Goal: Communication & Community: Answer question/provide support

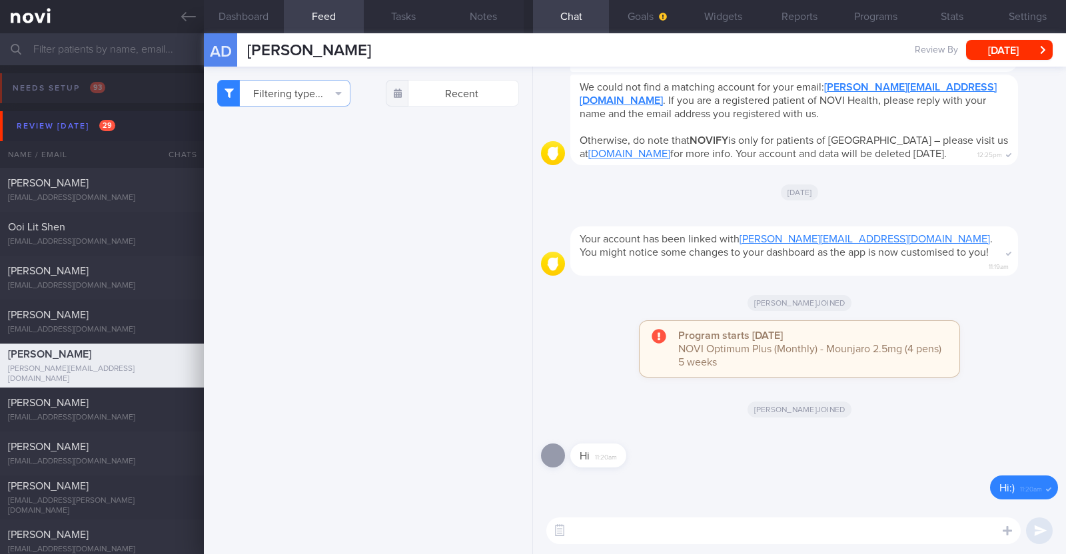
scroll to position [1147, 0]
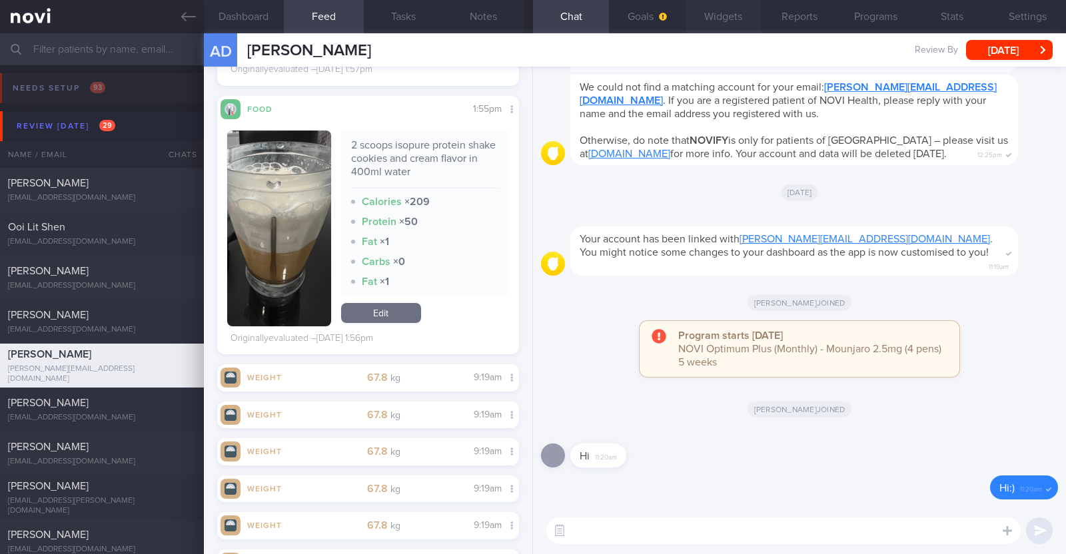
click at [716, 19] on button "Widgets" at bounding box center [724, 16] width 76 height 33
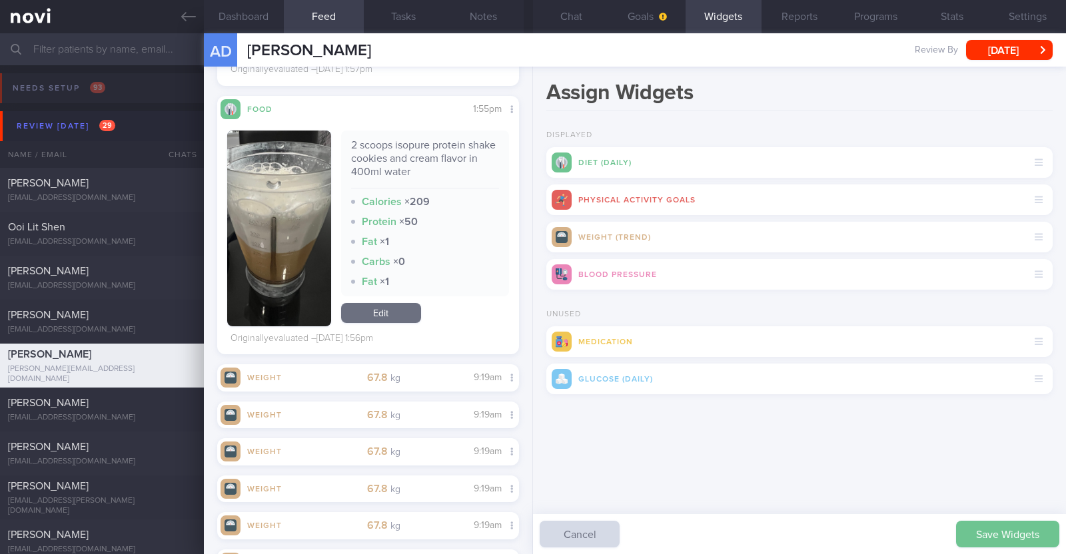
click at [1019, 534] on button "Save Widgets" at bounding box center [1007, 534] width 103 height 27
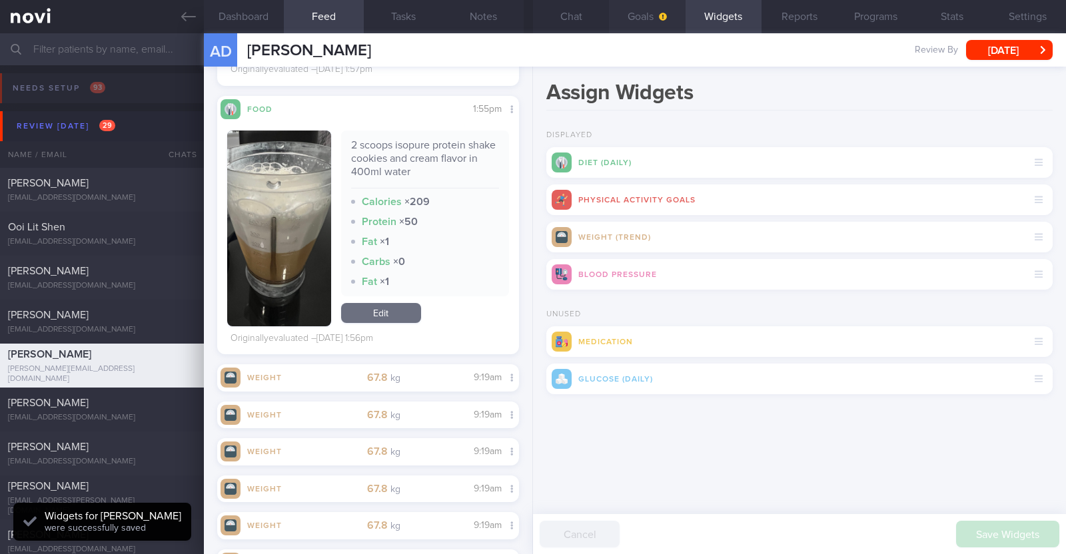
click at [632, 24] on button "Goals" at bounding box center [647, 16] width 76 height 33
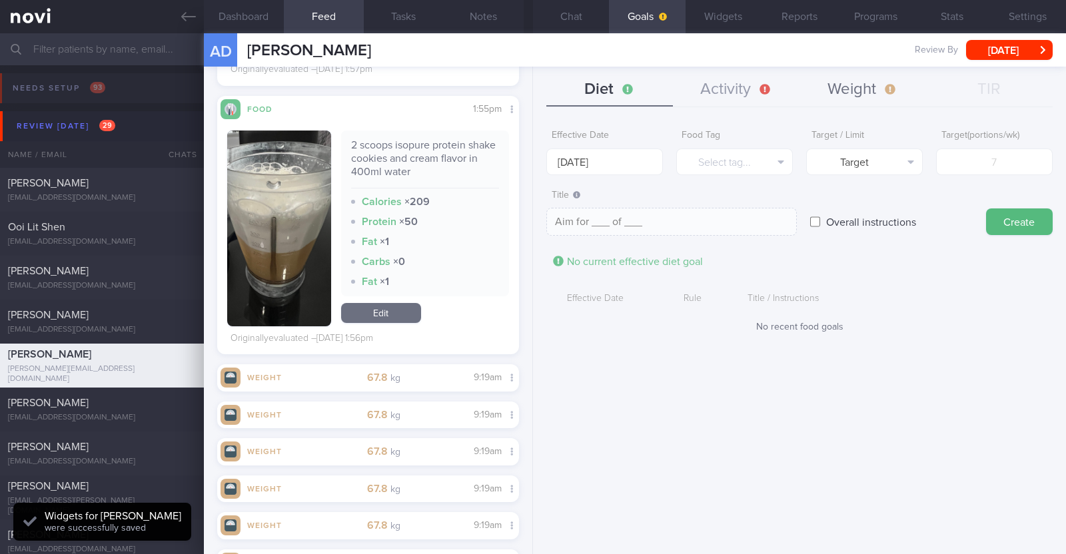
click at [856, 81] on button "Weight" at bounding box center [863, 89] width 127 height 33
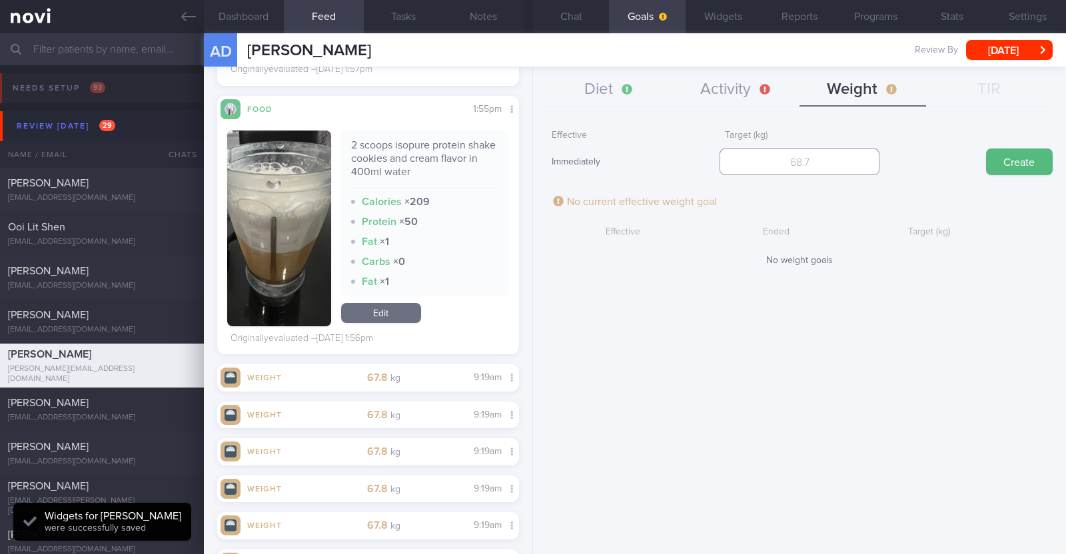
click at [770, 164] on input "number" at bounding box center [800, 162] width 160 height 27
type input "55"
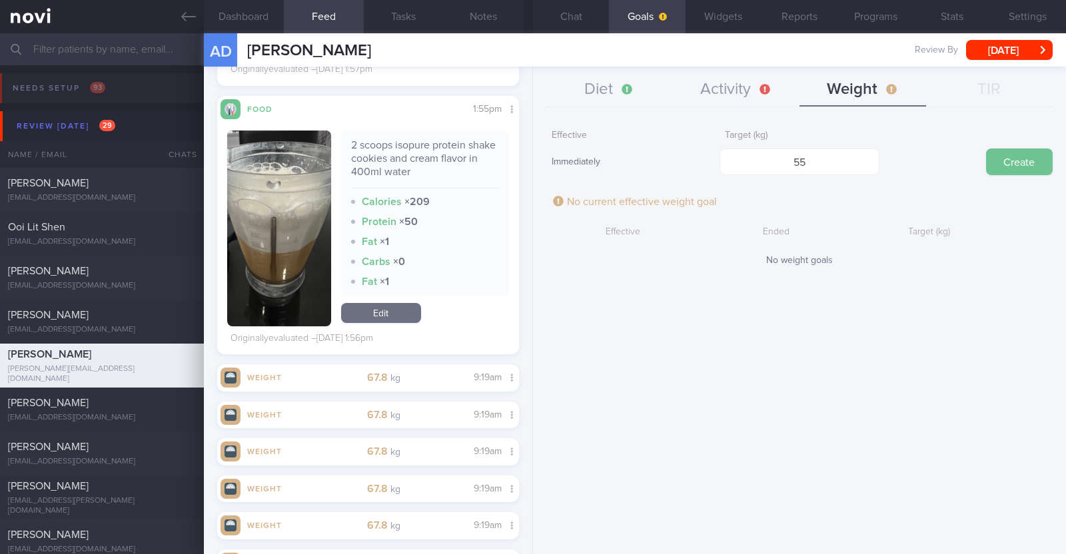
click at [1013, 172] on button "Create" at bounding box center [1019, 162] width 67 height 27
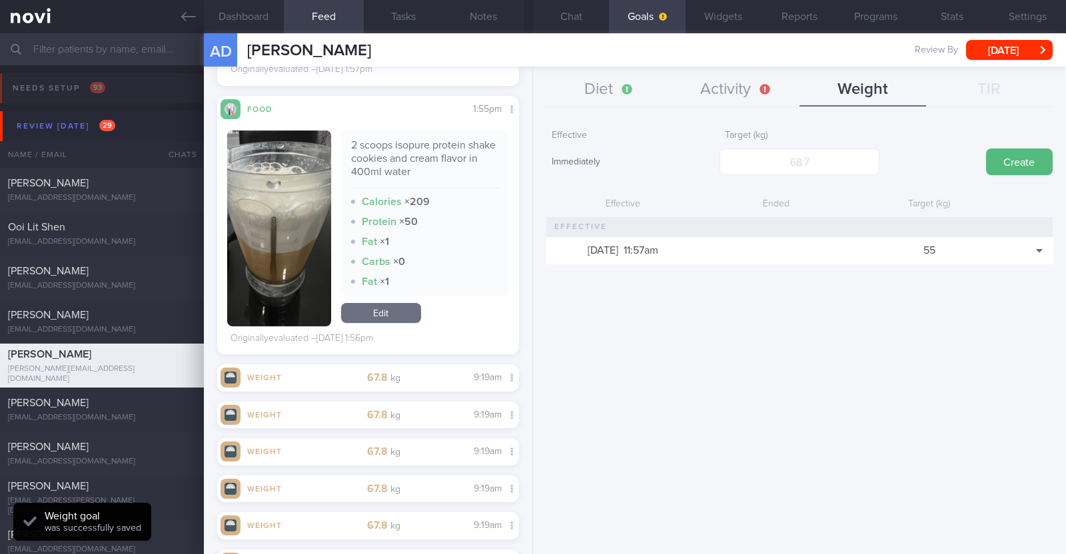
scroll to position [151, 265]
click at [739, 95] on button "Activity" at bounding box center [736, 89] width 127 height 33
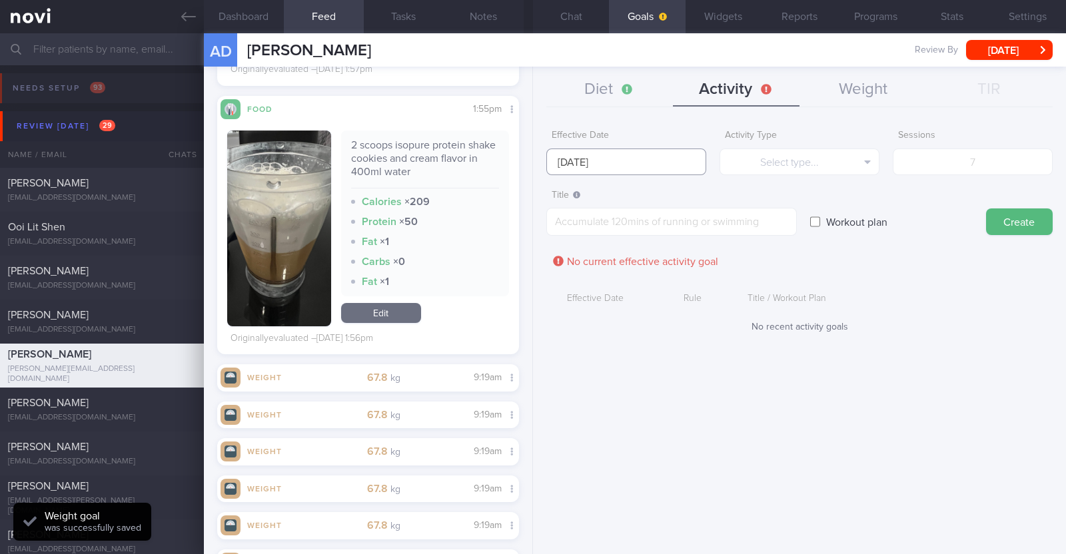
click at [672, 162] on input "8 Sep 2025" at bounding box center [626, 162] width 160 height 27
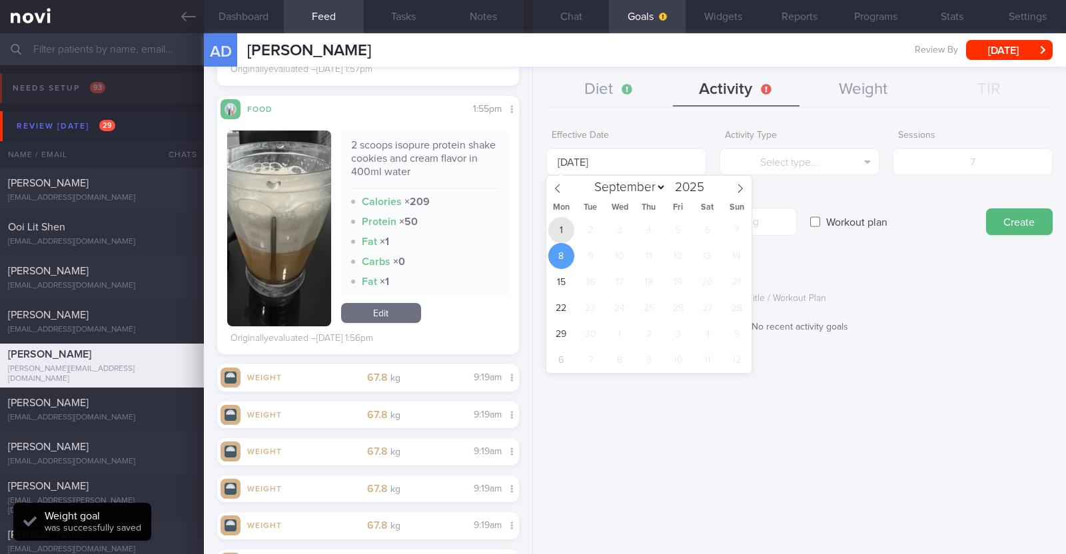
click at [556, 228] on span "1" at bounding box center [561, 230] width 26 height 26
type input "1 Sep 2025"
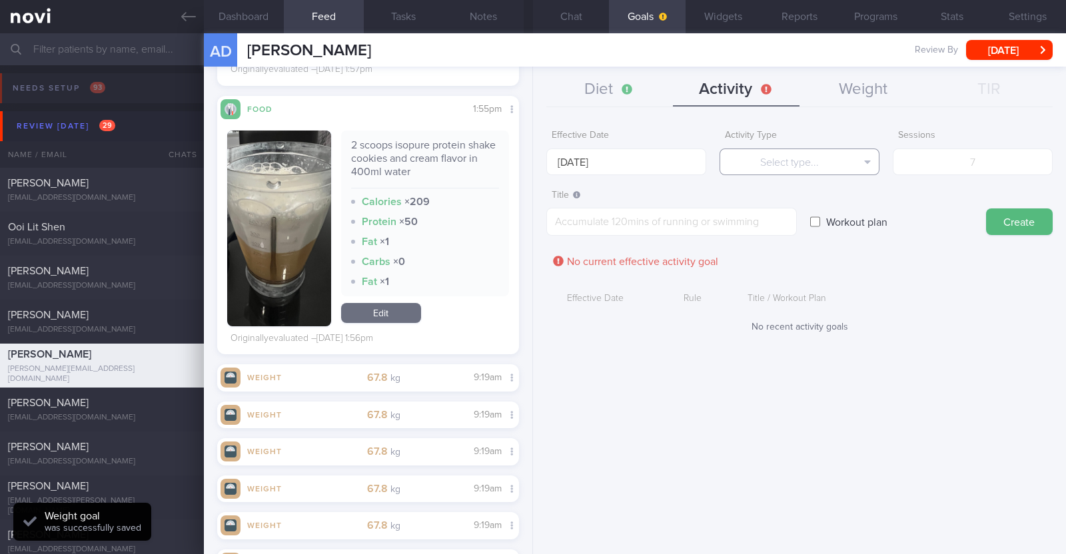
click at [832, 169] on button "Select type..." at bounding box center [800, 162] width 160 height 27
click at [811, 252] on button "Steps" at bounding box center [799, 248] width 159 height 20
click at [958, 160] on input "number" at bounding box center [973, 162] width 160 height 27
type input "70000"
click at [741, 218] on textarea at bounding box center [671, 222] width 251 height 28
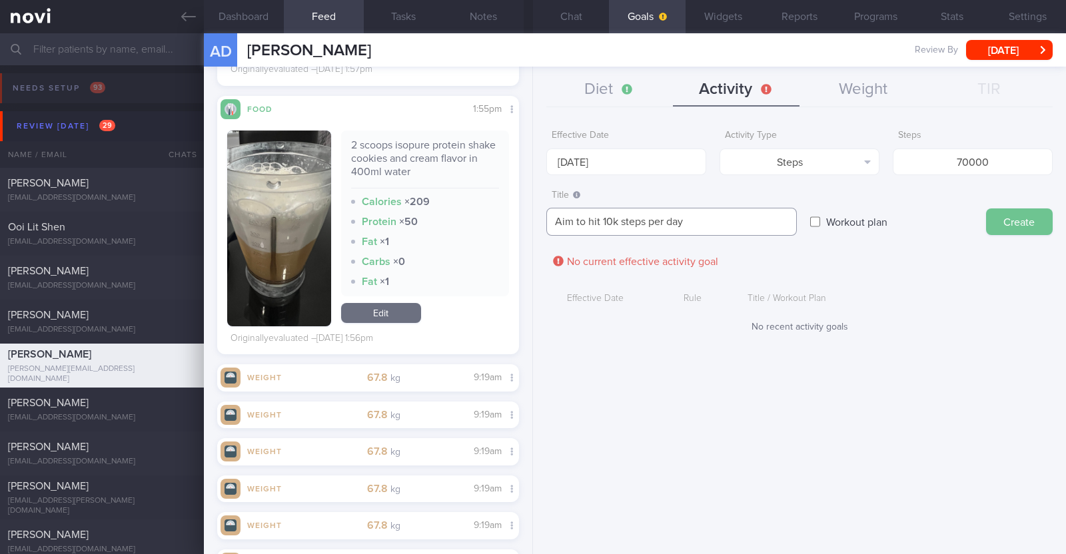
type textarea "Aim to hit 10k steps per day"
drag, startPoint x: 1014, startPoint y: 221, endPoint x: 928, endPoint y: 209, distance: 87.4
click at [1011, 221] on button "Create" at bounding box center [1019, 222] width 67 height 27
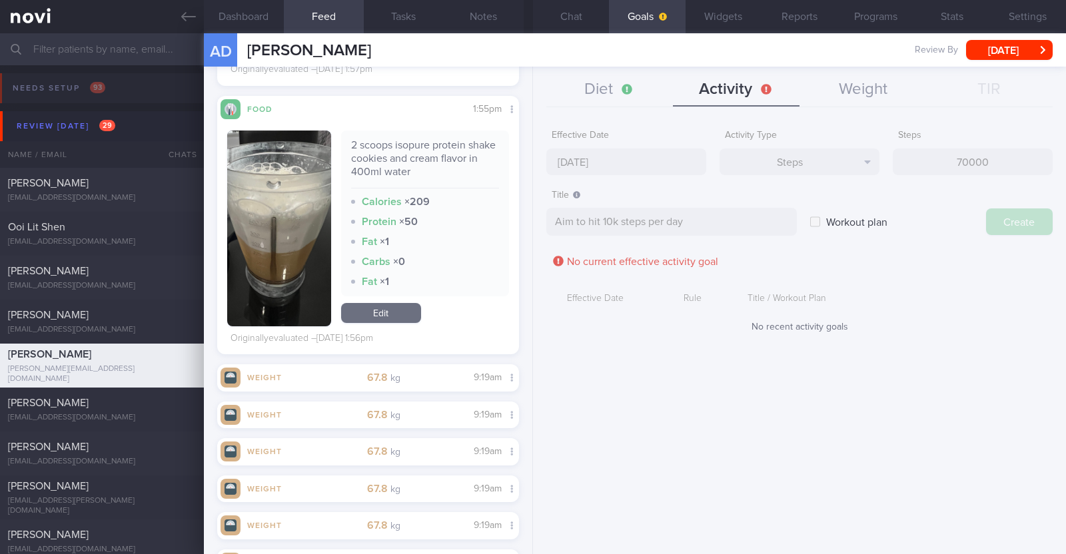
type input "8 Sep 2025"
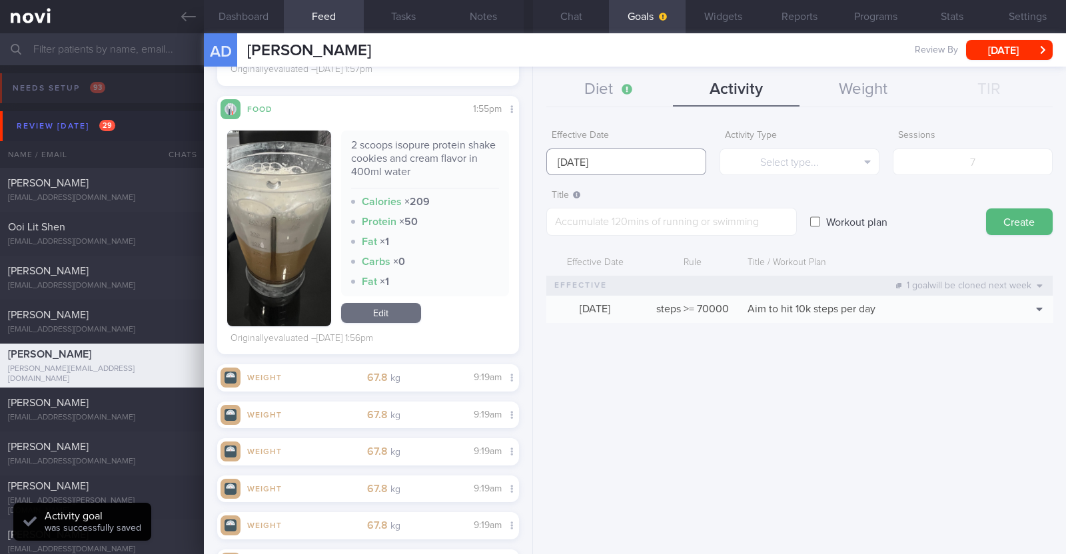
click at [656, 161] on input "8 Sep 2025" at bounding box center [626, 162] width 160 height 27
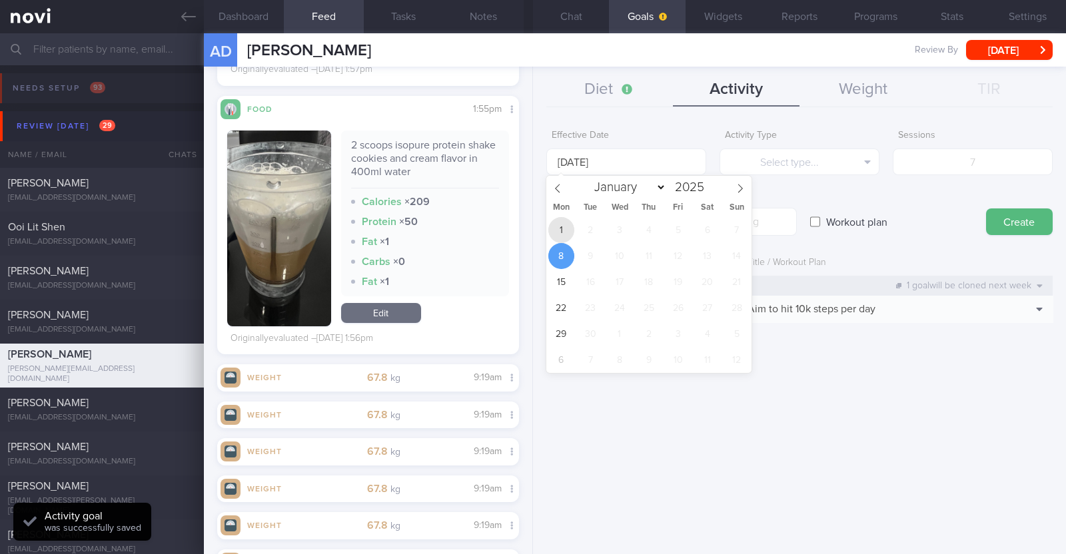
click at [556, 236] on span "1" at bounding box center [561, 230] width 26 height 26
type input "1 Sep 2025"
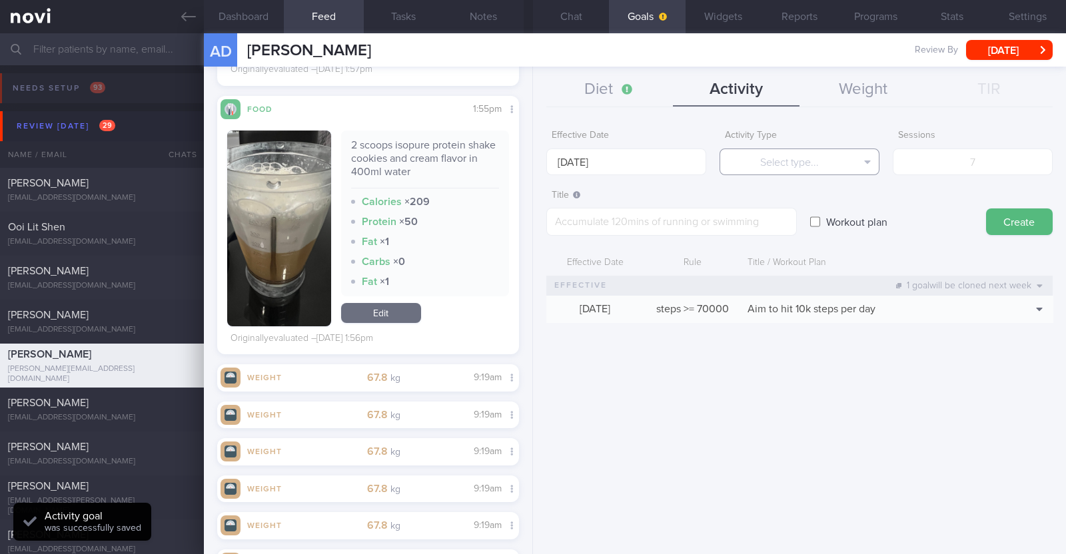
click at [762, 164] on button "Select type..." at bounding box center [800, 162] width 160 height 27
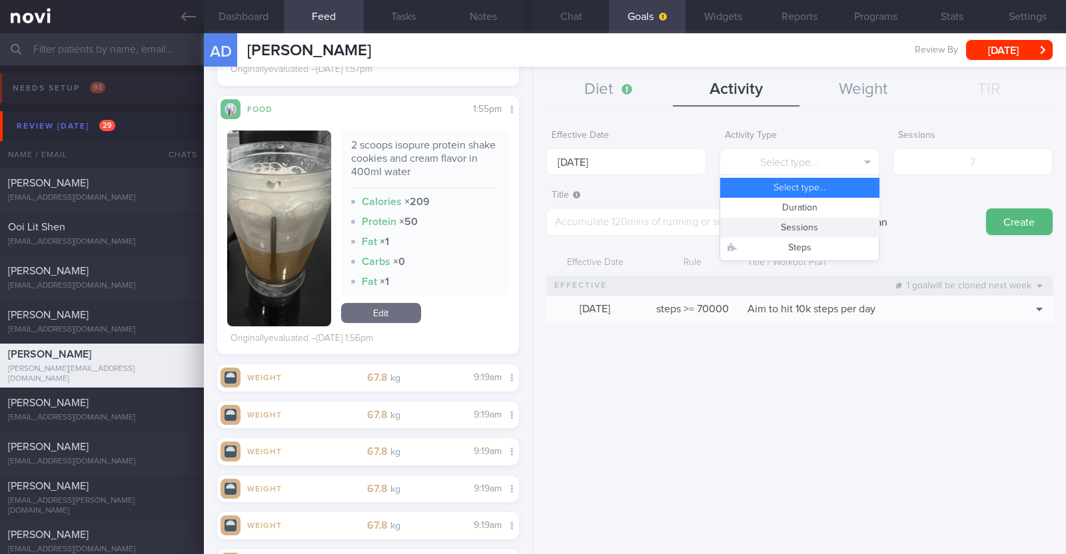
click at [794, 233] on button "Sessions" at bounding box center [799, 228] width 159 height 20
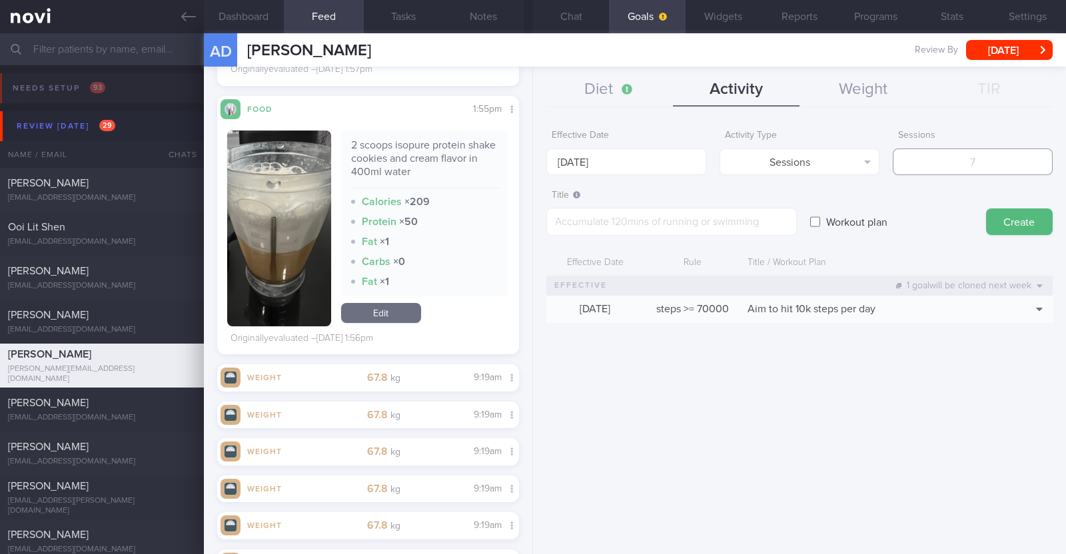
click at [993, 158] on input "number" at bounding box center [973, 162] width 160 height 27
type input "2"
click at [747, 219] on textarea at bounding box center [671, 222] width 251 height 28
type textarea "Continue strength training x 2 sessions per week"
click at [1001, 218] on button "Create" at bounding box center [1019, 222] width 67 height 27
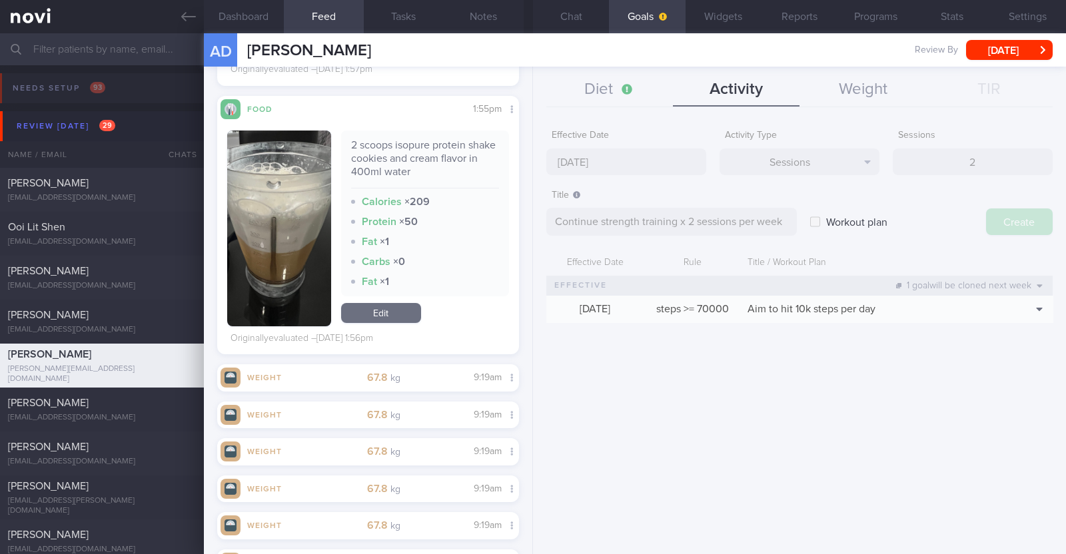
type input "8 Sep 2025"
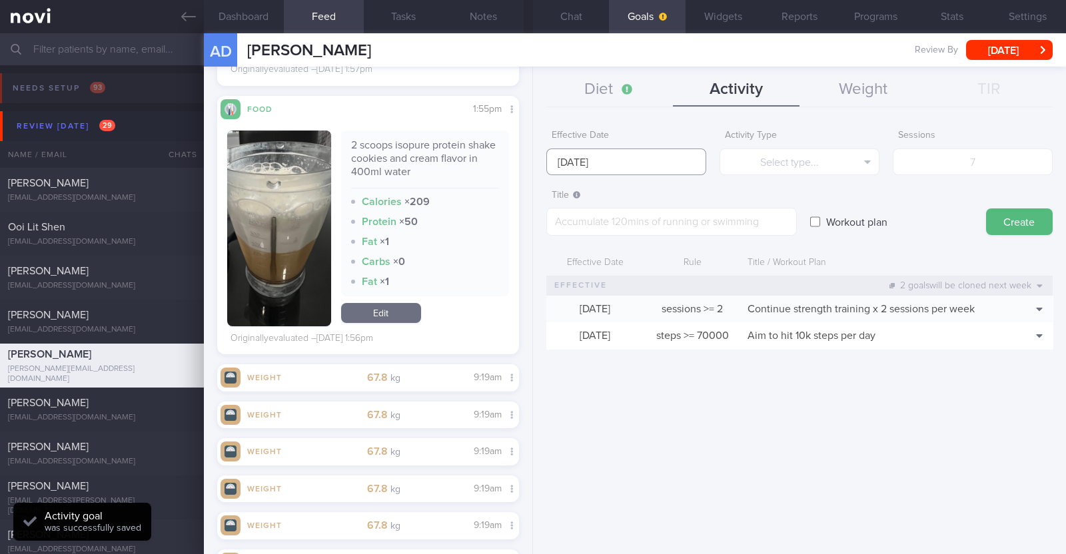
click at [629, 158] on input "8 Sep 2025" at bounding box center [626, 162] width 160 height 27
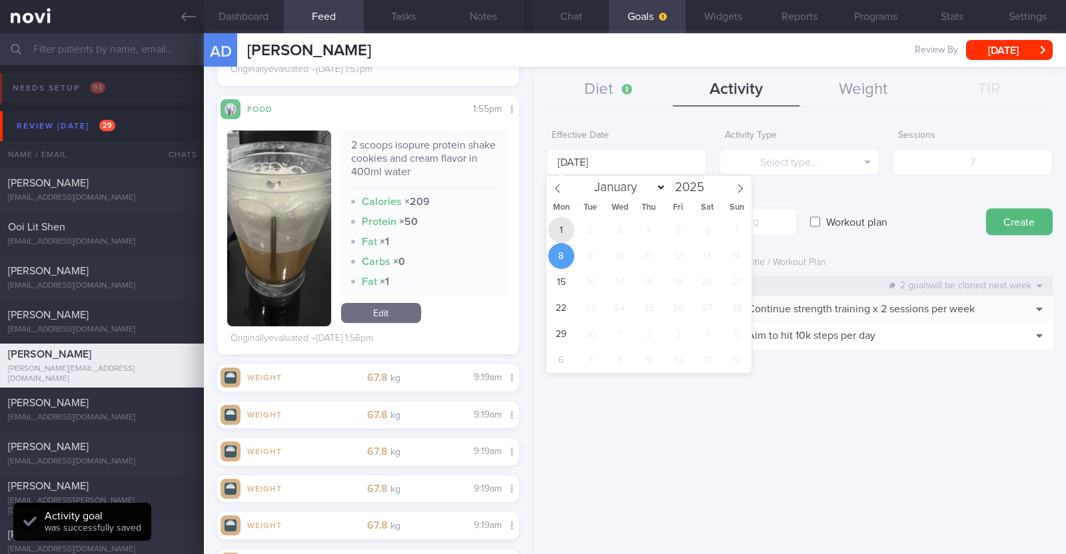
click at [560, 233] on span "1" at bounding box center [561, 230] width 26 height 26
type input "1 Sep 2025"
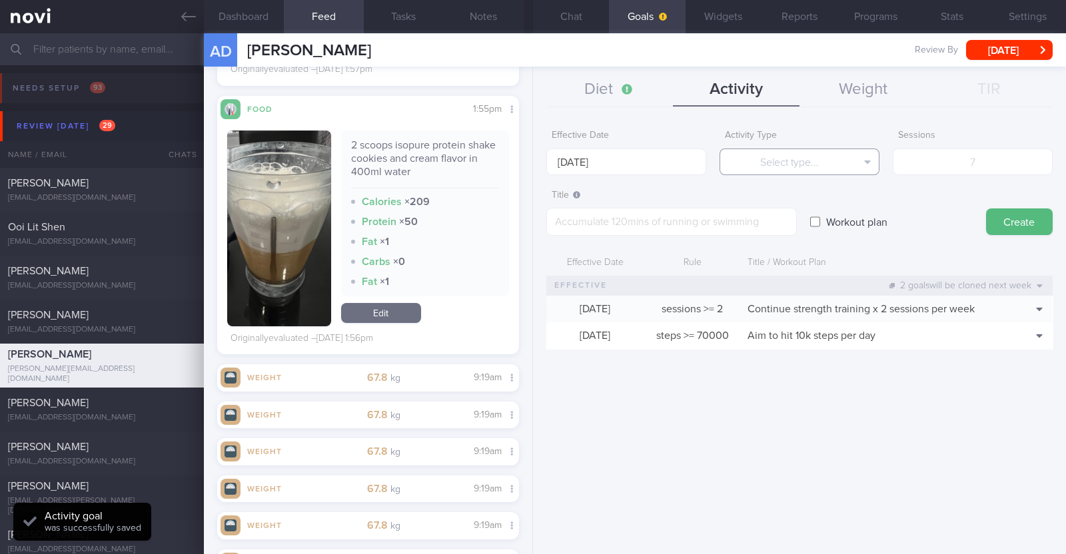
click at [773, 170] on button "Select type..." at bounding box center [800, 162] width 160 height 27
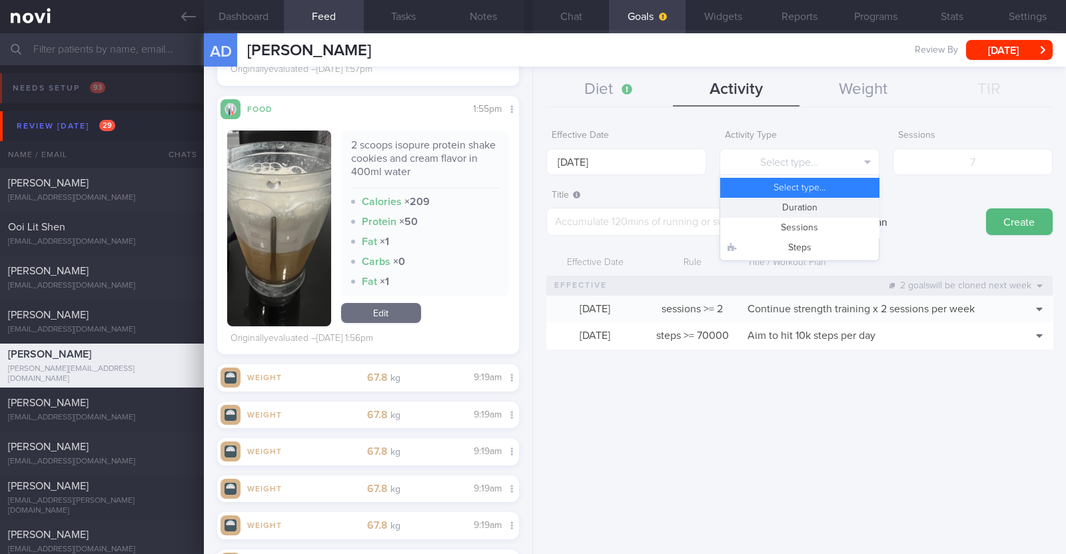
click at [776, 208] on button "Duration" at bounding box center [799, 208] width 159 height 20
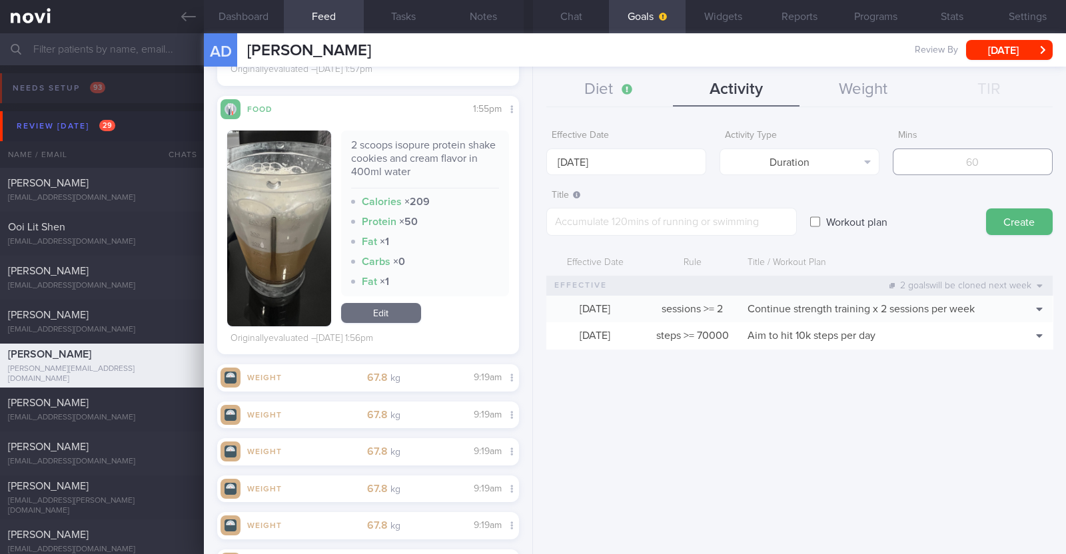
click at [981, 152] on input "number" at bounding box center [973, 162] width 160 height 27
type input "150"
click at [676, 214] on textarea at bounding box center [671, 222] width 251 height 28
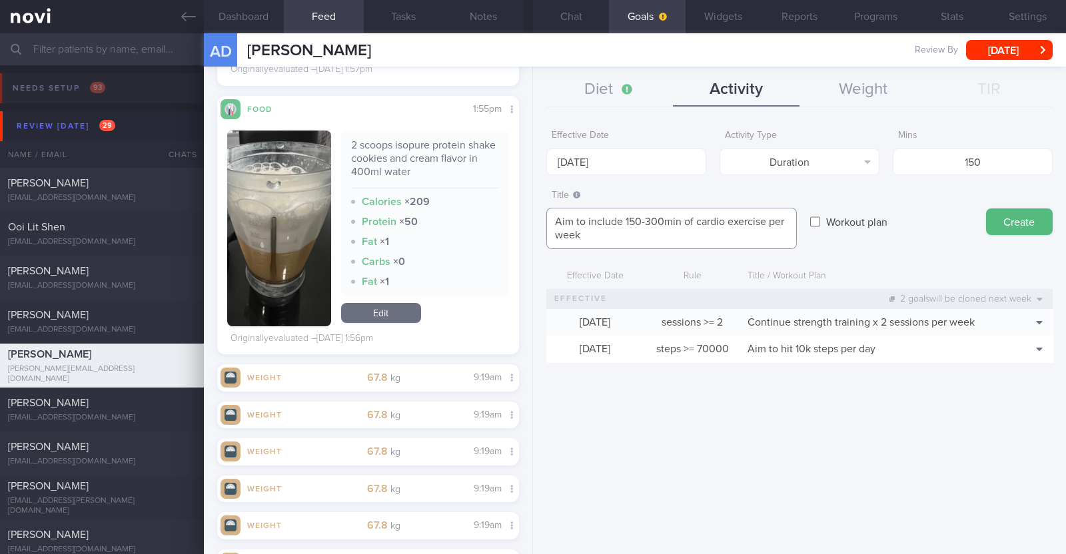
scroll to position [0, 0]
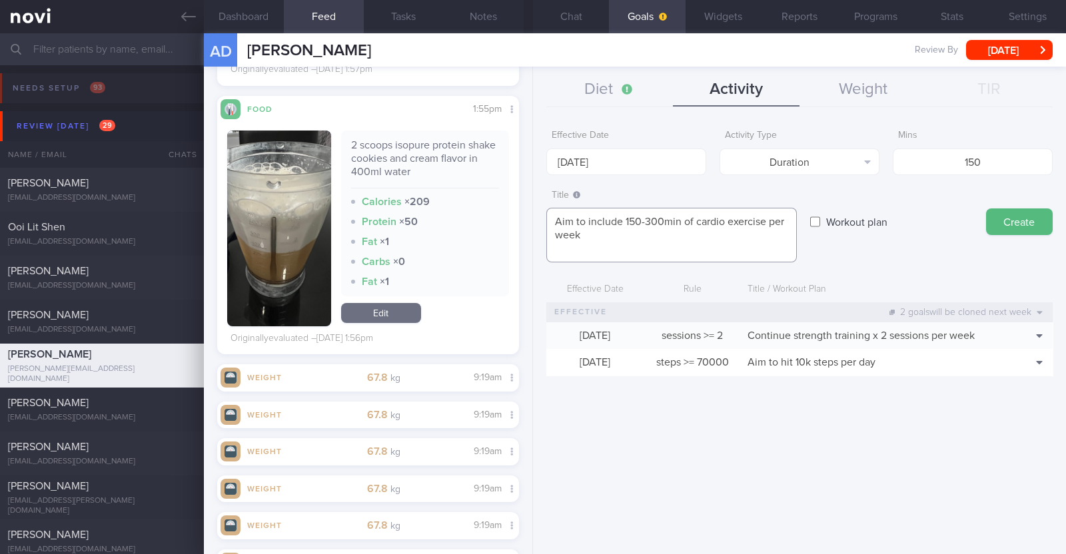
paste textarea "*Home based cardio workouts* [15 Minute Full Body Cardio Workout (No Equipment)…"
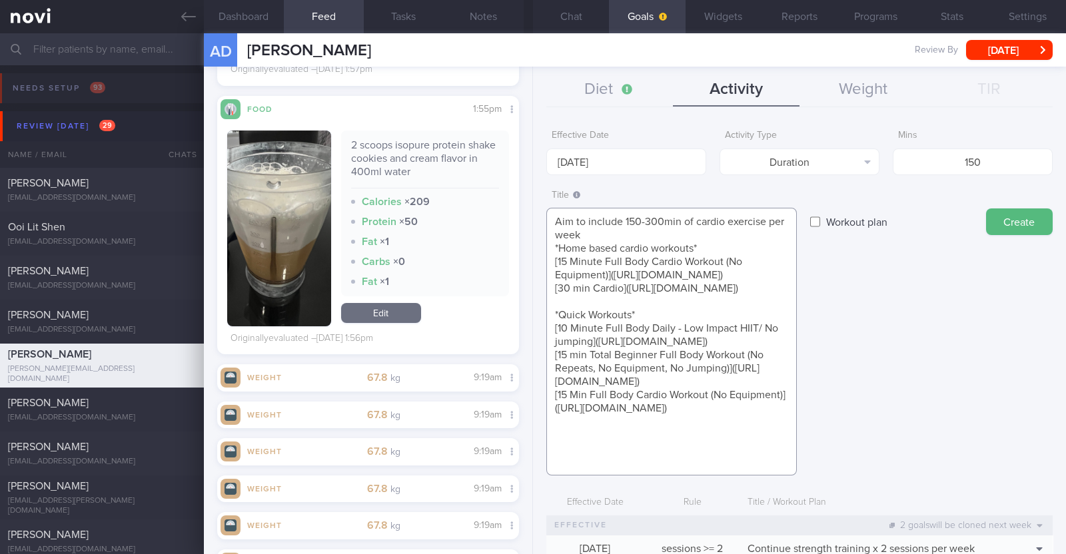
scroll to position [27, 0]
type textarea "Aim to include 150-300min of cardio exercise per week *Home based cardio workou…"
click at [990, 219] on button "Create" at bounding box center [1019, 222] width 67 height 27
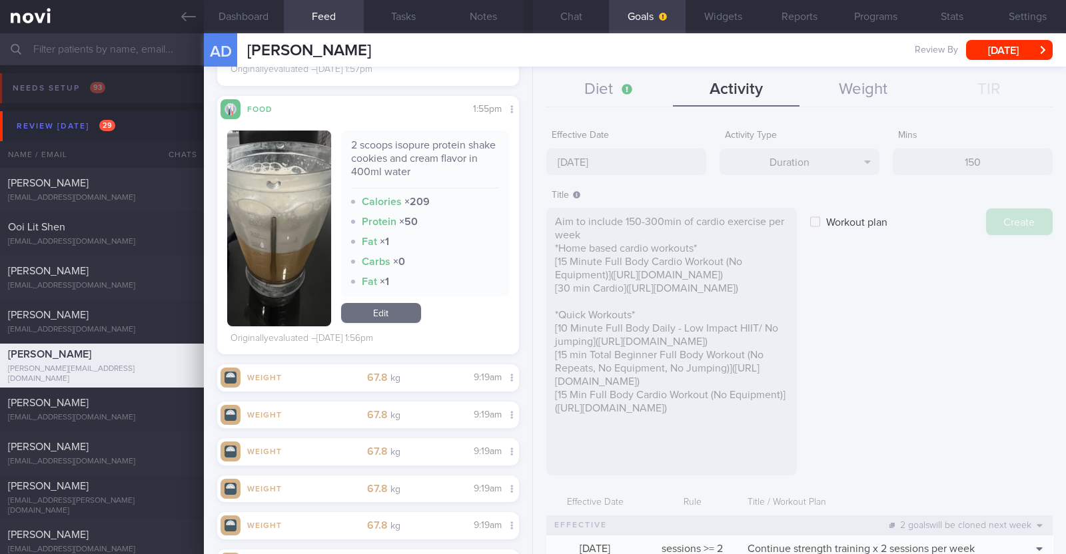
type input "8 Sep 2025"
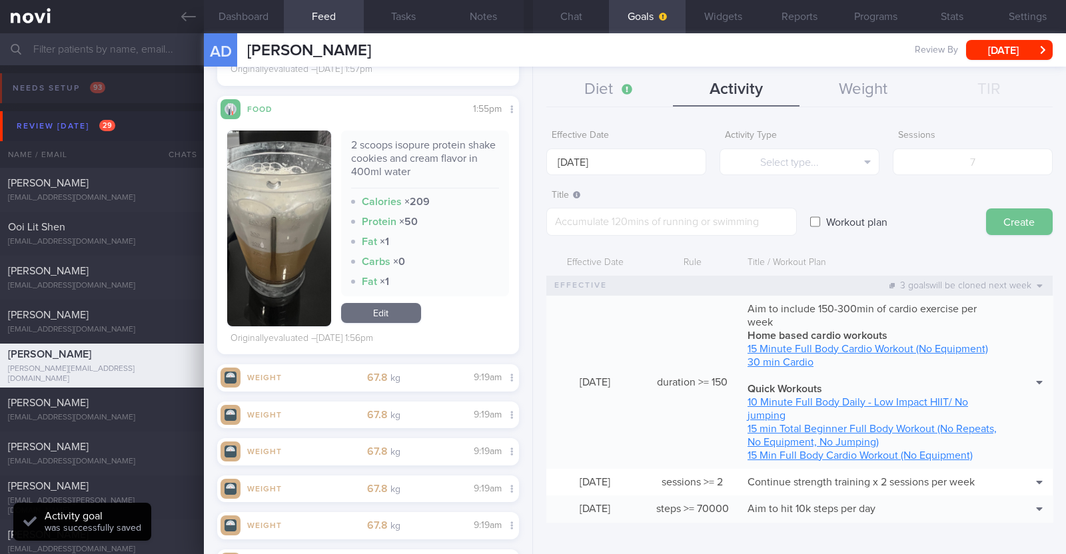
scroll to position [0, 0]
click at [603, 86] on button "Diet" at bounding box center [609, 89] width 127 height 33
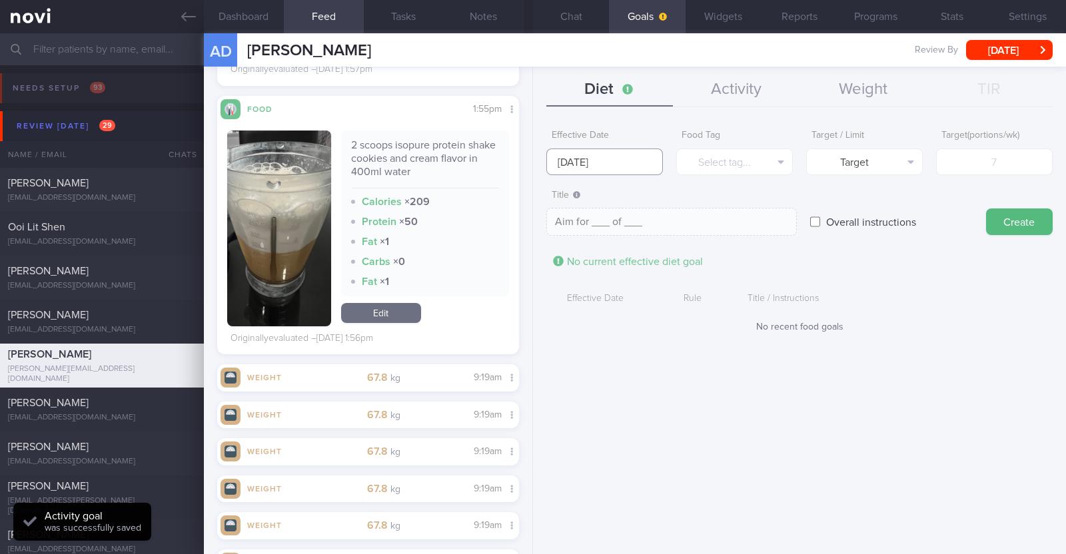
click at [608, 159] on input "8 Sep 2025" at bounding box center [604, 162] width 117 height 27
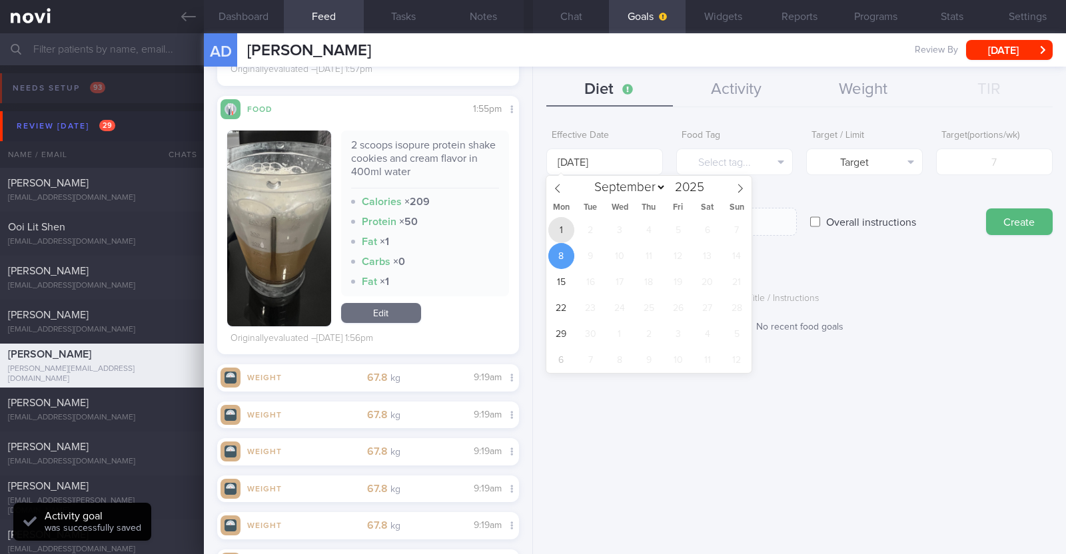
click at [572, 233] on span "1" at bounding box center [561, 230] width 26 height 26
type input "1 Sep 2025"
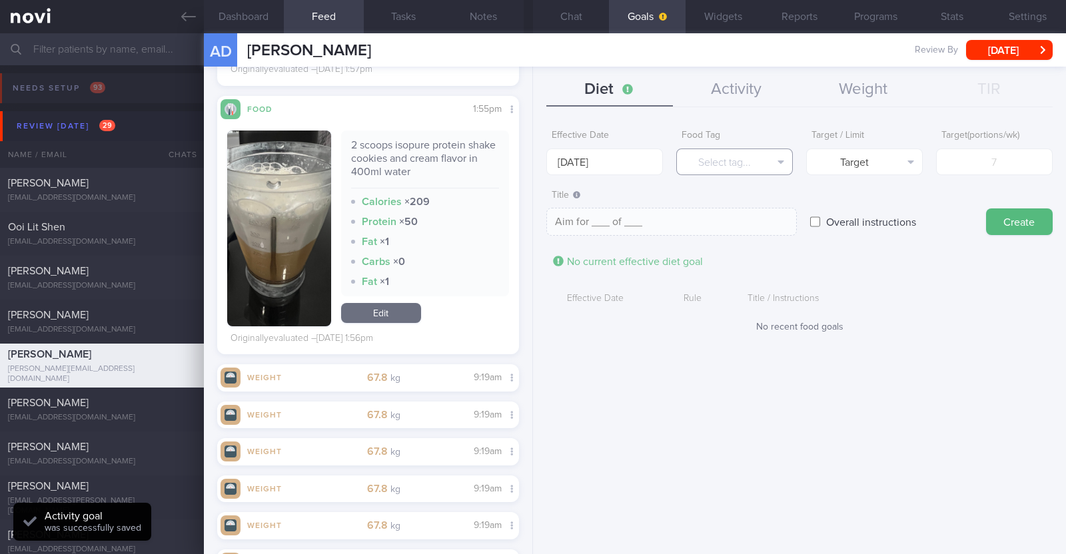
click at [727, 163] on button "Select tag..." at bounding box center [734, 162] width 117 height 27
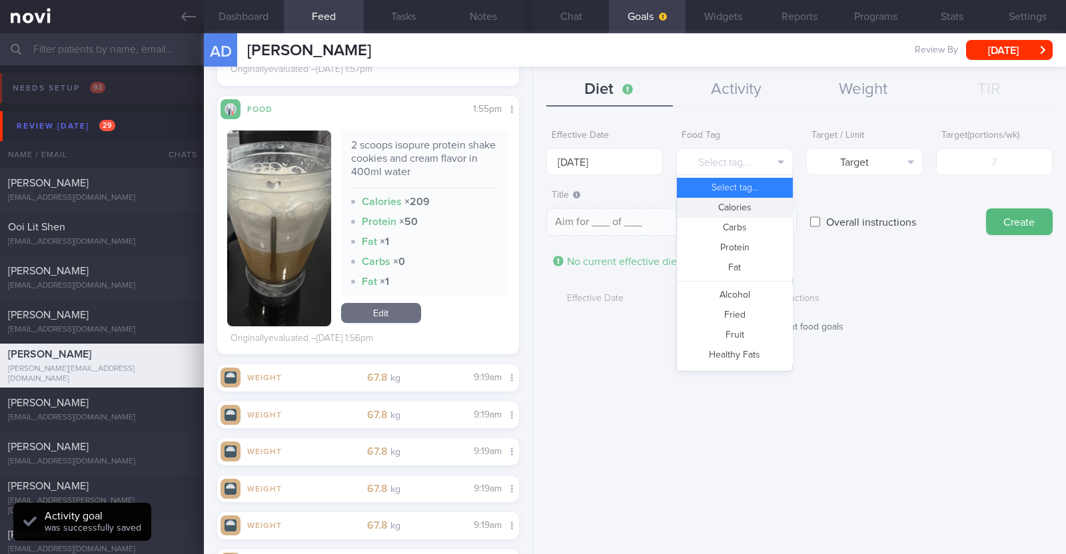
click at [735, 207] on button "Calories" at bounding box center [734, 208] width 115 height 20
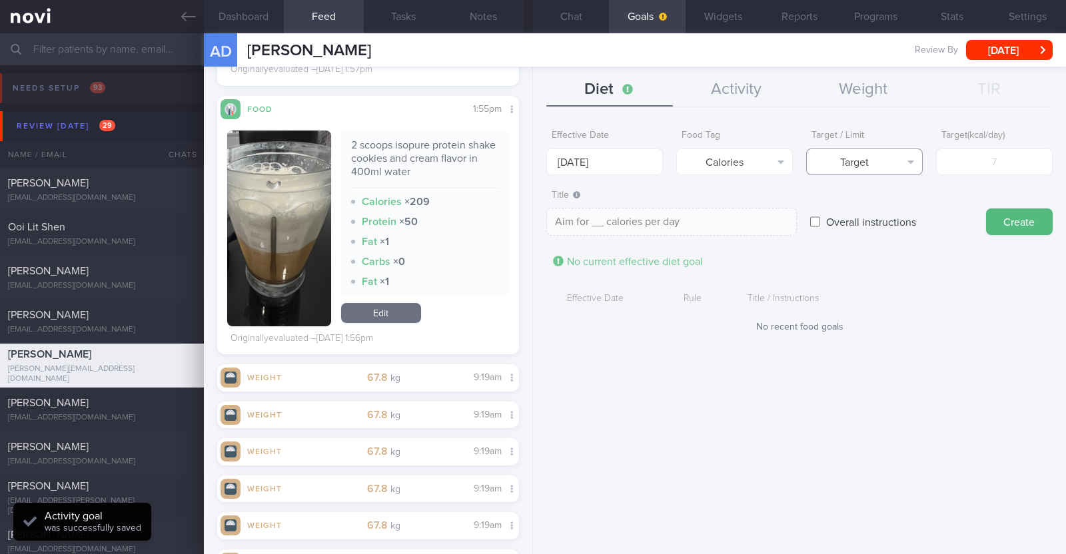
click at [822, 164] on button "Target" at bounding box center [864, 162] width 117 height 27
click at [833, 207] on button "Limit" at bounding box center [864, 208] width 115 height 20
type textarea "Keep to __ calories per day"
click at [1001, 163] on input "number" at bounding box center [994, 162] width 117 height 27
type input "1"
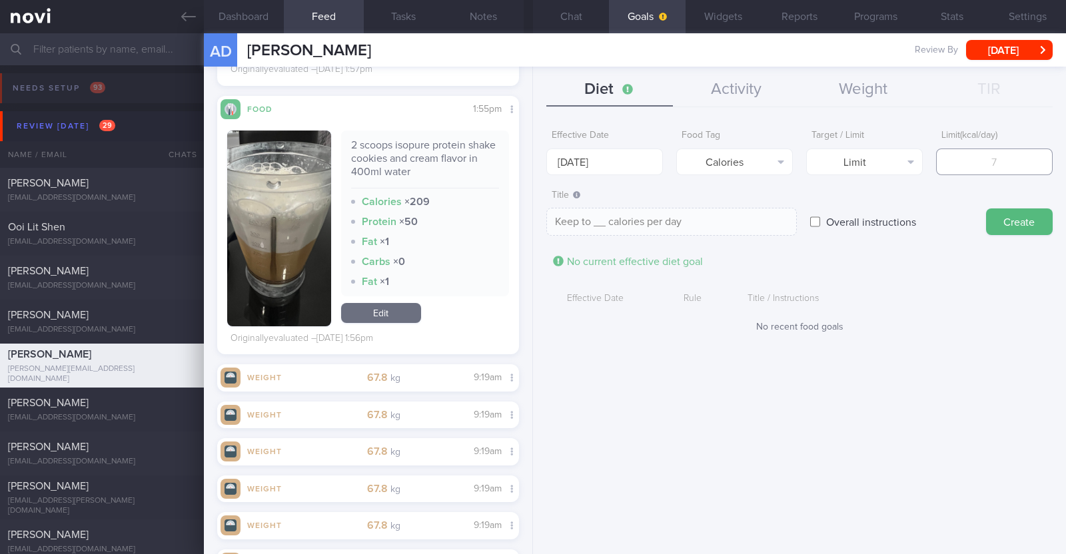
type textarea "Keep to 1 calories per day"
type input "13"
type textarea "Keep to 13 calories per day"
type input "130"
type textarea "Keep to 130 calories per day"
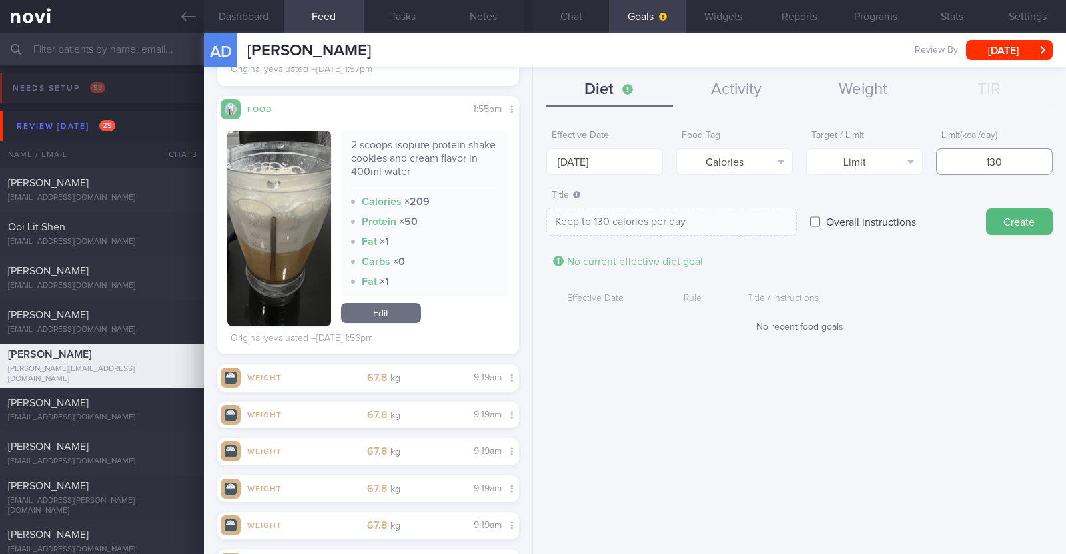
type input "1300"
type textarea "Keep to 1300 calories per day"
type input "1300"
click at [1006, 232] on button "Create" at bounding box center [1019, 222] width 67 height 27
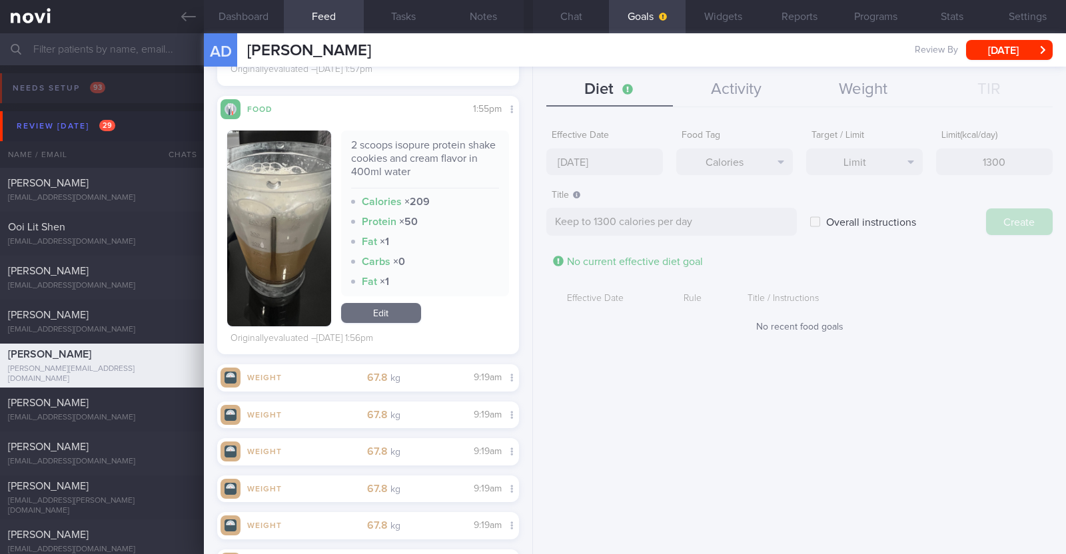
type input "8 Sep 2025"
type textarea "Aim for ___ of ___"
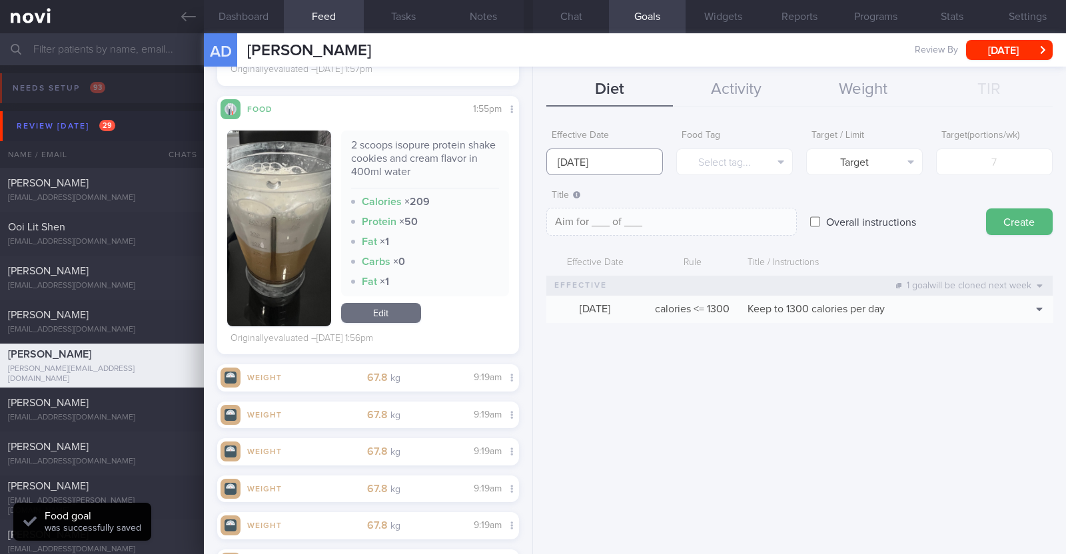
click at [576, 172] on body "You are offline! Some functionality will be unavailable Patients New Users Coac…" at bounding box center [533, 277] width 1066 height 554
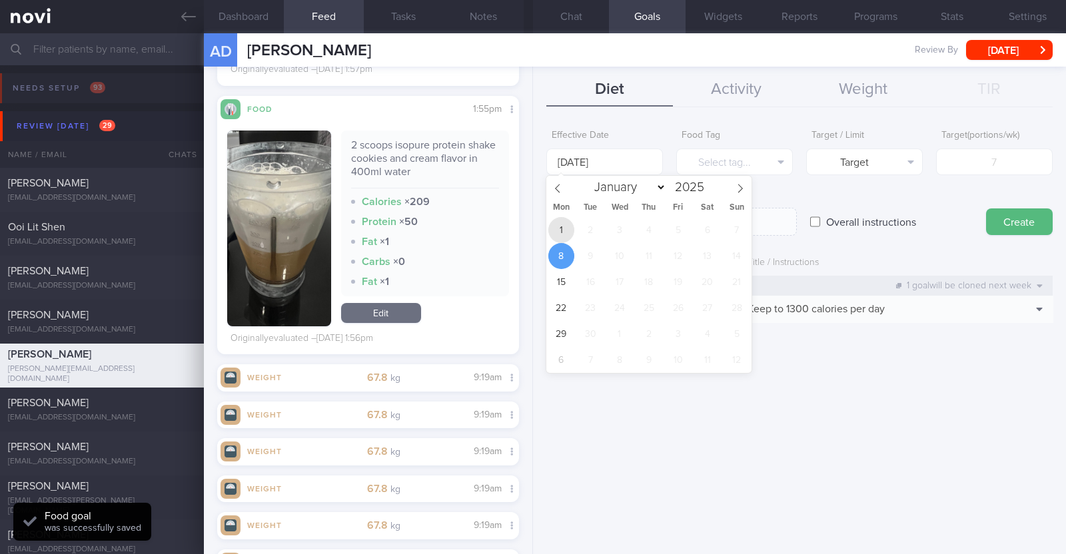
click at [564, 225] on span "1" at bounding box center [561, 230] width 26 height 26
type input "[DATE]"
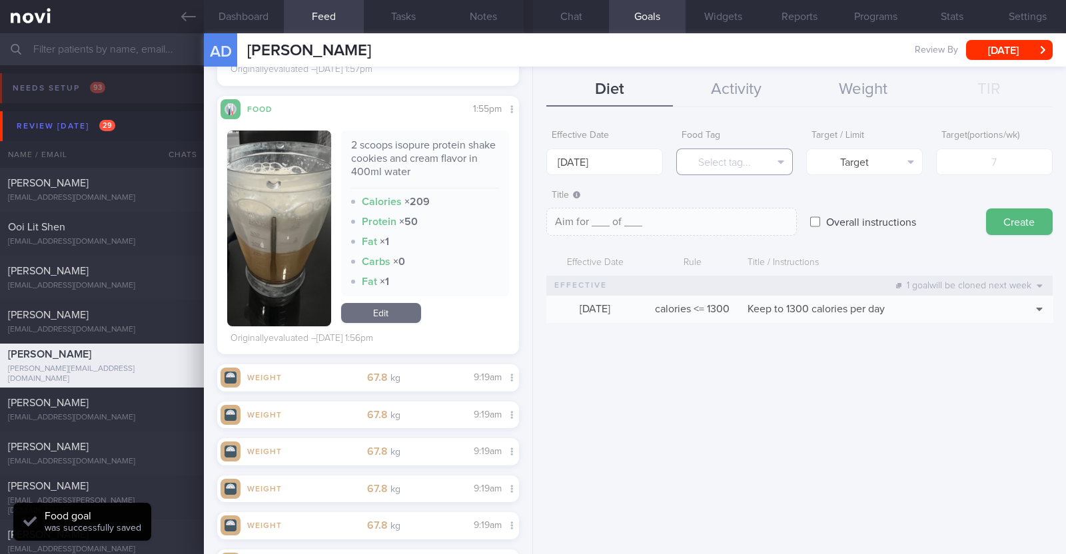
click at [713, 162] on button "Select tag..." at bounding box center [734, 162] width 117 height 27
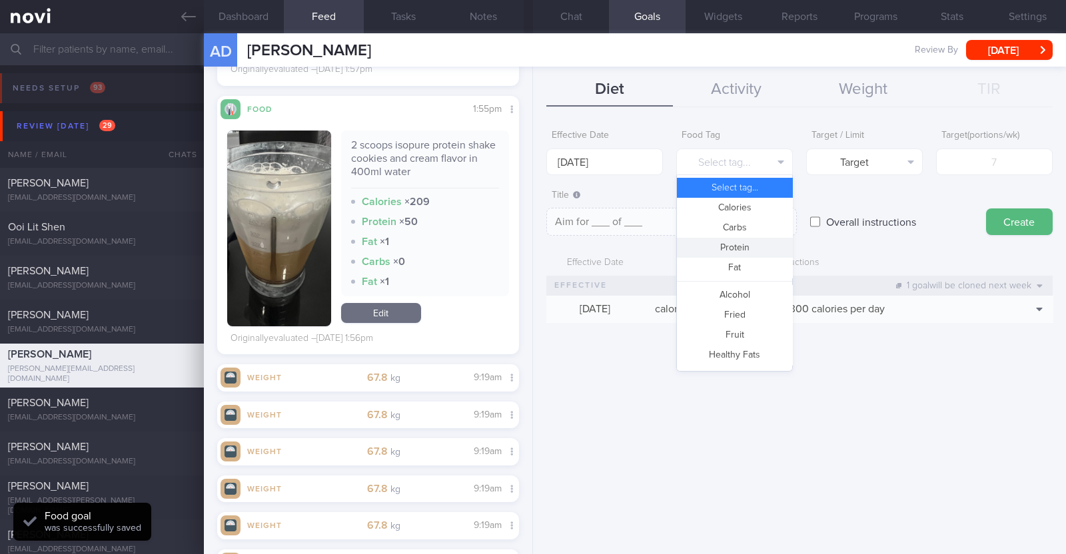
click at [708, 243] on button "Protein" at bounding box center [734, 248] width 115 height 20
type textarea "Aim for __g of protein per day"
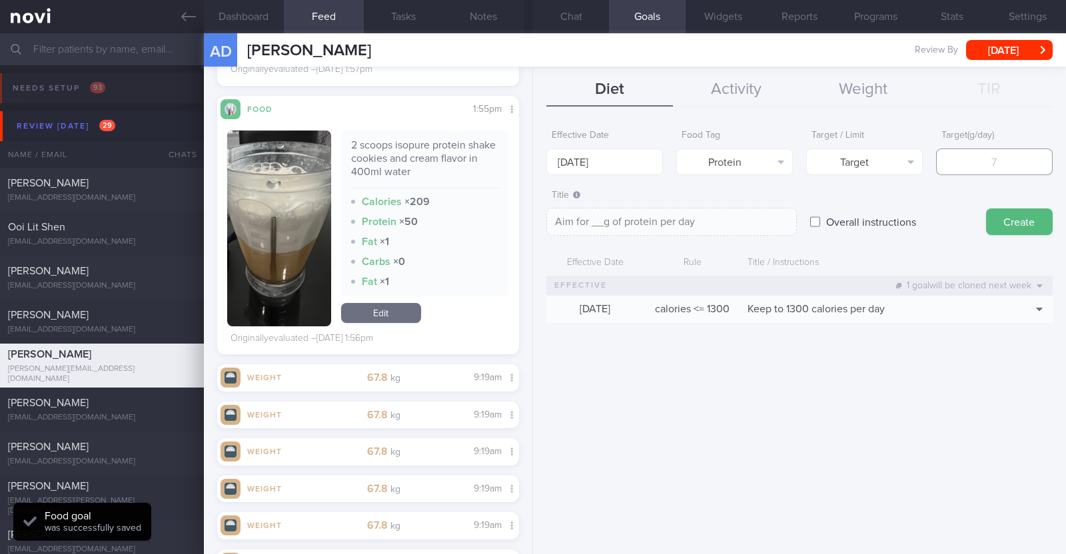
click at [993, 162] on input "number" at bounding box center [994, 162] width 117 height 27
type input "7"
type textarea "Aim for 7g of protein per day"
type input "75"
type textarea "Aim for 75g of protein per day"
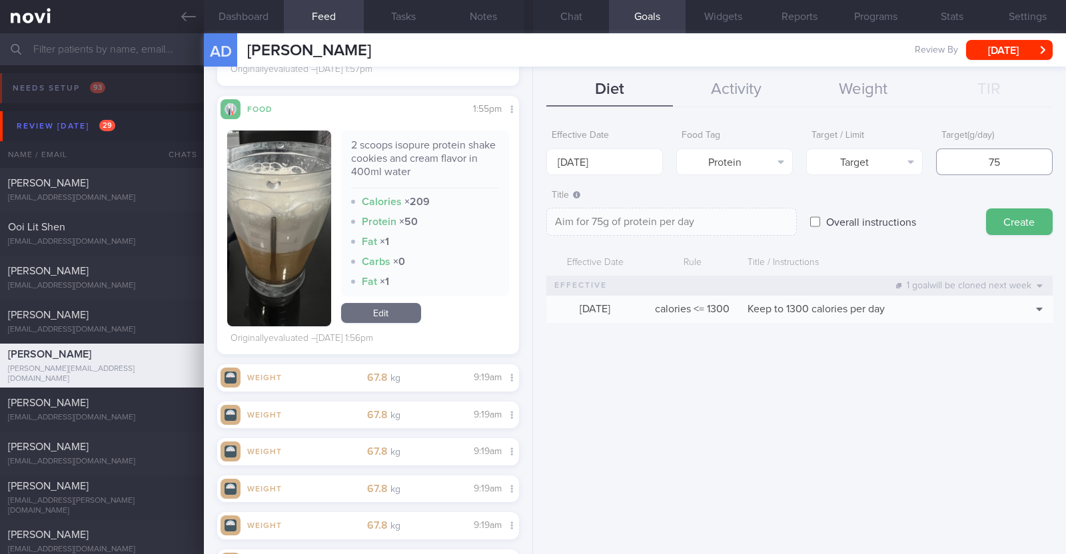
type input "7"
type textarea "Aim for 7g of protein per day"
type input "73"
type textarea "Aim for 73g of protein per day"
type input "73"
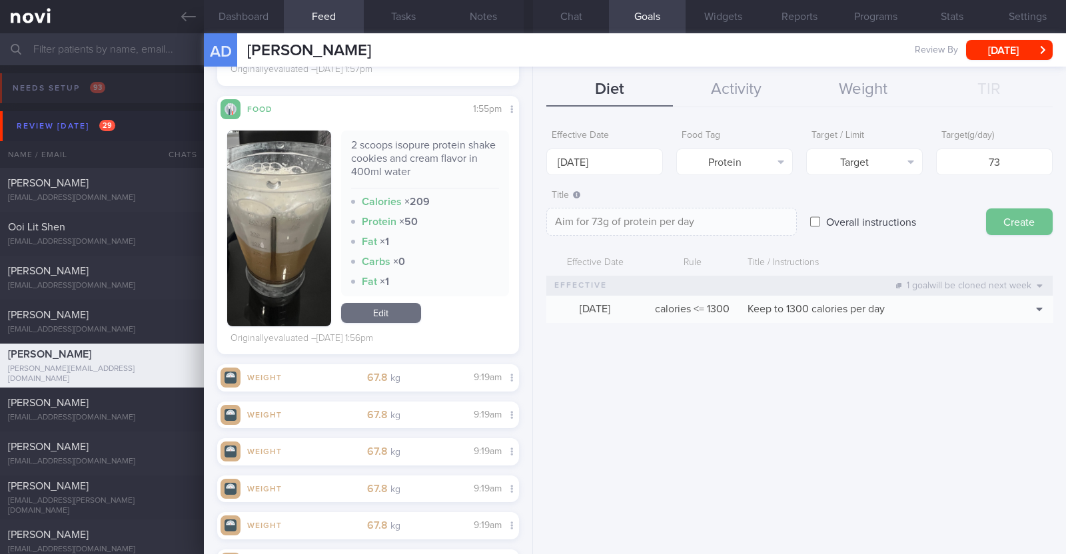
click at [1017, 217] on button "Create" at bounding box center [1019, 222] width 67 height 27
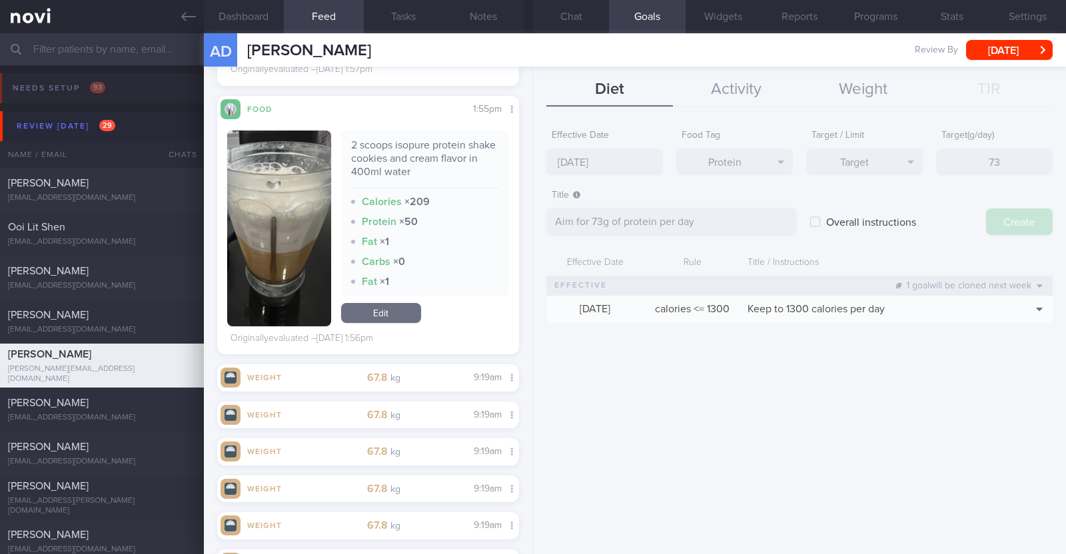
type input "8 Sep 2025"
type textarea "Aim for ___ of ___"
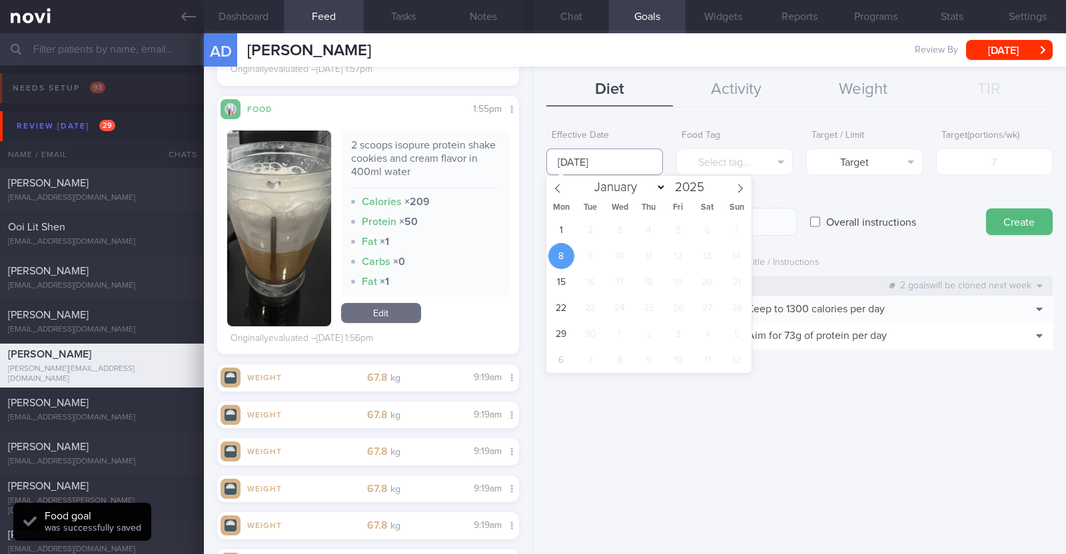
click at [620, 168] on input "8 Sep 2025" at bounding box center [604, 162] width 117 height 27
click at [560, 231] on span "1" at bounding box center [561, 230] width 26 height 26
type input "[DATE]"
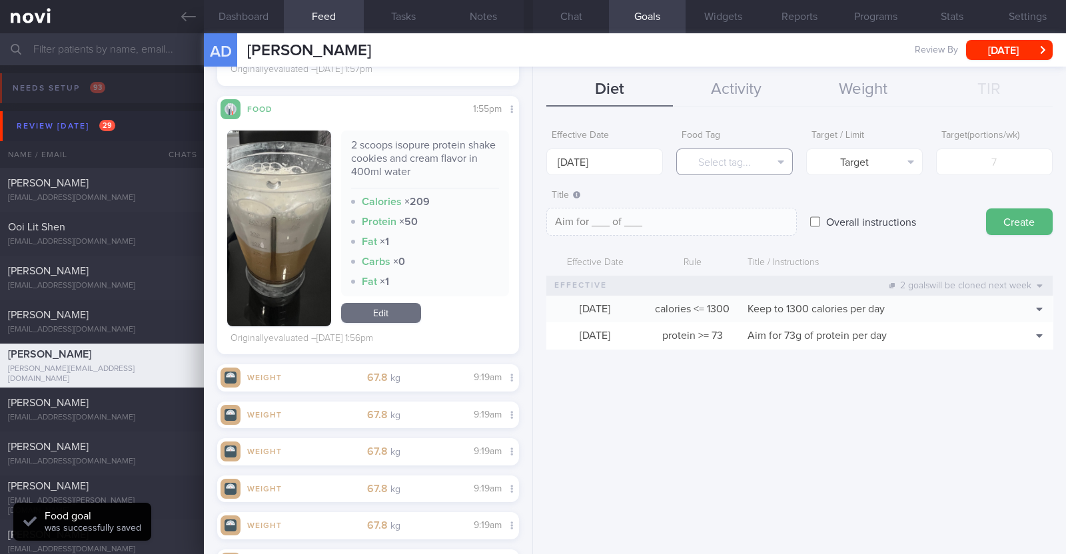
click at [736, 158] on button "Select tag..." at bounding box center [734, 162] width 117 height 27
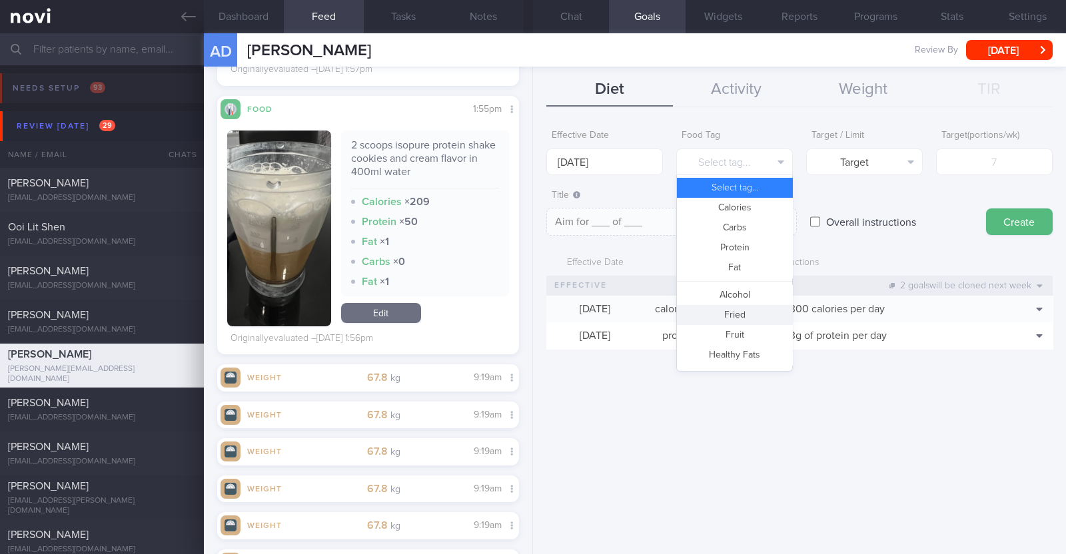
click at [742, 311] on button "Fried" at bounding box center [734, 315] width 115 height 20
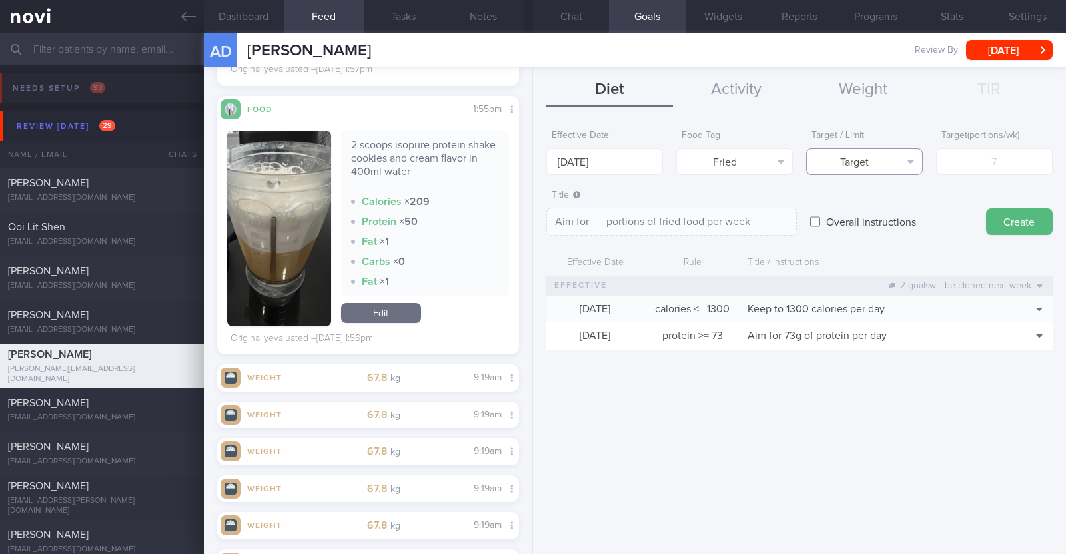
click at [902, 164] on button "Target" at bounding box center [864, 162] width 117 height 27
click at [880, 217] on button "Limit" at bounding box center [864, 208] width 115 height 20
type textarea "Keep to __ portions of fried food per week"
click at [979, 163] on input "number" at bounding box center [994, 162] width 117 height 27
type input "2"
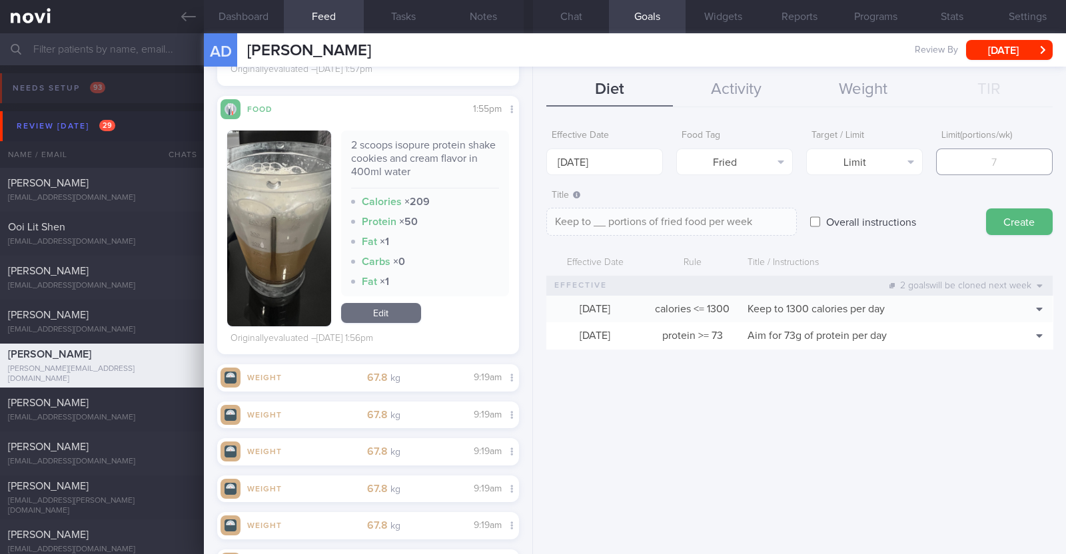
type textarea "Keep to 2 portions of fried food per week"
type input "2"
click at [1009, 223] on button "Create" at bounding box center [1019, 222] width 67 height 27
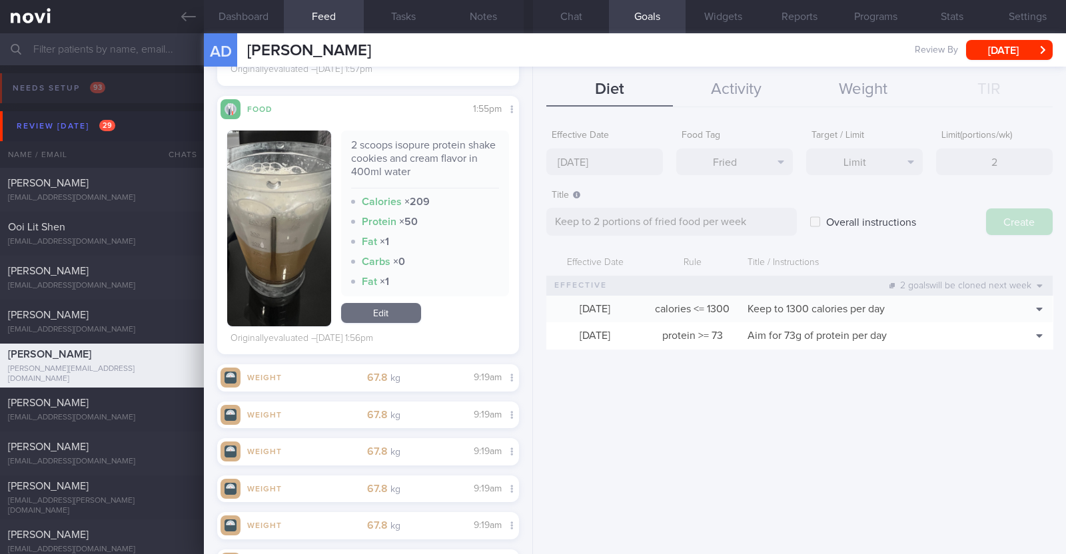
type input "8 Sep 2025"
type textarea "Aim for ___ of ___"
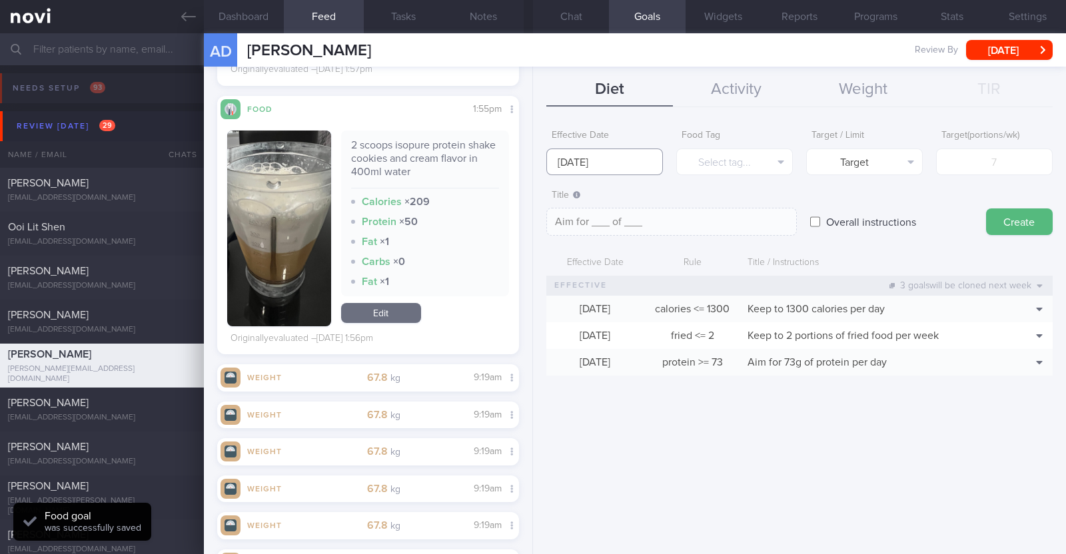
click at [621, 165] on input "8 Sep 2025" at bounding box center [604, 162] width 117 height 27
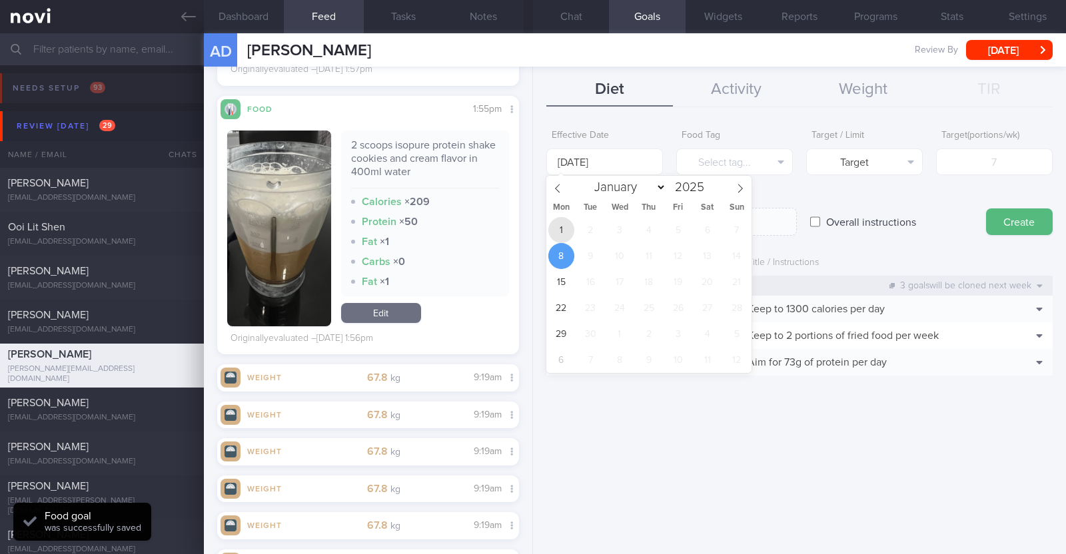
click at [560, 235] on span "1" at bounding box center [561, 230] width 26 height 26
type input "[DATE]"
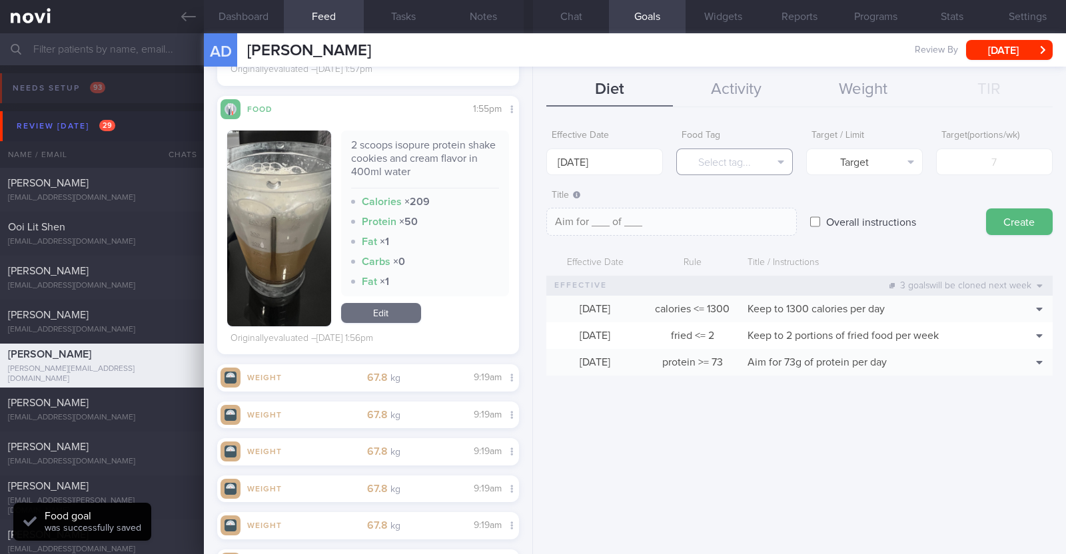
click at [708, 164] on button "Select tag..." at bounding box center [734, 162] width 117 height 27
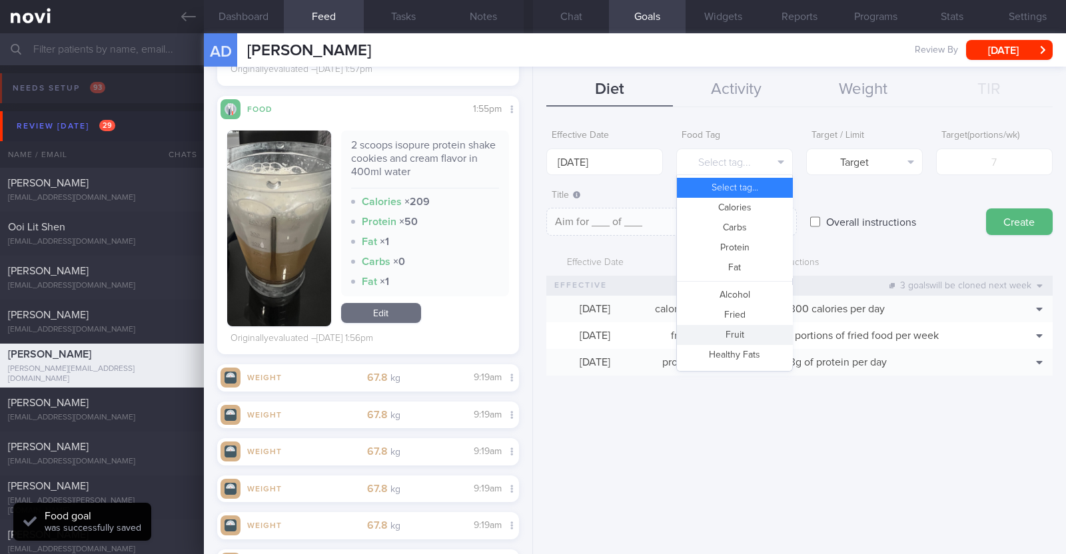
click at [744, 338] on button "Fruit" at bounding box center [734, 335] width 115 height 20
type textarea "Aim for __ portions of fruits per week"
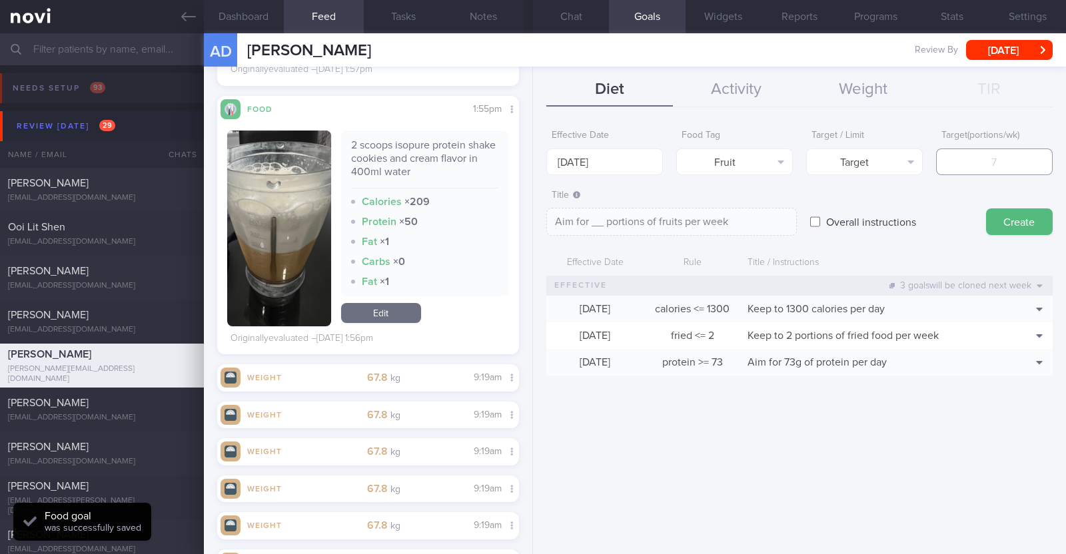
click at [990, 171] on input "number" at bounding box center [994, 162] width 117 height 27
type input "1"
type textarea "Aim for 1 portions of fruits per week"
type input "14"
type textarea "Aim for 14 portions of fruits per week"
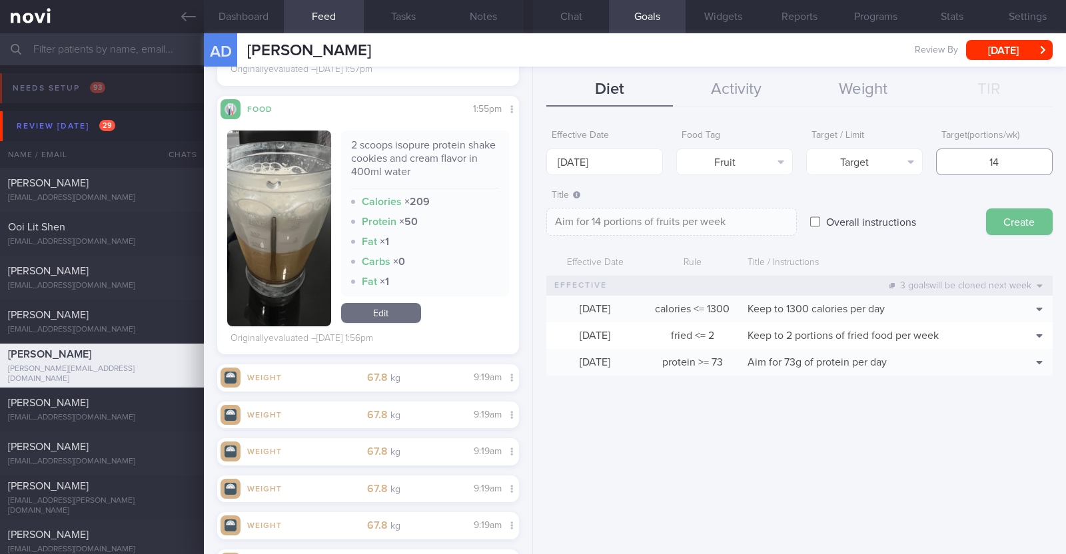
type input "14"
click at [1019, 225] on button "Create" at bounding box center [1019, 222] width 67 height 27
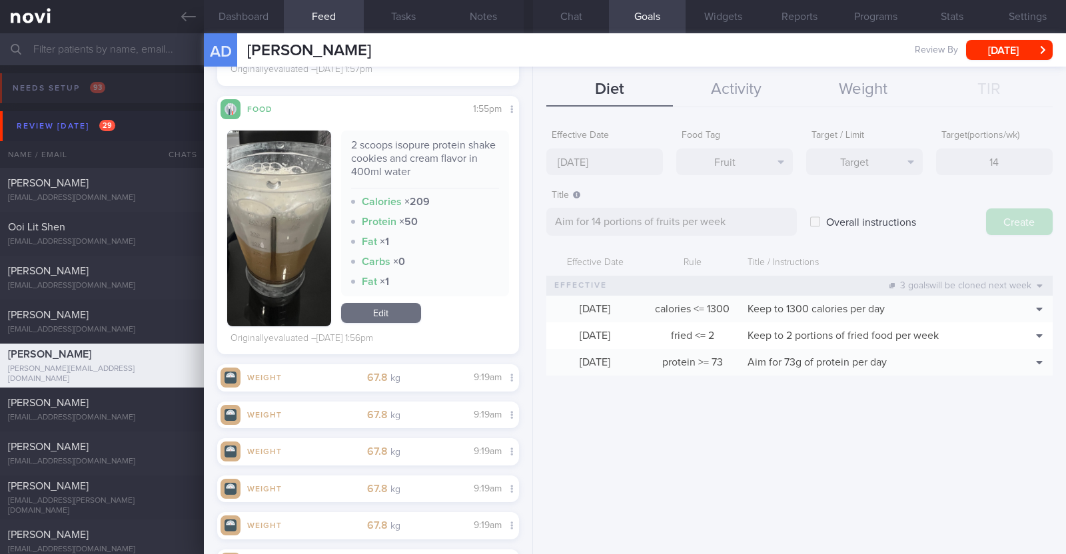
type input "8 Sep 2025"
type textarea "Aim for ___ of ___"
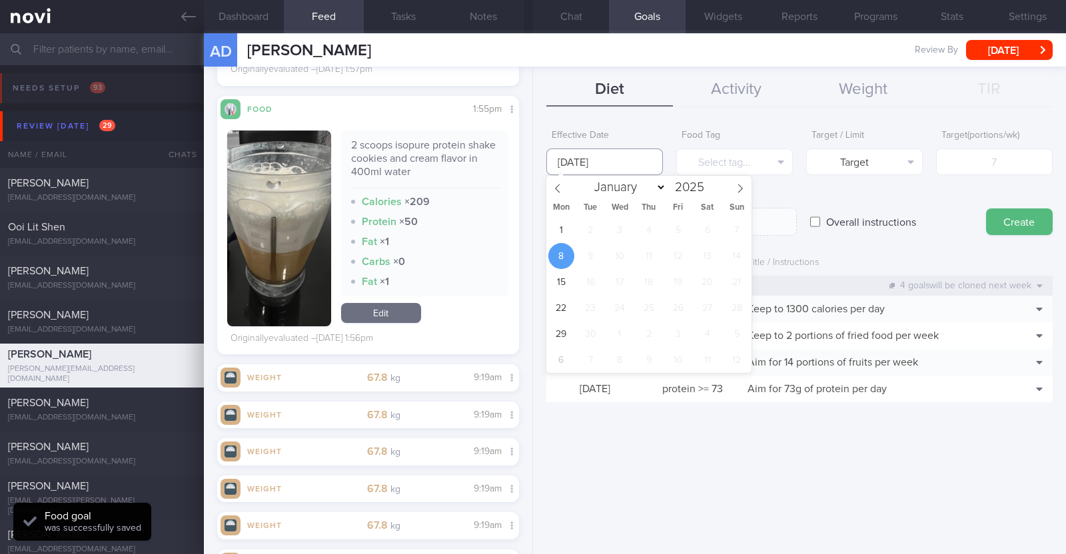
click at [631, 167] on input "8 Sep 2025" at bounding box center [604, 162] width 117 height 27
click at [563, 232] on span "1" at bounding box center [561, 230] width 26 height 26
type input "[DATE]"
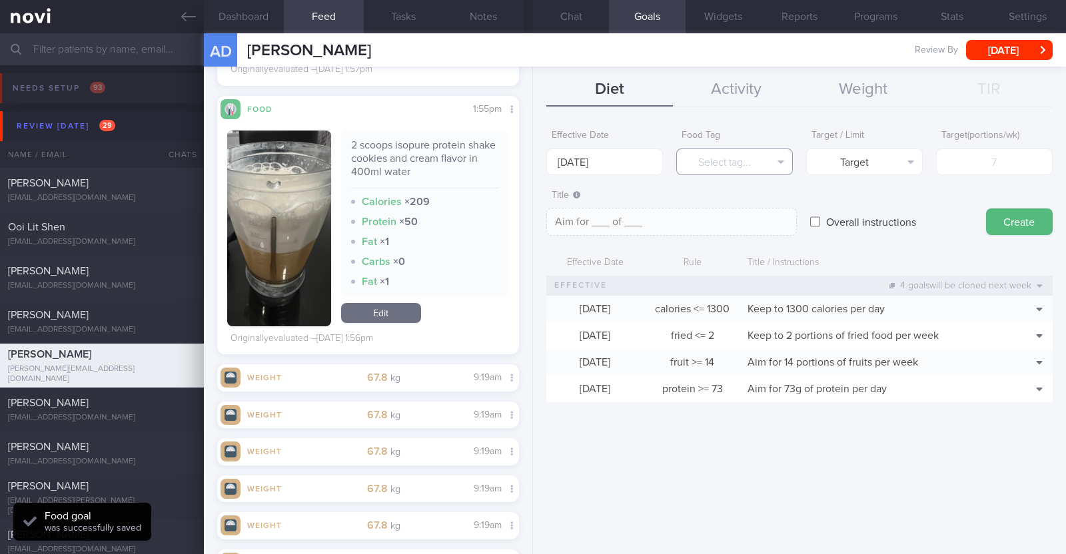
click at [747, 171] on button "Select tag..." at bounding box center [734, 162] width 117 height 27
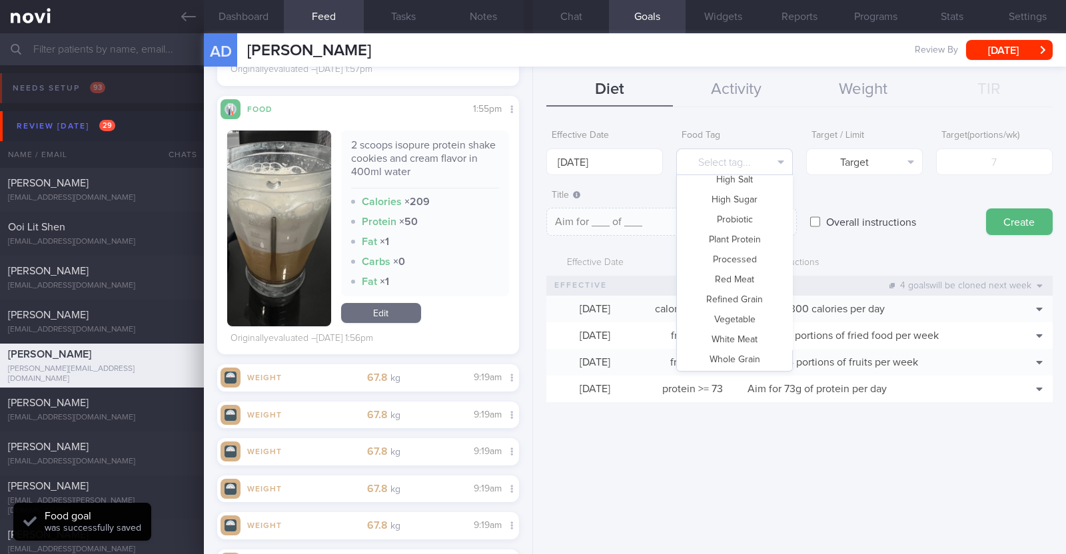
scroll to position [396, 0]
click at [743, 321] on button "Vegetable" at bounding box center [734, 319] width 115 height 20
type textarea "Aim for __ portions of vegetables per week"
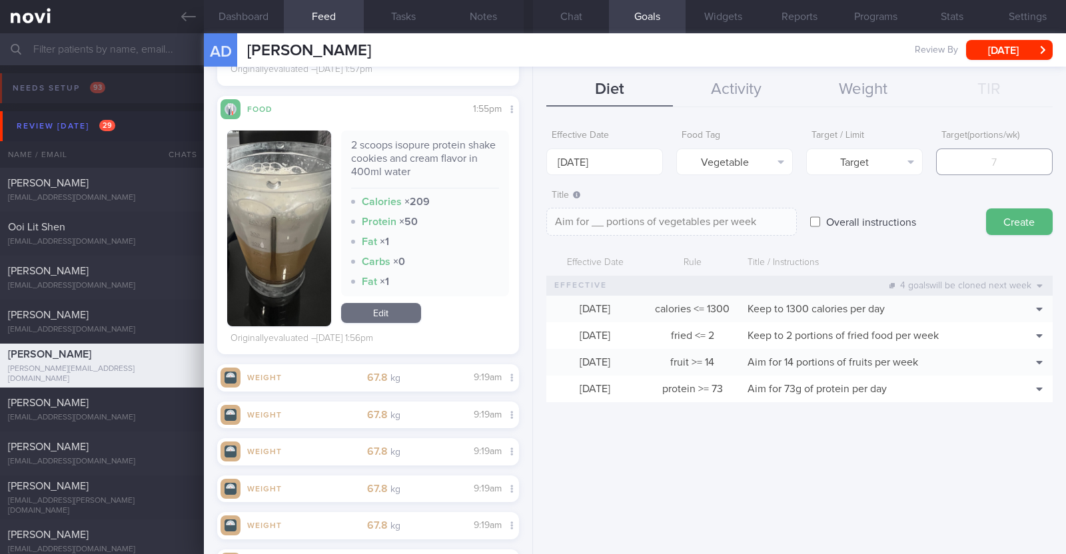
click at [1007, 168] on input "number" at bounding box center [994, 162] width 117 height 27
type input "7"
type textarea "Aim for 7 portions of vegetables per week"
type input "7"
click at [1013, 231] on button "Create" at bounding box center [1019, 222] width 67 height 27
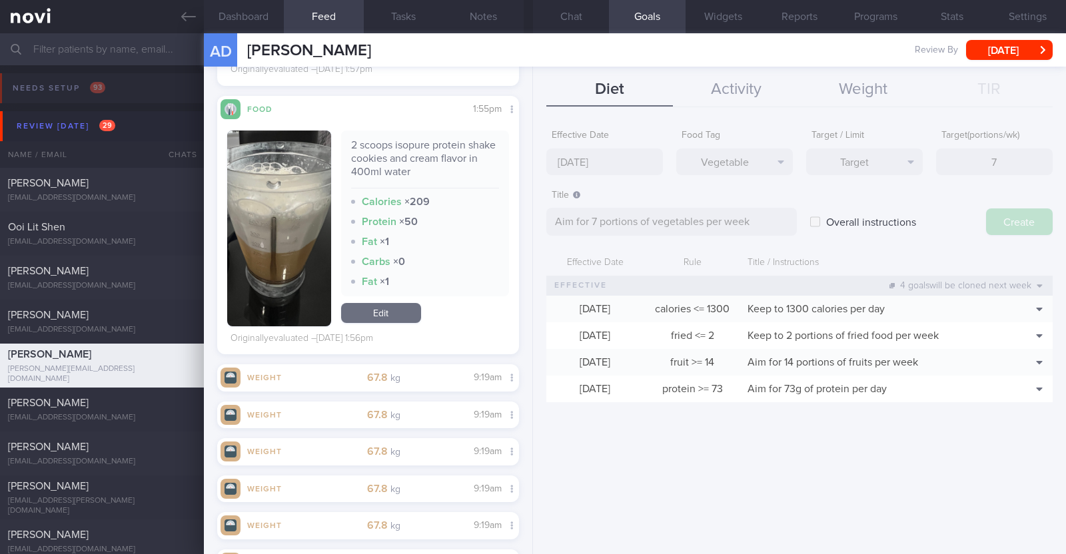
type input "8 Sep 2025"
type textarea "Aim for ___ of ___"
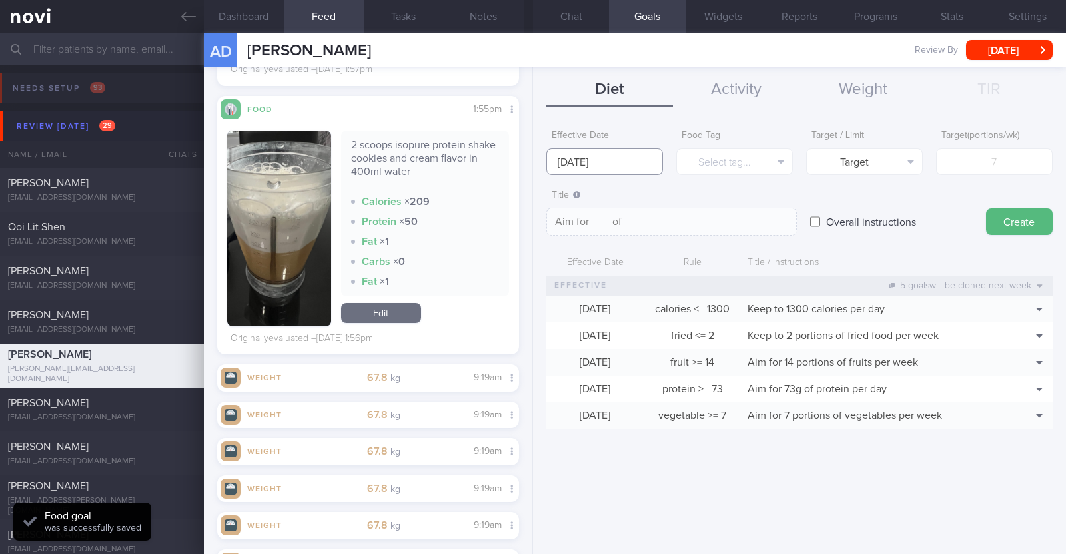
click at [606, 151] on input "[DATE]" at bounding box center [604, 162] width 117 height 27
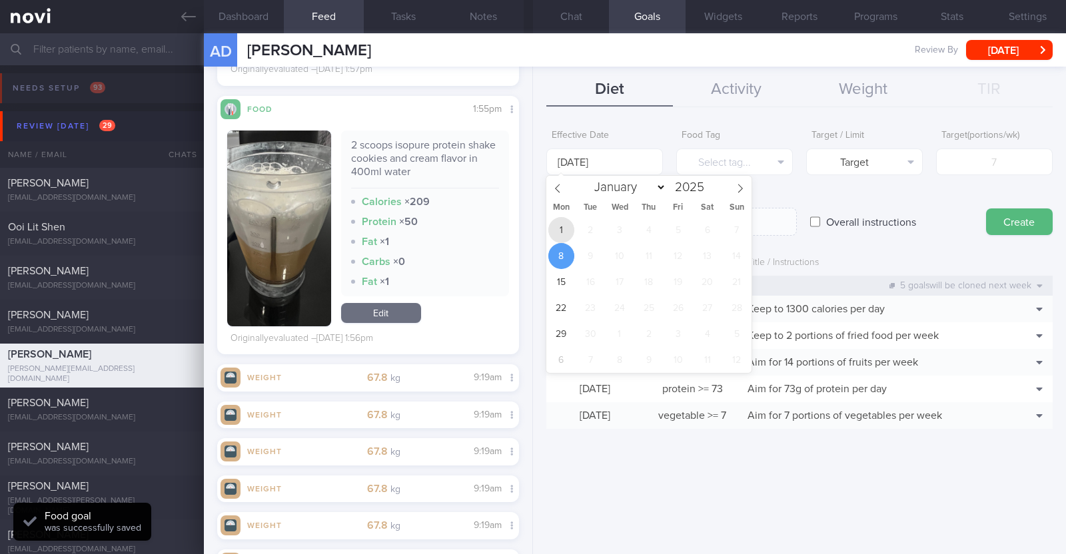
click at [563, 222] on span "1" at bounding box center [561, 230] width 26 height 26
type input "[DATE]"
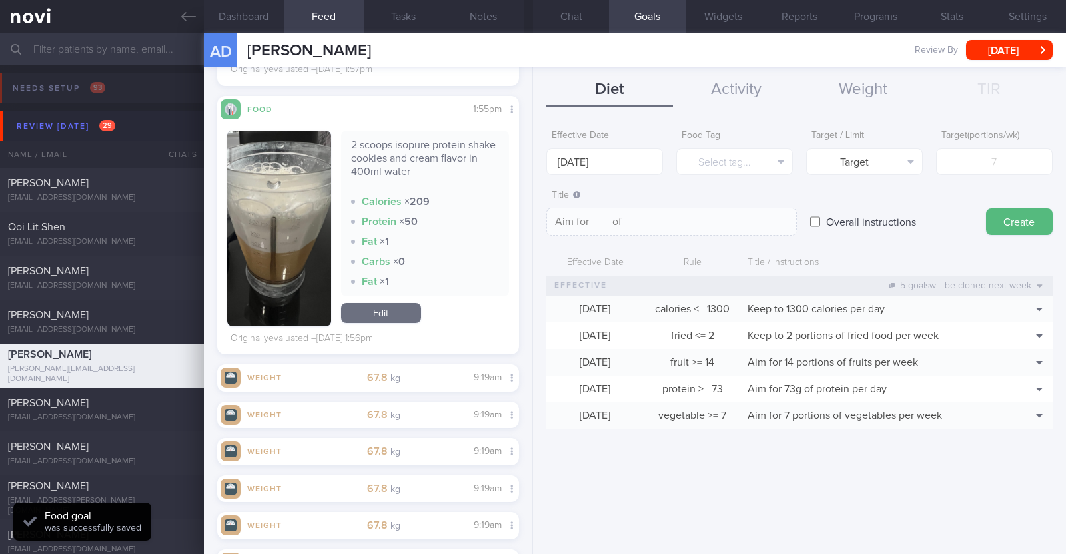
click at [812, 219] on input "Overall instructions" at bounding box center [815, 222] width 10 height 27
checkbox input "true"
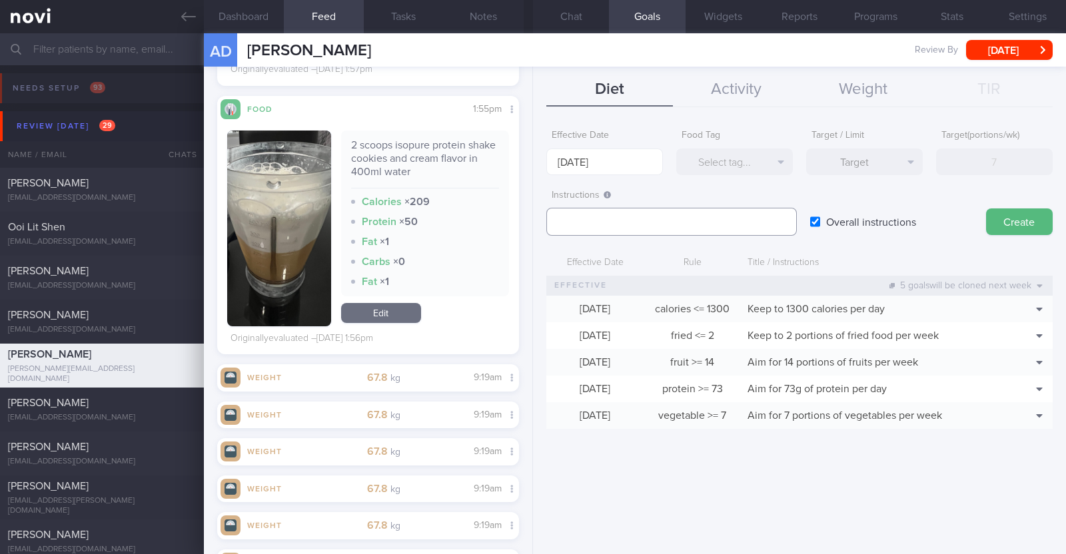
click at [582, 221] on textarea at bounding box center [671, 222] width 251 height 28
paste textarea "Aim to consume xxL of fluids per day (Choose water first)"
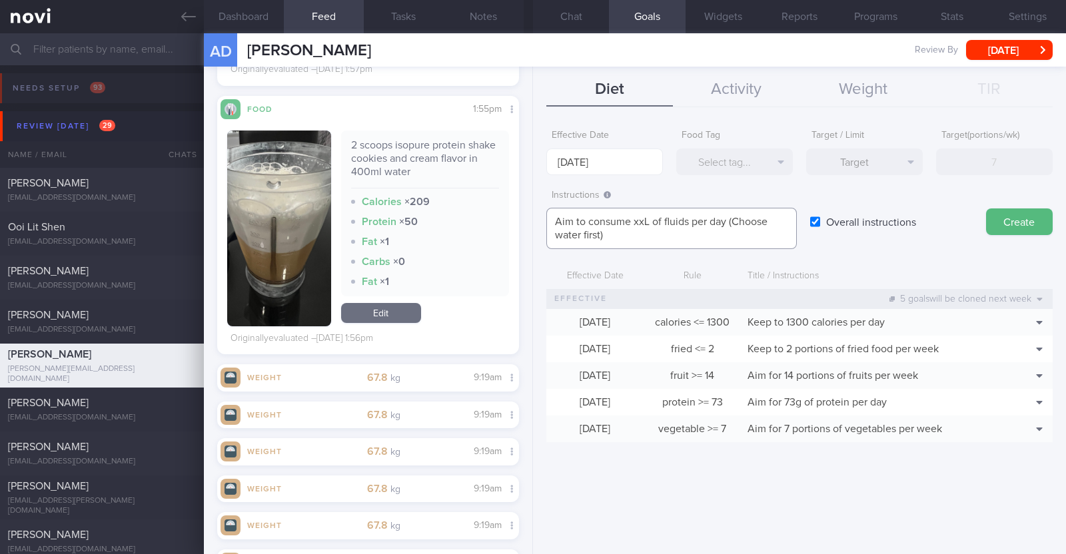
scroll to position [0, 0]
click at [644, 224] on textarea "Aim to consume xxL of fluids per day (Choose water first)" at bounding box center [671, 228] width 251 height 41
paste textarea "1.8-2.1L"
type textarea "Aim to consume 1.8-2.1L of fluids per day (Choose water first)"
click at [1003, 228] on button "Create" at bounding box center [1019, 222] width 67 height 27
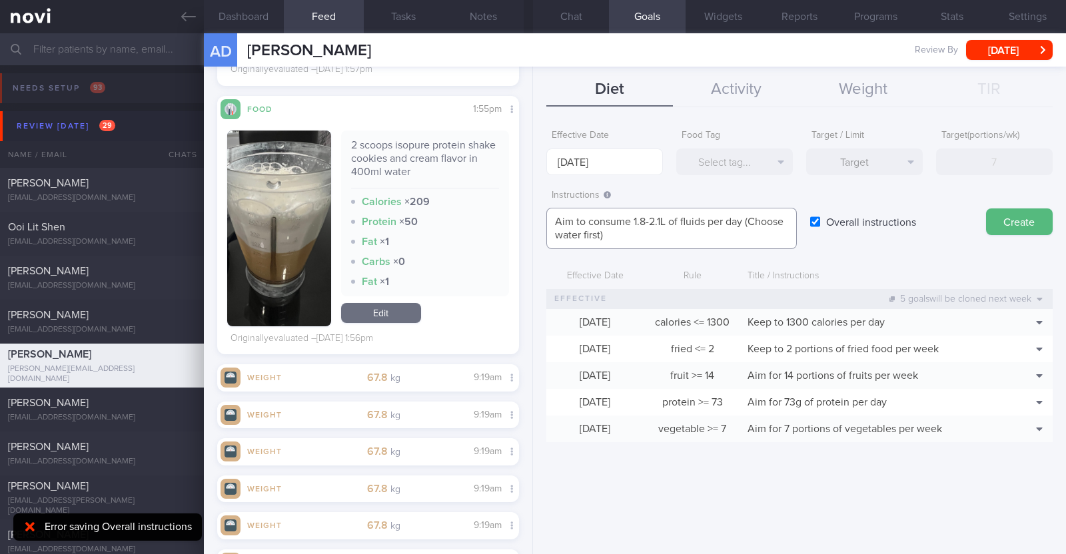
drag, startPoint x: 610, startPoint y: 235, endPoint x: 508, endPoint y: 201, distance: 106.6
click at [508, 201] on div "Dashboard Feed 1766+ Tasks Notes Chat Goals Widgets Reports Programs Stats Sett…" at bounding box center [635, 293] width 862 height 521
click at [885, 235] on label "Overall instructions" at bounding box center [871, 222] width 103 height 27
click at [820, 235] on input "Overall instructions" at bounding box center [815, 222] width 10 height 27
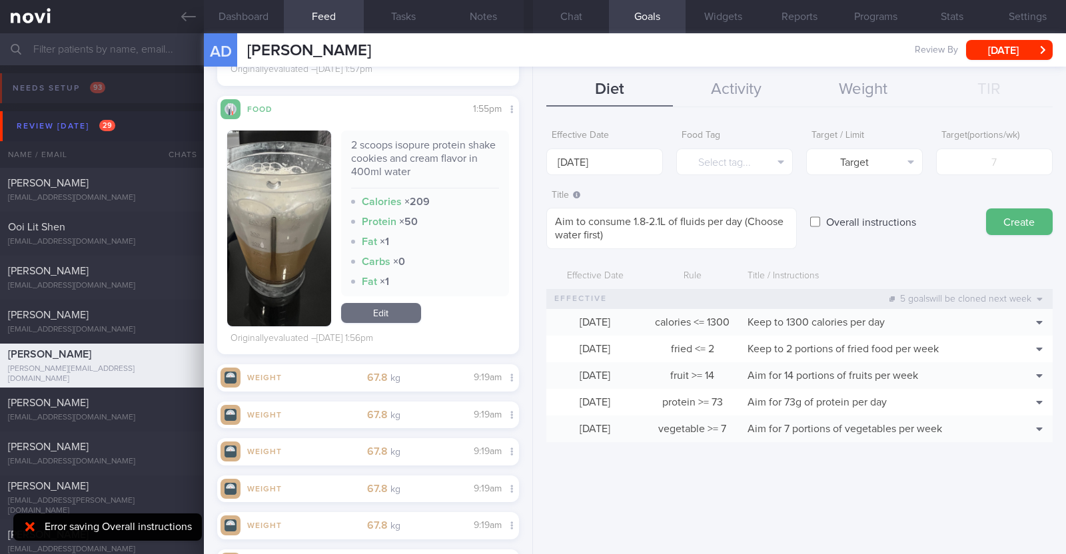
click at [38, 520] on div at bounding box center [29, 527] width 21 height 15
click at [1021, 215] on button "Create" at bounding box center [1019, 222] width 67 height 27
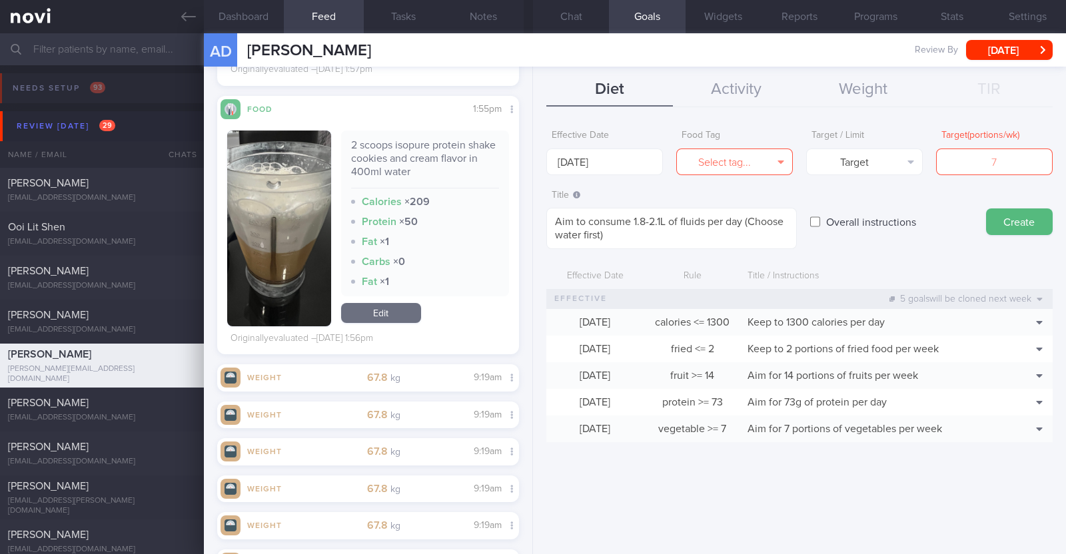
click at [818, 218] on input "Overall instructions" at bounding box center [815, 222] width 10 height 27
checkbox input "true"
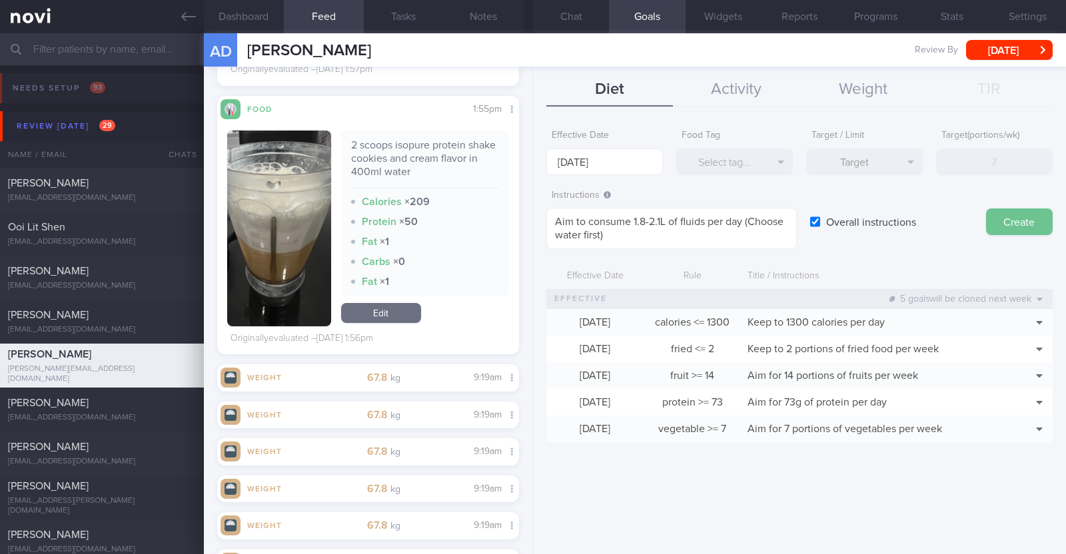
click at [1019, 227] on button "Create" at bounding box center [1019, 222] width 67 height 27
type input "[DATE]"
type textarea "Aim for ___ of ___"
checkbox input "false"
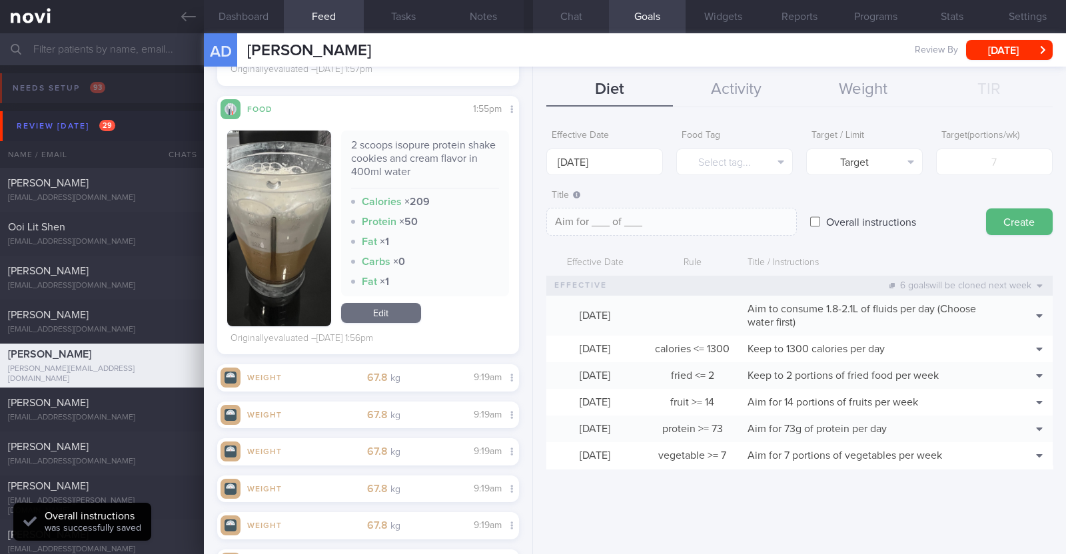
click at [566, 18] on button "Chat" at bounding box center [571, 16] width 76 height 33
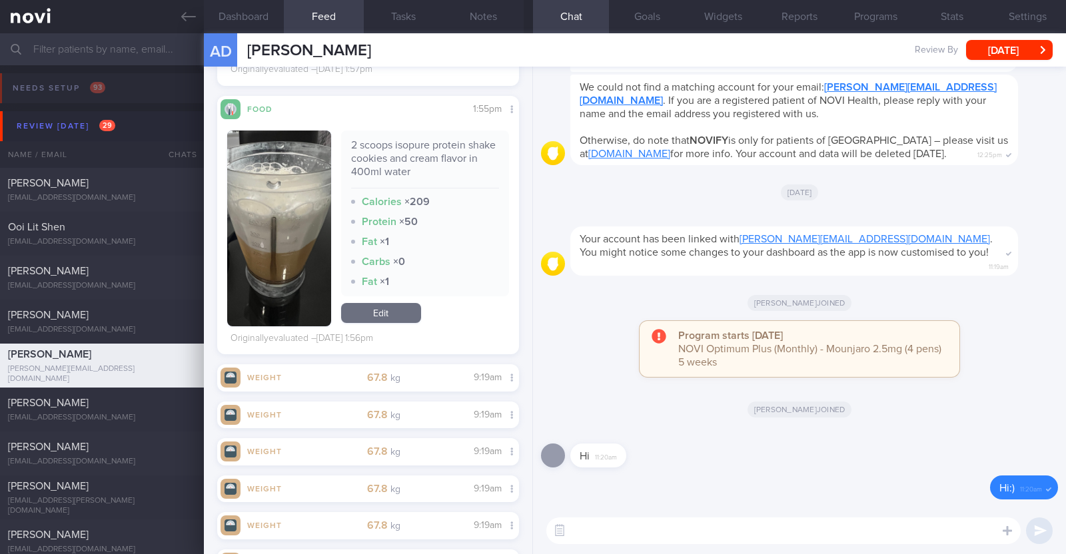
click at [672, 534] on textarea at bounding box center [783, 531] width 474 height 27
paste textarea "Hi [patient’s name]! This is Charlotte, the dietitian. It was nice meeting you …"
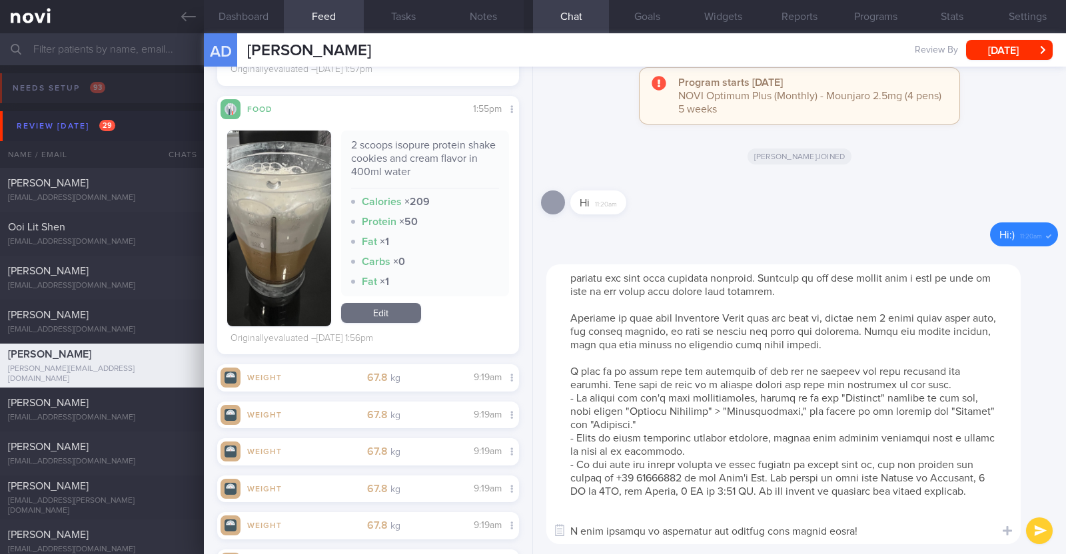
click at [628, 500] on textarea at bounding box center [783, 405] width 474 height 280
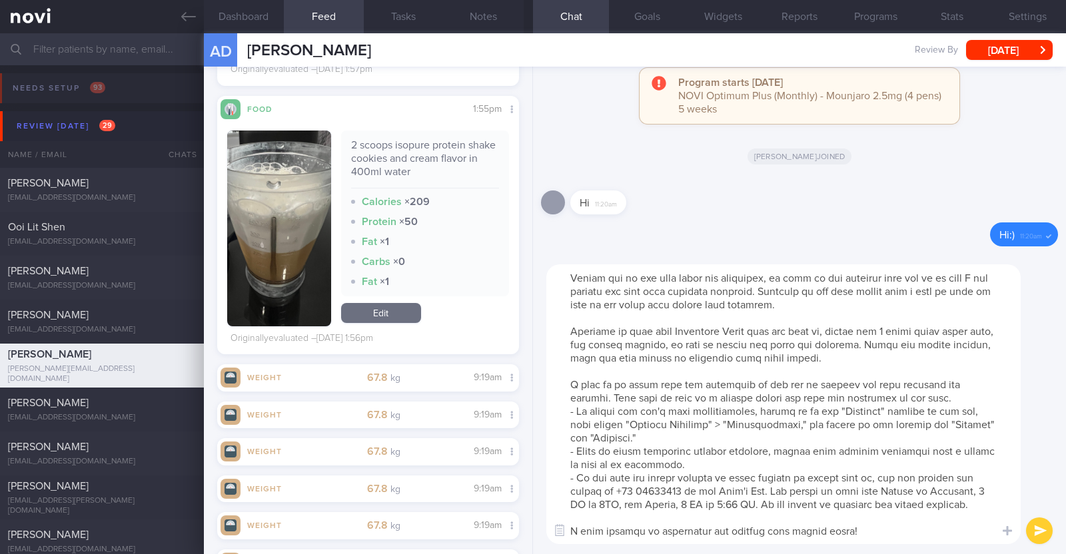
scroll to position [39, 0]
drag, startPoint x: 570, startPoint y: 305, endPoint x: 911, endPoint y: 329, distance: 342.0
click at [911, 329] on textarea at bounding box center [783, 405] width 474 height 280
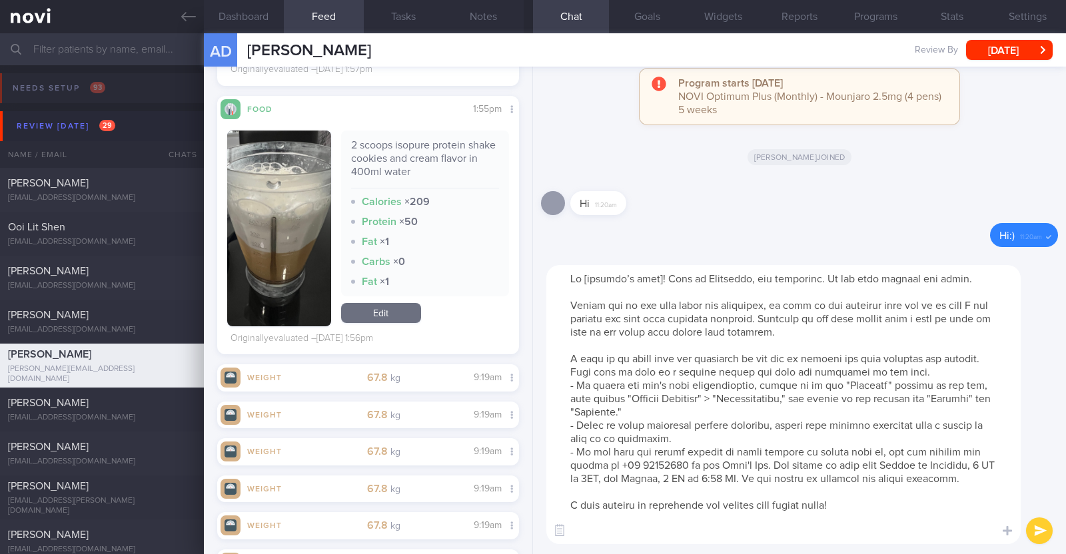
scroll to position [0, 0]
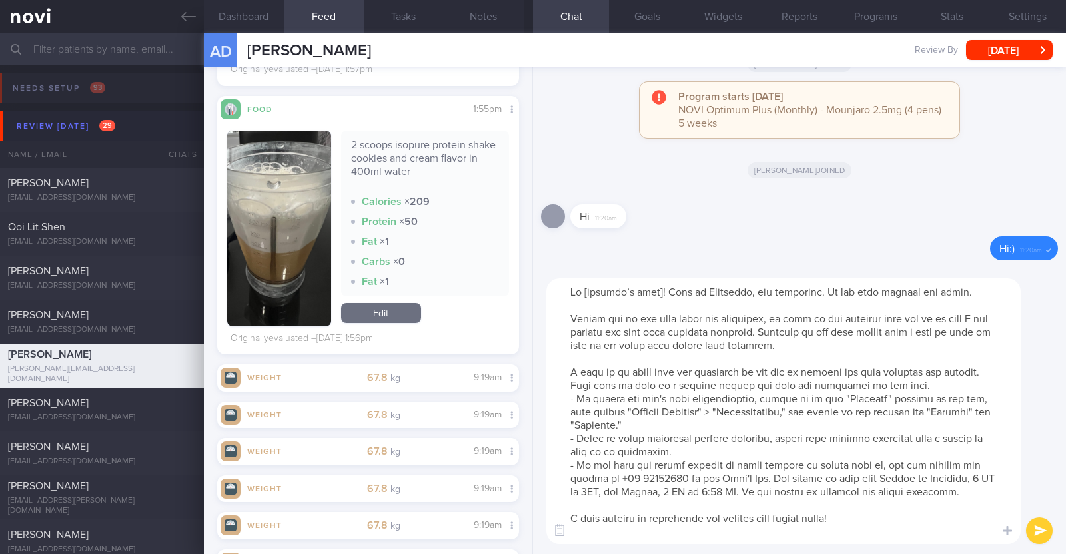
click at [658, 295] on textarea at bounding box center [783, 412] width 474 height 266
type textarea "Hi Alexis! This is Charlotte, the dietitian. It was nice meeting you today. Ple…"
click at [1041, 528] on button "submit" at bounding box center [1039, 531] width 27 height 27
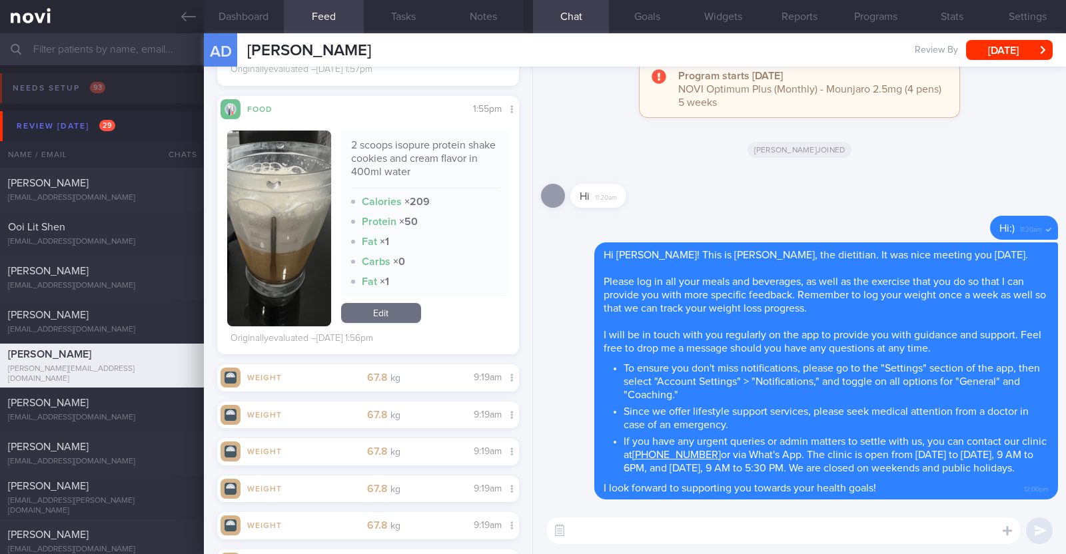
click at [670, 534] on textarea at bounding box center [783, 531] width 474 height 27
paste textarea "Here is a summary of what we discussed: Basics of Weight Management - Diet: A w…"
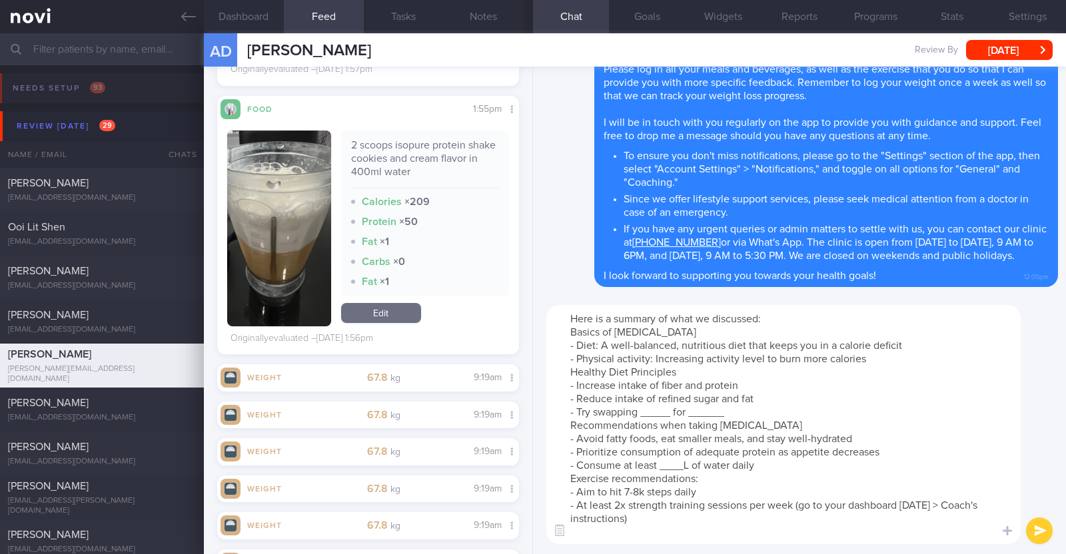
click at [879, 358] on textarea "Here is a summary of what we discussed: Basics of Weight Management - Diet: A w…" at bounding box center [783, 424] width 474 height 239
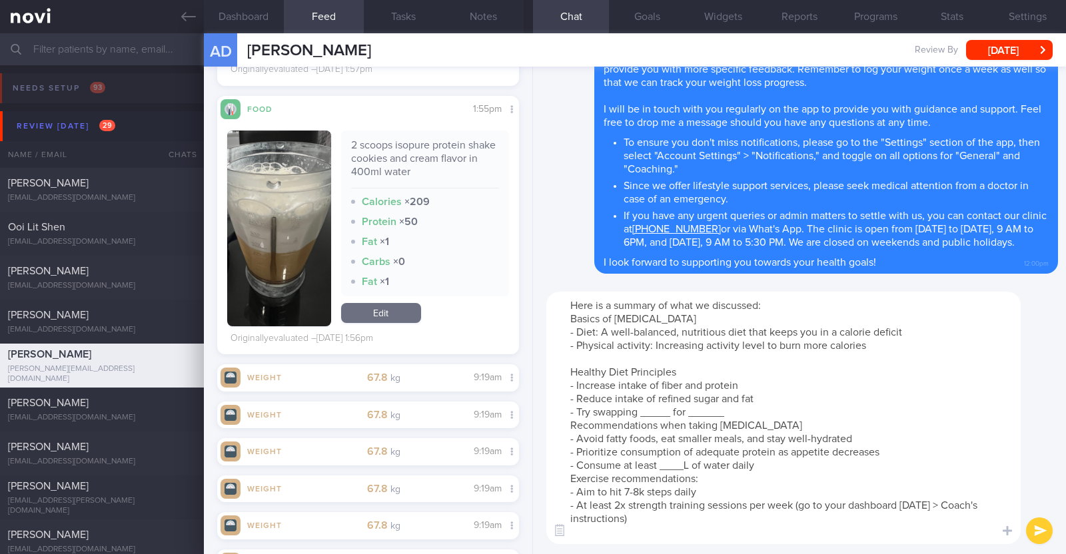
click at [745, 416] on textarea "Here is a summary of what we discussed: Basics of Weight Management - Diet: A w…" at bounding box center [783, 418] width 474 height 253
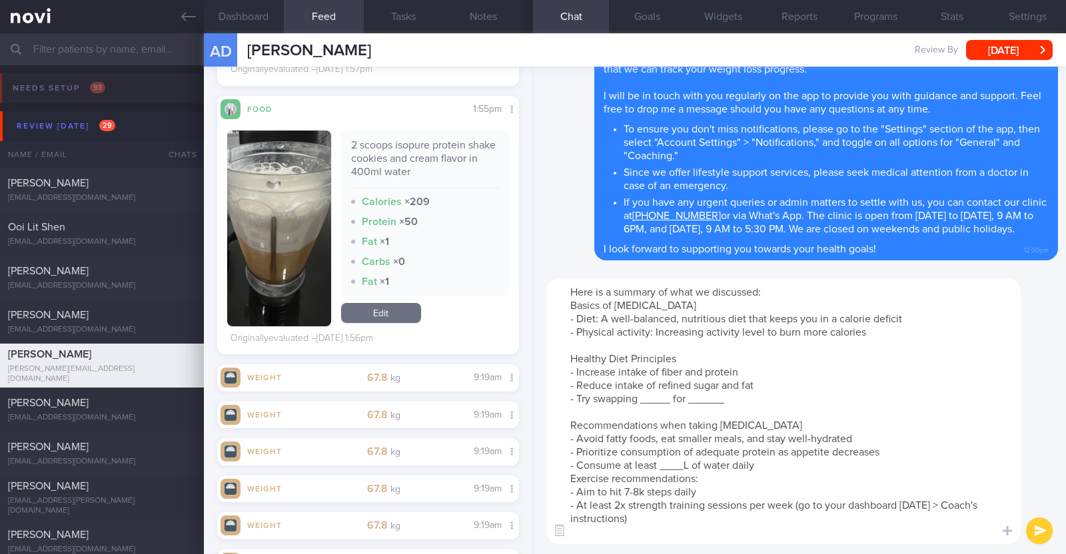
click at [670, 402] on textarea "Here is a summary of what we discussed: Basics of Weight Management - Diet: A w…" at bounding box center [783, 412] width 474 height 266
drag, startPoint x: 740, startPoint y: 398, endPoint x: 706, endPoint y: 401, distance: 34.8
click at [706, 401] on textarea "Here is a summary of what we discussed: Basics of Weight Management - Diet: A w…" at bounding box center [783, 412] width 474 height 266
drag, startPoint x: 772, startPoint y: 419, endPoint x: 692, endPoint y: 423, distance: 80.7
click at [692, 423] on textarea "Here is a summary of what we discussed: Basics of Weight Management - Diet: A w…" at bounding box center [783, 412] width 474 height 266
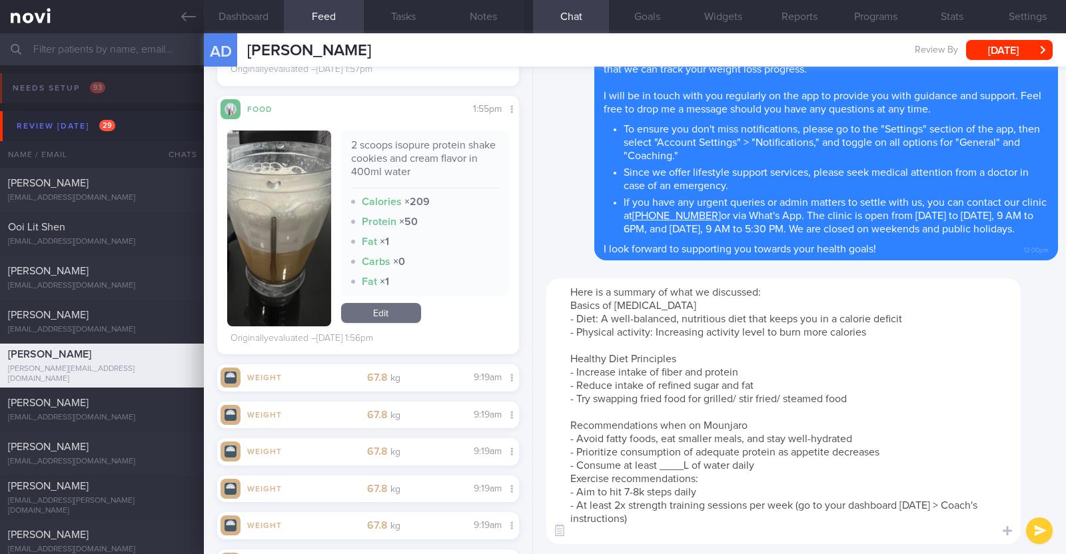
click at [688, 462] on textarea "Here is a summary of what we discussed: Basics of Weight Management - Diet: A w…" at bounding box center [783, 412] width 474 height 266
paste textarea "1.8-2.1"
click at [772, 464] on textarea "Here is a summary of what we discussed: Basics of Weight Management - Diet: A w…" at bounding box center [783, 412] width 474 height 266
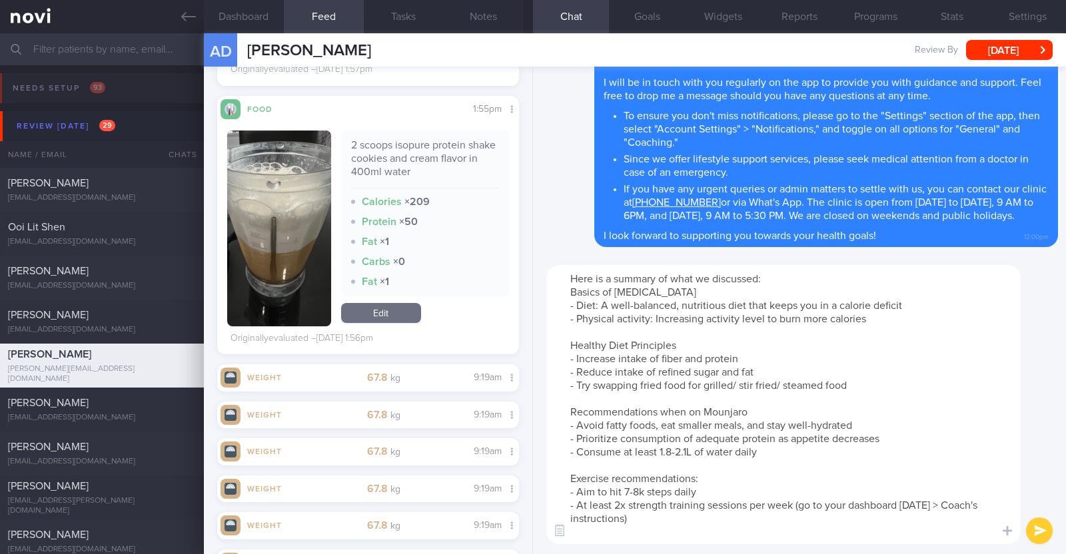
click at [640, 489] on textarea "Here is a summary of what we discussed: Basics of Weight Management - Diet: A w…" at bounding box center [783, 404] width 474 height 279
drag, startPoint x: 794, startPoint y: 505, endPoint x: 812, endPoint y: 521, distance: 24.6
click at [812, 521] on textarea "Here is a summary of what we discussed: Basics of Weight Management - Diet: A w…" at bounding box center [783, 404] width 474 height 279
type textarea "Here is a summary of what we discussed: Basics of Weight Management - Diet: A w…"
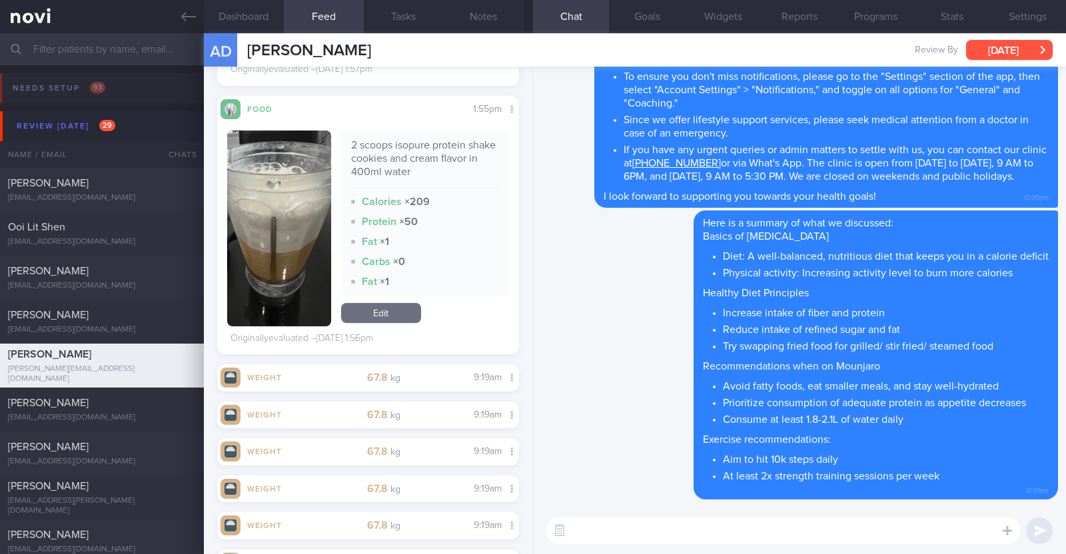
click at [993, 49] on button "[DATE]" at bounding box center [1009, 50] width 87 height 20
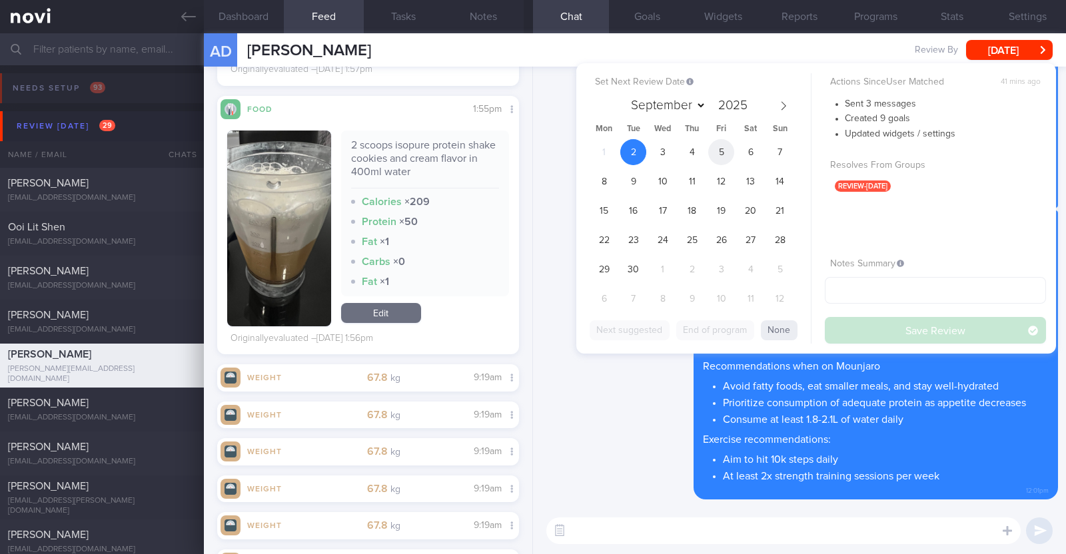
click at [718, 156] on span "5" at bounding box center [721, 152] width 26 height 26
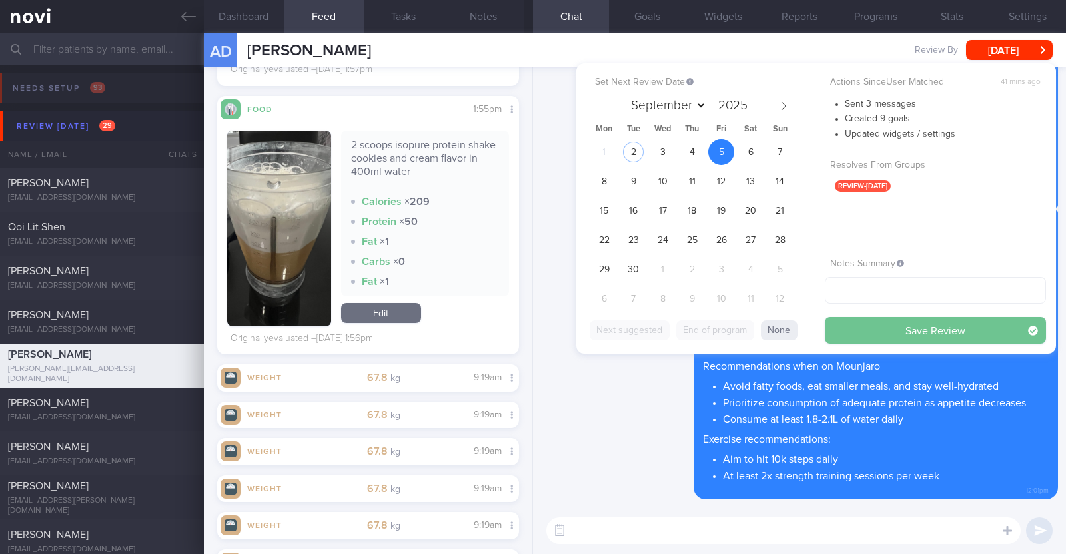
click at [860, 320] on button "Save Review" at bounding box center [935, 330] width 221 height 27
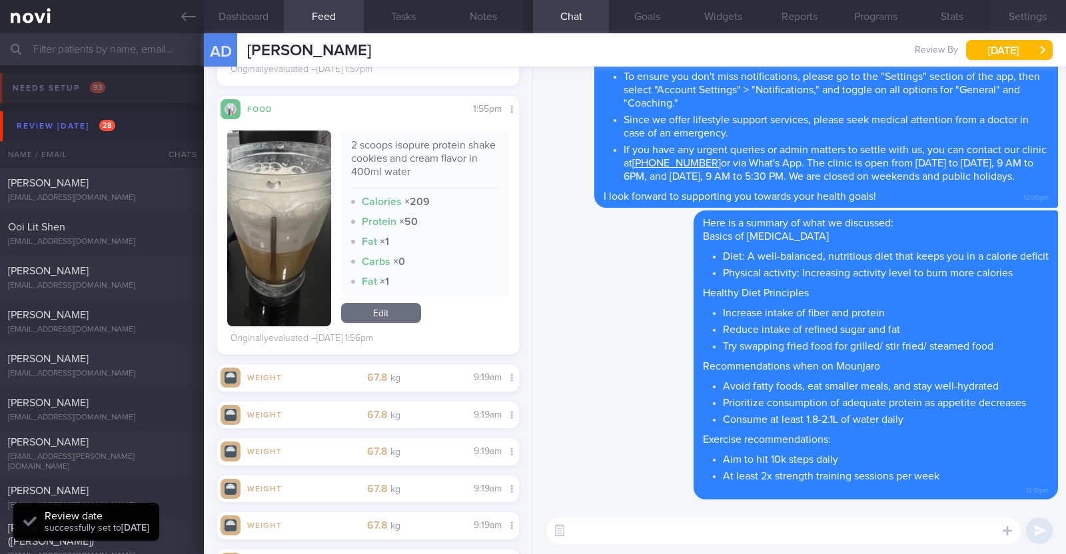
click at [1019, 18] on button "Settings" at bounding box center [1028, 16] width 76 height 33
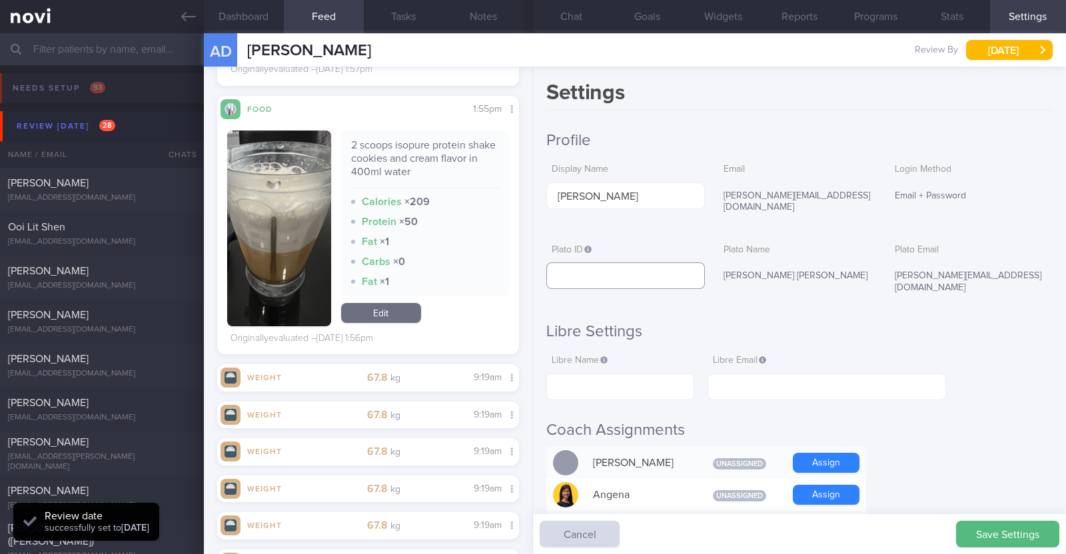
click at [662, 272] on input "text" at bounding box center [625, 276] width 158 height 27
click at [609, 267] on input "text" at bounding box center [625, 276] width 158 height 27
paste input "f35a51f0b9b4c9b43743ef5e4e73b553"
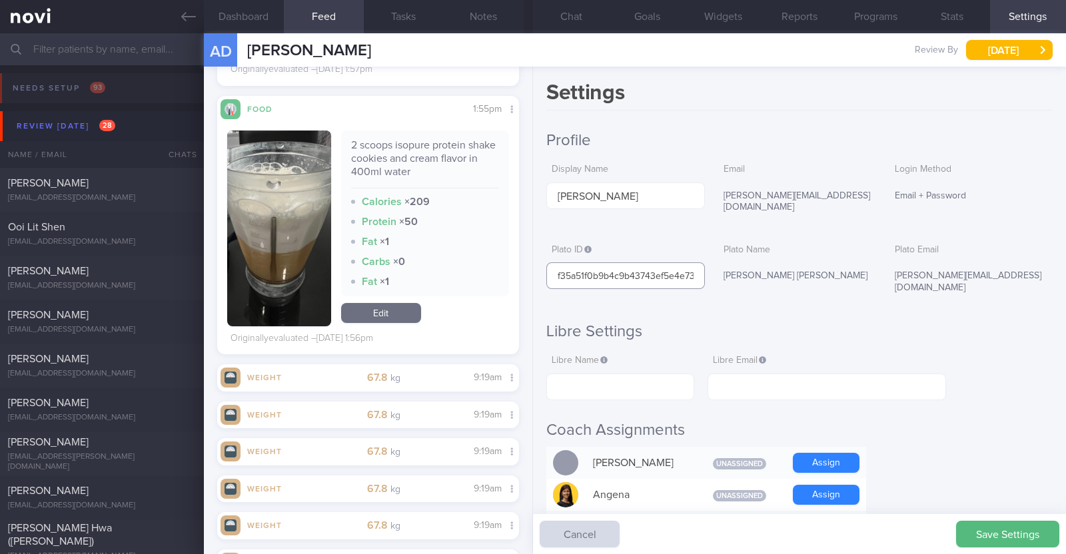
scroll to position [0, 29]
type input "f35a51f0b9b4c9b43743ef5e4e73b553"
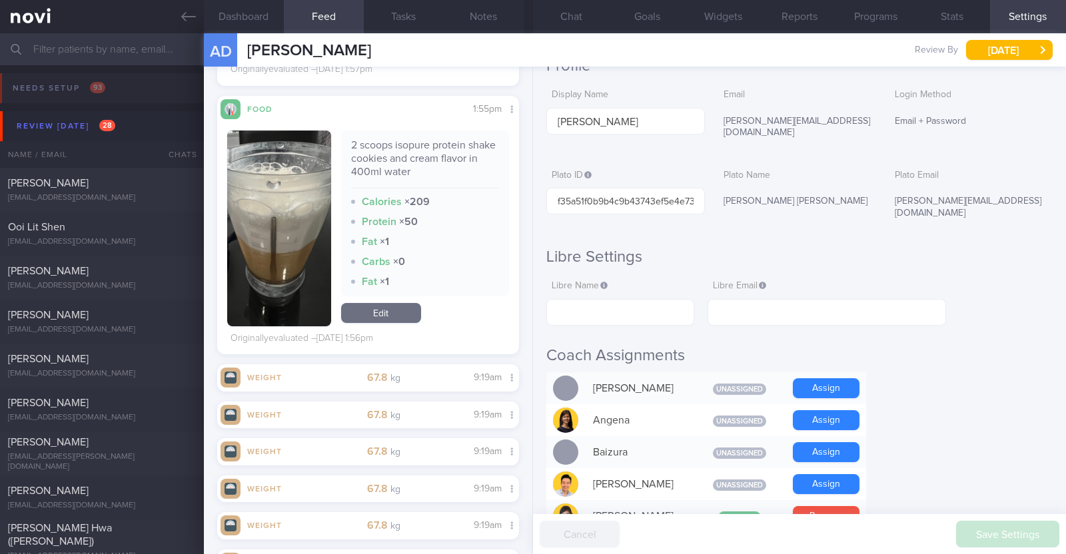
scroll to position [0, 0]
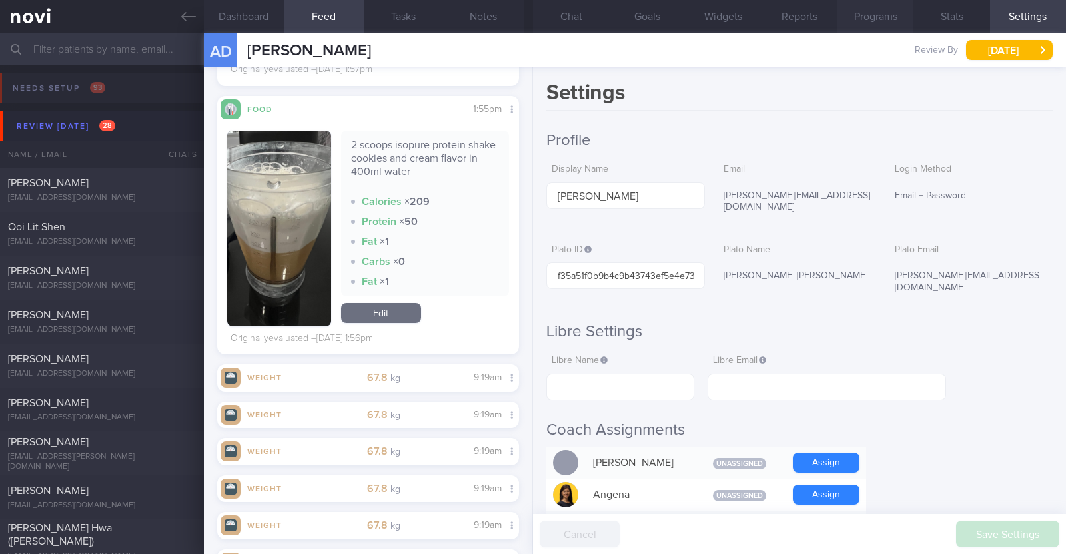
click at [855, 16] on button "Programs" at bounding box center [876, 16] width 76 height 33
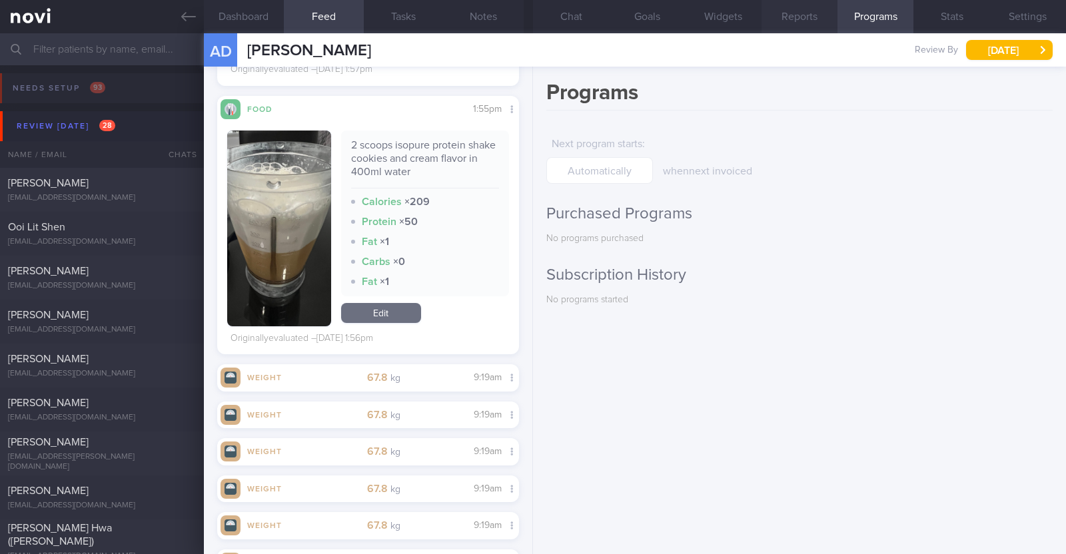
click at [808, 8] on button "Reports" at bounding box center [800, 16] width 76 height 33
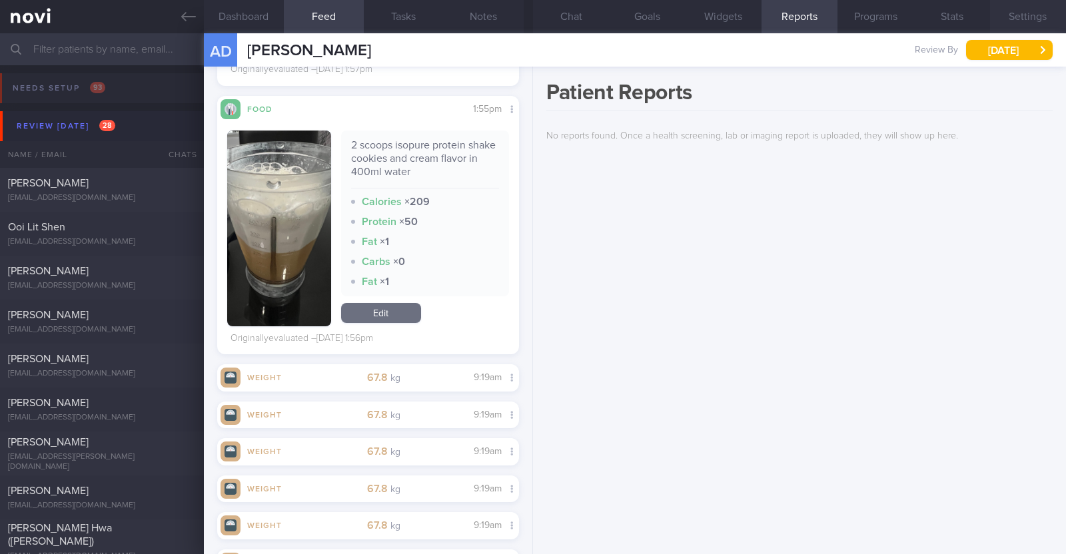
click at [1016, 7] on button "Settings" at bounding box center [1028, 16] width 76 height 33
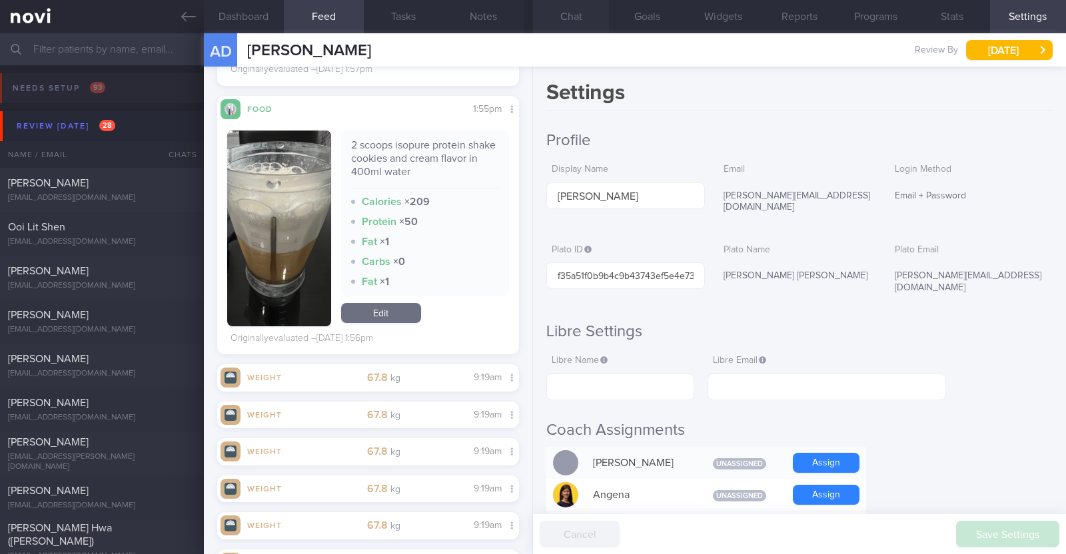
click at [556, 21] on button "Chat" at bounding box center [571, 16] width 76 height 33
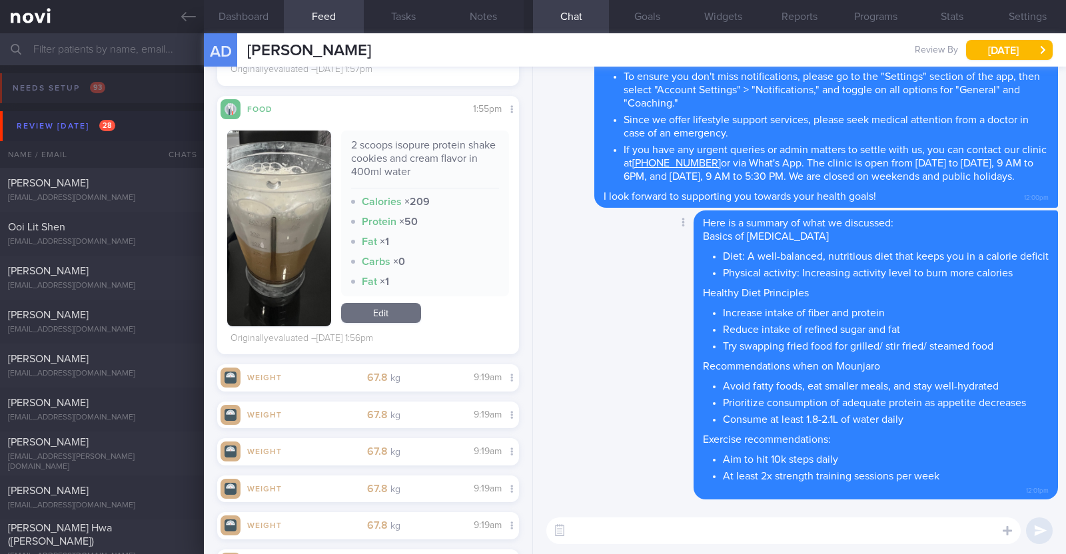
click at [662, 348] on div "Delete Here is a summary of what we discussed: Basics of Weight Management Diet…" at bounding box center [849, 356] width 418 height 290
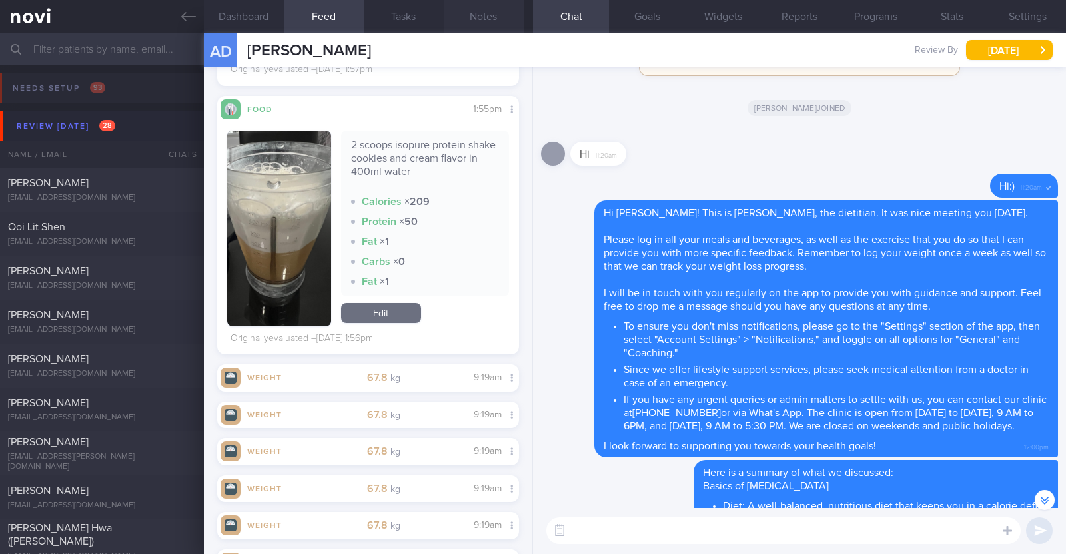
click at [504, 13] on button "Notes" at bounding box center [484, 16] width 80 height 33
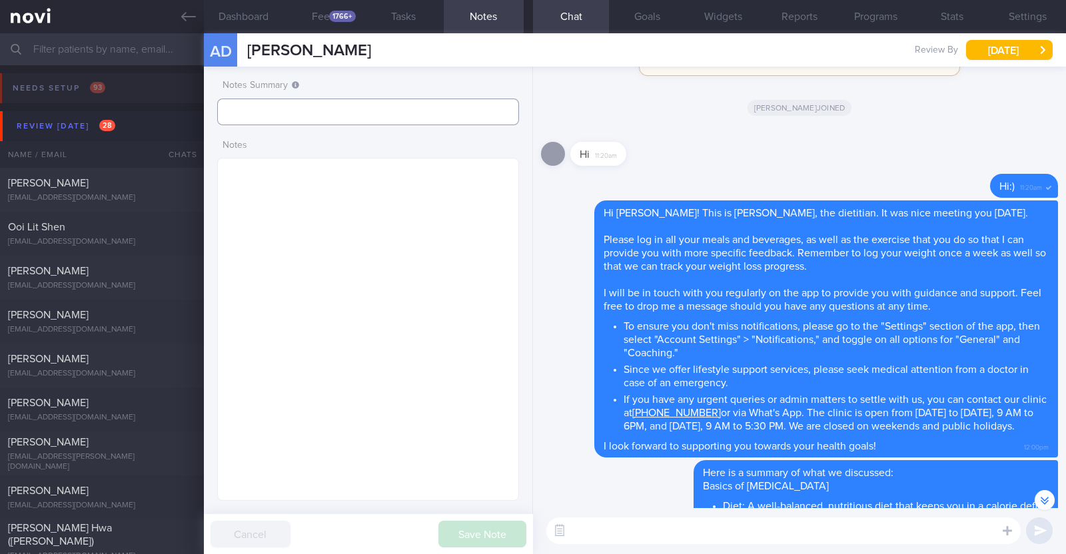
click at [385, 108] on input "text" at bounding box center [368, 112] width 302 height 27
type input "r/v 5/9"
click at [486, 538] on button "Save Note" at bounding box center [482, 534] width 88 height 27
type input "r/v 5/9"
click at [368, 231] on textarea at bounding box center [368, 329] width 302 height 343
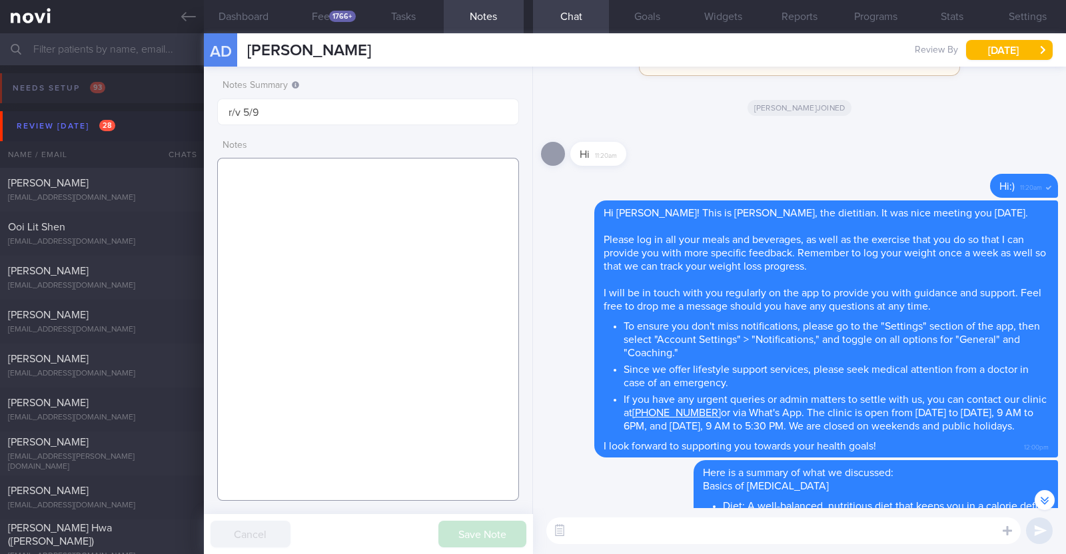
click at [437, 197] on textarea at bounding box center [368, 329] width 302 height 343
paste textarea "Comorbidities Hypertension - f/up Dr Juliana Kiu Oi Nah from Acumed Medical Gro…"
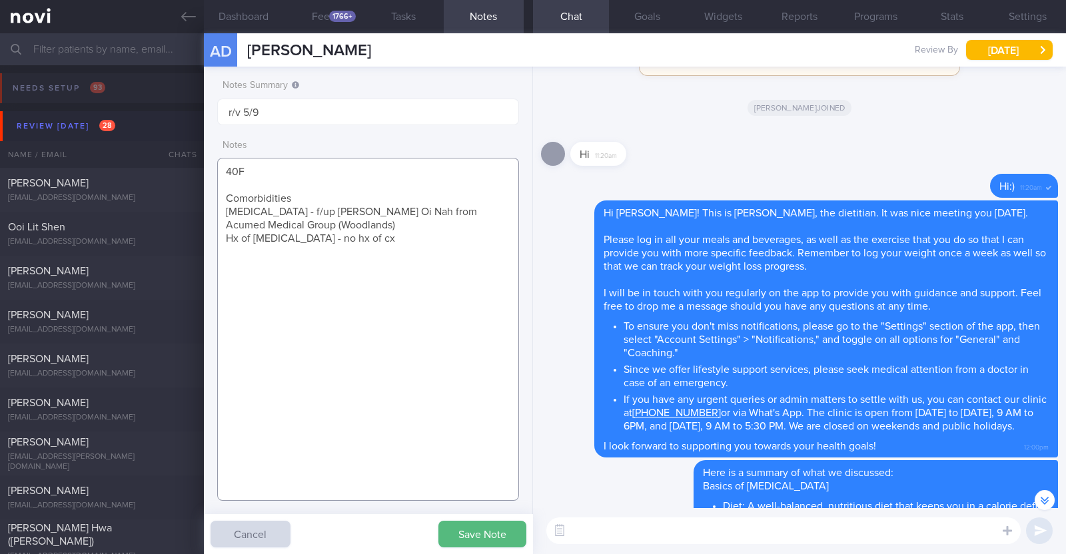
click at [307, 193] on textarea "40F Comorbidities Hypertension - f/up Dr Juliana Kiu Oi Nah from Acumed Medical…" at bounding box center [368, 329] width 302 height 343
drag, startPoint x: 293, startPoint y: 208, endPoint x: 360, endPoint y: 229, distance: 70.4
click at [360, 229] on textarea "40F Comorbidities: Hypertension - f/up Dr Juliana Kiu Oi Nah from Acumed Medica…" at bounding box center [368, 329] width 302 height 343
click at [360, 229] on textarea "40F Comorbidities: Hypertension Hx of gallstones - no hx of cx" at bounding box center [368, 329] width 302 height 343
paste textarea "Mounjaro 2.5mg once/week for 1 month"
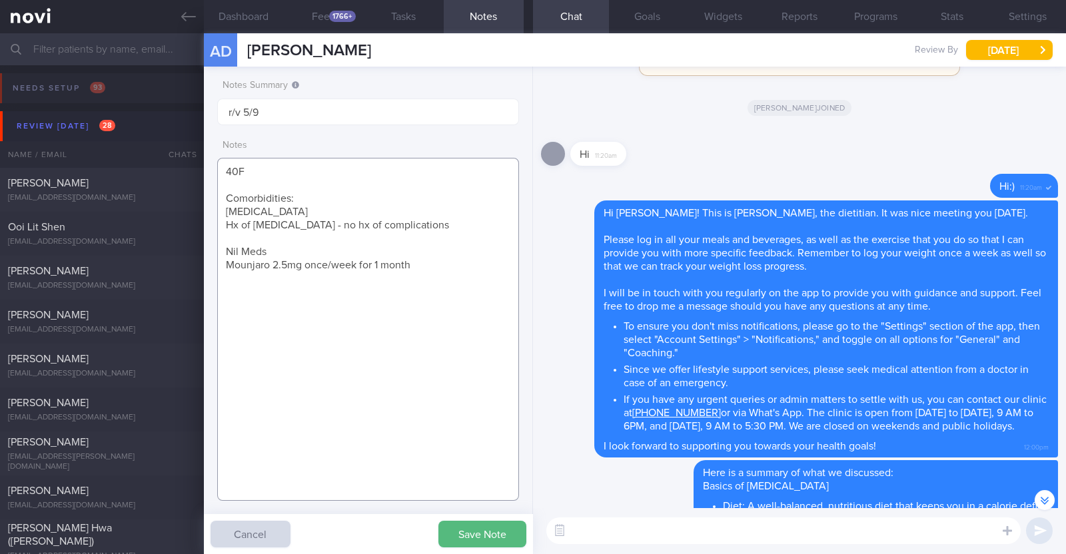
paste textarea "Body pump 45min 2x/week Body combat 45min 1x/week"
type textarea "40F Comorbidities: Hypertension Hx of gallstones - no hx of complications Nil M…"
click at [469, 525] on button "Save Note" at bounding box center [482, 534] width 88 height 27
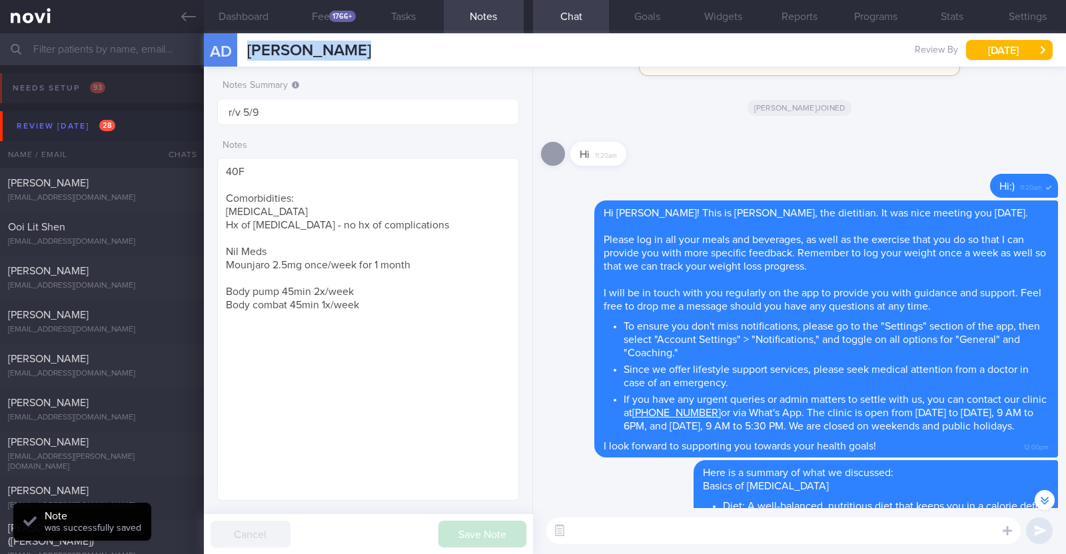
drag, startPoint x: 364, startPoint y: 57, endPoint x: 243, endPoint y: 53, distance: 121.4
click at [243, 53] on div "AD Alexis Damayo Alexis Damayo alexis_damayo@yahoo.com Review By Fri, 5 Sep Set…" at bounding box center [635, 49] width 862 height 33
copy span "[PERSON_NAME]"
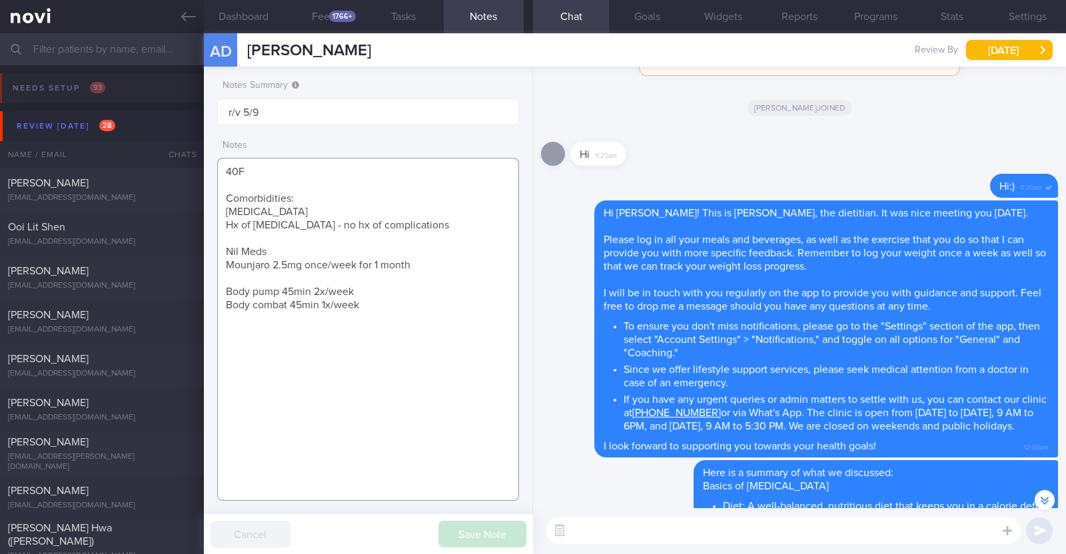
click at [362, 307] on textarea "40F Comorbidities: Hypertension Hx of gallstones - no hx of complications Nil M…" at bounding box center [368, 329] width 302 height 343
click at [562, 201] on div "Delete Hi Alexis! This is Charlotte, the dietitian. It was nice meeting you tod…" at bounding box center [799, 329] width 517 height 257
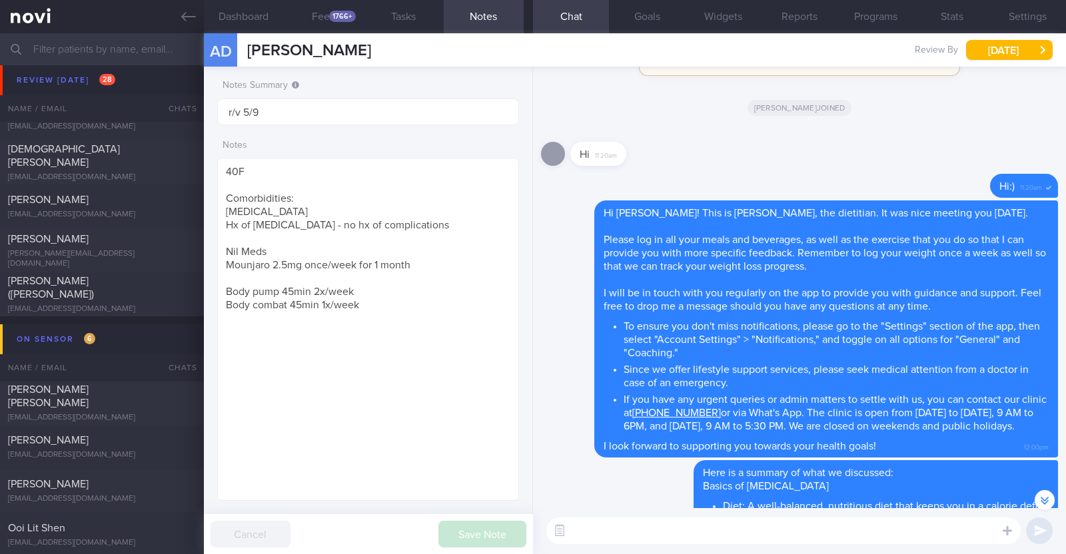
scroll to position [833, 0]
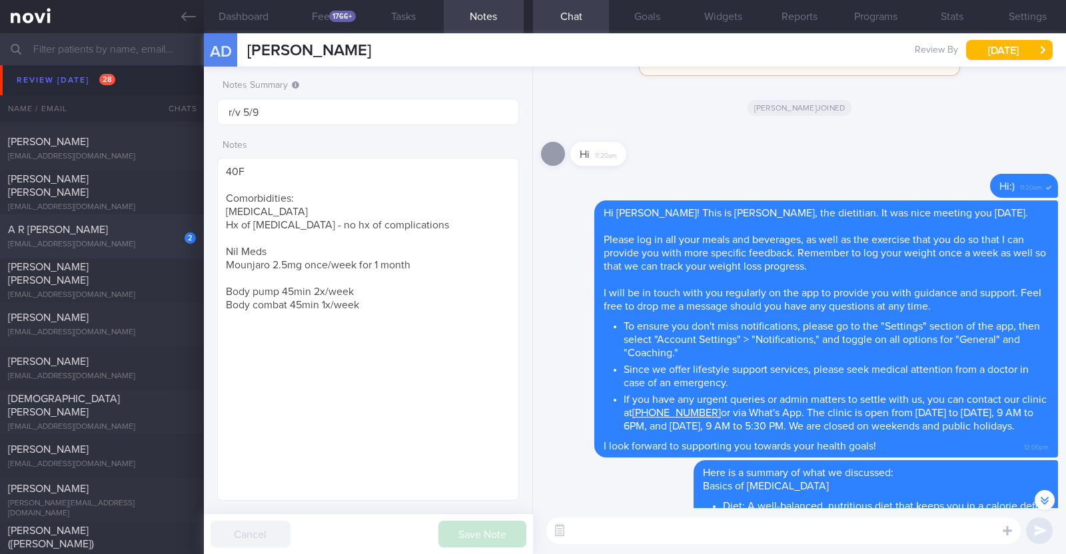
click at [152, 245] on div "[EMAIL_ADDRESS][DOMAIN_NAME]" at bounding box center [102, 245] width 188 height 10
type textarea "49F Comorbidities: T2DM Hyperlipdiemia Hypothyroidism Iron deficiency anaemia F…"
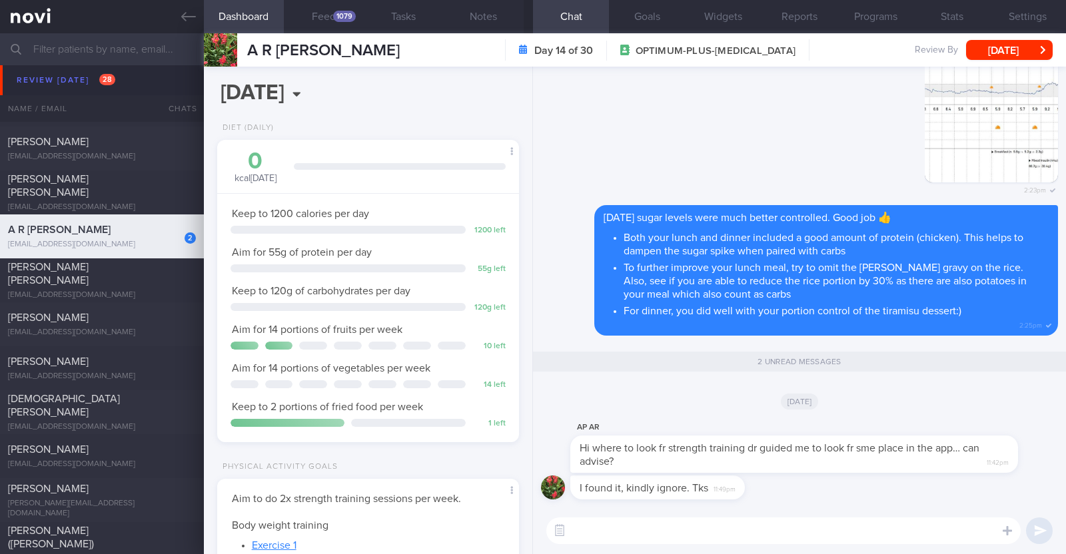
scroll to position [135, 270]
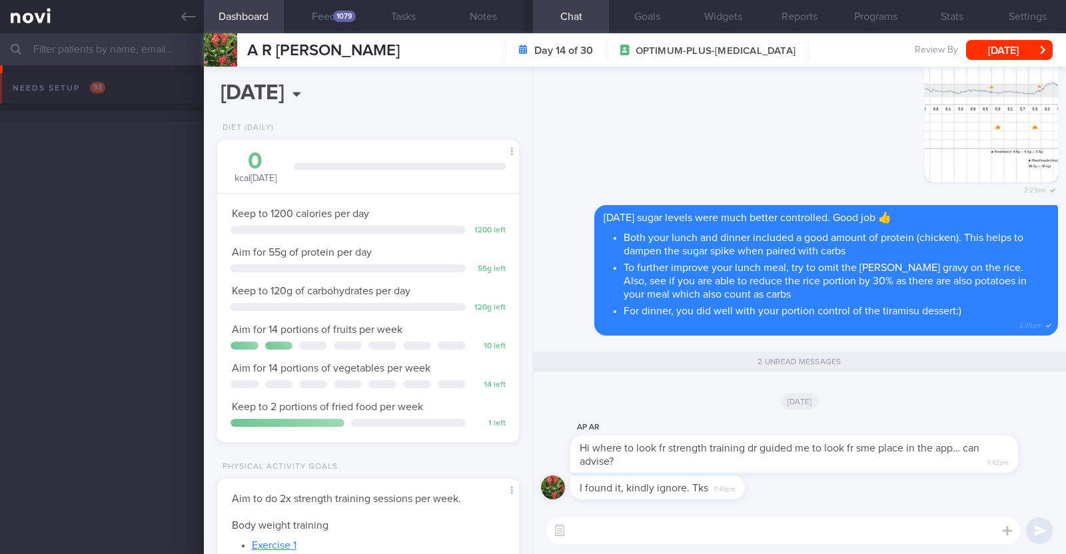
select select "8"
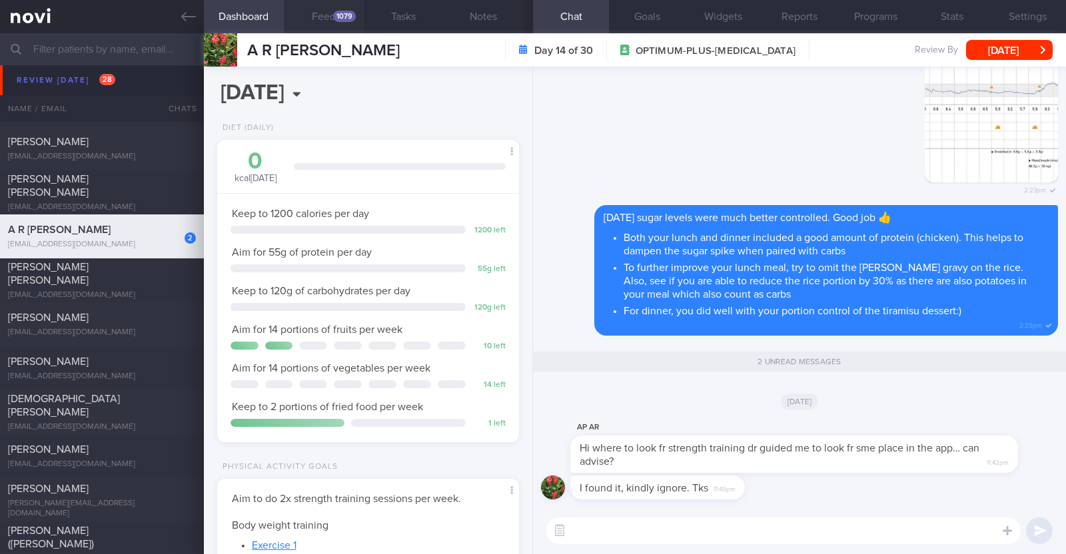
click at [343, 21] on div "1079" at bounding box center [344, 16] width 23 height 11
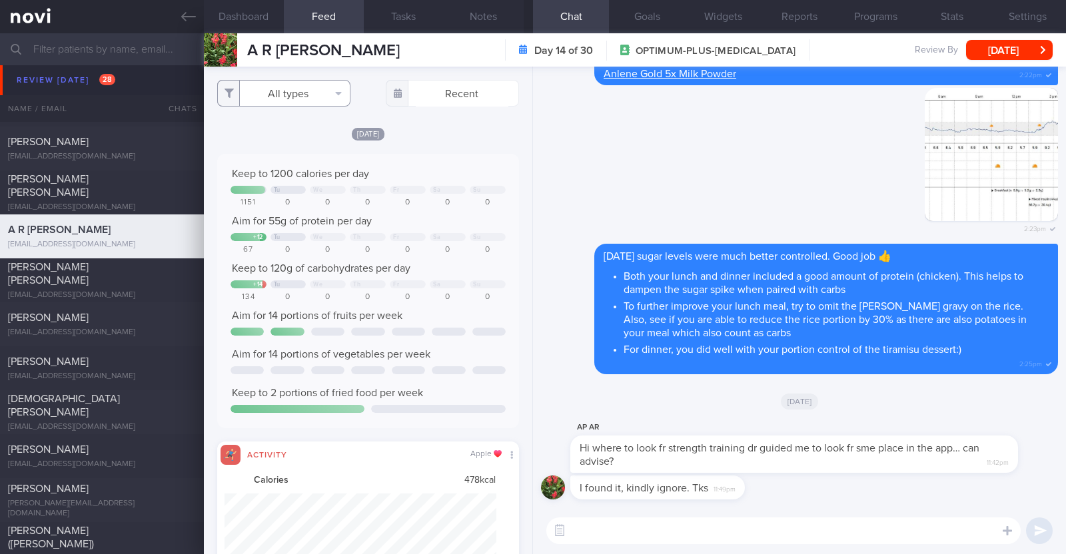
click at [283, 89] on button "All types" at bounding box center [283, 93] width 133 height 27
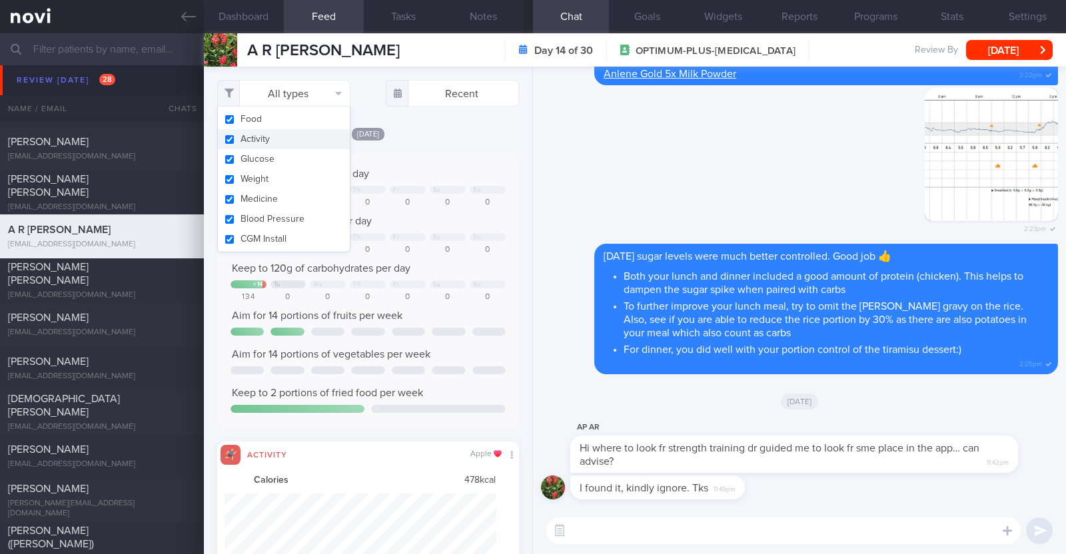
click at [274, 137] on button "Activity" at bounding box center [284, 139] width 132 height 20
checkbox input "false"
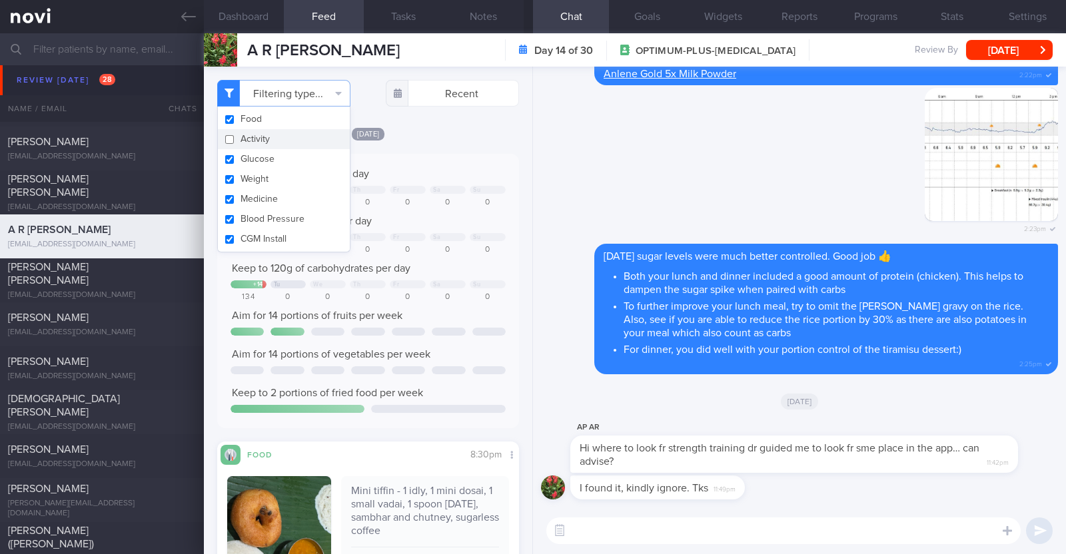
scroll to position [135, 270]
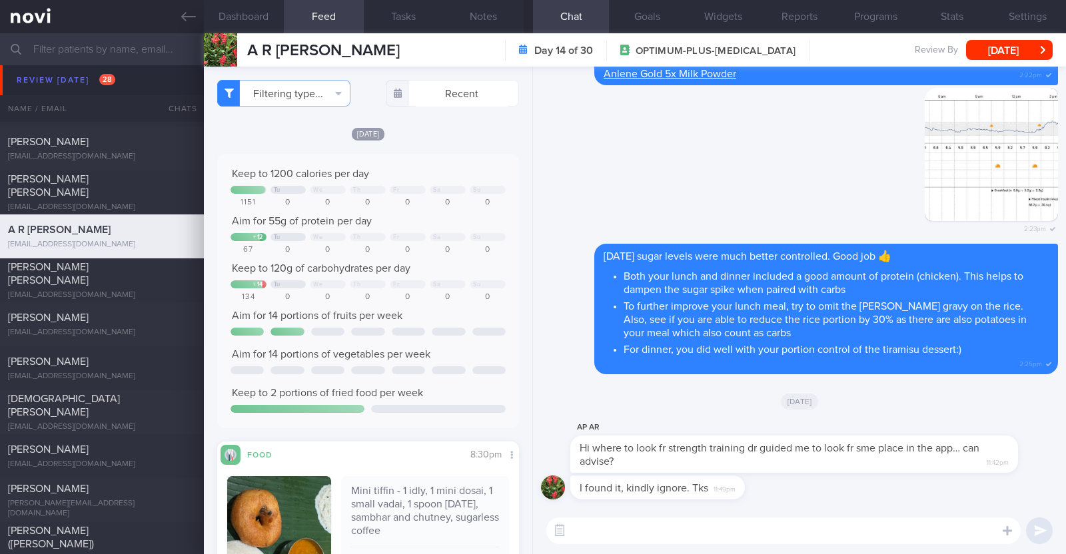
click at [472, 140] on div "Yesterday Keep to 1200 calories per day Tu We Th Fr Sa Su 1151 0 0 0 0 0 0 Aim …" at bounding box center [368, 441] width 302 height 628
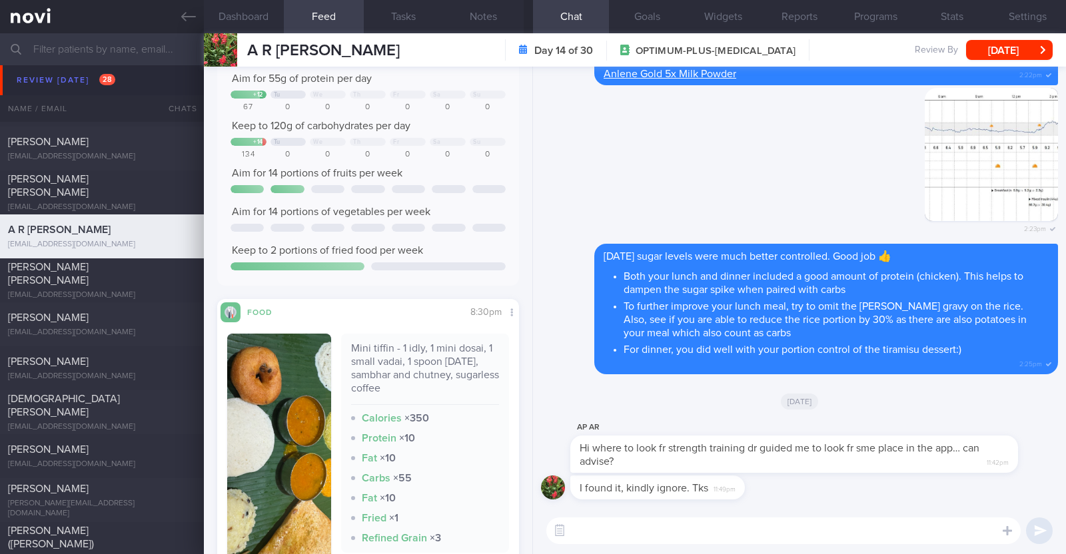
scroll to position [250, 0]
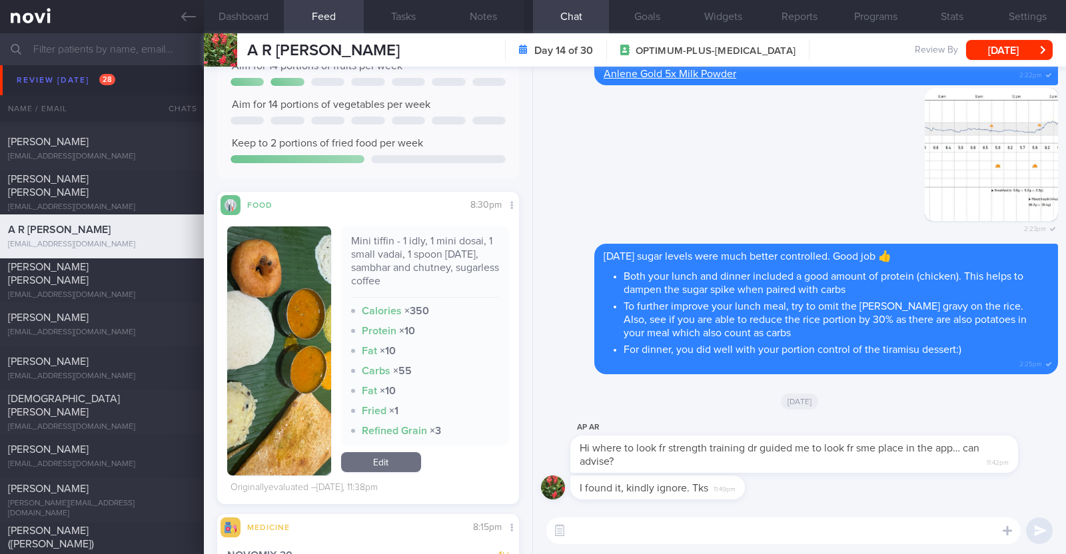
click at [293, 348] on button "button" at bounding box center [279, 351] width 104 height 249
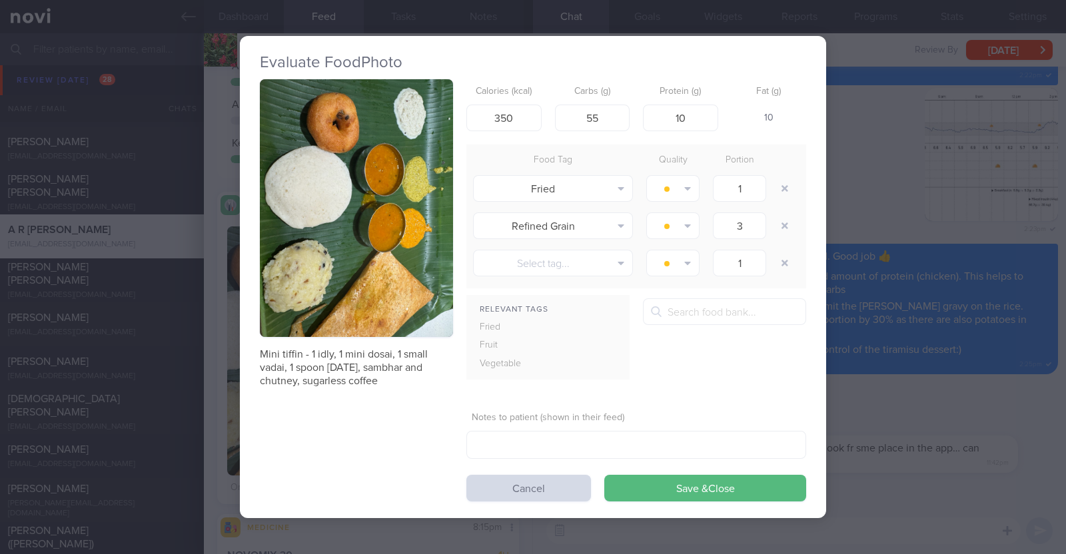
click at [217, 345] on div "Evaluate Food Photo Mini tiffin - 1 idly, 1 mini dosai, 1 small vadai, 1 spoon …" at bounding box center [533, 277] width 1066 height 554
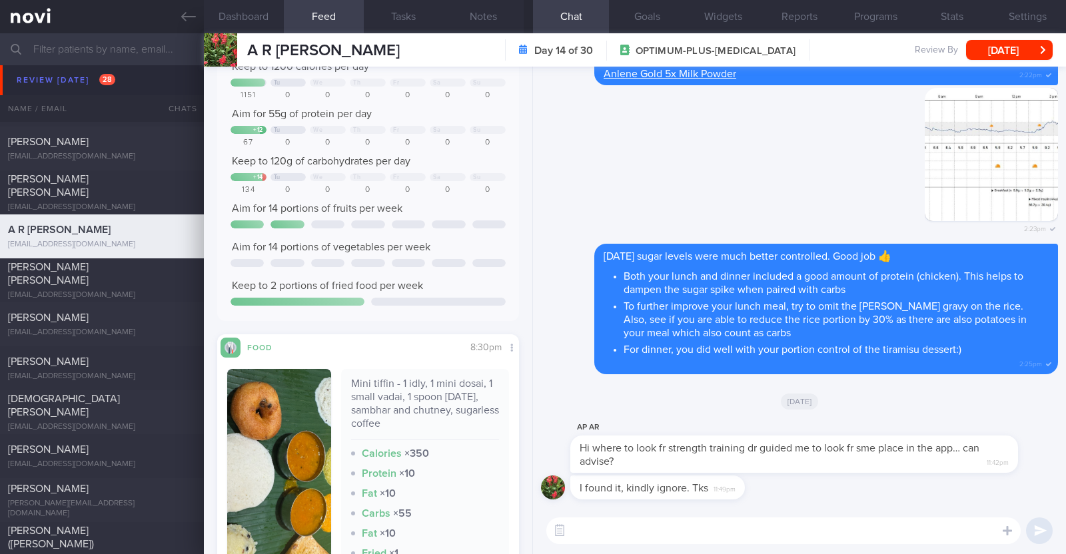
scroll to position [83, 0]
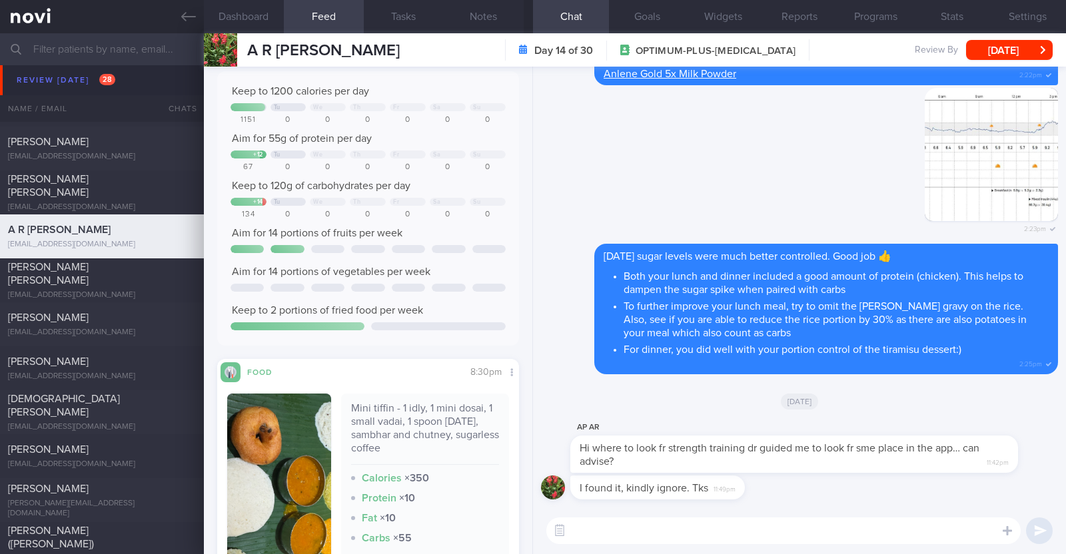
click at [604, 530] on textarea at bounding box center [783, 531] width 474 height 27
type textarea "Hi [PERSON_NAME], glad that you found the strength exercise videos"
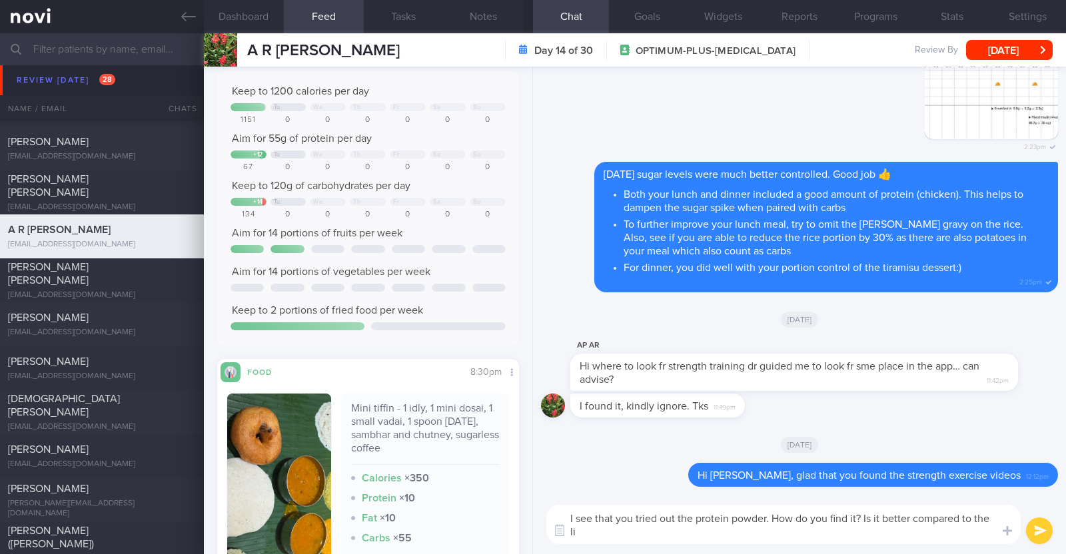
scroll to position [0, 0]
type textarea "I see that you tried out the protein powder. How do you find it? Is it better c…"
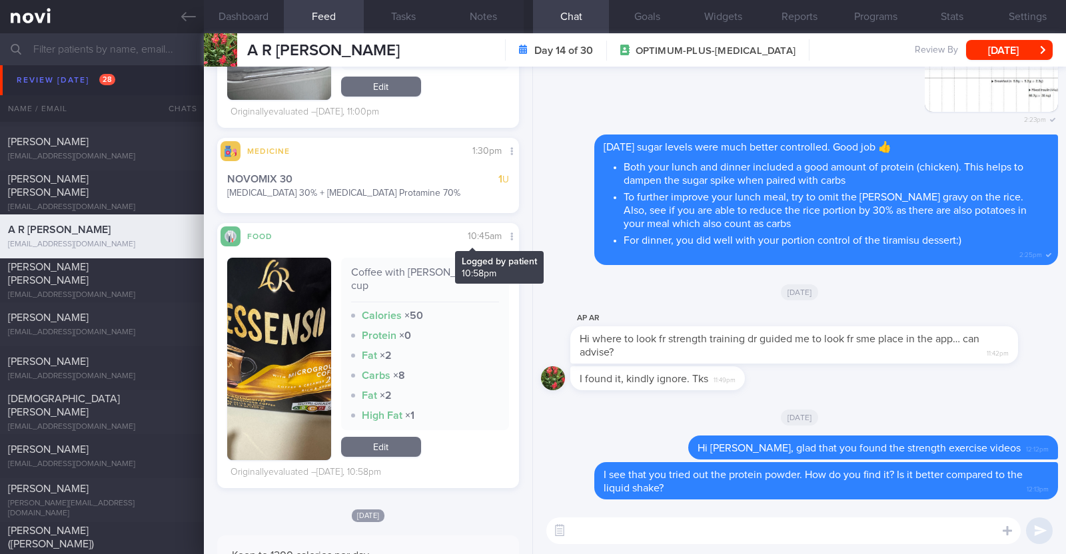
scroll to position [1999, 0]
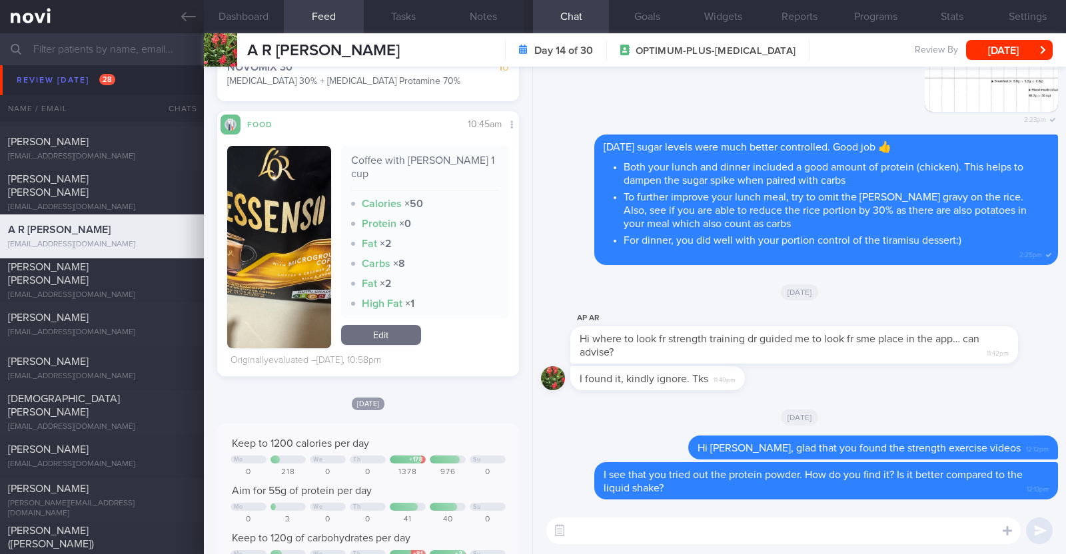
click at [283, 267] on button "button" at bounding box center [279, 247] width 104 height 203
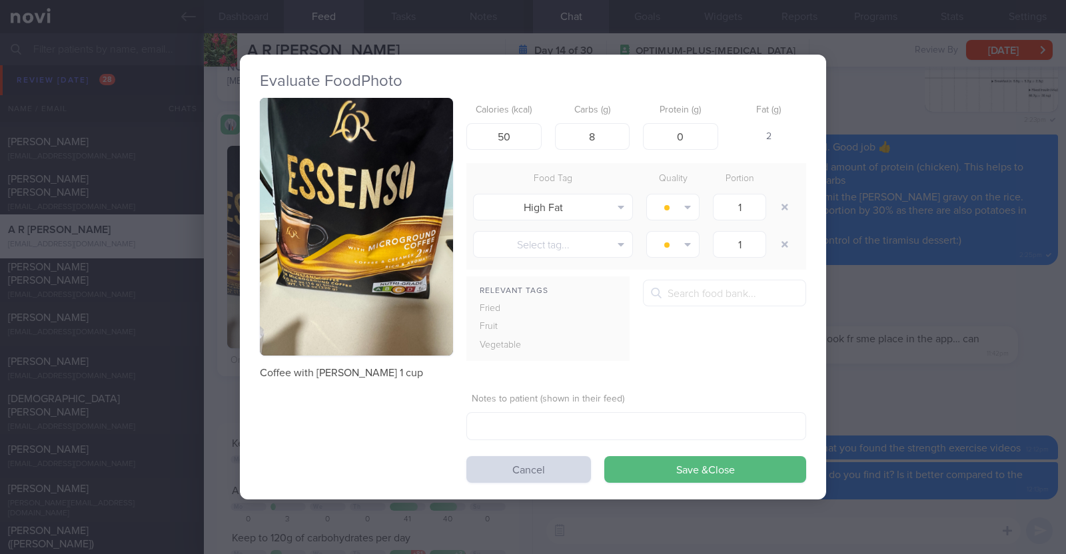
click at [217, 347] on div "Evaluate Food Photo Coffee with creamer 1 cup Calories (kcal) 50 Carbs (g) 8 Pr…" at bounding box center [533, 277] width 1066 height 554
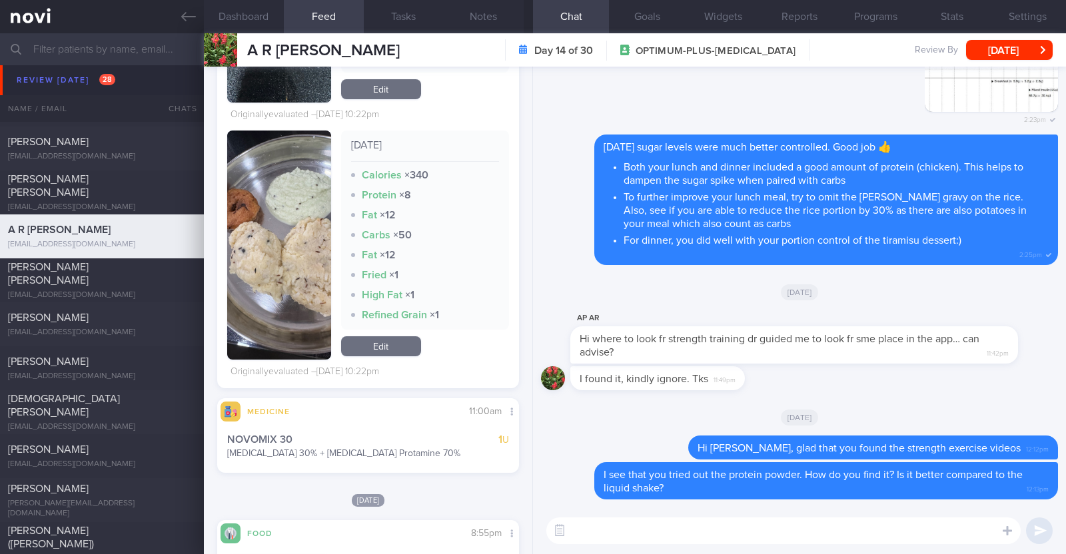
scroll to position [5830, 0]
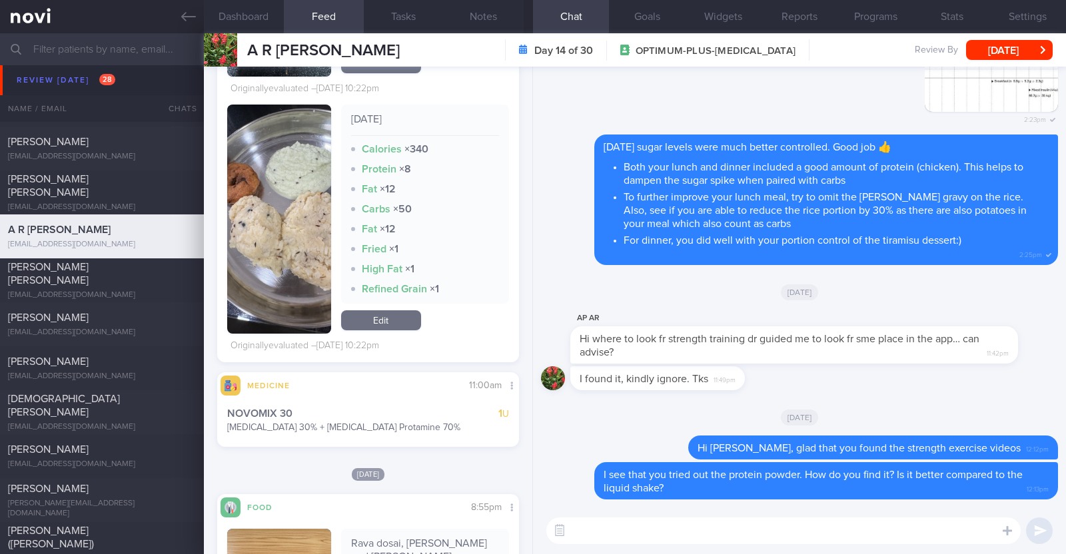
click at [639, 539] on textarea at bounding box center [783, 531] width 474 height 27
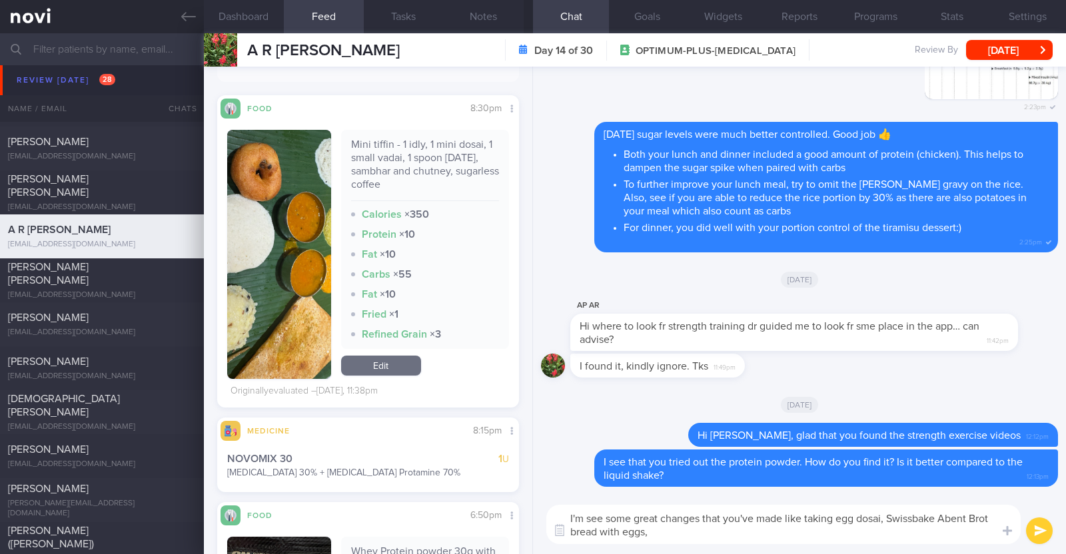
scroll to position [250, 0]
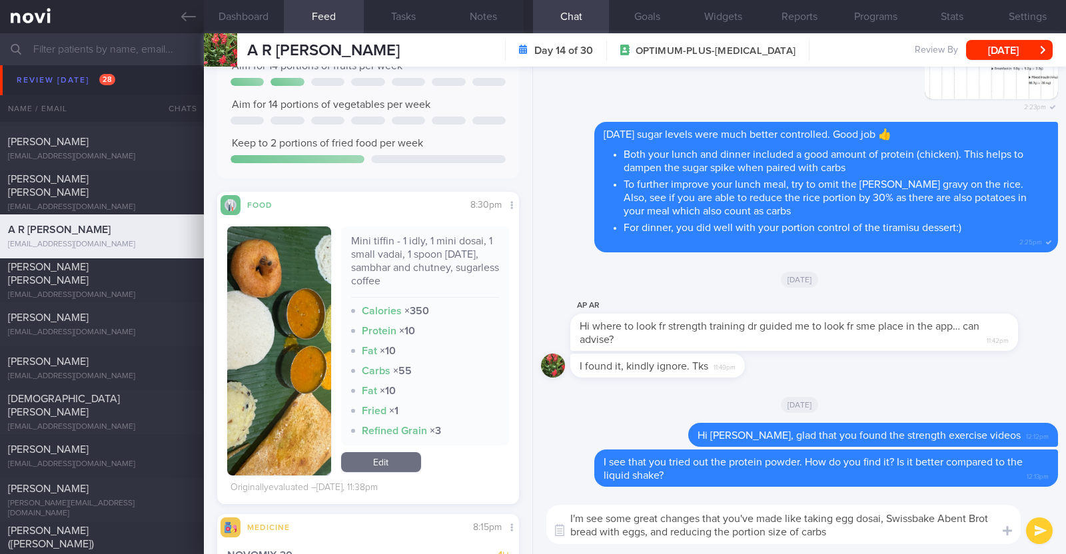
paste textarea "👍"
type textarea "I'm see some great changes that you've made like taking egg dosai, Swissbake Ab…"
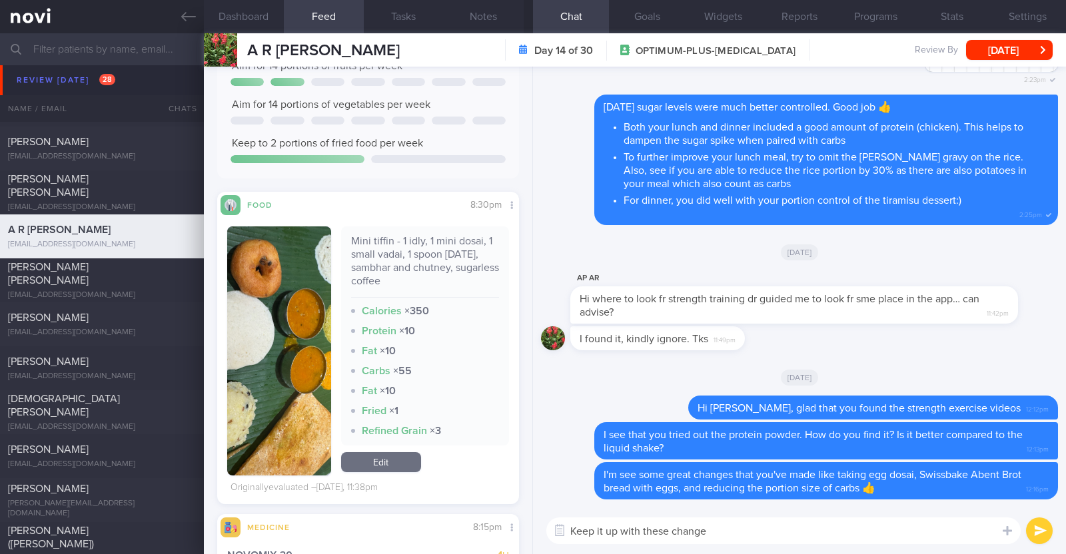
type textarea "Keep it up with these changes"
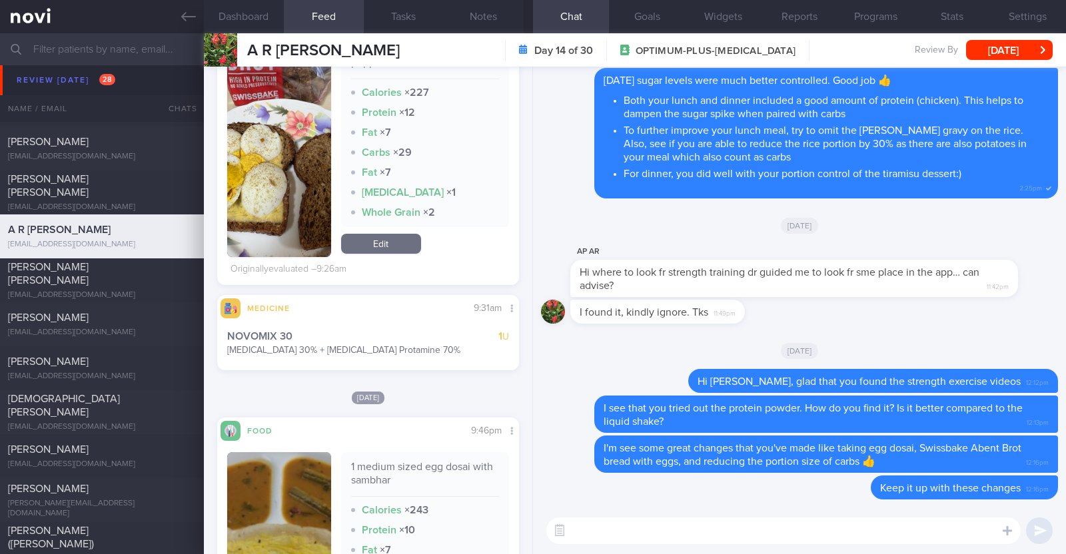
scroll to position [3915, 0]
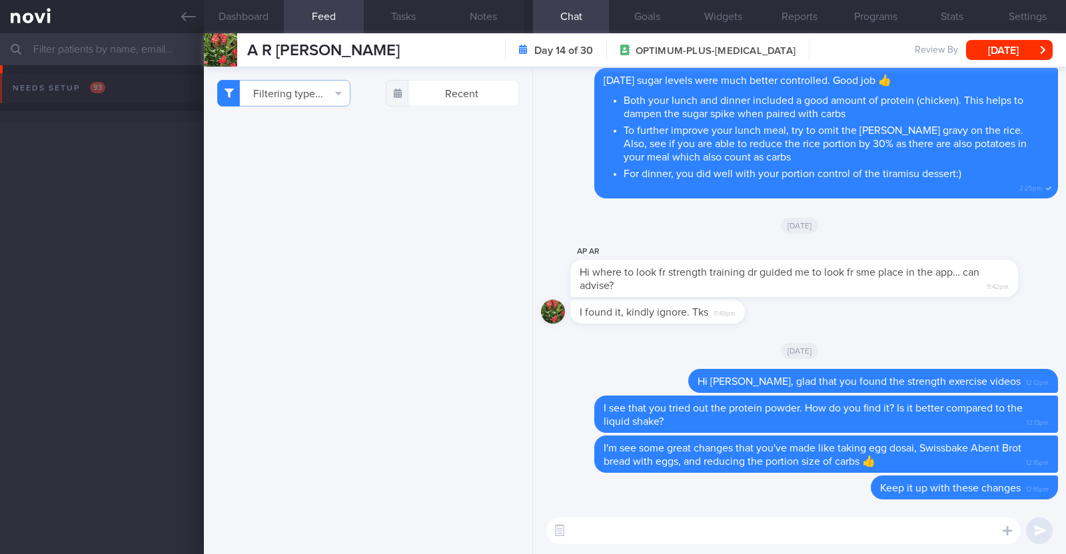
select select "8"
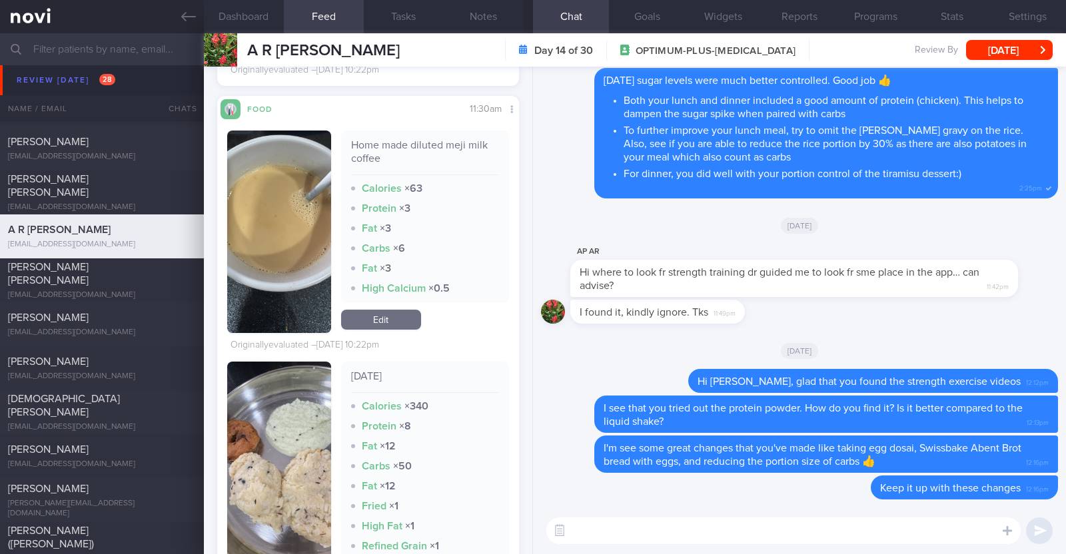
scroll to position [5664, 0]
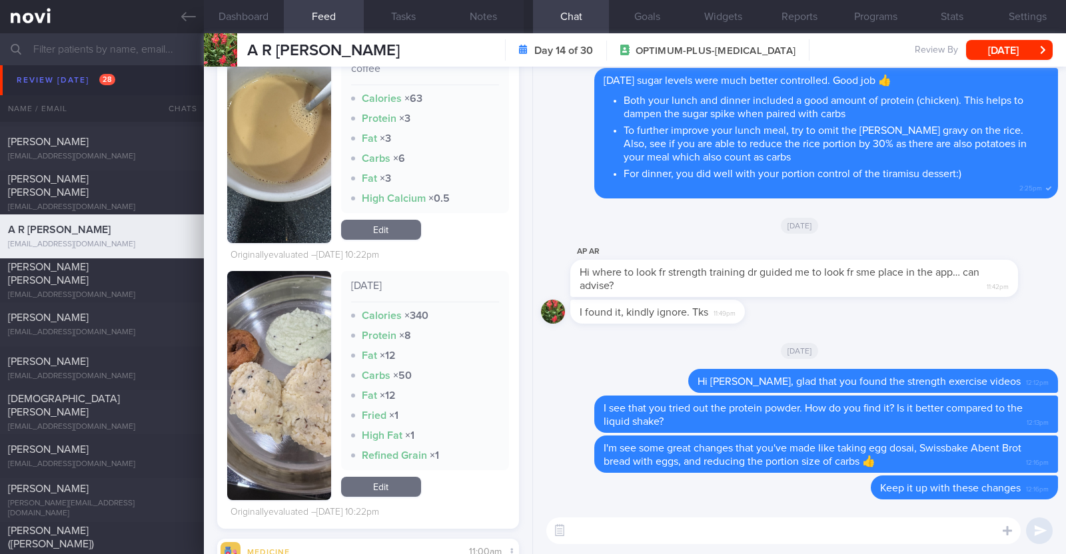
click at [290, 412] on button "button" at bounding box center [279, 385] width 104 height 229
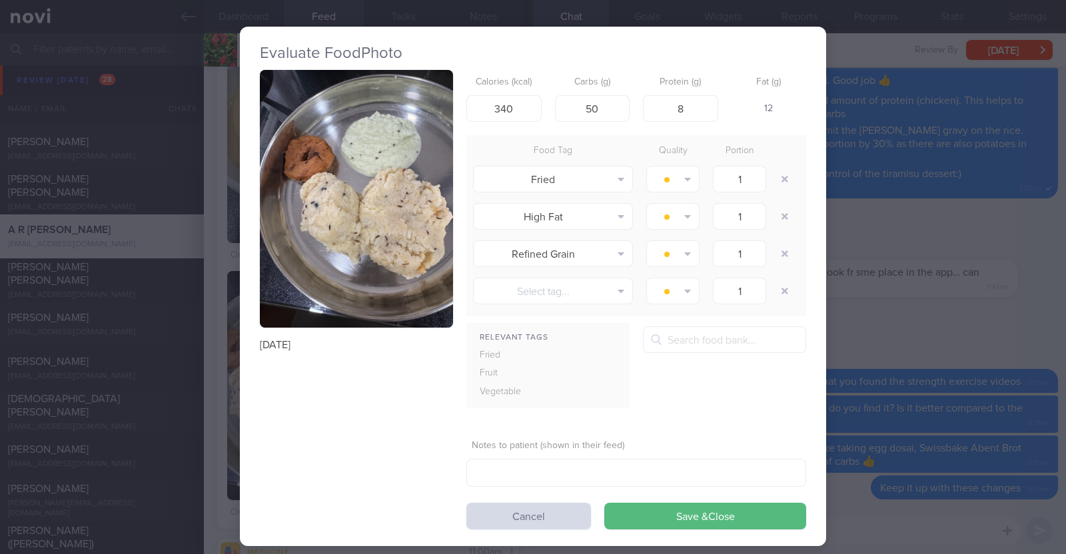
click at [216, 414] on div "Evaluate Food Photo [GEOGRAPHIC_DATA] Calories (kcal) 340 Carbs (g) 50 Protein …" at bounding box center [533, 277] width 1066 height 554
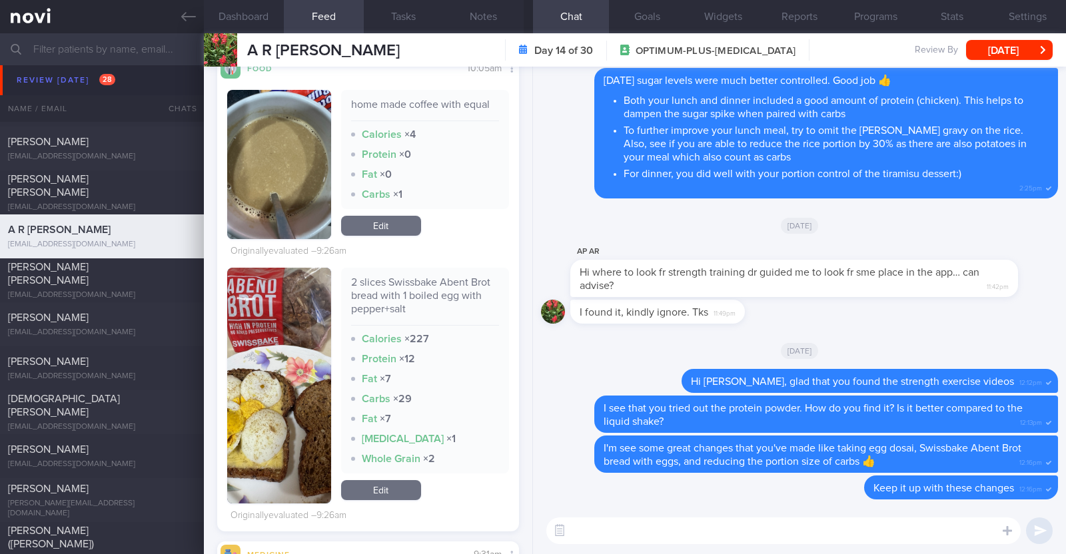
scroll to position [3915, 0]
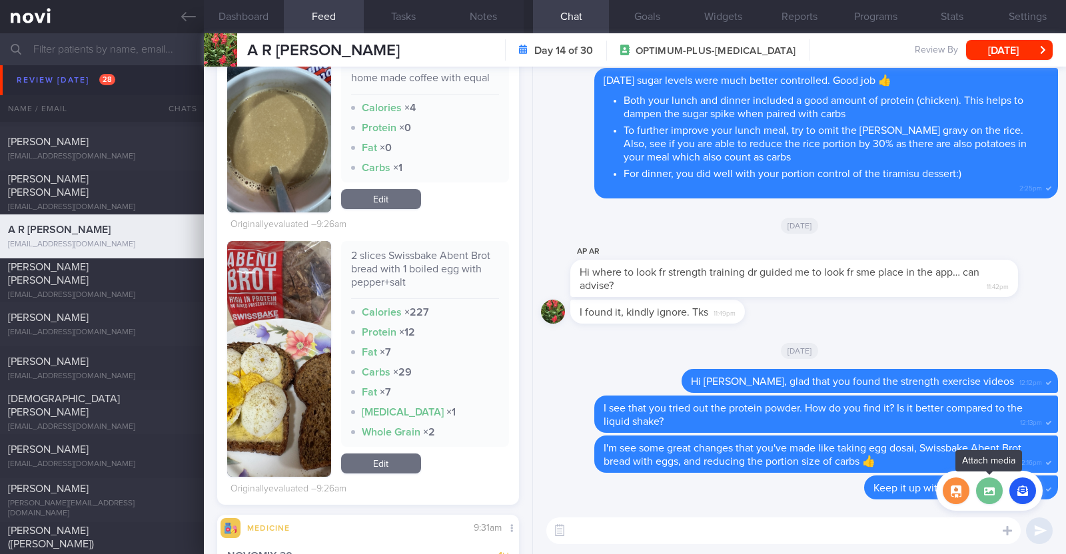
click at [989, 482] on label at bounding box center [989, 491] width 27 height 27
click at [0, 0] on input "file" at bounding box center [0, 0] width 0 height 0
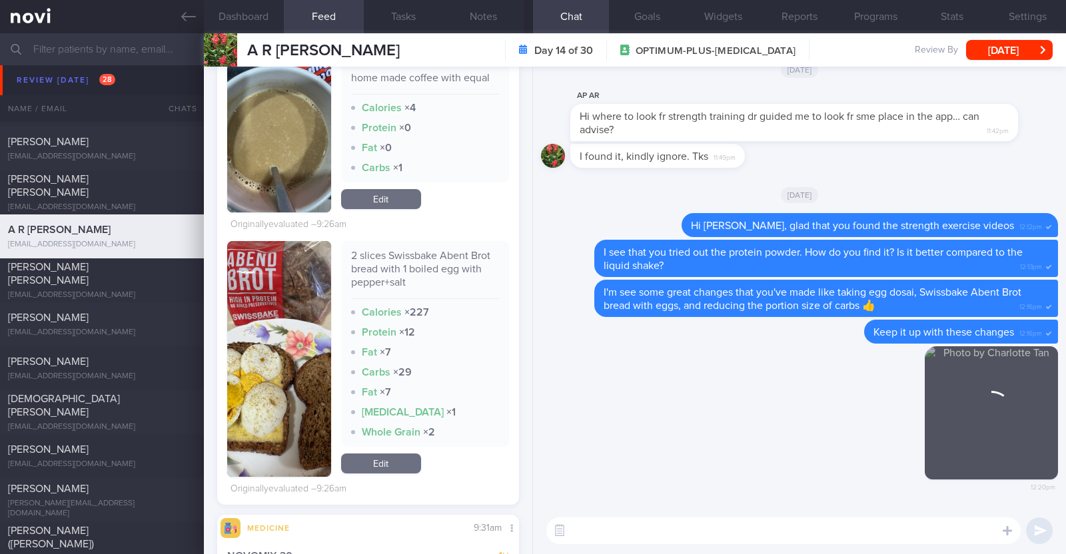
click at [768, 539] on textarea at bounding box center [783, 531] width 474 height 27
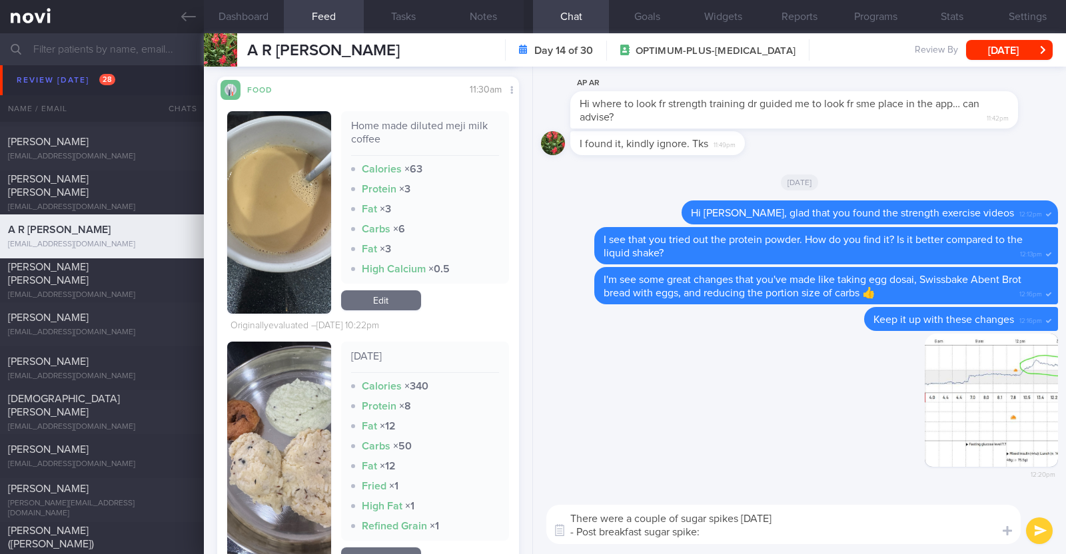
scroll to position [5664, 0]
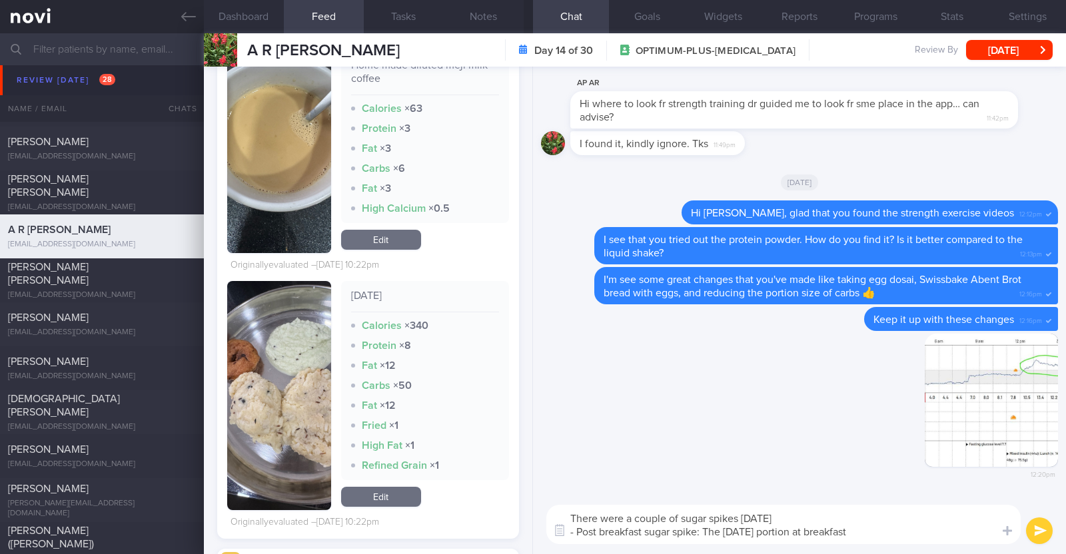
click at [724, 534] on textarea "There were a couple of sugar spikes [DATE] - Post breakfast sugar spike: The [D…" at bounding box center [783, 524] width 474 height 39
click at [924, 532] on textarea "There were a couple of sugar spikes [DATE] - Post breakfast sugar spike: The ca…" at bounding box center [783, 524] width 474 height 39
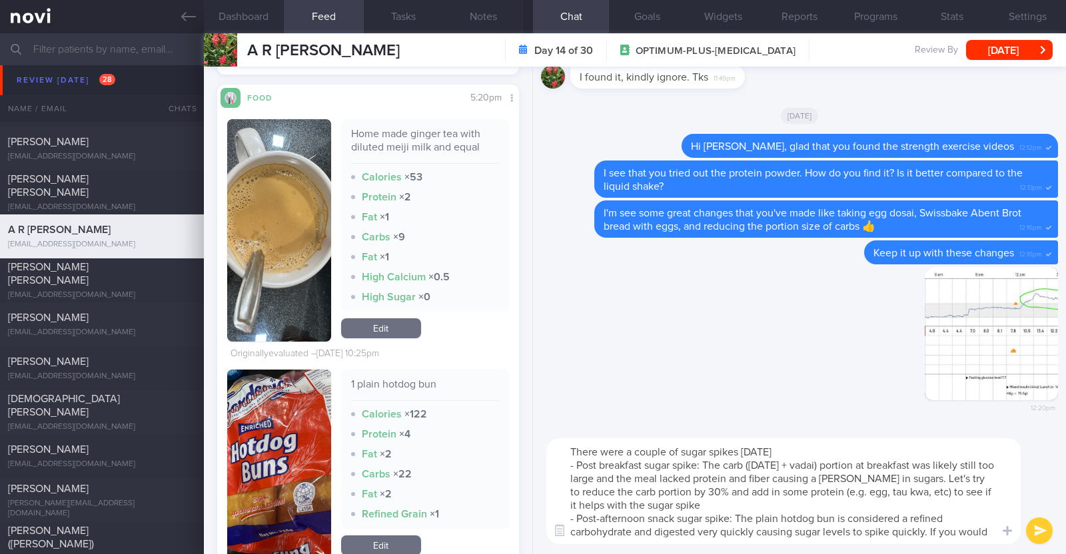
scroll to position [0, 0]
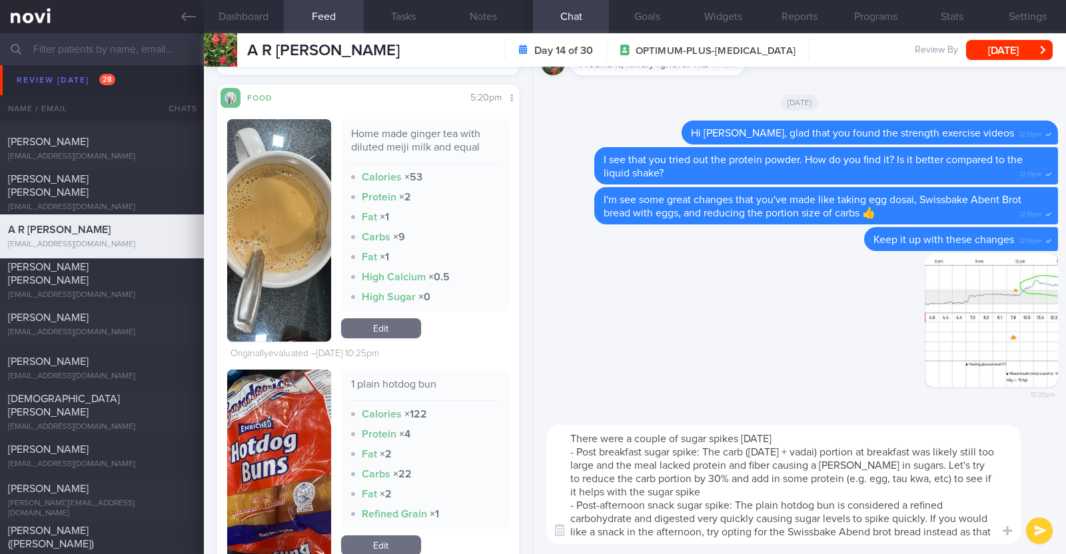
click at [881, 534] on textarea "There were a couple of sugar spikes [DATE] - Post breakfast sugar spike: The ca…" at bounding box center [783, 484] width 474 height 119
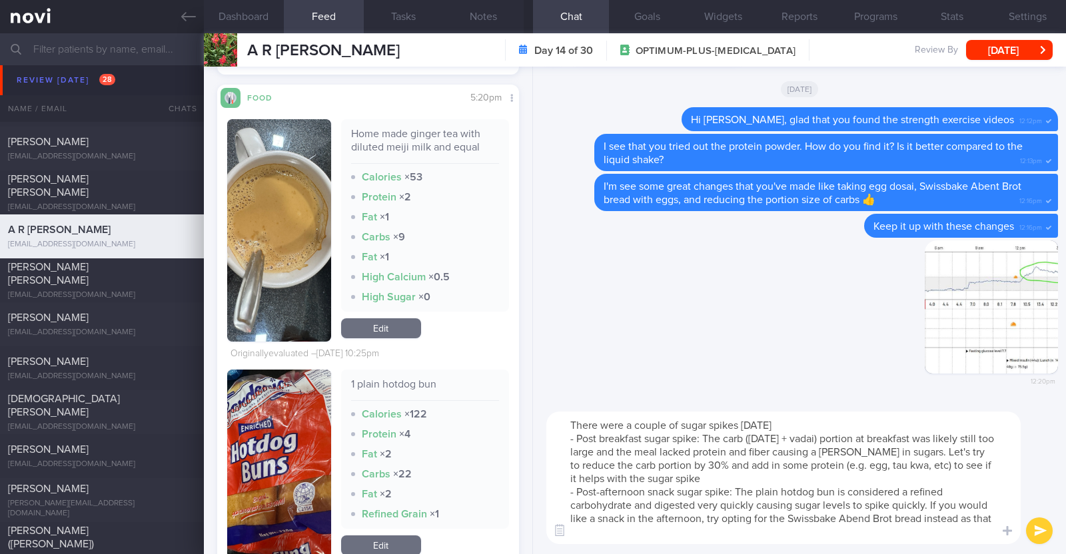
click at [997, 514] on textarea "There were a couple of sugar spikes [DATE] - Post breakfast sugar spike: The ca…" at bounding box center [783, 478] width 474 height 133
type textarea "There were a couple of sugar spikes [DATE] - Post breakfast sugar spike: The ca…"
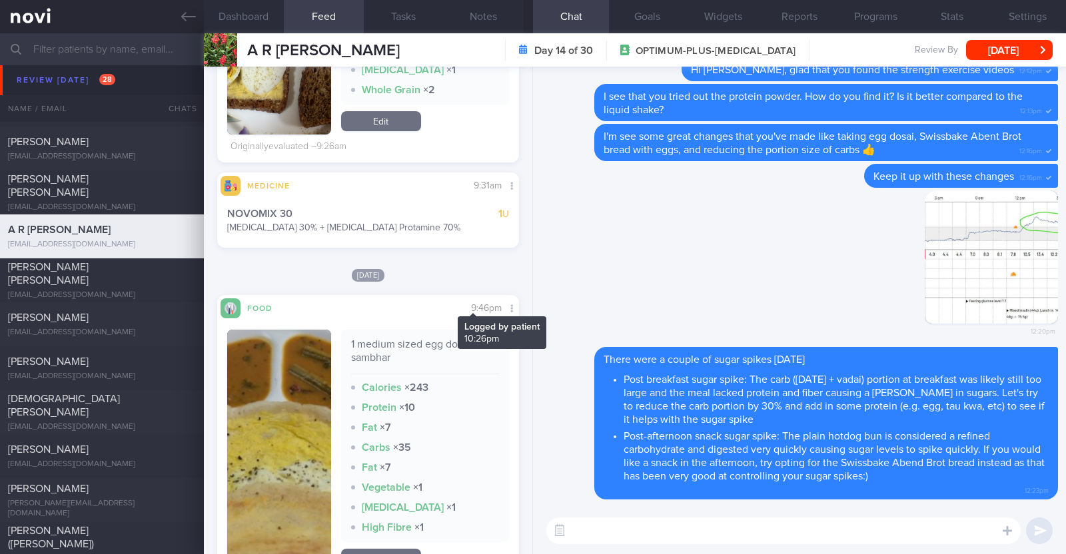
scroll to position [4340, 0]
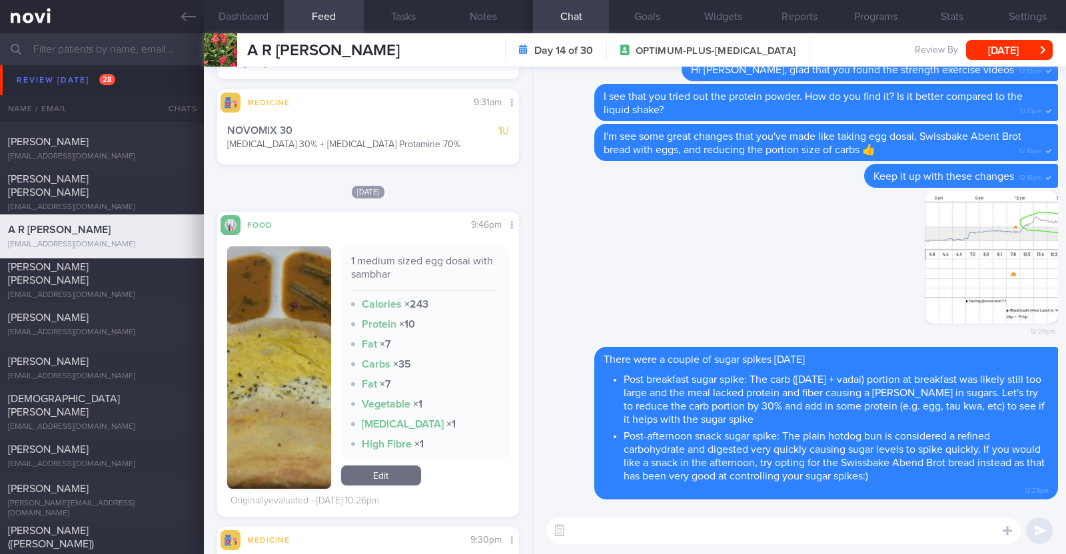
click at [608, 520] on textarea at bounding box center [783, 531] width 474 height 27
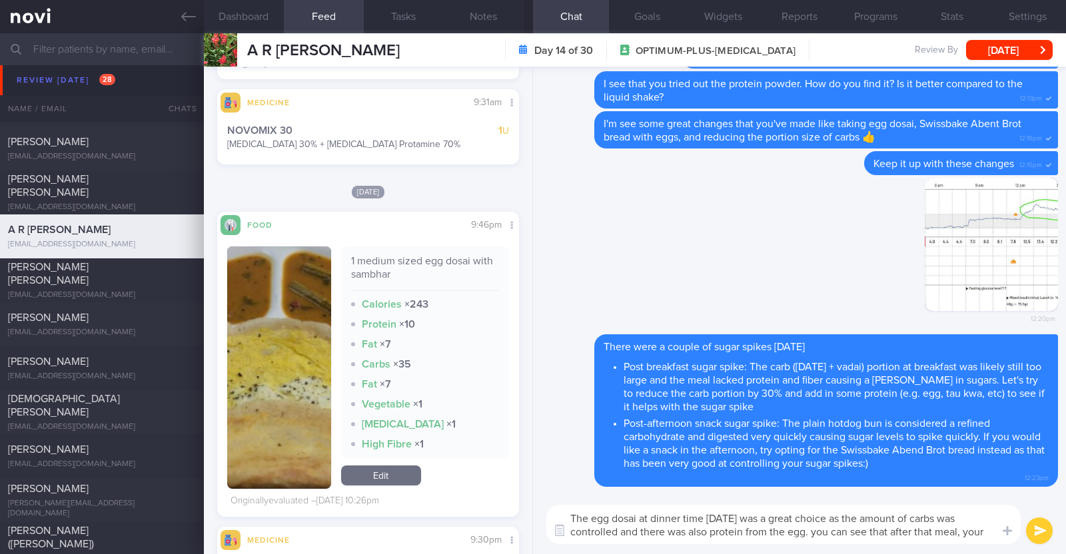
scroll to position [0, 0]
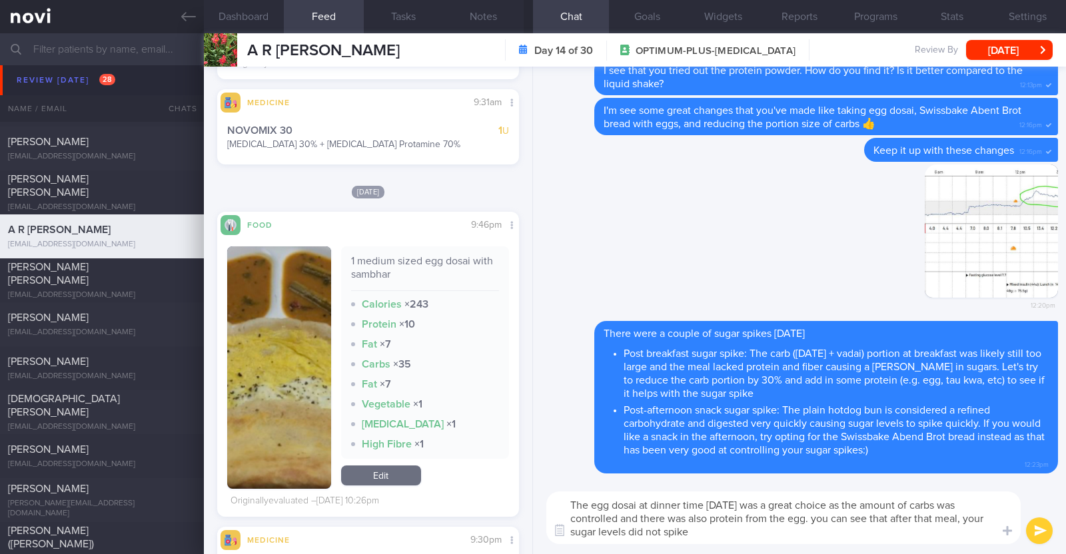
paste textarea "😀"
type textarea "The egg dosai at dinner time [DATE] was a great choice as the amount of carbs w…"
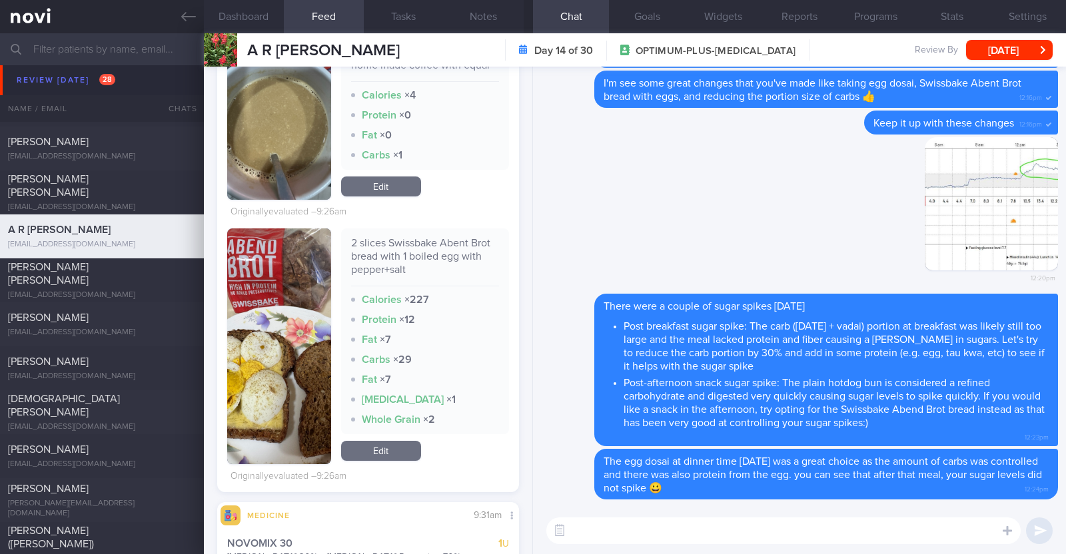
scroll to position [3841, 0]
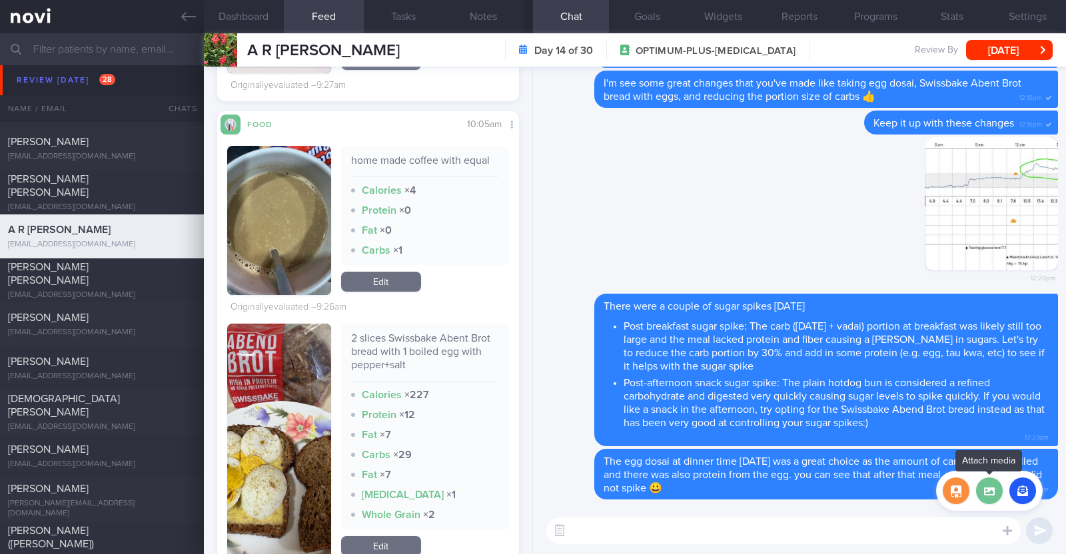
click at [990, 481] on label at bounding box center [989, 491] width 27 height 27
click at [0, 0] on input "file" at bounding box center [0, 0] width 0 height 0
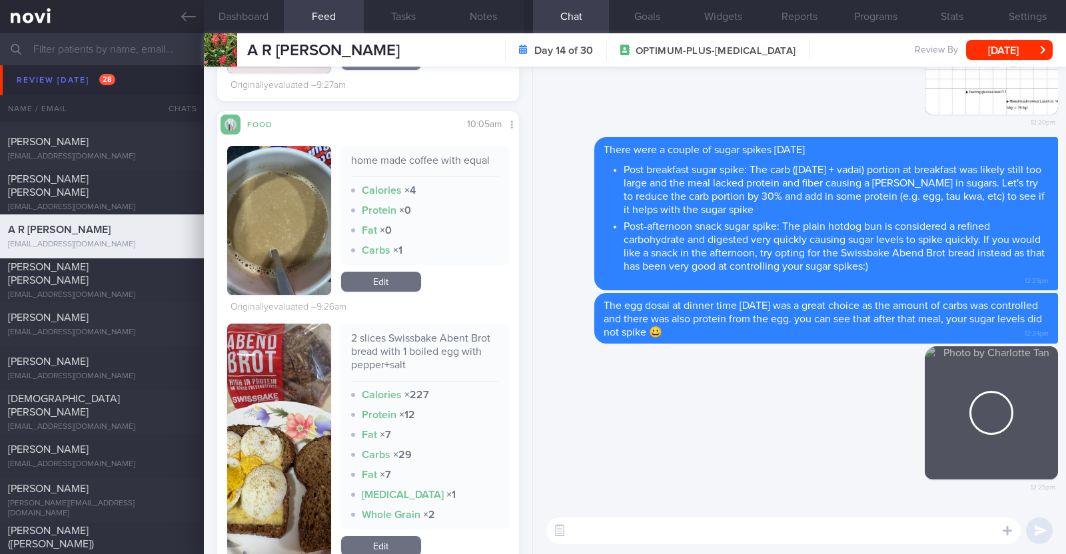
click at [744, 530] on textarea at bounding box center [783, 531] width 474 height 27
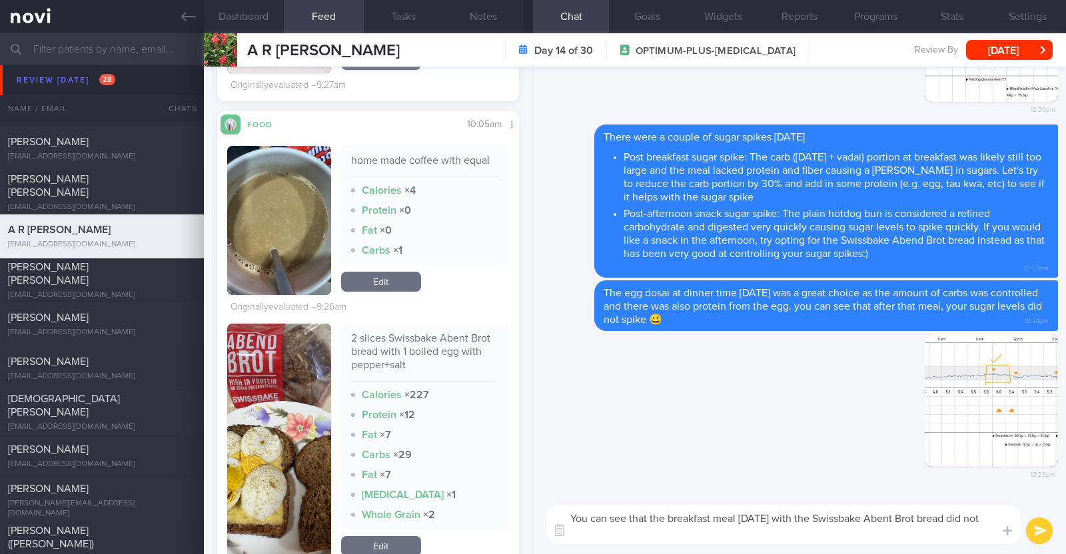
scroll to position [0, 0]
paste textarea "👏"
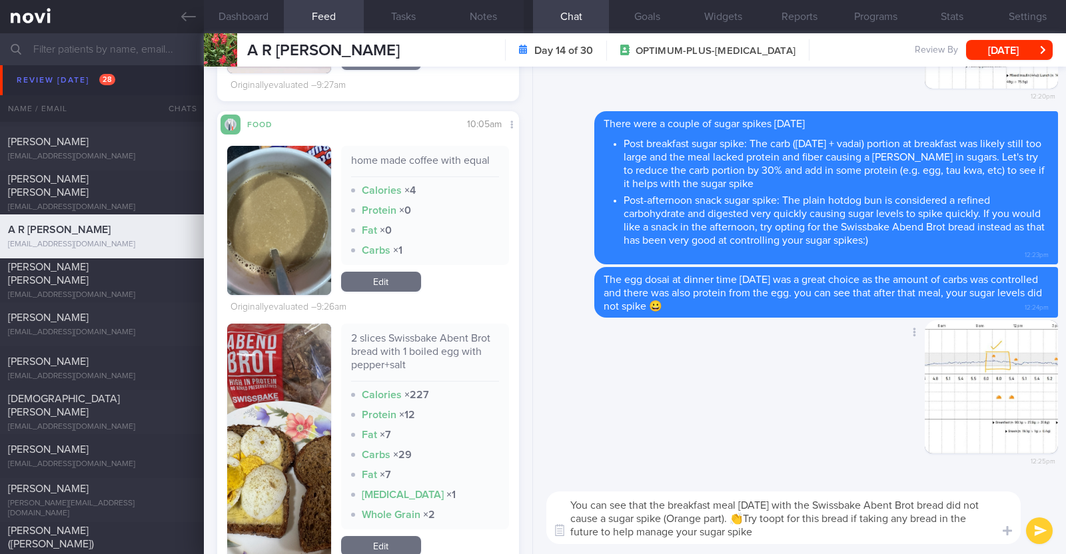
type textarea "You can see that the breakfast meal on Sunday with the Swissbake Abent Brot bre…"
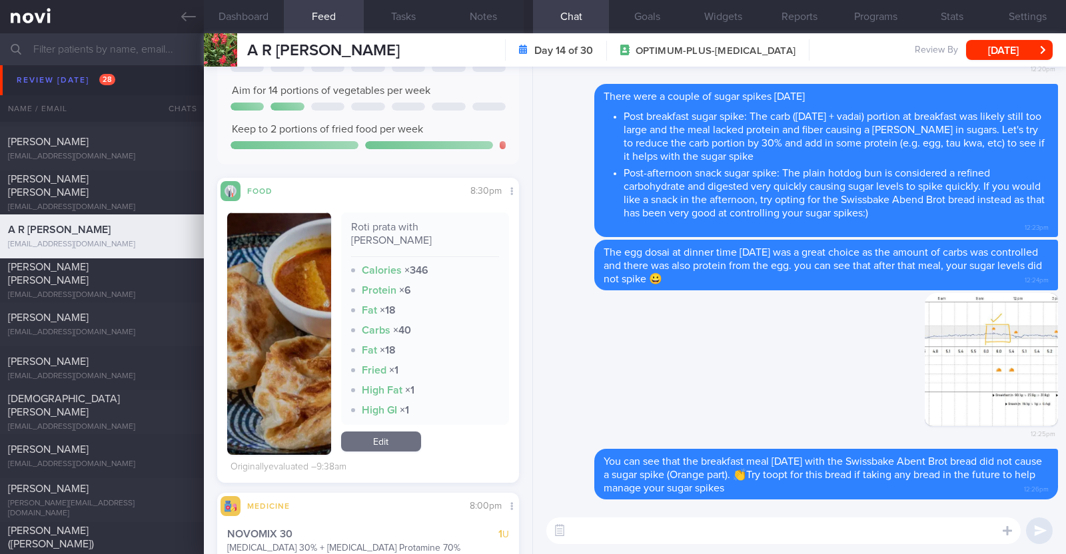
scroll to position [2498, 0]
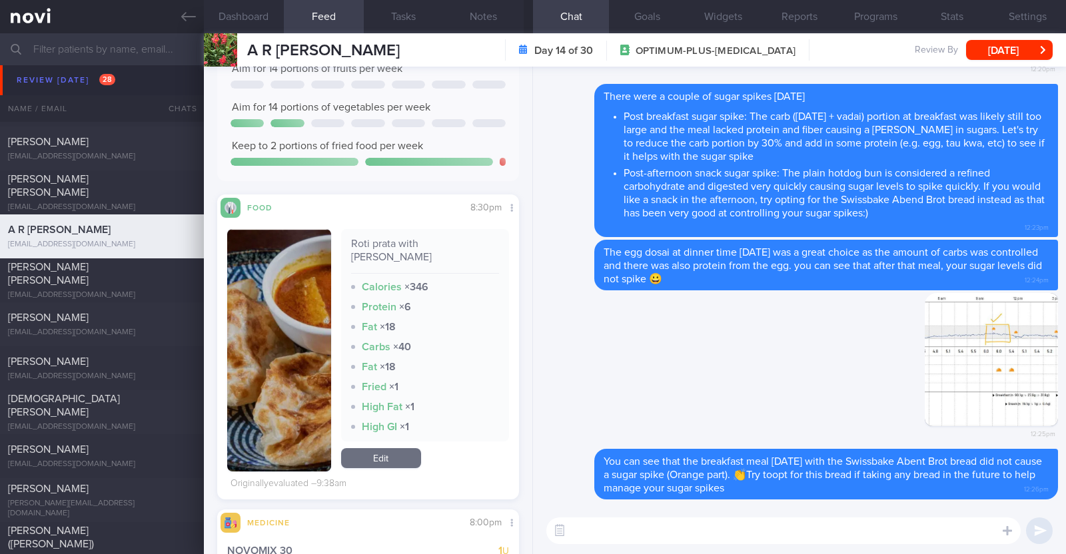
click at [626, 530] on textarea at bounding box center [783, 531] width 474 height 27
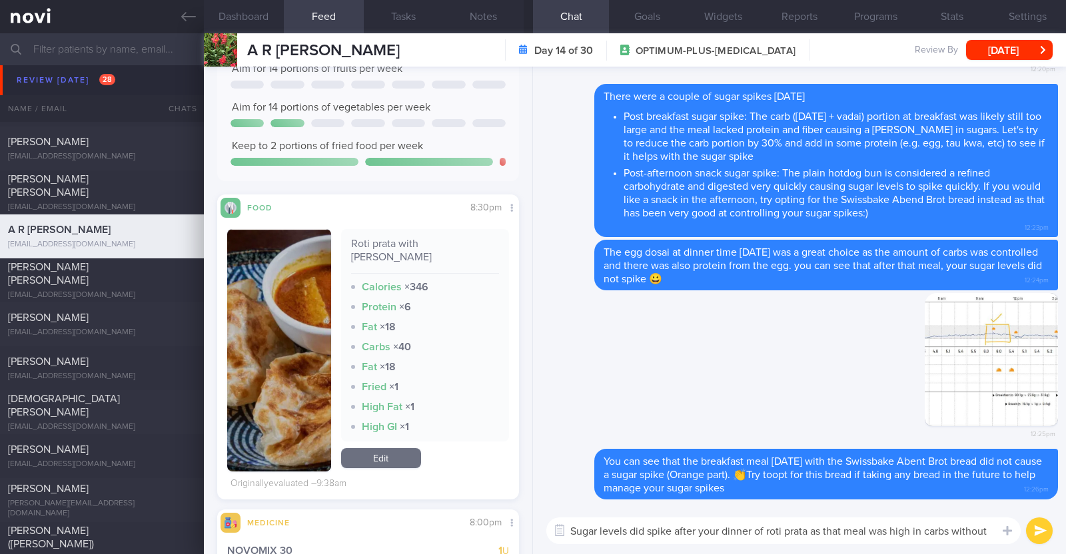
scroll to position [0, 0]
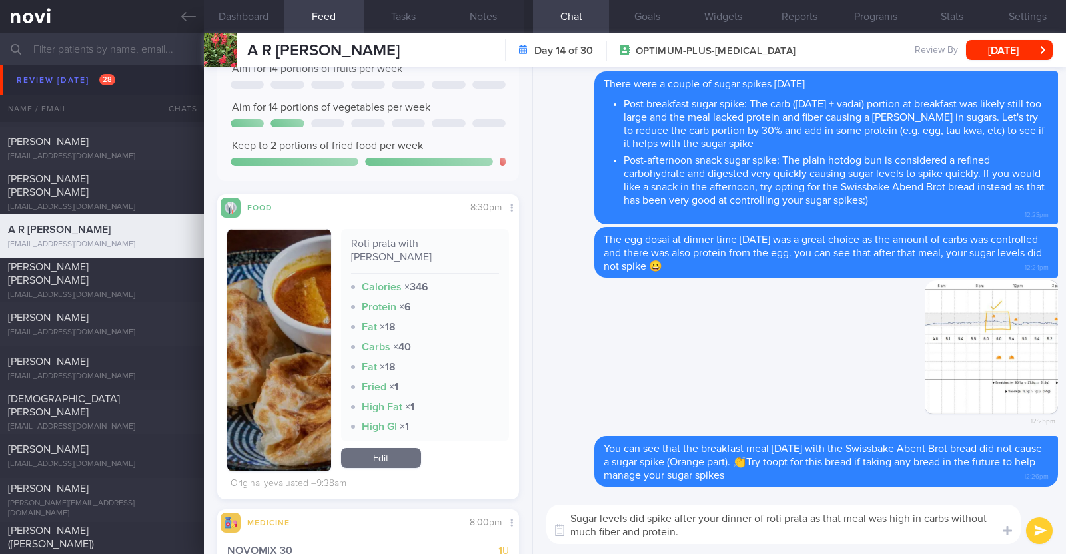
type textarea "Sugar levels did spike after your dinner of roti prata as that meal was high in…"
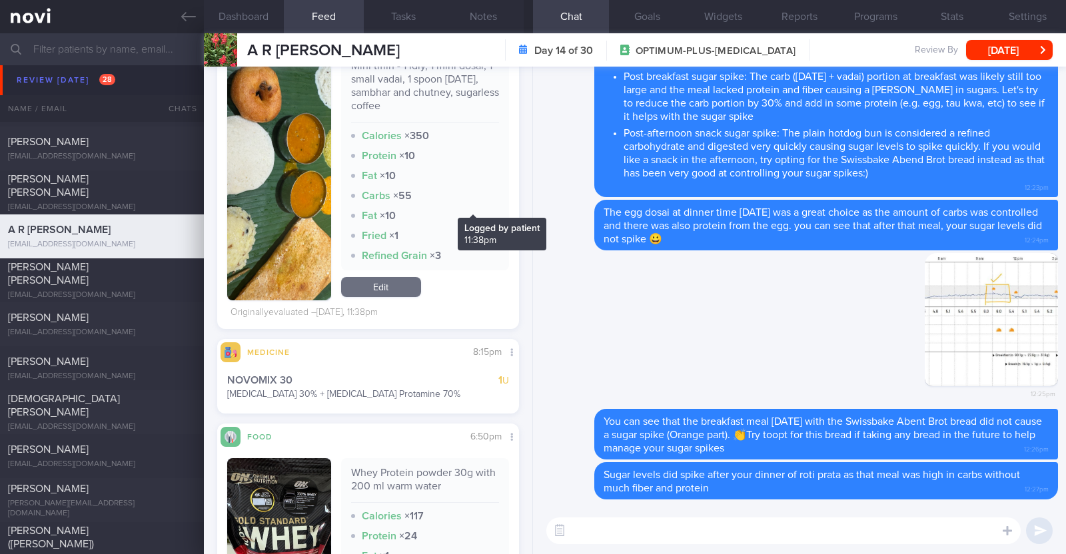
scroll to position [250, 0]
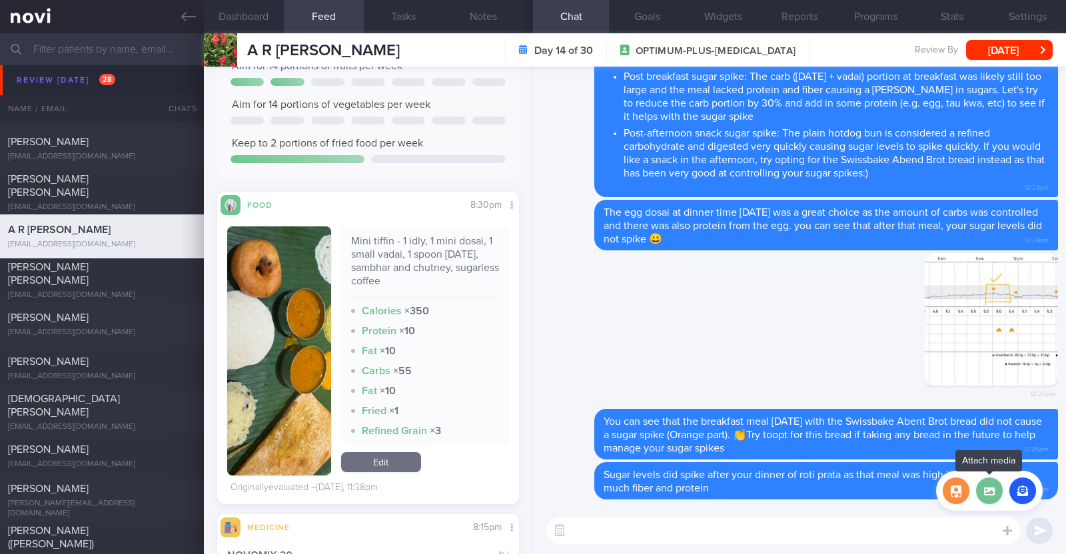
click at [995, 492] on label at bounding box center [989, 491] width 27 height 27
click at [0, 0] on input "file" at bounding box center [0, 0] width 0 height 0
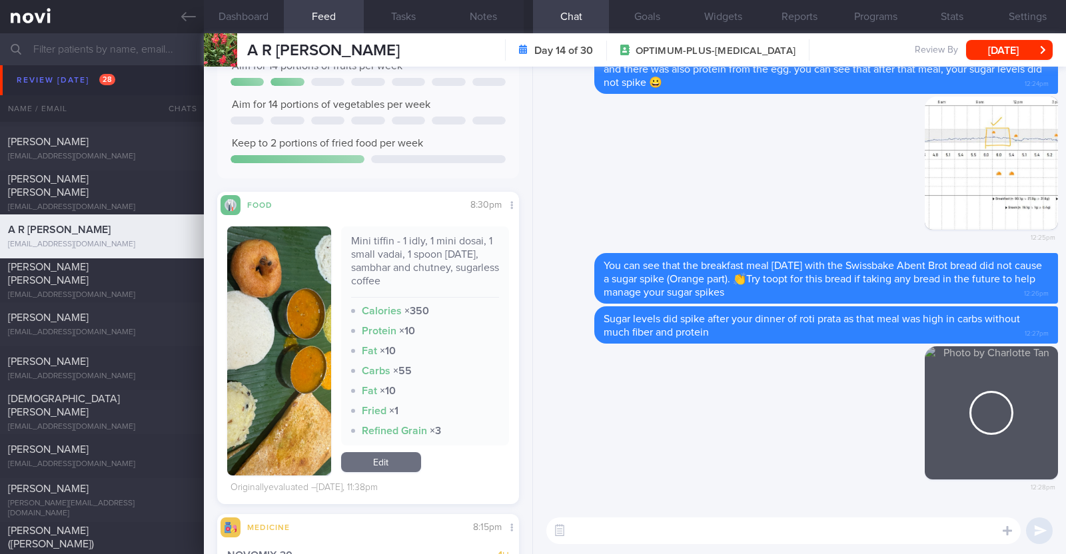
click at [606, 528] on textarea at bounding box center [783, 531] width 474 height 27
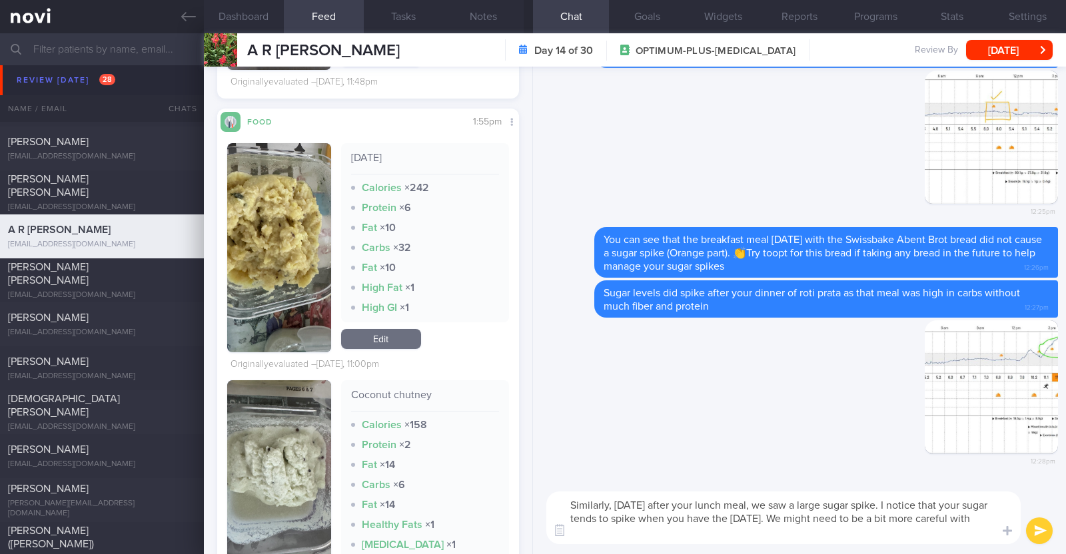
scroll to position [0, 0]
type textarea "Similarly, yesterday after your lunch meal, we saw a large sugar spike. I notic…"
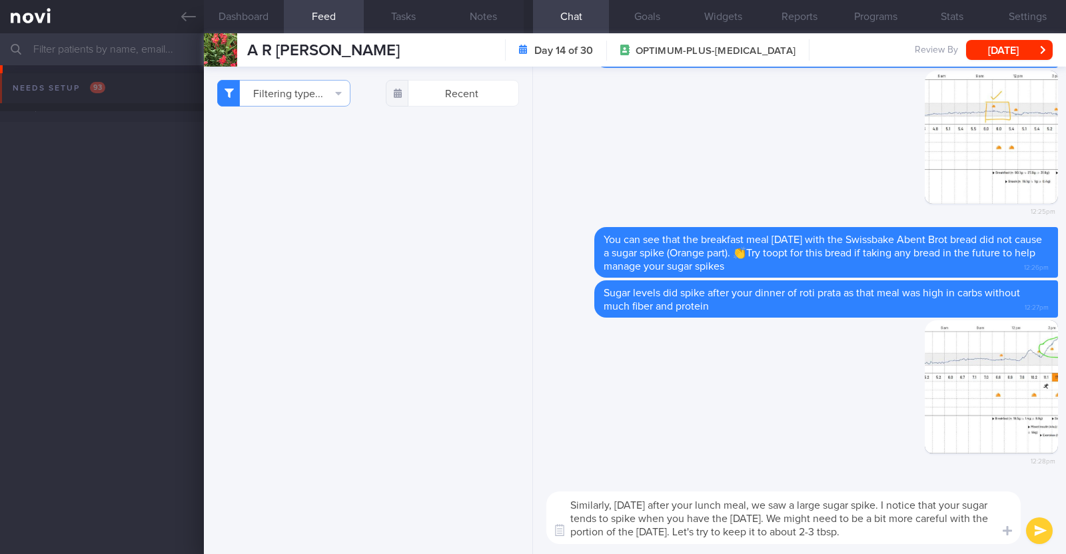
select select "8"
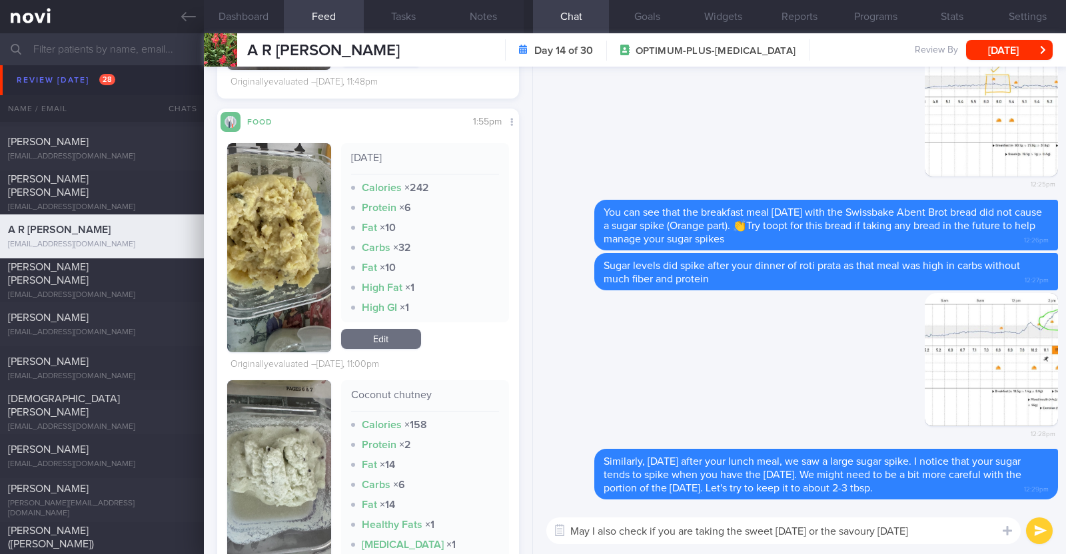
type textarea "May I also check if you are taking the sweet pongal or the savoury pongal?"
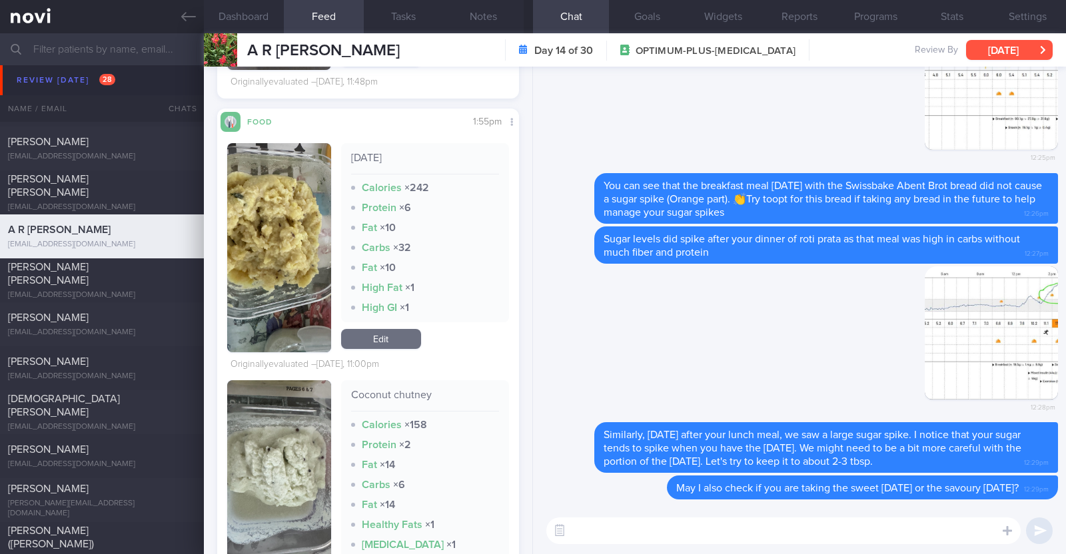
click at [1023, 45] on button "[DATE]" at bounding box center [1009, 50] width 87 height 20
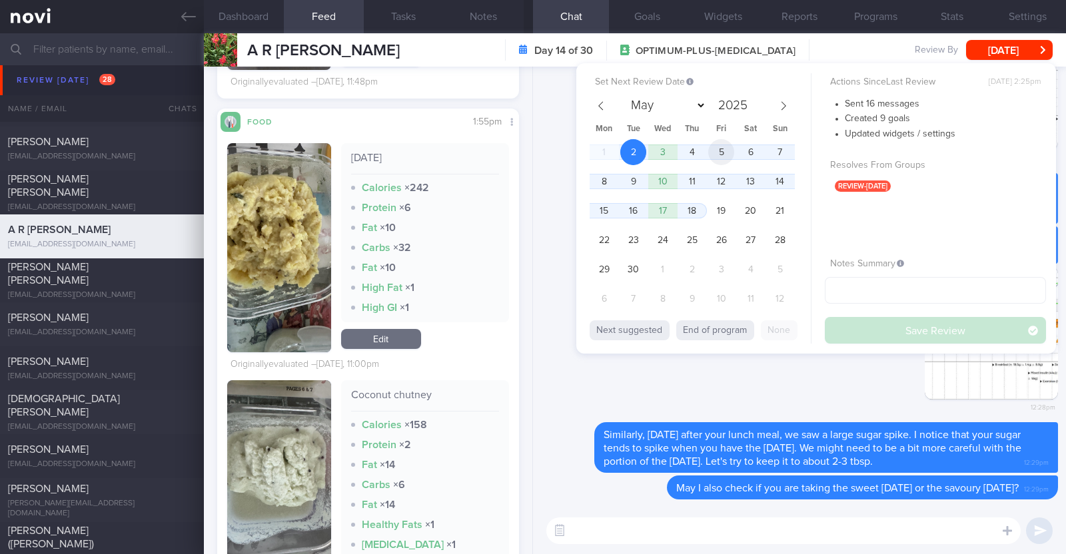
click at [723, 153] on span "5" at bounding box center [721, 152] width 26 height 26
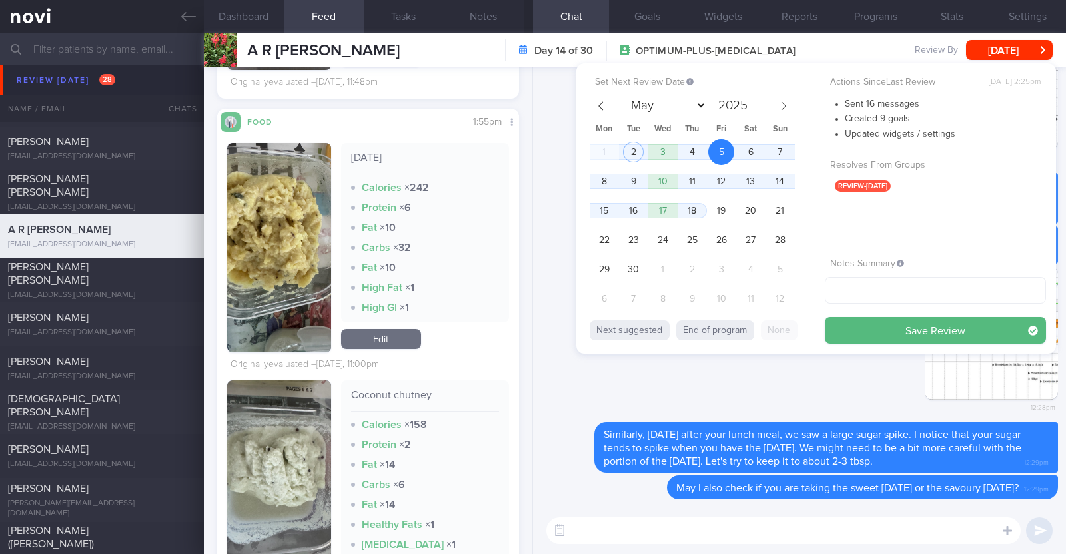
click at [872, 327] on button "Save Review" at bounding box center [935, 330] width 221 height 27
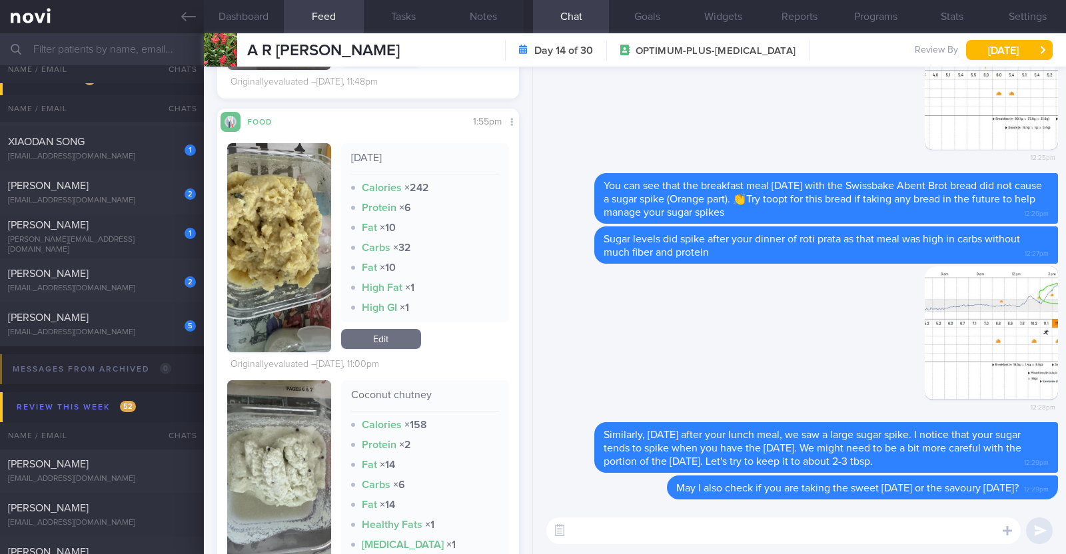
scroll to position [1582, 0]
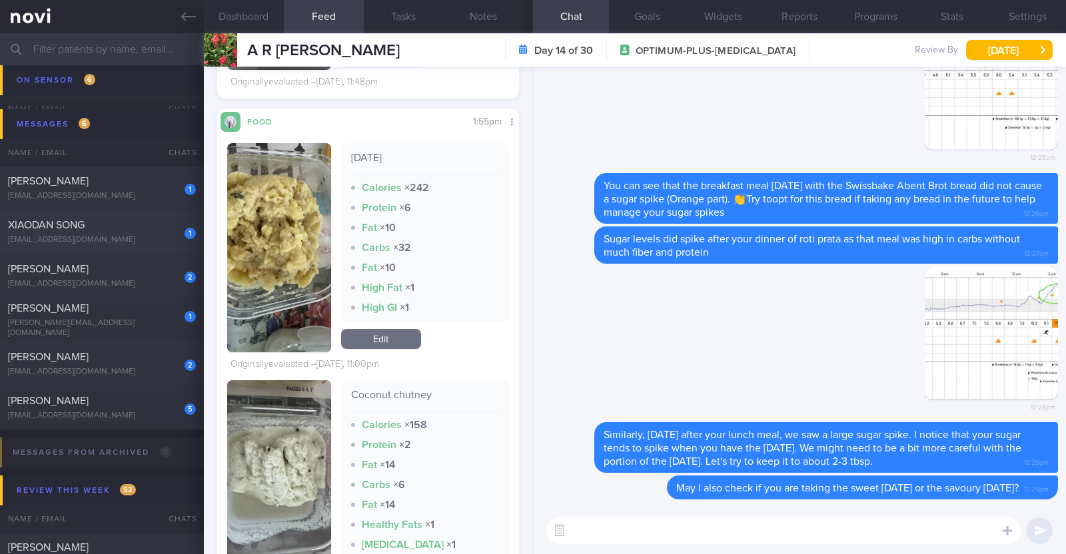
click at [140, 229] on div "XIAODAN SONG" at bounding box center [100, 225] width 185 height 13
type input "R/v with Dr [PERSON_NAME] on 22/8"
type textarea "45F Co-morbidities: Hx of GDM Migraine Stable arachnoid cyst in brain Medicatio…"
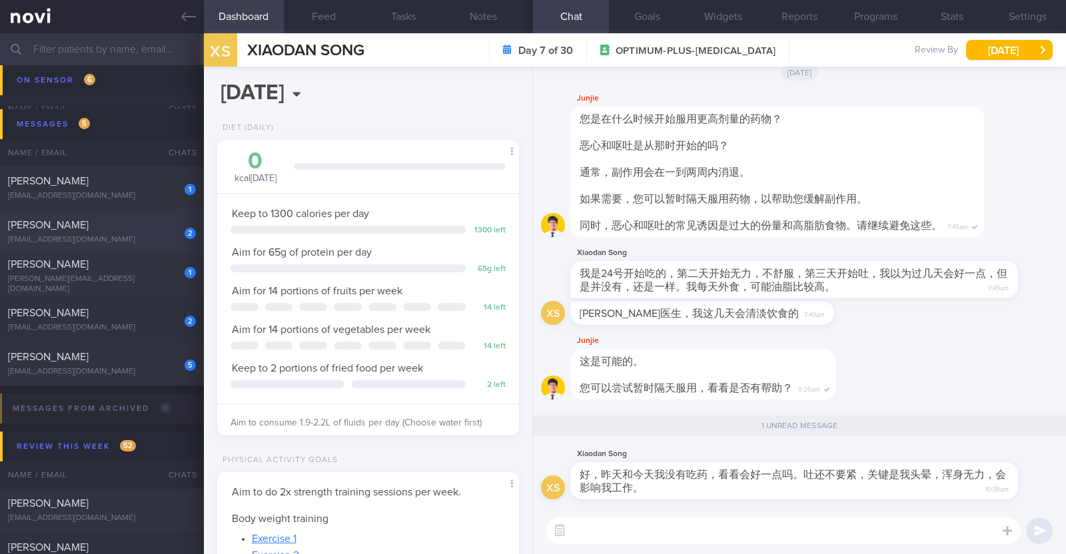
scroll to position [133, 265]
click at [140, 229] on div "[PERSON_NAME]" at bounding box center [100, 225] width 185 height 13
type input "R/v with [PERSON_NAME] 5/9"
type textarea "49F Comorbidities: HLD Endometriosis and had a hysterectomy in January 2024 Hig…"
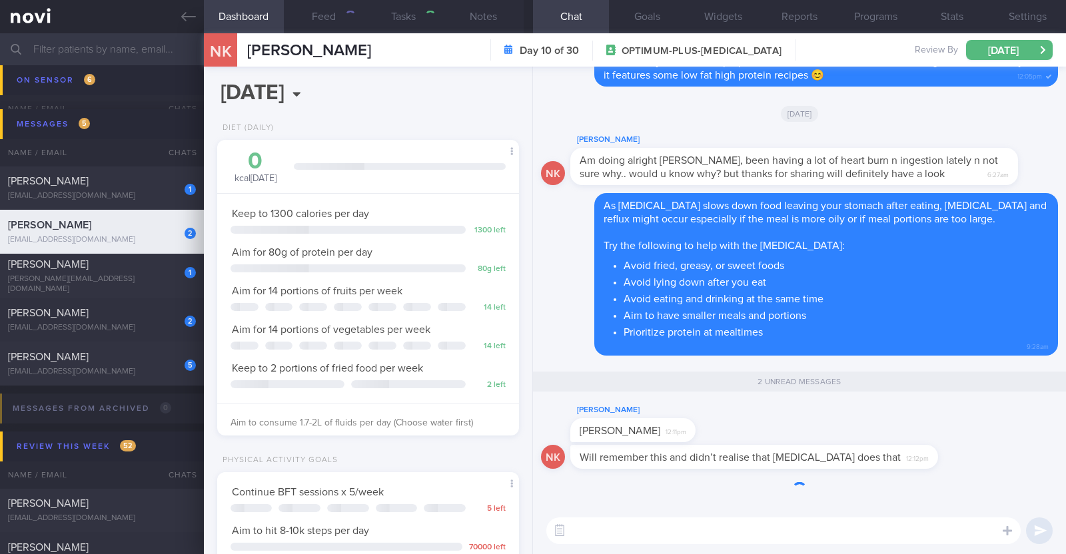
scroll to position [151, 265]
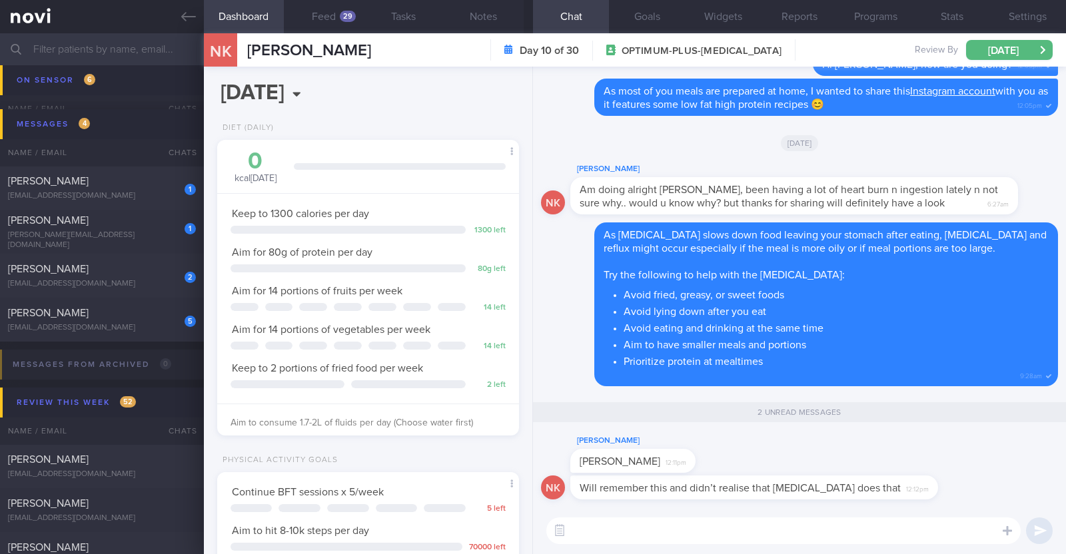
click at [607, 529] on textarea at bounding box center [783, 531] width 474 height 27
click at [826, 526] on textarea at bounding box center [783, 531] width 474 height 27
paste textarea "👍"
type textarea "👍"
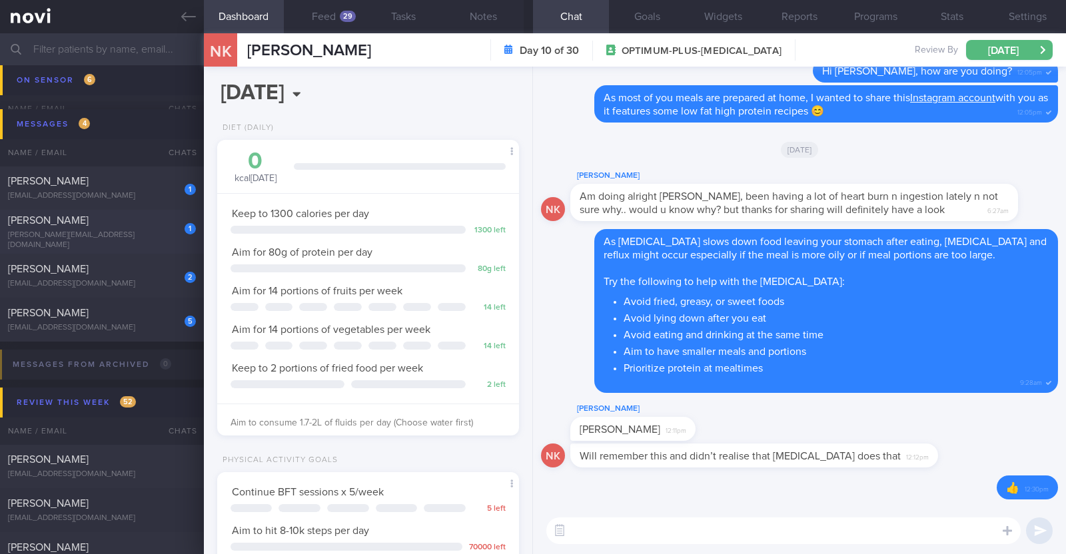
click at [163, 227] on div "[PERSON_NAME]" at bounding box center [100, 220] width 185 height 13
type textarea "66F Comorbidities: Ischemic heart disease (CHD) with a history of 6 stents Had …"
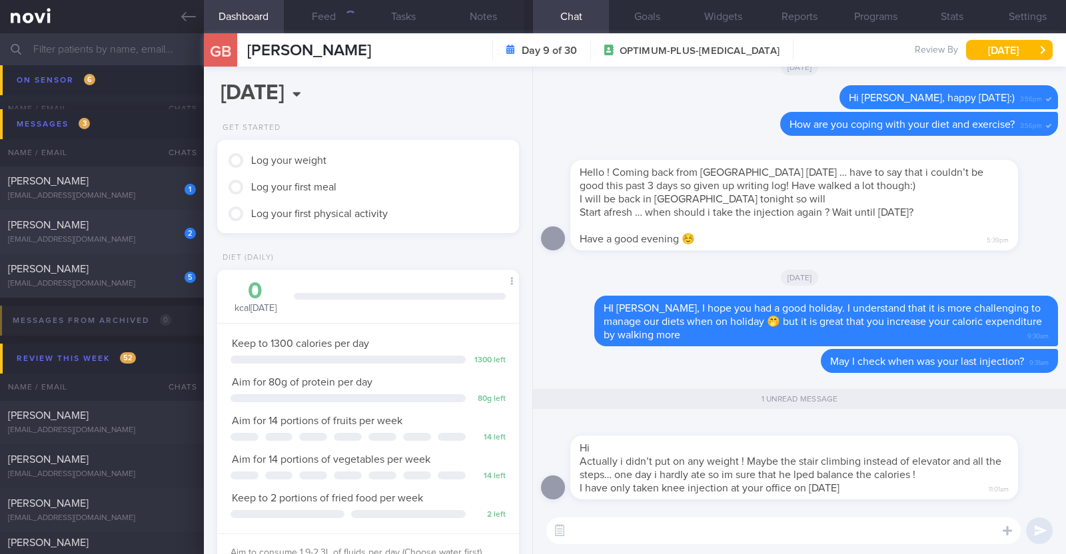
scroll to position [151, 265]
click at [896, 9] on button "Programs" at bounding box center [876, 16] width 76 height 33
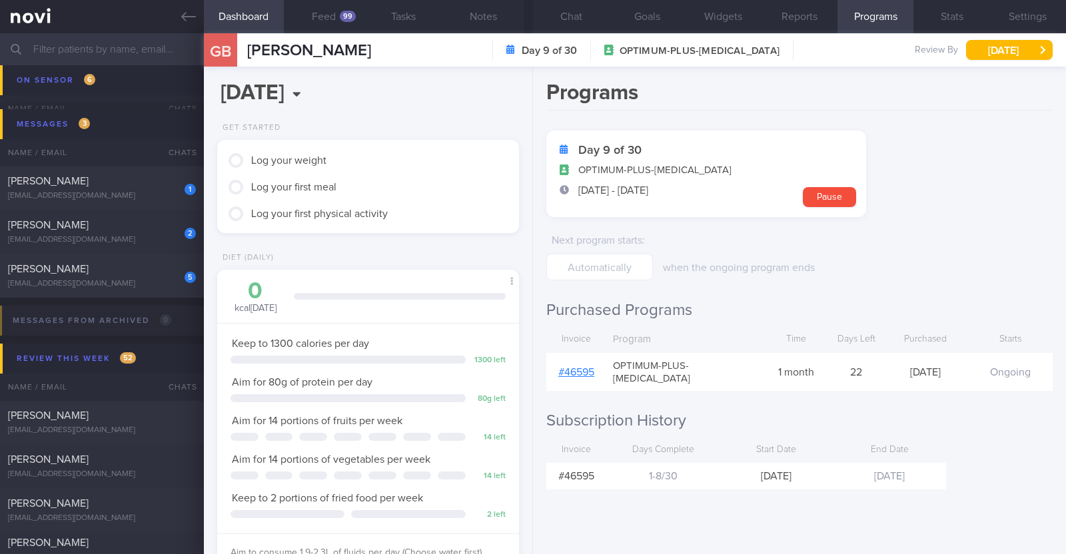
click at [571, 368] on link "# 46595" at bounding box center [576, 372] width 36 height 11
click at [563, 21] on button "Chat" at bounding box center [571, 16] width 76 height 33
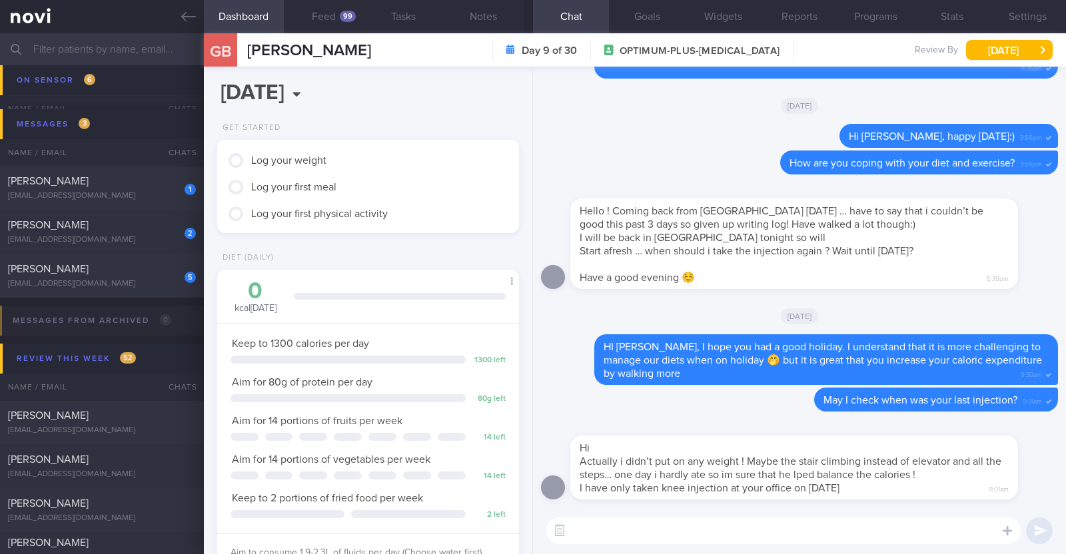
click at [648, 544] on textarea at bounding box center [783, 531] width 474 height 27
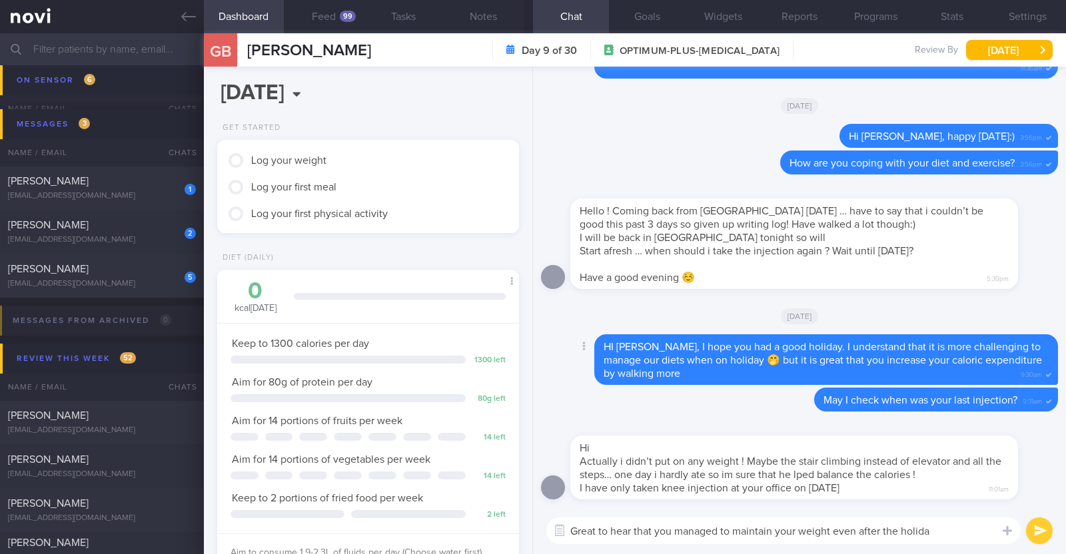
type textarea "Great to hear that you managed to maintain your weight even after the holiday"
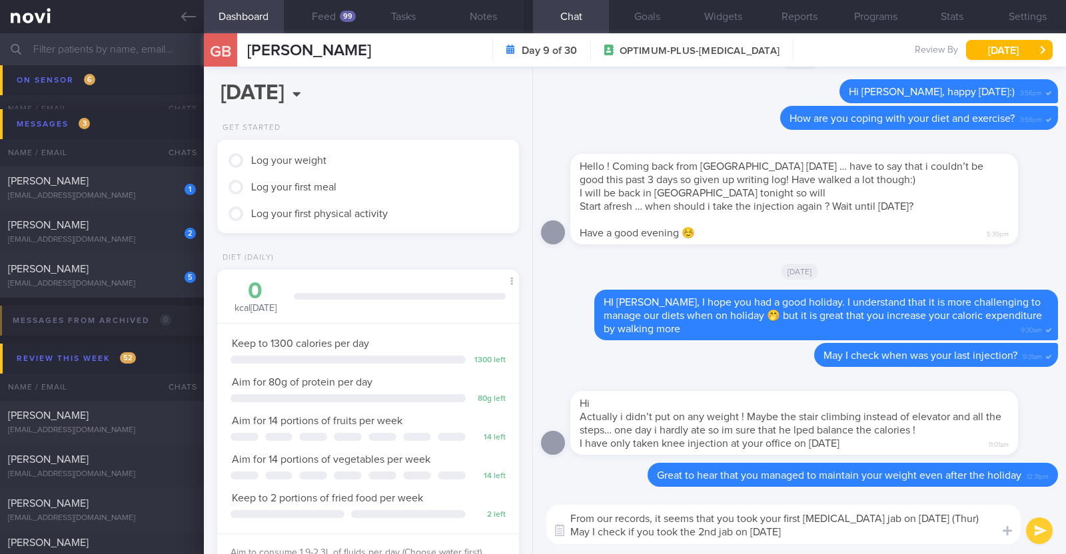
click at [697, 510] on textarea "From our records, it seems that you took your first Wegovy jab on 21st Aug (Thu…" at bounding box center [783, 524] width 474 height 39
click at [814, 530] on textarea "From our records, it seems that you took your first Wegovy jab on 21st Aug (Thu…" at bounding box center [783, 524] width 474 height 39
type textarea "From our records, it seems that you took your first Wegovy jab on 21st Aug (Thu…"
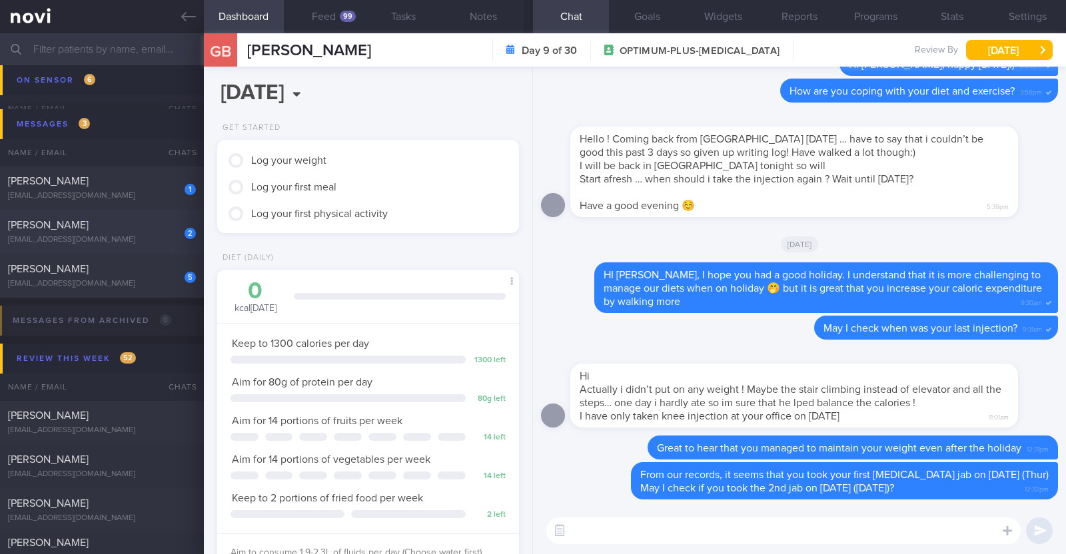
click at [131, 237] on div "[EMAIL_ADDRESS][DOMAIN_NAME]" at bounding box center [102, 240] width 188 height 10
type textarea "48M Nil PMHx/Meds Walking x 3/week (60min) Jogging x 1/week (30min)"
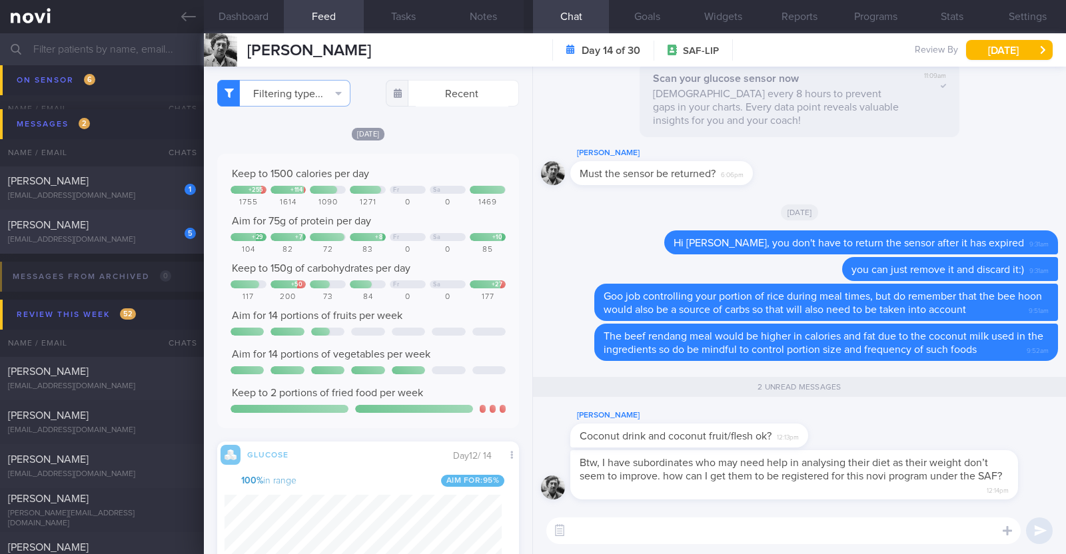
scroll to position [183, 277]
click at [722, 521] on textarea at bounding box center [783, 531] width 474 height 27
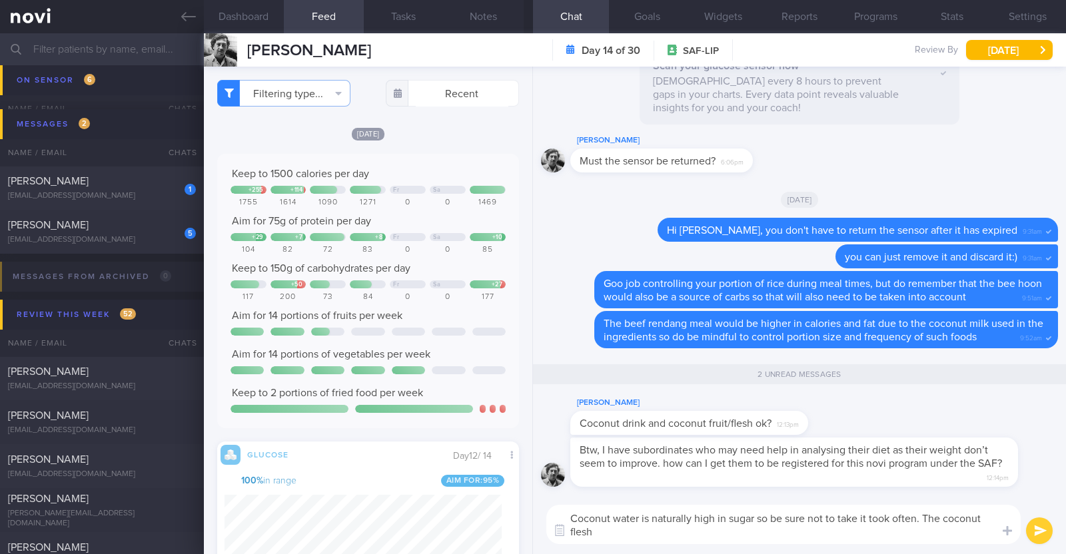
scroll to position [0, 0]
type textarea "Coconut water is naturally high in sugar so be sure not to take it took often. …"
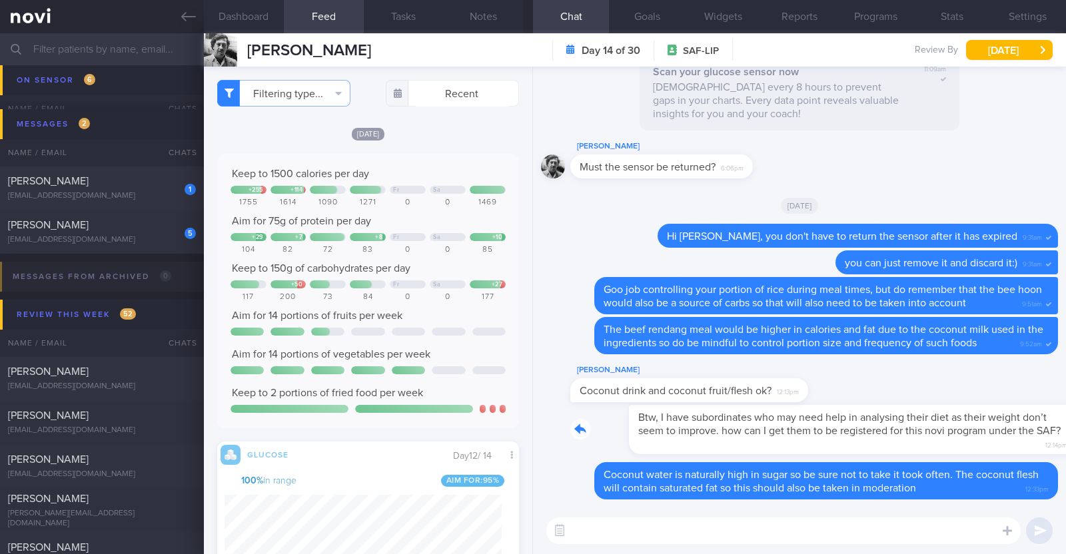
drag, startPoint x: 866, startPoint y: 449, endPoint x: 1000, endPoint y: 452, distance: 134.6
click at [1000, 452] on div "Btw, I have subordinates who may need help in analysing their diet as their wei…" at bounding box center [814, 430] width 488 height 50
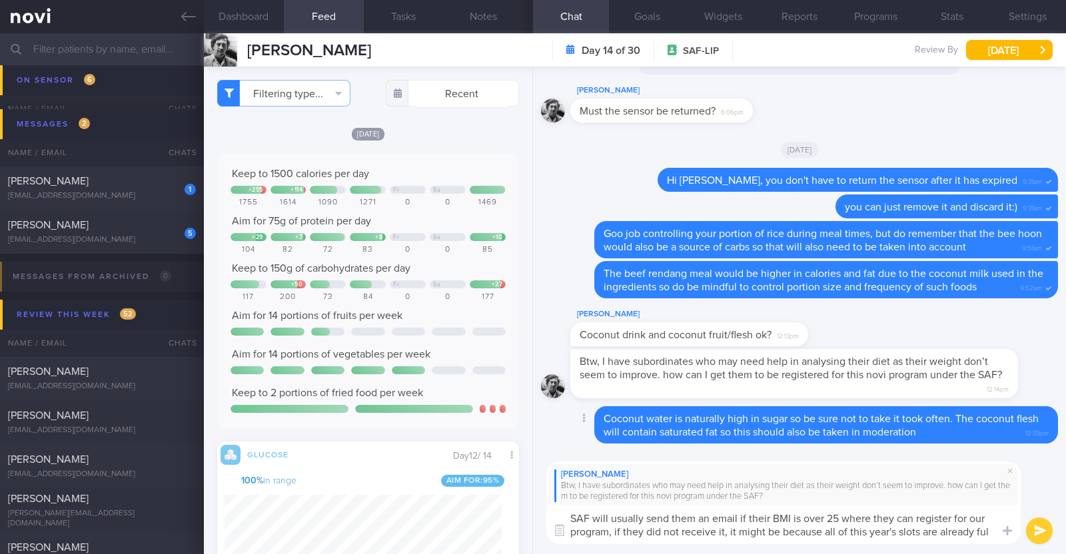
type textarea "SAF will usually send them an email if their BMI is over 25 where they can regi…"
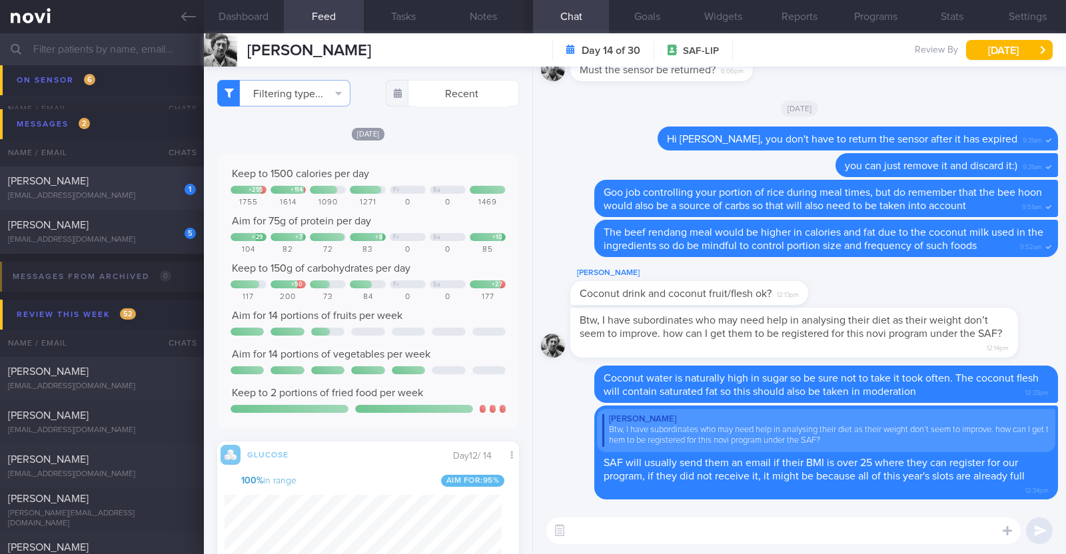
click at [127, 203] on div "1 Aidah Jamin aidahmj@gmail.com Yesterday OPTIMUM-PLUS-WEGOVY r/v 4/9" at bounding box center [533, 188] width 1066 height 44
type input "r/v 4/9"
type textarea "52F Comorbidities: Borderline high LDL Fatty liver Right Stage 1 breast cancer …"
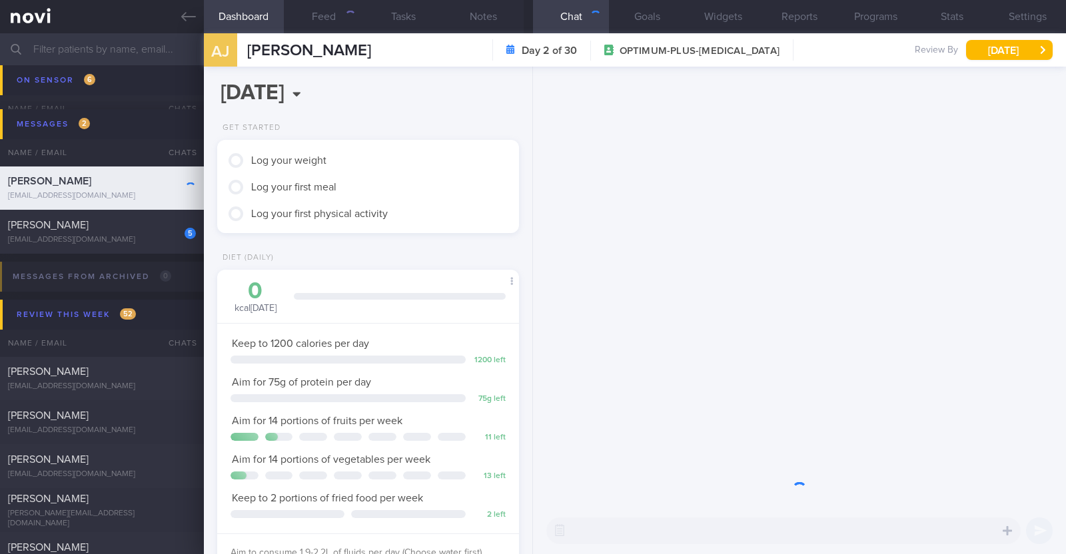
scroll to position [151, 265]
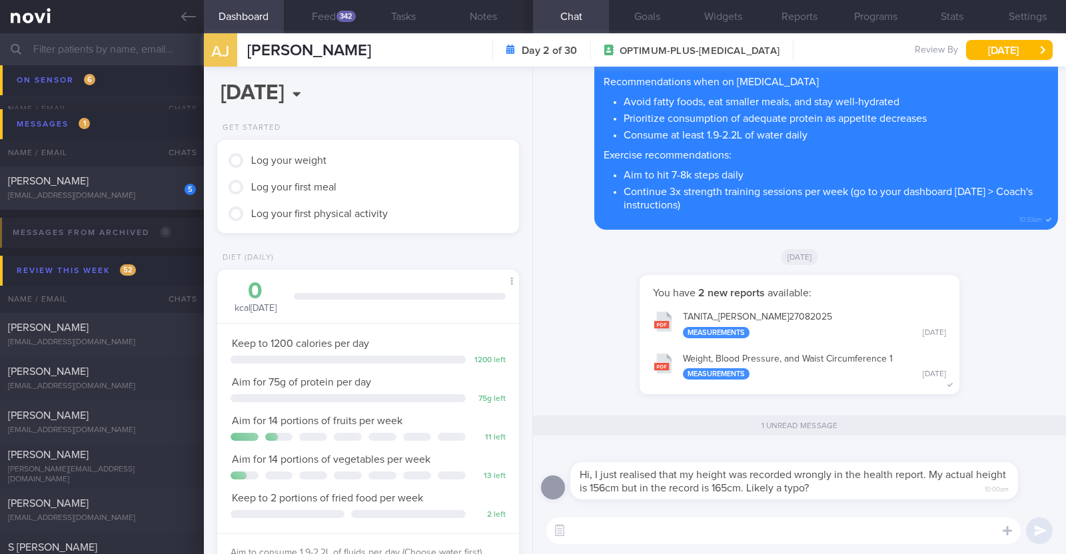
click at [630, 531] on textarea at bounding box center [783, 531] width 474 height 27
click at [862, 18] on button "Programs" at bounding box center [876, 16] width 76 height 33
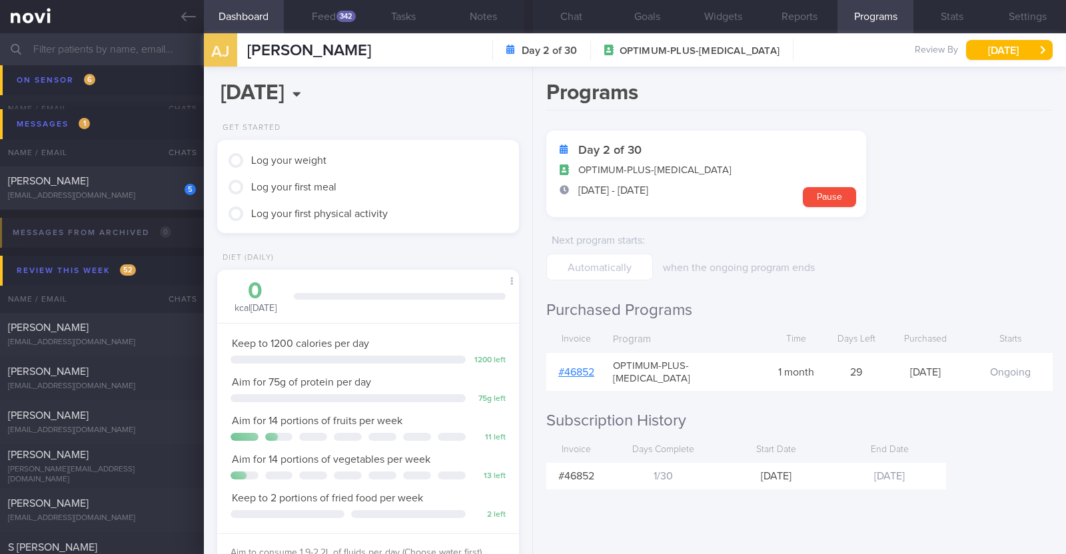
click at [580, 368] on link "# 46852" at bounding box center [576, 372] width 36 height 11
click at [563, 11] on button "Chat" at bounding box center [571, 16] width 76 height 33
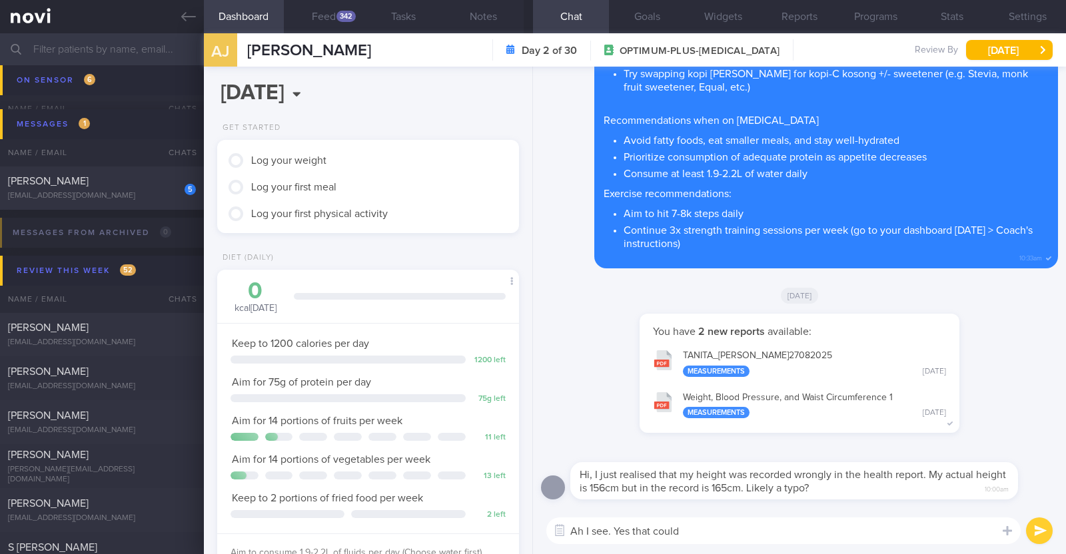
click at [711, 532] on textarea "Ah I see. Yes that could" at bounding box center [783, 531] width 474 height 27
drag, startPoint x: 712, startPoint y: 532, endPoint x: 622, endPoint y: 530, distance: 89.3
click at [622, 530] on textarea "Ah I see. Yes that could" at bounding box center [783, 531] width 474 height 27
click at [684, 531] on textarea "Ah I see. Yes that could" at bounding box center [783, 531] width 474 height 27
type textarea "Ah I see. Yes it could be a typo. Let me inform our nurses"
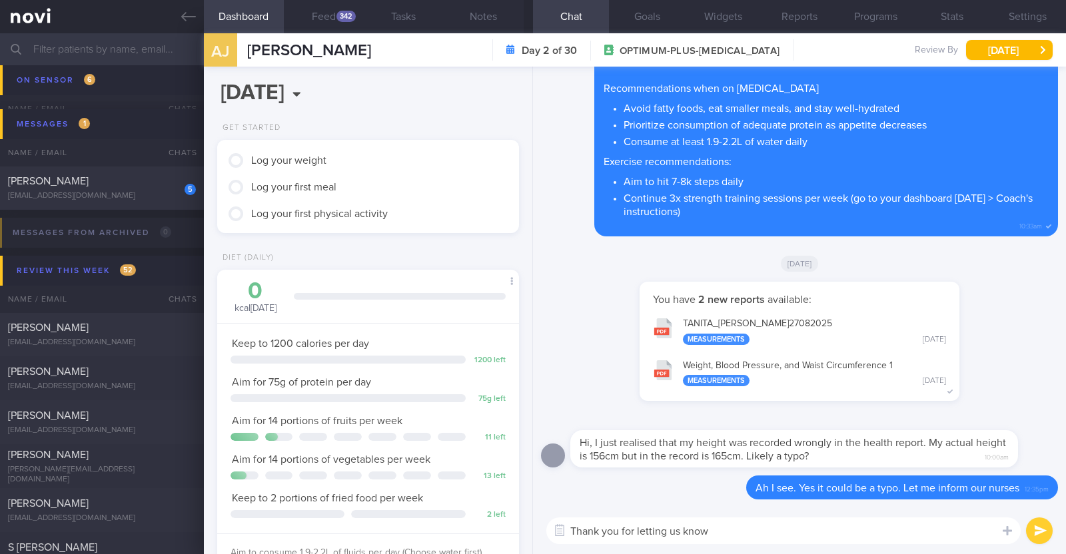
type textarea "Thank you for letting us know!"
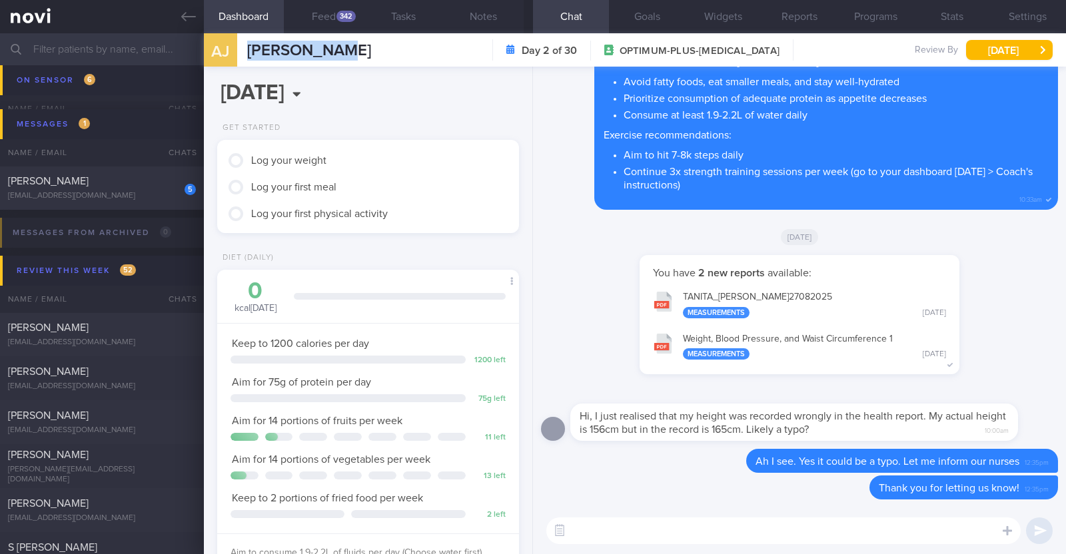
drag, startPoint x: 349, startPoint y: 51, endPoint x: 244, endPoint y: 50, distance: 105.3
click at [244, 50] on div "AJ Aidah Jamin Aidah Jamin aidahmj@gmail.com Day 2 of 30 OPTIMUM-PLUS-WEGOVY Re…" at bounding box center [635, 49] width 862 height 33
copy span "Aidah Jamin"
click at [1033, 26] on button "Settings" at bounding box center [1028, 16] width 76 height 33
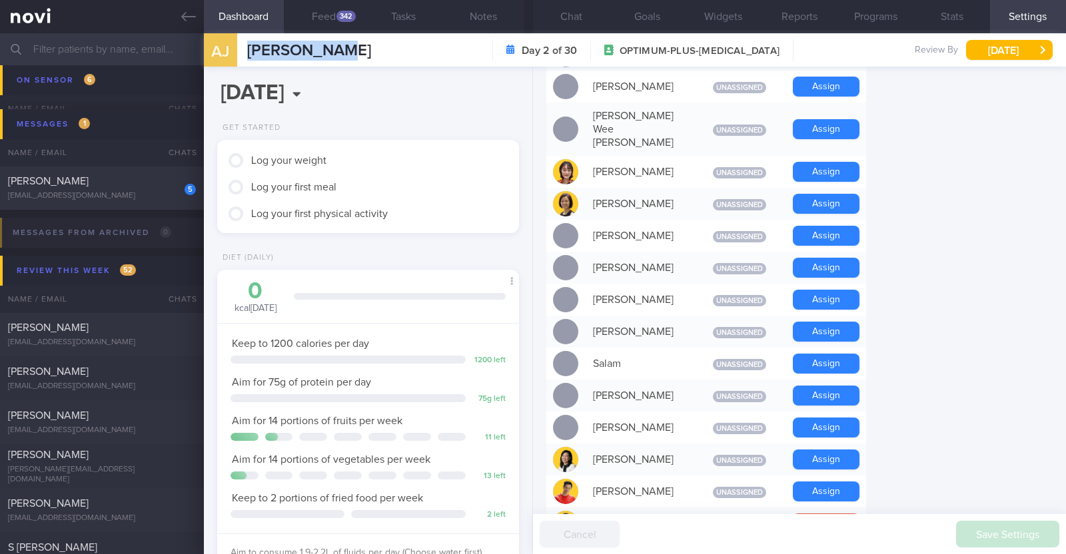
scroll to position [916, 0]
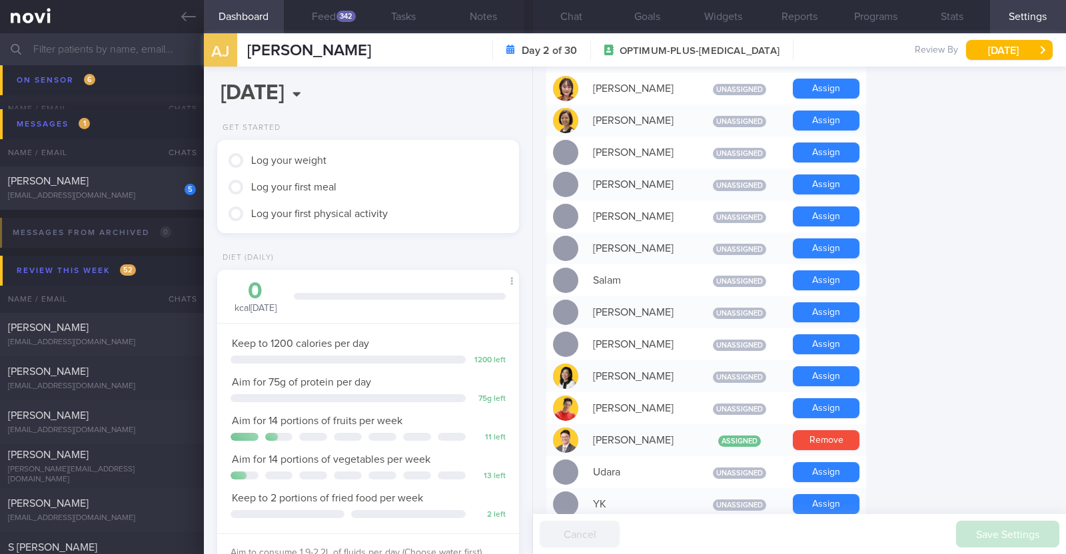
click at [947, 405] on form "Profile Display Name Aidah Jamin Email aidahmj@gmail.com Login Method Email + P…" at bounding box center [799, 9] width 506 height 1590
click at [576, 9] on button "Chat" at bounding box center [571, 16] width 76 height 33
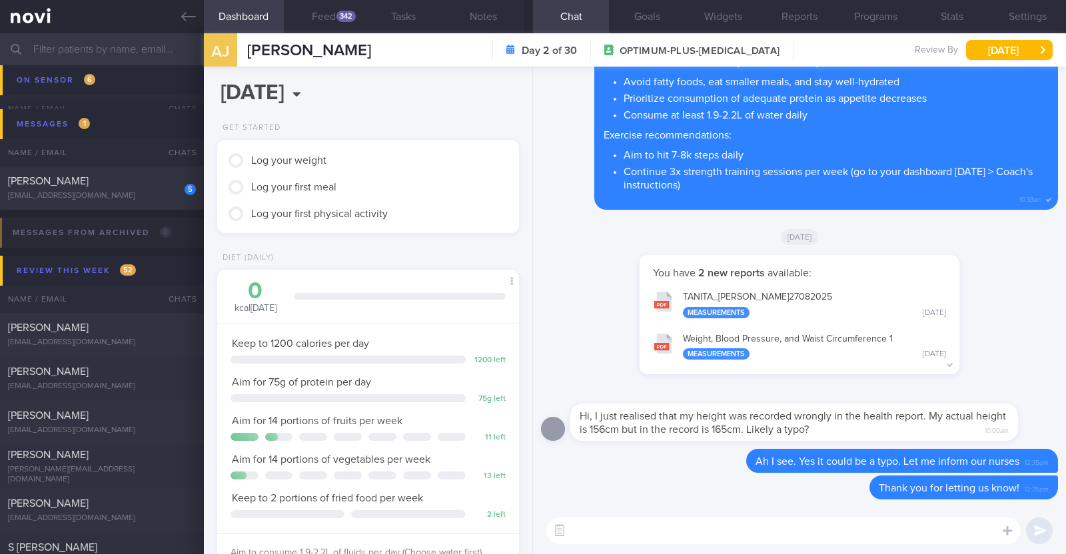
click at [583, 528] on textarea at bounding box center [783, 531] width 474 height 27
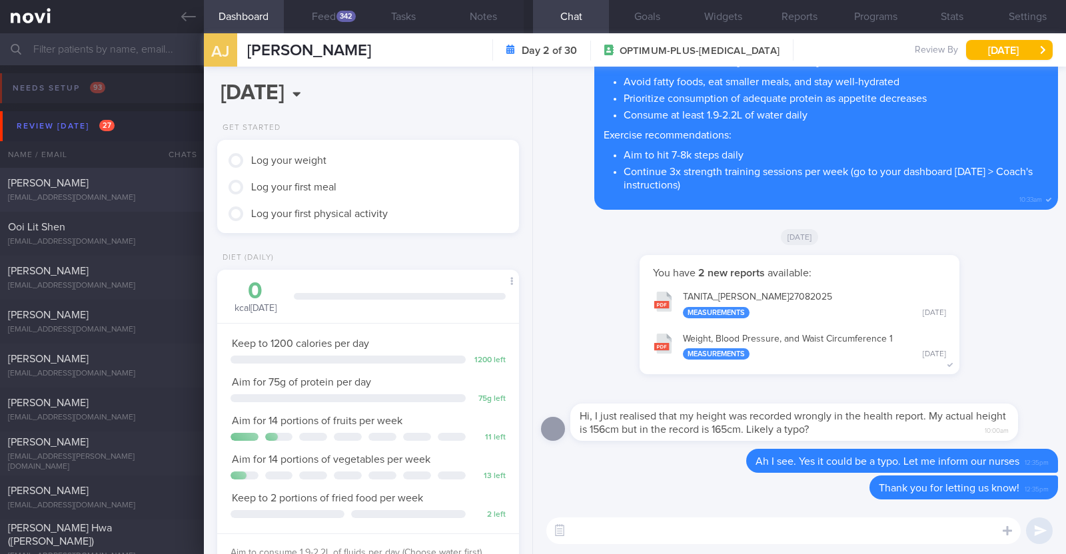
click at [147, 189] on div "Chian Boon Chai" at bounding box center [100, 183] width 185 height 13
type textarea "46M Nil PMHx/ meds Slow jog x 1 week (30min)"
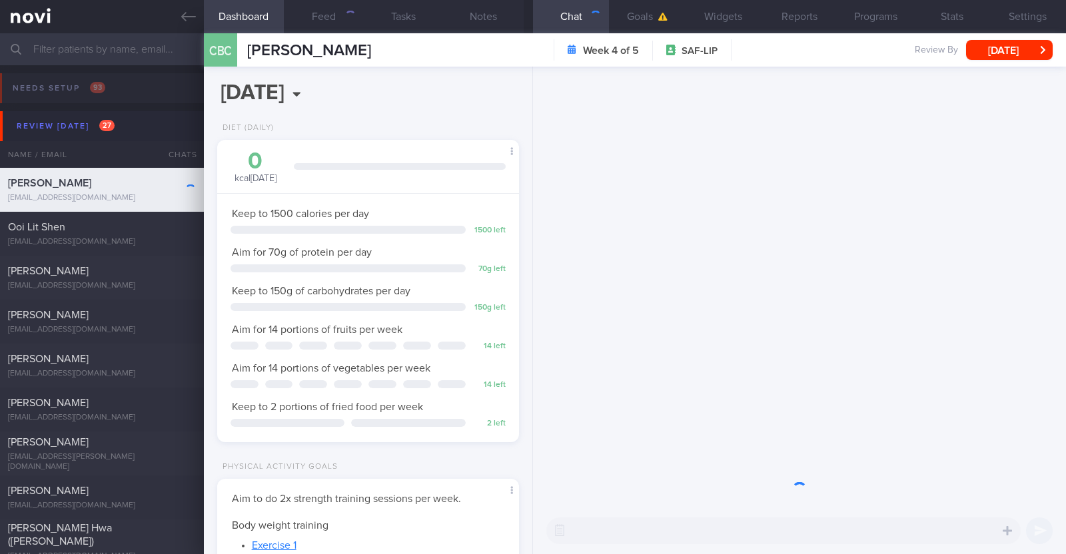
scroll to position [135, 270]
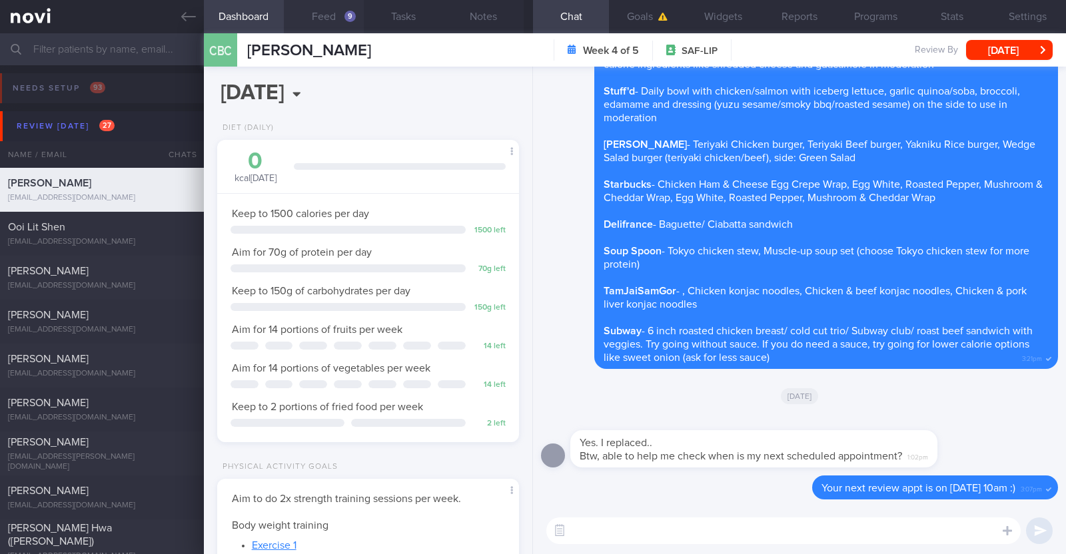
click at [340, 15] on button "Feed 9" at bounding box center [324, 16] width 80 height 33
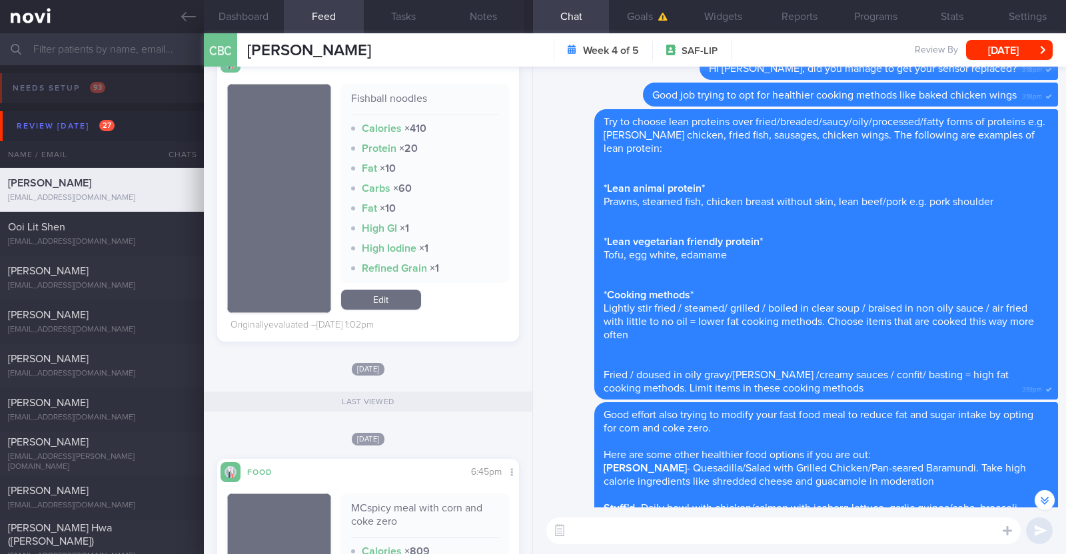
scroll to position [135, 270]
click at [601, 540] on textarea at bounding box center [783, 531] width 474 height 27
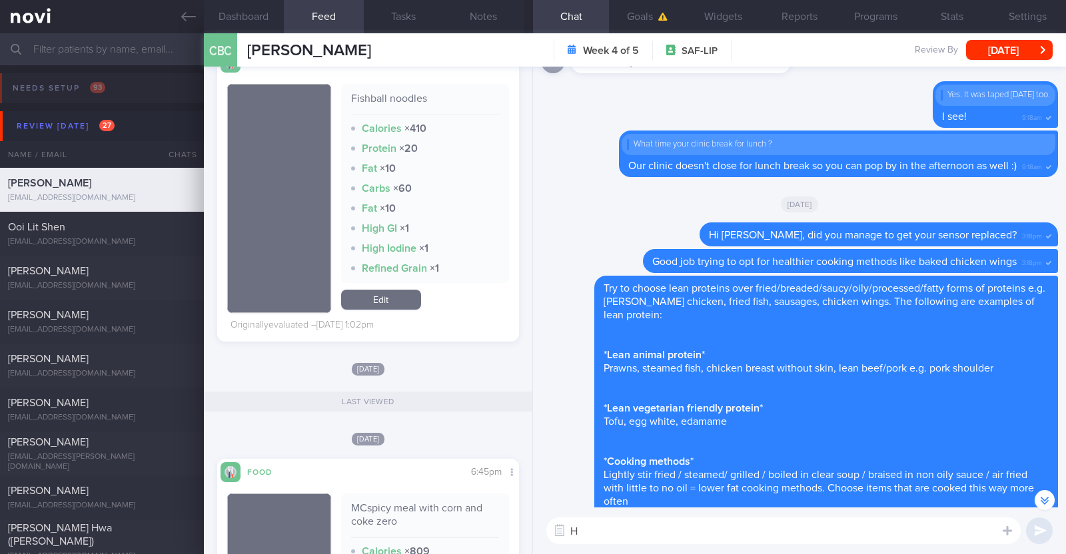
type textarea "Hi"
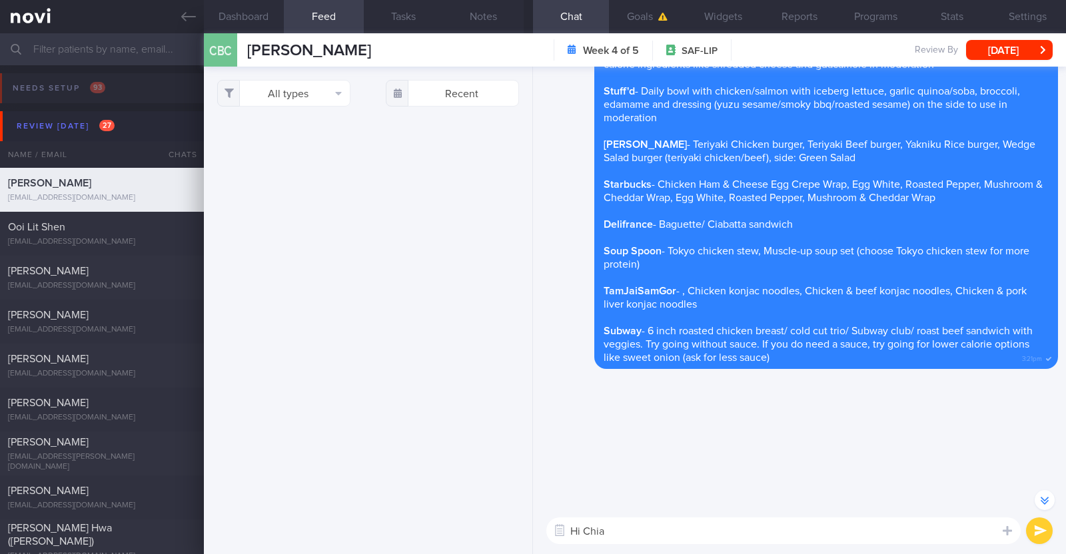
select select "8"
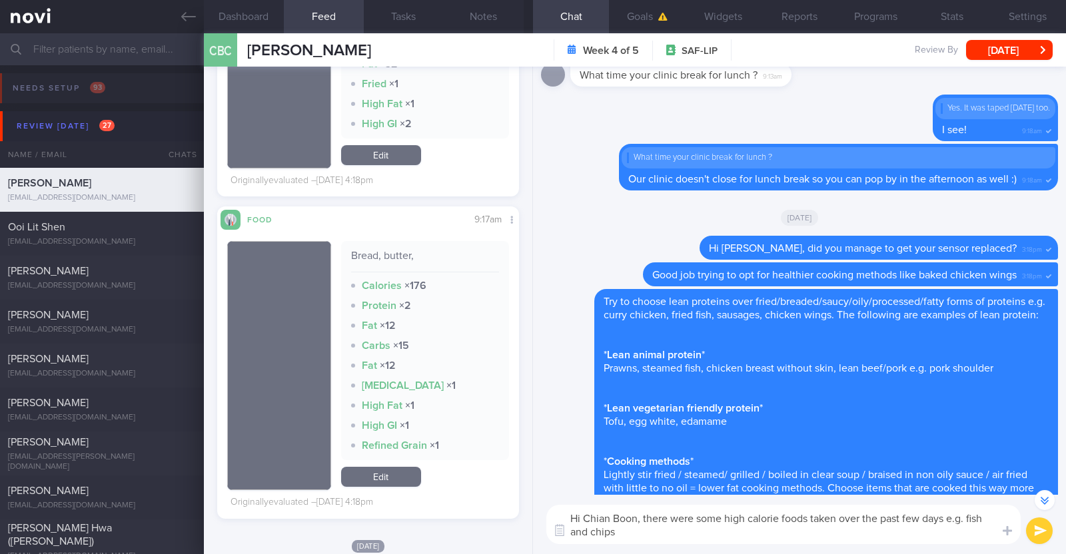
scroll to position [1499, 0]
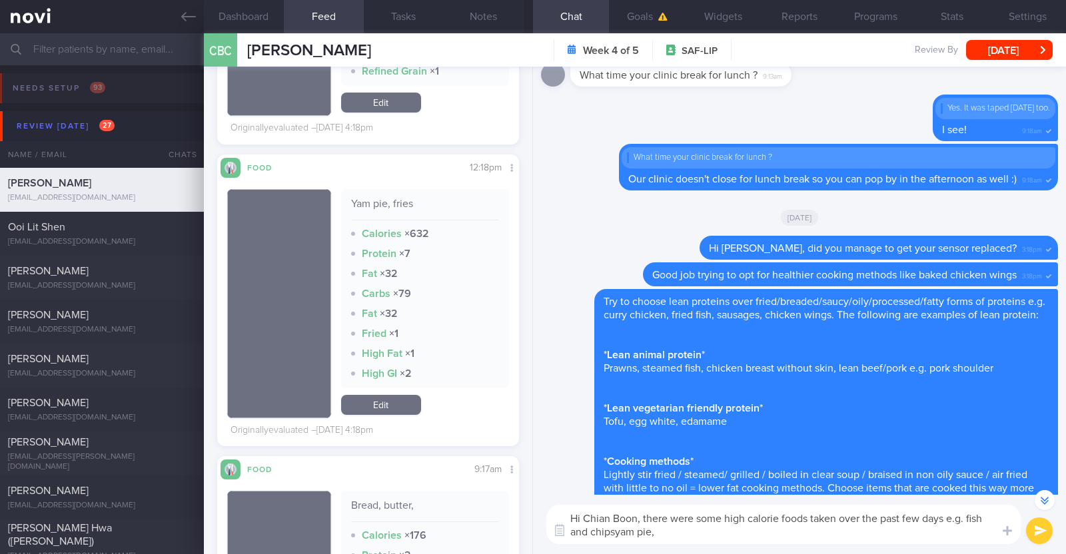
click at [616, 526] on textarea "Hi Chian Boon, there were some high calorie foods taken over the past few days …" at bounding box center [783, 524] width 474 height 39
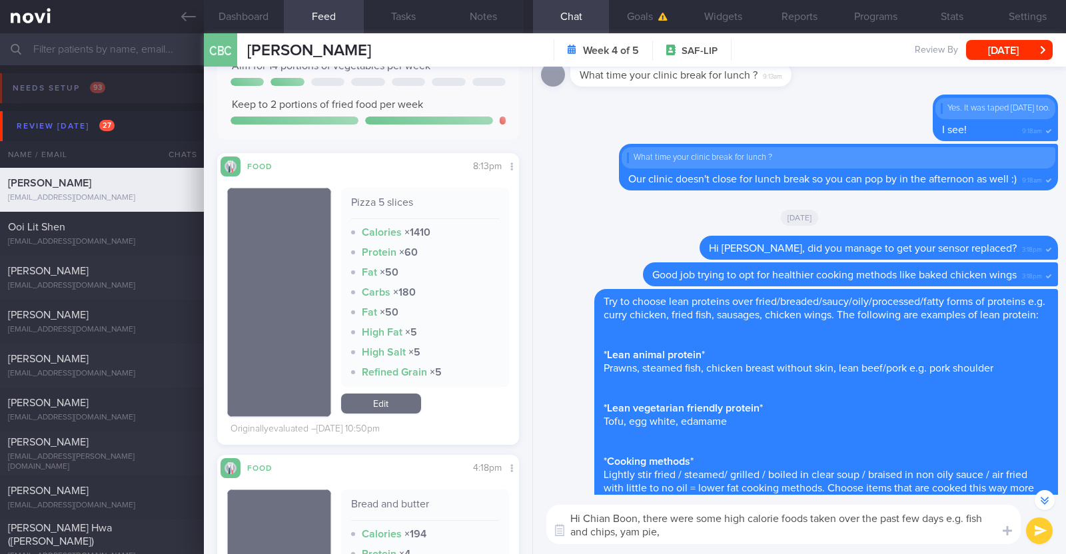
scroll to position [833, 0]
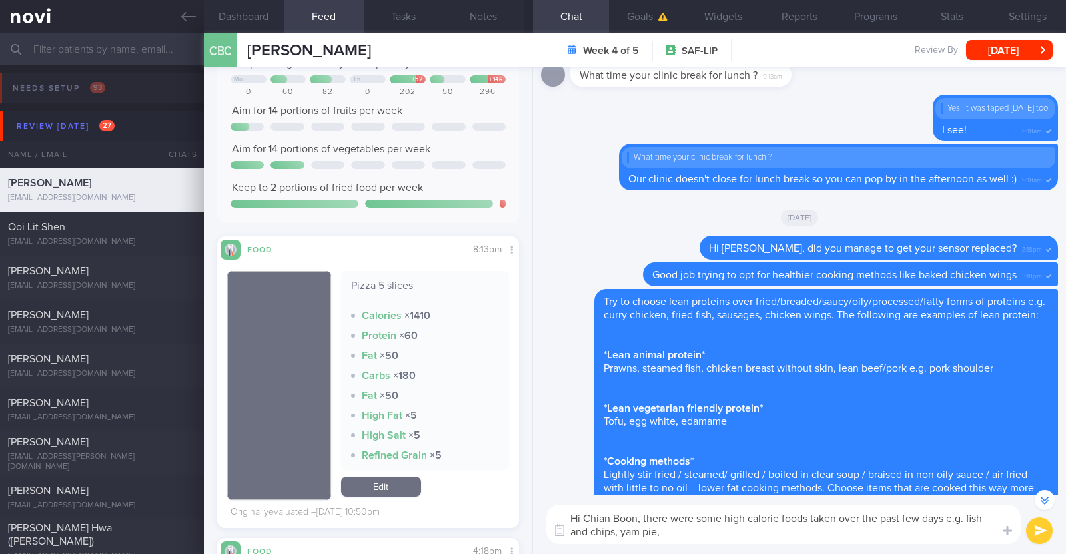
click at [672, 532] on textarea "Hi Chian Boon, there were some high calorie foods taken over the past few days …" at bounding box center [783, 524] width 474 height 39
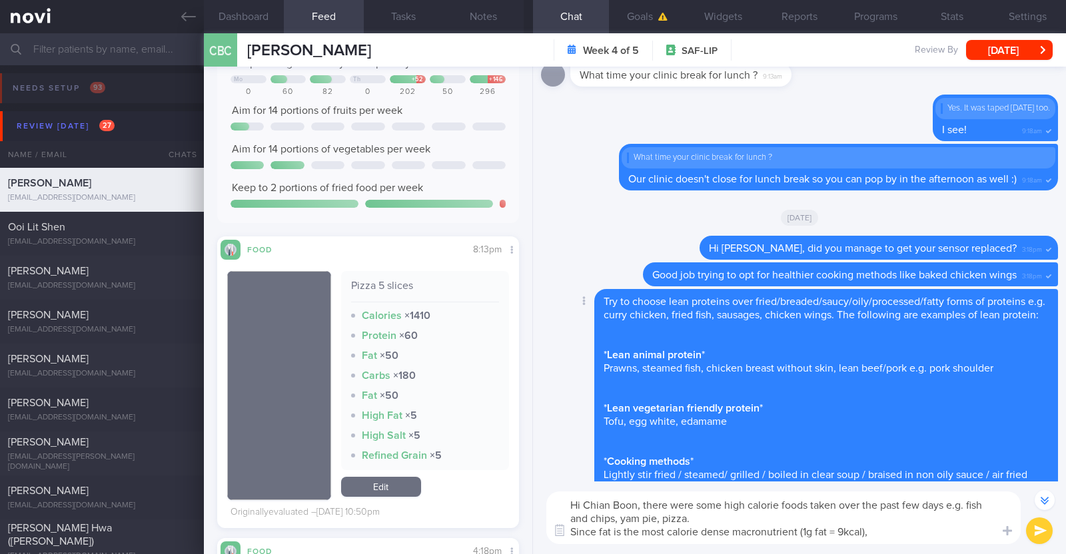
paste textarea "it's easy to exceed your daily calorie needs when consumed in large amounts, wh…"
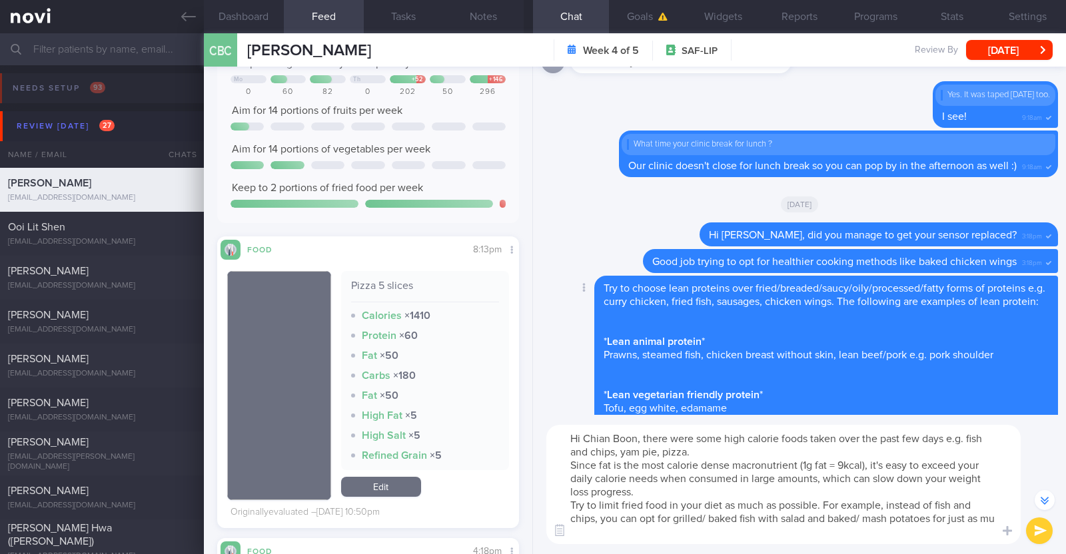
scroll to position [-676, 0]
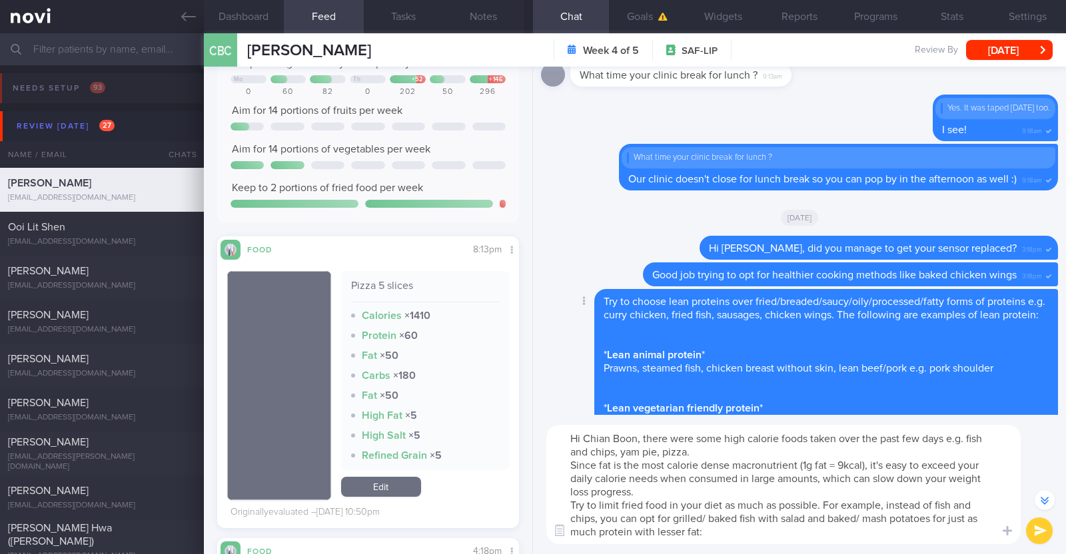
type textarea "Hi Chian Boon, there were some high calorie foods taken over the past few days …"
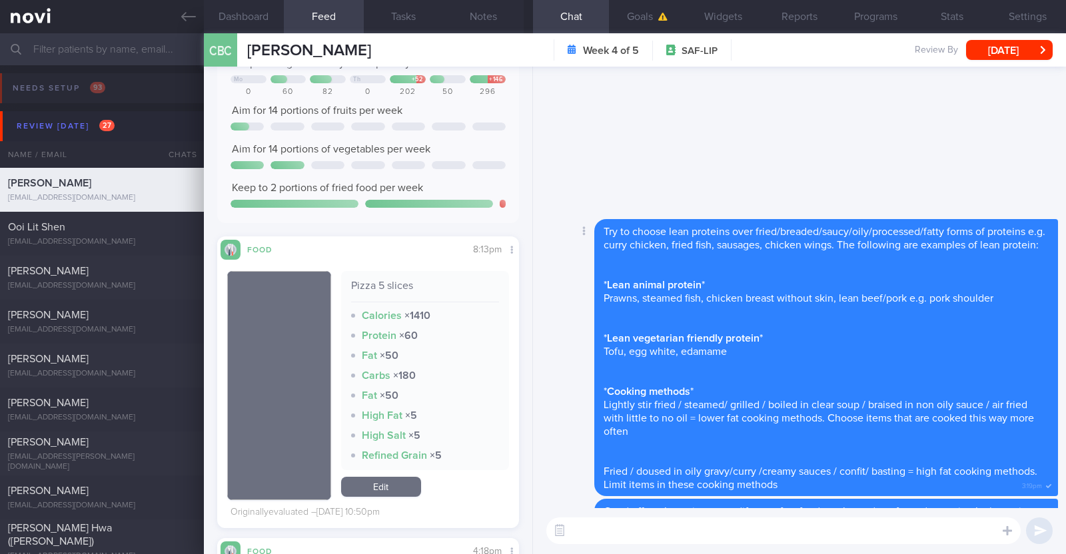
scroll to position [0, 0]
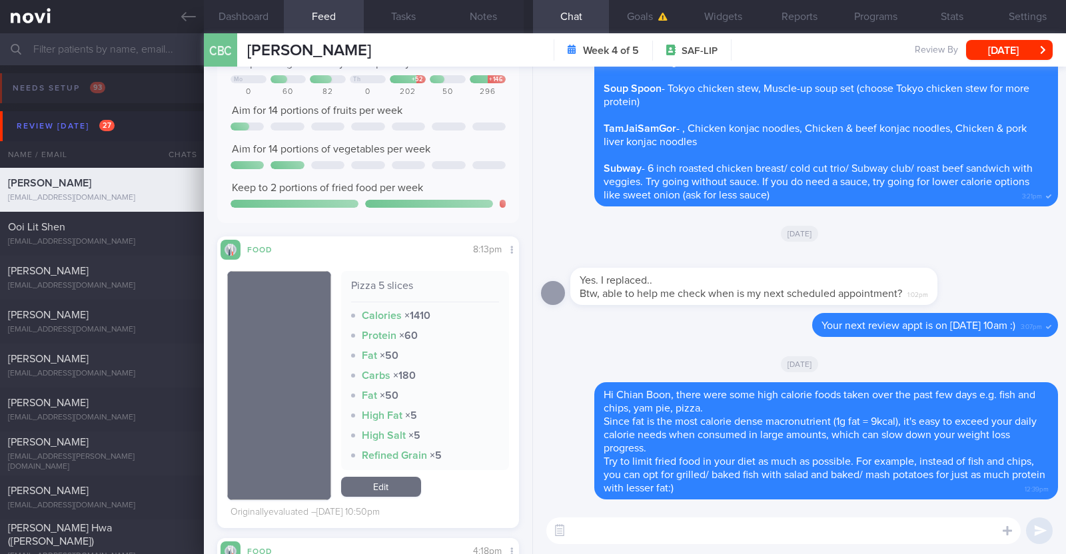
click at [590, 530] on textarea at bounding box center [783, 531] width 474 height 27
paste textarea "Here are some ways to make a pizza meal more balanced: 1) Control portion to 1-…"
type textarea "Here are some ways to make a pizza meal more balanced: 1) Control portion to 1-…"
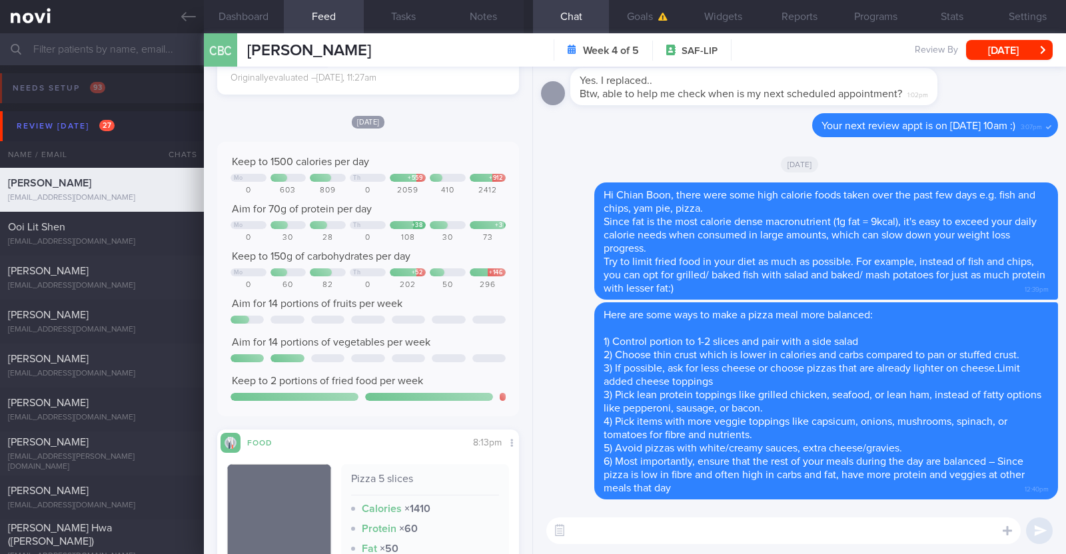
scroll to position [666, 0]
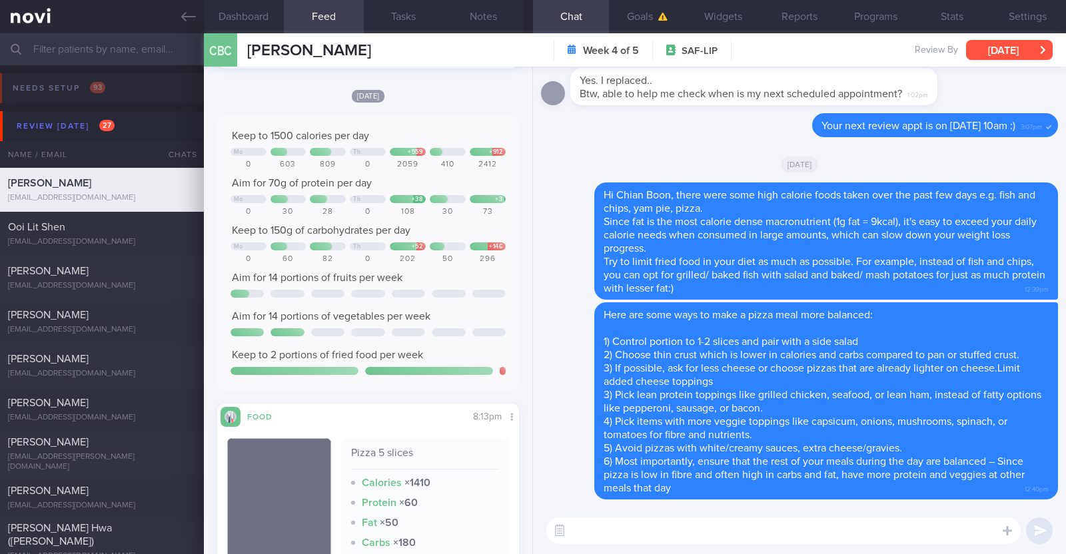
click at [995, 47] on button "[DATE]" at bounding box center [1009, 50] width 87 height 20
click at [577, 426] on div "Delete Here are some ways to make a pizza meal more balanced: 1) Control portio…" at bounding box center [799, 401] width 517 height 197
click at [1002, 61] on div "CBC Chian Boon Chai Chian Boon Chai cbchai@gmail.com Week 4 of 5 SAF-LIP Review…" at bounding box center [635, 49] width 862 height 33
click at [1005, 31] on button "Settings" at bounding box center [1028, 16] width 76 height 33
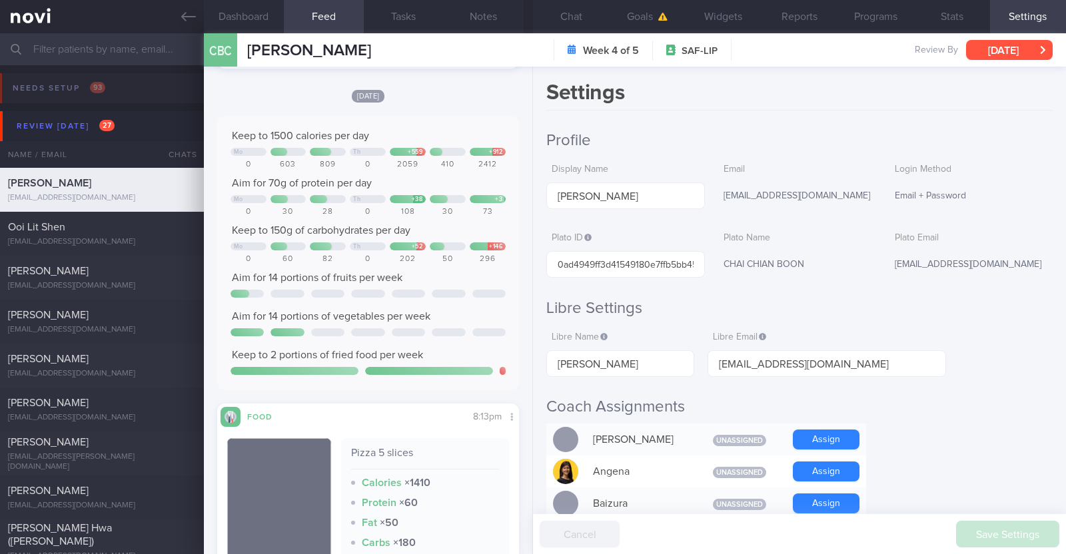
click at [984, 49] on button "[DATE]" at bounding box center [1009, 50] width 87 height 20
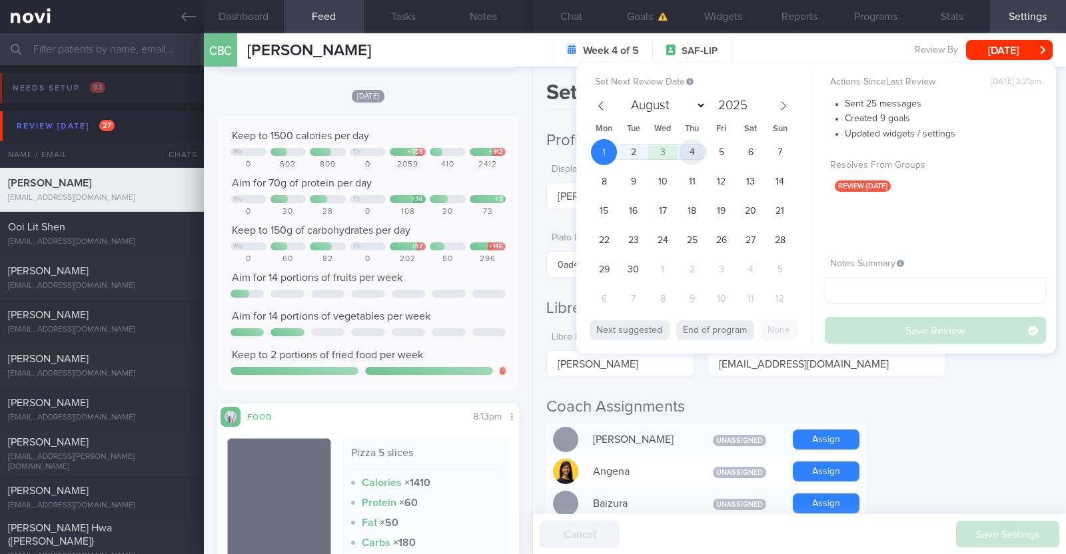
click at [698, 148] on span "4" at bounding box center [692, 152] width 26 height 26
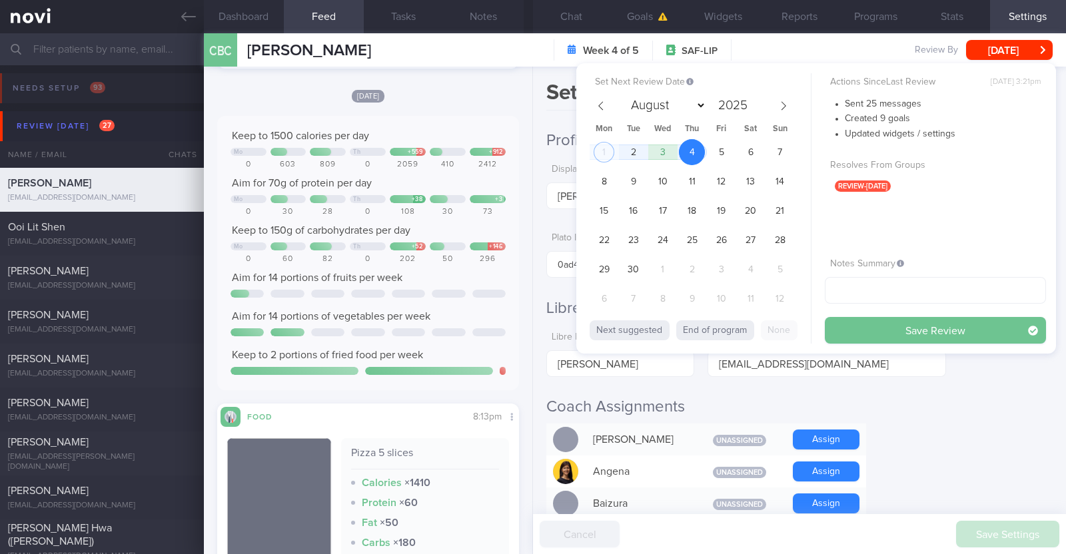
click at [910, 334] on button "Save Review" at bounding box center [935, 330] width 221 height 27
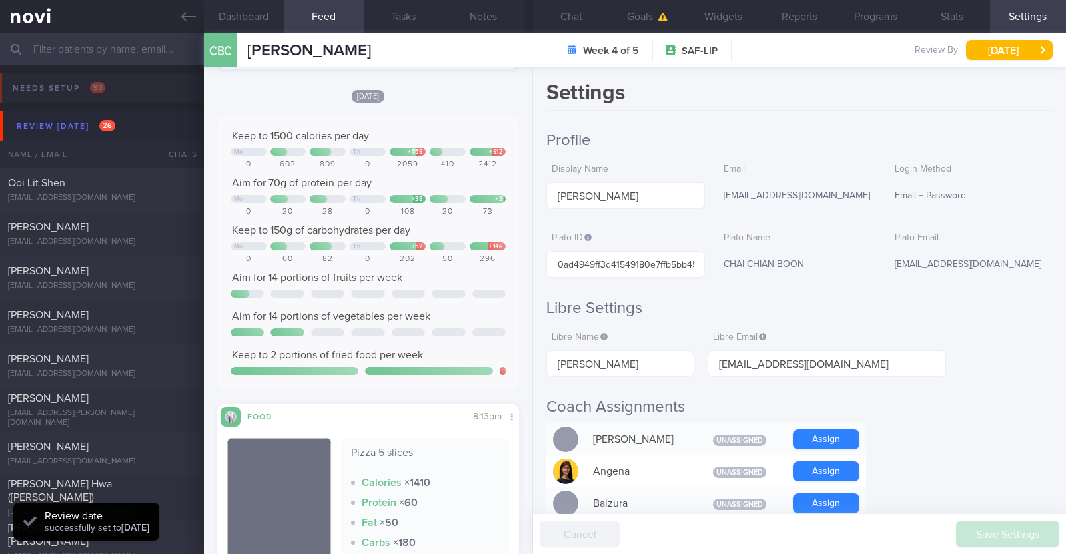
scroll to position [135, 270]
click at [141, 180] on div "Ooi Lit Shen" at bounding box center [100, 183] width 185 height 13
type textarea "22M Nil PMHx/ meds Running x 3/week (30 mins), strength training (upper body) x…"
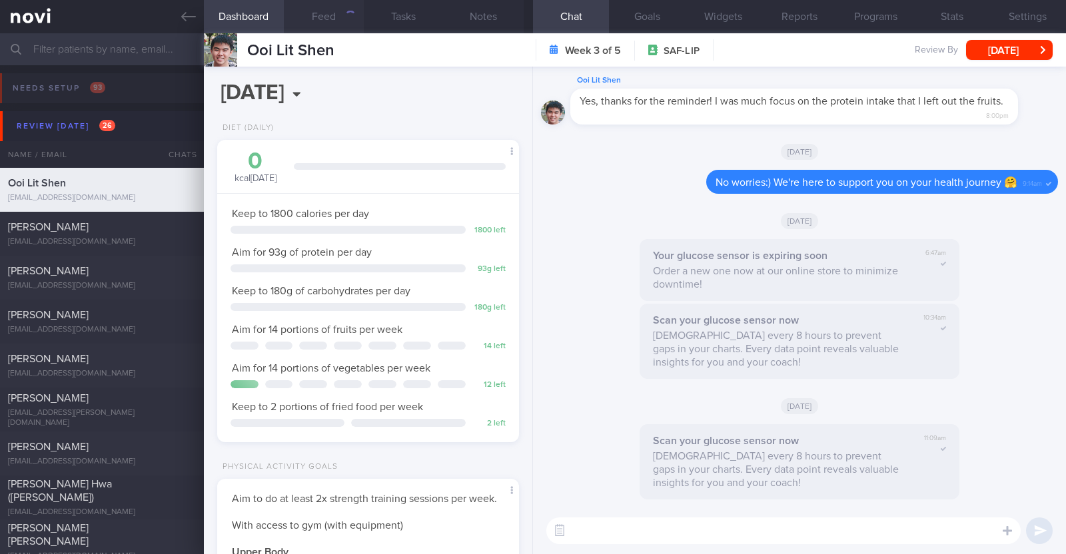
click at [331, 16] on button "Feed" at bounding box center [324, 16] width 80 height 33
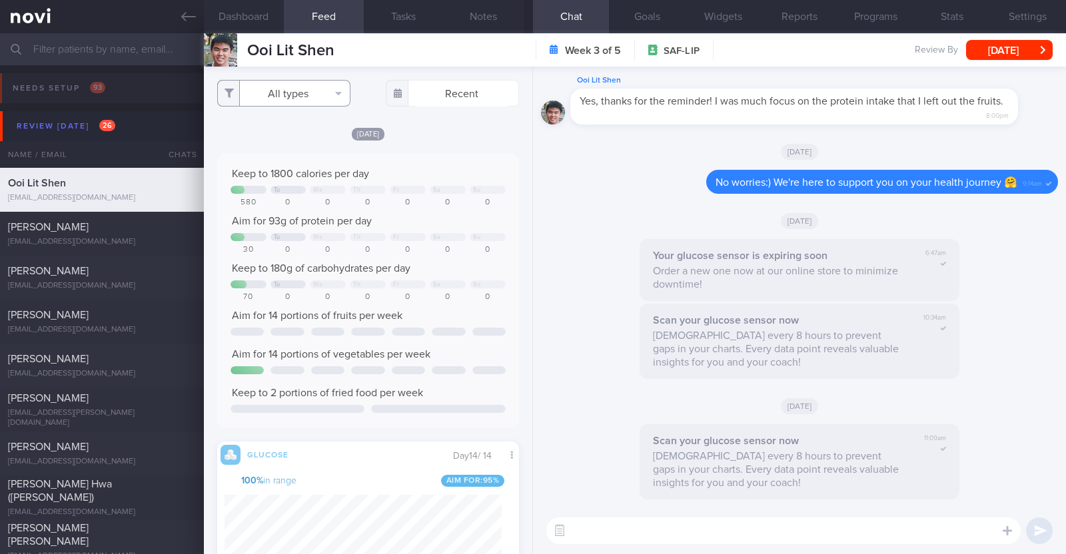
click at [277, 98] on button "All types" at bounding box center [283, 93] width 133 height 27
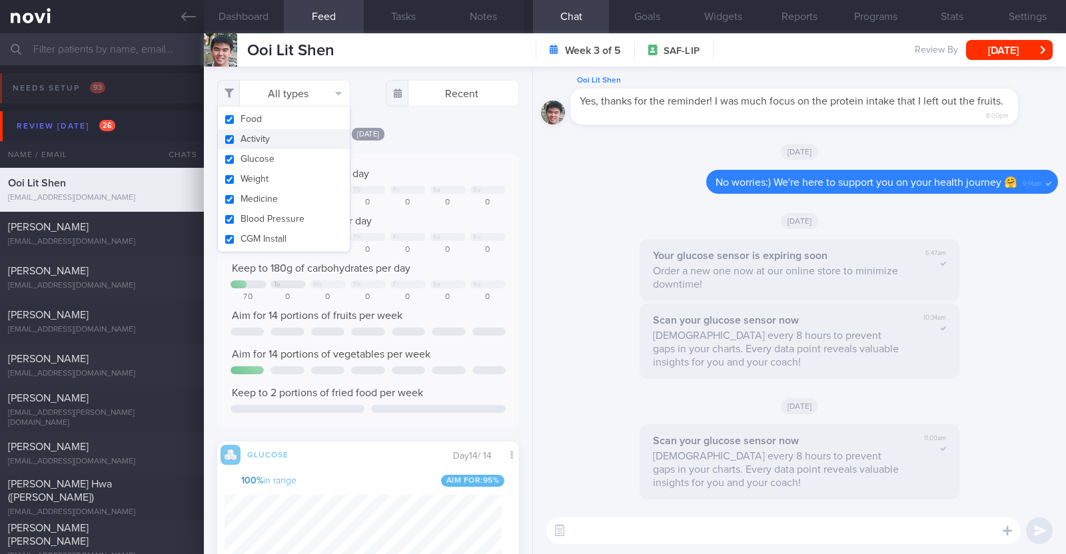
click at [267, 135] on button "Activity" at bounding box center [284, 139] width 132 height 20
checkbox input "false"
click at [450, 132] on div "[DATE]" at bounding box center [368, 134] width 302 height 14
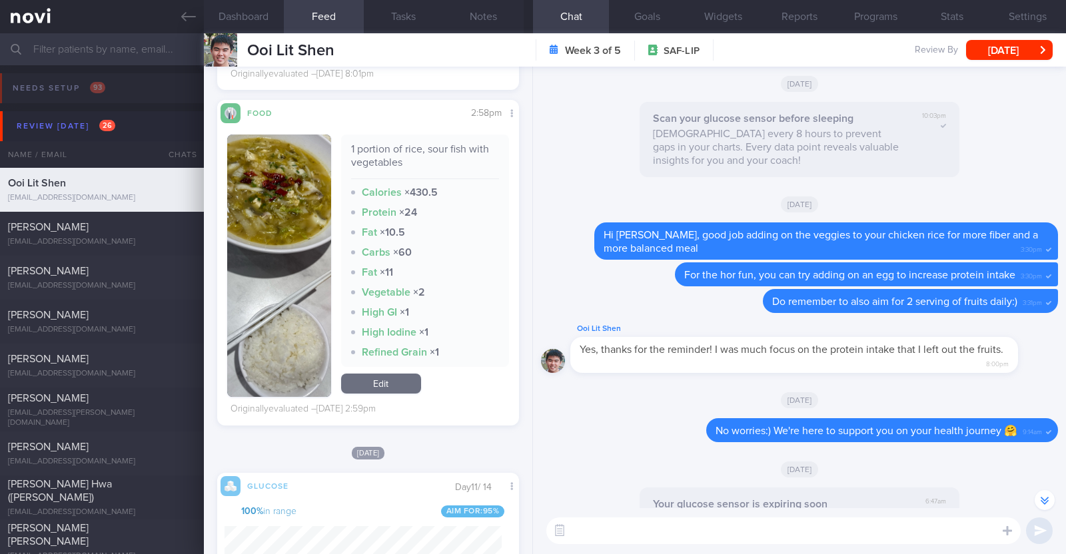
click at [631, 522] on textarea at bounding box center [783, 531] width 474 height 27
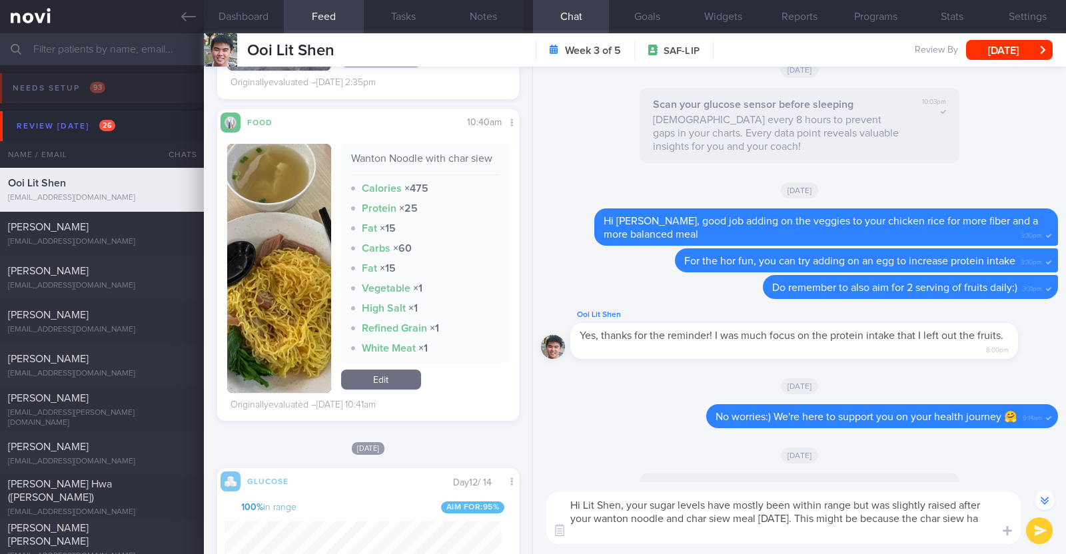
scroll to position [-273, 0]
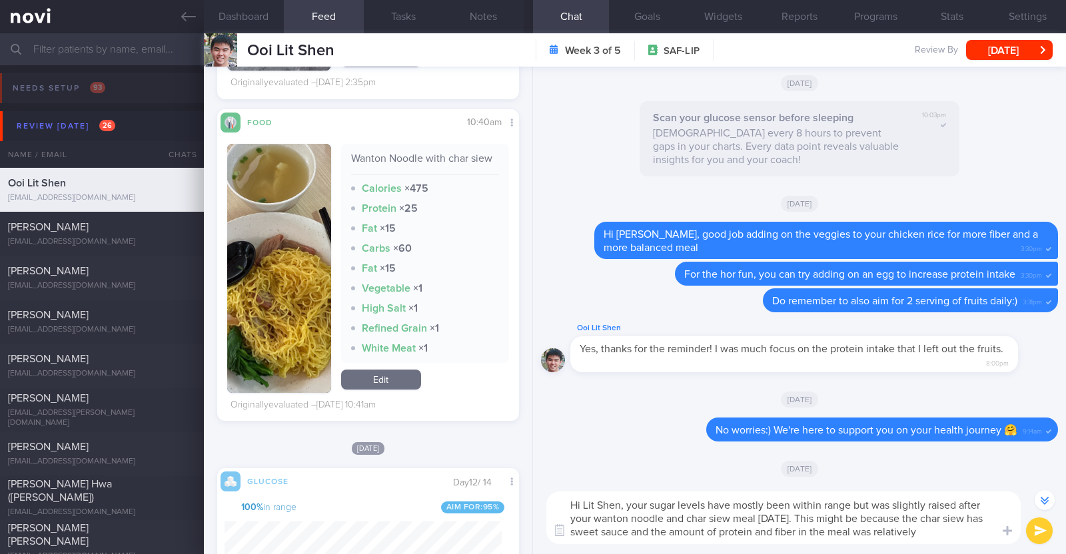
type textarea "Hi Lit Shen, your sugar levels have mostly been within range but was slightly r…"
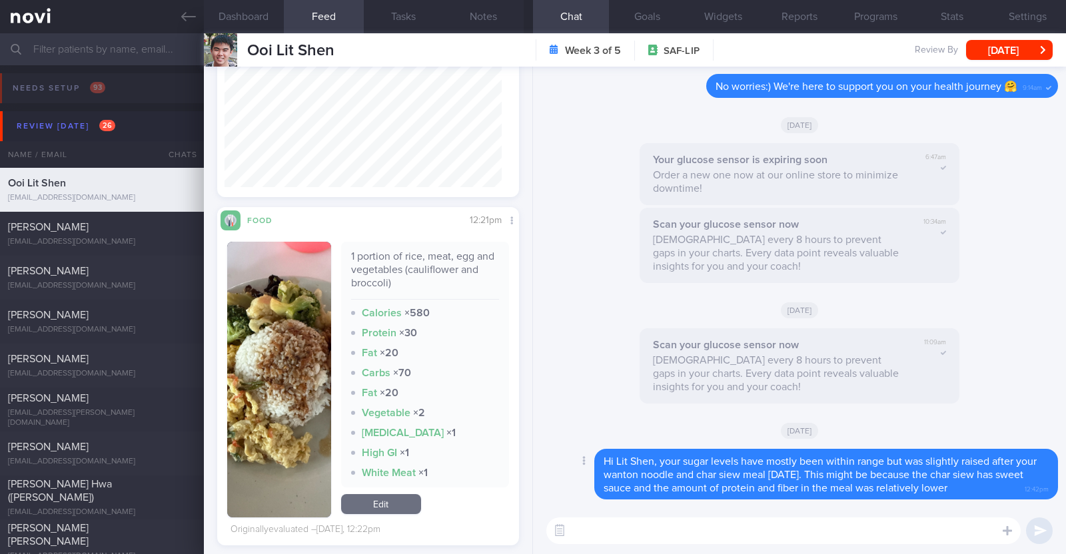
scroll to position [500, 0]
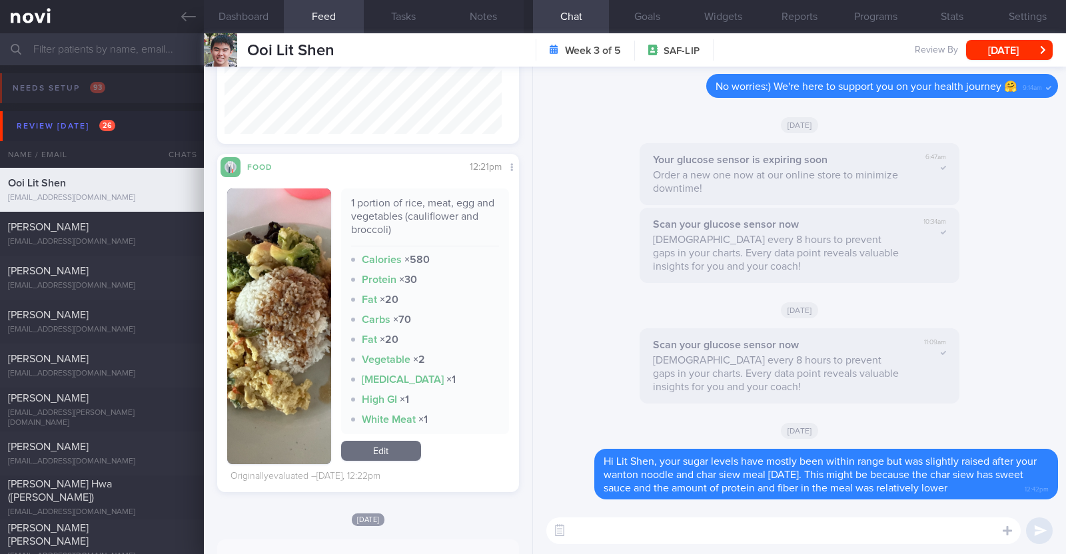
click at [600, 540] on textarea at bounding box center [783, 531] width 474 height 27
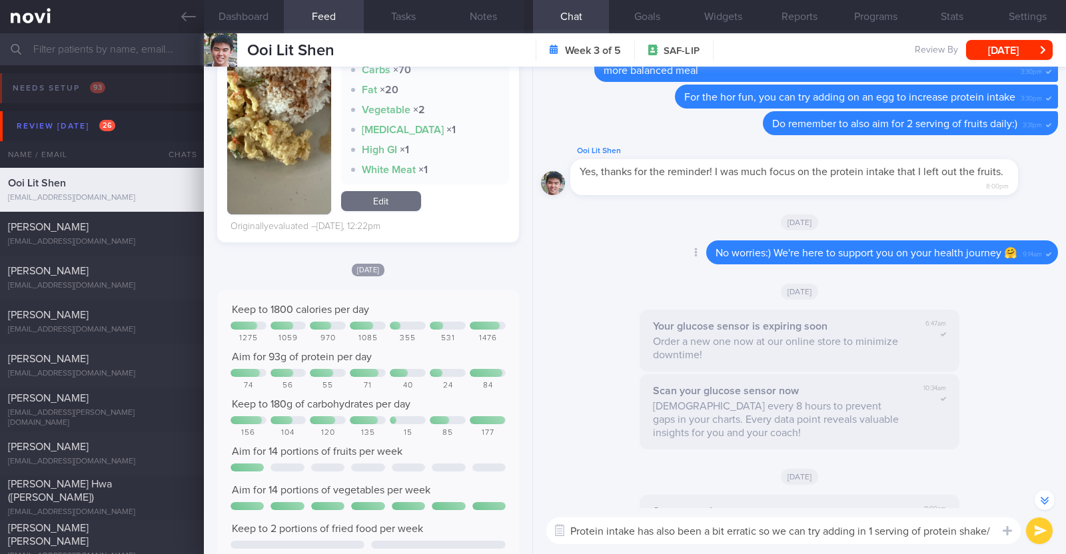
scroll to position [-179, 0]
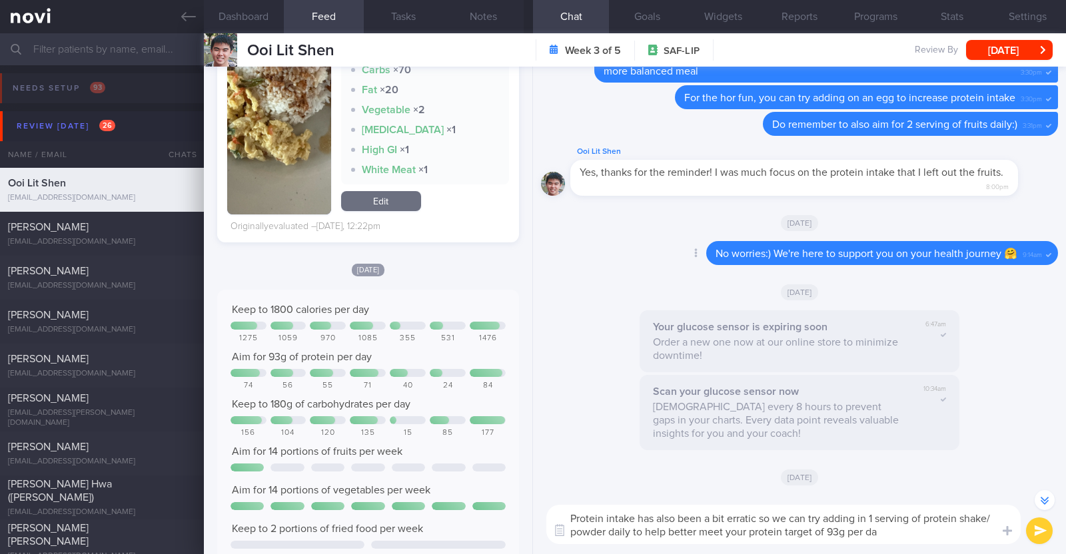
type textarea "Protein intake has also been a bit erratic so we can try adding in 1 serving of…"
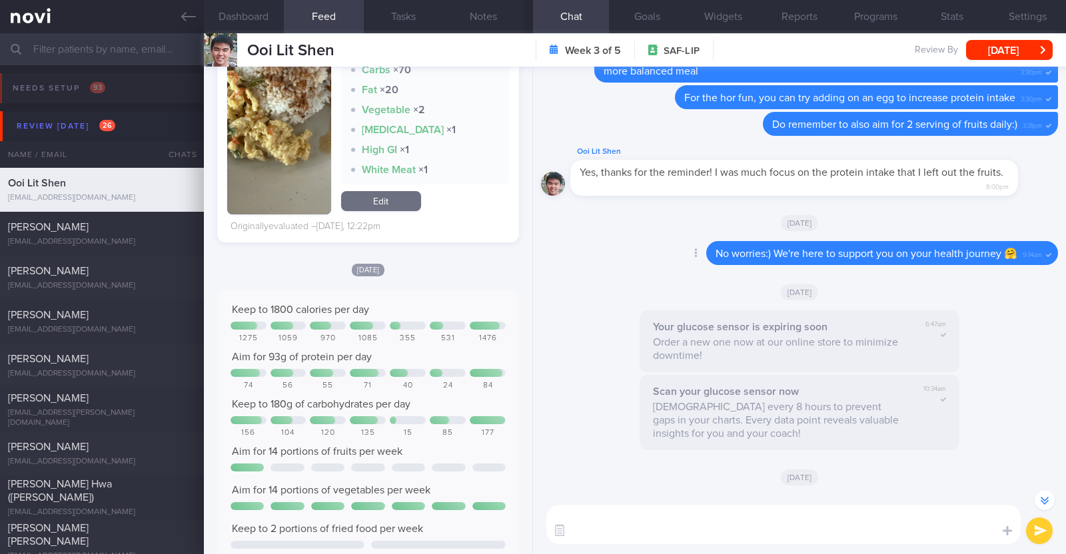
scroll to position [0, 0]
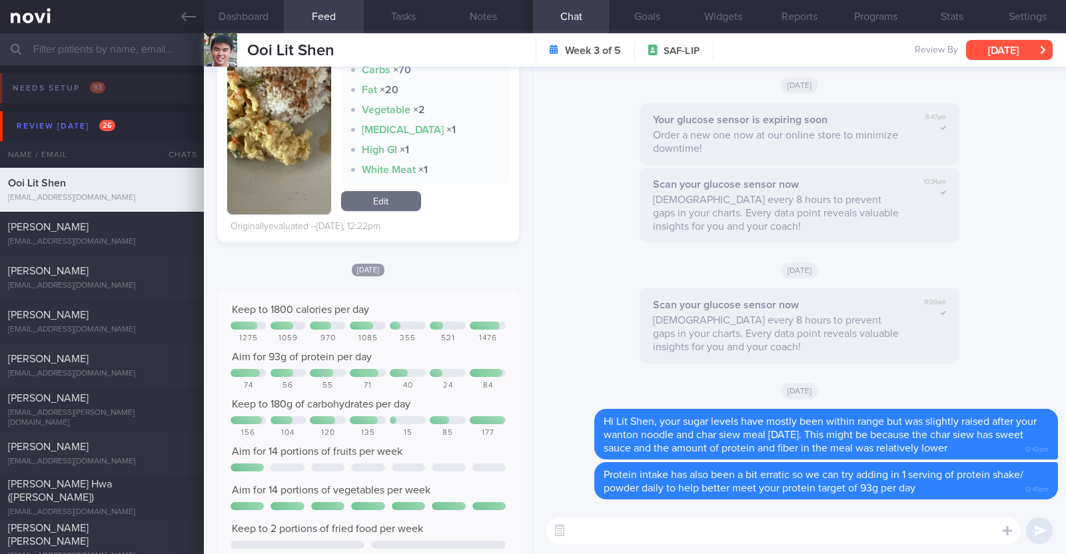
click at [988, 53] on button "Mon, 1 Sep" at bounding box center [1009, 50] width 87 height 20
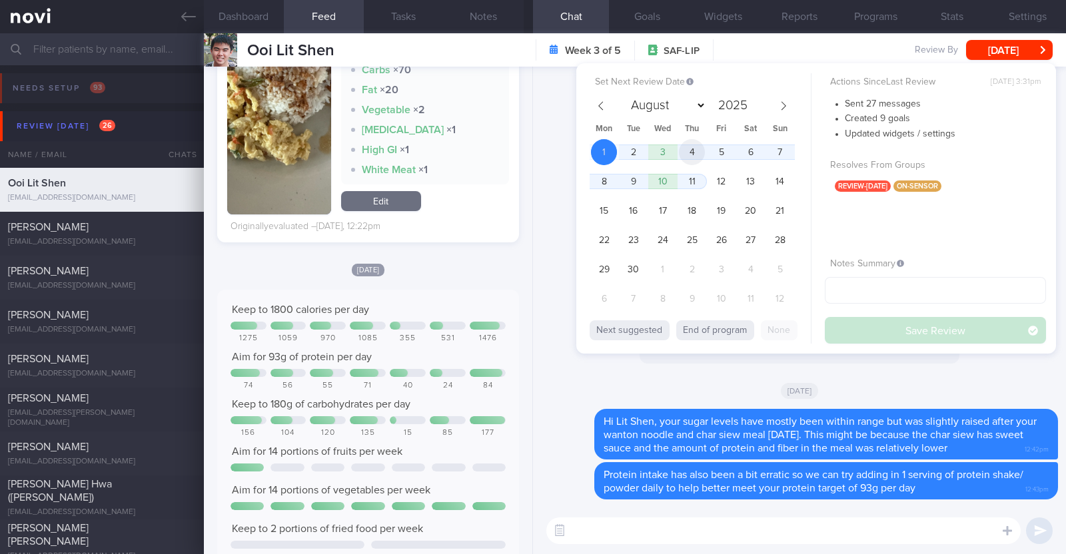
click at [704, 149] on span "4" at bounding box center [692, 152] width 26 height 26
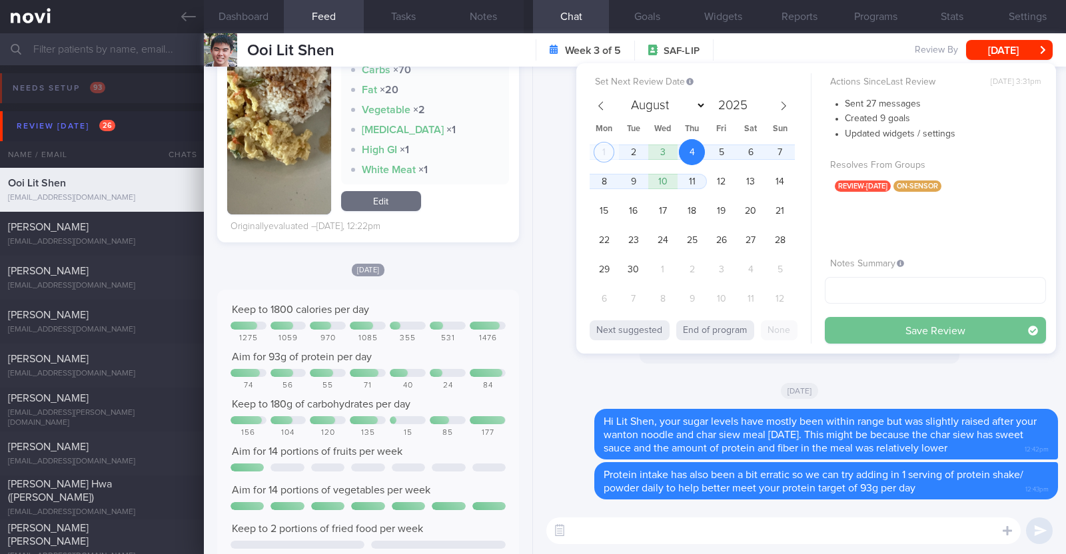
click at [862, 322] on button "Save Review" at bounding box center [935, 330] width 221 height 27
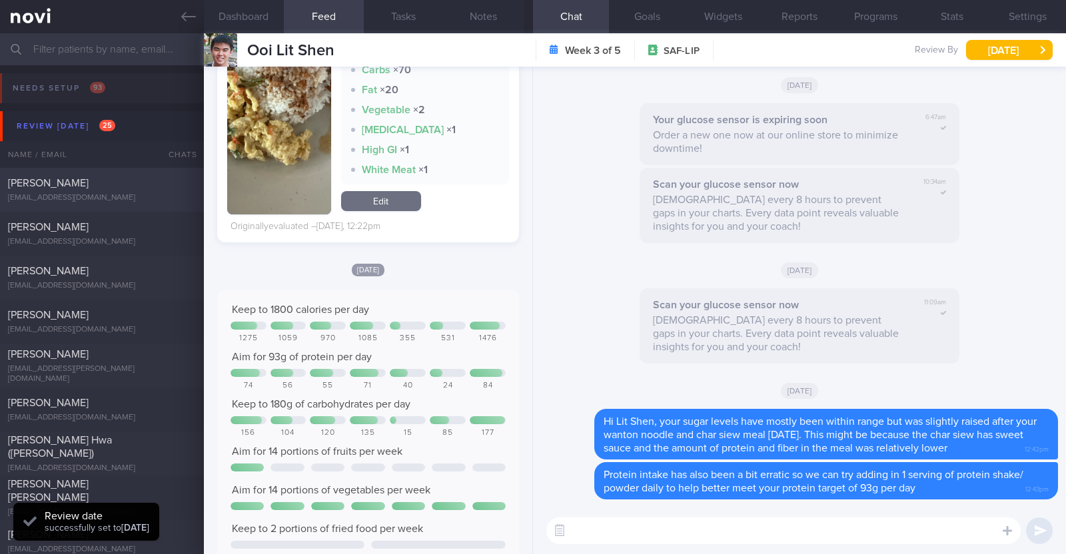
click at [107, 196] on div "[EMAIL_ADDRESS][DOMAIN_NAME]" at bounding box center [102, 198] width 188 height 10
type textarea "46F Nil PMHx/ meds Mounjaro 5mg Strength training 2x a week"
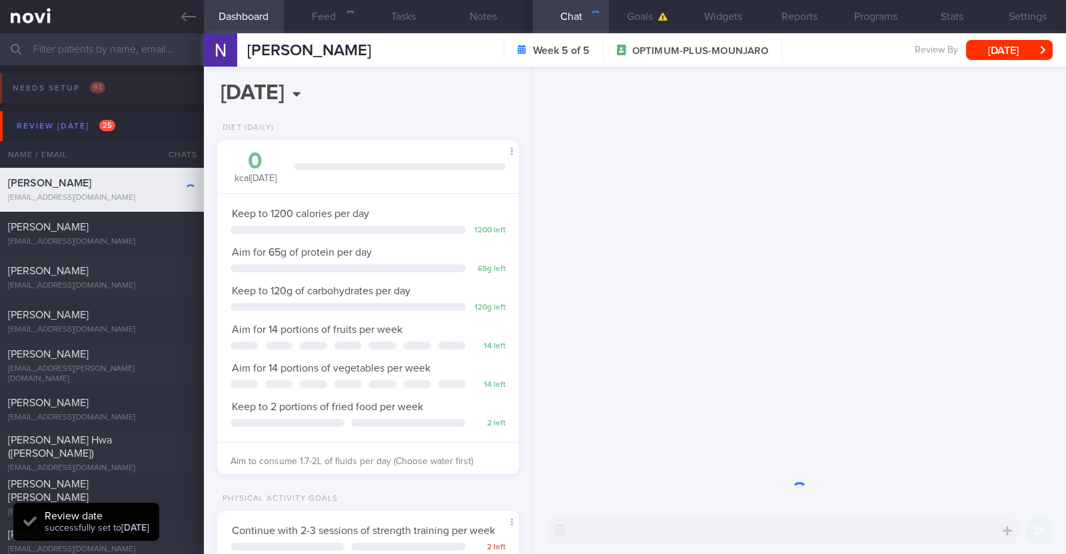
scroll to position [151, 265]
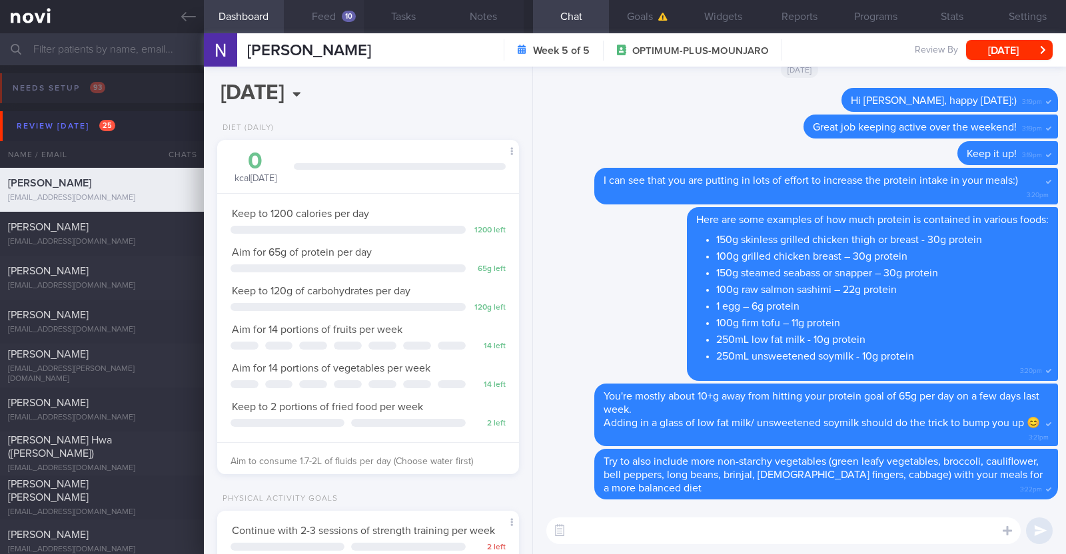
click at [333, 20] on button "Feed 10" at bounding box center [324, 16] width 80 height 33
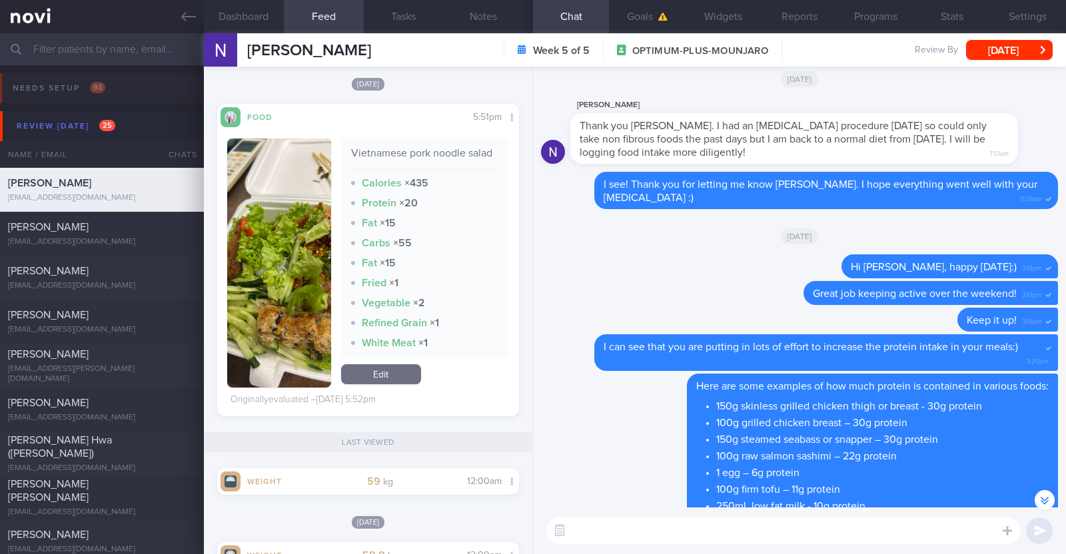
scroll to position [1749, 0]
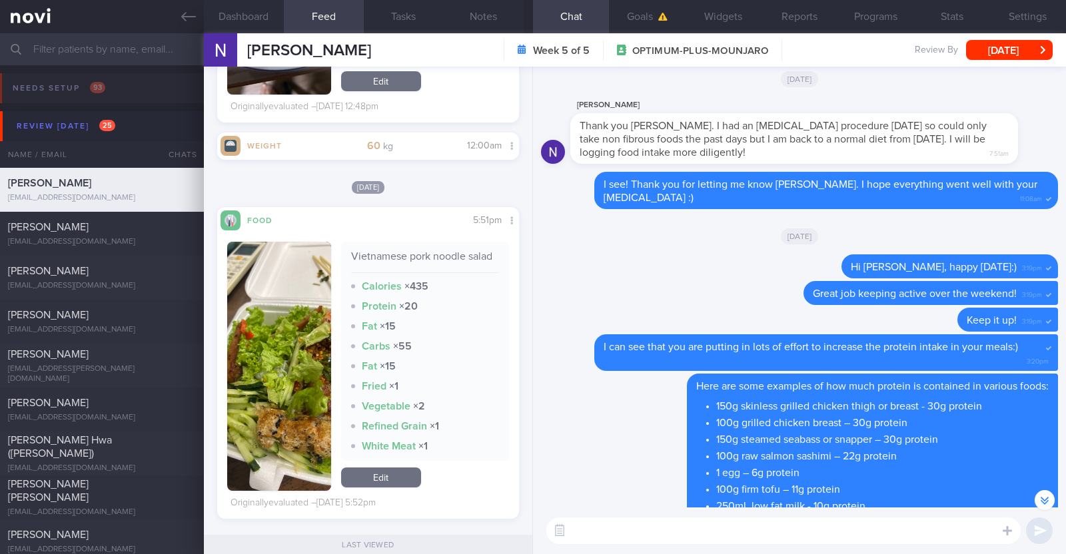
click at [592, 532] on textarea at bounding box center [783, 531] width 474 height 27
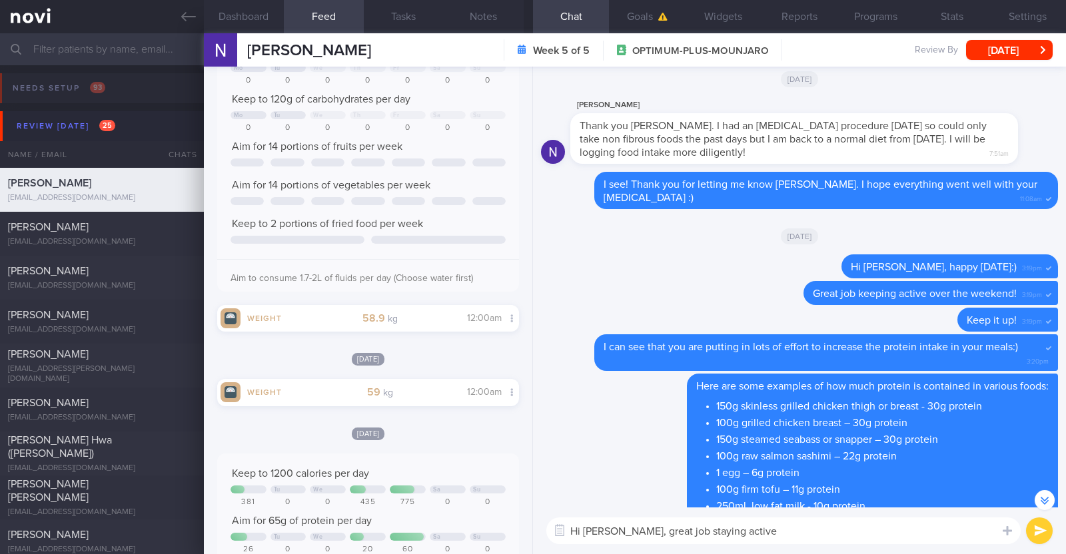
scroll to position [0, 0]
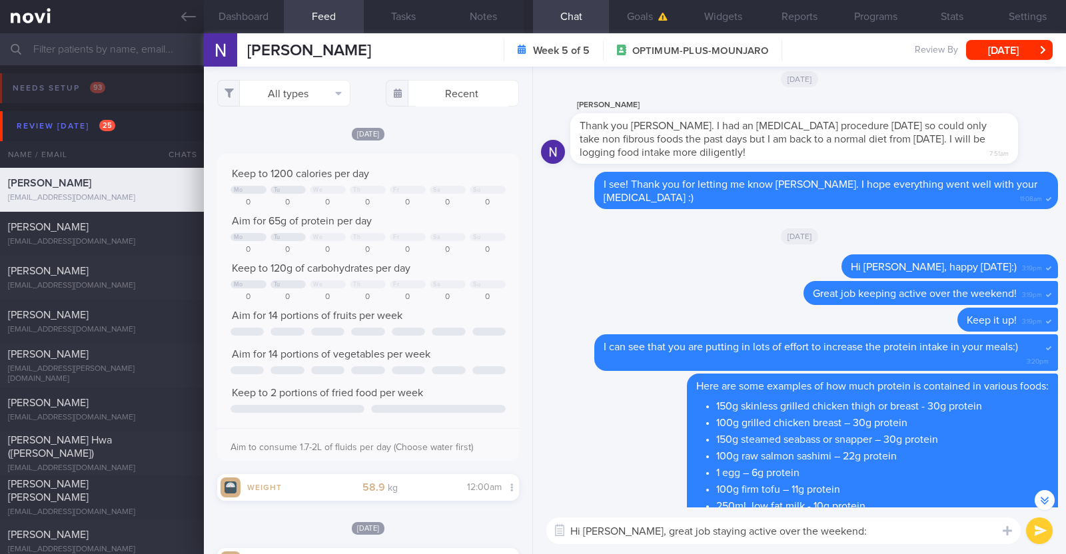
type textarea "Hi Nat, great job staying active over the weekend:)"
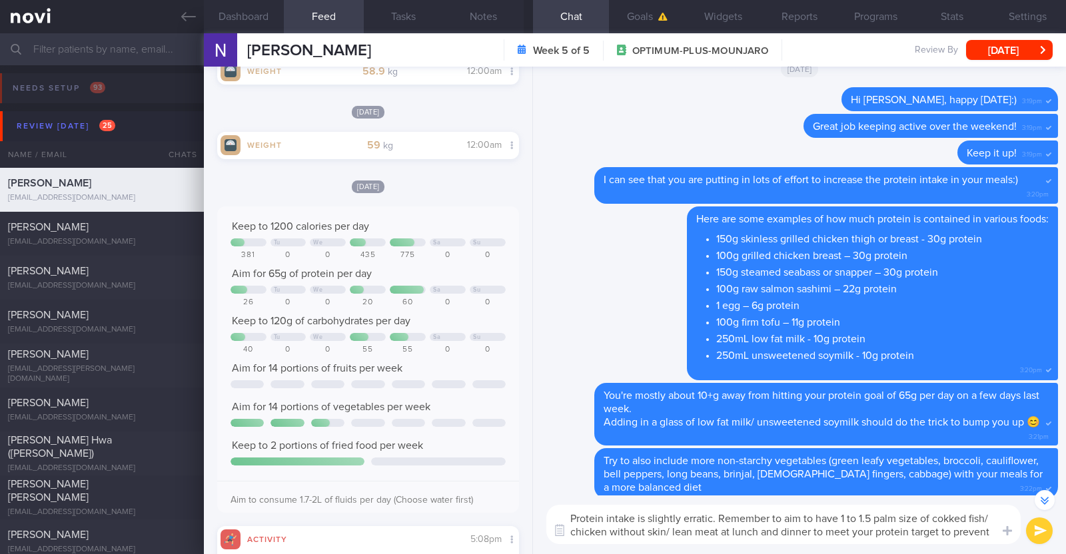
scroll to position [-94, 0]
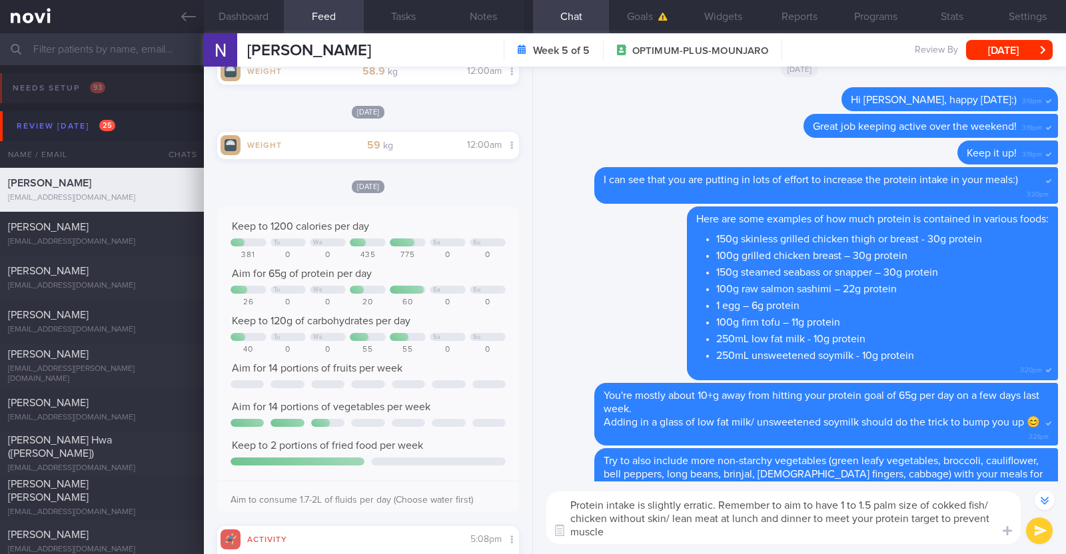
type textarea "Protein intake is slightly erratic. Remember to aim to have 1 to 1.5 palm size …"
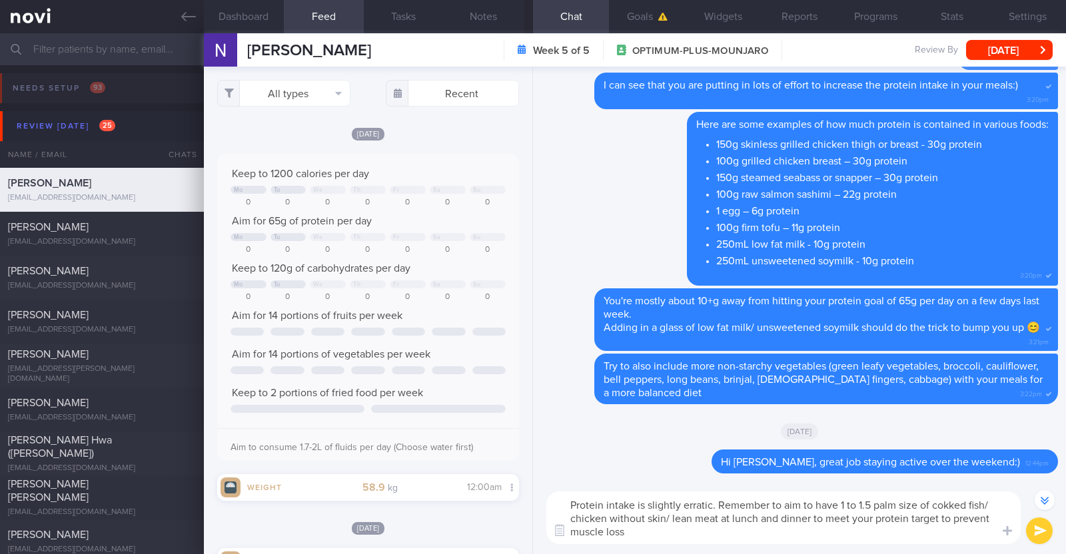
select select "8"
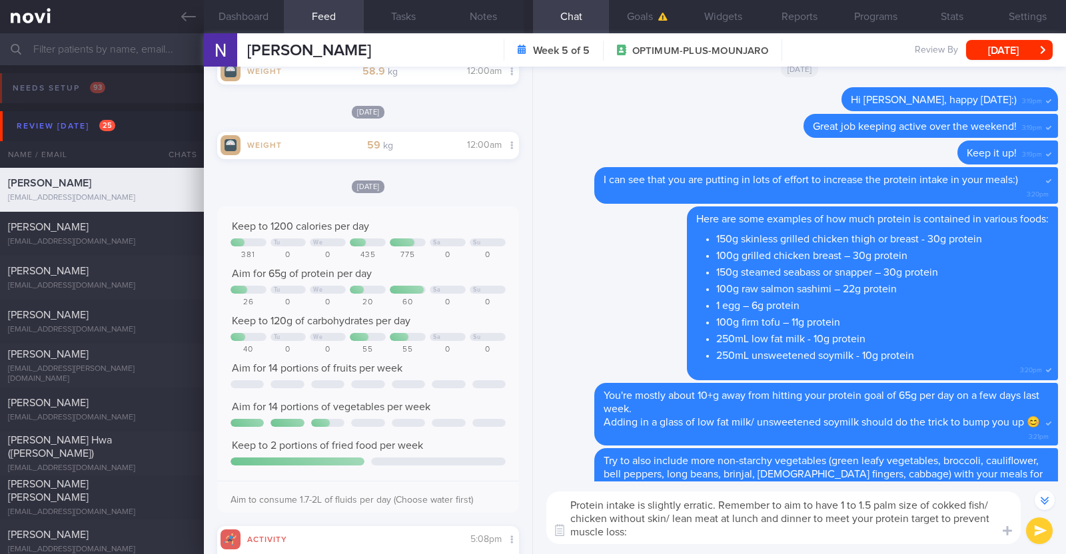
type textarea "Protein intake is slightly erratic. Remember to aim to have 1 to 1.5 palm size …"
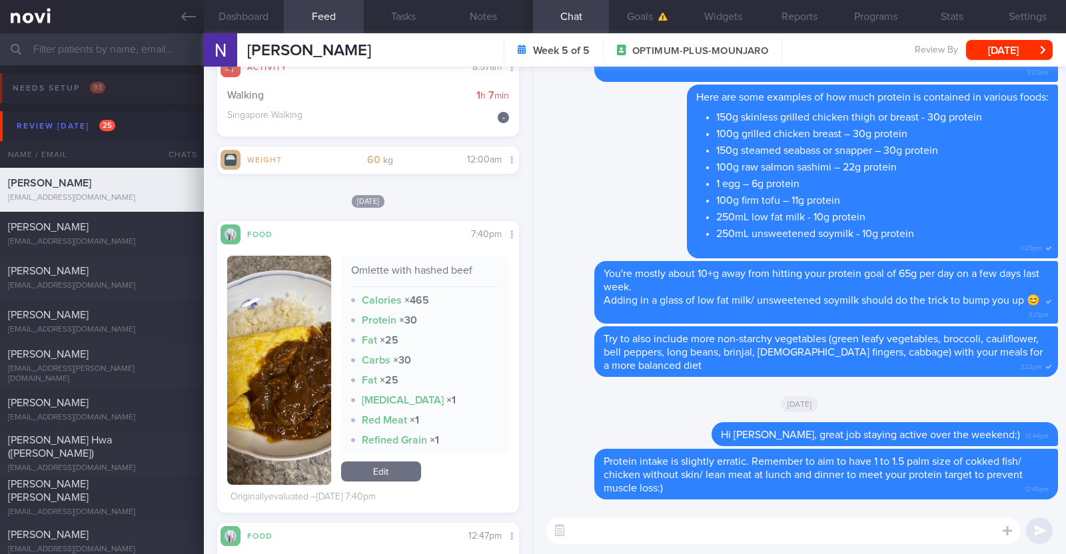
scroll to position [1155, 0]
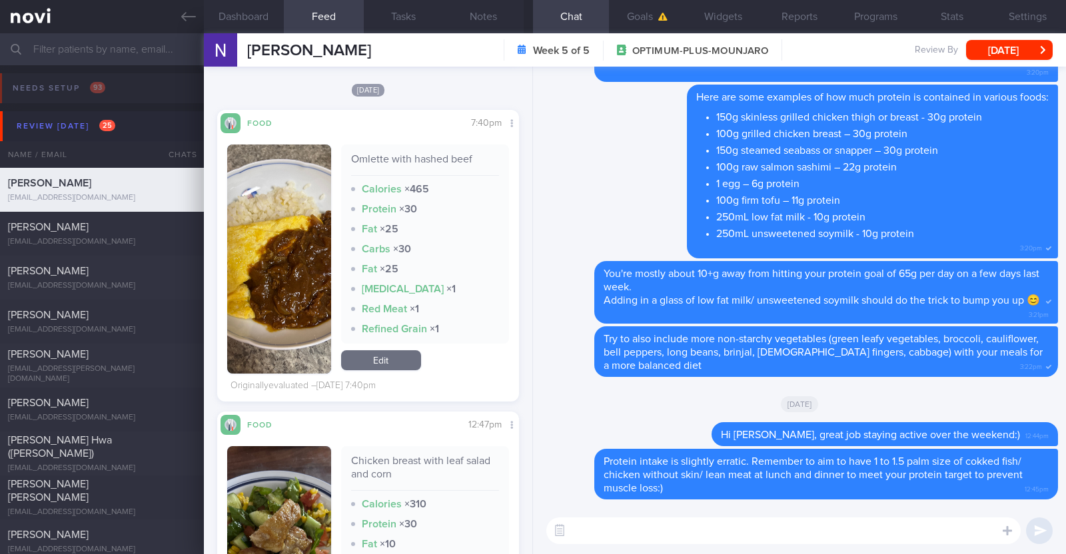
click at [601, 530] on textarea at bounding box center [783, 531] width 474 height 27
type textarea "F"
type textarea "Good job with your veggie intake"
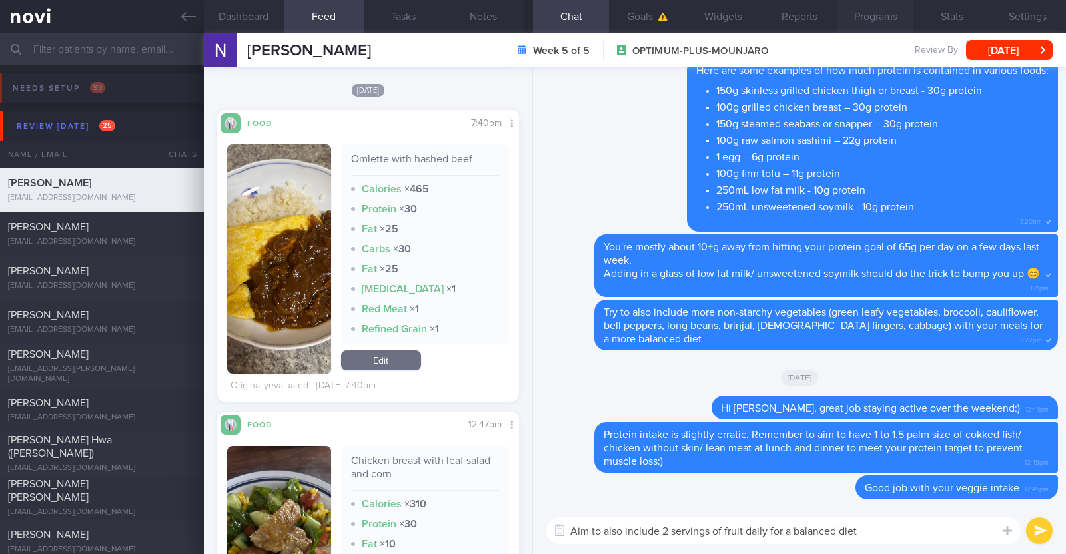
paste textarea "😊"
type textarea "Aim to also include 2 servings of fruit daily for a balanced diet 😊"
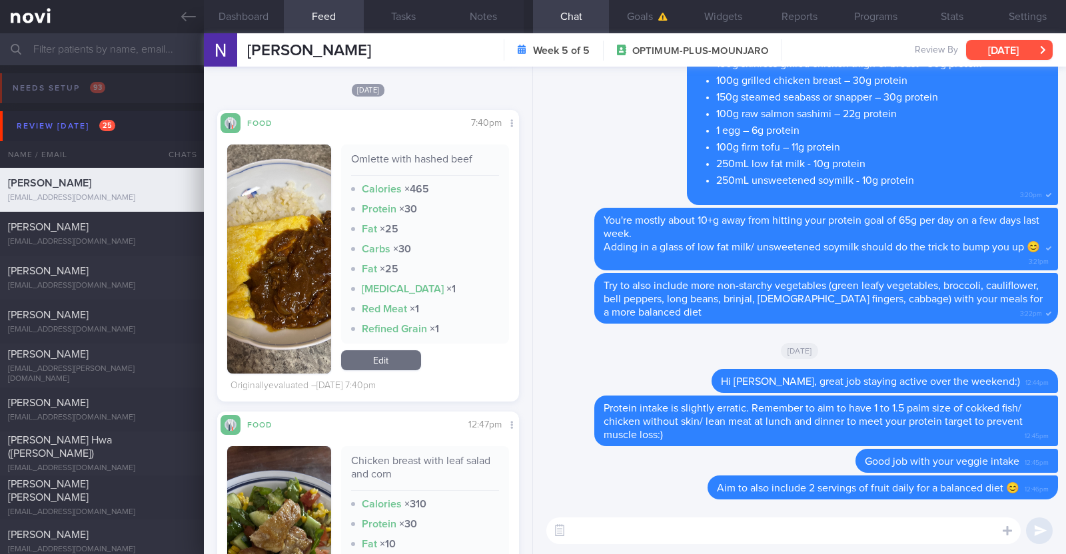
click at [1027, 47] on button "[DATE]" at bounding box center [1009, 50] width 87 height 20
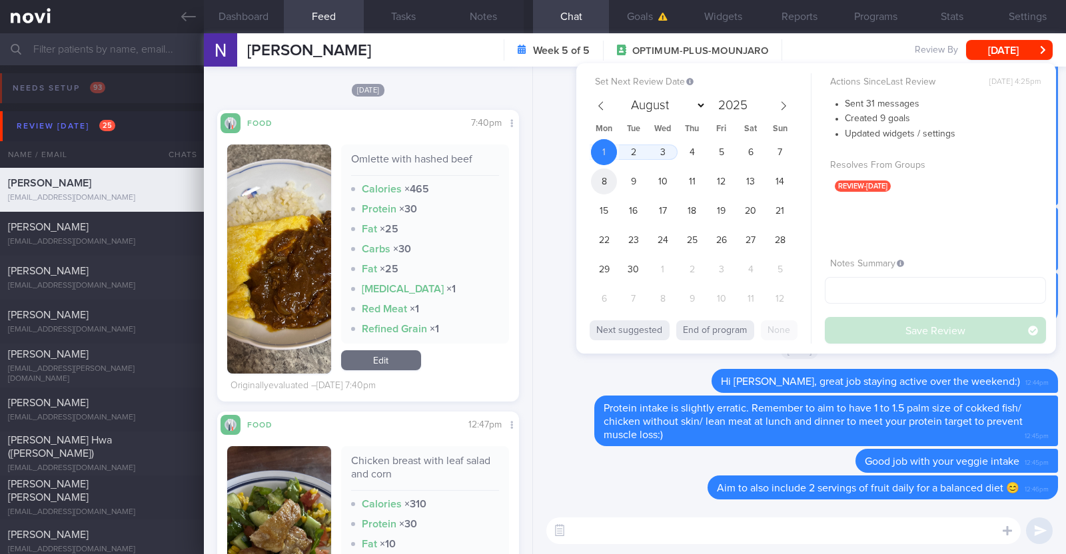
click at [606, 175] on span "8" at bounding box center [604, 182] width 26 height 26
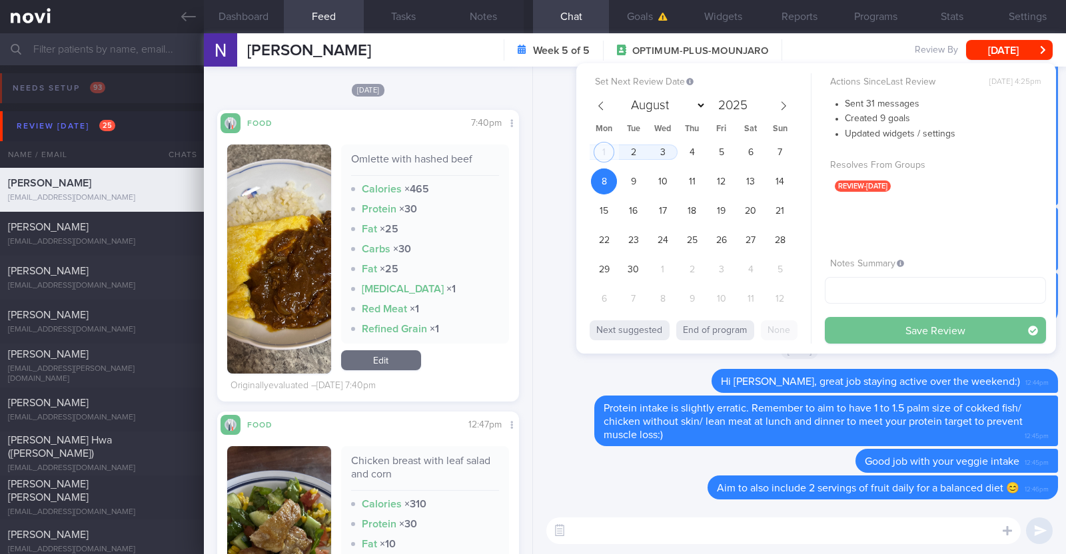
click at [907, 334] on button "Save Review" at bounding box center [935, 330] width 221 height 27
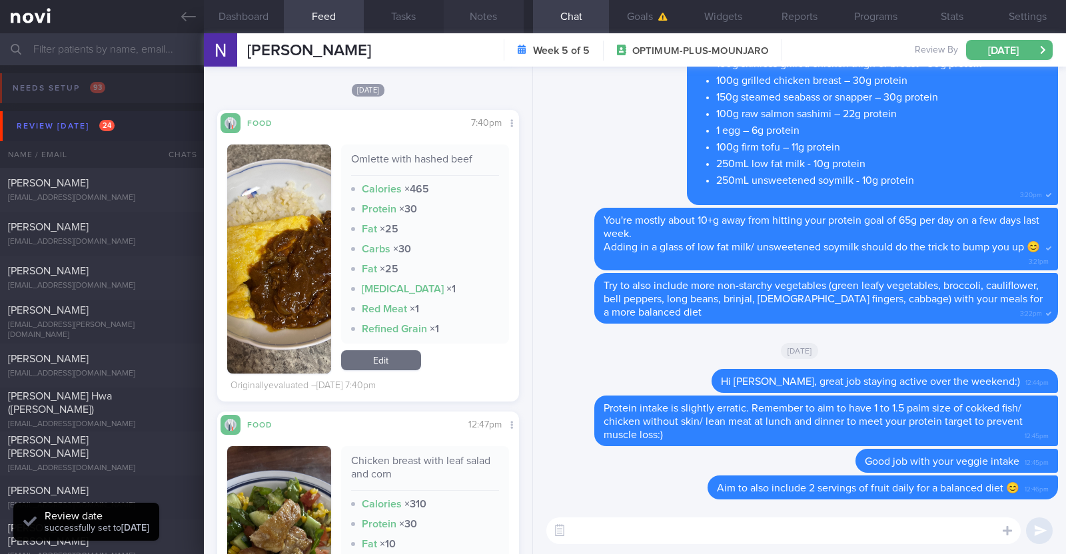
click at [489, 20] on button "Notes" at bounding box center [484, 16] width 80 height 33
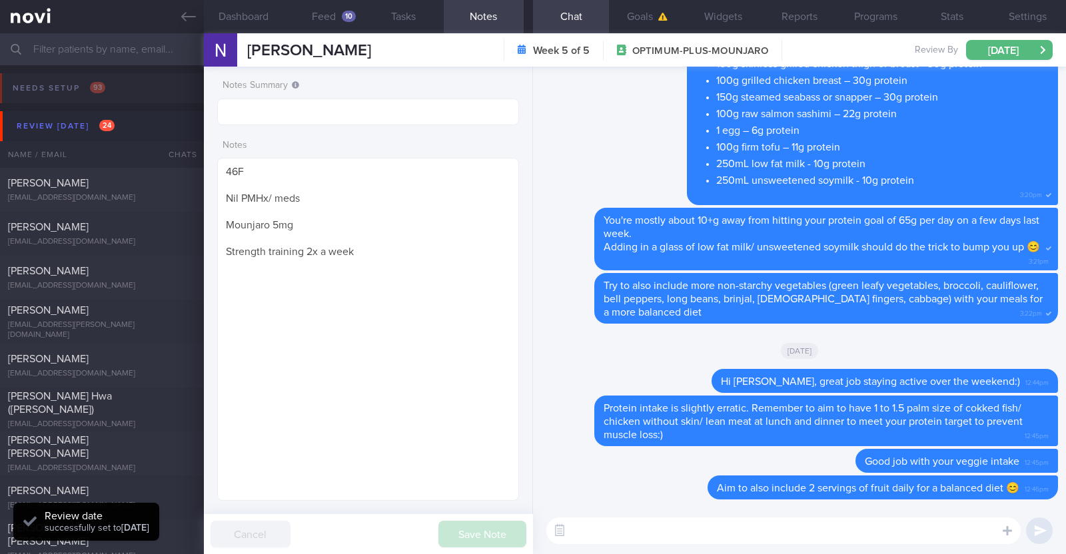
drag, startPoint x: 373, startPoint y: 47, endPoint x: 243, endPoint y: 51, distance: 130.0
click at [243, 51] on div "[PERSON_NAME] [PERSON_NAME] [EMAIL_ADDRESS][DOMAIN_NAME] Week 5 of 5 OPTIMUM-PL…" at bounding box center [635, 49] width 862 height 33
copy span "[PERSON_NAME]"
click at [850, 17] on button "Programs" at bounding box center [876, 16] width 76 height 33
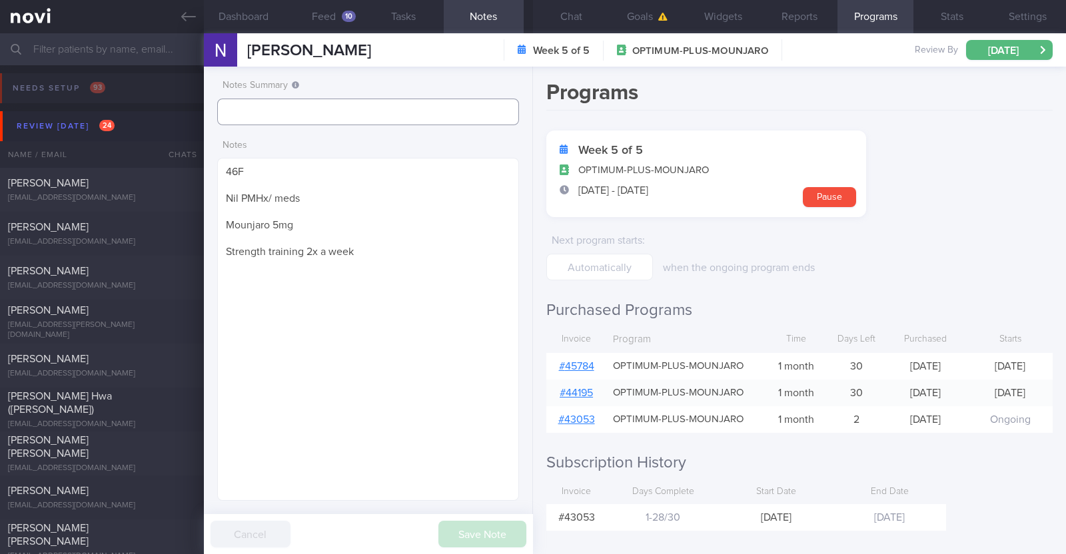
click at [301, 113] on input "text" at bounding box center [368, 112] width 302 height 27
type input "r/v 8/9"
click at [496, 528] on button "Save Note" at bounding box center [482, 534] width 88 height 27
type input "r/v 8/9"
select select "8"
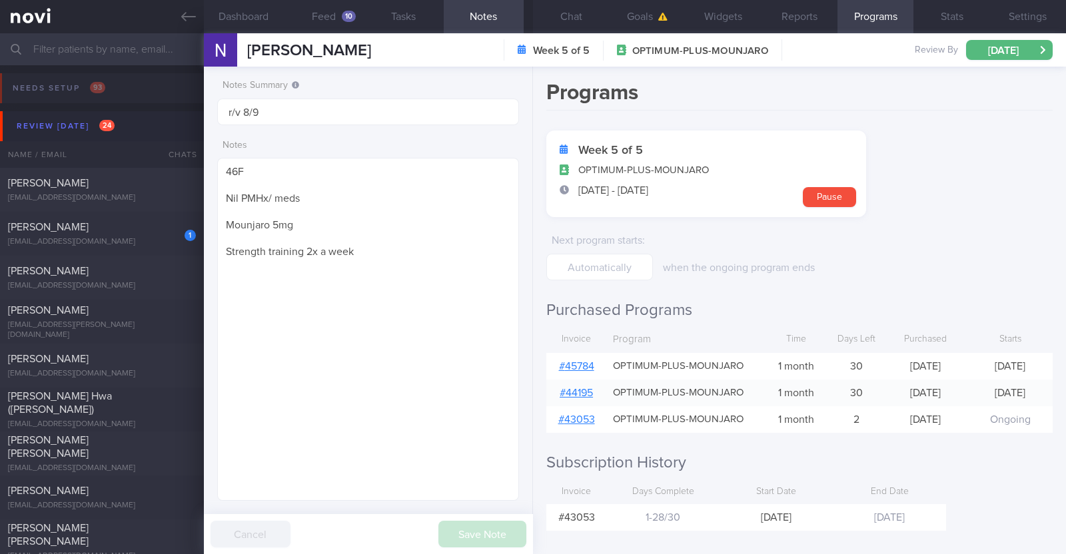
scroll to position [1155, 0]
select select "8"
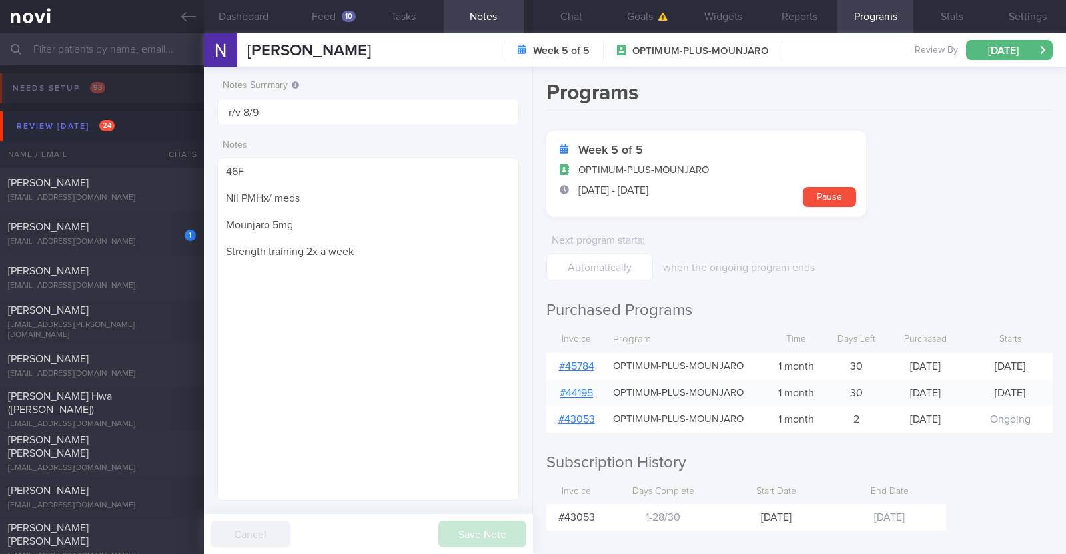
select select "8"
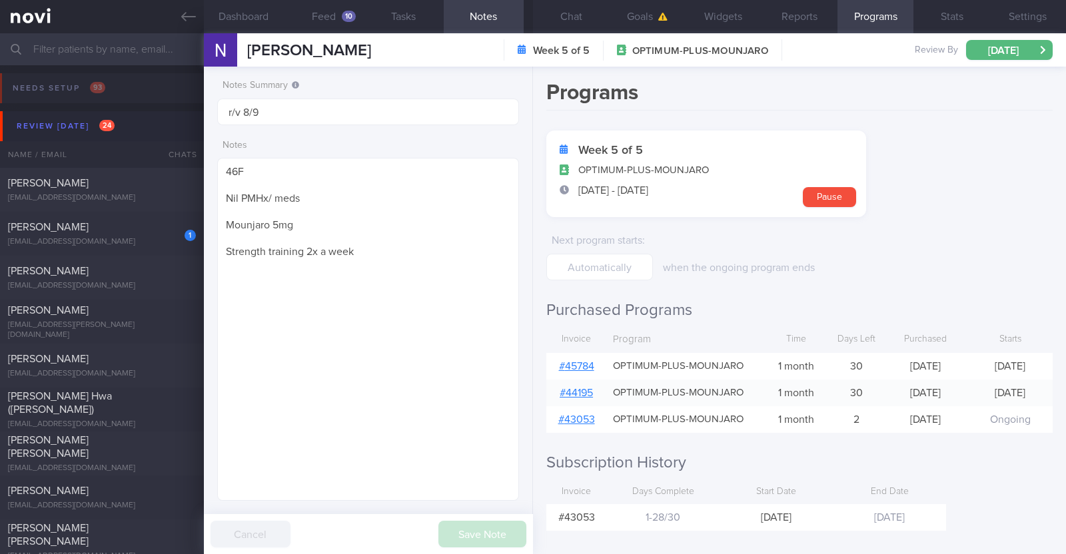
scroll to position [1155, 0]
select select "8"
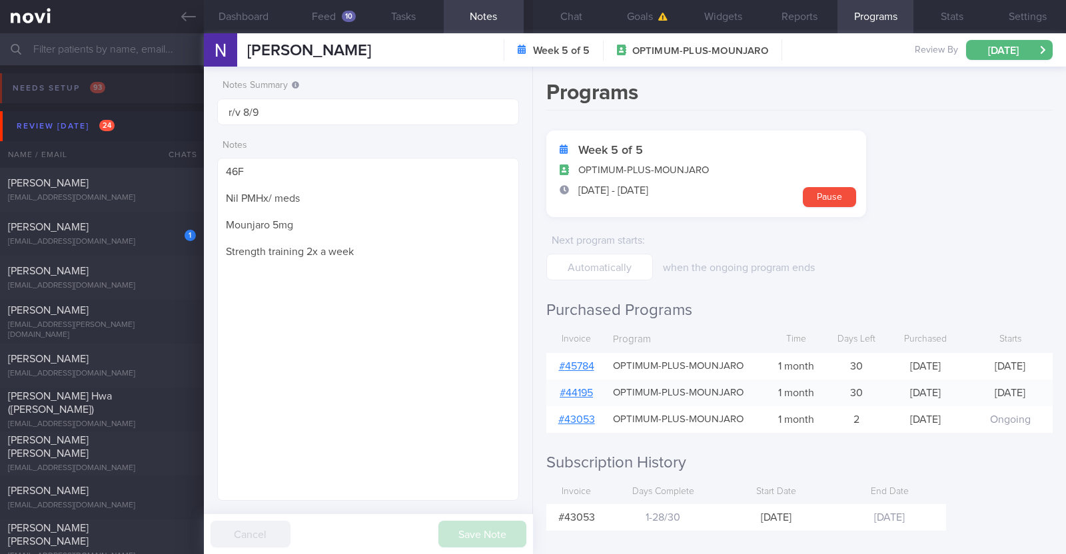
select select "8"
click at [113, 237] on div "[EMAIL_ADDRESS][DOMAIN_NAME]" at bounding box center [102, 242] width 188 height 10
type textarea "40F Nil PMHx Nil meds [MEDICAL_DATA] 0.25mg for 4 weeks, then 0.5mg for 4 weeks…"
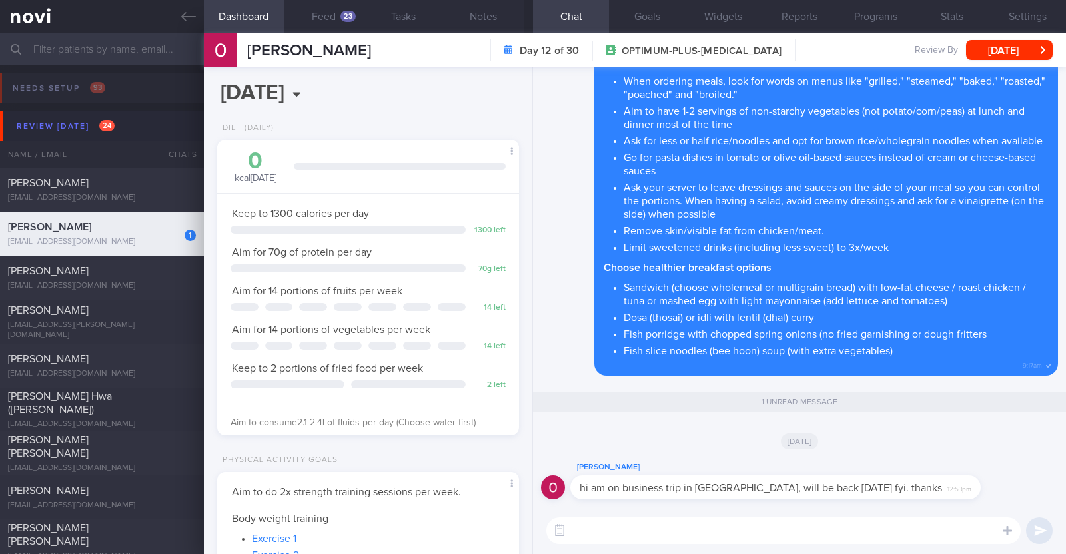
click at [632, 536] on textarea at bounding box center [783, 531] width 474 height 27
type textarea "H"
click at [312, 20] on button "Feed 23" at bounding box center [324, 16] width 80 height 33
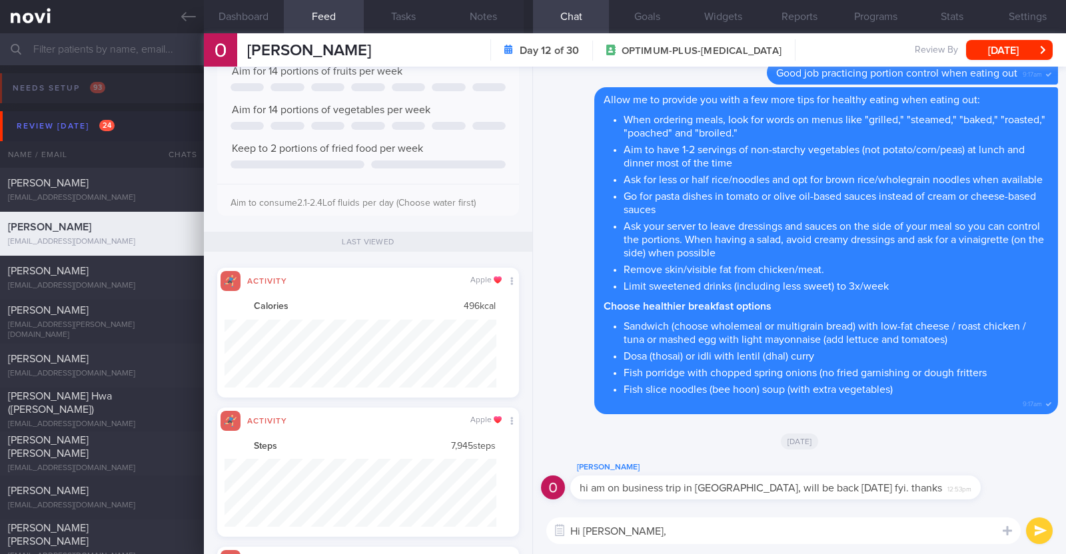
scroll to position [68, 272]
click at [672, 530] on textarea "Hi [PERSON_NAME]," at bounding box center [783, 531] width 474 height 27
type textarea "Hi [PERSON_NAME], thank you for giving me a heads up!"
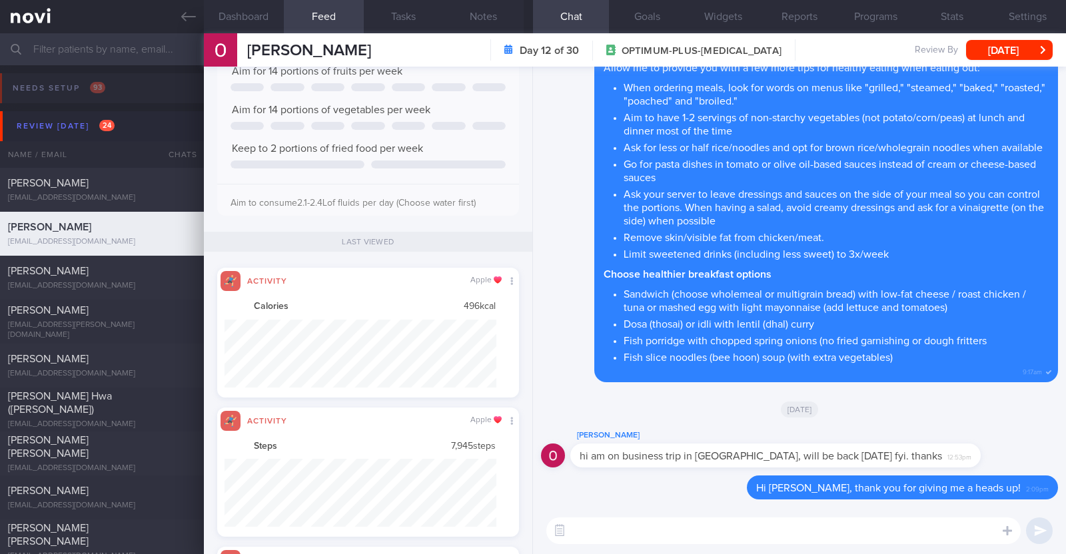
click at [667, 531] on textarea at bounding box center [783, 531] width 474 height 27
paste textarea "Tips to eat healthy when traveling for leisure/work - Focus on your overall int…"
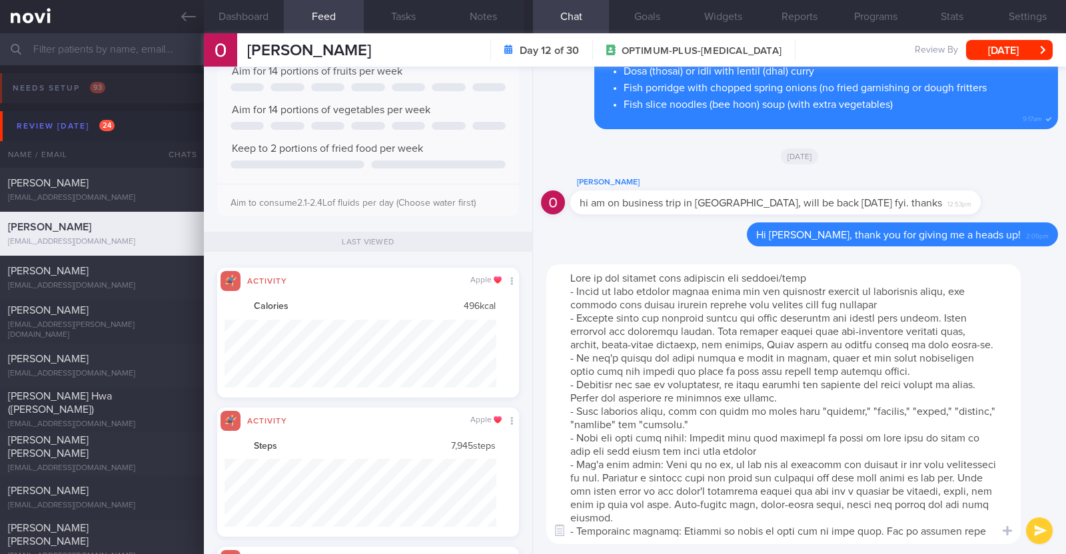
click at [570, 270] on textarea at bounding box center [783, 405] width 474 height 280
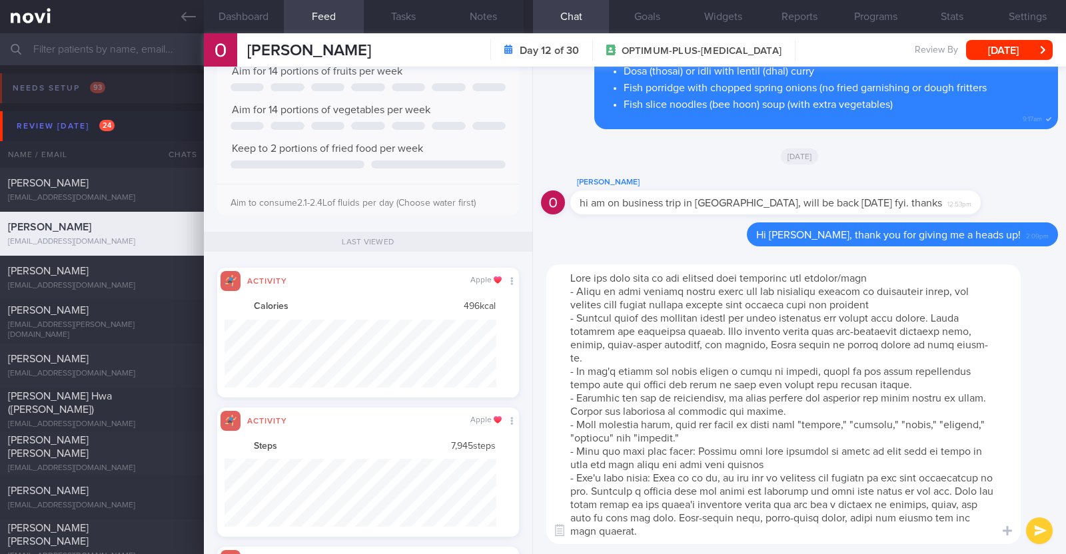
drag, startPoint x: 884, startPoint y: 275, endPoint x: 798, endPoint y: 275, distance: 86.0
click at [798, 275] on textarea at bounding box center [783, 405] width 474 height 280
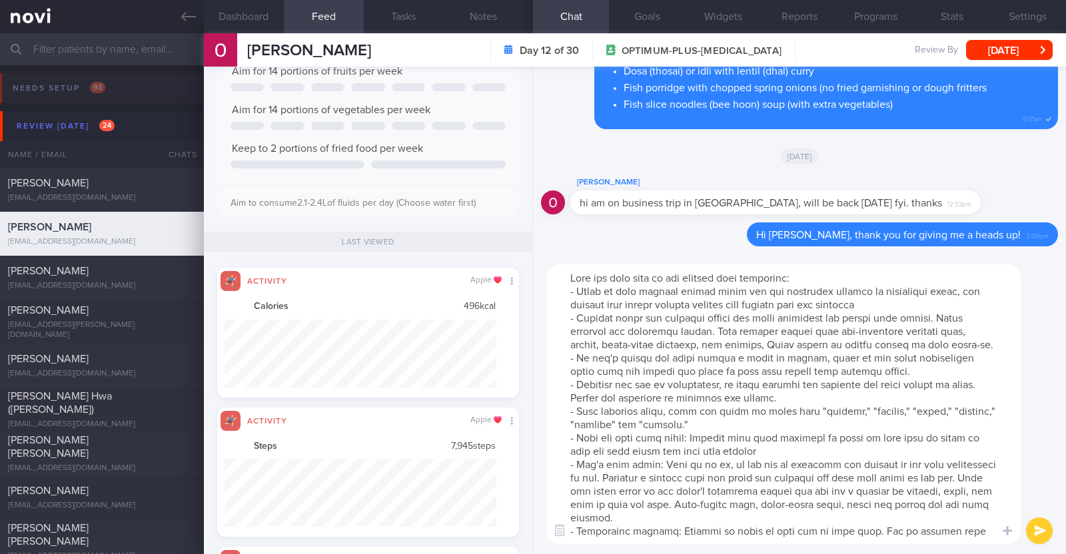
drag, startPoint x: 565, startPoint y: 321, endPoint x: 900, endPoint y: 368, distance: 337.8
click at [900, 368] on textarea at bounding box center [783, 405] width 474 height 280
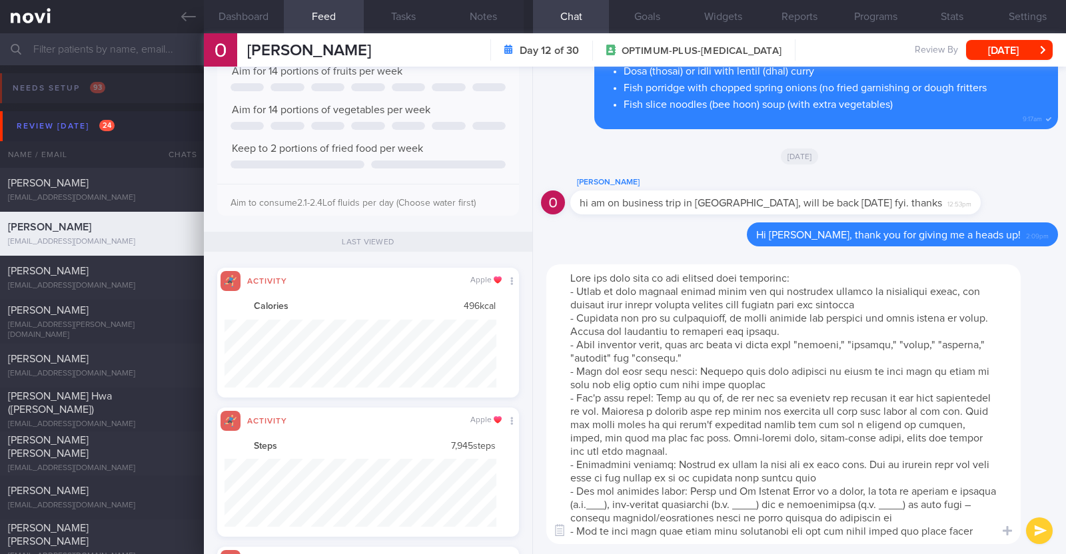
scroll to position [83, 0]
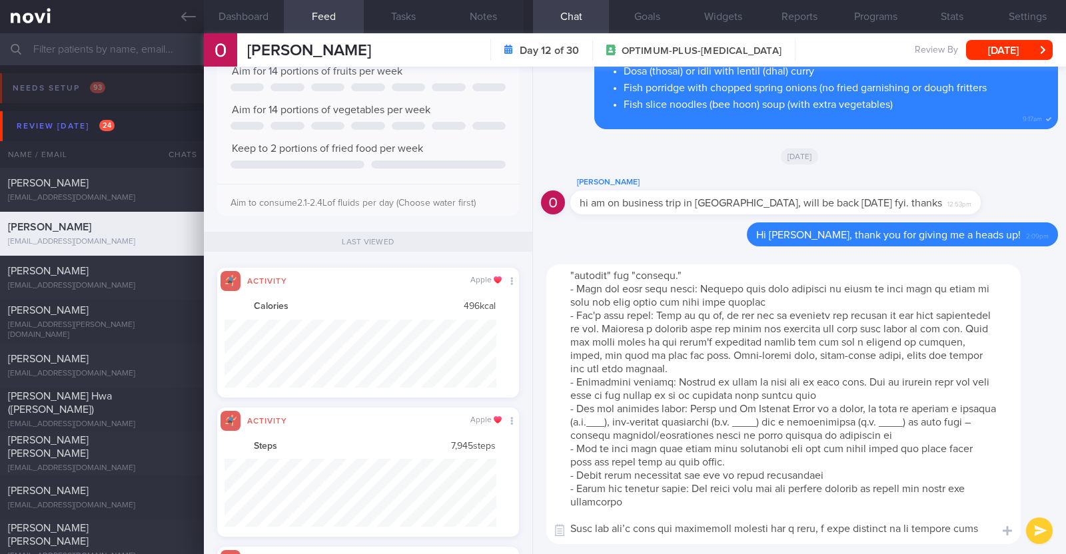
drag, startPoint x: 563, startPoint y: 407, endPoint x: 959, endPoint y: 434, distance: 397.4
click at [959, 434] on textarea at bounding box center [783, 405] width 474 height 280
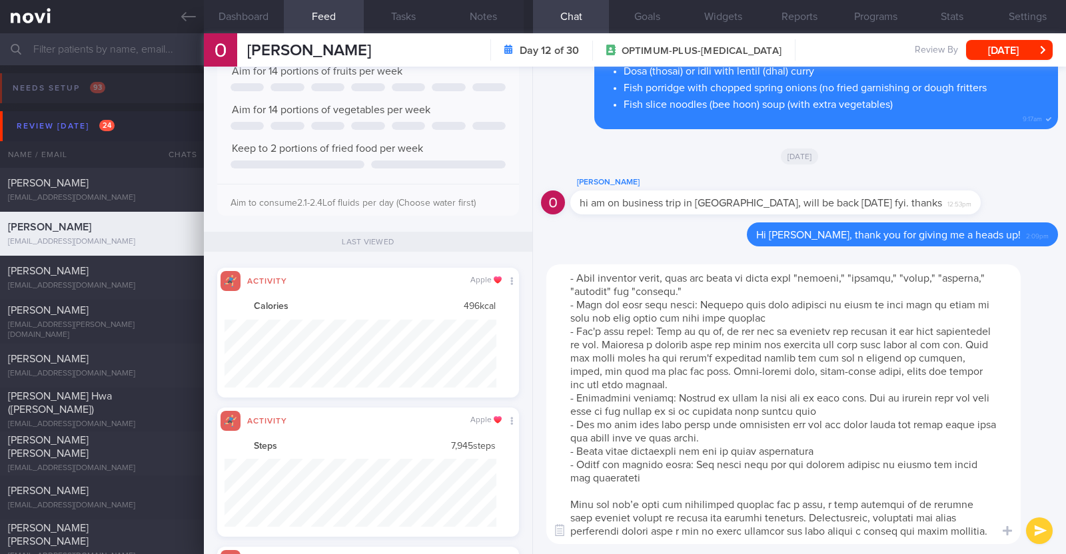
scroll to position [79, 0]
type textarea "Here are some tips to eat healthy when traveling: - Focus on your overall intak…"
click at [1047, 525] on button "submit" at bounding box center [1039, 531] width 27 height 27
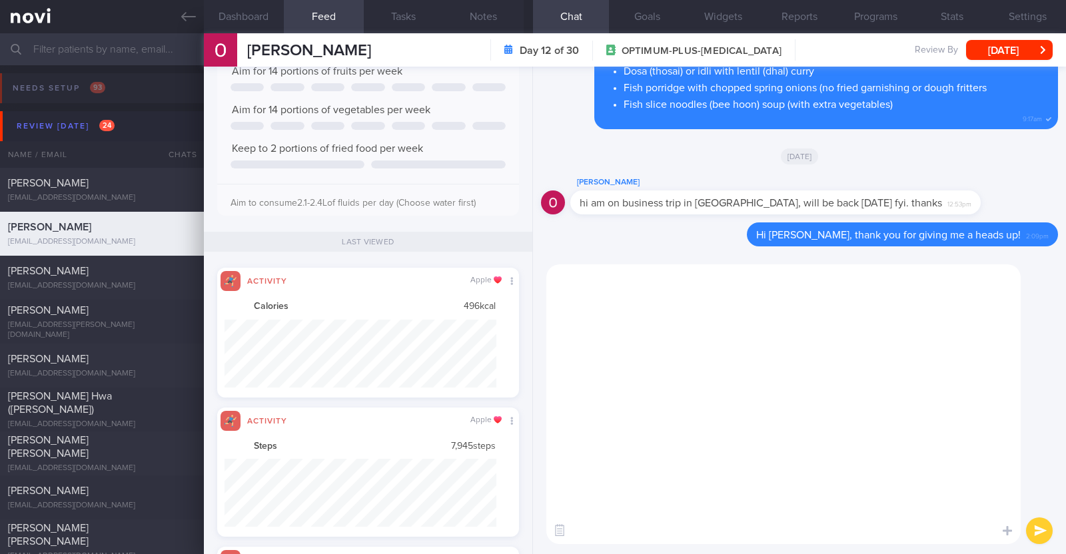
scroll to position [0, 0]
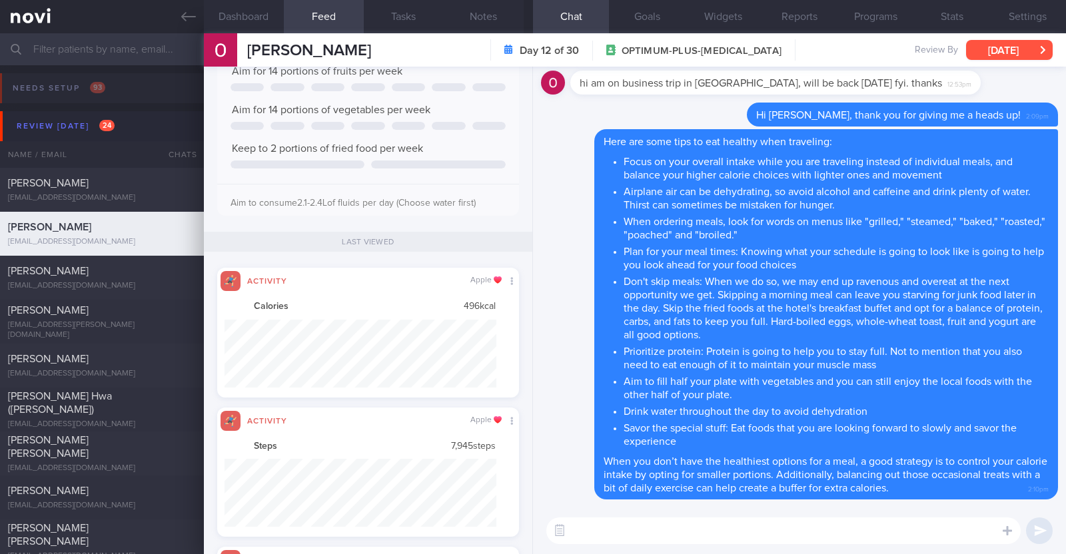
click at [1023, 48] on button "[DATE]" at bounding box center [1009, 50] width 87 height 20
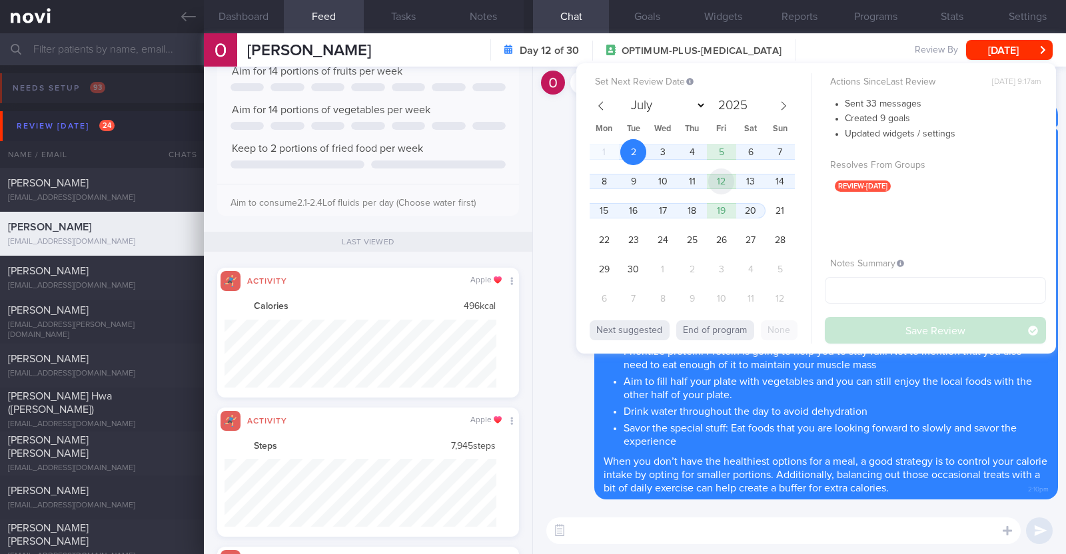
click at [720, 179] on span "12" at bounding box center [721, 182] width 26 height 26
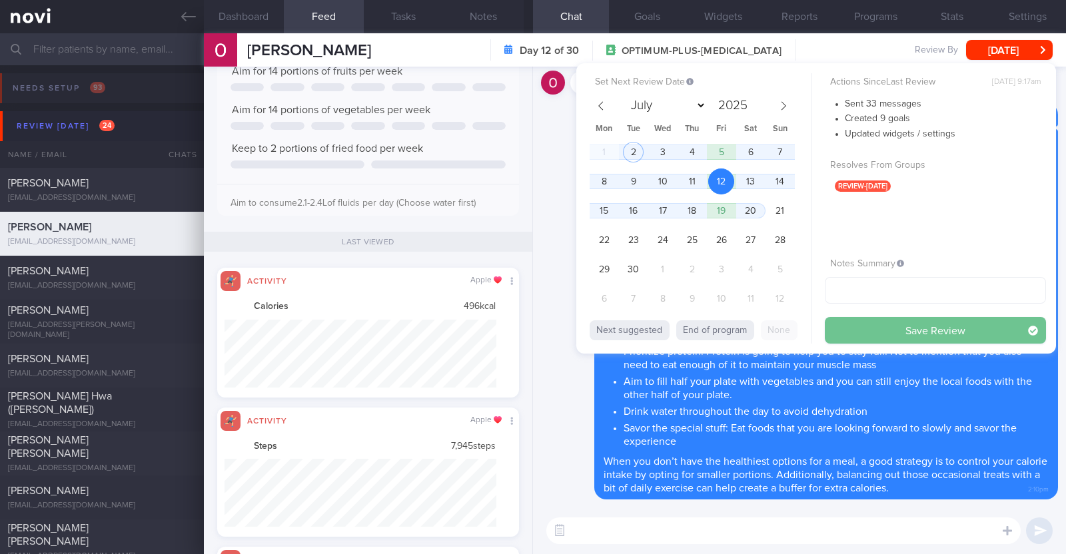
click at [896, 340] on button "Save Review" at bounding box center [935, 330] width 221 height 27
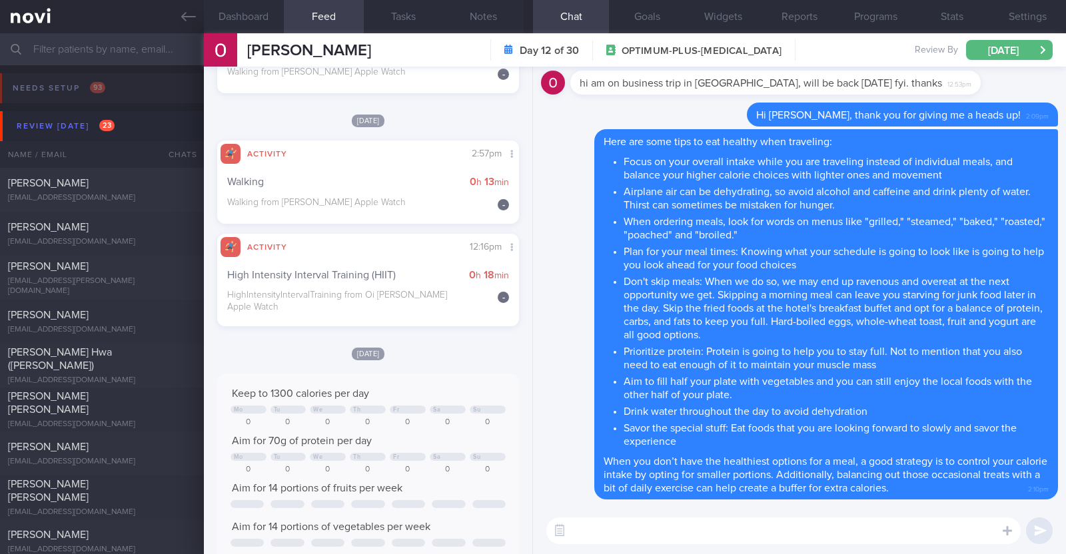
scroll to position [416, 0]
click at [135, 231] on div "[PERSON_NAME]" at bounding box center [100, 227] width 185 height 13
type textarea "51M Co-morbidities Elevated BP Dyslipidemia (HyperTg) Asthma on SABA PRN Medica…"
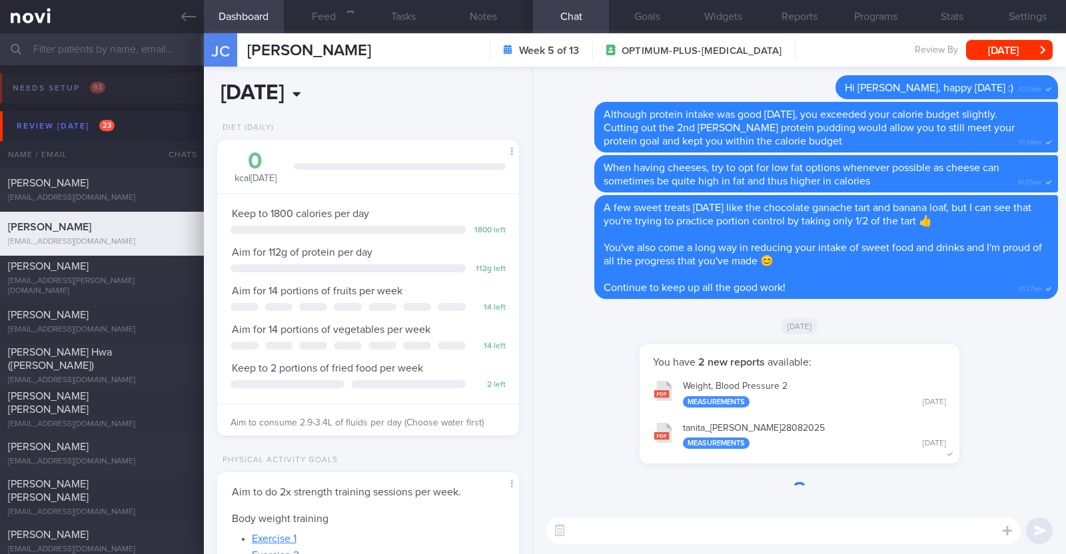
scroll to position [151, 265]
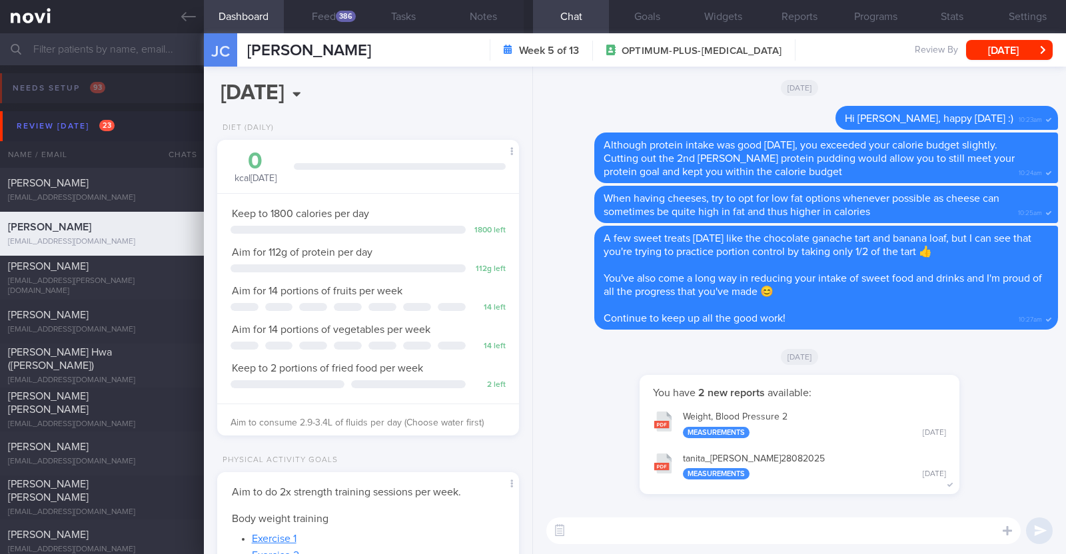
click at [346, 18] on div "386" at bounding box center [346, 16] width 20 height 11
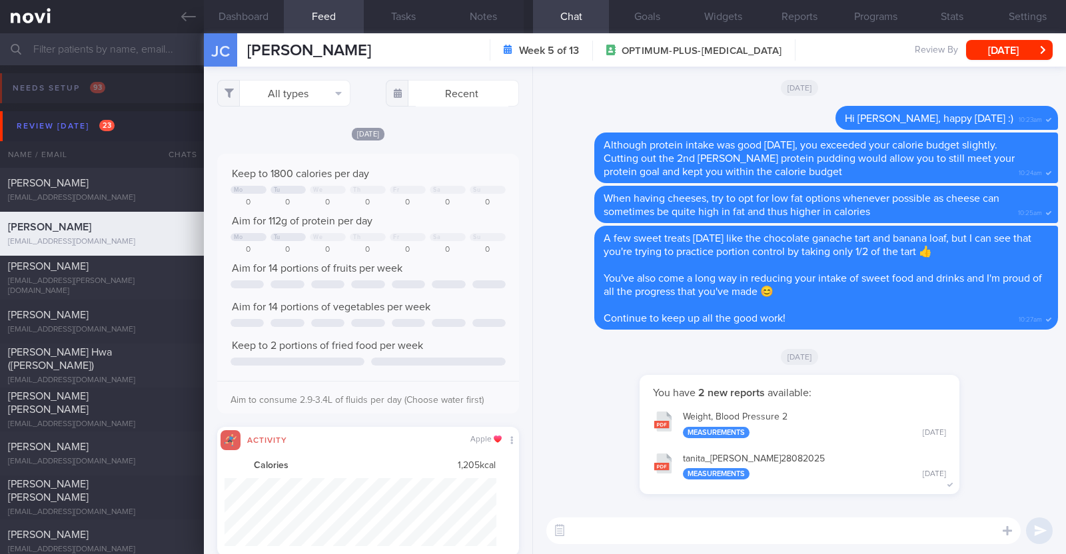
scroll to position [68, 272]
click at [314, 101] on button "All types" at bounding box center [283, 93] width 133 height 27
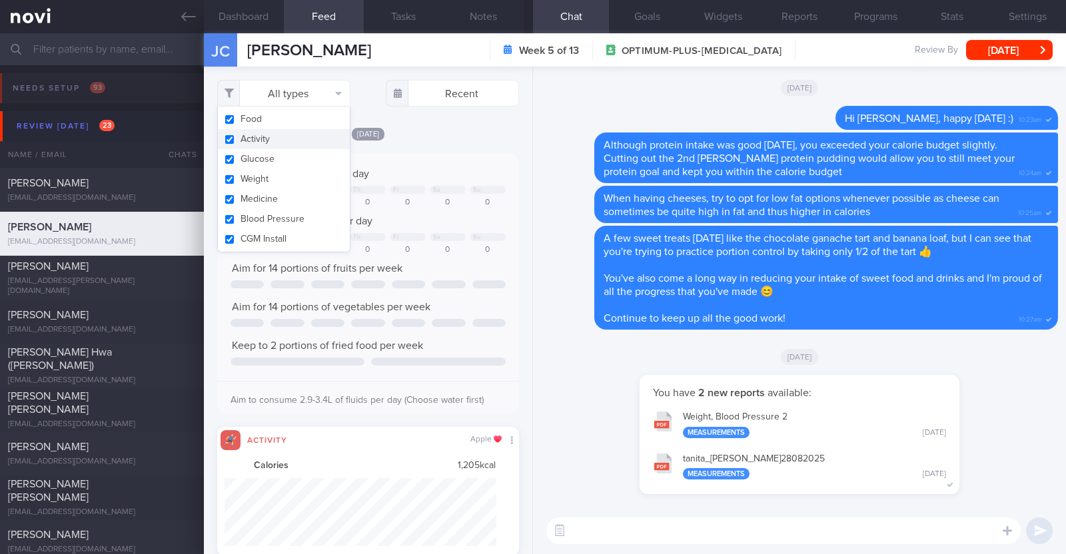
click at [292, 136] on button "Activity" at bounding box center [284, 139] width 132 height 20
checkbox input "false"
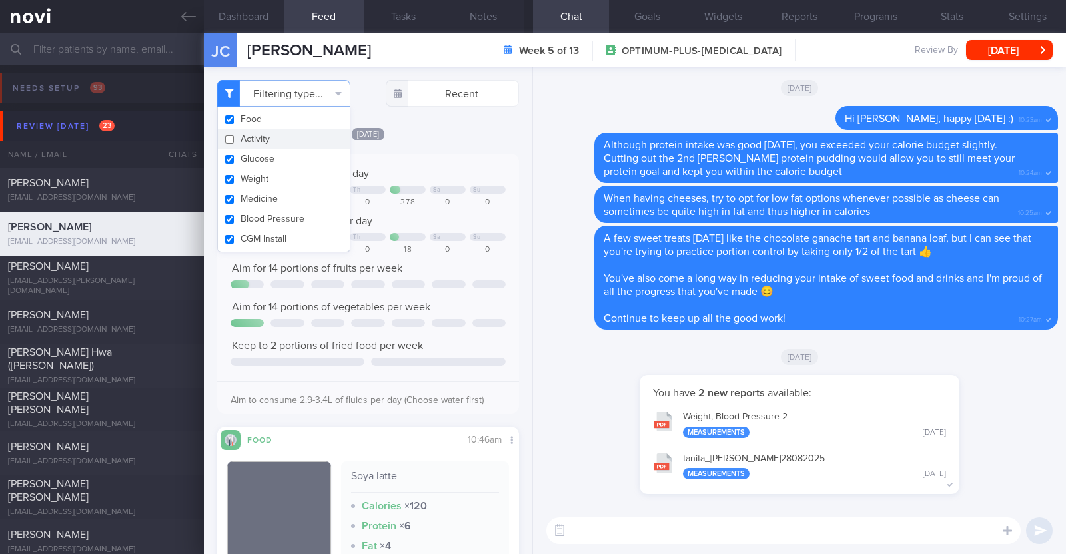
click at [485, 129] on div "[DATE]" at bounding box center [368, 134] width 302 height 14
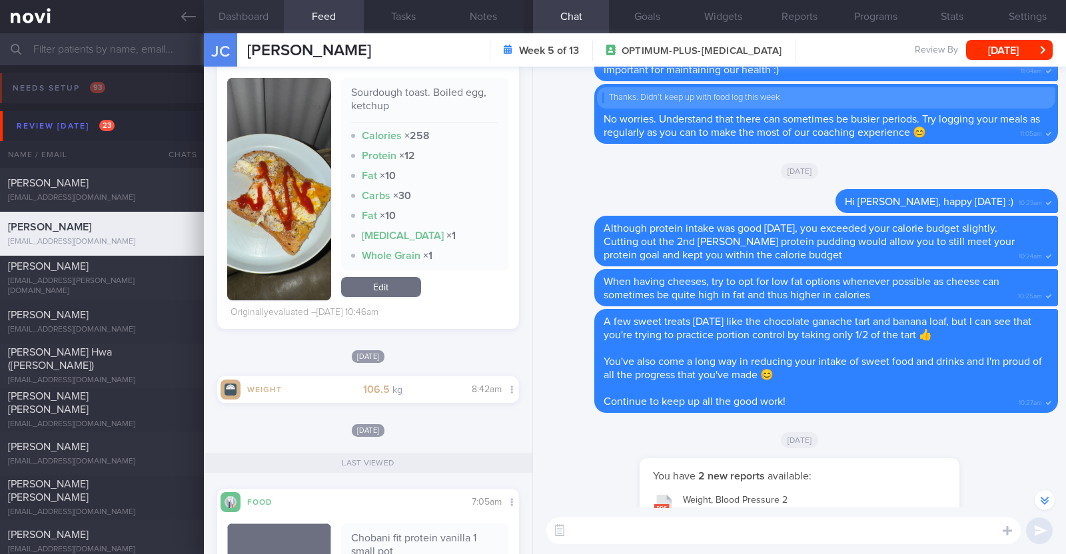
click at [272, 21] on button "Dashboard" at bounding box center [244, 16] width 80 height 33
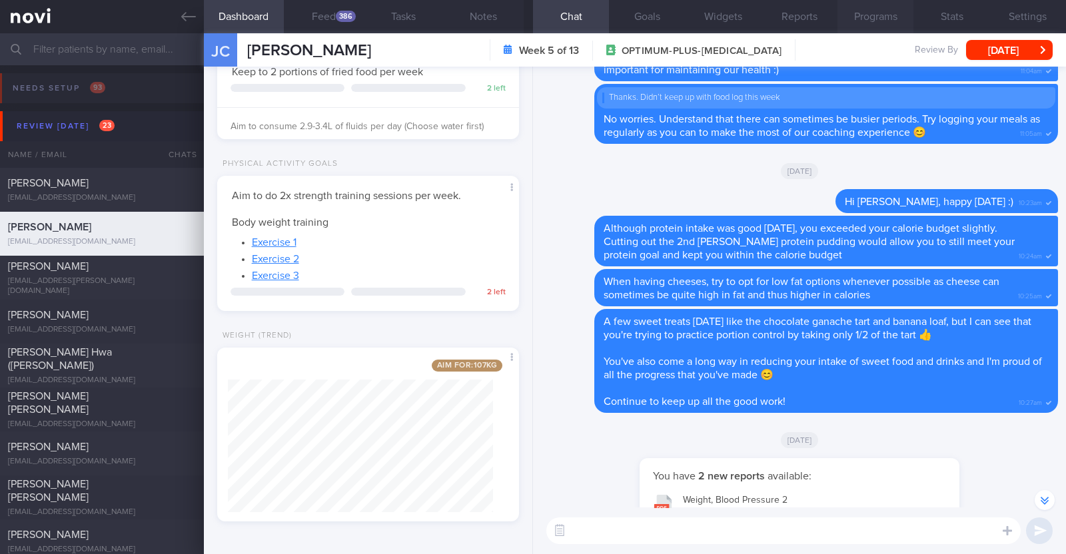
click at [888, 13] on button "Programs" at bounding box center [876, 16] width 76 height 33
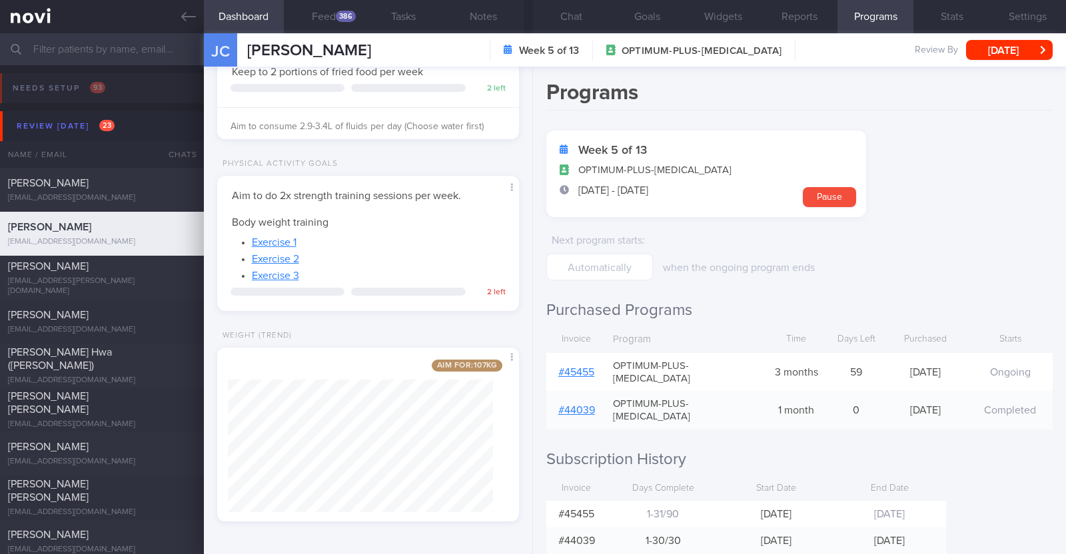
click at [572, 367] on link "# 45455" at bounding box center [576, 372] width 36 height 11
click at [576, 15] on button "Chat" at bounding box center [571, 16] width 76 height 33
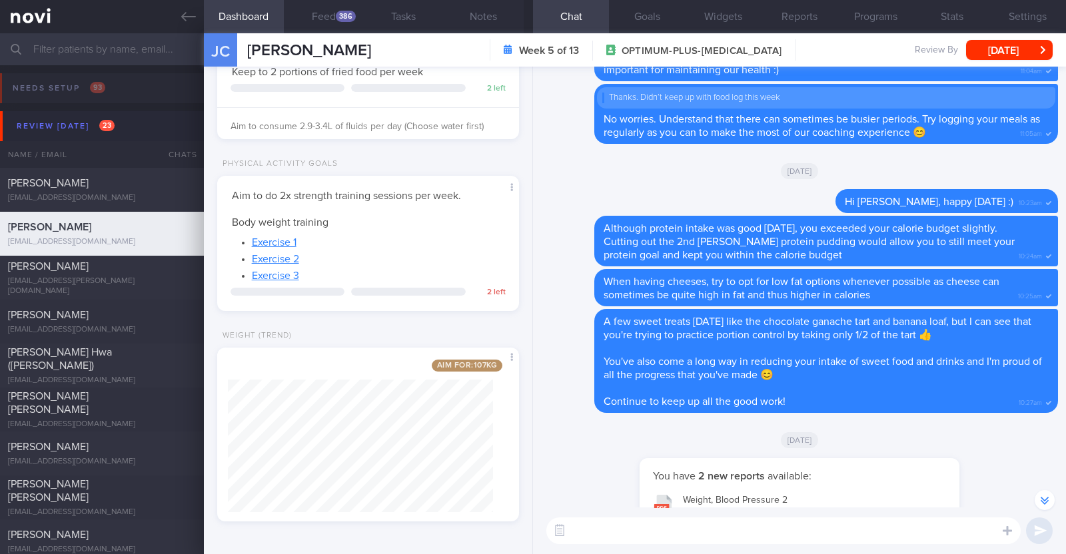
click at [581, 532] on textarea at bounding box center [783, 531] width 474 height 27
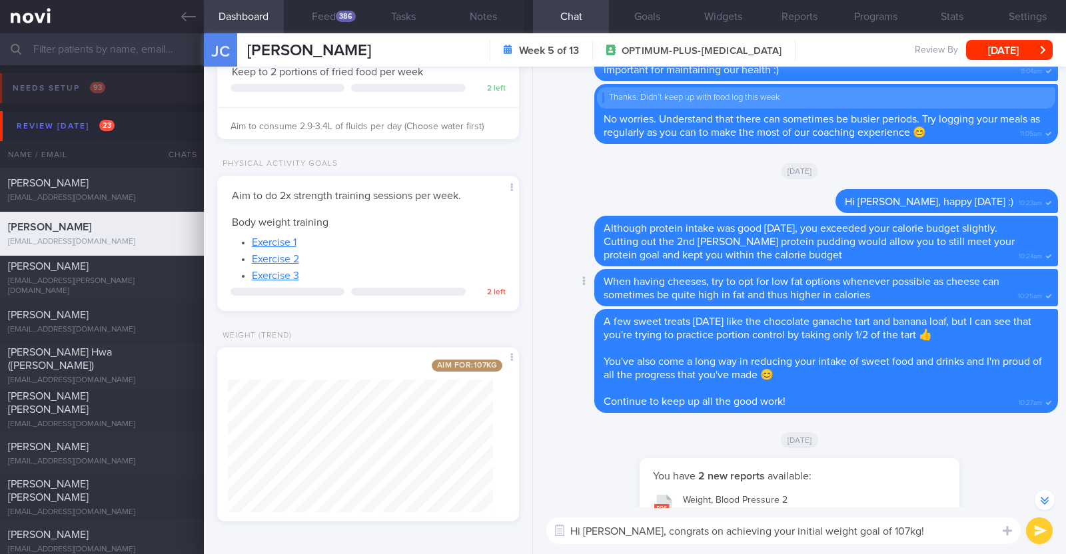
paste textarea "🥳"
type textarea "Hi Jeffrey, congrats on achieving your initial weight goal of 107kg! 🥳"
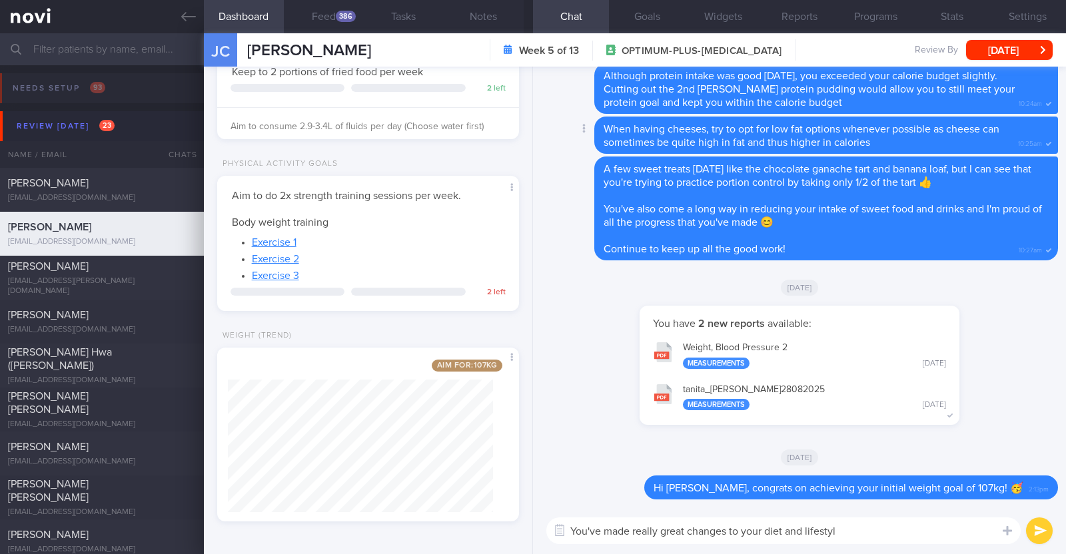
type textarea "You've made really great changes to your diet and lifestyle"
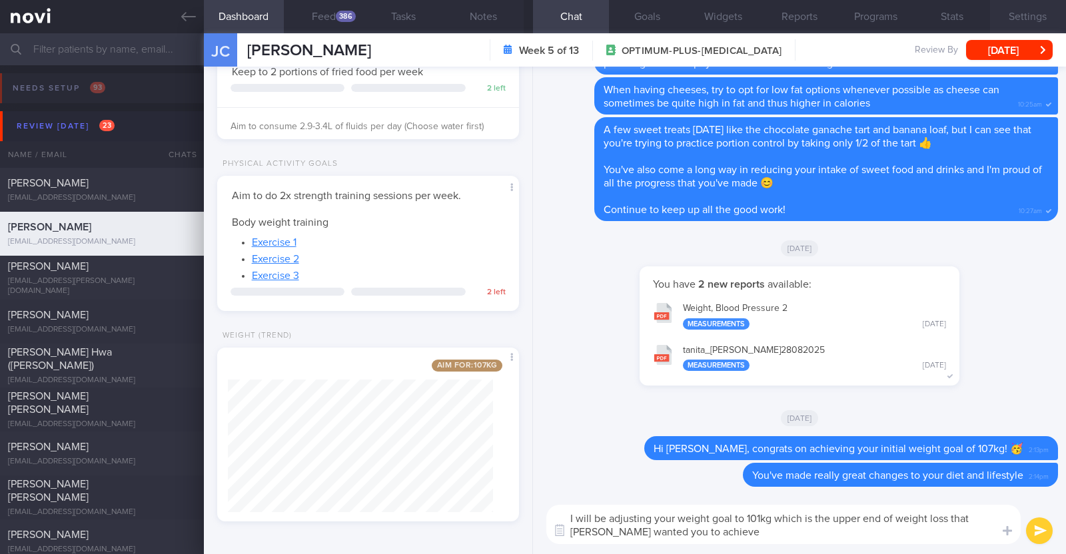
click at [1027, 20] on button "Settings" at bounding box center [1028, 16] width 76 height 33
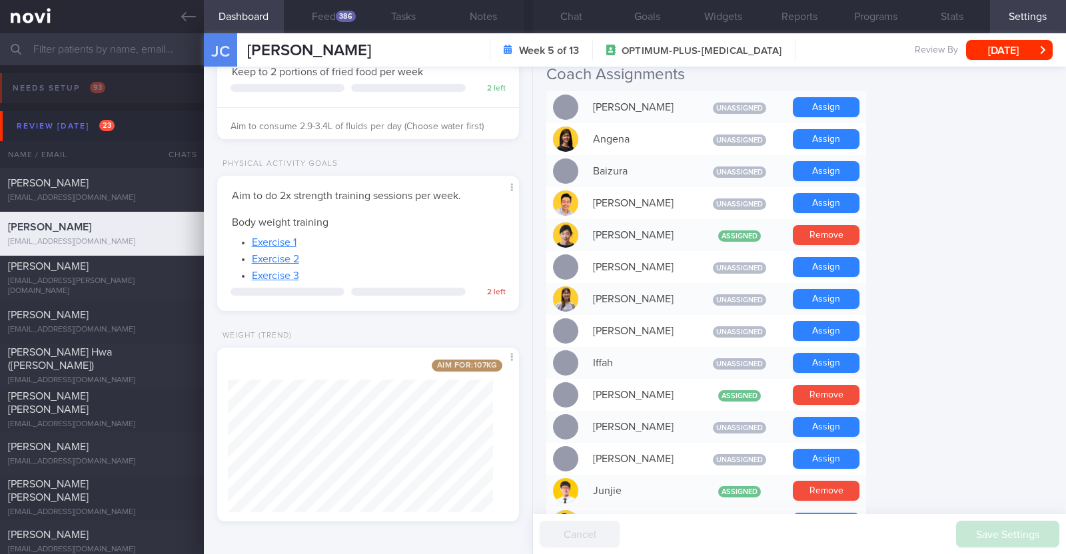
scroll to position [666, 0]
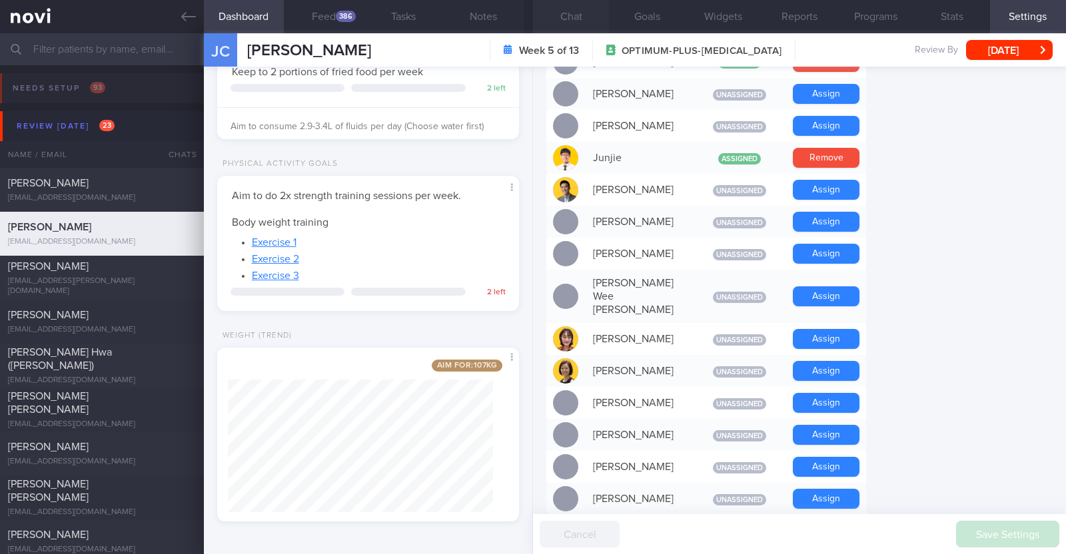
click at [580, 10] on button "Chat" at bounding box center [571, 16] width 76 height 33
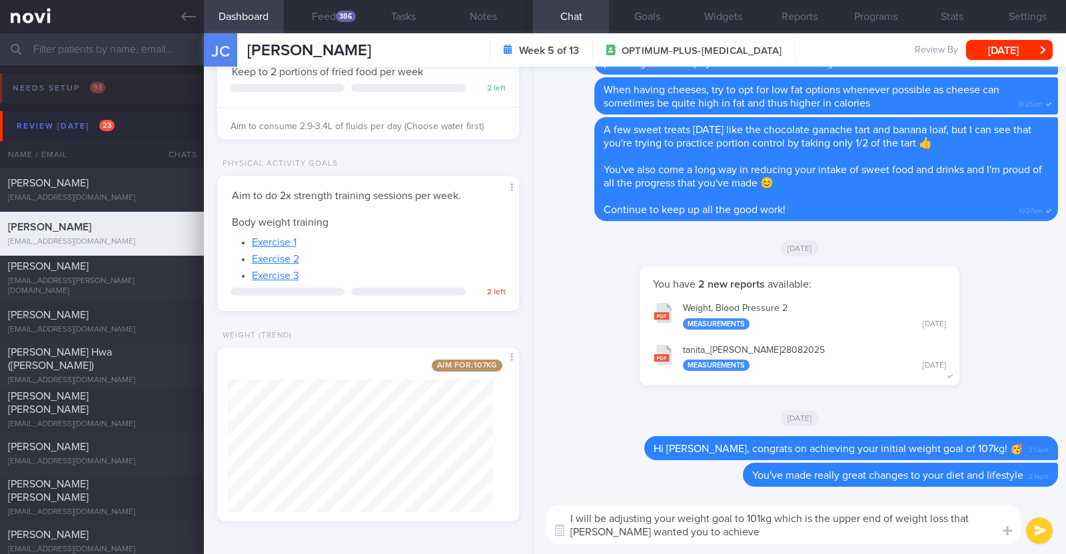
click at [746, 530] on textarea "I will be adjusting your weight goal to 101kg which is the upper end of weight …" at bounding box center [783, 524] width 474 height 39
type textarea "I will be adjusting your weight goal to 101kg which is the upper end of weight …"
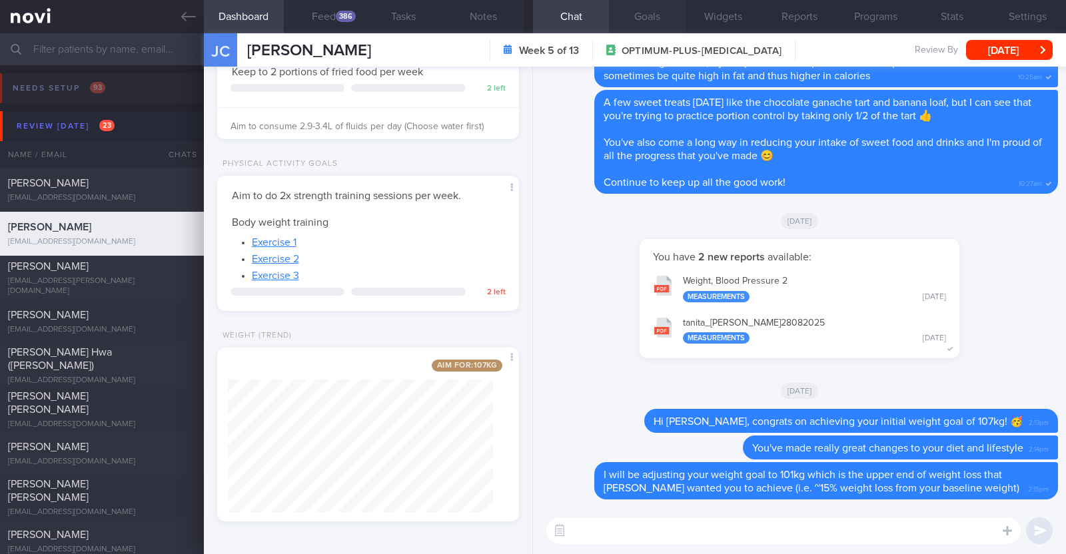
click at [642, 13] on button "Goals" at bounding box center [647, 16] width 76 height 33
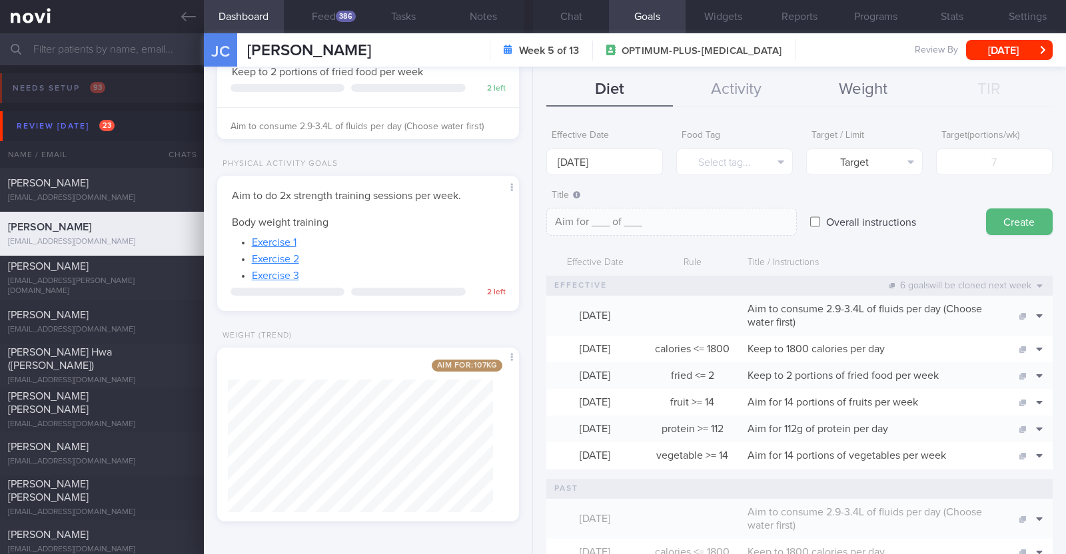
click at [843, 90] on button "Weight" at bounding box center [863, 89] width 127 height 33
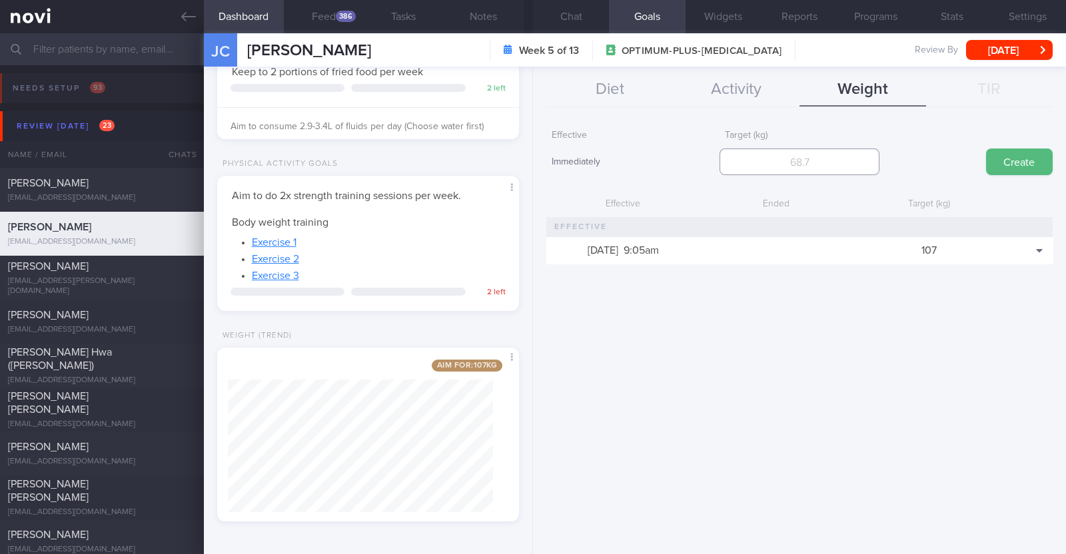
click at [794, 167] on input "number" at bounding box center [800, 162] width 160 height 27
type input "101"
click at [1017, 150] on button "Create" at bounding box center [1019, 162] width 67 height 27
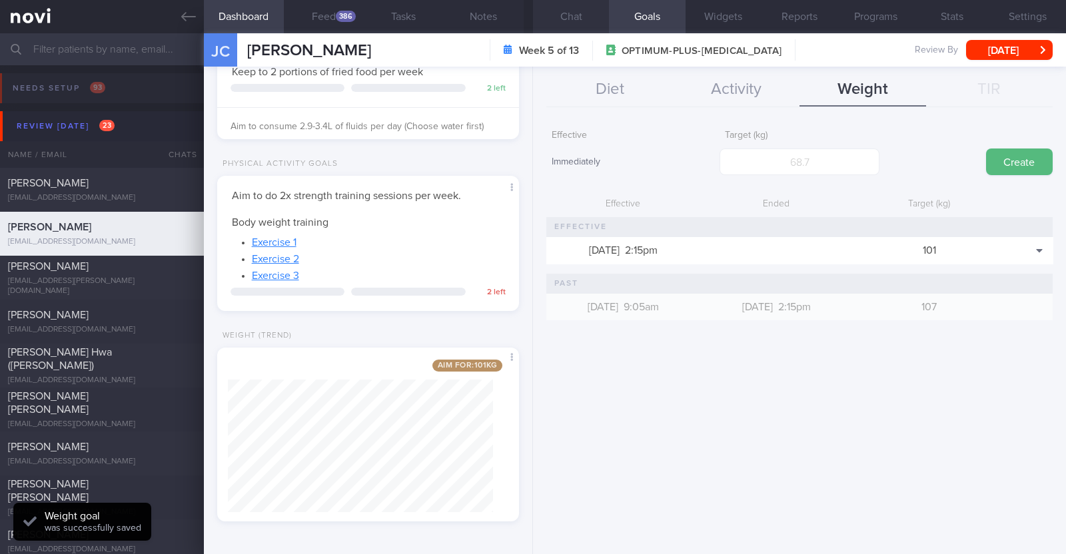
click at [577, 12] on button "Chat" at bounding box center [571, 16] width 76 height 33
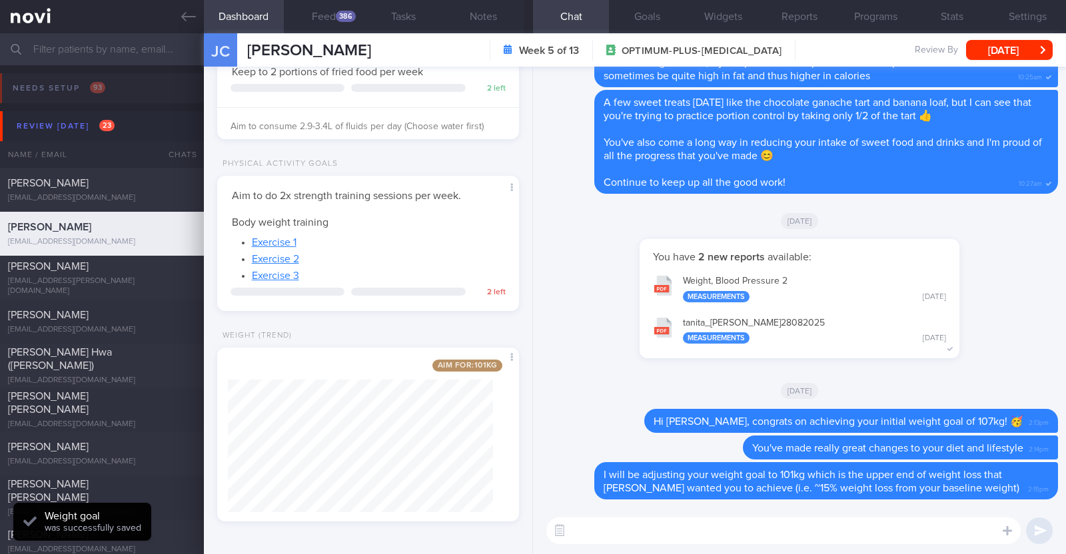
click at [680, 527] on textarea at bounding box center [783, 531] width 474 height 27
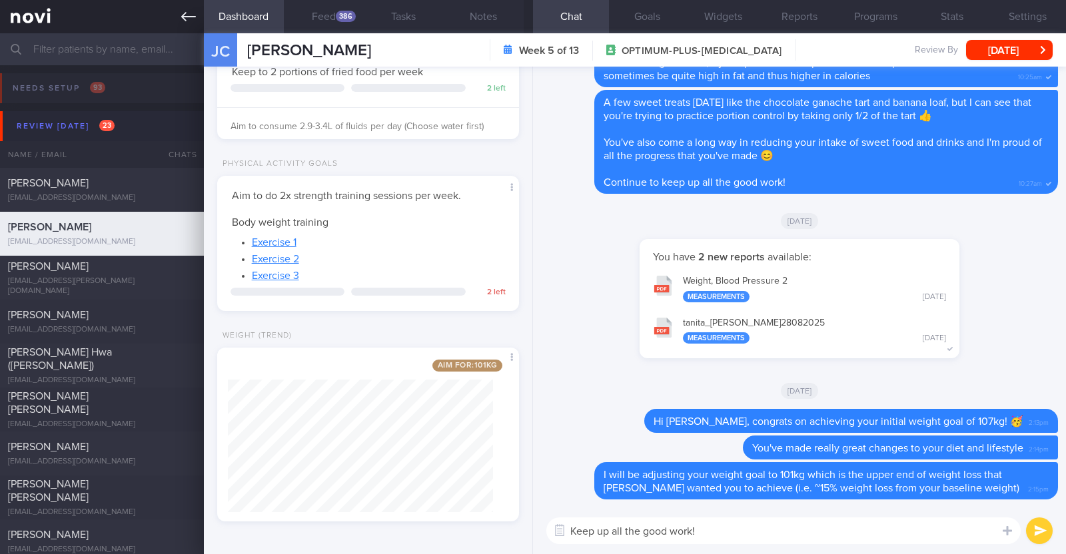
paste textarea "💪"
click at [690, 528] on textarea "Keep up all the good work! 💪" at bounding box center [783, 531] width 474 height 27
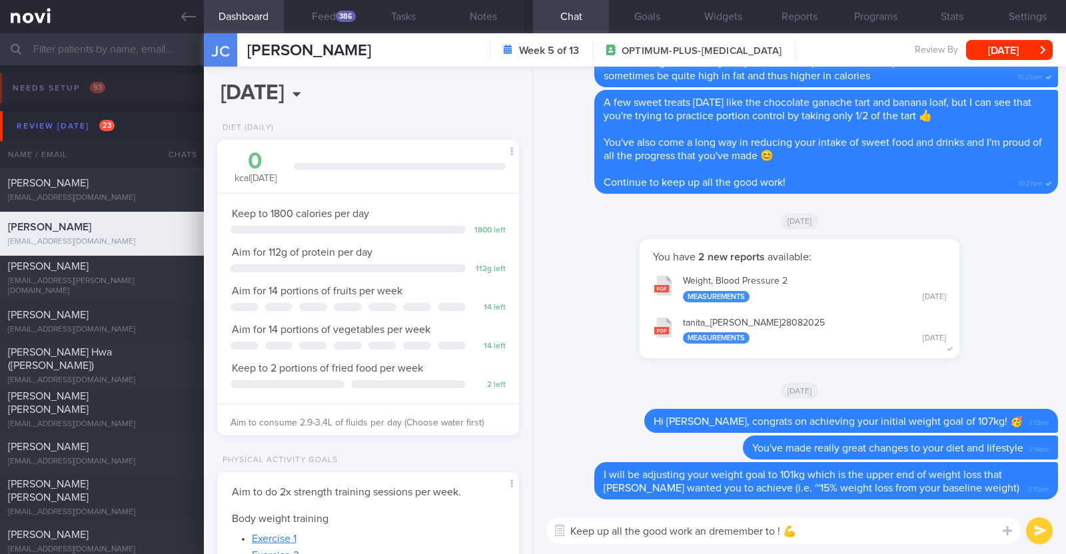
click at [711, 532] on textarea "Keep up all the good work an dremember to ! 💪" at bounding box center [783, 531] width 474 height 27
click at [778, 528] on textarea "Keep up all the good work and remember to ! 💪" at bounding box center [783, 531] width 474 height 27
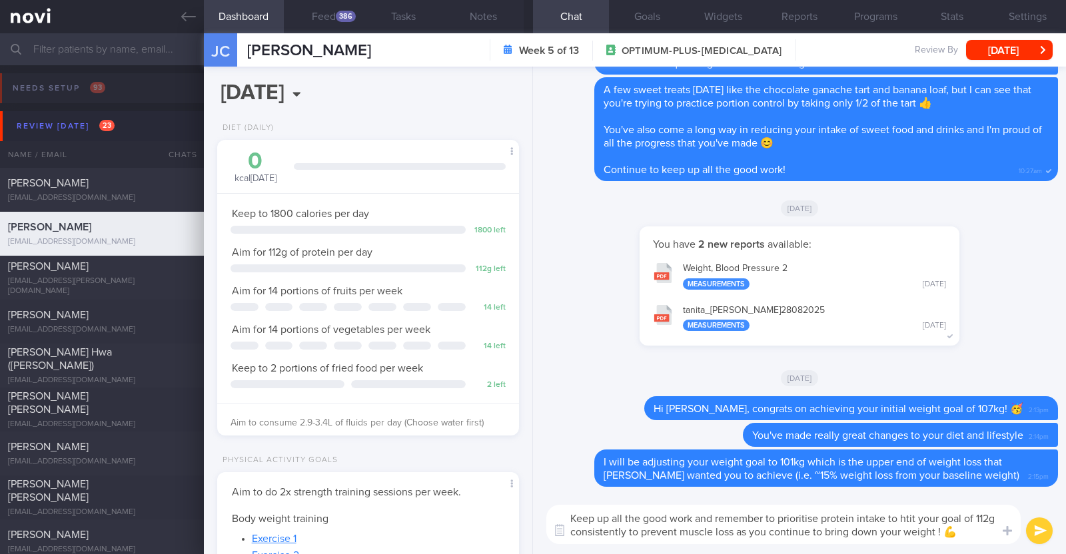
click at [910, 520] on textarea "Keep up all the good work and remember to prioritise protein intake to htit you…" at bounding box center [783, 524] width 474 height 39
type textarea "Keep up all the good work and remember to prioritise protein intake to hit your…"
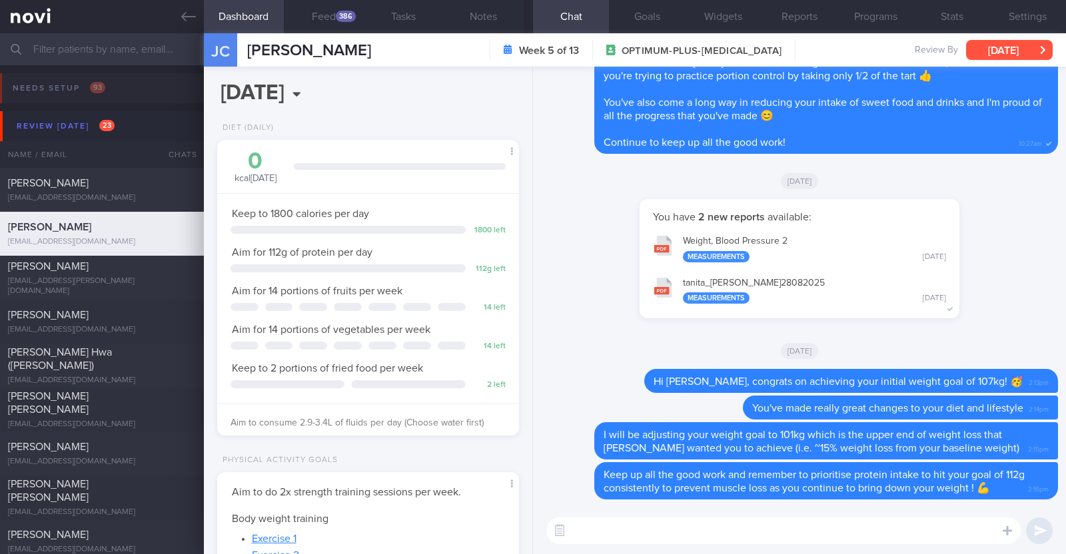
click at [984, 48] on button "[DATE]" at bounding box center [1009, 50] width 87 height 20
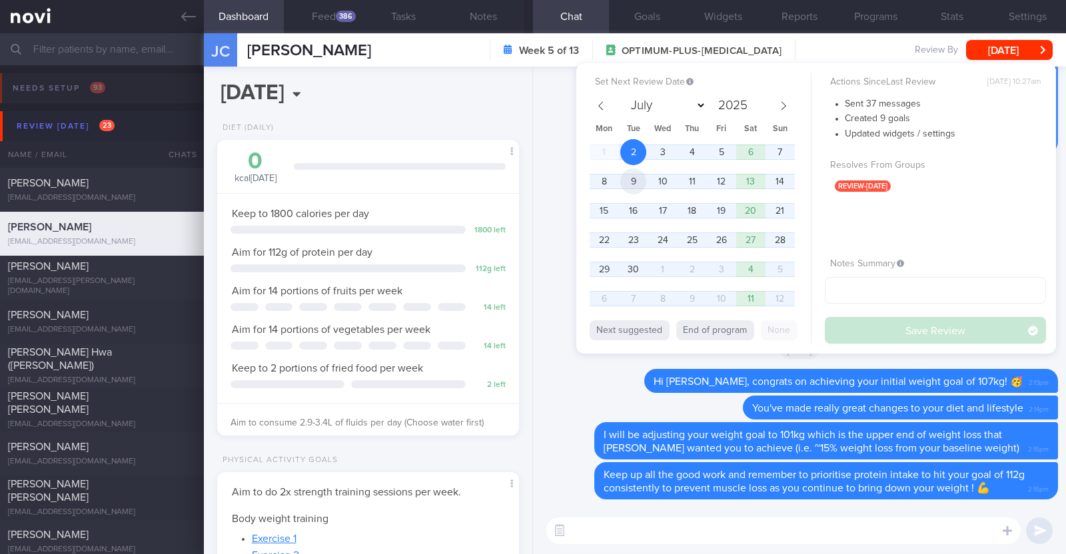
click at [640, 191] on span "9" at bounding box center [633, 182] width 26 height 26
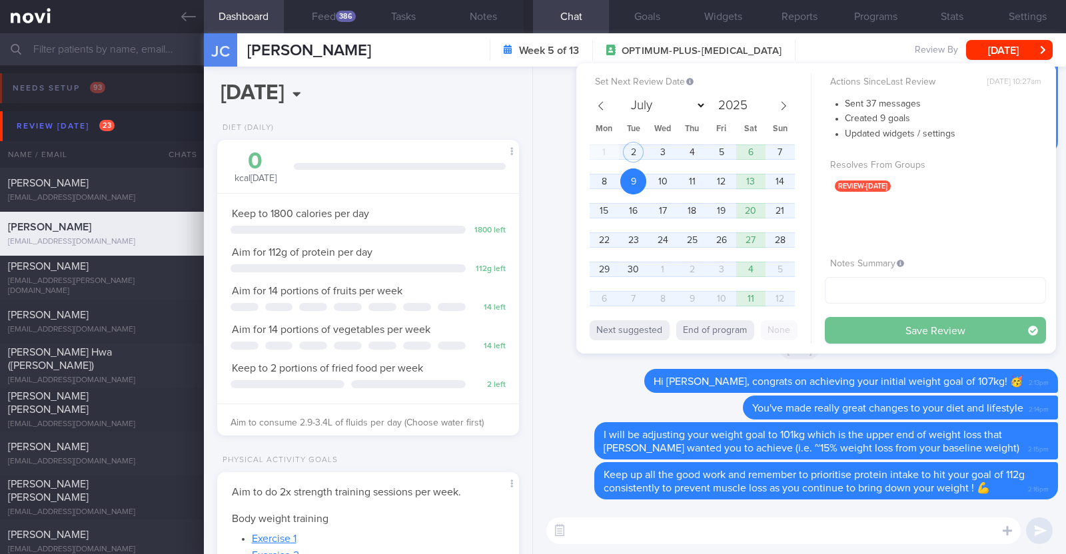
click at [868, 328] on button "Save Review" at bounding box center [935, 330] width 221 height 27
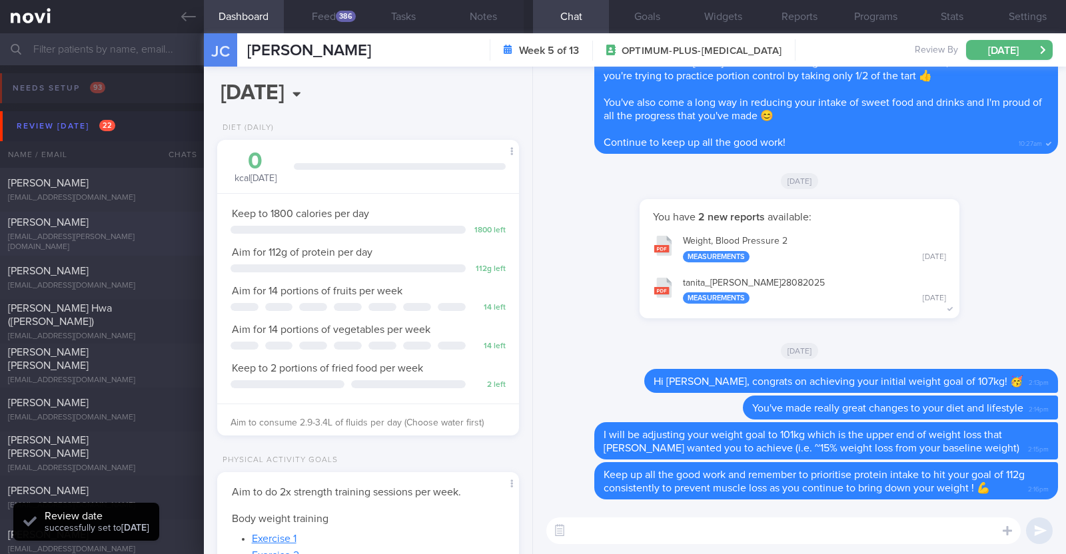
click at [135, 229] on div "[PERSON_NAME]" at bounding box center [100, 222] width 185 height 13
type textarea "39F Started OP+ since Nov '23, but just connected with health coach in Jun '25 …"
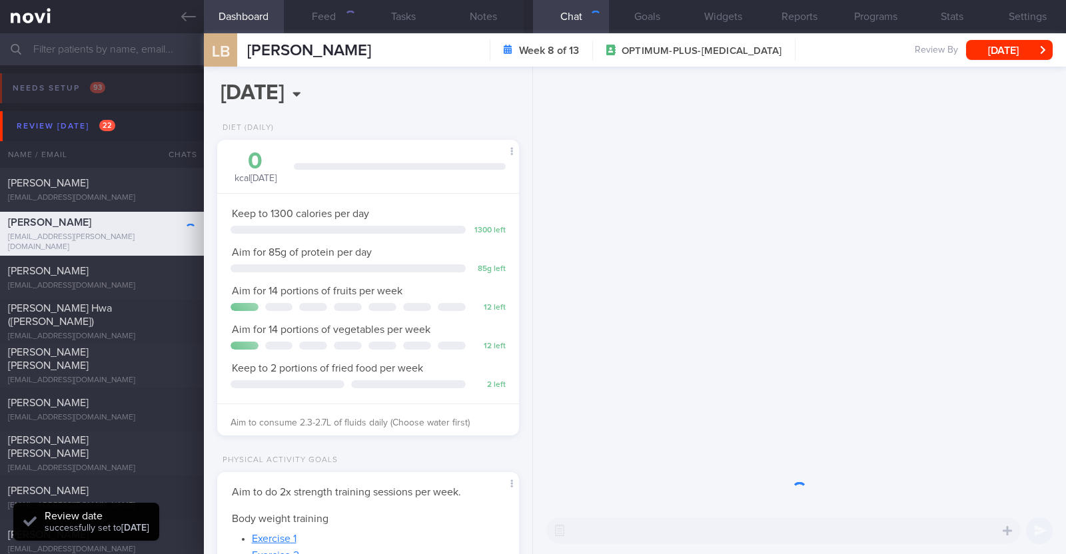
scroll to position [151, 265]
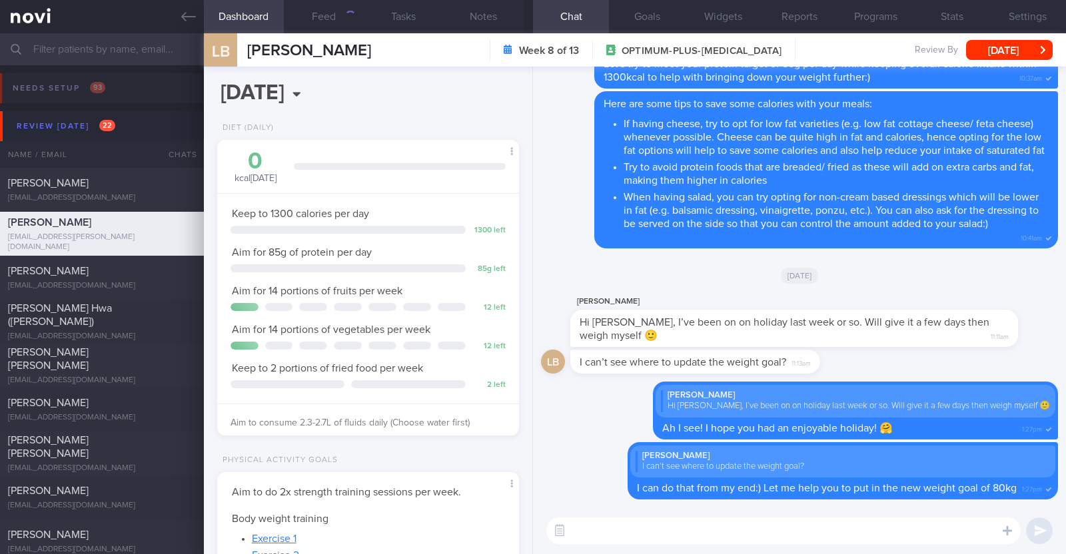
select select "8"
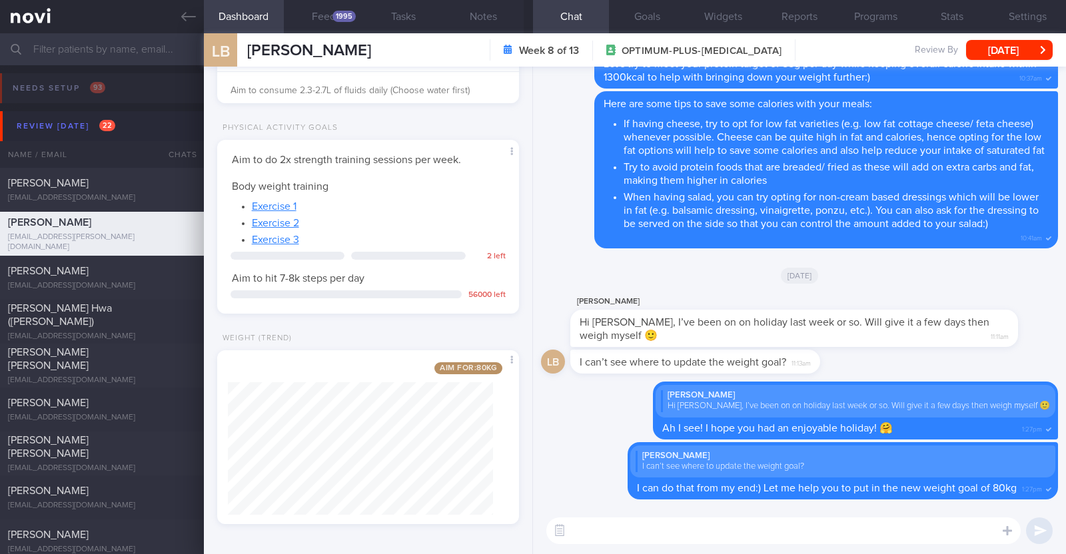
click at [711, 542] on textarea at bounding box center [783, 531] width 474 height 27
click at [698, 523] on textarea "Hi [PERSON_NAME], thank you for" at bounding box center [783, 531] width 474 height 27
type textarea "Hi [PERSON_NAME], thank you for updating your weight:)"
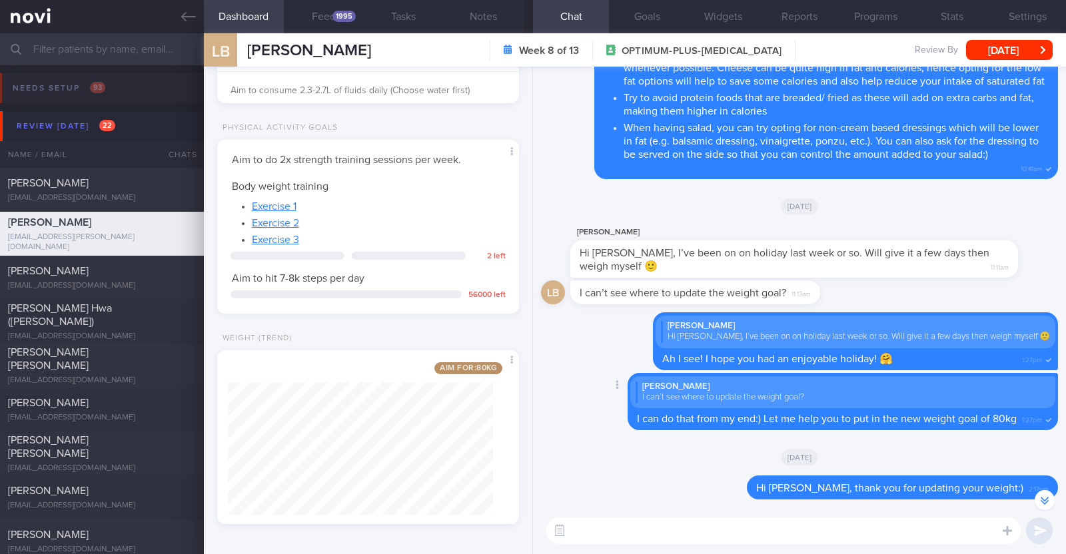
scroll to position [-69, 0]
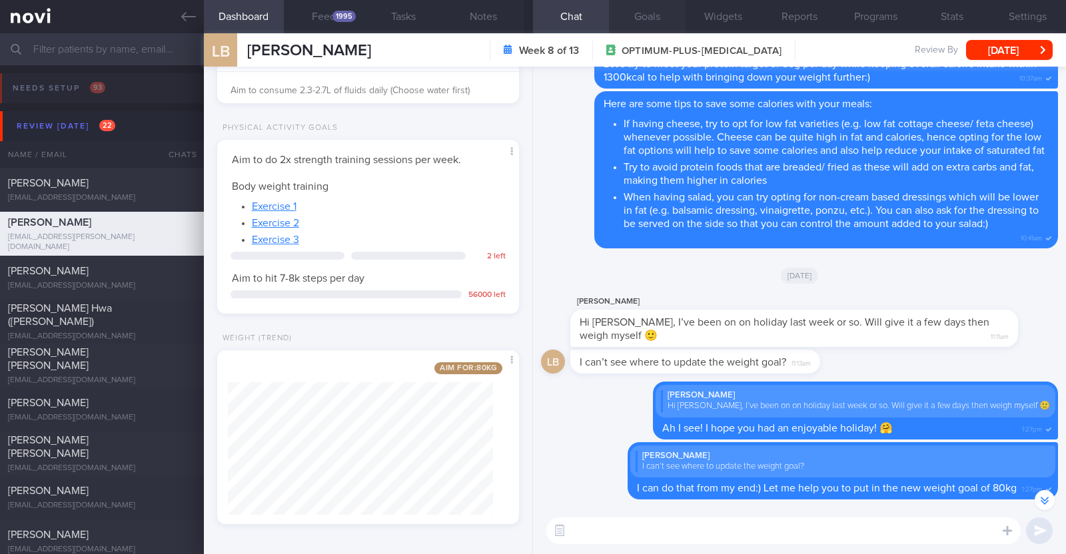
click at [656, 24] on button "Goals" at bounding box center [647, 16] width 76 height 33
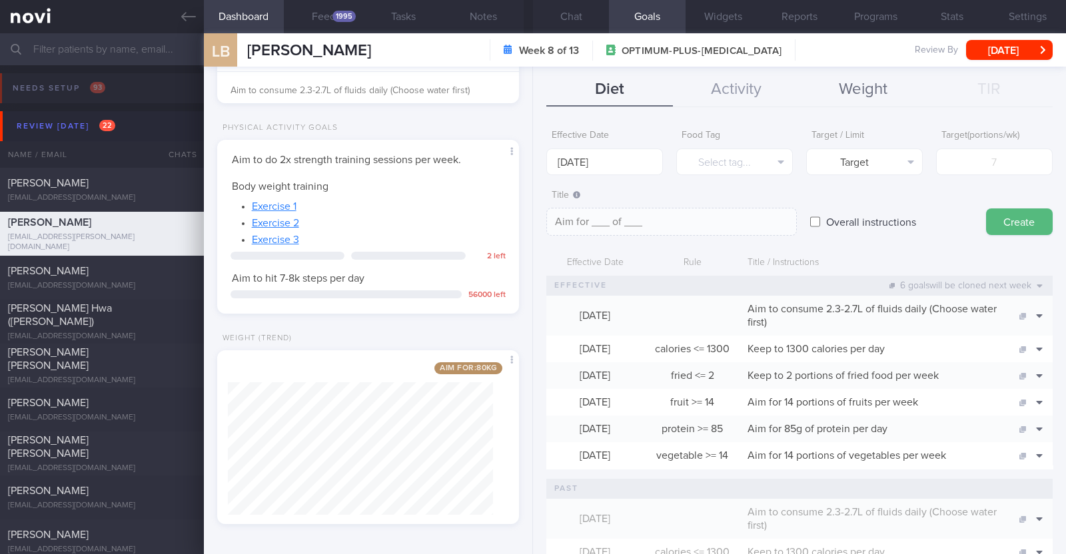
click at [858, 98] on button "Weight" at bounding box center [863, 89] width 127 height 33
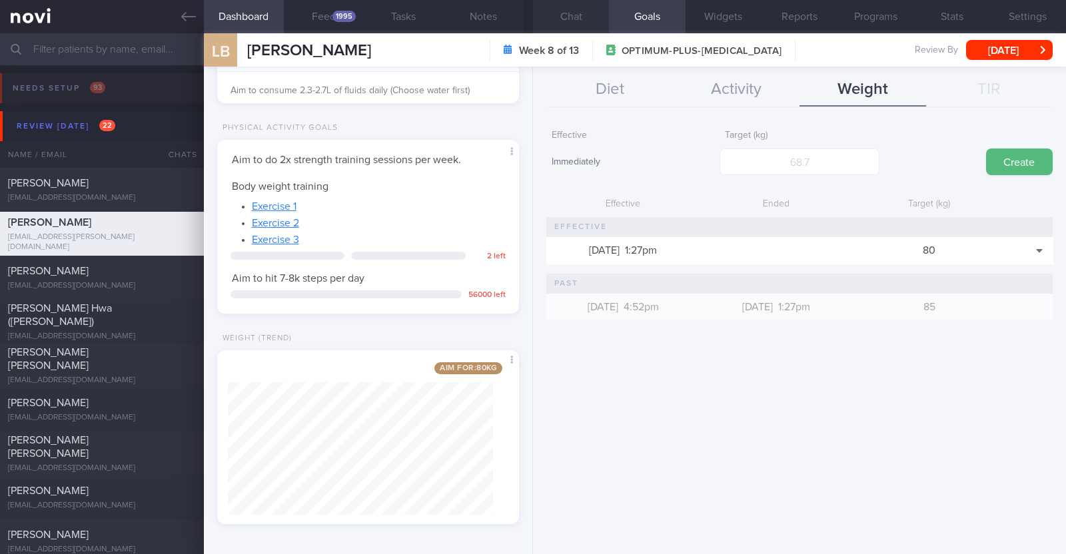
click at [582, 11] on button "Chat" at bounding box center [571, 16] width 76 height 33
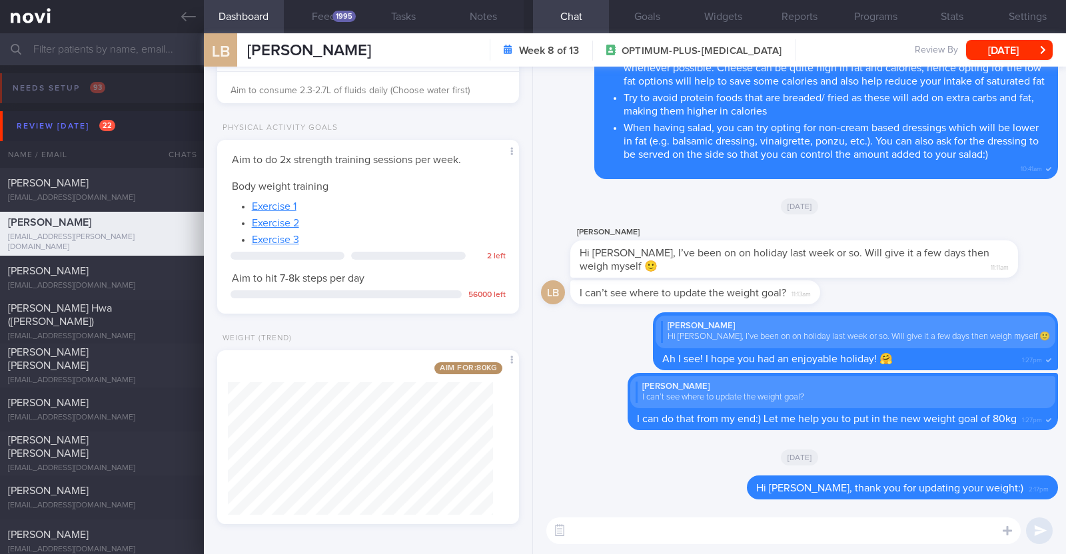
click at [654, 526] on textarea at bounding box center [783, 531] width 474 height 27
type textarea "W"
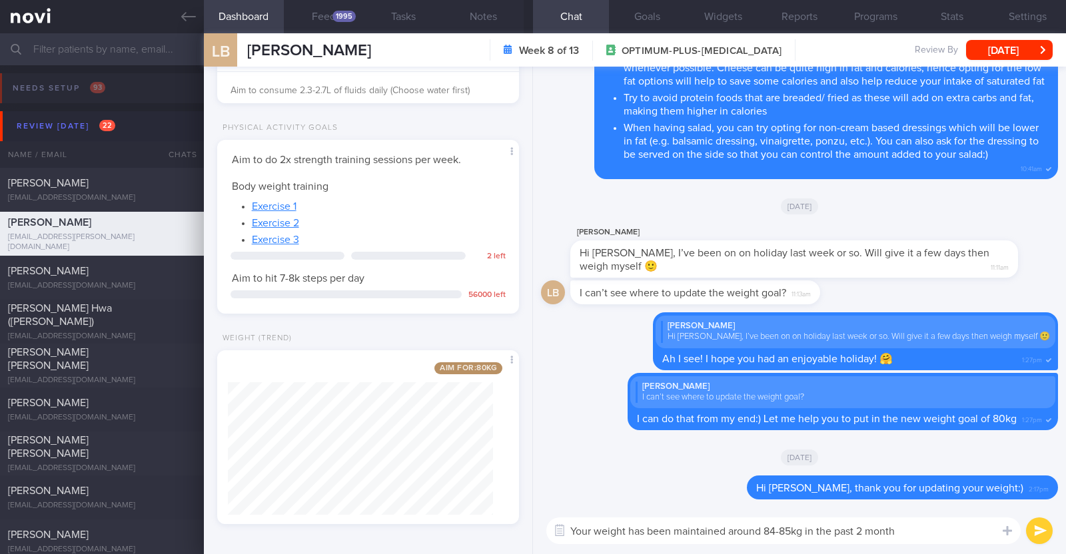
type textarea "Your weight has been maintained around 84-85kg in the past 2 months"
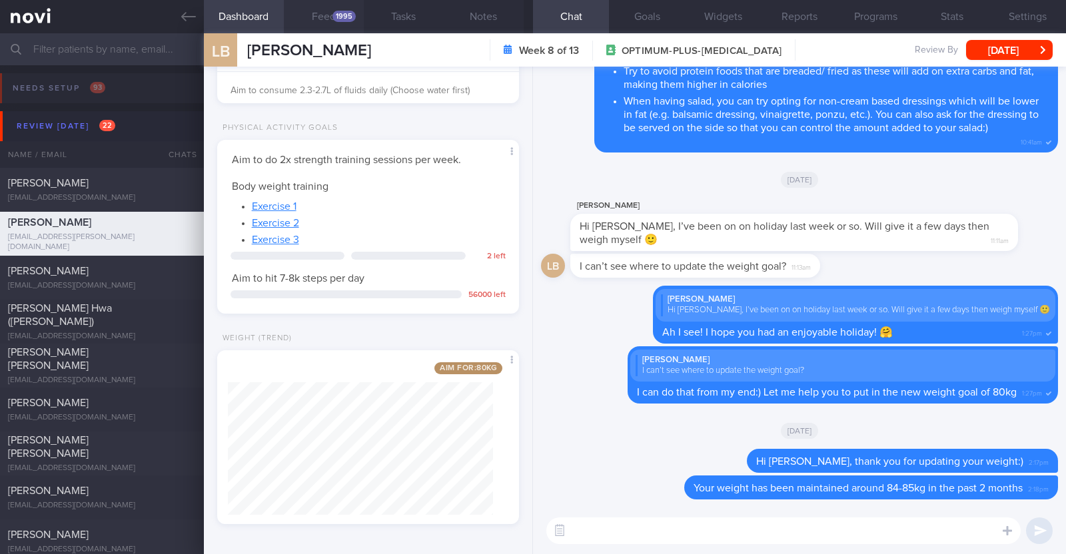
click at [326, 15] on button "Feed 1995" at bounding box center [324, 16] width 80 height 33
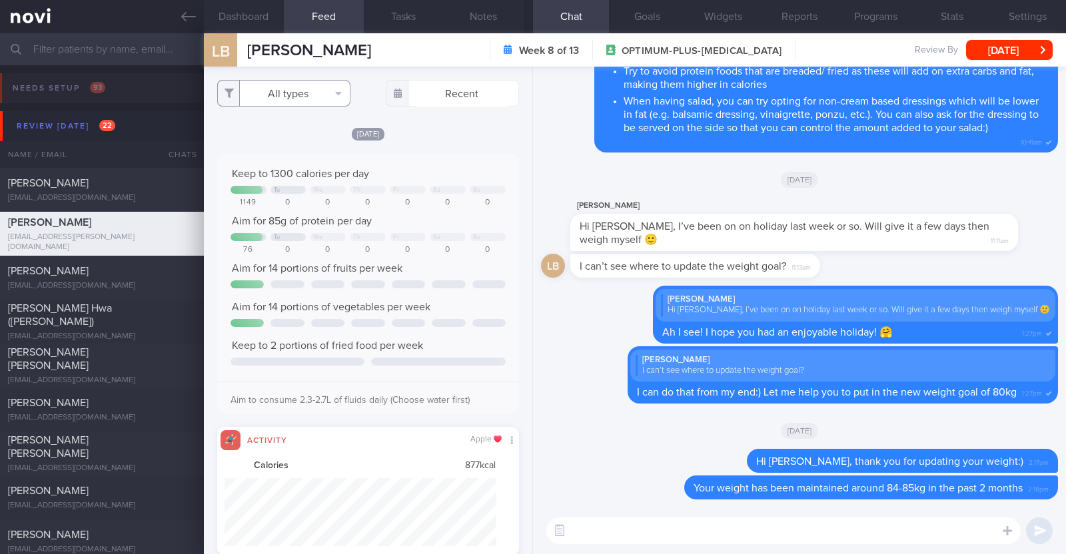
click at [324, 88] on button "All types" at bounding box center [283, 93] width 133 height 27
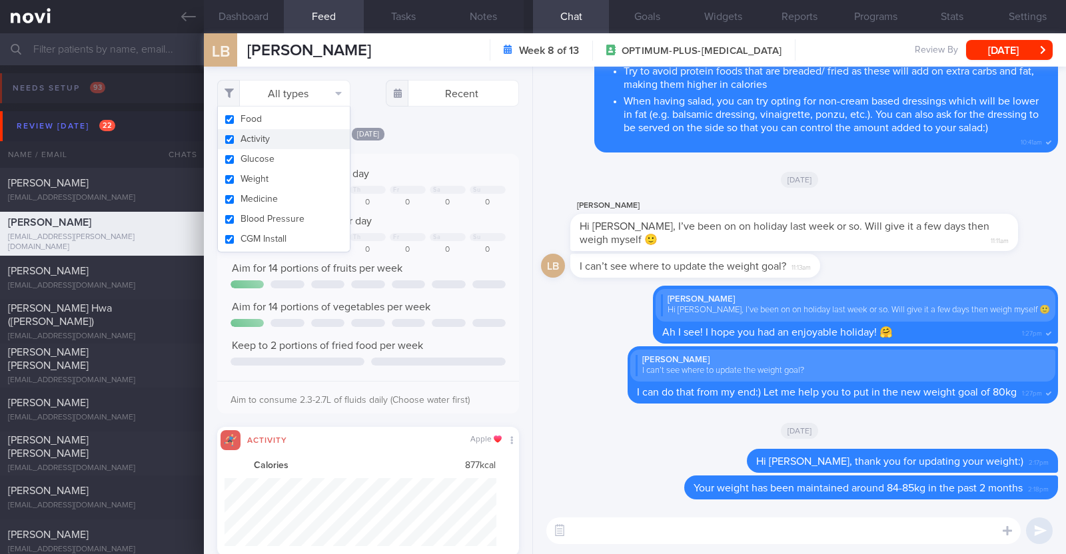
click at [308, 138] on button "Activity" at bounding box center [284, 139] width 132 height 20
checkbox input "false"
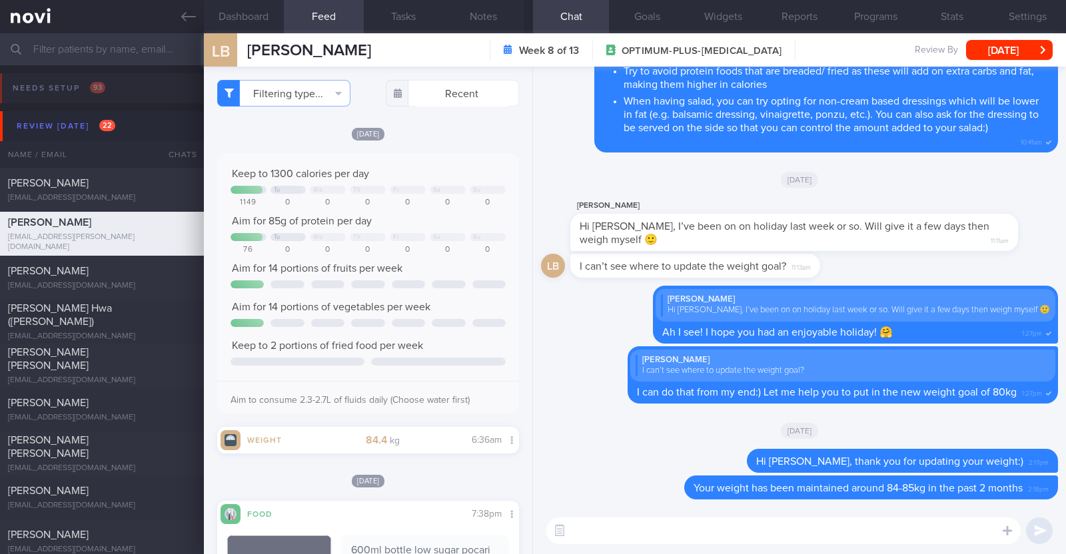
click at [423, 125] on div "Filtering type... Food Activity Glucose Weight Medicine Blood Pressure CGM Inst…" at bounding box center [368, 311] width 328 height 488
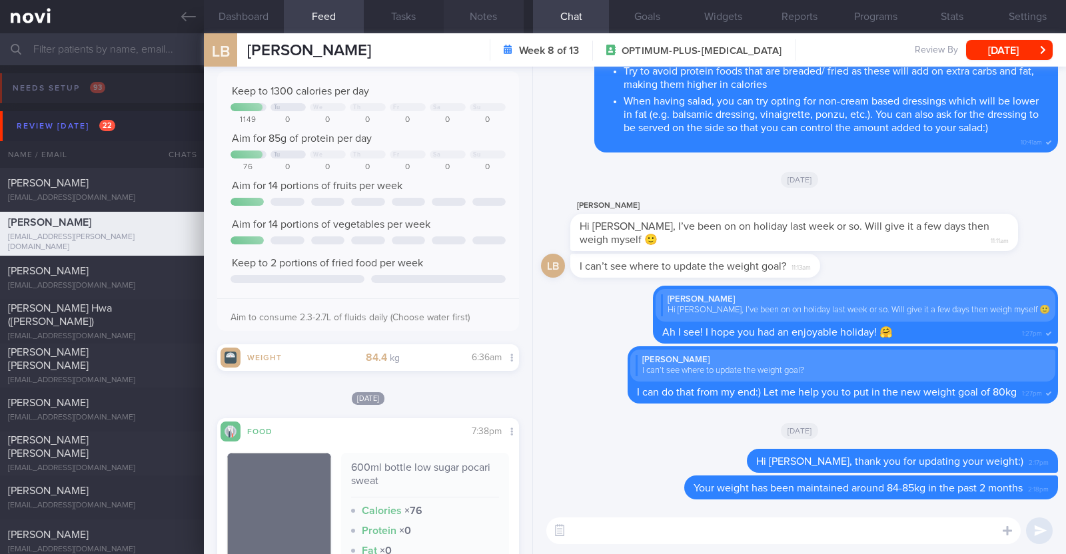
click at [473, 19] on button "Notes" at bounding box center [484, 16] width 80 height 33
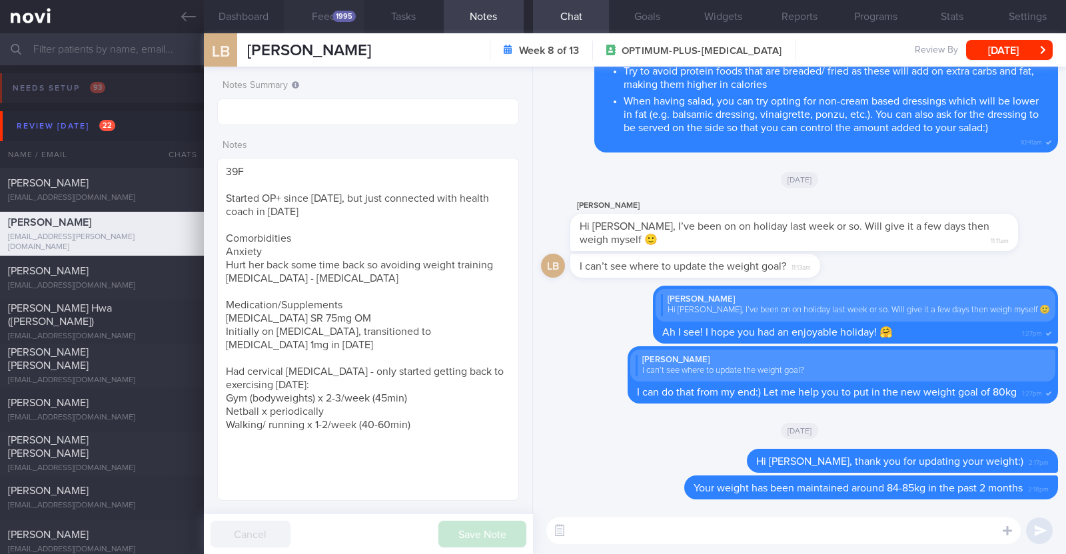
click at [343, 21] on div "1995" at bounding box center [343, 16] width 23 height 11
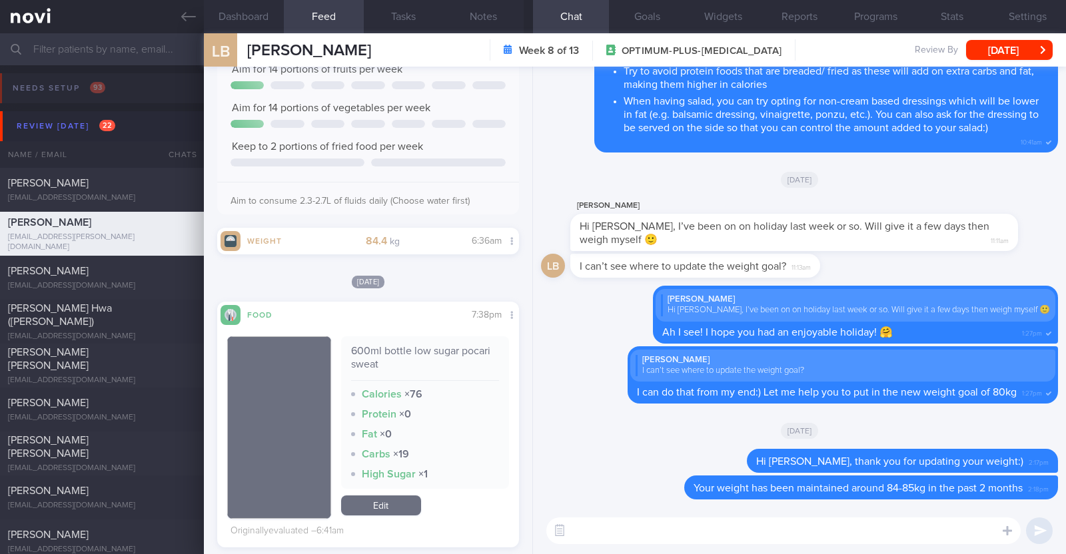
scroll to position [250, 0]
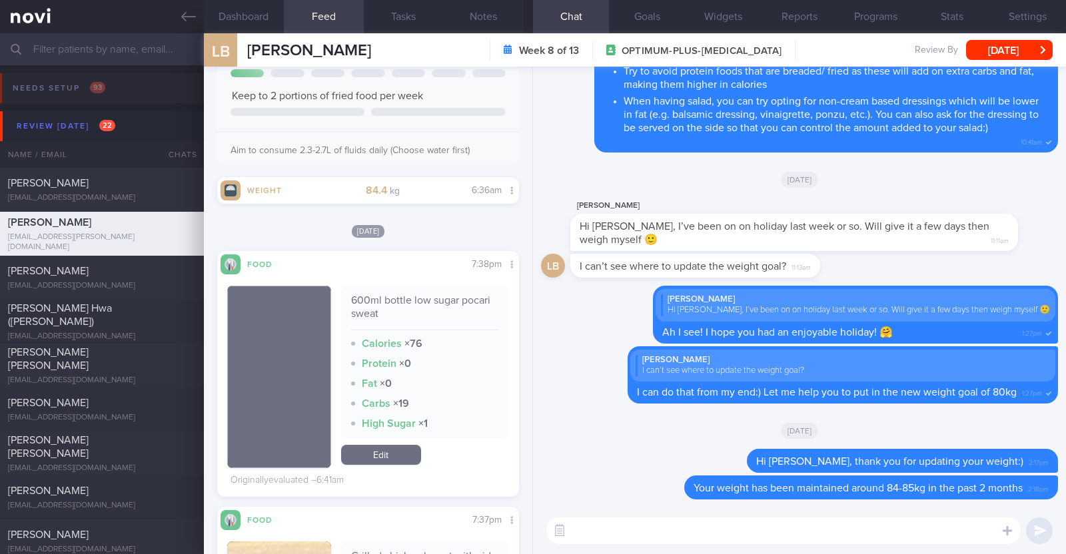
click at [619, 544] on textarea at bounding box center [783, 531] width 474 height 27
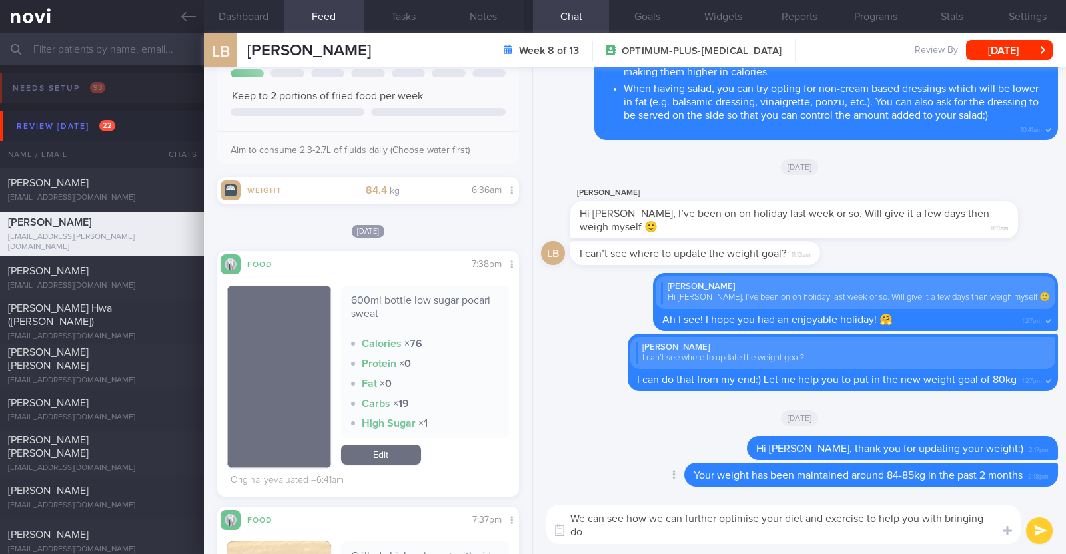
scroll to position [0, 0]
drag, startPoint x: 573, startPoint y: 518, endPoint x: 584, endPoint y: 519, distance: 10.7
click at [584, 519] on textarea "We can see how we can further optimise your diet and exercise to help you with …" at bounding box center [783, 524] width 474 height 39
click at [734, 519] on textarea "Let's work together to see how we can further optimise your diet and exercise t…" at bounding box center [783, 524] width 474 height 39
click at [753, 538] on textarea "Let's work together to see how we can further optimise your diet and exercise t…" at bounding box center [783, 524] width 474 height 39
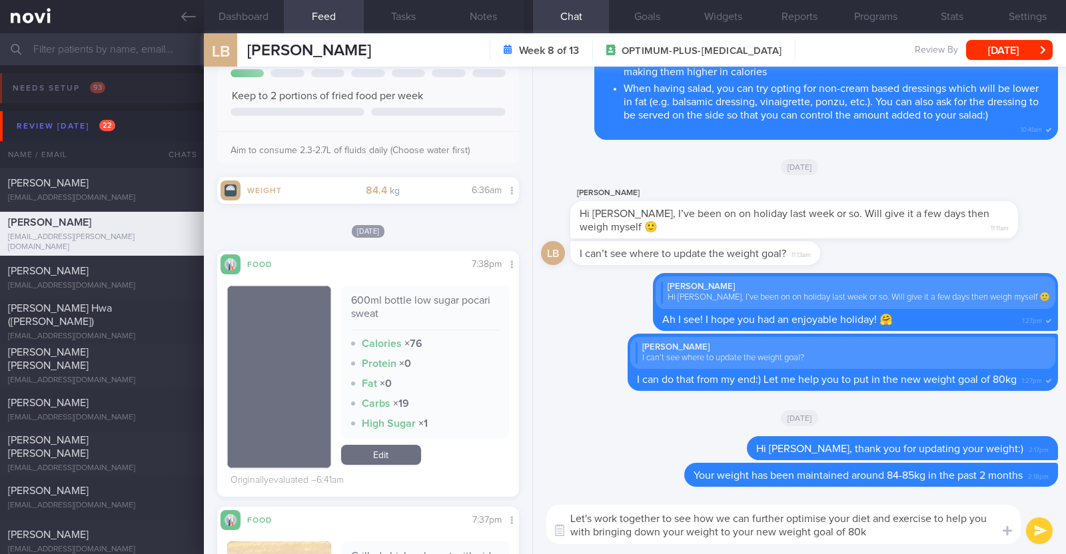
type textarea "Let's work together to see how we can further optimise your diet and exercise t…"
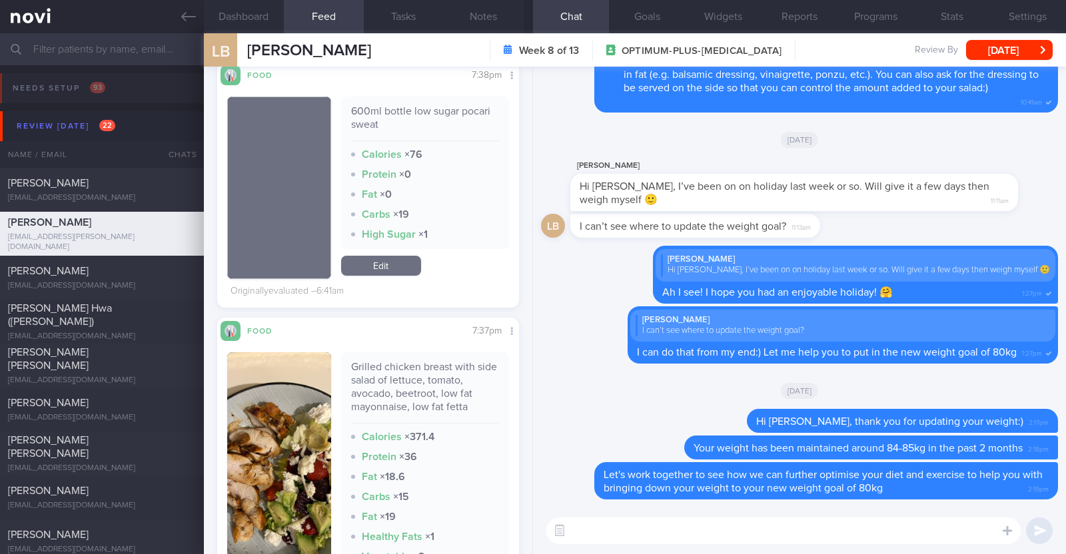
scroll to position [416, 0]
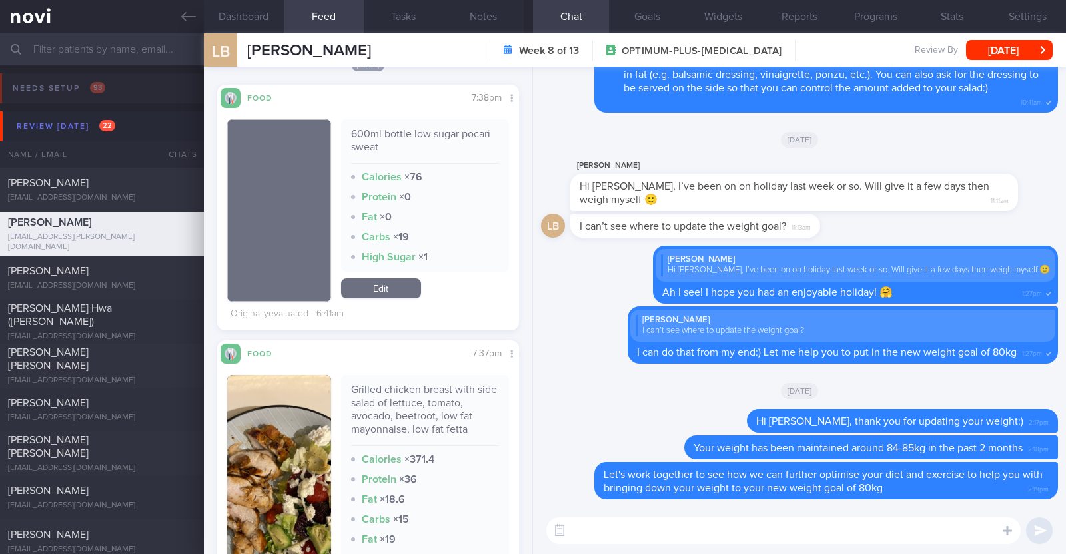
click at [661, 535] on textarea at bounding box center [783, 531] width 474 height 27
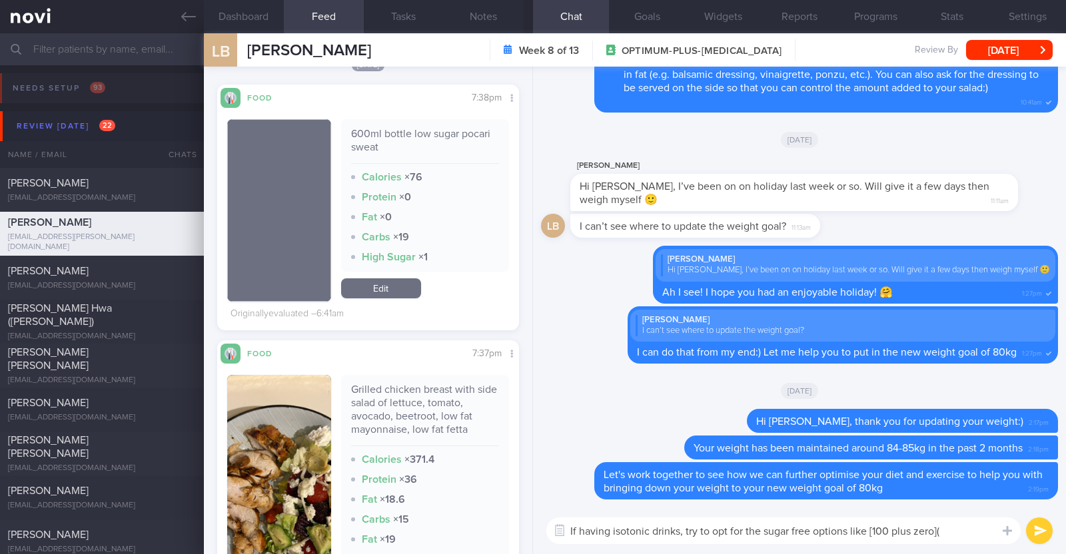
paste textarea "https://www.fairprice.com.sg/product/100-plus-isotonic-bottle-drink---zero-suga…"
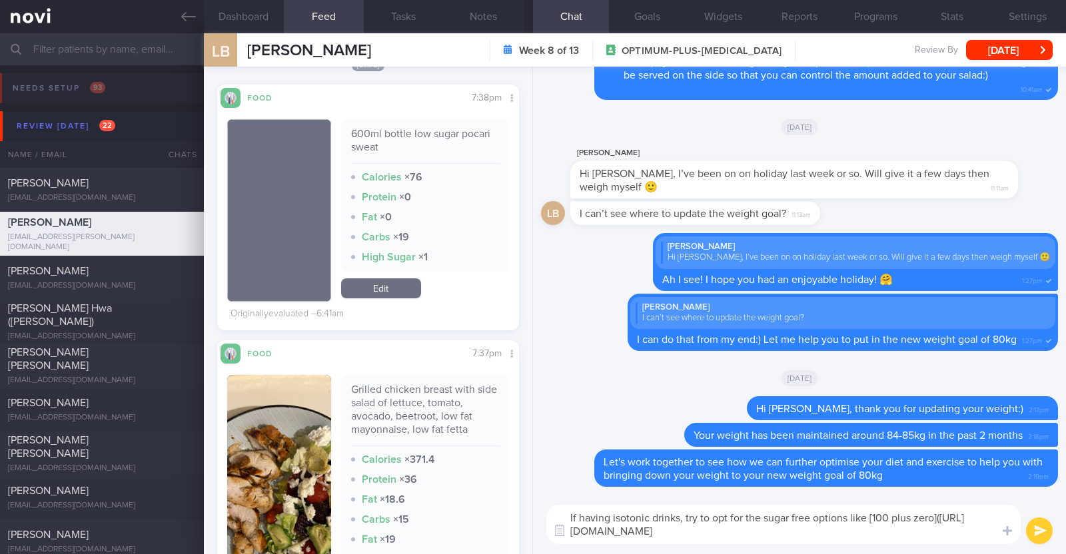
type textarea "If having isotonic drinks, try to opt for the sugar free options like [100 plus…"
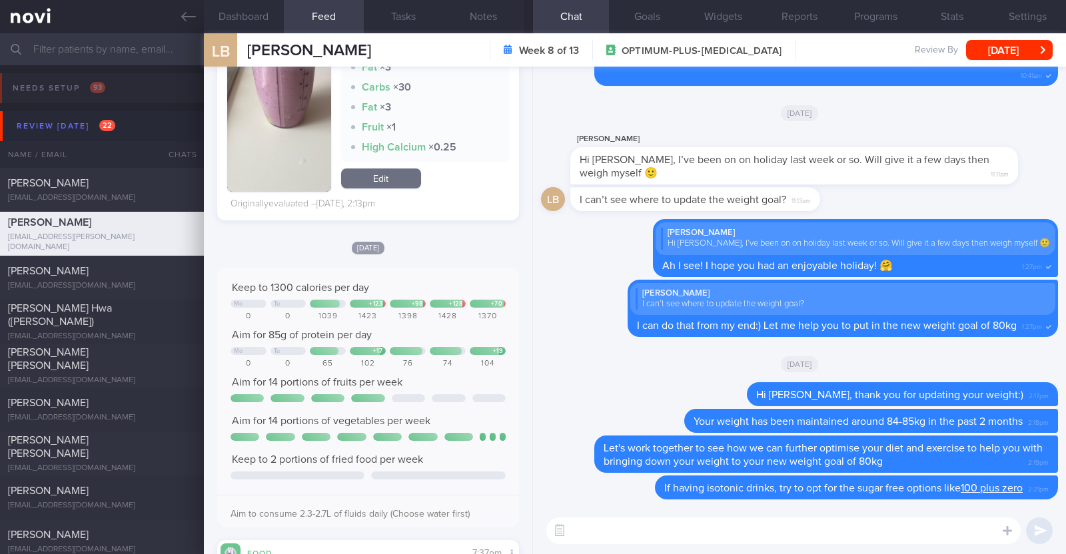
scroll to position [2415, 0]
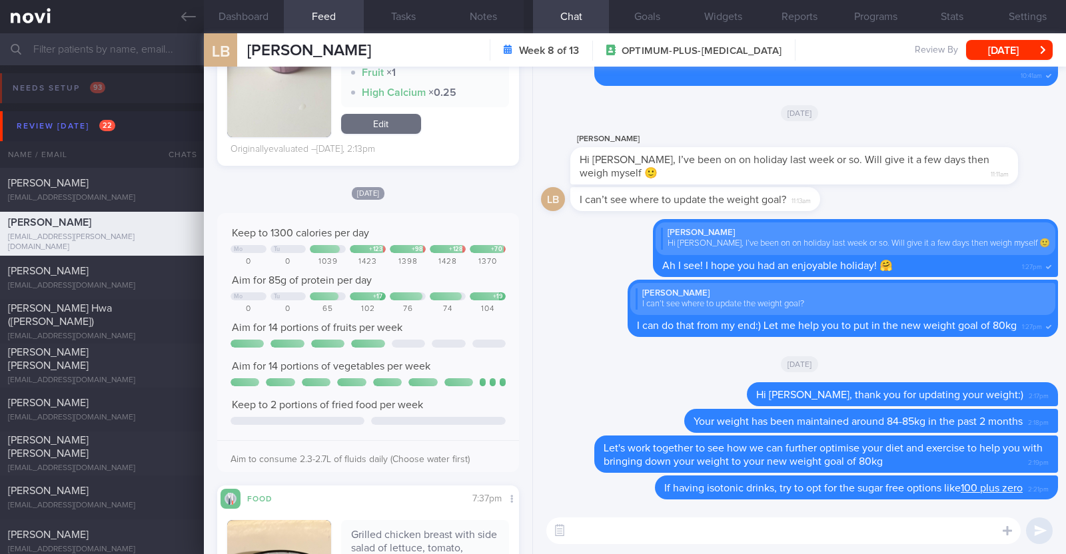
click at [587, 529] on textarea at bounding box center [783, 531] width 474 height 27
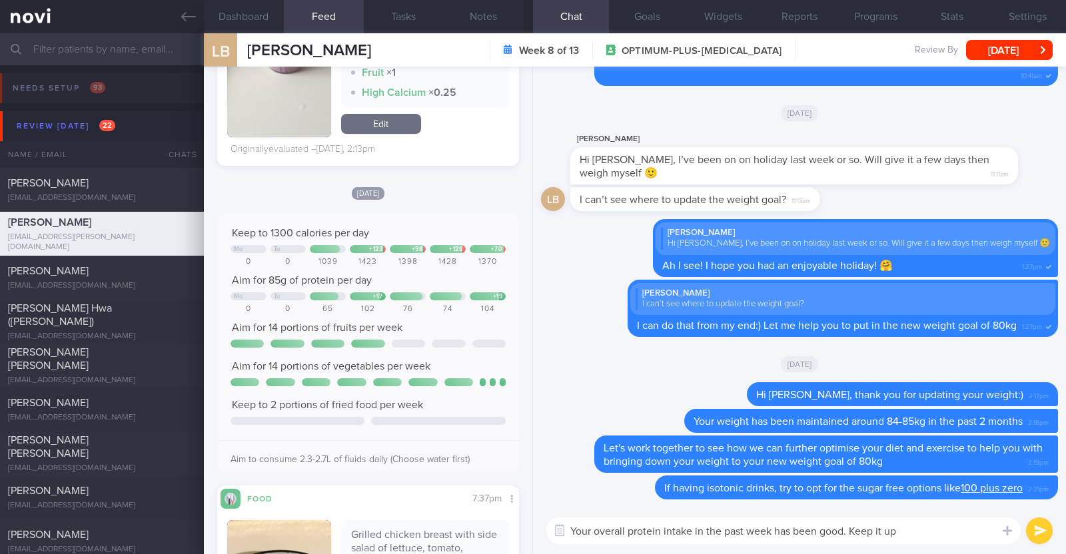
paste textarea "😀"
type textarea "Your overall protein intake in the past week has been good. Keep it up 😀"
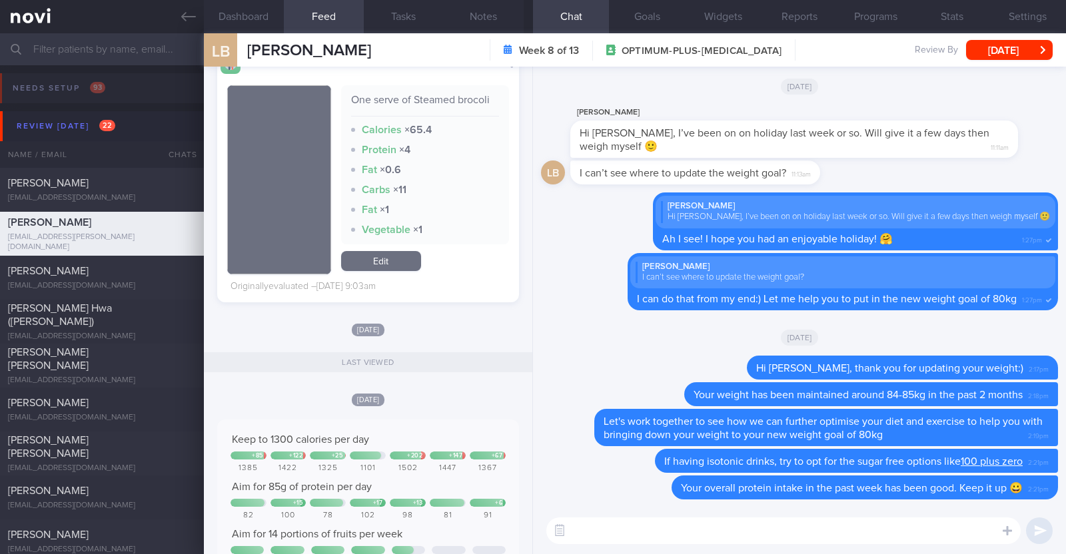
scroll to position [11827, 0]
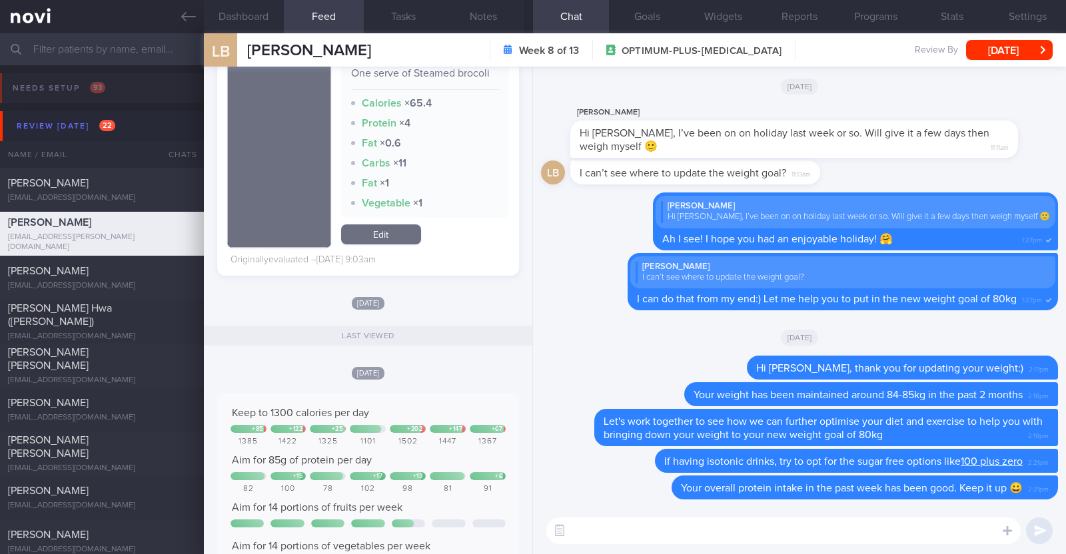
click at [723, 532] on textarea at bounding box center [783, 531] width 474 height 27
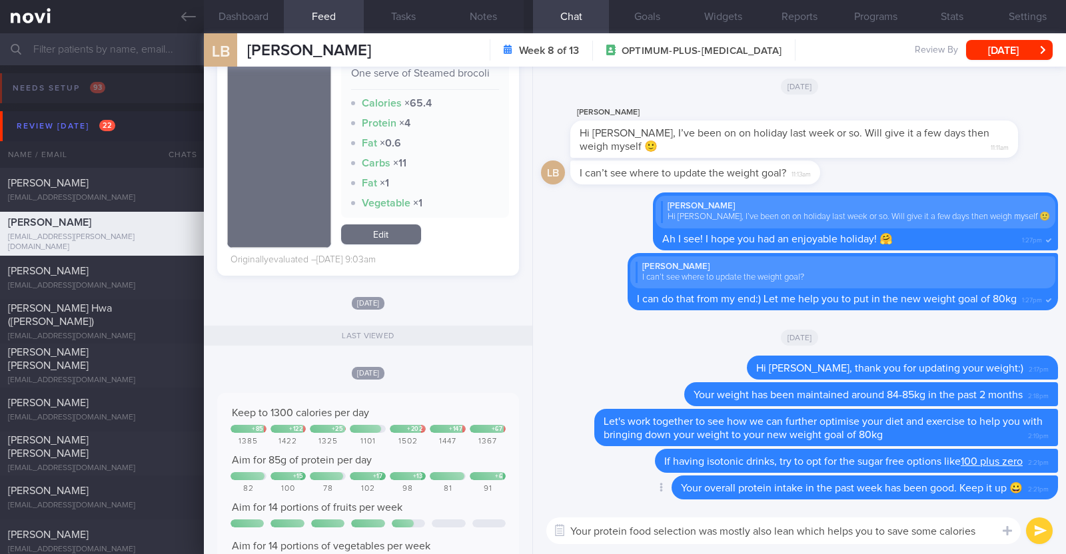
scroll to position [0, 0]
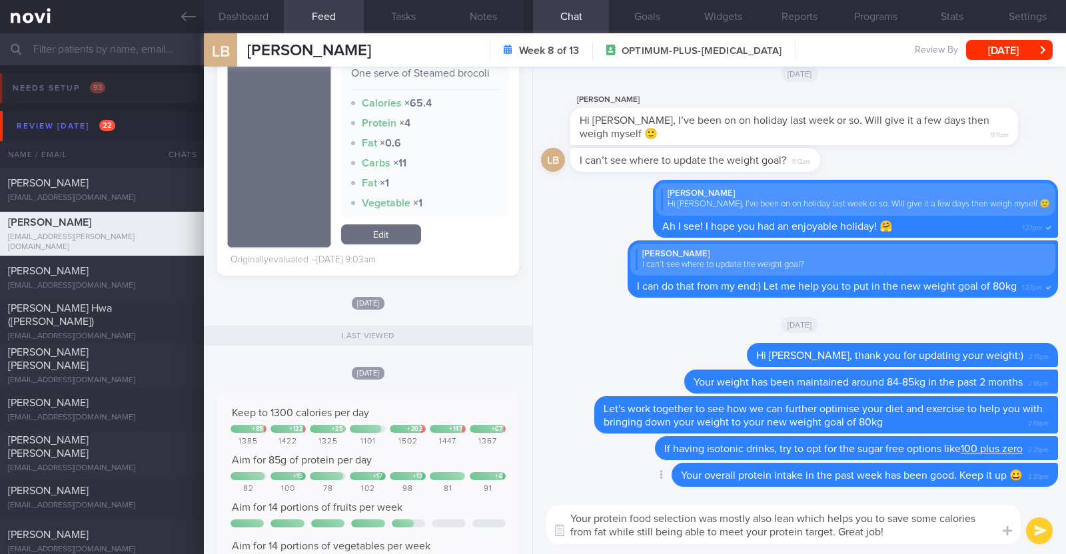
type textarea "Your protein food selection was mostly also lean which helps you to save some c…"
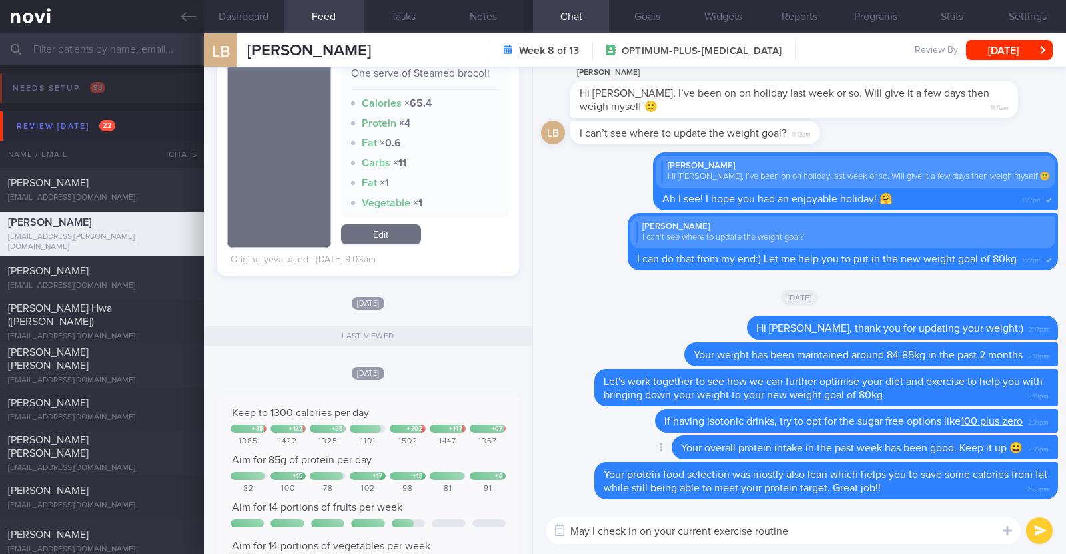
type textarea "May I check in on your current exercise routine?"
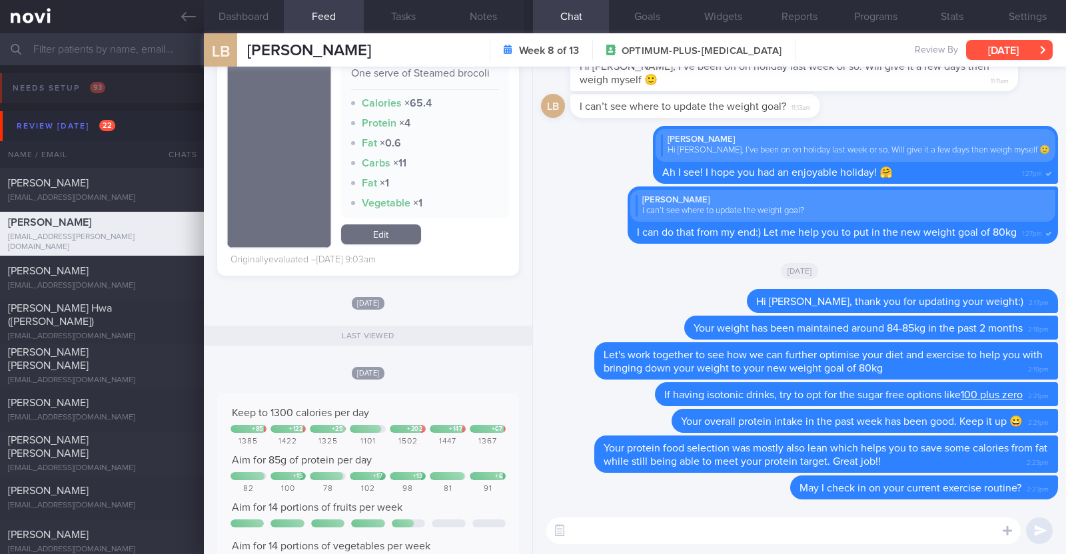
click at [1005, 56] on button "[DATE]" at bounding box center [1009, 50] width 87 height 20
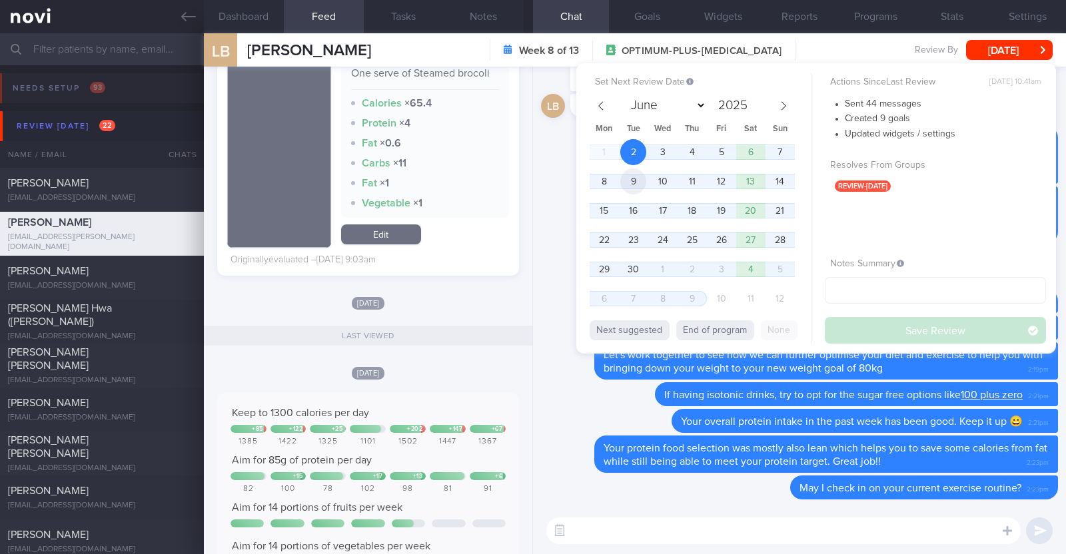
click at [629, 181] on span "9" at bounding box center [633, 182] width 26 height 26
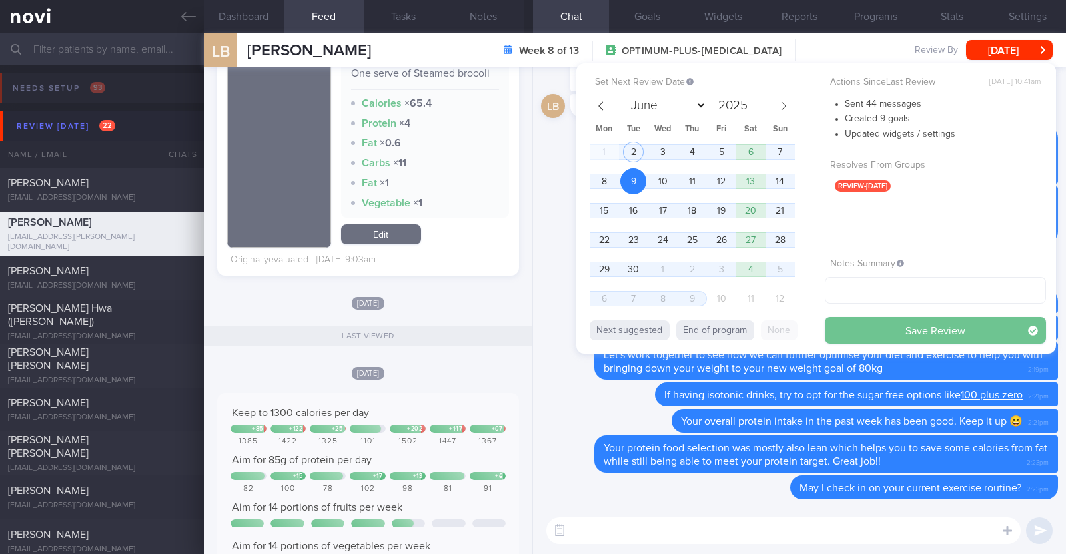
click at [881, 332] on button "Save Review" at bounding box center [935, 330] width 221 height 27
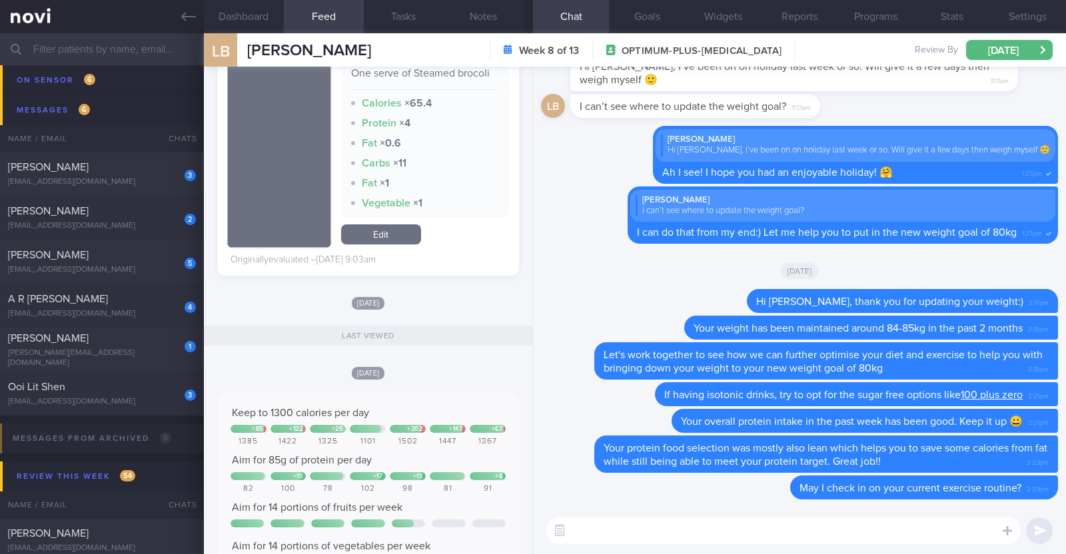
scroll to position [1249, 0]
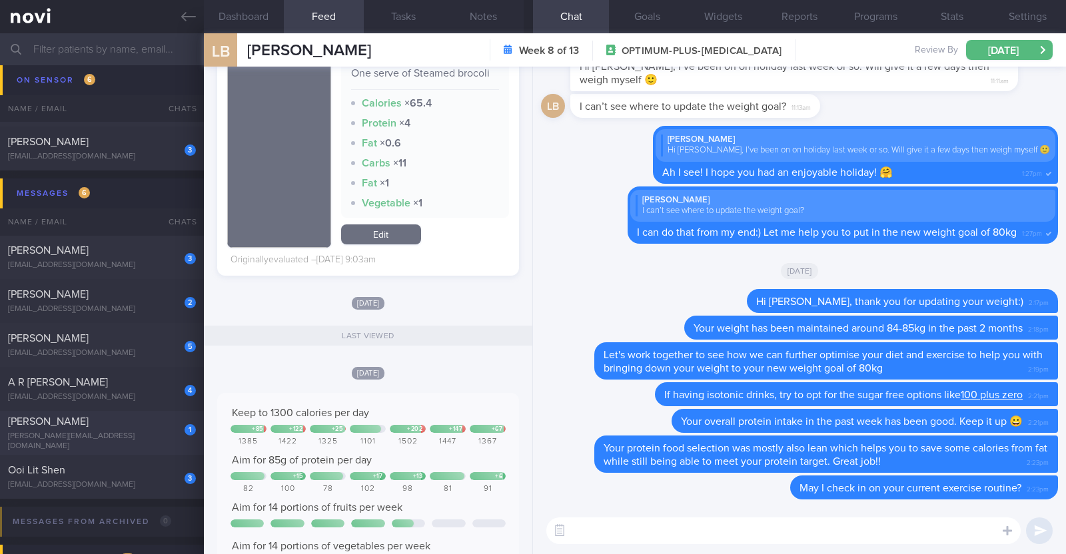
click at [103, 423] on div "Gill Burns" at bounding box center [100, 421] width 185 height 13
type textarea "66F Comorbidities: Ischemic heart disease (CHD) with a history of 6 stents Had …"
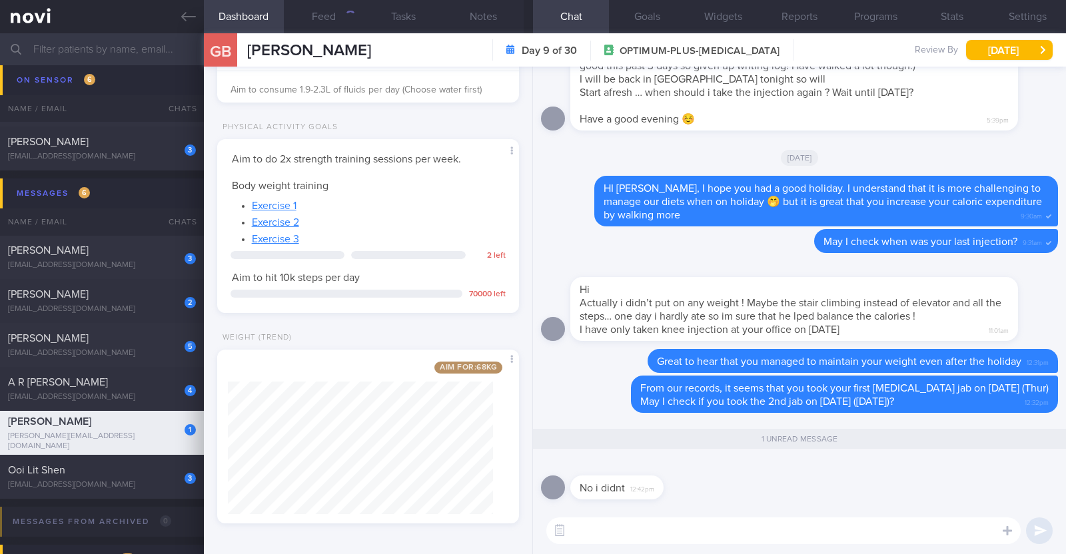
scroll to position [151, 265]
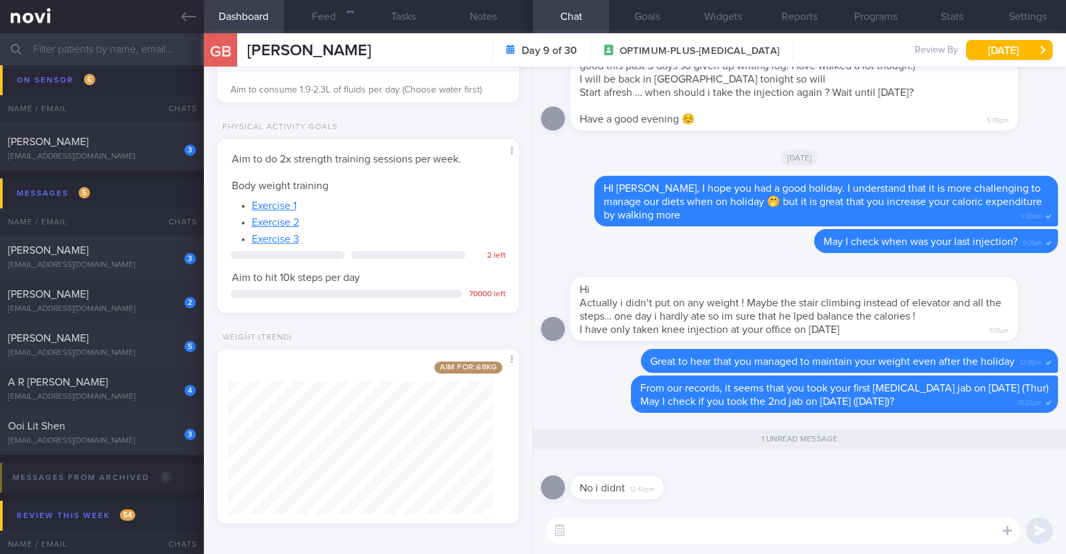
click at [730, 489] on div "No i didnt 12:42pm" at bounding box center [799, 484] width 517 height 48
click at [703, 521] on textarea at bounding box center [783, 531] width 474 height 27
click at [1039, 17] on button "Settings" at bounding box center [1028, 16] width 76 height 33
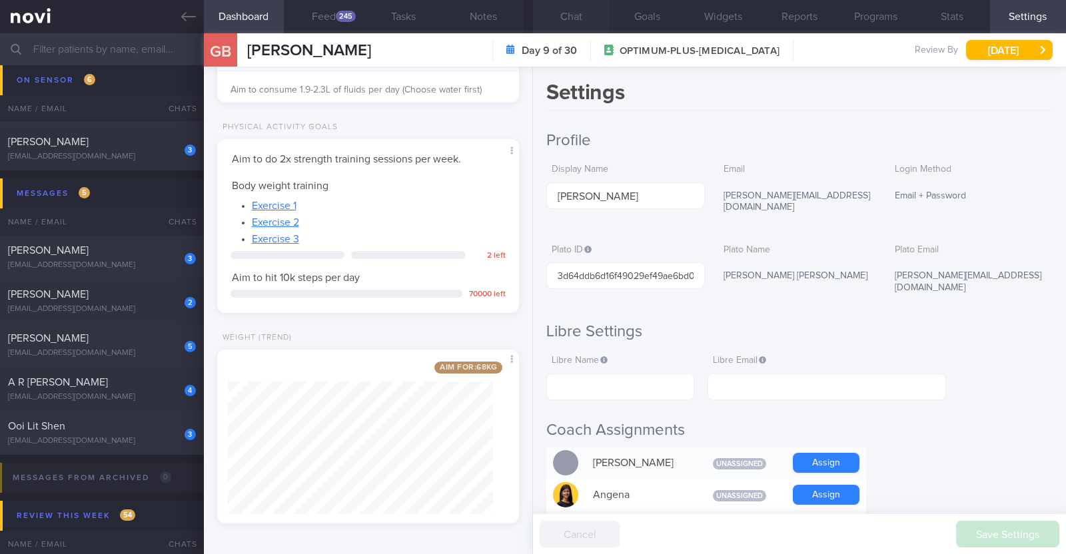
click at [590, 14] on button "Chat" at bounding box center [571, 16] width 76 height 33
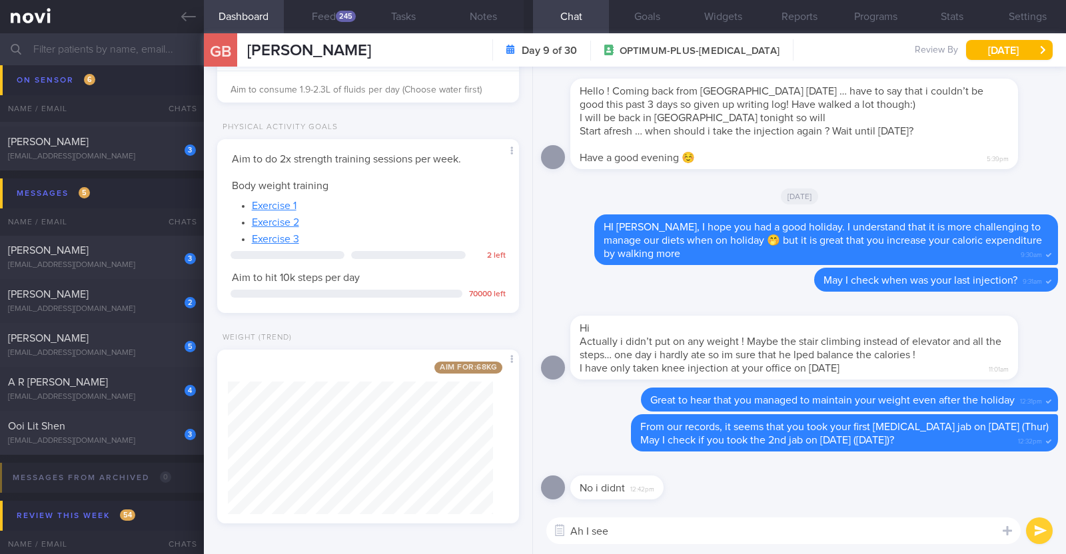
drag, startPoint x: 655, startPoint y: 534, endPoint x: 490, endPoint y: 517, distance: 165.5
click at [497, 524] on div "Dashboard Feed 245 Tasks Notes Chat Goals Widgets Reports Programs Stats Settin…" at bounding box center [635, 293] width 862 height 521
type textarea "Thank you for clarifying Gill. May i check"
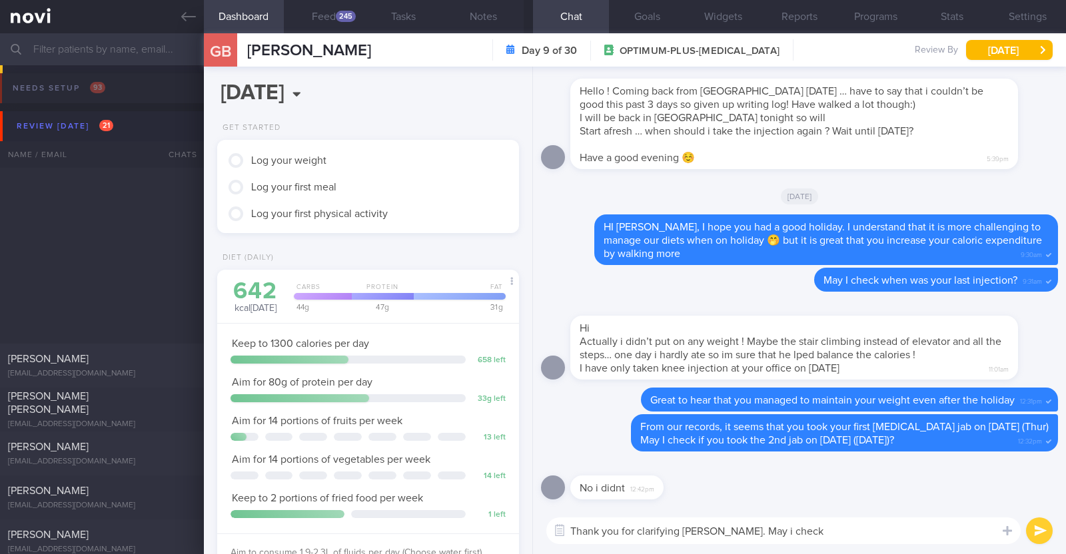
select select "8"
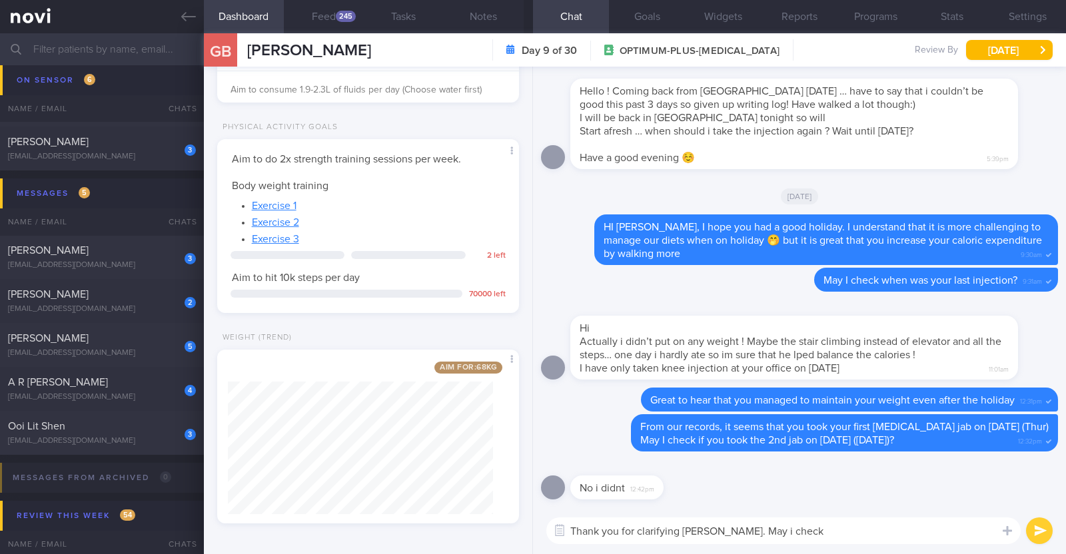
drag, startPoint x: 789, startPoint y: 531, endPoint x: 703, endPoint y: 529, distance: 86.0
click at [703, 529] on textarea "Thank you for clarifying [PERSON_NAME]. May i check" at bounding box center [783, 531] width 474 height 27
type textarea "Thank you for clarifying [PERSON_NAME]"
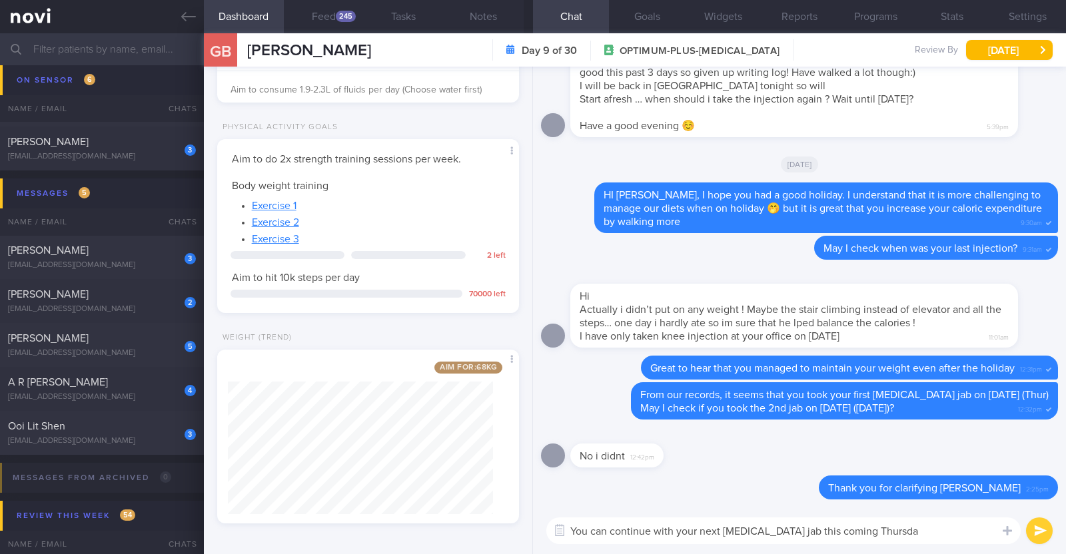
type textarea "You can continue with your next [MEDICAL_DATA] jab this [DATE]"
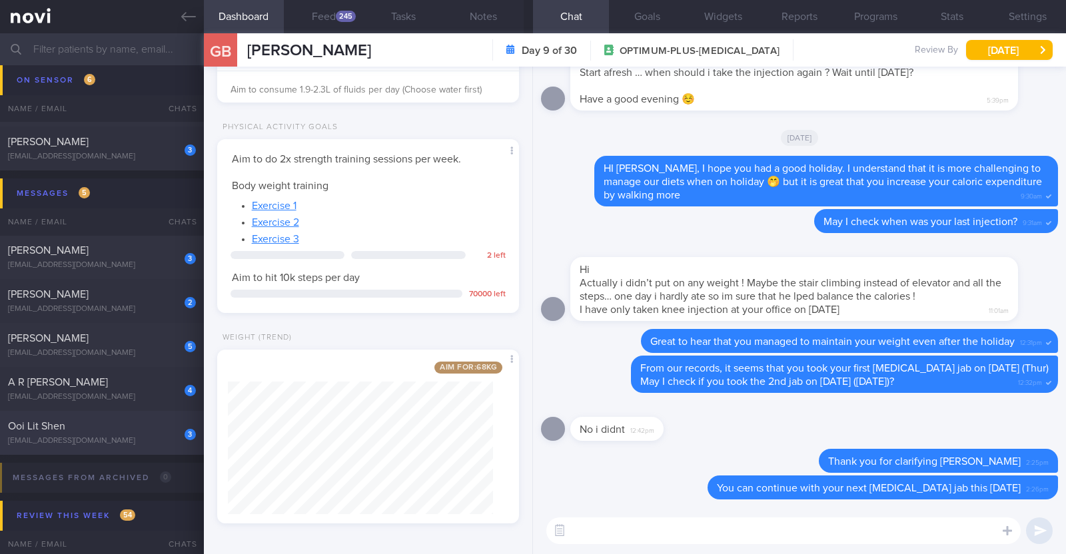
click at [160, 441] on div "[EMAIL_ADDRESS][DOMAIN_NAME]" at bounding box center [102, 441] width 188 height 10
type textarea "22M Nil PMHx/ meds Running x 3/week (30 mins), strength training (upper body) x…"
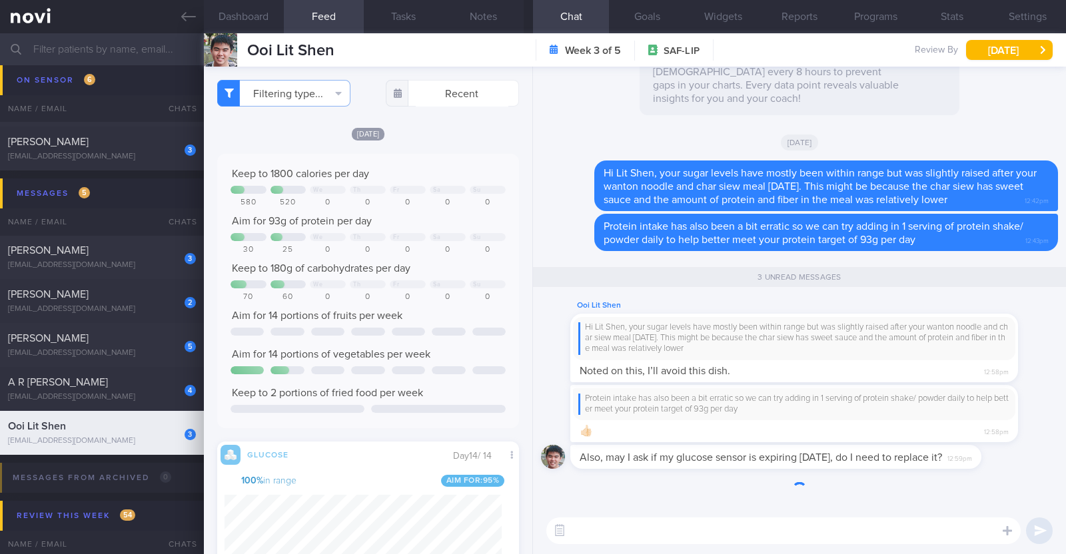
scroll to position [183, 277]
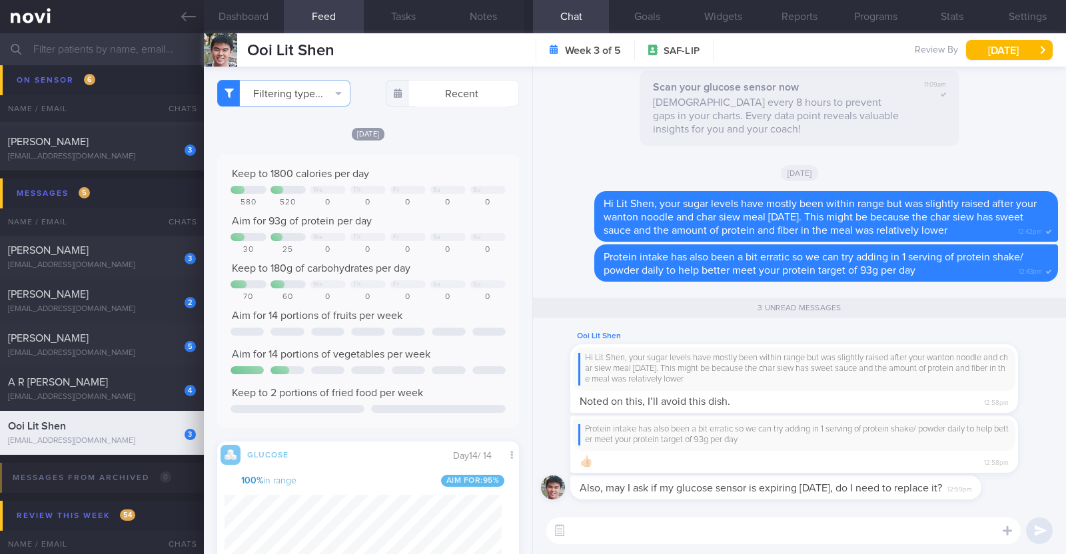
click at [668, 526] on textarea at bounding box center [783, 531] width 474 height 27
paste textarea "The LIP program comes with 1 sensor. If you found the sensor to be useful, you …"
type textarea "The LIP program comes with 1 sensor. If you found the sensor to be useful, you …"
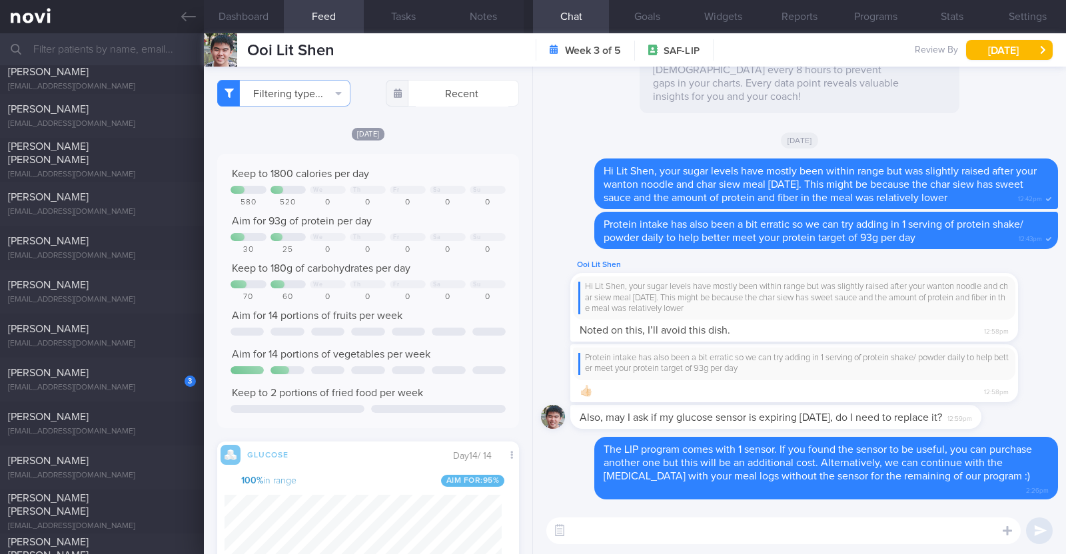
scroll to position [0, 0]
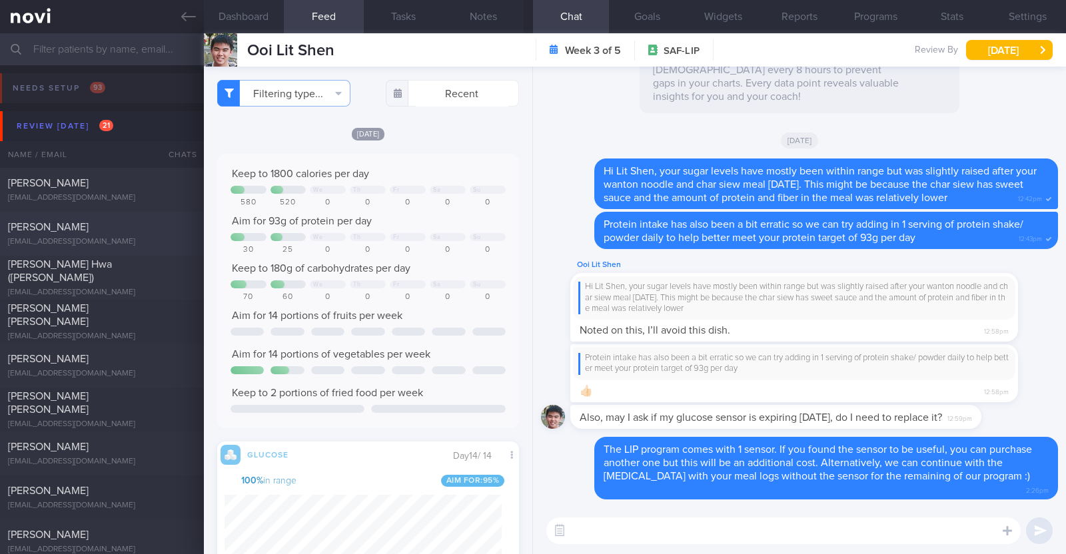
click at [135, 235] on div "[PERSON_NAME] [EMAIL_ADDRESS][DOMAIN_NAME]" at bounding box center [102, 234] width 204 height 27
type input "R/v with [PERSON_NAME] 22/9. R/v 2/9"
type textarea "38F Comorbidities: [MEDICAL_DATA] PCOS Ryblesus 14mg Weight training 2x (60min)…"
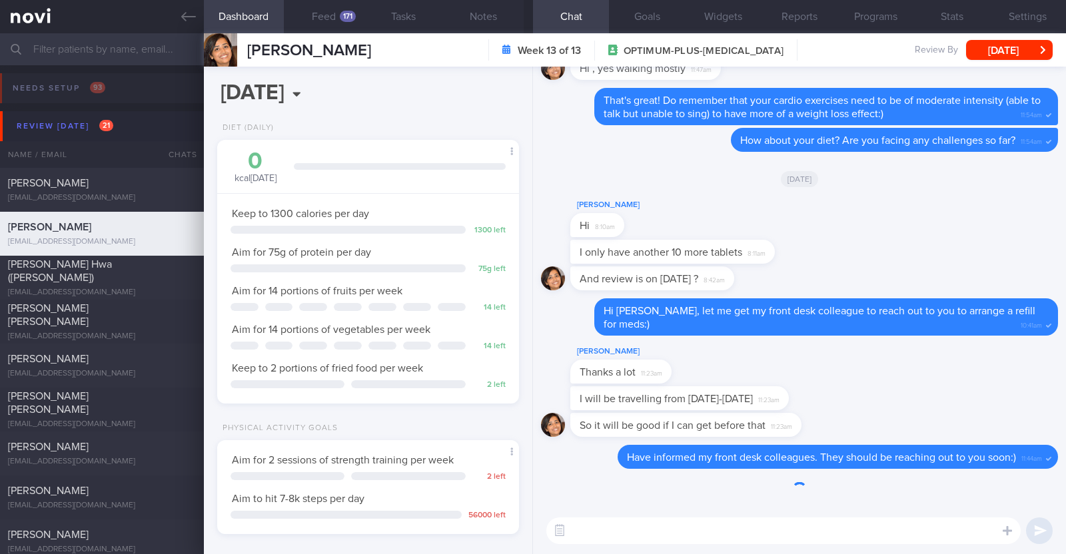
scroll to position [151, 265]
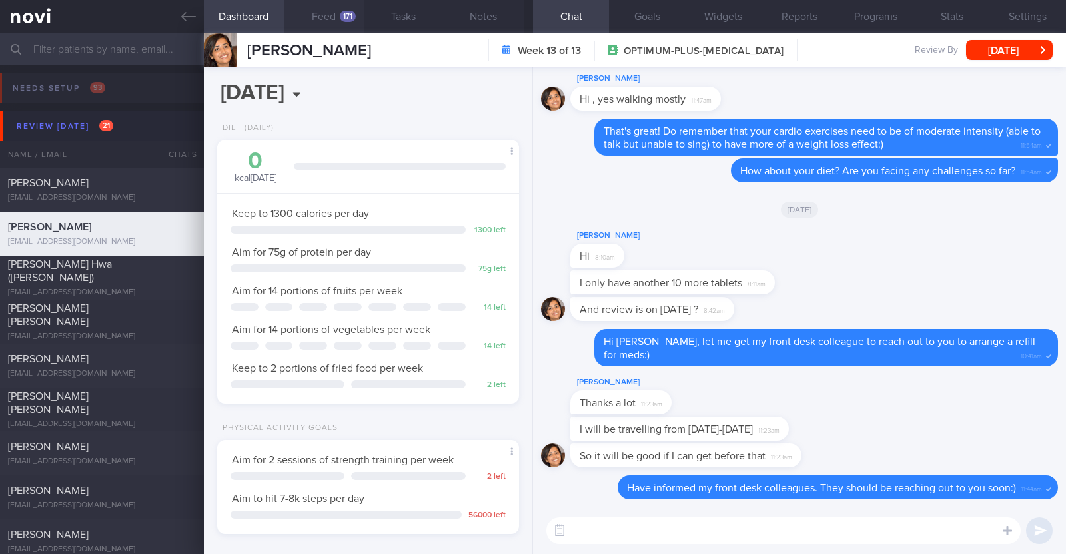
click at [325, 15] on button "Feed 171" at bounding box center [324, 16] width 80 height 33
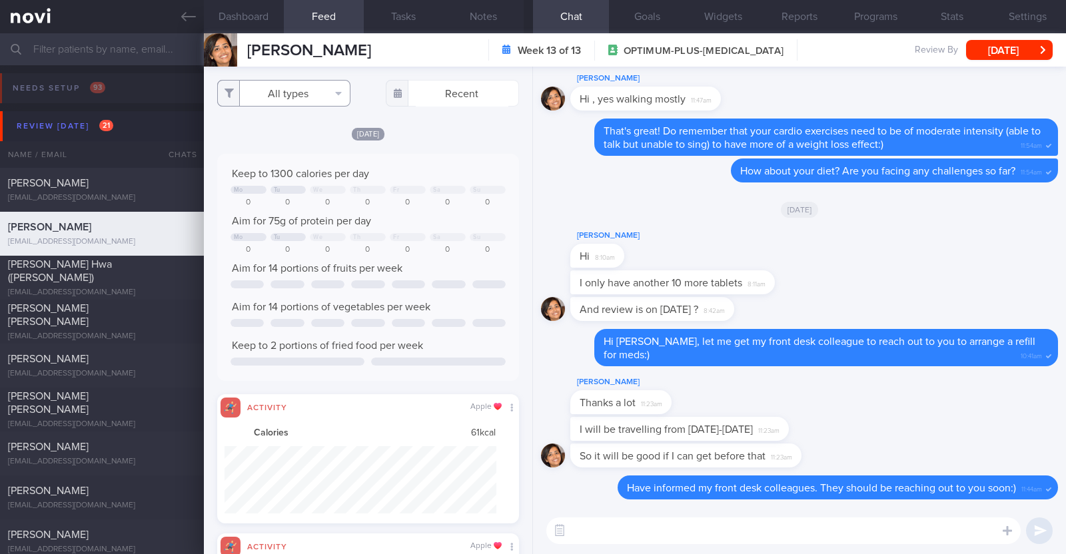
click at [320, 99] on button "All types" at bounding box center [283, 93] width 133 height 27
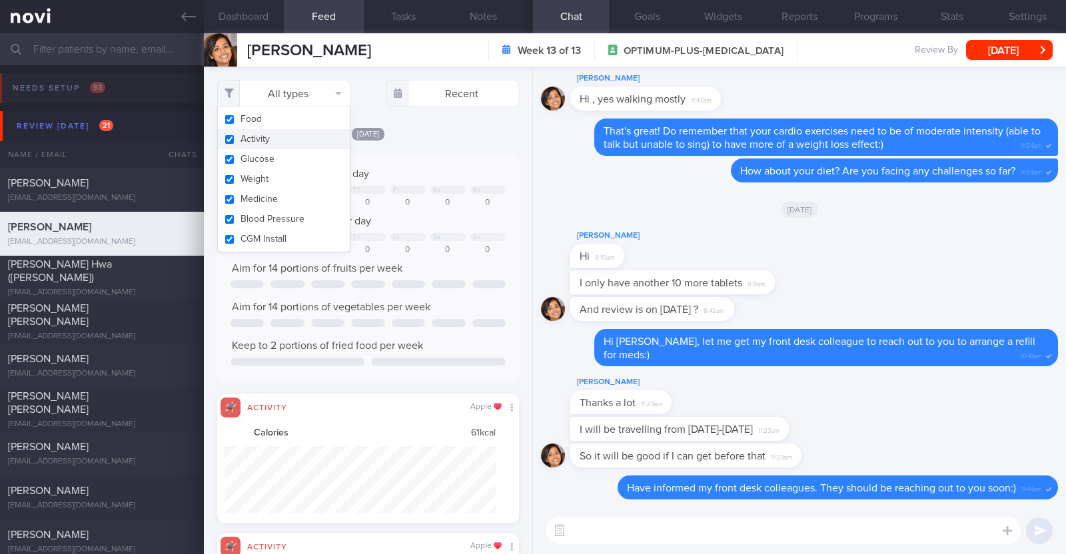
click at [300, 145] on button "Activity" at bounding box center [284, 139] width 132 height 20
checkbox input "false"
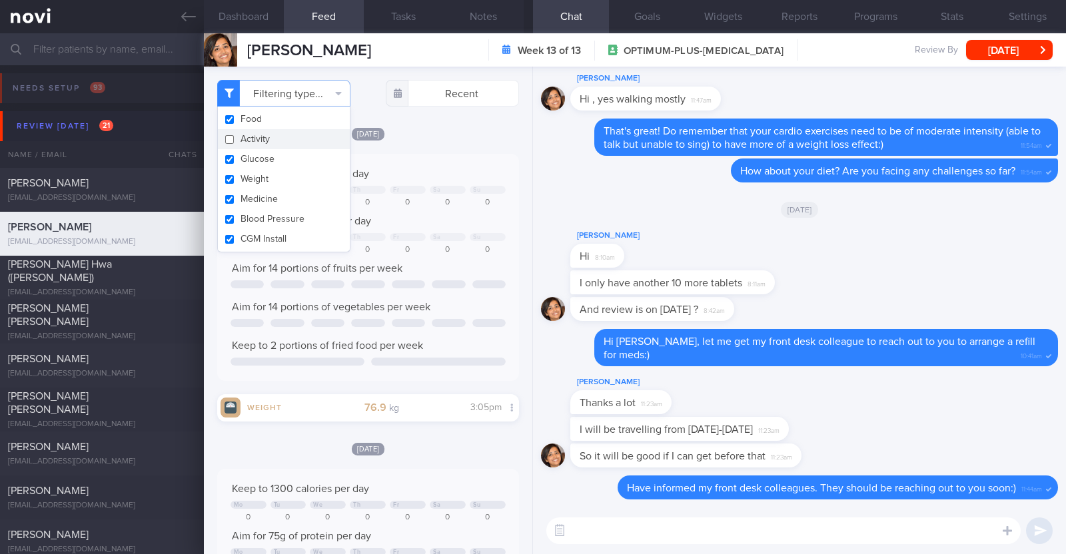
click at [456, 131] on div "[DATE]" at bounding box center [368, 134] width 302 height 14
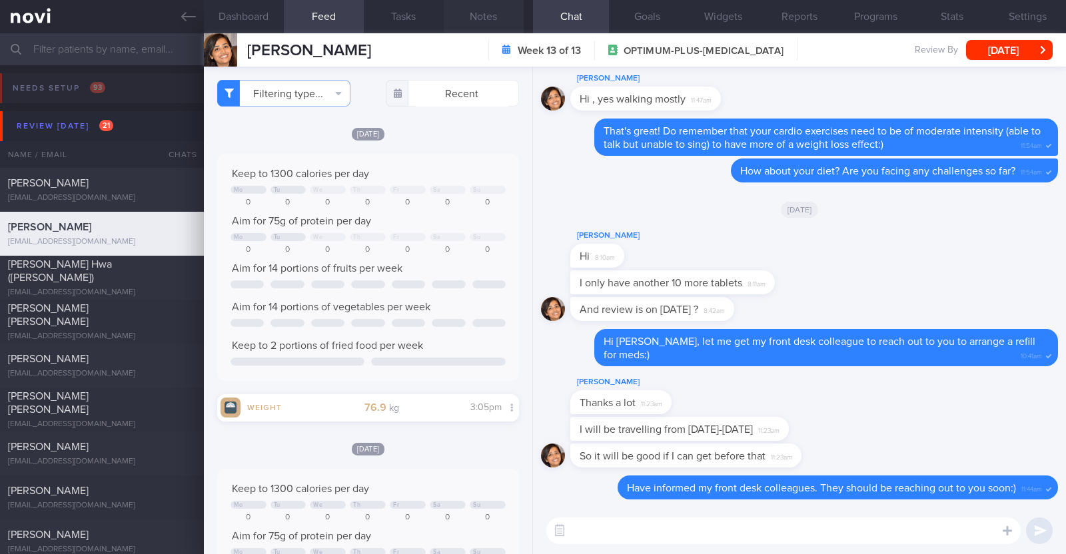
click at [489, 7] on button "Notes" at bounding box center [484, 16] width 80 height 33
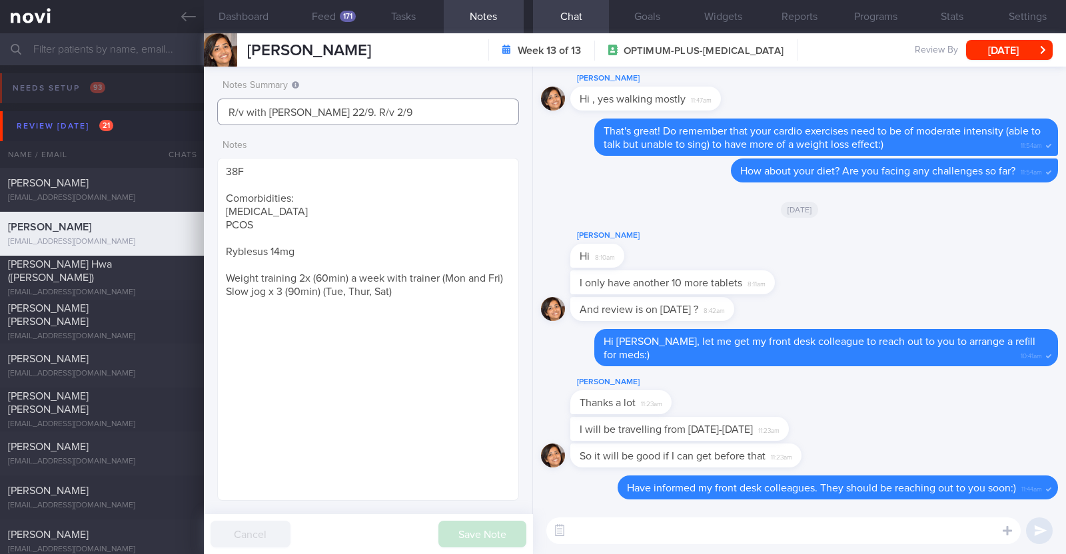
click at [388, 113] on input "R/v with Dr Kyle 22/9. R/v 2/9" at bounding box center [368, 112] width 302 height 27
drag, startPoint x: 388, startPoint y: 113, endPoint x: 0, endPoint y: 85, distance: 389.5
click at [0, 85] on div "Patients New Users Coaches Assigned patients Assigned patients All active patie…" at bounding box center [533, 293] width 1066 height 521
type input "Travelling 3-13 Sep"
click at [483, 533] on button "Save Note" at bounding box center [482, 534] width 88 height 27
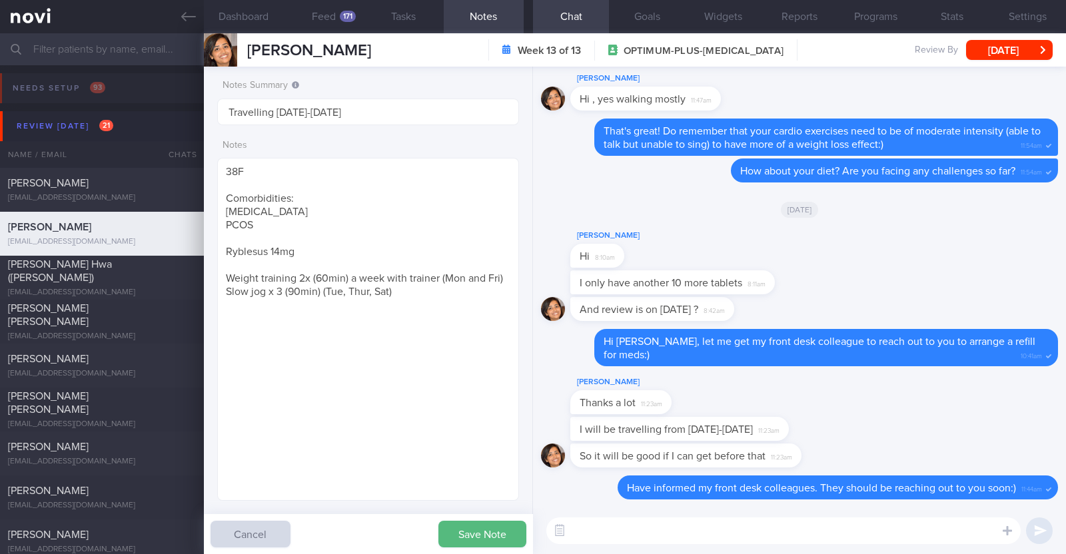
type input "Travelling 3-13 Sep"
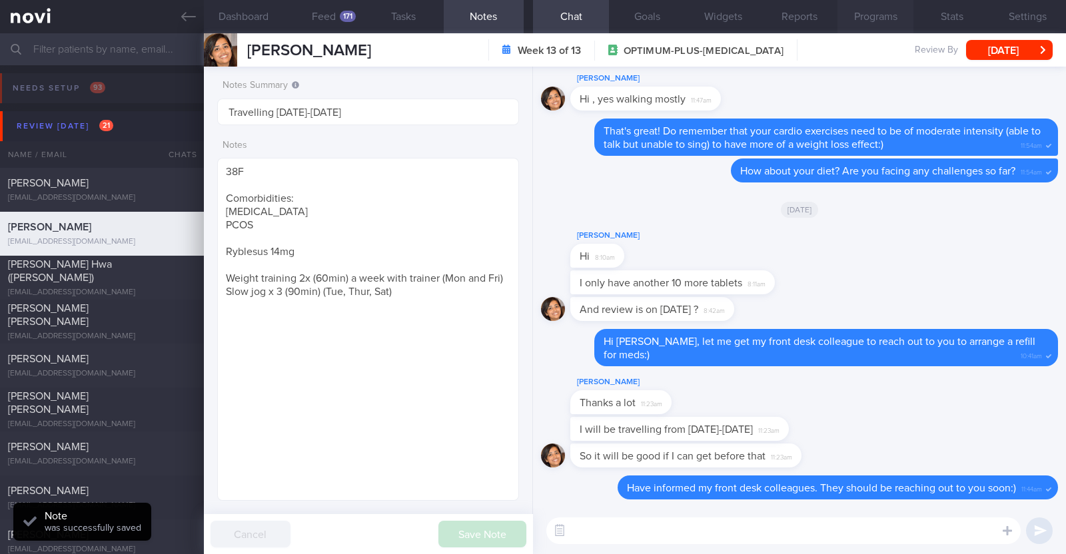
click at [888, 21] on button "Programs" at bounding box center [876, 16] width 76 height 33
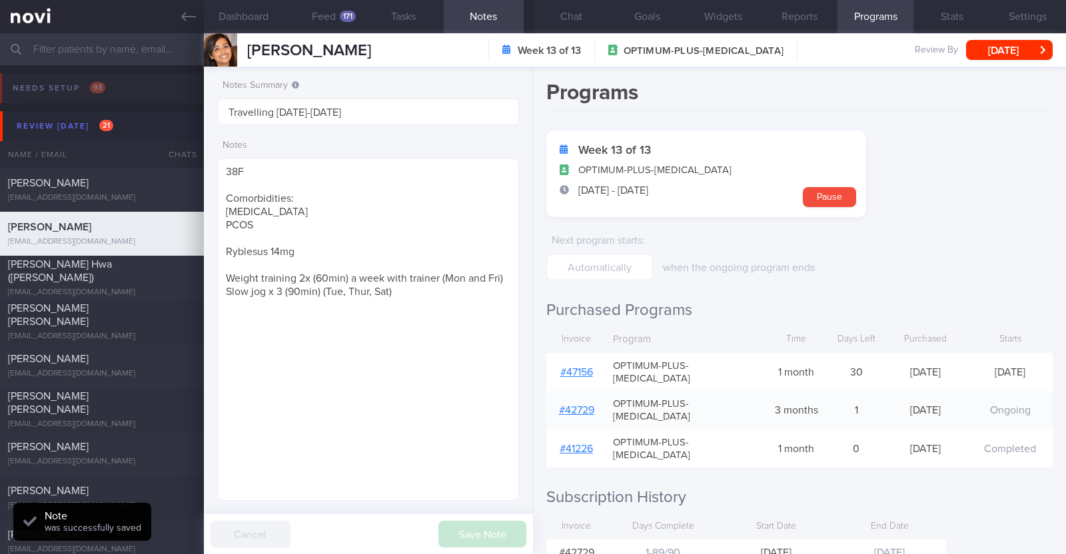
click at [583, 367] on link "# 47156" at bounding box center [576, 372] width 33 height 11
click at [426, 292] on textarea "38F Comorbidities: Fatty Liver PCOS Ryblesus 14mg Weight training 2x (60min) a …" at bounding box center [368, 329] width 302 height 343
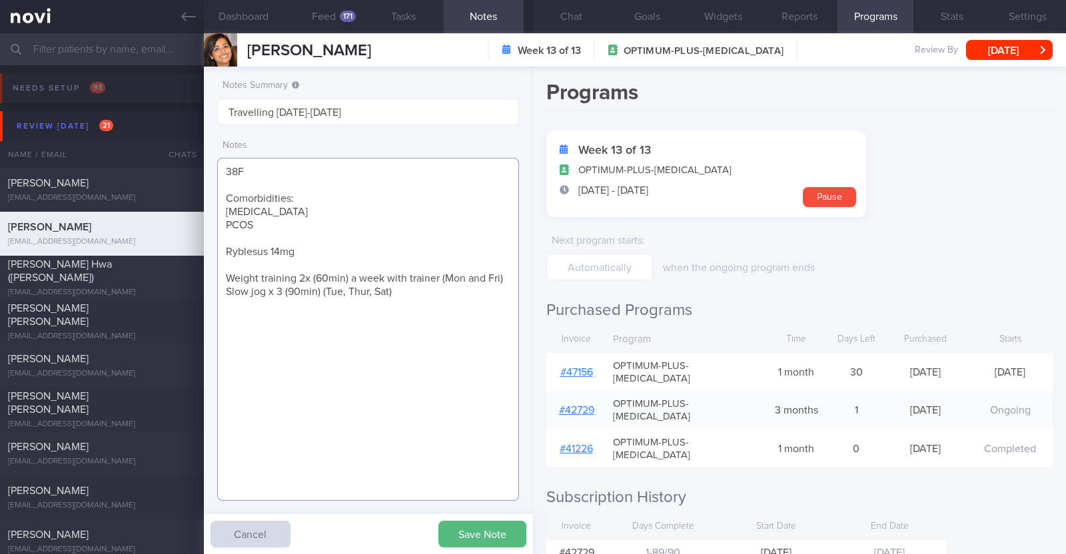
paste textarea "Weight Trend 83 > 80.1 > 76.9"
drag, startPoint x: 287, startPoint y: 316, endPoint x: 263, endPoint y: 314, distance: 24.1
click at [263, 314] on textarea "38F Comorbidities: Fatty Liver PCOS Ryblesus 14mg Weight training 2x (60min) a …" at bounding box center [368, 329] width 302 height 343
click at [406, 314] on textarea "38F Comorbidities: Fatty Liver PCOS Ryblesus 14mg Weight training 2x (60min) a …" at bounding box center [368, 329] width 302 height 343
drag, startPoint x: 307, startPoint y: 248, endPoint x: 211, endPoint y: 251, distance: 95.3
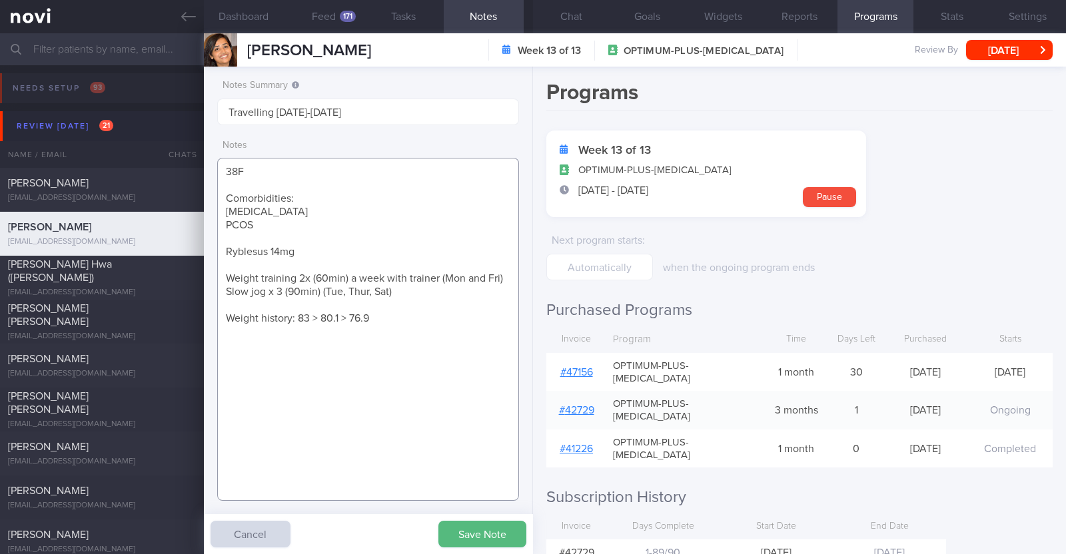
click at [211, 251] on div "Notes Summary Travelling 3-13 Sep Notes 38F Comorbidities: Fatty Liver PCOS Ryb…" at bounding box center [368, 311] width 329 height 488
paste textarea "- not keen to add on metformin or switching to Wegovy at the moment"
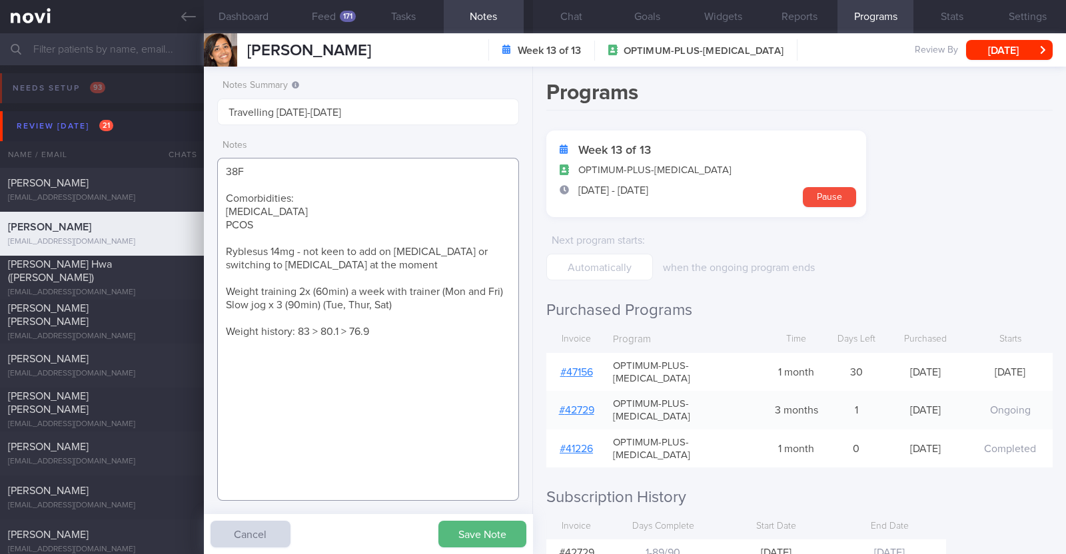
click at [314, 330] on textarea "38F Comorbidities: Fatty Liver PCOS Ryblesus 14mg - not keen to add on metformi…" at bounding box center [368, 329] width 302 height 343
click at [320, 331] on textarea "38F Comorbidities: Fatty Liver PCOS Ryblesus 14mg - not keen to add on metformi…" at bounding box center [368, 329] width 302 height 343
click at [416, 330] on textarea "38F Comorbidities: Fatty Liver PCOS Ryblesus 14mg - not keen to add on metformi…" at bounding box center [368, 329] width 302 height 343
type textarea "38F Comorbidities: Fatty Liver PCOS Ryblesus 14mg - not keen to add on metformi…"
click at [460, 528] on button "Save Note" at bounding box center [482, 534] width 88 height 27
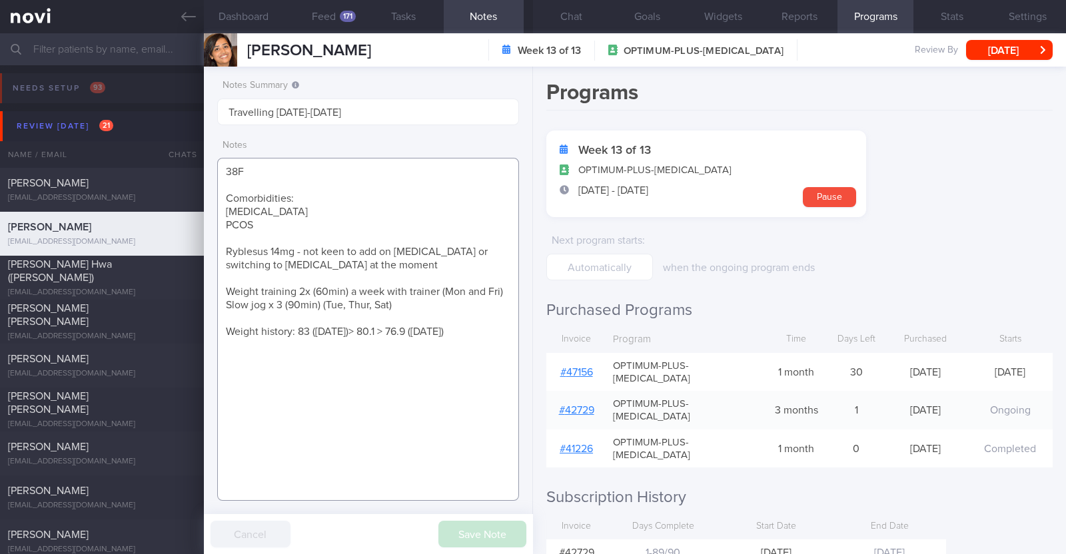
drag, startPoint x: 353, startPoint y: 264, endPoint x: 191, endPoint y: 245, distance: 163.1
click at [191, 245] on div "Patients New Users Coaches Assigned patients Assigned patients All active patie…" at bounding box center [533, 293] width 1066 height 521
click at [576, 16] on button "Chat" at bounding box center [571, 16] width 76 height 33
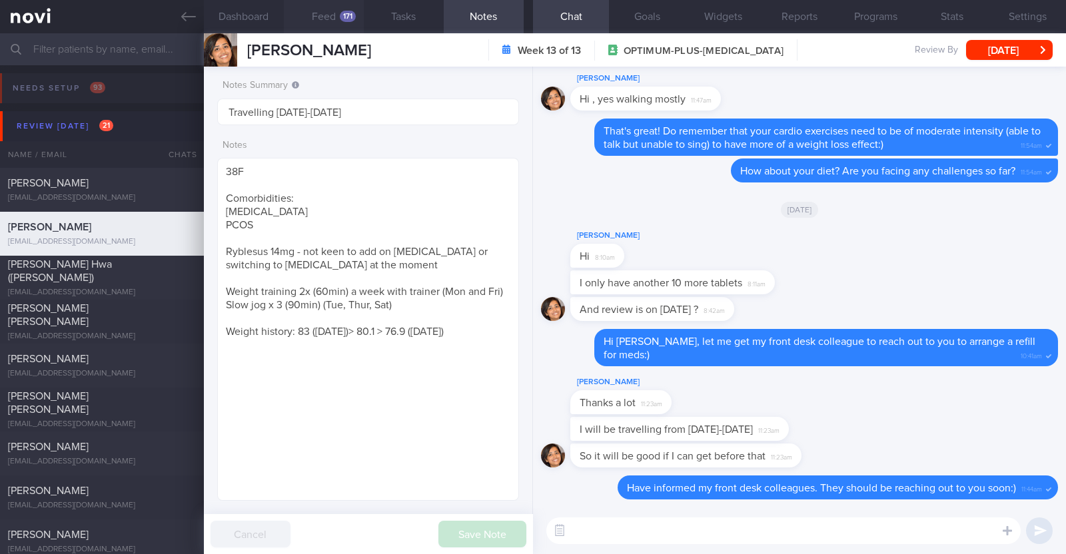
click at [329, 17] on button "Feed 171" at bounding box center [324, 16] width 80 height 33
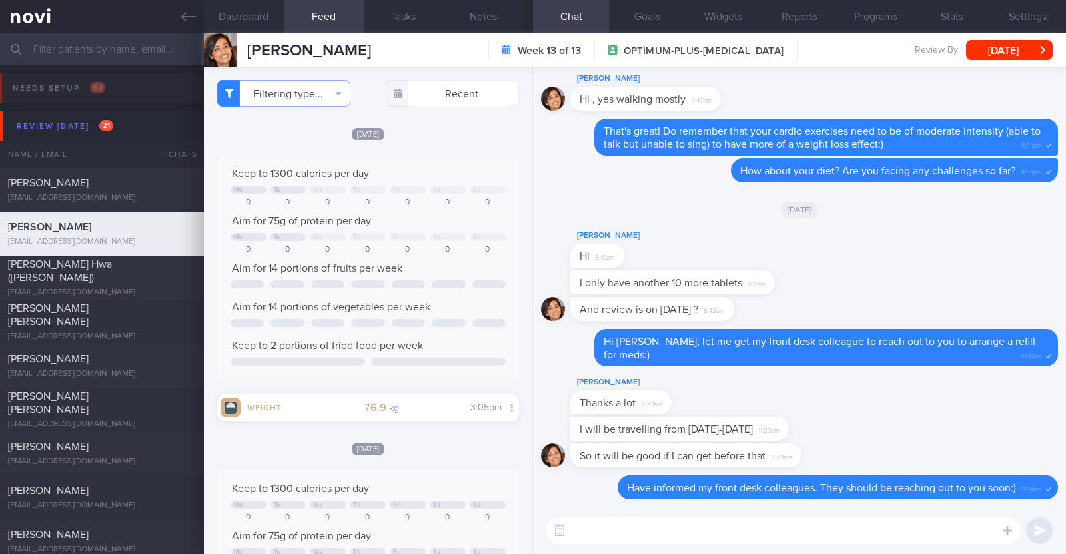
click at [624, 541] on textarea at bounding box center [783, 531] width 474 height 27
type textarea "Hi Diana, happy Tuesday:)"
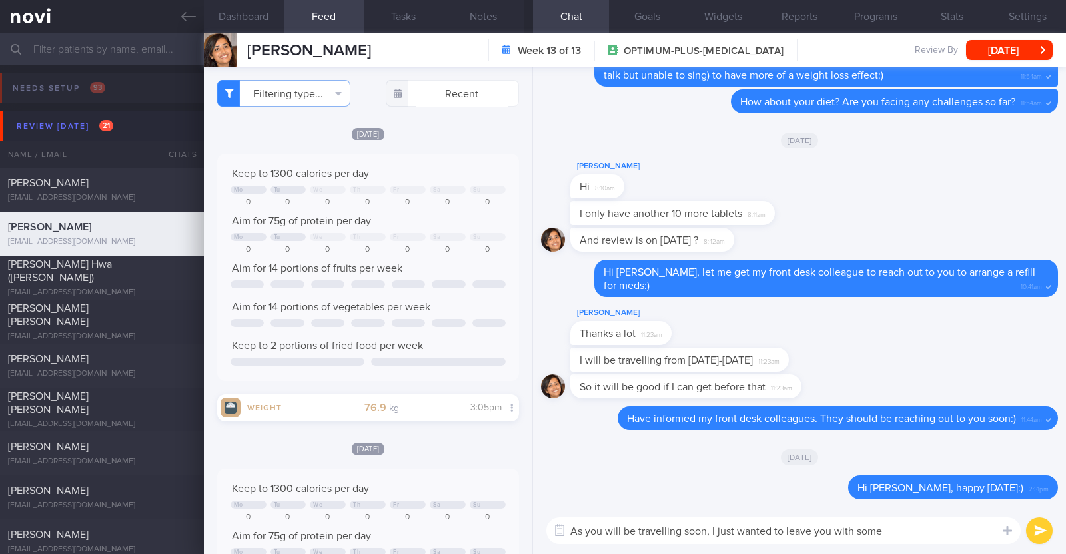
paste textarea "Tips to eat healthy when traveling for leisure/work - Focus on your overall int…"
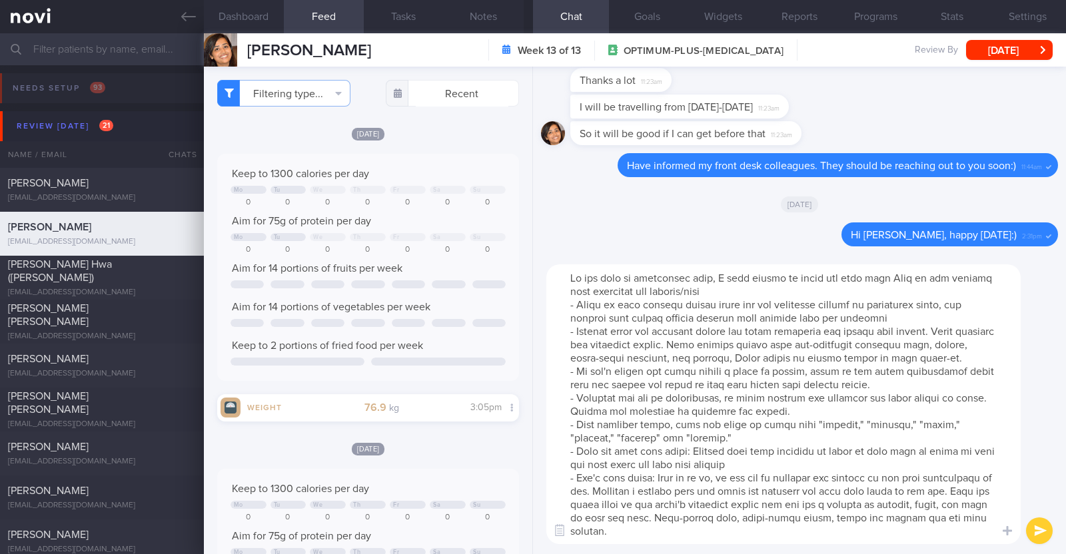
click at [885, 275] on textarea at bounding box center [783, 405] width 474 height 280
drag, startPoint x: 721, startPoint y: 293, endPoint x: 636, endPoint y: 291, distance: 84.6
click at [636, 291] on textarea at bounding box center [783, 405] width 474 height 280
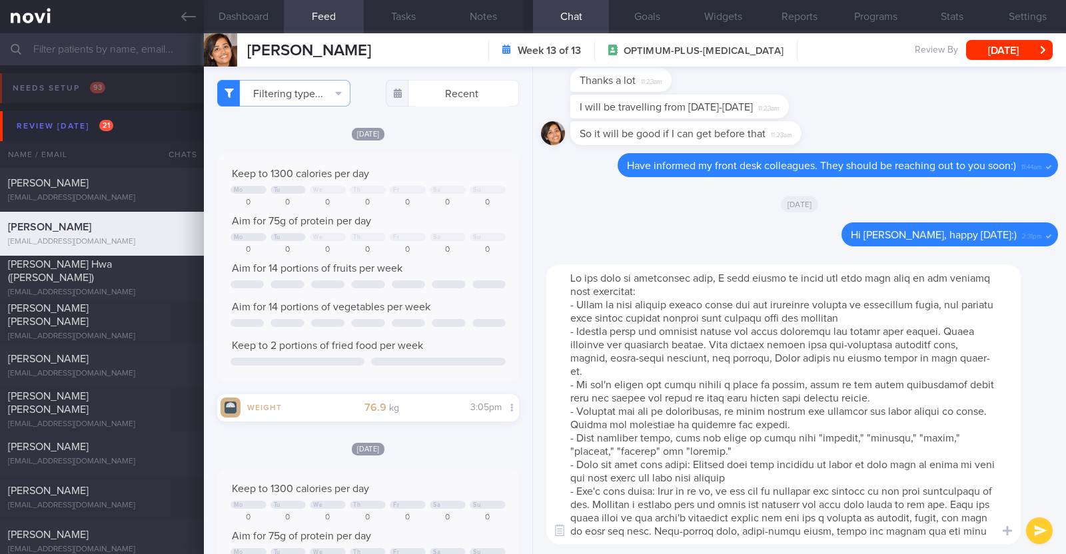
drag, startPoint x: 568, startPoint y: 334, endPoint x: 892, endPoint y: 379, distance: 326.2
click at [892, 379] on textarea at bounding box center [783, 405] width 474 height 280
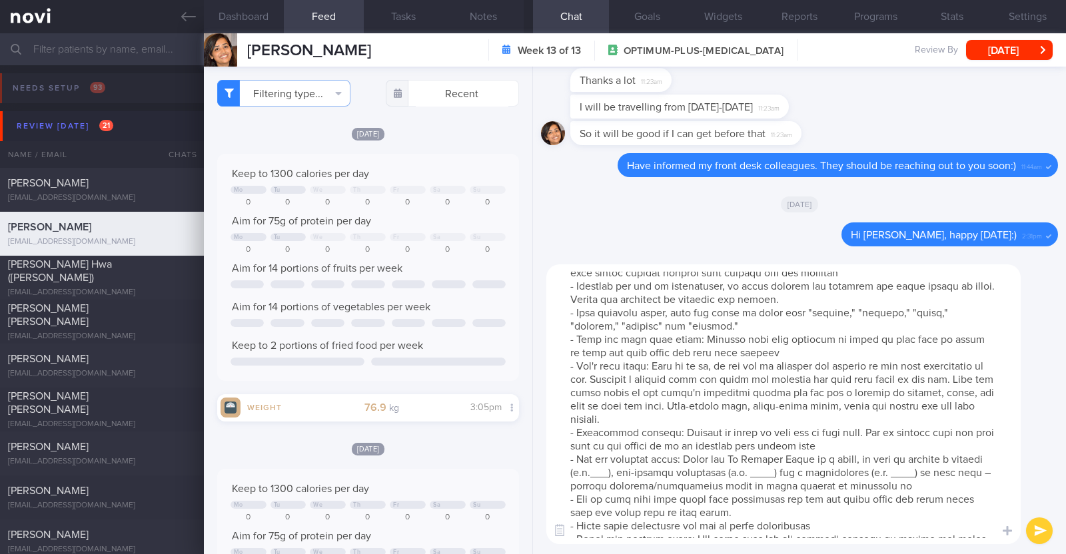
scroll to position [83, 0]
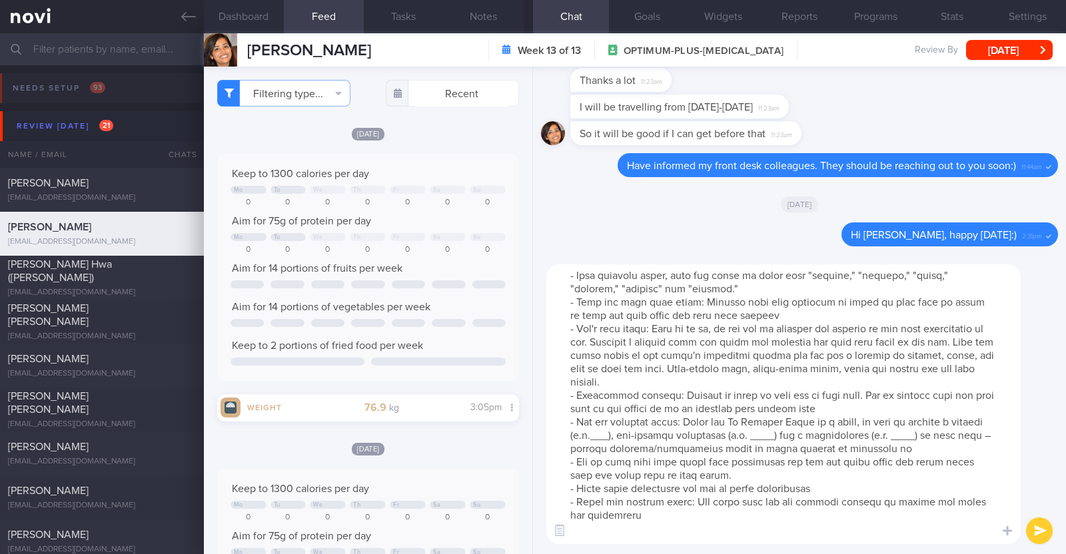
drag, startPoint x: 568, startPoint y: 425, endPoint x: 988, endPoint y: 442, distance: 420.1
click at [988, 442] on textarea at bounding box center [783, 405] width 474 height 280
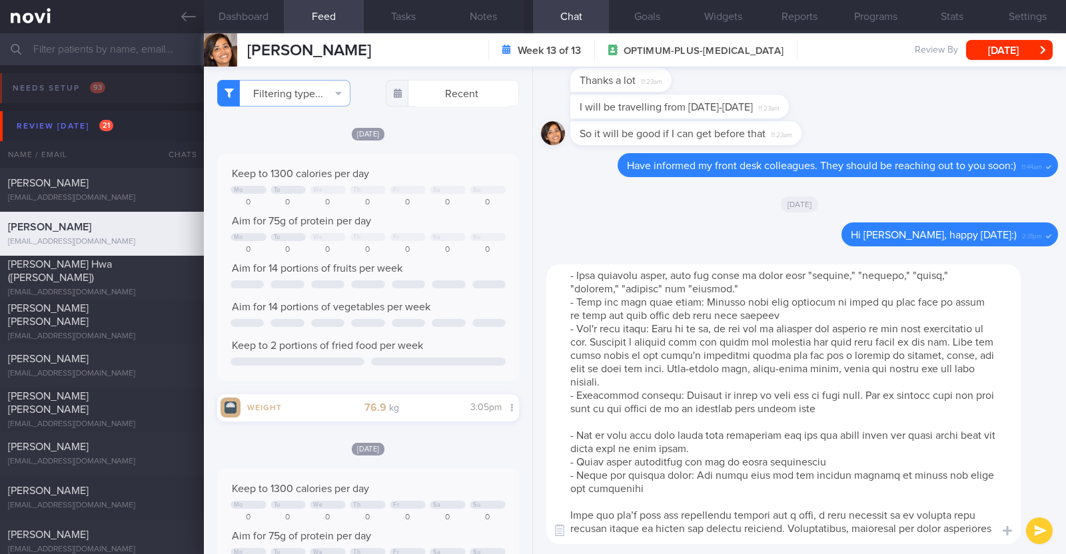
type textarea "As you will be travelling soon, I just wanted to leave you with some tips to ea…"
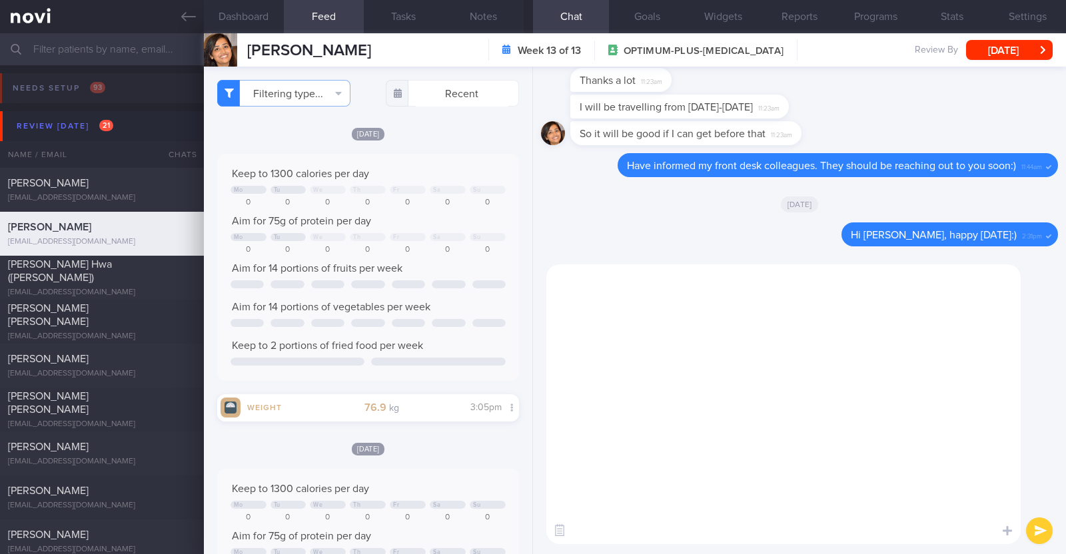
scroll to position [0, 0]
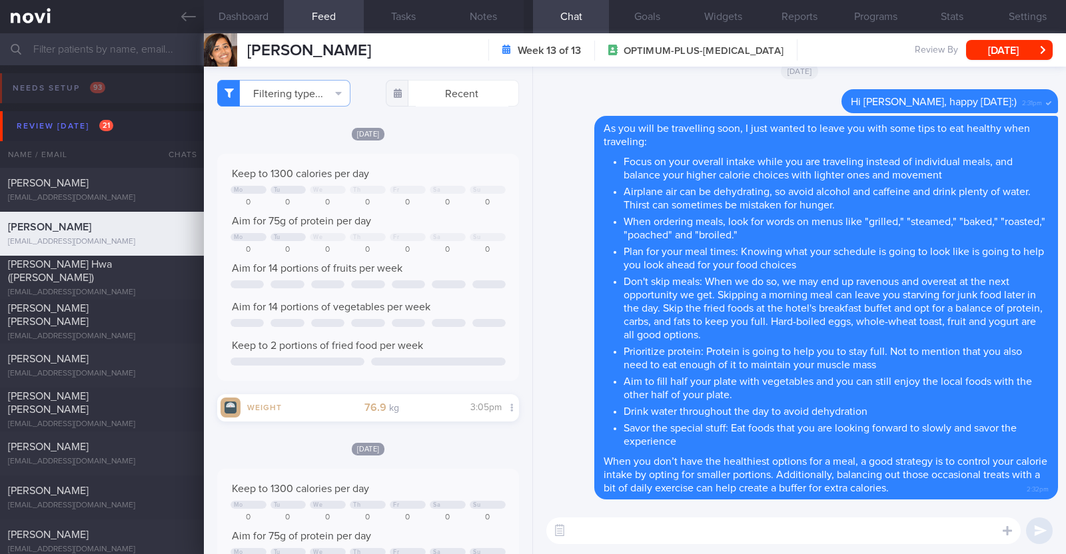
click at [989, 36] on div "Diana John Diana John tittu100@gmail.com Week 13 of 13 OPTIMUM-PLUS-RYBELSUS Re…" at bounding box center [635, 49] width 862 height 33
click at [986, 52] on button "[DATE]" at bounding box center [1009, 50] width 87 height 20
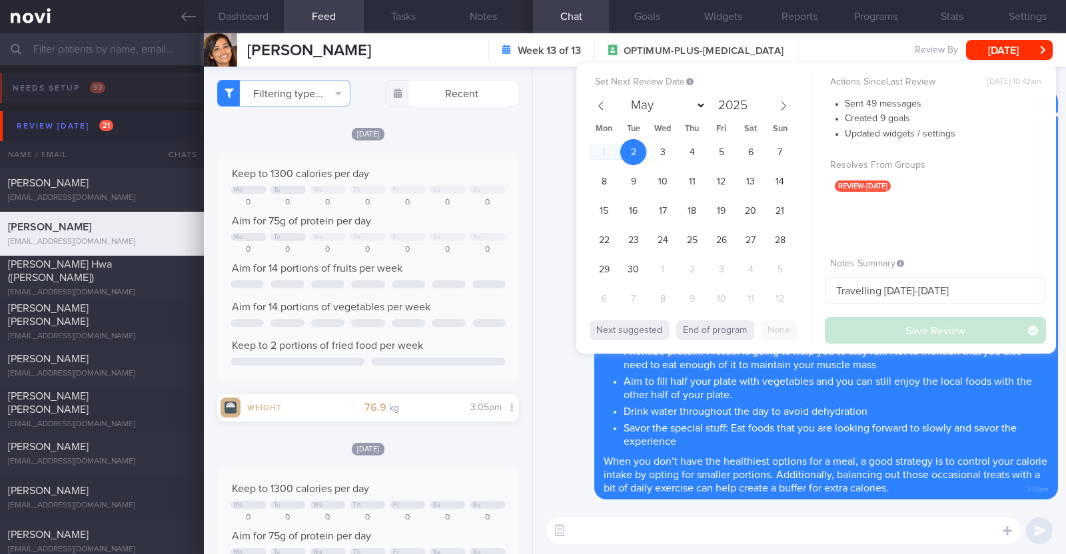
click at [558, 200] on div "Delete As you will be travelling soon, I just wanted to leave you with some tip…" at bounding box center [799, 308] width 517 height 384
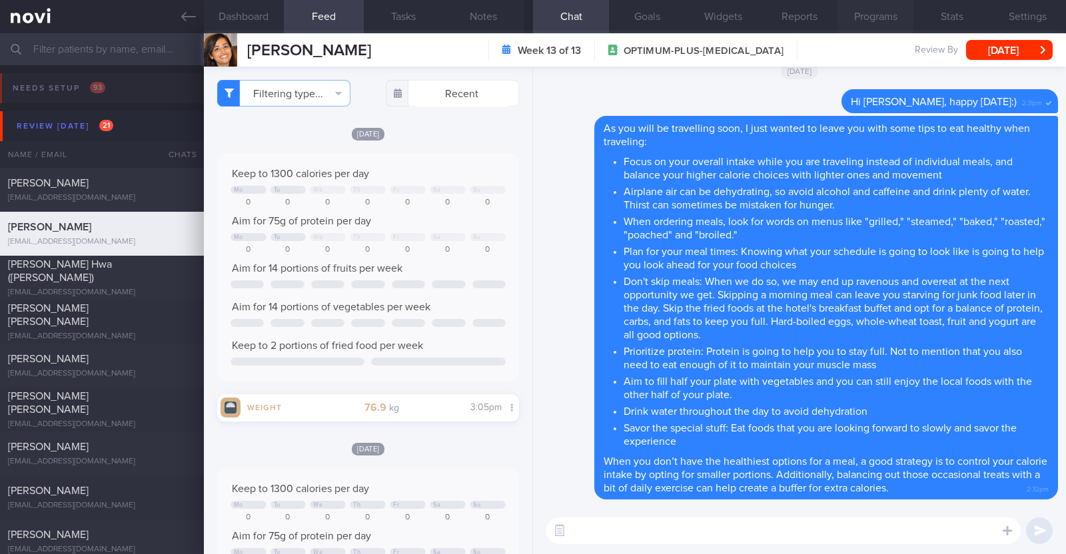
click at [860, 8] on button "Programs" at bounding box center [876, 16] width 76 height 33
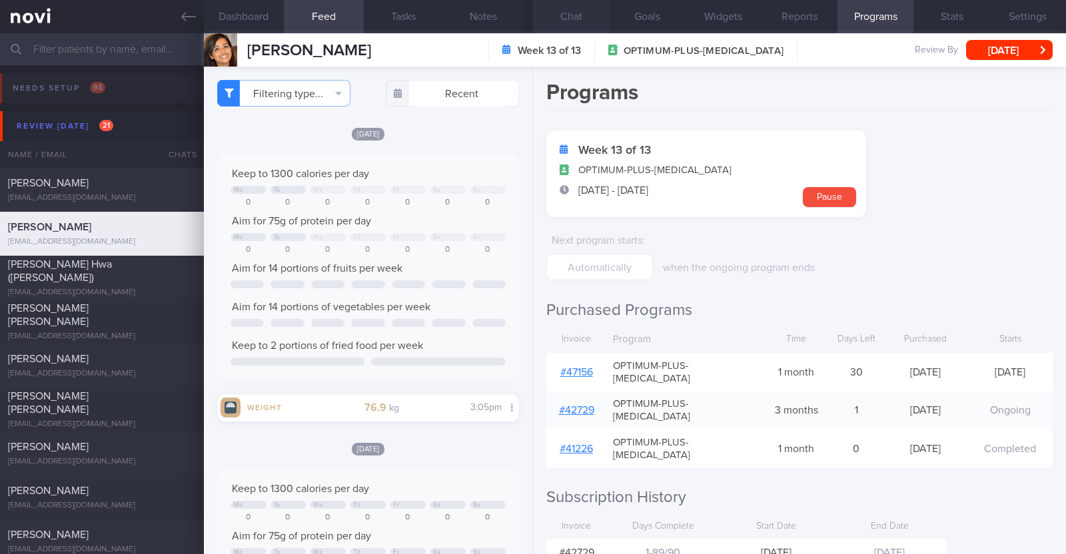
click at [583, 3] on button "Chat" at bounding box center [571, 16] width 76 height 33
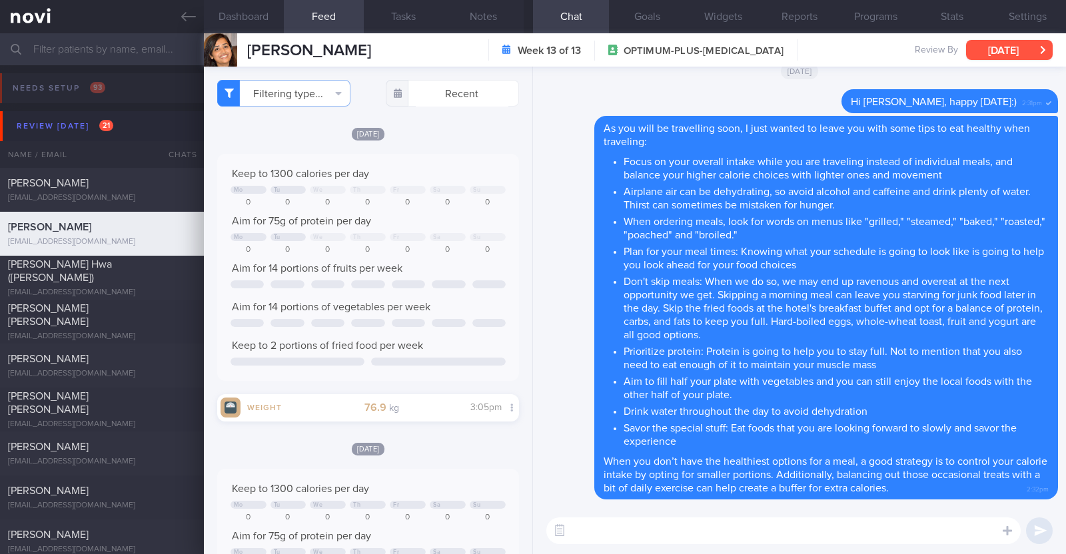
click at [1017, 48] on button "[DATE]" at bounding box center [1009, 50] width 87 height 20
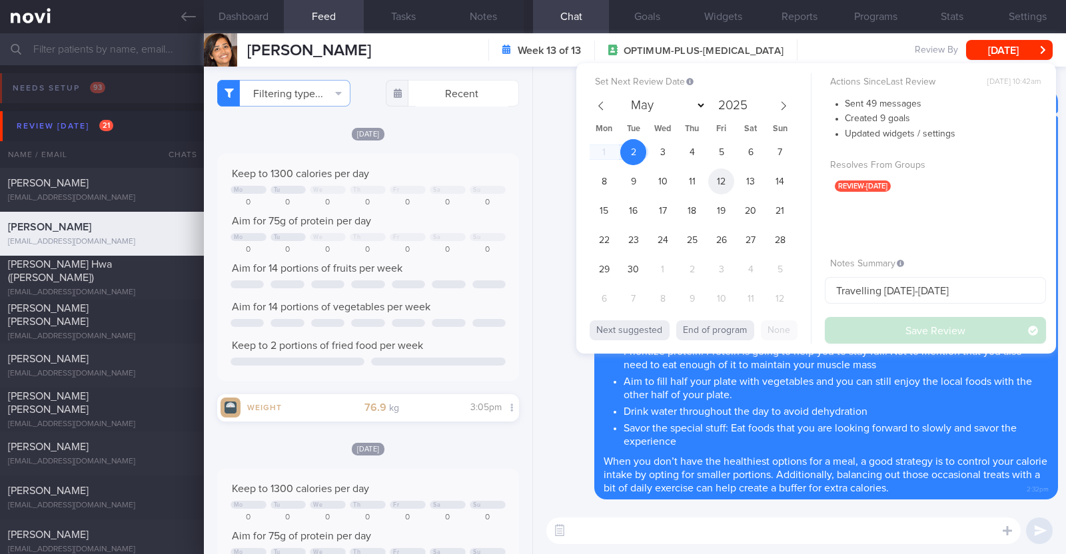
click at [719, 173] on span "12" at bounding box center [721, 182] width 26 height 26
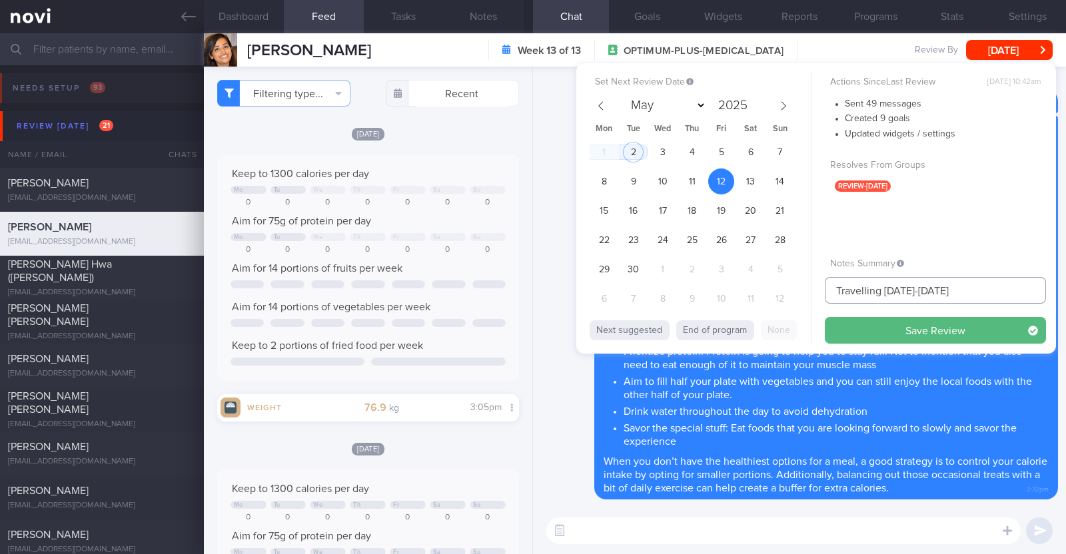
click at [949, 294] on input "Travelling 3-13 Sep" at bounding box center [935, 290] width 221 height 27
type input "Travelling 3-13 Sep. R/v 12/9"
click at [955, 324] on button "Save Review" at bounding box center [935, 330] width 221 height 27
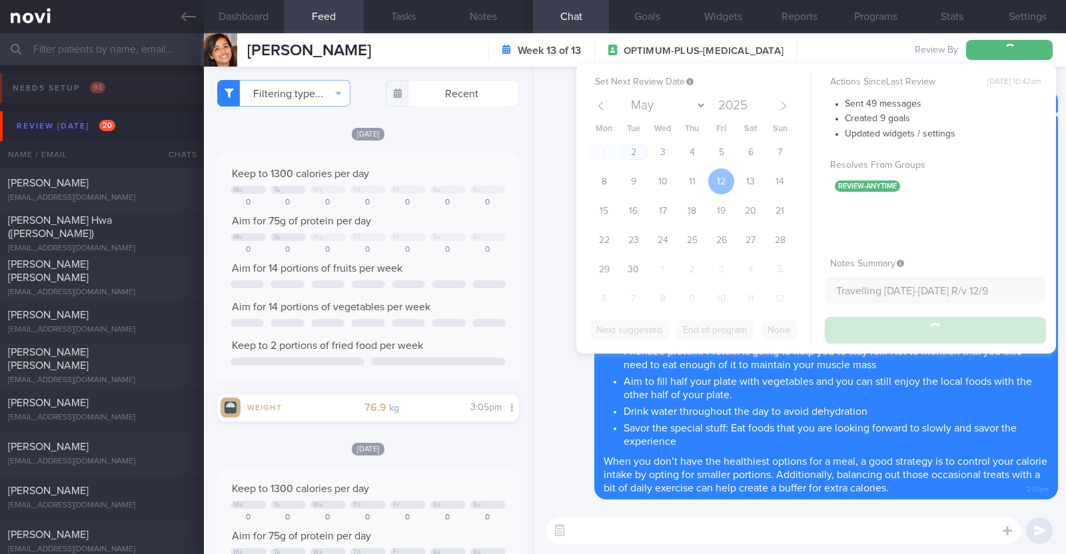
type input "Travelling 3-13 Sep. R/v 12/9"
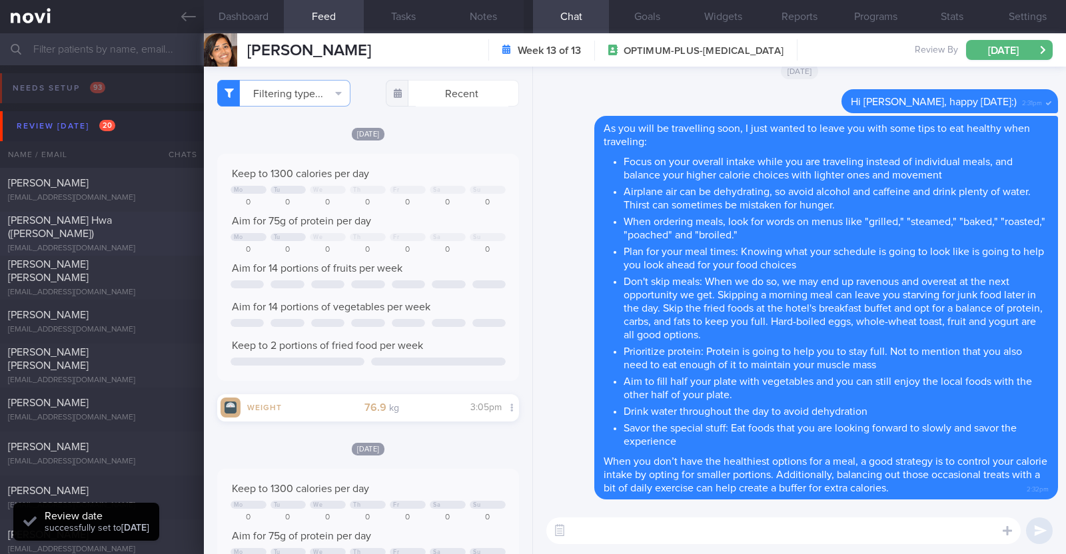
click at [133, 233] on div "Ong Chee Hwa (Jack)" at bounding box center [100, 227] width 185 height 27
type input "To stop program once current subscription ends - to archive"
type textarea "53M Comorbidities Pre-DM (dx pre-COVID19): not on meds, not on f/up, will self-…"
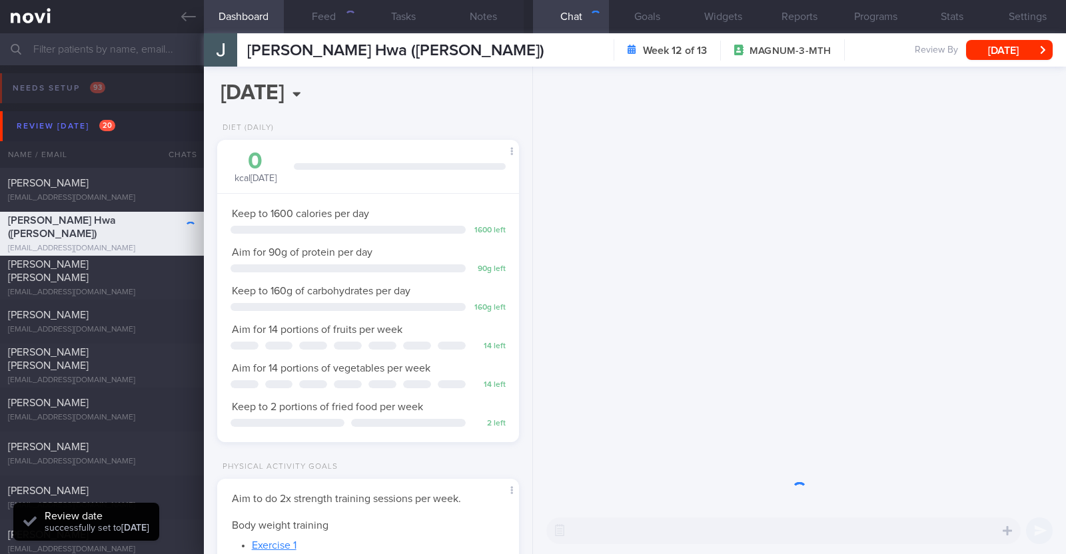
scroll to position [135, 270]
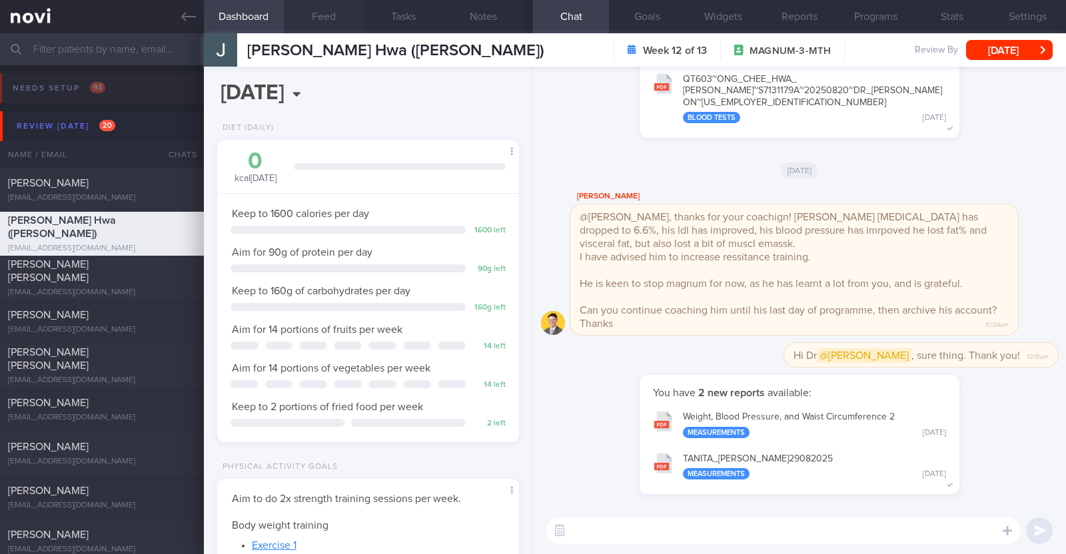
click at [334, 14] on button "Feed" at bounding box center [324, 16] width 80 height 33
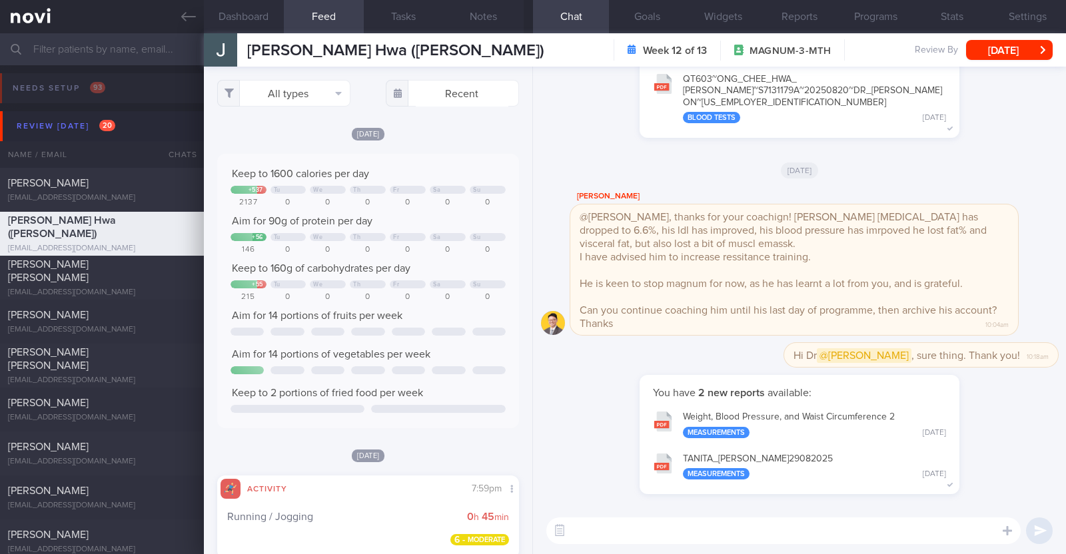
click at [820, 522] on textarea at bounding box center [783, 531] width 474 height 27
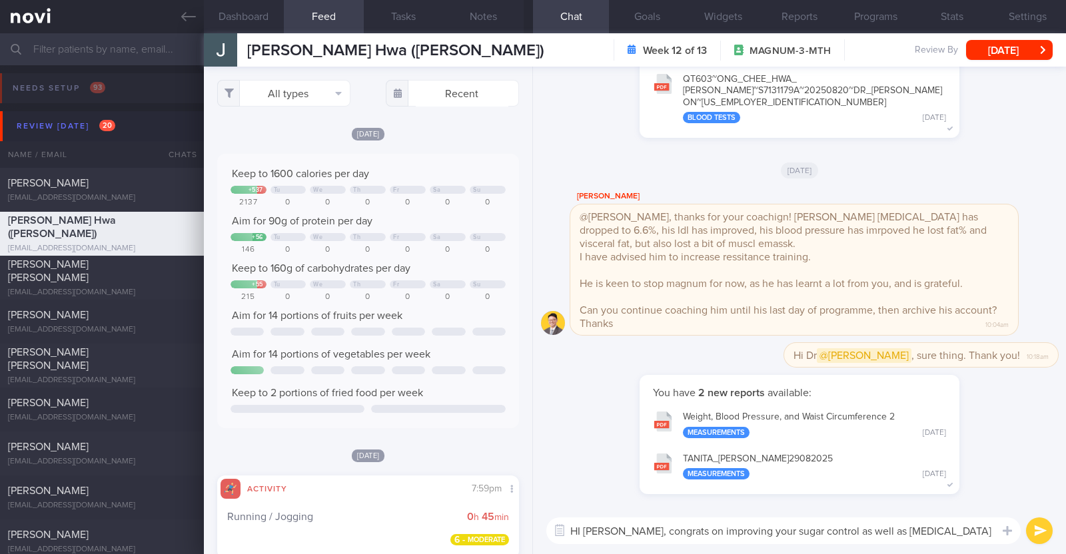
click at [582, 530] on textarea "HI Jack, congrats on improving your sugar control as well as cholesterol levels…" at bounding box center [783, 531] width 474 height 27
click at [949, 529] on textarea "Hi Jack, congrats on improving your sugar control as well as cholesterol levels…" at bounding box center [783, 531] width 474 height 27
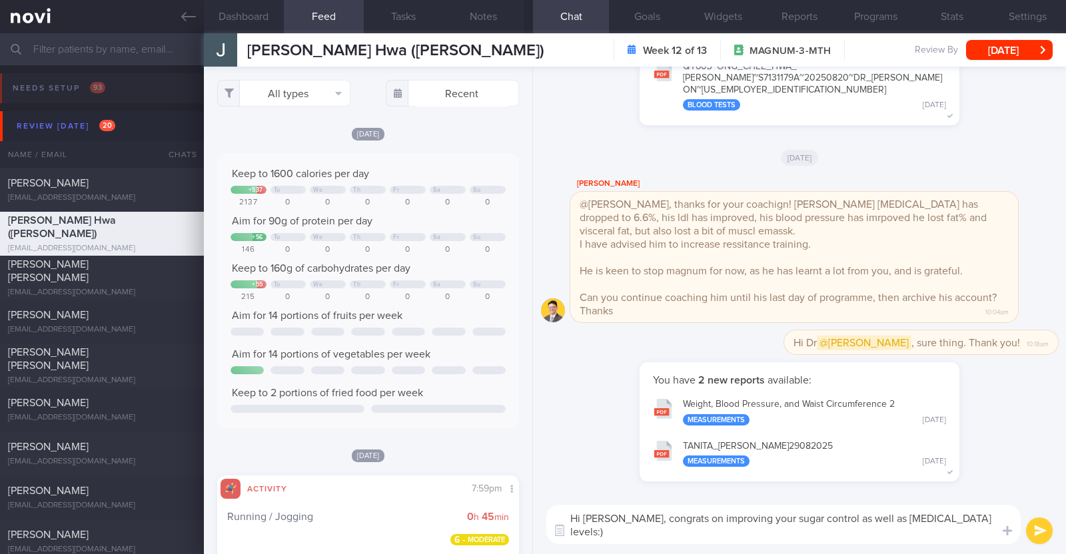
type textarea "Hi Jack, congrats on improving your sugar control as well as cholesterol levels…"
select select "8"
paste textarea "👏"
type textarea "Hi [PERSON_NAME], congrats on improving your sugar control as well as [MEDICAL_…"
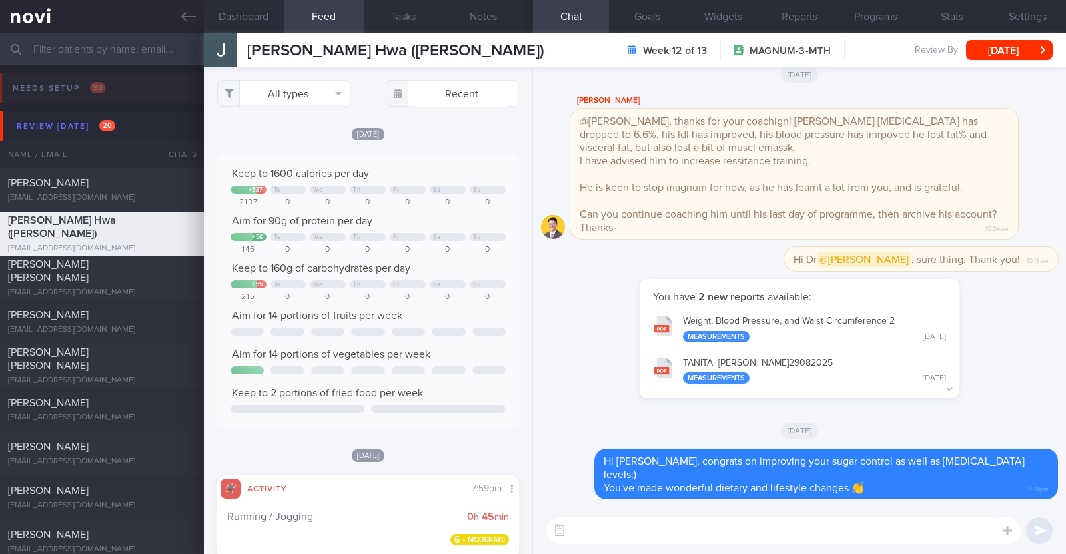
click at [784, 533] on textarea at bounding box center [783, 531] width 474 height 27
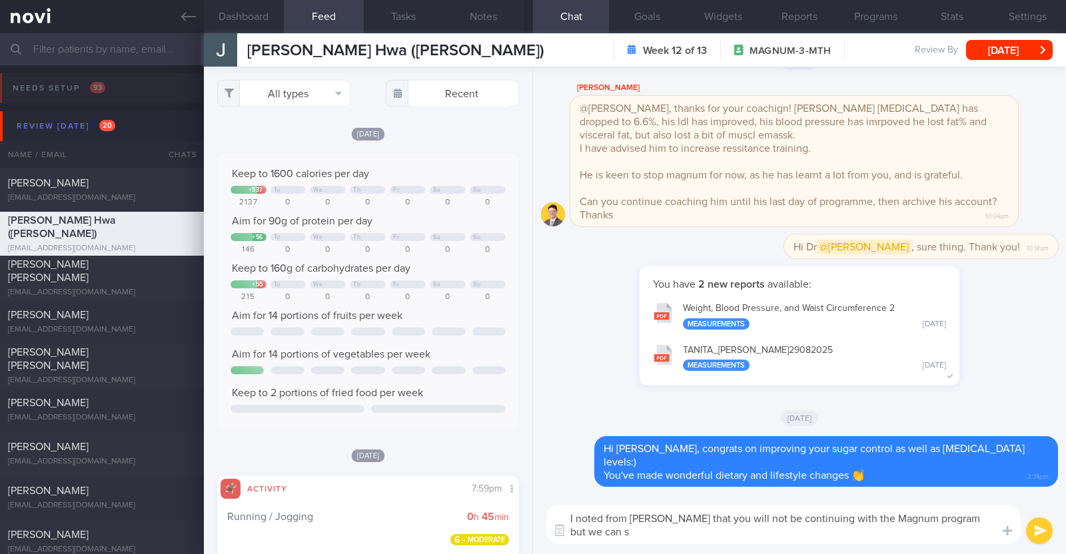
scroll to position [0, 0]
click at [942, 515] on textarea "I noted from [PERSON_NAME] that you will not be continuing with the Magnum prog…" at bounding box center [783, 524] width 474 height 39
click at [632, 536] on textarea "I noted from [PERSON_NAME] that you will not be continuing with the Magnum prog…" at bounding box center [783, 524] width 474 height 39
drag, startPoint x: 760, startPoint y: 518, endPoint x: 830, endPoint y: 516, distance: 69.3
click at [830, 516] on textarea "I noted from [PERSON_NAME] that you will not be continuing with the Magnum prog…" at bounding box center [783, 524] width 474 height 39
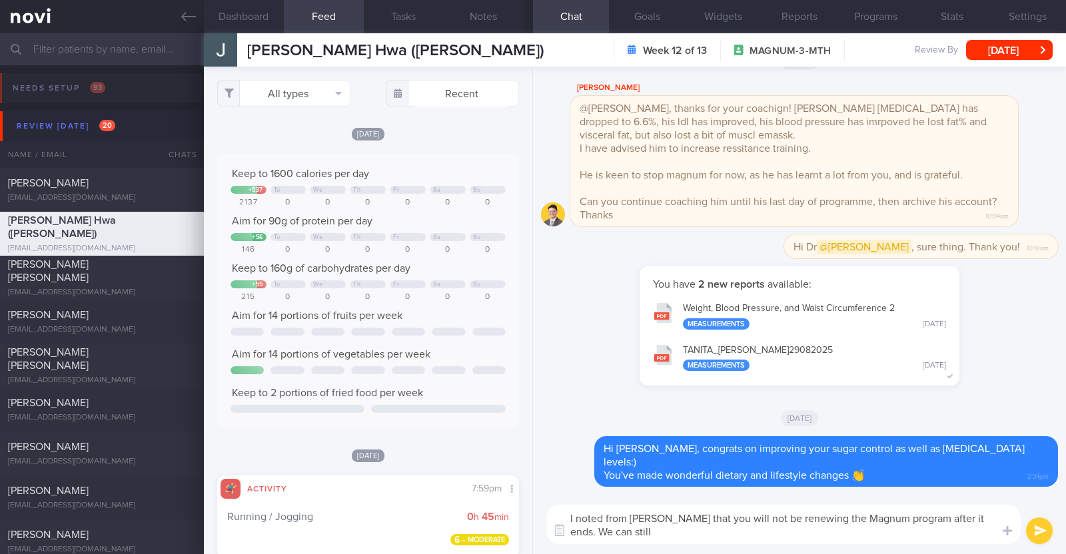
click at [746, 533] on textarea "I noted from [PERSON_NAME] that you will not be renewing the Magnum program aft…" at bounding box center [783, 524] width 474 height 39
click at [973, 520] on textarea "I noted from [PERSON_NAME] that you will not be renewing the Magnum program aft…" at bounding box center [783, 524] width 474 height 39
click at [686, 531] on textarea "I noted from [PERSON_NAME] that you will not be renewing the Magnum program aft…" at bounding box center [783, 524] width 474 height 39
click at [1002, 44] on button "[DATE]" at bounding box center [1009, 50] width 87 height 20
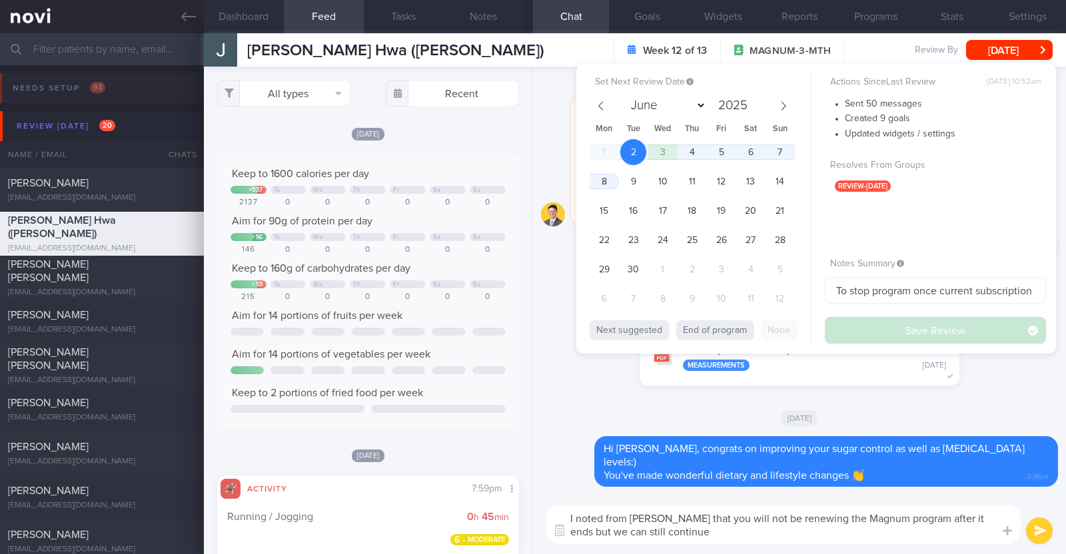
click at [716, 540] on textarea "I noted from [PERSON_NAME] that you will not be renewing the Magnum program aft…" at bounding box center [783, 524] width 474 height 39
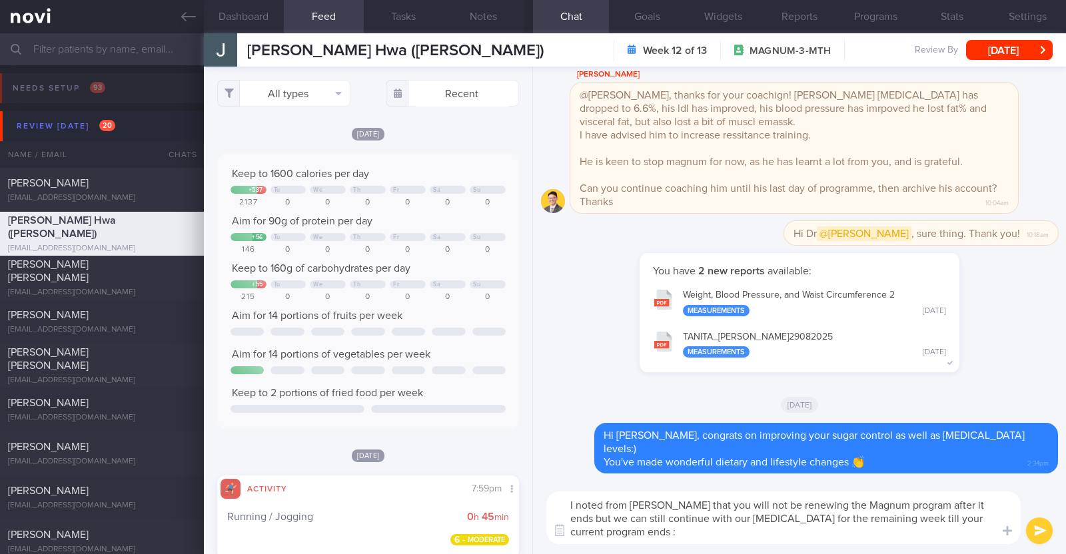
type textarea "I noted from [PERSON_NAME] that you will not be renewing the Magnum program aft…"
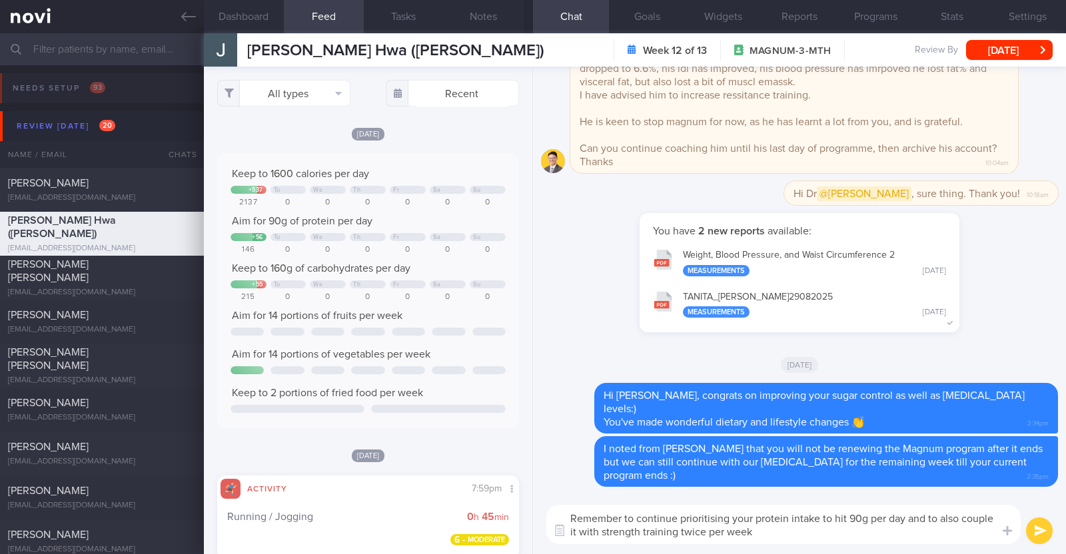
click at [682, 529] on textarea "Remember to continue prioritising your protein intake to hit 90g per day and to…" at bounding box center [783, 524] width 474 height 39
click at [854, 528] on textarea "Remember to continue prioritising your protein intake to hit 90g per day and to…" at bounding box center [783, 524] width 474 height 39
type textarea "Remember to continue prioritising your protein intake to hit 90g per day and to…"
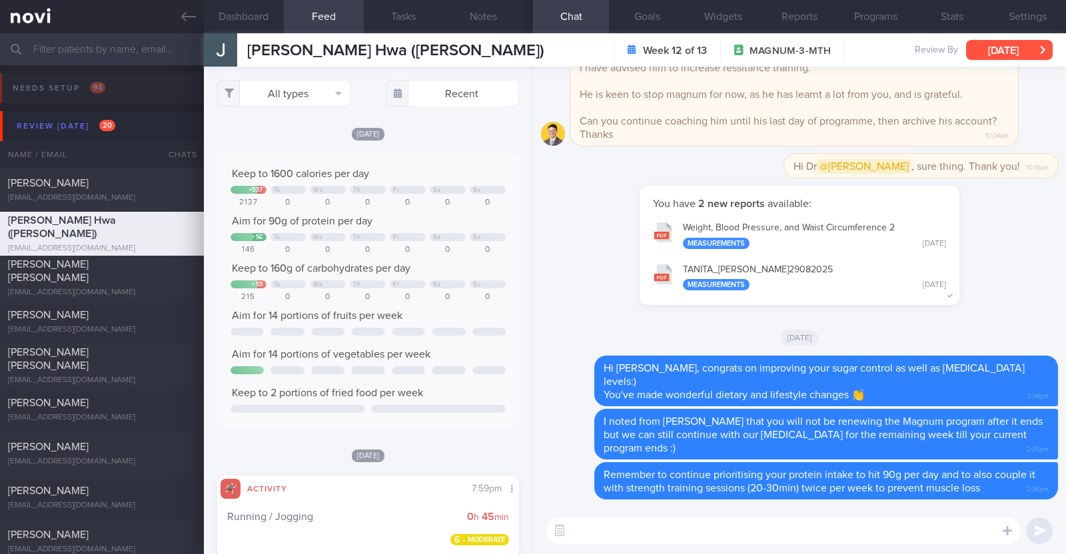
click at [1018, 53] on button "[DATE]" at bounding box center [1009, 50] width 87 height 20
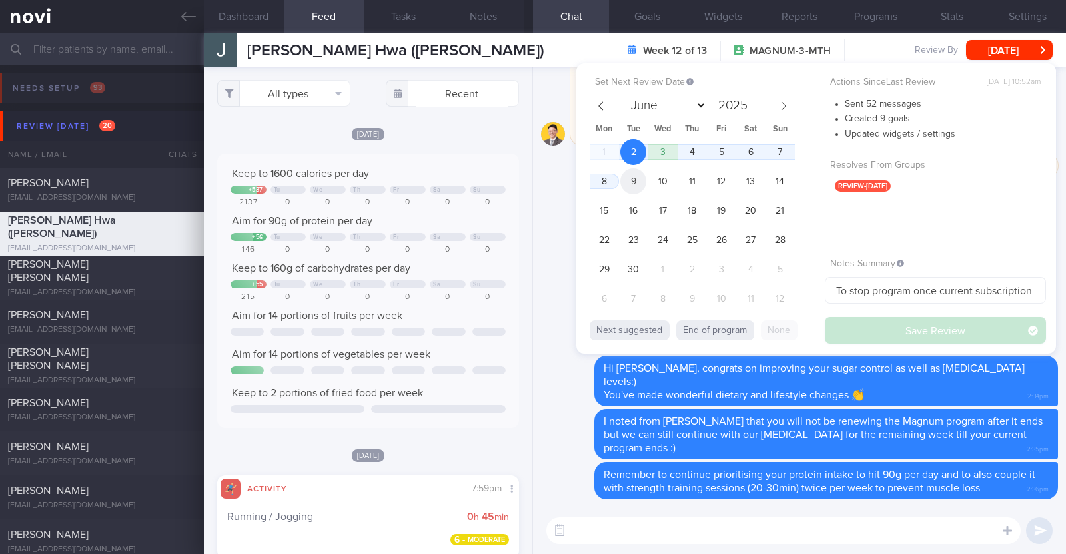
click at [629, 181] on span "9" at bounding box center [633, 182] width 26 height 26
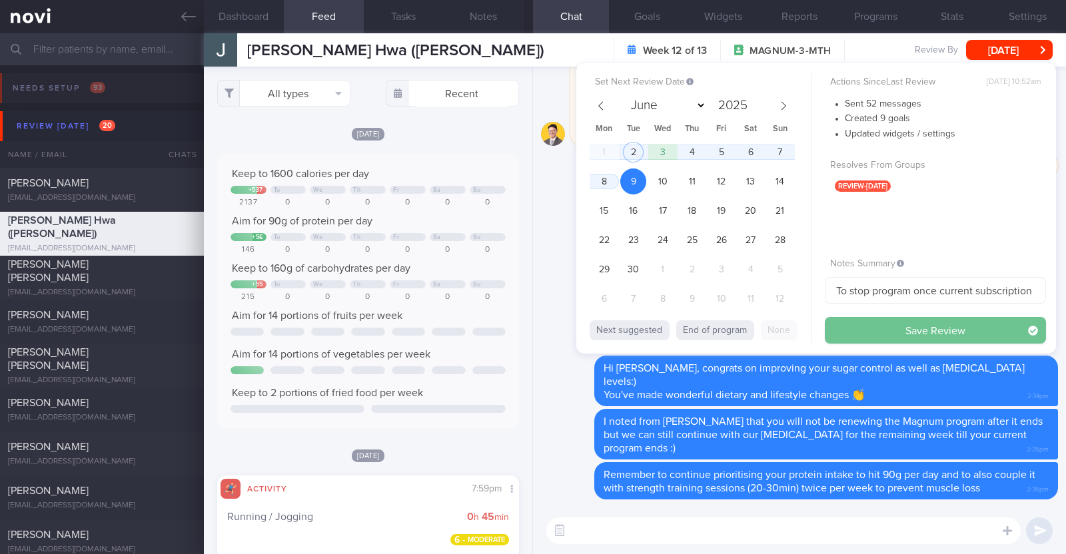
click at [889, 328] on button "Save Review" at bounding box center [935, 330] width 221 height 27
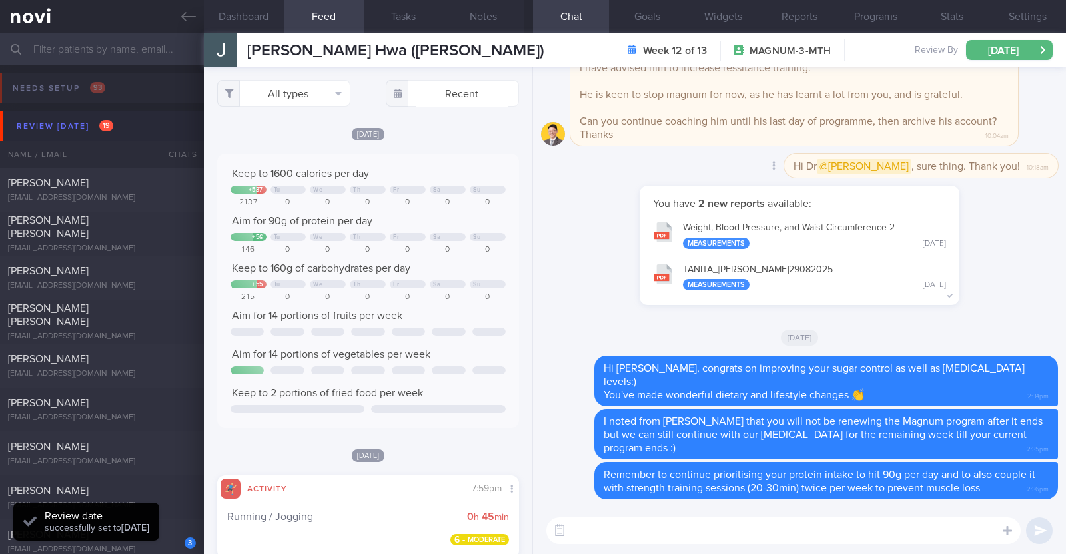
scroll to position [135, 270]
click at [151, 537] on div "[PERSON_NAME]" at bounding box center [100, 534] width 185 height 13
type textarea "42M Nil PMHx/ meds Weight history: 68.8 kg (Aug '25, lost 13.2kg in past 4/12, …"
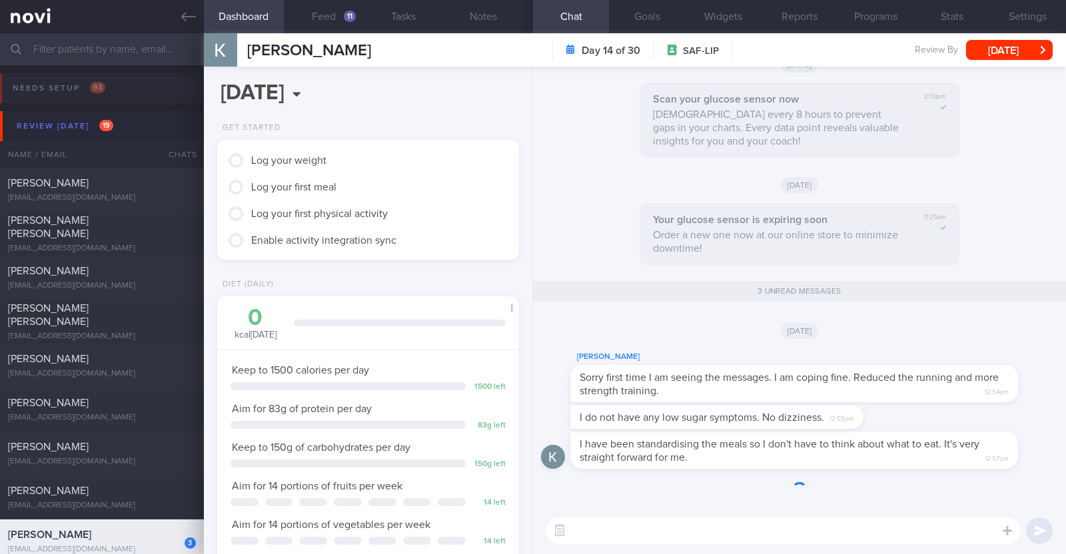
scroll to position [135, 270]
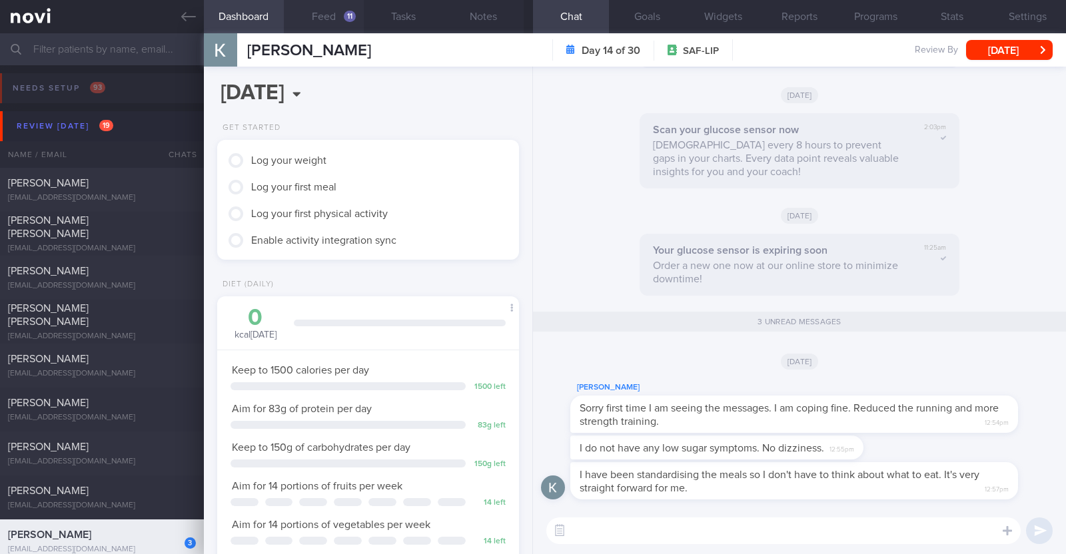
click at [314, 9] on button "Feed 11" at bounding box center [324, 16] width 80 height 33
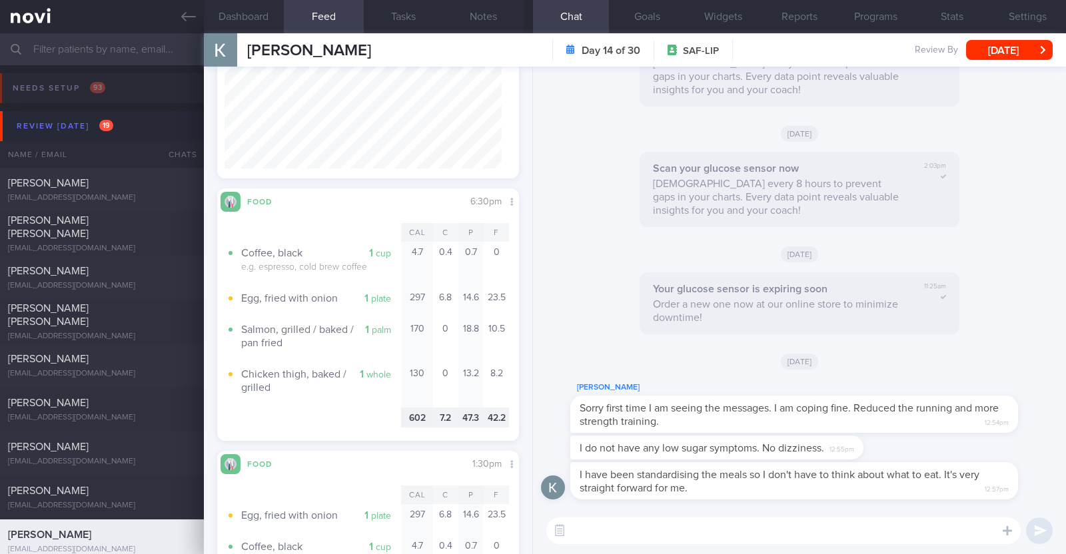
scroll to position [666129, 666035]
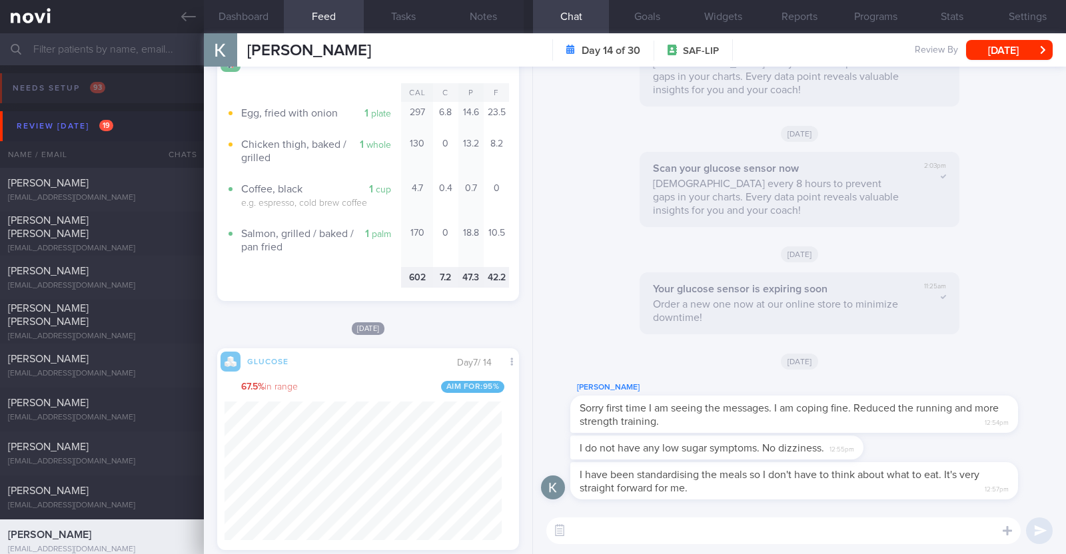
click at [642, 542] on textarea at bounding box center [783, 531] width 474 height 27
type textarea "Hi Kovind, no worries"
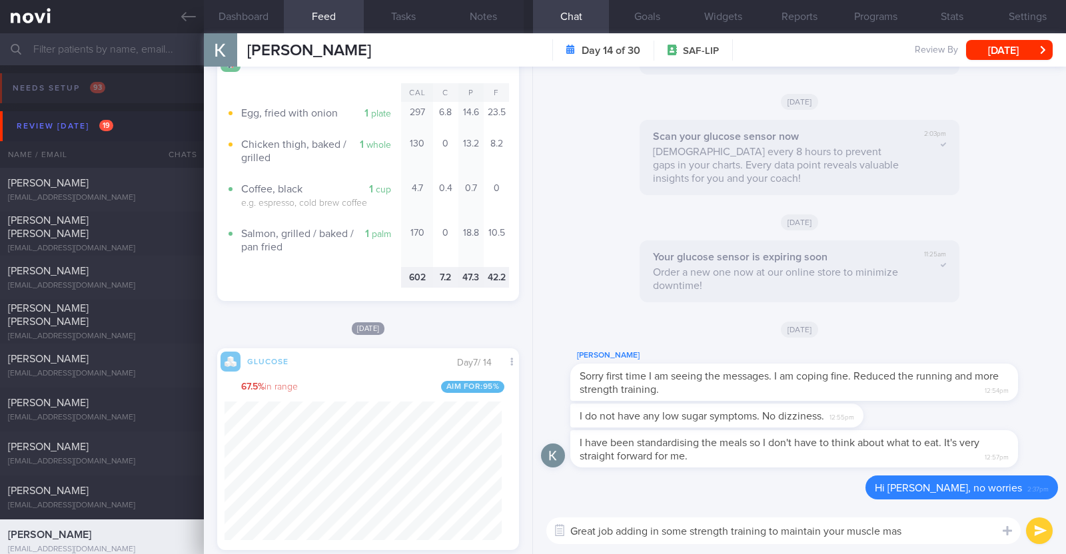
type textarea "Great job adding in some strength training to maintain your muscle mass"
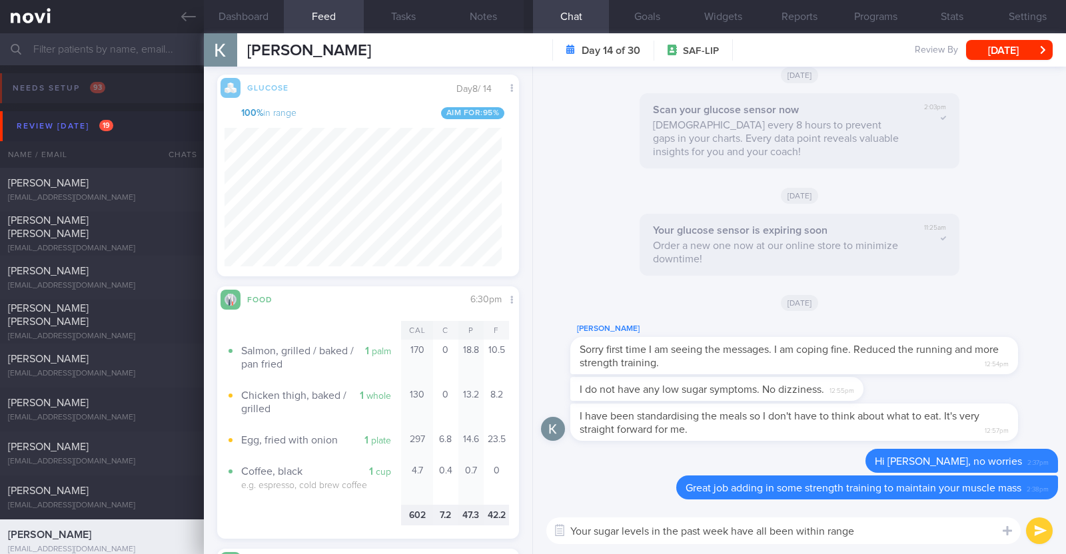
paste textarea "🙂"
type textarea "Your sugar levels in the past week have all been within range 🙂"
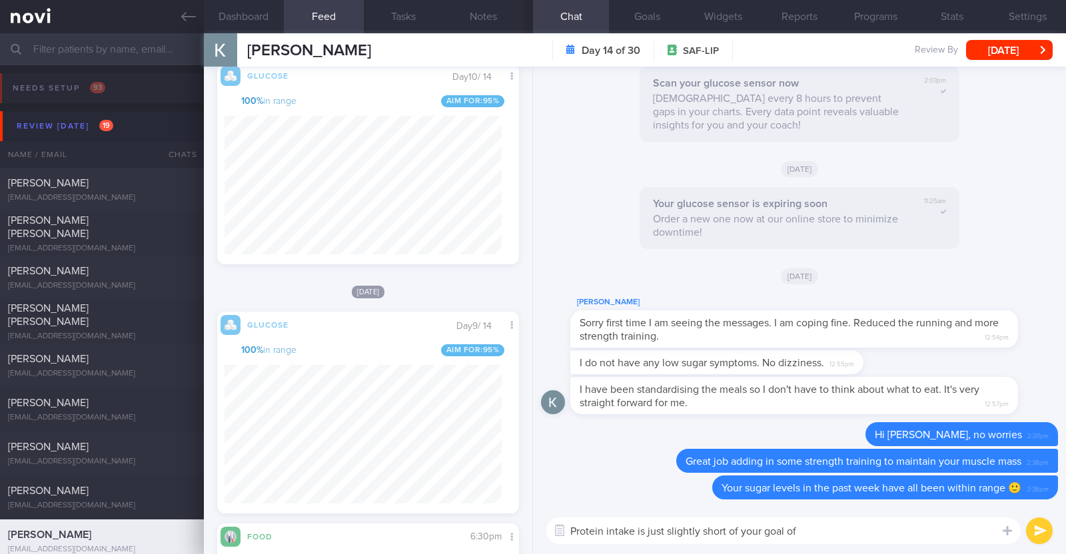
scroll to position [916, 0]
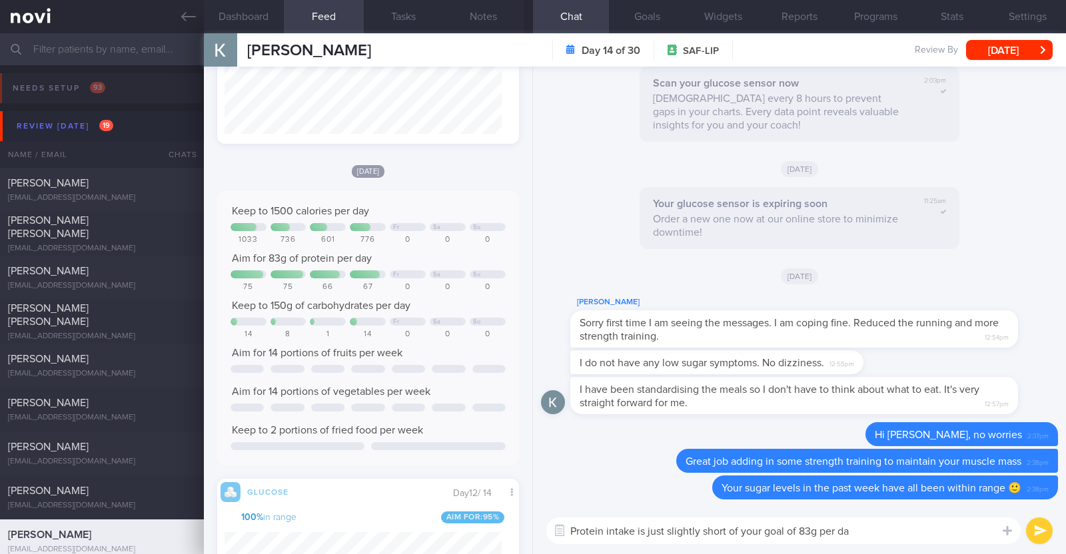
type textarea "Protein intake is just slightly short of your goal of 83g per day"
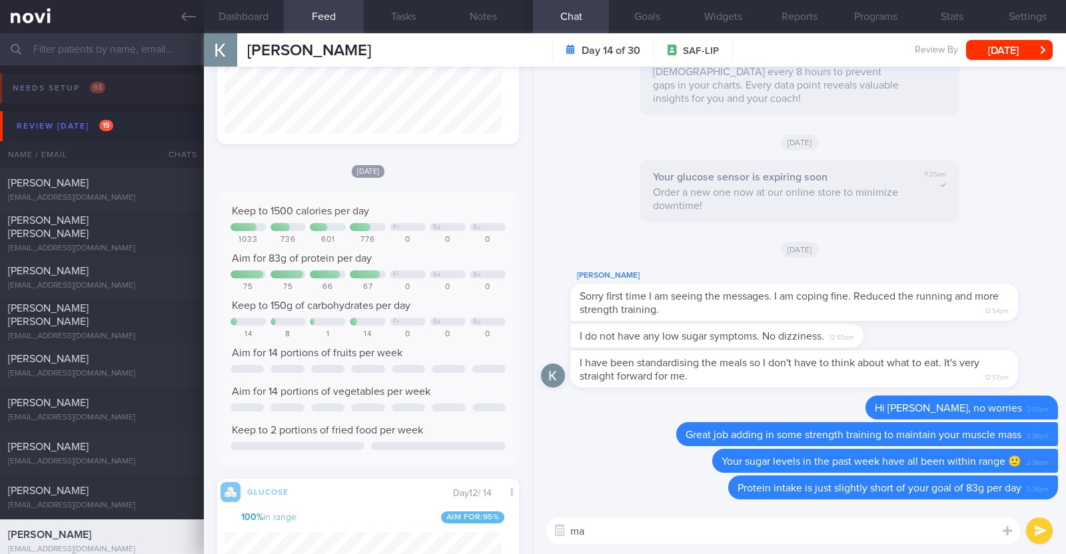
type textarea "m"
drag, startPoint x: 704, startPoint y: 534, endPoint x: 536, endPoint y: 530, distance: 168.6
click at [537, 528] on div "May I suggest adding in May I suggest adding in ​ May I suggest adding in ​" at bounding box center [799, 531] width 533 height 47
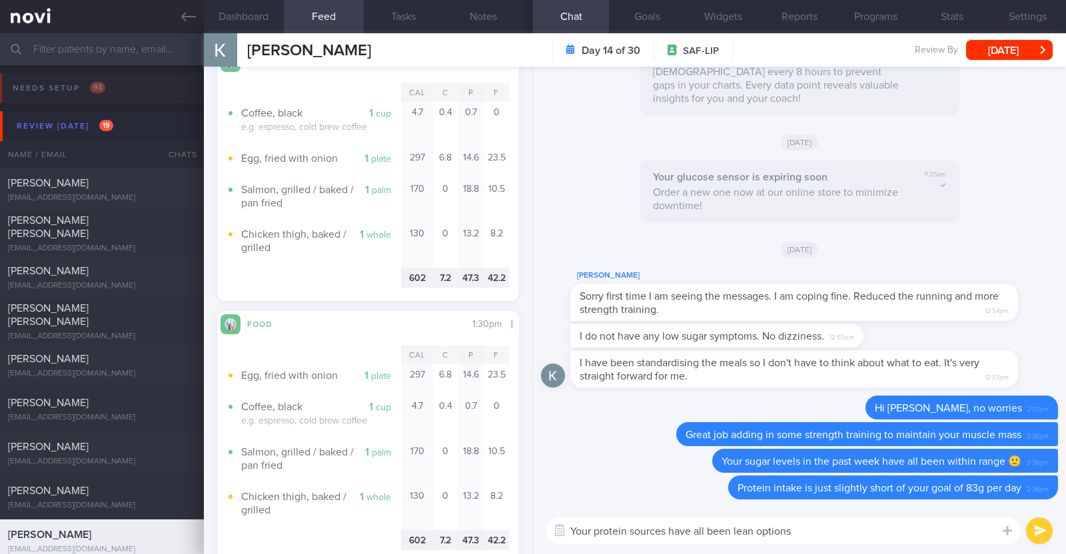
scroll to position [1916, 0]
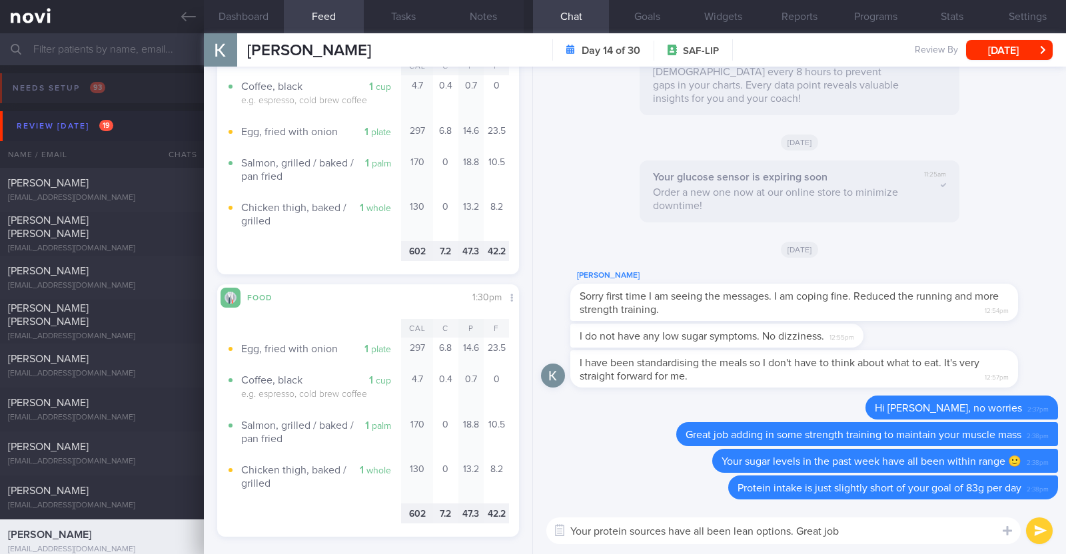
type textarea "Your protein sources have all been lean options. Great job!"
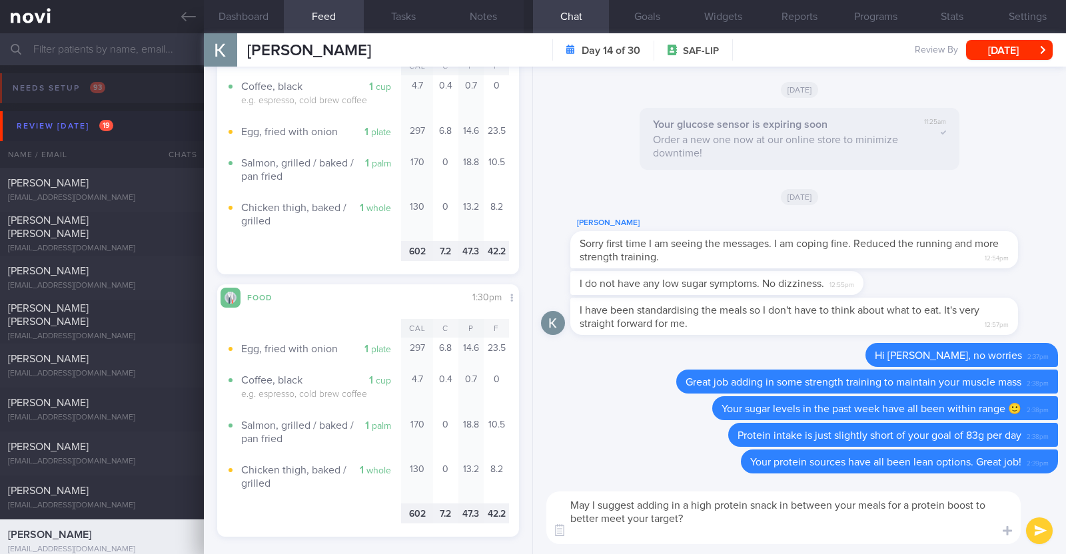
scroll to position [0, 0]
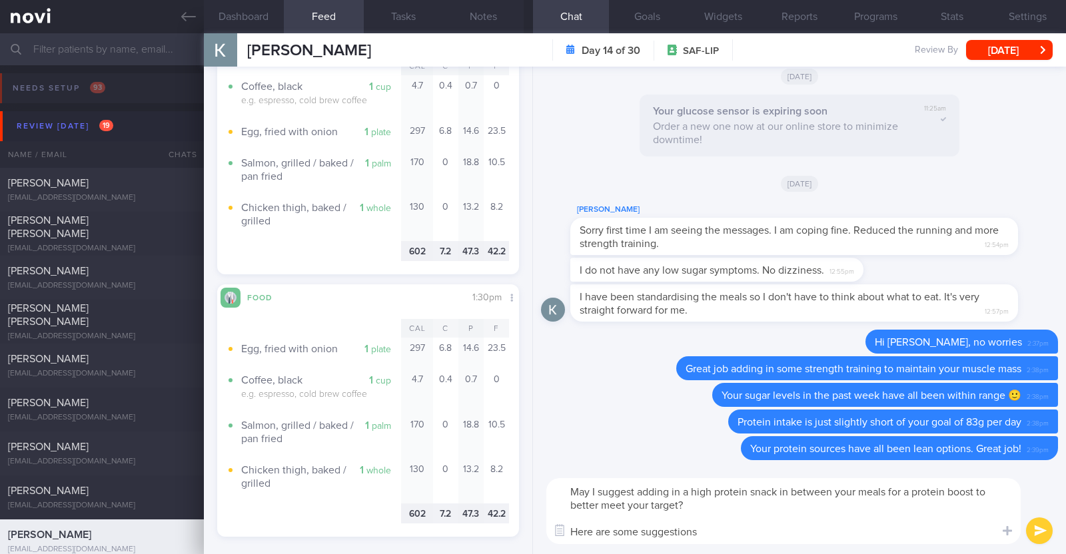
type textarea "May I suggest adding in a high protein snack in between your meals for a protei…"
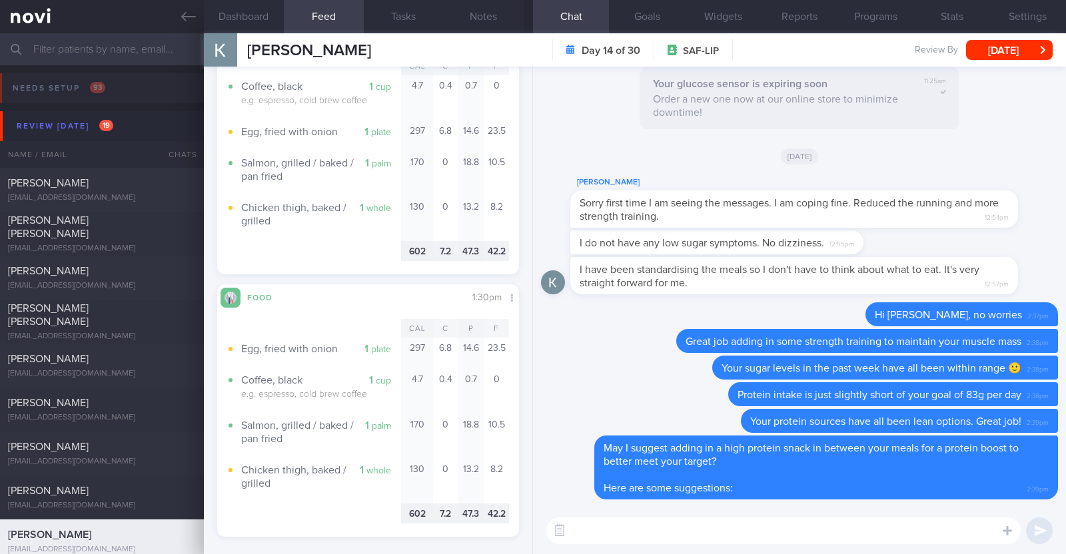
click at [617, 532] on textarea at bounding box center [783, 531] width 474 height 27
paste textarea "- Hard boiled egg - Unsalted edamame - Unsweetened soy milk - Low fat milk - [L…"
type textarea "- Hard boiled egg - Unsalted edamame - Unsweetened soy milk - Low fat milk - [L…"
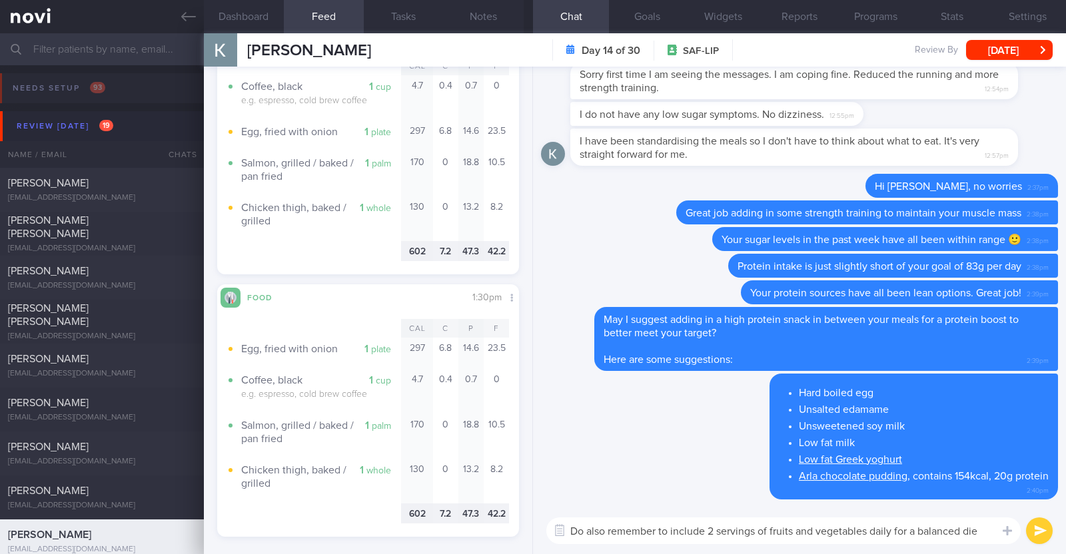
type textarea "Do also remember to include 2 servings of fruits and vegetables daily for a bal…"
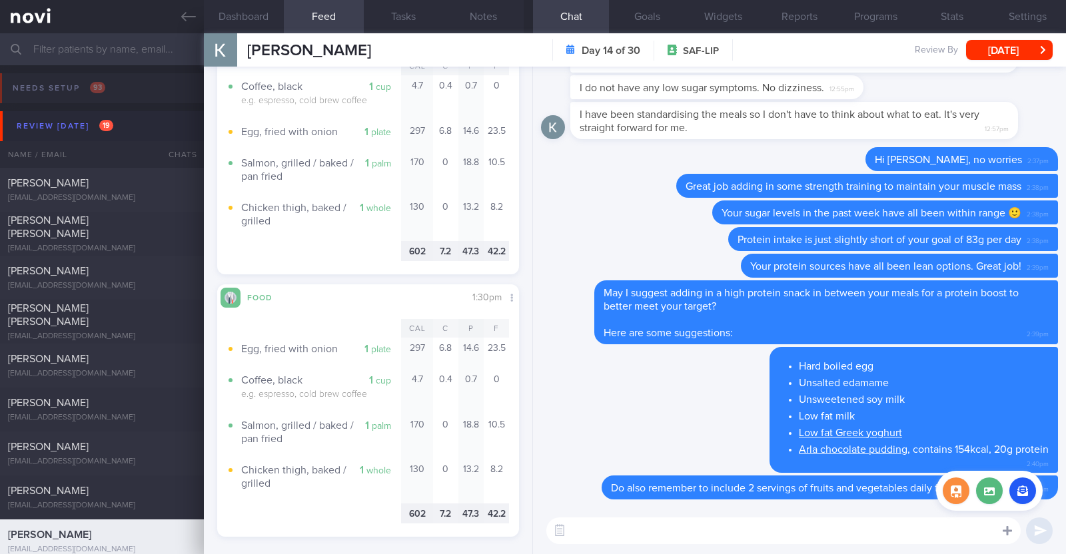
click at [1009, 532] on icon at bounding box center [1007, 531] width 9 height 12
click at [1019, 496] on button "button" at bounding box center [1022, 491] width 27 height 27
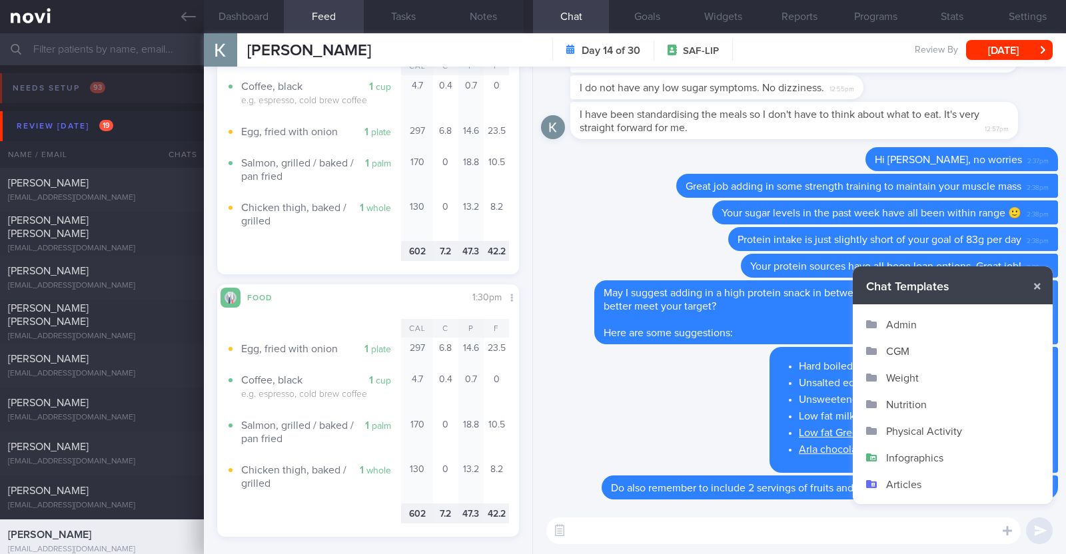
click at [911, 455] on button "Infographics" at bounding box center [953, 457] width 200 height 27
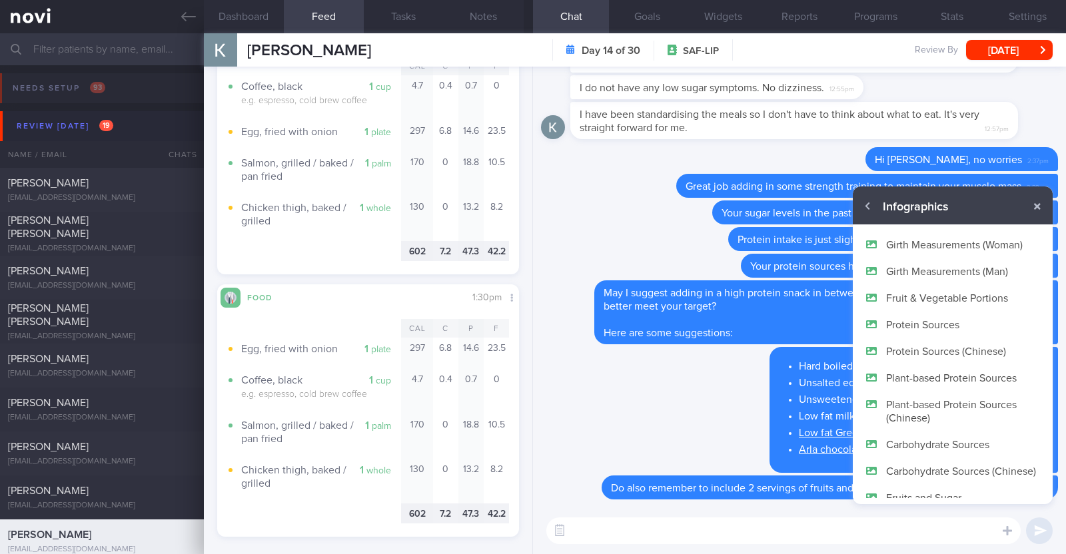
click at [955, 301] on button "Fruit & Vegetable Portions" at bounding box center [953, 298] width 200 height 27
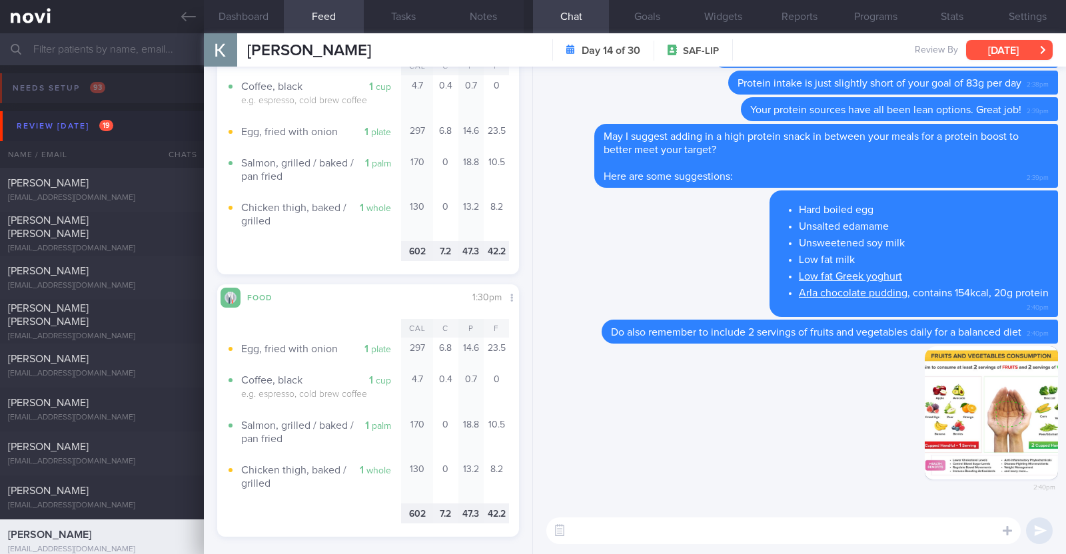
click at [989, 47] on button "[DATE]" at bounding box center [1009, 50] width 87 height 20
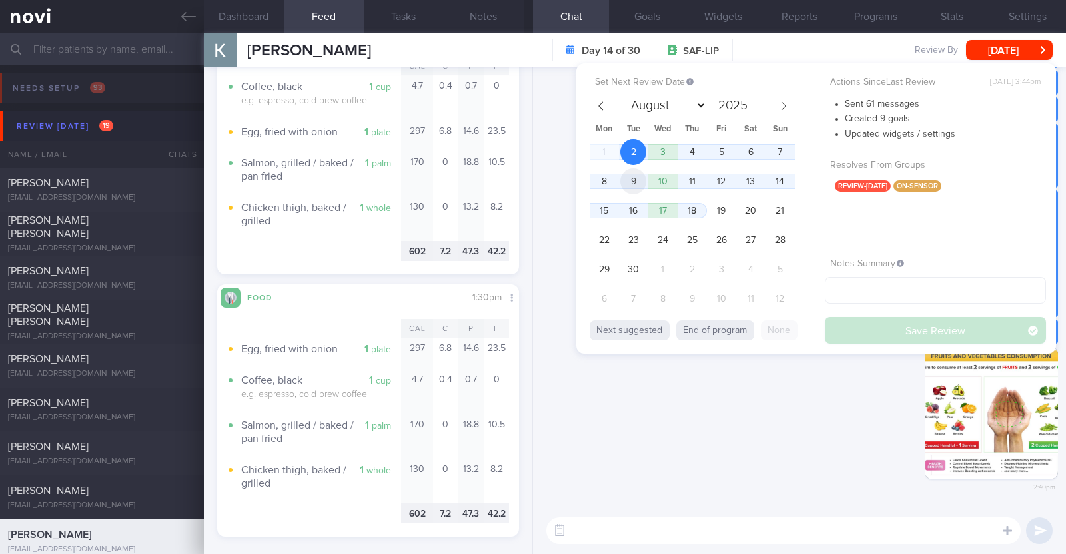
click at [630, 177] on span "9" at bounding box center [633, 182] width 26 height 26
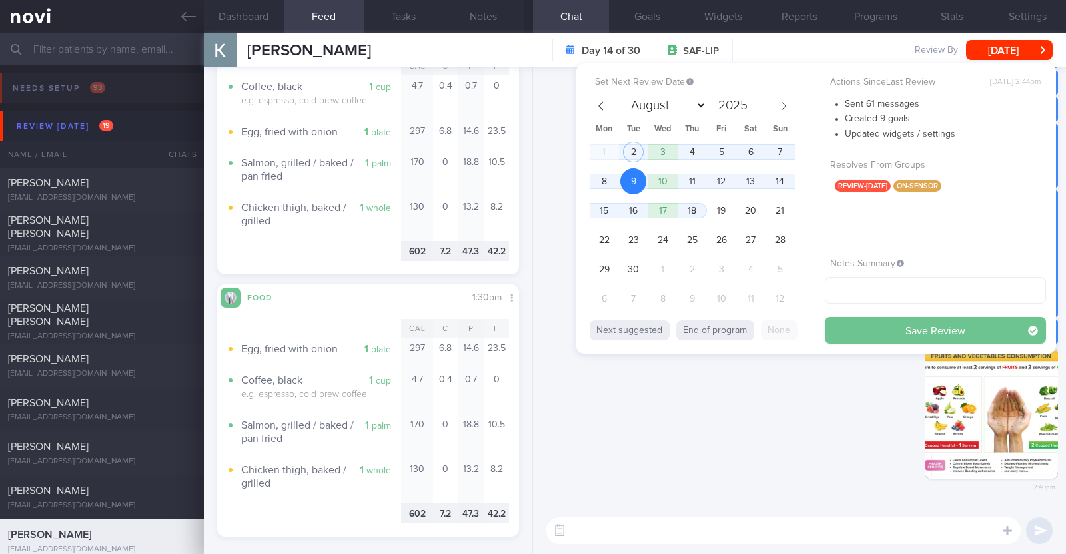
click at [855, 333] on button "Save Review" at bounding box center [935, 330] width 221 height 27
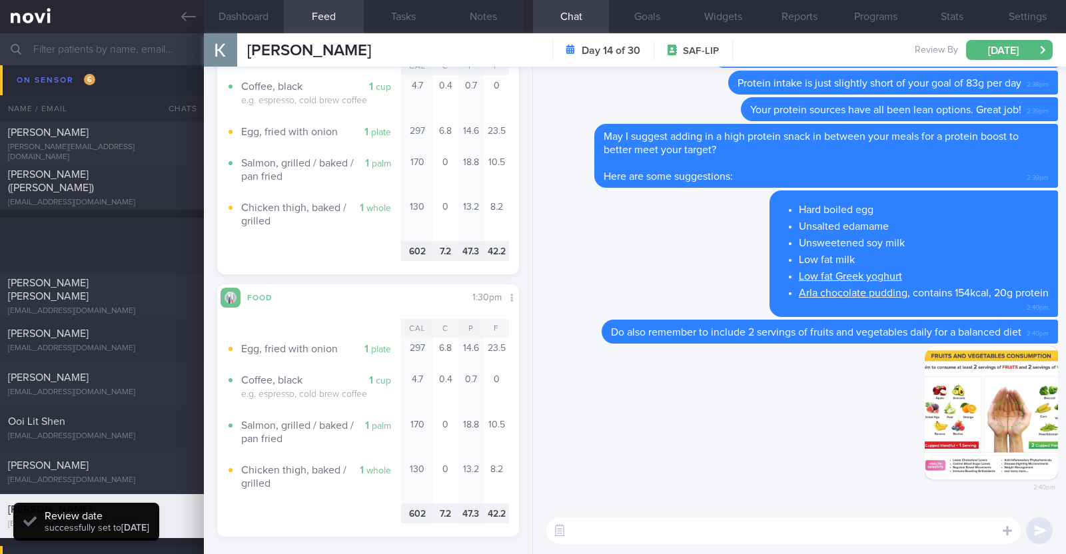
scroll to position [1165, 0]
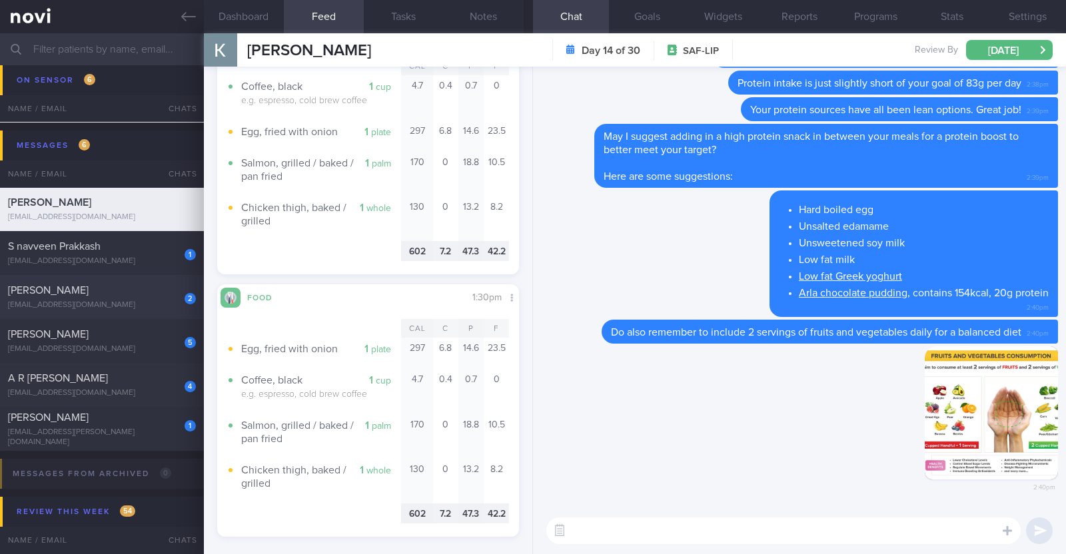
click at [92, 298] on div "2 Sarah Daud sarahsiowdaud@gmail.com" at bounding box center [102, 297] width 204 height 27
type input "R/v 8/9"
type textarea "33F Comorbidities: High Cholesterol Polycystic ovarian syndrome - dx at 20 Medi…"
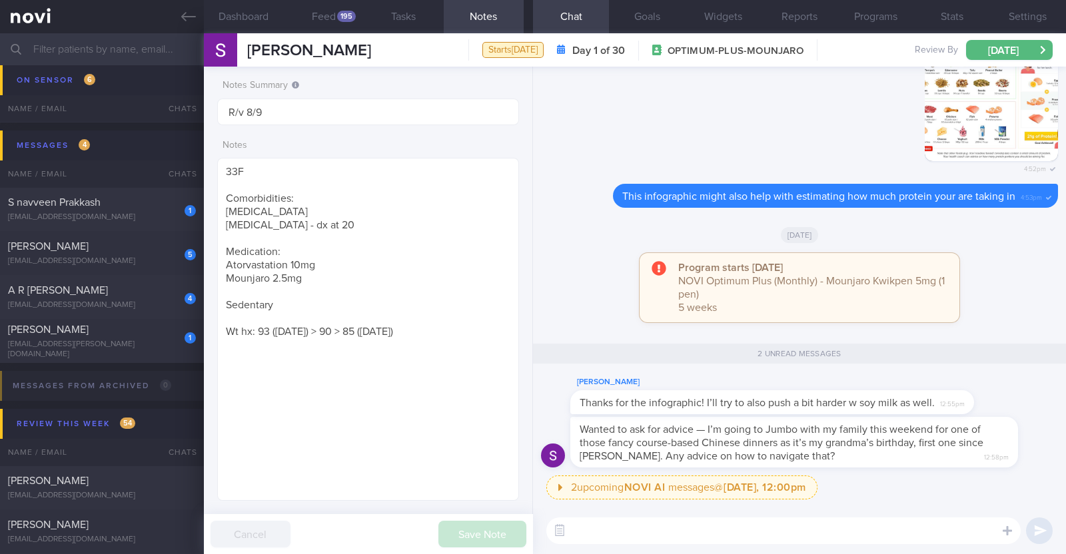
click at [869, 480] on div "2 upcoming NOVI AI messages @ Tomorrow, 12:00pm Tomorrow, 12:00pm Keeping to th…" at bounding box center [802, 492] width 512 height 32
drag, startPoint x: 997, startPoint y: 440, endPoint x: 1063, endPoint y: 448, distance: 66.5
click at [1063, 448] on div "2 upcoming NOVI AI messages @ Tomorrow, 12:00pm Tomorrow, 12:00pm Keeping to th…" at bounding box center [799, 287] width 533 height 441
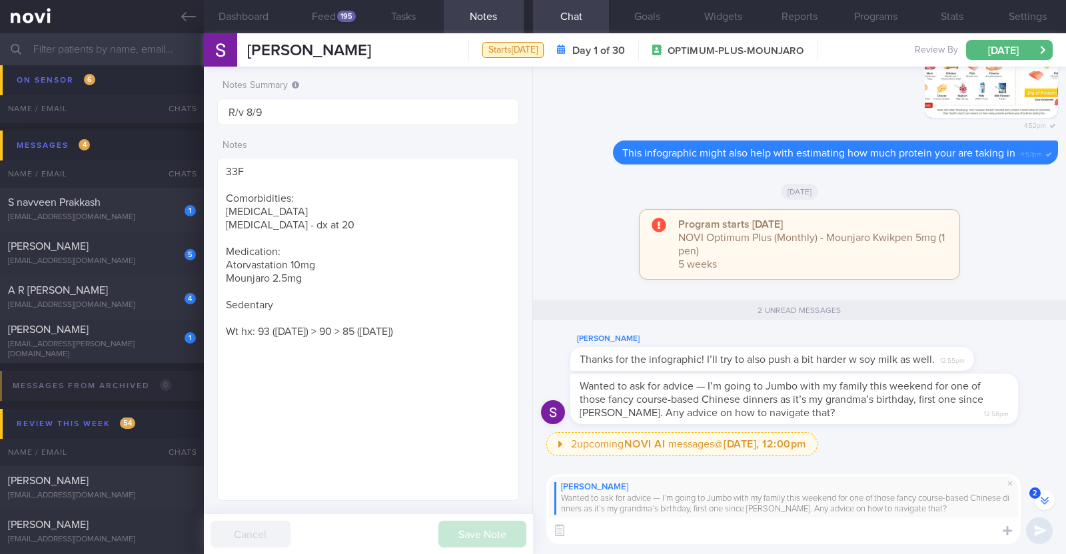
scroll to position [-41, 0]
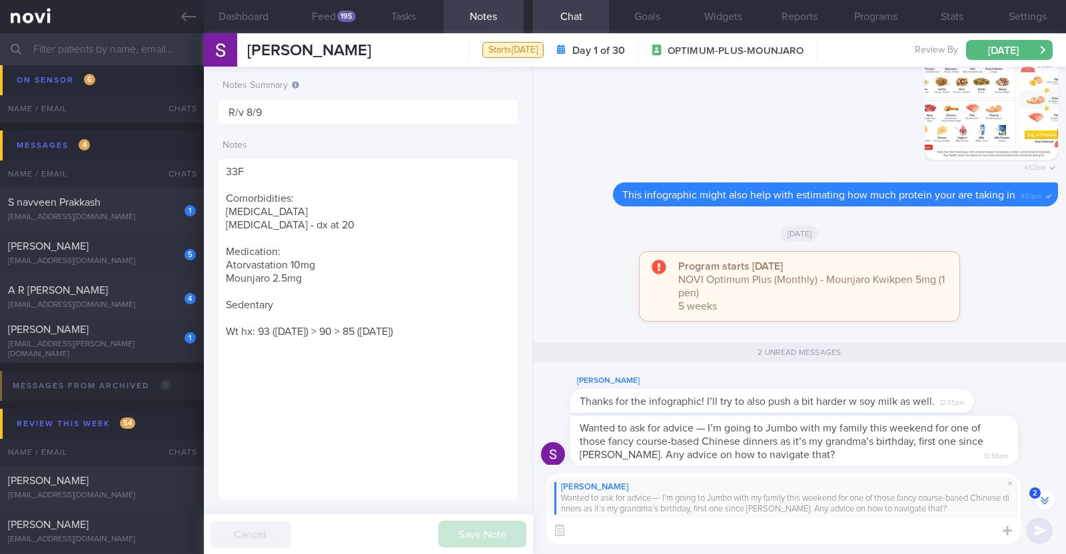
click at [854, 532] on textarea at bounding box center [783, 531] width 474 height 27
paste textarea "🥳"
type textarea "Happy birthday in advance to your grandma! 🥳"
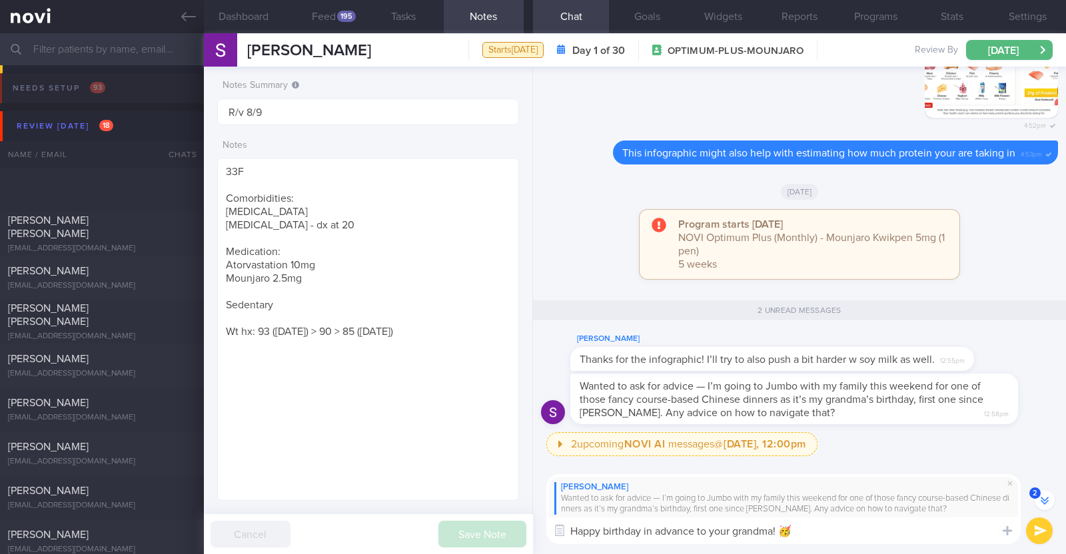
select select "8"
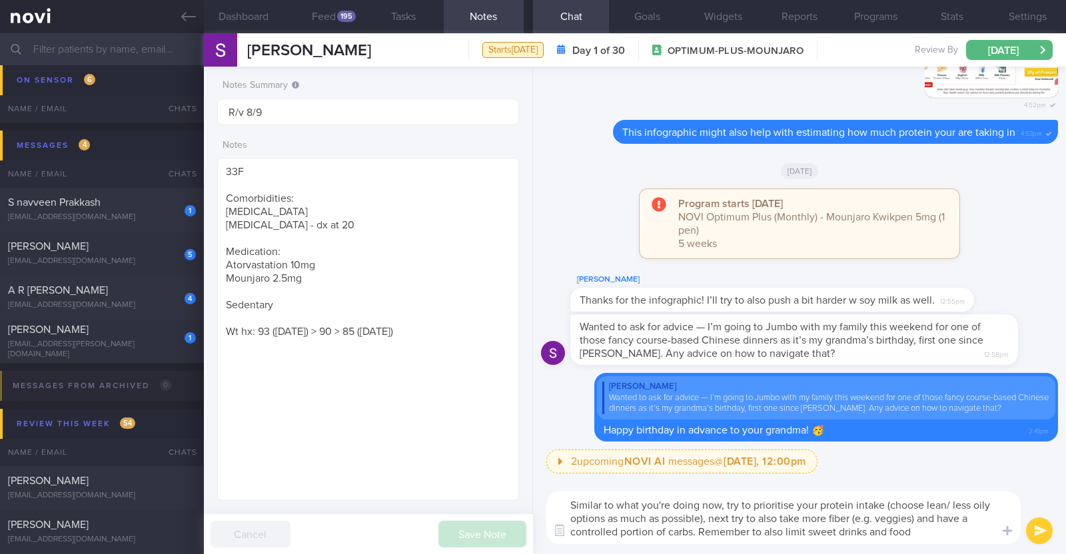
type textarea "Similar to what you're doing now, try to prioritise your protein intake (choose…"
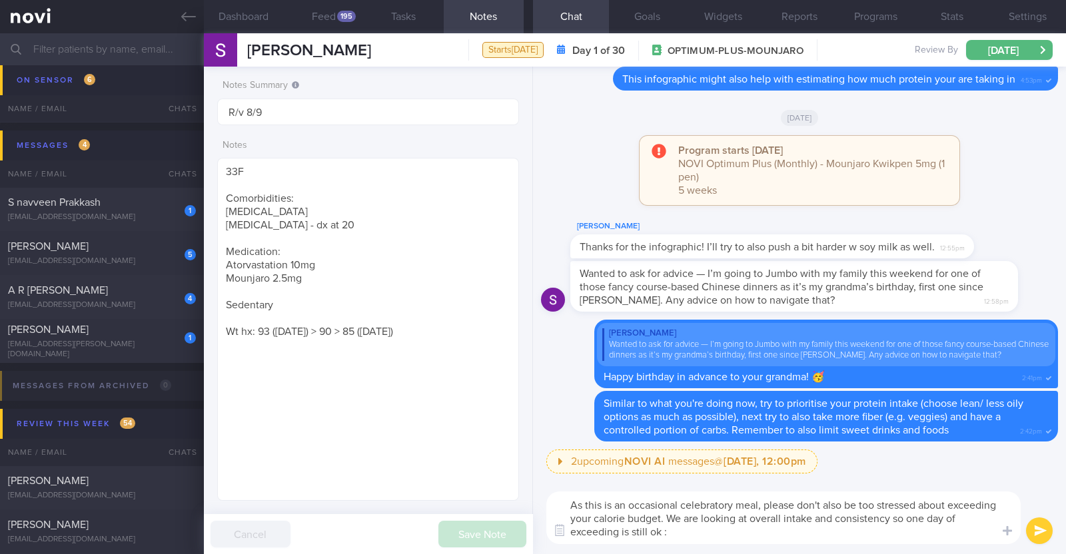
type textarea "As this is an occasional celebratory meal, please don't also be too stressed ab…"
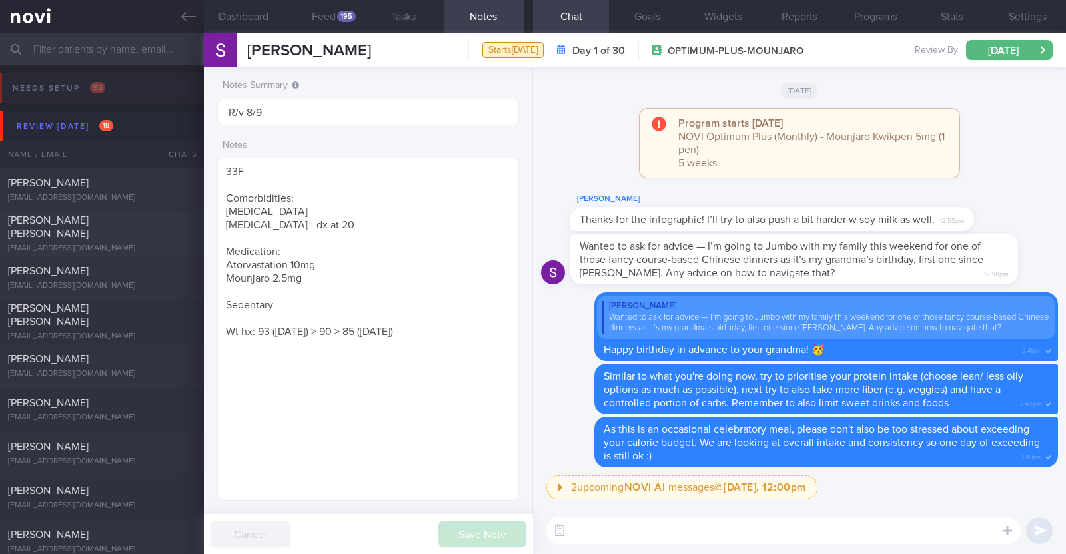
click at [97, 235] on div "[PERSON_NAME] [PERSON_NAME] [EMAIL_ADDRESS][DOMAIN_NAME]" at bounding box center [102, 234] width 204 height 40
type input "R/v with [PERSON_NAME] 1/10"
type textarea "44M Comorbidities: T2DM - not on medications f/up [PERSON_NAME] Coat (Telemed) …"
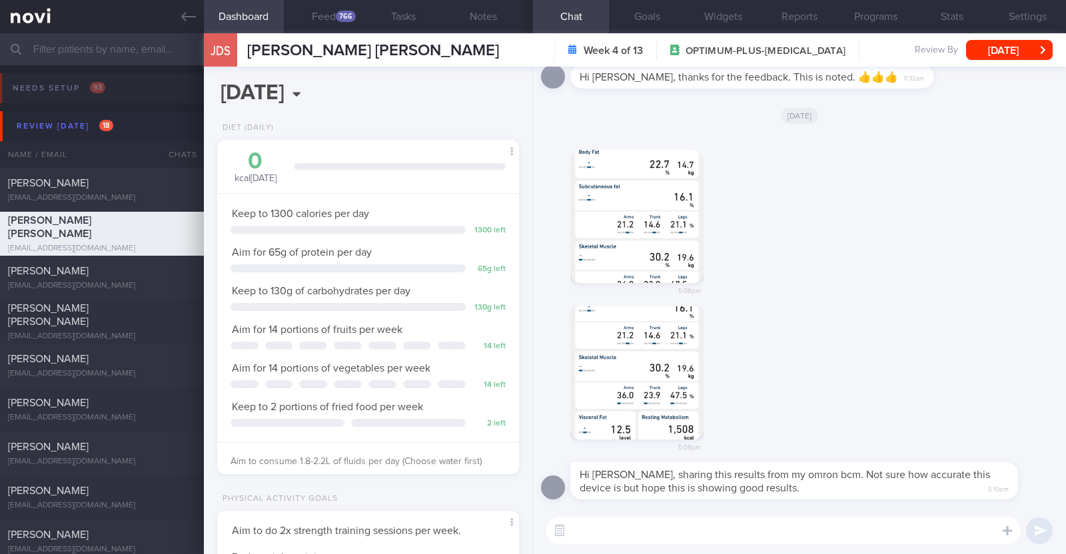
scroll to position [135, 270]
click at [678, 220] on button "button" at bounding box center [636, 216] width 133 height 133
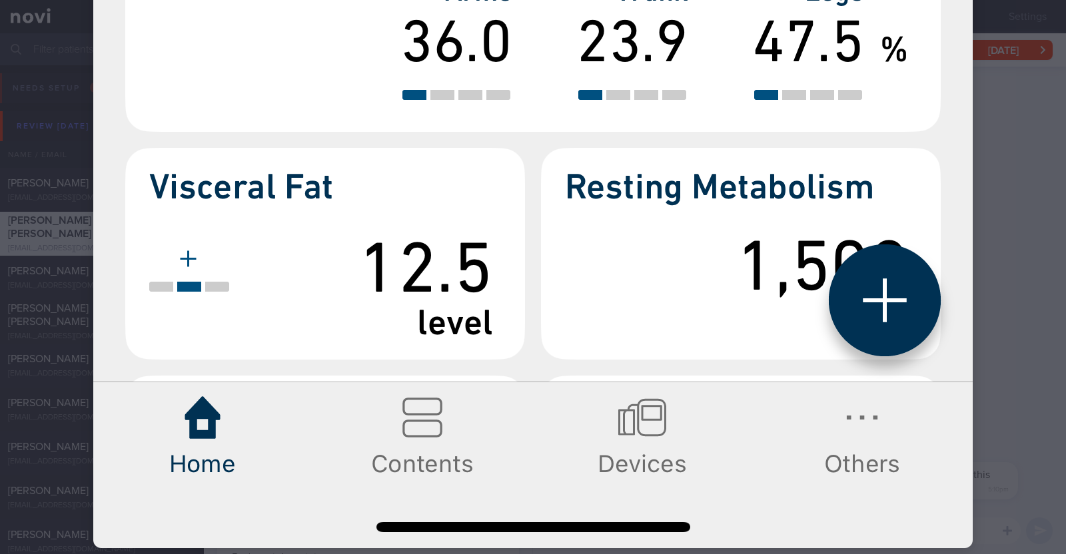
scroll to position [1463, 0]
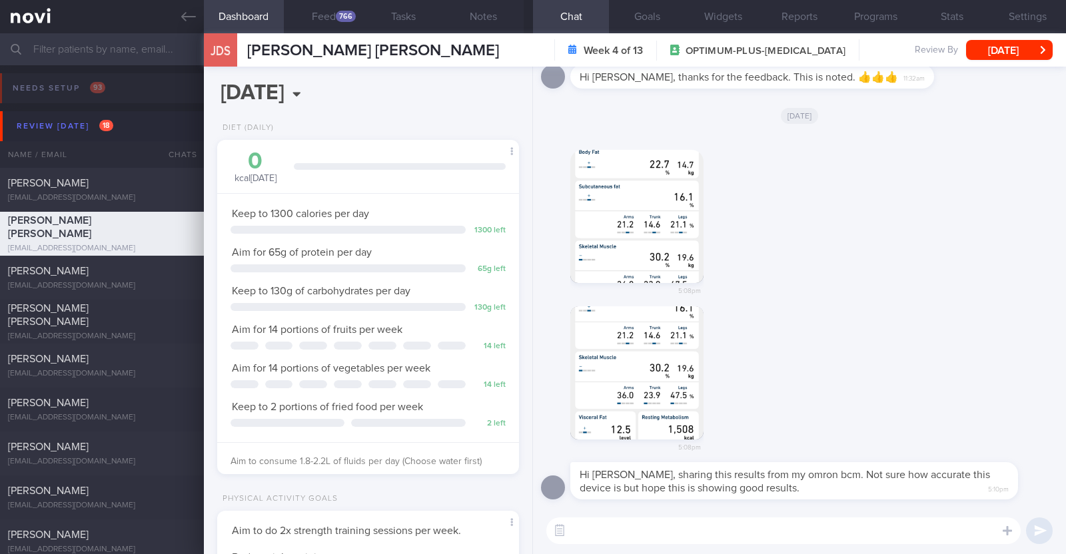
click at [633, 371] on button "button" at bounding box center [636, 373] width 133 height 133
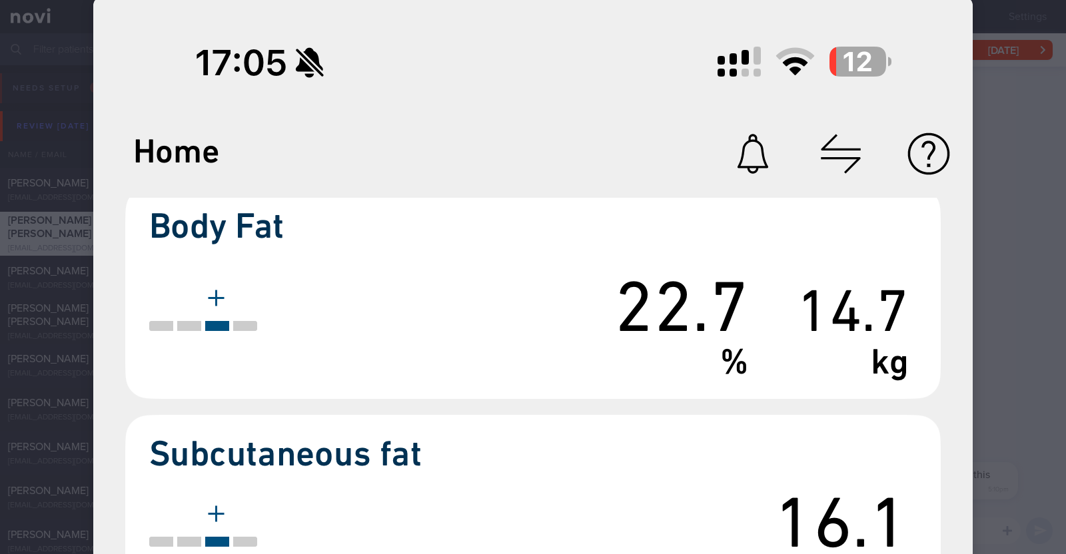
scroll to position [0, 0]
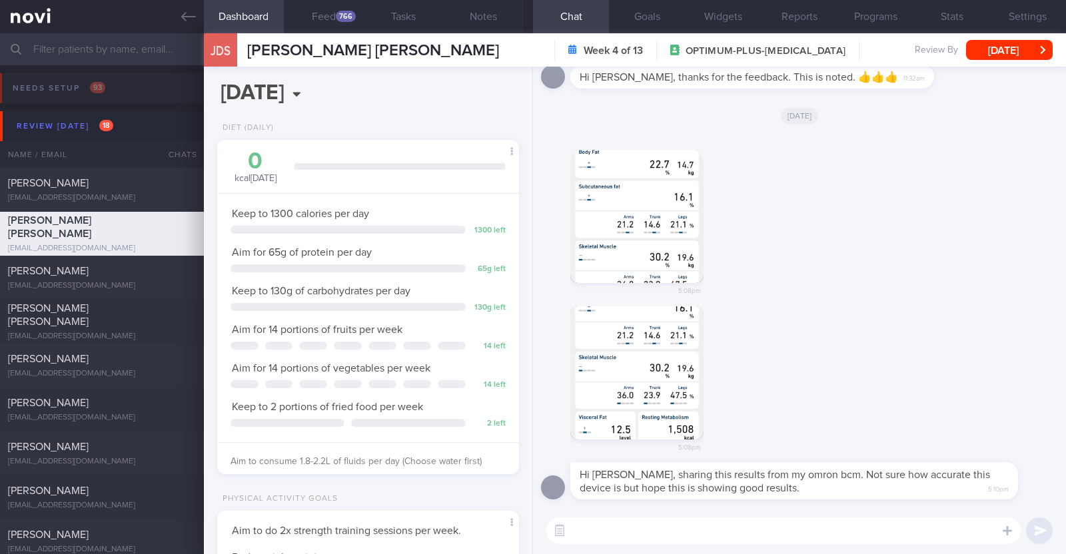
click at [664, 176] on button "button" at bounding box center [636, 216] width 133 height 133
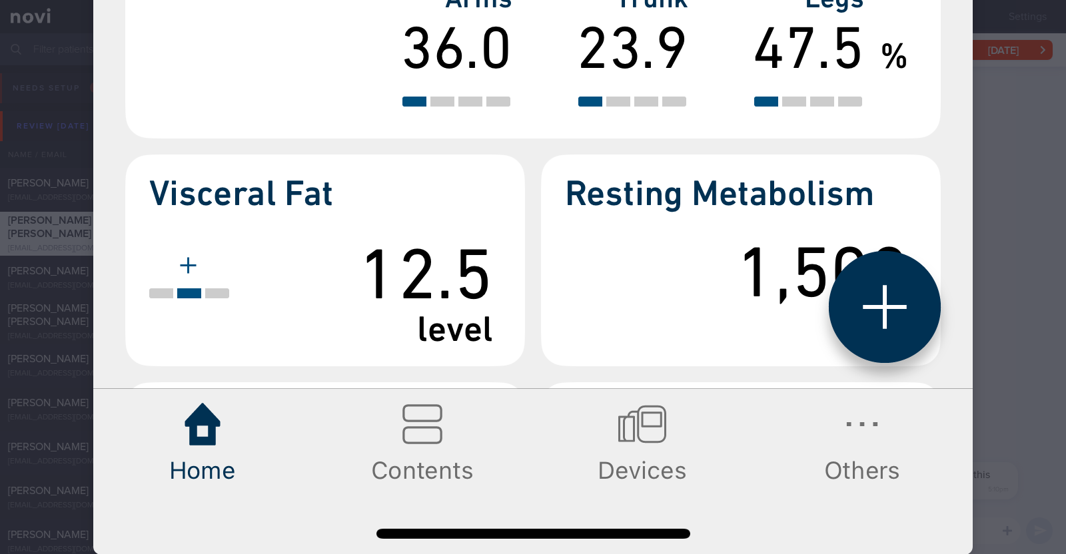
scroll to position [1416, 0]
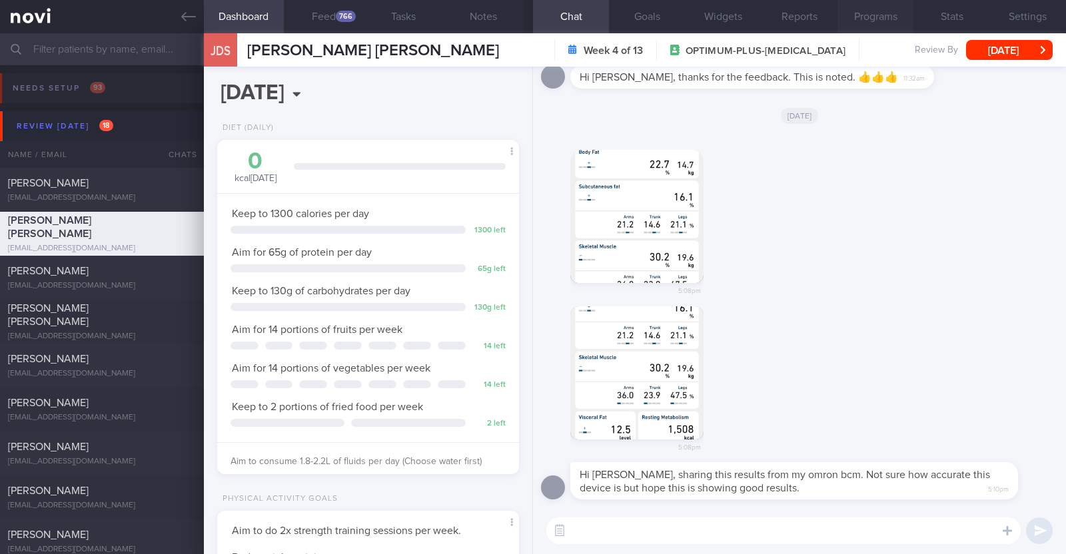
click at [893, 21] on button "Programs" at bounding box center [876, 16] width 76 height 33
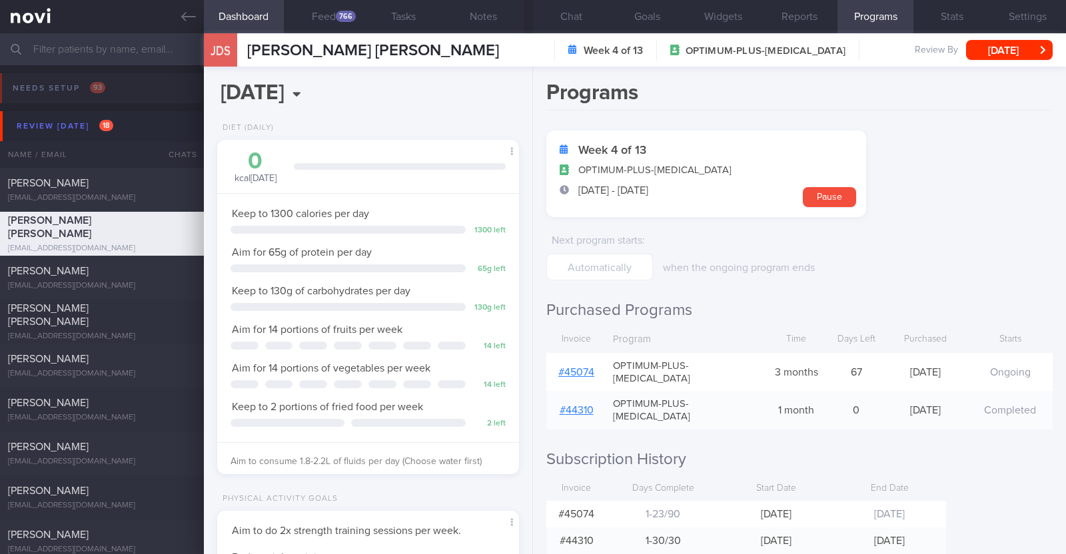
click at [574, 367] on link "# 45074" at bounding box center [576, 372] width 36 height 11
click at [563, 19] on button "Chat" at bounding box center [571, 16] width 76 height 33
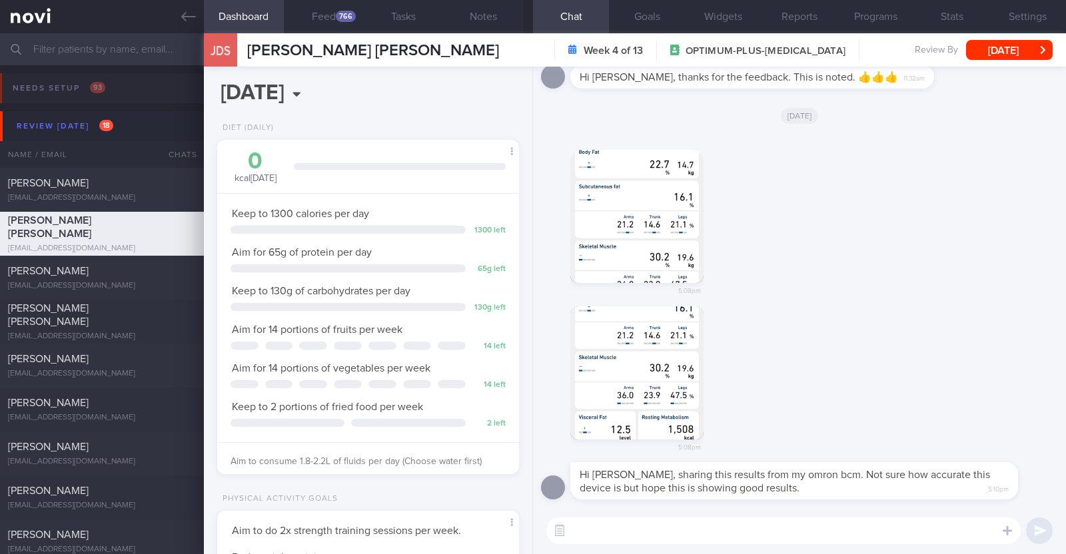
click at [690, 265] on button "button" at bounding box center [636, 216] width 133 height 133
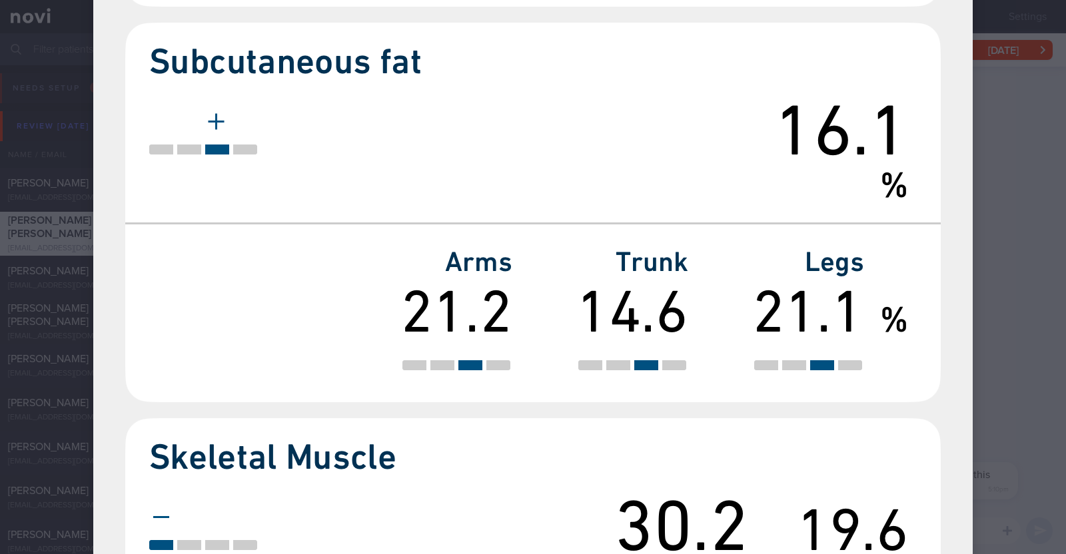
scroll to position [916, 0]
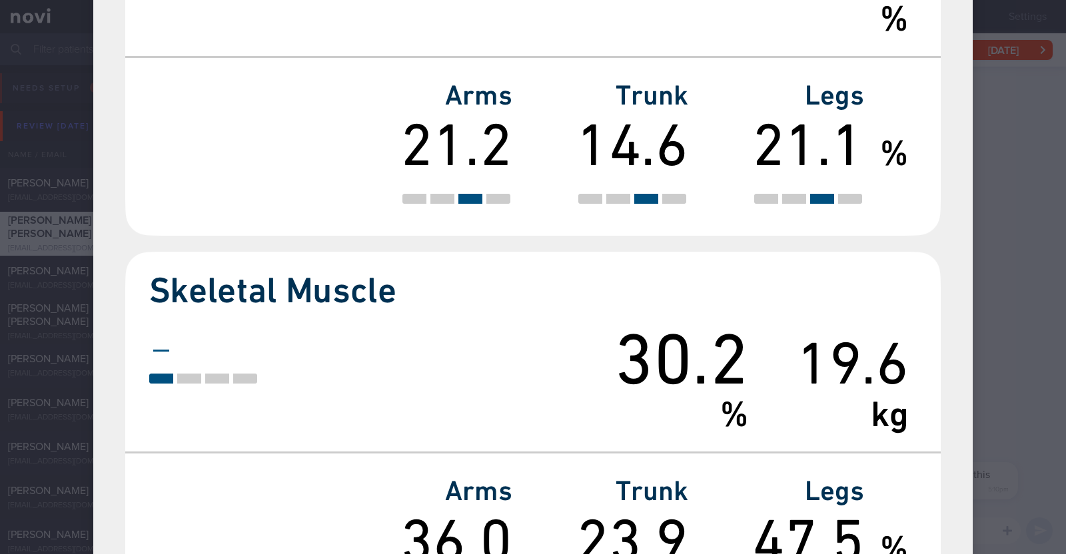
click at [1011, 191] on div at bounding box center [533, 93] width 986 height 2018
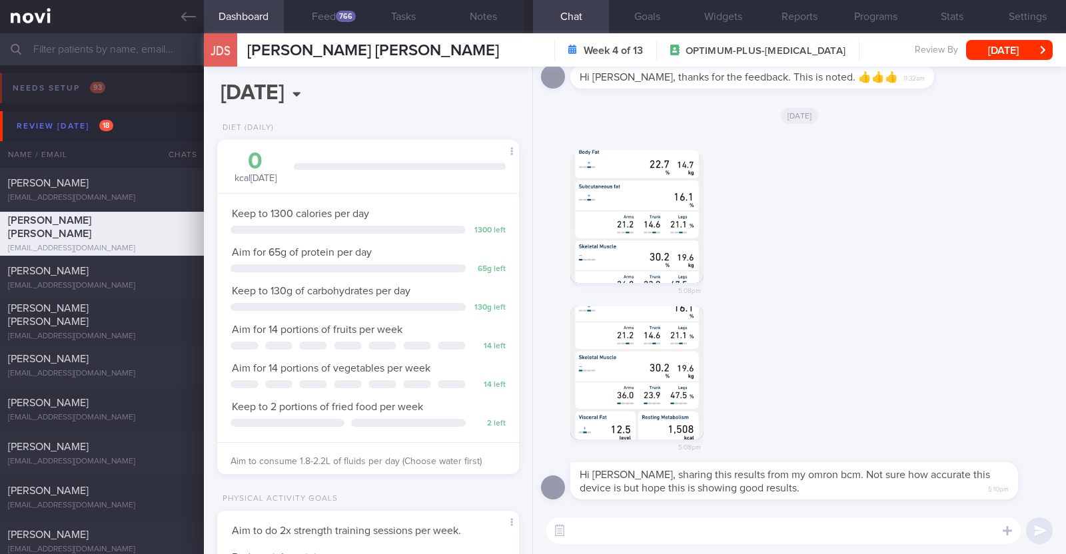
click at [836, 533] on textarea at bounding box center [783, 531] width 474 height 27
type textarea "Hi [PERSON_NAME], thank you for sharing this:)"
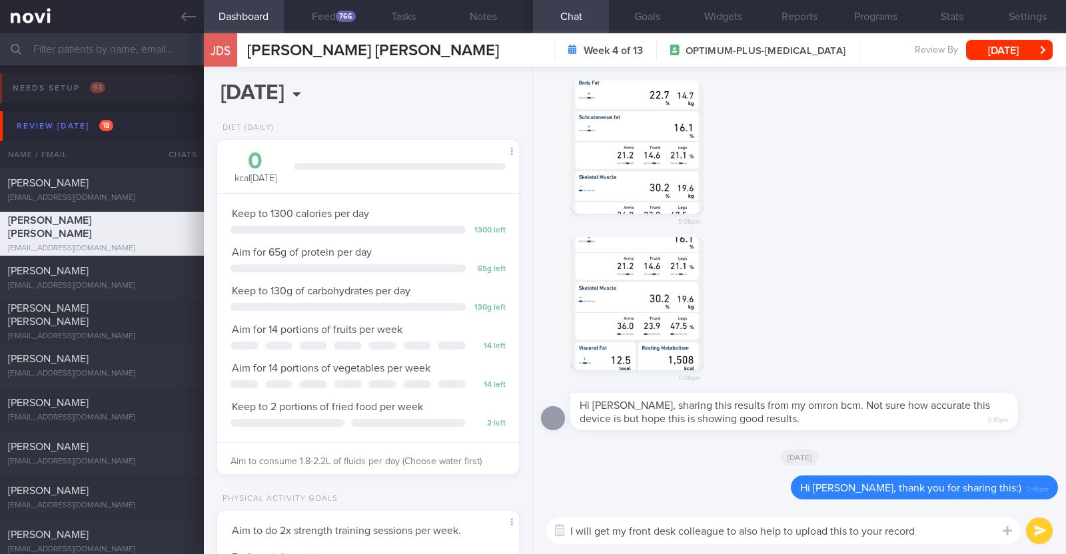
type textarea "I will get my front desk colleague to also help to upload this to your records"
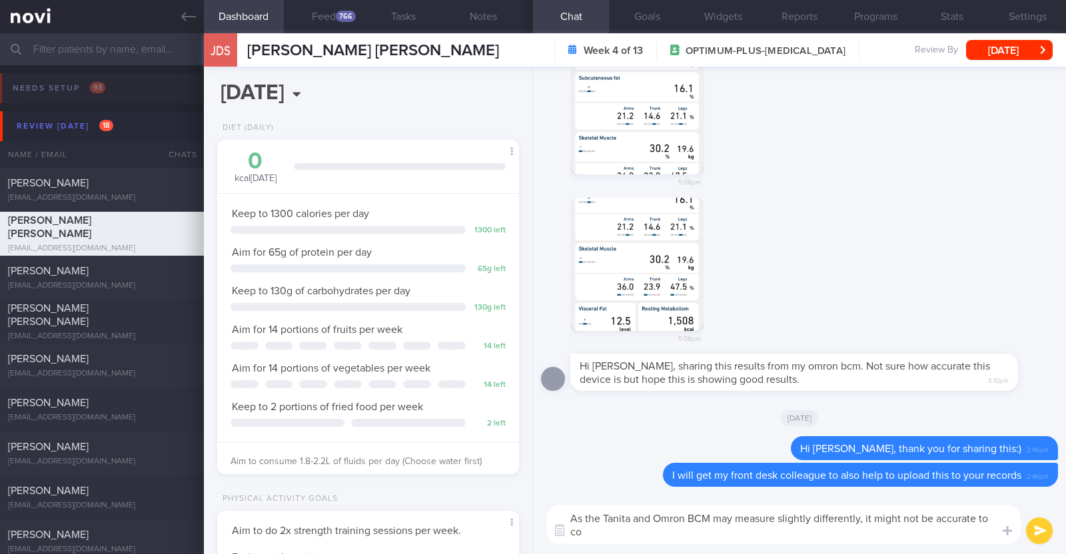
scroll to position [0, 0]
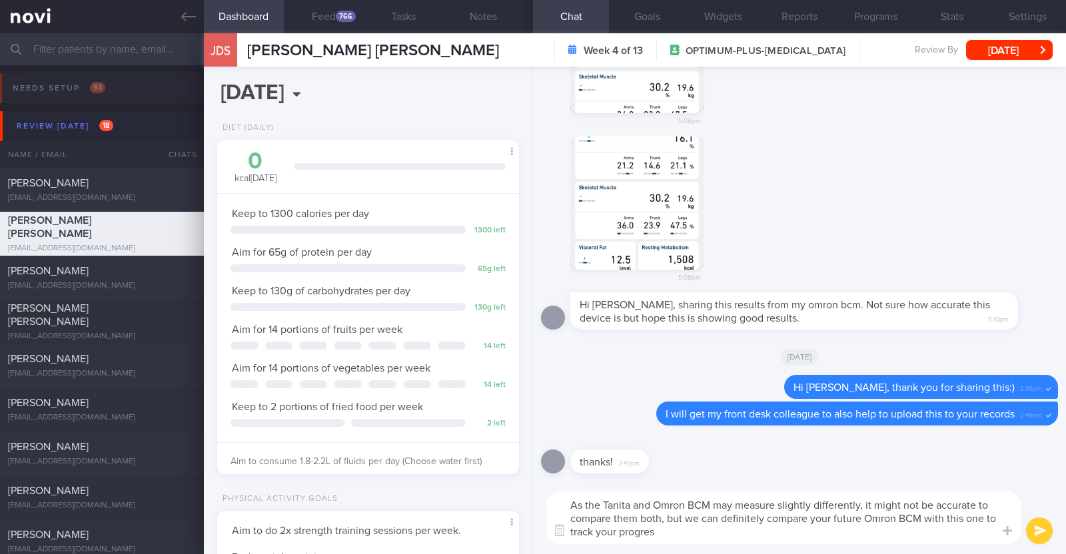
type textarea "As the Tanita and Omron BCM may measure slightly differently, it might not be a…"
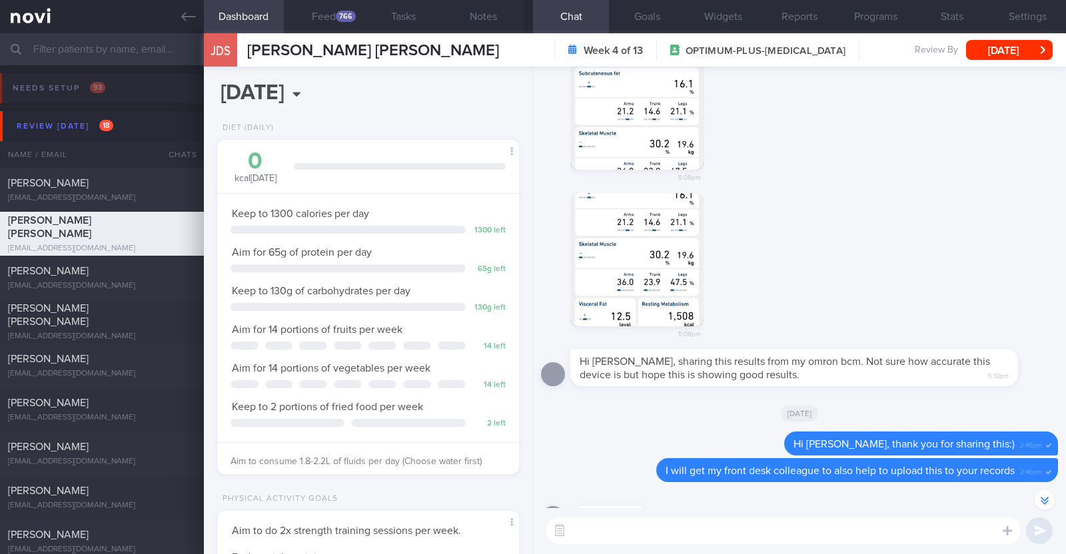
scroll to position [-166, 0]
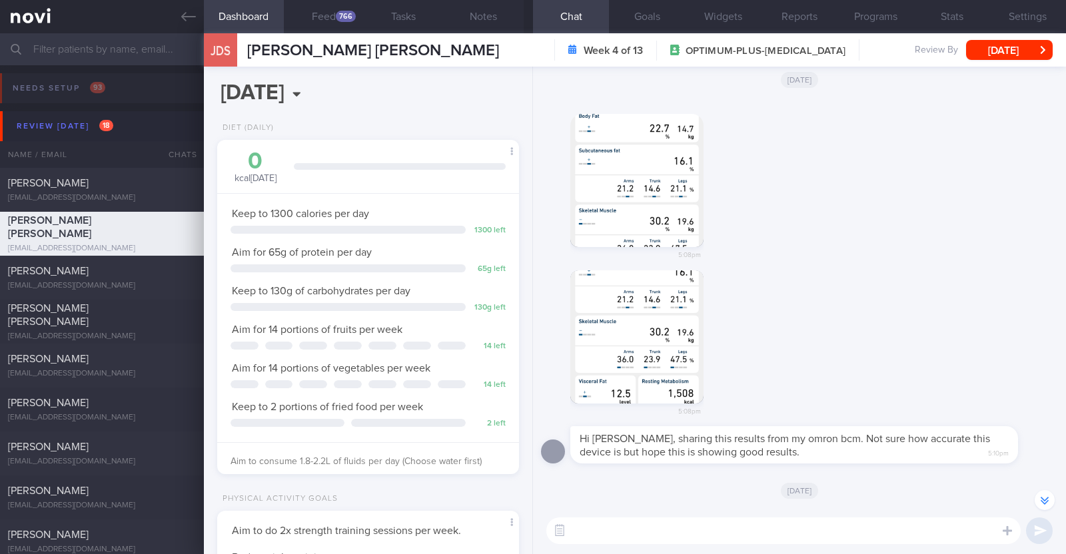
click at [658, 201] on button "button" at bounding box center [636, 180] width 133 height 133
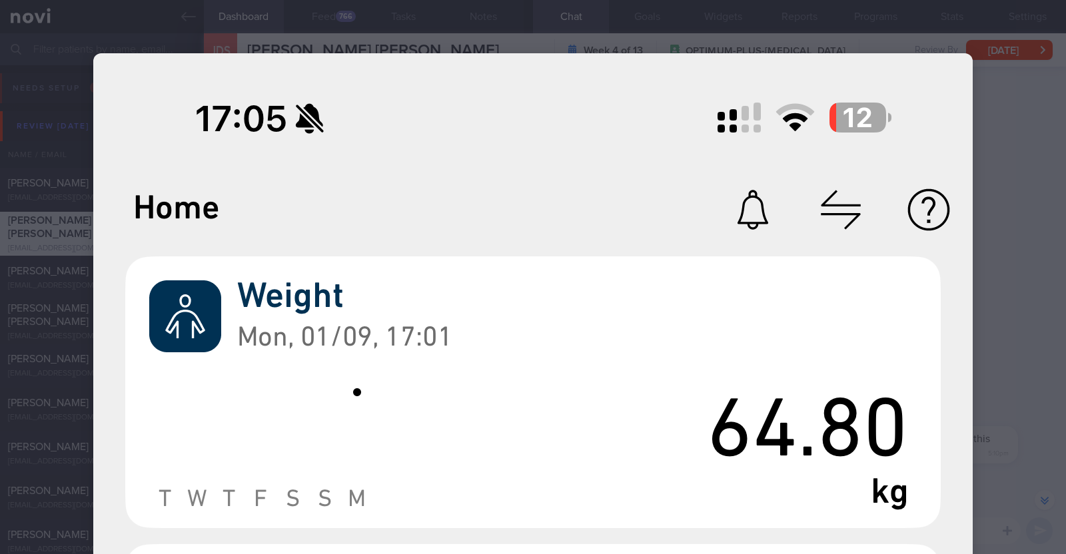
click at [1033, 22] on div at bounding box center [533, 277] width 1066 height 554
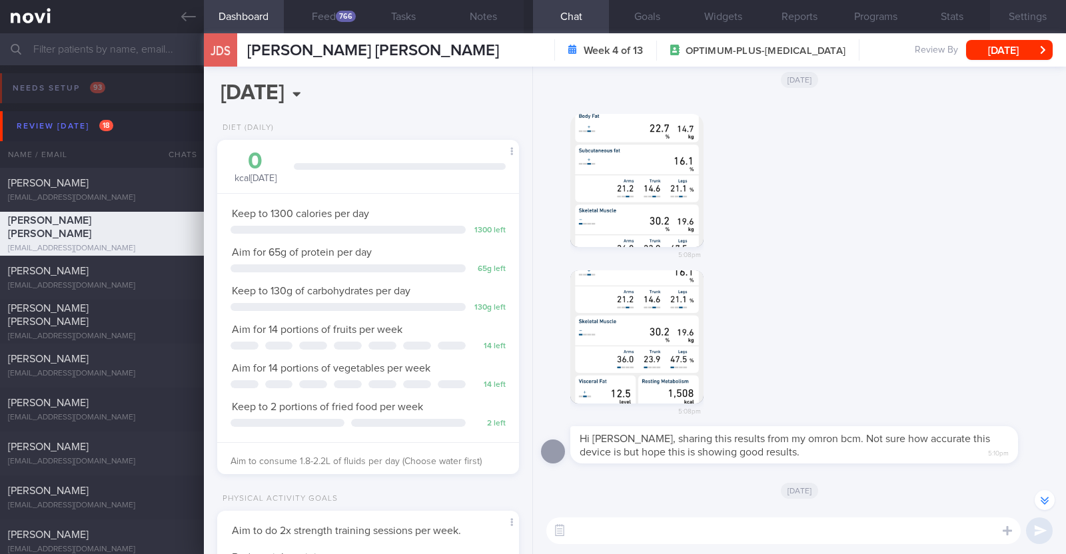
click at [1028, 18] on button "Settings" at bounding box center [1028, 16] width 76 height 33
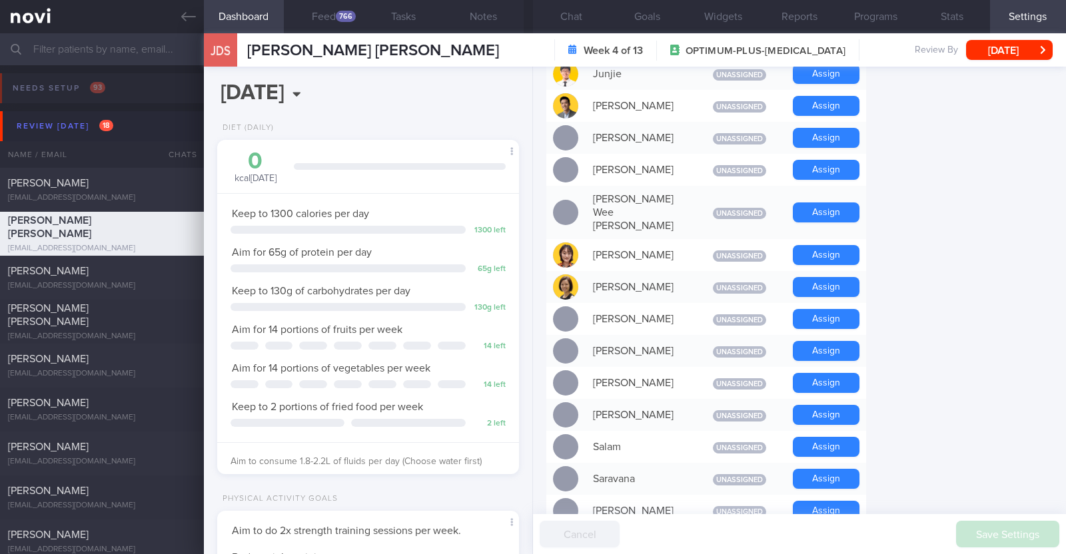
scroll to position [916, 0]
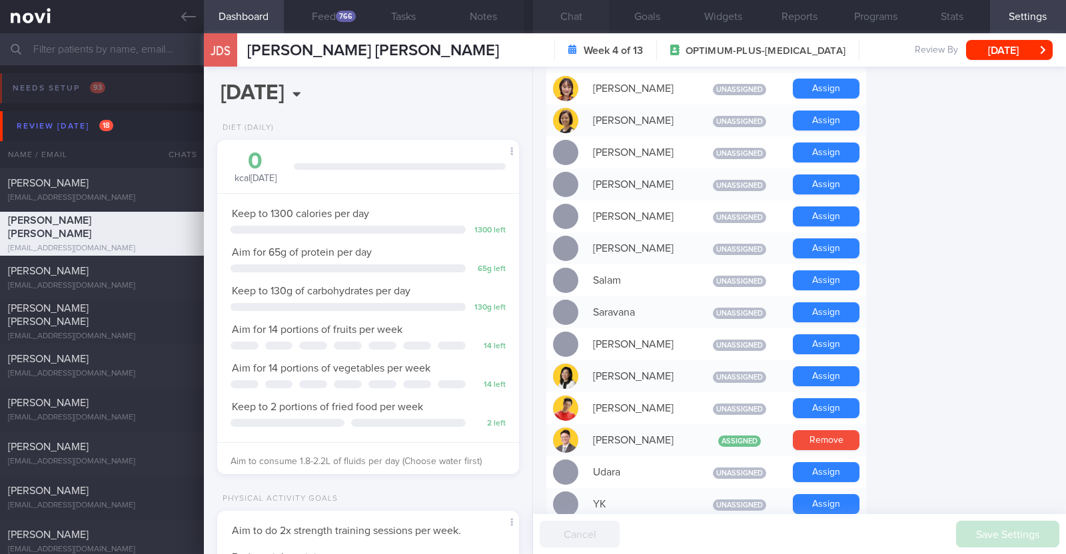
click at [580, 12] on button "Chat" at bounding box center [571, 16] width 76 height 33
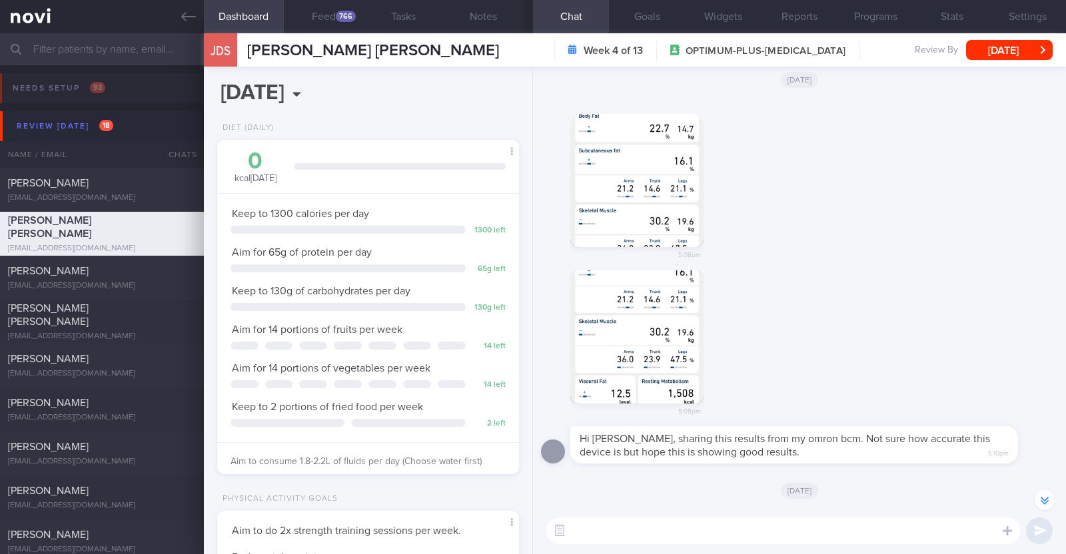
drag, startPoint x: 666, startPoint y: 336, endPoint x: 660, endPoint y: 383, distance: 47.8
click at [660, 383] on button "button" at bounding box center [636, 337] width 133 height 133
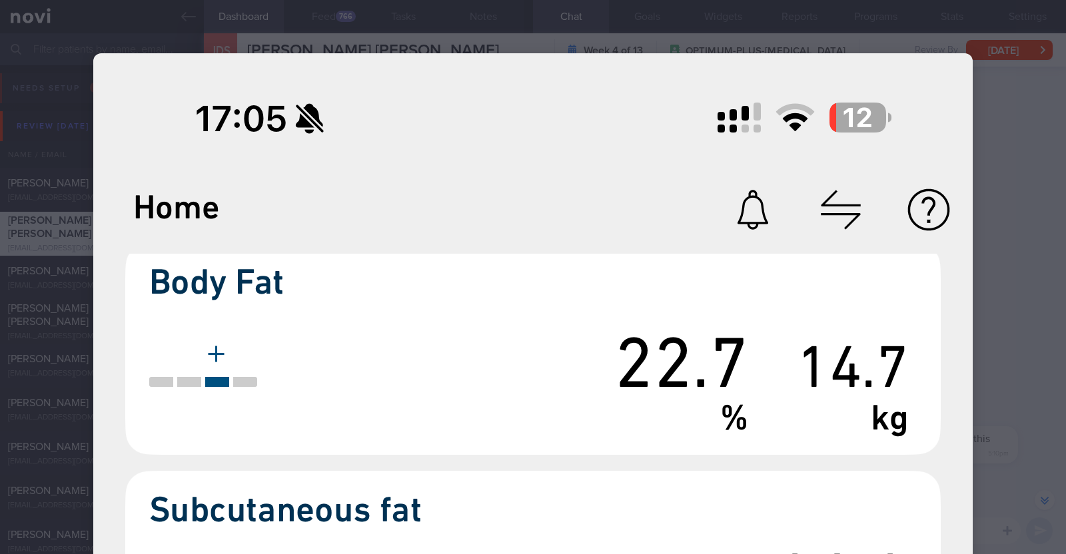
scroll to position [-266, 0]
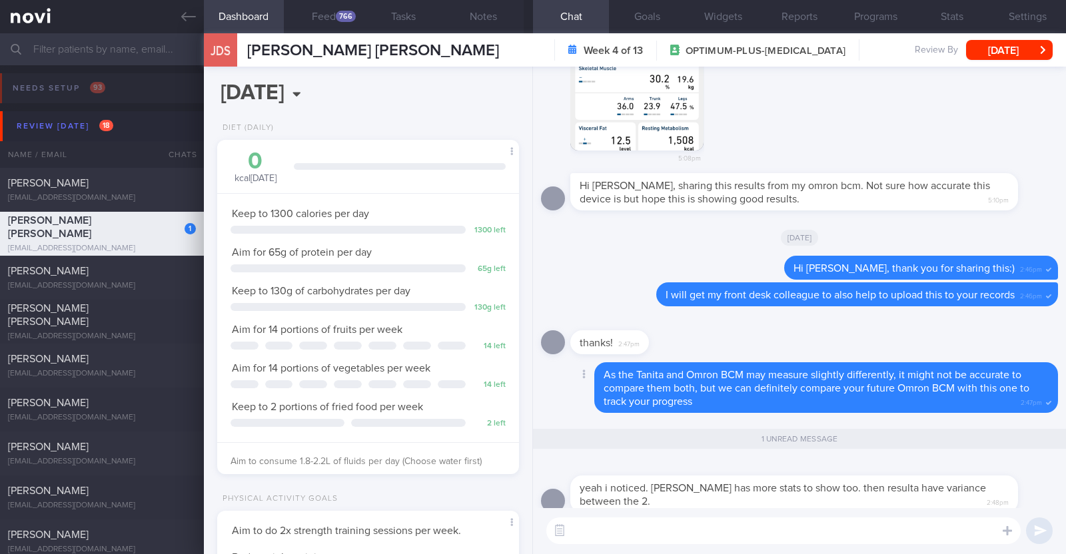
scroll to position [0, 0]
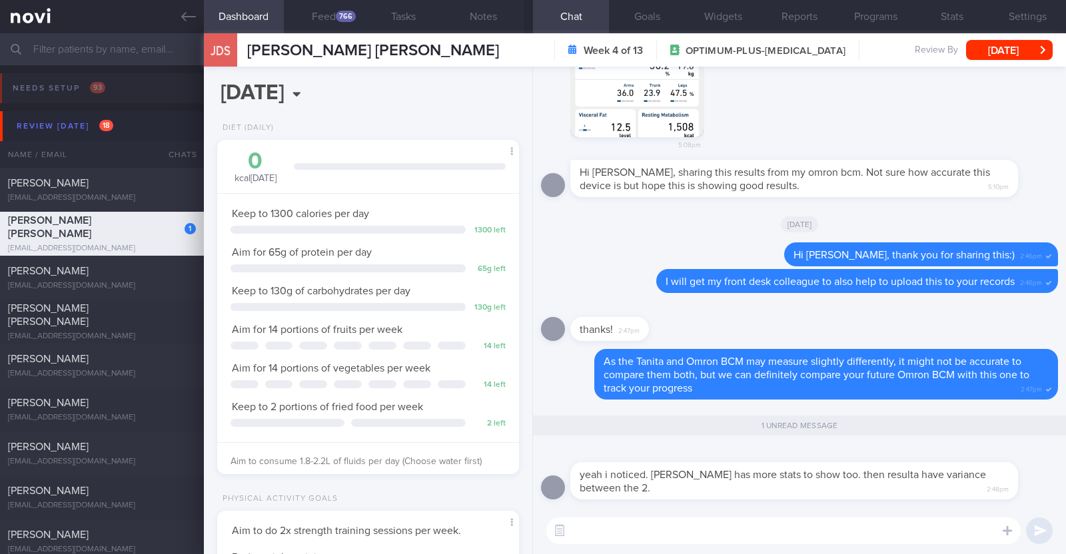
click at [786, 532] on textarea at bounding box center [783, 531] width 474 height 27
type textarea "yup yup"
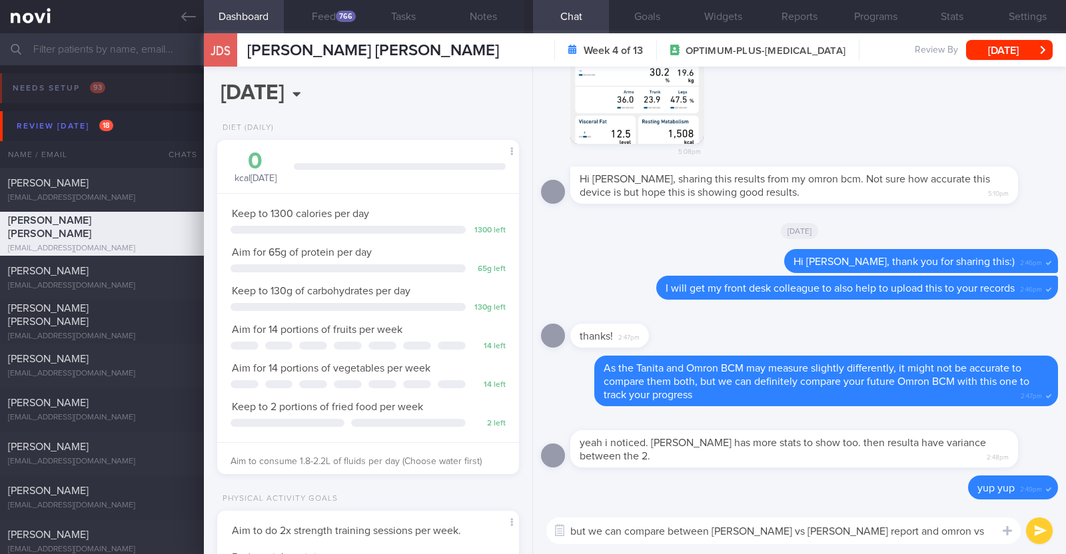
type textarea "but we can compare between [PERSON_NAME] vs [PERSON_NAME] report and omron vs o…"
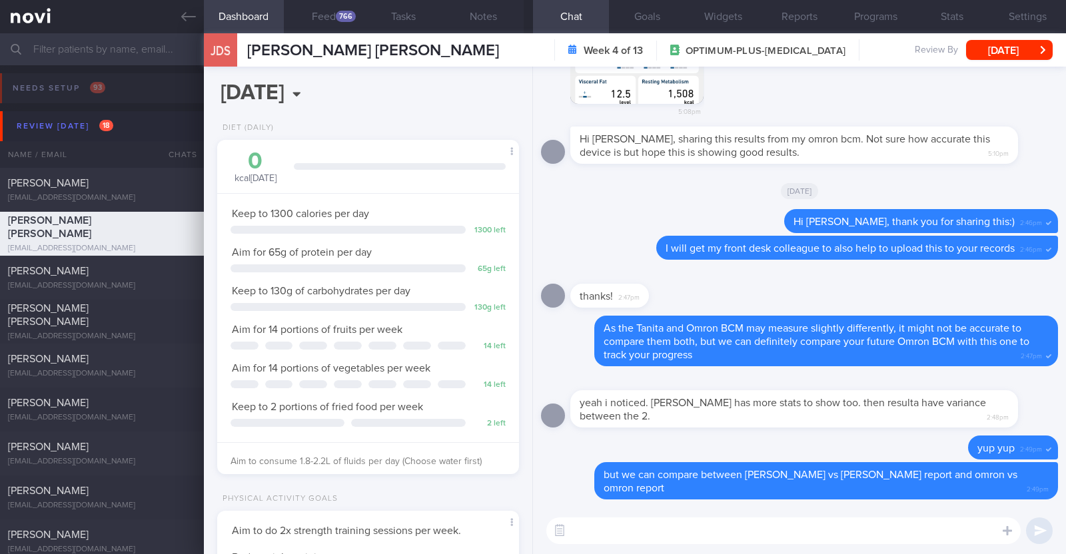
click at [842, 540] on textarea at bounding box center [783, 531] width 474 height 27
click at [334, 24] on button "Feed 766" at bounding box center [324, 16] width 80 height 33
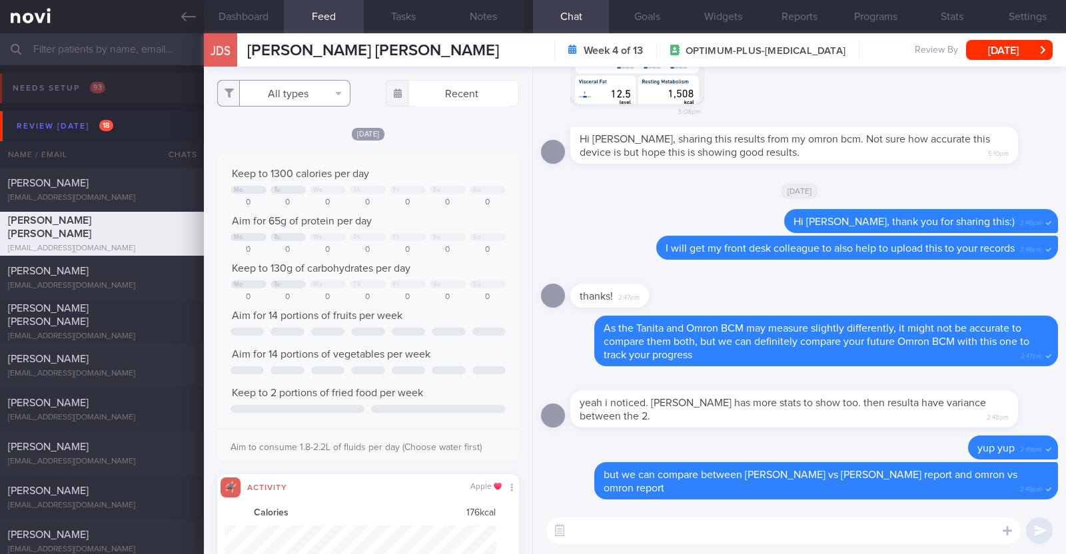
click at [313, 91] on button "All types" at bounding box center [283, 93] width 133 height 27
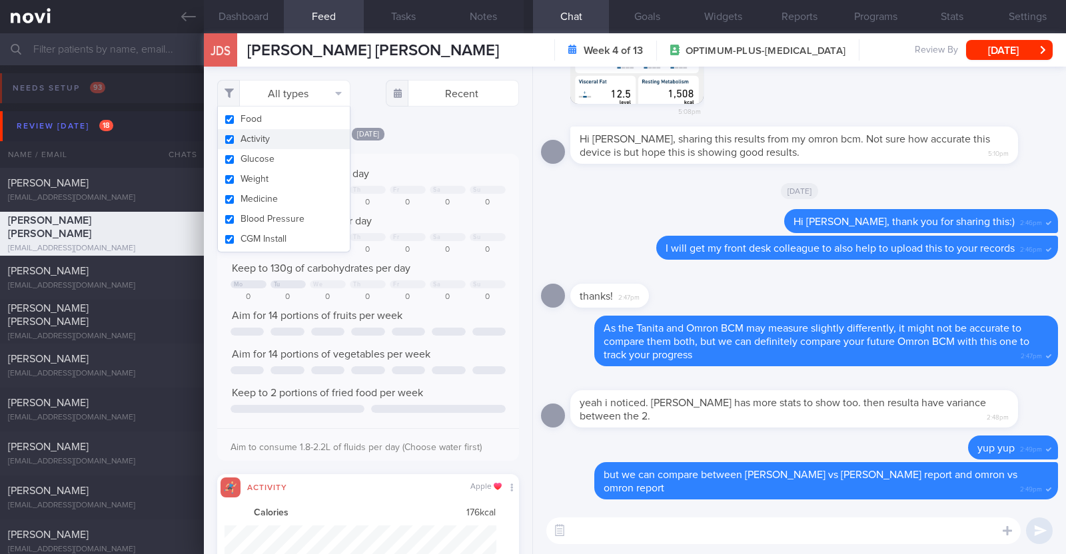
click at [283, 137] on button "Activity" at bounding box center [284, 139] width 132 height 20
checkbox input "false"
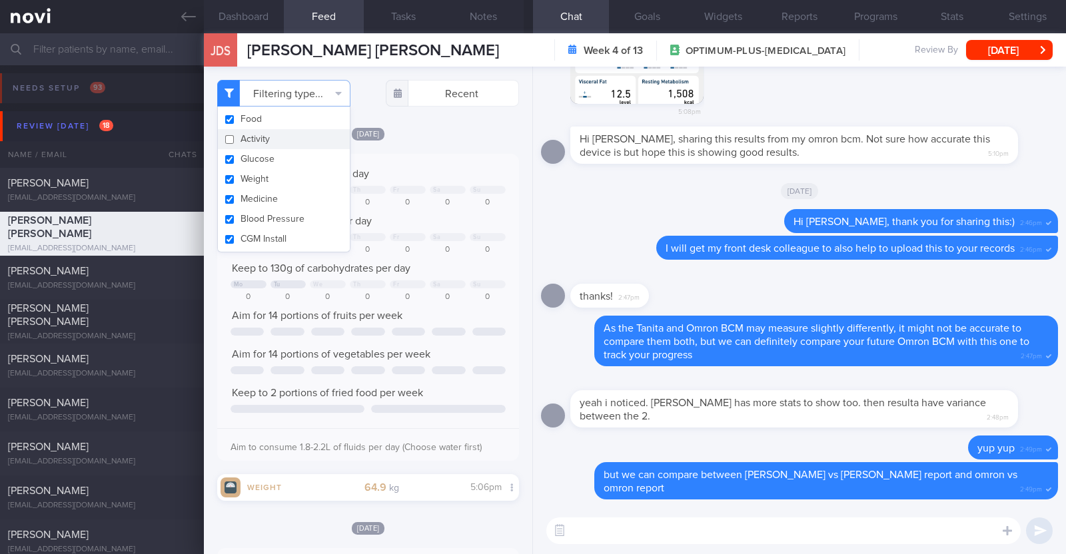
scroll to position [135, 270]
click at [425, 127] on div "[DATE]" at bounding box center [368, 134] width 302 height 14
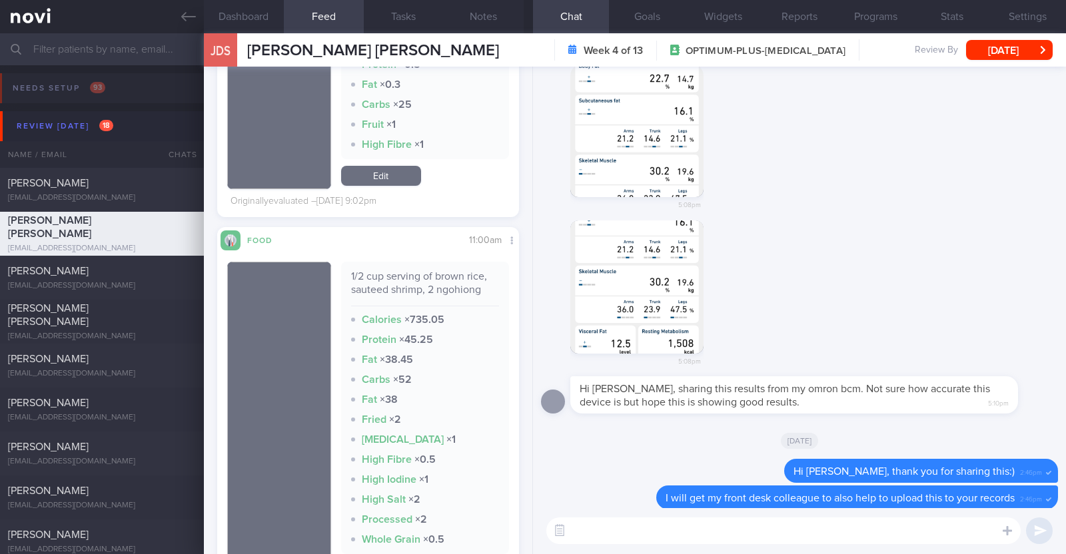
scroll to position [0, 0]
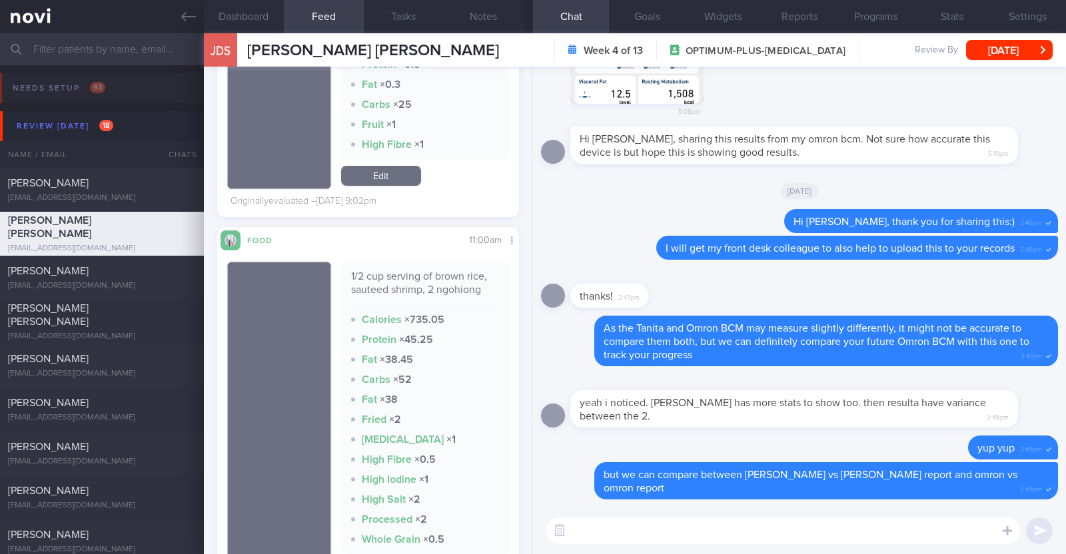
click at [674, 527] on textarea at bounding box center [783, 531] width 474 height 27
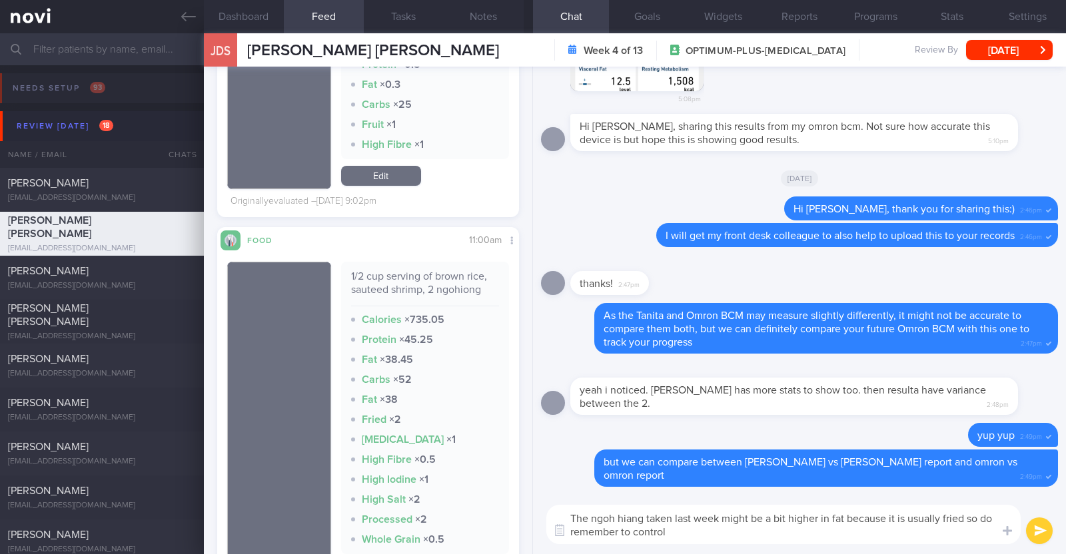
click at [673, 532] on textarea "The ngoh hiang taken last week might be a bit higher in fat because it is usual…" at bounding box center [783, 524] width 474 height 39
type textarea "The ngoh hiang taken last week might be a bit higher in fat because it is usual…"
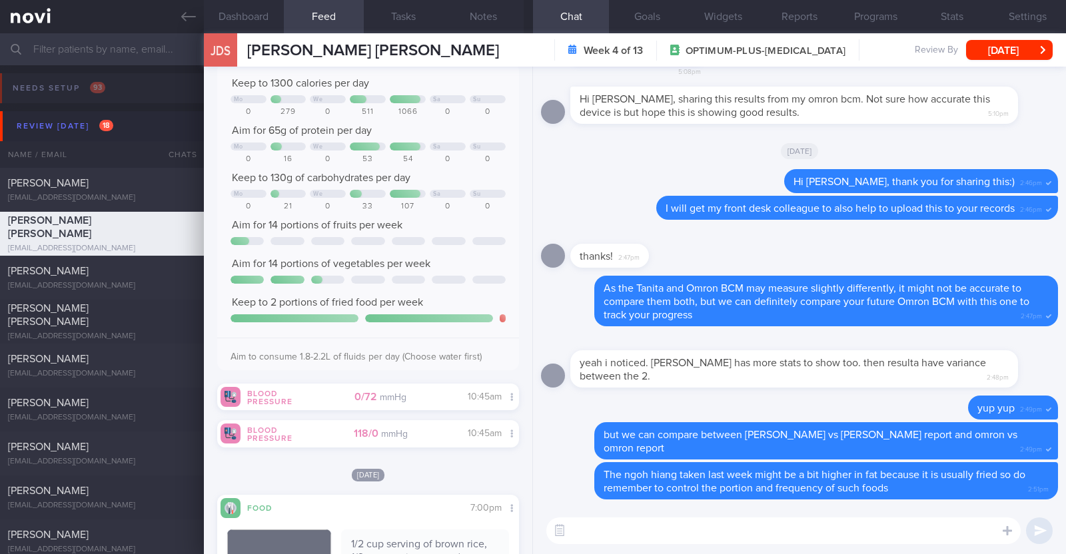
scroll to position [416, 0]
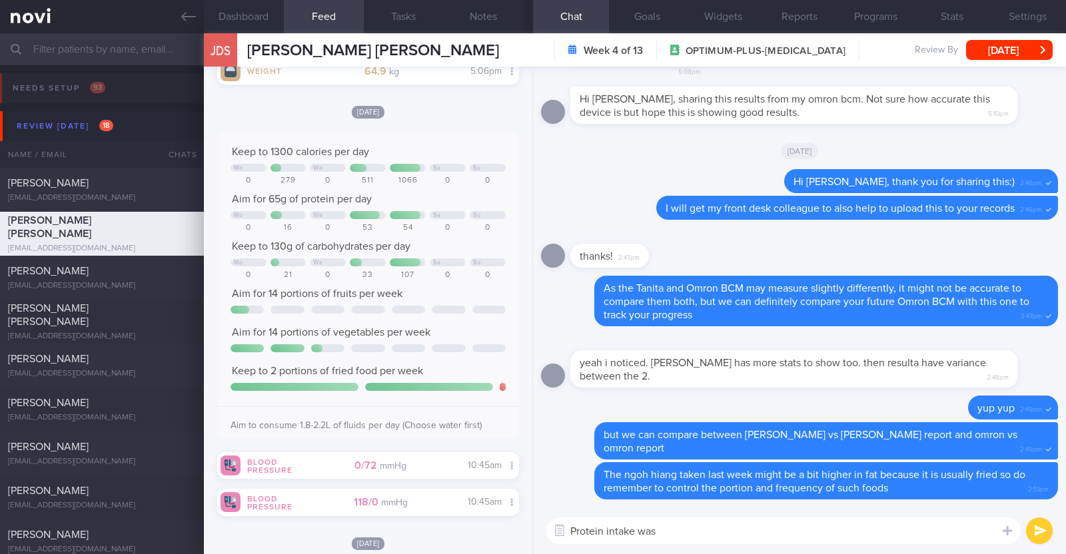
type textarea "Protein intake was"
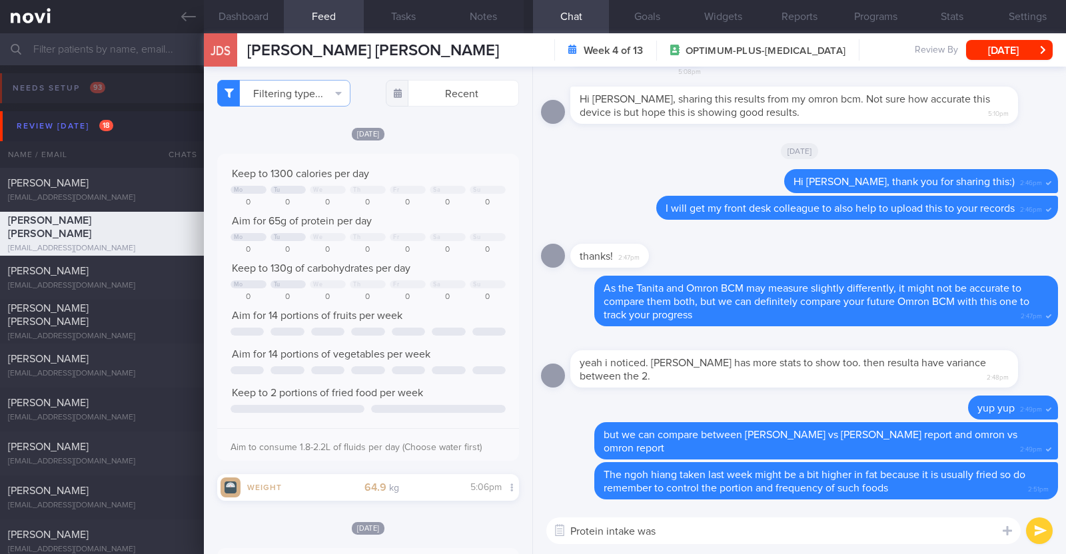
select select "8"
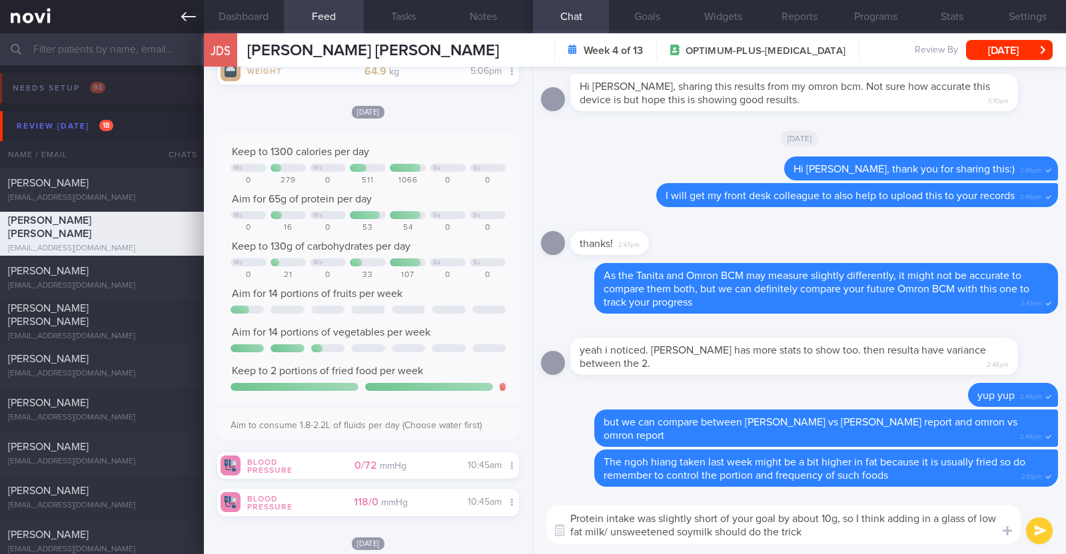
paste textarea "😉"
type textarea "Protein intake was slightly short of your goal by about 10g, so I think adding …"
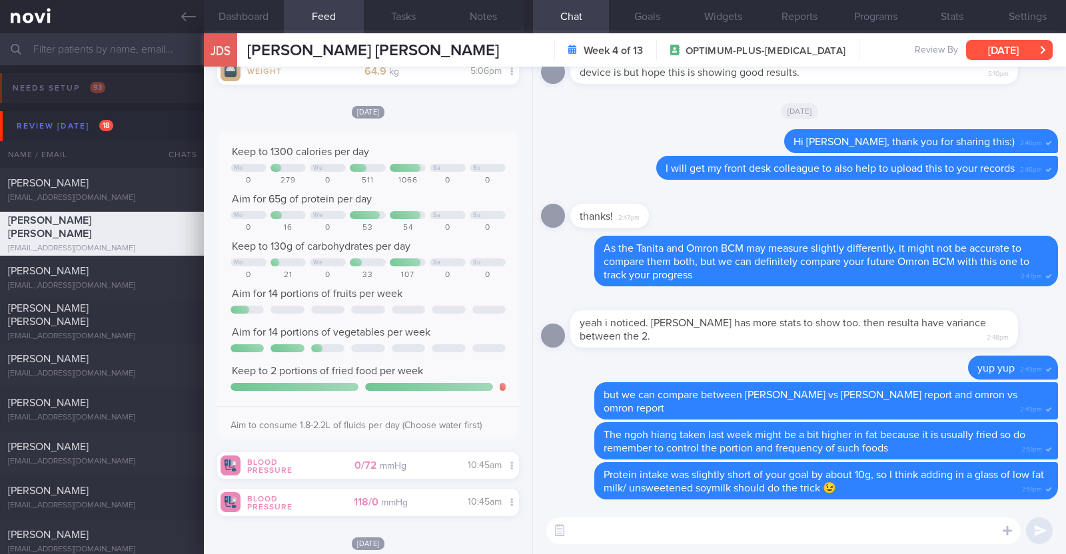
click at [1023, 45] on button "[DATE]" at bounding box center [1009, 50] width 87 height 20
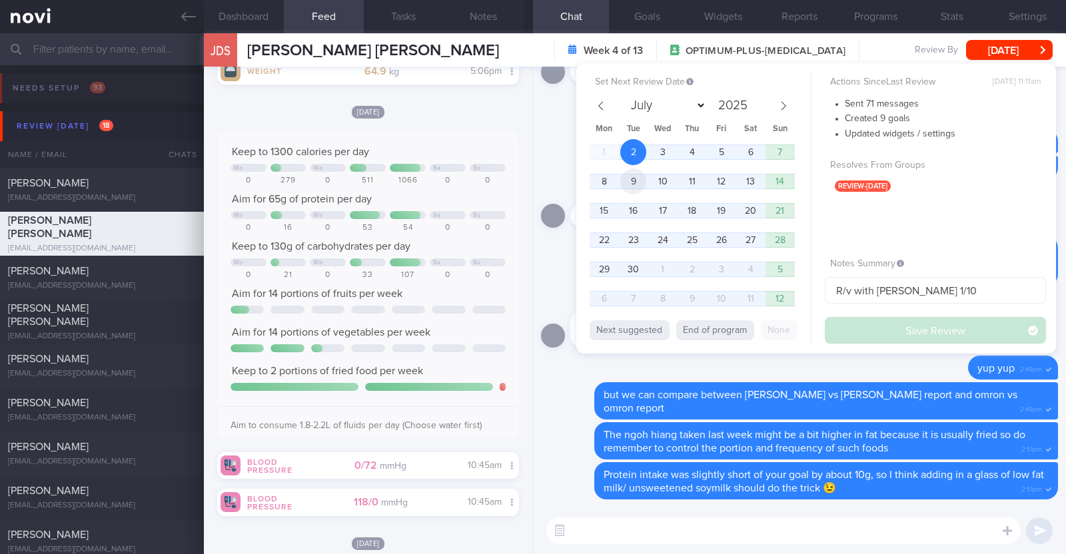
click at [624, 178] on span "9" at bounding box center [633, 182] width 26 height 26
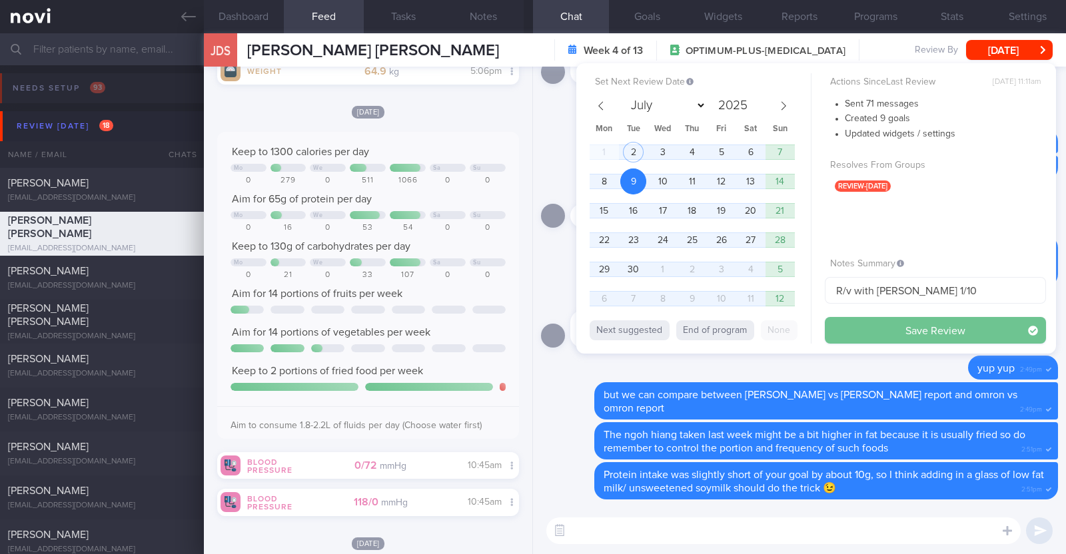
click at [879, 332] on button "Save Review" at bounding box center [935, 330] width 221 height 27
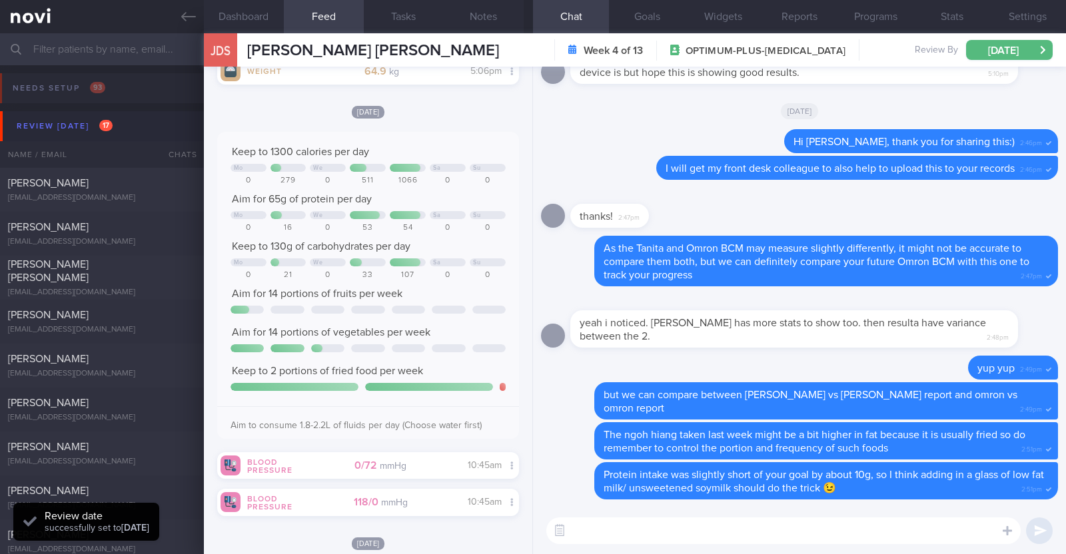
scroll to position [135, 270]
click at [95, 232] on div "[PERSON_NAME]" at bounding box center [100, 227] width 185 height 13
type input "R/v with [PERSON_NAME] on 15/9. R/v 2/9"
type textarea "22F Nil PMHx Ryblesus 3mg OM for 1 month Cycling 10-15min (outdoor) 1x/week"
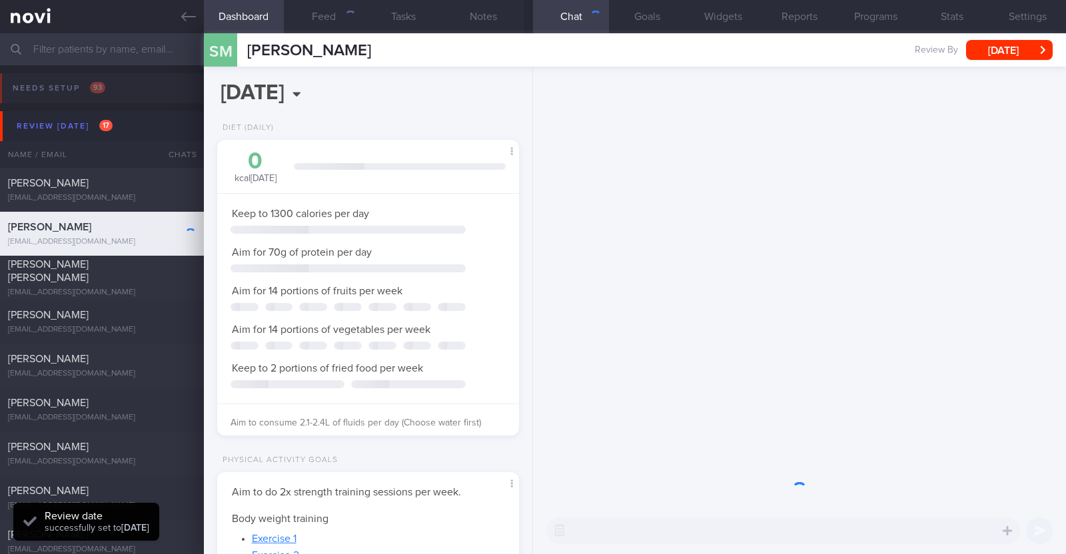
scroll to position [666160, 666047]
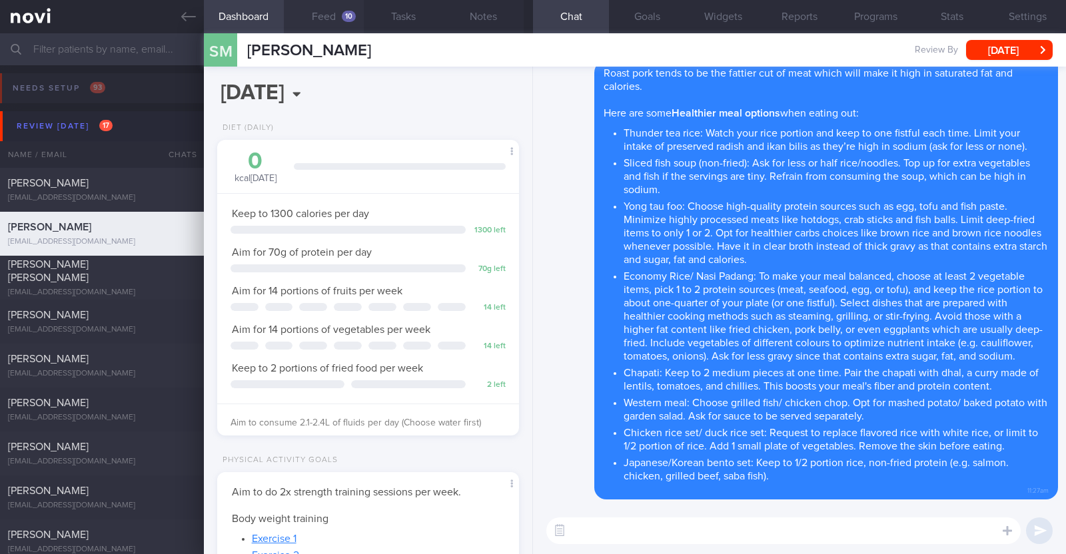
click at [329, 14] on button "Feed 10" at bounding box center [324, 16] width 80 height 33
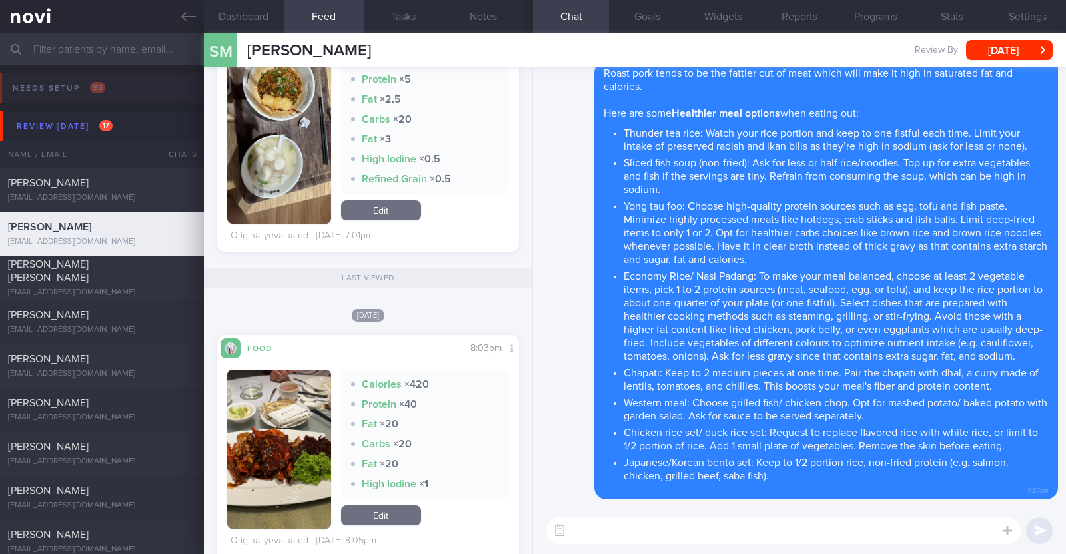
scroll to position [3165, 0]
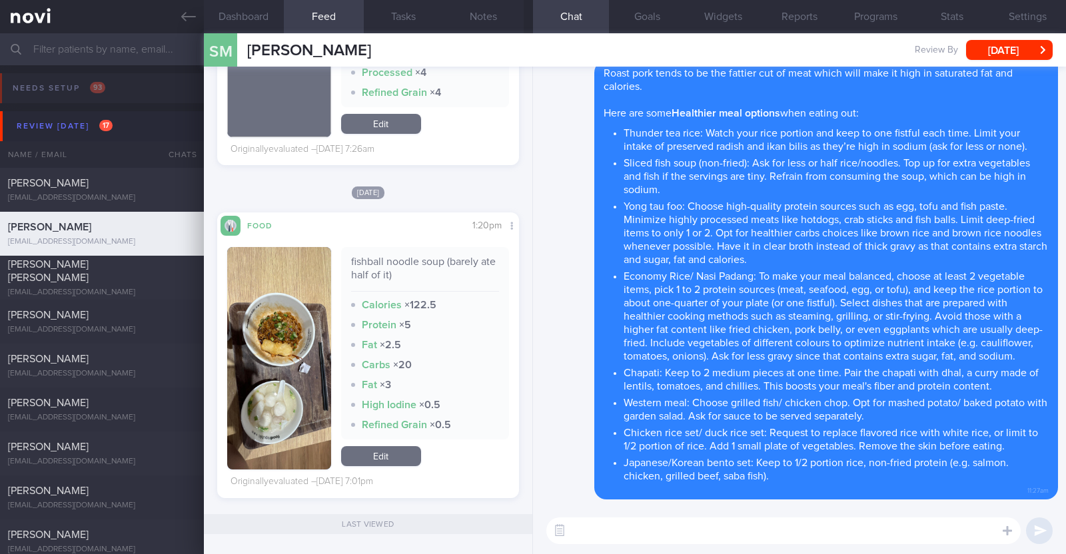
click at [596, 529] on textarea at bounding box center [783, 531] width 474 height 27
type textarea "Hi [PERSON_NAME], happy [DATE]:)"
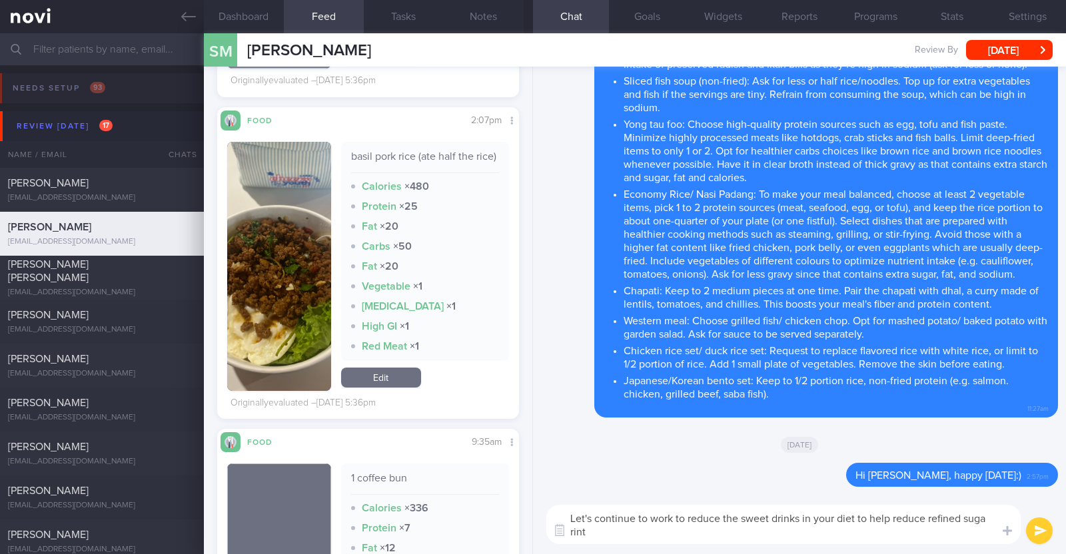
scroll to position [0, 0]
click at [987, 517] on textarea "Let's continue to work to reduce the sweet drinks in your diet to help reduce r…" at bounding box center [783, 524] width 474 height 39
click at [652, 535] on textarea "Let's continue to work to reduce the sweet drinks in your diet to help reduce r…" at bounding box center [783, 524] width 474 height 39
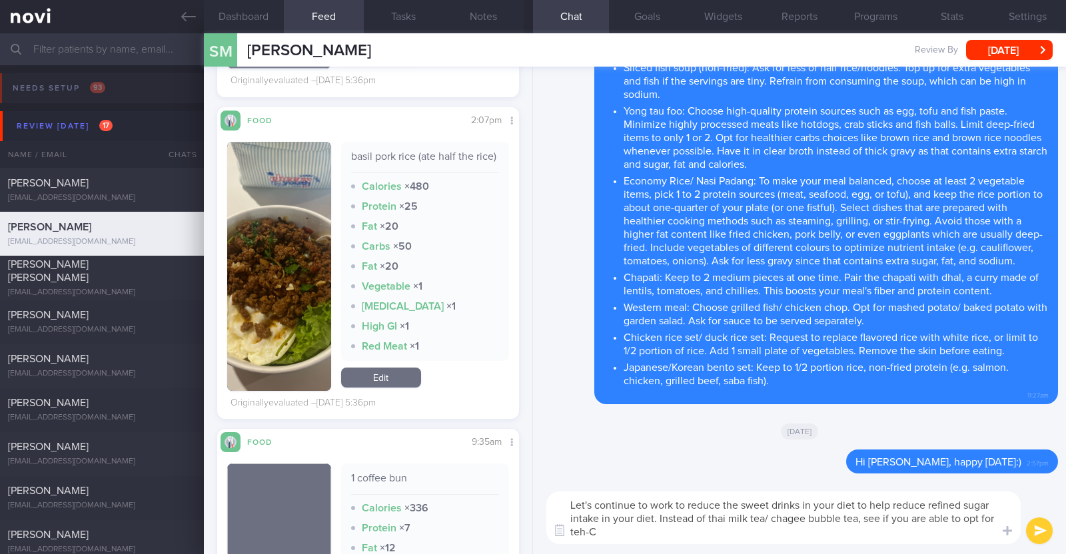
click at [997, 513] on textarea "Let's continue to work to reduce the sweet drinks in your diet to help reduce r…" at bounding box center [783, 518] width 474 height 53
click at [646, 535] on textarea "Let's continue to work to reduce the sweet drinks in your diet to help reduce r…" at bounding box center [783, 518] width 474 height 53
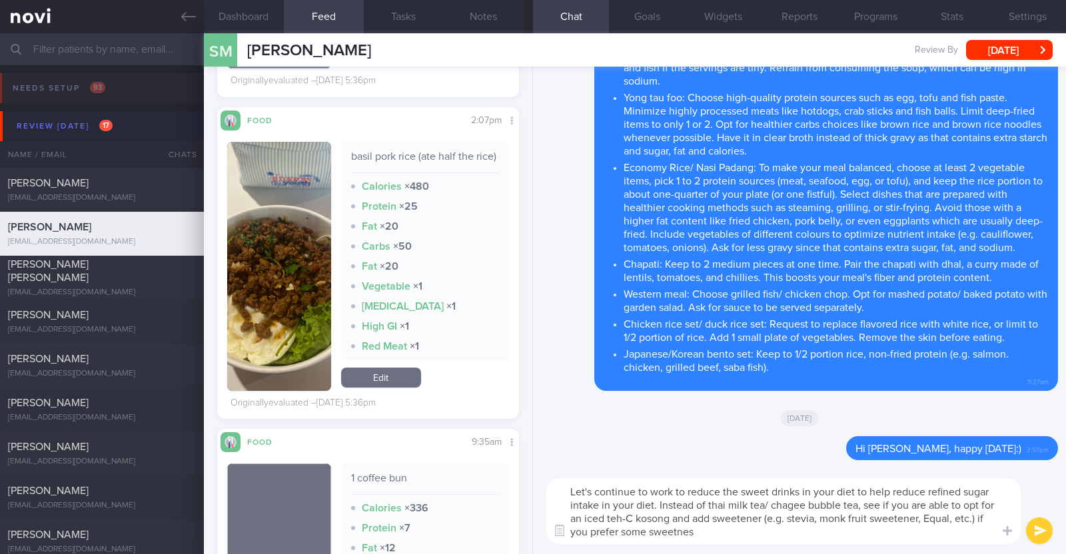
type textarea "Let's continue to work to reduce the sweet drinks in your diet to help reduce r…"
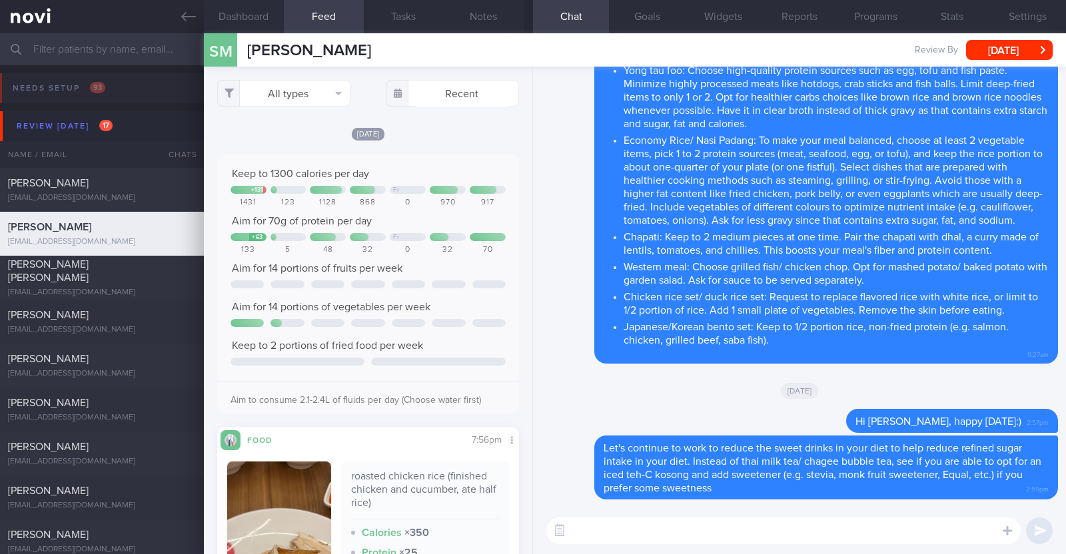
click at [593, 534] on textarea at bounding box center [783, 531] width 474 height 27
paste textarea "For a more balanced ramen meal, consider these tips: 1) Leave behind some noodl…"
type textarea "For a more balanced ramen meal, consider these tips: 1) Leave behind some noodl…"
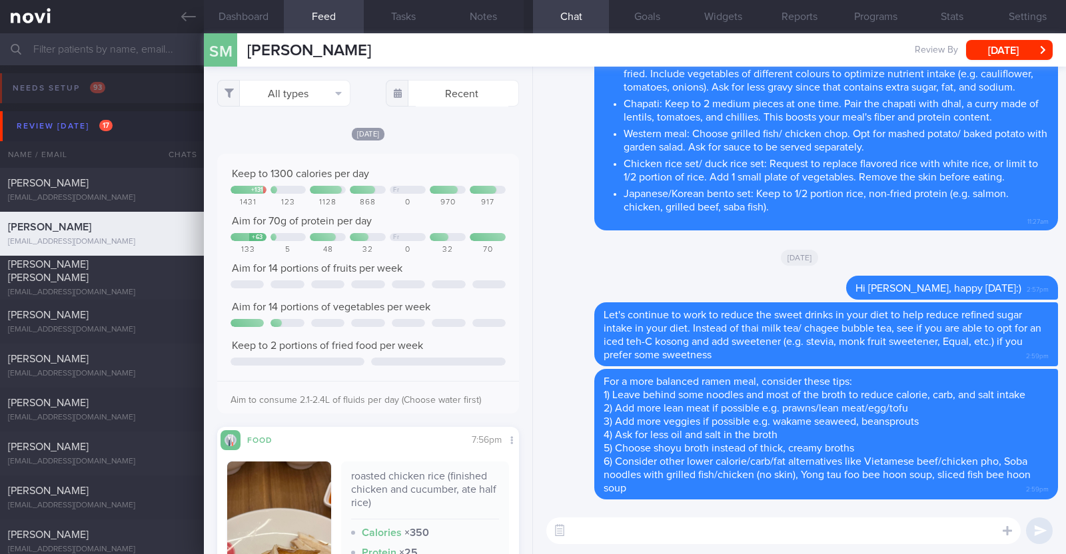
click at [618, 535] on textarea at bounding box center [783, 531] width 474 height 27
type textarea "I also notice that you"
select select "8"
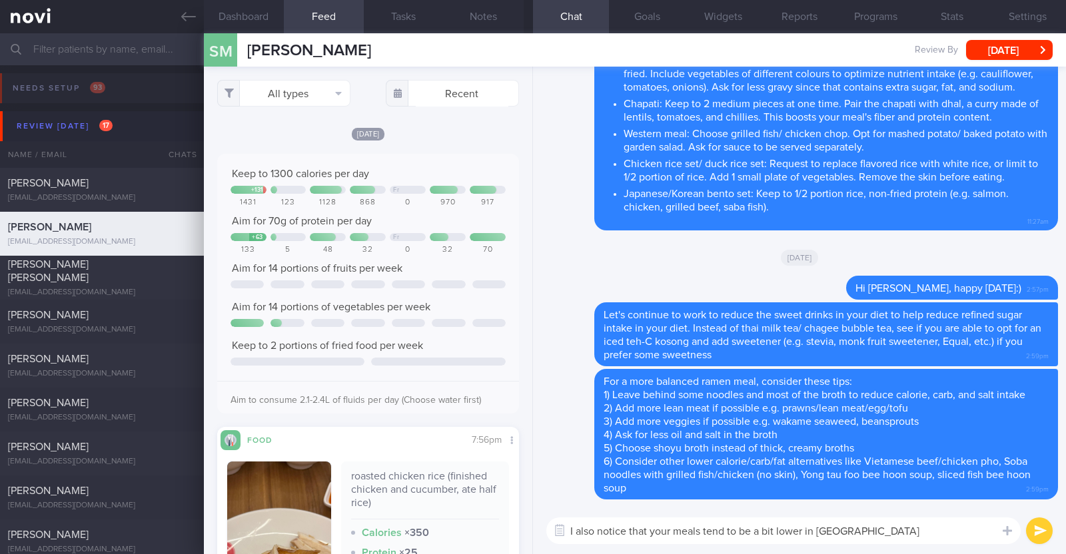
type textarea "I also notice that your meals tend to be a bit lower in fiber"
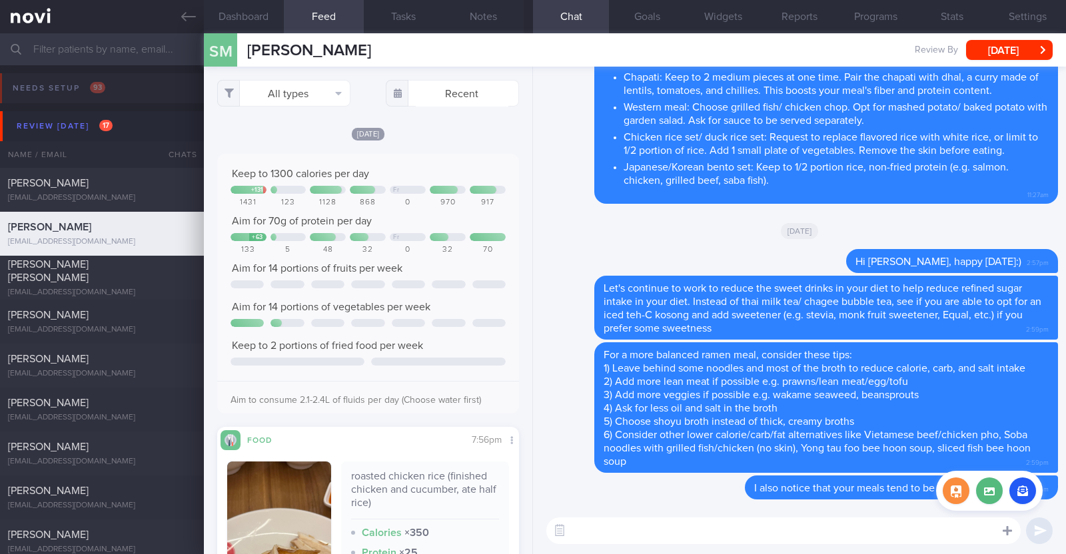
click at [1009, 538] on div at bounding box center [1007, 530] width 24 height 25
click at [1025, 494] on button "button" at bounding box center [1022, 491] width 27 height 27
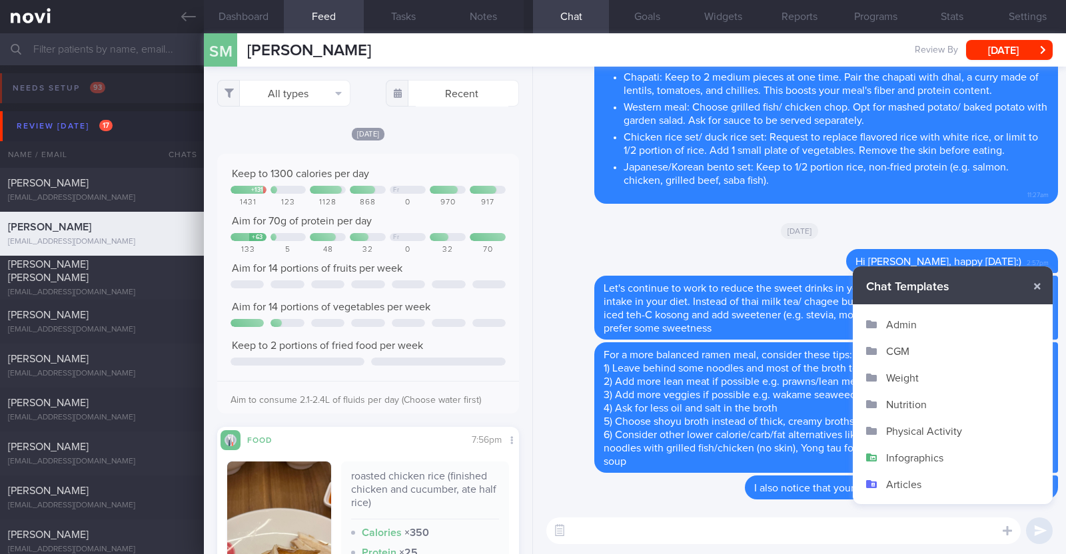
click at [915, 443] on button "Physical Activity" at bounding box center [953, 431] width 200 height 27
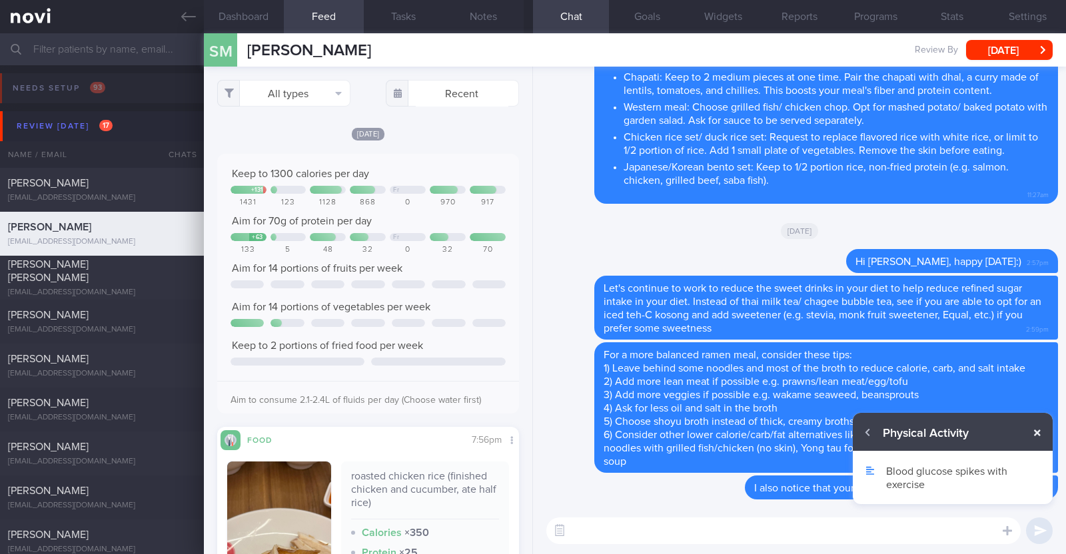
click at [1035, 428] on button "button" at bounding box center [1037, 433] width 24 height 24
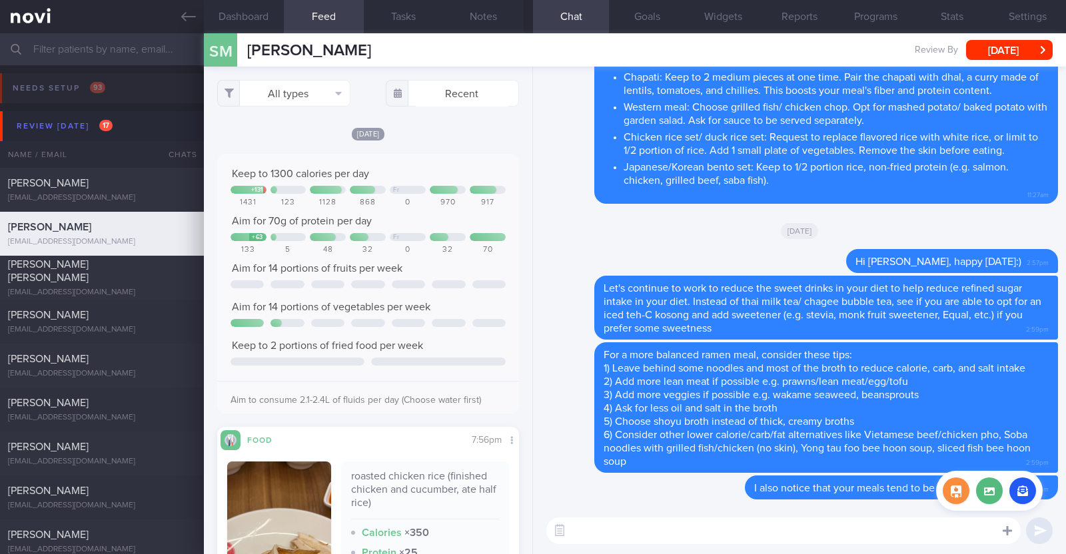
click at [1012, 531] on div at bounding box center [1007, 530] width 24 height 25
click at [1016, 488] on button "button" at bounding box center [1022, 491] width 27 height 27
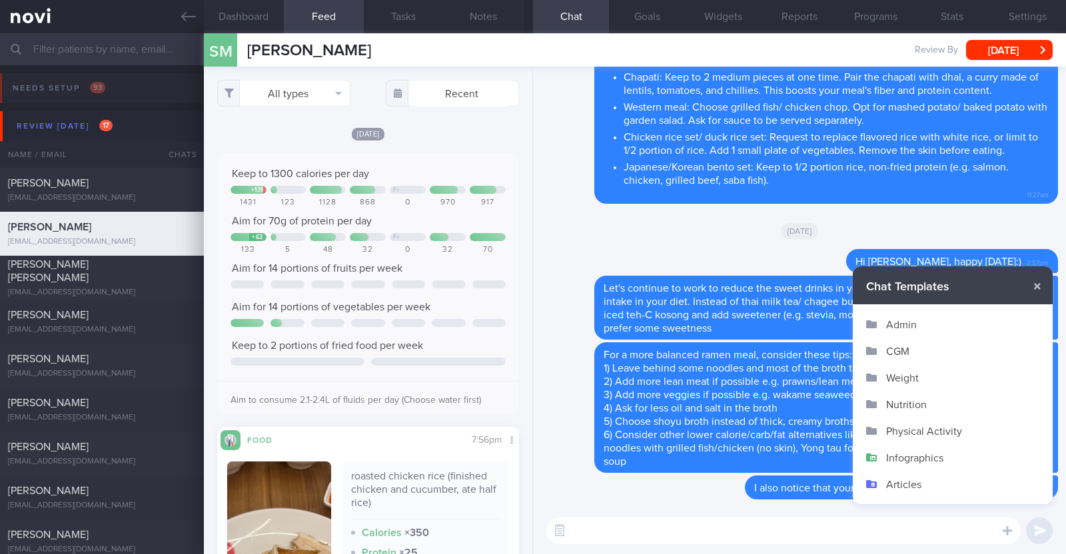
click at [916, 452] on button "Infographics" at bounding box center [953, 457] width 200 height 27
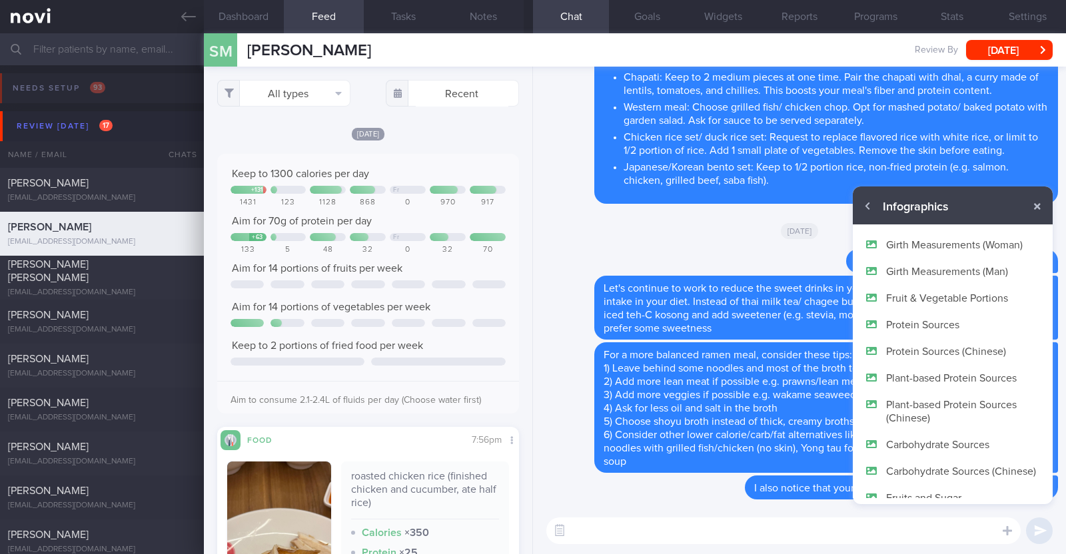
scroll to position [79, 0]
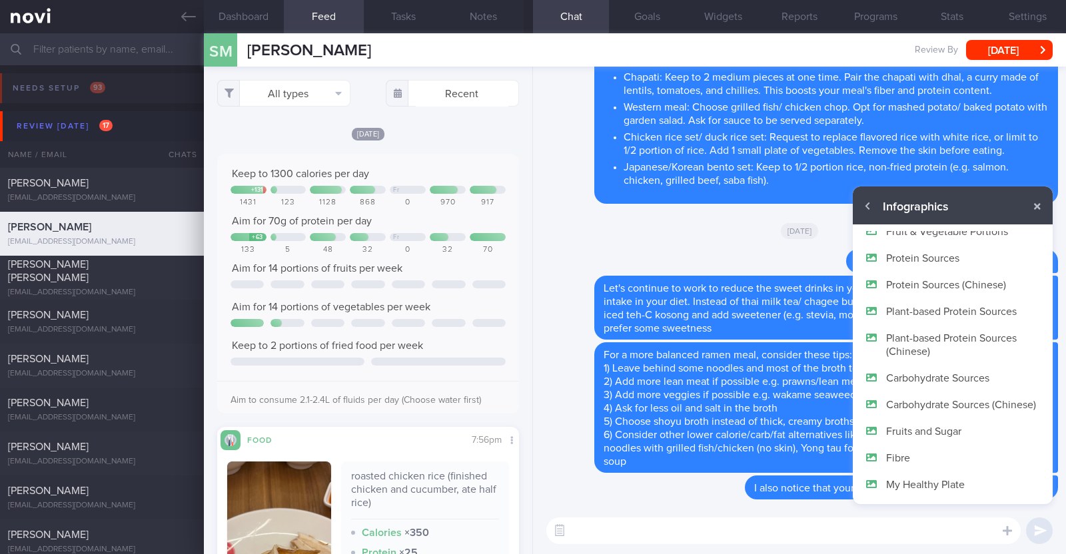
click at [903, 454] on button "Fibre" at bounding box center [953, 457] width 200 height 27
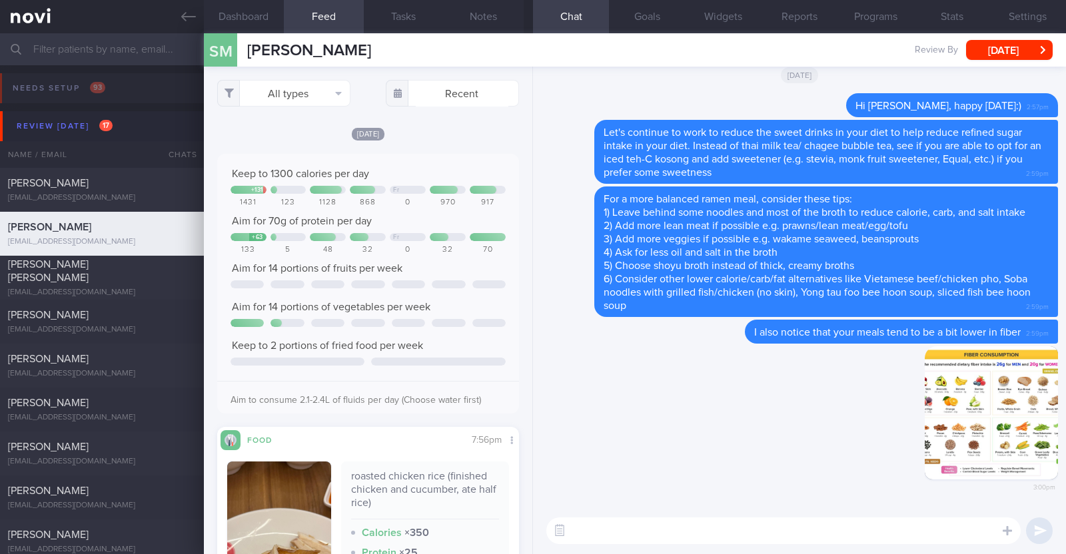
scroll to position [0, 0]
click at [862, 528] on textarea at bounding box center [783, 531] width 474 height 27
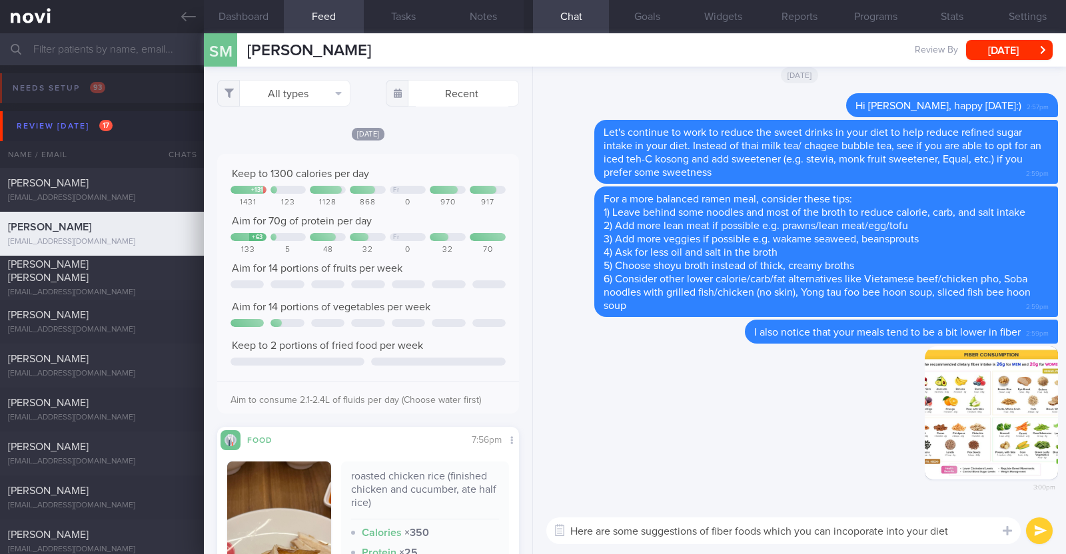
type textarea "Here are some suggestions of fiber foods which you can incorporate into your di…"
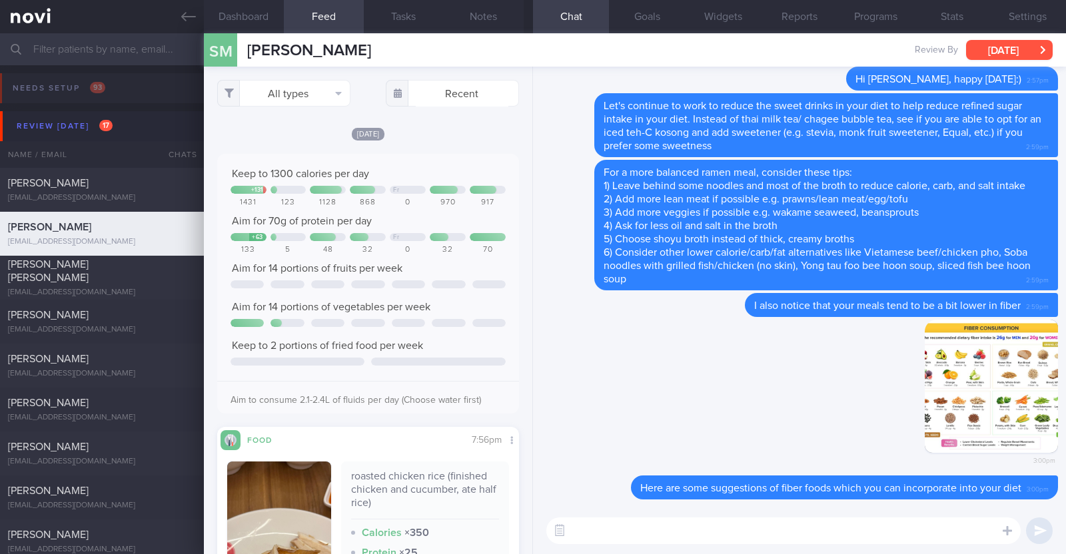
click at [975, 53] on button "[DATE]" at bounding box center [1009, 50] width 87 height 20
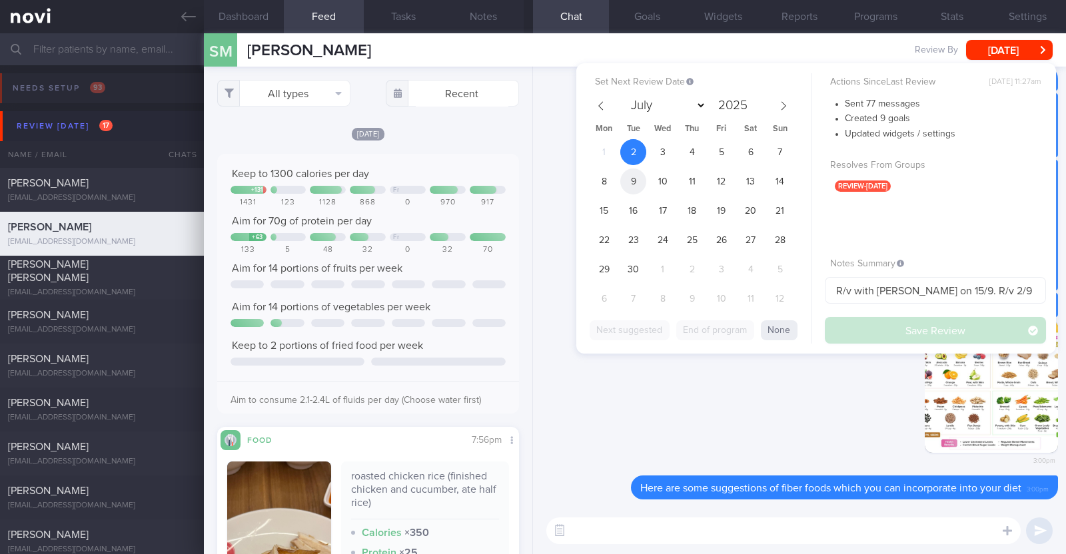
click at [630, 178] on span "9" at bounding box center [633, 182] width 26 height 26
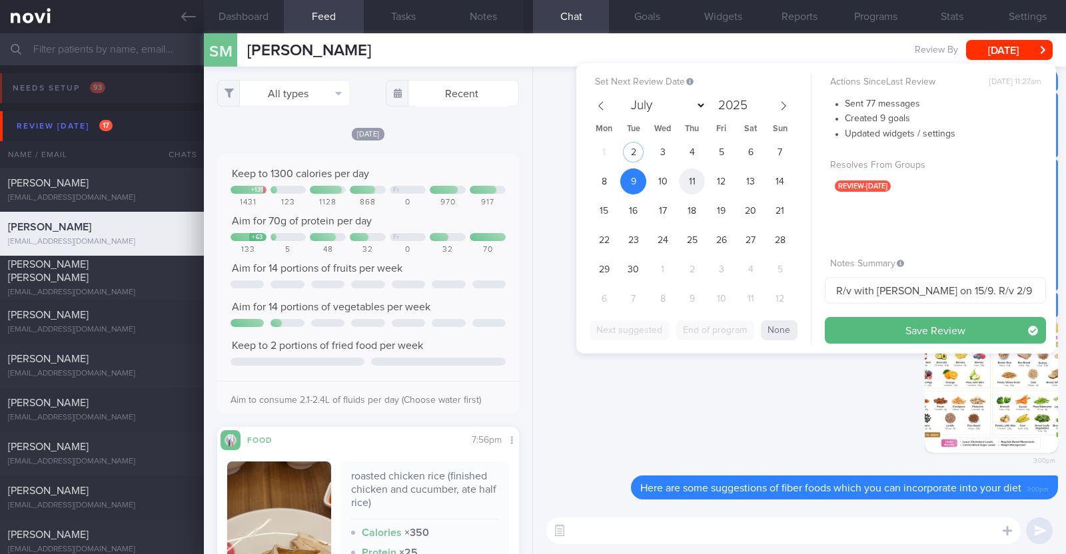
click at [697, 185] on span "11" at bounding box center [692, 182] width 26 height 26
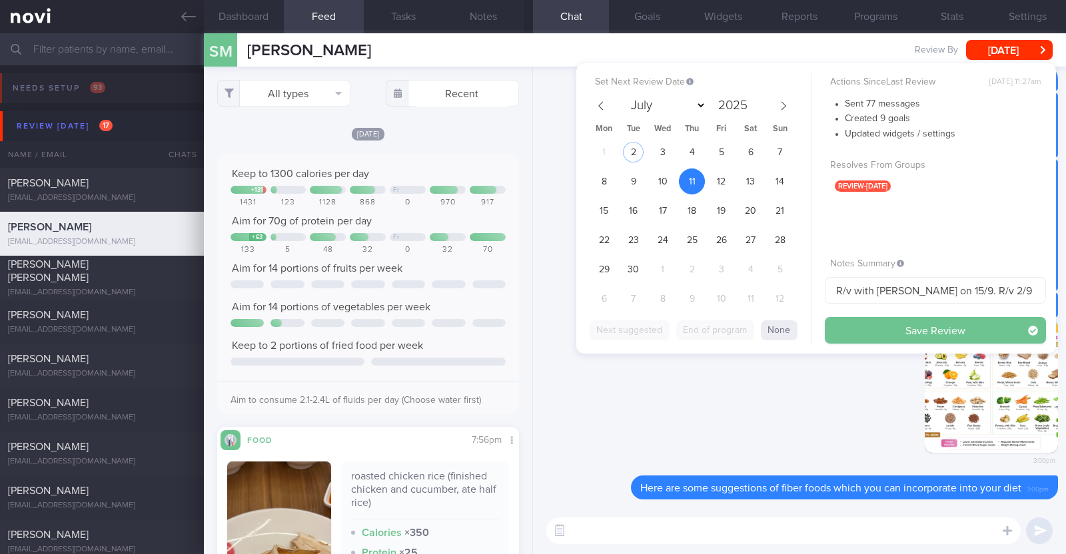
click at [883, 335] on button "Save Review" at bounding box center [935, 330] width 221 height 27
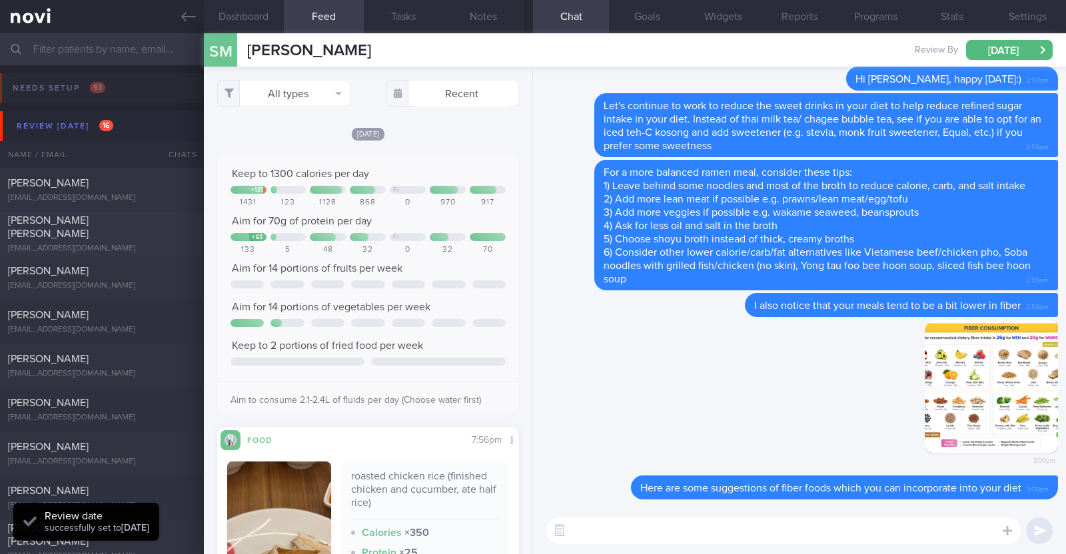
click at [159, 225] on div "Shermeen Lim Li Fang" at bounding box center [100, 227] width 185 height 27
type input "R/v with Dr JJ on 28/10"
type textarea "47F Co-morbidities: HTN HLD Medication/Supplements: Rosuvastatin 10mg 3x/wk Val…"
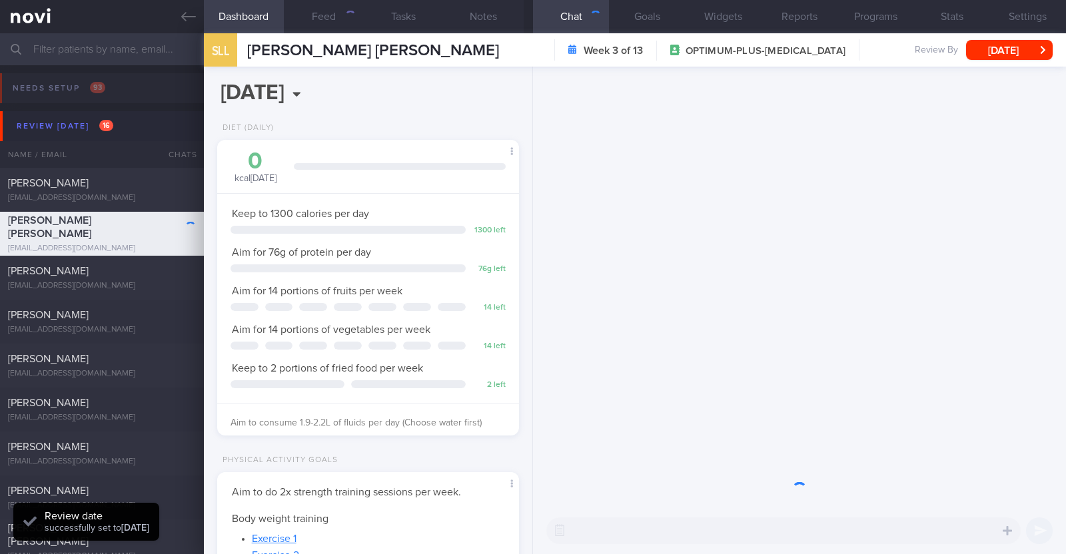
scroll to position [151, 265]
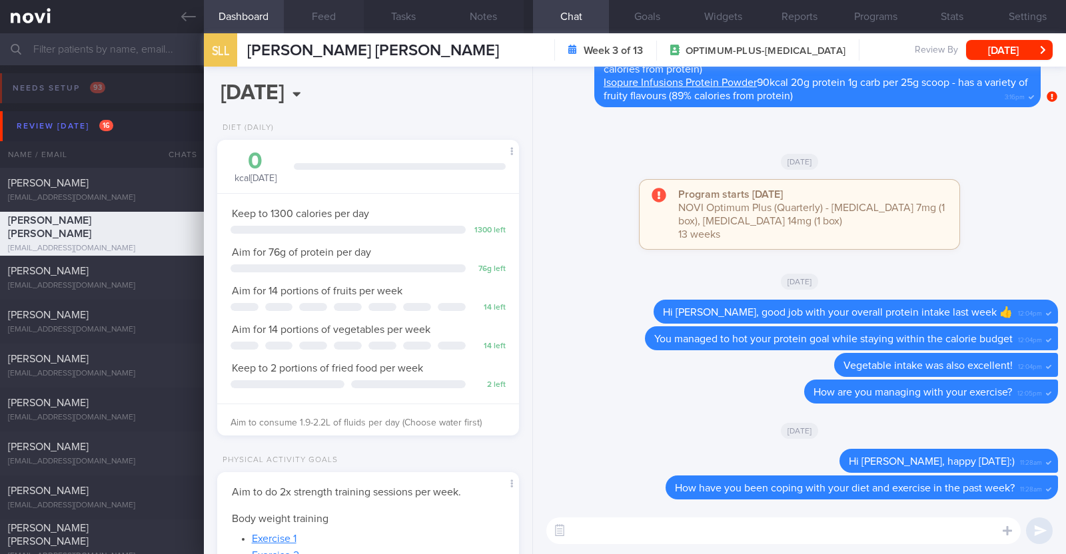
click at [312, 18] on button "Feed" at bounding box center [324, 16] width 80 height 33
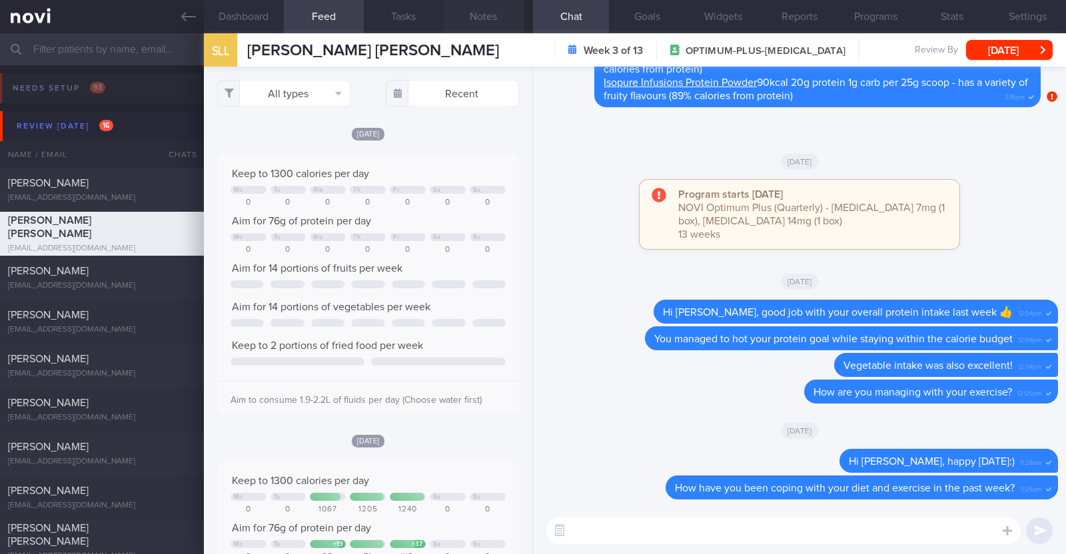
click at [492, 13] on button "Notes" at bounding box center [484, 16] width 80 height 33
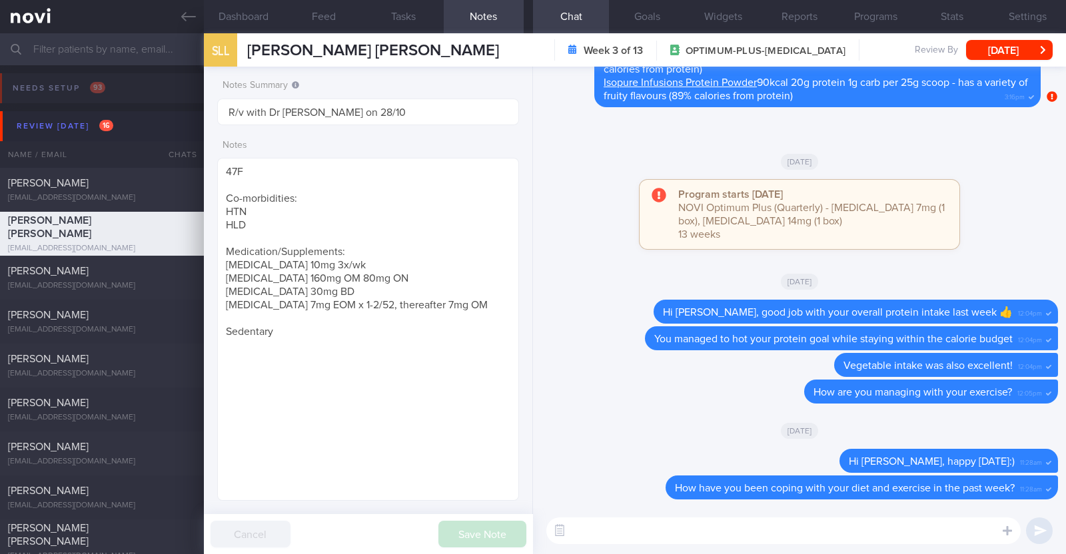
click at [573, 245] on div "Program starts today NOVI Optimum Plus (Quarterly) - Rybelsus 7mg (1 box), Rybe…" at bounding box center [799, 221] width 517 height 83
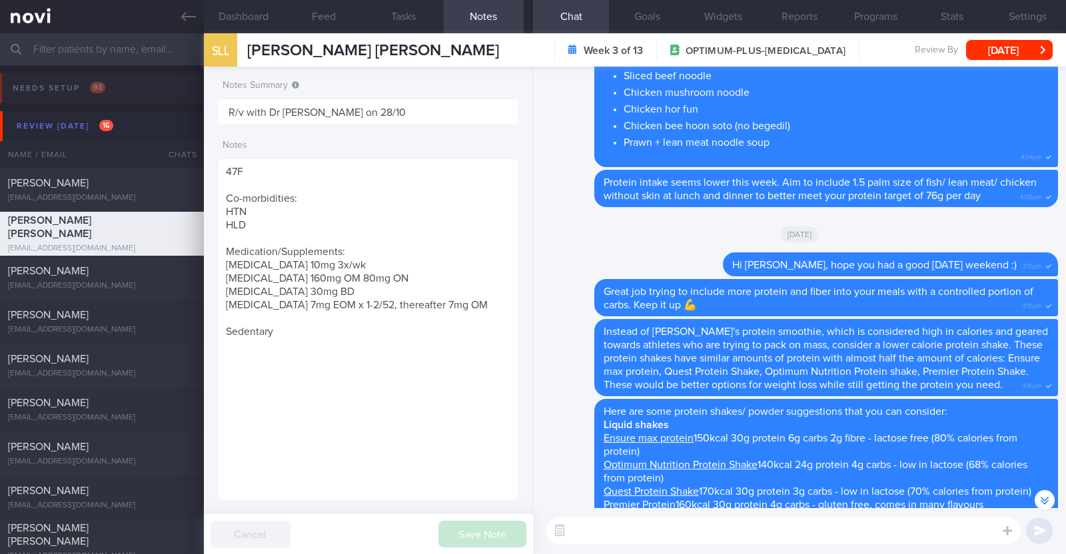
scroll to position [-1085, 0]
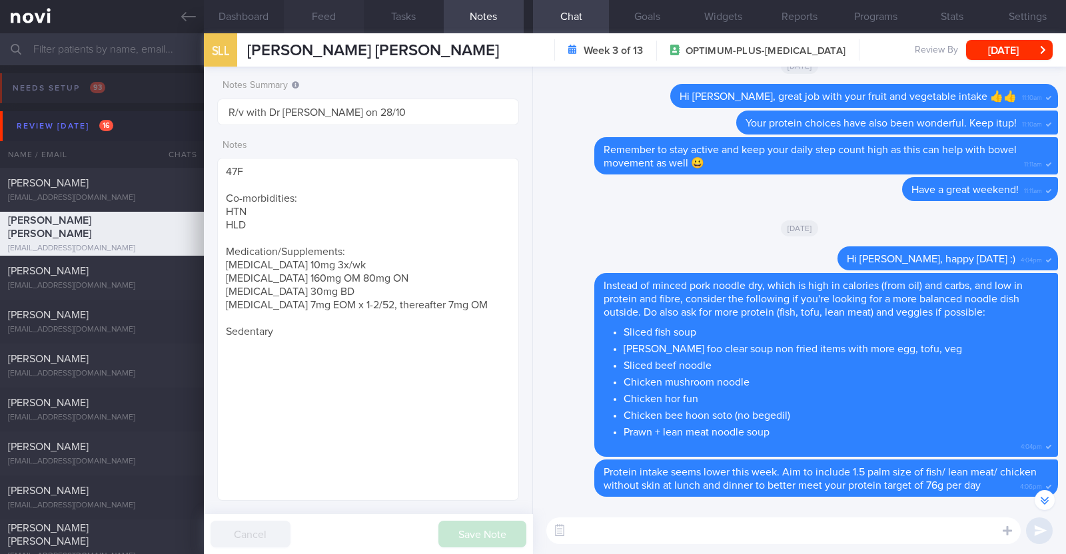
click at [335, 19] on button "Feed" at bounding box center [324, 16] width 80 height 33
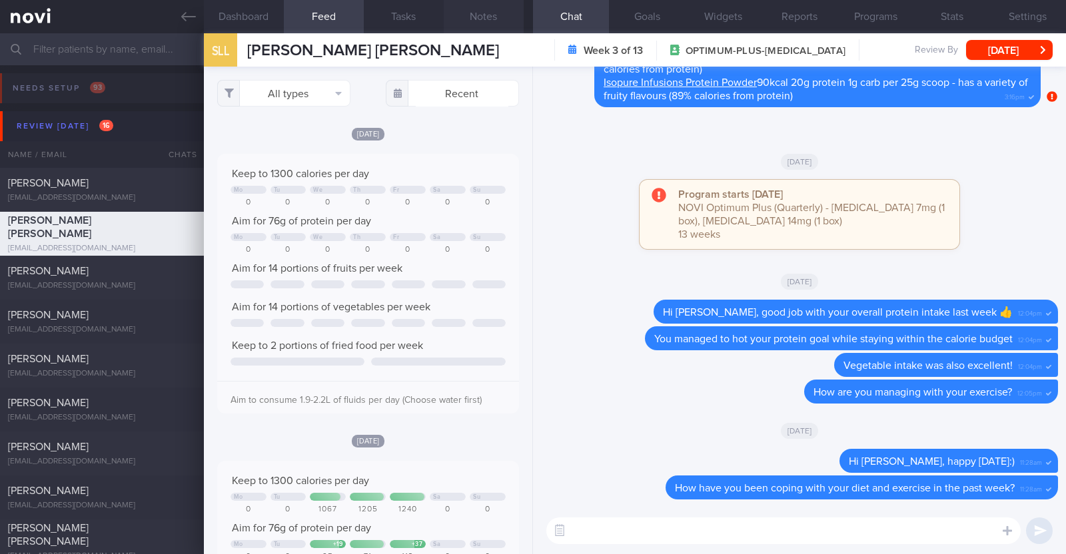
click at [511, 17] on button "Notes" at bounding box center [484, 16] width 80 height 33
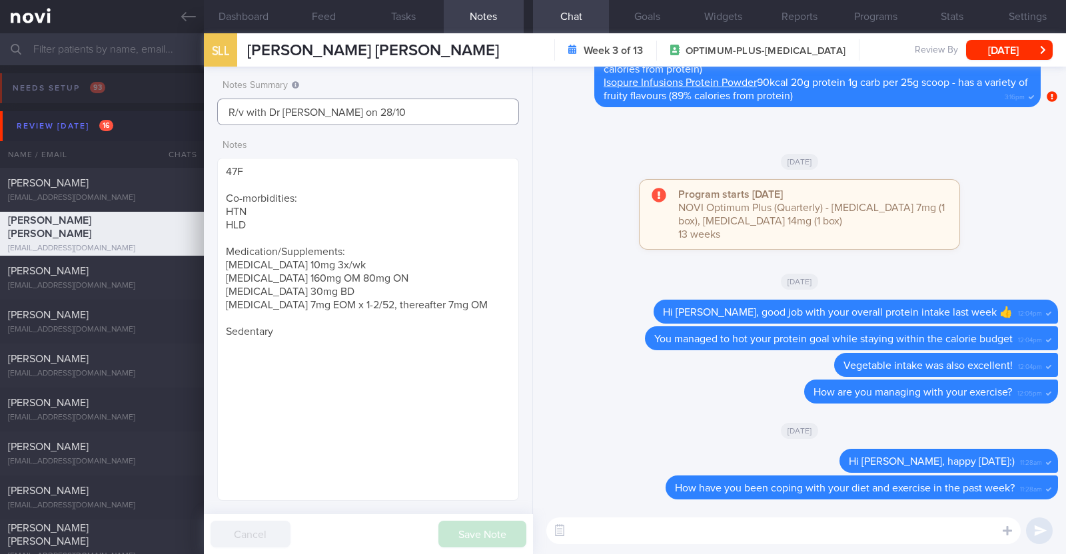
click at [397, 109] on input "R/v with Dr JJ on 28/10" at bounding box center [368, 112] width 302 height 27
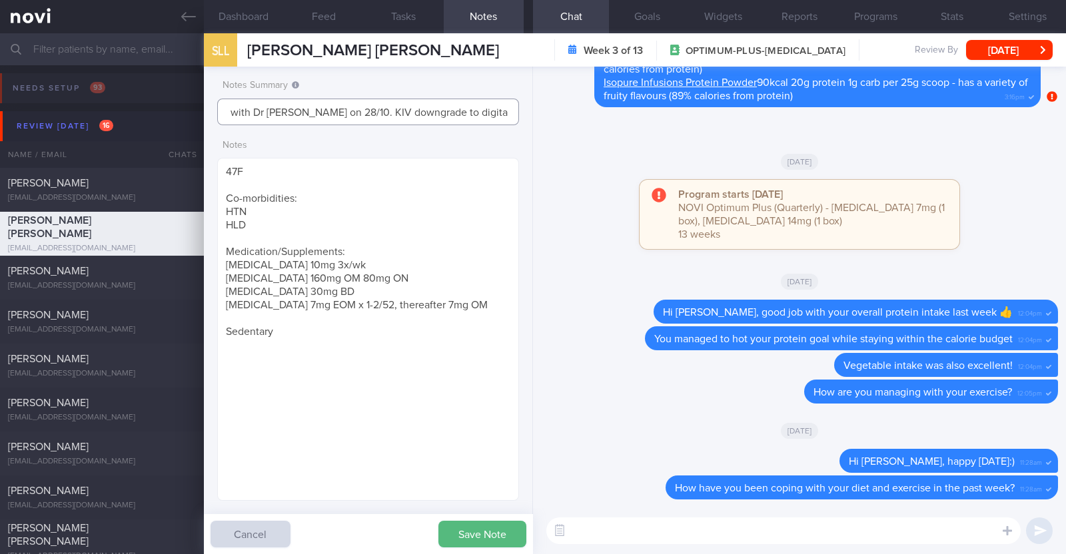
scroll to position [0, 22]
type input "R/v with Dr JJ on 28/10. KIV downgrade to digital support on 15/9"
click at [1008, 47] on button "[DATE]" at bounding box center [1009, 50] width 87 height 20
click at [494, 115] on input "R/v with Dr JJ on 28/10. KIV downgrade to digital support on 15/9" at bounding box center [368, 112] width 302 height 27
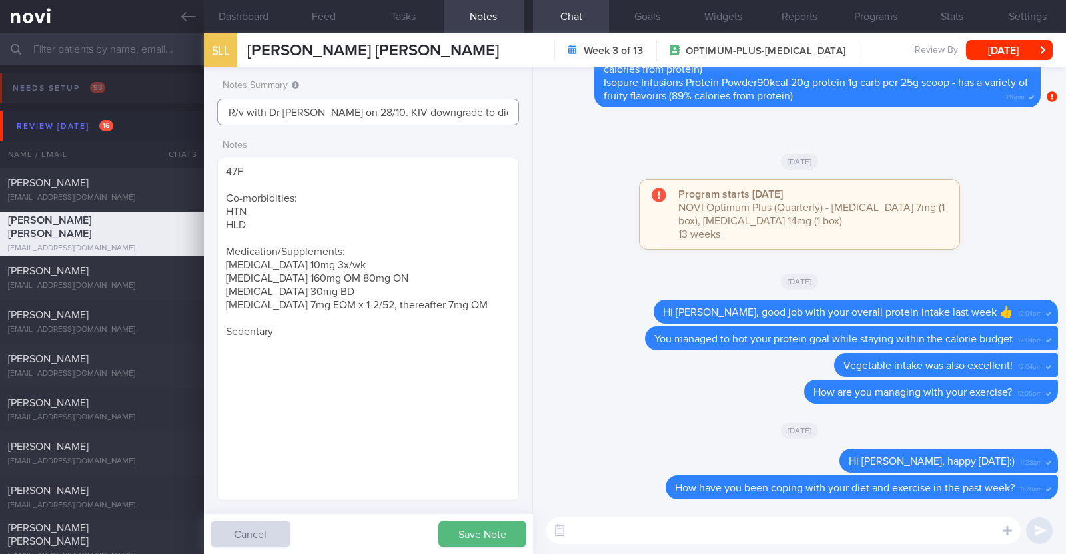
scroll to position [0, 22]
drag, startPoint x: 500, startPoint y: 113, endPoint x: 542, endPoint y: 110, distance: 42.1
click at [542, 110] on div "Dashboard Feed Tasks Notes Chat Goals Widgets Reports Programs Stats Settings S…" at bounding box center [635, 293] width 862 height 521
click at [512, 113] on input "R/v with Dr JJ on 28/10. KIV downgrade to digital support on 15/9" at bounding box center [368, 112] width 302 height 27
click at [484, 538] on button "Save Note" at bounding box center [482, 534] width 88 height 27
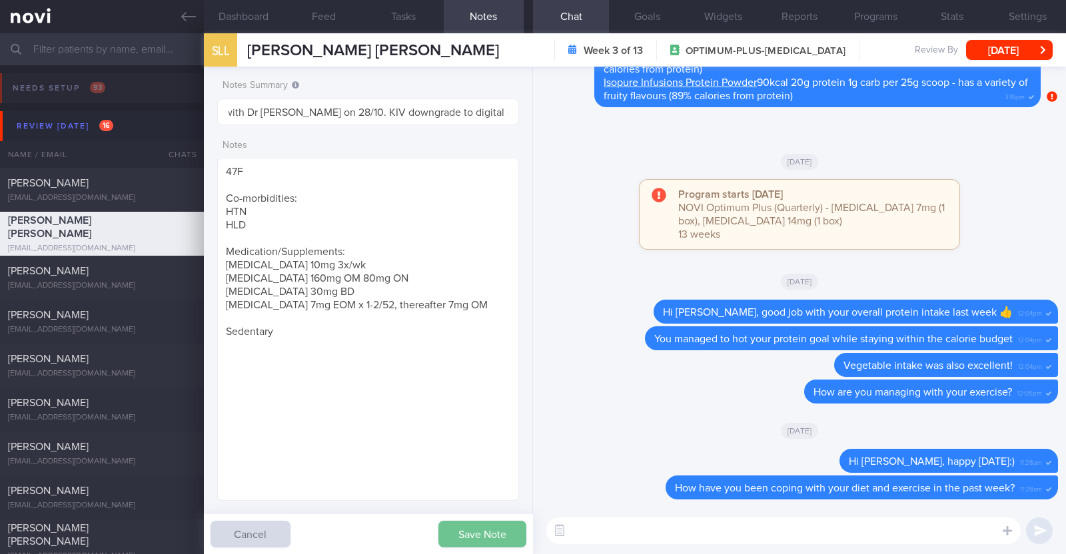
scroll to position [0, 0]
type input "R/v with Dr JJ on 28/10. KIV downgrade to digital support on 15/9"
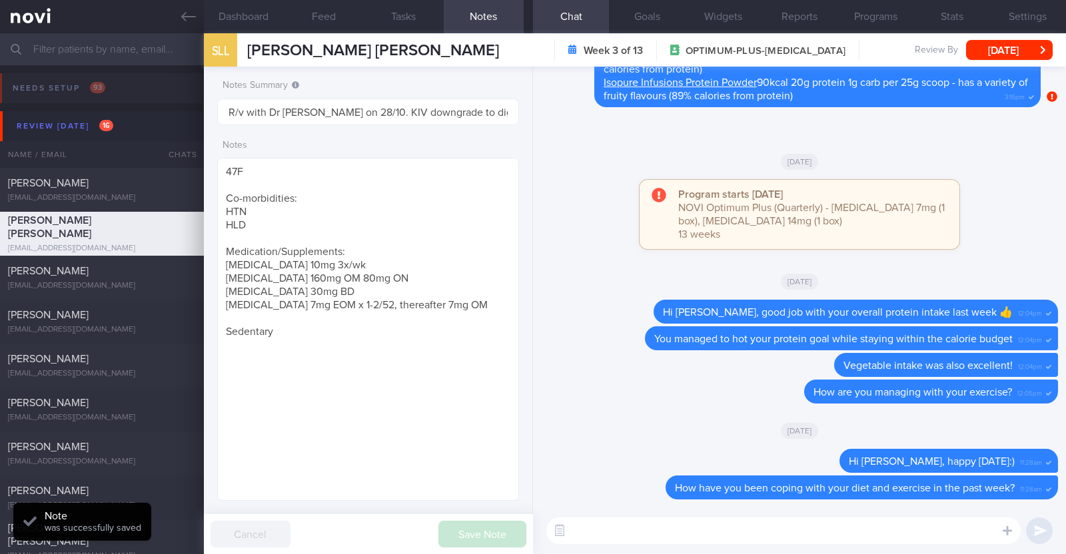
click at [636, 532] on textarea at bounding box center [783, 531] width 474 height 27
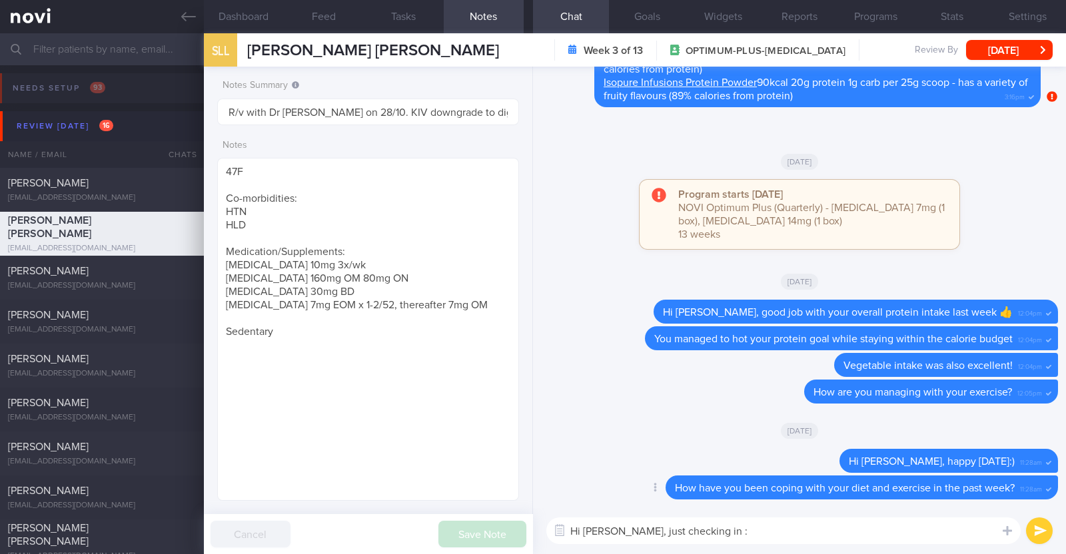
type textarea "Hi Shermeen, just checking in :)"
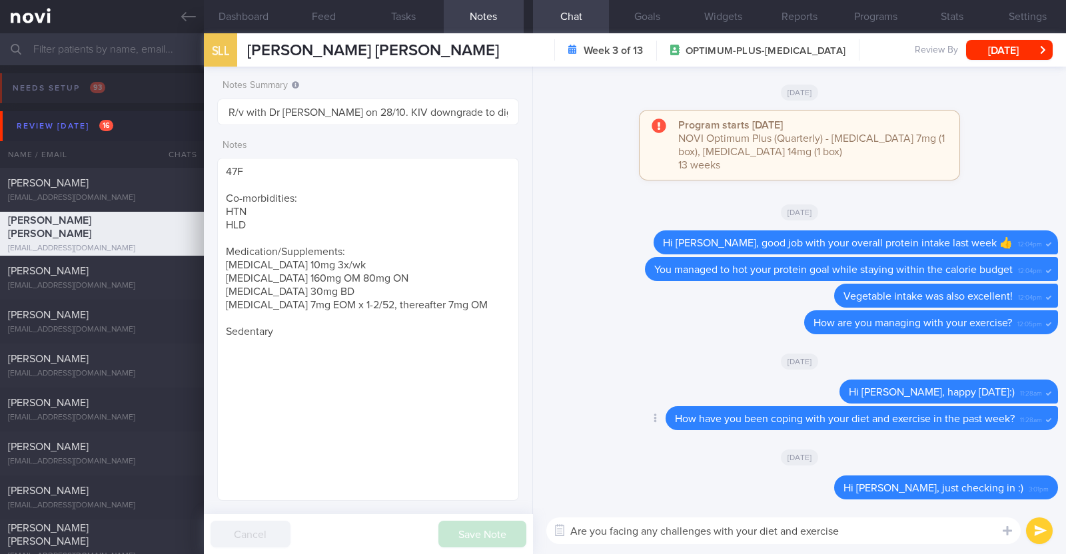
type textarea "Are you facing any challenges with your diet and exercise?"
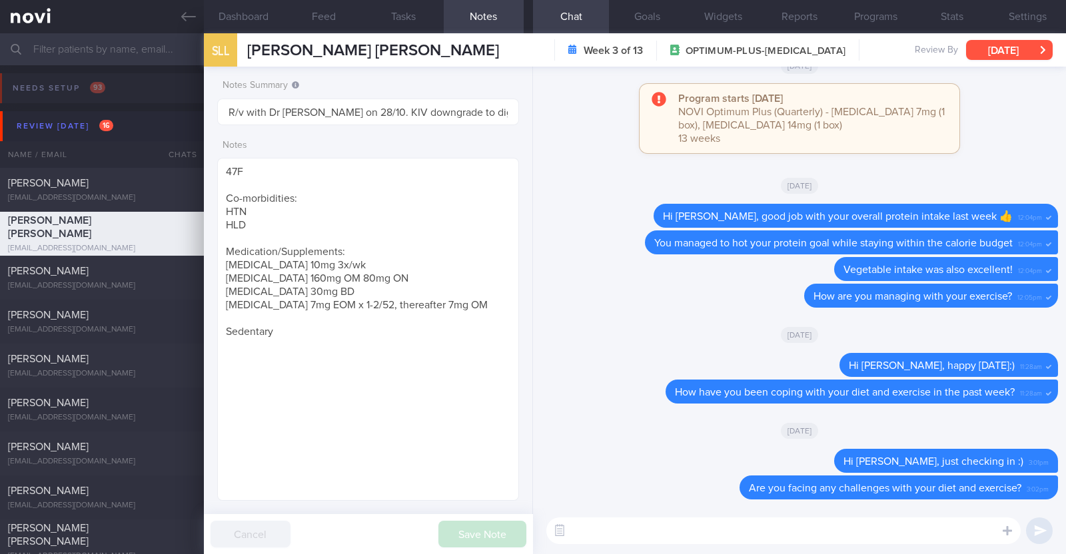
click at [995, 58] on button "[DATE]" at bounding box center [1009, 50] width 87 height 20
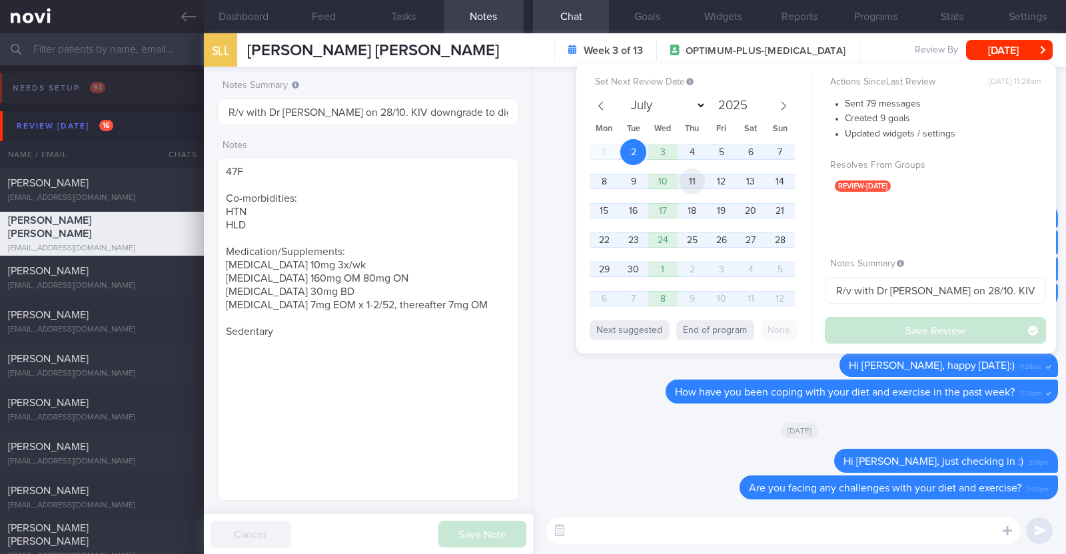
click at [700, 178] on span "11" at bounding box center [692, 182] width 26 height 26
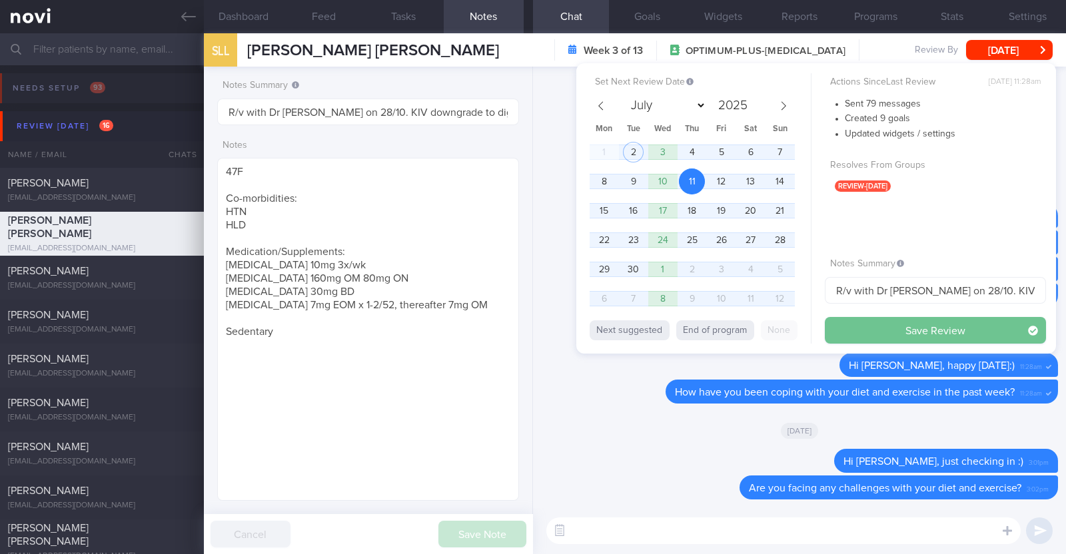
click at [909, 322] on button "Save Review" at bounding box center [935, 330] width 221 height 27
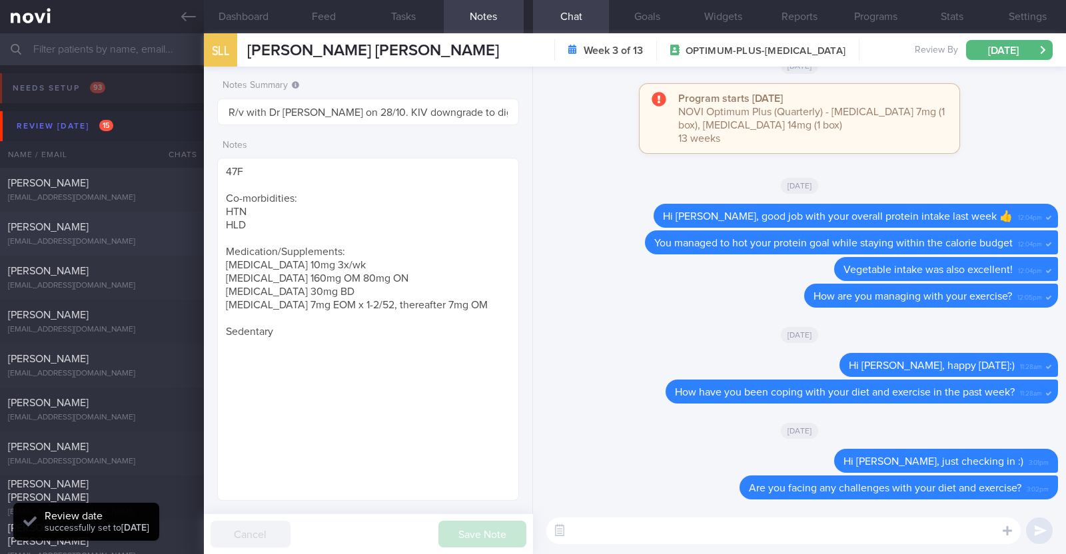
click at [160, 241] on div "missionhills18@yahoo.com.sg" at bounding box center [102, 242] width 188 height 10
type textarea "55M Comorbidities: HTN h/o GERD Medication 1. ? amlodipine 5mg daily increase W…"
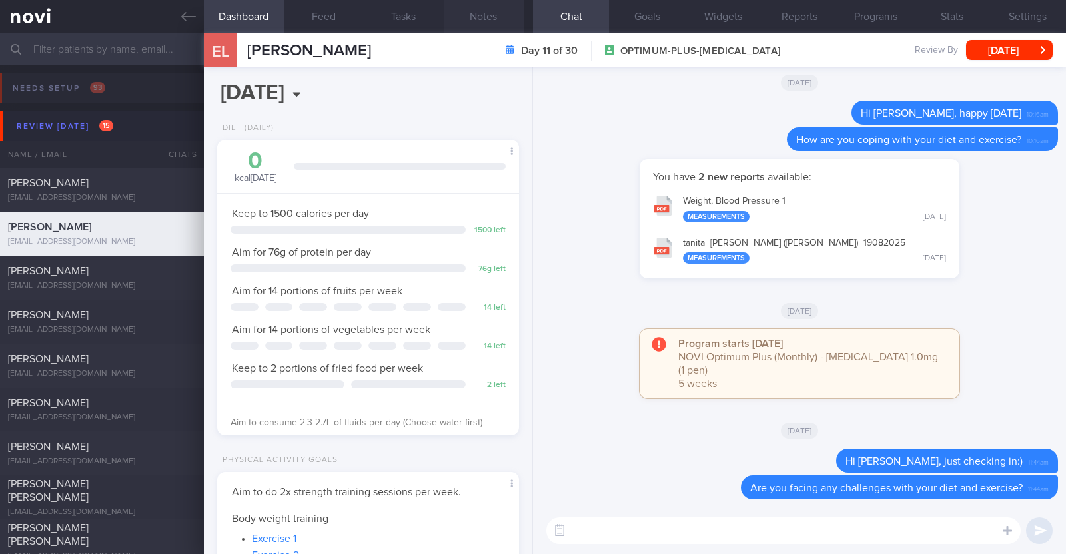
click at [500, 21] on button "Notes" at bounding box center [484, 16] width 80 height 33
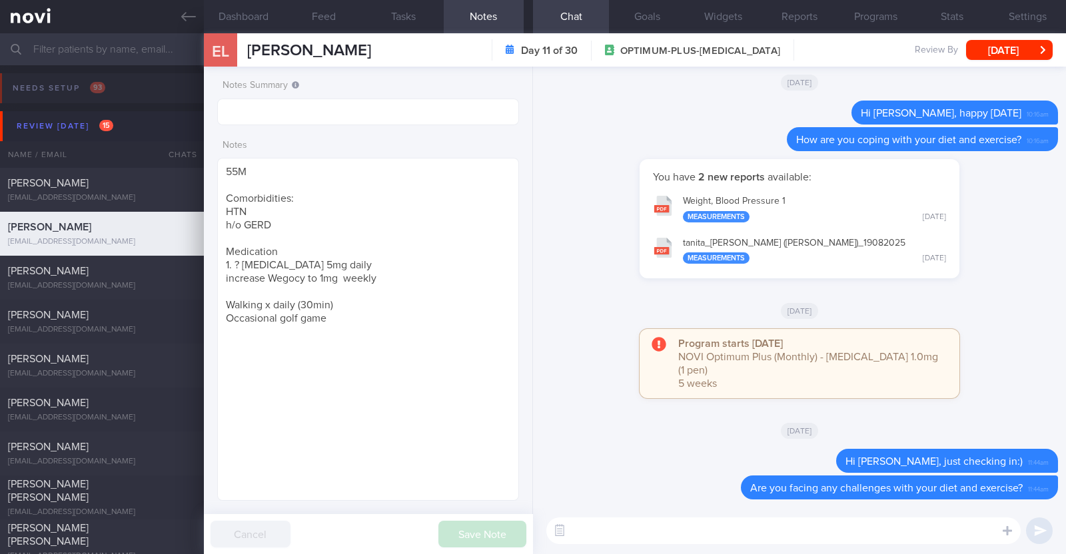
click at [640, 235] on div "You have 2 new reports available: Weight, Blood Pressure 1 Measurements Tue, 19…" at bounding box center [800, 218] width 320 height 119
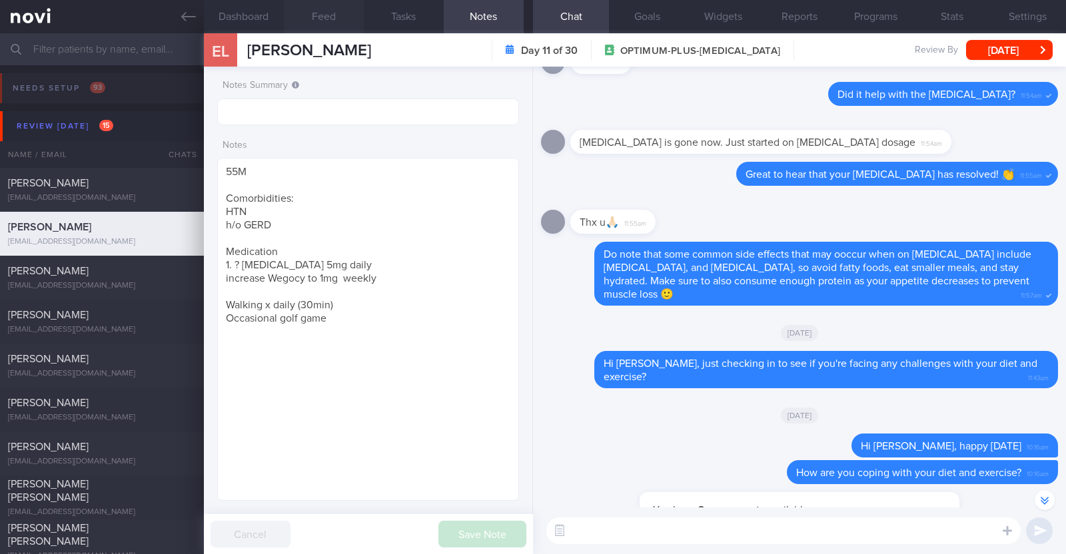
click at [305, 15] on button "Feed" at bounding box center [324, 16] width 80 height 33
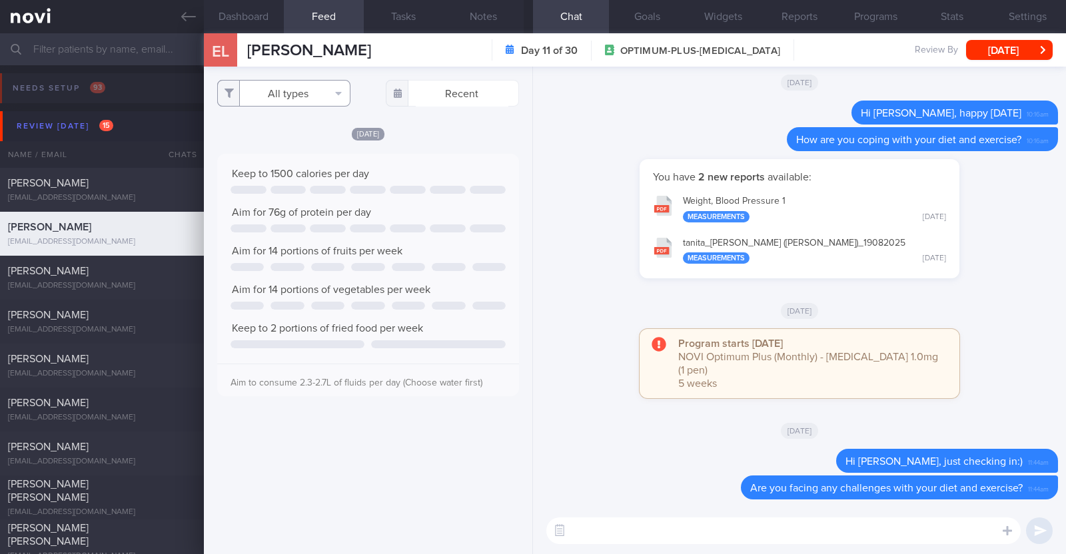
click at [314, 94] on button "All types" at bounding box center [283, 93] width 133 height 27
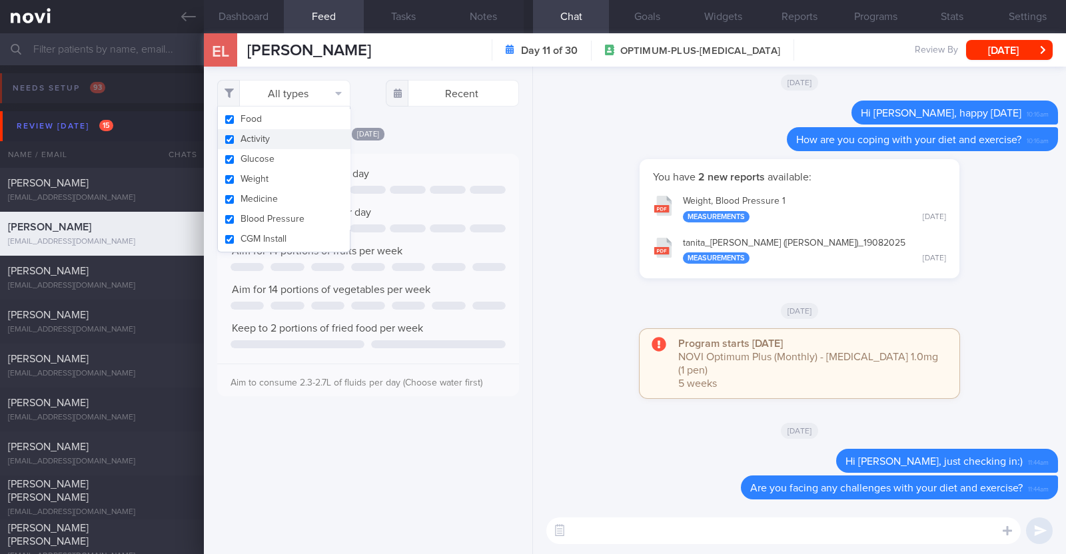
click at [279, 137] on button "Activity" at bounding box center [284, 139] width 132 height 20
checkbox input "false"
click at [443, 131] on div "Tue, 26 Aug" at bounding box center [368, 134] width 302 height 14
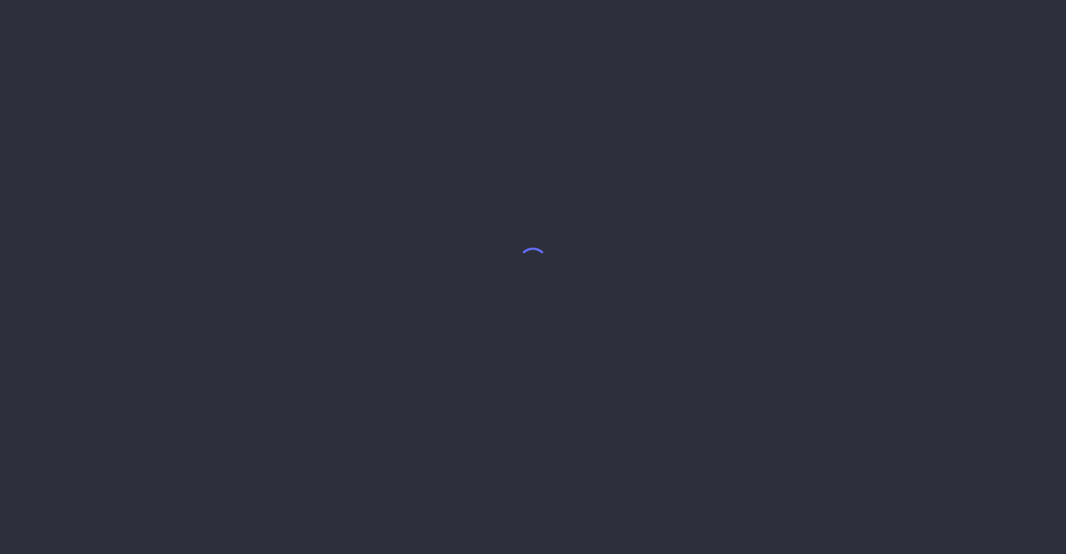
select select "8"
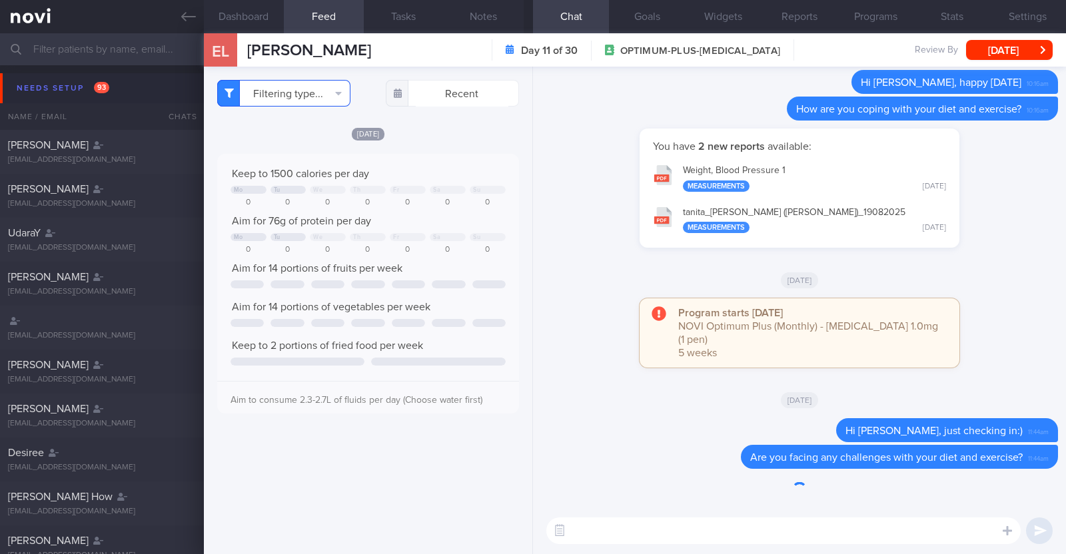
click at [342, 95] on button "Filtering type..." at bounding box center [283, 93] width 133 height 27
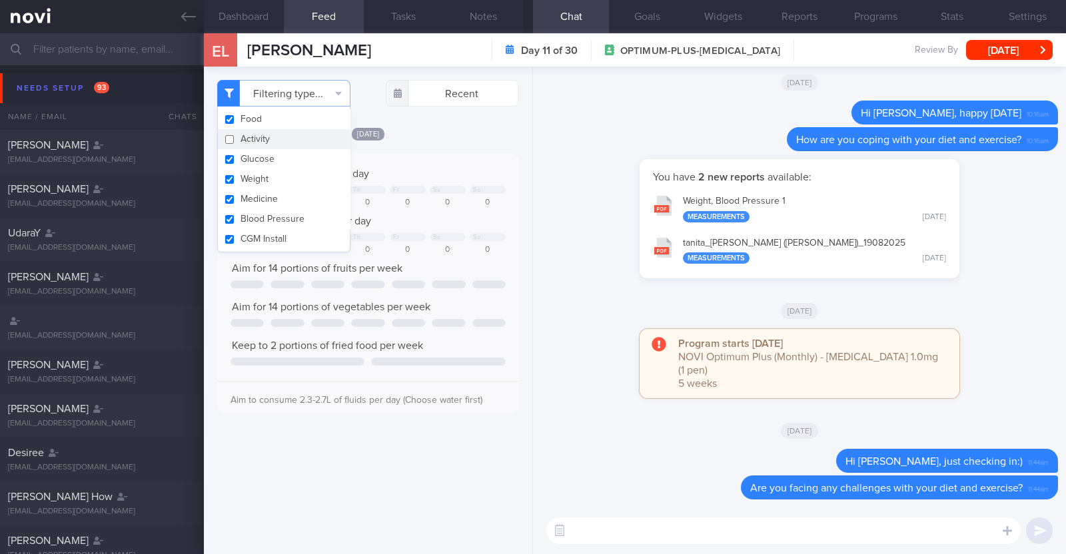
click at [243, 145] on button "Activity" at bounding box center [284, 139] width 132 height 20
checkbox input "true"
click at [396, 136] on div "[DATE]" at bounding box center [368, 134] width 302 height 14
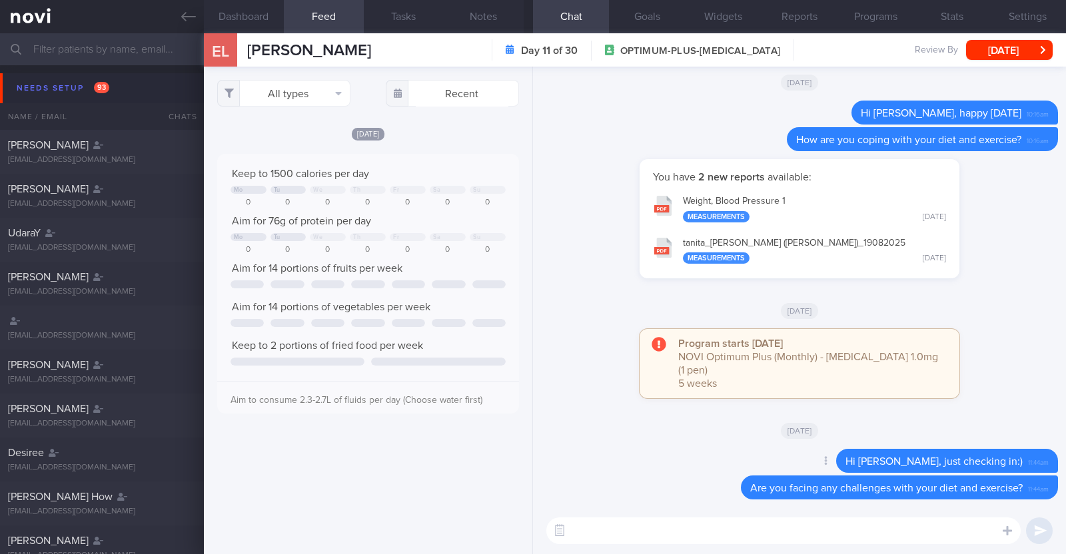
click at [622, 466] on div "Delete Hi Erik, just checking in:) 11:44am" at bounding box center [799, 462] width 517 height 27
click at [53, 87] on div "Needs setup 93" at bounding box center [62, 88] width 99 height 18
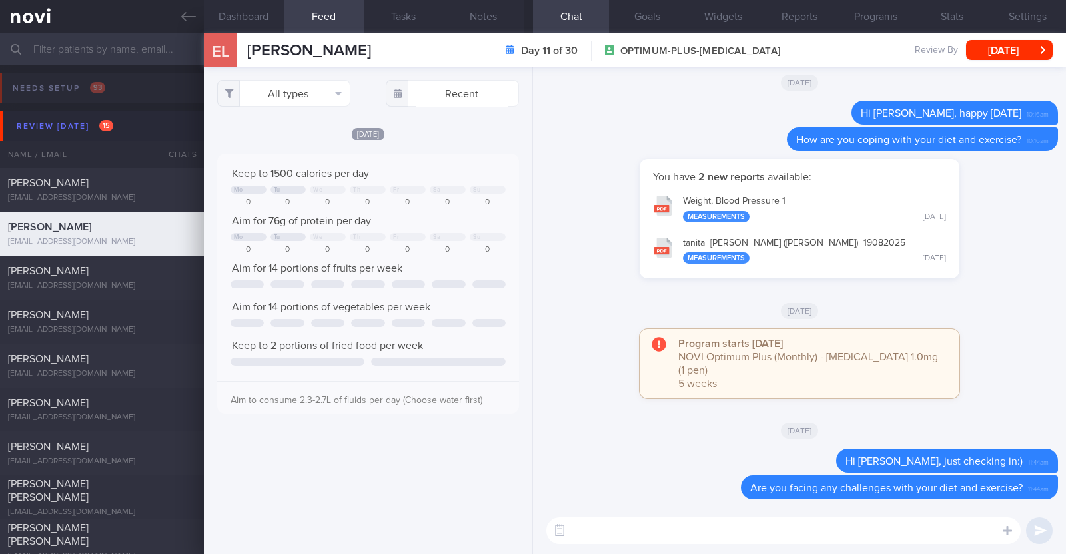
click at [604, 536] on textarea at bounding box center [783, 531] width 474 height 27
paste textarea "Hi [Patient's Name], We noticed there haven’t been any food or workout logs rec…"
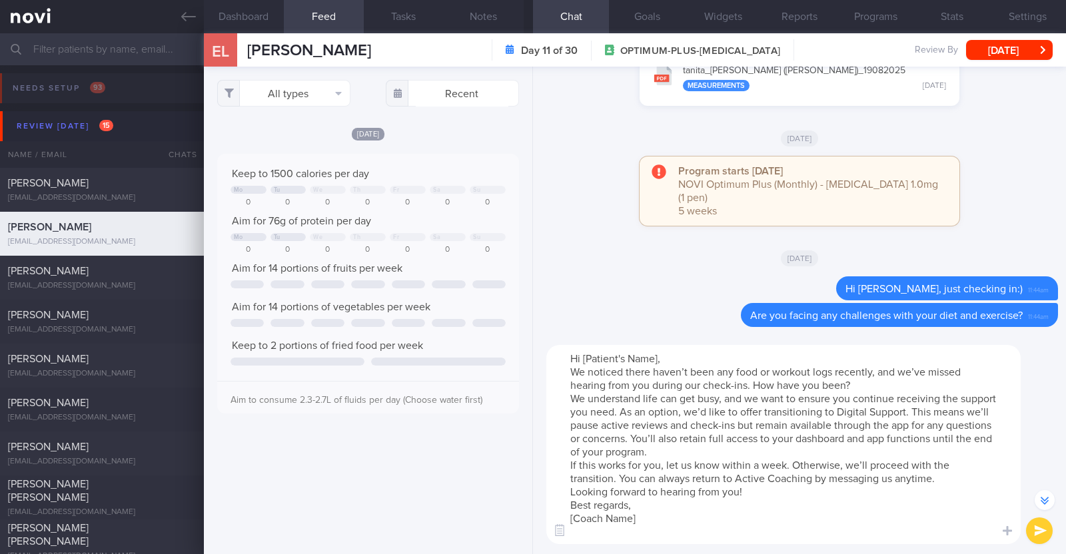
scroll to position [-171, 0]
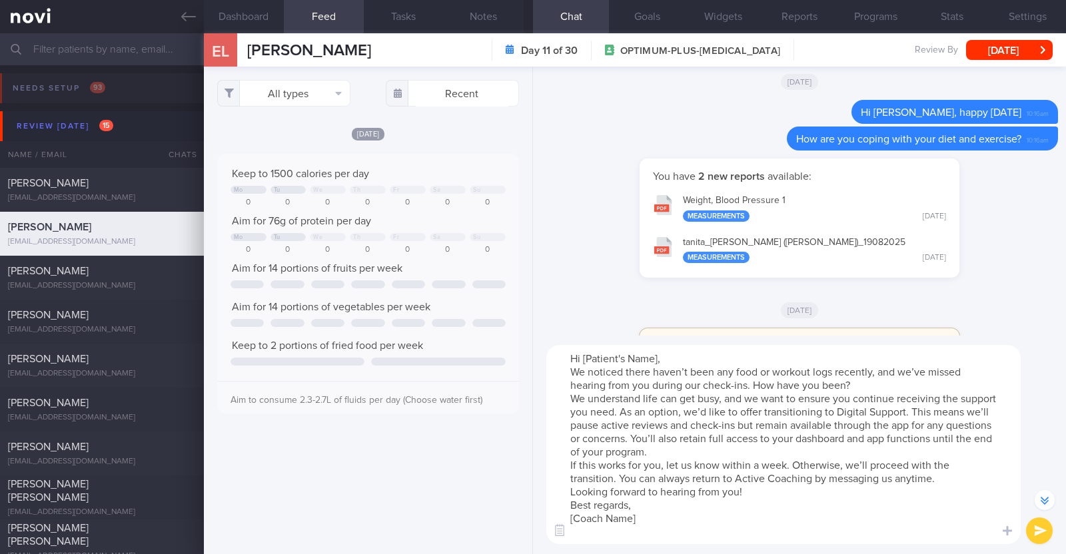
click at [657, 358] on textarea "Hi [Patient's Name], We noticed there haven’t been any food or workout logs rec…" at bounding box center [783, 444] width 474 height 199
click at [664, 452] on textarea "Hi Erik, We noticed there haven’t been any food or workout logs recently, and w…" at bounding box center [783, 444] width 474 height 199
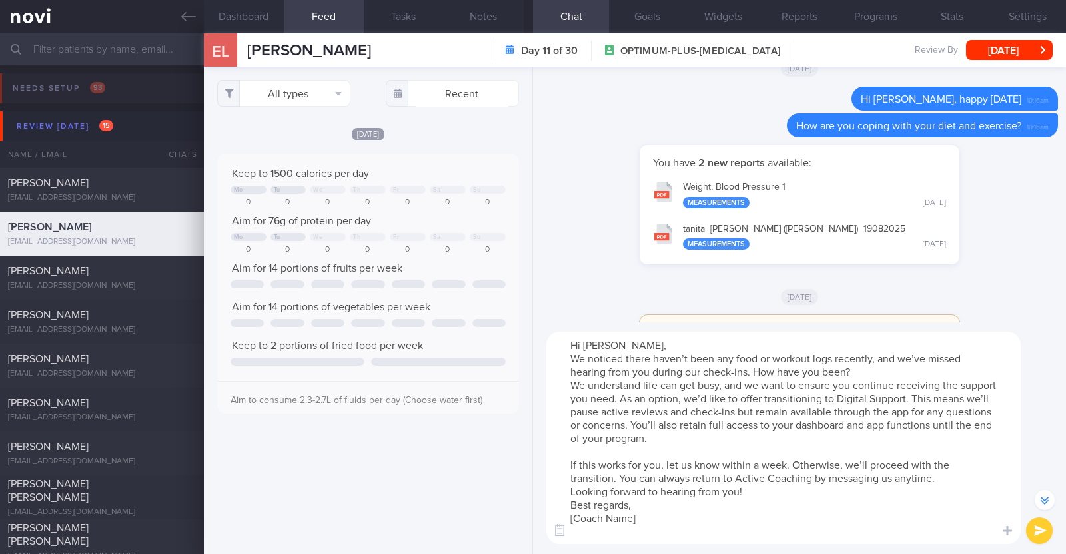
scroll to position [-185, 0]
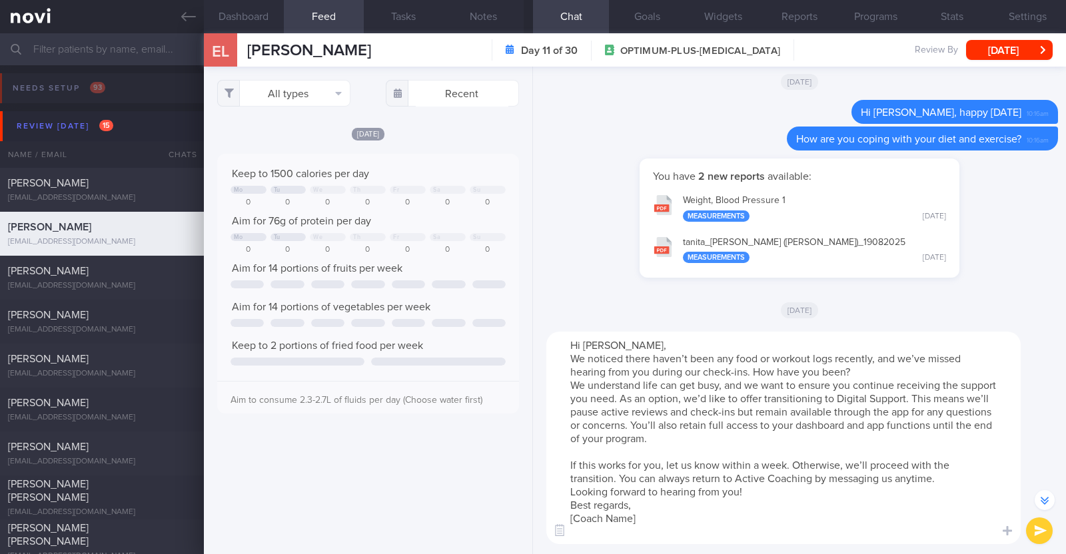
drag, startPoint x: 563, startPoint y: 509, endPoint x: 680, endPoint y: 518, distance: 116.9
click at [680, 518] on textarea "Hi Erik, We noticed there haven’t been any food or workout logs recently, and w…" at bounding box center [783, 438] width 474 height 213
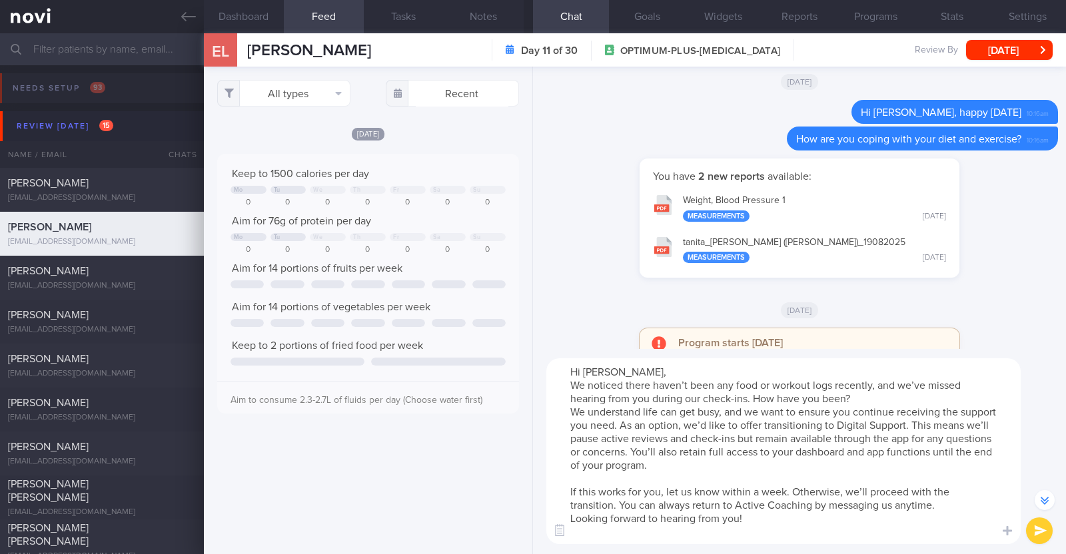
type textarea "Hi Erik, We noticed there haven’t been any food or workout logs recently, and w…"
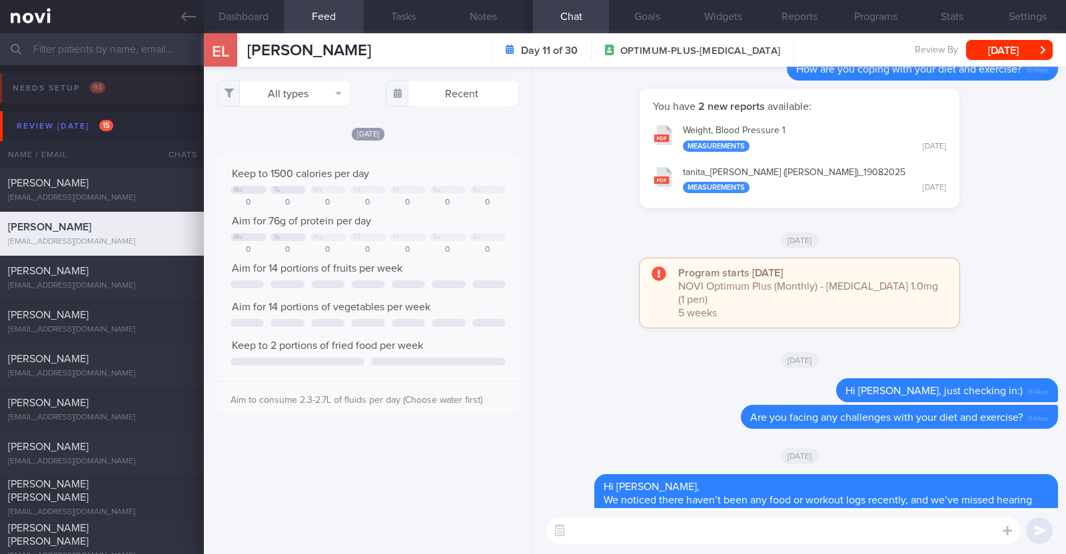
scroll to position [0, 0]
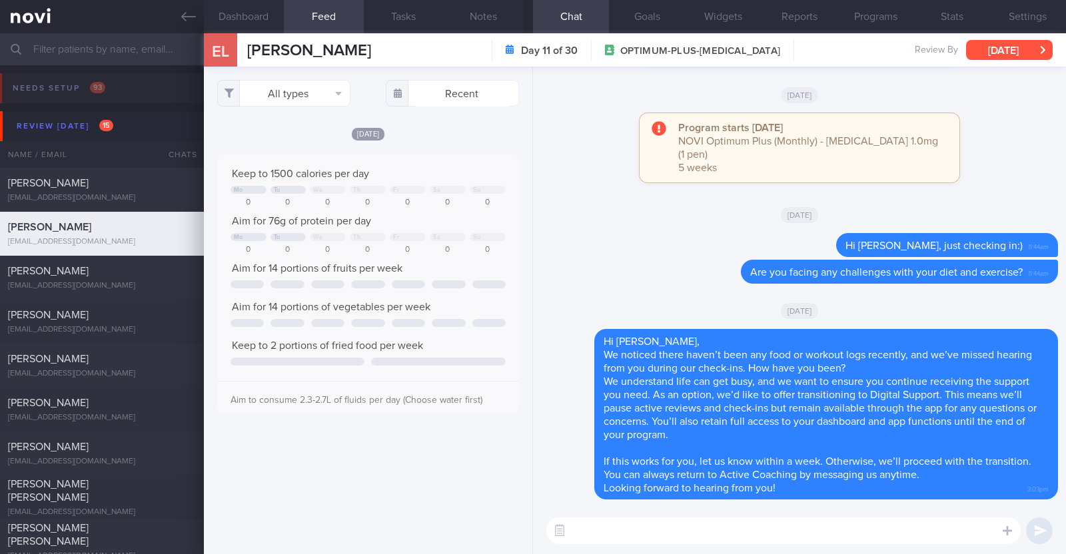
click at [983, 46] on button "[DATE]" at bounding box center [1009, 50] width 87 height 20
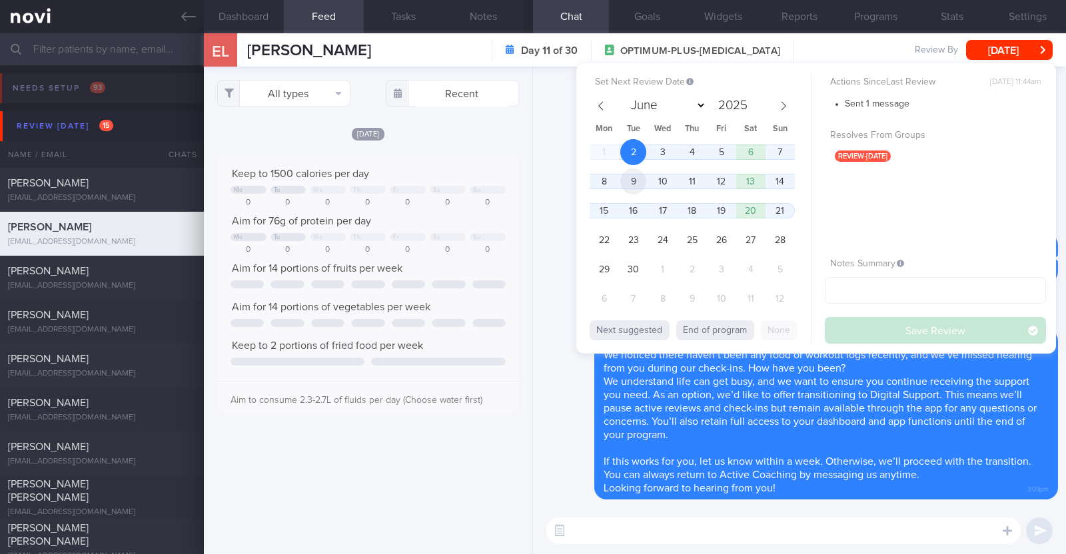
click at [634, 177] on span "9" at bounding box center [633, 182] width 26 height 26
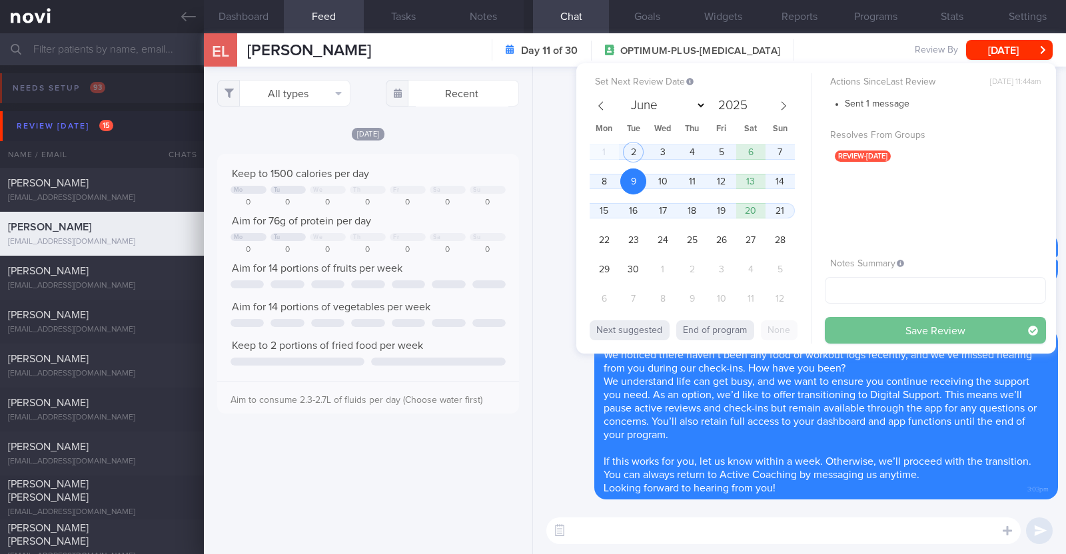
click at [850, 335] on button "Save Review" at bounding box center [935, 330] width 221 height 27
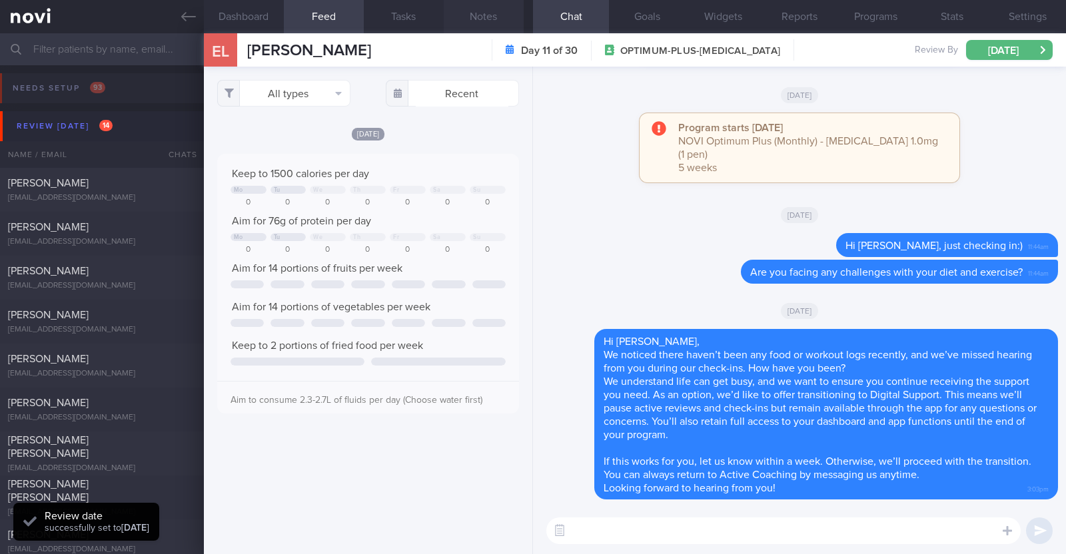
click at [481, 13] on button "Notes" at bounding box center [484, 16] width 80 height 33
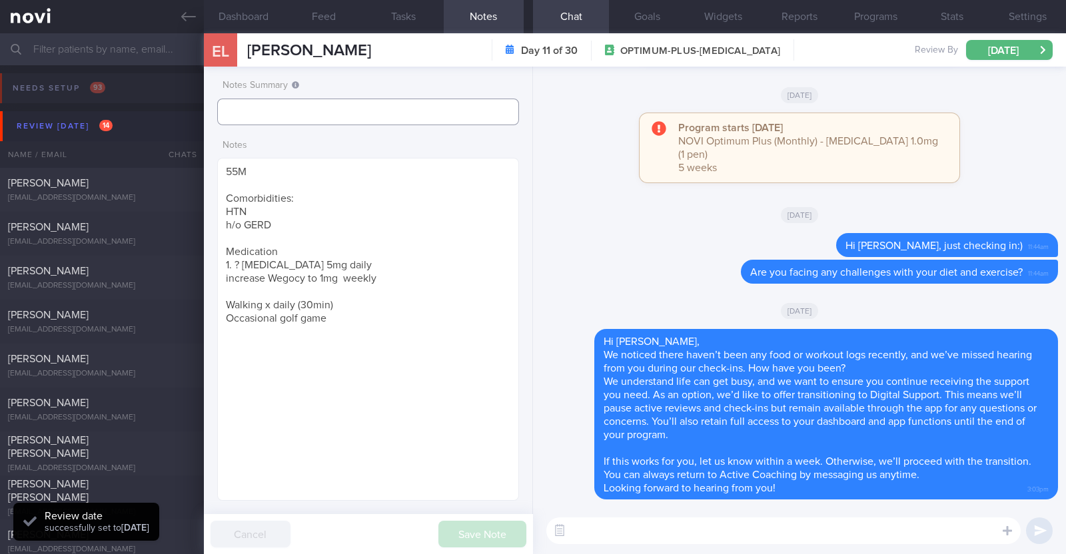
click at [386, 103] on input "text" at bounding box center [368, 112] width 302 height 27
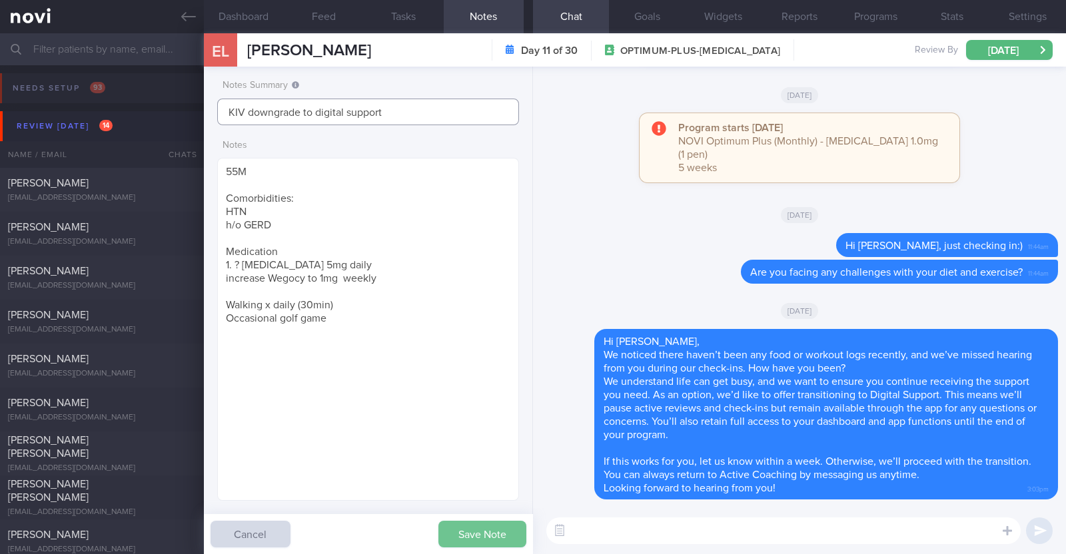
type input "KIV downgrade to digital support"
click at [492, 531] on button "Save Note" at bounding box center [482, 534] width 88 height 27
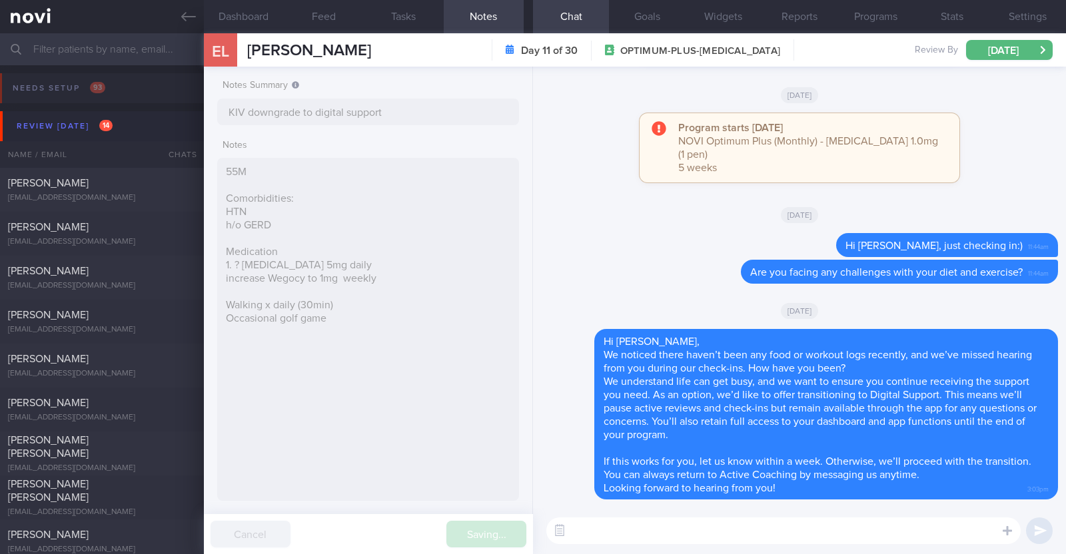
type input "KIV downgrade to digital support"
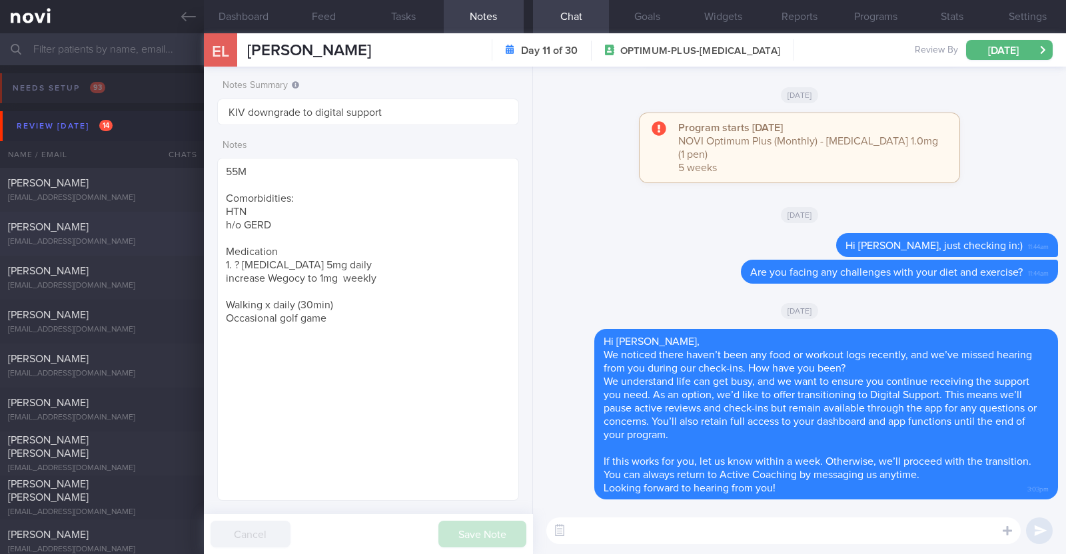
click at [120, 244] on div "[EMAIL_ADDRESS][DOMAIN_NAME]" at bounding box center [102, 242] width 188 height 10
type textarea "42M Comorbidities: [MEDICAL_DATA] - not on f/up, not on meds Elevated blood pre…"
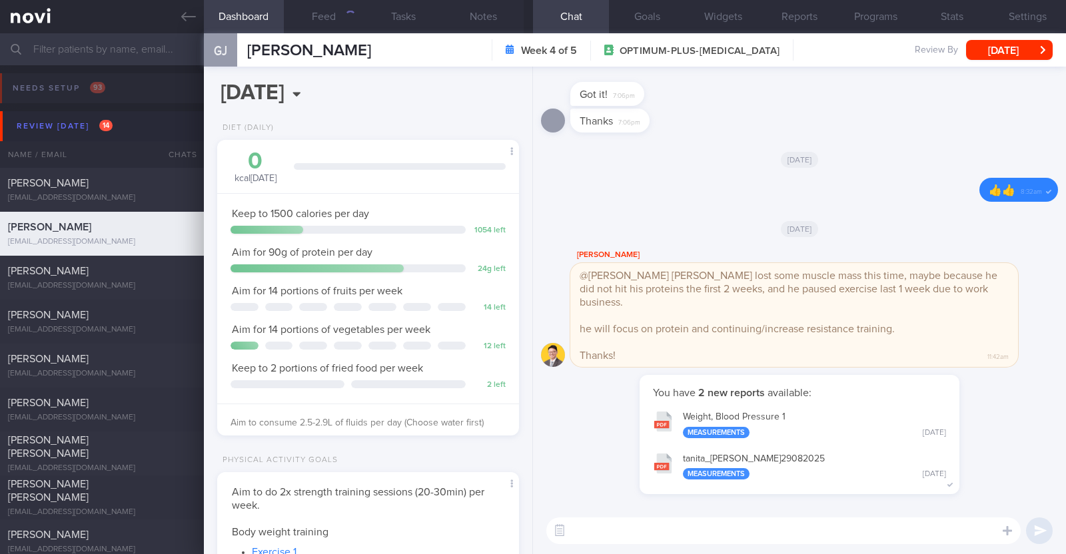
scroll to position [151, 265]
click at [345, 21] on div "button" at bounding box center [350, 16] width 11 height 11
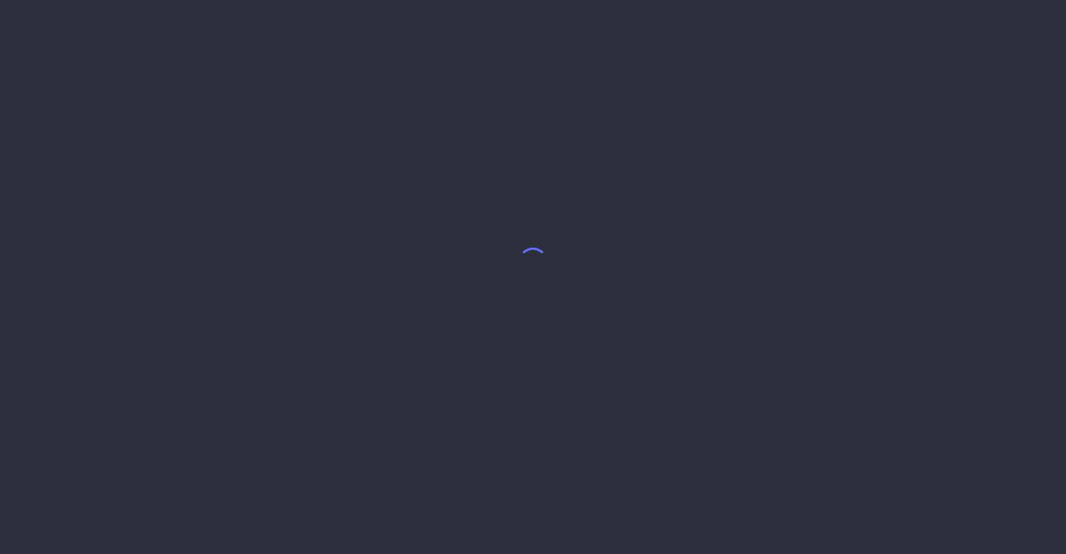
select select "8"
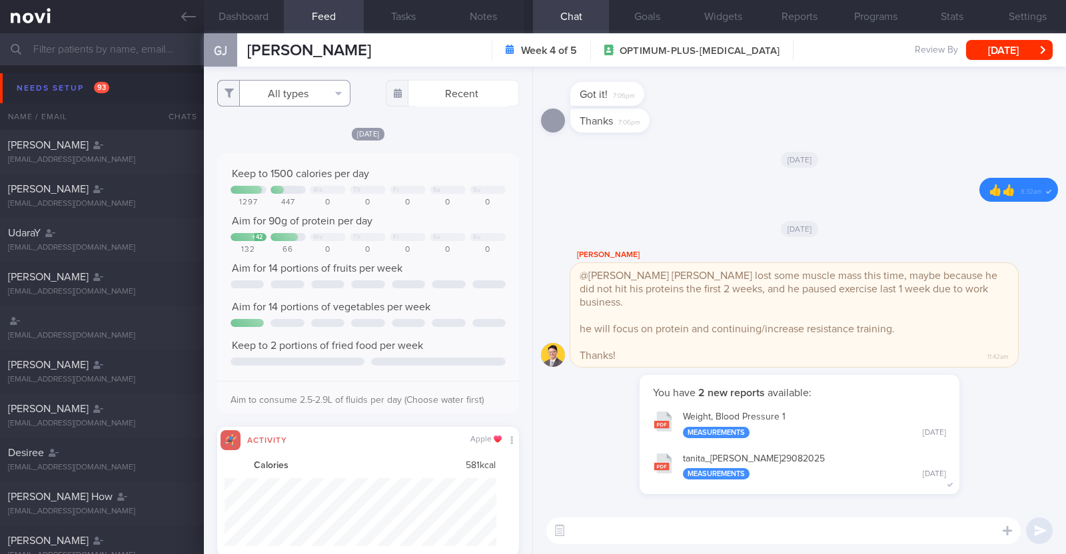
click at [320, 95] on button "All types" at bounding box center [283, 93] width 133 height 27
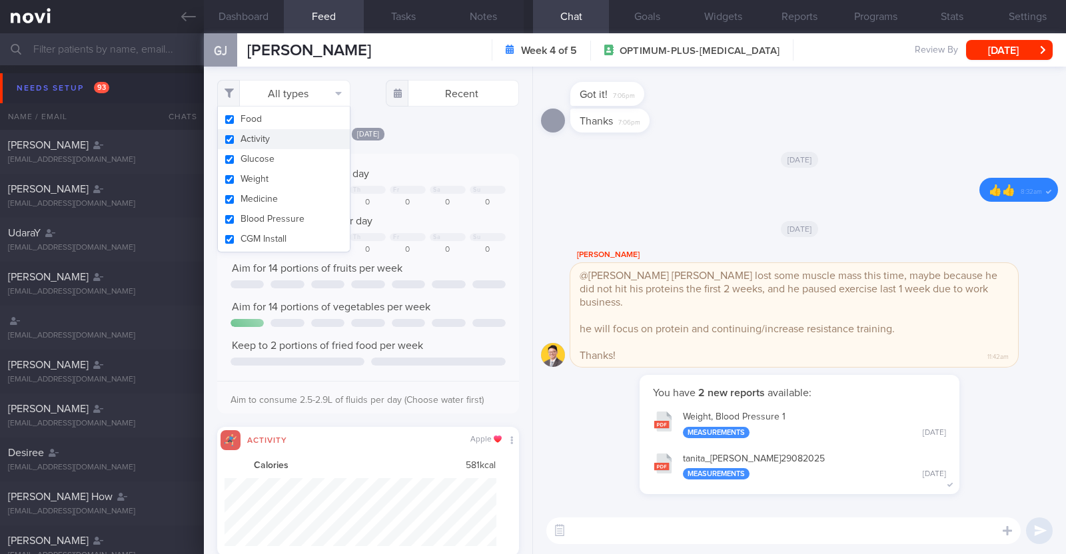
click at [263, 141] on button "Activity" at bounding box center [284, 139] width 132 height 20
checkbox input "false"
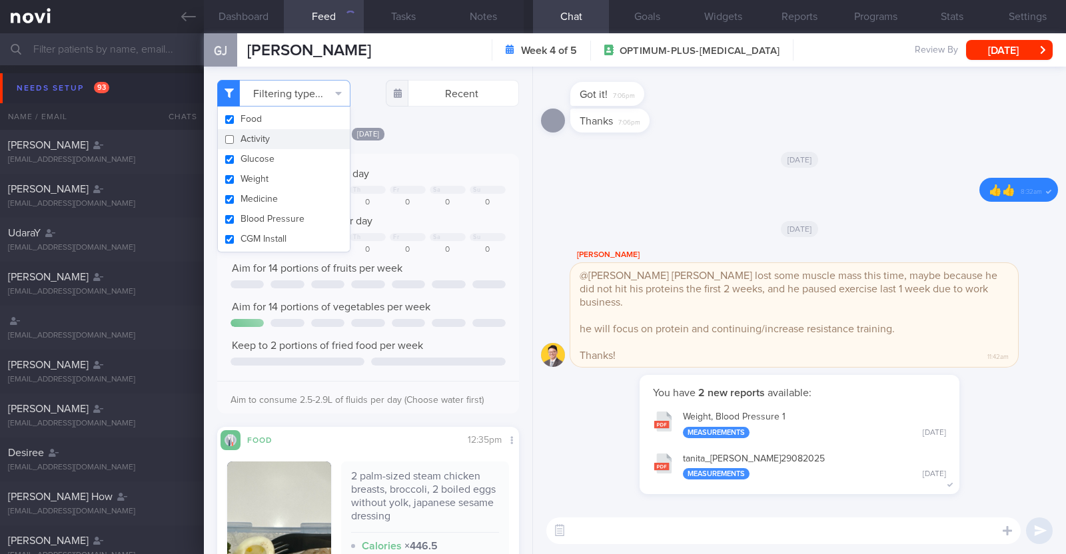
click at [438, 133] on div "[DATE]" at bounding box center [368, 134] width 302 height 14
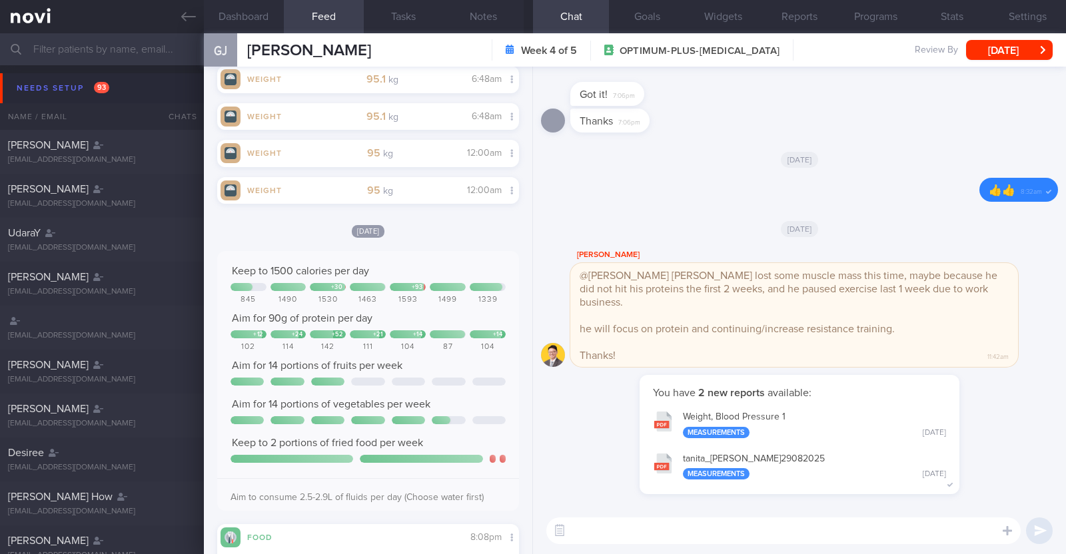
scroll to position [2998, 0]
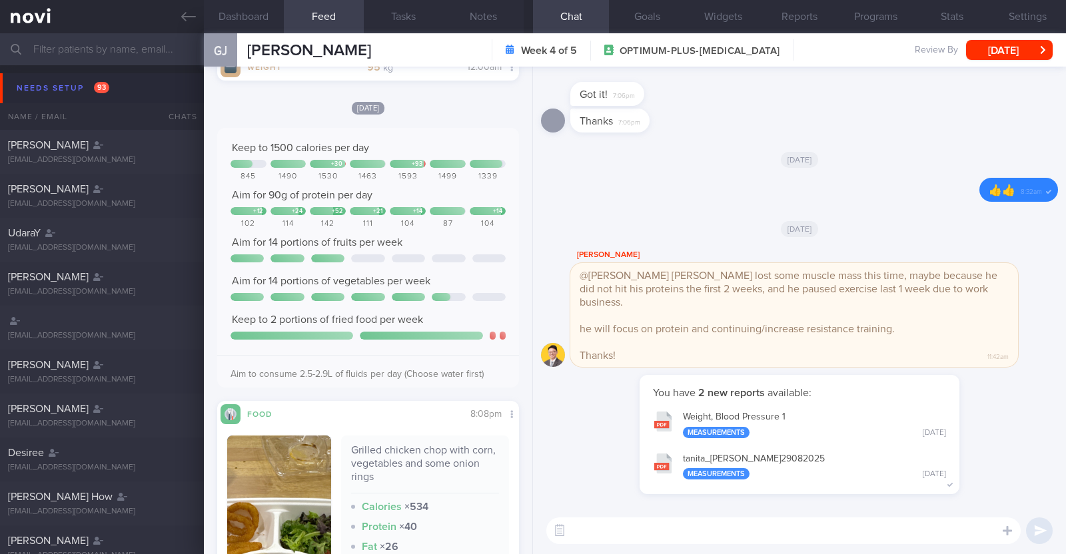
click at [666, 531] on textarea at bounding box center [783, 531] width 474 height 27
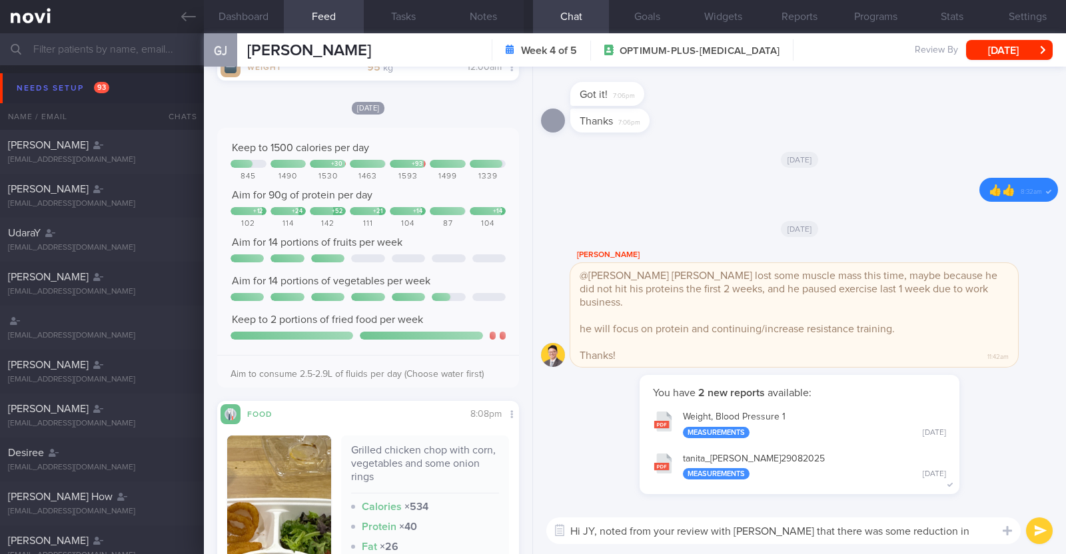
type textarea "Hi JY, noted from your review with [PERSON_NAME] that there was some reduction …"
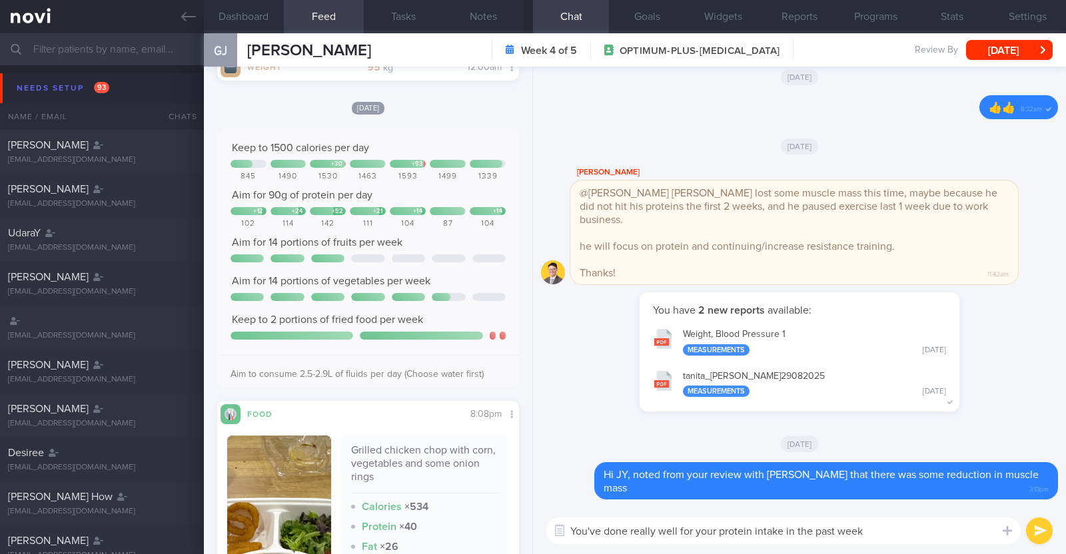
paste textarea "💪"
type textarea "You've done really well for your protein intake in the past week 💪💪💪"
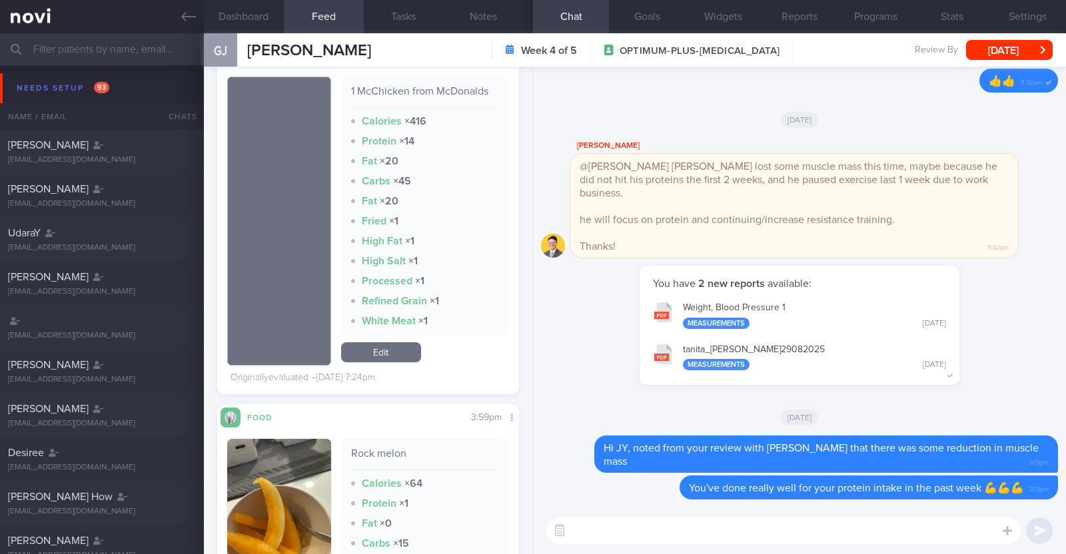
scroll to position [5800, 0]
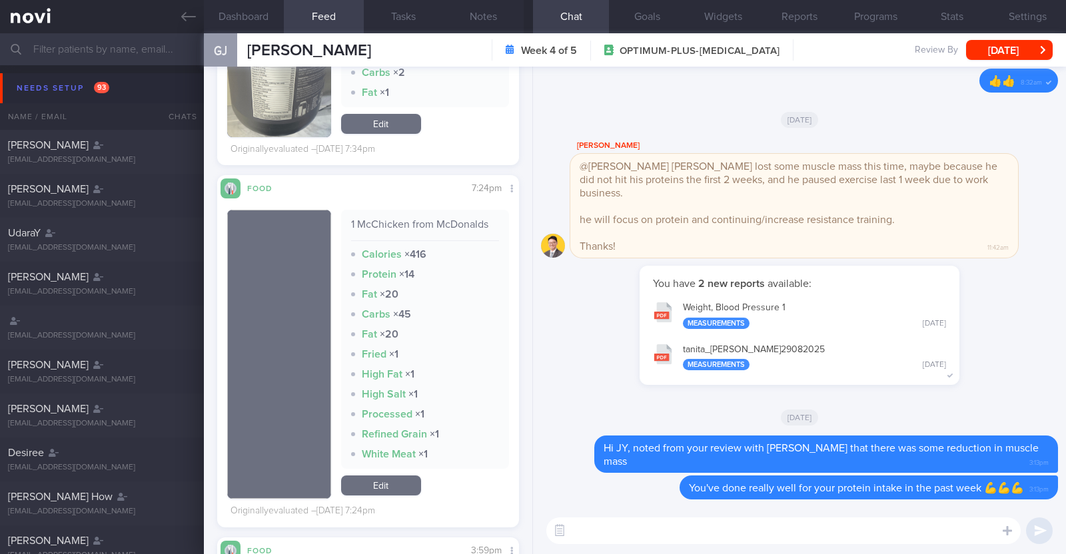
click at [624, 524] on textarea at bounding box center [783, 531] width 474 height 27
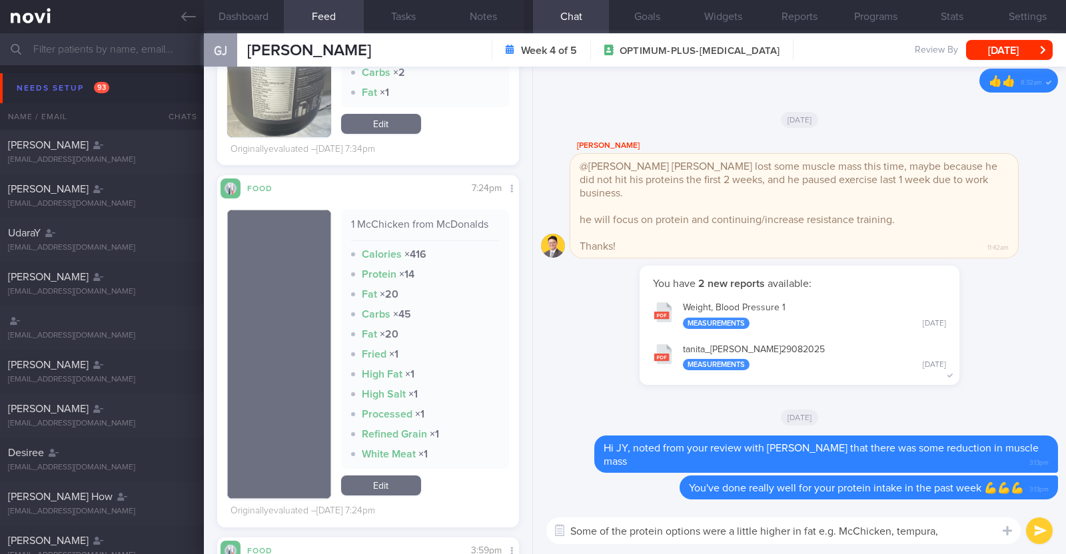
type textarea "Some of the protein options were a little higher in fat e.g. McChicken, tempura,"
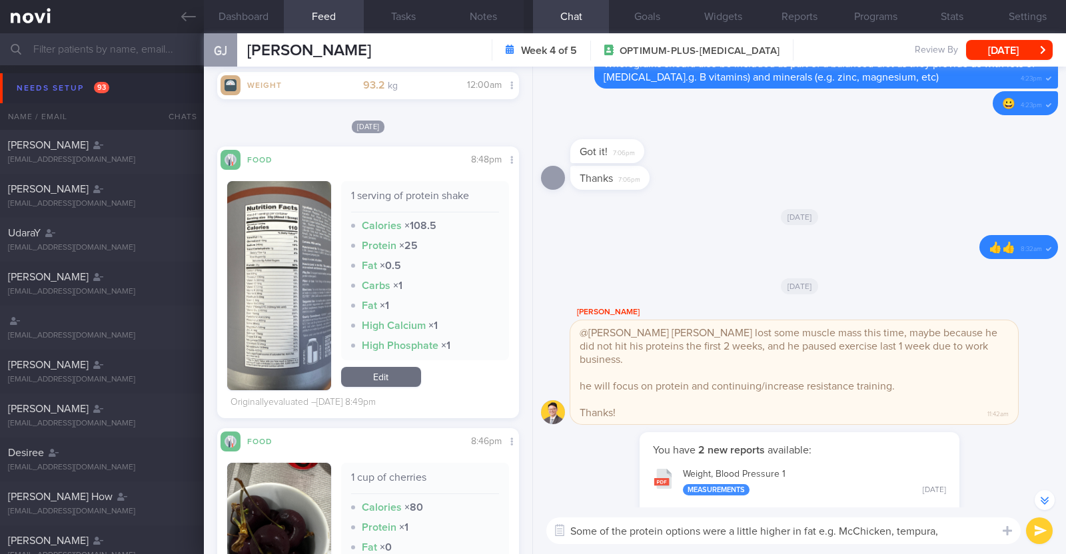
scroll to position [0, 0]
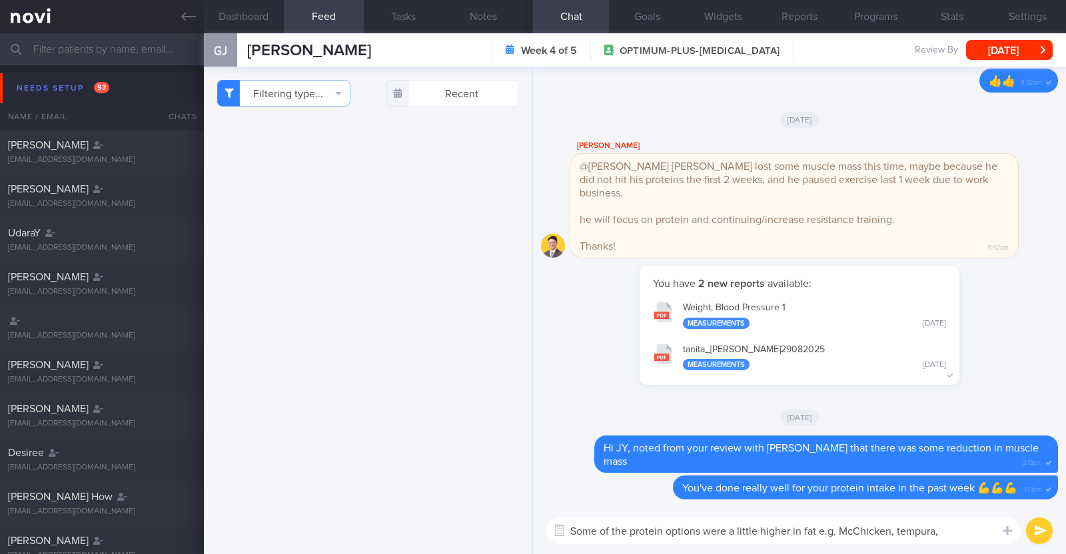
select select "8"
click at [947, 522] on textarea "Some of the protein options were a little higher in fat e.g. McChicken, tempura," at bounding box center [783, 531] width 474 height 27
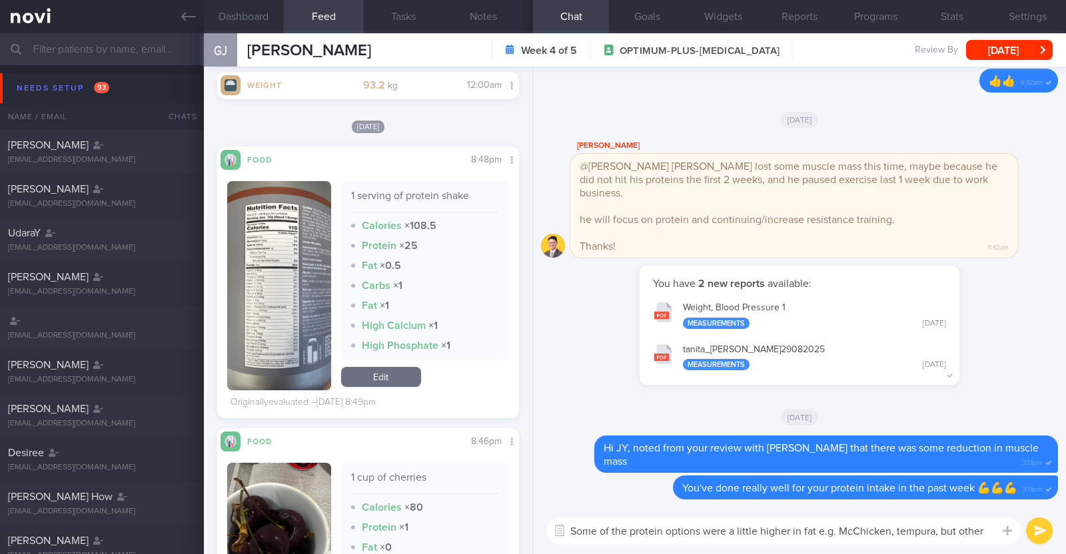
scroll to position [-11, 0]
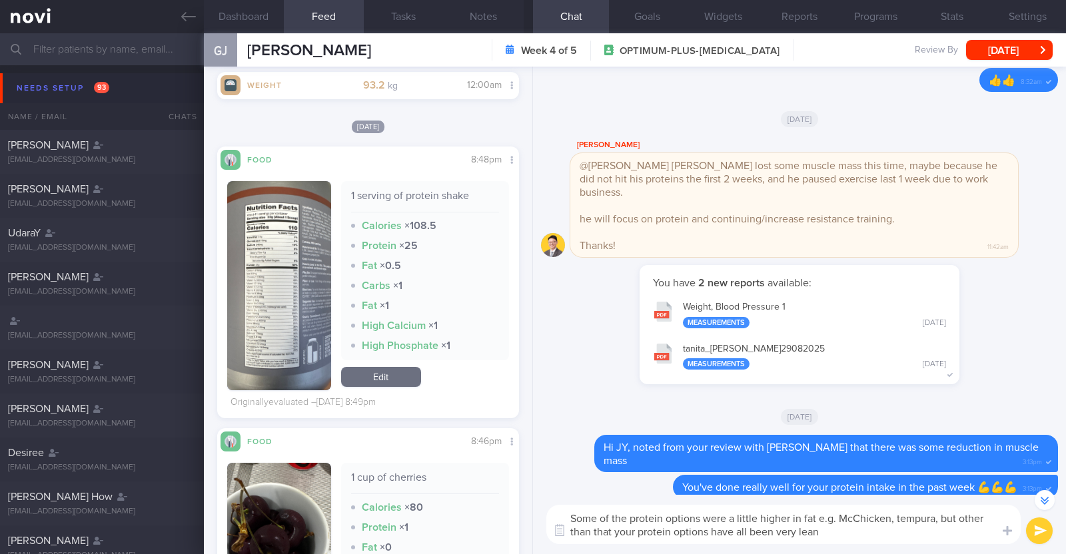
type textarea "Some of the protein options were a little higher in fat e.g. McChicken, tempura…"
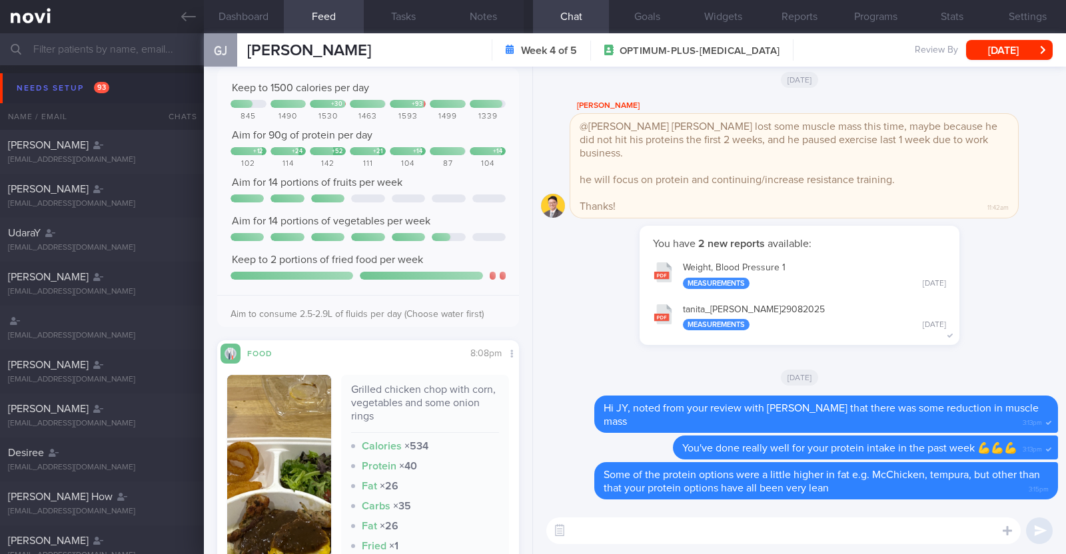
scroll to position [2988, 0]
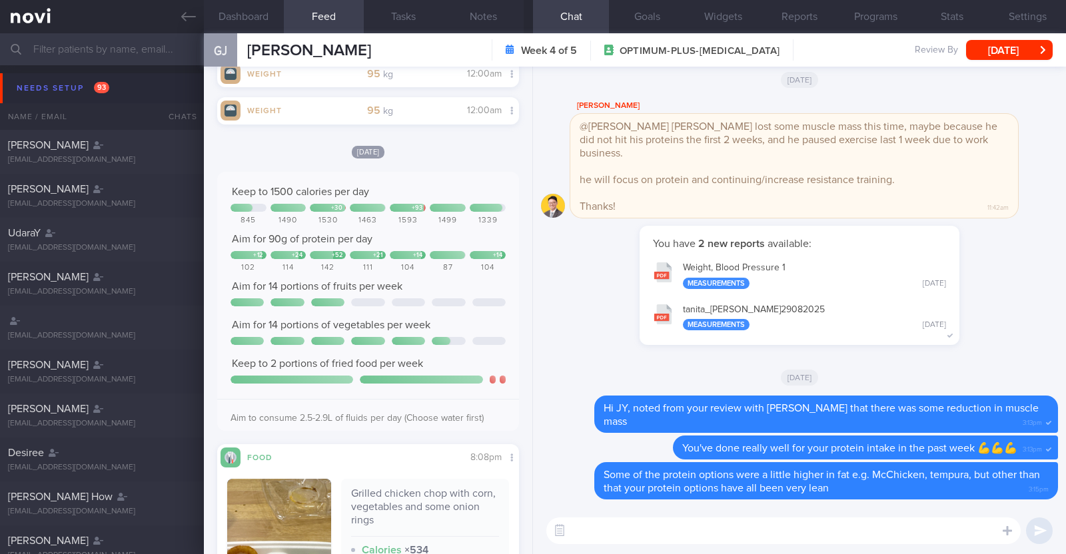
click at [644, 534] on textarea at bounding box center [783, 531] width 474 height 27
type textarea "vegetable intake was good as well"
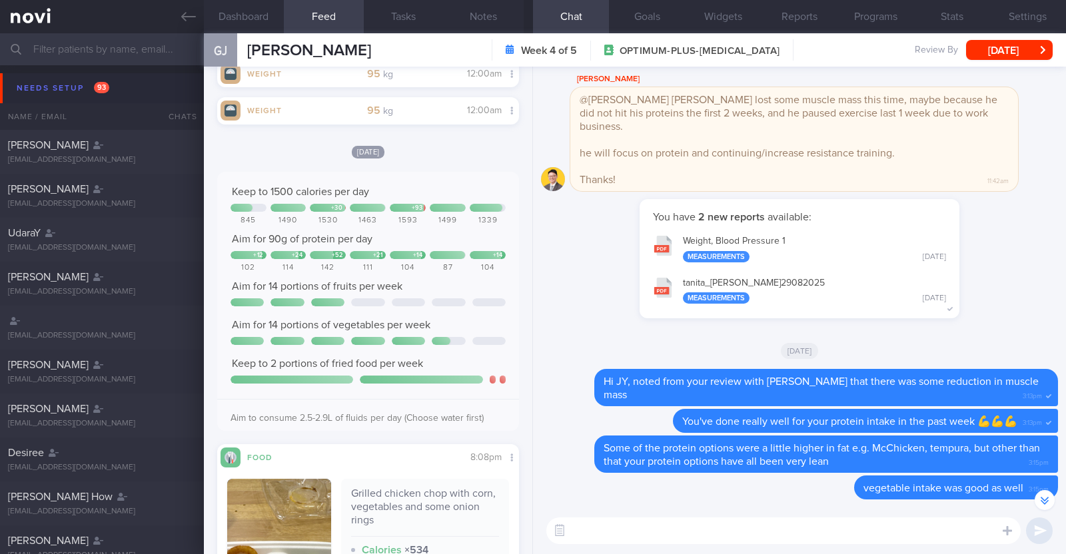
scroll to position [-26, 0]
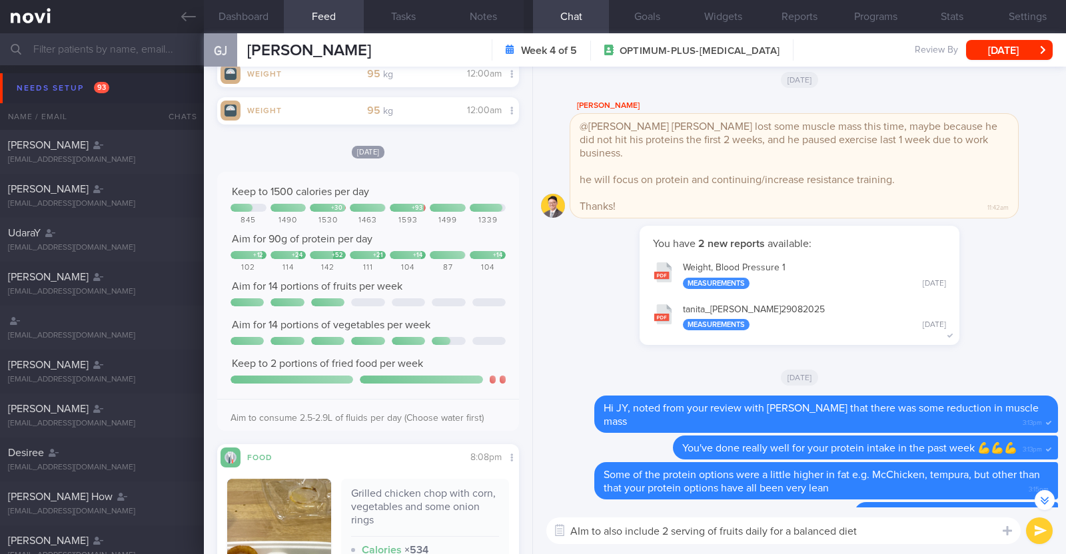
click at [580, 534] on textarea "AIm to also include 2 serving of fruits daily for a balanced diet" at bounding box center [783, 531] width 474 height 27
click at [866, 532] on textarea "Aim to also include 2 serving of fruits daily for a balanced diet" at bounding box center [783, 531] width 474 height 27
type textarea "Aim to also include 2 serving of fruits daily for a balanced diet:)"
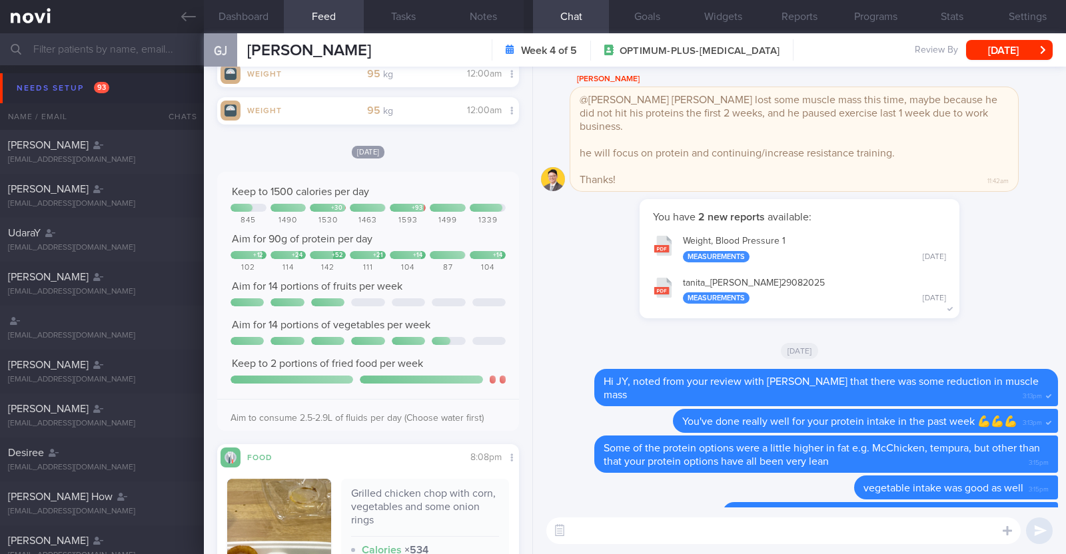
scroll to position [0, 0]
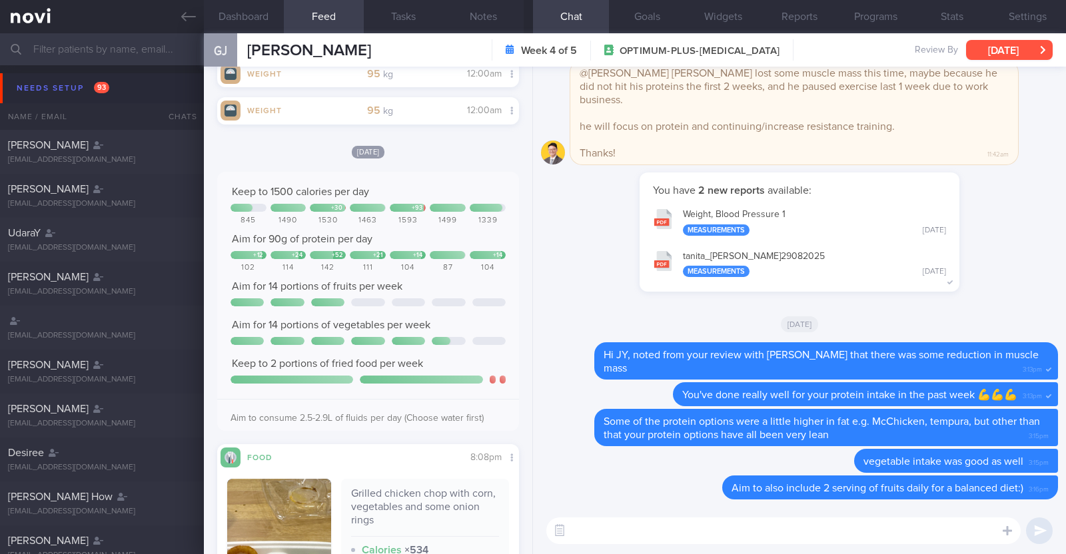
click at [1007, 48] on button "[DATE]" at bounding box center [1009, 50] width 87 height 20
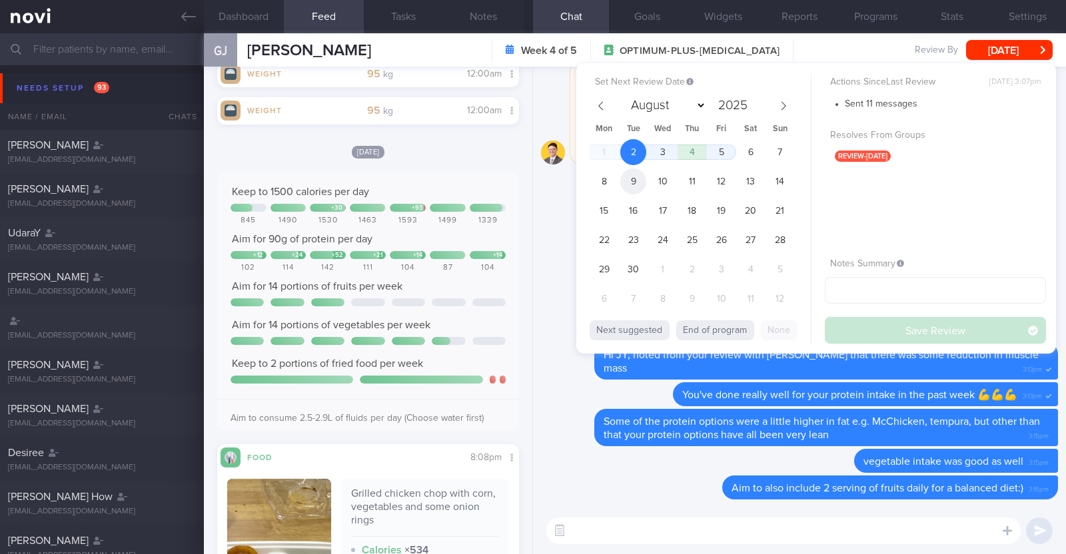
click at [643, 180] on span "9" at bounding box center [633, 182] width 26 height 26
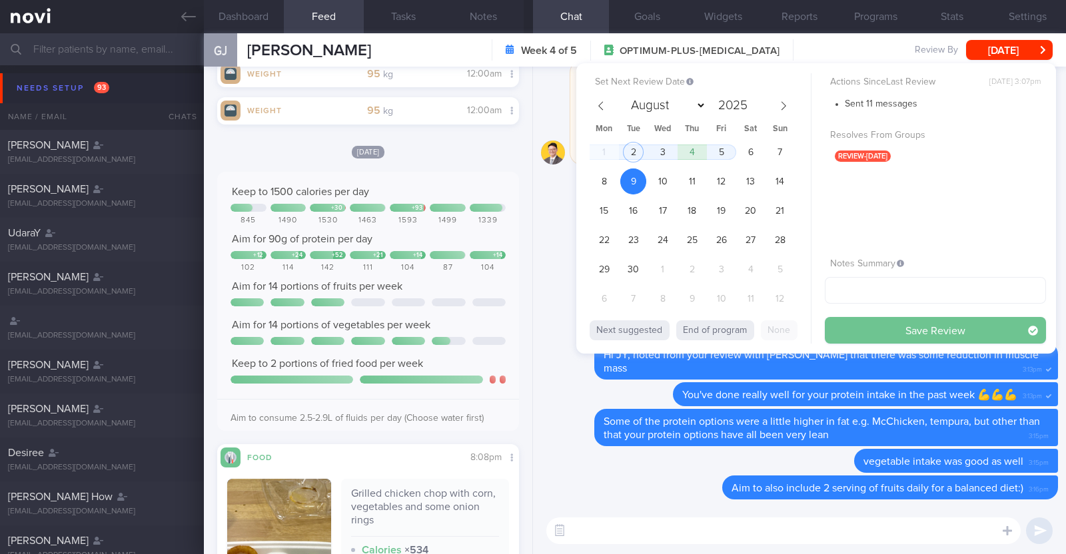
click at [866, 328] on button "Save Review" at bounding box center [935, 330] width 221 height 27
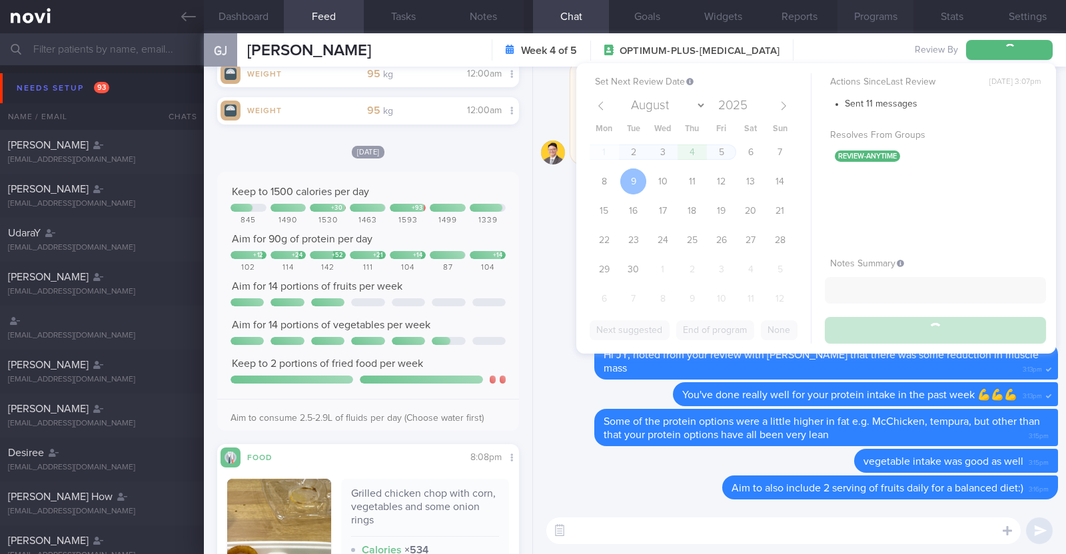
click at [854, 9] on button "Programs" at bounding box center [876, 16] width 76 height 33
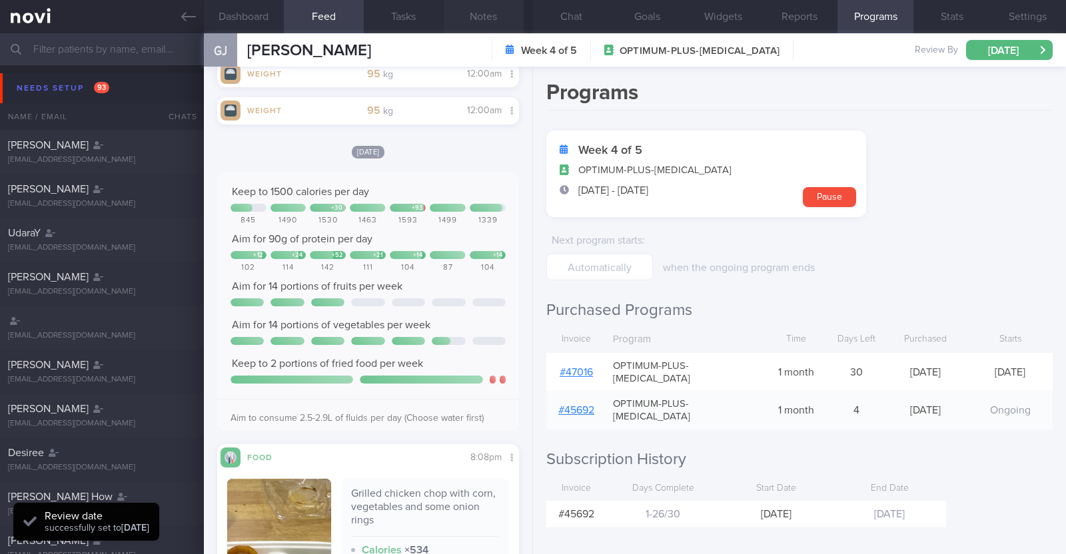
click at [476, 17] on button "Notes" at bounding box center [484, 16] width 80 height 33
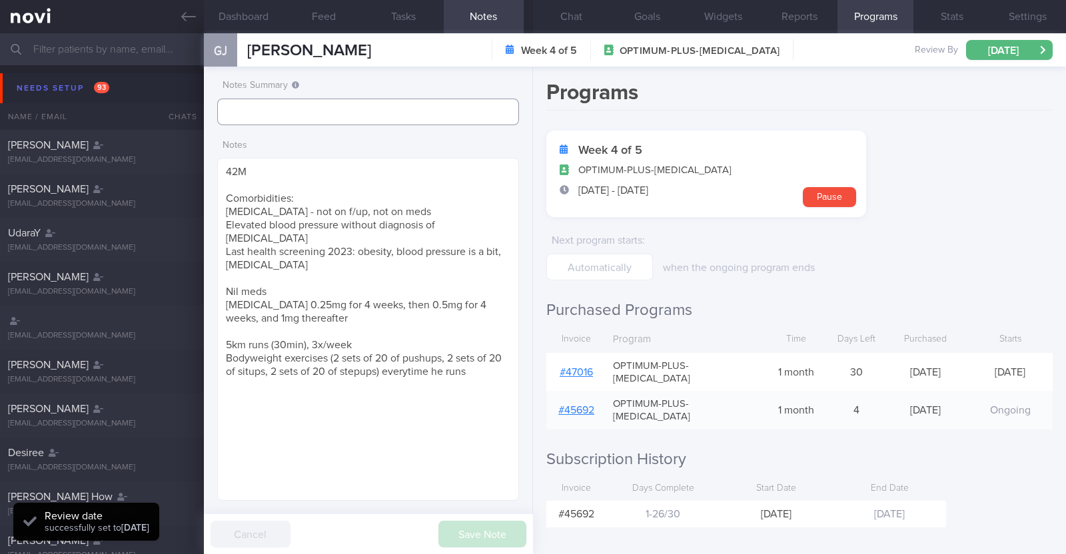
click at [388, 113] on input "text" at bounding box center [368, 112] width 302 height 27
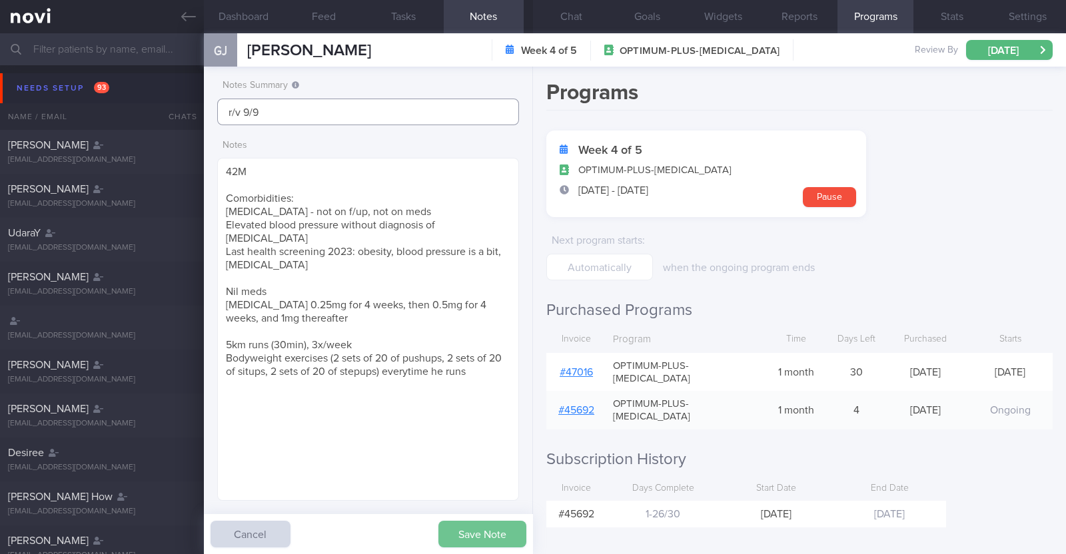
type input "r/v 9/9"
click at [503, 542] on button "Save Note" at bounding box center [482, 534] width 88 height 27
type input "r/v 9/9"
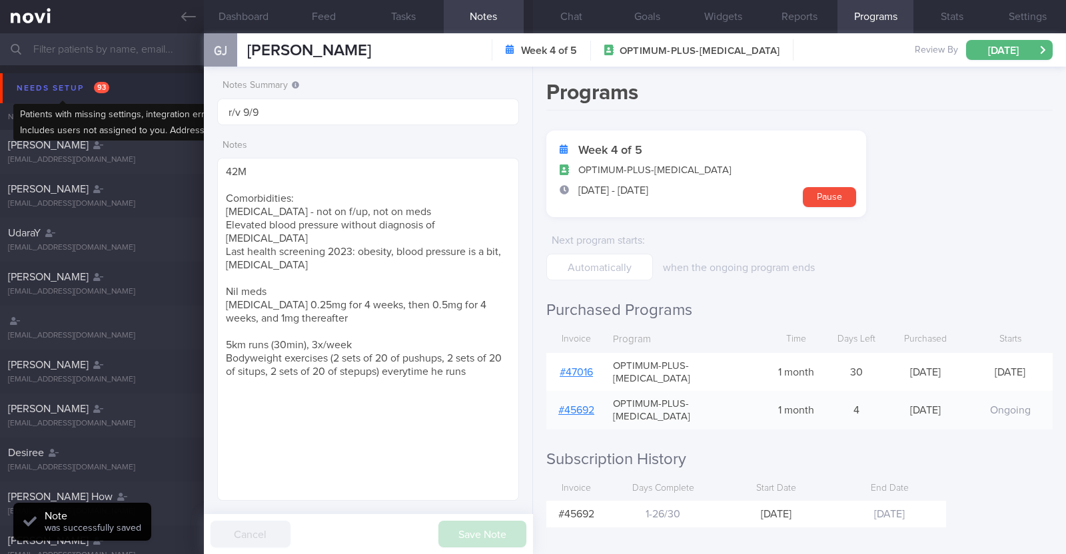
click at [27, 88] on div "Needs setup 93" at bounding box center [62, 88] width 99 height 18
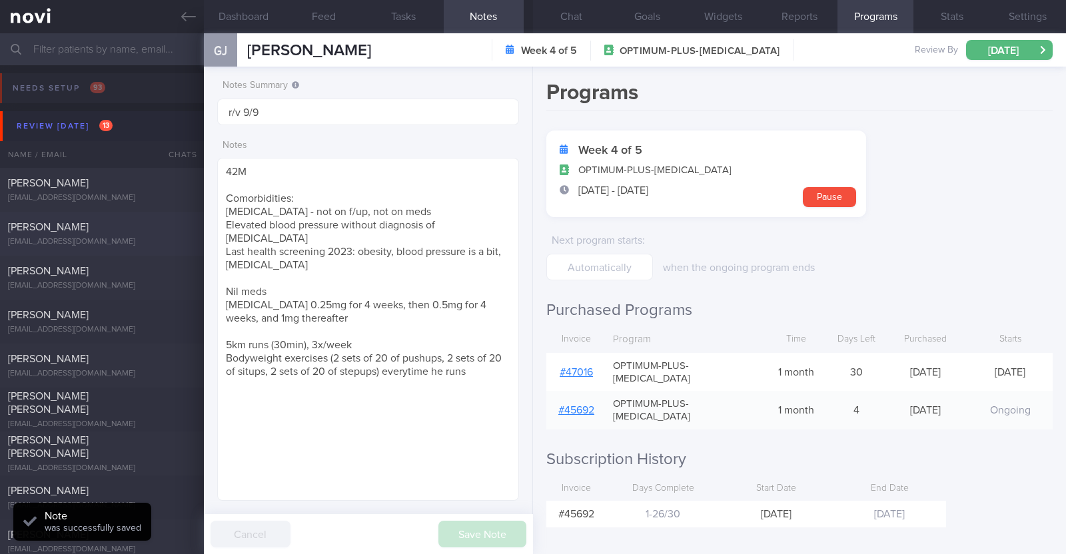
click at [74, 221] on div "[PERSON_NAME]" at bounding box center [100, 227] width 185 height 13
type textarea "46F Co-morbidities: [MEDICAL_DATA] [MEDICAL_DATA] Medication/Supplements: Nil m…"
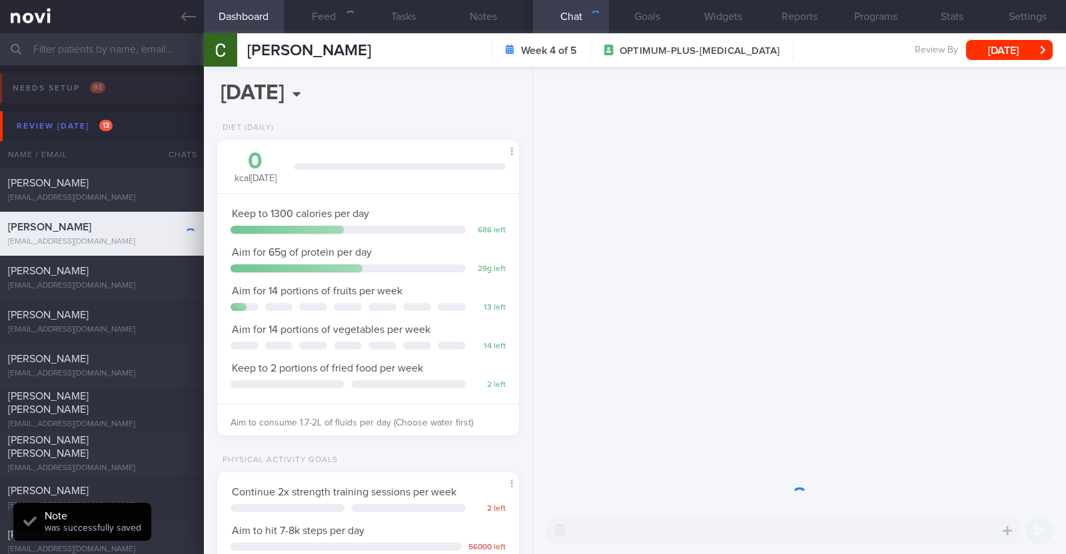
scroll to position [151, 265]
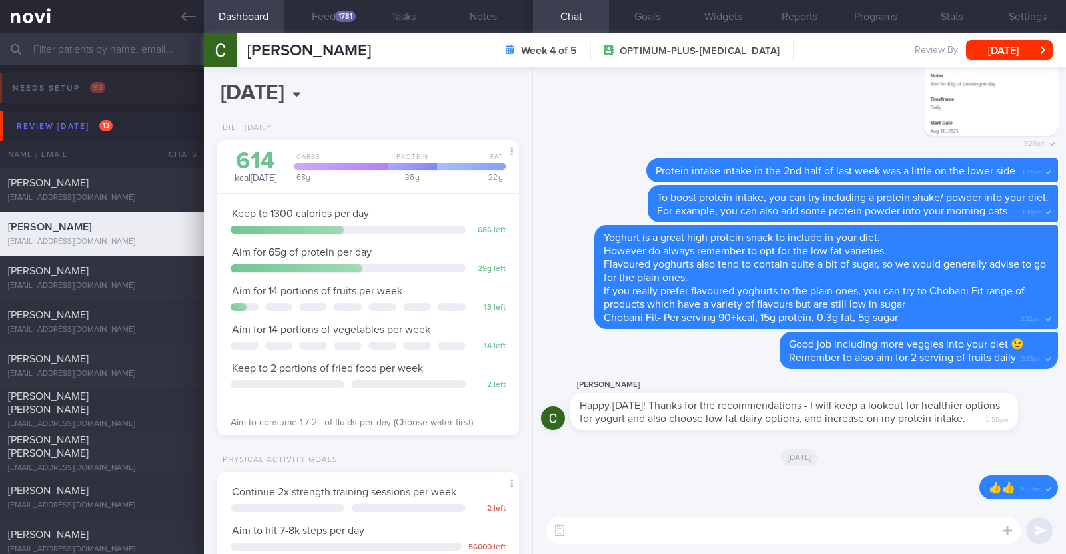
select select "8"
click at [342, 27] on button "Feed 1781" at bounding box center [324, 16] width 80 height 33
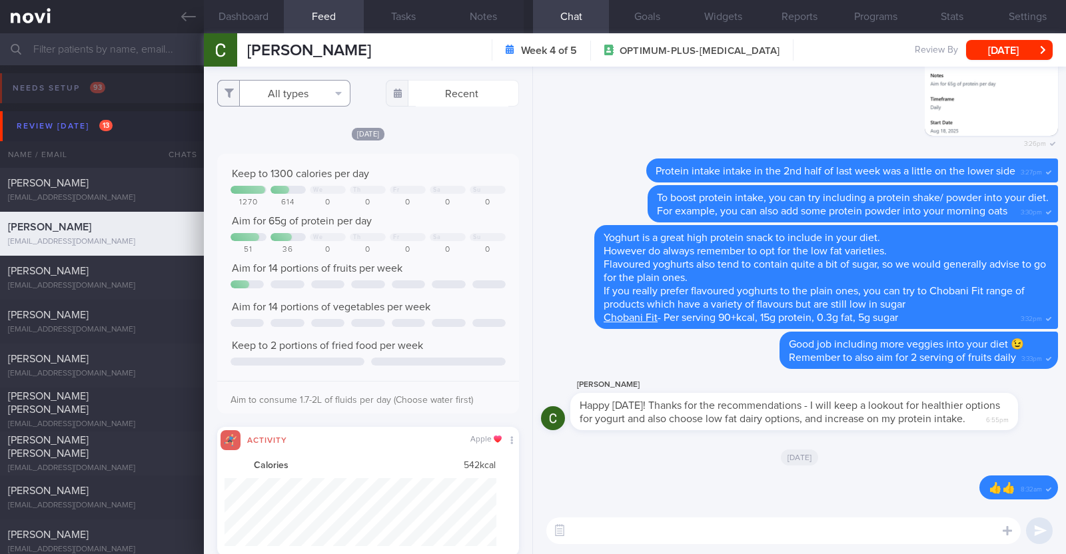
click at [313, 88] on button "All types" at bounding box center [283, 93] width 133 height 27
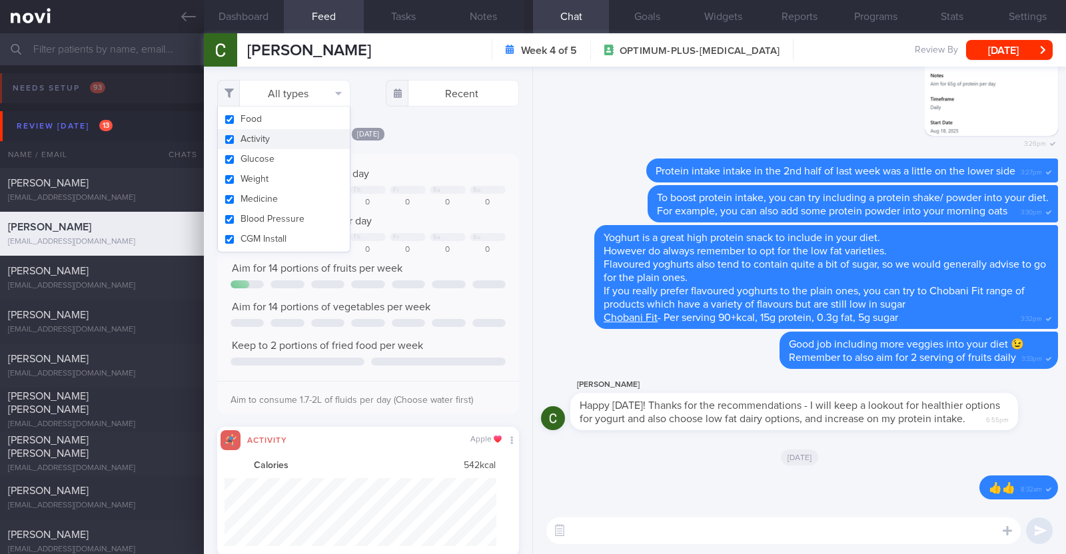
click at [273, 141] on button "Activity" at bounding box center [284, 139] width 132 height 20
checkbox input "false"
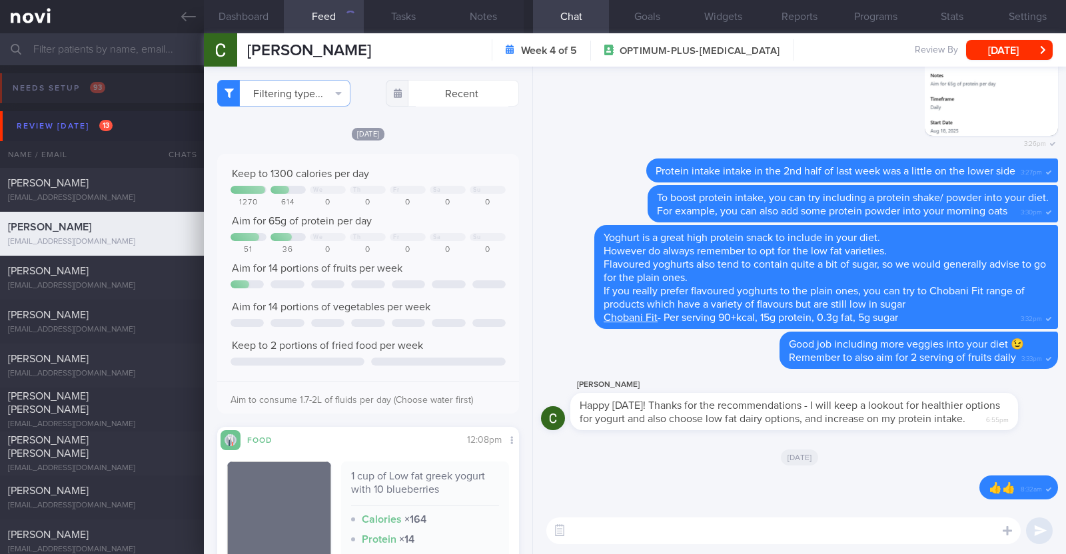
click at [427, 131] on div "[DATE]" at bounding box center [368, 134] width 302 height 14
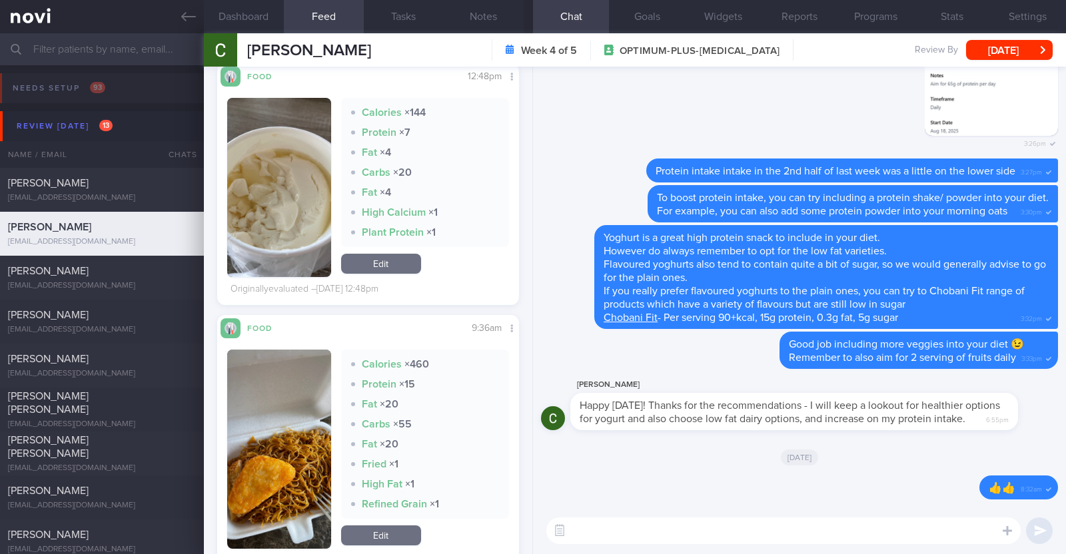
click at [604, 521] on textarea at bounding box center [783, 531] width 474 height 27
click at [582, 531] on textarea "HI Chris" at bounding box center [783, 531] width 474 height 27
click at [611, 533] on textarea "Hi Chris" at bounding box center [783, 531] width 474 height 27
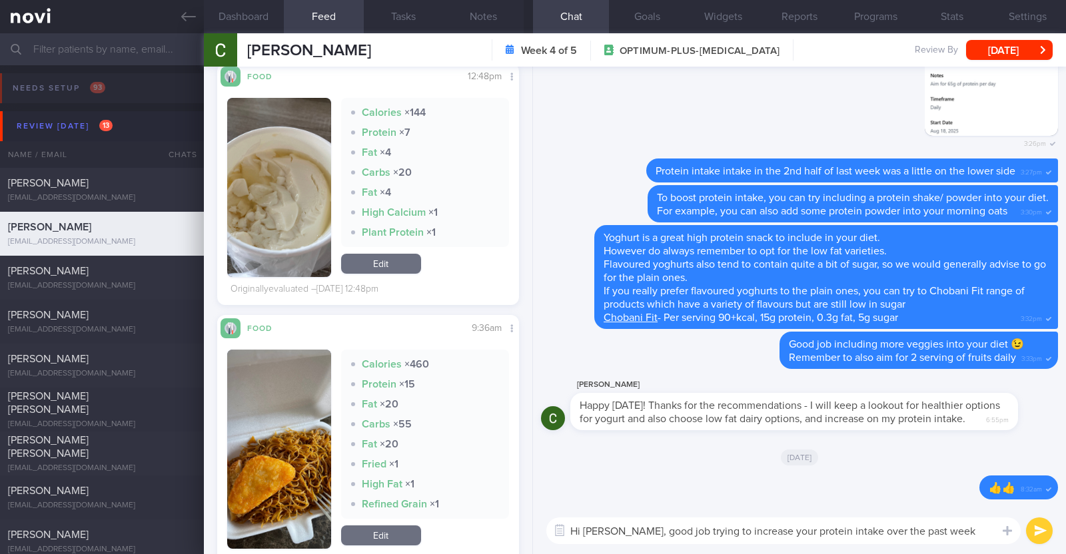
paste textarea "💪"
type textarea "Hi Chris, good job trying to increase your protein intake over the past week 💪"
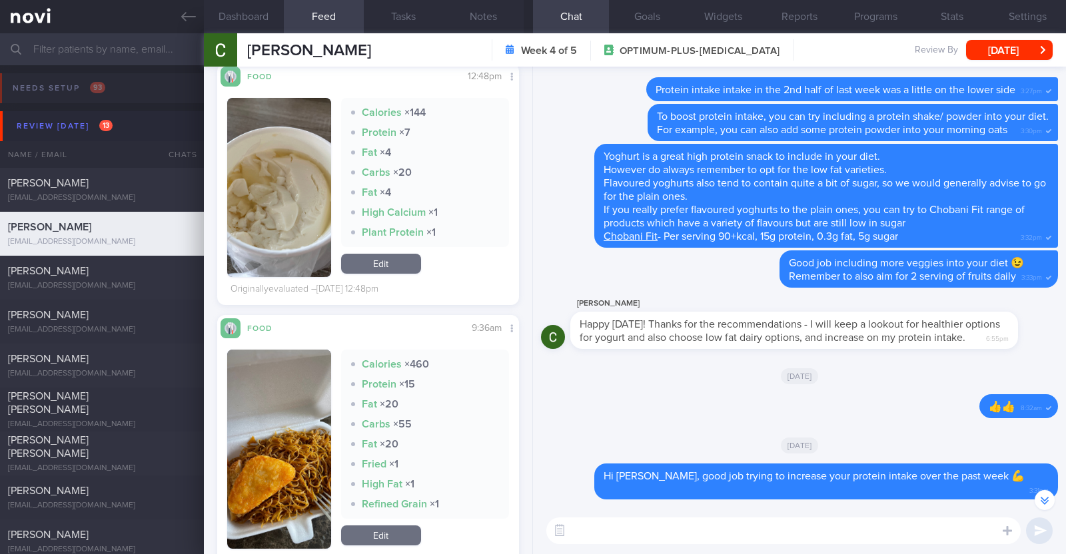
scroll to position [-68, 0]
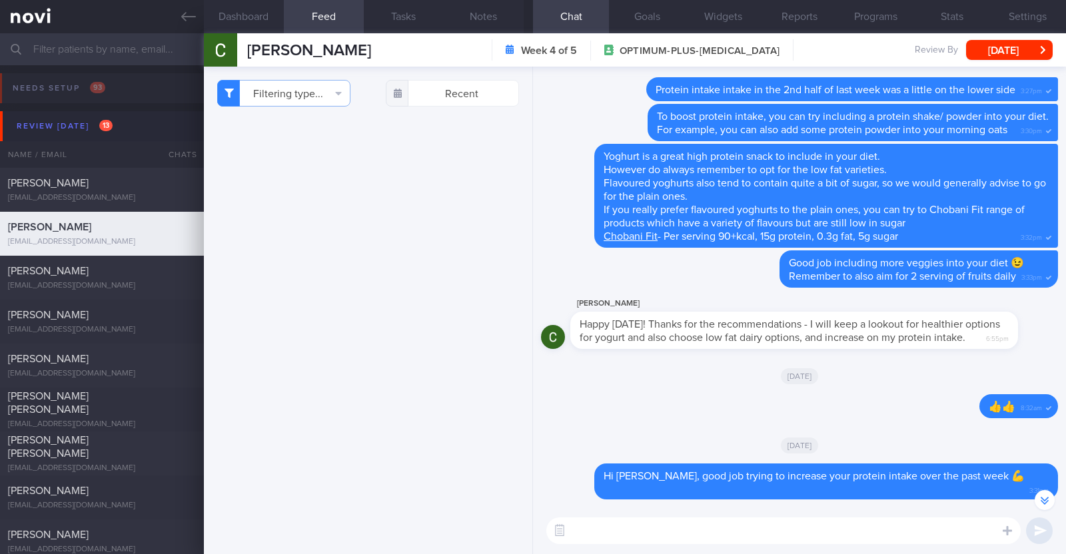
select select "8"
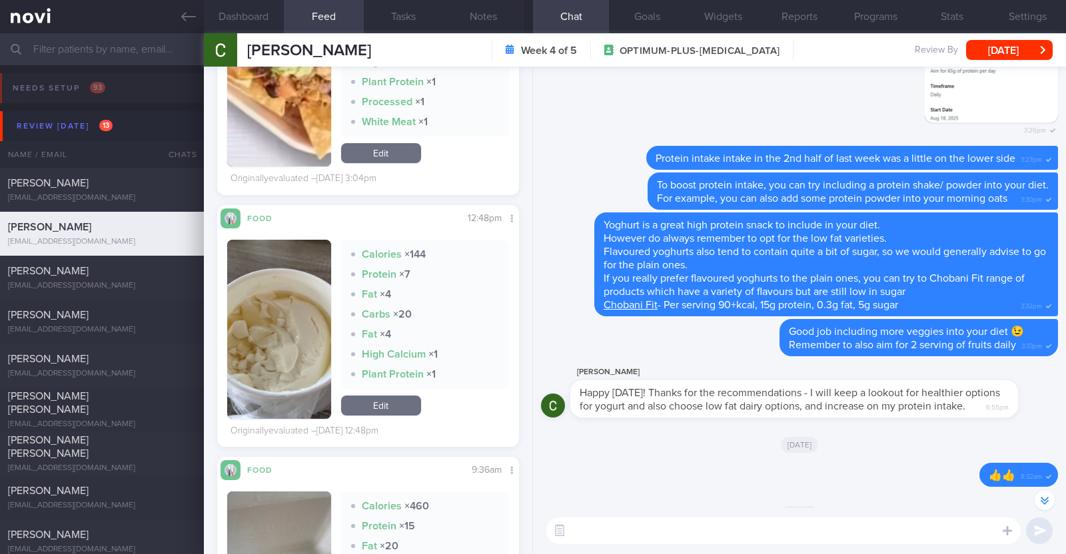
scroll to position [3581, 0]
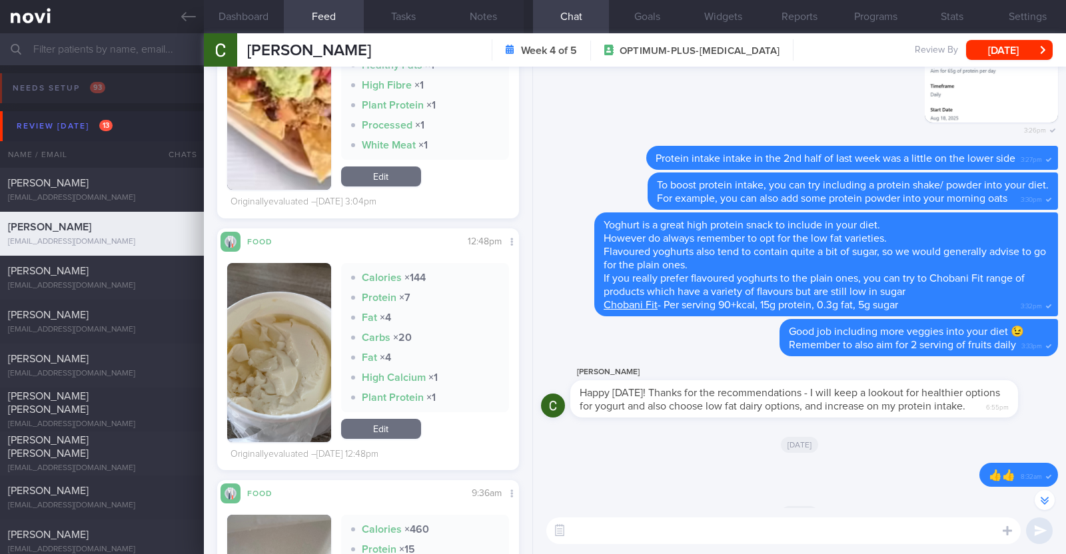
click at [610, 537] on textarea at bounding box center [783, 531] width 474 height 27
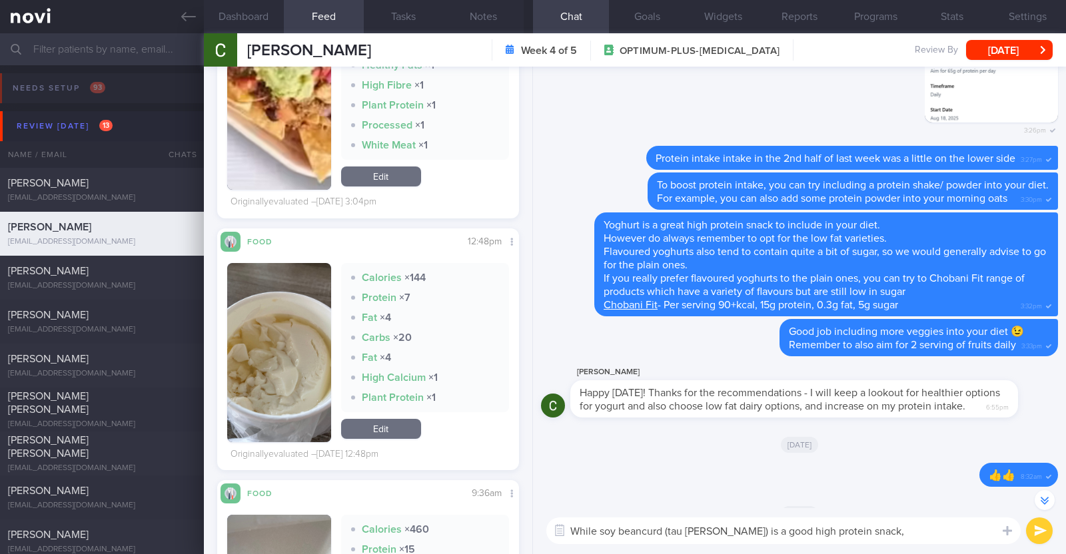
click at [874, 527] on textarea "While soy beancurd (tau [PERSON_NAME]) is a good high protein snack," at bounding box center [783, 531] width 474 height 27
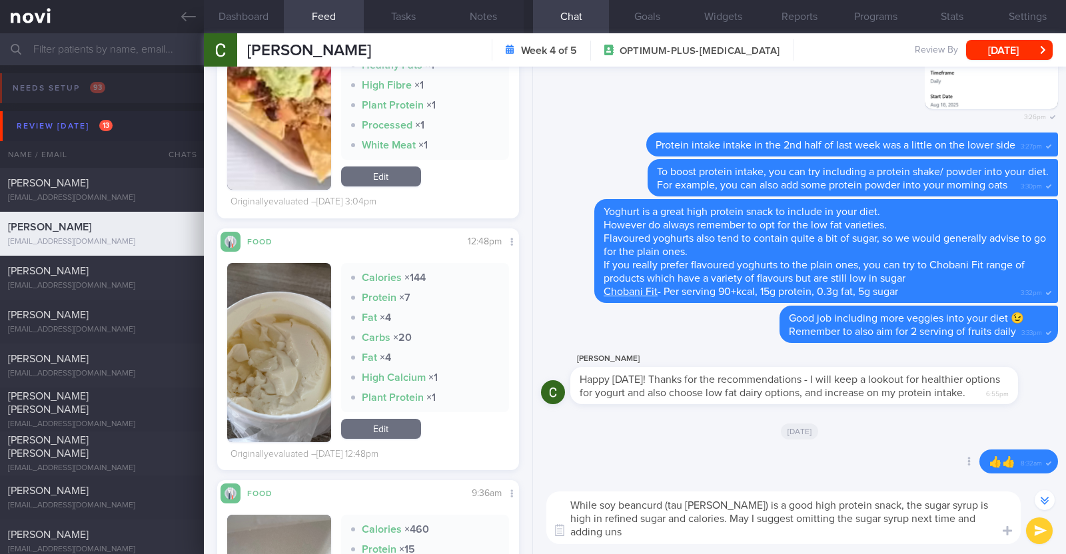
scroll to position [-94, 0]
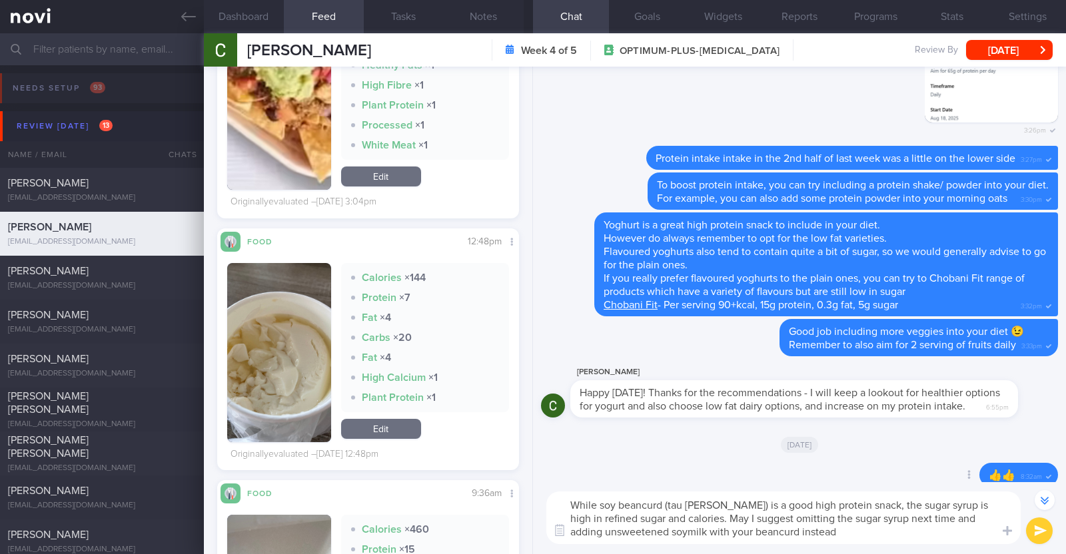
type textarea "While soy beancurd (tau huey) is a good high protein snack, the sugar syrup is …"
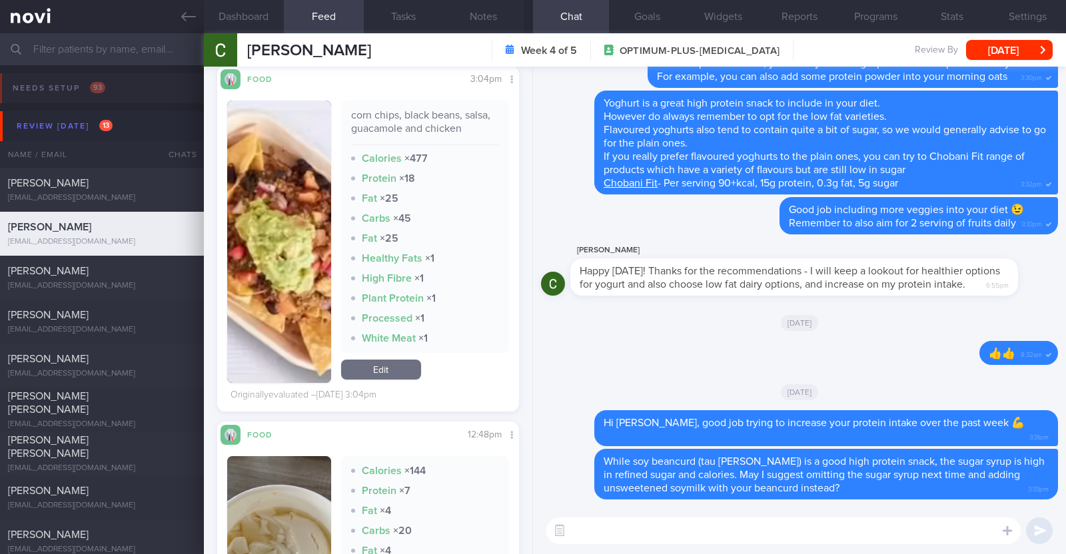
scroll to position [3415, 0]
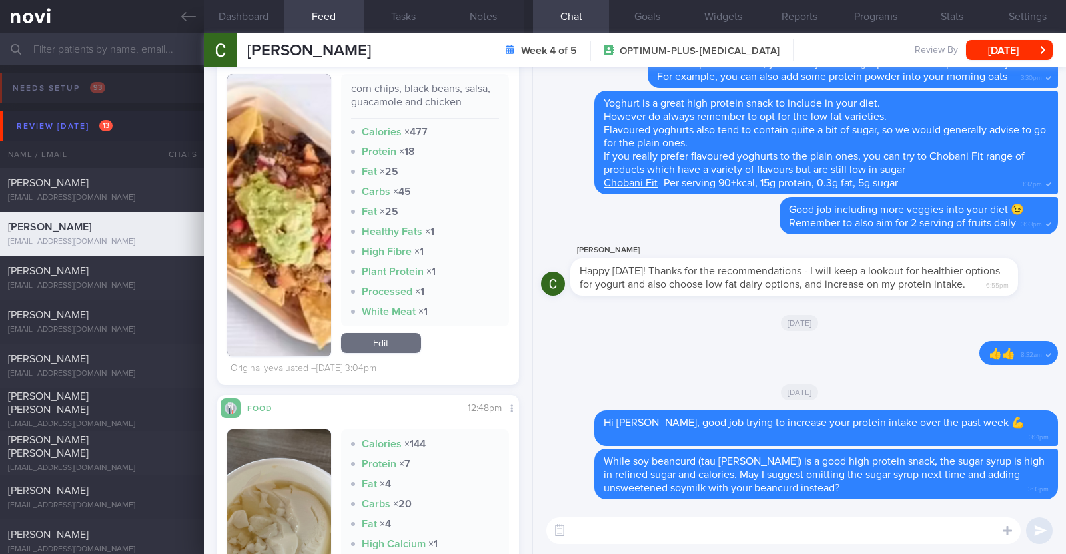
click at [616, 532] on textarea at bounding box center [783, 531] width 474 height 27
click at [597, 528] on textarea "The Tortilla chips with guacamole and chicken" at bounding box center [783, 531] width 474 height 27
click at [808, 540] on textarea "The tortilla chips with guacamole and chicken" at bounding box center [783, 531] width 474 height 27
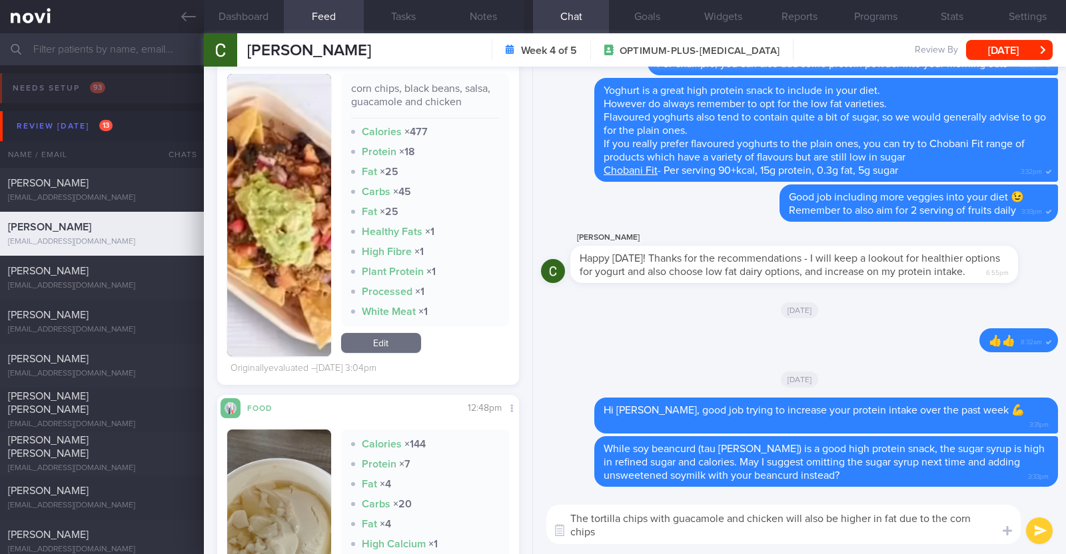
scroll to position [0, 0]
paste textarea "Quesadilla/Salad"
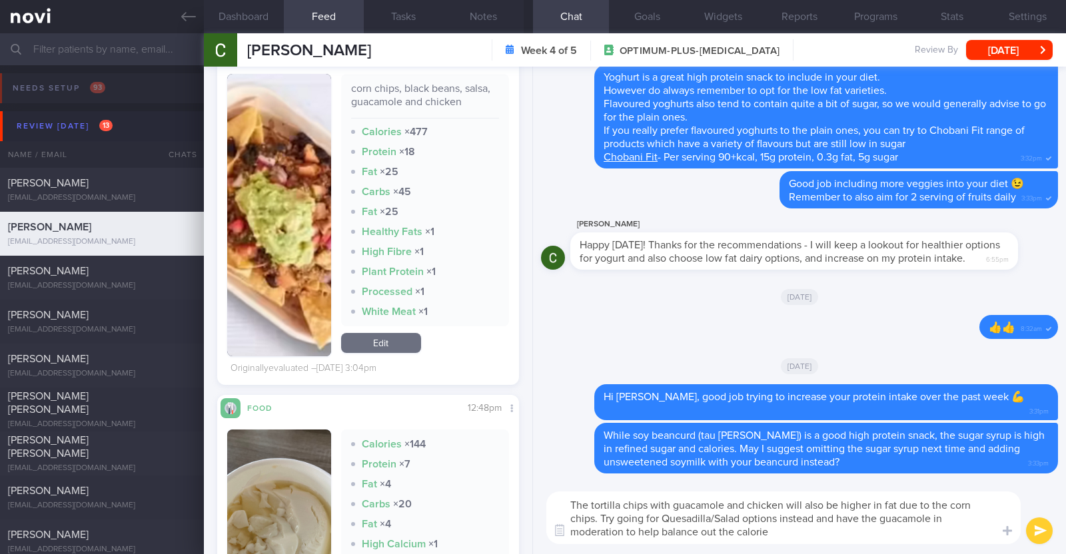
type textarea "The tortilla chips with guacamole and chicken will also be higher in fat due to…"
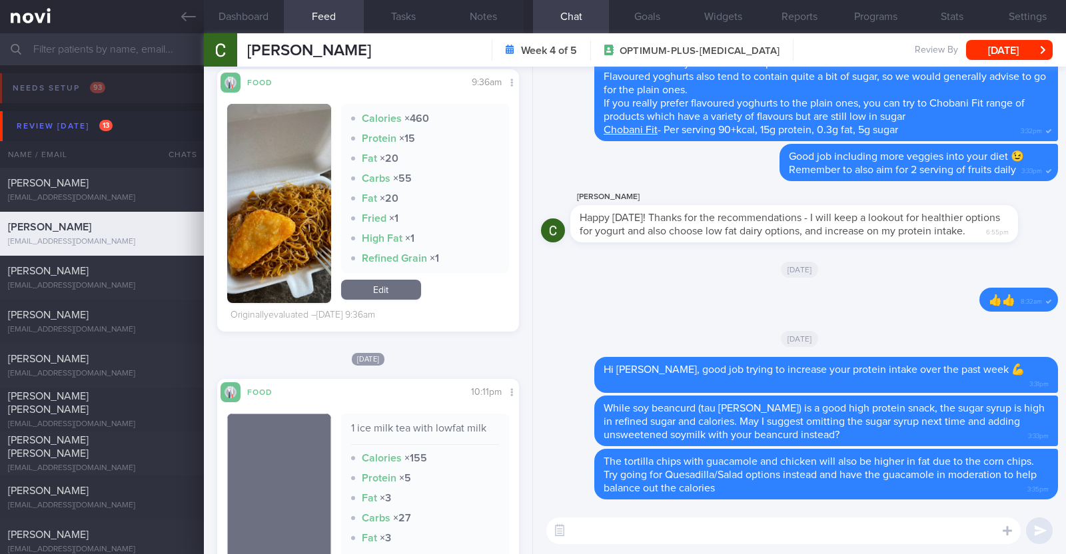
scroll to position [3915, 0]
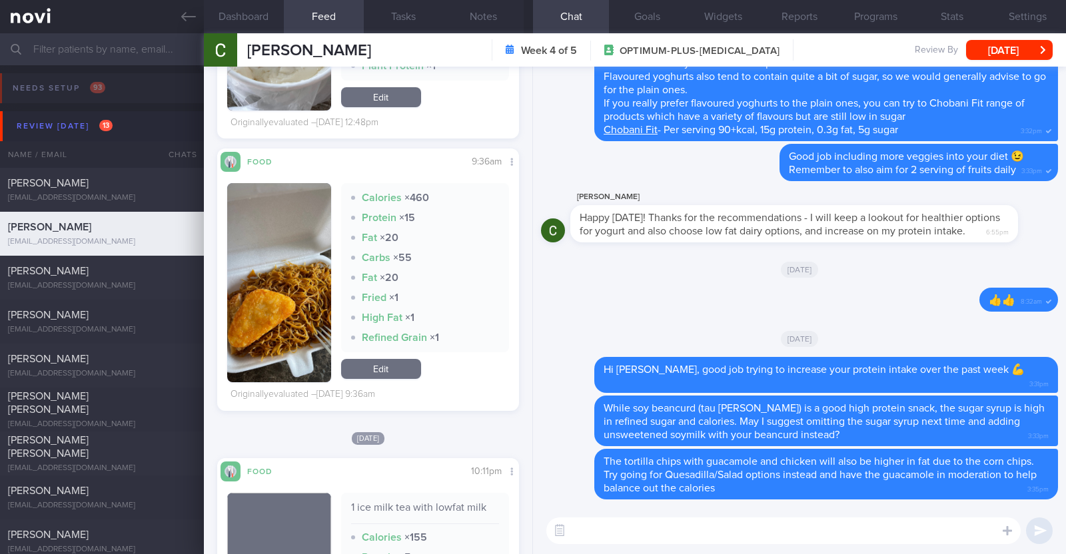
click at [610, 524] on textarea at bounding box center [783, 531] width 474 height 27
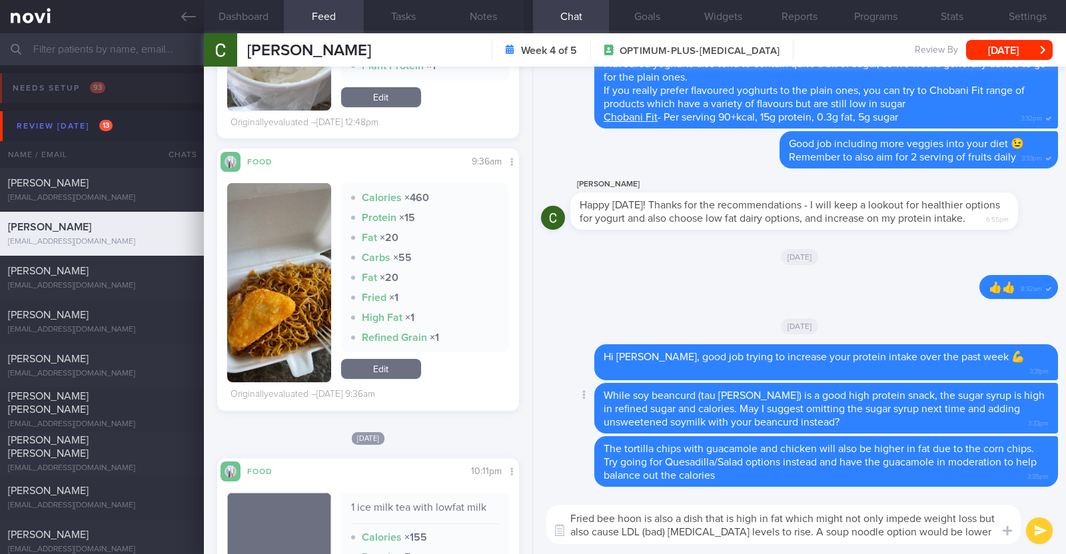
type textarea "Fried bee hoon is also a dish that is high in fat which might not only impede w…"
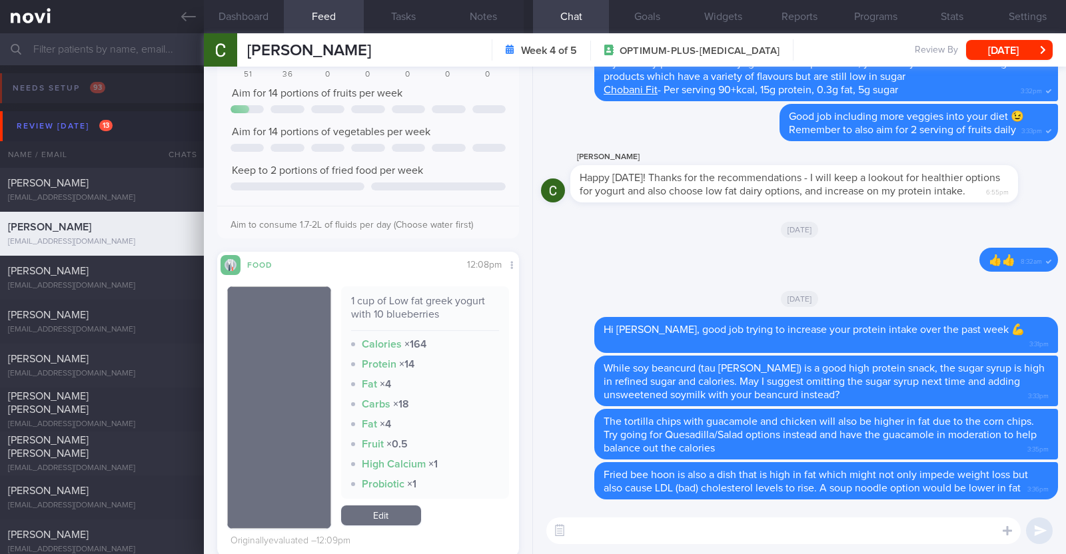
scroll to position [0, 0]
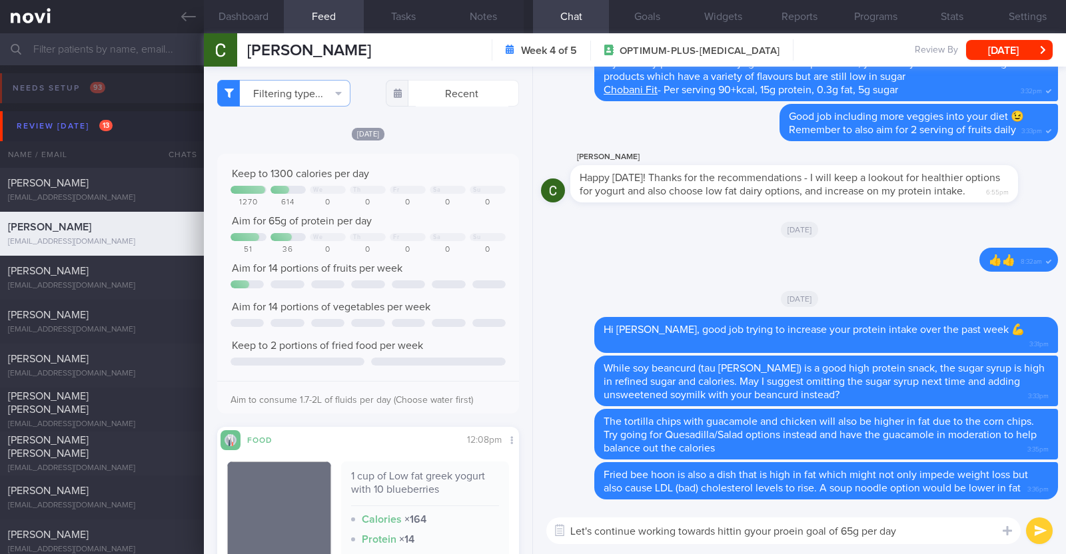
click at [746, 534] on textarea "Let's continue working towards hittin gyour proein goal of 65g per day" at bounding box center [783, 531] width 474 height 27
click at [926, 539] on textarea "Let's continue working towards hitting your protein goal of 65g per day" at bounding box center [783, 531] width 474 height 27
paste textarea "😀"
type textarea "Let's continue working towards hitting your protein goal of 65g per day 😀"
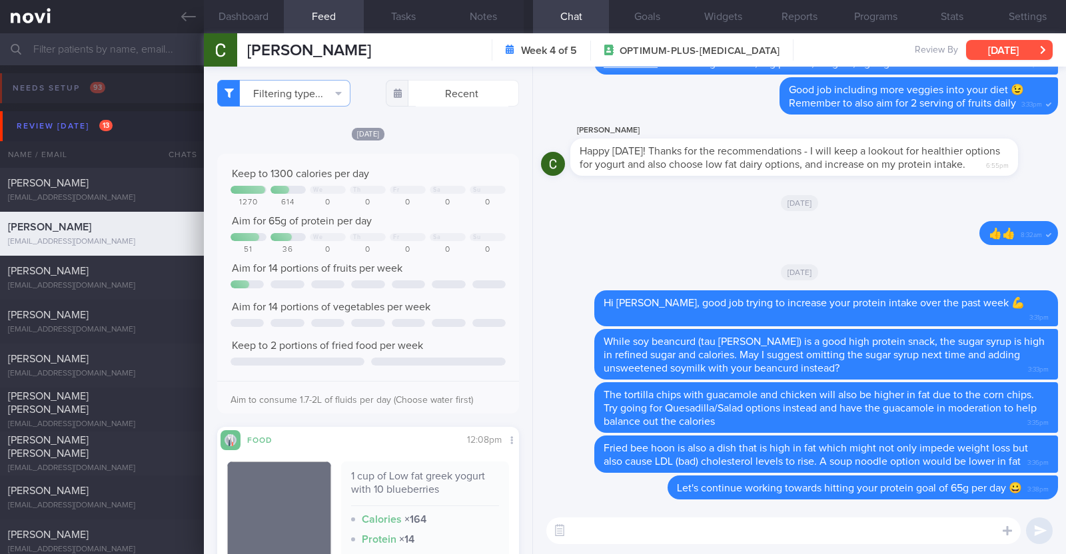
click at [1020, 48] on button "[DATE]" at bounding box center [1009, 50] width 87 height 20
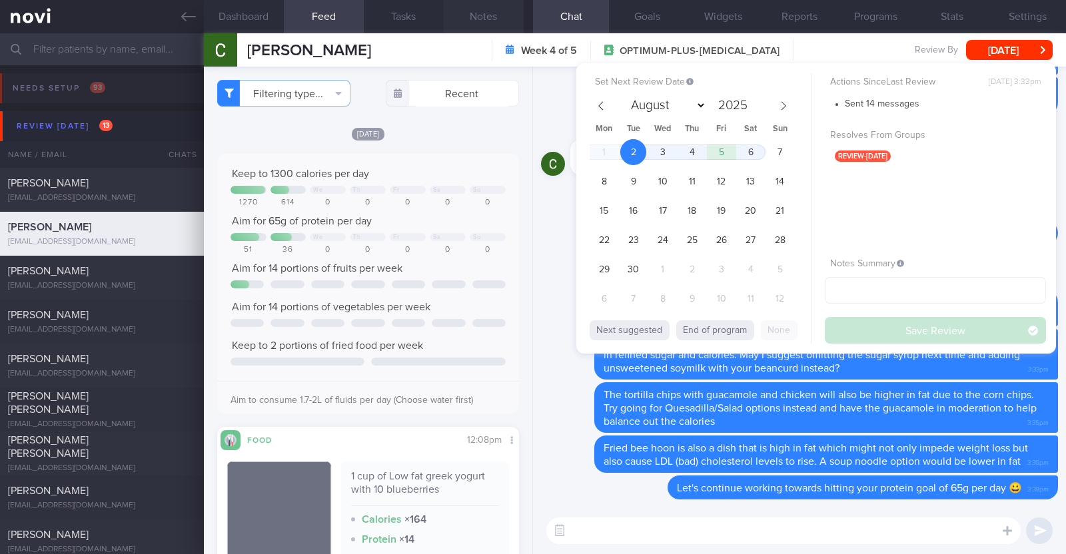
click at [472, 16] on button "Notes" at bounding box center [484, 16] width 80 height 33
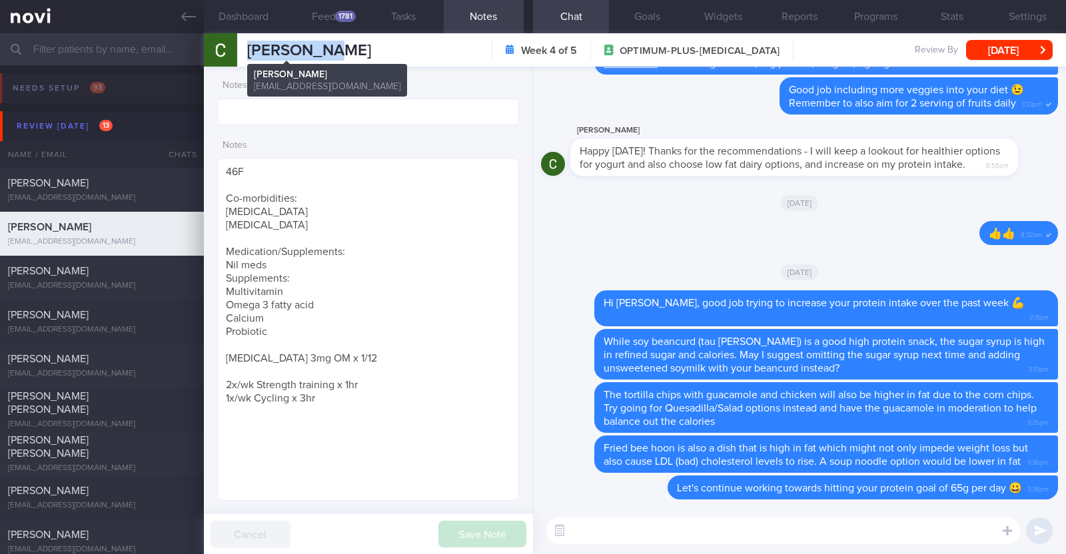
drag, startPoint x: 340, startPoint y: 53, endPoint x: 252, endPoint y: 49, distance: 88.0
click at [252, 49] on div "Chris Chua Chris Chua cmoolian@gmail.com Week 4 of 5 OPTIMUM-PLUS-RYBELSUS 8 Au…" at bounding box center [635, 49] width 862 height 33
click at [1047, 19] on button "Settings" at bounding box center [1028, 16] width 76 height 33
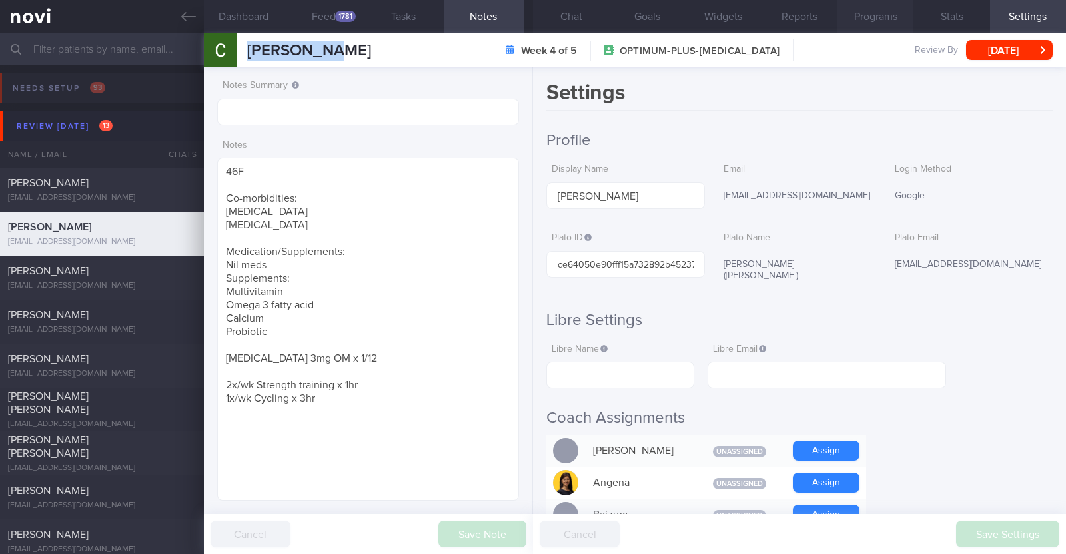
click at [880, 17] on button "Programs" at bounding box center [876, 16] width 76 height 33
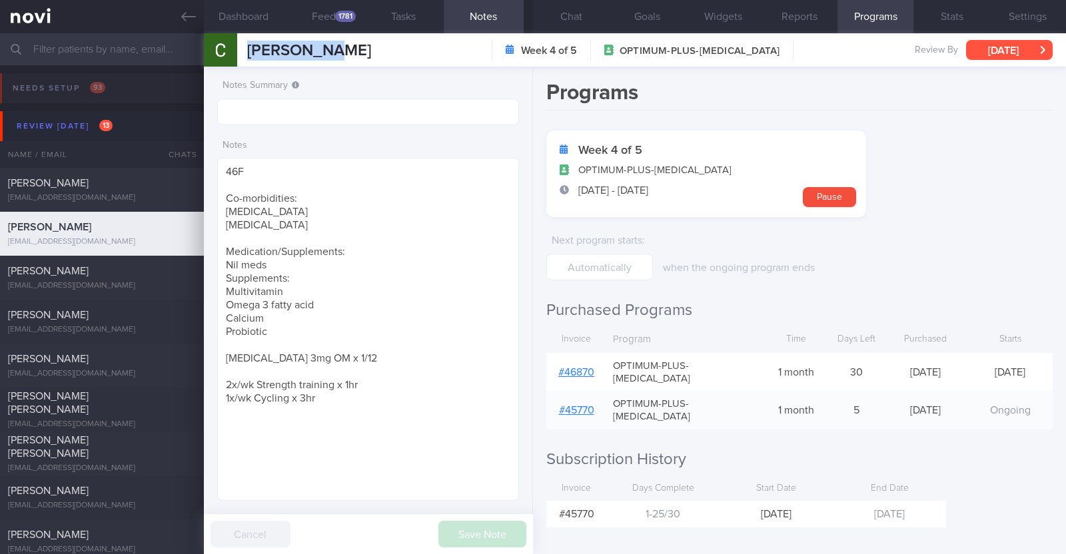
click at [993, 44] on button "[DATE]" at bounding box center [1009, 50] width 87 height 20
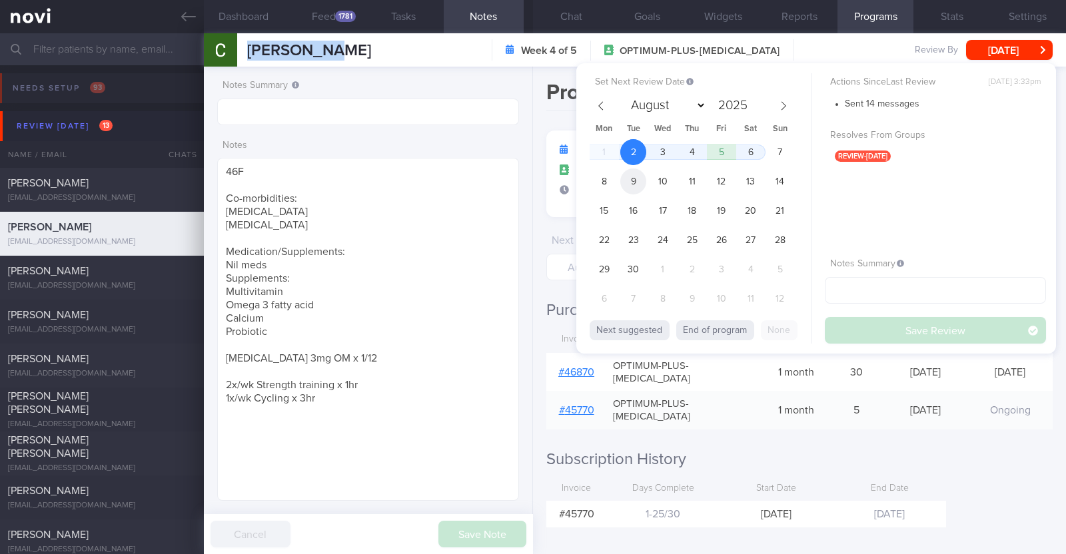
click at [626, 183] on span "9" at bounding box center [633, 182] width 26 height 26
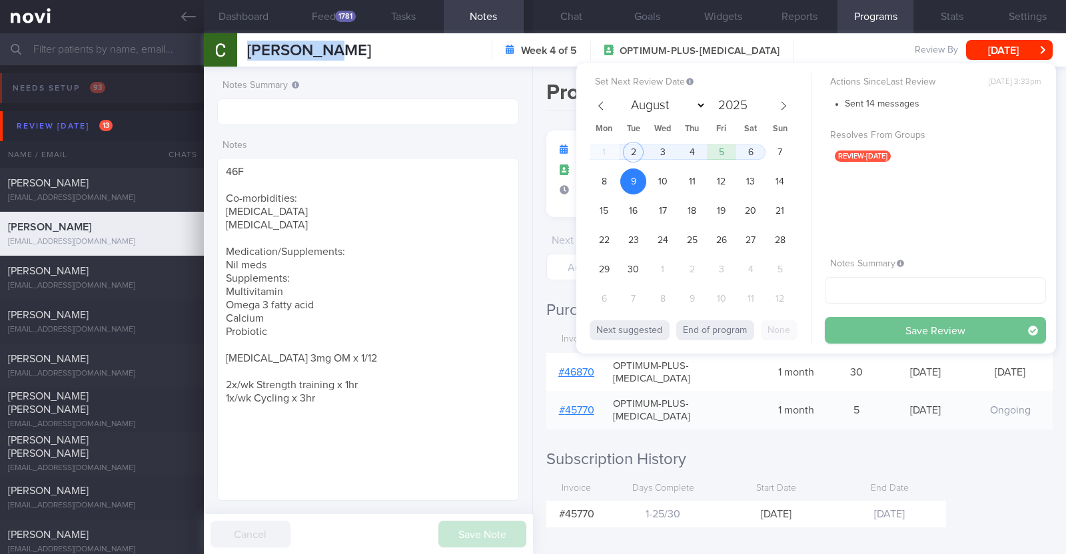
click at [871, 330] on button "Save Review" at bounding box center [935, 330] width 221 height 27
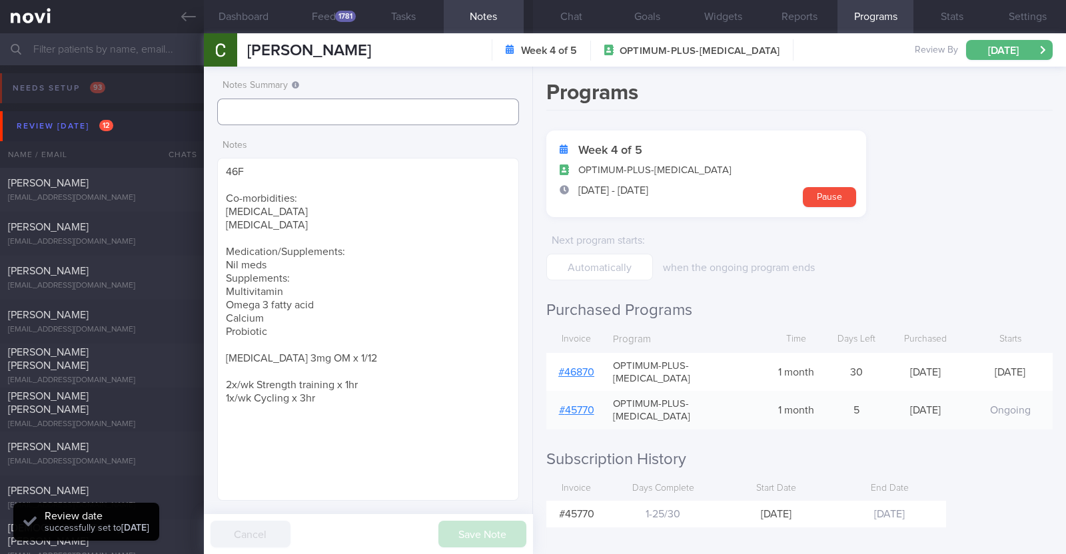
click at [377, 114] on input "text" at bounding box center [368, 112] width 302 height 27
type input "r/v 9/9"
click at [516, 541] on button "Save Note" at bounding box center [482, 534] width 88 height 27
click at [94, 225] on div "Sally Lai" at bounding box center [100, 227] width 185 height 13
type input "R/v with Dr Kyle 10/9"
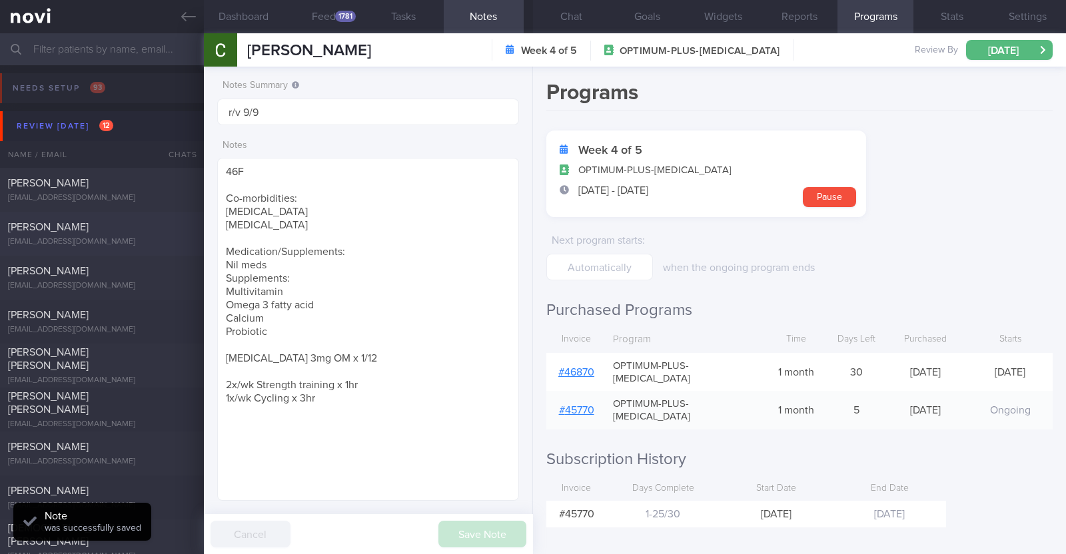
type input "R/v with Dr Kyle 10/9"
type textarea "52F Nil PMHx/ Meds Wegovy 0.25mg for 4 weeks, then 0.5mg for 4 weeks, and 1mg t…"
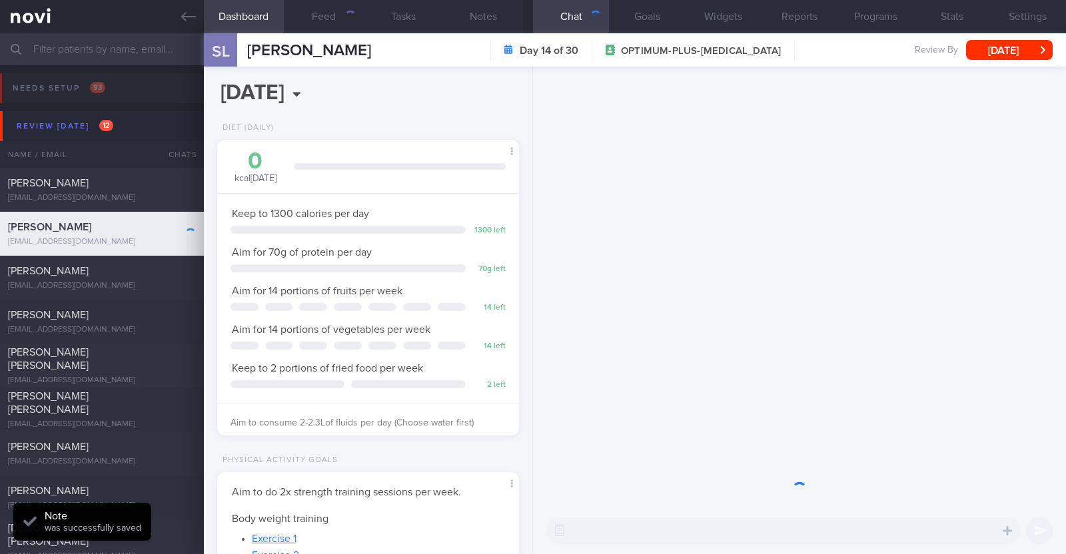
scroll to position [151, 265]
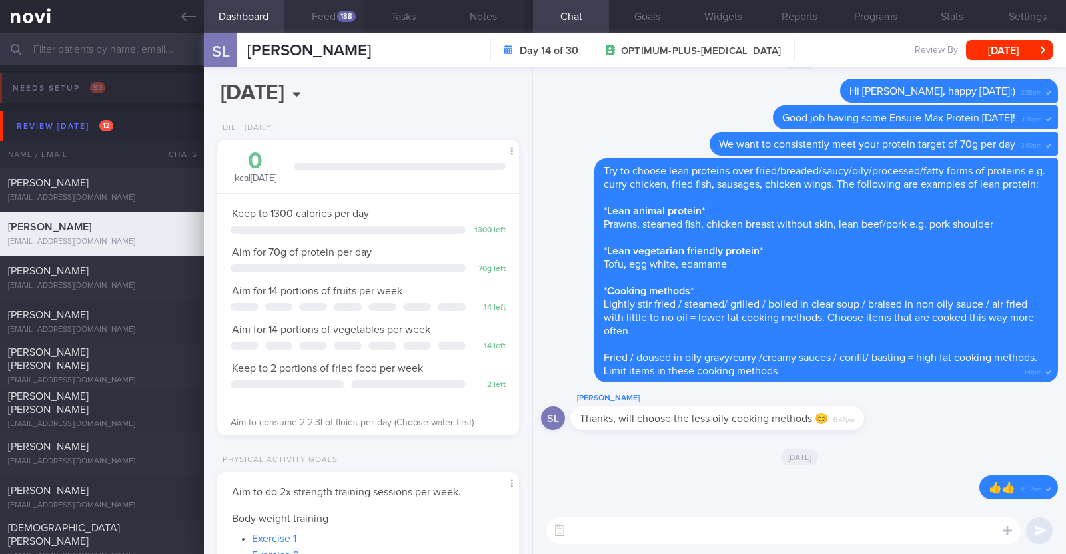
click at [317, 11] on button "Feed 188" at bounding box center [324, 16] width 80 height 33
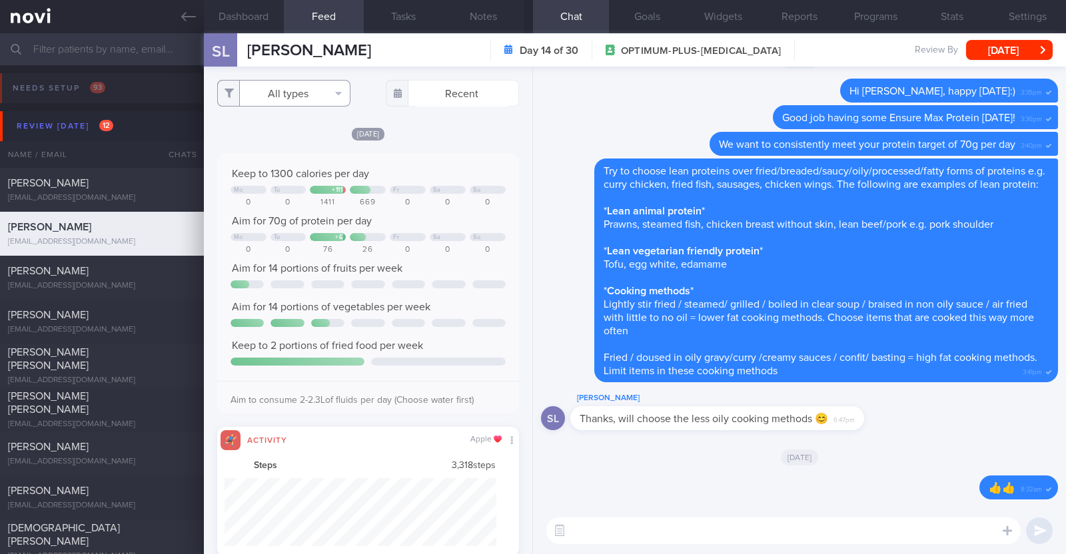
click at [314, 83] on button "All types" at bounding box center [283, 93] width 133 height 27
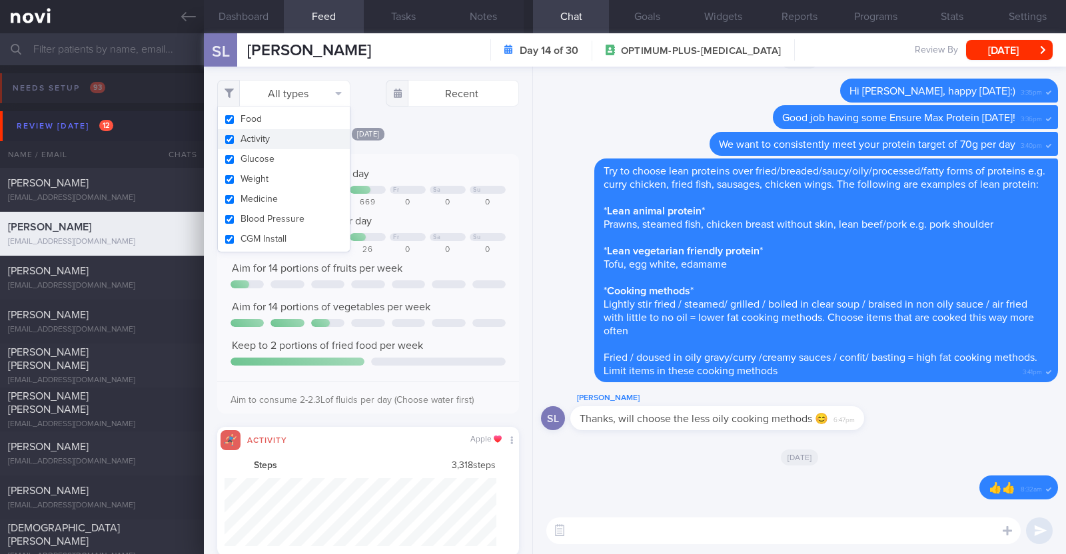
click at [292, 143] on button "Activity" at bounding box center [284, 139] width 132 height 20
checkbox input "false"
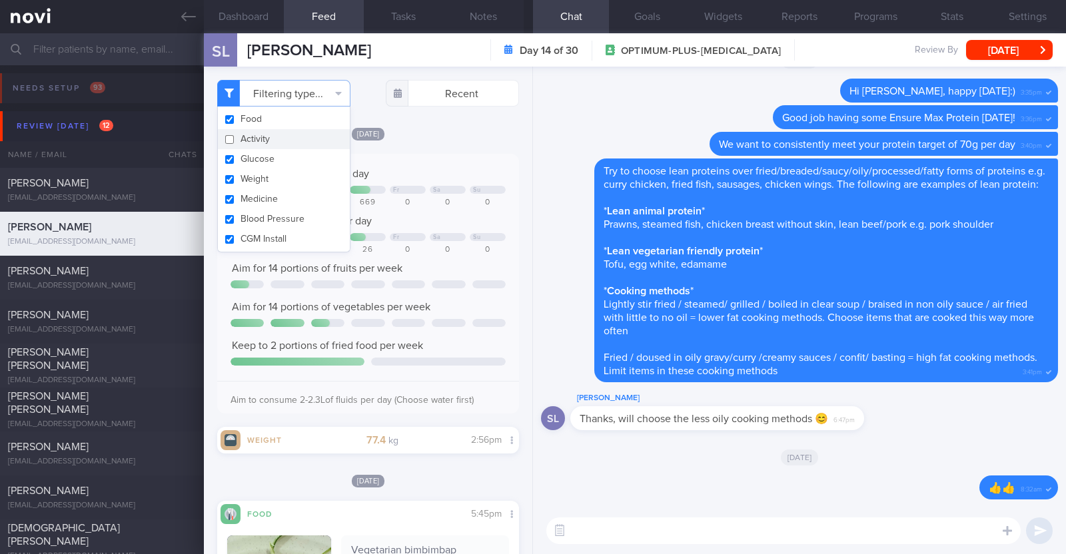
click at [412, 108] on div "Filtering type... Food Activity Glucose Weight Medicine Blood Pressure CGM Inst…" at bounding box center [368, 311] width 328 height 488
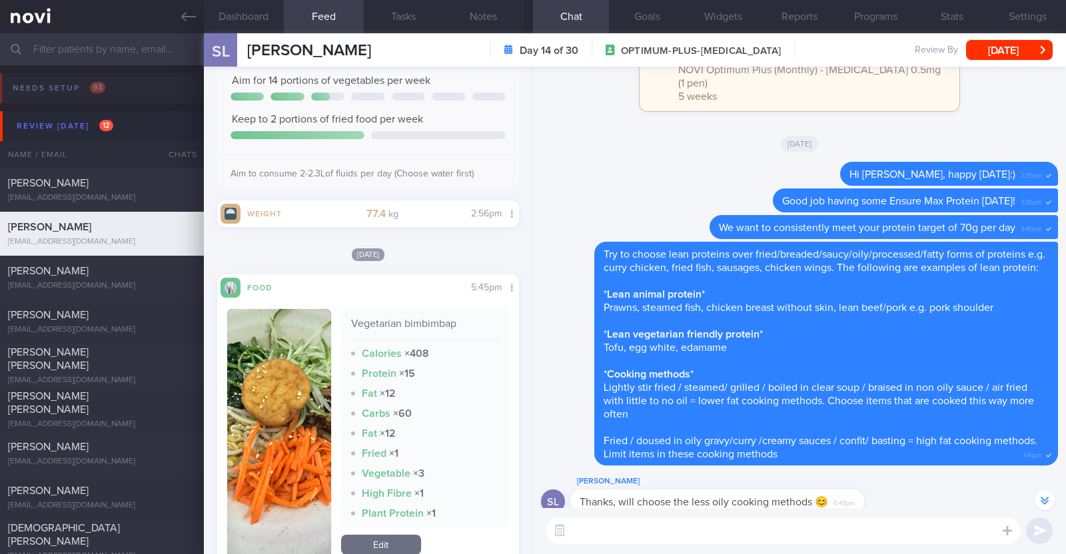
scroll to position [250, 0]
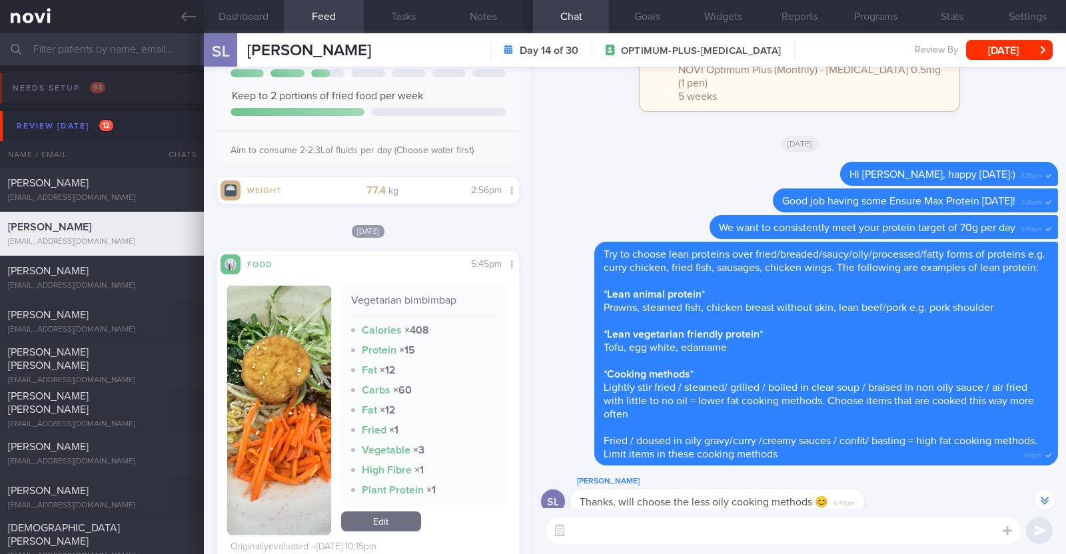
click at [278, 397] on button "button" at bounding box center [279, 410] width 104 height 249
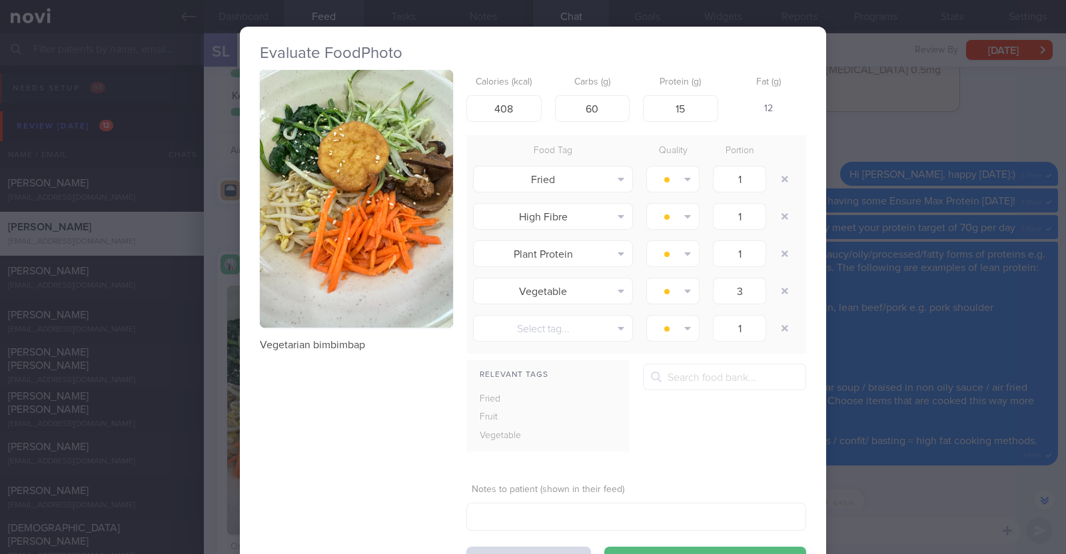
click at [220, 408] on div "Evaluate Food Photo Vegetarian bimbimbap Calories (kcal) 408 Carbs (g) 60 Prote…" at bounding box center [533, 277] width 1066 height 554
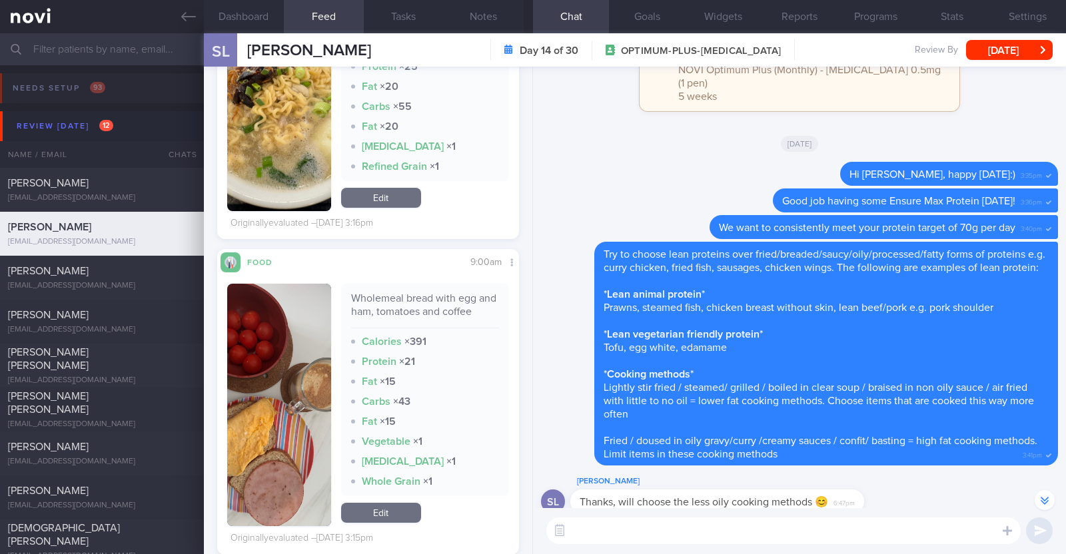
scroll to position [1749, 0]
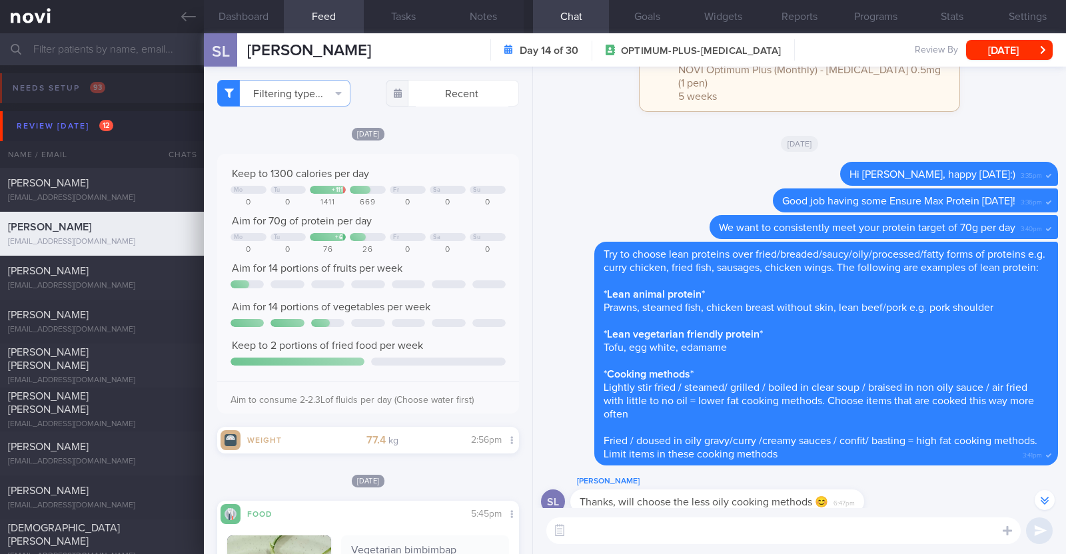
click at [770, 532] on textarea at bounding box center [783, 531] width 474 height 27
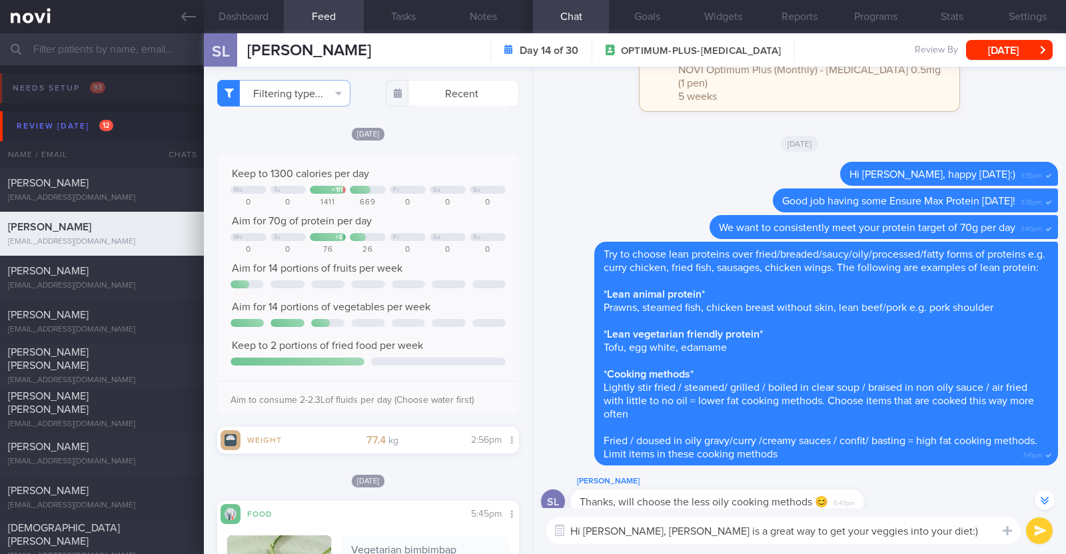
scroll to position [-96, 0]
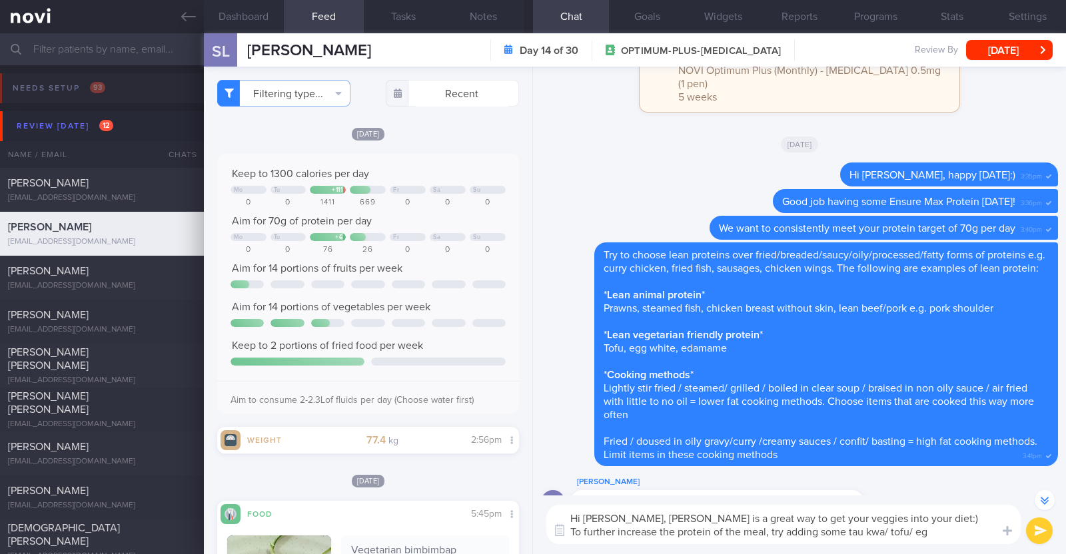
type textarea "Hi Sally, bibimbap is a great way to get your veggies into your diet:) To furth…"
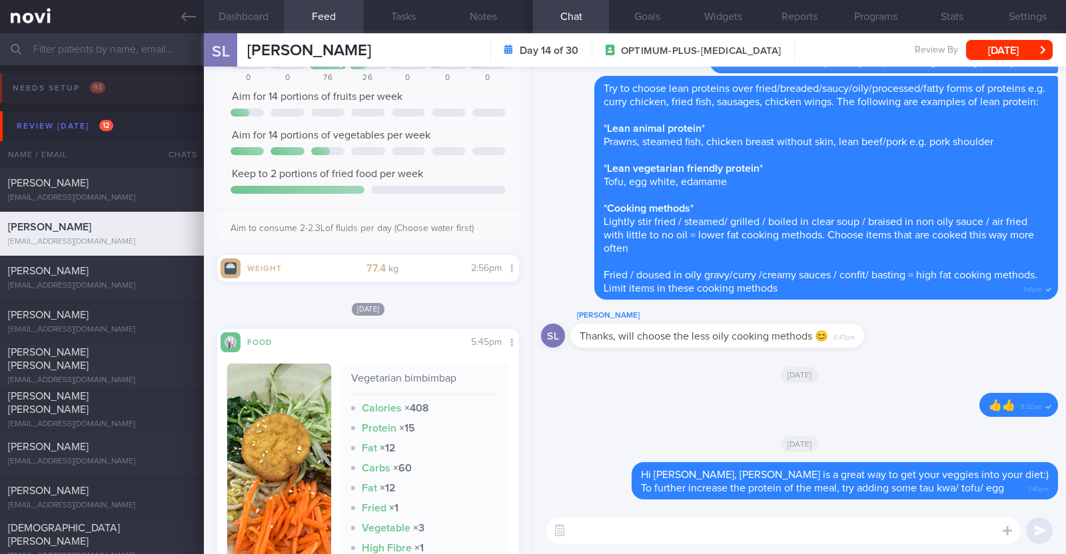
scroll to position [0, 0]
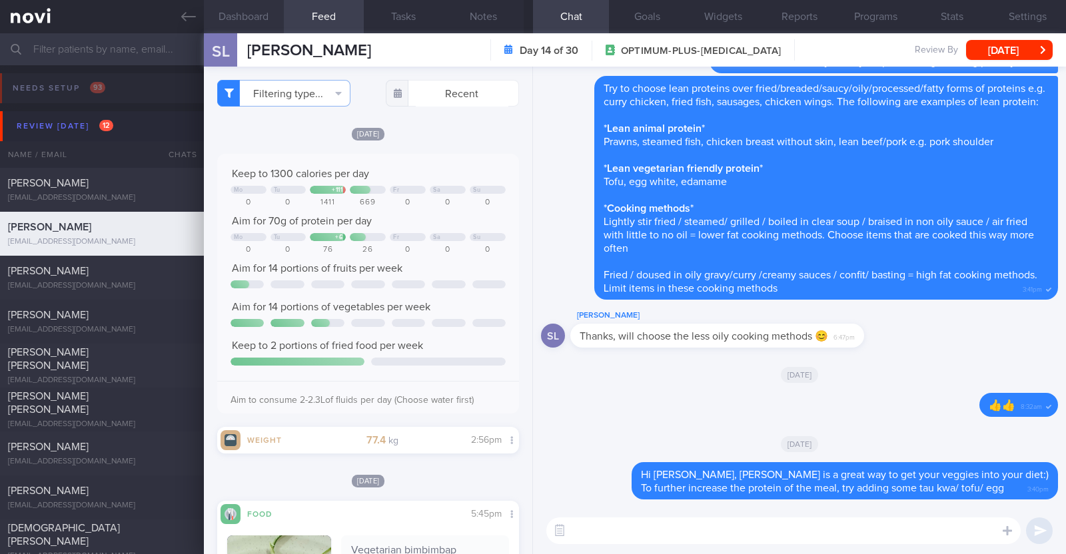
click at [245, 20] on button "Dashboard" at bounding box center [244, 16] width 80 height 33
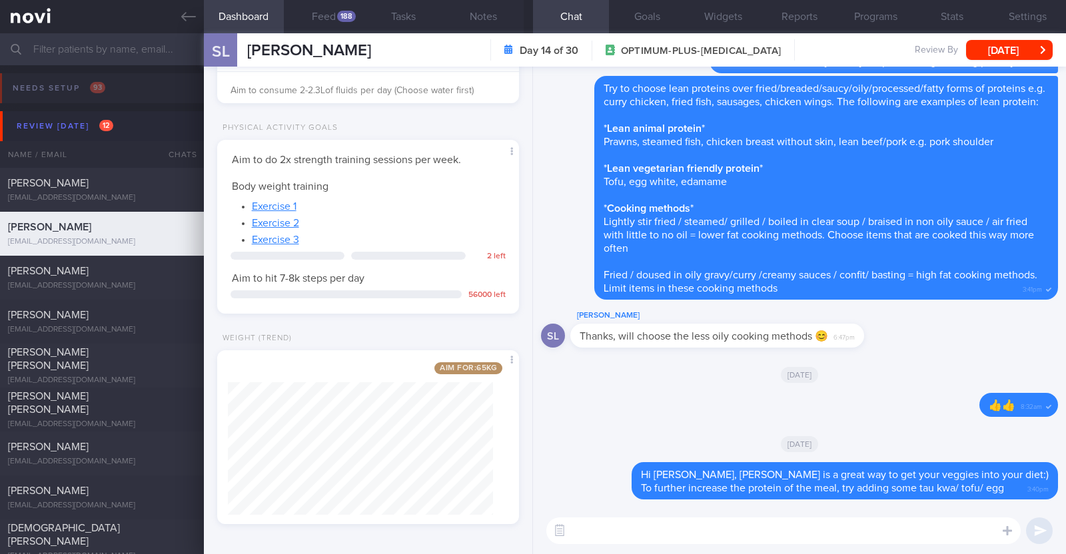
scroll to position [336, 0]
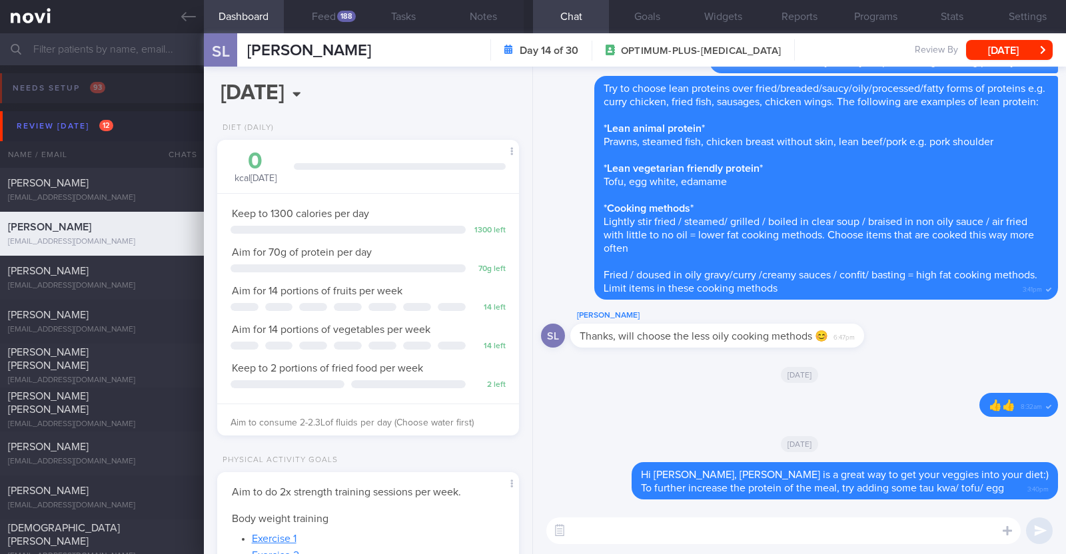
select select "8"
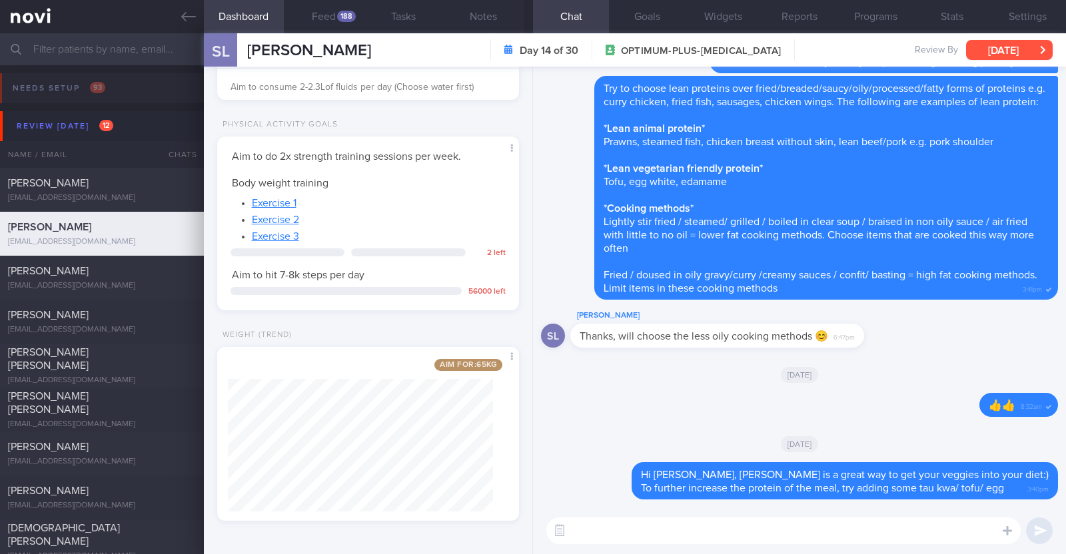
click at [987, 53] on button "[DATE]" at bounding box center [1009, 50] width 87 height 20
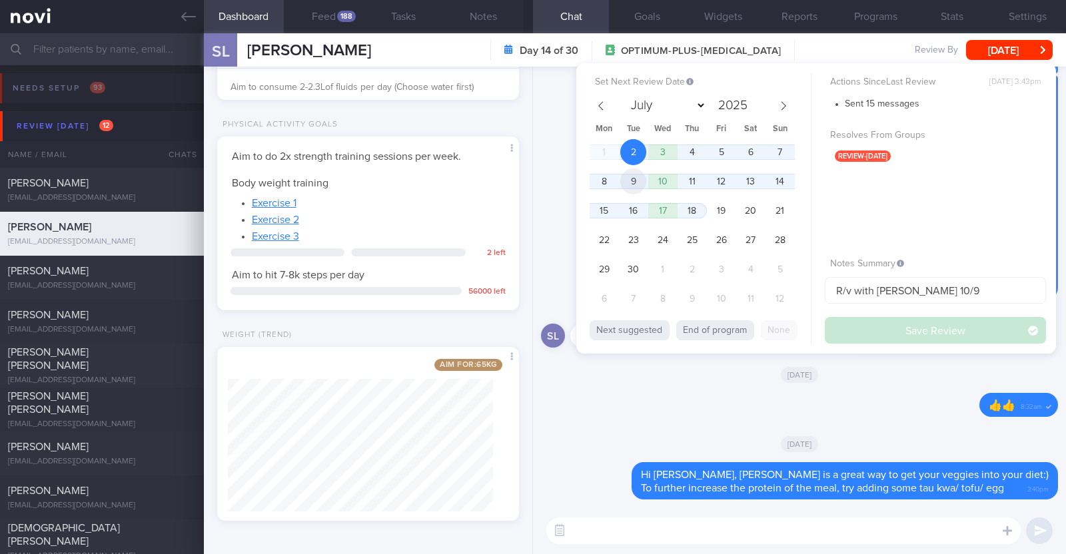
click at [633, 179] on span "9" at bounding box center [633, 182] width 26 height 26
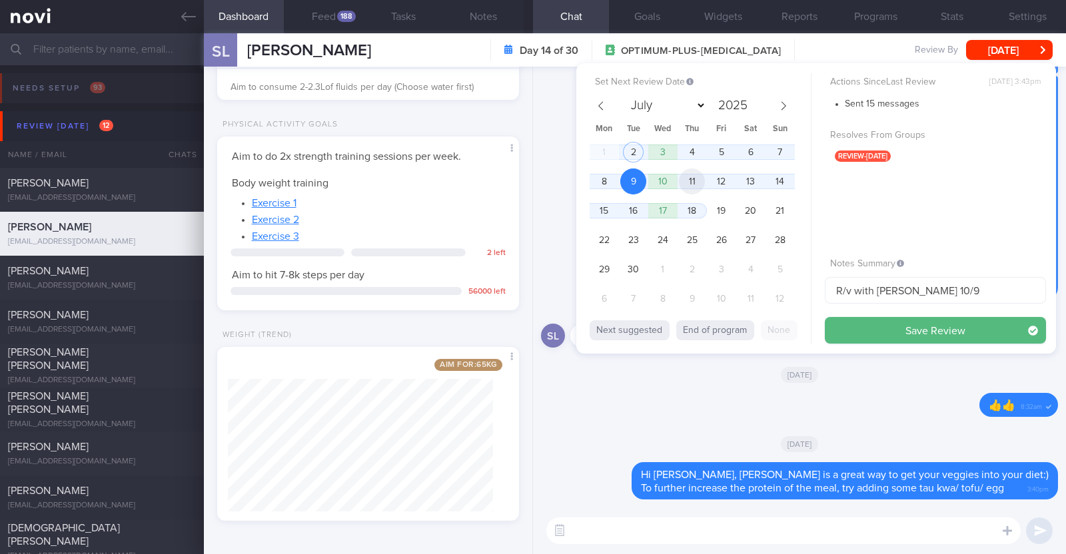
click at [705, 177] on span "11" at bounding box center [692, 182] width 26 height 26
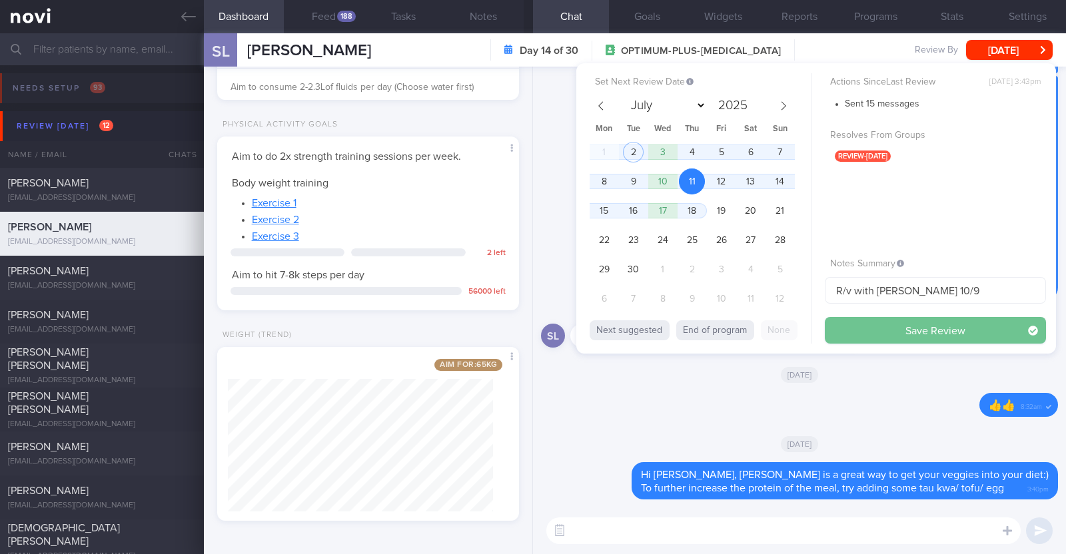
click at [923, 334] on button "Save Review" at bounding box center [935, 330] width 221 height 27
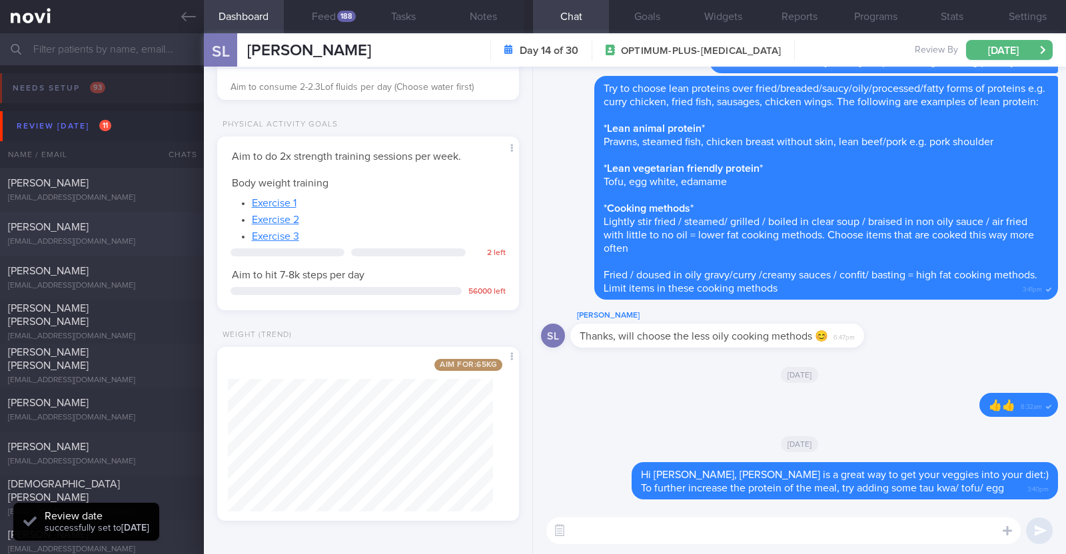
click at [119, 228] on div "Angelena Chan" at bounding box center [100, 227] width 185 height 13
type input "R/v with Dr Kyle on 1/9. R/v 2/9"
type textarea "59F Nil PMHx Mounjaro 10mg Walking the dog (30min) daily, Aqua spin (50-60min) …"
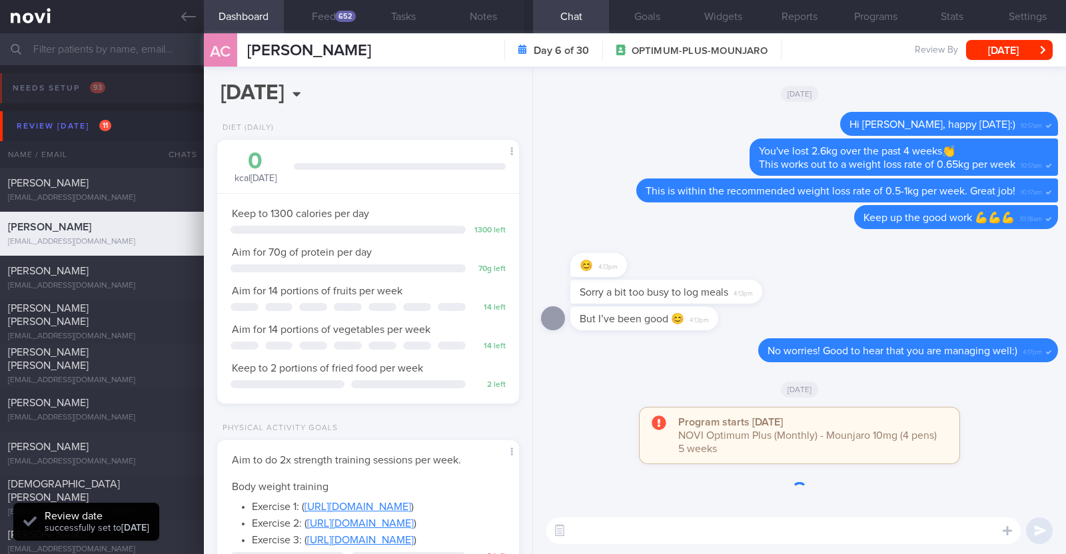
scroll to position [151, 265]
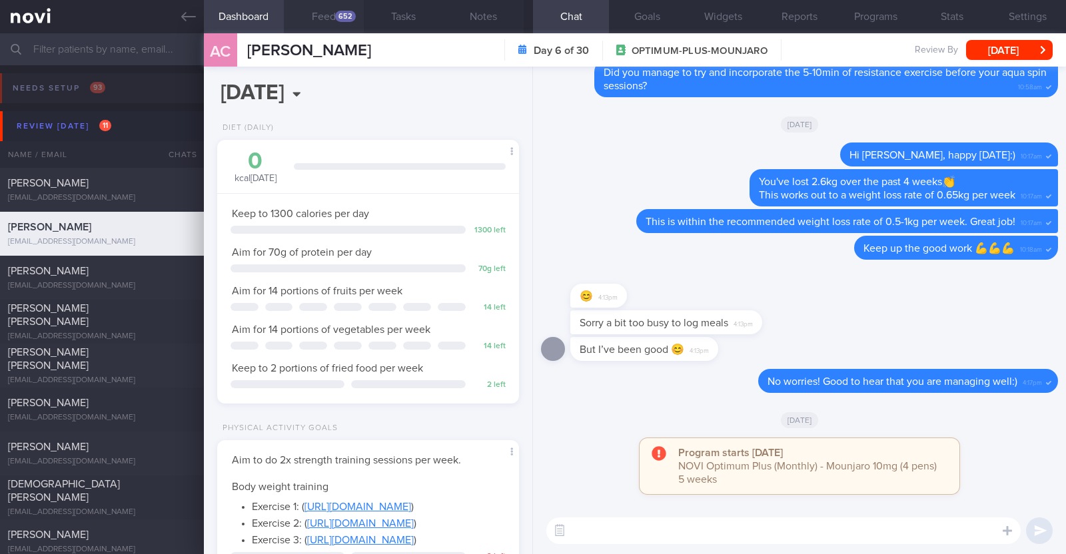
click at [350, 23] on button "Feed 652" at bounding box center [324, 16] width 80 height 33
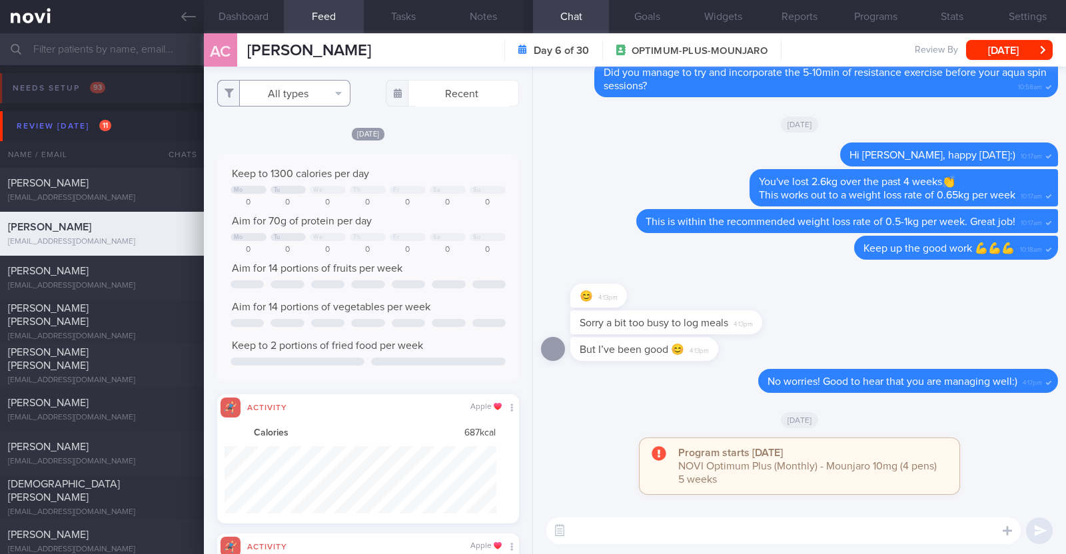
click at [296, 95] on button "All types" at bounding box center [283, 93] width 133 height 27
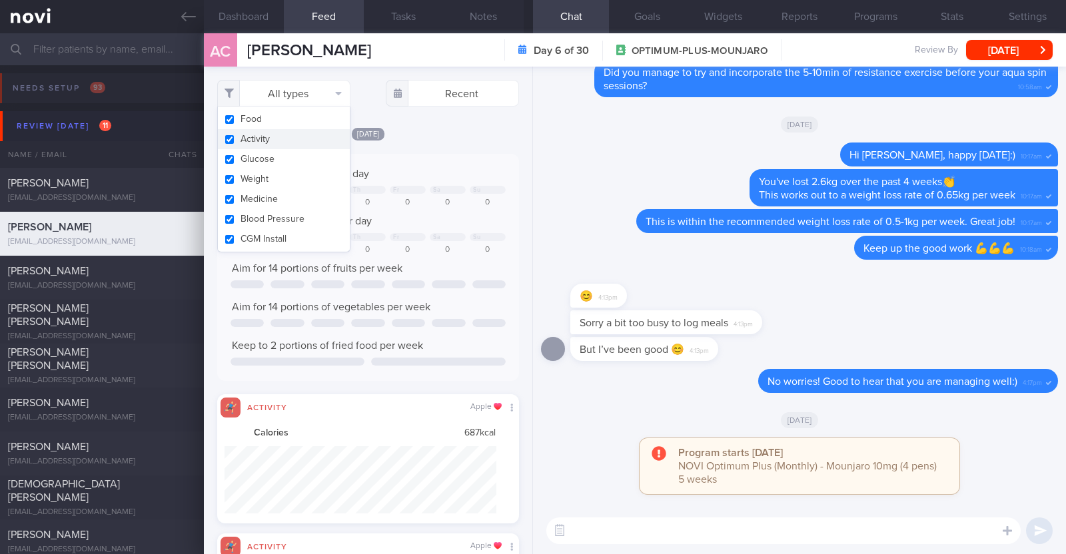
click at [286, 141] on button "Activity" at bounding box center [284, 139] width 132 height 20
checkbox input "false"
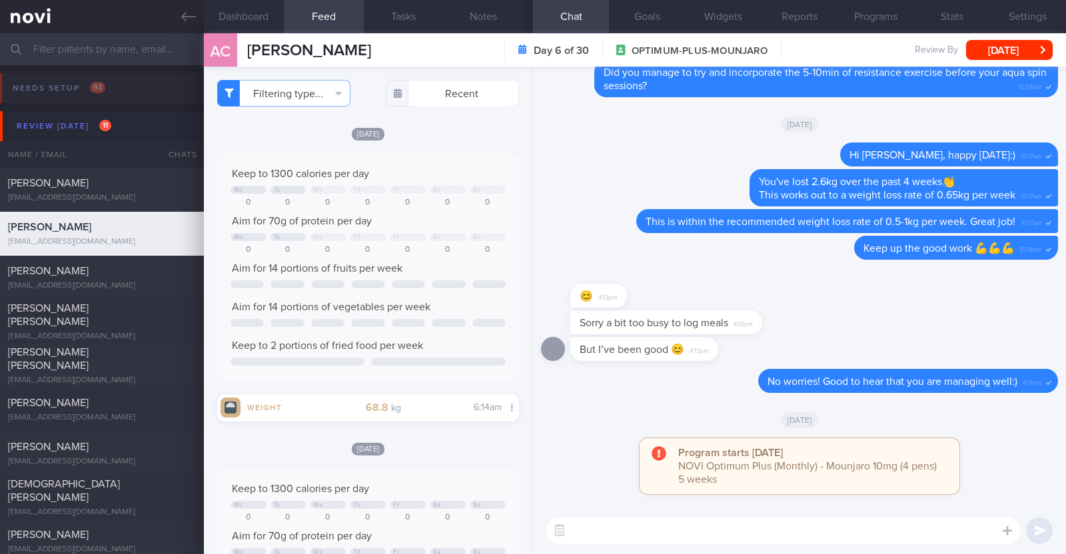
click at [436, 125] on div "Filtering type... Food Activity Glucose Weight Medicine Blood Pressure CGM Inst…" at bounding box center [368, 311] width 328 height 488
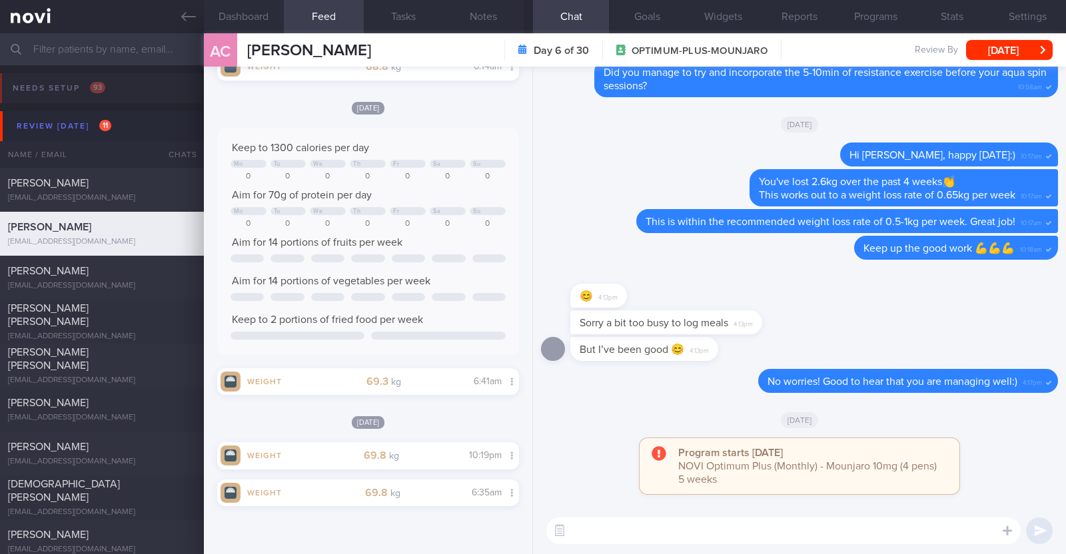
scroll to position [113, 0]
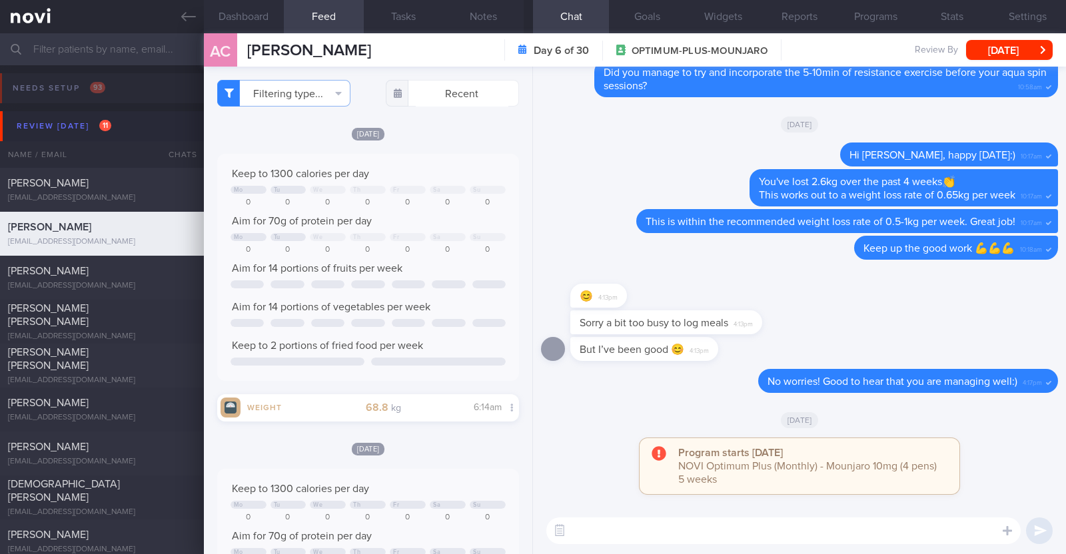
click at [820, 534] on textarea at bounding box center [783, 531] width 474 height 27
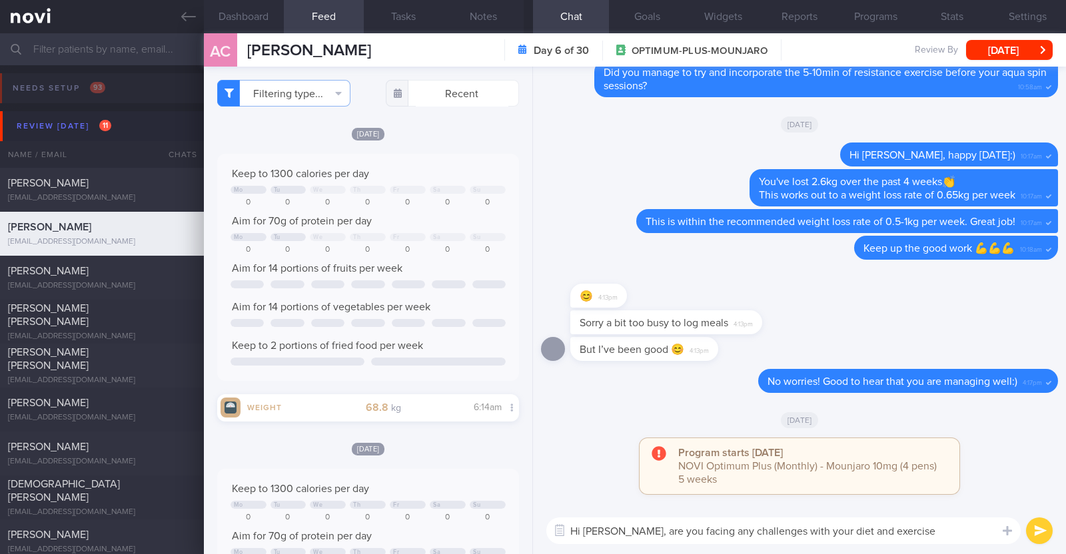
type textarea "Hi Angelena, are you facing any challenges with your diet and exercise?"
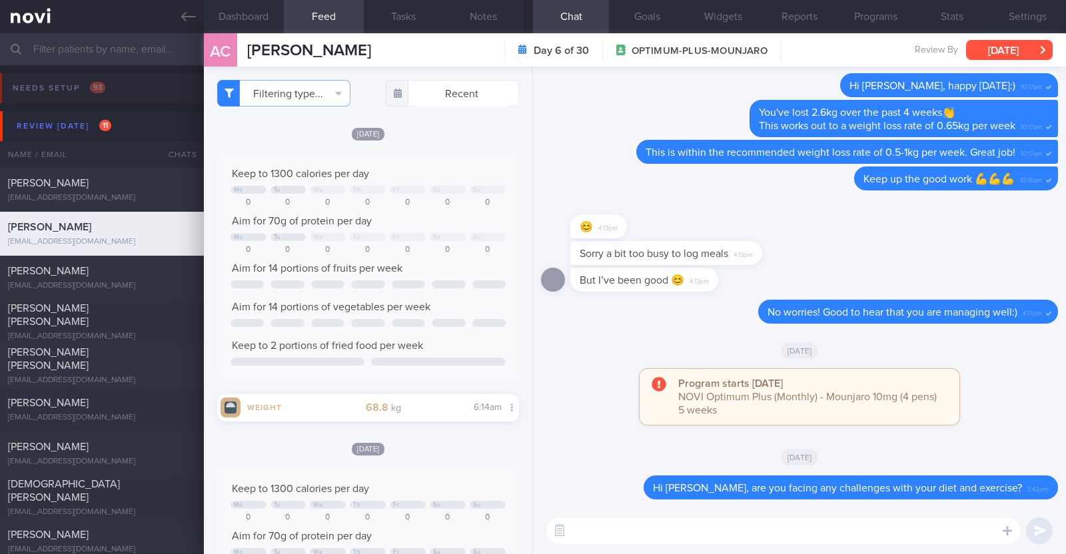
click at [1021, 46] on button "[DATE]" at bounding box center [1009, 50] width 87 height 20
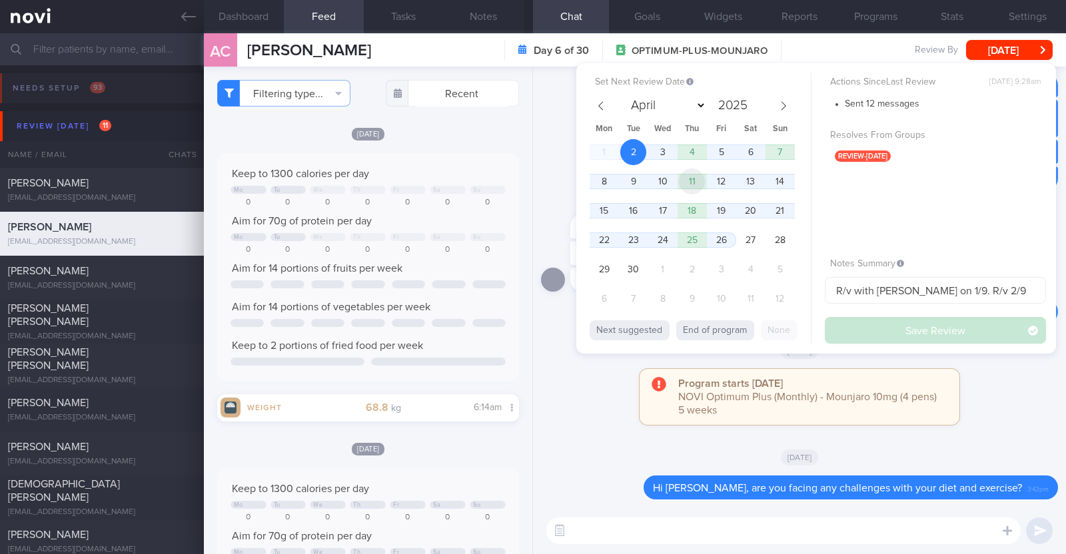
click at [693, 177] on span "11" at bounding box center [692, 182] width 26 height 26
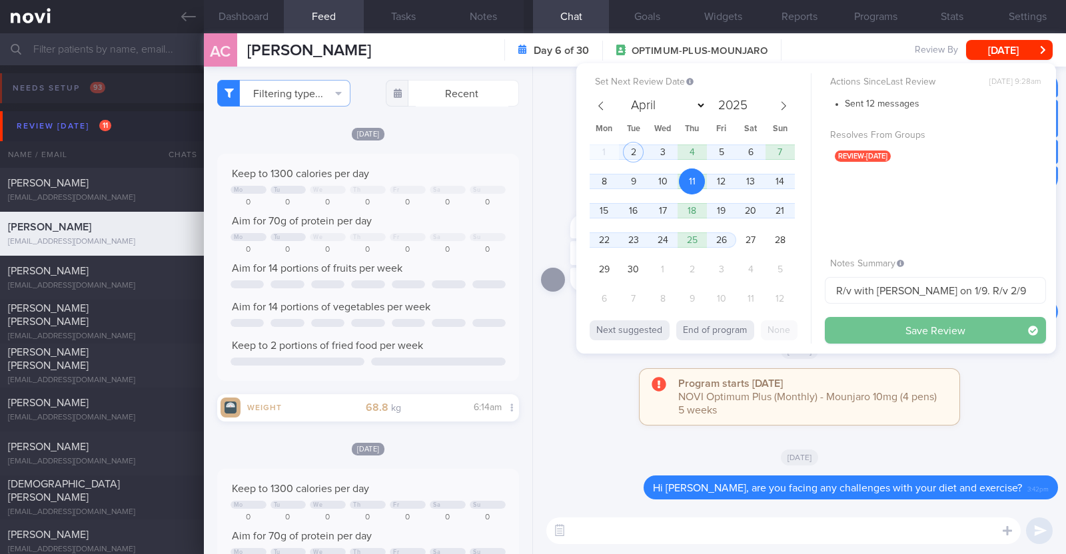
click at [848, 326] on button "Save Review" at bounding box center [935, 330] width 221 height 27
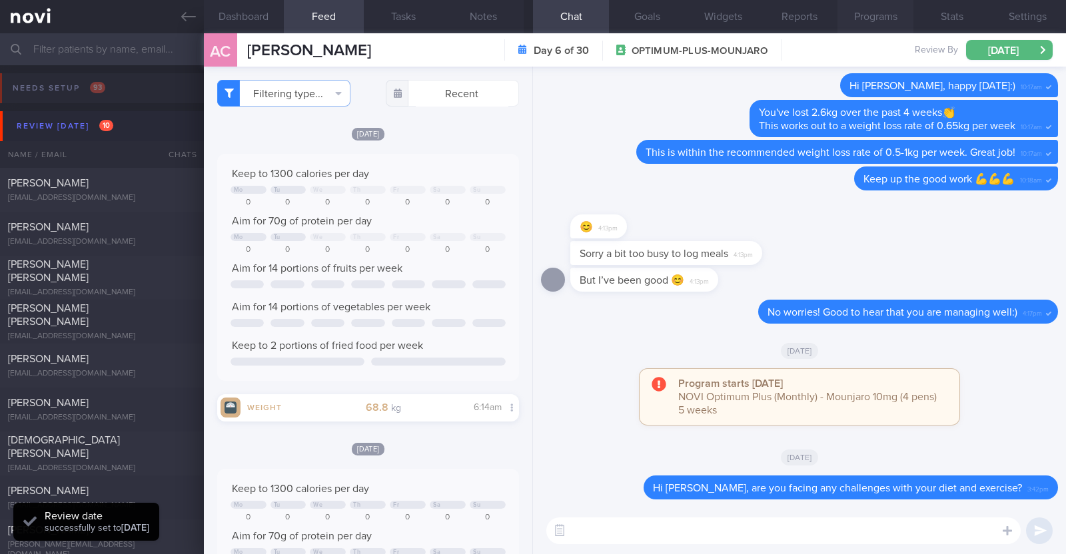
click at [870, 17] on button "Programs" at bounding box center [876, 16] width 76 height 33
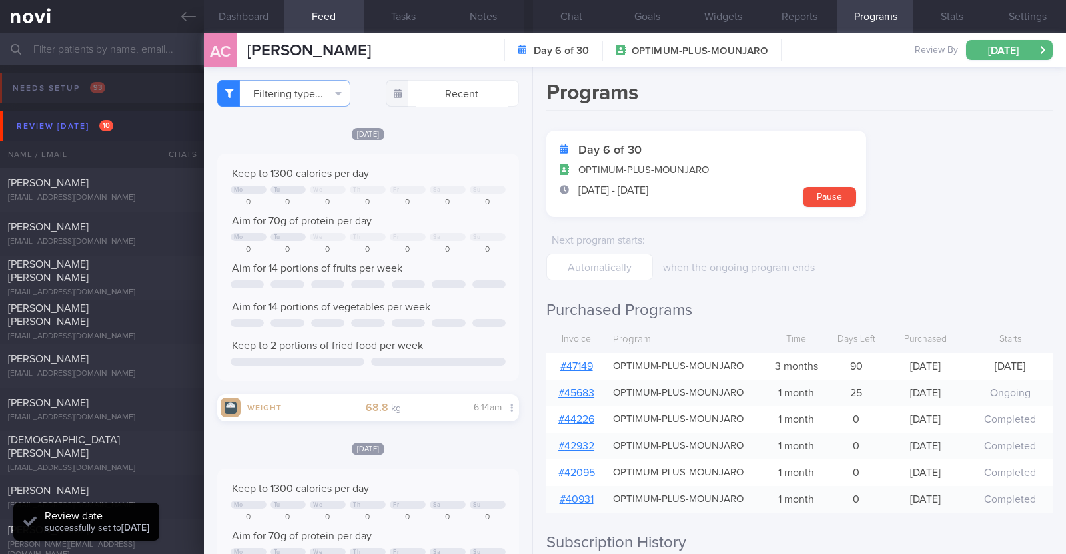
click at [582, 368] on link "# 47149" at bounding box center [576, 366] width 33 height 11
click at [467, 25] on button "Notes" at bounding box center [484, 16] width 80 height 33
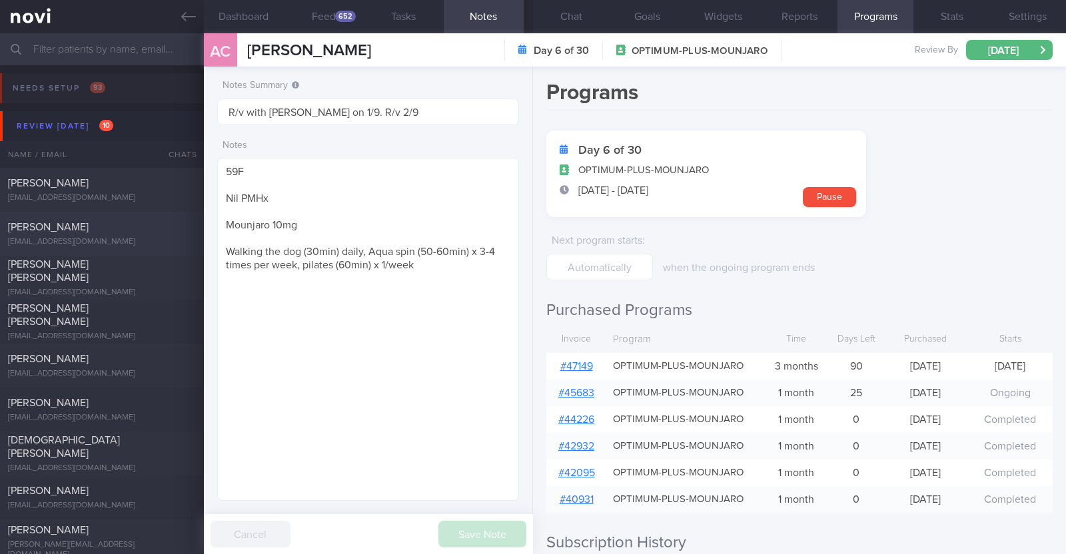
click at [136, 230] on div "Shaleni Nedumaran" at bounding box center [100, 227] width 185 height 13
type input "R/v with Dr Kyle on 17/9."
type textarea "43F Comorbidities: Sleeve gastrectomy (2016) Nil meds/ supplements Mounjaro 2.5…"
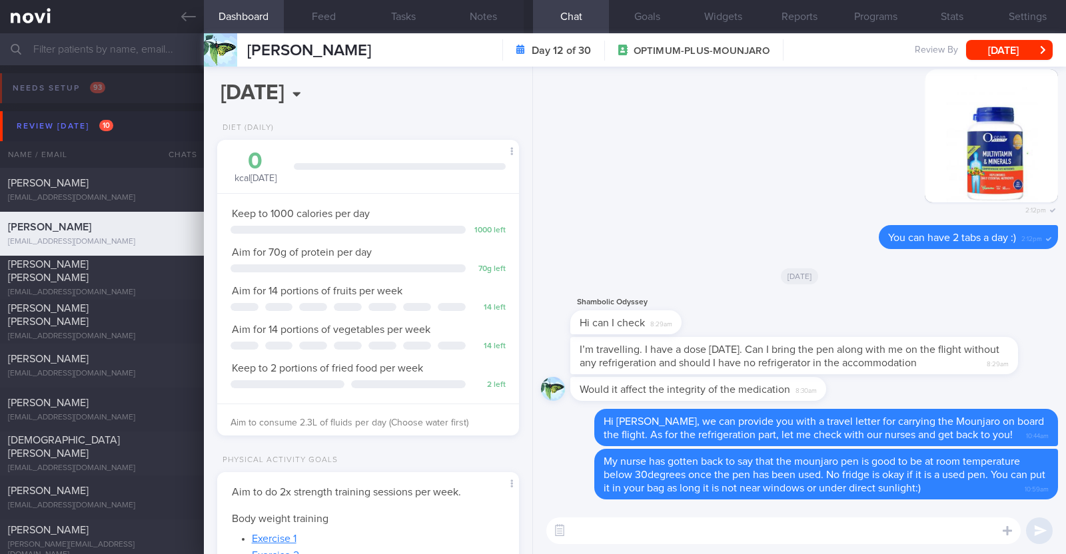
click at [629, 540] on textarea at bounding box center [783, 531] width 474 height 27
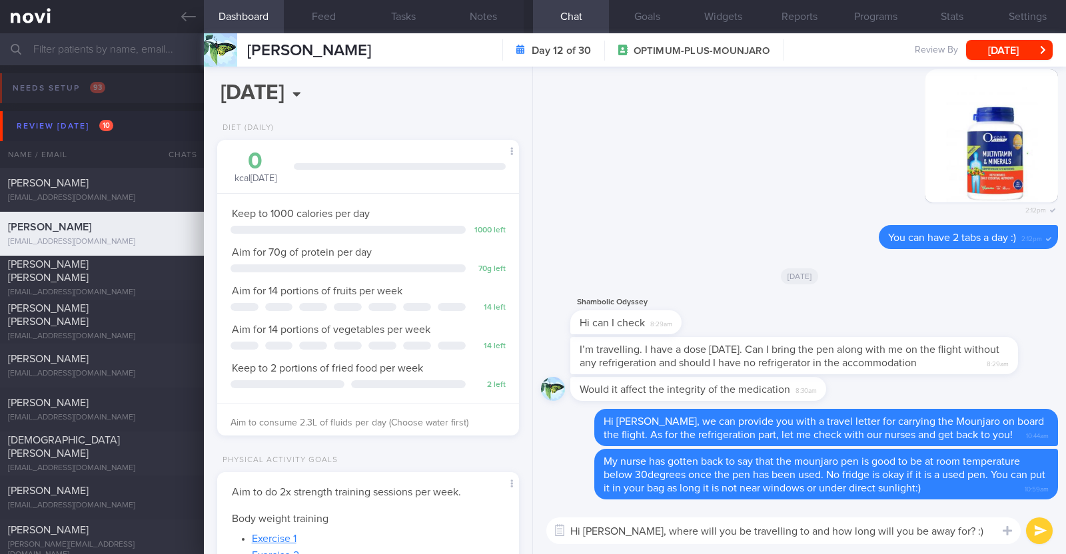
type textarea "Hi Shaleni, where will you be travelling to and how long will you be away for? …"
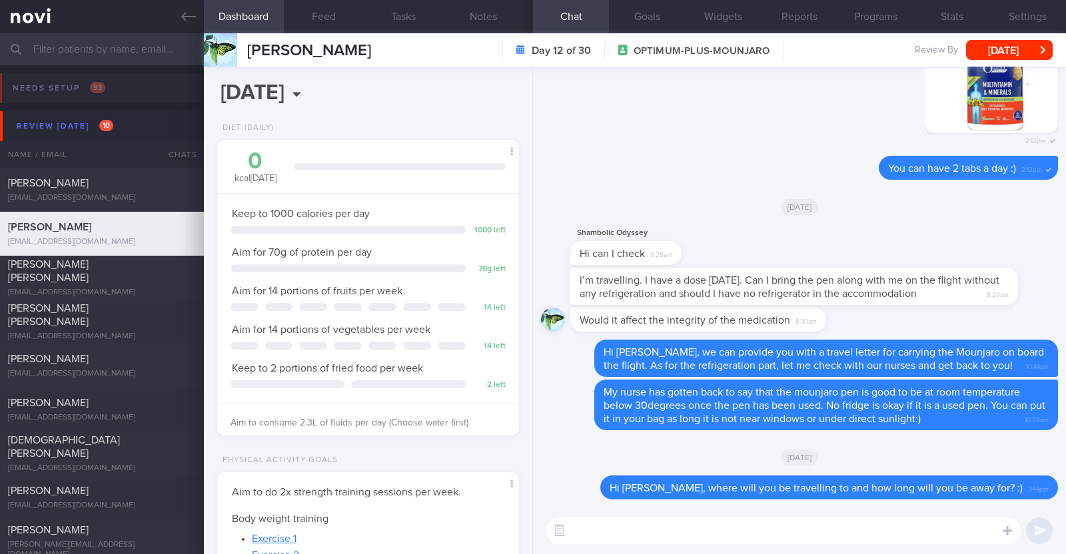
paste textarea "Tips to eat healthy when traveling for leisure/work - Focus on your overall int…"
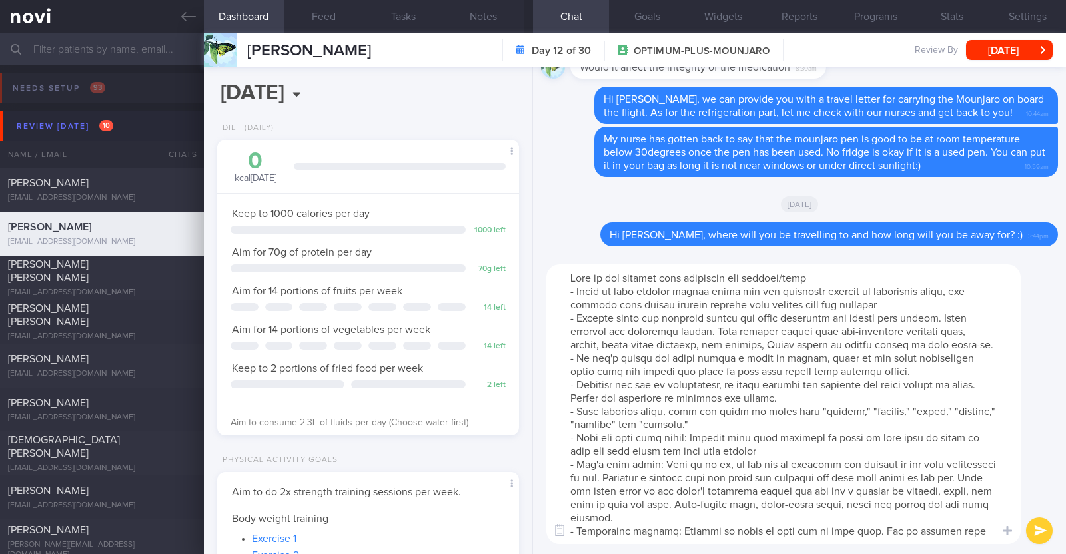
click at [569, 283] on textarea at bounding box center [783, 405] width 474 height 280
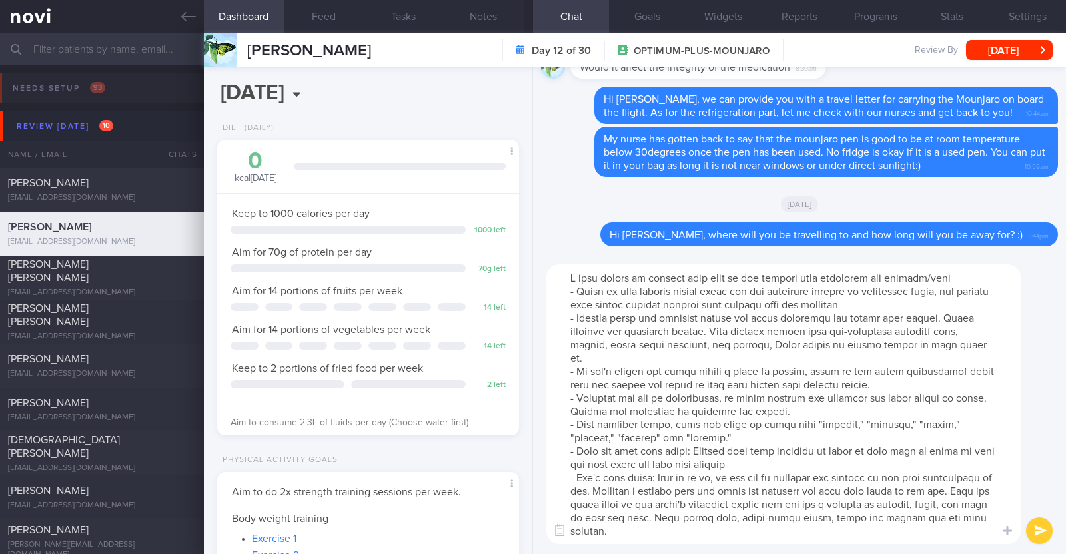
drag, startPoint x: 944, startPoint y: 277, endPoint x: 865, endPoint y: 279, distance: 79.3
click at [865, 279] on textarea at bounding box center [783, 405] width 474 height 280
drag, startPoint x: 566, startPoint y: 318, endPoint x: 916, endPoint y: 371, distance: 353.9
click at [916, 371] on textarea at bounding box center [783, 405] width 474 height 280
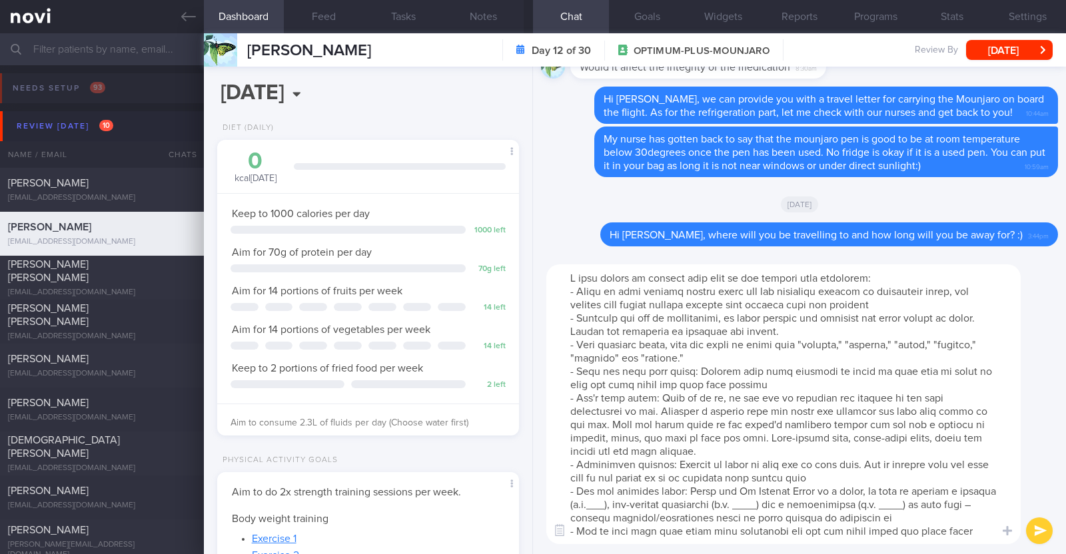
scroll to position [83, 0]
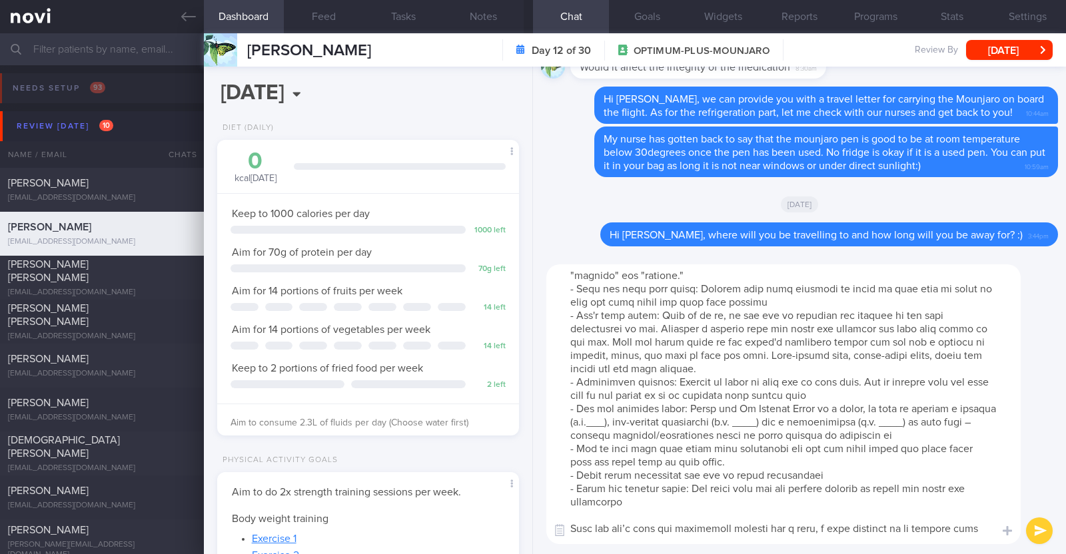
drag, startPoint x: 562, startPoint y: 411, endPoint x: 967, endPoint y: 434, distance: 406.5
click at [967, 434] on textarea at bounding box center [783, 405] width 474 height 280
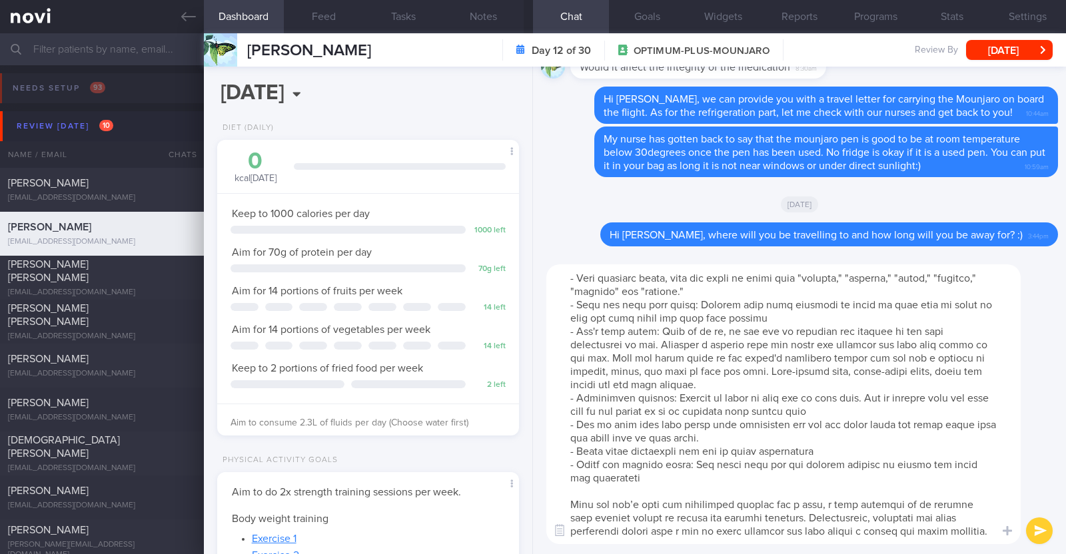
scroll to position [79, 0]
drag, startPoint x: 564, startPoint y: 416, endPoint x: 703, endPoint y: 426, distance: 139.7
click at [703, 426] on textarea at bounding box center [783, 405] width 474 height 280
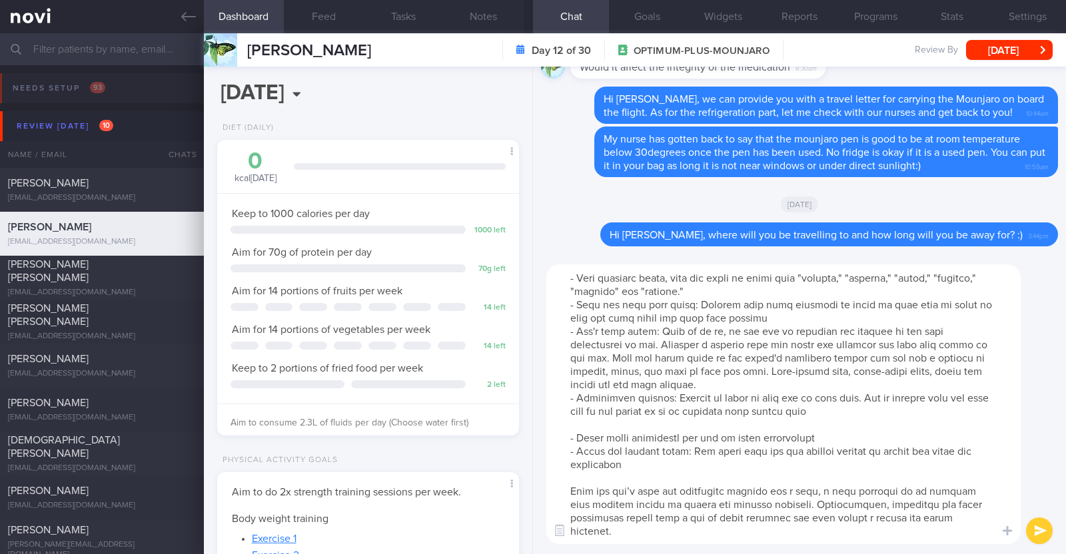
scroll to position [66, 0]
type textarea "I just wanted to provide some tips to eat healthy when traveling: - Focus on yo…"
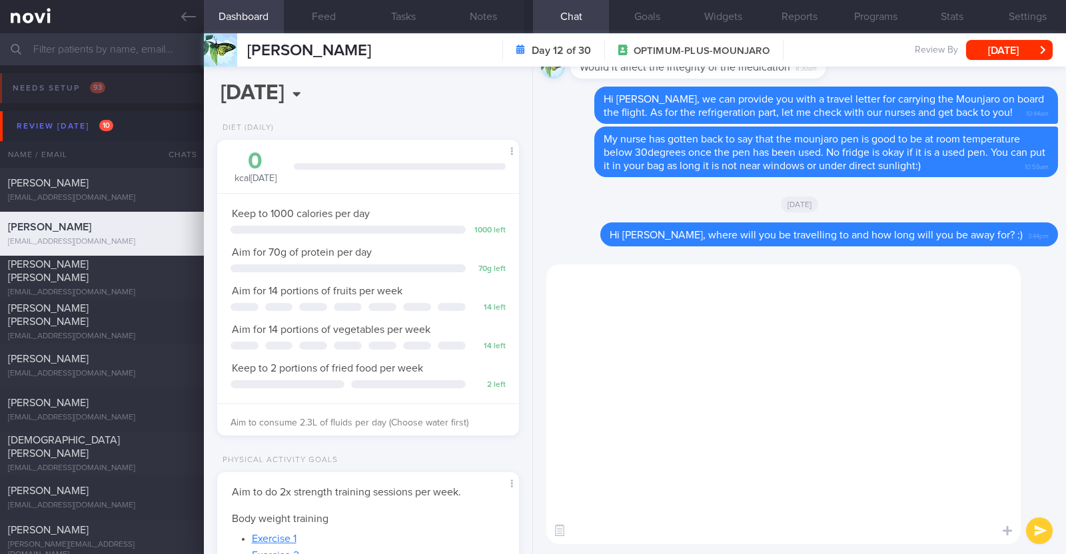
scroll to position [0, 0]
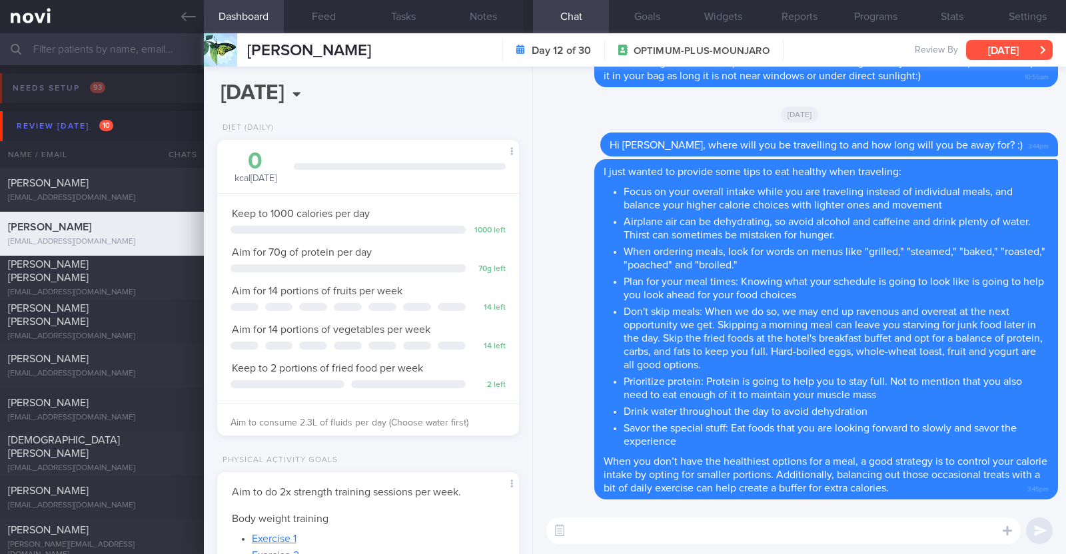
click at [1006, 48] on button "[DATE]" at bounding box center [1009, 50] width 87 height 20
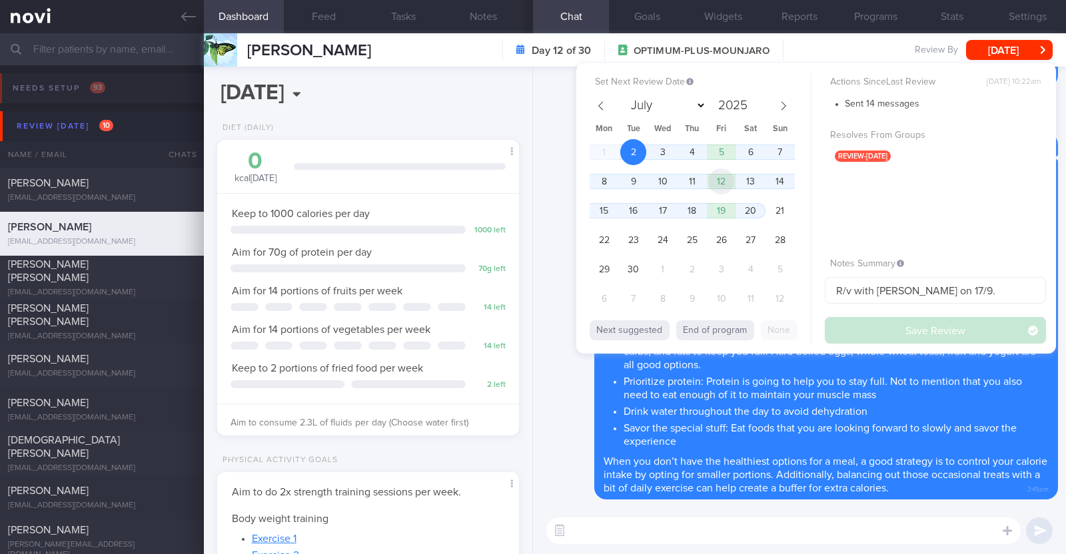
click at [729, 187] on span "12" at bounding box center [721, 182] width 26 height 26
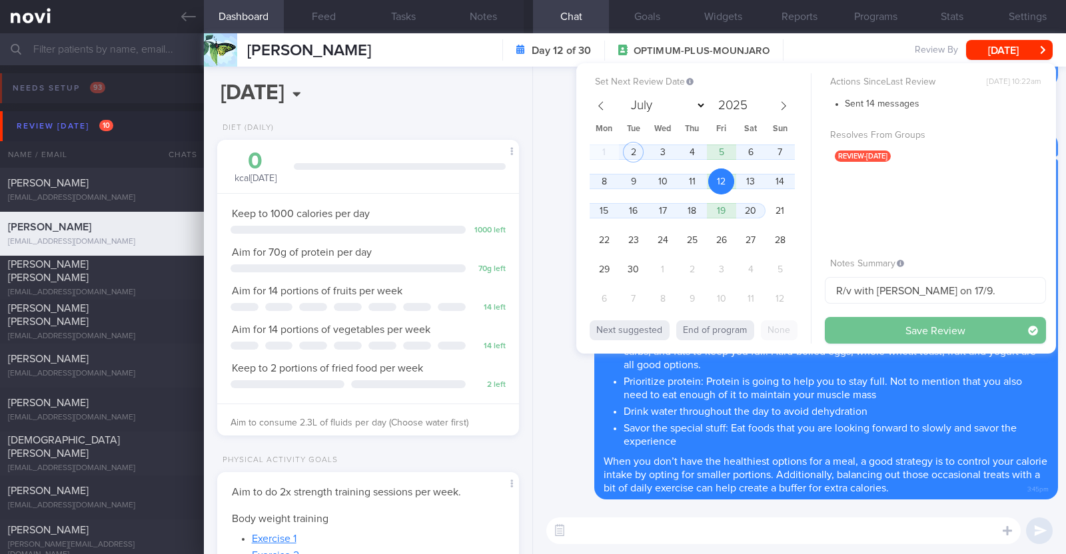
click at [879, 330] on button "Save Review" at bounding box center [935, 330] width 221 height 27
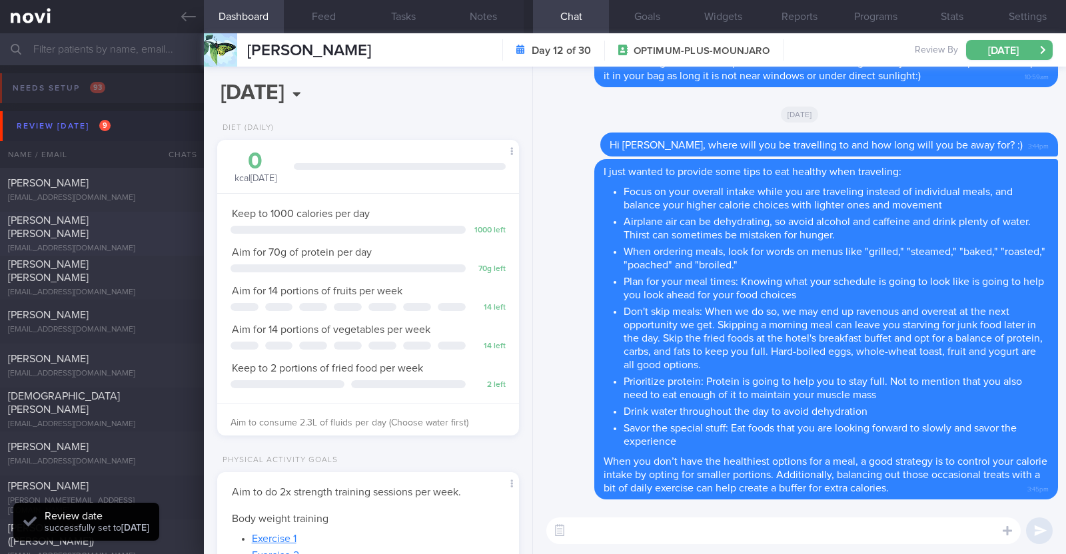
click at [115, 233] on div "[PERSON_NAME] [PERSON_NAME]" at bounding box center [100, 227] width 185 height 27
type textarea "45M Comorbidities: HLD (diagnosed 5 years ago, does not want to start on meds) …"
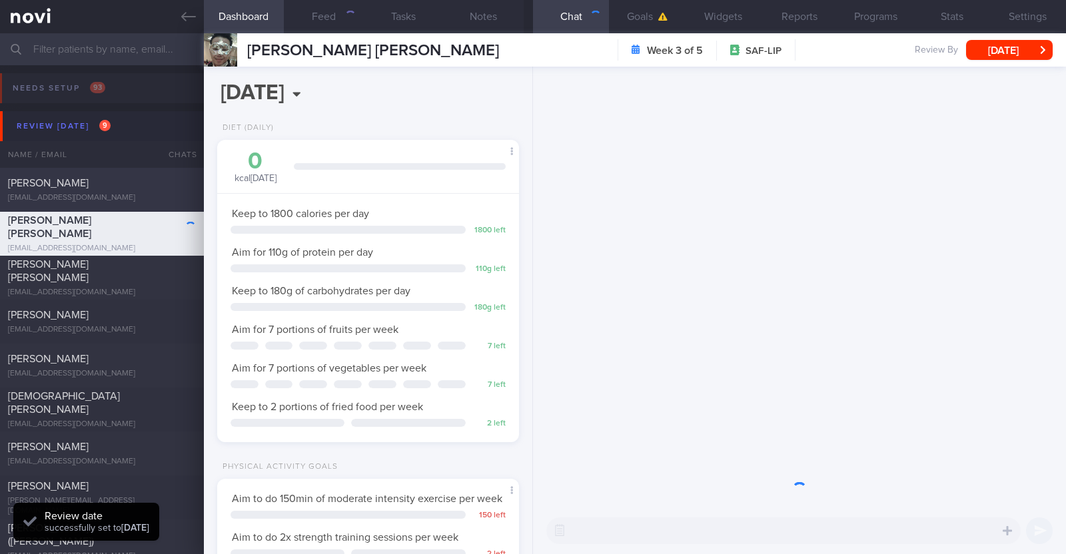
scroll to position [135, 270]
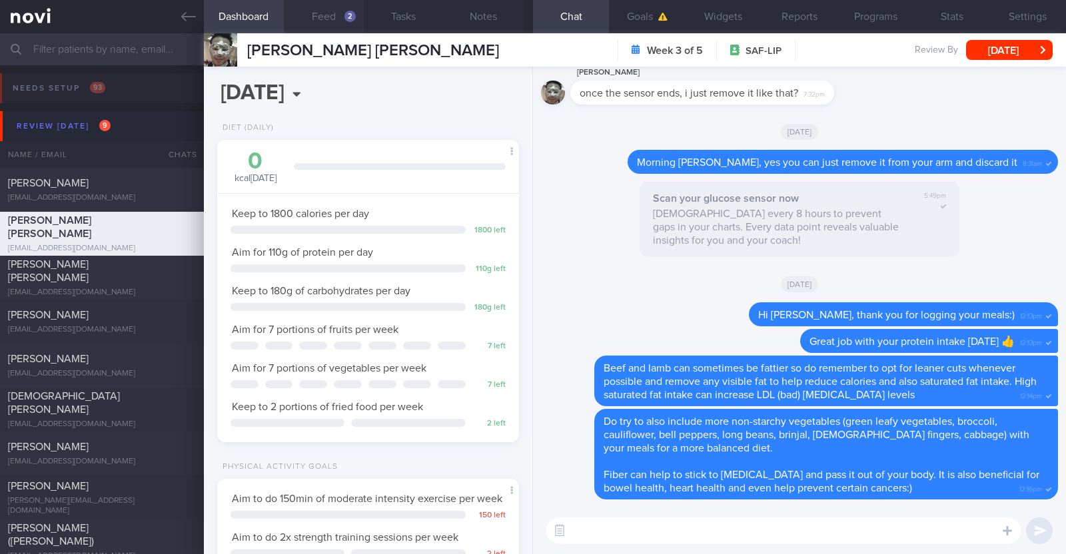
click at [333, 18] on button "Feed 2" at bounding box center [324, 16] width 80 height 33
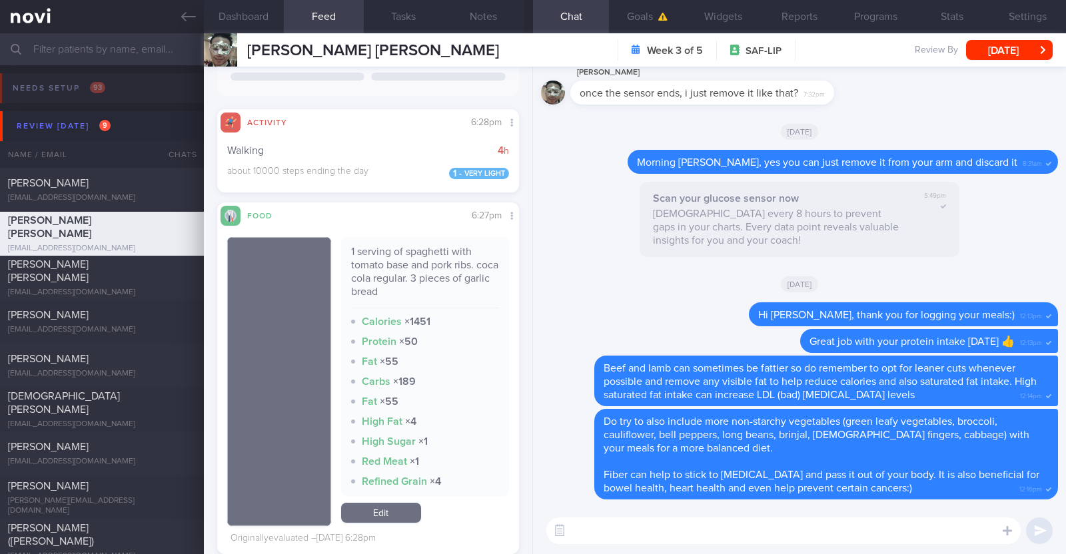
click at [620, 526] on textarea at bounding box center [783, 531] width 474 height 27
type textarea "Hi Johnathan, good job staying active"
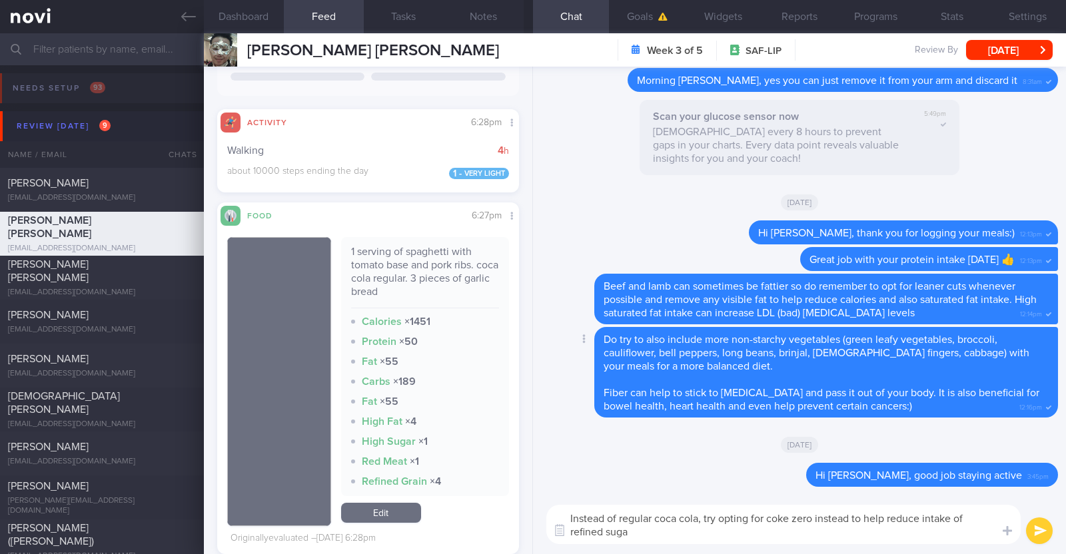
type textarea "Instead of regular coca cola, try opting for coke zero instead to help reduce i…"
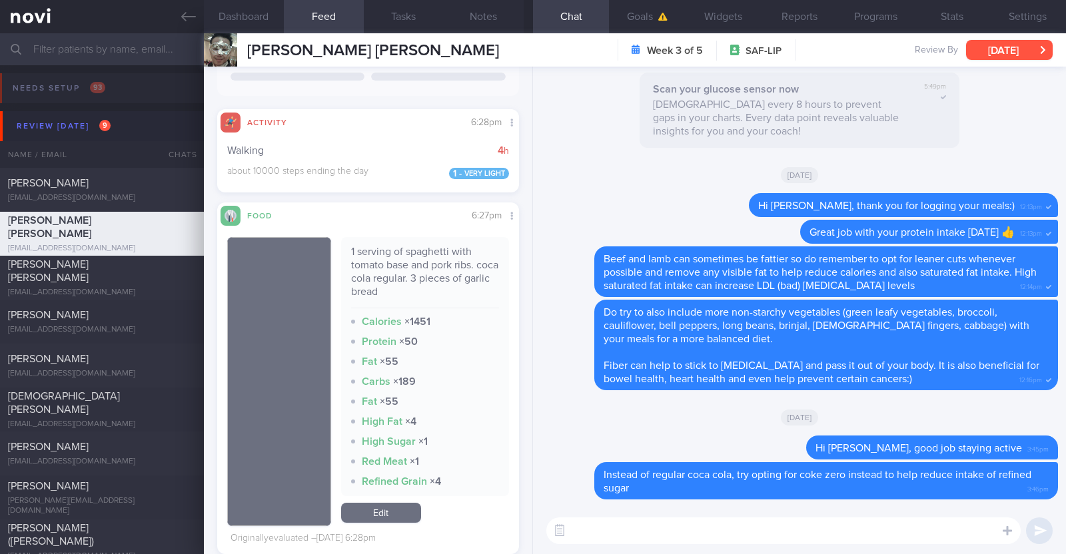
click at [1009, 49] on button "[DATE]" at bounding box center [1009, 50] width 87 height 20
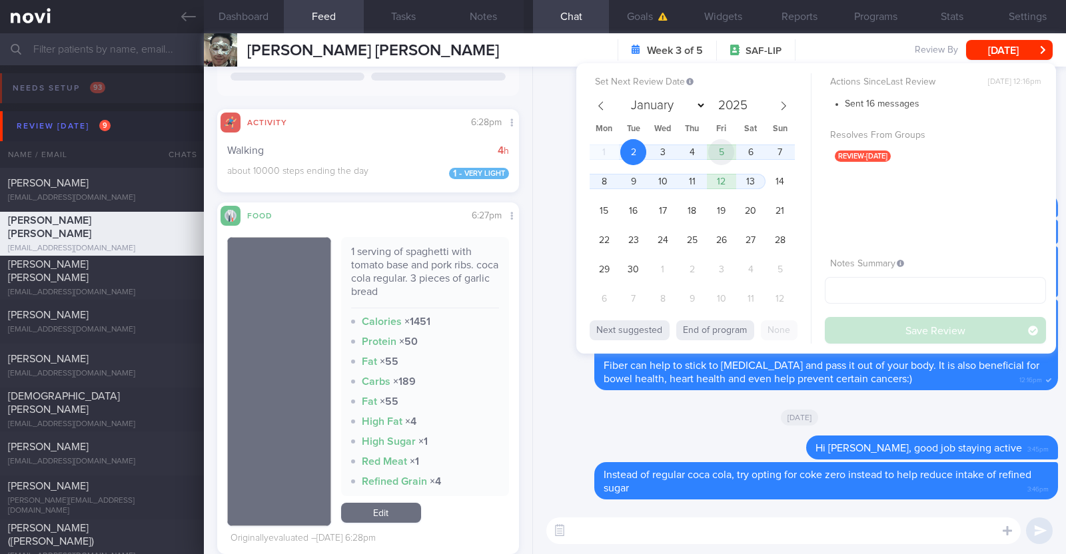
click at [720, 149] on span "5" at bounding box center [721, 152] width 26 height 26
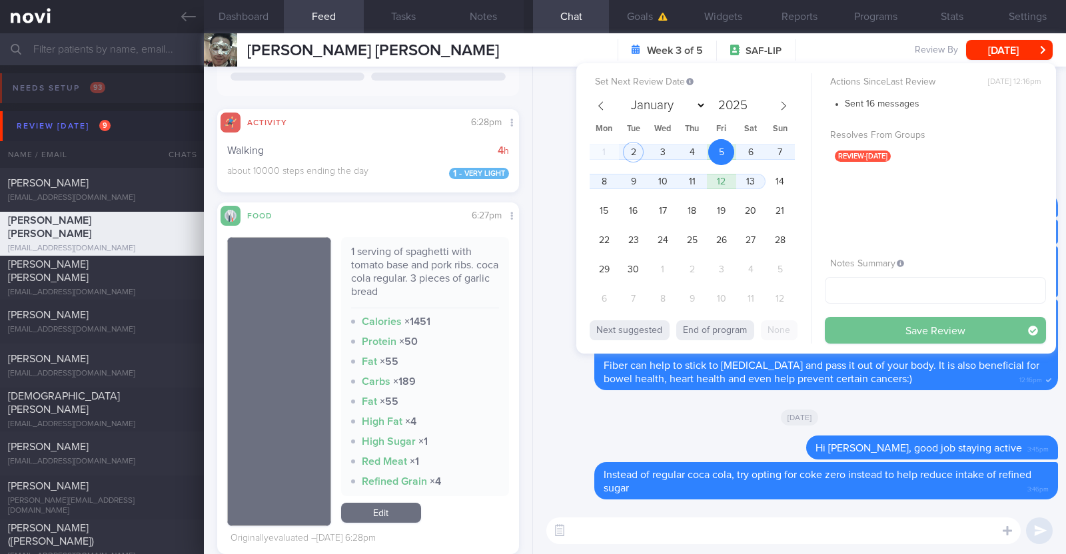
click at [874, 338] on button "Save Review" at bounding box center [935, 330] width 221 height 27
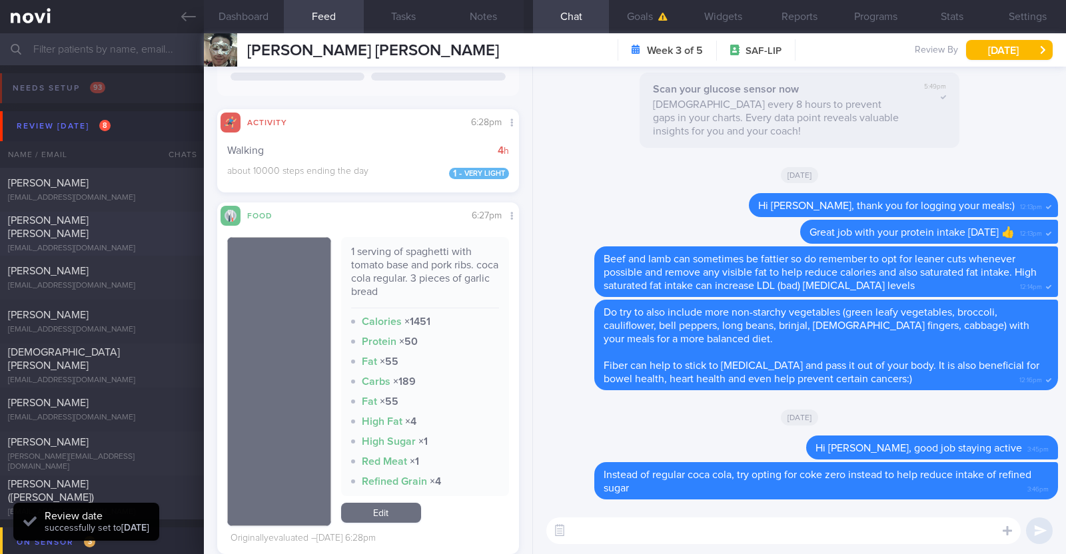
scroll to position [183, 277]
click at [113, 230] on div "[PERSON_NAME] [PERSON_NAME]" at bounding box center [100, 227] width 185 height 27
type textarea "43M Comorbidities: Degenerative disc L5-S1 HLD ?OSA (currently under investigat…"
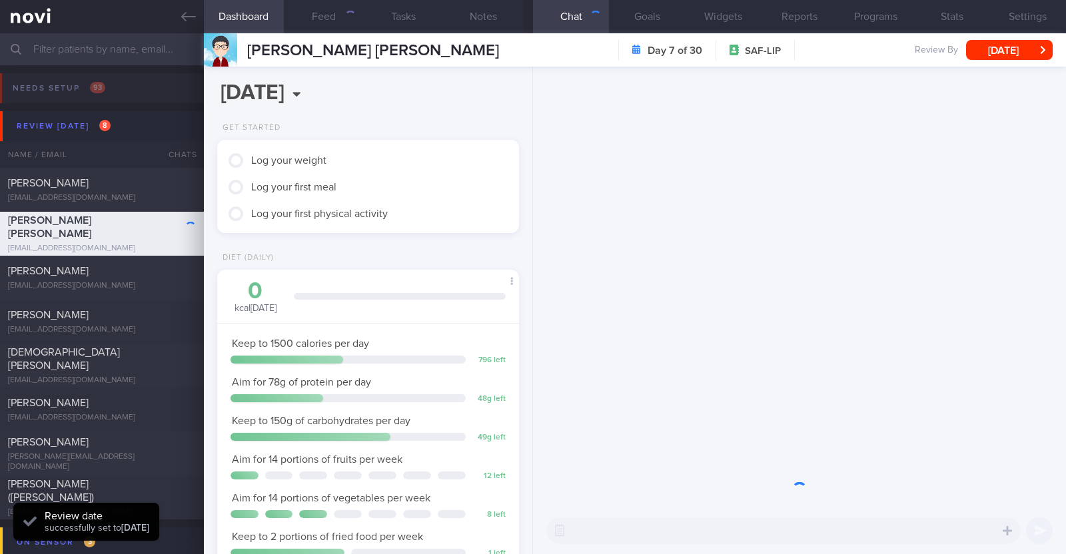
scroll to position [135, 270]
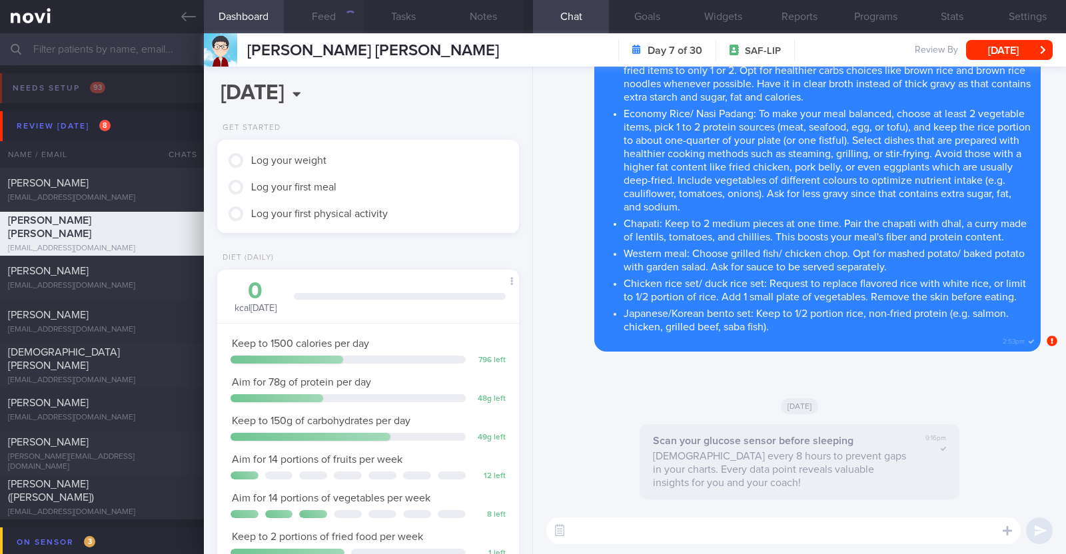
click at [346, 15] on div "button" at bounding box center [350, 16] width 12 height 12
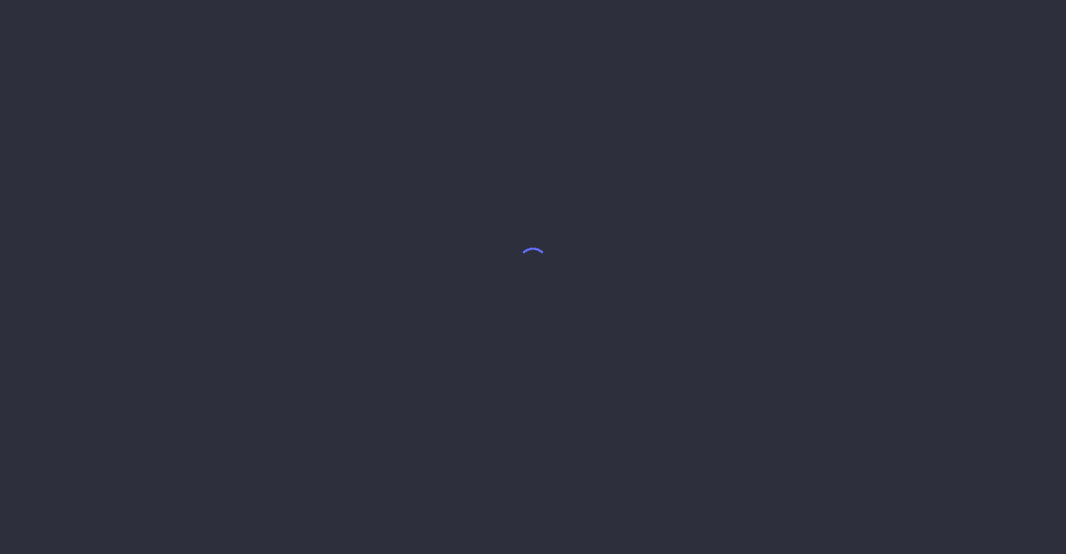
select select "8"
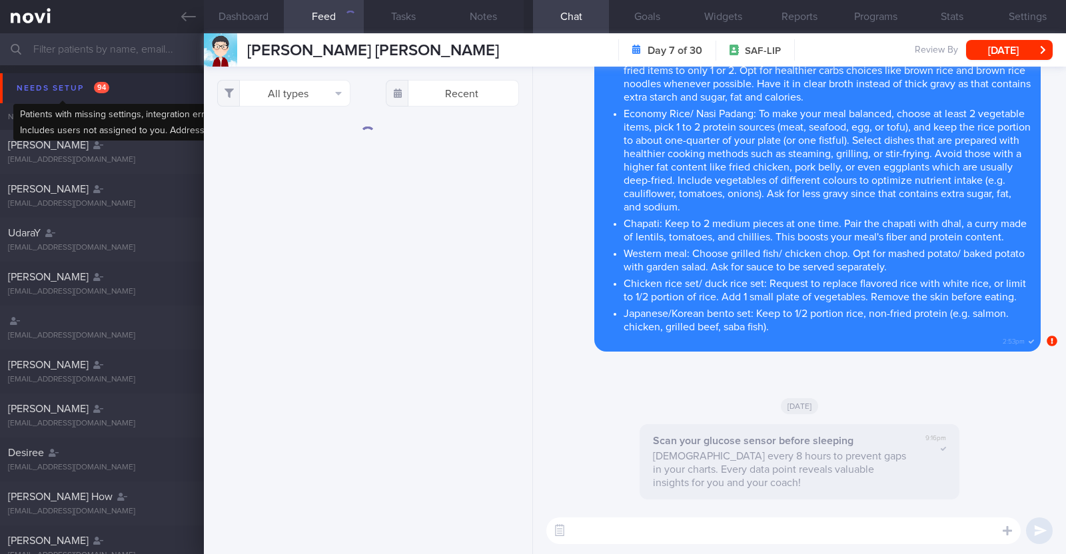
click at [47, 91] on div "Needs setup 94" at bounding box center [62, 88] width 99 height 18
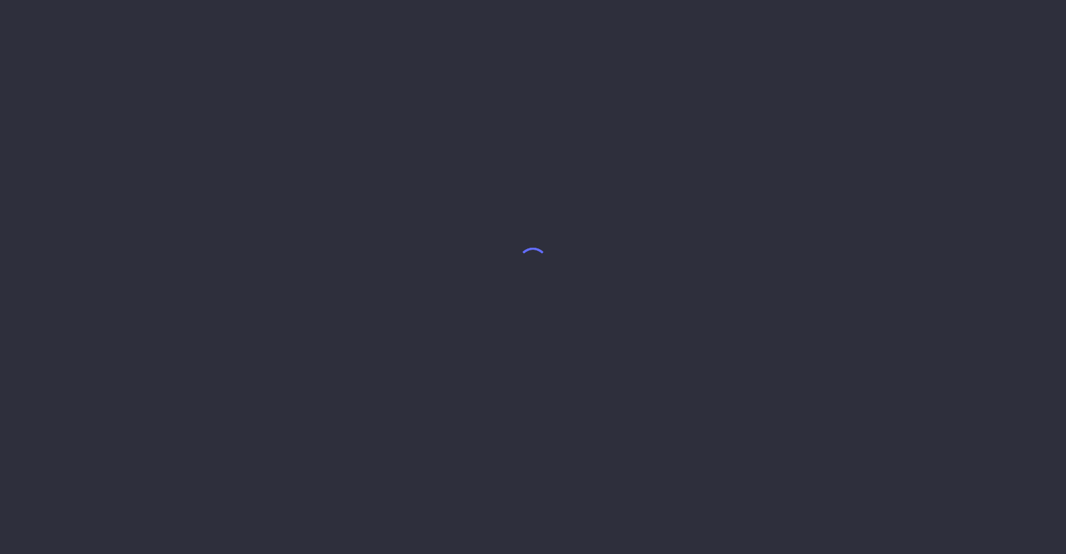
select select "8"
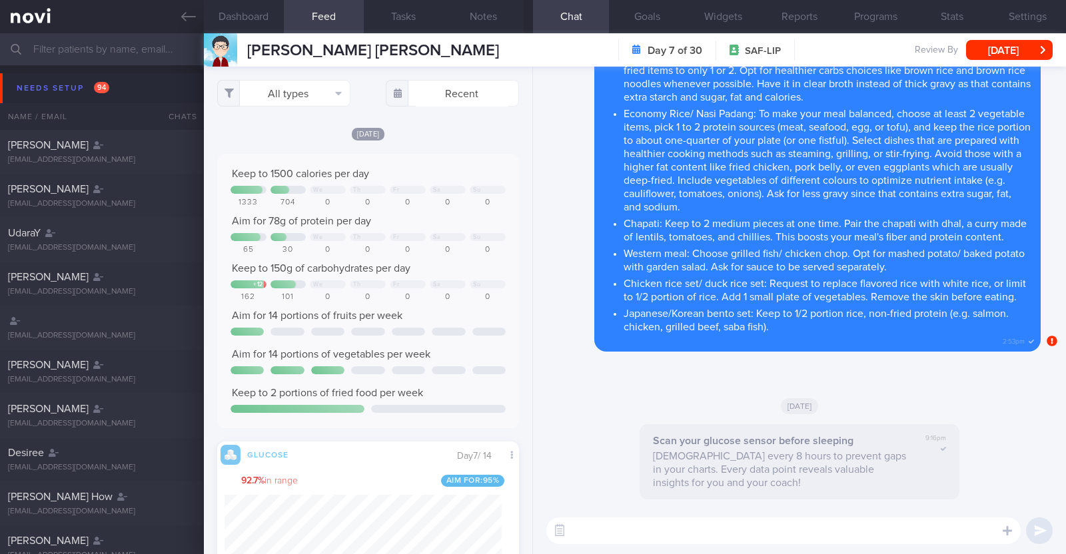
click at [292, 95] on button "All types" at bounding box center [283, 93] width 133 height 27
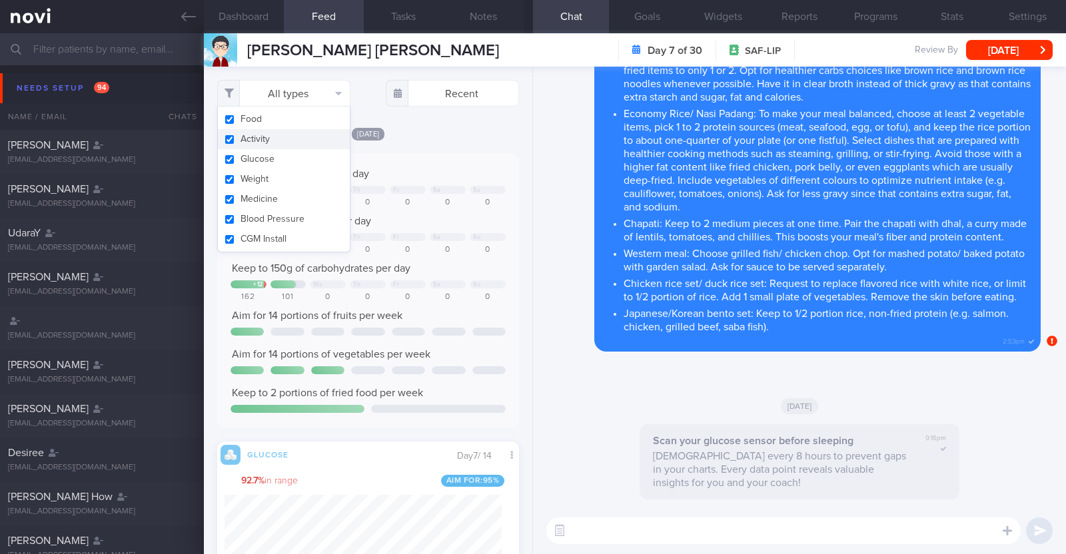
click at [270, 138] on button "Activity" at bounding box center [284, 139] width 132 height 20
checkbox input "false"
click at [416, 128] on div "[DATE]" at bounding box center [368, 134] width 302 height 14
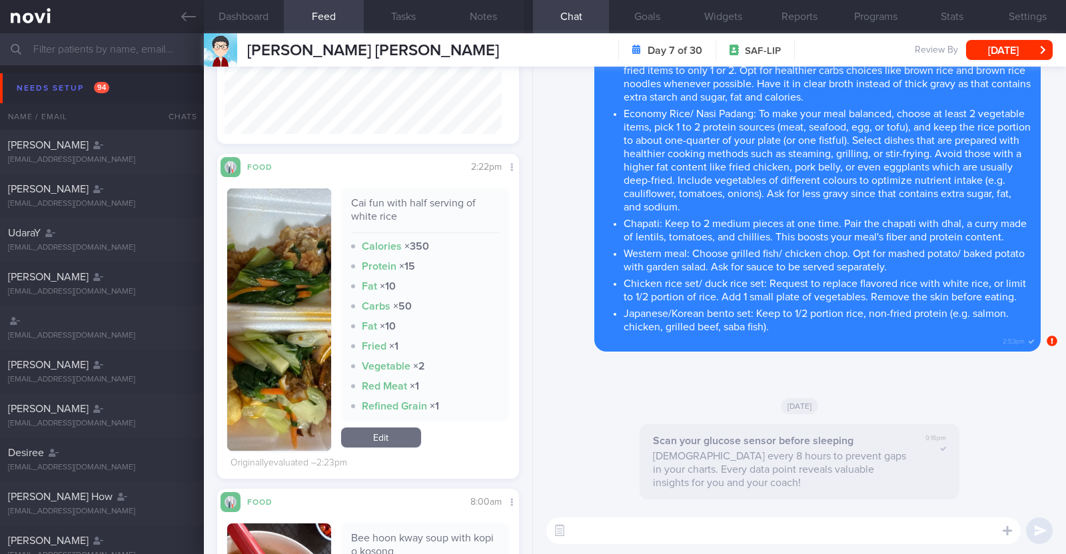
scroll to position [582, 0]
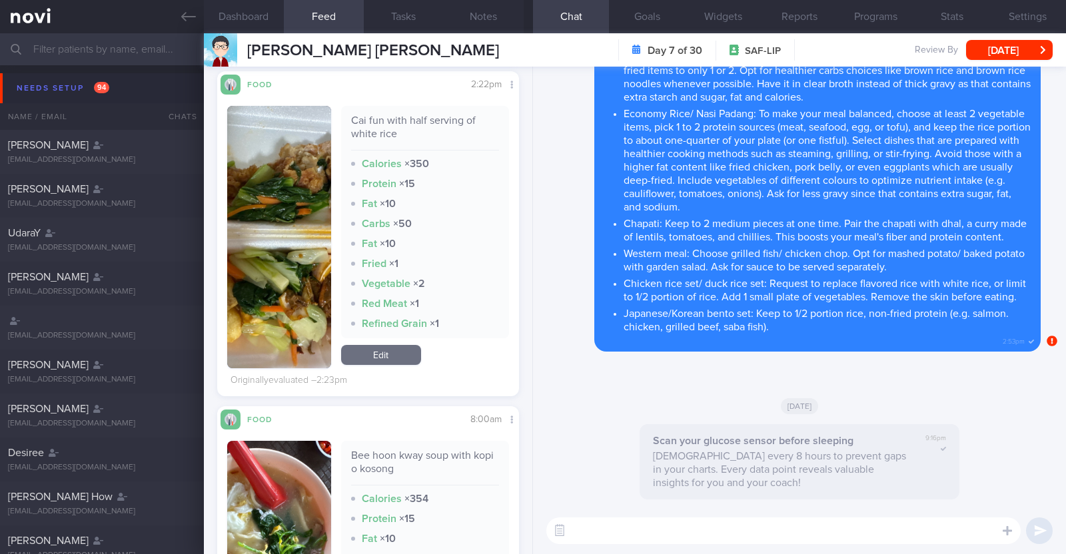
click at [296, 305] on img "button" at bounding box center [279, 237] width 104 height 263
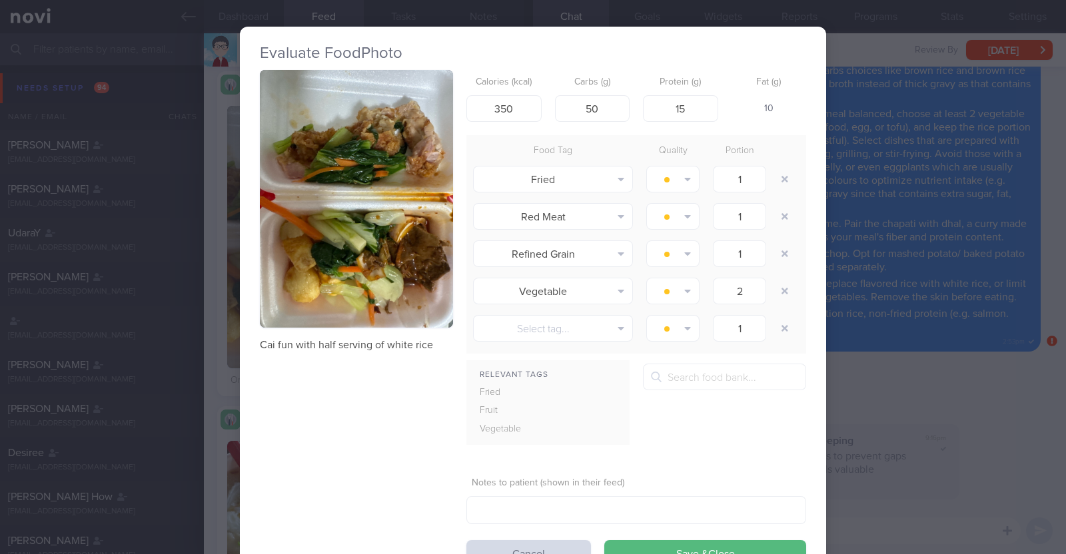
click at [216, 295] on div "Evaluate Food Photo Cai fun with half serving of white rice Calories (kcal) 350…" at bounding box center [533, 277] width 1066 height 554
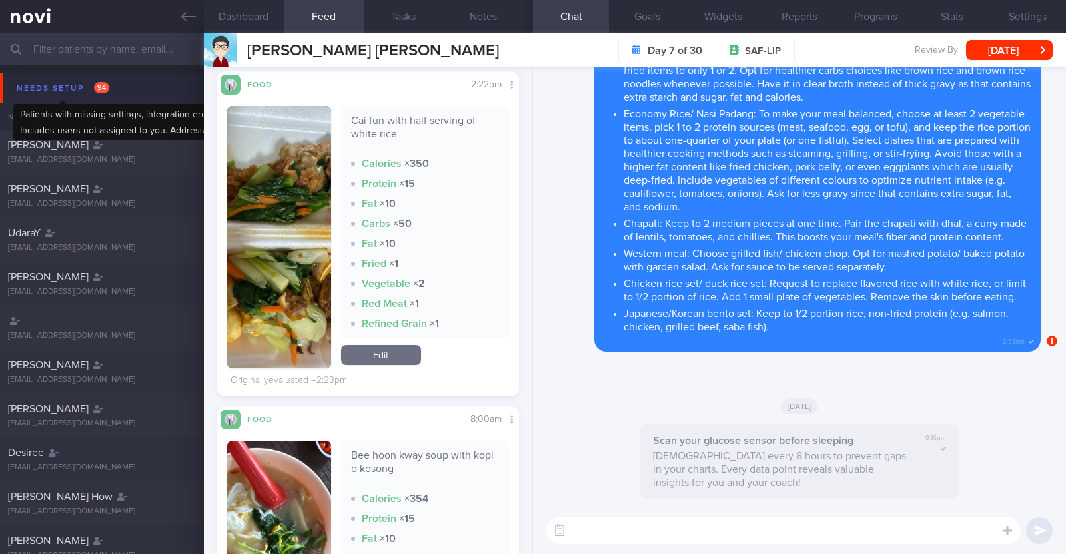
click at [53, 79] on div "Needs setup 94" at bounding box center [62, 88] width 99 height 18
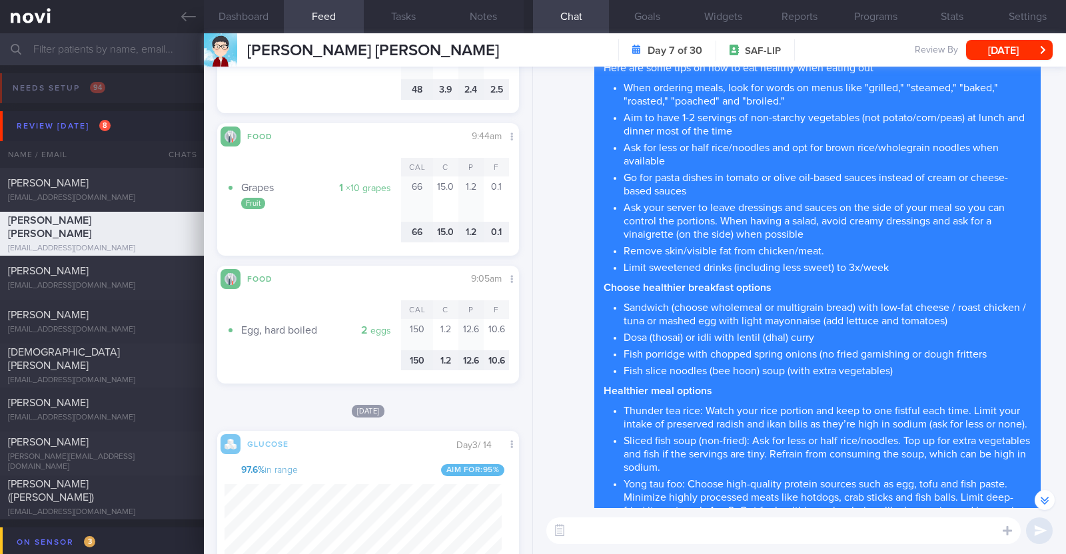
scroll to position [5664, 0]
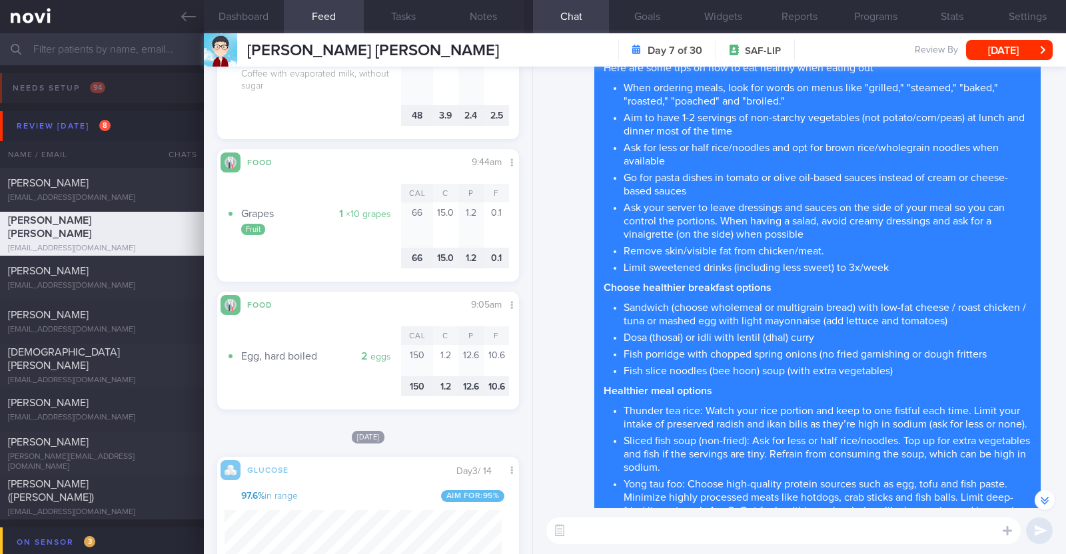
click at [639, 521] on textarea at bounding box center [783, 531] width 474 height 27
type textarea "HI [PERSON_NAME], great job trying to go for more soup based d"
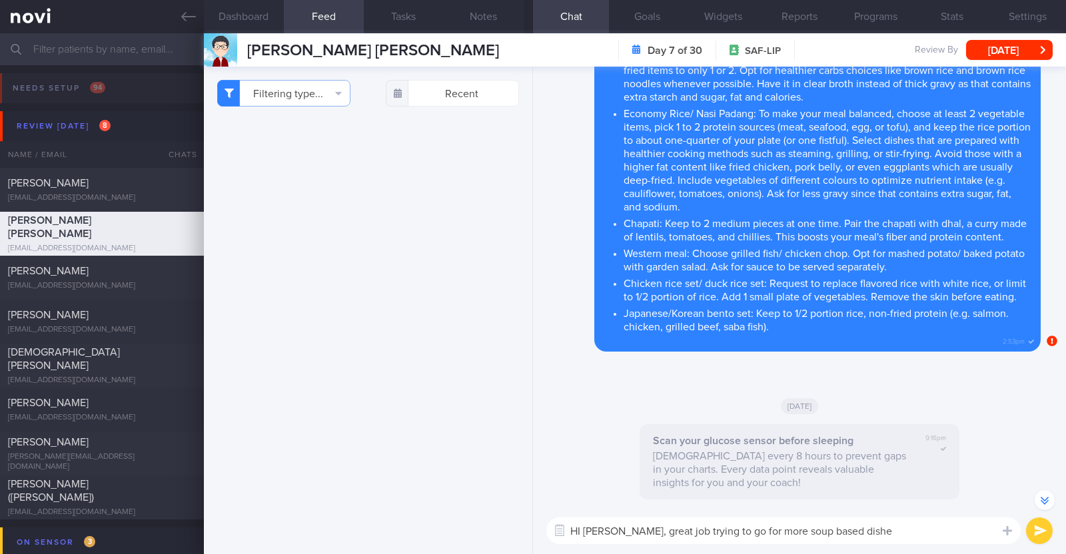
select select "8"
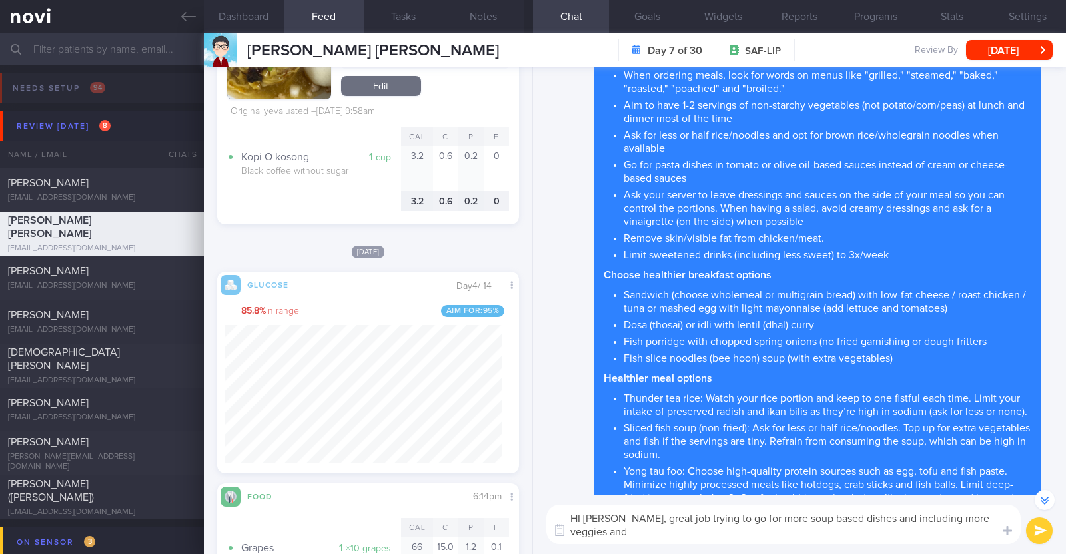
scroll to position [-453, 0]
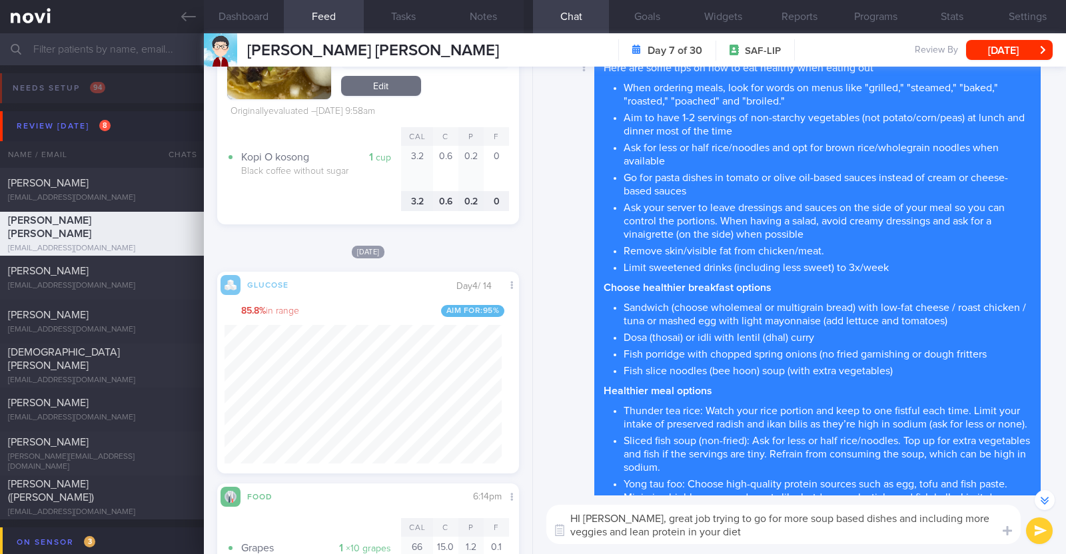
paste textarea "👍"
type textarea "HI [PERSON_NAME], great job trying to go for more soup based dishes and includi…"
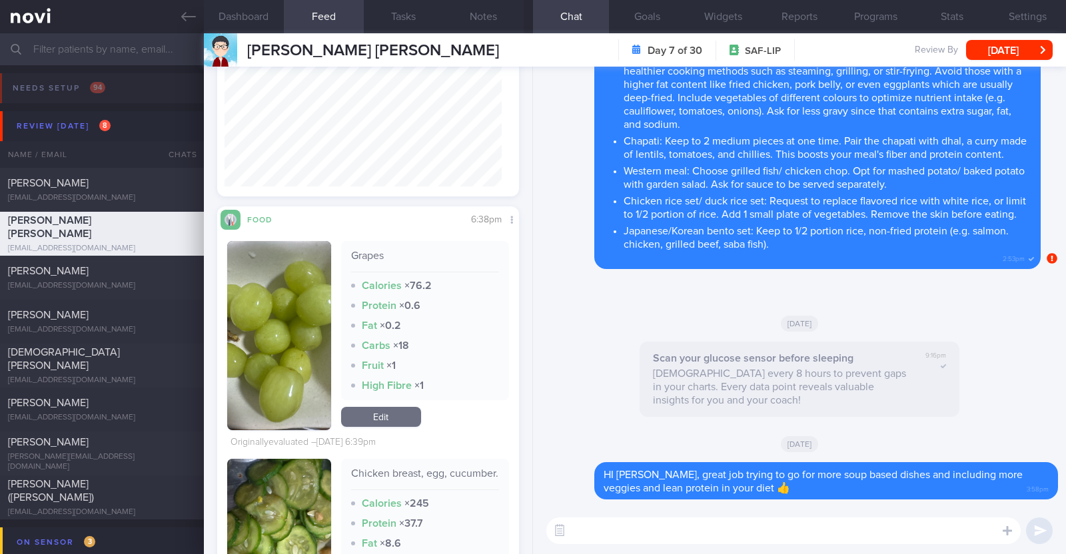
scroll to position [2759, 0]
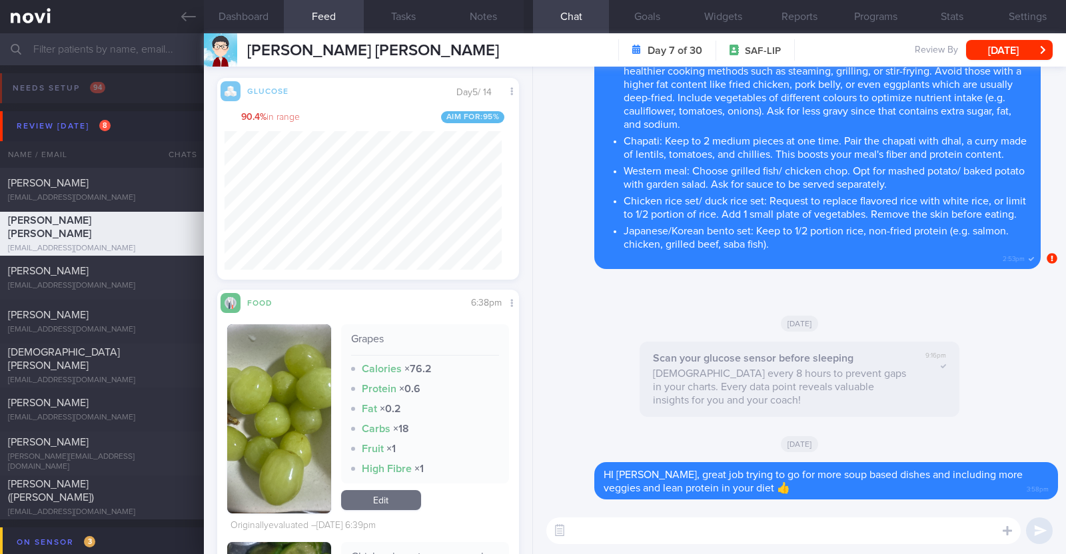
click at [781, 528] on textarea at bounding box center [783, 531] width 474 height 27
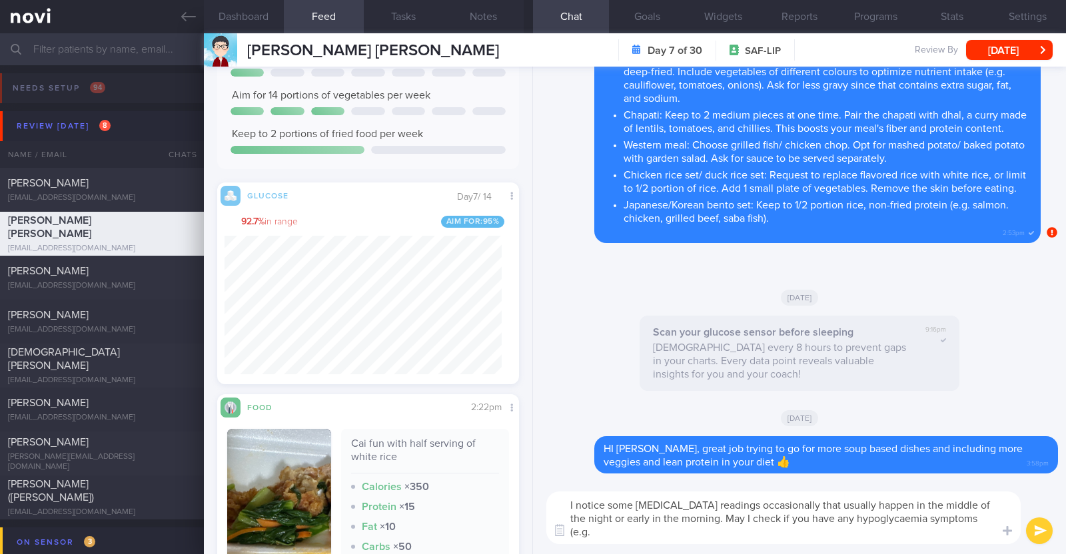
scroll to position [0, 0]
type textarea "I notice some low blood sugar readings occasionally that usually happen in the …"
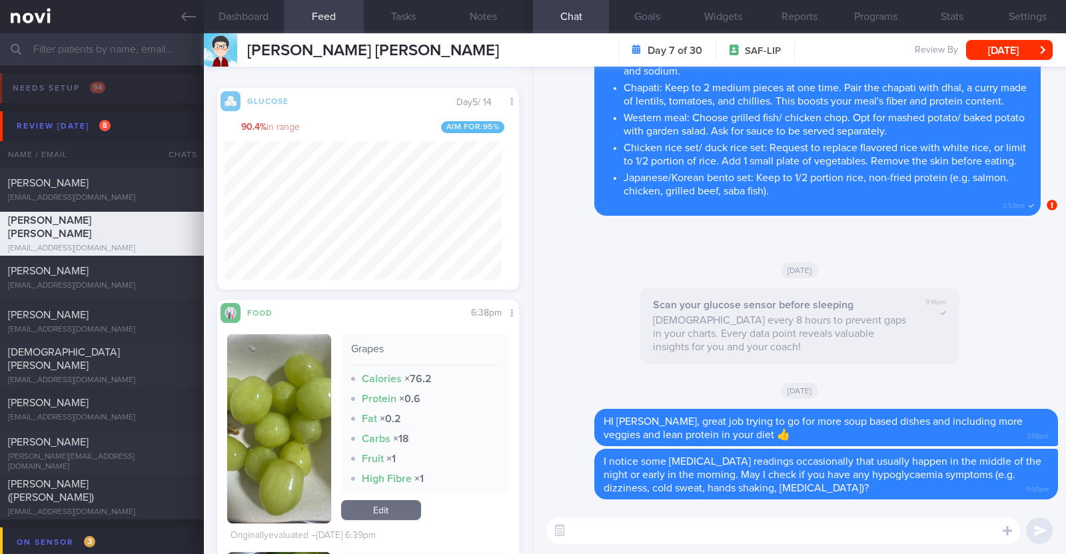
scroll to position [2675, 0]
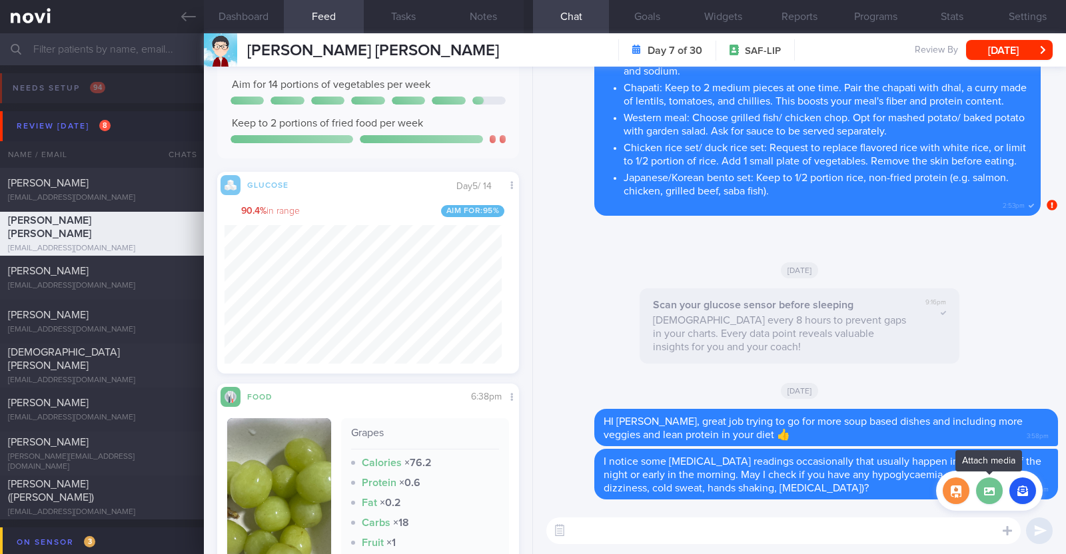
click at [992, 498] on label at bounding box center [989, 491] width 27 height 27
click at [0, 0] on input "file" at bounding box center [0, 0] width 0 height 0
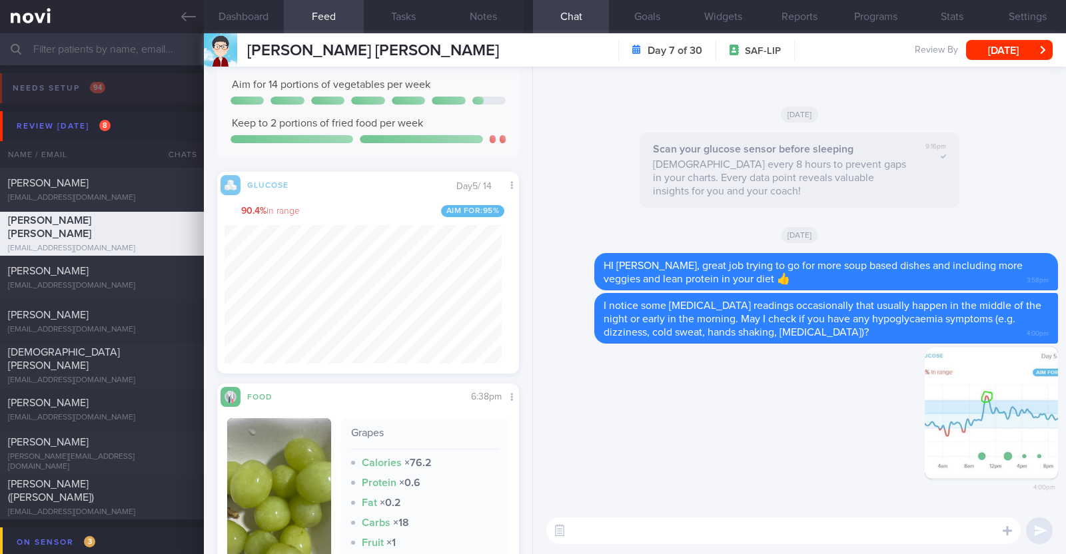
click at [590, 525] on textarea at bounding box center [783, 531] width 474 height 27
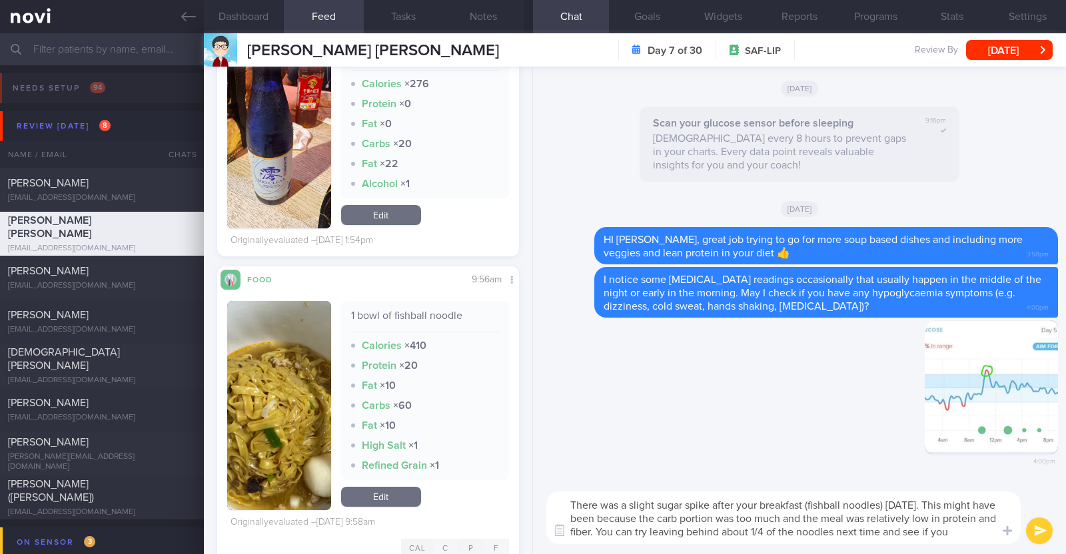
scroll to position [0, 0]
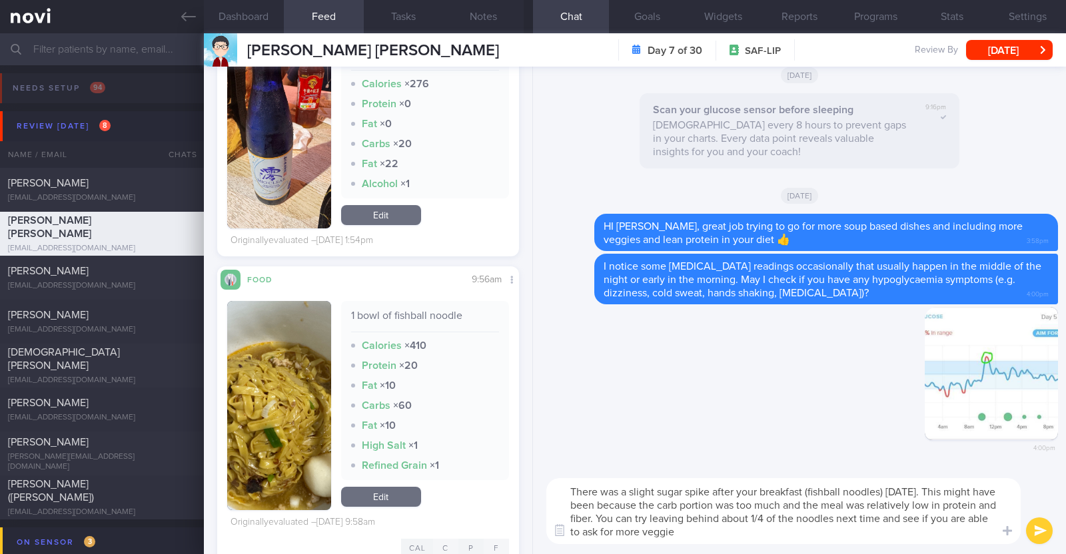
type textarea "There was a slight sugar spike after your breakfast (fishball noodles) on Satur…"
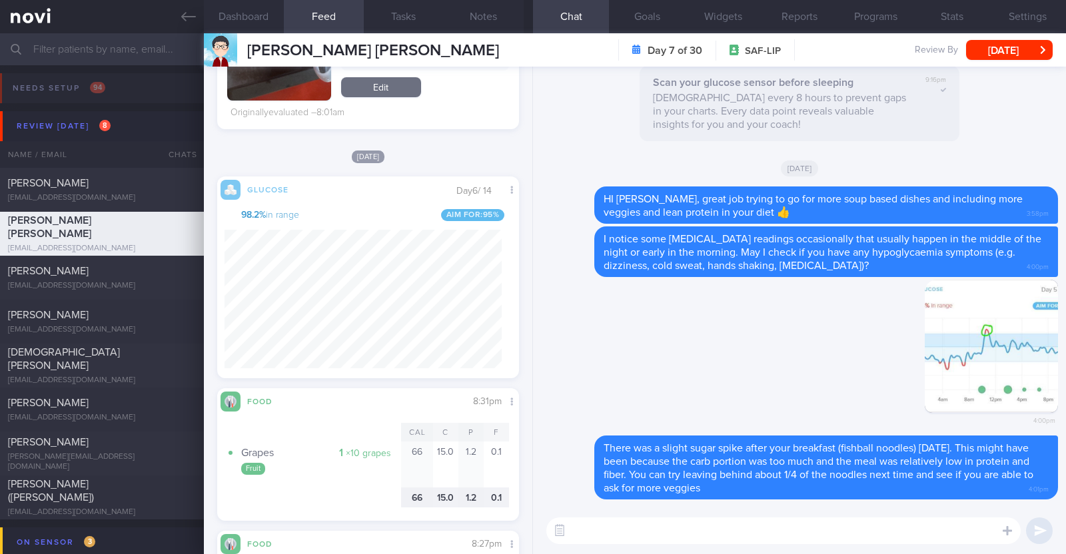
scroll to position [183, 277]
click at [600, 534] on textarea at bounding box center [783, 531] width 474 height 27
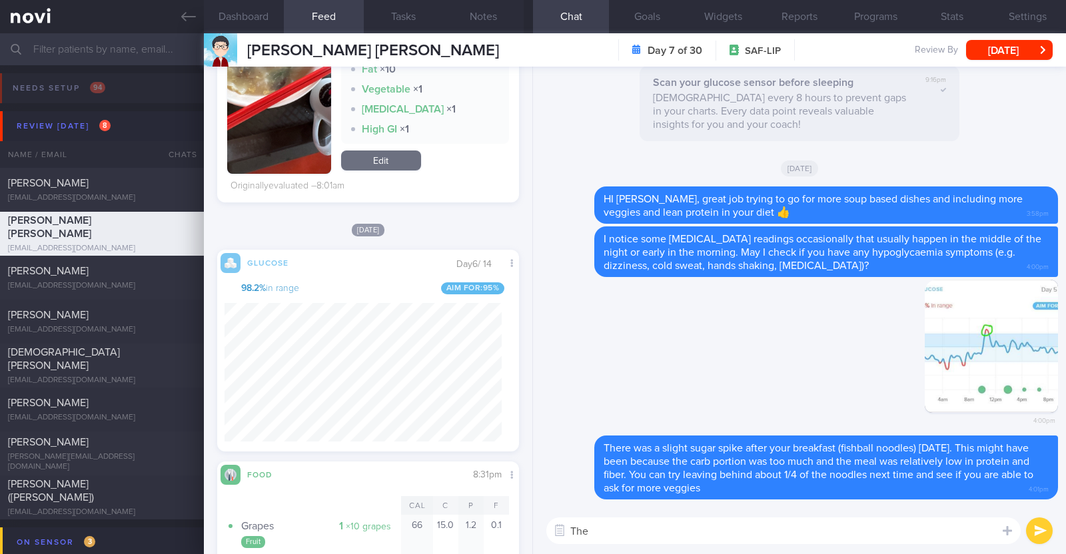
drag, startPoint x: 606, startPoint y: 538, endPoint x: 528, endPoint y: 530, distance: 78.4
click at [528, 530] on div "Dashboard Feed Tasks Notes Chat Goals Widgets Reports Programs Stats Settings N…" at bounding box center [635, 293] width 862 height 521
type textarea "Great job asking more more veg when you had the sliced fish soup for dinner yes…"
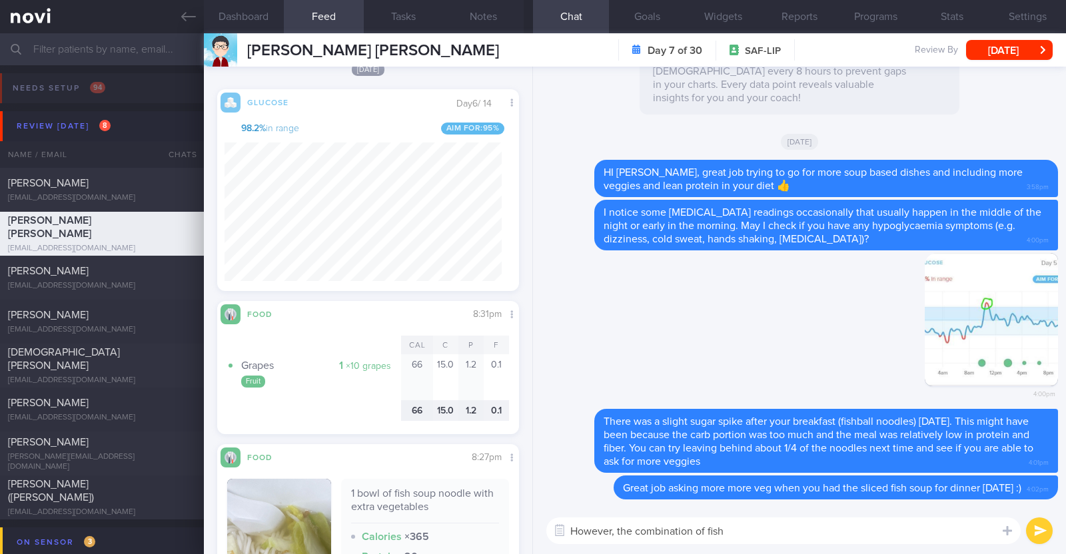
scroll to position [1259, 0]
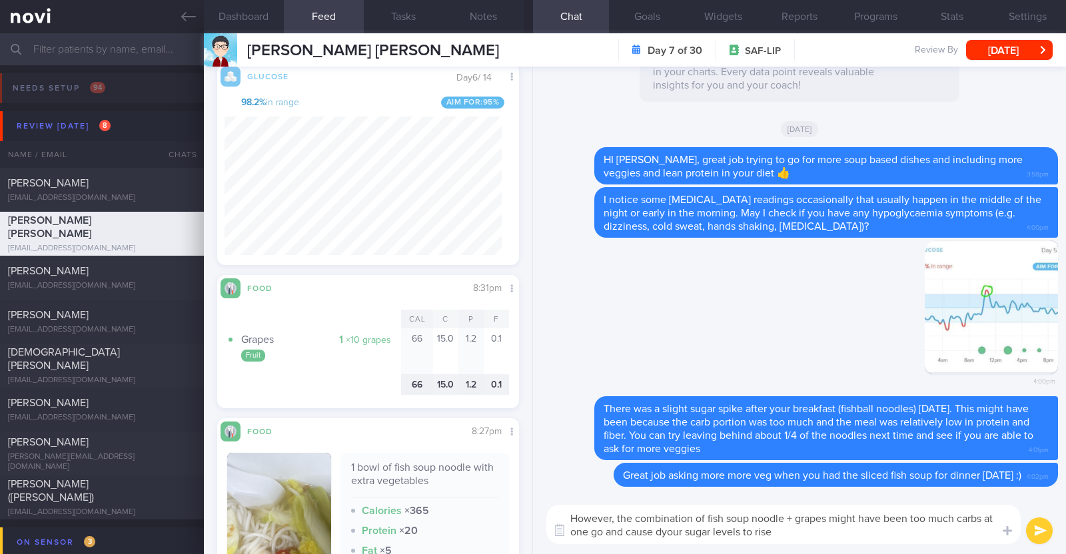
click at [659, 531] on textarea "However, the combination of fish soup noodle + grapes might have been too much …" at bounding box center [783, 524] width 474 height 39
click at [776, 530] on textarea "However, the combination of fish soup noodle + grapes might have been too much …" at bounding box center [783, 524] width 474 height 39
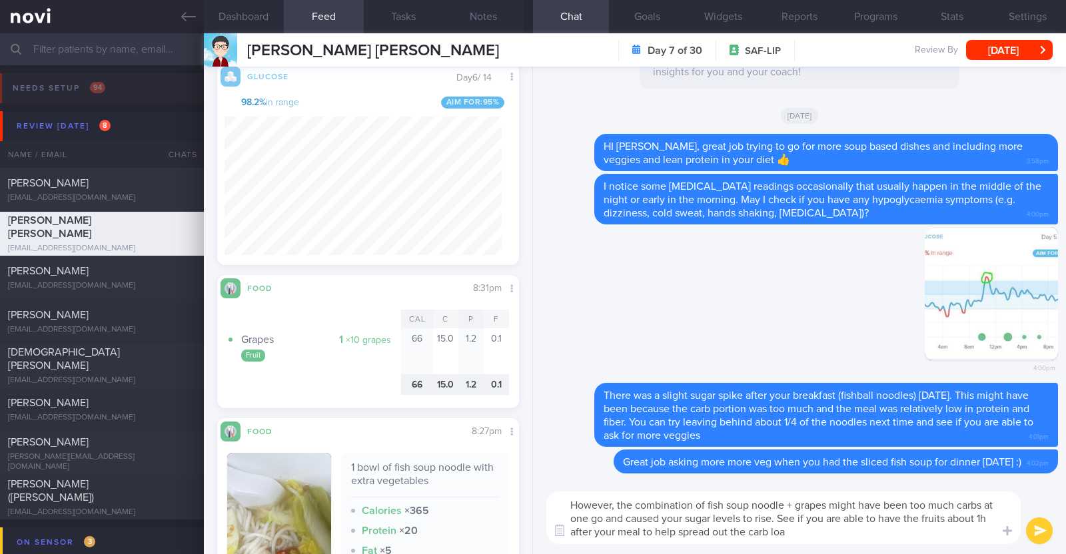
type textarea "However, the combination of fish soup noodle + grapes might have been too much …"
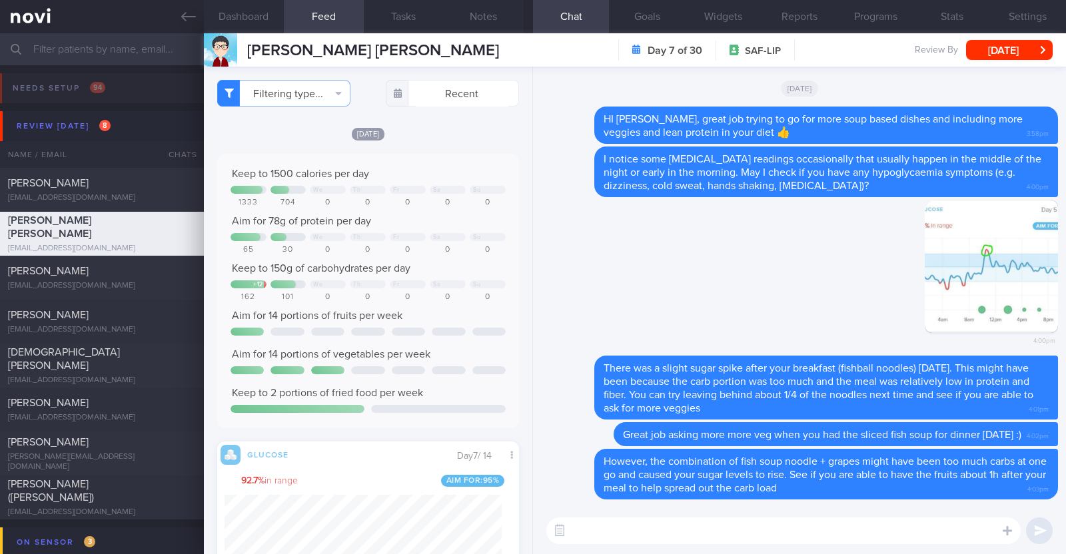
click at [1006, 38] on div "Ng Meng Chee Mike Ng Meng Chee Mike mikengmc@gmail.com Day 7 of 30 SAF-LIP Revi…" at bounding box center [635, 49] width 862 height 33
click at [999, 45] on button "[DATE]" at bounding box center [1009, 50] width 87 height 20
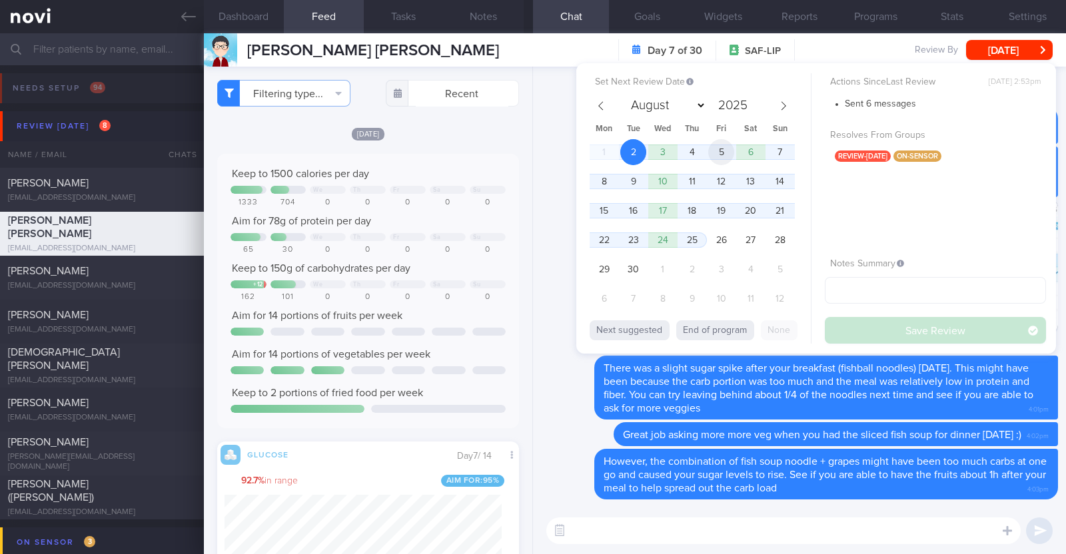
click at [724, 153] on span "5" at bounding box center [721, 152] width 26 height 26
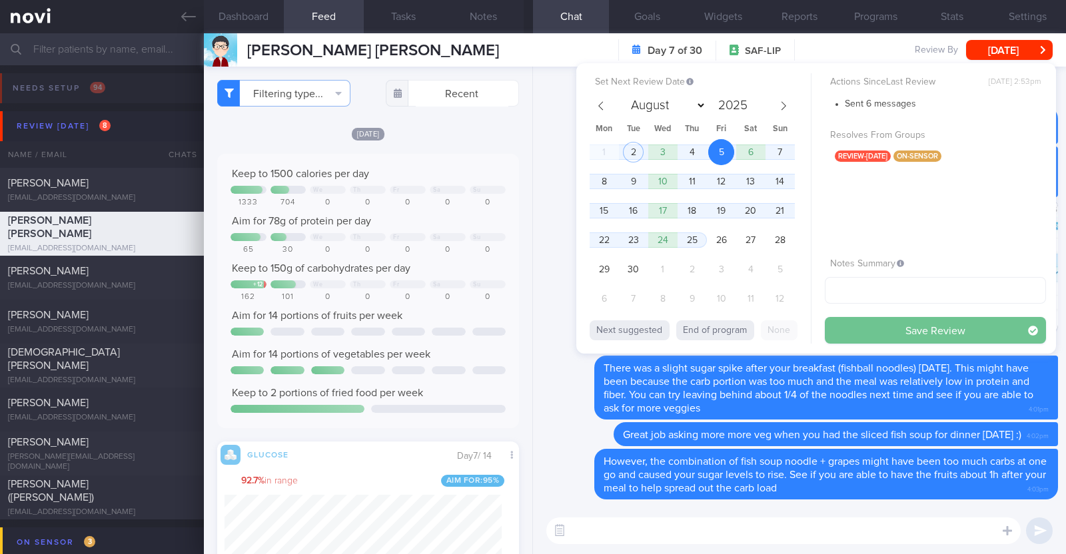
click at [880, 335] on button "Save Review" at bounding box center [935, 330] width 221 height 27
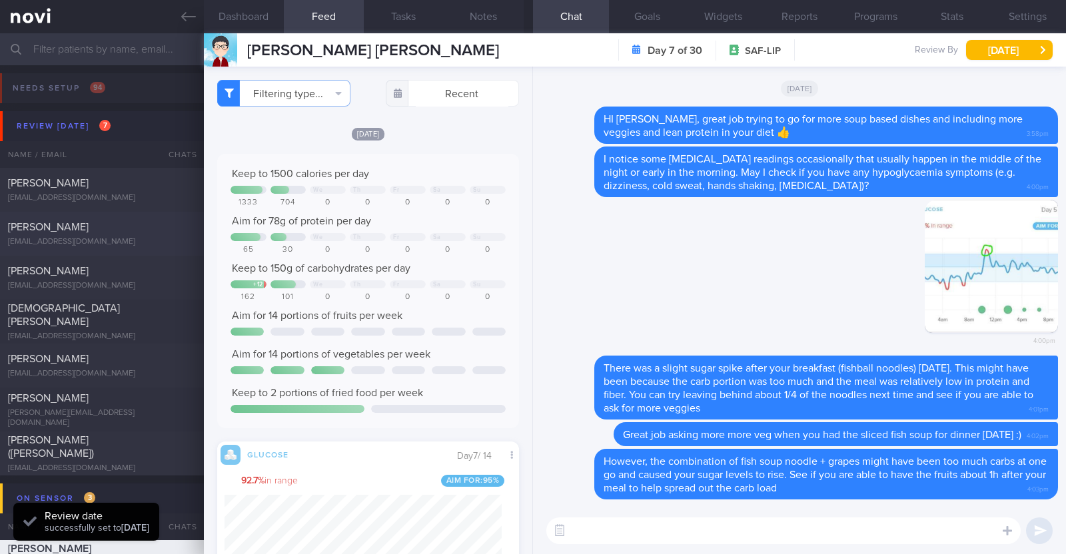
scroll to position [183, 277]
click at [145, 233] on div "[PERSON_NAME]" at bounding box center [100, 227] width 185 height 13
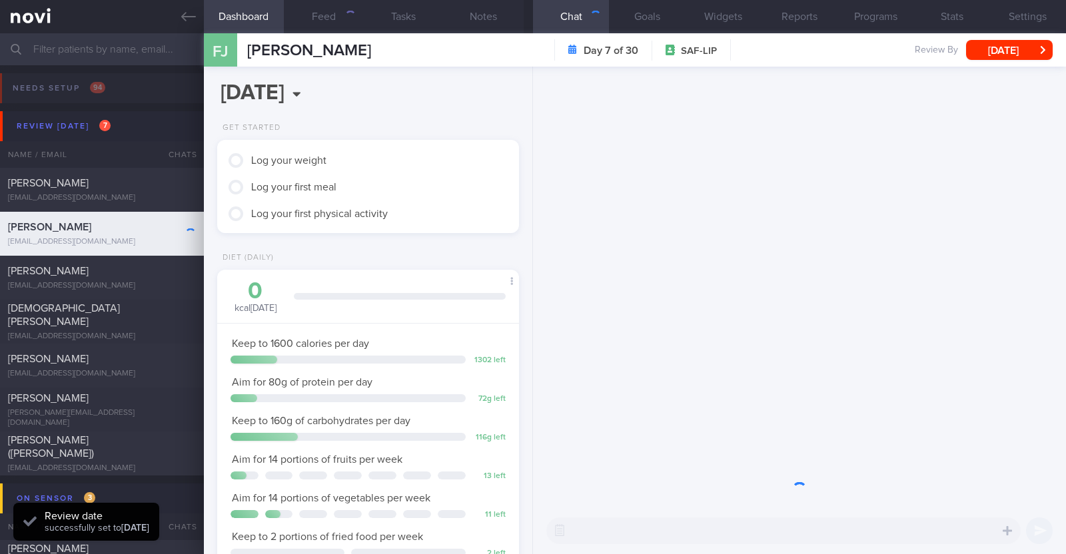
scroll to position [151, 265]
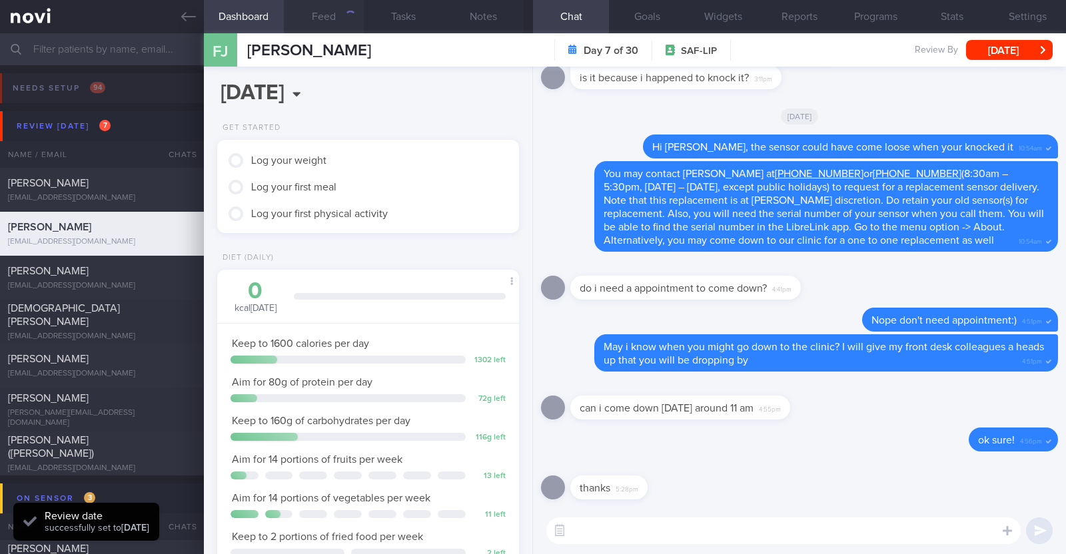
click at [329, 17] on button "Feed" at bounding box center [324, 16] width 80 height 33
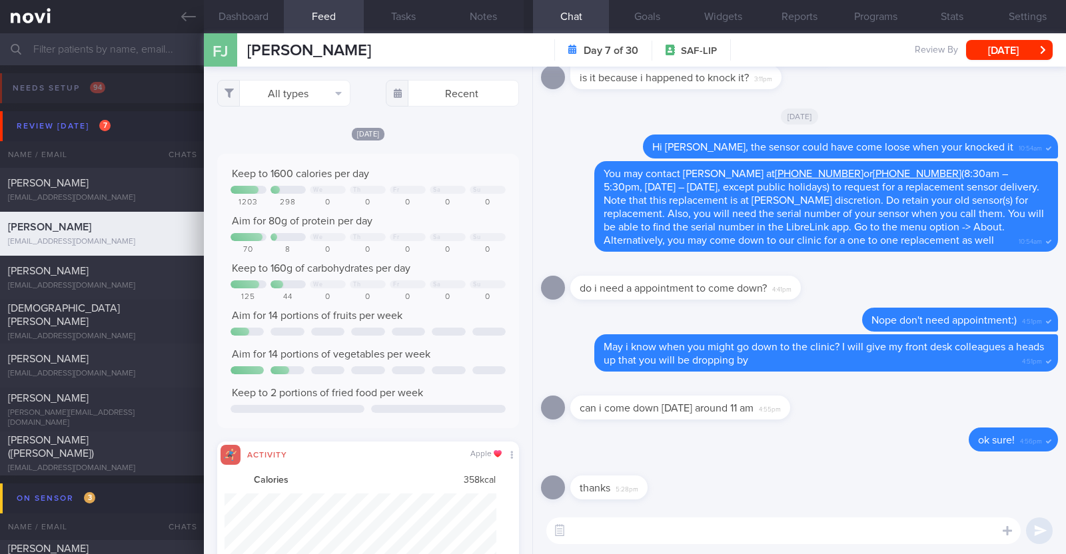
select select "8"
click at [344, 84] on button "All types" at bounding box center [283, 93] width 133 height 27
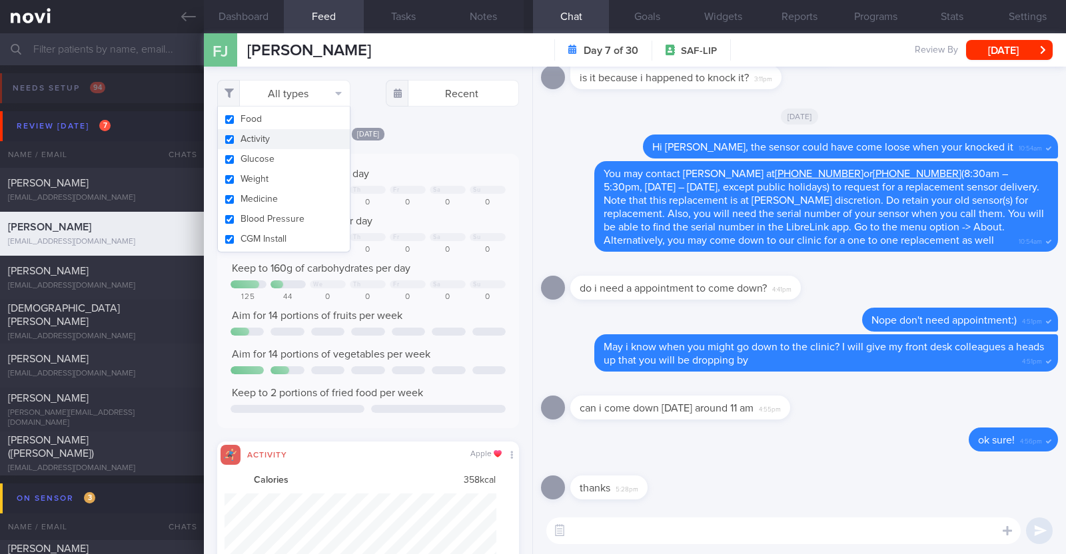
click at [316, 135] on button "Activity" at bounding box center [284, 139] width 132 height 20
checkbox input "false"
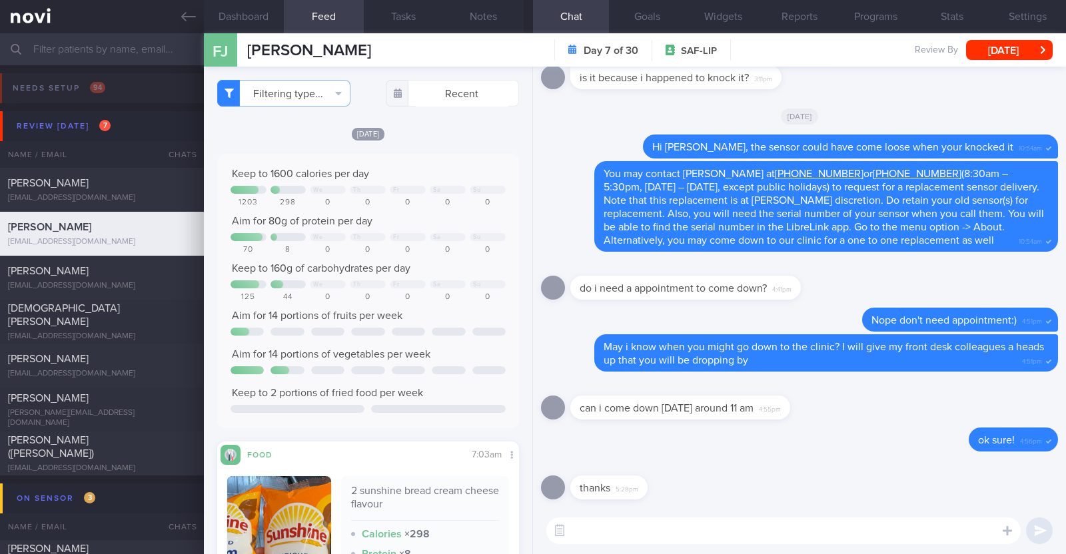
click at [512, 388] on div "Filtering type... Food Activity Glucose Weight Medicine Blood Pressure [MEDICAL…" at bounding box center [368, 311] width 328 height 488
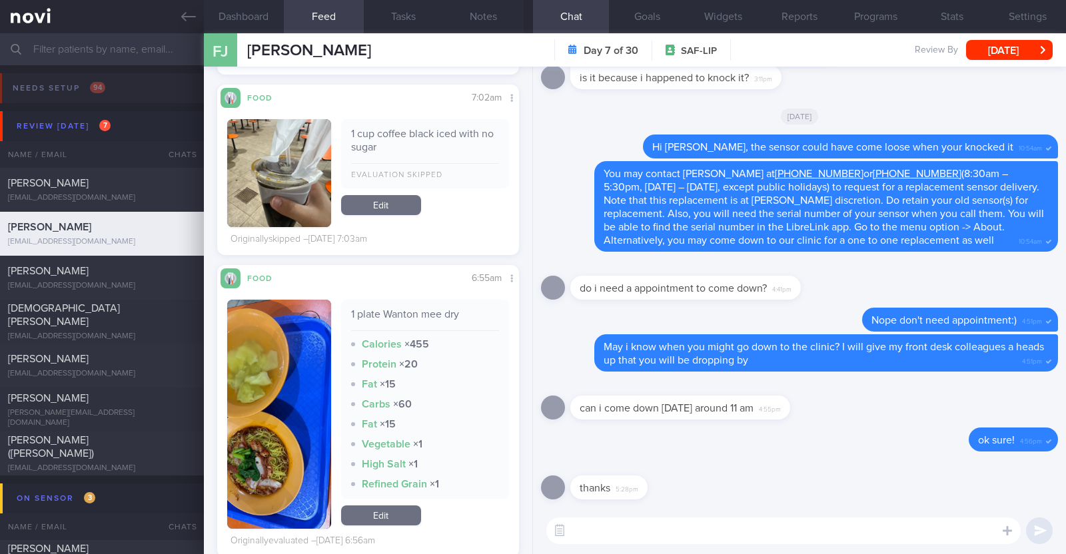
scroll to position [4247, 0]
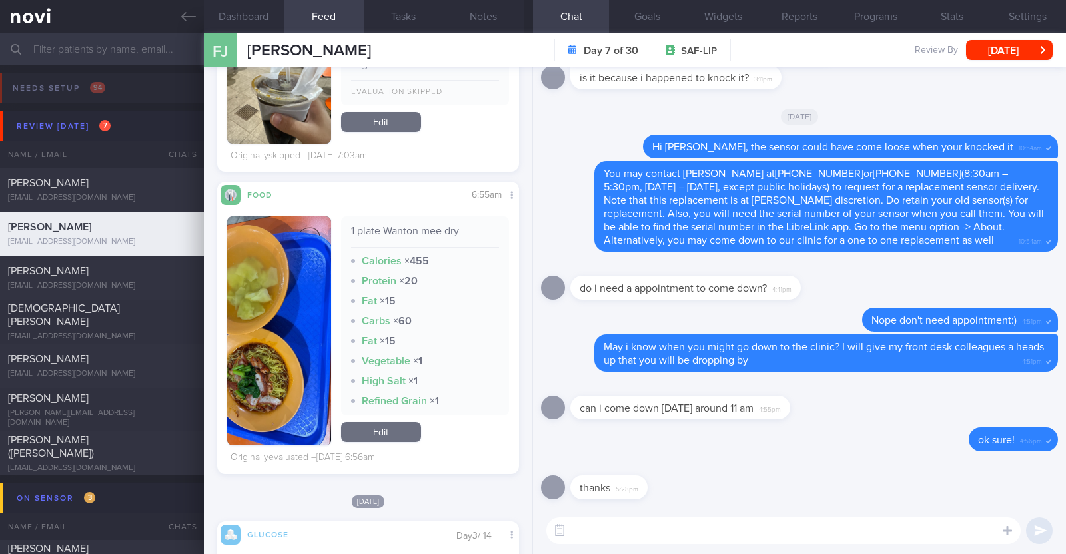
click at [596, 530] on textarea at bounding box center [783, 531] width 474 height 27
click at [580, 530] on textarea "HI [PERSON_NAME], the" at bounding box center [783, 531] width 474 height 27
click at [646, 534] on textarea "Hi [PERSON_NAME], the" at bounding box center [783, 531] width 474 height 27
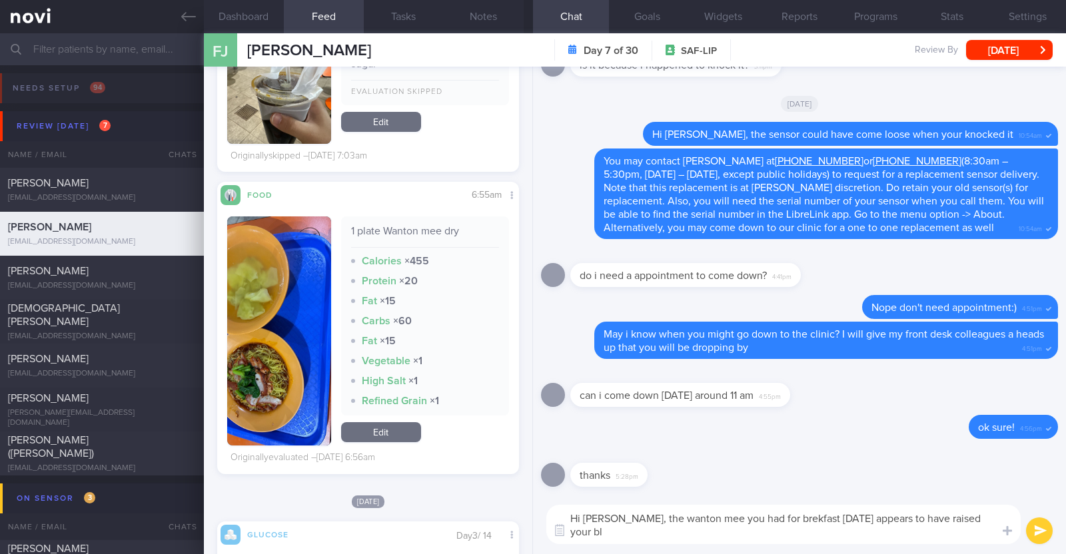
scroll to position [0, 0]
click at [772, 523] on textarea "Hi [PERSON_NAME], the wanton mee you had for brekfast [DATE] appears to have ra…" at bounding box center [783, 524] width 474 height 39
click at [744, 538] on textarea "Hi [PERSON_NAME], the wanton mee you had for breakfast [DATE] appears to have r…" at bounding box center [783, 524] width 474 height 39
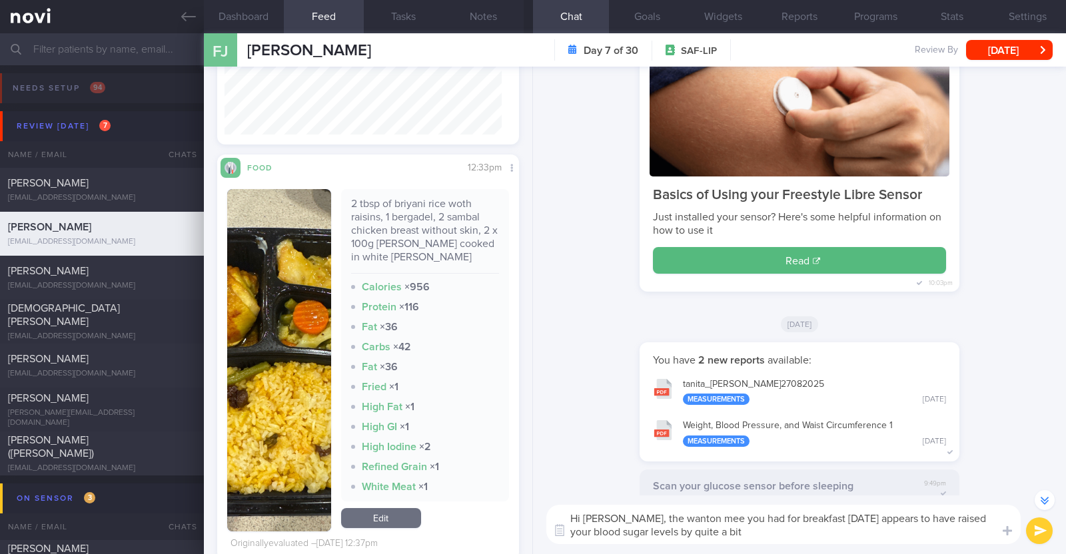
scroll to position [3165, 0]
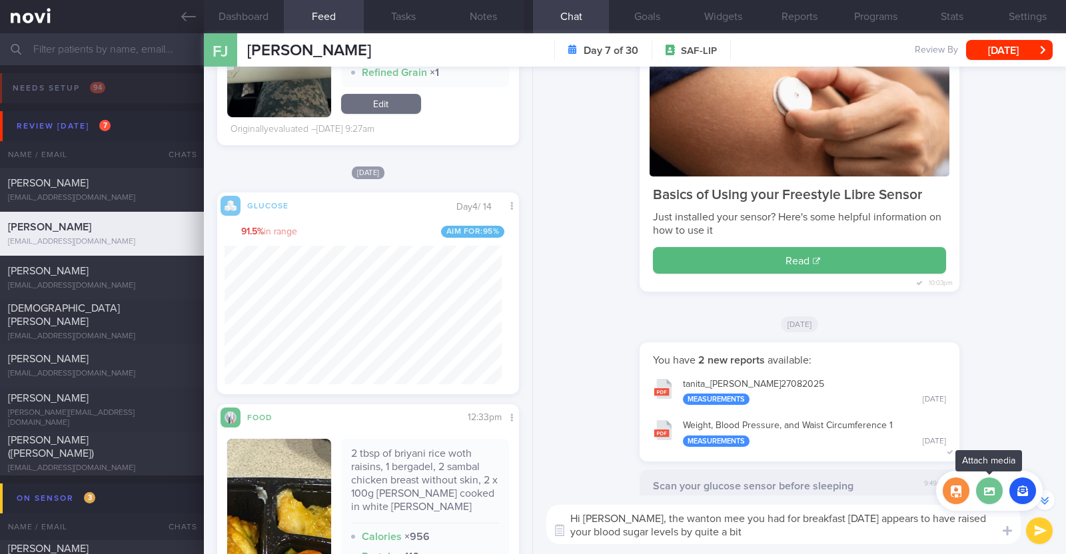
click at [981, 490] on label at bounding box center [989, 491] width 27 height 27
click at [0, 0] on input "file" at bounding box center [0, 0] width 0 height 0
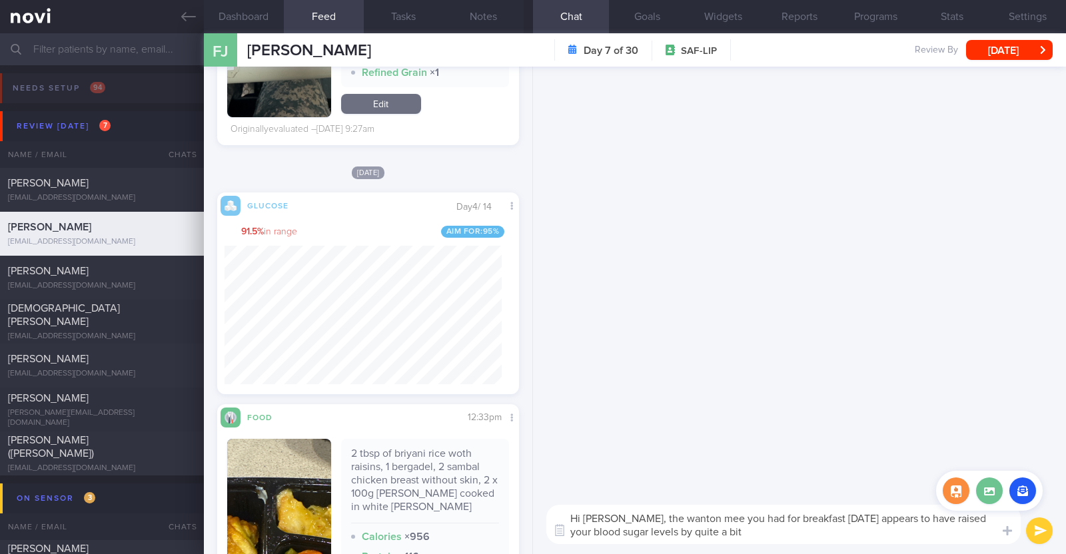
scroll to position [0, 0]
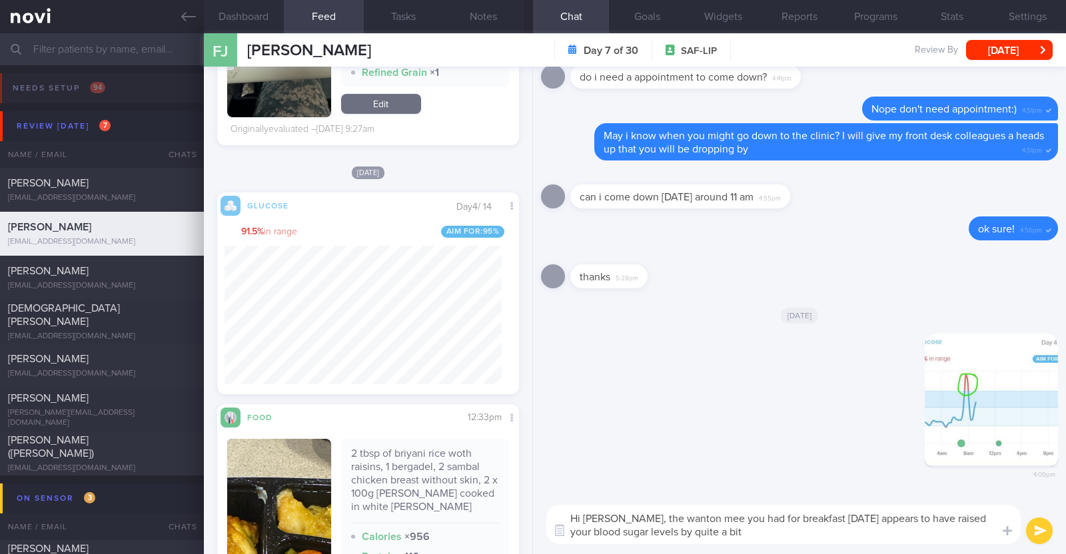
click at [754, 530] on textarea "Hi Francis, the wanton mee you had for breakfast on Saturday appears to have ra…" at bounding box center [783, 524] width 474 height 39
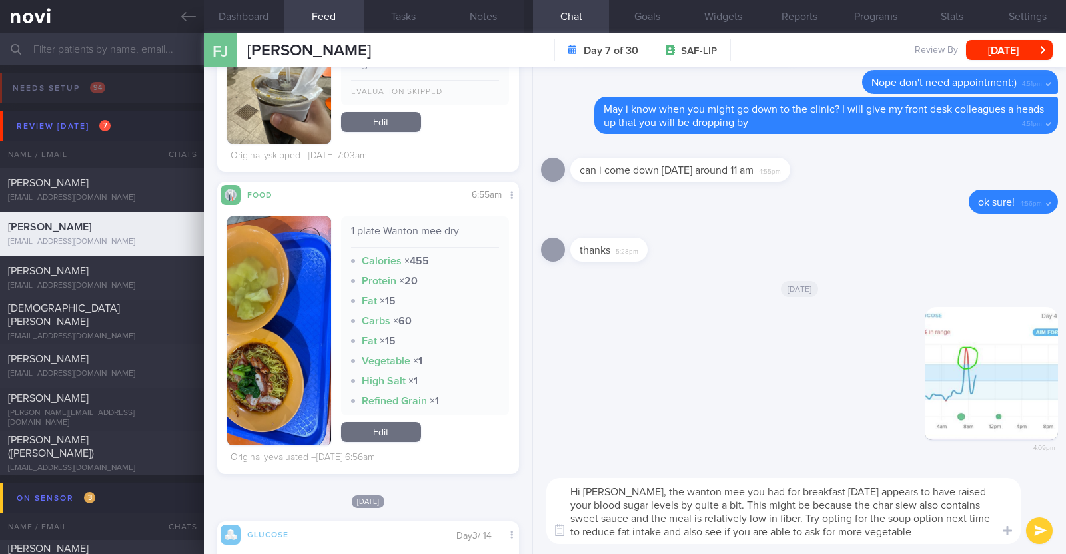
type textarea "Hi Francis, the wanton mee you had for breakfast on Saturday appears to have ra…"
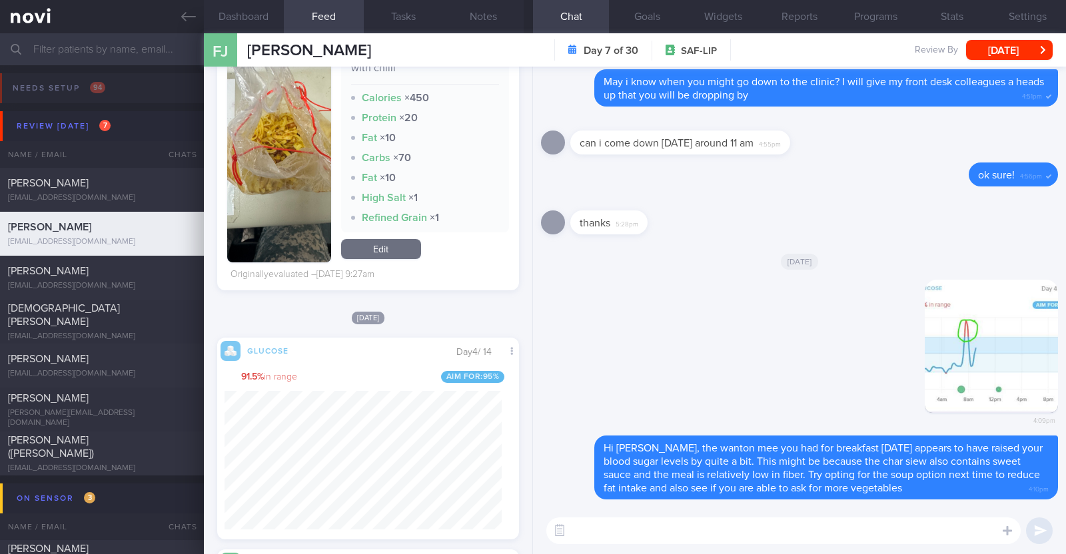
scroll to position [2832, 0]
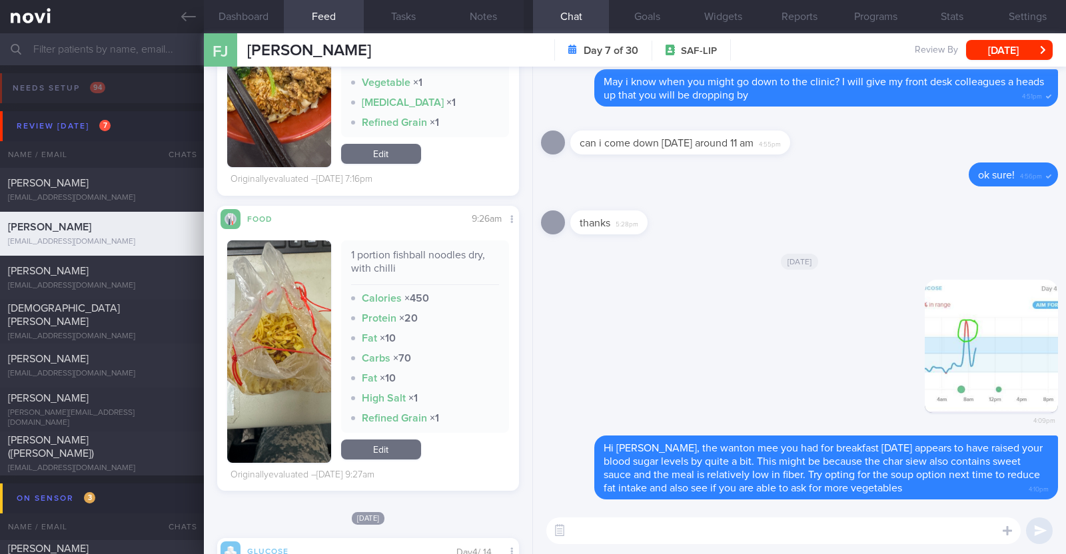
click at [597, 531] on textarea at bounding box center [783, 531] width 474 height 27
paste textarea "Instead of mee pok dry, which is high in calories (from oil) and carbs, and low…"
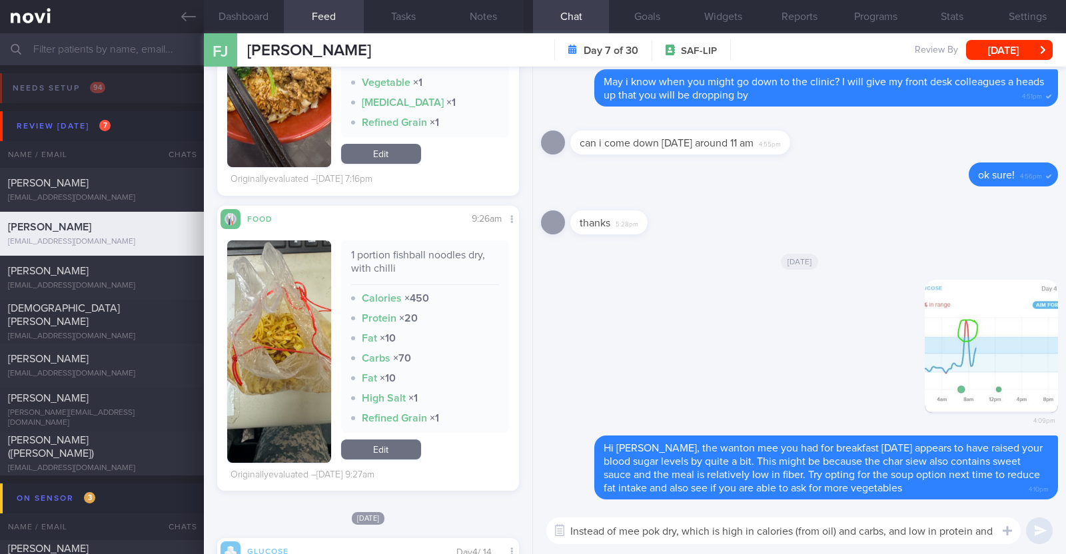
scroll to position [0, 0]
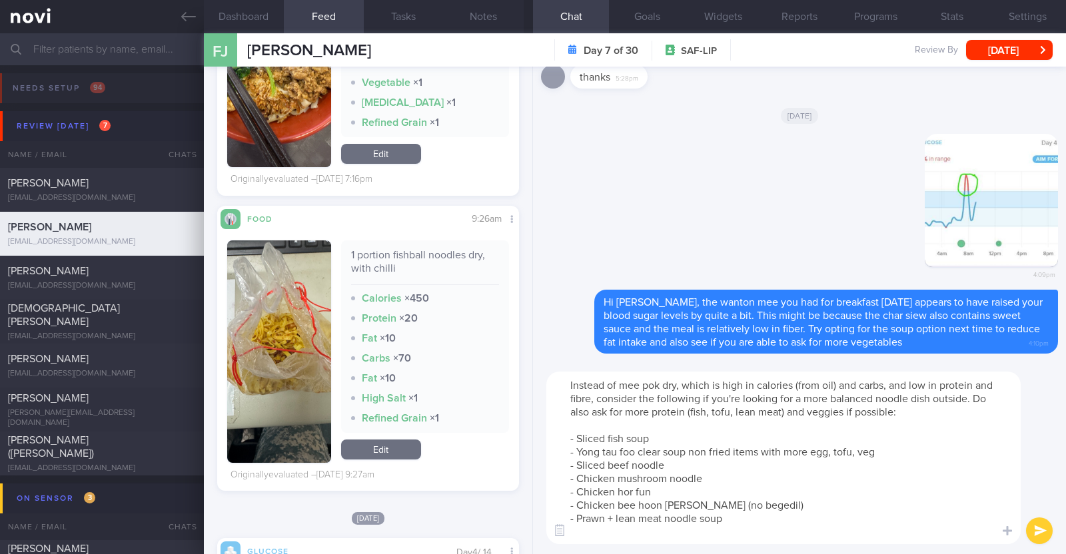
drag, startPoint x: 620, startPoint y: 384, endPoint x: 660, endPoint y: 384, distance: 40.6
click at [660, 384] on textarea "Instead of mee pok dry, which is high in calories (from oil) and carbs, and low…" at bounding box center [783, 458] width 474 height 173
click at [710, 383] on textarea "Instead of fishball noodles dry, which is high in calories (from oil) and carbs…" at bounding box center [783, 458] width 474 height 173
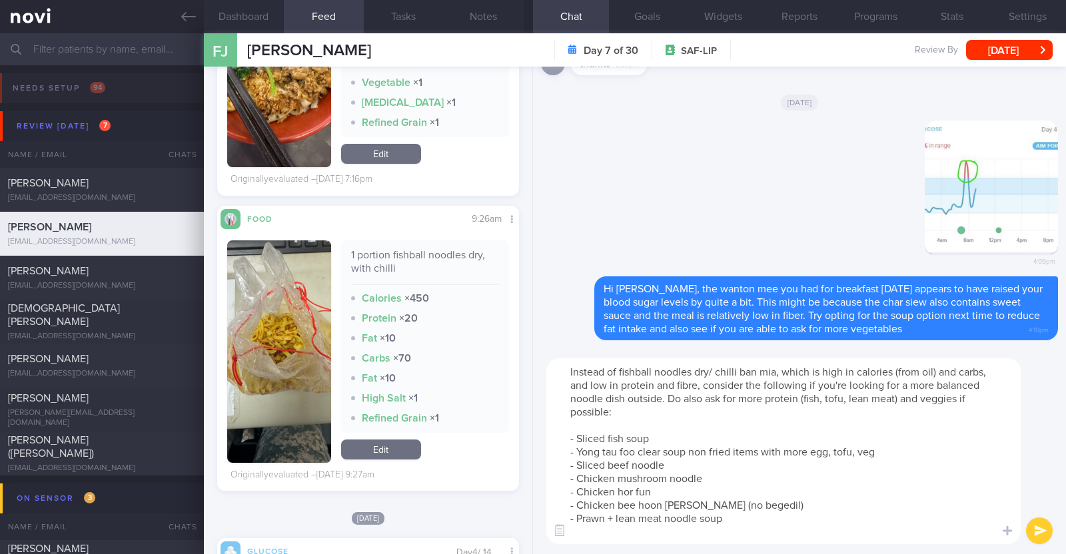
type textarea "Instead of fishball noodles dry/ chilli ban mian, which is high in calories (fr…"
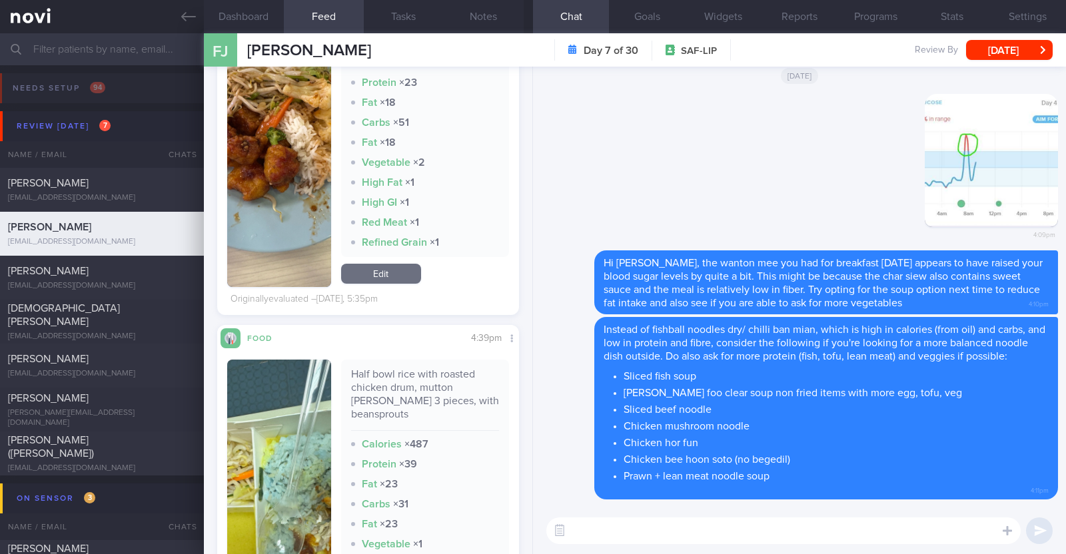
scroll to position [1249, 0]
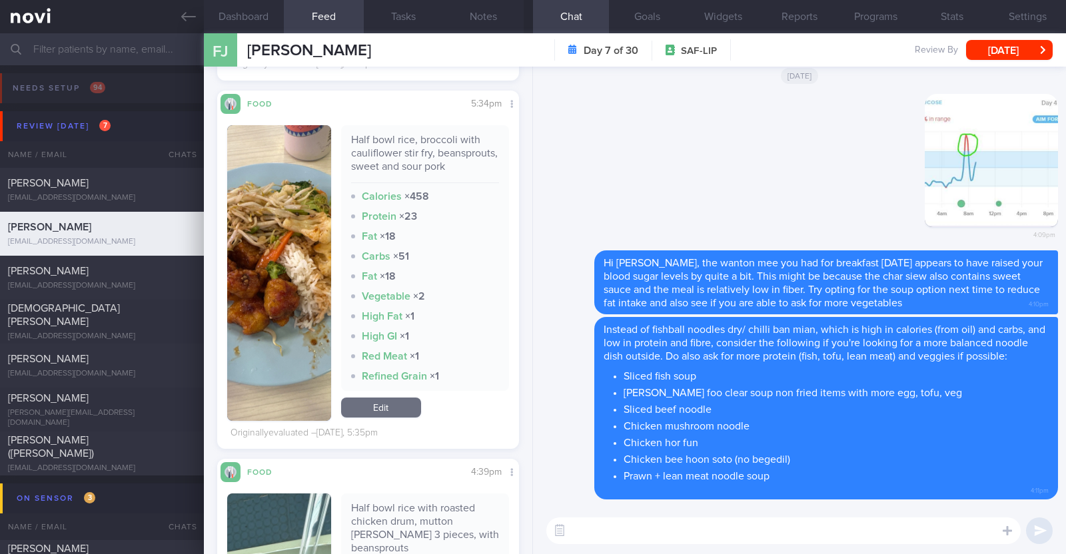
click at [618, 532] on textarea at bounding box center [783, 531] width 474 height 27
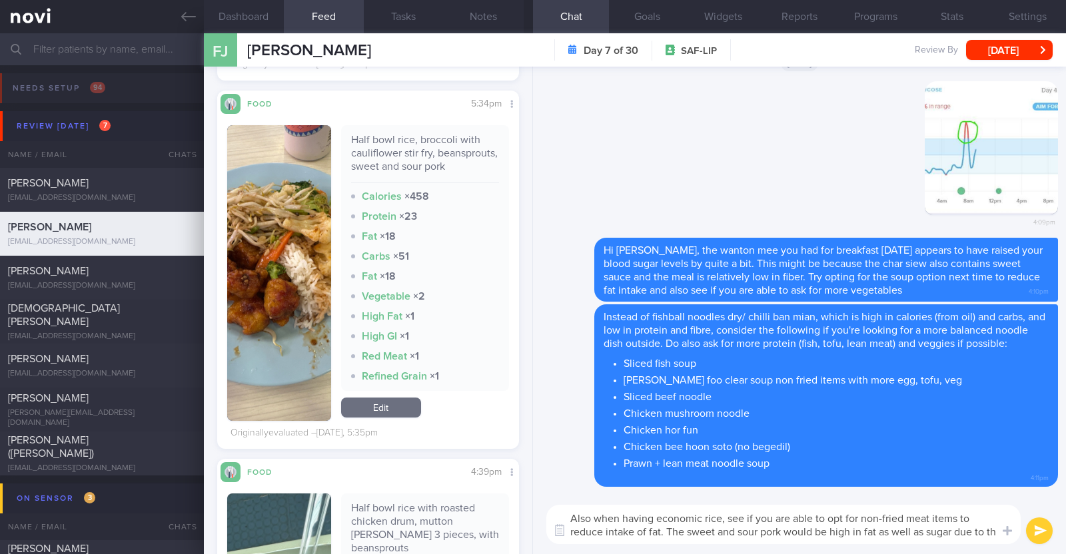
scroll to position [0, 0]
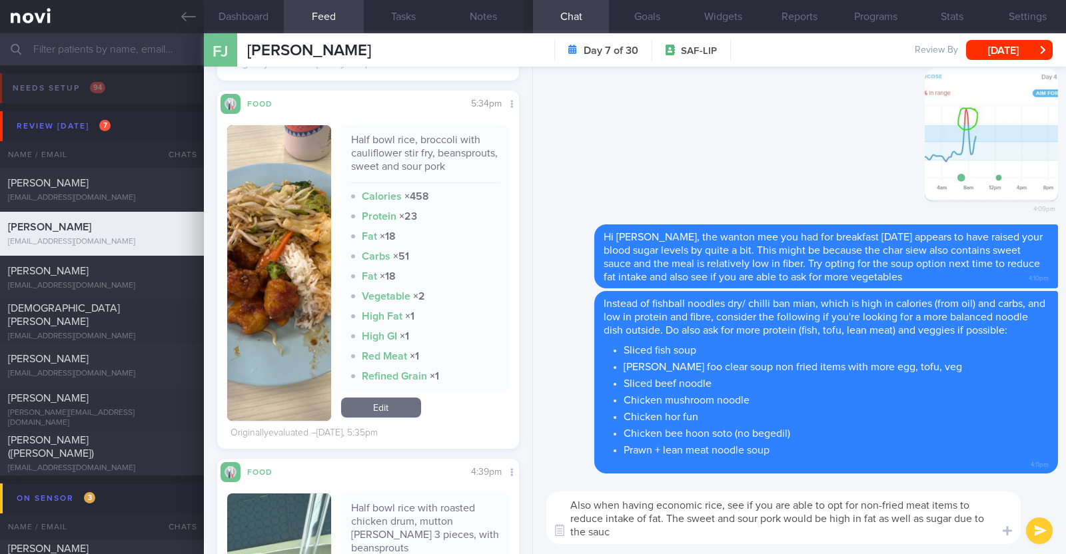
type textarea "Also when having economic rice, see if you are able to opt for non-fried meat i…"
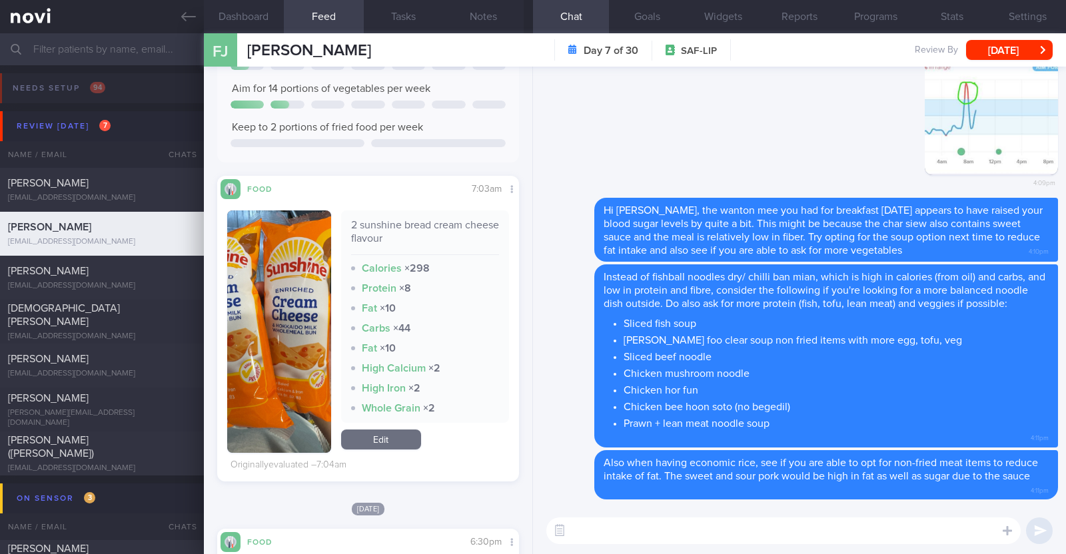
scroll to position [250, 0]
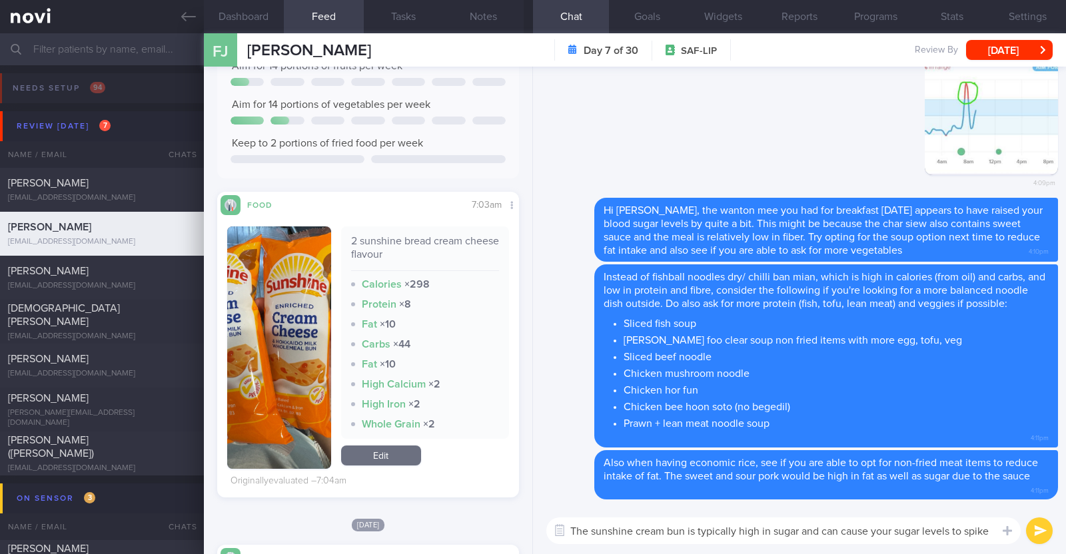
click at [803, 531] on textarea "The sunshine cream bun is typically high in sugar and can cause your sugar leve…" at bounding box center [783, 531] width 474 height 27
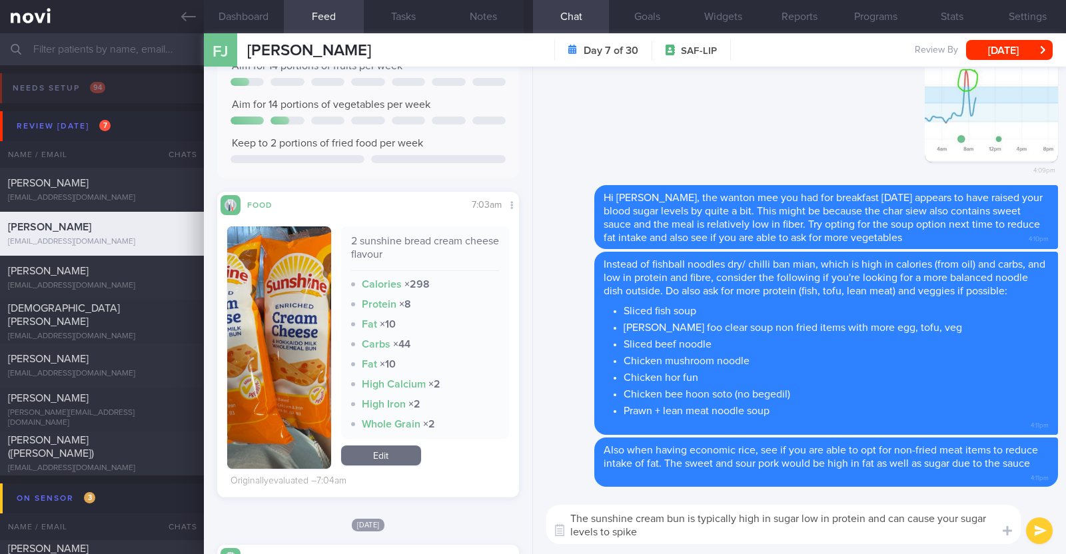
click at [674, 528] on textarea "The sunshine cream bun is typically high in sugar low in protein and can cause …" at bounding box center [783, 524] width 474 height 39
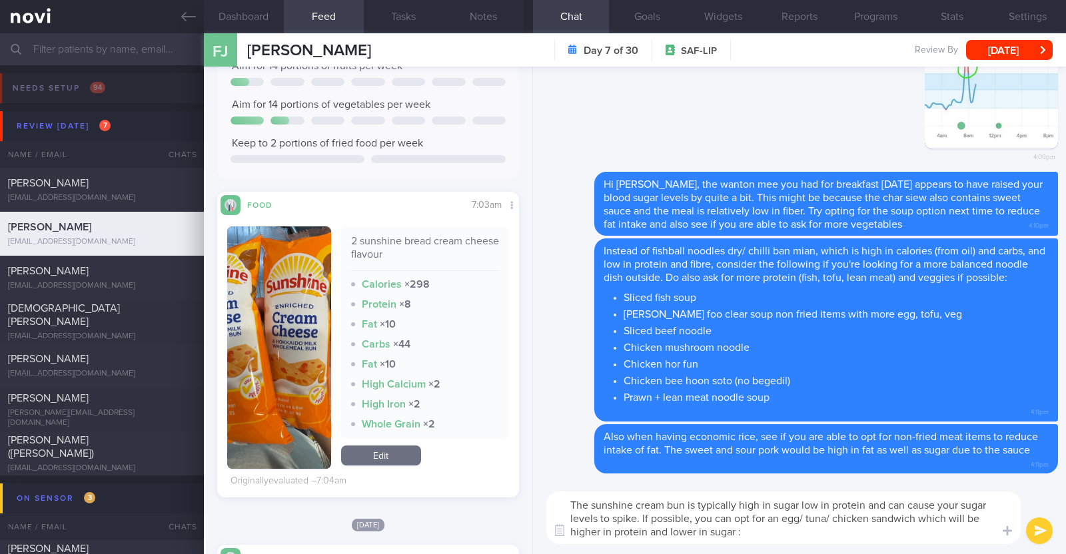
type textarea "The sunshine cream bun is typically high in sugar low in protein and can cause …"
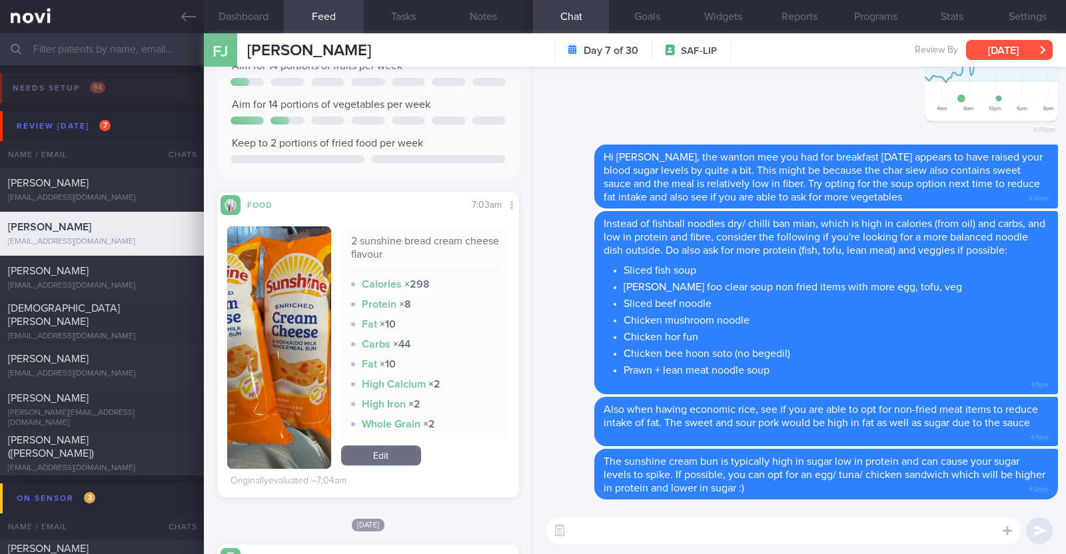
click at [982, 51] on button "[DATE]" at bounding box center [1009, 50] width 87 height 20
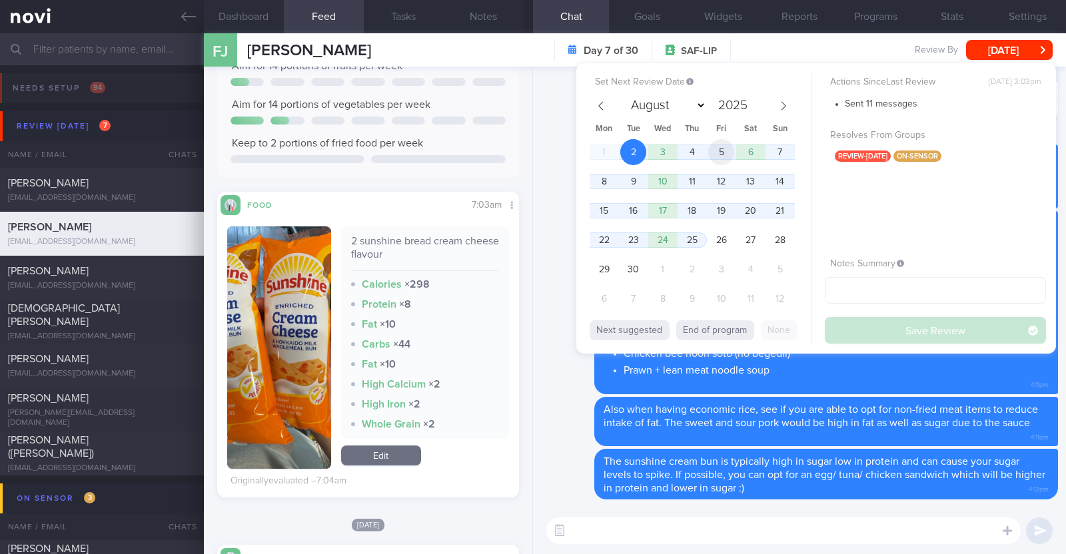
click at [719, 147] on span "5" at bounding box center [721, 152] width 26 height 26
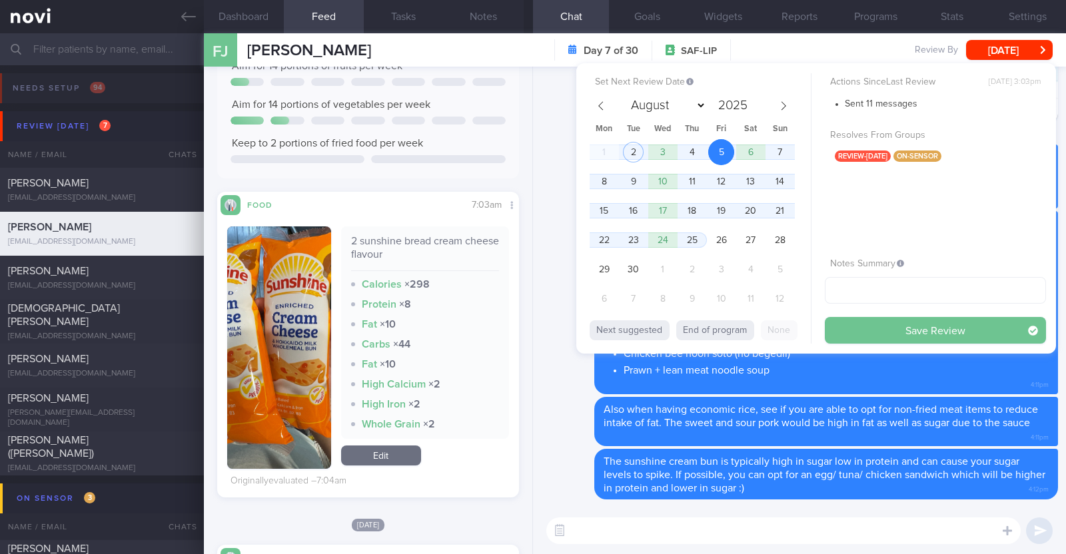
click at [856, 318] on button "Save Review" at bounding box center [935, 330] width 221 height 27
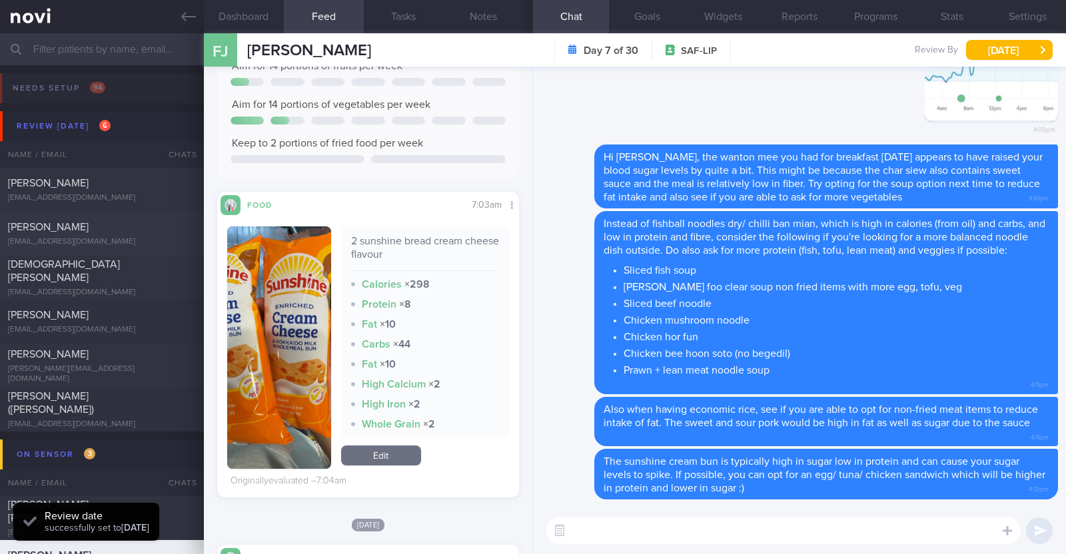
scroll to position [135, 270]
click at [56, 181] on span "Jemmy Sudrajat" at bounding box center [48, 183] width 81 height 11
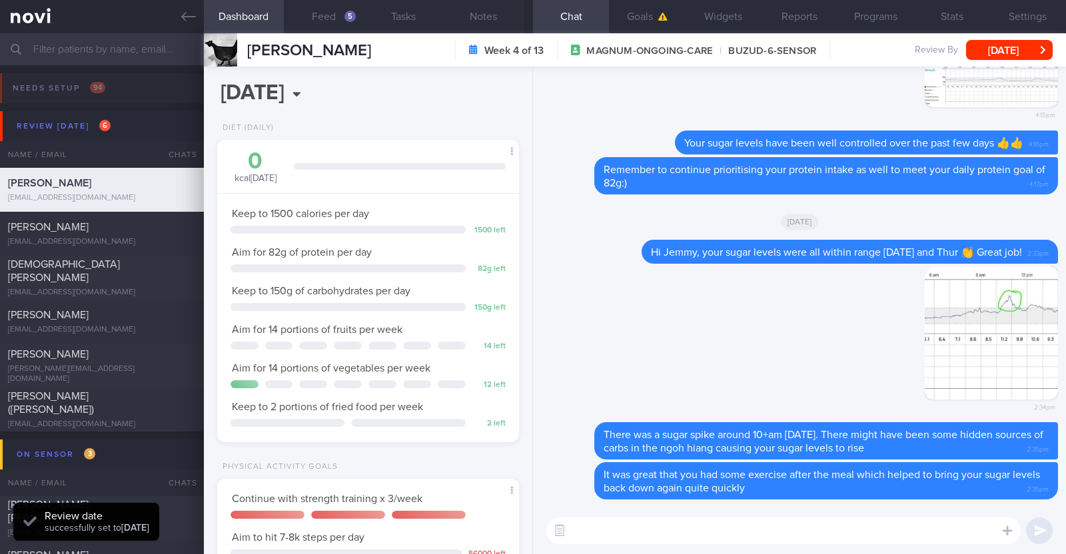
scroll to position [133, 265]
click at [336, 17] on button "Feed 5" at bounding box center [324, 16] width 80 height 33
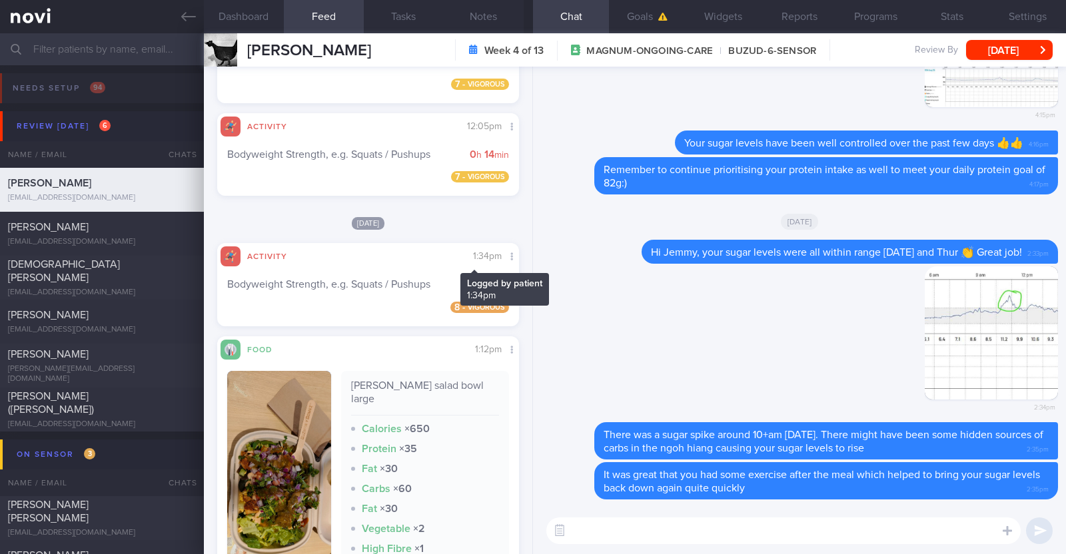
scroll to position [416, 0]
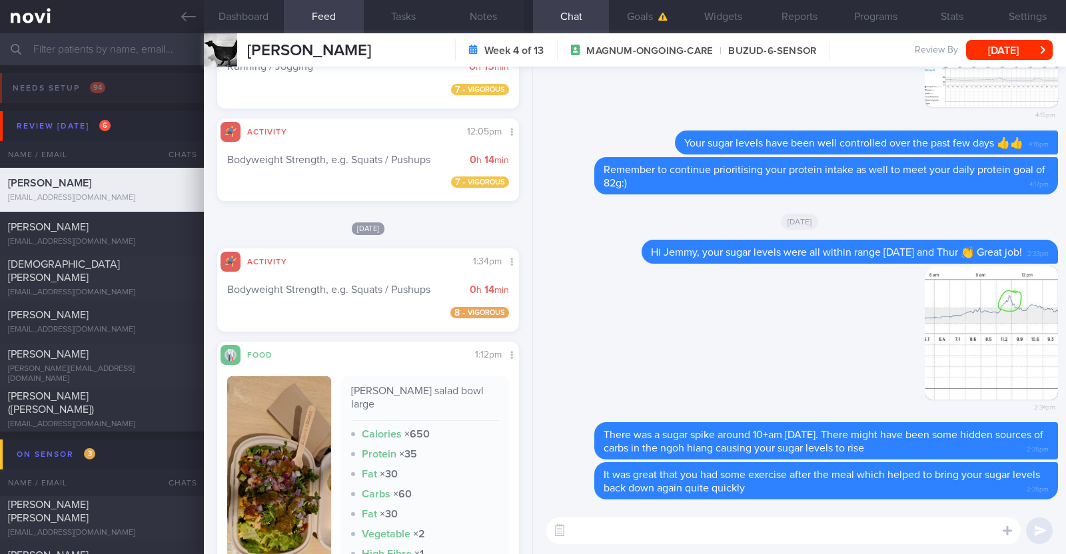
click at [722, 529] on textarea at bounding box center [783, 531] width 474 height 27
type textarea "Hi Jemmy, how are you doing?"
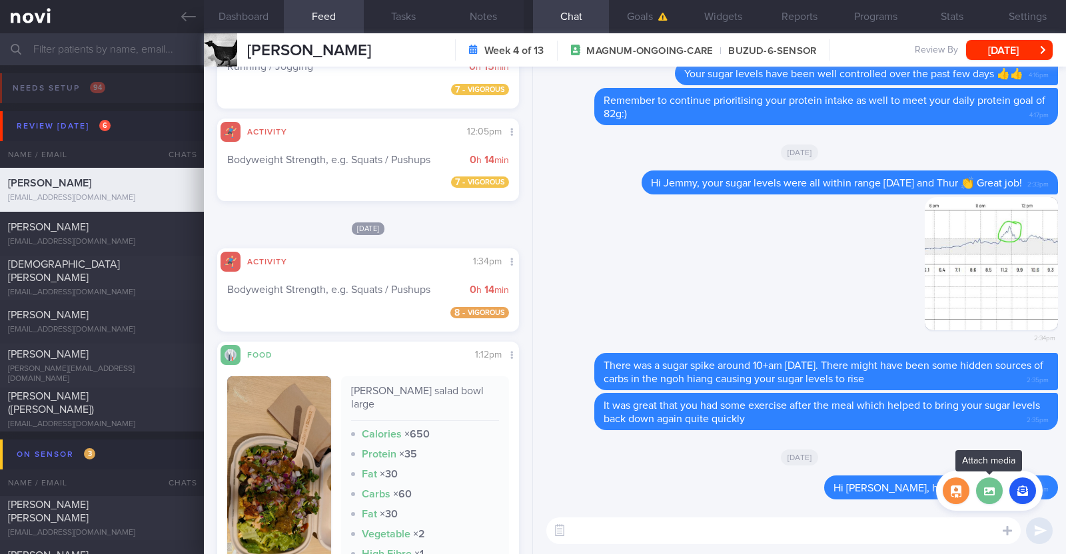
click at [993, 496] on label at bounding box center [989, 491] width 27 height 27
click at [0, 0] on input "file" at bounding box center [0, 0] width 0 height 0
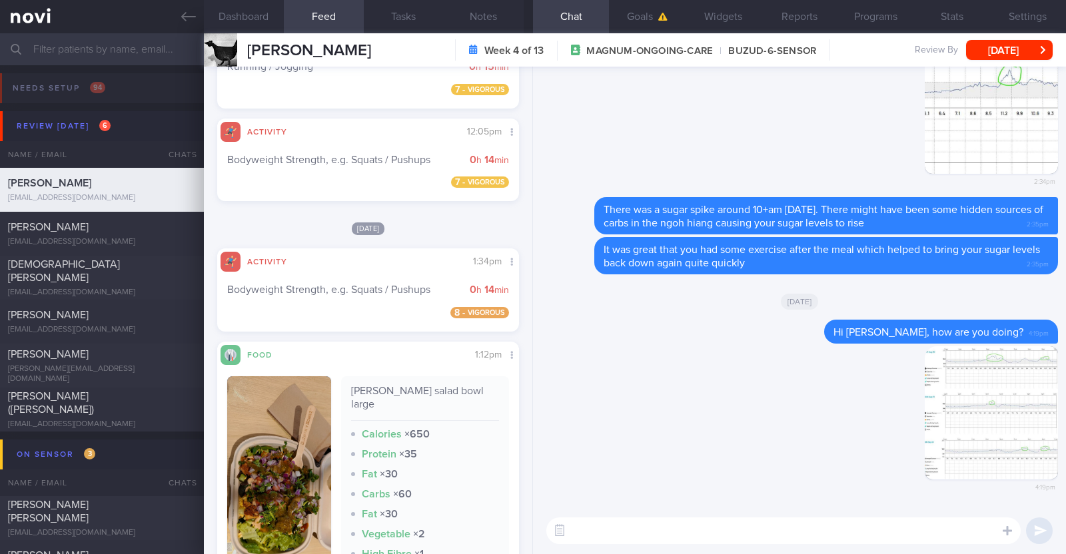
click at [616, 528] on textarea at bounding box center [783, 531] width 474 height 27
type textarea "I"
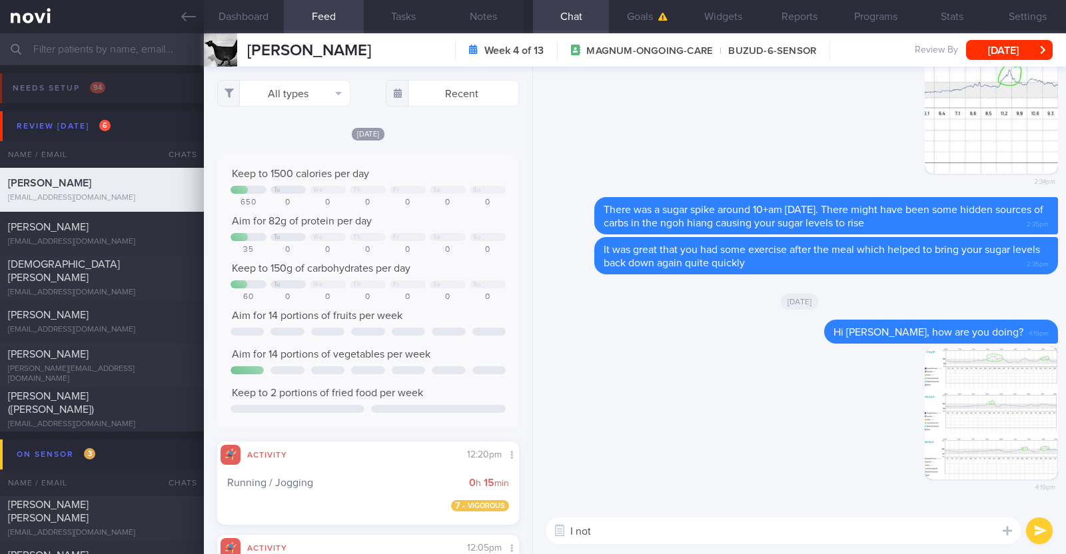
select select "8"
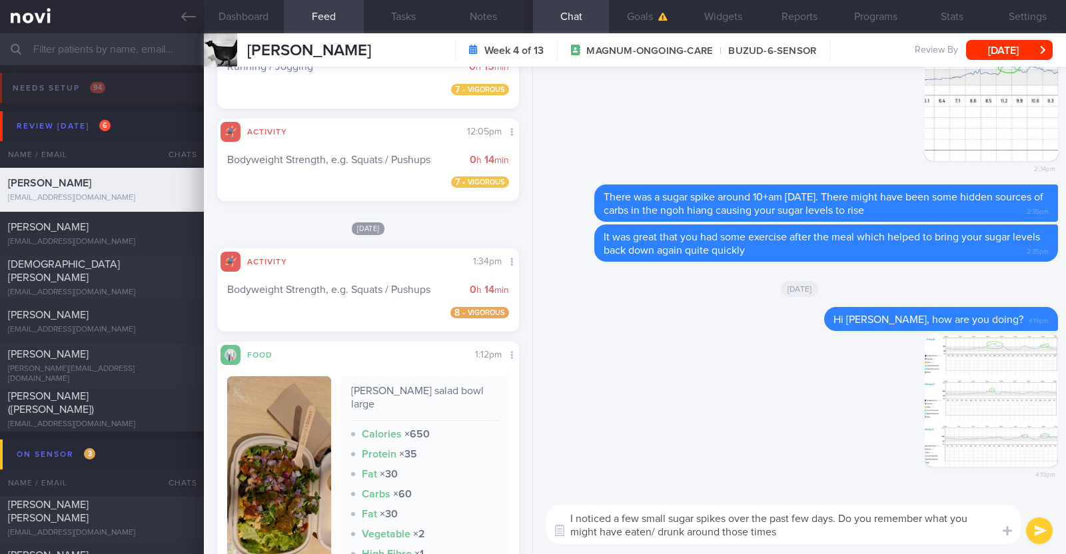
type textarea "I noticed a few small sugar spikes over the past few days. Do you remember what…"
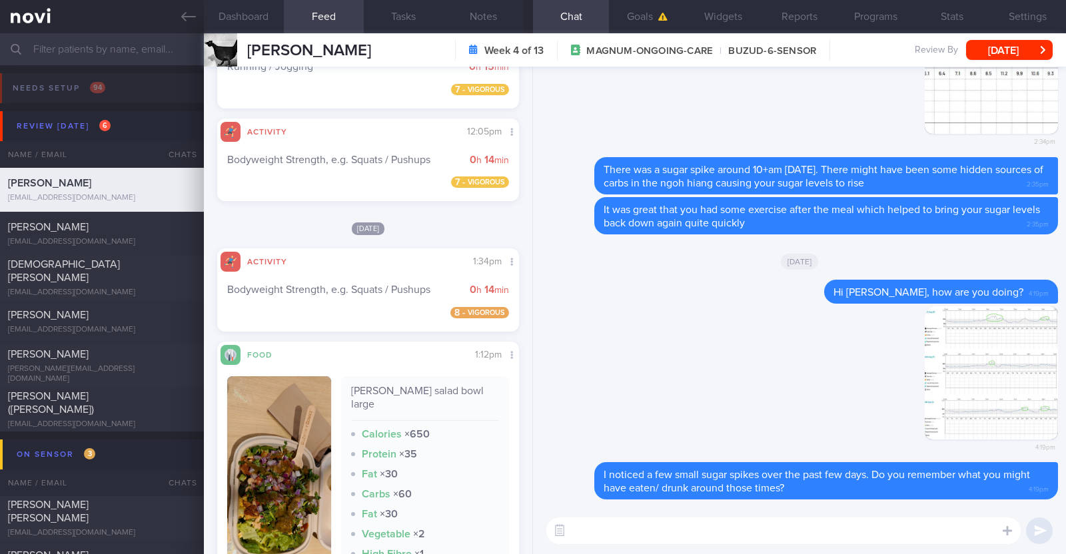
click at [703, 530] on textarea at bounding box center [783, 531] width 474 height 27
paste textarea "4 simple ways to reduce blood sugar spikes: 1) control carbohydrate portion 2) …"
type textarea "Do remember the 4 simple ways to reduce blood sugar spikes: 1) control carbohyd…"
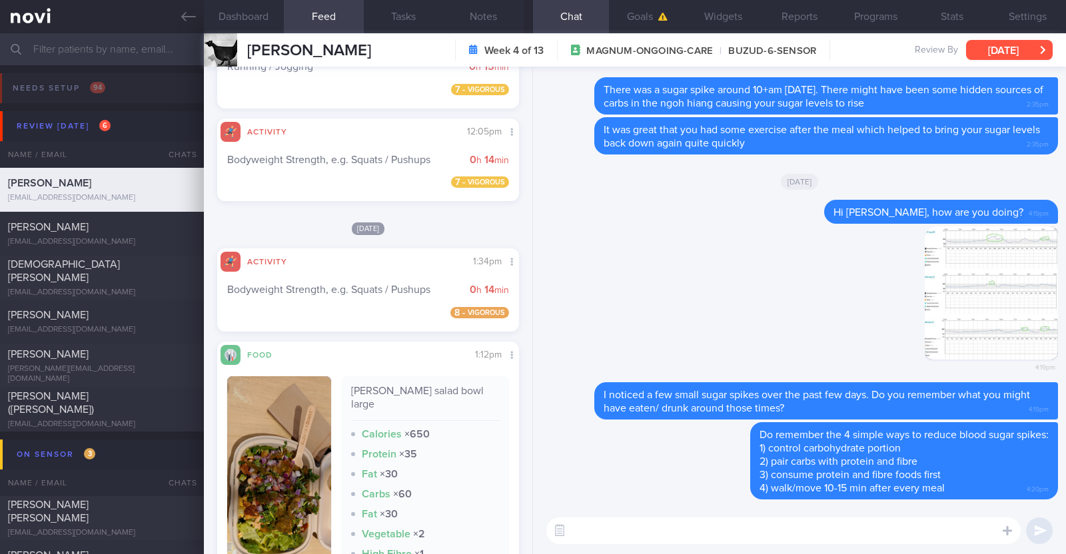
click at [1013, 57] on button "[DATE]" at bounding box center [1009, 50] width 87 height 20
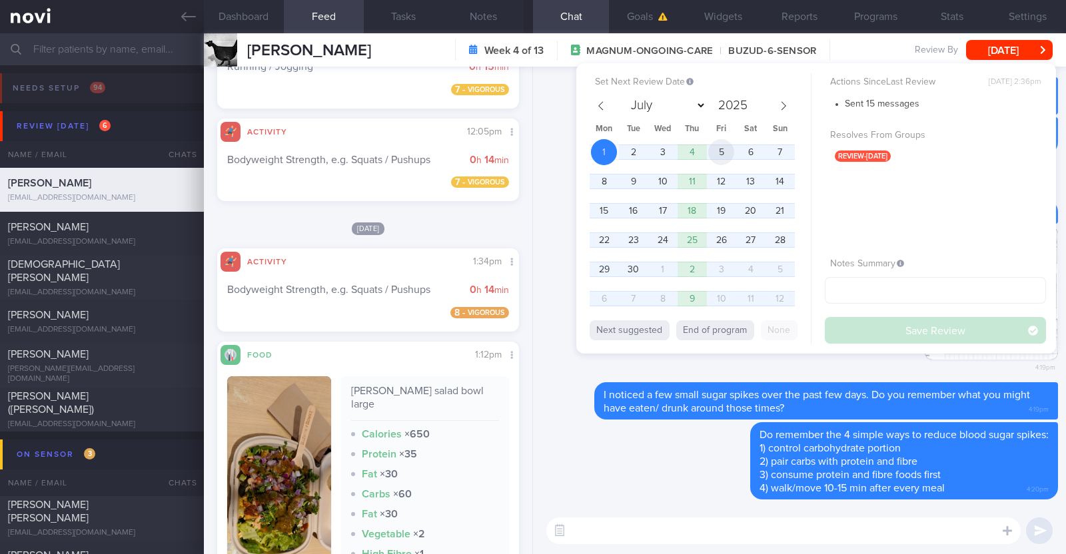
click at [728, 148] on span "5" at bounding box center [721, 152] width 26 height 26
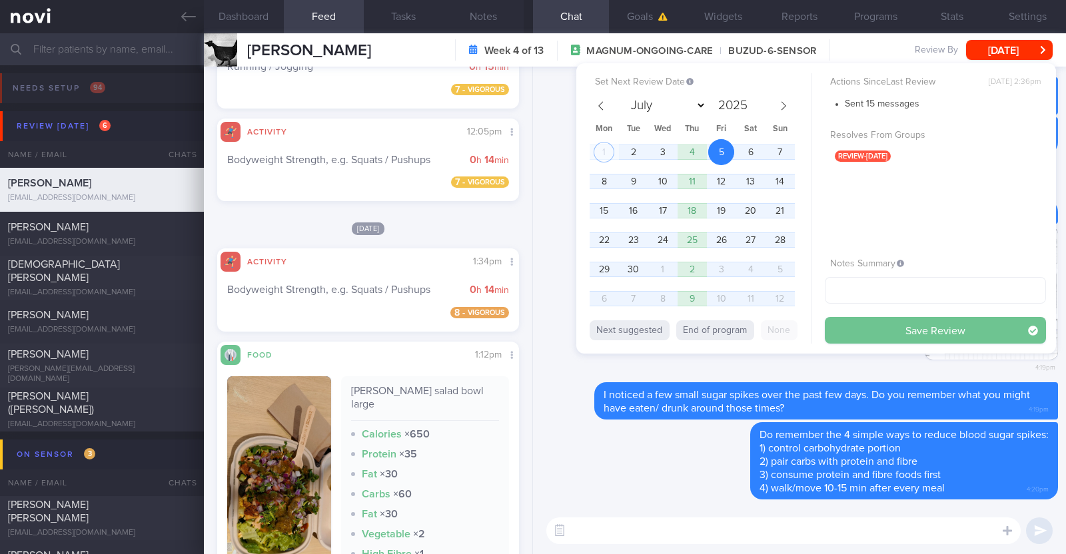
click at [881, 324] on button "Save Review" at bounding box center [935, 330] width 221 height 27
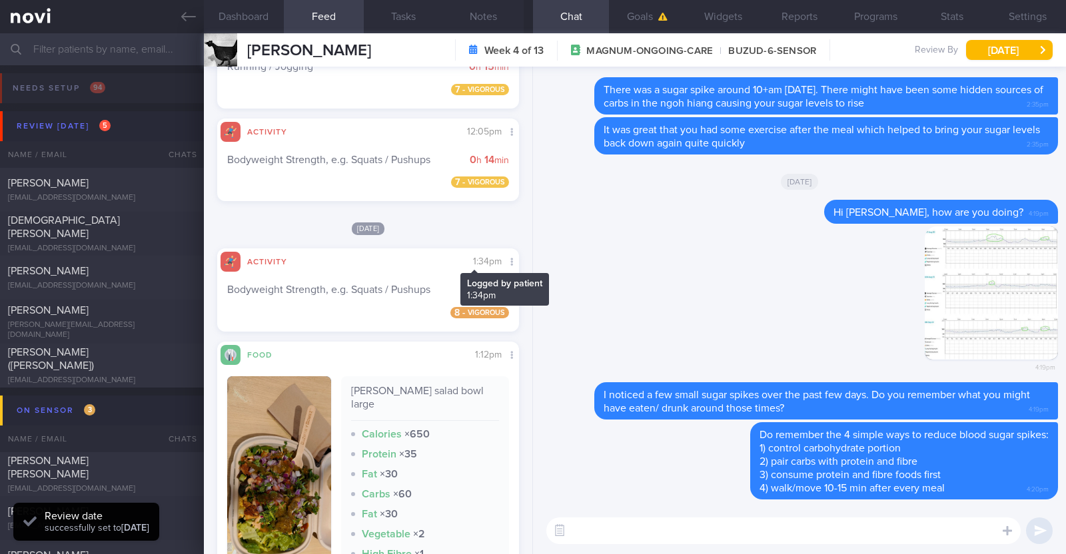
scroll to position [135, 270]
click at [101, 193] on div "[EMAIL_ADDRESS][DOMAIN_NAME]" at bounding box center [102, 198] width 188 height 10
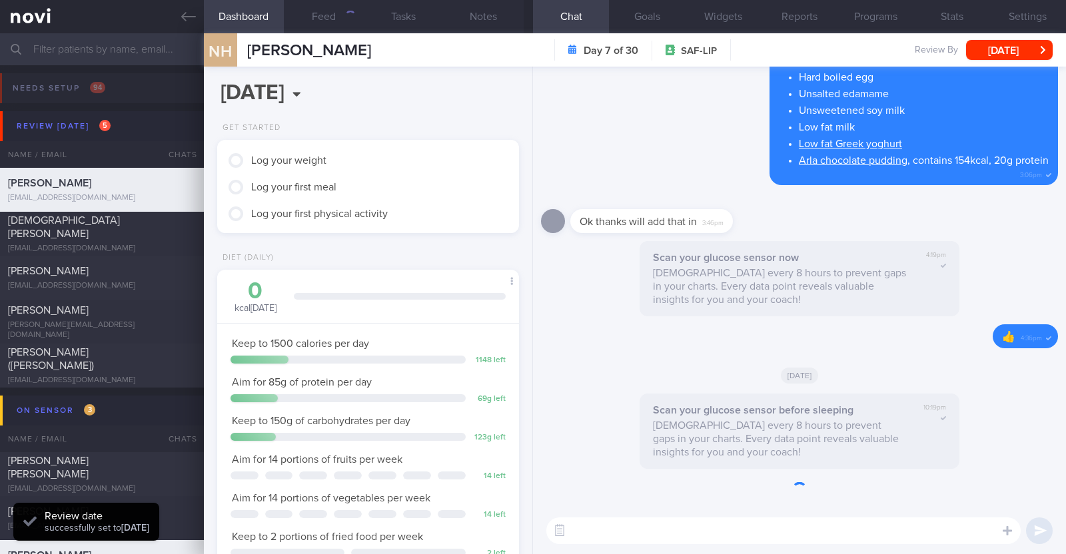
scroll to position [151, 265]
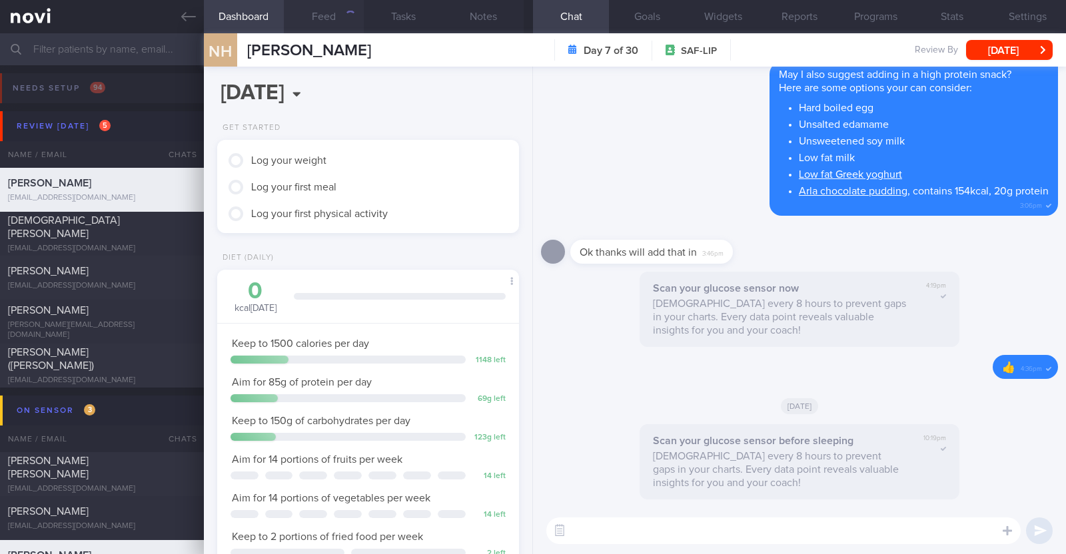
click at [320, 11] on button "Feed" at bounding box center [324, 16] width 80 height 33
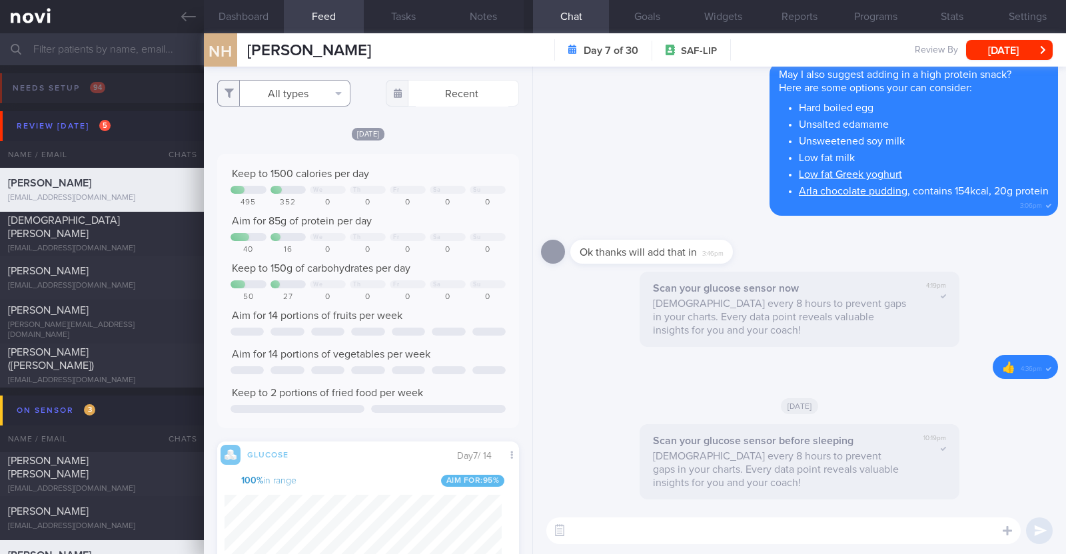
click at [330, 98] on button "All types" at bounding box center [283, 93] width 133 height 27
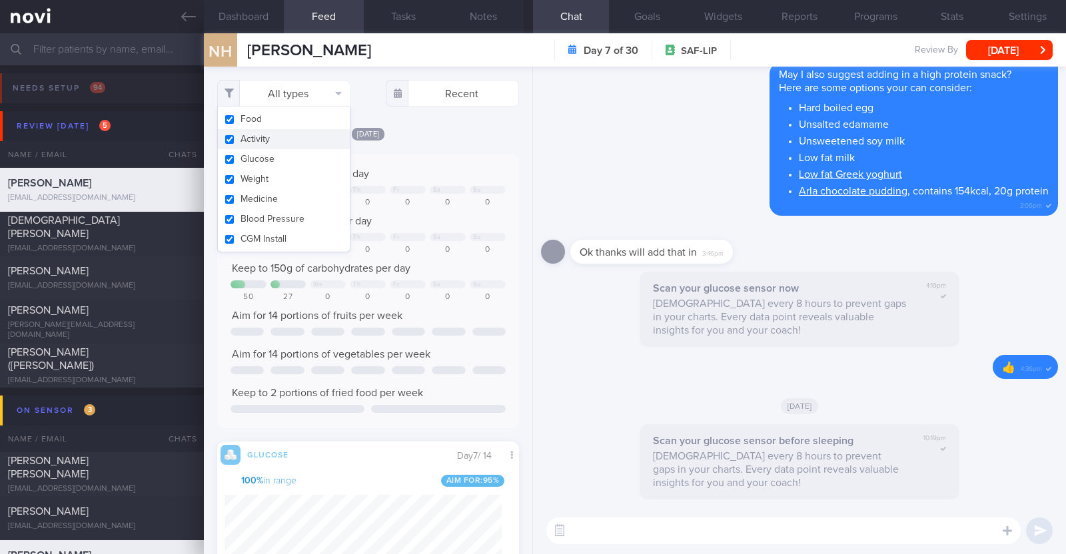
click at [280, 133] on button "Activity" at bounding box center [284, 139] width 132 height 20
checkbox input "false"
click at [430, 130] on div "[DATE]" at bounding box center [368, 134] width 302 height 14
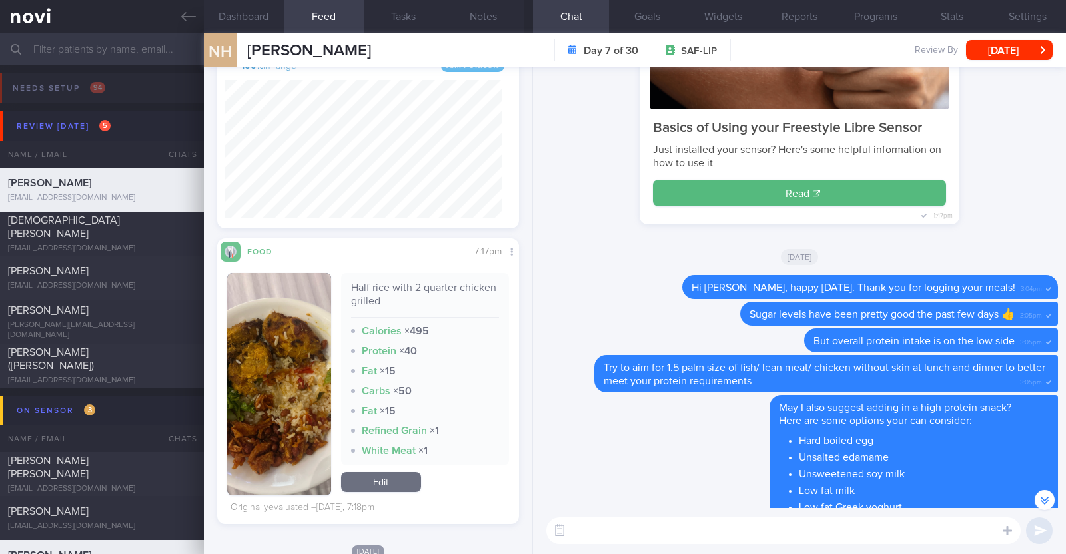
click at [307, 386] on button "button" at bounding box center [279, 384] width 104 height 223
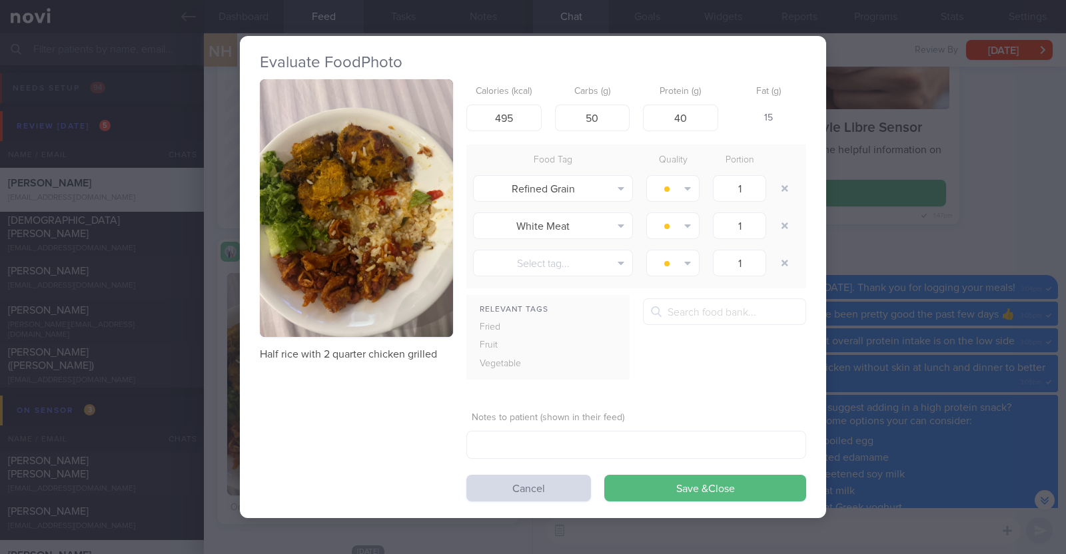
click at [212, 366] on div "Evaluate Food Photo Half rice with 2 quarter chicken grilled Calories (kcal) 49…" at bounding box center [533, 277] width 1066 height 554
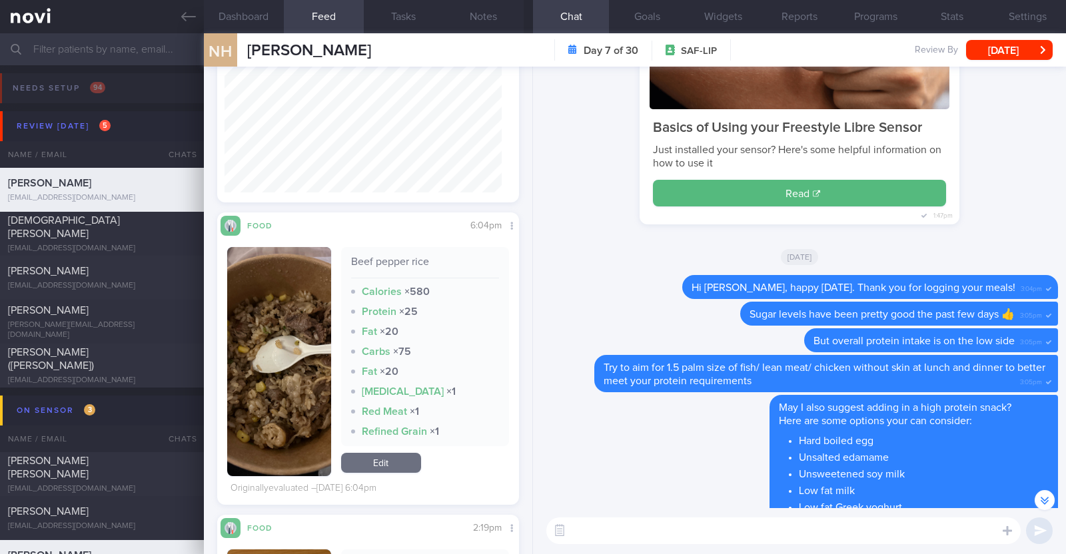
click at [401, 470] on link "Edit" at bounding box center [381, 463] width 80 height 20
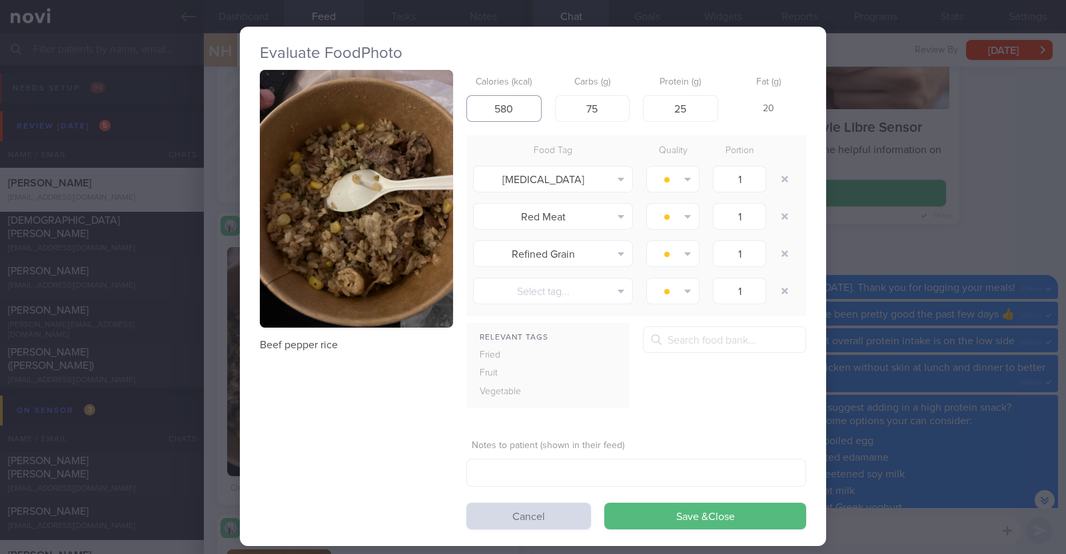
click at [520, 115] on input "580" at bounding box center [503, 108] width 75 height 27
type input "580"
click at [604, 503] on button "Save & Close" at bounding box center [705, 516] width 202 height 27
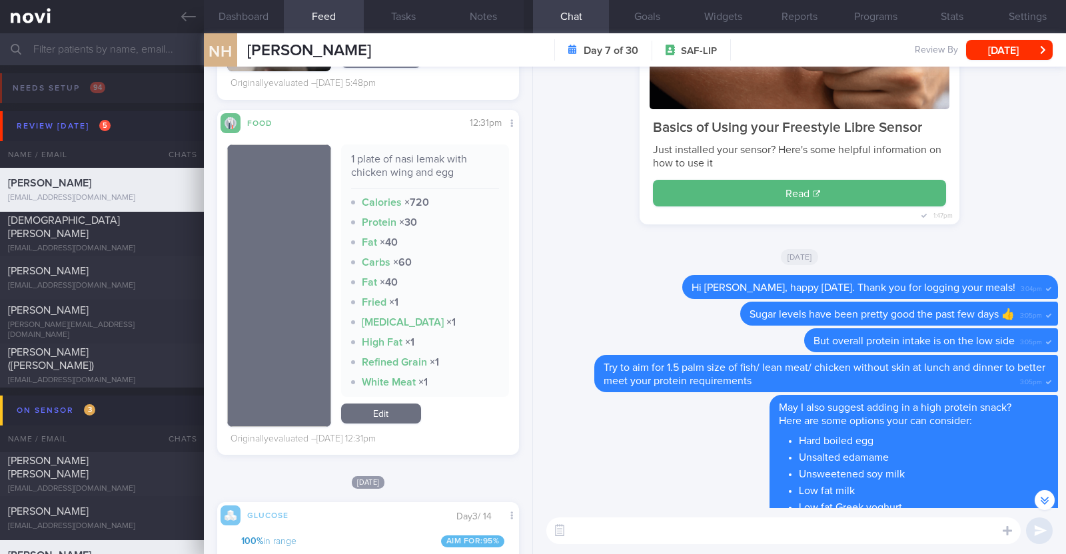
scroll to position [4410, 0]
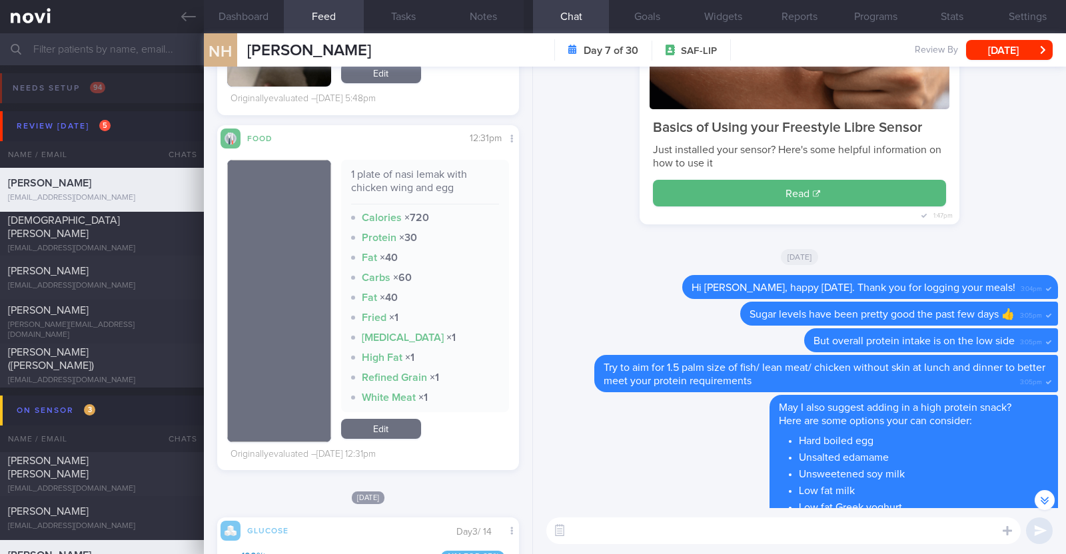
click at [591, 530] on textarea at bounding box center [783, 531] width 474 height 27
type textarea "Hi Nazirul, happy Tuesday:)"
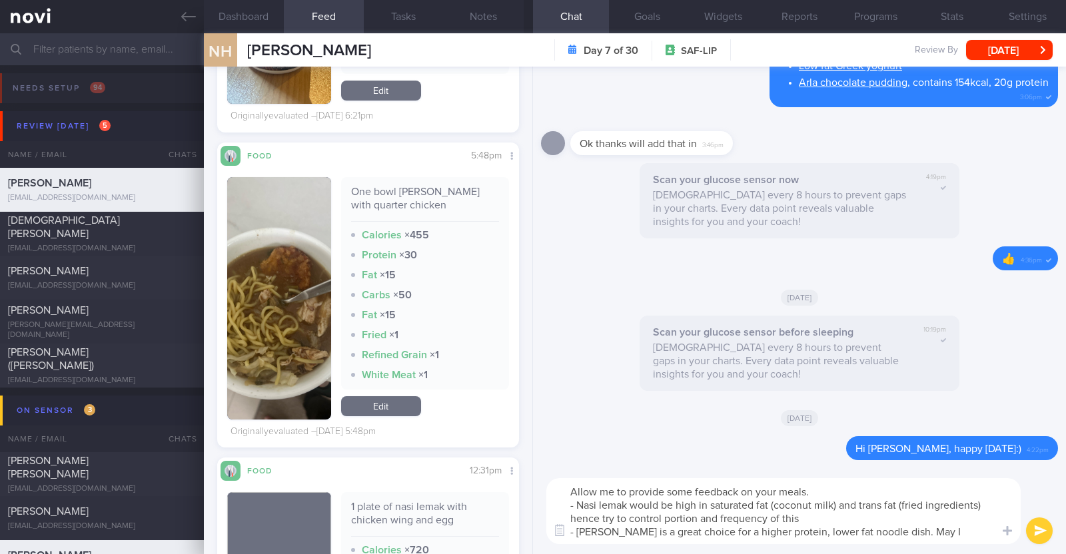
scroll to position [0, 0]
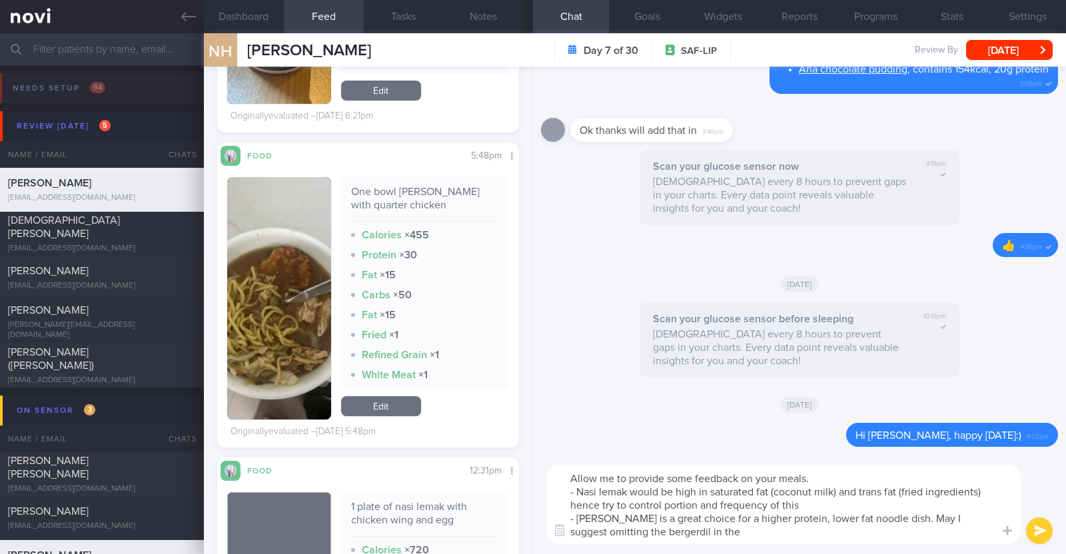
click at [648, 528] on textarea "Allow me to provide some feedback on your meals. - Nasi lemak would be high in …" at bounding box center [783, 504] width 474 height 79
click at [708, 526] on textarea "Allow me to provide some feedback on your meals. - Nasi lemak would be high in …" at bounding box center [783, 504] width 474 height 79
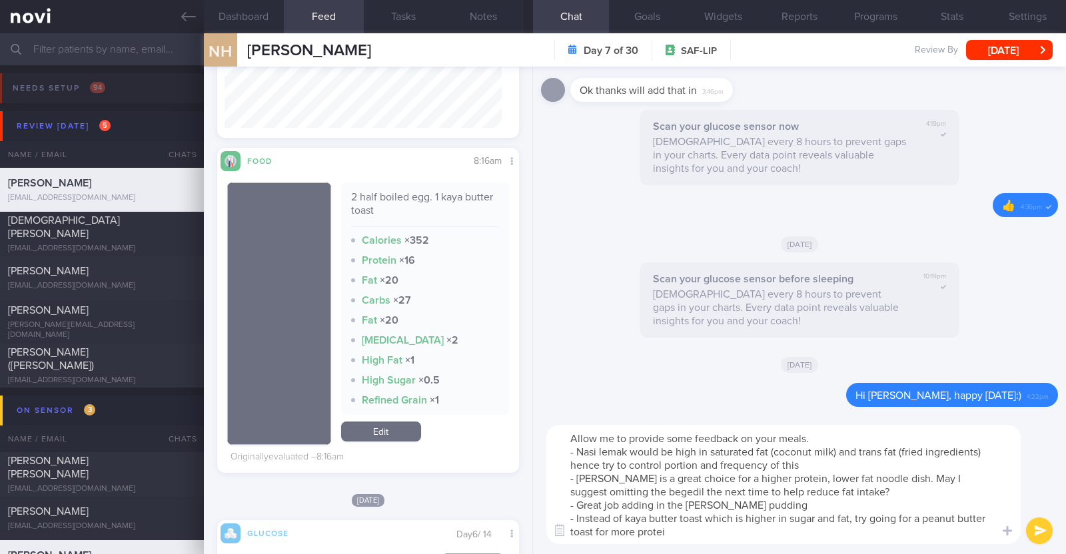
type textarea "Allow me to provide some feedback on your meals. - Nasi lemak would be high in …"
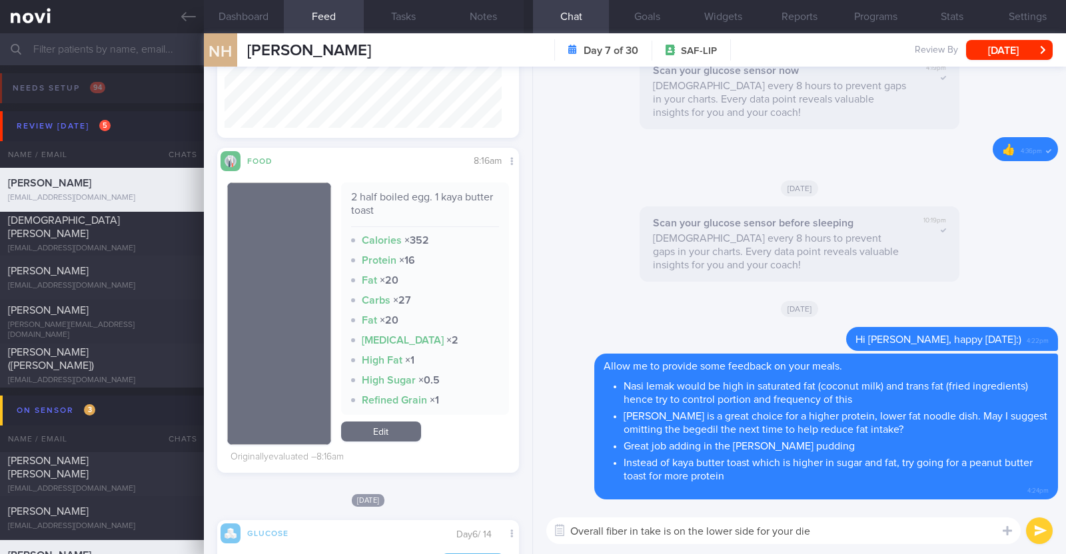
type textarea "Overall fiber in take is on the lower side for your diet"
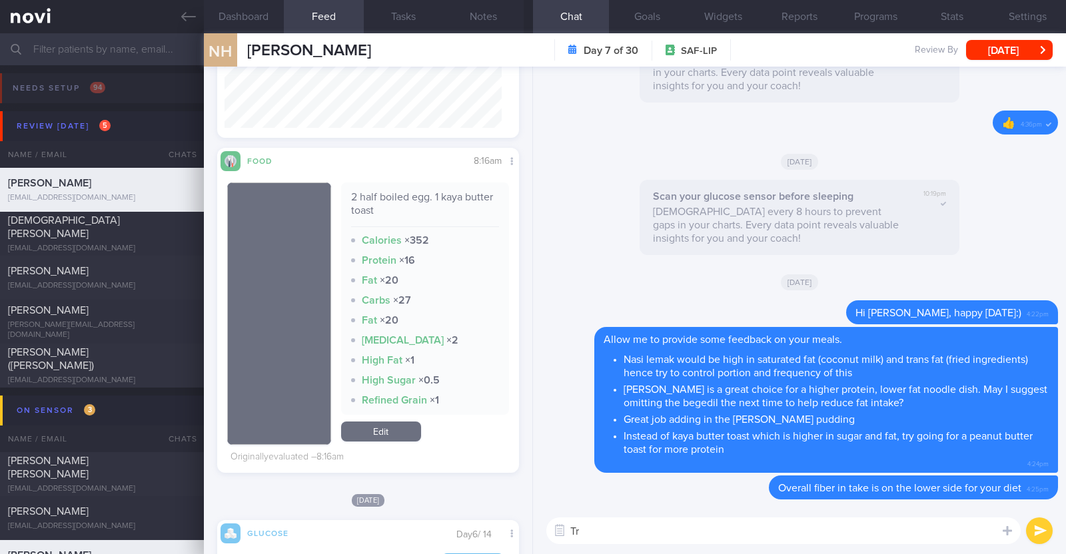
type textarea "T"
type textarea "Aim to include 2 servings of fruits and vegetables daily for a balanced diet"
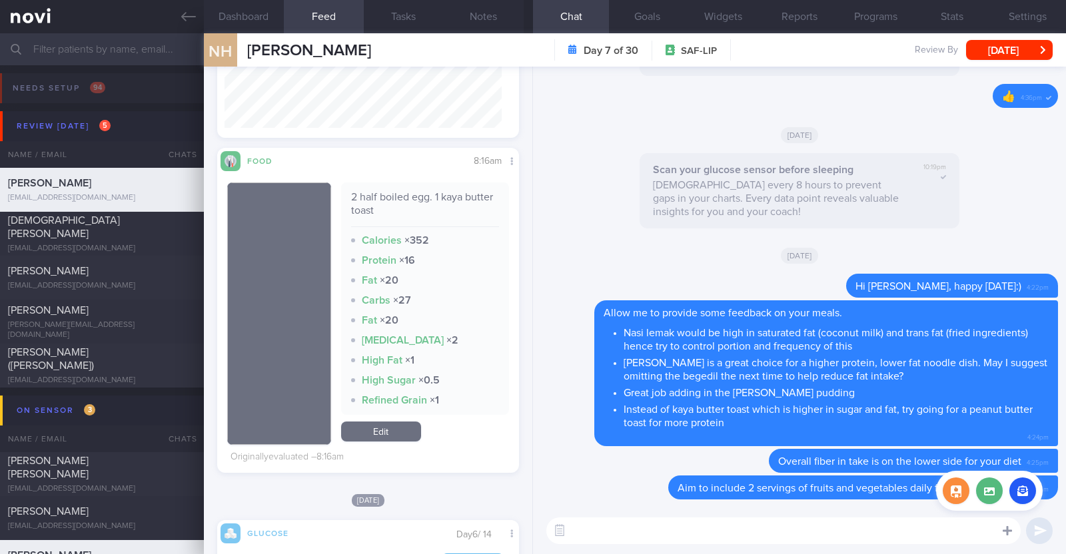
click at [1009, 531] on icon at bounding box center [1007, 530] width 9 height 9
click at [1015, 495] on button "button" at bounding box center [1022, 491] width 27 height 27
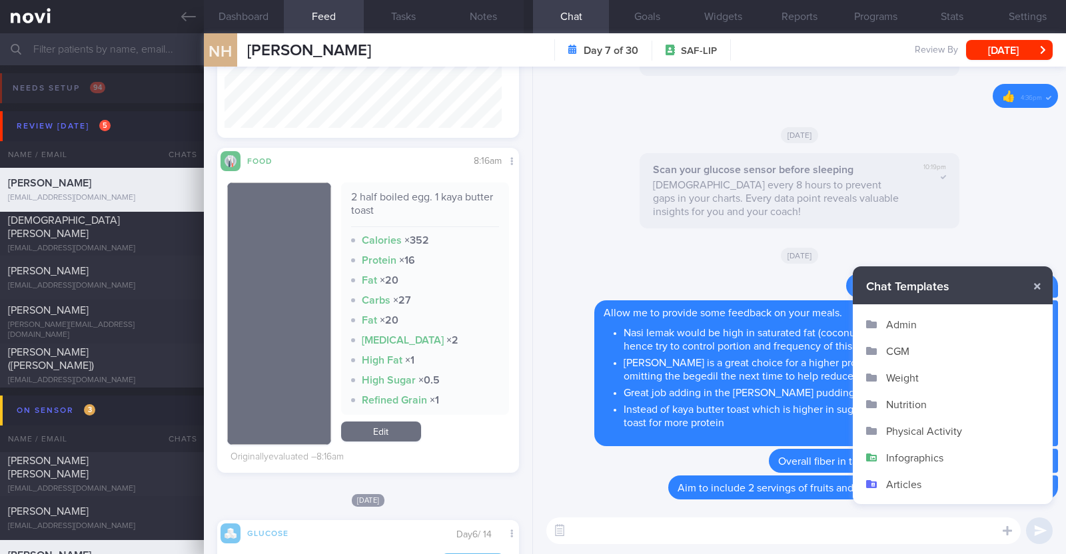
click at [923, 458] on button "Infographics" at bounding box center [953, 457] width 200 height 27
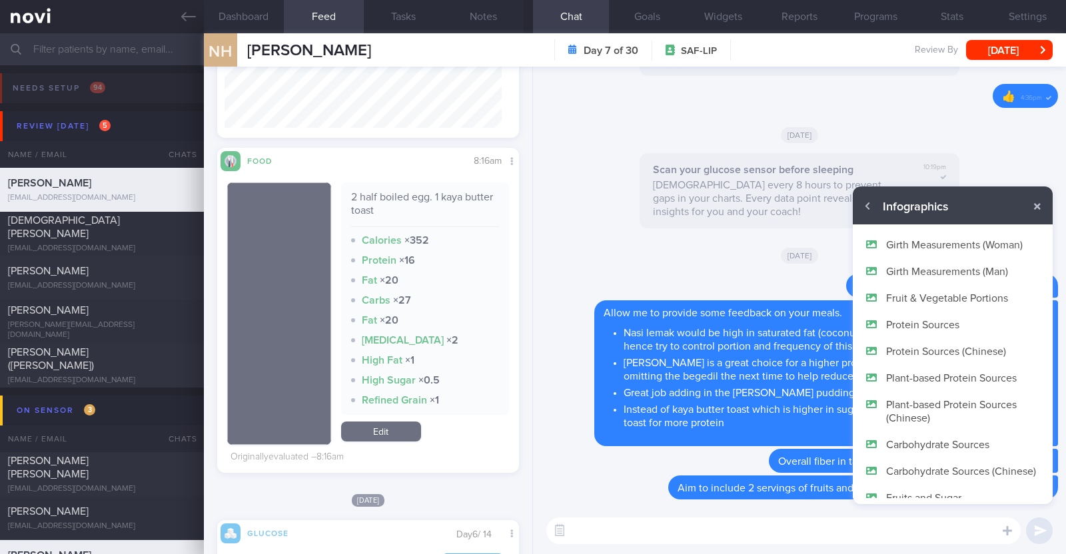
click at [913, 301] on button "Fruit & Vegetable Portions" at bounding box center [953, 298] width 200 height 27
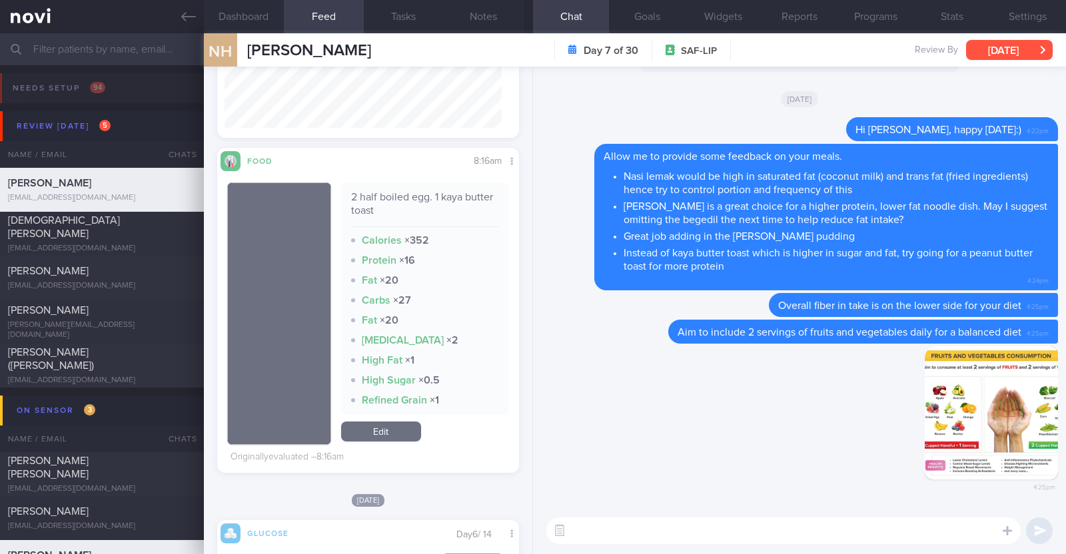
click at [1007, 45] on button "[DATE]" at bounding box center [1009, 50] width 87 height 20
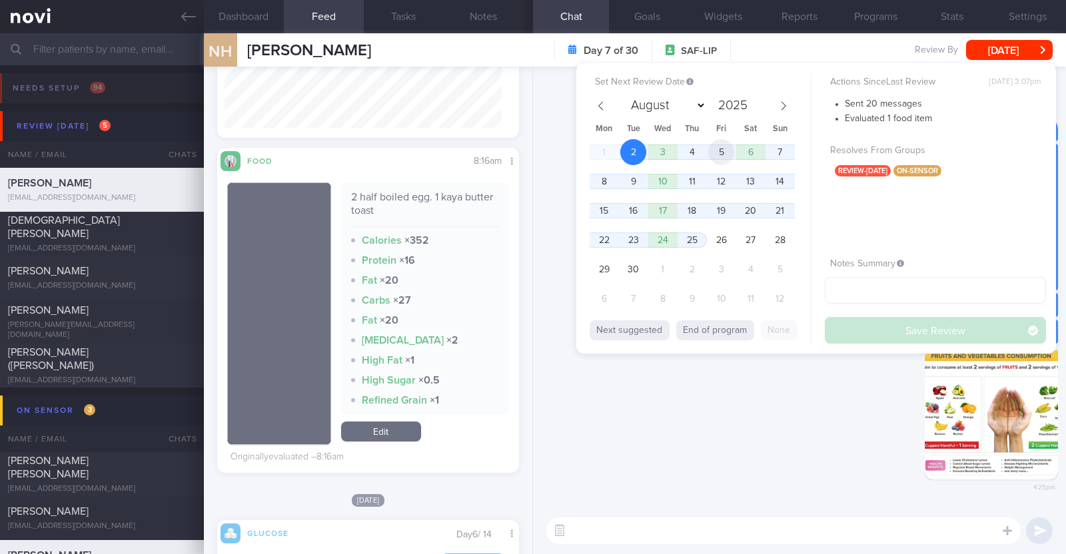
click at [726, 149] on span "5" at bounding box center [721, 152] width 26 height 26
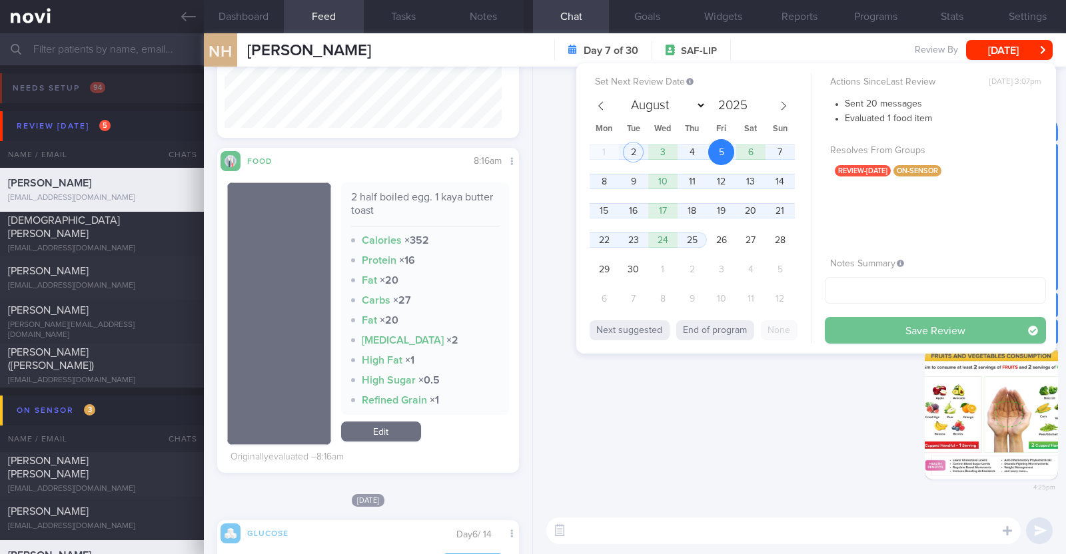
click at [899, 322] on button "Save Review" at bounding box center [935, 330] width 221 height 27
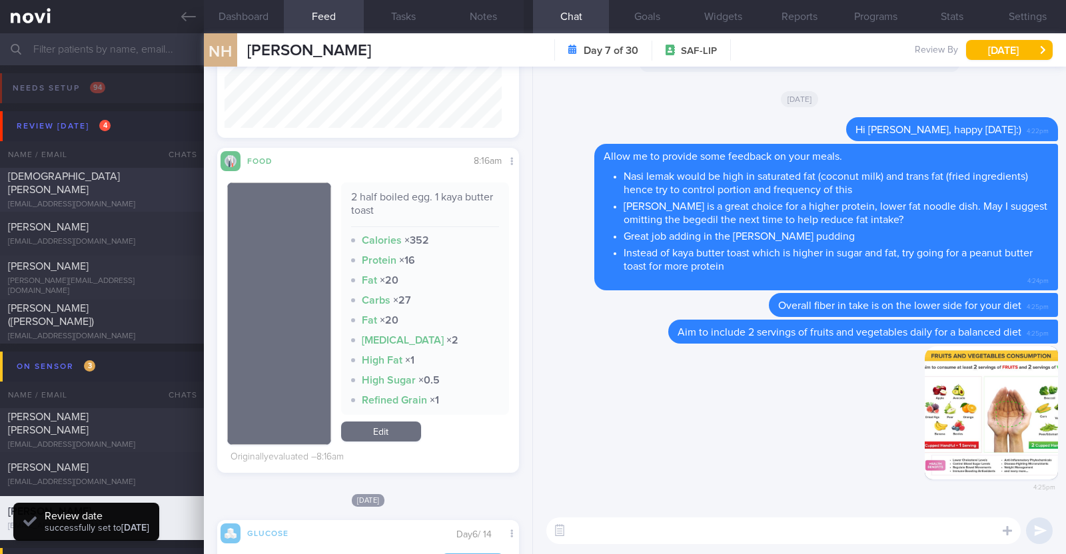
scroll to position [183, 277]
click at [69, 189] on div "Christian John Lo" at bounding box center [100, 183] width 185 height 27
type input "r/v 2/9"
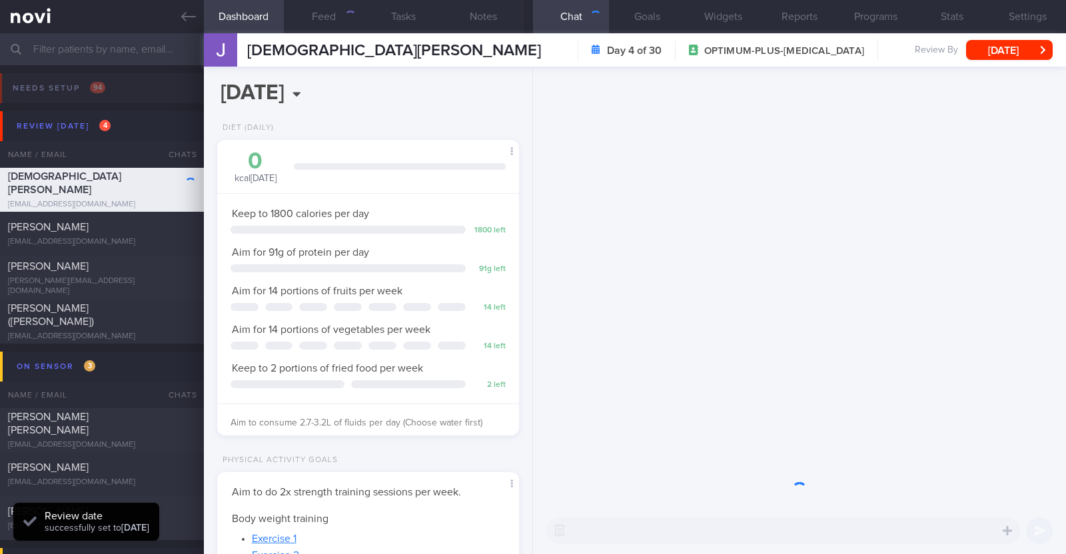
scroll to position [151, 265]
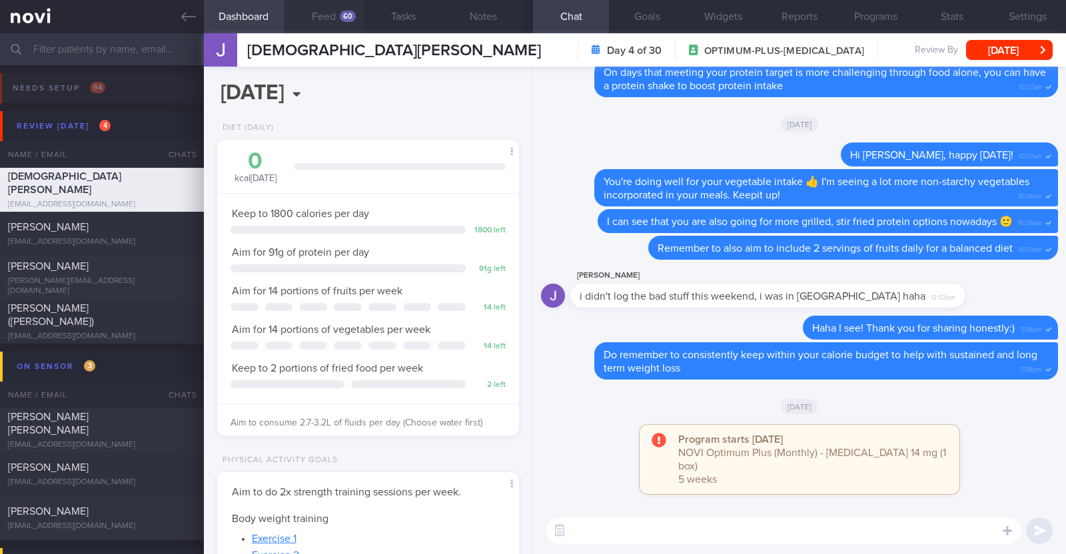
click at [327, 10] on button "Feed 60" at bounding box center [324, 16] width 80 height 33
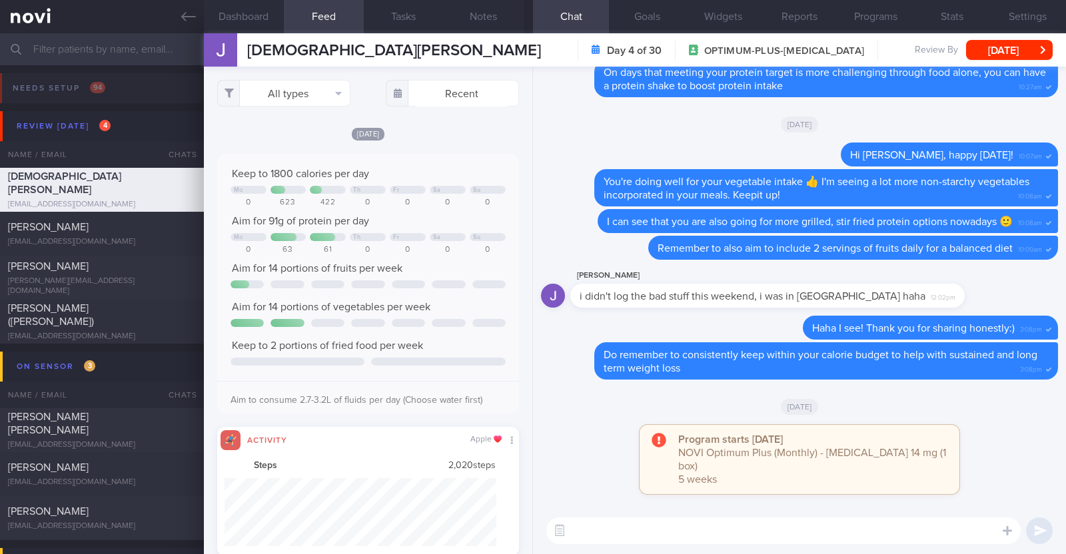
scroll to position [68, 272]
click at [300, 91] on button "All types" at bounding box center [283, 93] width 133 height 27
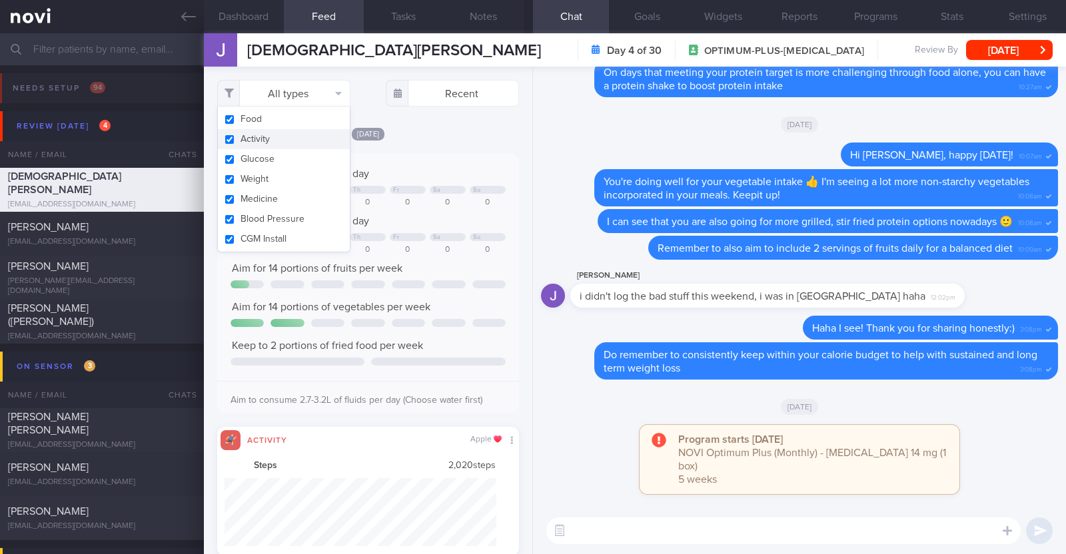
click at [283, 131] on button "Activity" at bounding box center [284, 139] width 132 height 20
checkbox input "false"
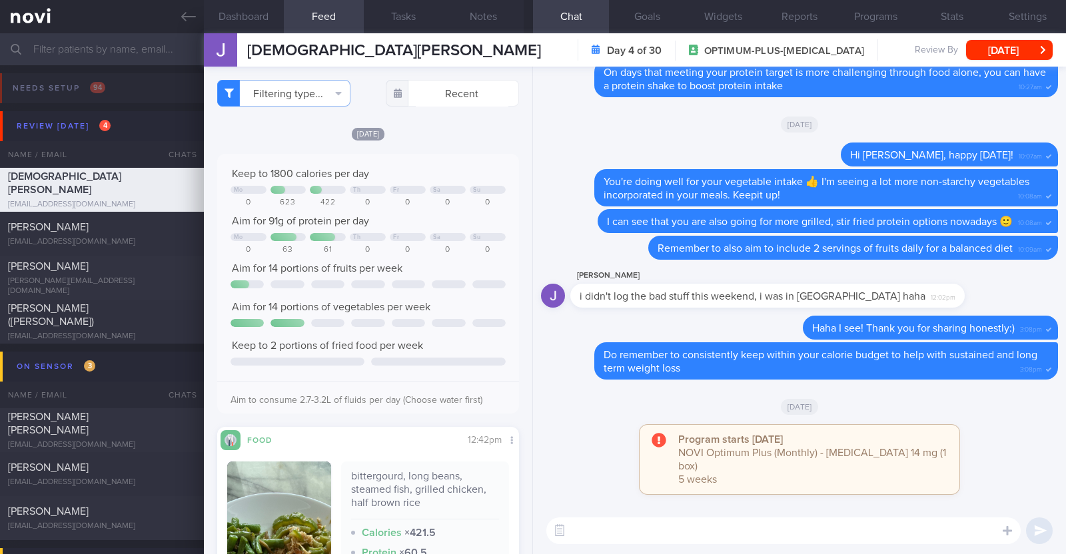
click at [436, 127] on div "[DATE]" at bounding box center [368, 134] width 302 height 14
click at [736, 528] on textarea at bounding box center [783, 531] width 474 height 27
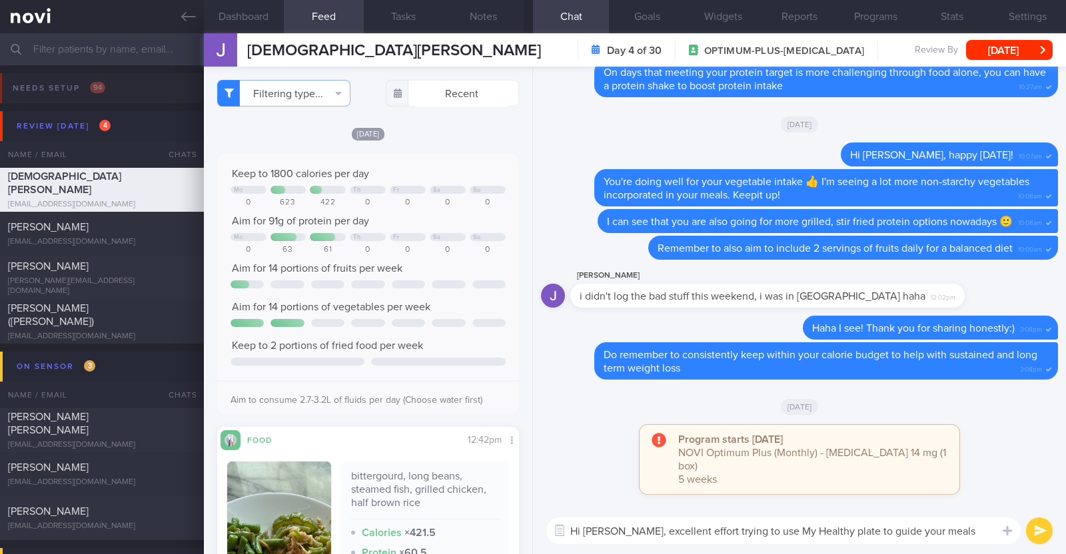
paste textarea "👍"
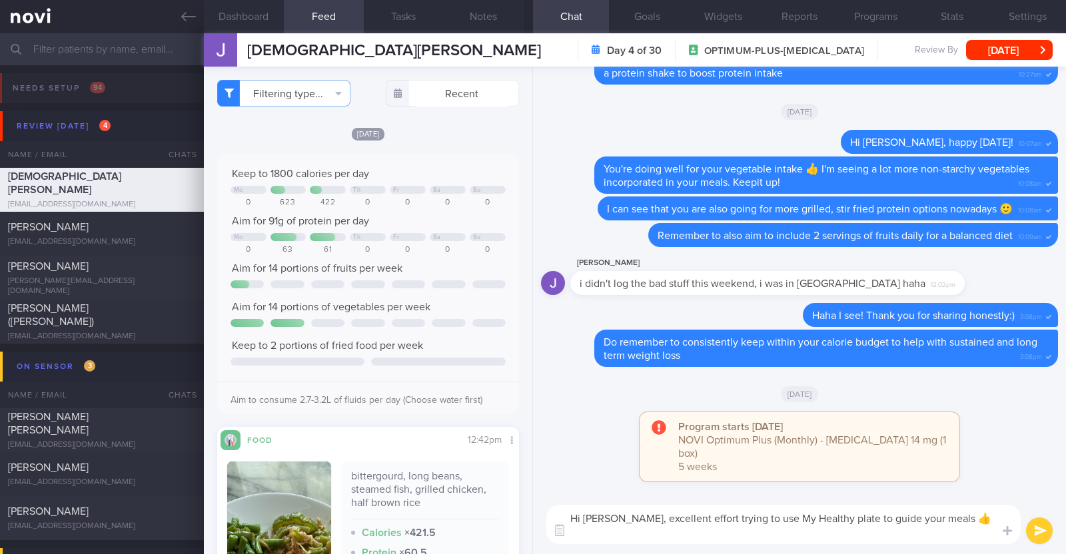
type textarea "Hi John, excellent effort trying to use My Healthy plate to guide your meals 👍"
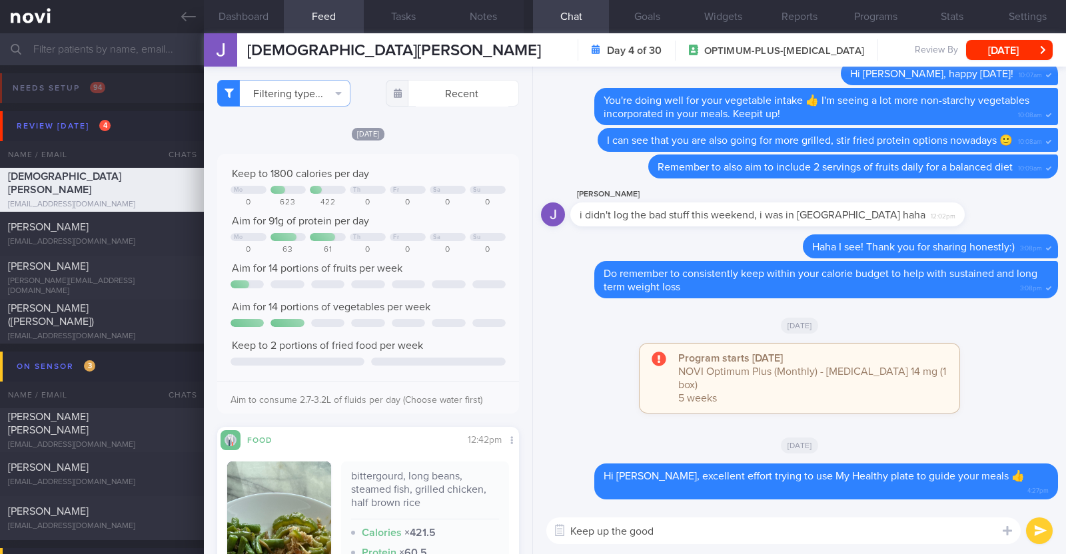
type textarea "Keep up the goo"
select select "8"
type textarea "K"
click at [301, 89] on button "Filtering type..." at bounding box center [283, 93] width 133 height 27
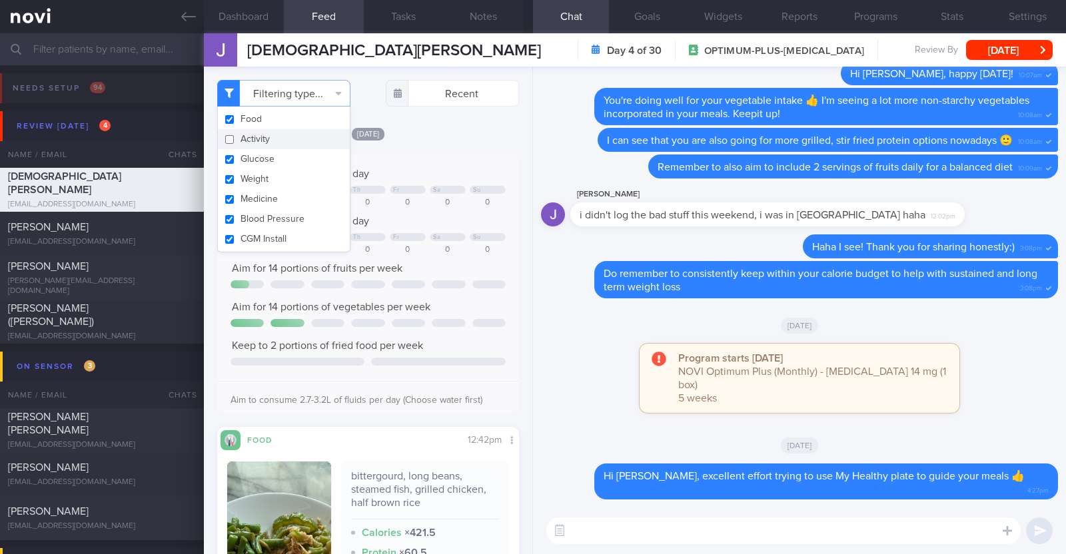
click at [280, 139] on button "Activity" at bounding box center [284, 139] width 132 height 20
checkbox input "true"
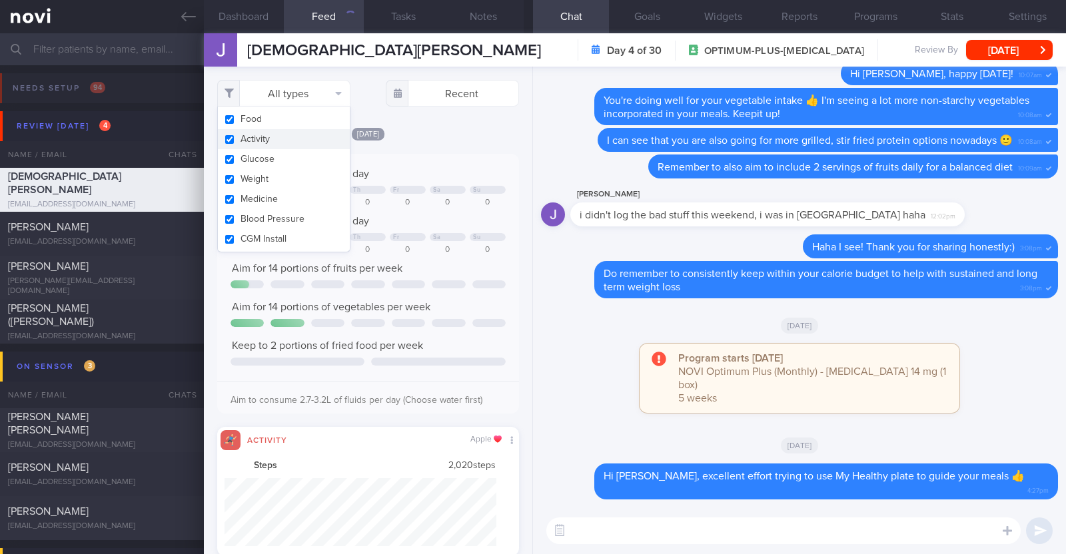
scroll to position [68, 272]
click at [460, 136] on div "[DATE]" at bounding box center [368, 134] width 302 height 14
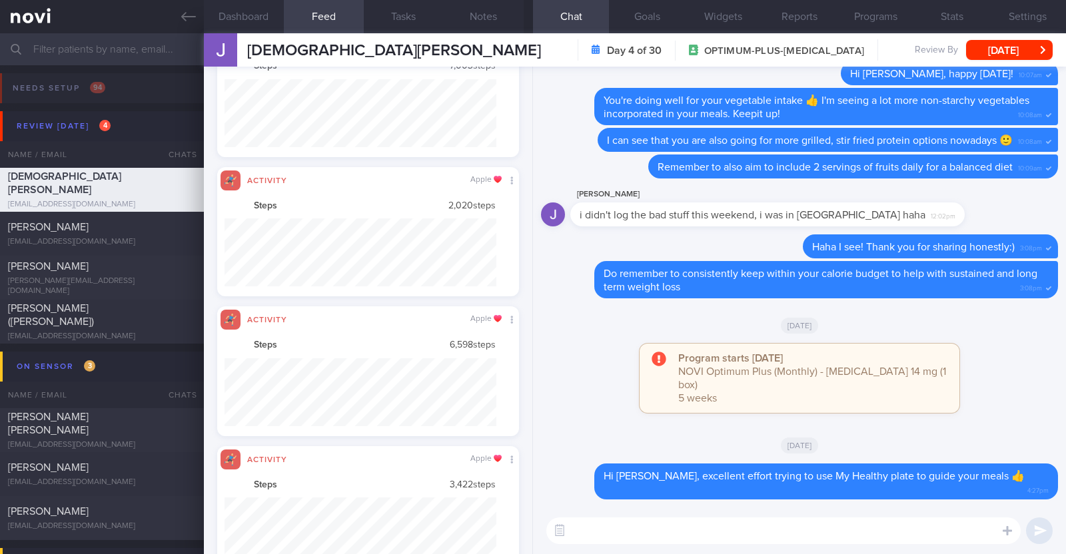
click at [598, 534] on textarea at bounding box center [783, 531] width 474 height 27
click at [506, 5] on button "Notes" at bounding box center [484, 16] width 80 height 33
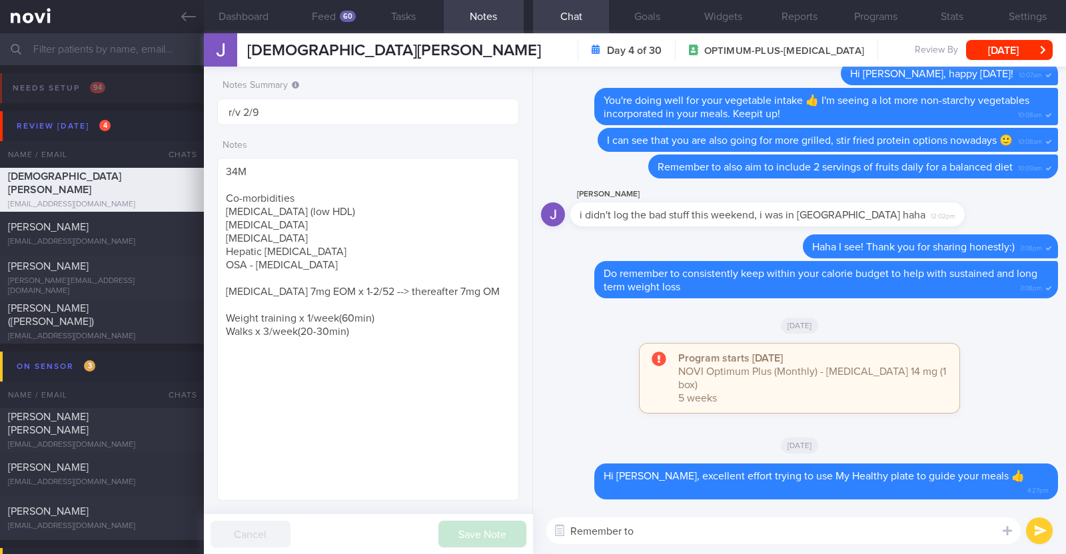
click at [654, 537] on textarea "Remember to" at bounding box center [783, 531] width 474 height 27
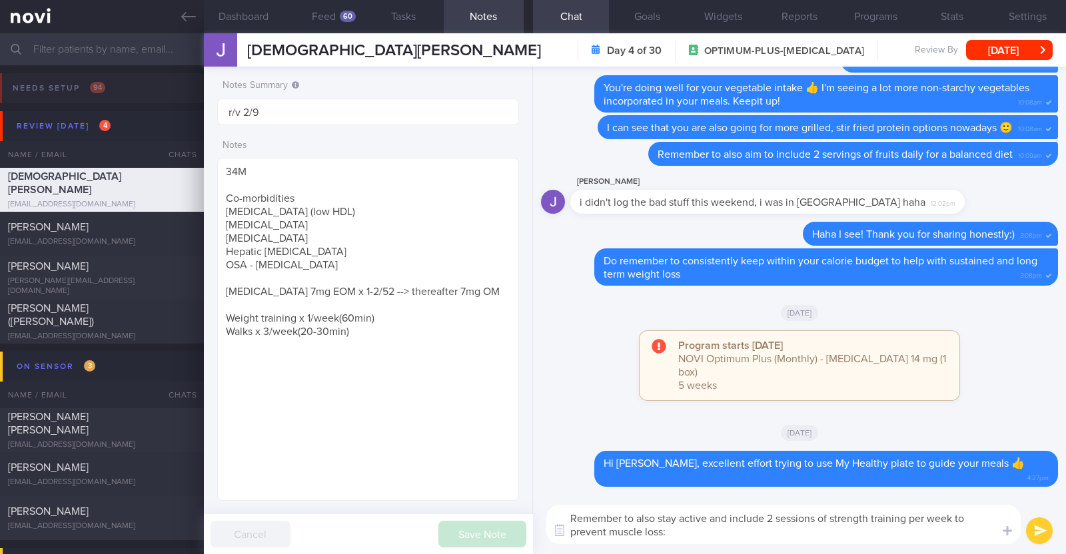
type textarea "Remember to also stay active and include 2 sessions of strength training per we…"
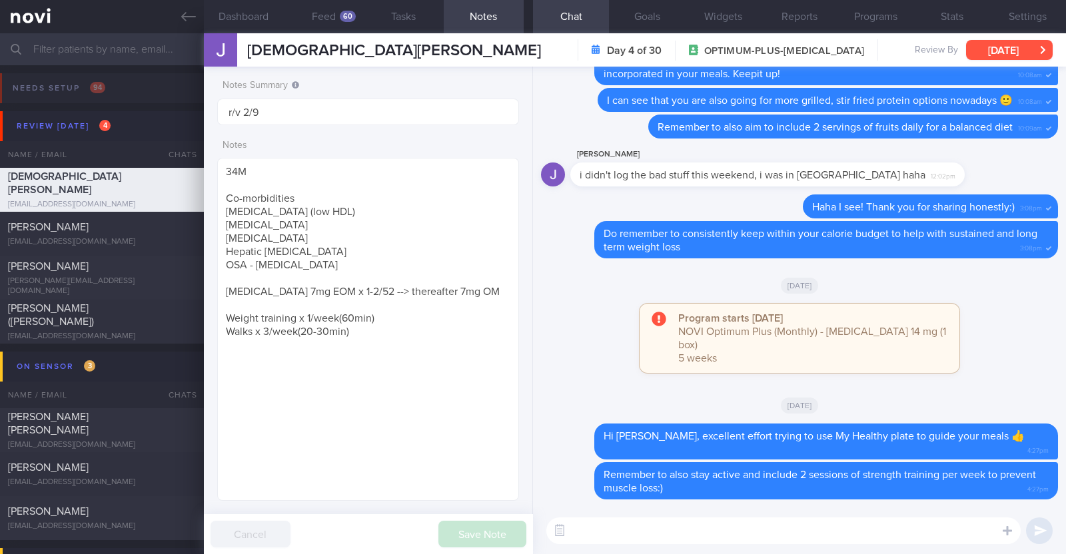
click at [1025, 55] on button "[DATE]" at bounding box center [1009, 50] width 87 height 20
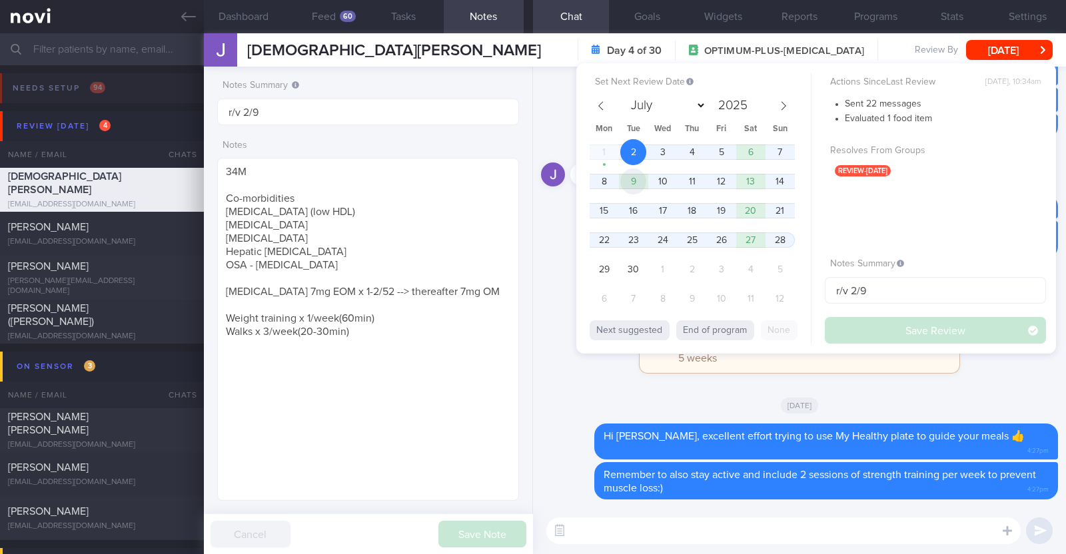
click at [634, 177] on span "9" at bounding box center [633, 182] width 26 height 26
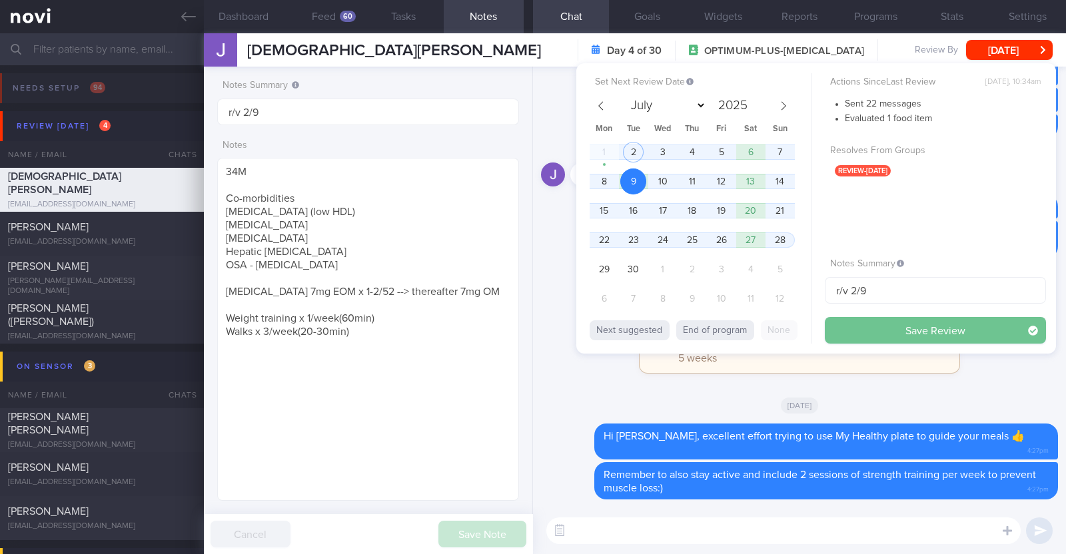
click at [930, 326] on button "Save Review" at bounding box center [935, 330] width 221 height 27
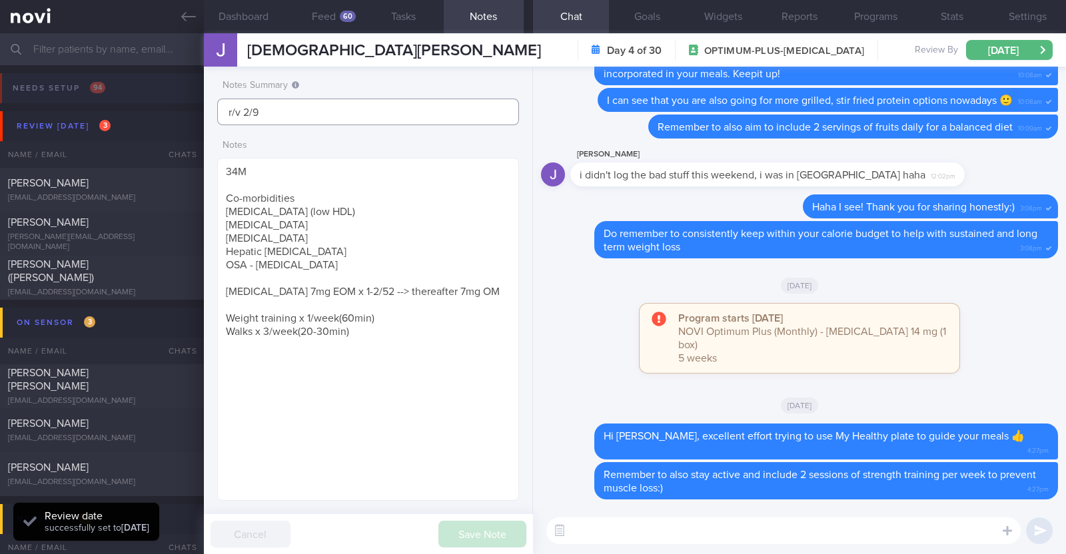
drag, startPoint x: 303, startPoint y: 118, endPoint x: 39, endPoint y: 101, distance: 265.1
click at [39, 101] on div "Patients New Users Coaches Assigned patients Assigned patients All active patie…" at bounding box center [533, 293] width 1066 height 521
click at [459, 535] on button "Save Note" at bounding box center [482, 534] width 88 height 27
click at [135, 188] on div "Tan Tiong Hean" at bounding box center [100, 183] width 185 height 13
type input "Will be switching to OP+. R/v 2/9"
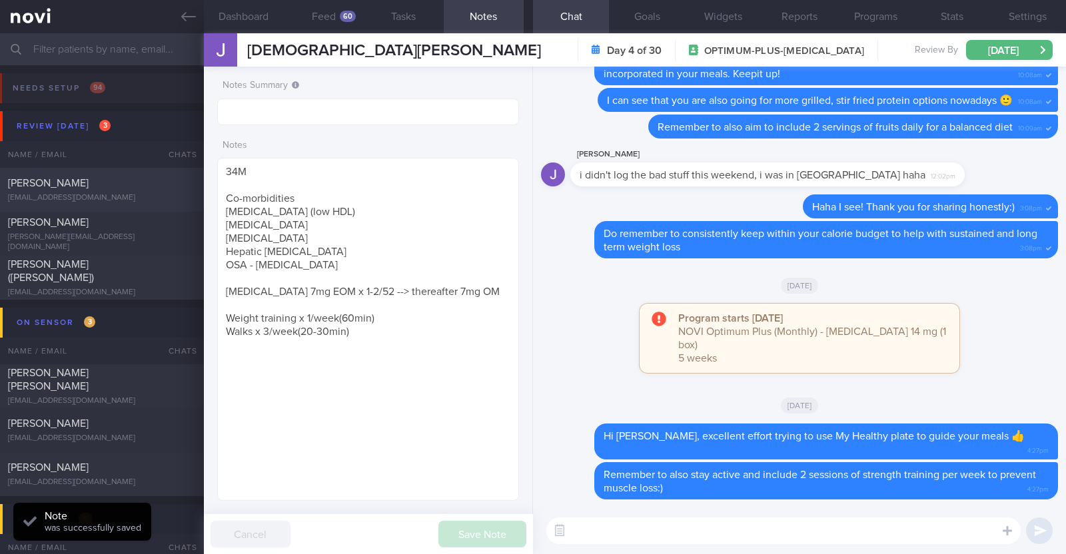
type input "Will be switching to OP+. R/v 2/9"
type textarea "52M Co-morbidities: DM dx 2019 HTN HLD Lumbar degenerative disc disease s/p sur…"
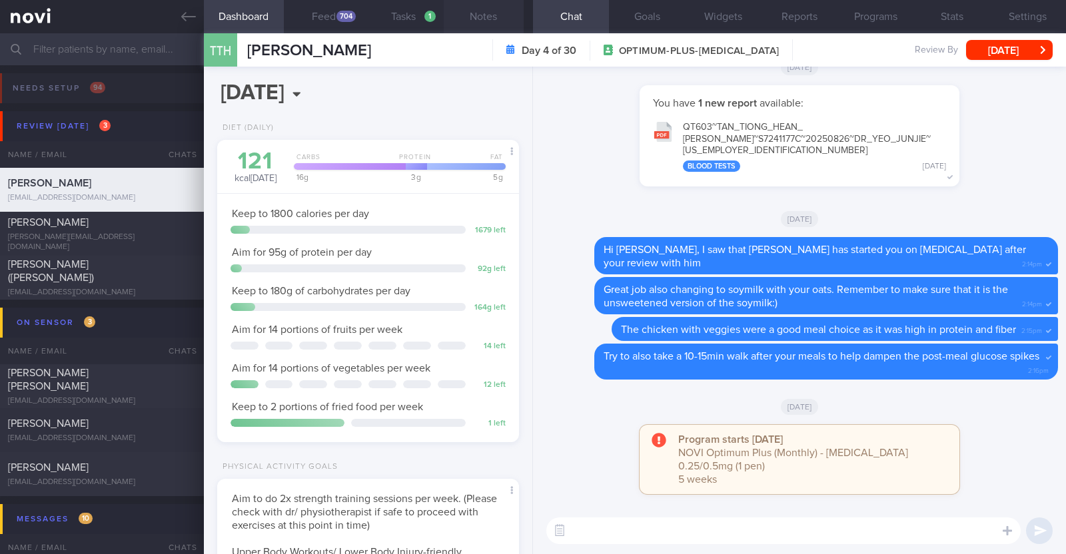
scroll to position [135, 270]
click at [342, 23] on button "Feed 704" at bounding box center [324, 16] width 80 height 33
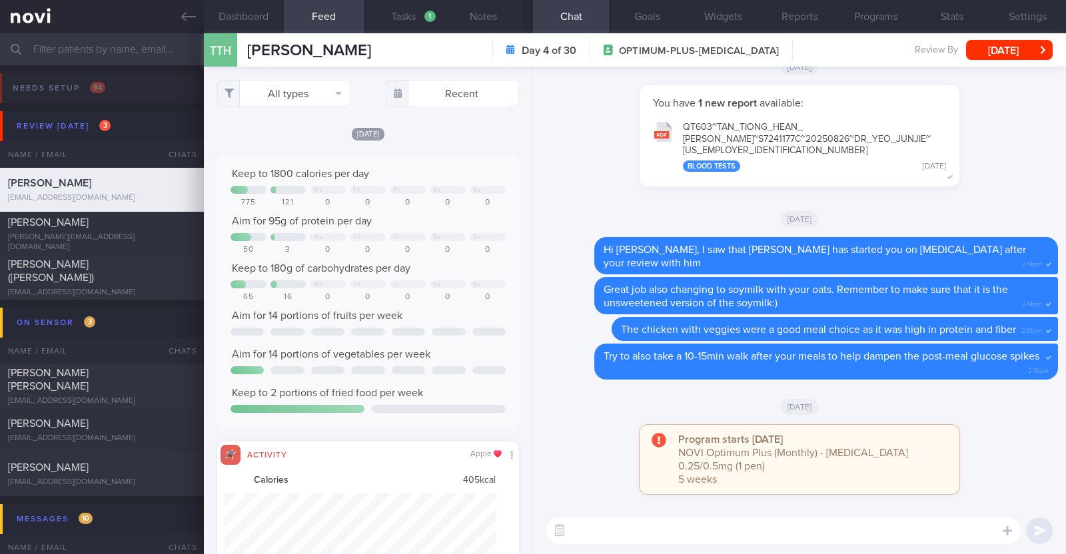
scroll to position [68, 272]
click at [283, 97] on button "All types" at bounding box center [283, 93] width 133 height 27
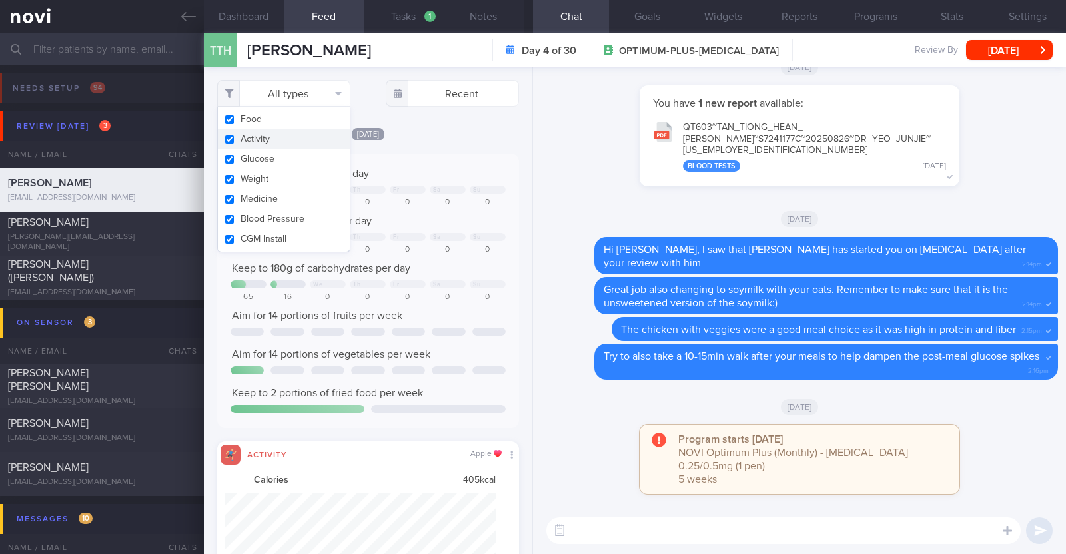
click at [285, 136] on button "Activity" at bounding box center [284, 139] width 132 height 20
checkbox input "false"
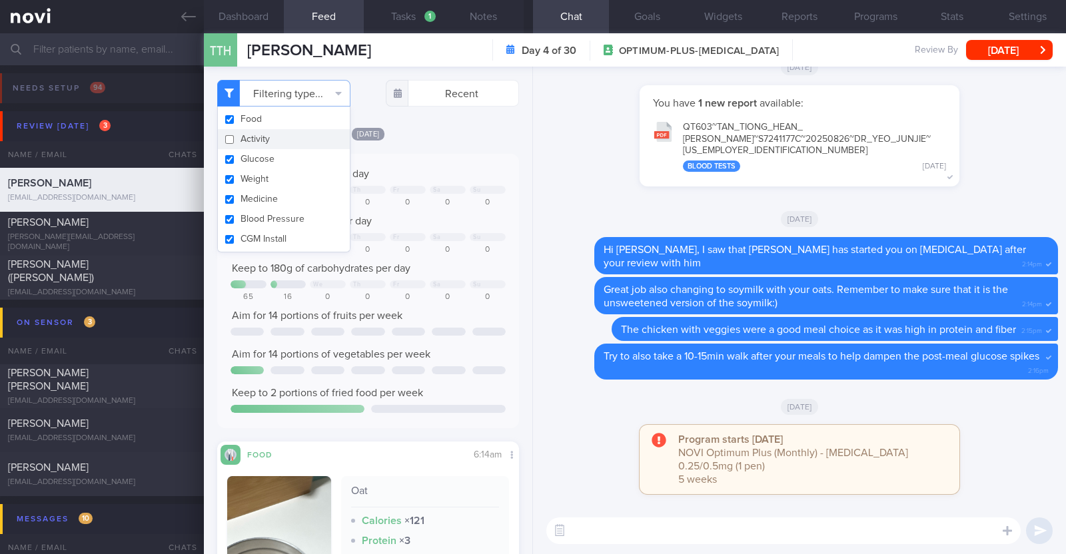
scroll to position [135, 270]
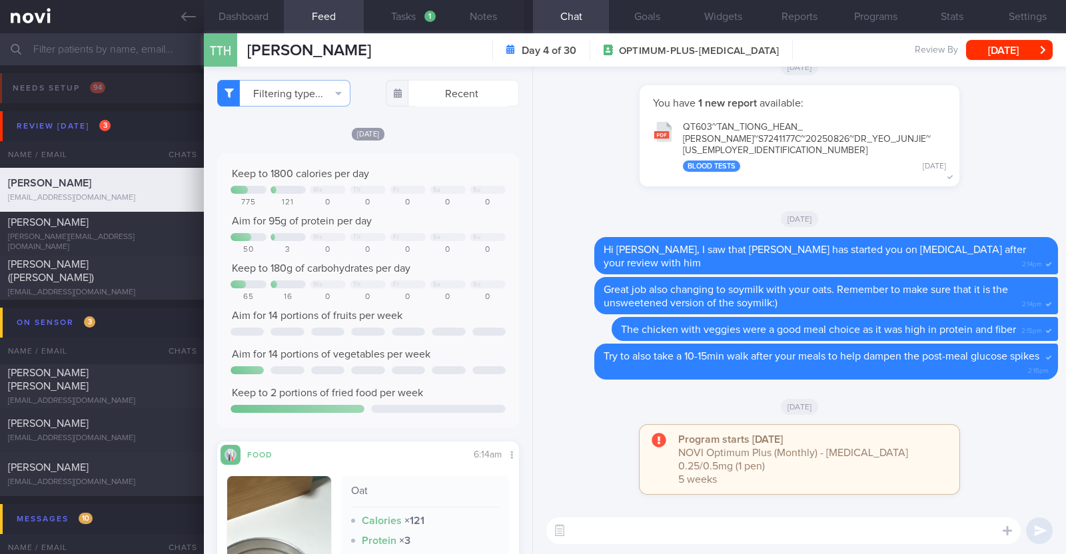
click at [474, 131] on div "[DATE]" at bounding box center [368, 134] width 302 height 14
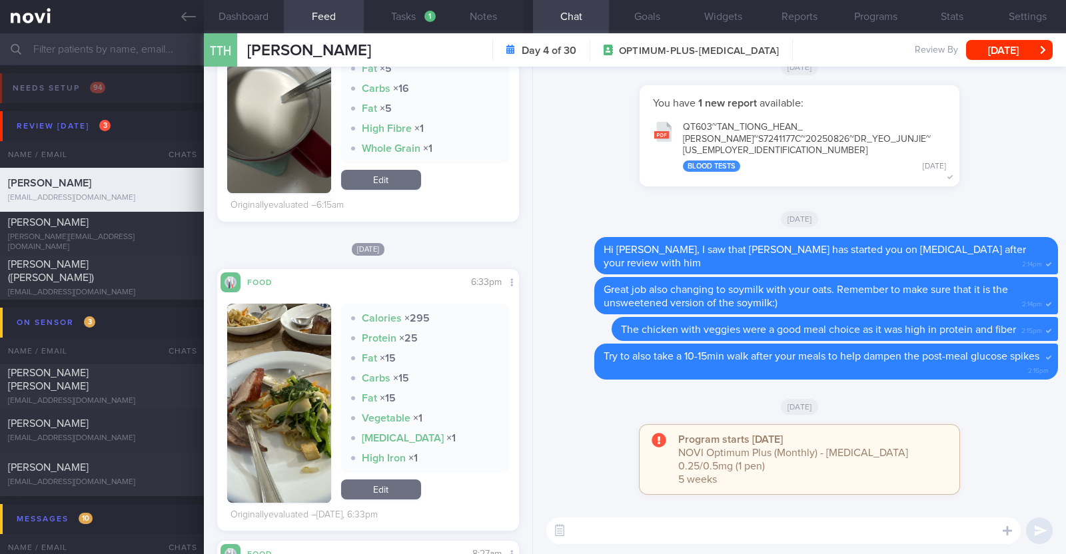
scroll to position [500, 0]
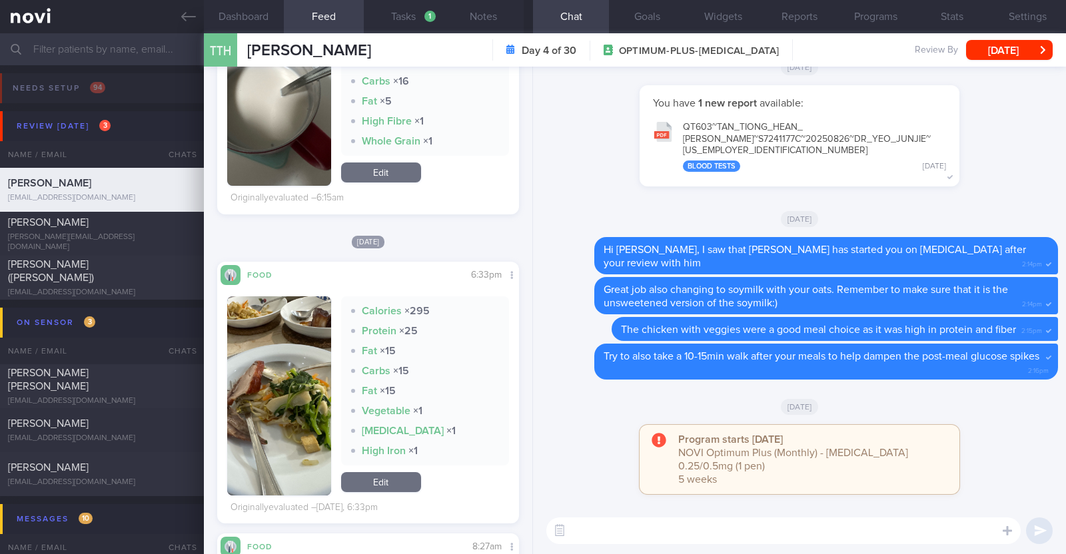
click at [301, 353] on button "button" at bounding box center [279, 396] width 104 height 199
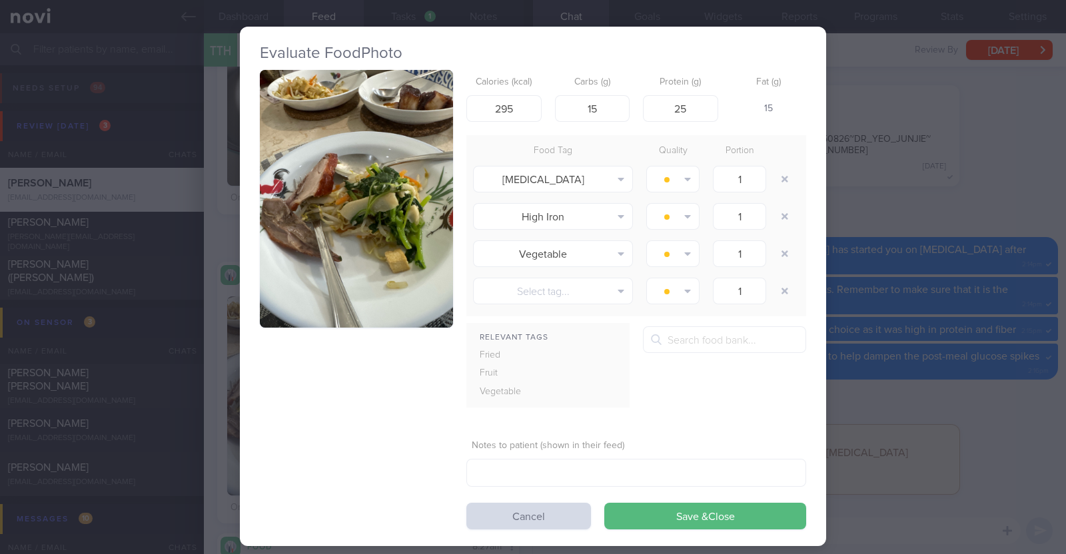
click at [216, 375] on div "Evaluate Food Photo Calories (kcal) 295 Carbs (g) 15 Protein (g) 25 Fat (g) 15 …" at bounding box center [533, 277] width 1066 height 554
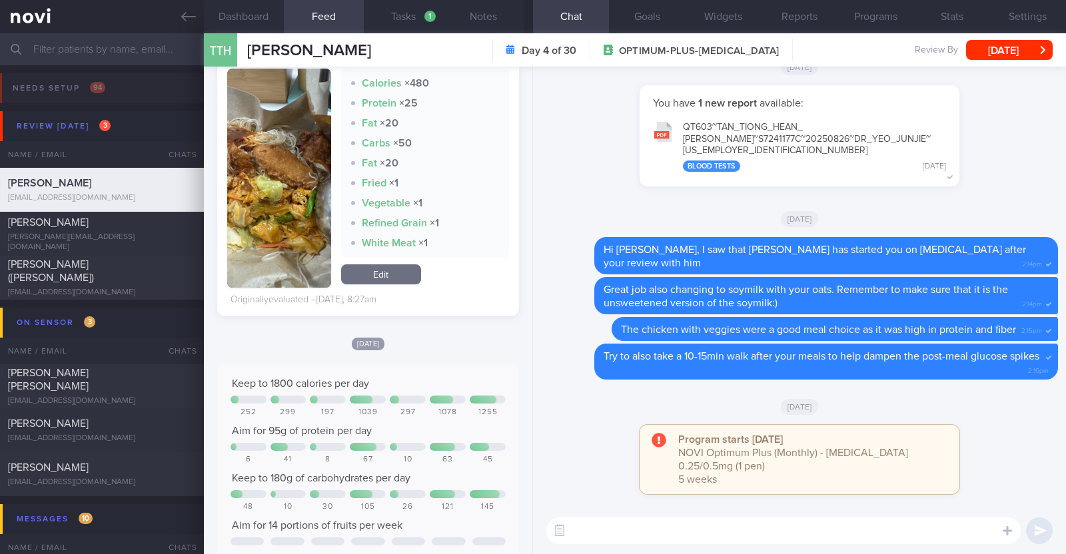
scroll to position [1082, 0]
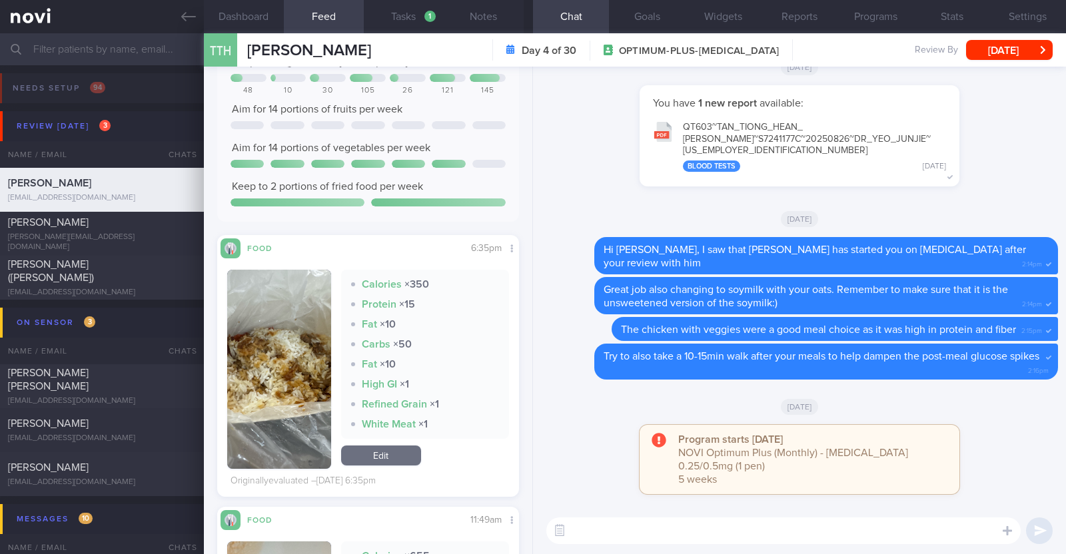
click at [260, 361] on button "button" at bounding box center [279, 369] width 104 height 199
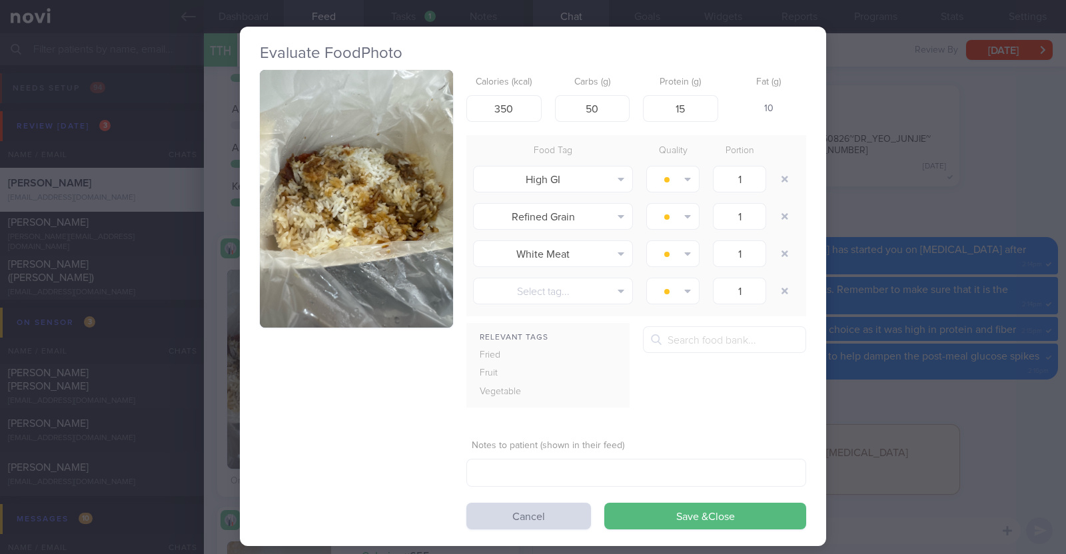
click at [205, 374] on div "Evaluate Food Photo Calories (kcal) 350 Carbs (g) 50 Protein (g) 15 Fat (g) 10 …" at bounding box center [533, 277] width 1066 height 554
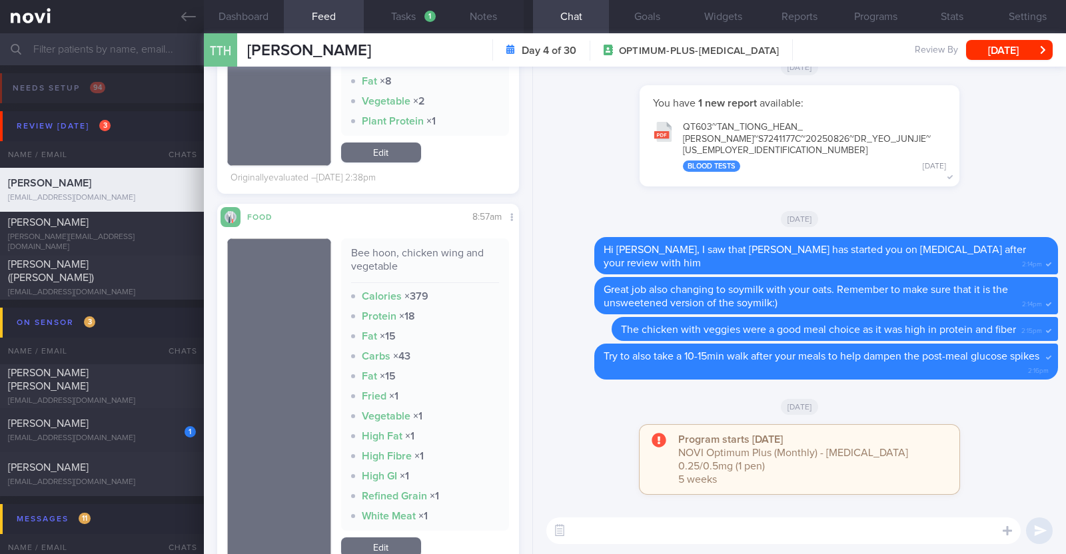
scroll to position [2998, 0]
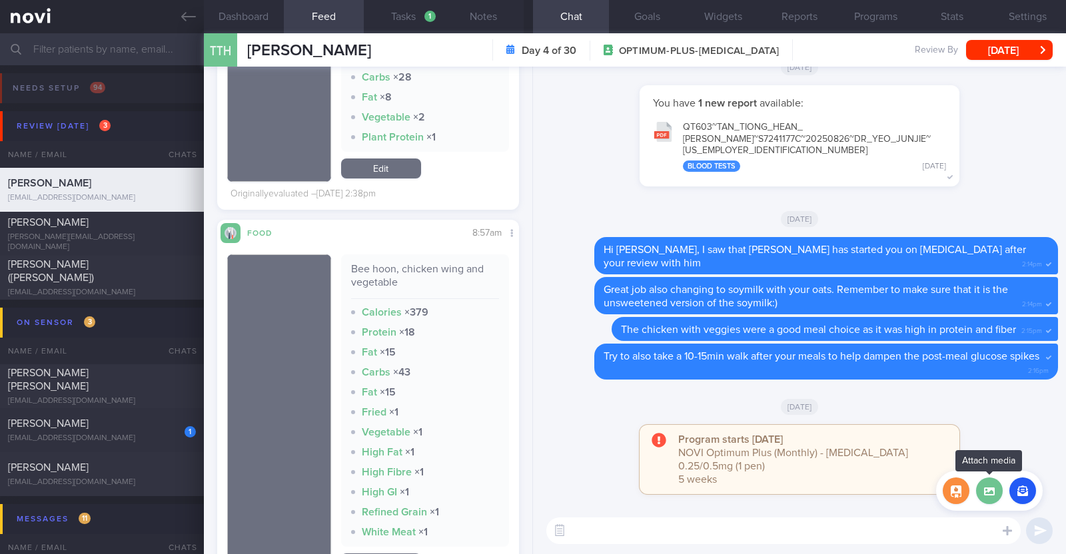
click at [986, 488] on label at bounding box center [989, 491] width 27 height 27
click at [0, 0] on input "file" at bounding box center [0, 0] width 0 height 0
click at [644, 534] on textarea at bounding box center [783, 531] width 474 height 27
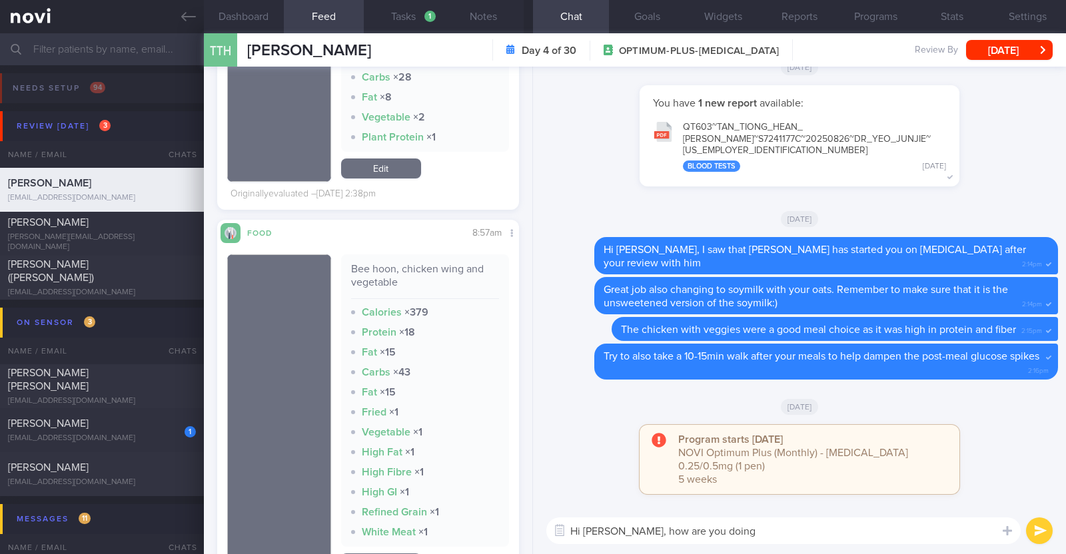
type textarea "Hi Alan, how are you doing?"
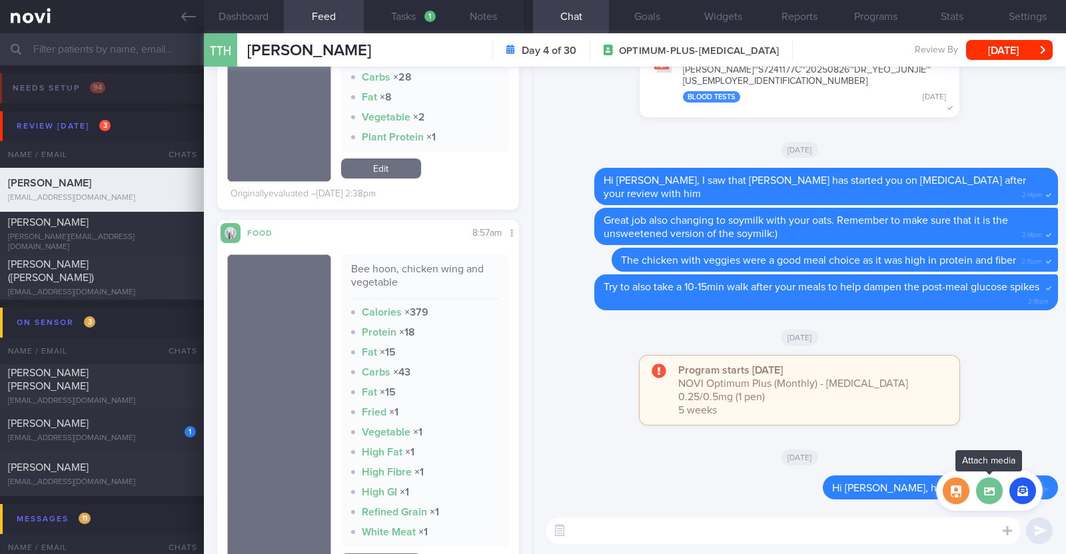
click at [989, 497] on label at bounding box center [989, 491] width 27 height 27
click at [0, 0] on input "file" at bounding box center [0, 0] width 0 height 0
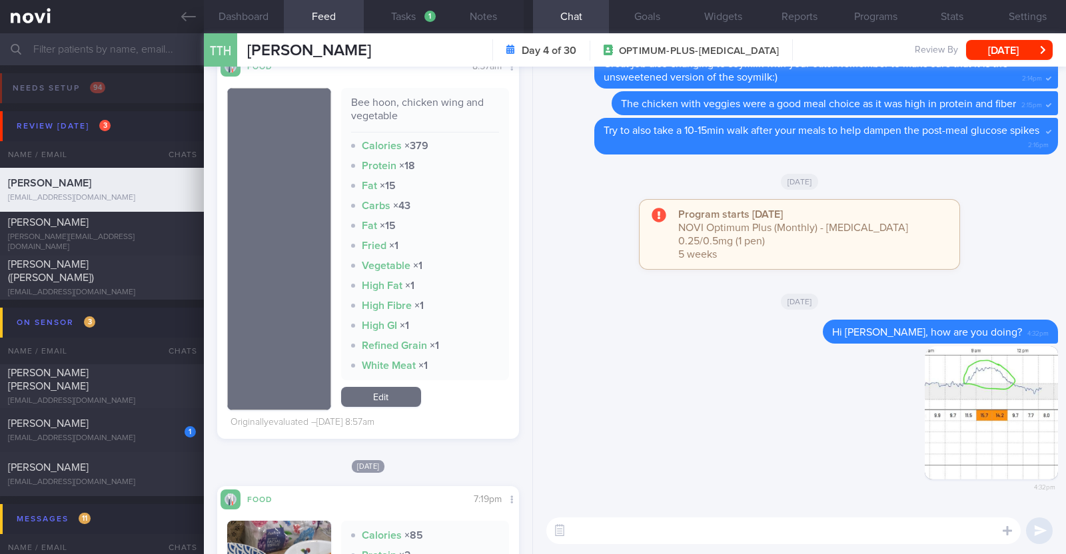
scroll to position [3082, 0]
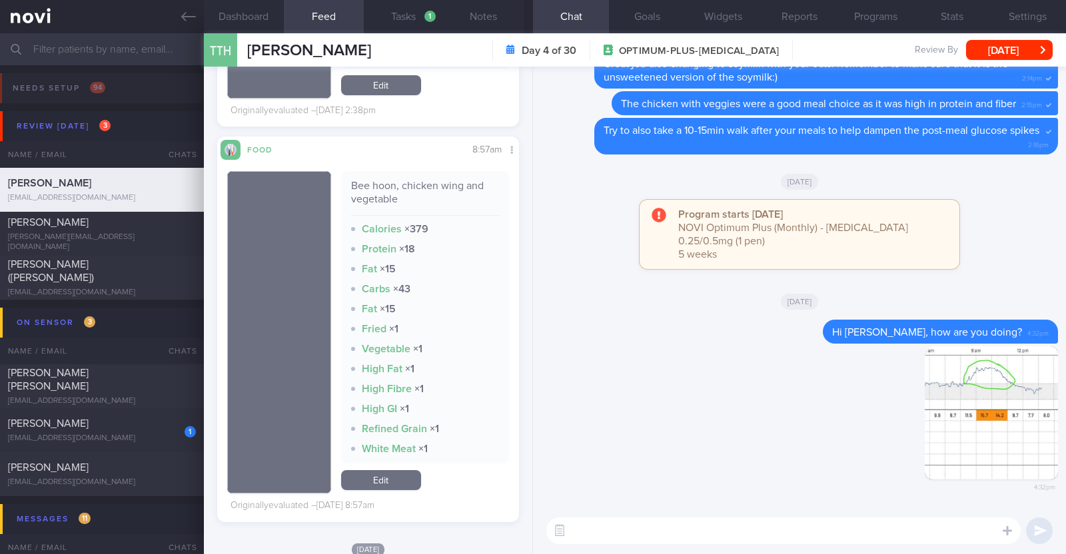
click at [650, 535] on textarea at bounding box center [783, 531] width 474 height 27
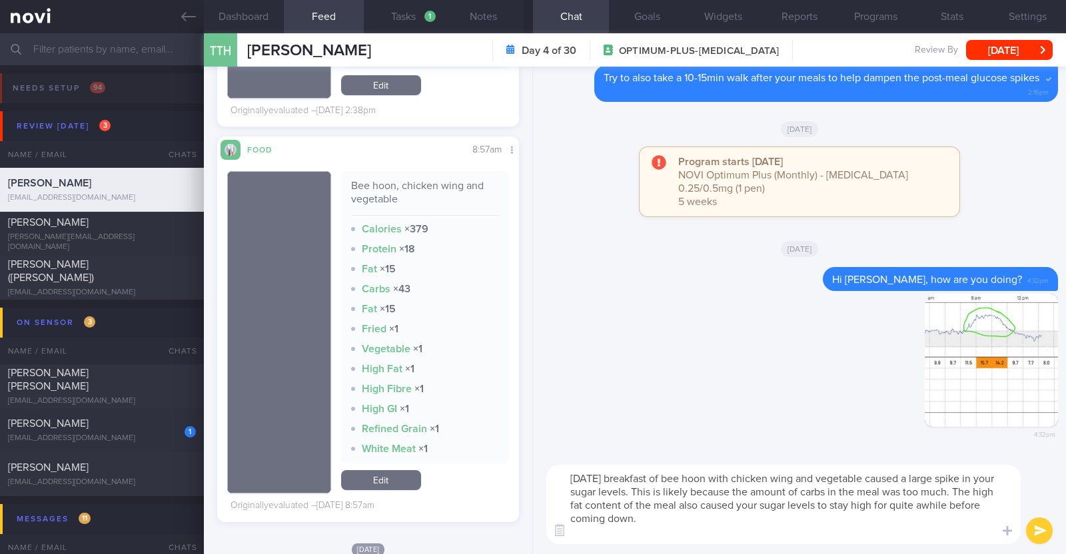
scroll to position [0, 0]
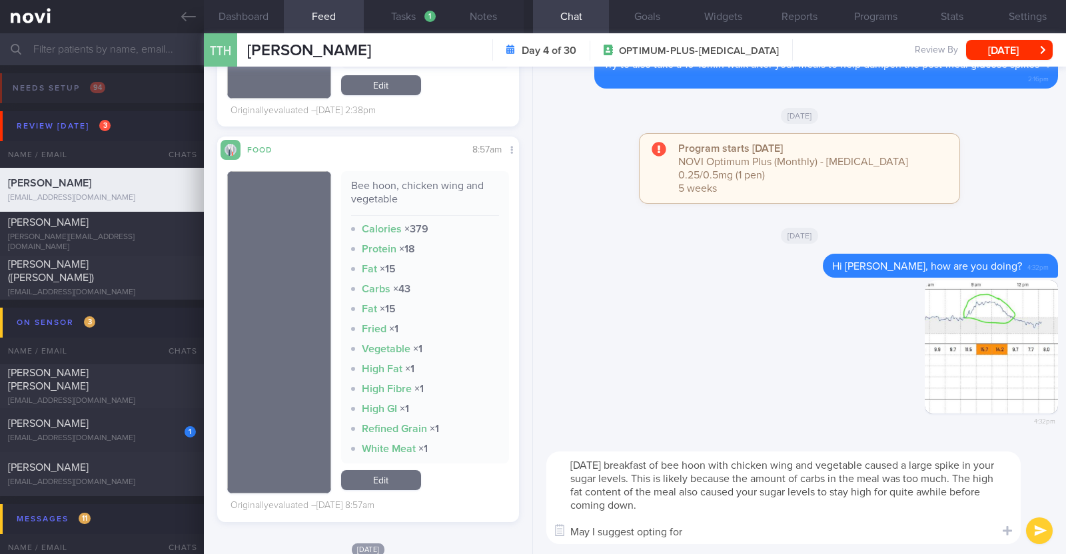
paste textarea "a more balanced noodle dish outside. Do also ask for more protein (fish, tofu, …"
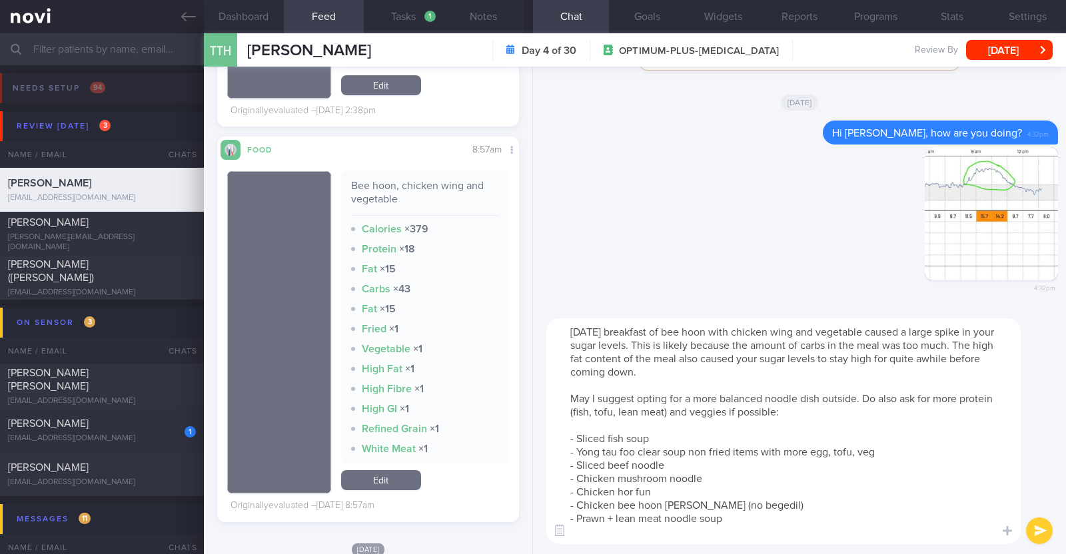
click at [864, 398] on textarea "Saturday's breakfast of bee hoon with chicken wing and vegetable caused a large…" at bounding box center [783, 431] width 474 height 226
type textarea "Saturday's breakfast of bee hoon with chicken wing and vegetable caused a large…"
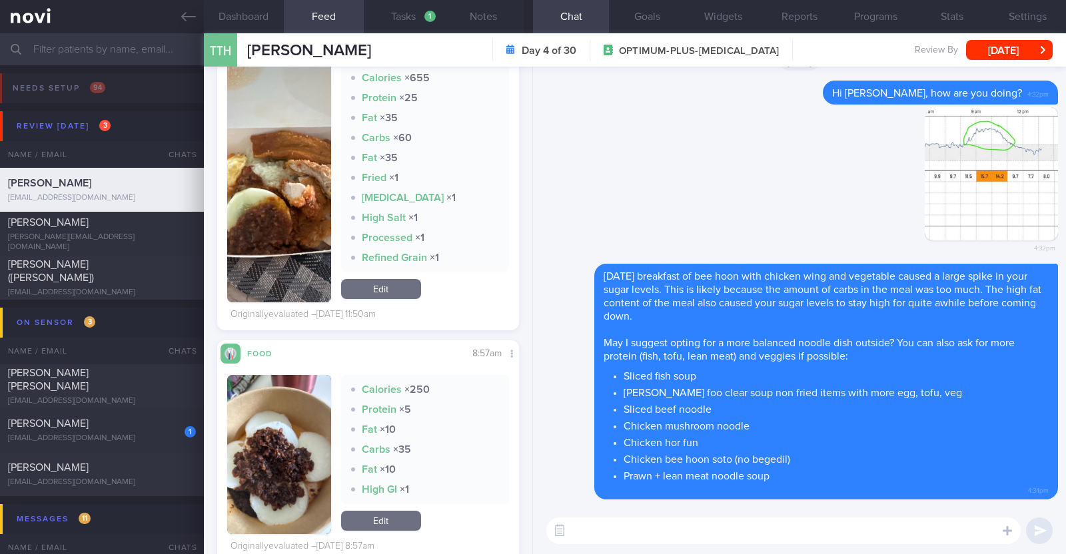
scroll to position [1886, 0]
click at [580, 524] on textarea at bounding box center [783, 531] width 474 height 27
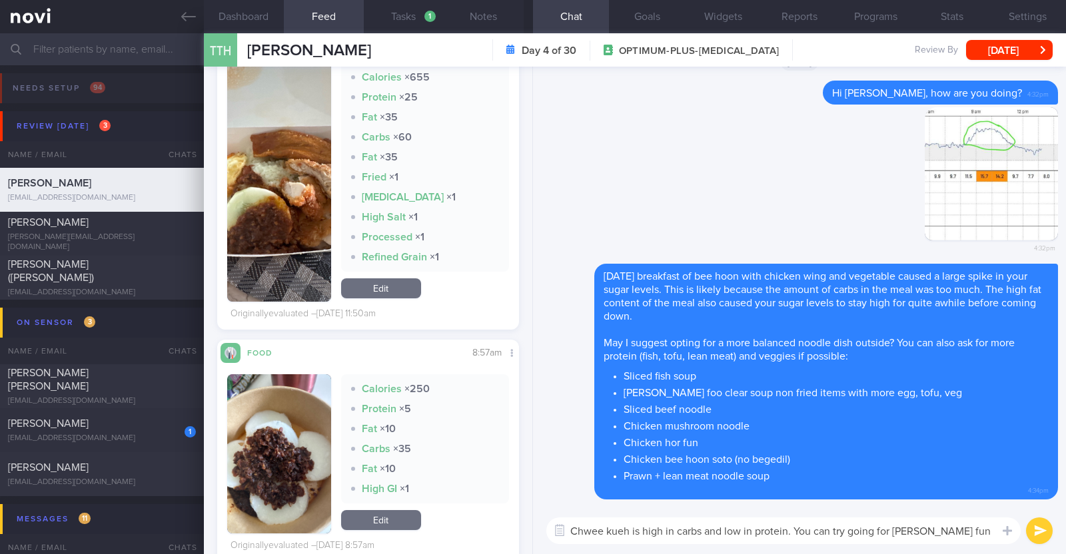
scroll to position [0, 0]
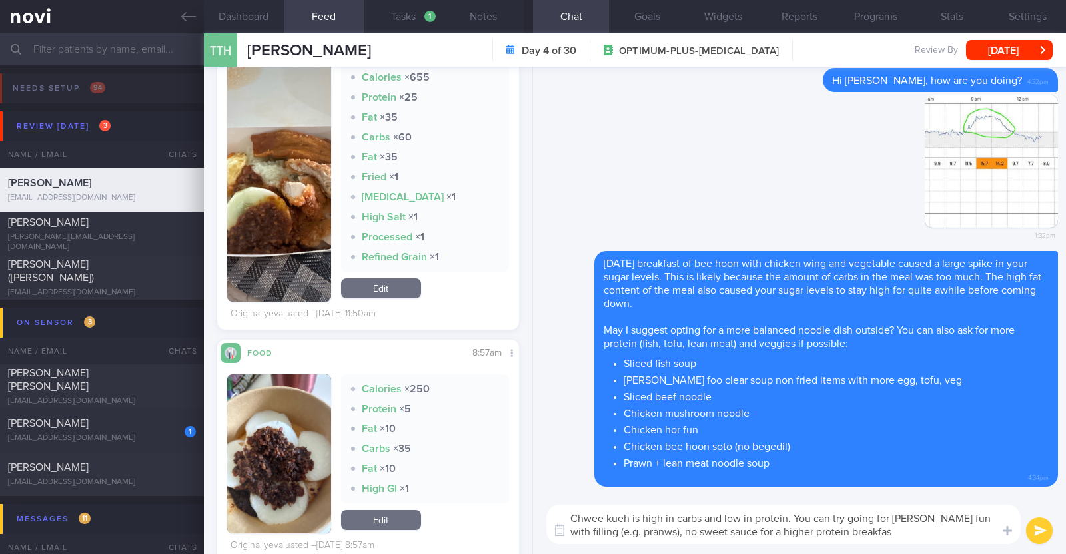
type textarea "Chwee kueh is high in carbs and low in protein. You can try going for chee cheo…"
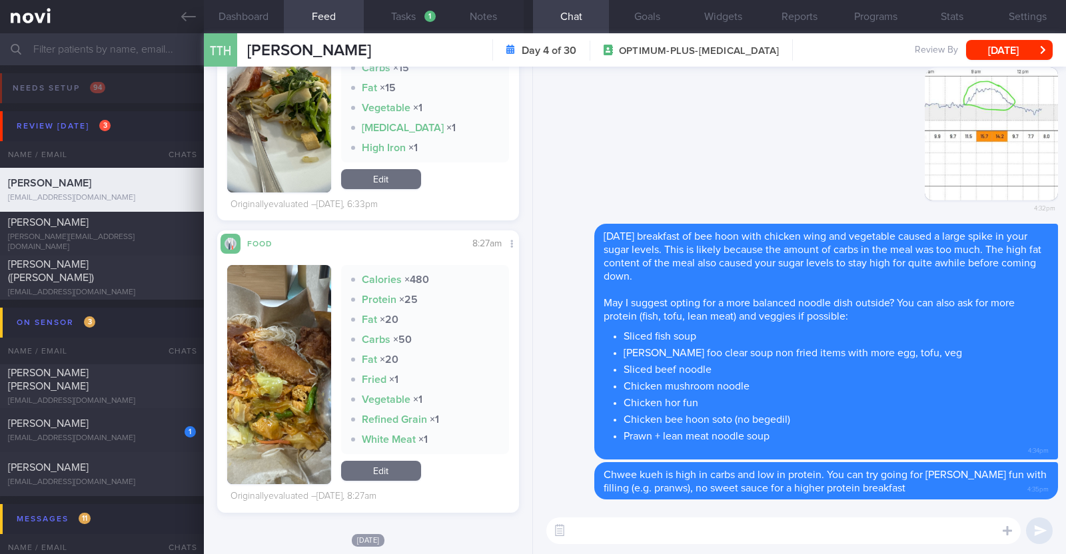
scroll to position [886, 0]
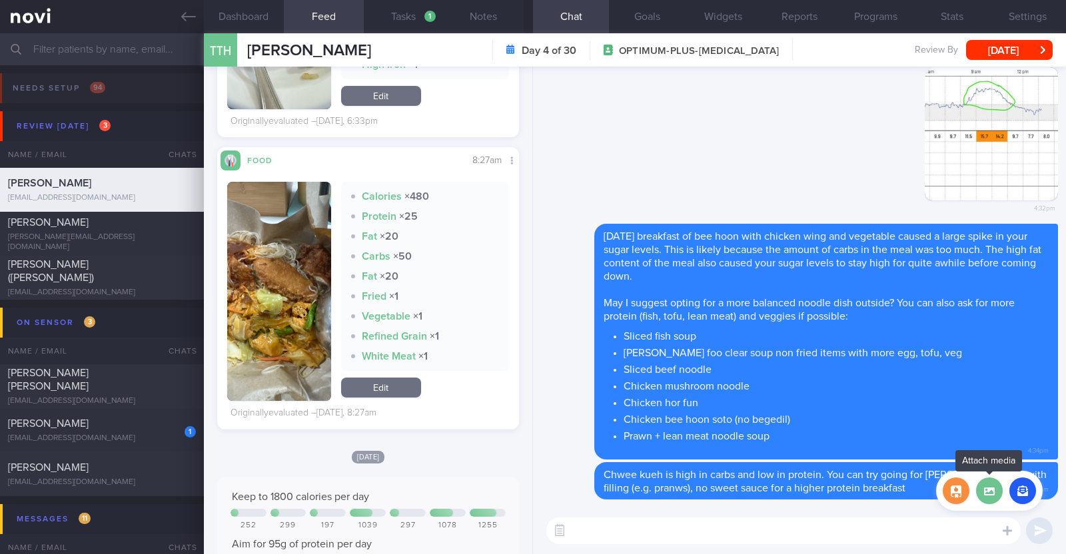
click at [989, 494] on label at bounding box center [989, 491] width 27 height 27
click at [0, 0] on input "file" at bounding box center [0, 0] width 0 height 0
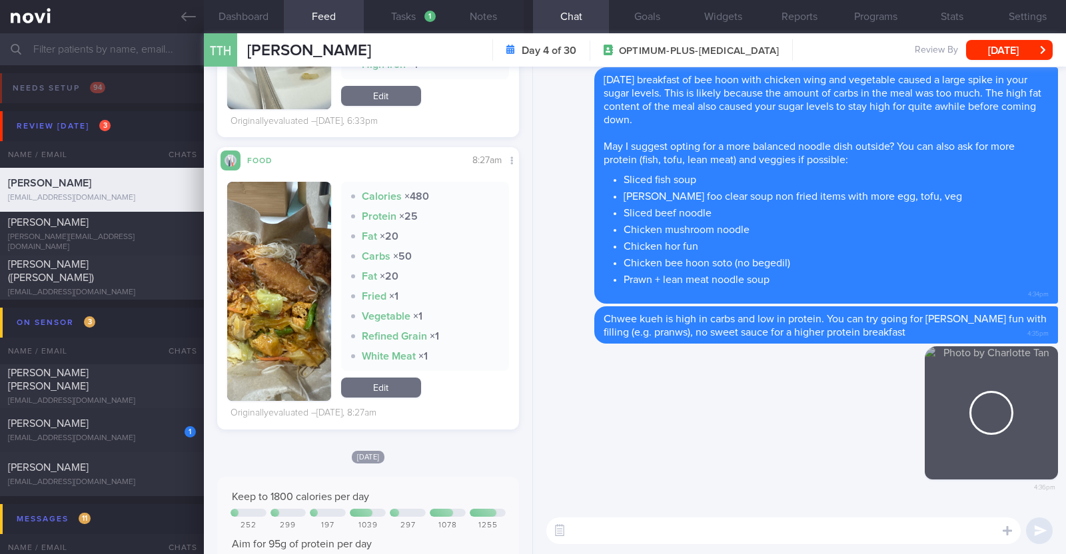
click at [674, 538] on textarea at bounding box center [783, 531] width 474 height 27
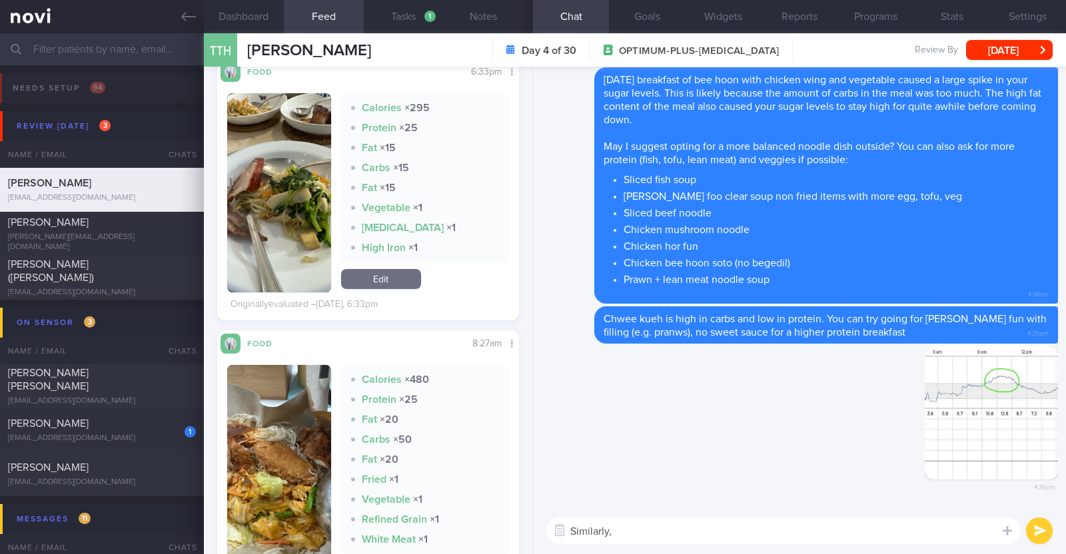
scroll to position [803, 0]
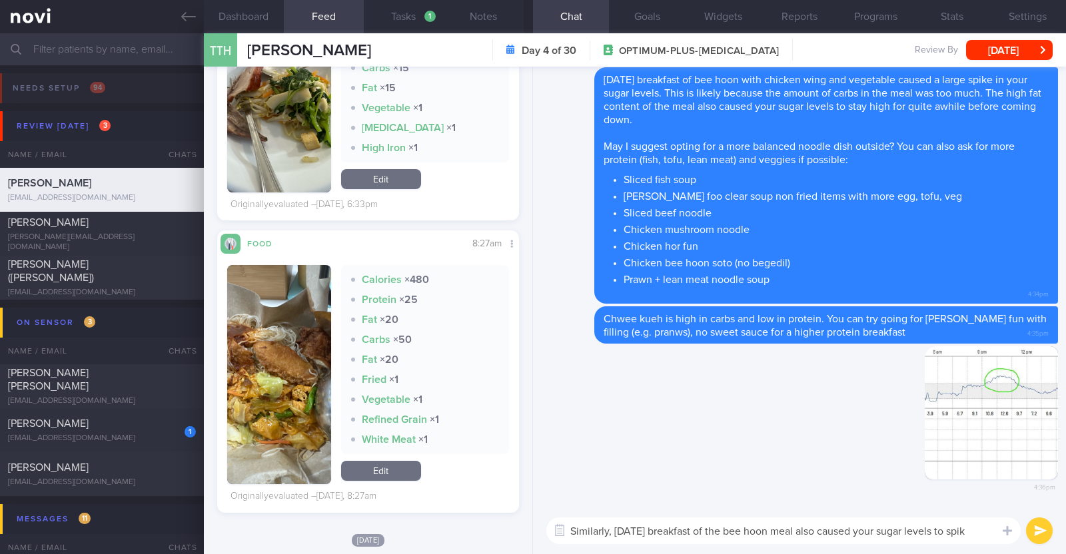
type textarea "Similarly, yesterday's breakfast of the bee hoon meal also caused your sugar le…"
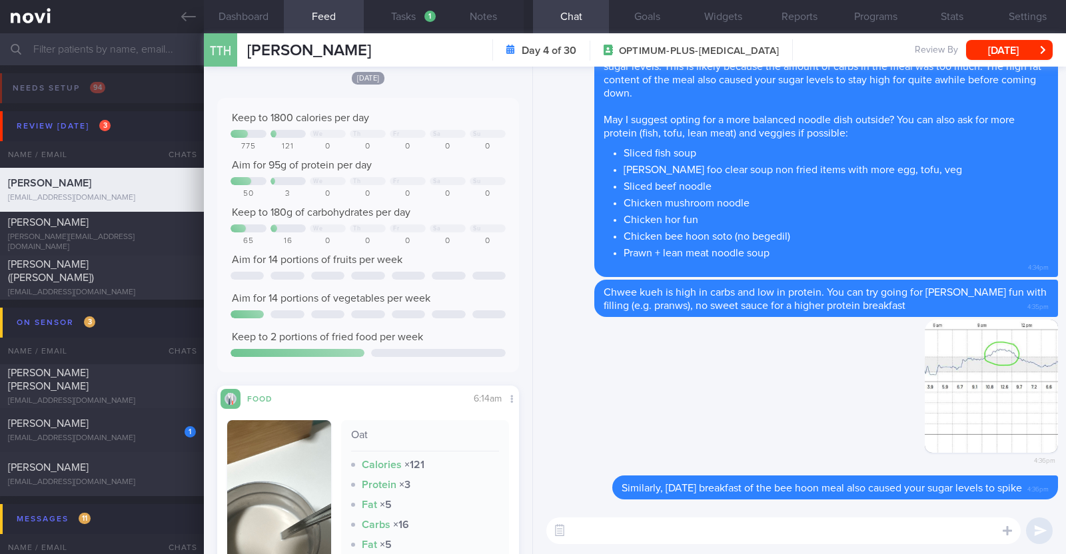
scroll to position [53, 0]
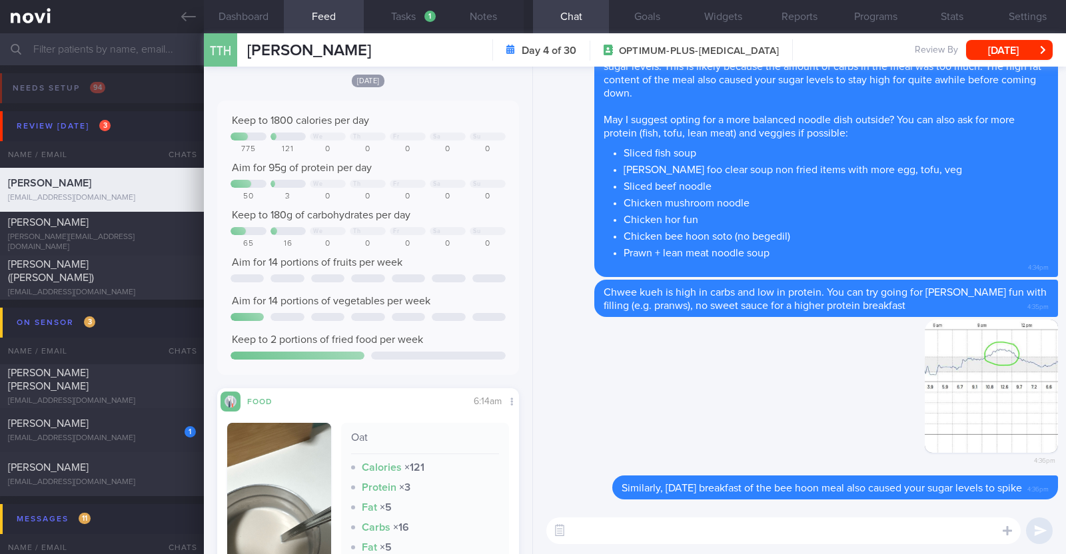
click at [588, 535] on textarea at bounding box center [783, 531] width 474 height 27
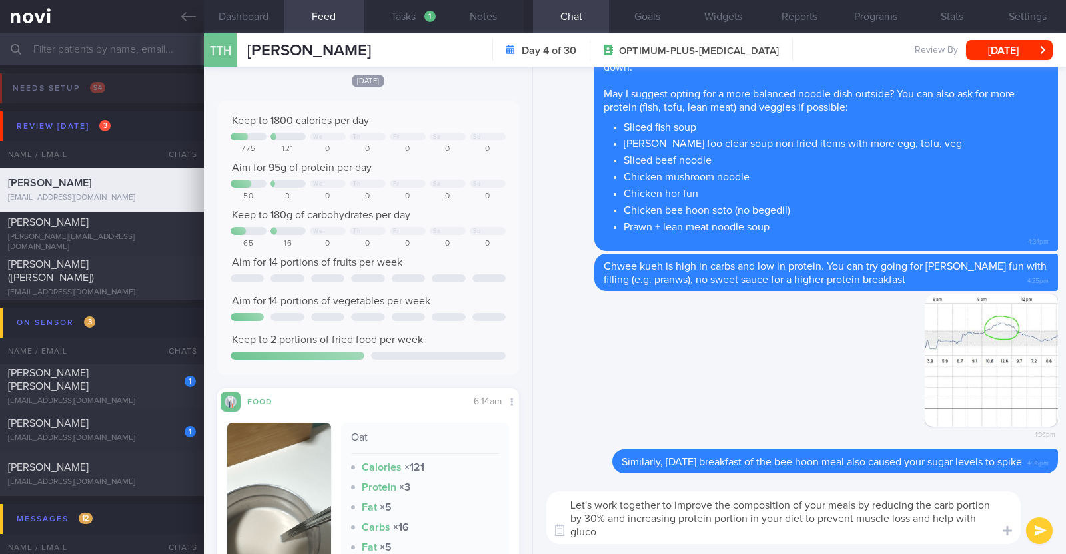
scroll to position [0, 0]
type textarea "Let's work together to improve the composition of your meals by reducing the ca…"
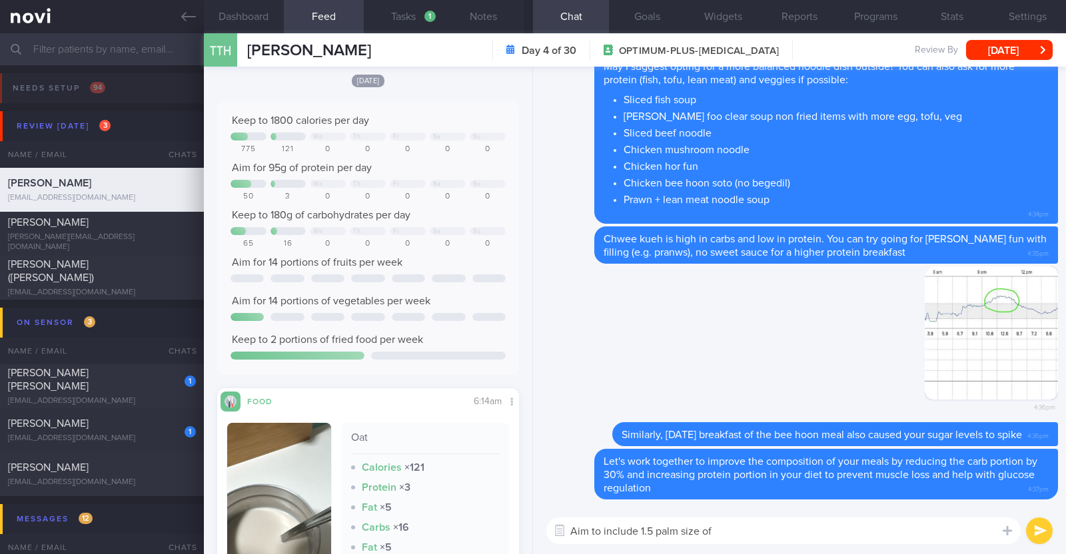
click at [640, 532] on textarea "Aim to include 1.5 palm size of" at bounding box center [783, 531] width 474 height 27
click at [739, 530] on textarea "Aim to include 1-1.5 palm size of" at bounding box center [783, 531] width 474 height 27
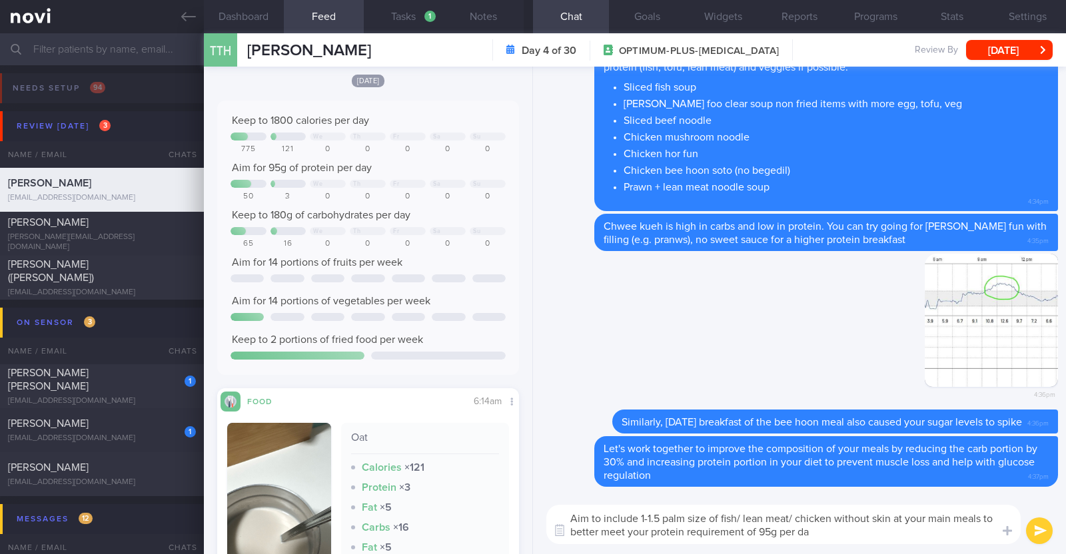
type textarea "Aim to include 1-1.5 palm size of fish/ lean meat/ chicken without skin at your…"
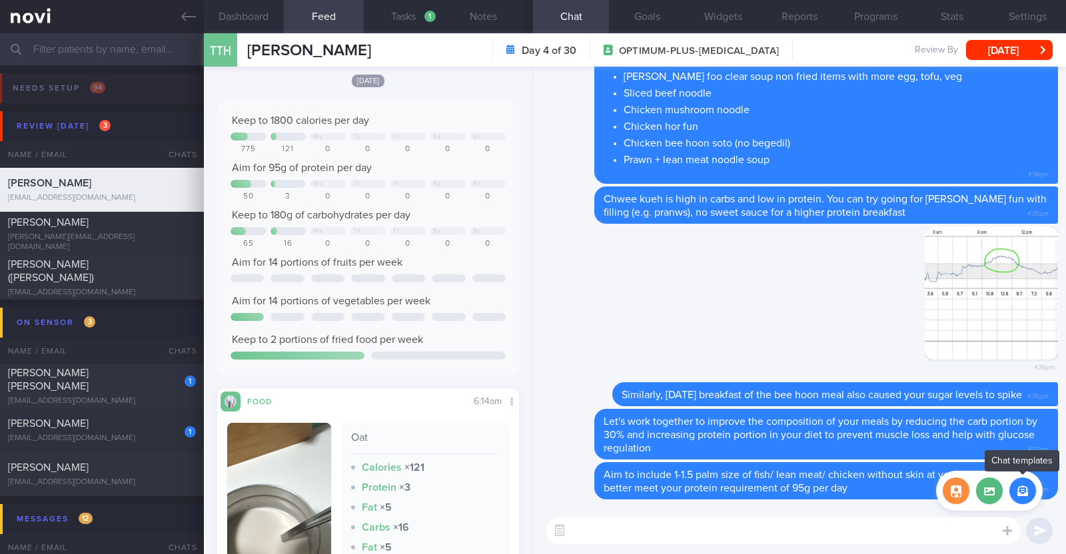
click at [1021, 497] on button "button" at bounding box center [1022, 491] width 27 height 27
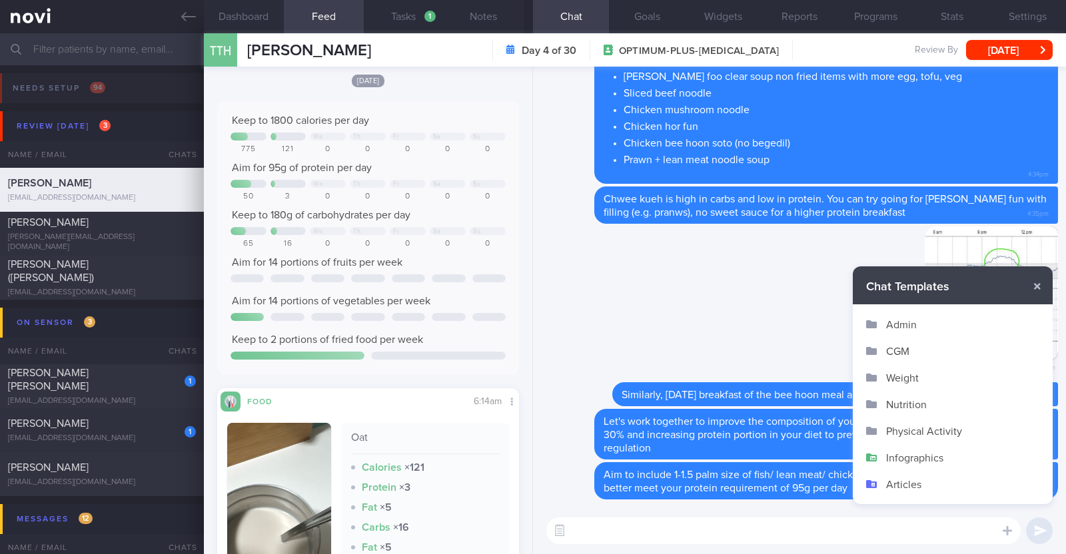
click at [928, 448] on button "Infographics" at bounding box center [953, 457] width 200 height 27
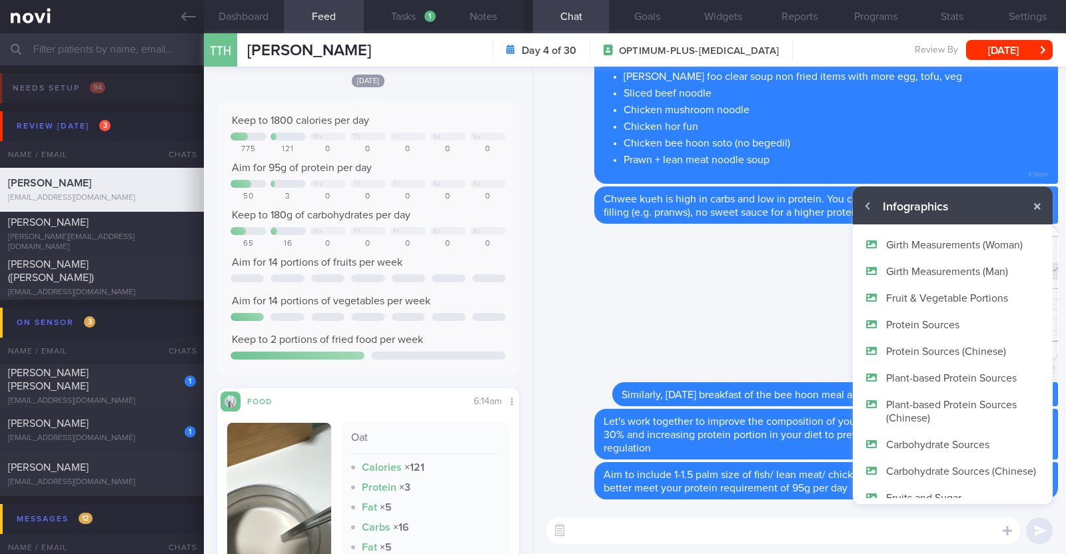
click at [924, 319] on button "Protein Sources" at bounding box center [953, 324] width 200 height 27
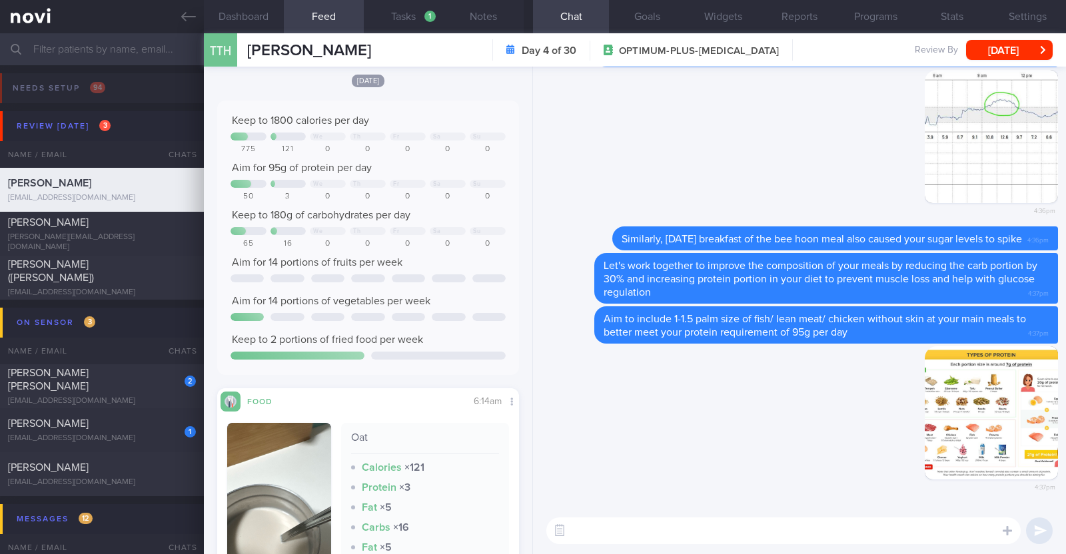
click at [793, 523] on textarea at bounding box center [783, 531] width 474 height 27
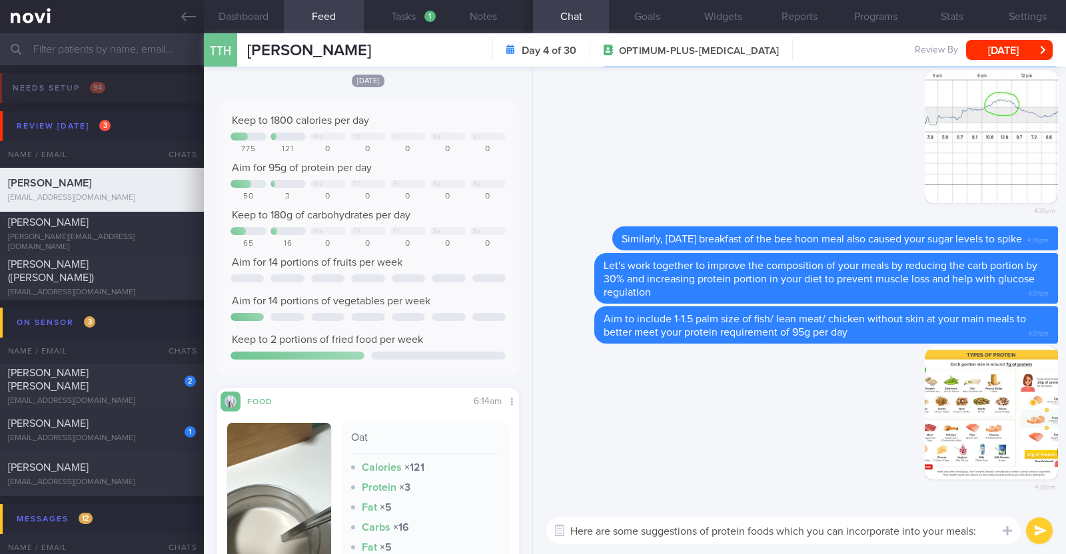
type textarea "Here are some suggestions of protein foods which you can incorporate into your …"
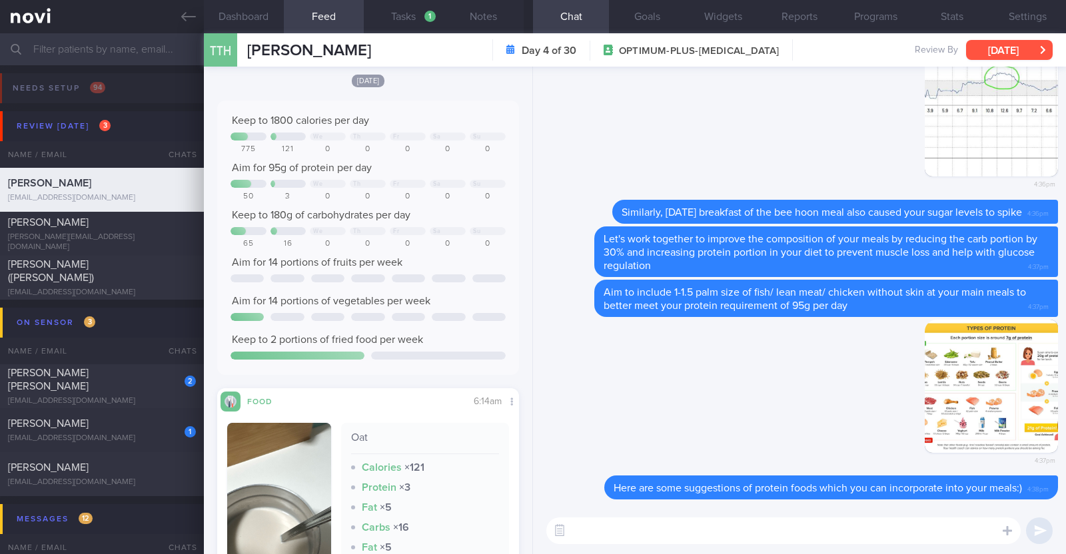
click at [979, 49] on button "[DATE]" at bounding box center [1009, 50] width 87 height 20
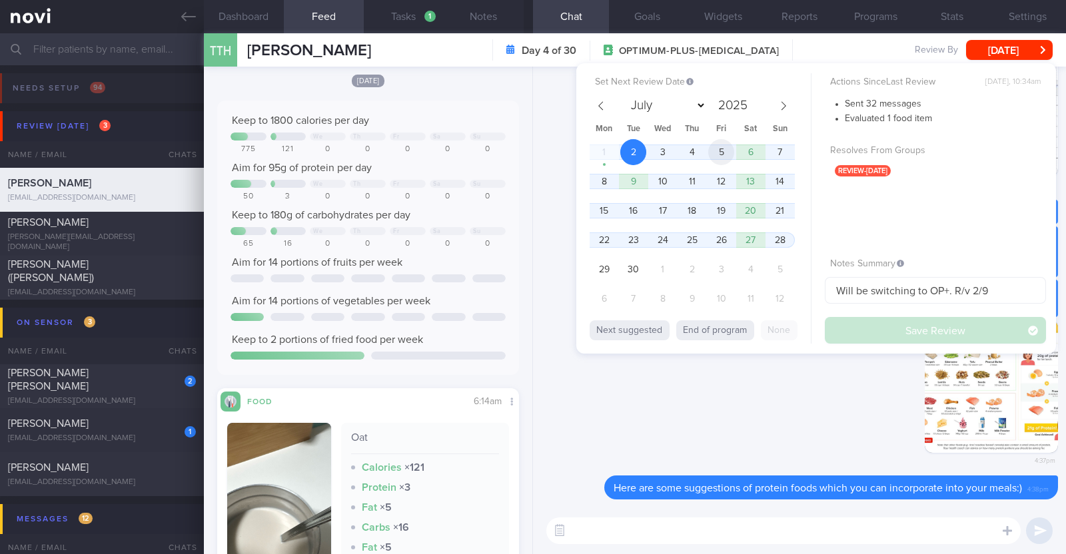
click at [723, 150] on span "5" at bounding box center [721, 152] width 26 height 26
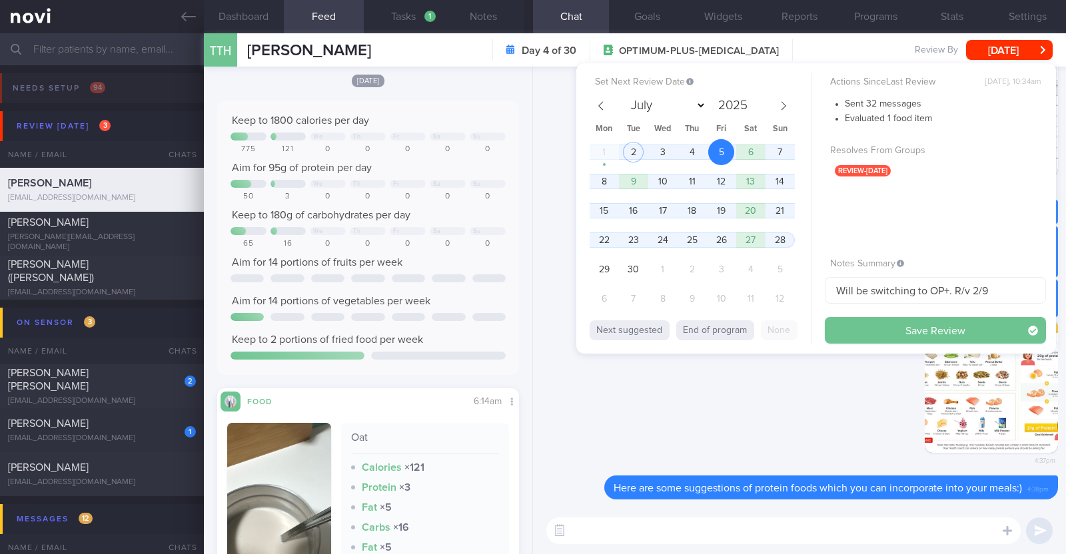
click at [890, 324] on button "Save Review" at bounding box center [935, 330] width 221 height 27
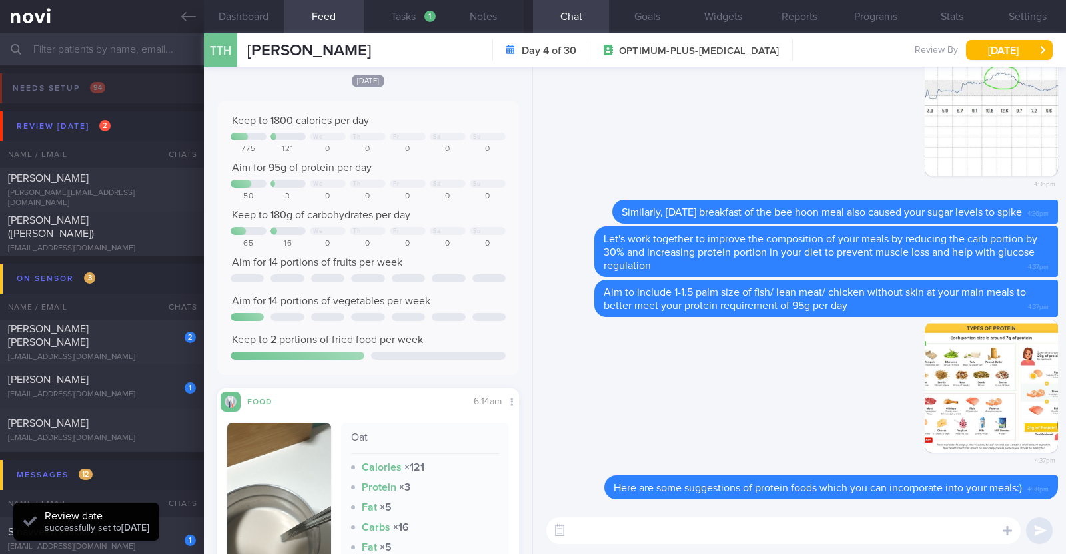
scroll to position [135, 270]
click at [118, 185] on div "James Handshaw" at bounding box center [100, 178] width 185 height 13
type input "R/v with Dr Kyle on 27/8. r/v 2/9. KIV downgrade to digital support on 15/9"
type textarea "31M Comorbidities OSA (not officially diagnosed) Nil meds Mounjaro 2.5mg Sedent…"
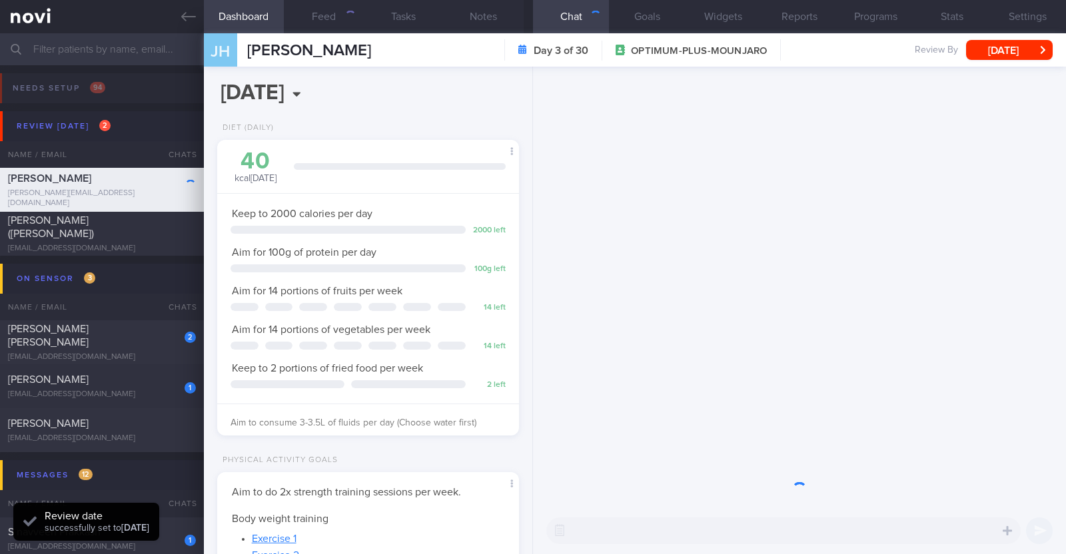
scroll to position [151, 265]
select select "8"
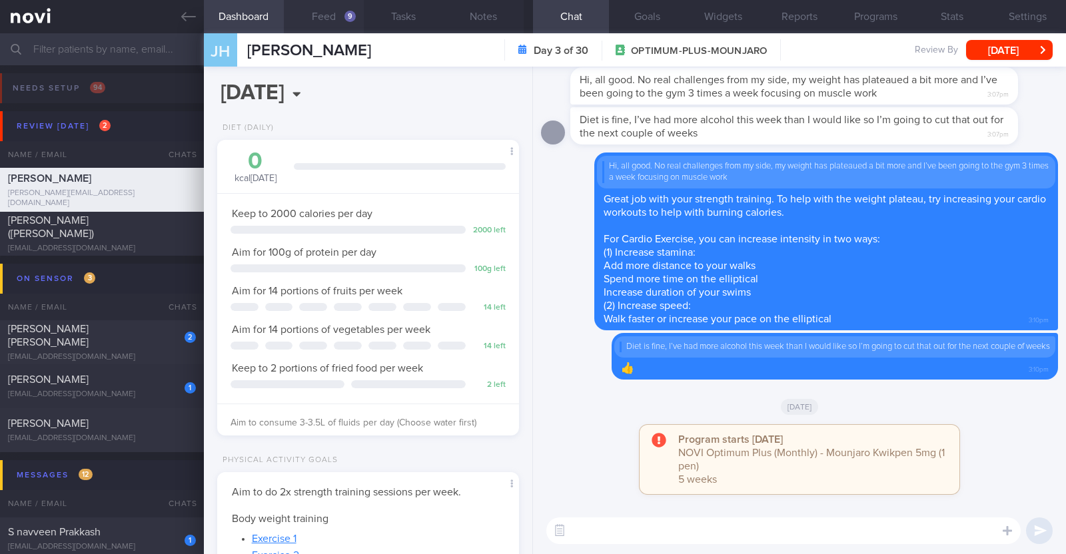
click at [324, 11] on button "Feed 9" at bounding box center [324, 16] width 80 height 33
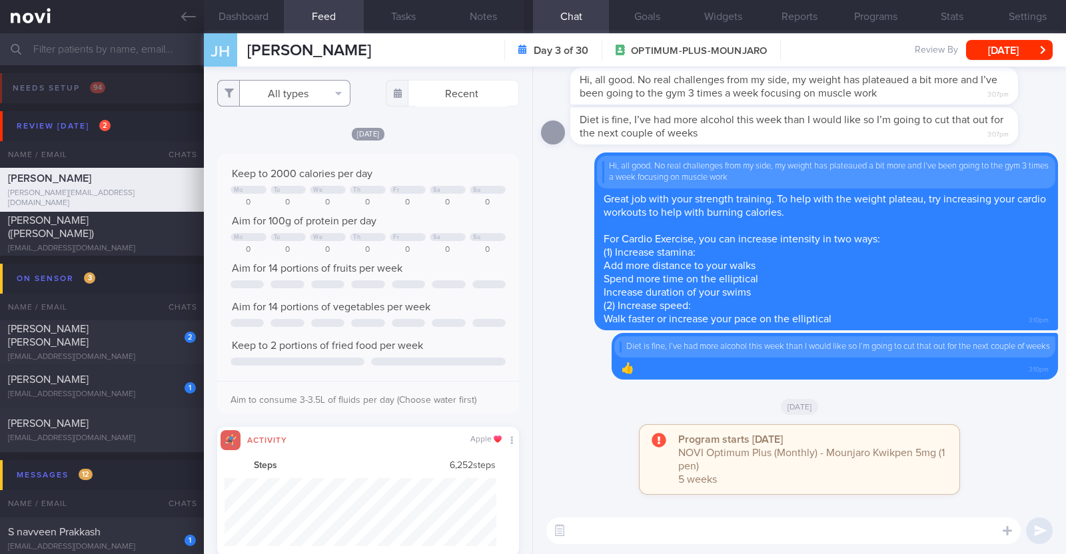
click at [297, 103] on button "All types" at bounding box center [283, 93] width 133 height 27
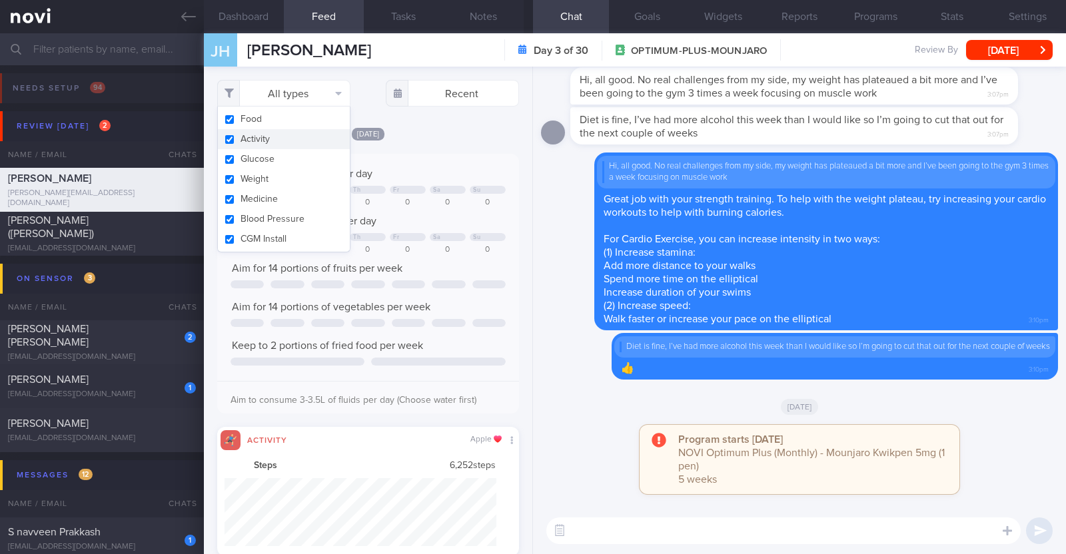
click at [292, 131] on button "Activity" at bounding box center [284, 139] width 132 height 20
checkbox input "false"
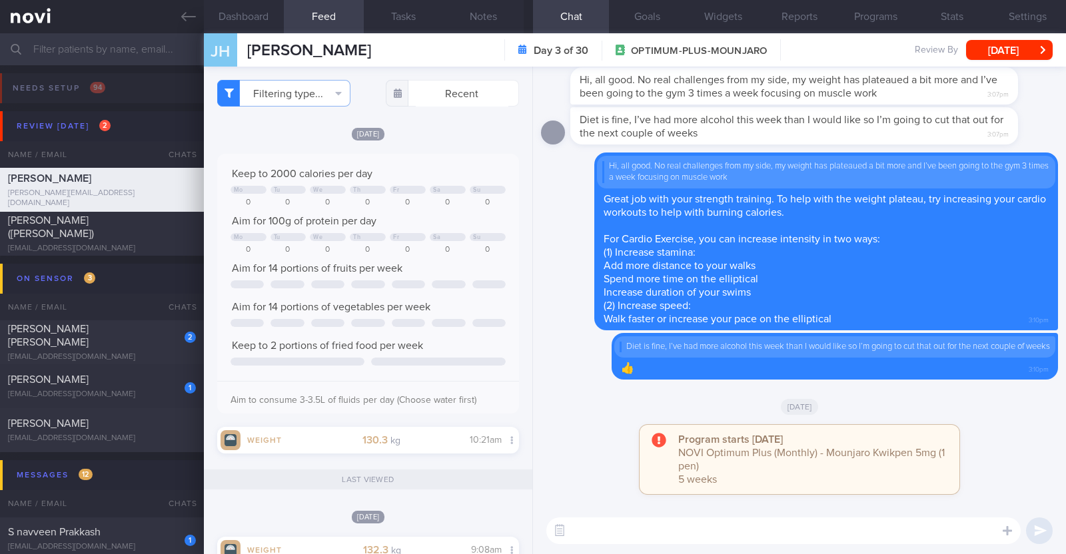
click at [431, 128] on div "[DATE]" at bounding box center [368, 134] width 302 height 14
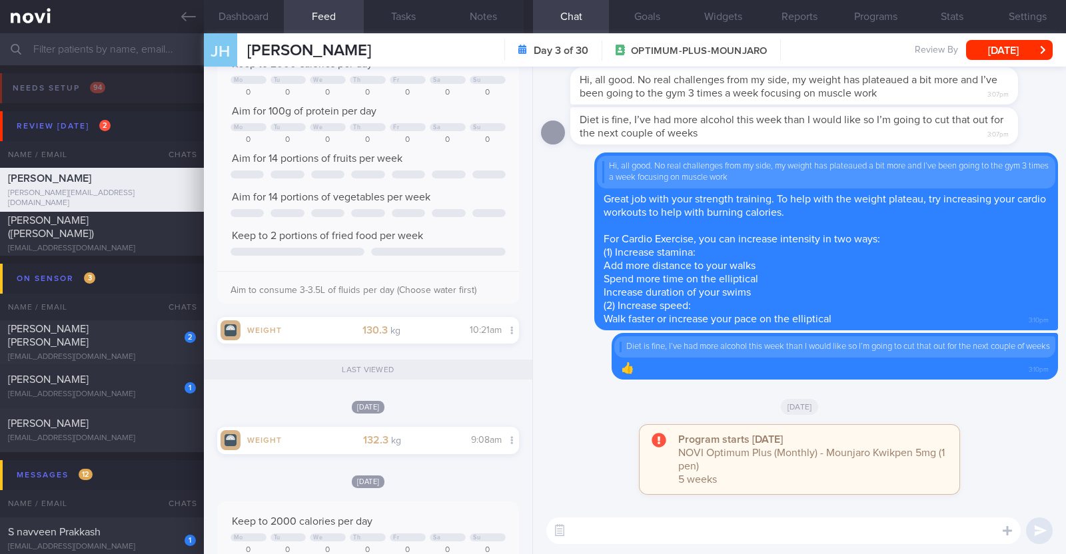
scroll to position [250, 0]
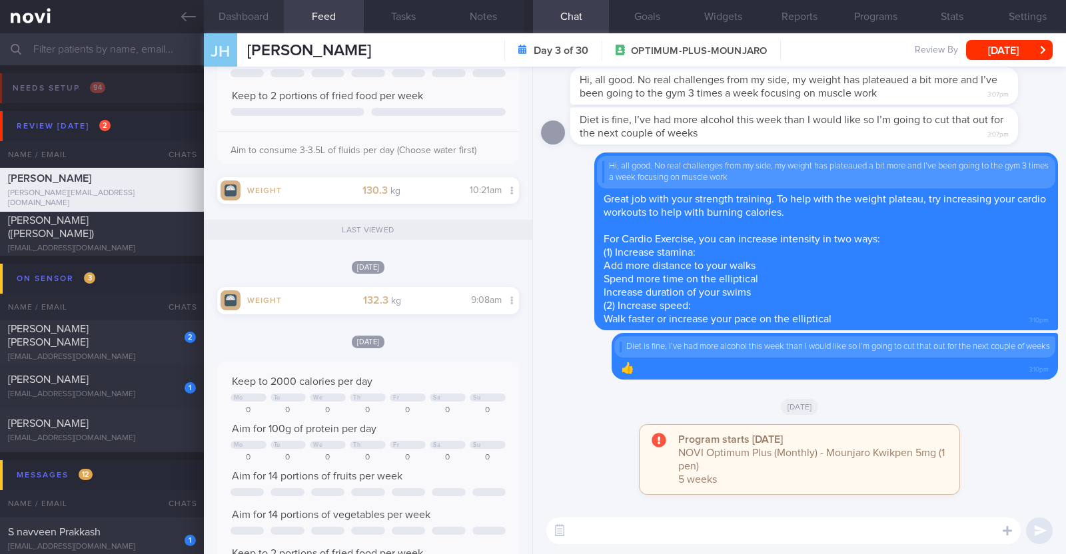
click at [237, 3] on button "Dashboard" at bounding box center [244, 16] width 80 height 33
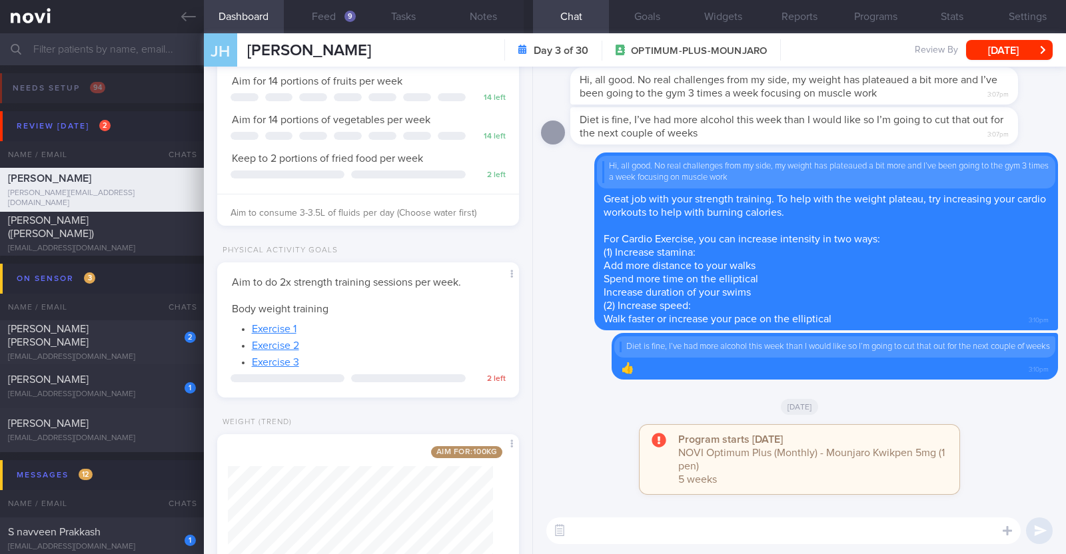
scroll to position [297, 0]
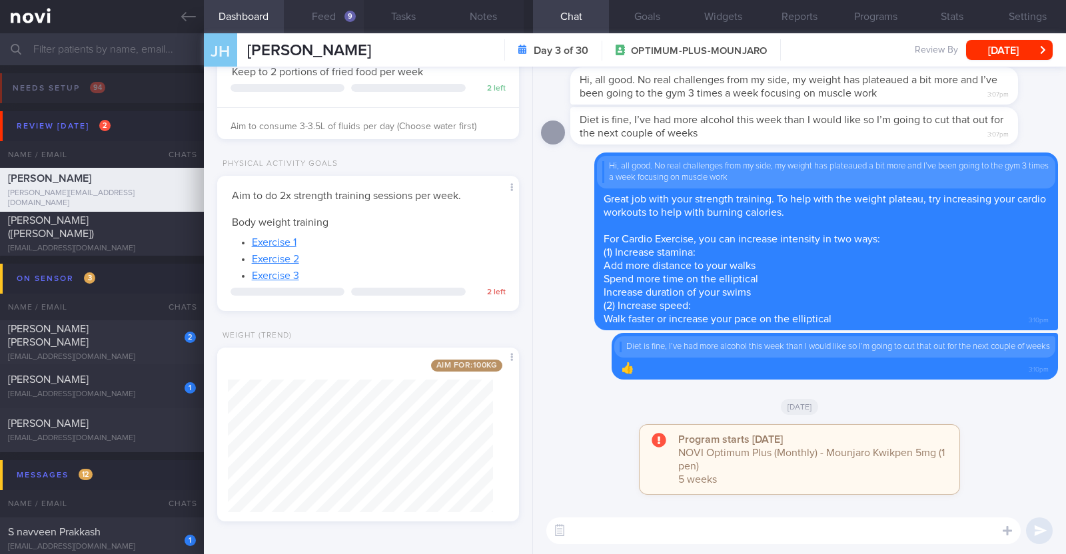
click at [335, 17] on button "Feed 9" at bounding box center [324, 16] width 80 height 33
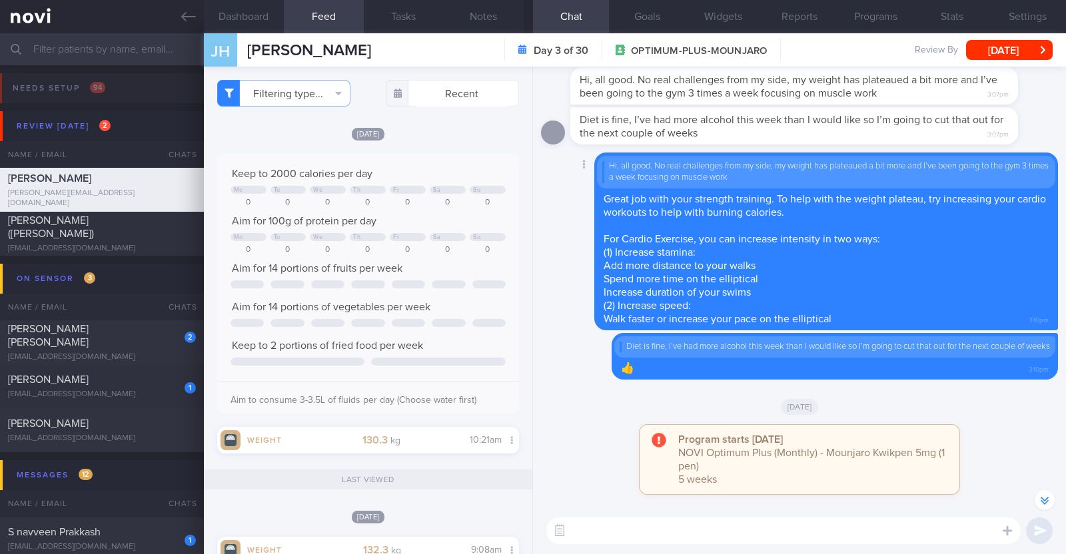
scroll to position [-166, 0]
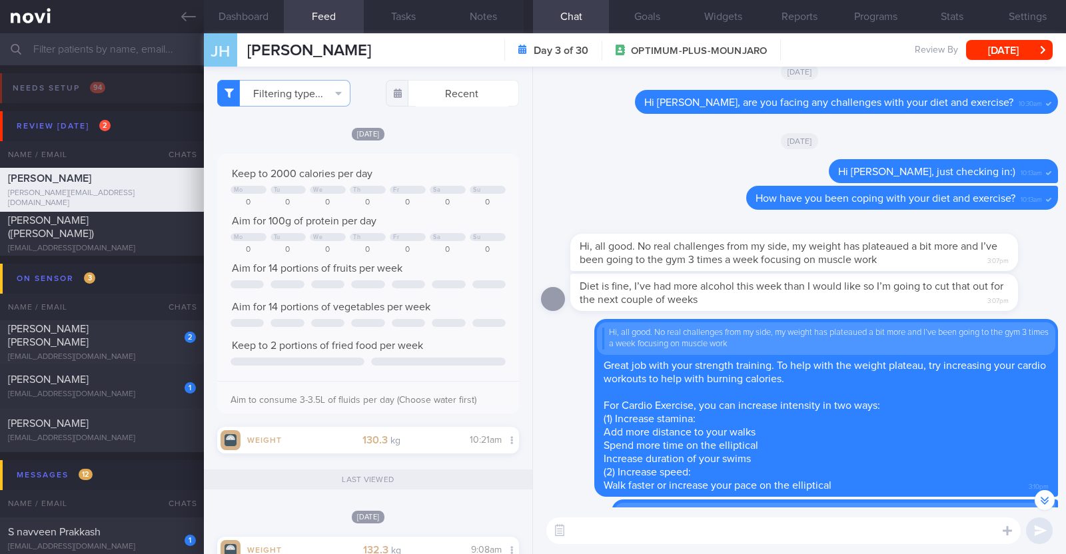
click at [712, 532] on textarea at bounding box center [783, 531] width 474 height 27
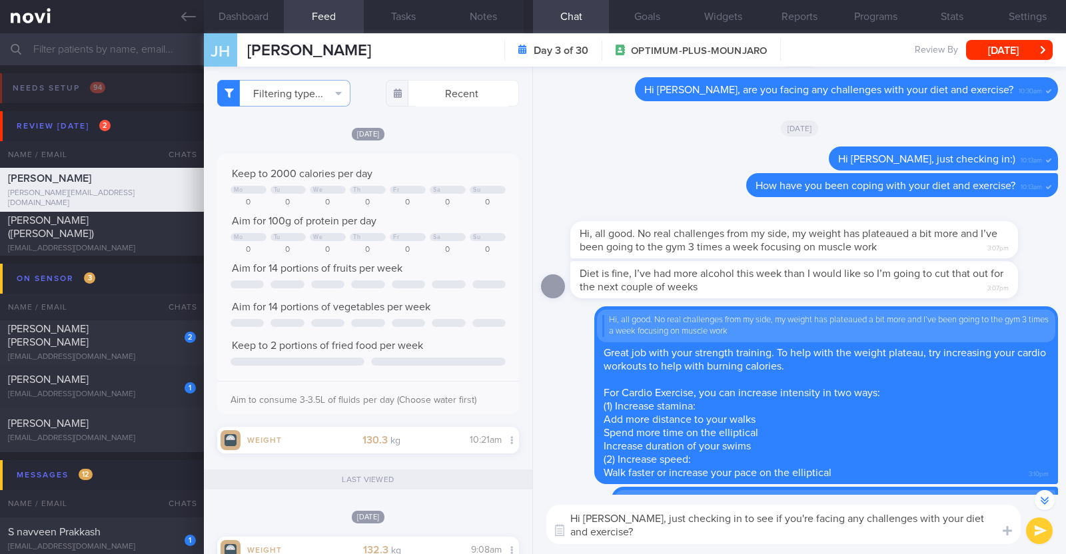
scroll to position [-179, 0]
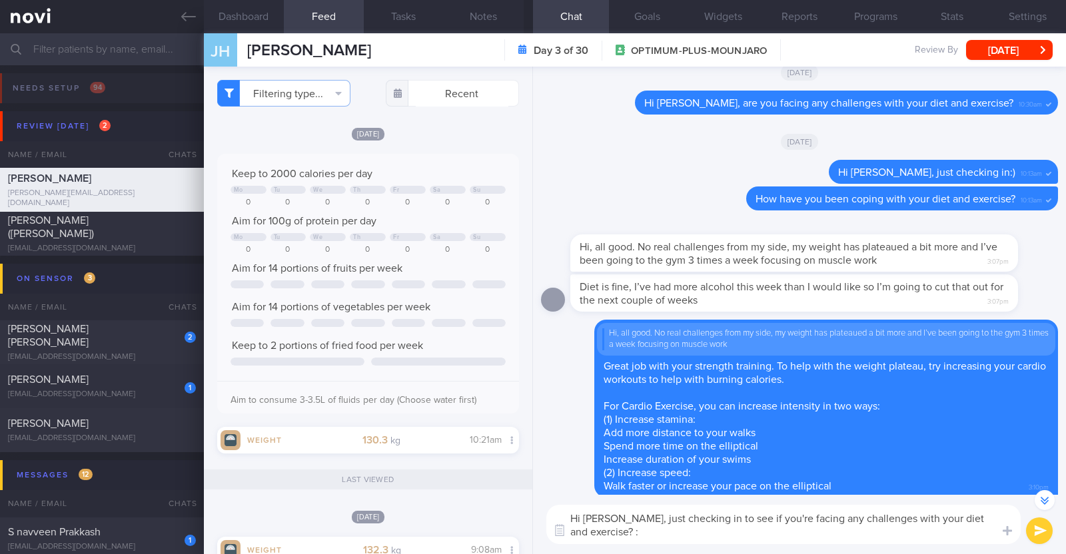
type textarea "Hi James, just checking in to see if you're facing any challenges with your die…"
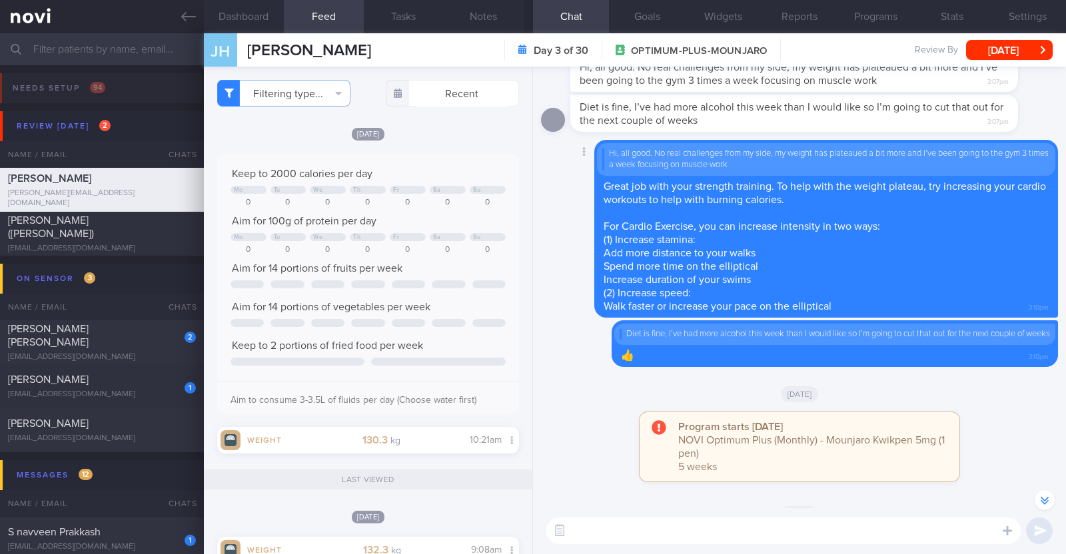
scroll to position [-23, 0]
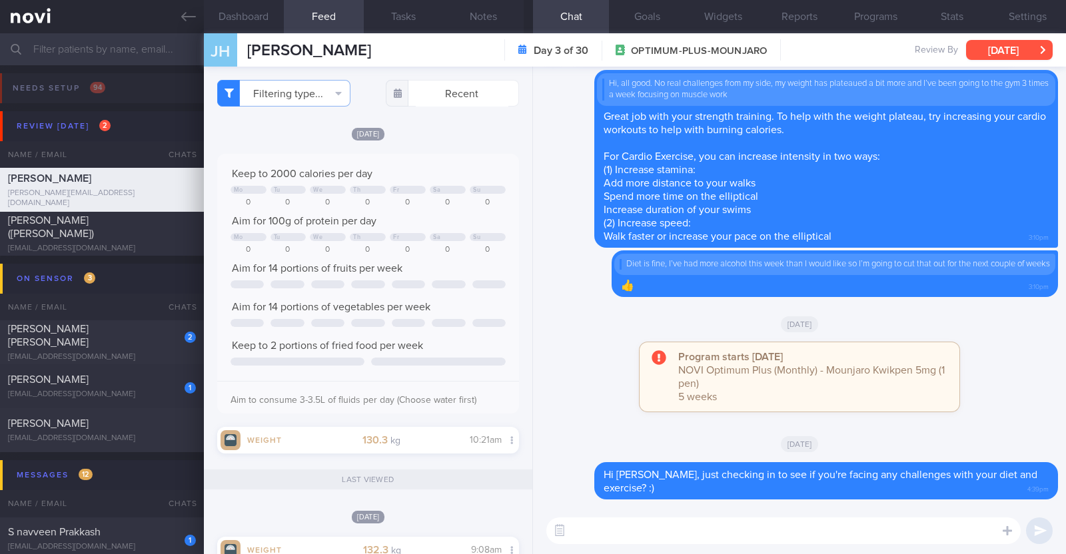
click at [979, 52] on button "[DATE]" at bounding box center [1009, 50] width 87 height 20
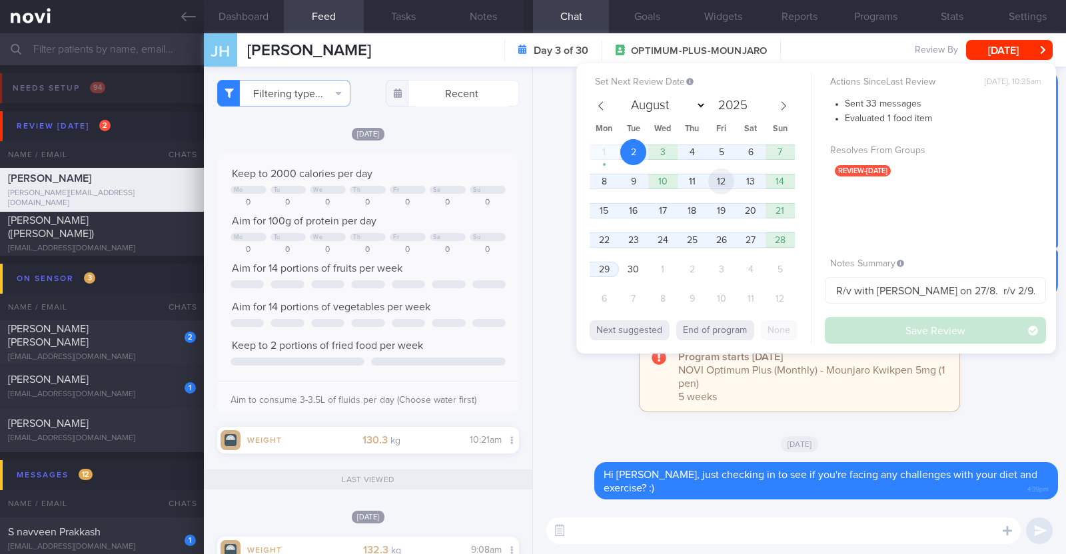
click at [714, 179] on span "12" at bounding box center [721, 182] width 26 height 26
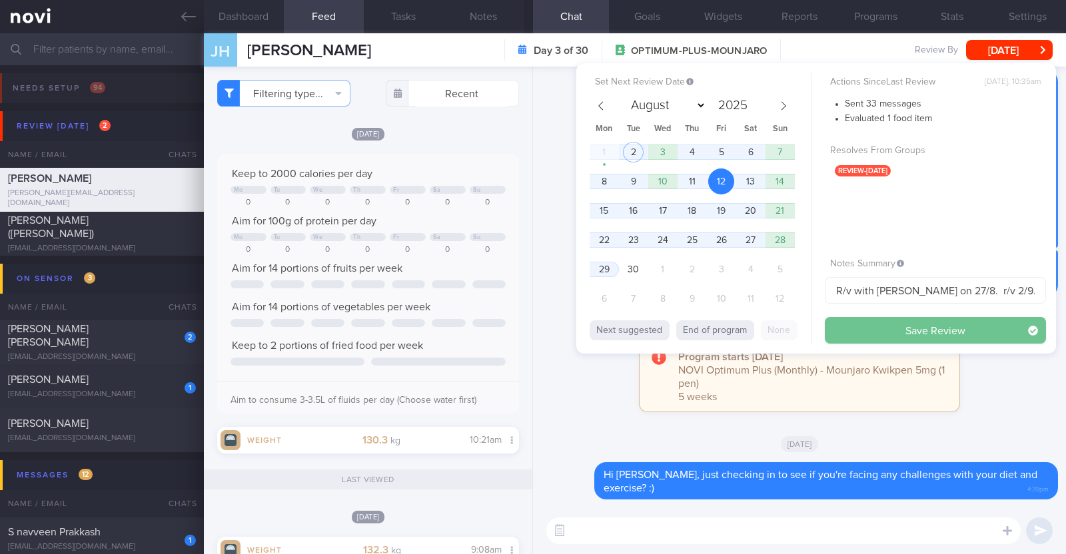
click at [862, 328] on button "Save Review" at bounding box center [935, 330] width 221 height 27
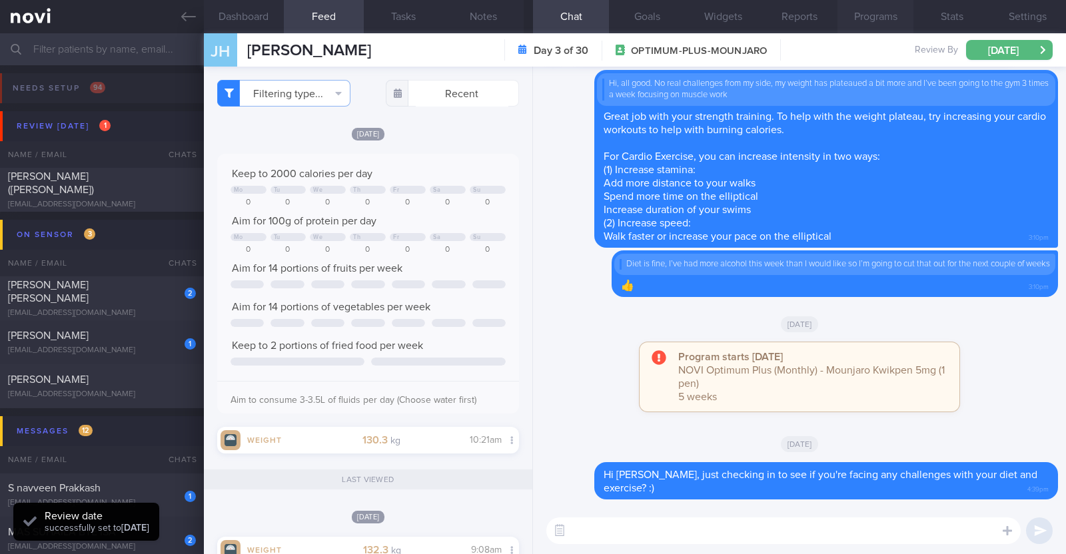
click at [883, 15] on button "Programs" at bounding box center [876, 16] width 76 height 33
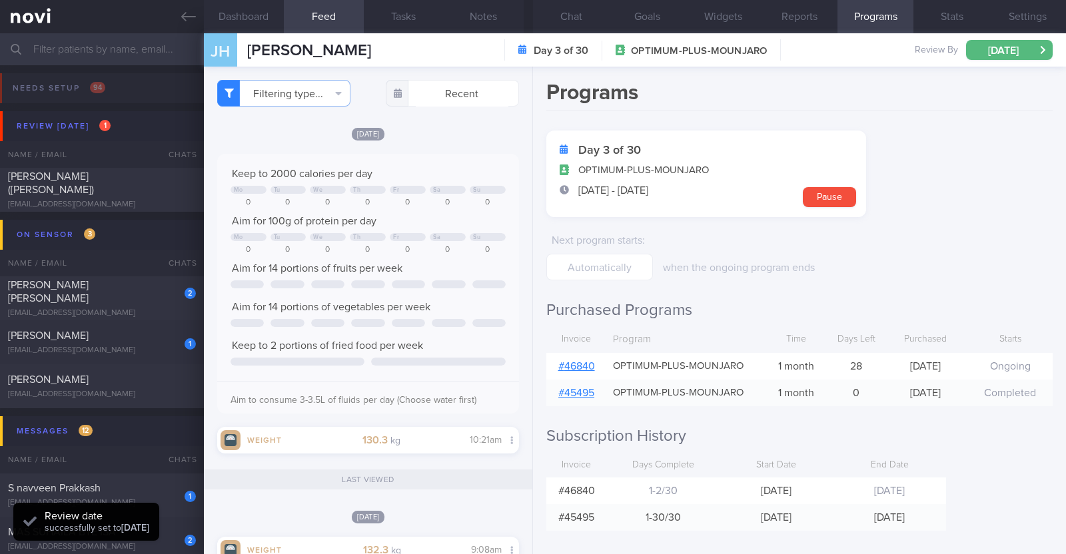
click at [573, 362] on link "# 46840" at bounding box center [576, 366] width 37 height 11
click at [484, 21] on button "Notes" at bounding box center [484, 16] width 80 height 33
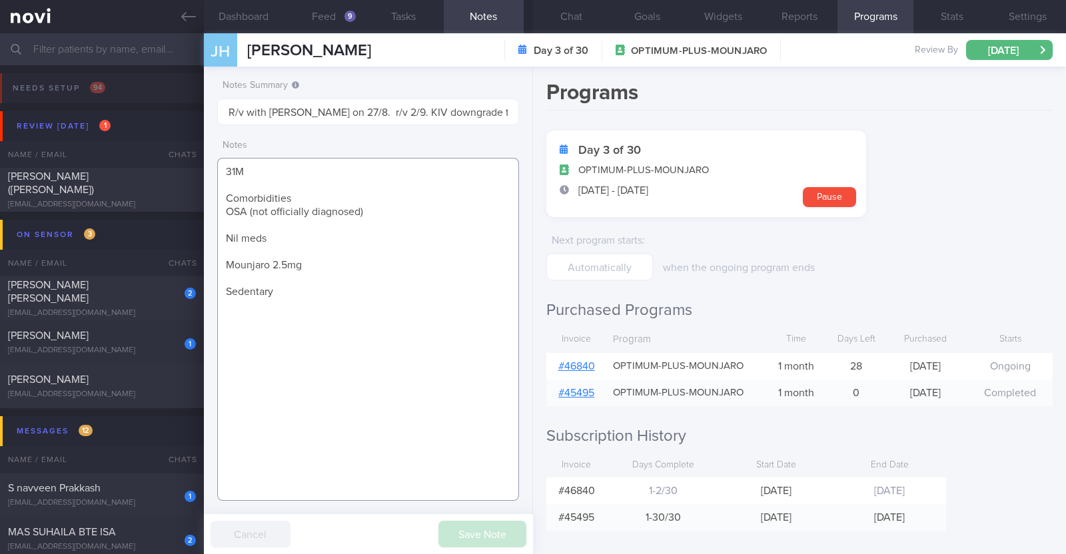
click at [347, 263] on textarea "31M Comorbidities OSA (not officially diagnosed) Nil meds Mounjaro 2.5mg Sedent…" at bounding box center [368, 329] width 302 height 343
drag, startPoint x: 281, startPoint y: 288, endPoint x: 207, endPoint y: 278, distance: 75.3
click at [207, 278] on div "Notes Summary R/v with Dr Kyle on 27/8. r/v 2/9. KIV downgrade to digital suppo…" at bounding box center [368, 311] width 329 height 488
click at [278, 285] on textarea "31M Comorbidities OSA (not officially diagnosed) Nil meds Mounjaro 2.5mg Sedent…" at bounding box center [368, 329] width 302 height 343
drag, startPoint x: 280, startPoint y: 295, endPoint x: 227, endPoint y: 295, distance: 53.3
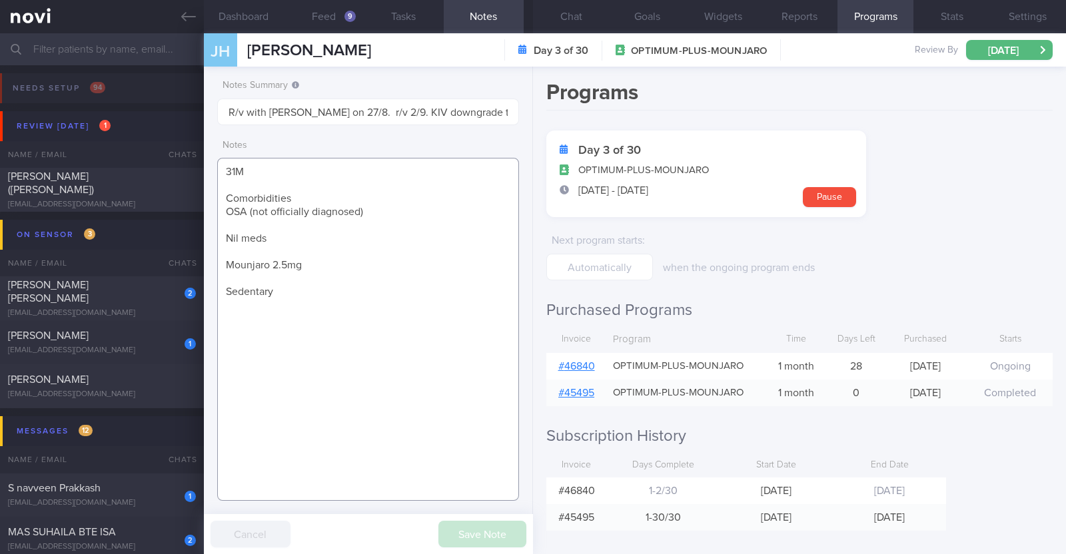
click at [227, 295] on textarea "31M Comorbidities OSA (not officially diagnosed) Nil meds Mounjaro 2.5mg Sedent…" at bounding box center [368, 329] width 302 height 343
paste textarea "3x a week at the gym 2 cardio (cross trainer / rows) 1 session weight training"
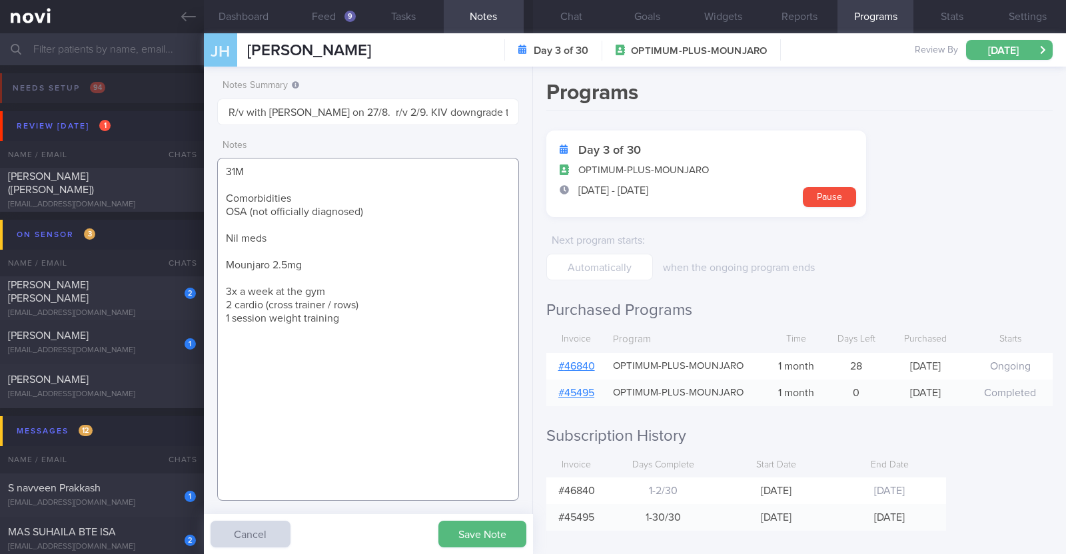
click at [322, 294] on textarea "31M Comorbidities OSA (not officially diagnosed) Nil meds Mounjaro 2.5mg 3x a w…" at bounding box center [368, 329] width 302 height 343
drag, startPoint x: 345, startPoint y: 321, endPoint x: 223, endPoint y: 295, distance: 124.7
click at [223, 295] on textarea "31M Comorbidities OSA (not officially diagnosed) Nil meds Mounjaro 2.5mg 3x a w…" at bounding box center [368, 329] width 302 height 343
click at [400, 317] on textarea "31M Comorbidities OSA (not officially diagnosed) Nil meds Mounjaro 2.5mg 3x a w…" at bounding box center [368, 329] width 302 height 343
drag, startPoint x: 304, startPoint y: 265, endPoint x: 181, endPoint y: 259, distance: 122.7
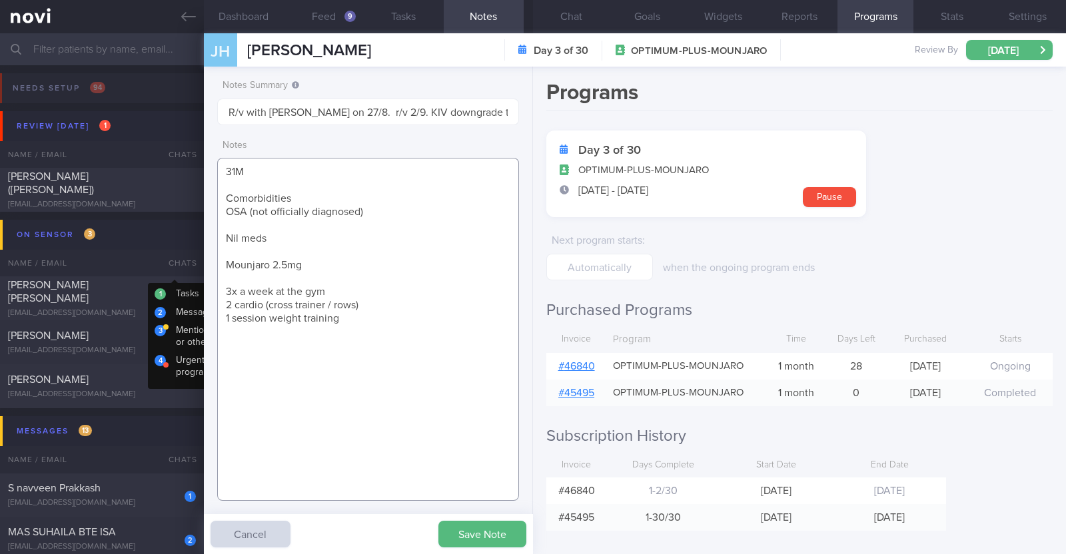
click at [181, 259] on div "Patients New Users Coaches Assigned patients Assigned patients All active patie…" at bounding box center [533, 293] width 1066 height 521
paste textarea
click at [350, 281] on textarea "31M Comorbidities OSA (not officially diagnosed) Nil meds Mounjaro 5mg 3x a wee…" at bounding box center [368, 329] width 302 height 343
drag, startPoint x: 222, startPoint y: 267, endPoint x: 343, endPoint y: 320, distance: 132.2
click at [343, 320] on textarea "31M Comorbidities OSA (not officially diagnosed) Nil meds Mounjaro 5mg 3x a wee…" at bounding box center [368, 329] width 302 height 343
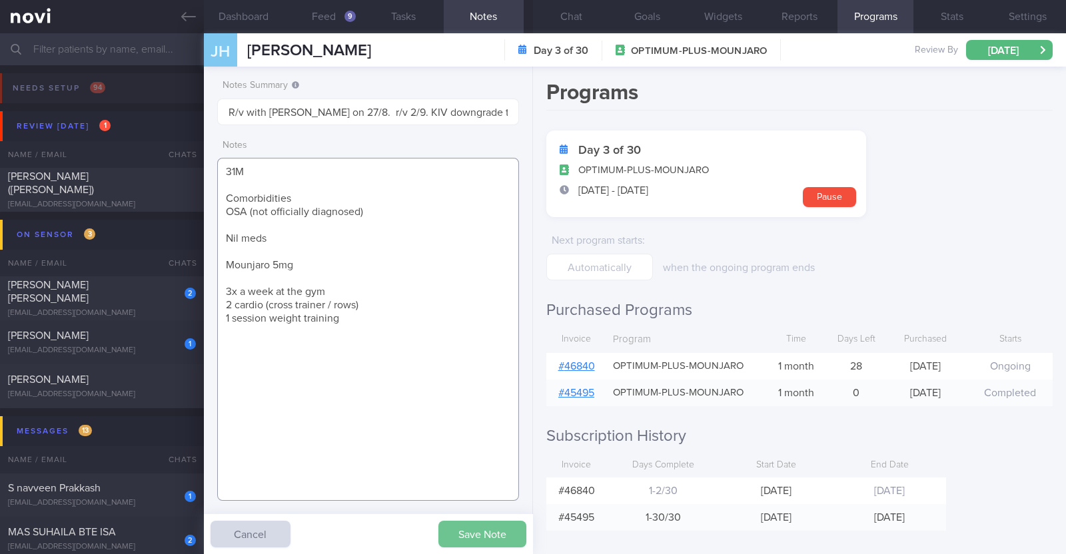
type textarea "31M Comorbidities OSA (not officially diagnosed) Nil meds Mounjaro 5mg 3x a wee…"
click at [498, 538] on button "Save Note" at bounding box center [482, 534] width 88 height 27
click at [94, 179] on span "PHUA ZHUANG RU (SARAH)" at bounding box center [51, 183] width 86 height 24
type input "R/v with DR JJ 26/8. R/v 2/9"
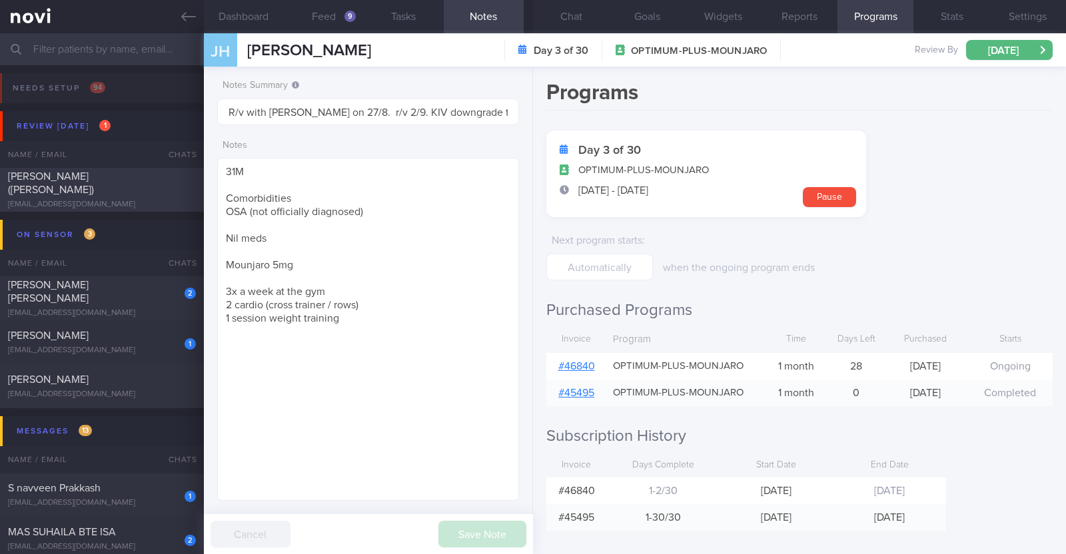
type textarea "41F Co-morbidities Schizophrenia Subclinical hypothyroid Health screen in Raffl…"
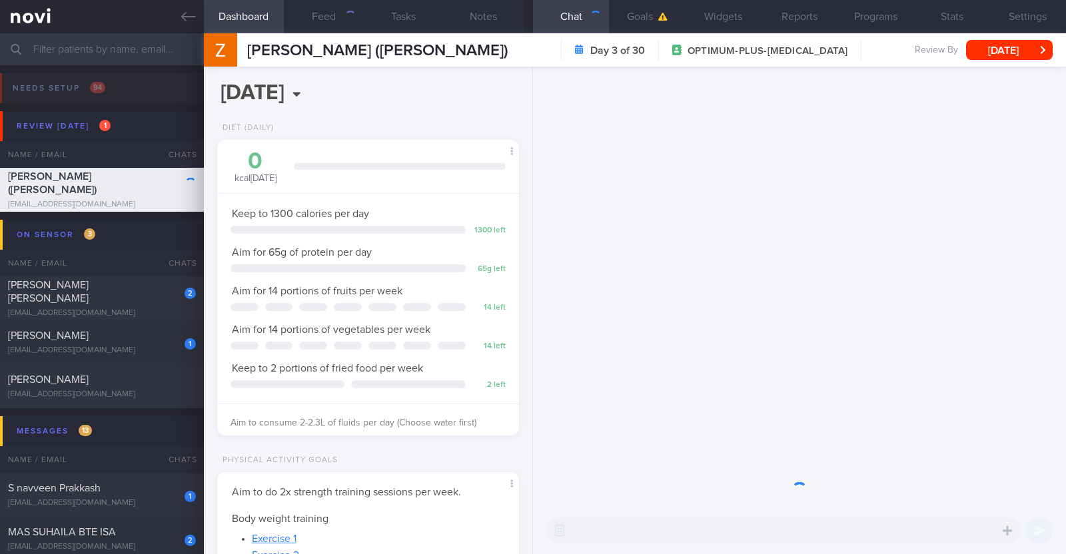
scroll to position [151, 265]
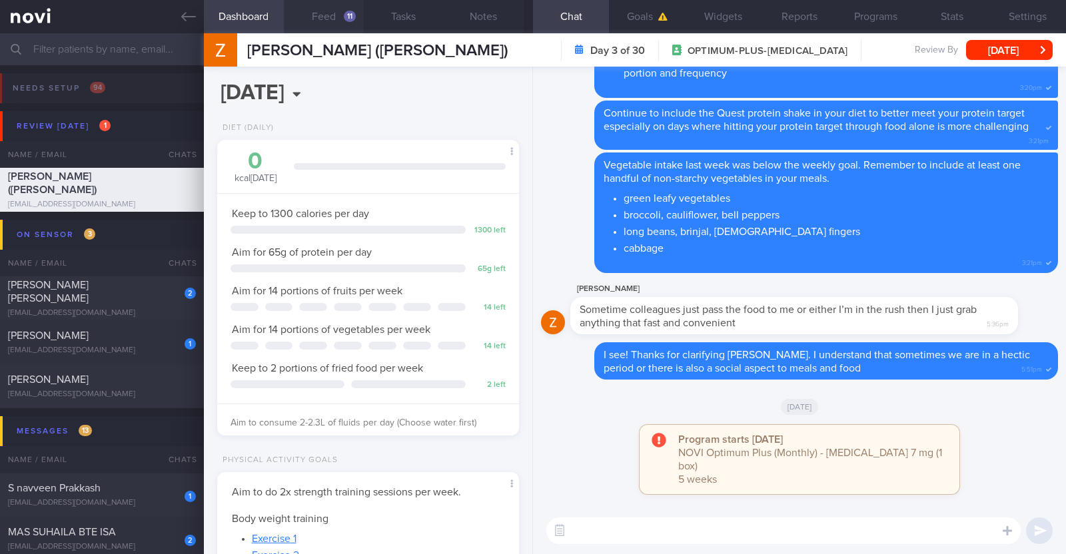
click at [330, 20] on button "Feed 11" at bounding box center [324, 16] width 80 height 33
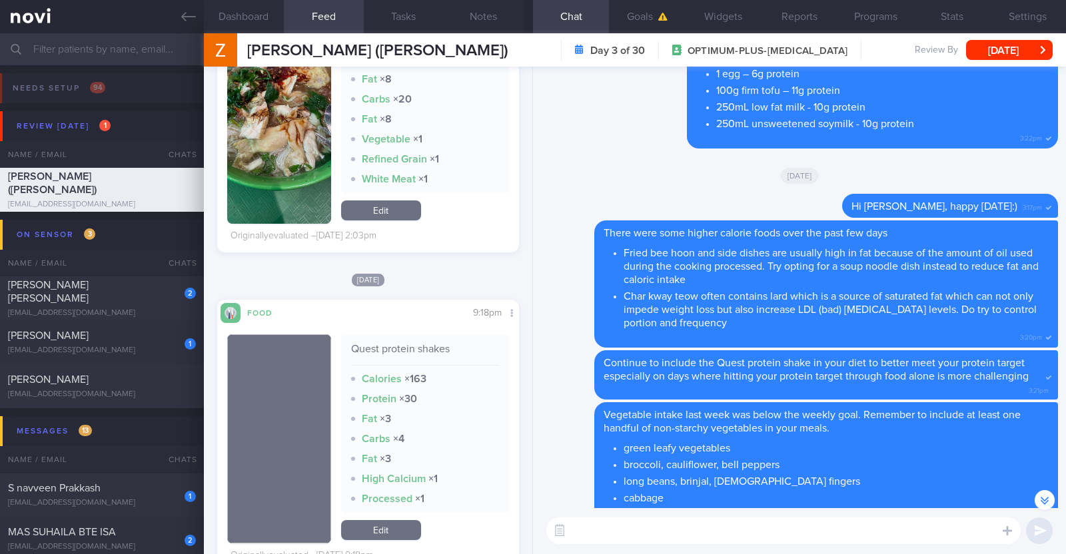
scroll to position [1499, 0]
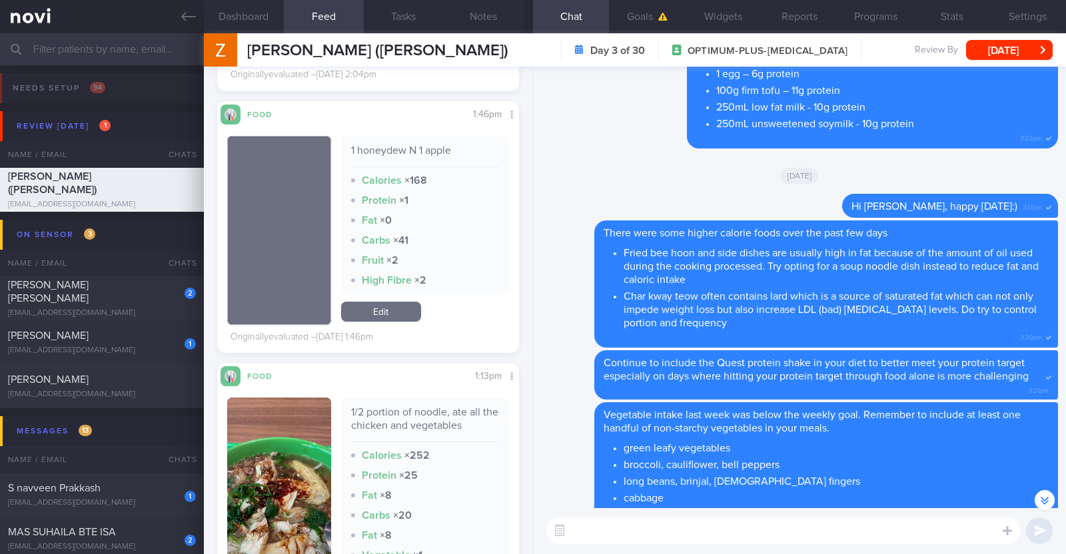
click at [684, 528] on textarea at bounding box center [783, 531] width 474 height 27
click at [583, 526] on textarea "HI Sarah," at bounding box center [783, 531] width 474 height 27
type textarea "Hi Sarah,"
click at [498, 8] on button "Notes" at bounding box center [484, 16] width 80 height 33
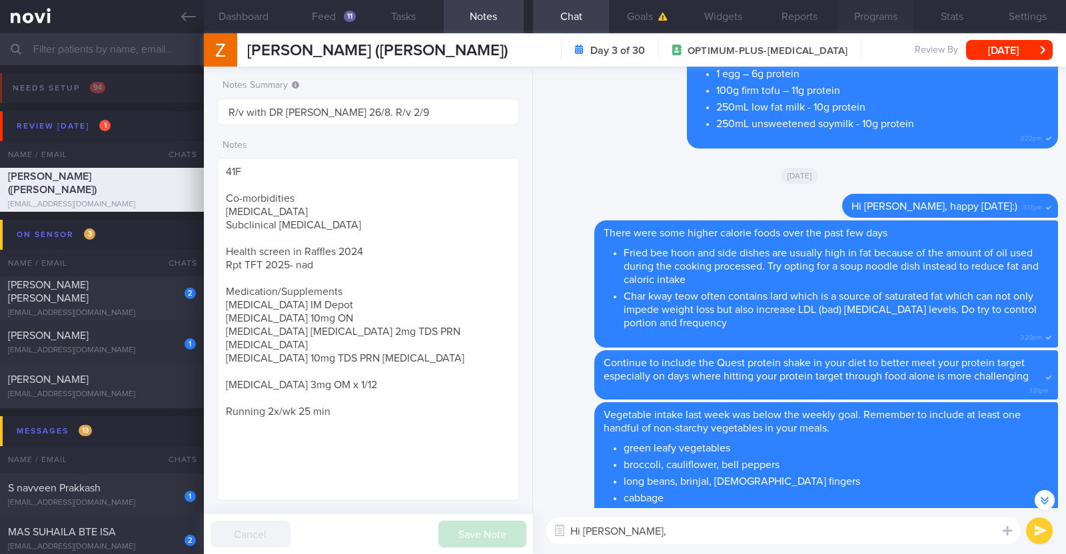
click at [878, 16] on button "Programs" at bounding box center [876, 16] width 76 height 33
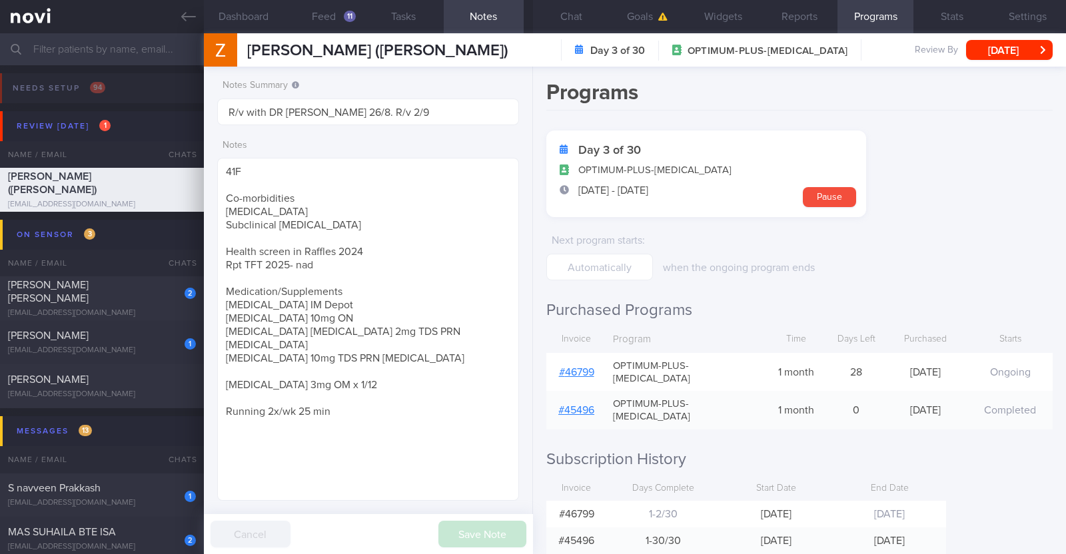
click at [576, 368] on link "# 46799" at bounding box center [576, 372] width 35 height 11
drag, startPoint x: 346, startPoint y: 368, endPoint x: 212, endPoint y: 368, distance: 134.6
click at [212, 368] on div "Notes Summary R/v with DR JJ 26/8. R/v 2/9 Notes 41F Co-morbidities Schizophren…" at bounding box center [368, 311] width 329 height 488
paste textarea "7mg OM"
type textarea "41F Co-morbidities Schizophrenia Subclinical hypothyroid Health screen in Raffl…"
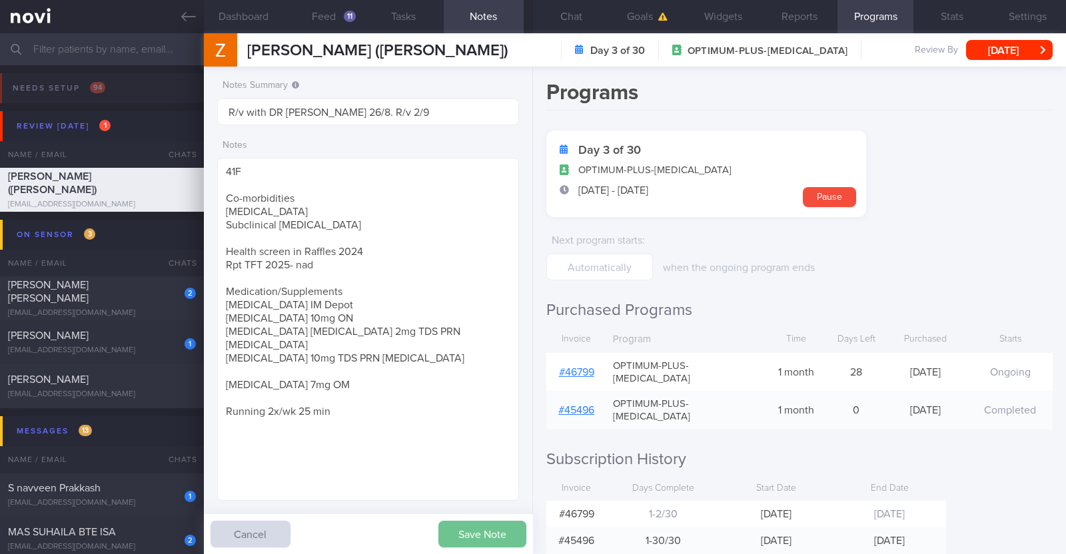
click at [446, 534] on button "Save Note" at bounding box center [482, 534] width 88 height 27
click at [565, 16] on button "Chat" at bounding box center [571, 16] width 76 height 33
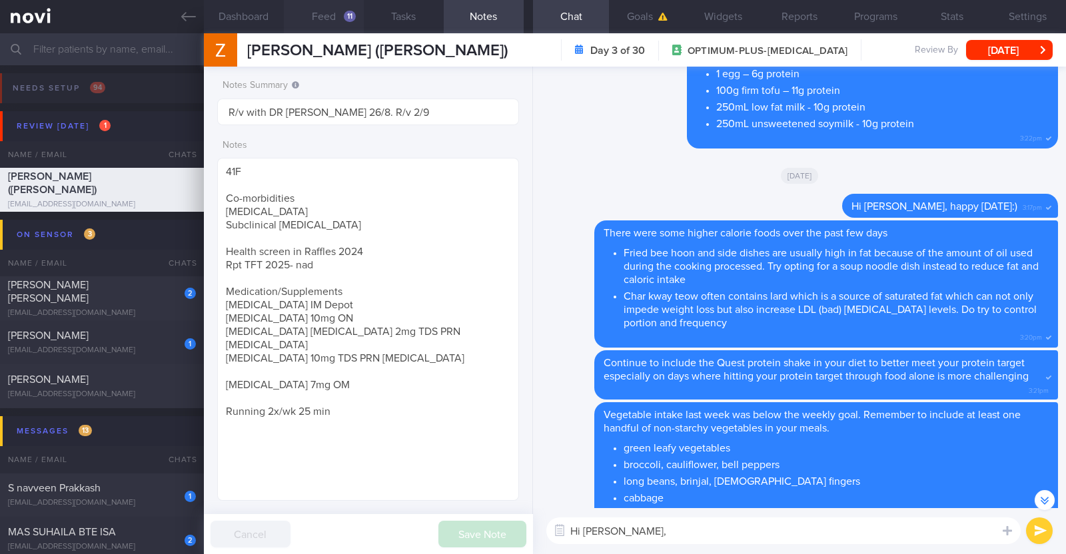
click at [328, 24] on button "Feed 11" at bounding box center [324, 16] width 80 height 33
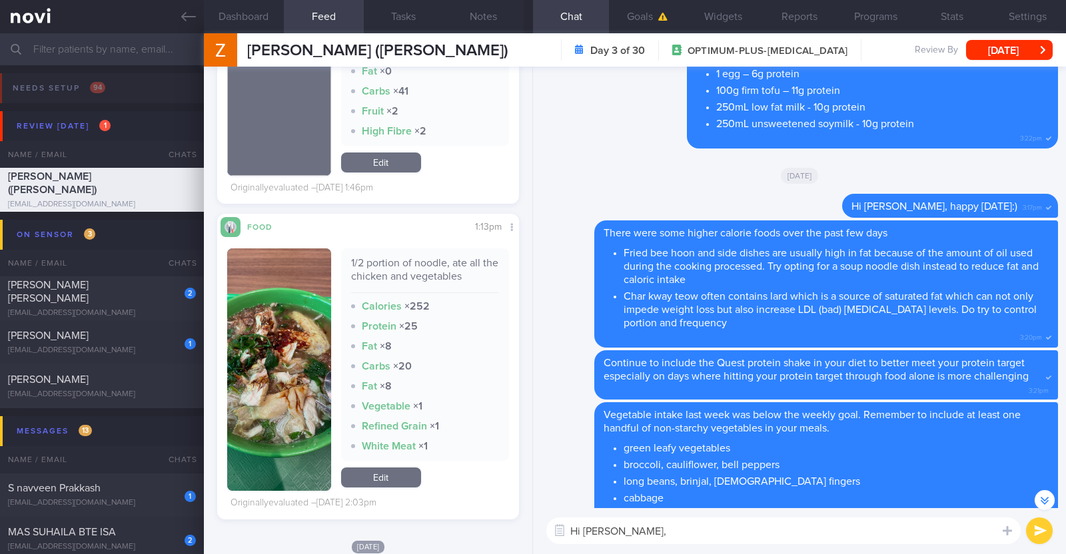
scroll to position [1666, 0]
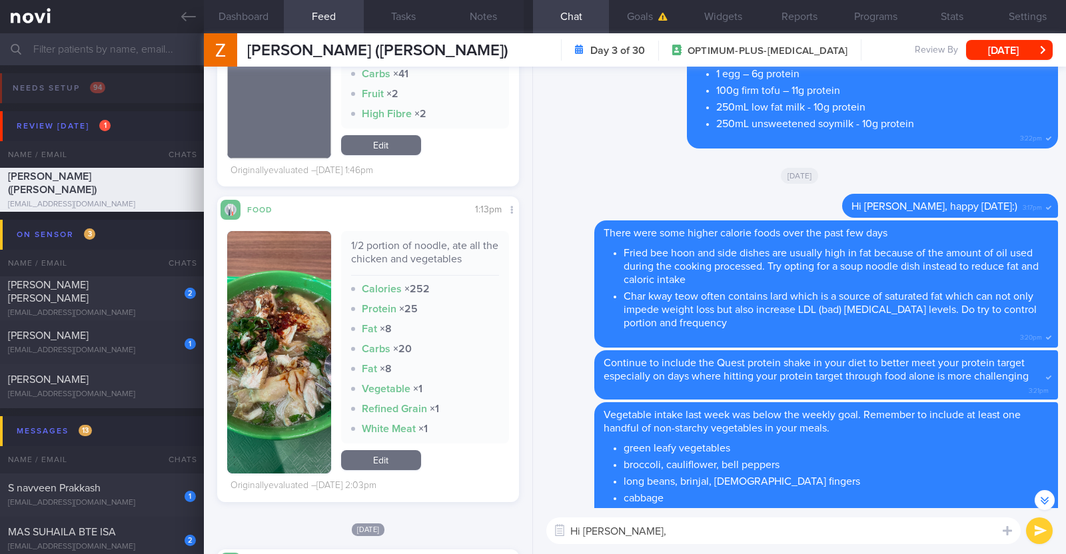
click at [652, 534] on textarea "Hi Sarah," at bounding box center [783, 531] width 474 height 27
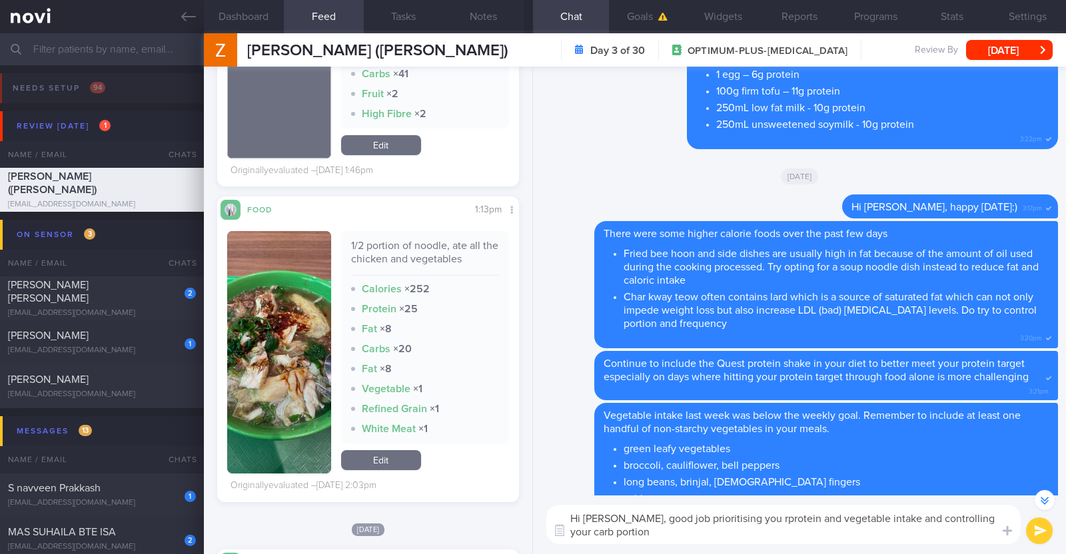
click at [731, 513] on textarea "Hi Sarah, good job prioritising you rprotein and vegetable intake and controlli…" at bounding box center [783, 524] width 474 height 39
click at [684, 533] on textarea "Hi Sarah, good job prioritising your protein and vegetable intake and controlli…" at bounding box center [783, 524] width 474 height 39
type textarea "Hi Sarah, good job prioritising your protein and vegetable intake and controlli…"
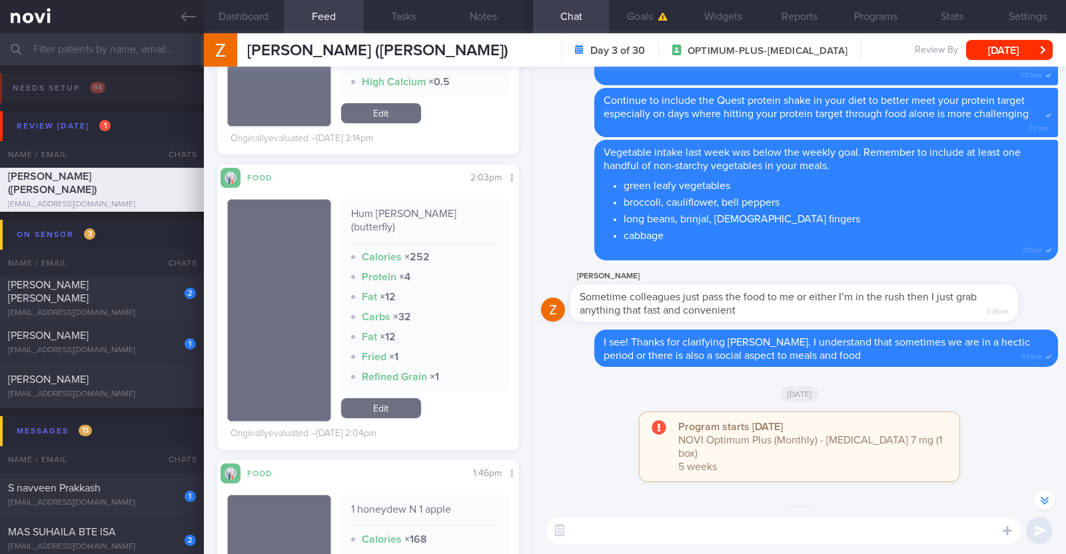
scroll to position [1165, 0]
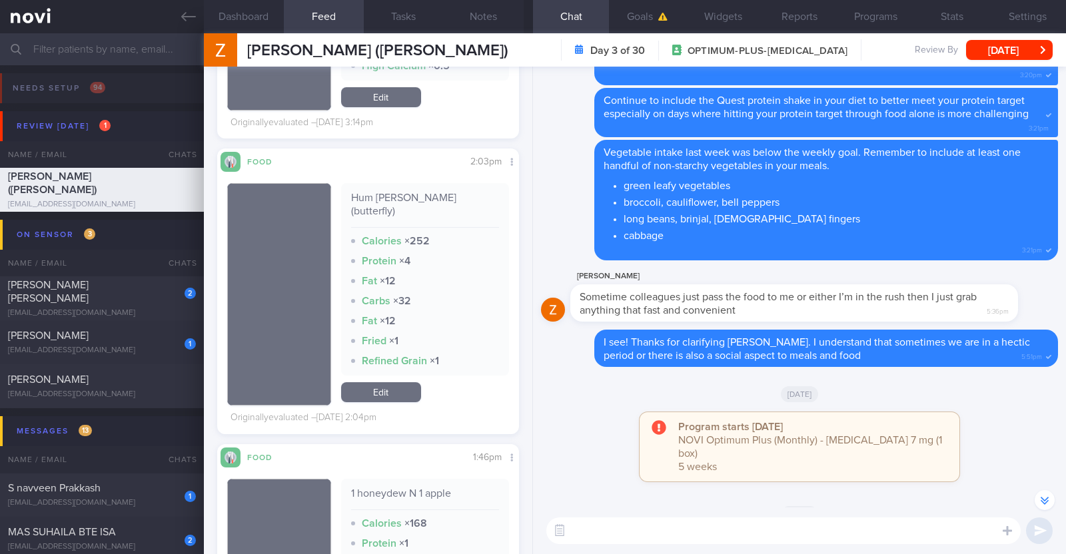
click at [639, 531] on textarea at bounding box center [783, 531] width 474 height 27
click at [620, 526] on textarea "Instead of hum jin peng" at bounding box center [783, 531] width 474 height 27
click at [808, 540] on textarea "Instead of fried snacks like hum jin peng" at bounding box center [783, 531] width 474 height 27
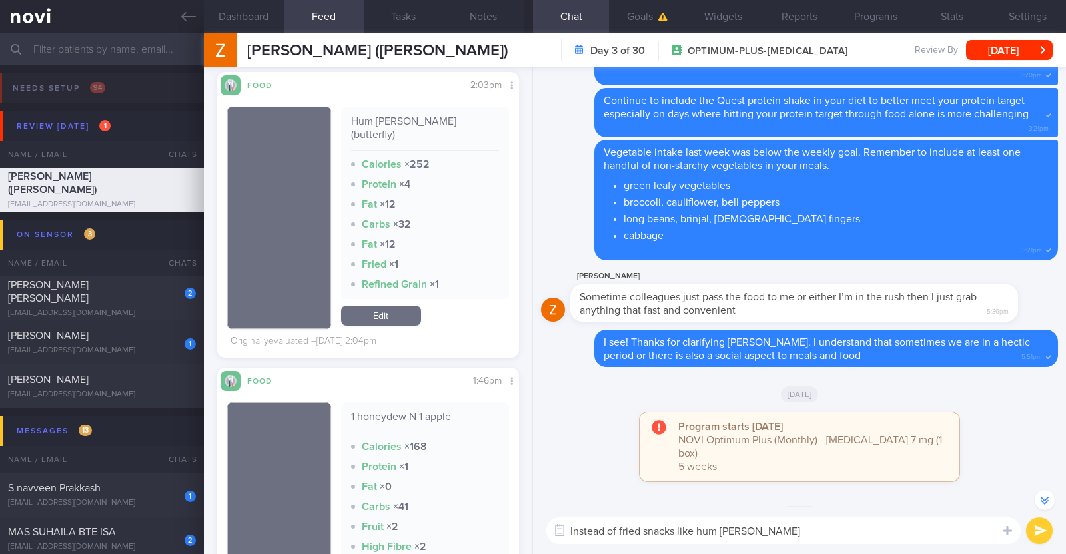
scroll to position [1082, 0]
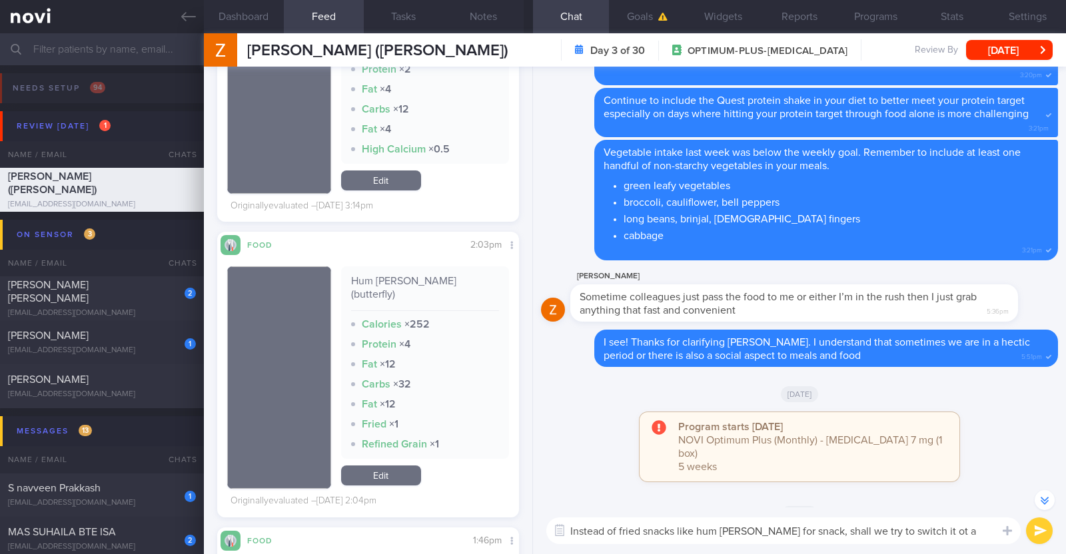
click at [927, 528] on textarea "Instead of fried snacks like hum jin peng for snack, shall we try to switch it …" at bounding box center [783, 531] width 474 height 27
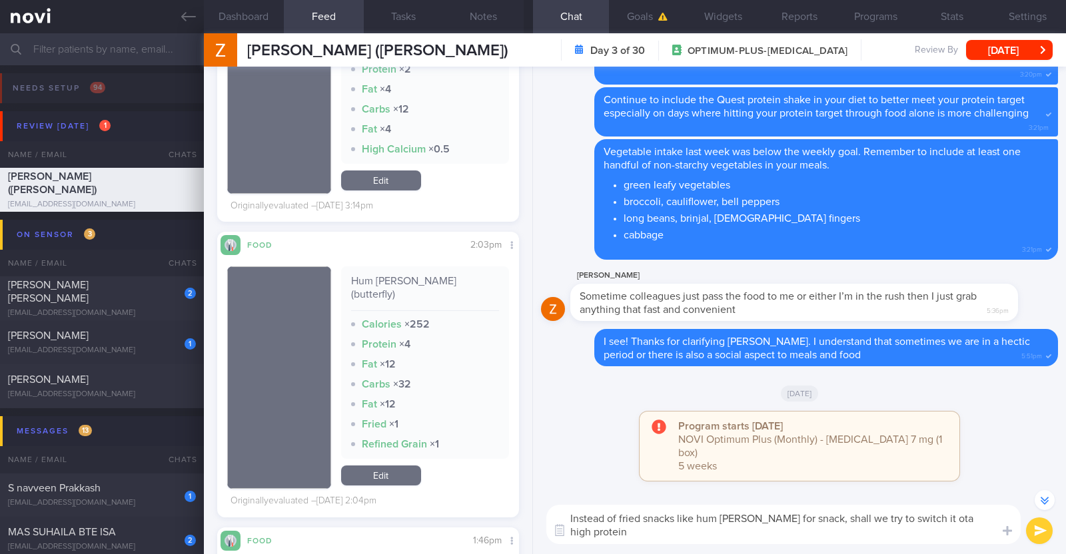
scroll to position [-69, 0]
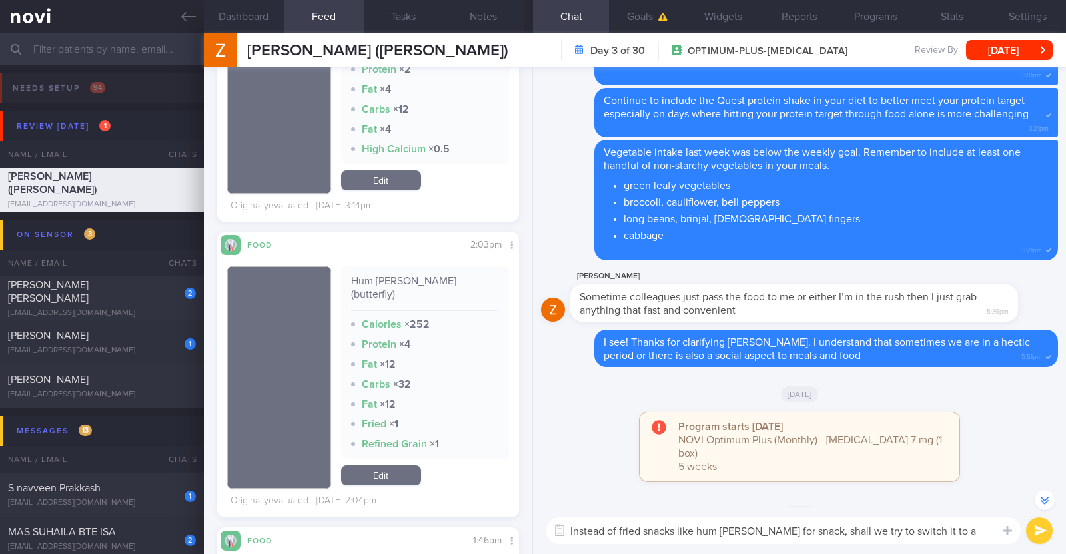
click at [987, 528] on textarea "Instead of fried snacks like hum jin peng for snack, shall we try to switch it …" at bounding box center [783, 531] width 474 height 27
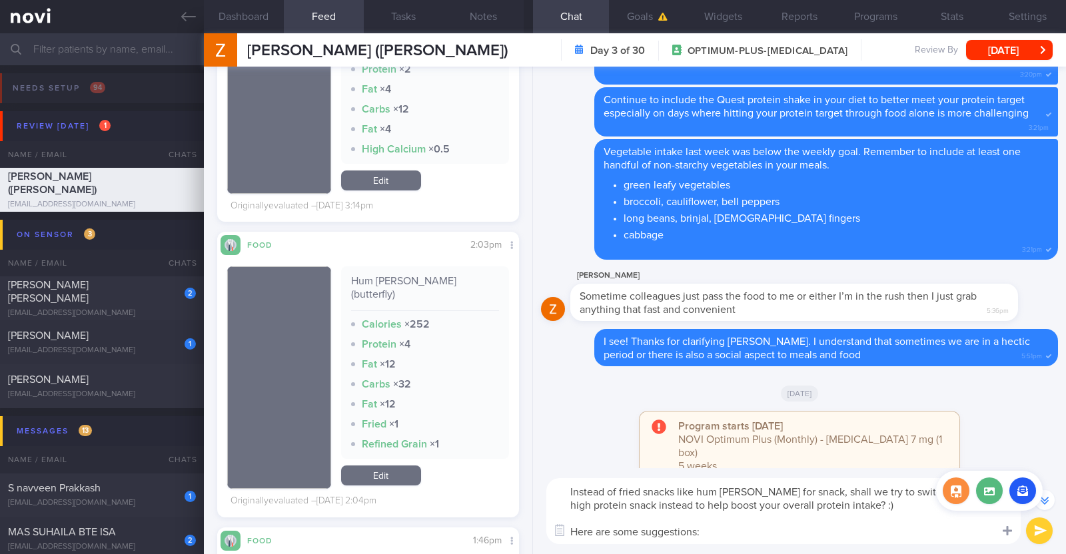
scroll to position [-121, 0]
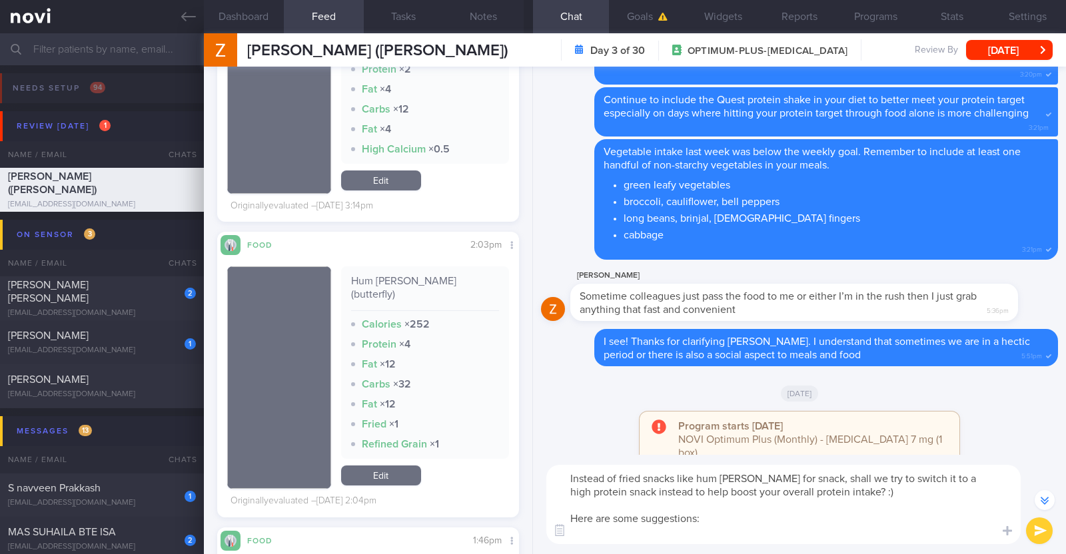
paste textarea "- Hard boiled egg - Unsalted edamame - Unsweetened soy milk - Low fat milk - [L…"
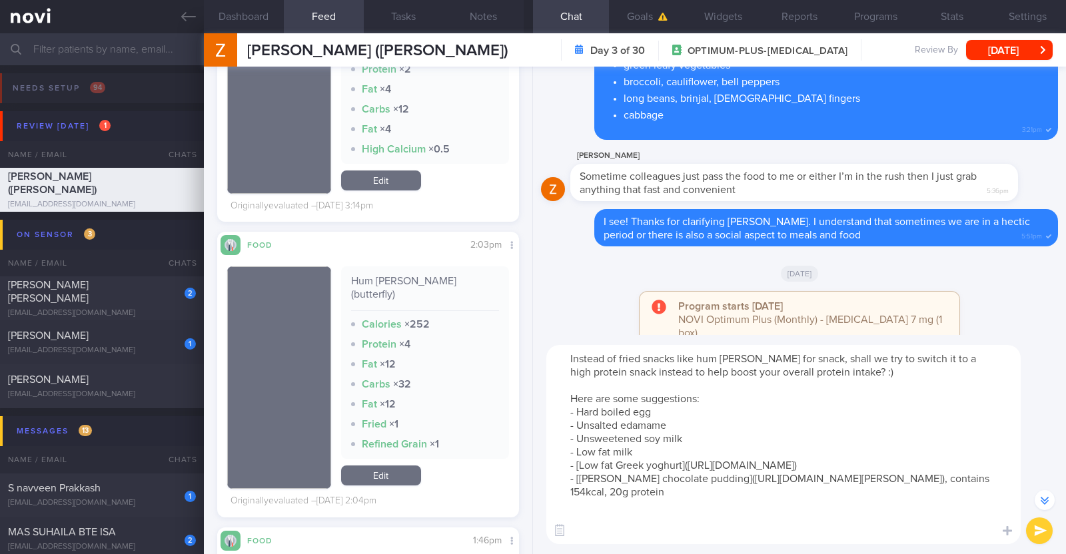
scroll to position [-241, 0]
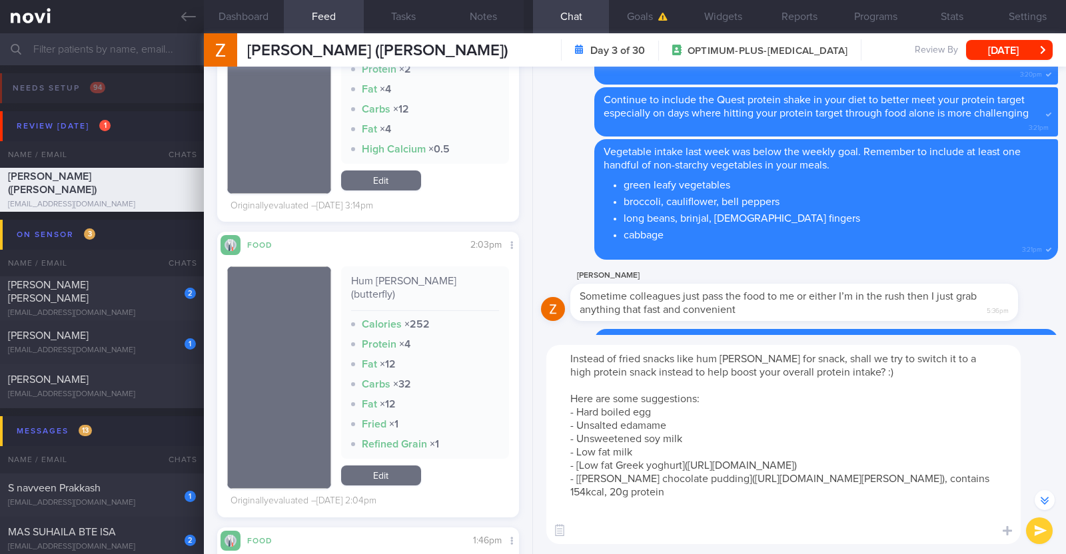
click at [694, 436] on textarea "Instead of fried snacks like hum jin peng for snack, shall we try to switch it …" at bounding box center [783, 444] width 474 height 199
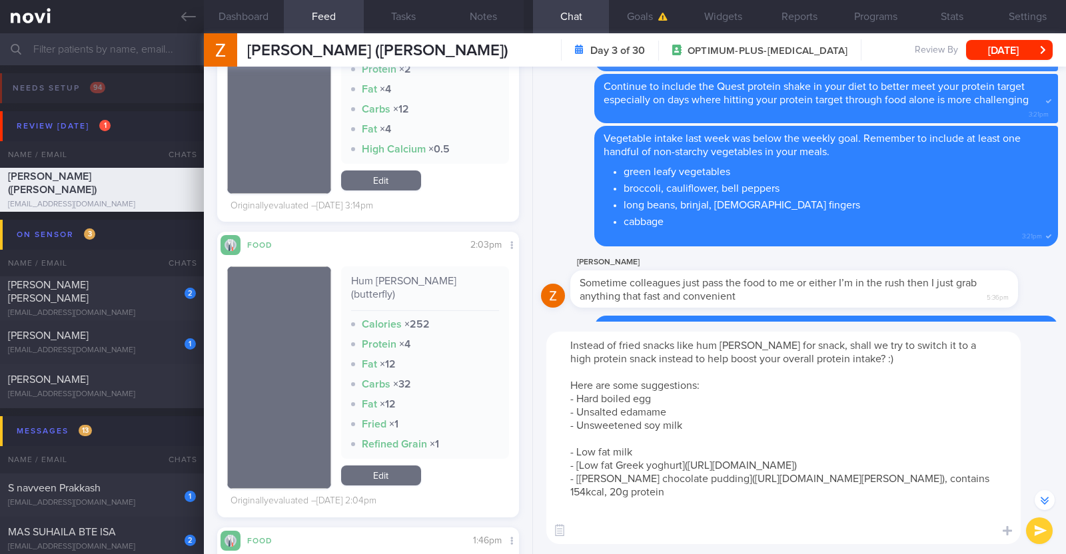
scroll to position [-255, 0]
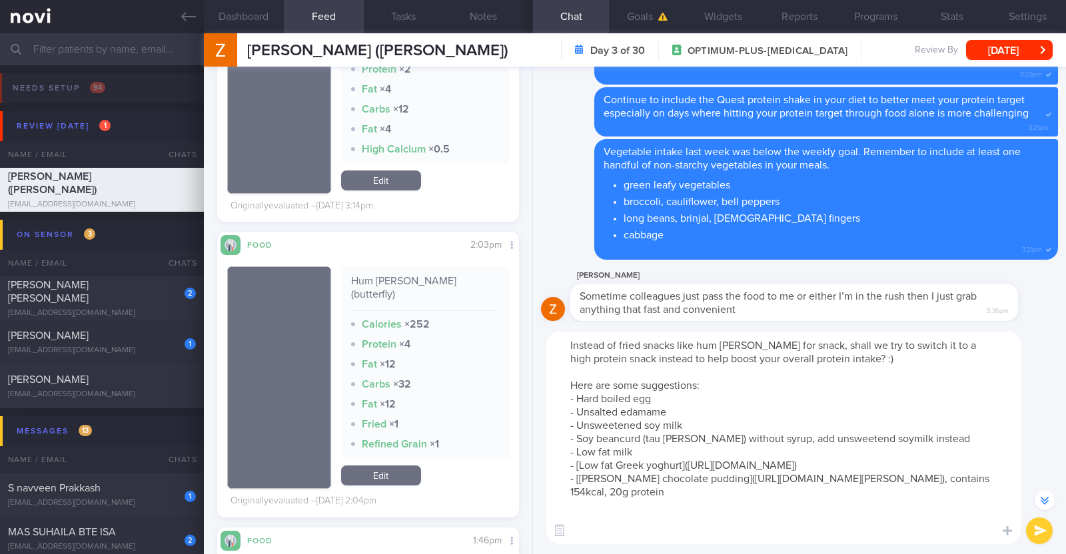
drag, startPoint x: 820, startPoint y: 430, endPoint x: 810, endPoint y: 438, distance: 12.8
type textarea "Instead of fried snacks like hum jin peng for snack, shall we try to switch it …"
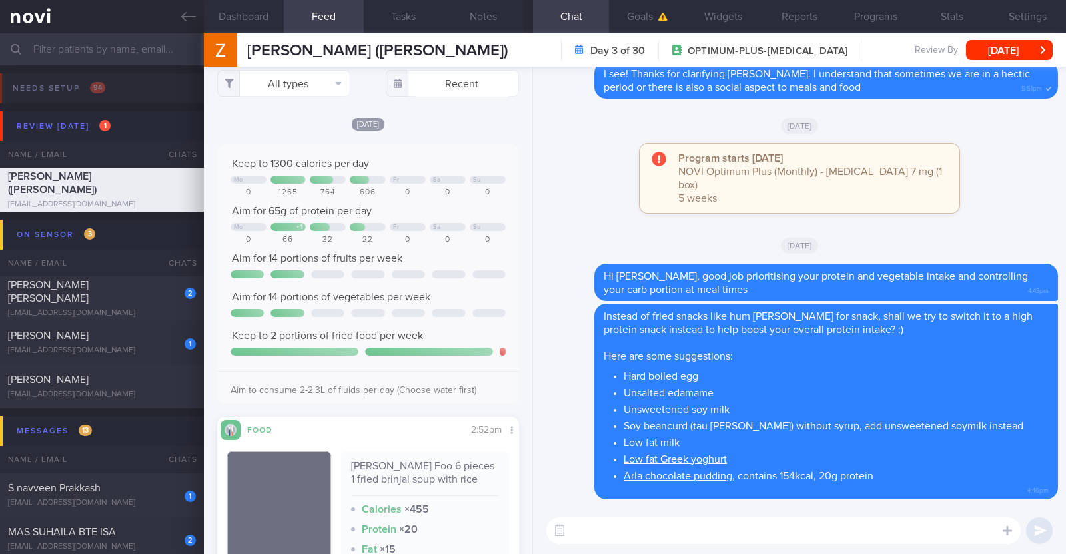
scroll to position [0, 0]
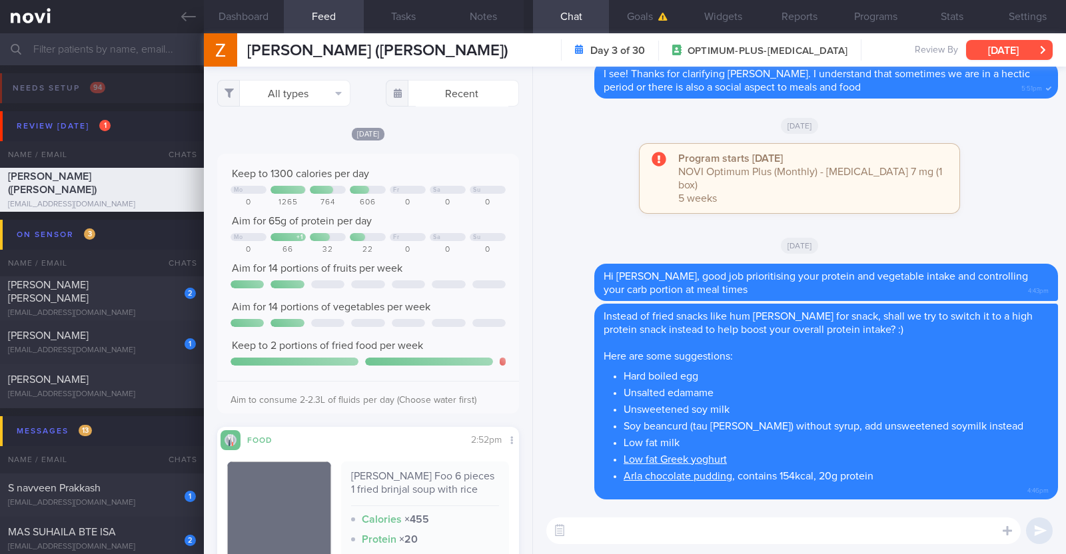
click at [978, 53] on button "[DATE]" at bounding box center [1009, 50] width 87 height 20
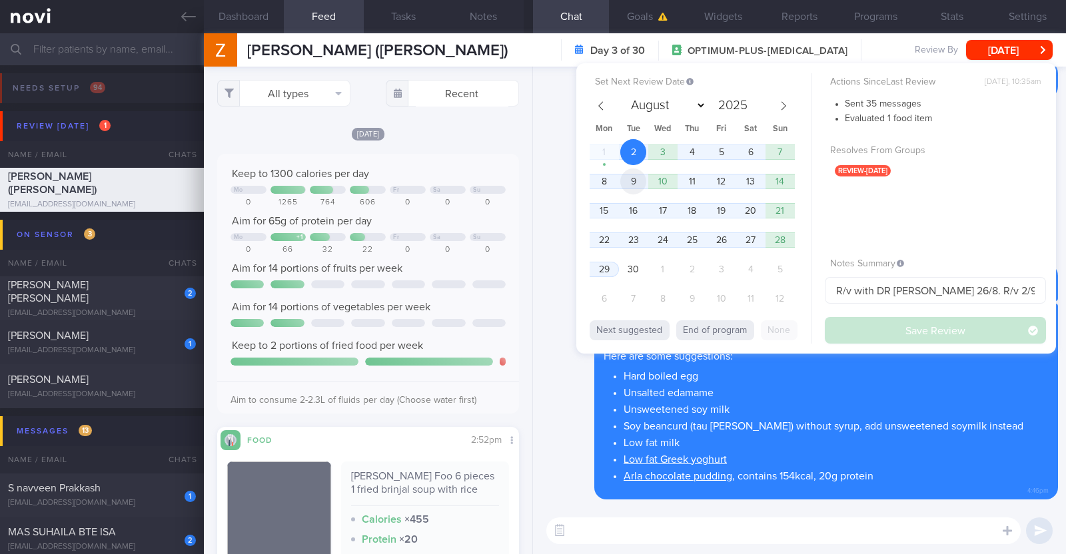
click at [640, 183] on span "9" at bounding box center [633, 182] width 26 height 26
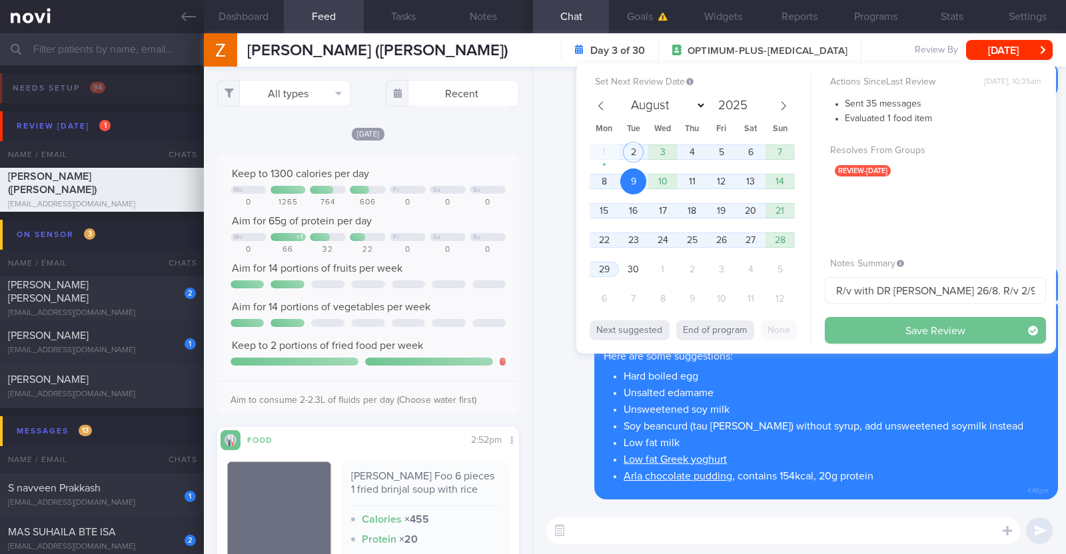
click at [888, 328] on button "Save Review" at bounding box center [935, 330] width 221 height 27
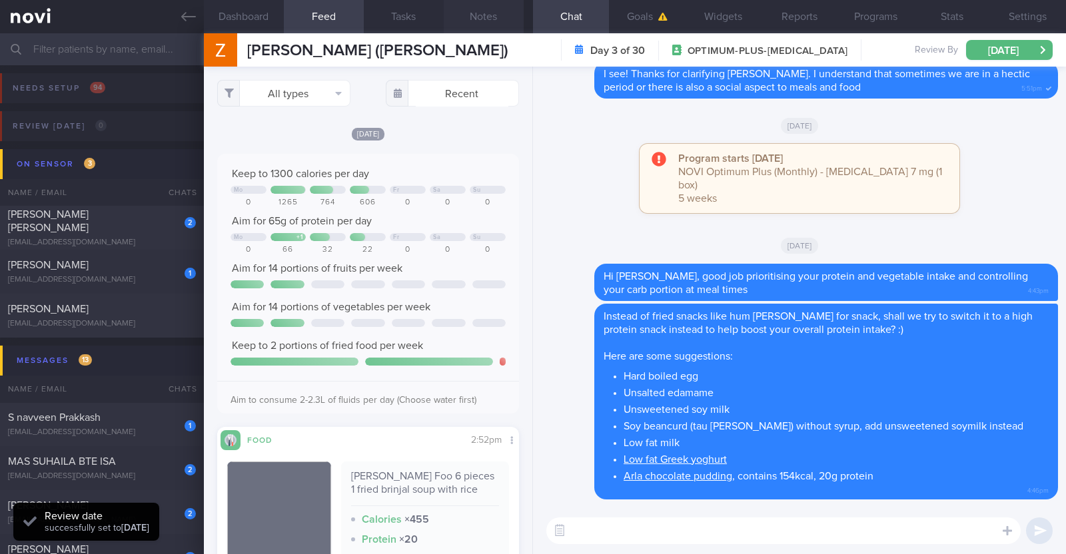
click at [488, 17] on button "Notes" at bounding box center [484, 16] width 80 height 33
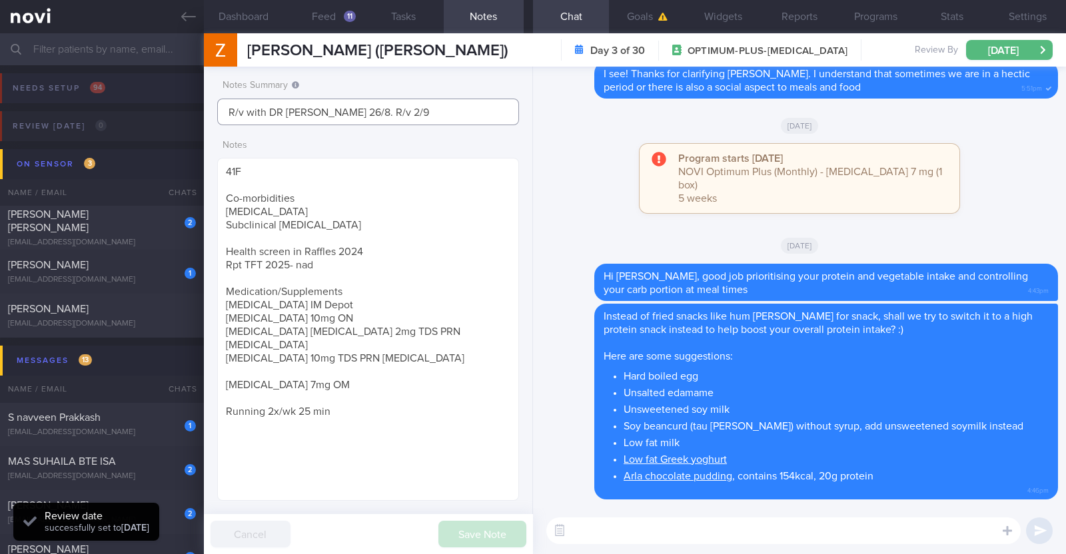
drag, startPoint x: 364, startPoint y: 114, endPoint x: 83, endPoint y: 87, distance: 281.8
click at [83, 87] on div "Patients New Users Coaches Assigned patients Assigned patients All active patie…" at bounding box center [533, 293] width 1066 height 521
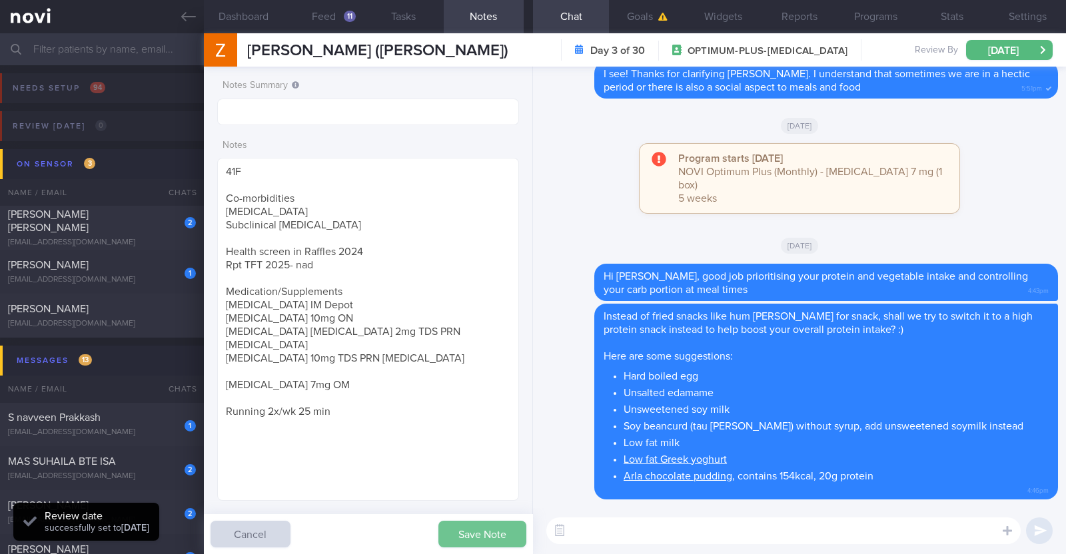
click at [504, 541] on button "Save Note" at bounding box center [482, 534] width 88 height 27
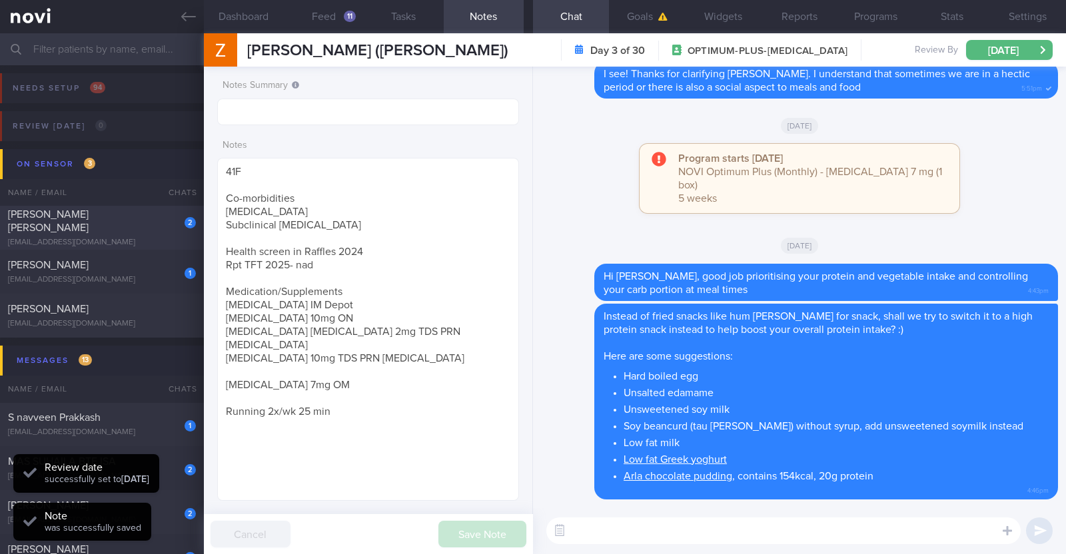
click at [131, 228] on div "2 Ng Meng Chee Mike mikengmc@gmail.com" at bounding box center [102, 228] width 204 height 40
type textarea "43M Comorbidities: Degenerative disc L5-S1 HLD ?OSA (currently under investigat…"
checkbox input "false"
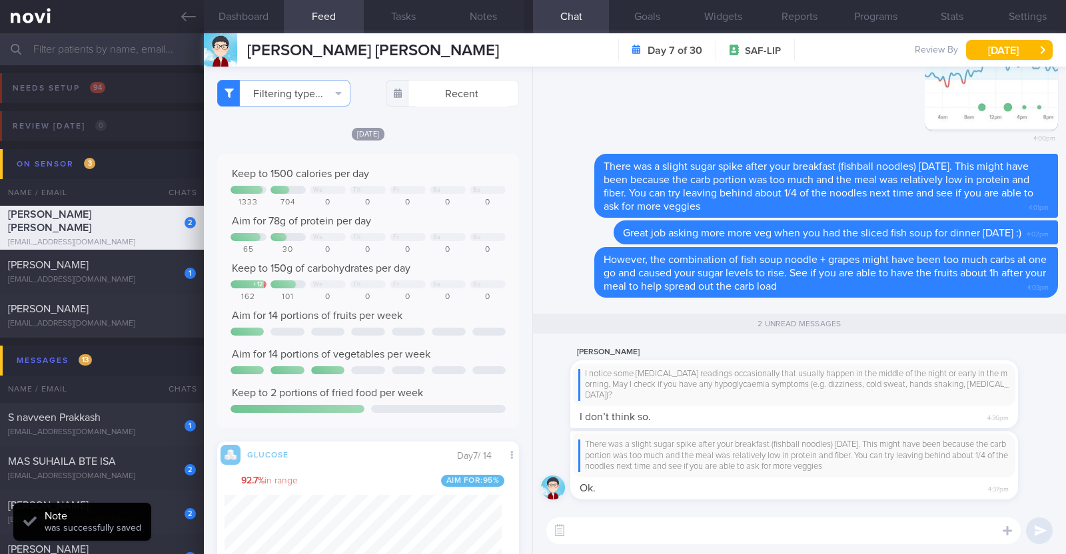
scroll to position [183, 277]
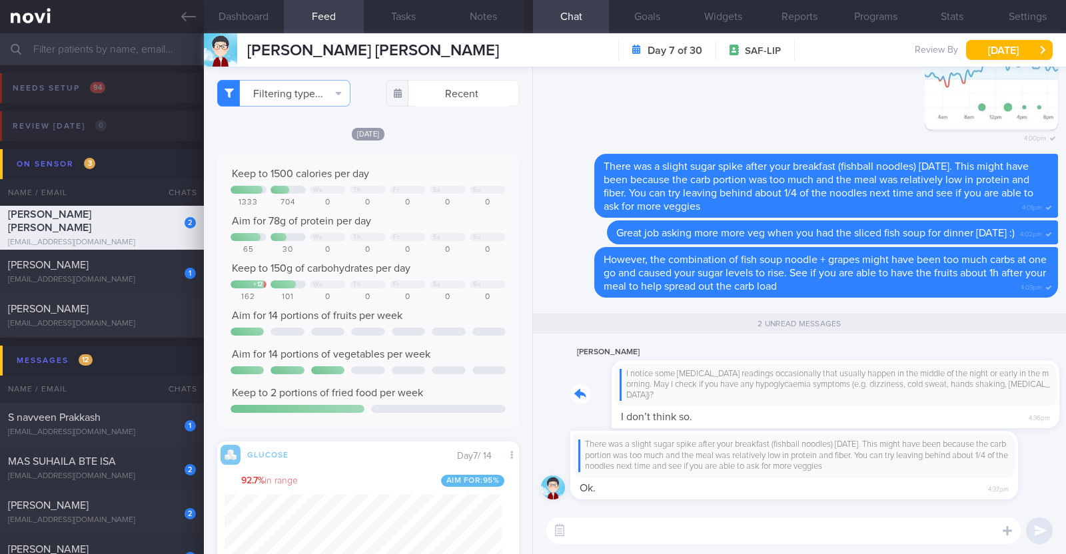
drag, startPoint x: 1000, startPoint y: 408, endPoint x: 1046, endPoint y: 406, distance: 46.0
click at [1046, 406] on div "There was a slight sugar spike after your breakfast (fishball noodles) on Satur…" at bounding box center [799, 287] width 533 height 441
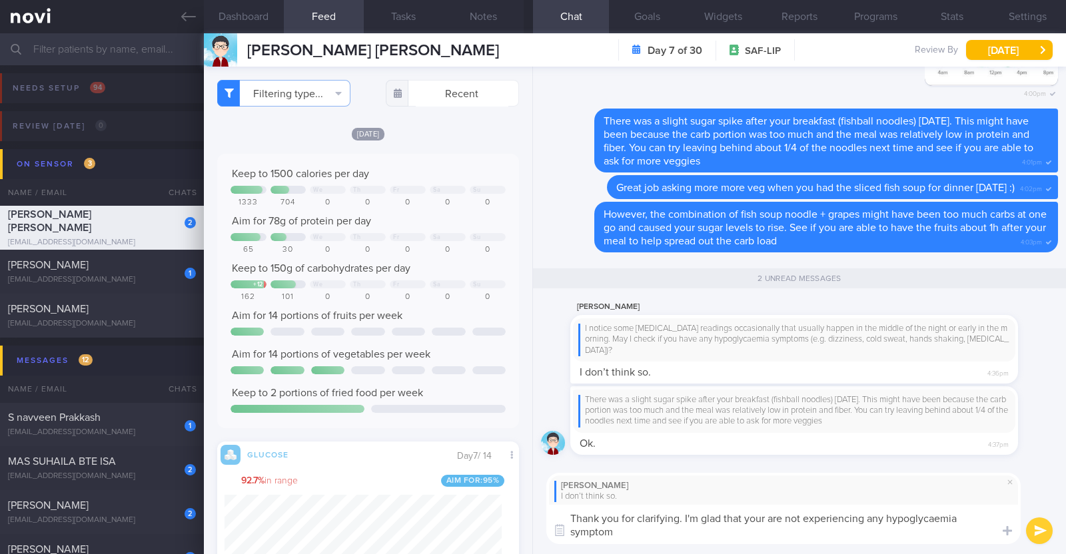
scroll to position [0, 0]
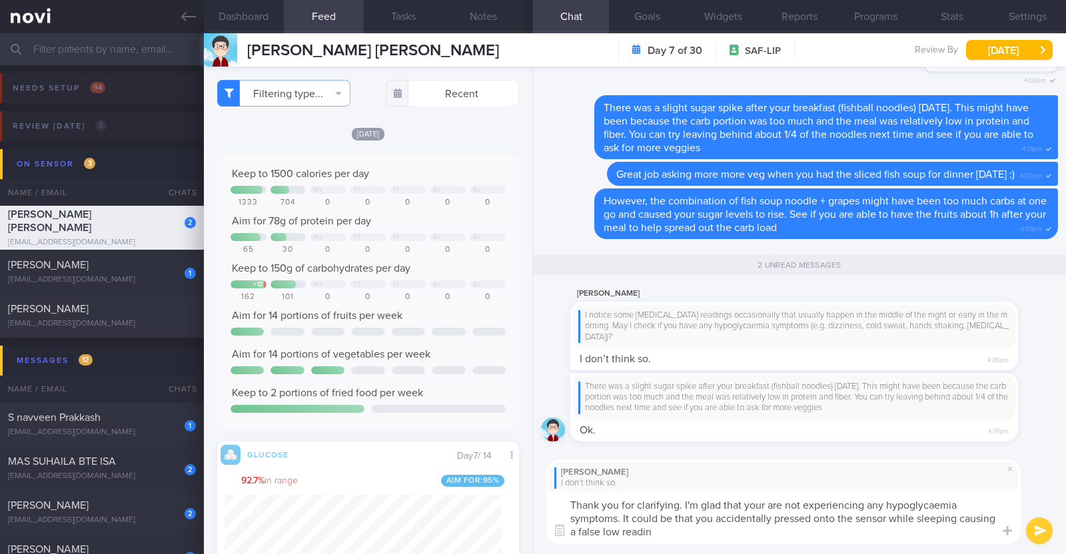
type textarea "Thank you for clarifying. I'm glad that your are not experiencing any hypoglyca…"
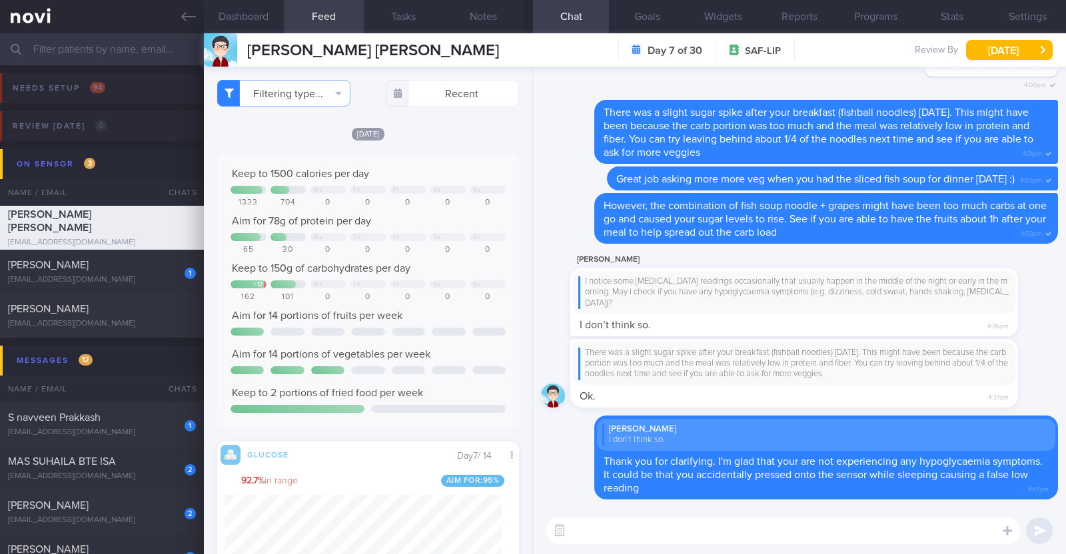
select select "8"
click at [103, 271] on div "[PERSON_NAME]" at bounding box center [100, 265] width 185 height 13
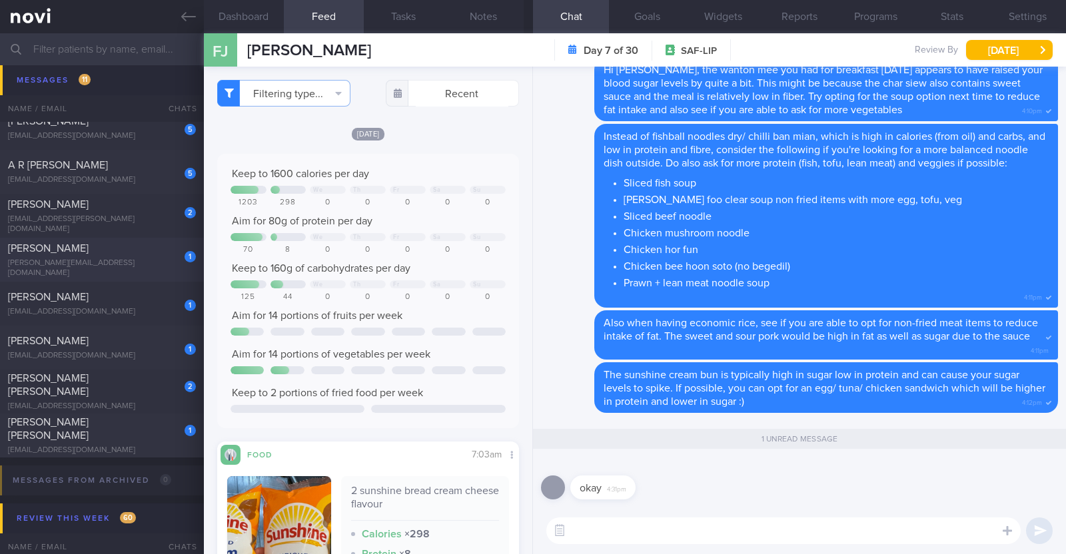
scroll to position [582, 0]
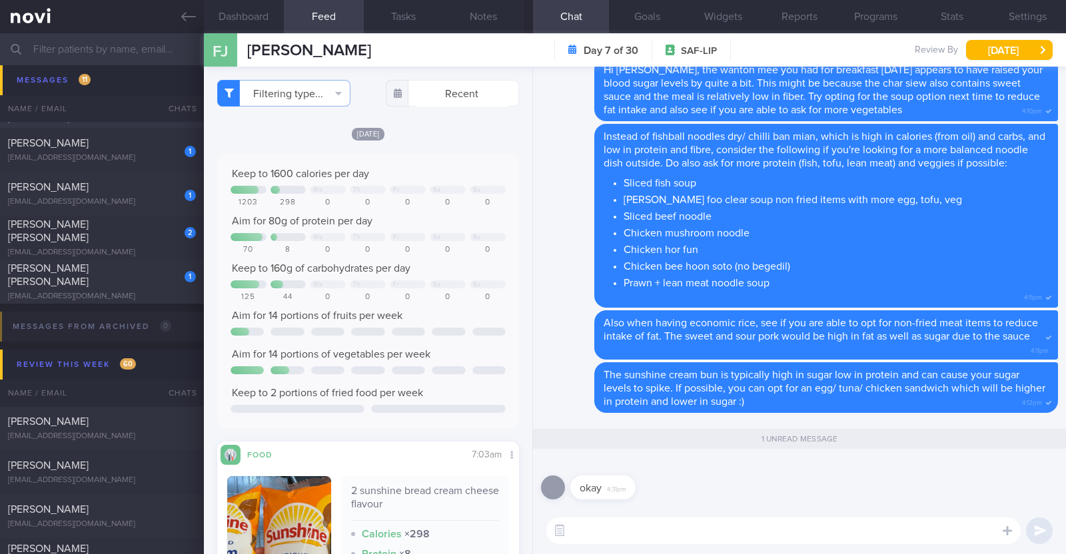
click at [130, 296] on div "1 [PERSON_NAME] [PERSON_NAME] [EMAIL_ADDRESS][DOMAIN_NAME] [DATE] SAF-LIP" at bounding box center [533, 282] width 1066 height 44
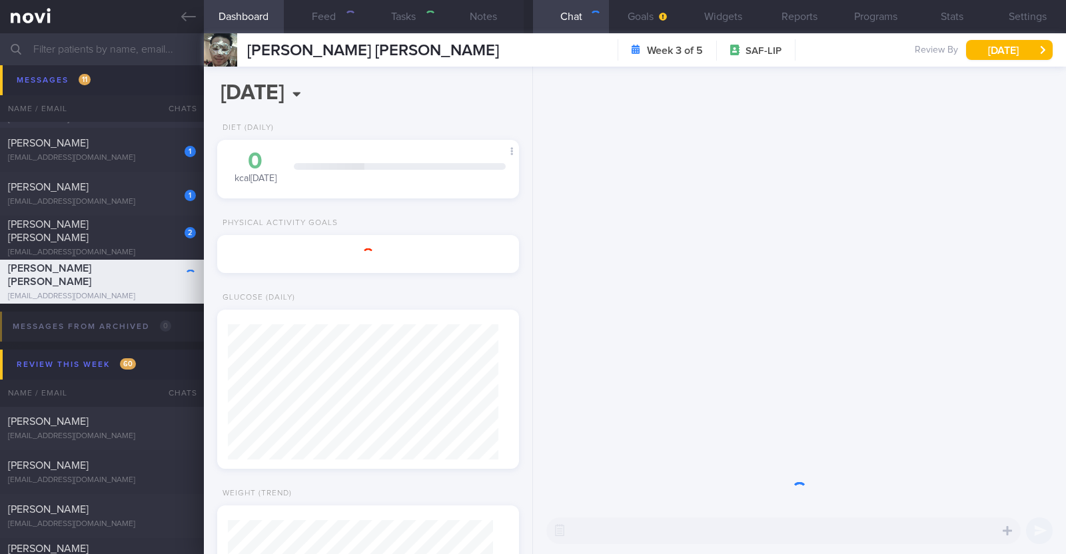
type textarea "45M Comorbidities: HLD (diagnosed [DATE], does not want to start on meds) Nil m…"
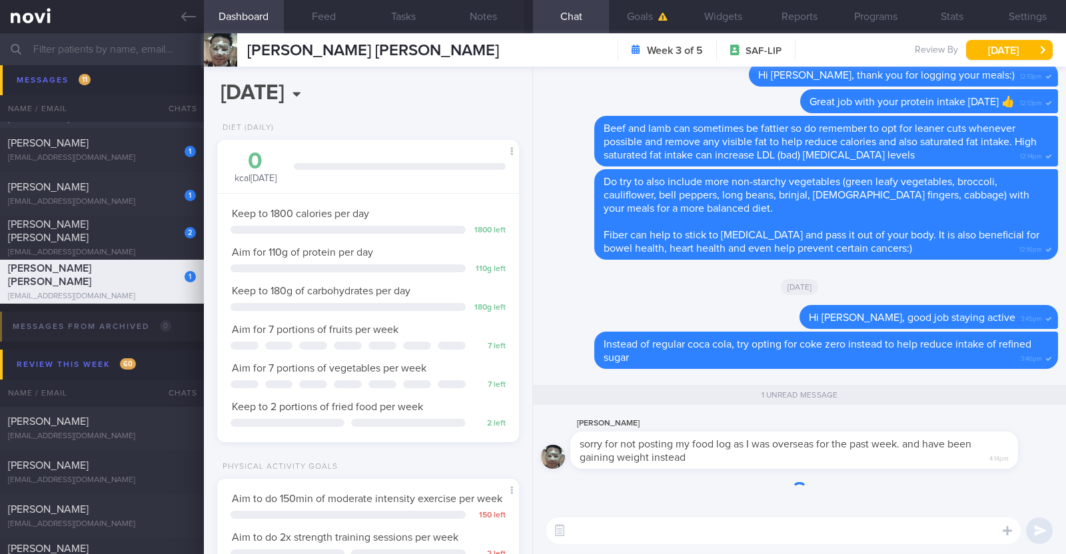
scroll to position [135, 270]
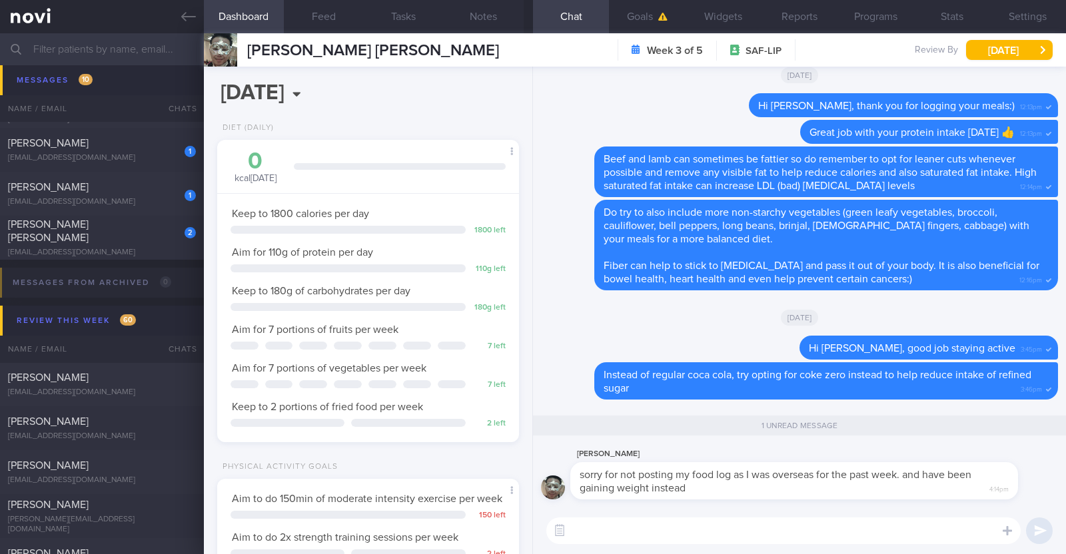
click at [796, 534] on textarea at bounding box center [783, 531] width 474 height 27
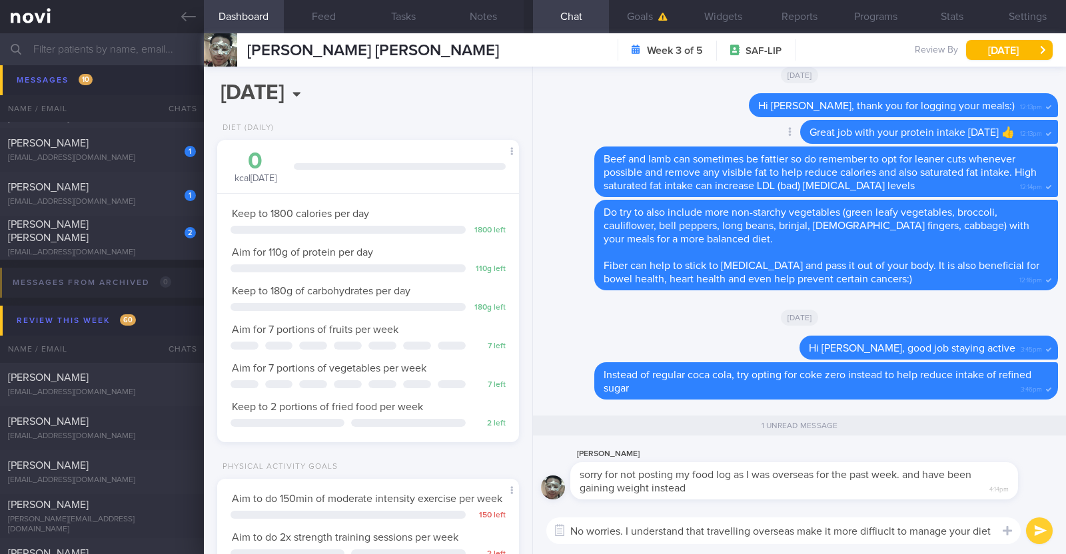
type textarea "No worries. I understand that travelling overseas make it more difficult to man…"
click at [989, 530] on textarea "No worries. I understand that travelling overseas make it more difficult to man…" at bounding box center [783, 531] width 474 height 27
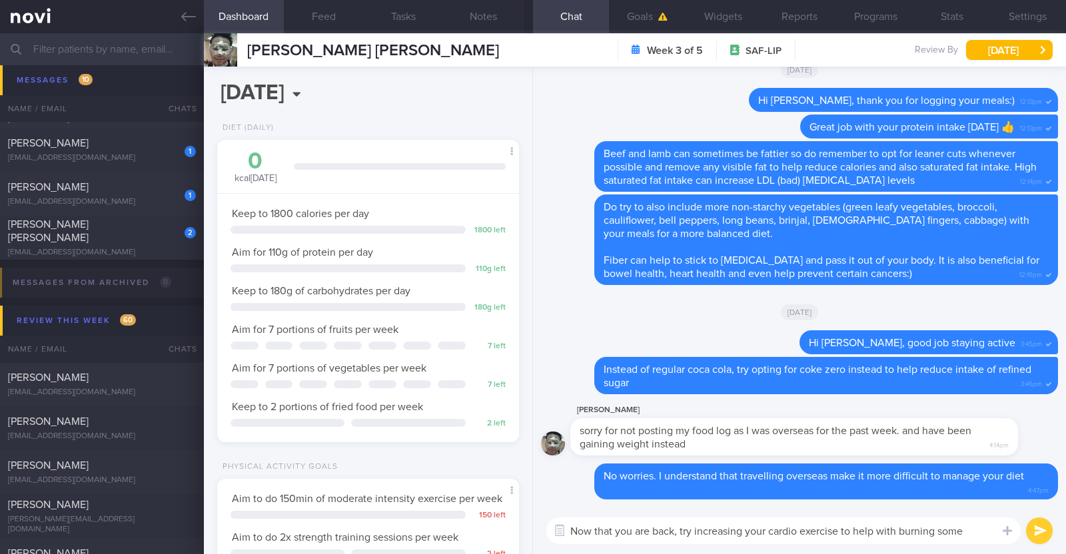
scroll to position [0, 0]
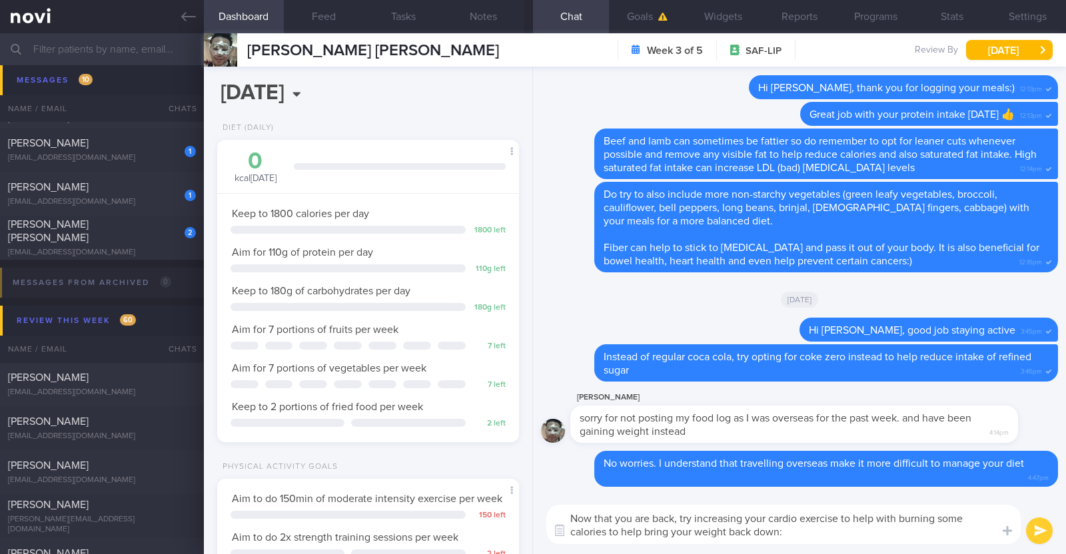
type textarea "Now that you are back, try increasing your cardio exercise to help with burning…"
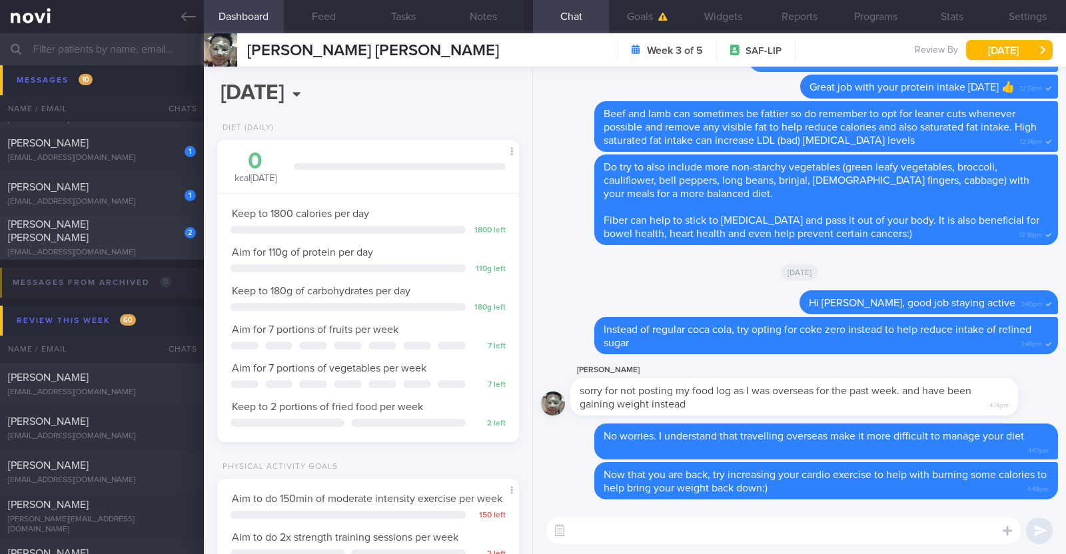
click at [96, 248] on div "[EMAIL_ADDRESS][DOMAIN_NAME]" at bounding box center [102, 253] width 188 height 10
type input "R/v with [PERSON_NAME] 1/10"
type textarea "44M Comorbidities: T2DM - not on medications f/up [PERSON_NAME] Coat (Telemed) …"
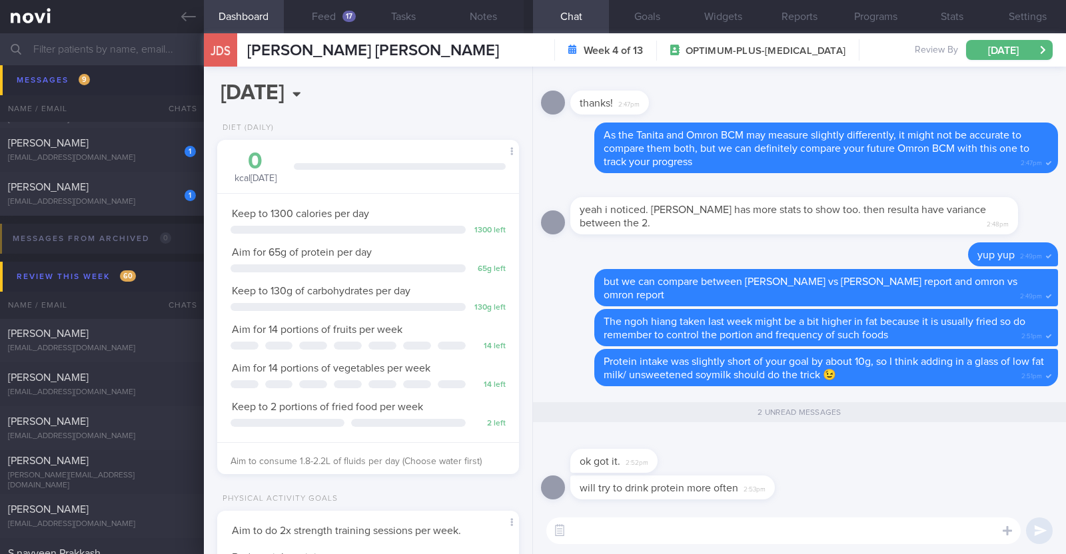
scroll to position [135, 270]
click at [600, 542] on textarea at bounding box center [783, 531] width 474 height 27
paste textarea "👍"
type textarea "👍"
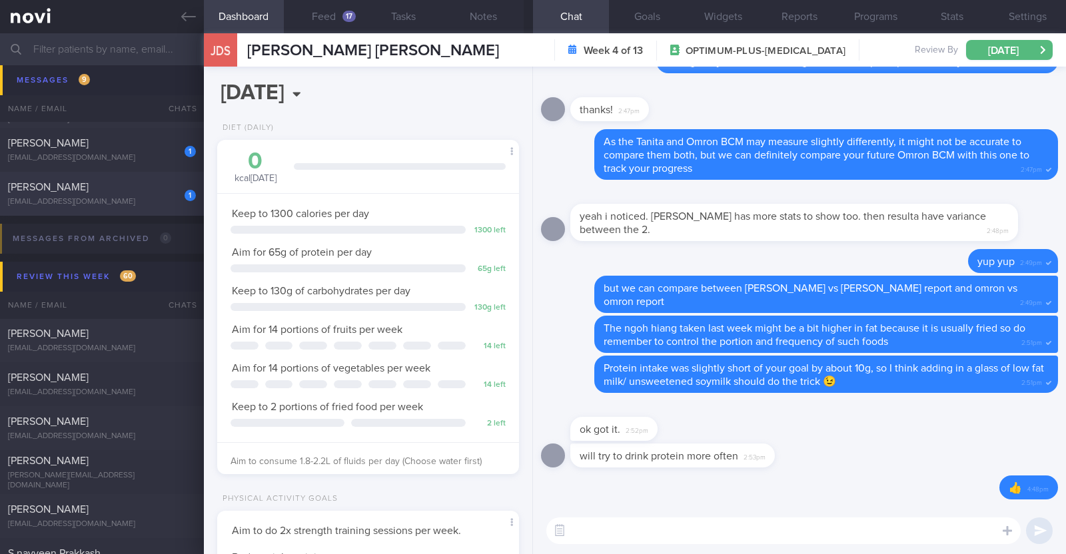
click at [156, 195] on div "1 [PERSON_NAME] [EMAIL_ADDRESS][DOMAIN_NAME]" at bounding box center [102, 194] width 204 height 27
type input "R/v 8/9"
type textarea "33F Comorbidities: [MEDICAL_DATA] [MEDICAL_DATA] - dx at 20 Medication: Atorvas…"
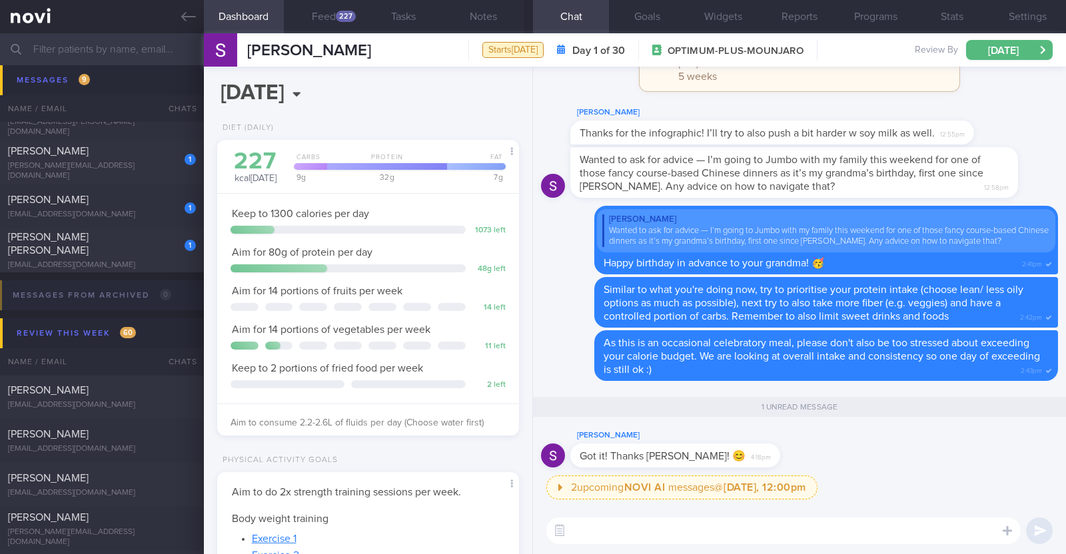
scroll to position [500, 0]
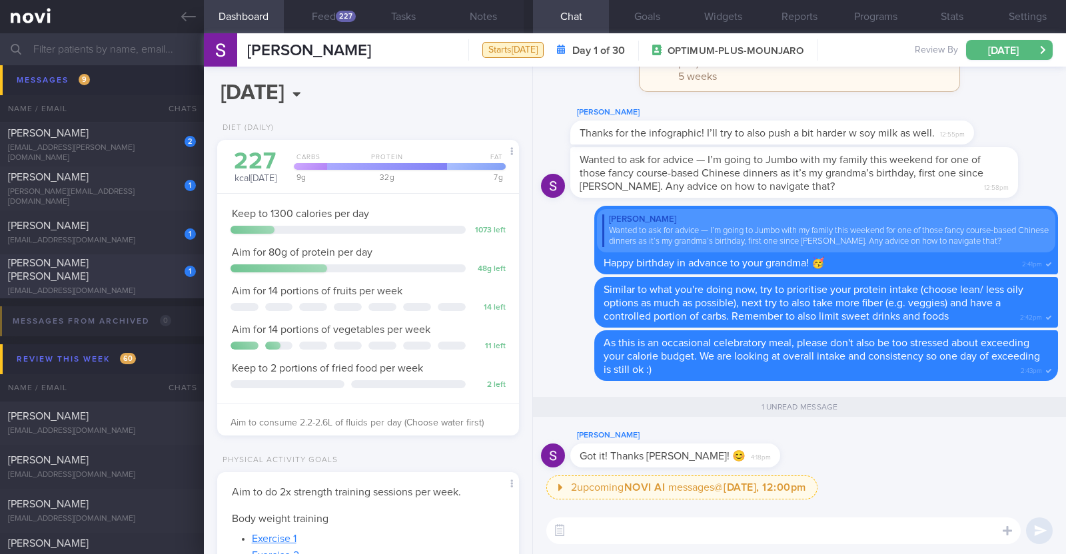
click at [125, 287] on div "[EMAIL_ADDRESS][DOMAIN_NAME]" at bounding box center [102, 292] width 188 height 10
type textarea "43M Comorbidities: Degenerative disc L5-S1 HLD ?OSA (currently under investigat…"
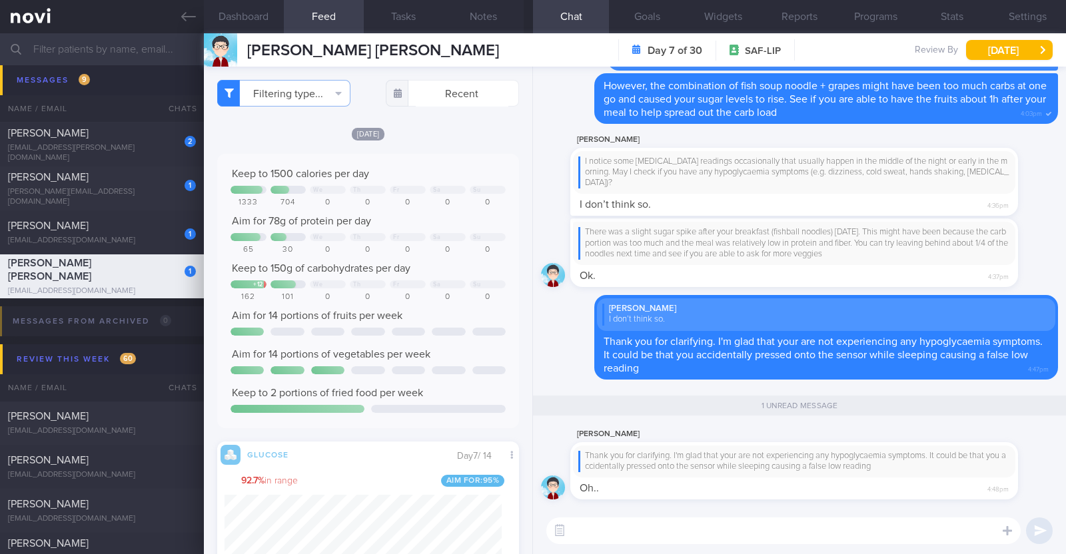
scroll to position [183, 277]
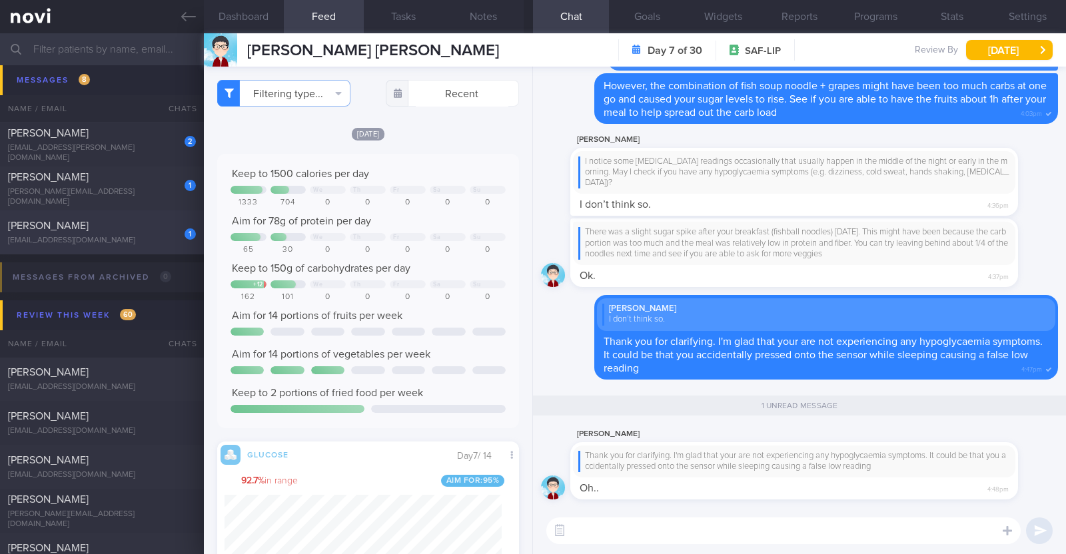
click at [154, 231] on div "Diana John" at bounding box center [100, 225] width 185 height 13
type input "Travelling 3-13 Sep. R/v 12/9"
type textarea "38F Comorbidities: Fatty Liver PCOS Ryblesus 14mg - not keen to add on metformi…"
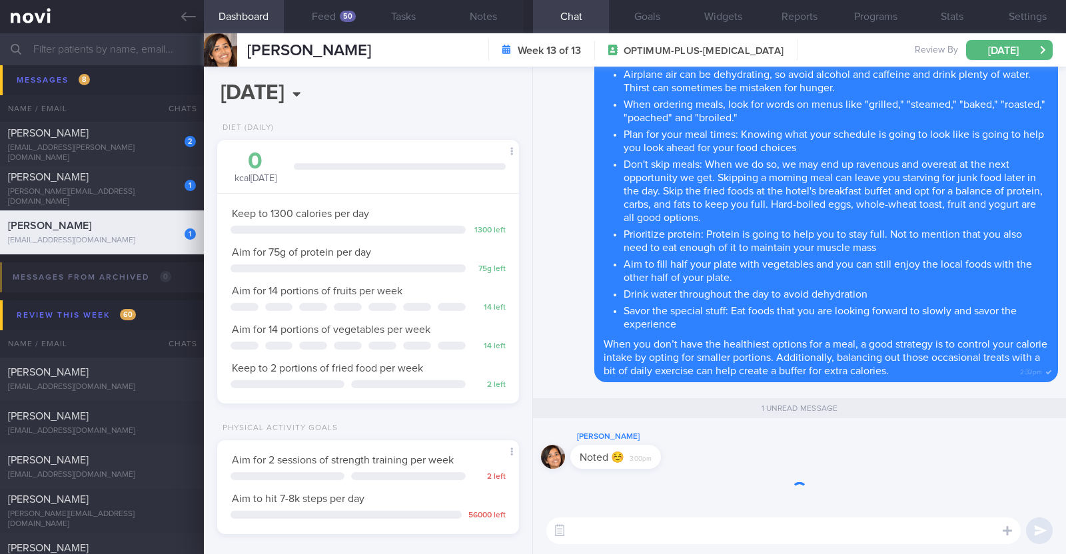
scroll to position [151, 265]
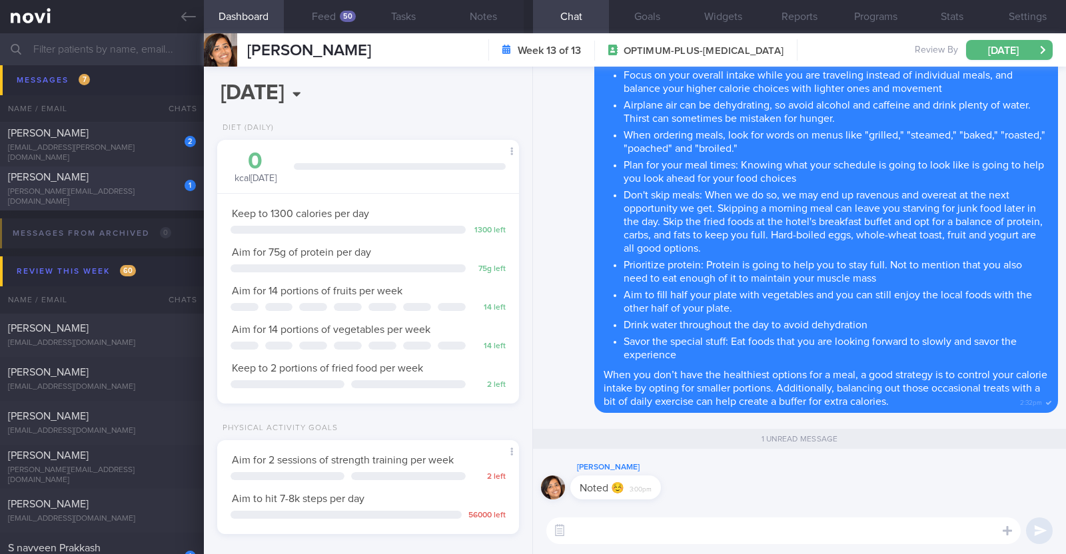
click at [130, 191] on div "gill@watersmead.co.uk" at bounding box center [102, 197] width 188 height 20
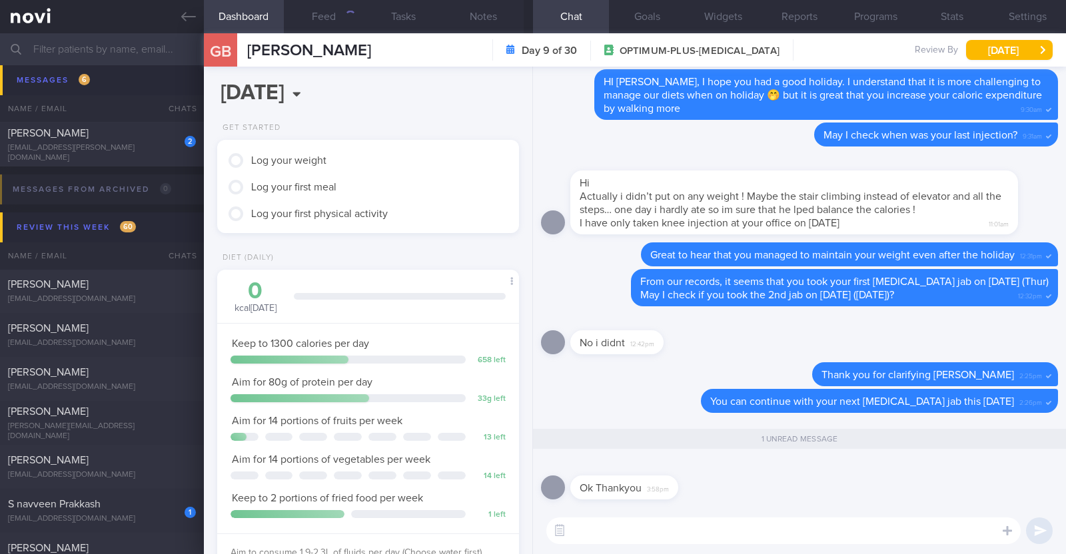
scroll to position [416, 0]
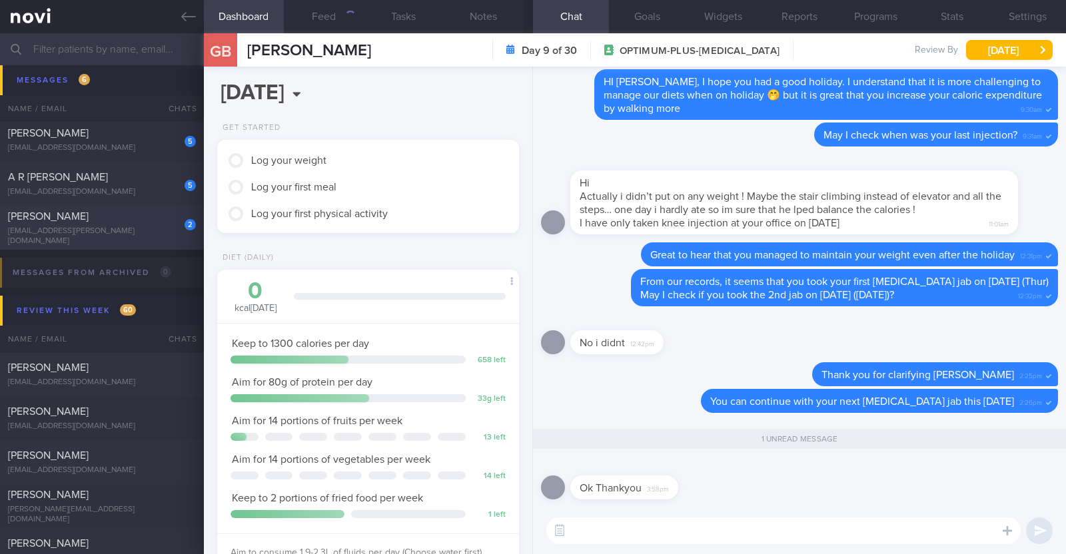
click at [124, 221] on div "Louise Burt" at bounding box center [100, 216] width 185 height 13
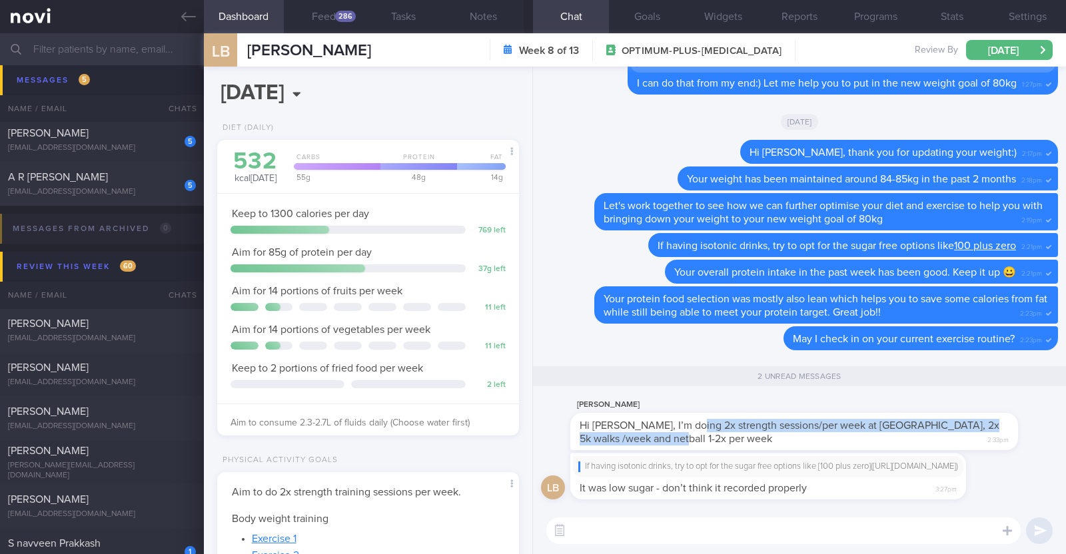
drag, startPoint x: 687, startPoint y: 416, endPoint x: 690, endPoint y: 430, distance: 14.2
click at [690, 430] on div "Hi Charlotte, I’m doing 2x strength sessions/per week at UBX, 2x 5k walks /week…" at bounding box center [794, 431] width 448 height 37
click at [494, 11] on button "Notes" at bounding box center [484, 16] width 80 height 33
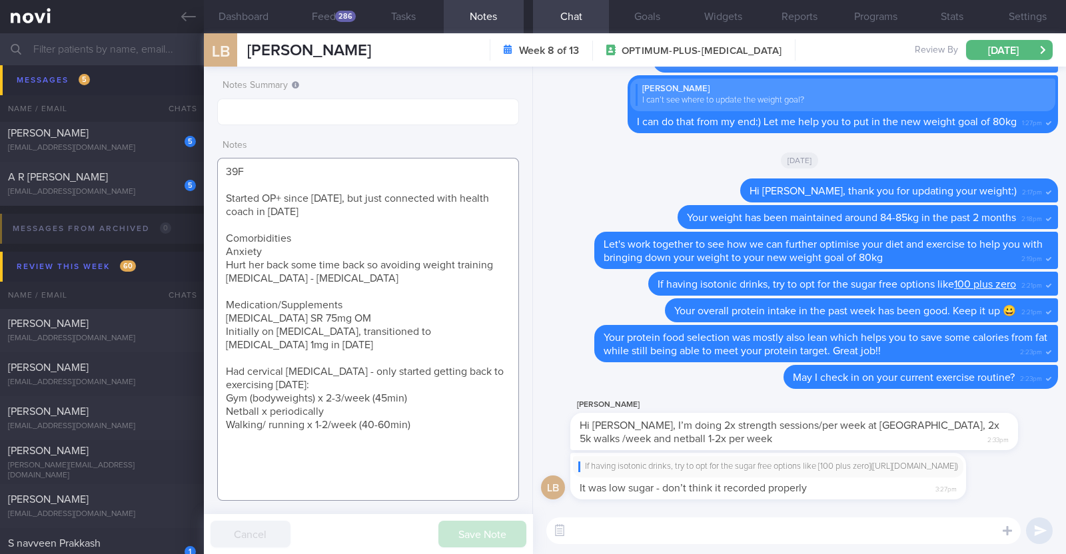
drag, startPoint x: 221, startPoint y: 384, endPoint x: 410, endPoint y: 414, distance: 191.6
click at [410, 414] on textarea "39F Started OP+ since Nov '23, but just connected with health coach in Jun '25 …" at bounding box center [368, 329] width 302 height 343
paste textarea "2x strength sessions/per week at UBX, 2x 5k walks /week and netball 1-2x per we…"
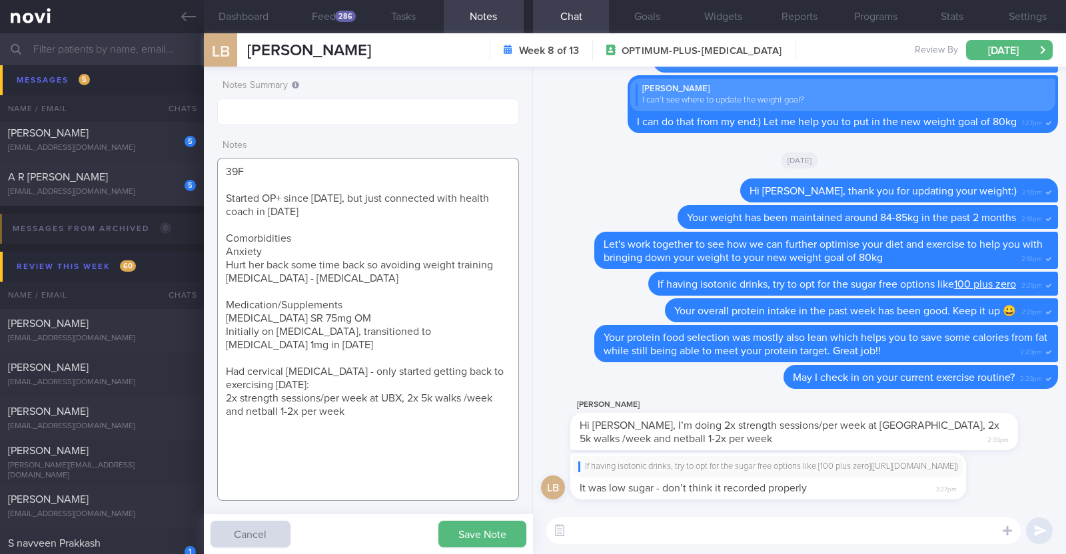
click at [400, 381] on textarea "39F Started OP+ since Nov '23, but just connected with health coach in Jun '25 …" at bounding box center [368, 329] width 302 height 343
click at [313, 399] on textarea "39F Started OP+ since Nov '23, but just connected with health coach in Jun '25 …" at bounding box center [368, 329] width 302 height 343
drag, startPoint x: 255, startPoint y: 413, endPoint x: 219, endPoint y: 406, distance: 37.4
click at [219, 406] on textarea "39F Started OP+ since Nov '23, but just connected with health coach in Jun '25 …" at bounding box center [368, 329] width 302 height 343
click at [310, 410] on textarea "39F Started OP+ since Nov '23, but just connected with health coach in Jun '25 …" at bounding box center [368, 329] width 302 height 343
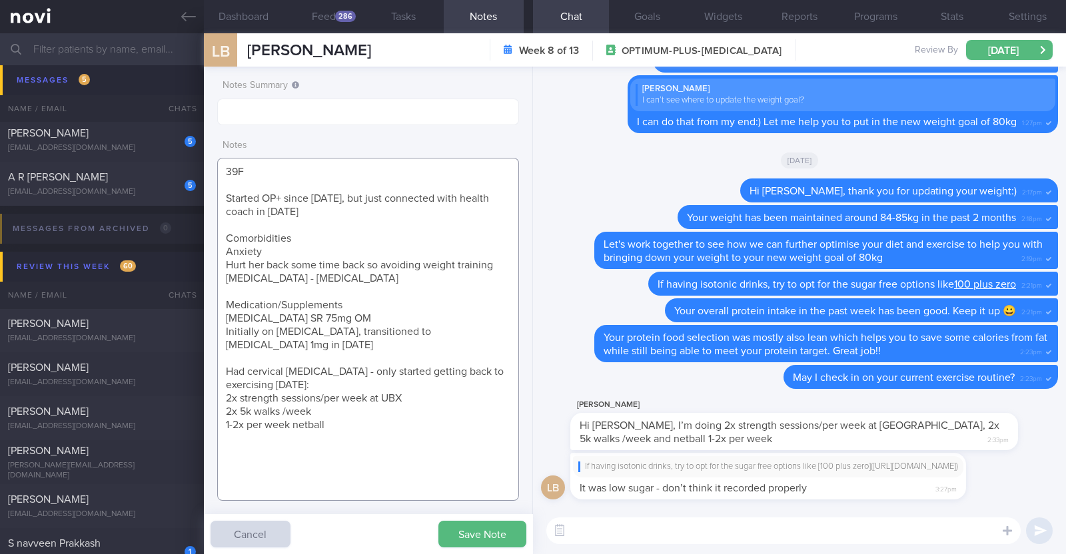
type textarea "39F Started OP+ since Nov '23, but just connected with health coach in Jun '25 …"
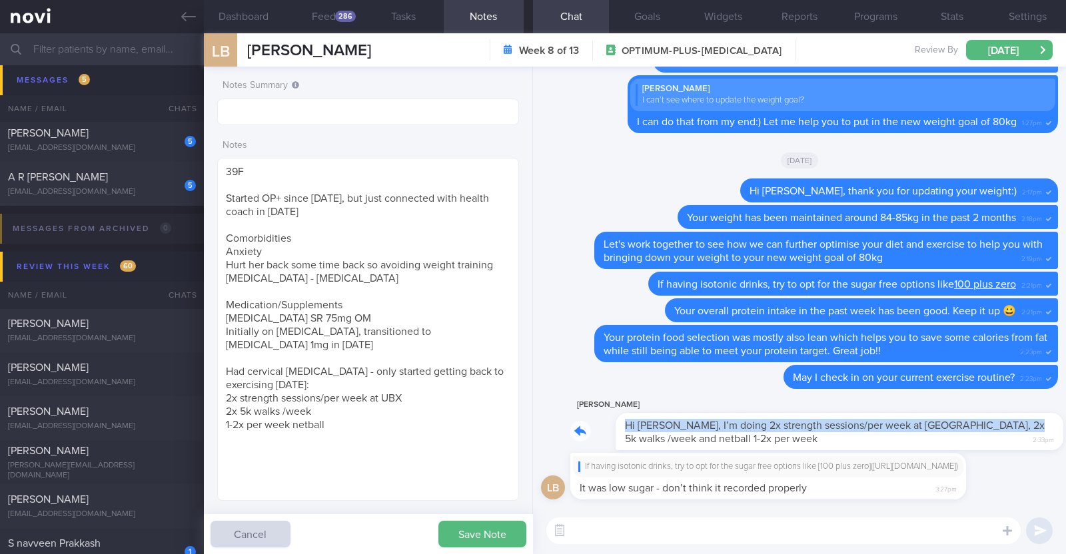
drag, startPoint x: 999, startPoint y: 418, endPoint x: 1065, endPoint y: 430, distance: 67.0
click at [1065, 430] on div "LB If having isotonic drinks, try to opt for the sugar free options like [100 p…" at bounding box center [799, 287] width 533 height 441
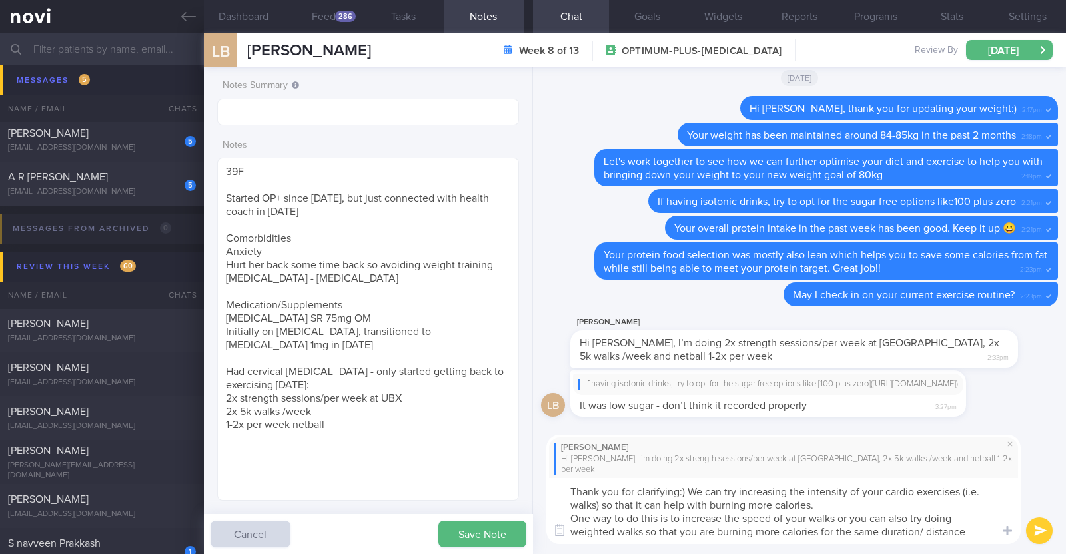
paste textarea "😀"
type textarea "Thank you for clarifying:) We can try increasing the intensity of your cardio e…"
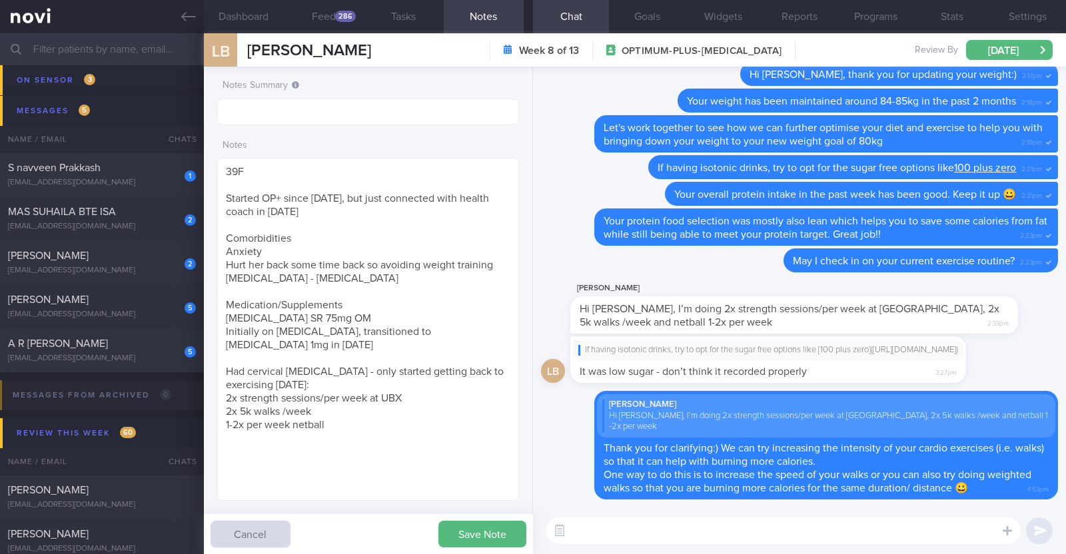
scroll to position [250, 0]
click at [115, 309] on div "5 Alicia Lim alicialoveees@hotmail.com" at bounding box center [102, 306] width 204 height 27
type textarea "32F Comorbidities: Fatty liver High uric acid without gout Nil Meds Wegovy 0.25…"
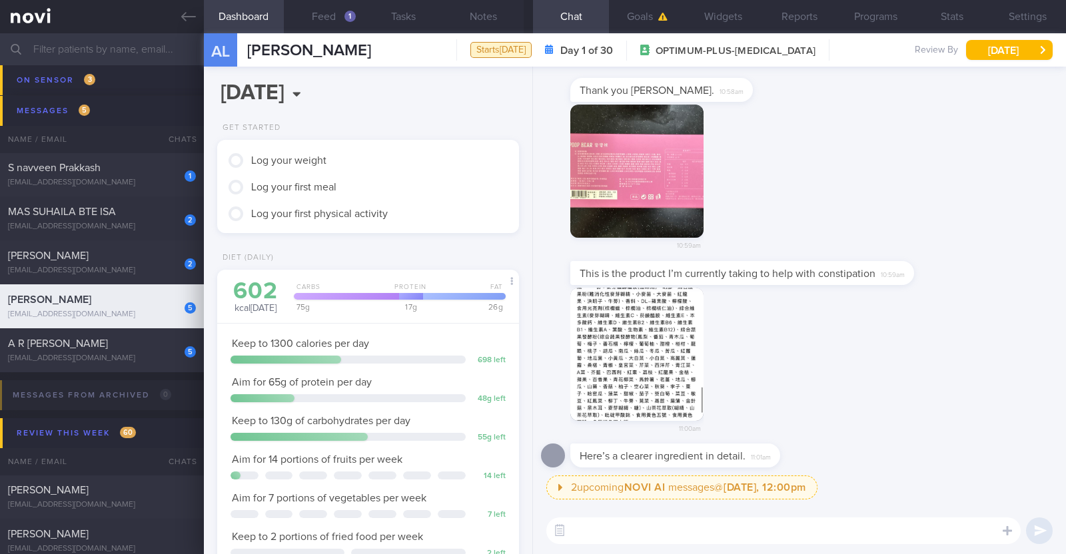
click at [652, 168] on button "button" at bounding box center [636, 171] width 133 height 133
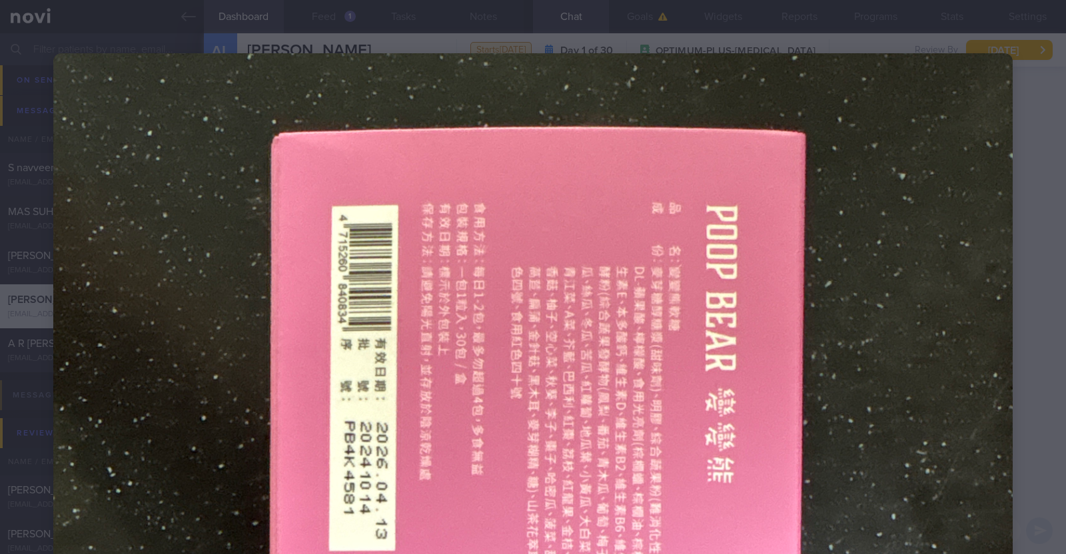
scroll to position [166, 0]
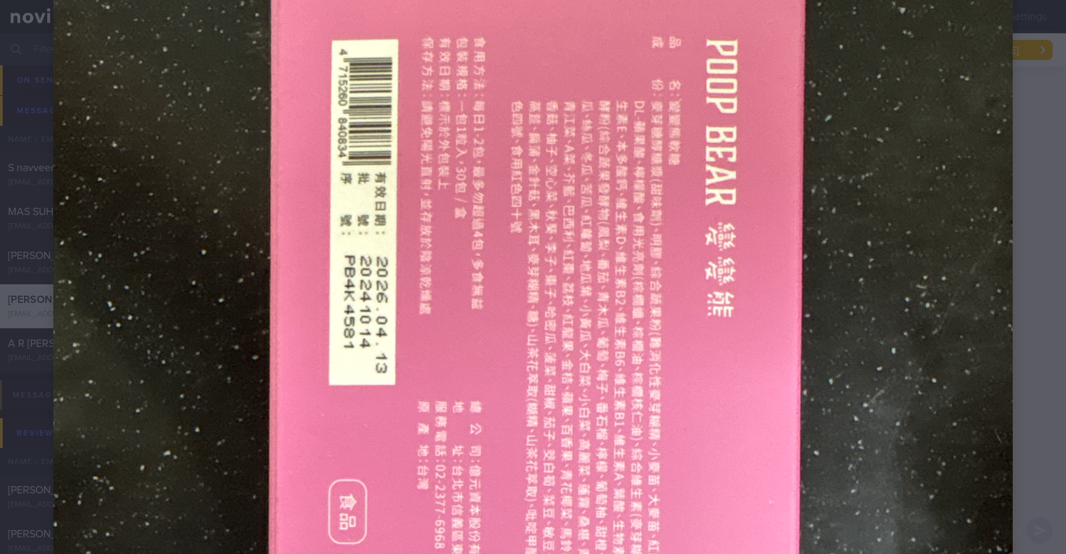
click at [914, 328] on img at bounding box center [532, 526] width 959 height 1279
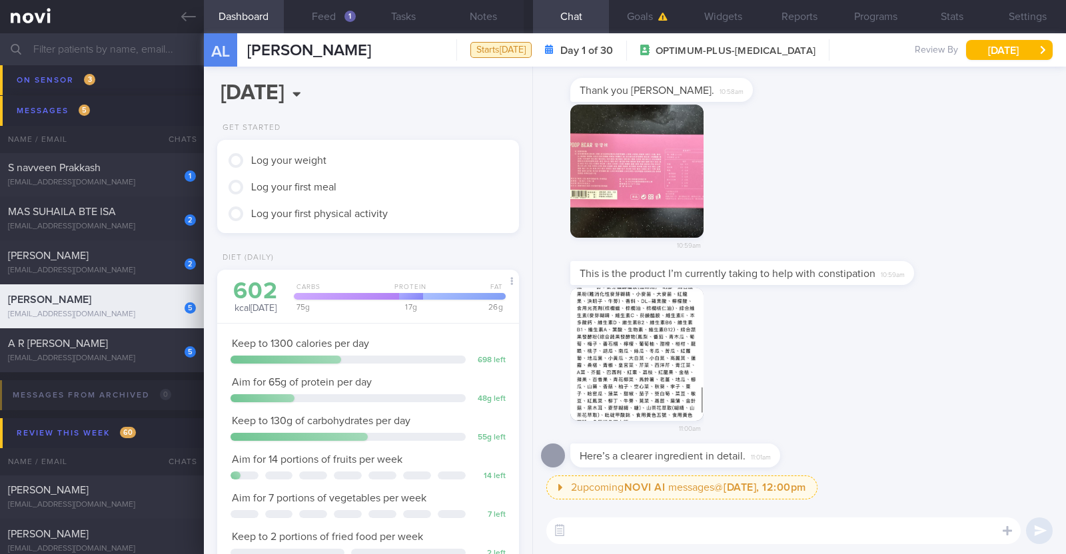
click at [620, 358] on button "button" at bounding box center [636, 354] width 133 height 133
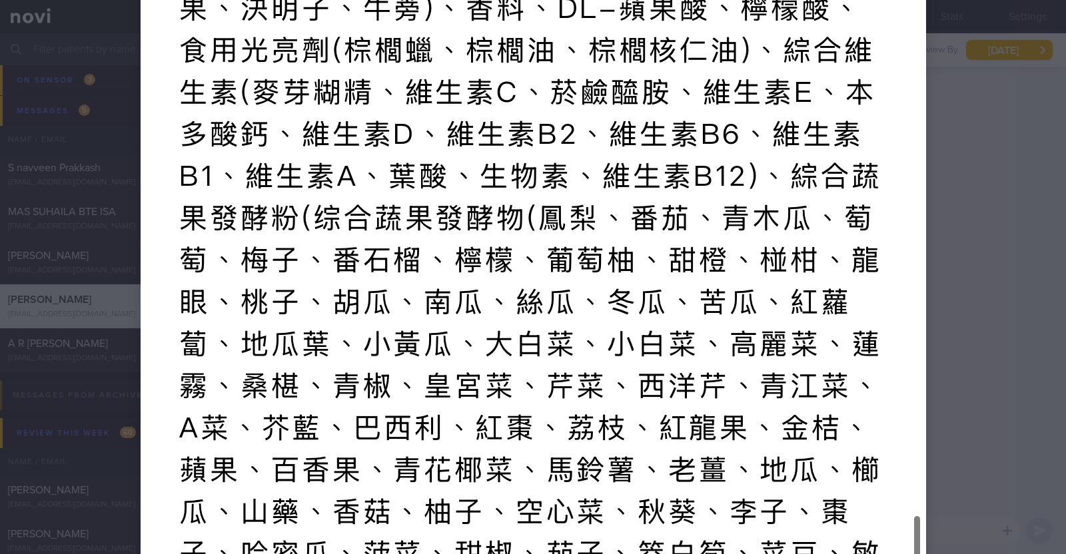
scroll to position [0, 0]
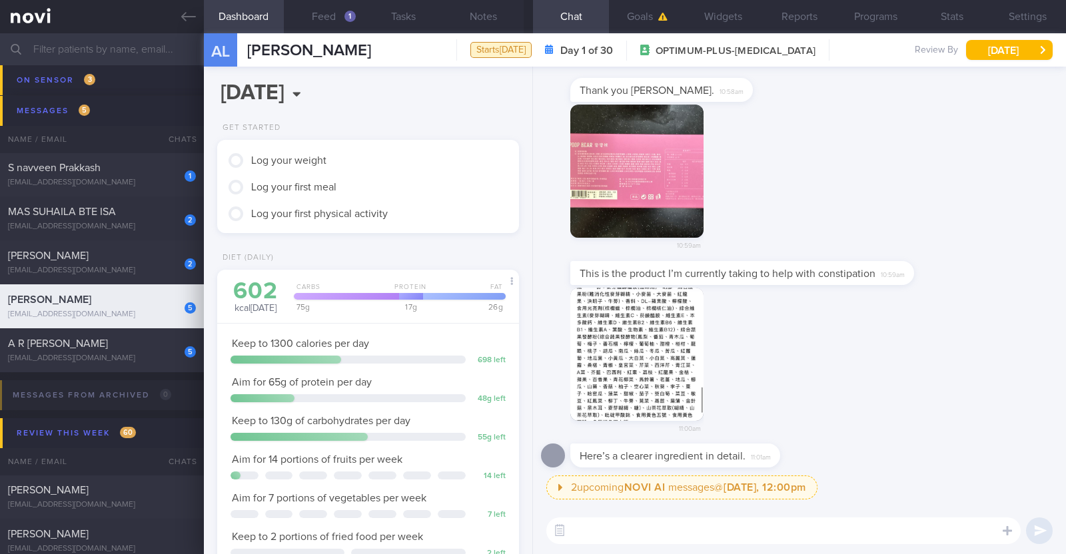
click at [614, 542] on textarea at bounding box center [783, 531] width 474 height 27
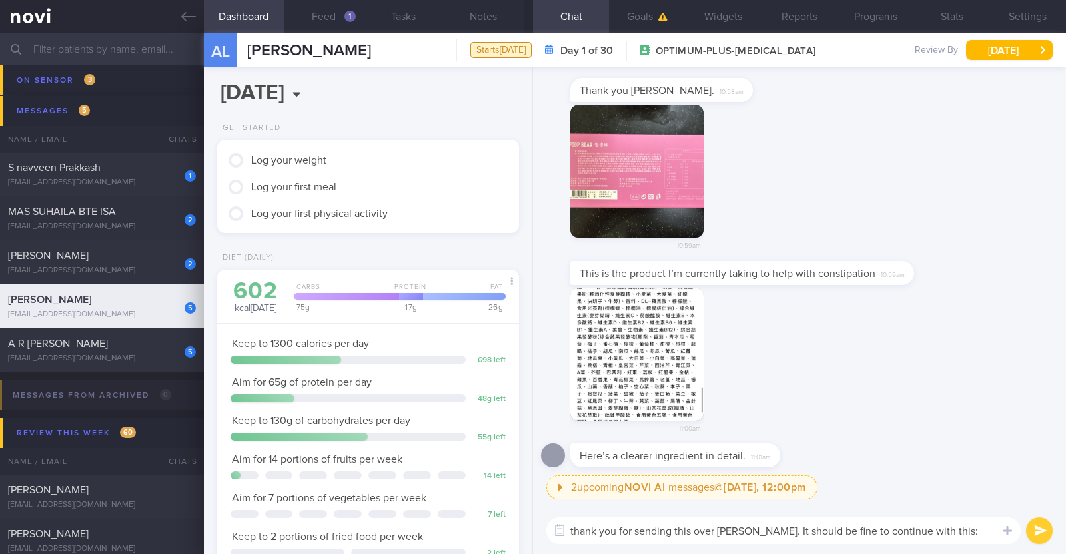
type textarea "thank you for sending this over Alicia. It should be fine to continue with this…"
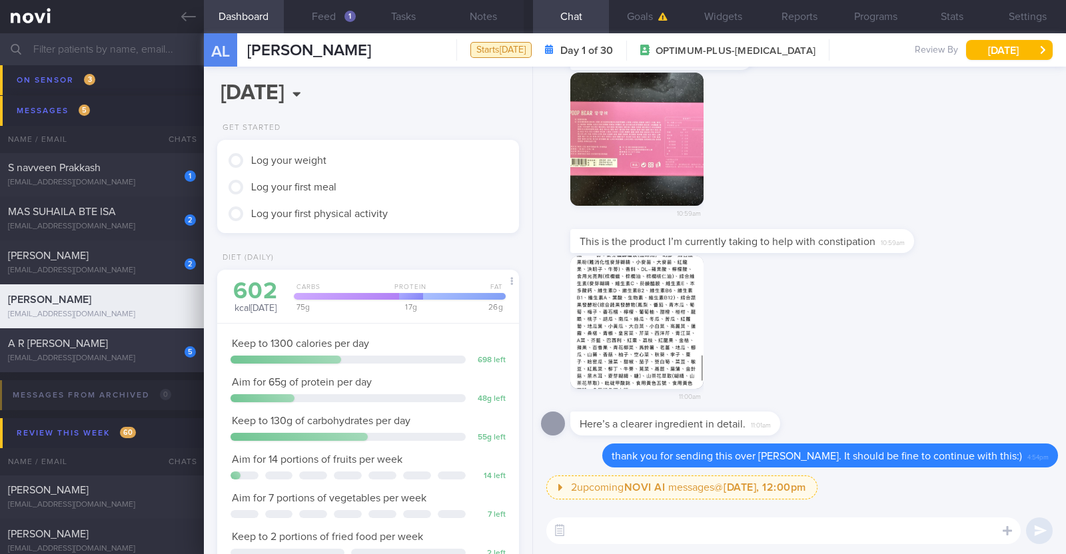
click at [141, 347] on div "A R ARTHI PRIYANKA" at bounding box center [100, 343] width 185 height 13
type textarea "49F Comorbidities: T2DM Hyperlipdiemia Hypothyroidism Iron deficiency anaemia F…"
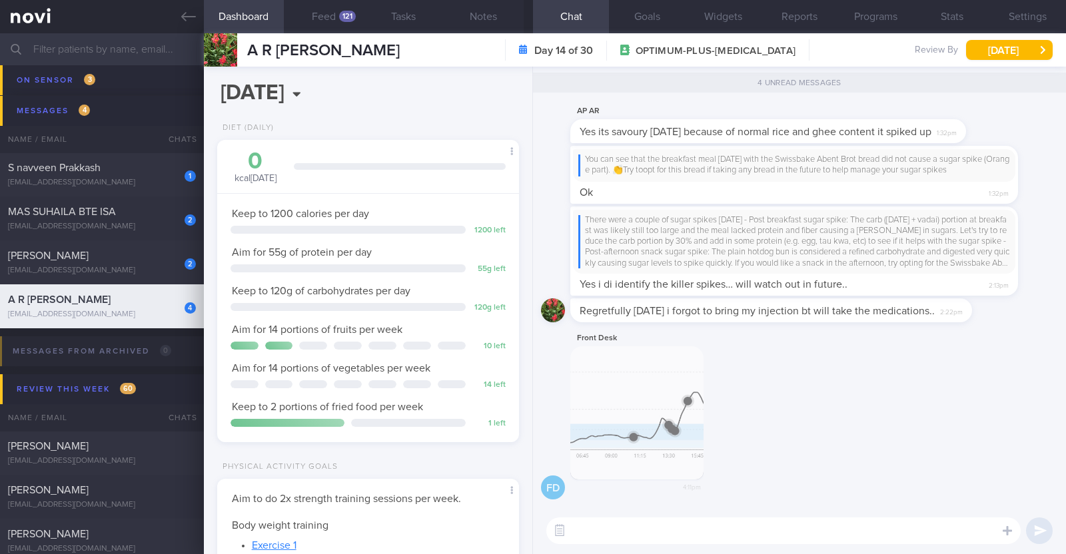
click at [691, 416] on button "button" at bounding box center [636, 412] width 133 height 133
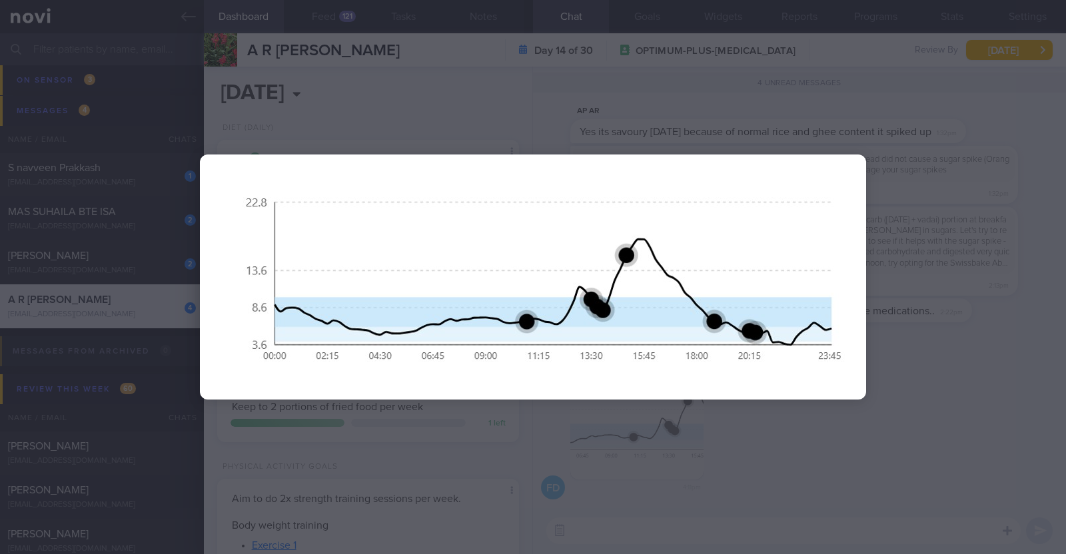
click at [940, 420] on div at bounding box center [533, 277] width 1066 height 554
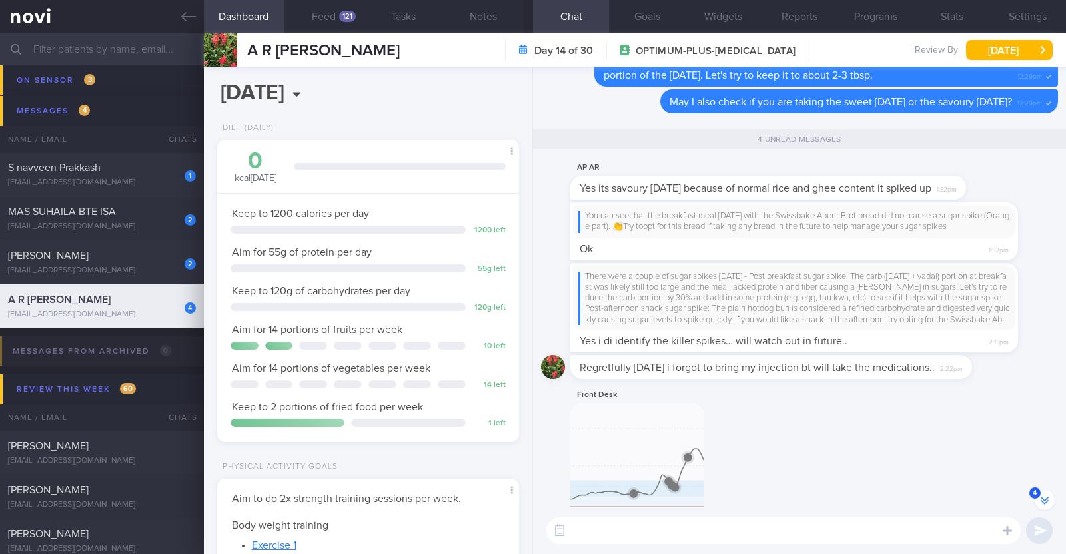
scroll to position [-83, 0]
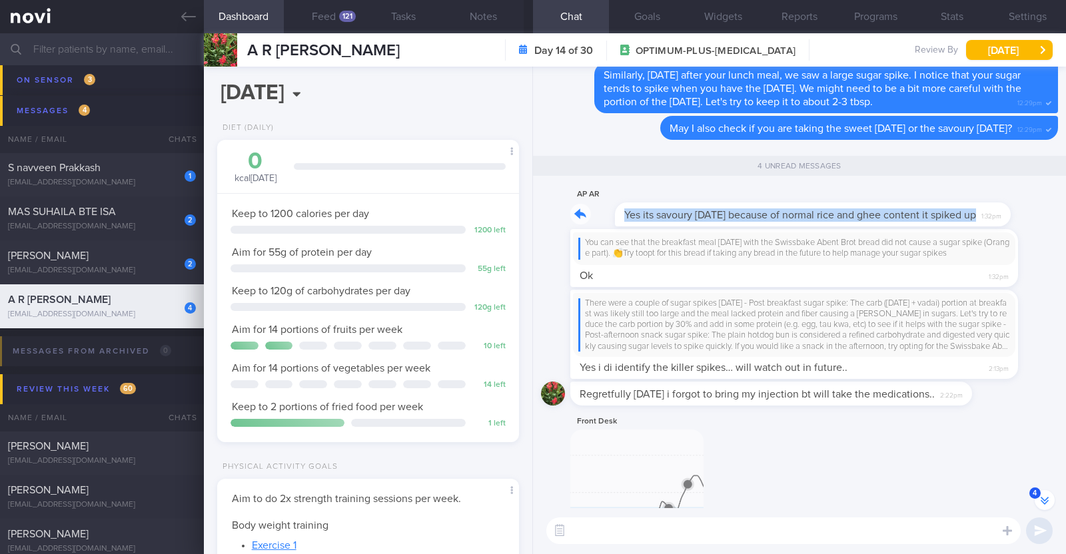
drag, startPoint x: 965, startPoint y: 211, endPoint x: 1029, endPoint y: 211, distance: 64.0
click at [1029, 211] on div "AP AR Yes its savoury pongal because of normal rice and ghee content it spiked …" at bounding box center [799, 208] width 517 height 43
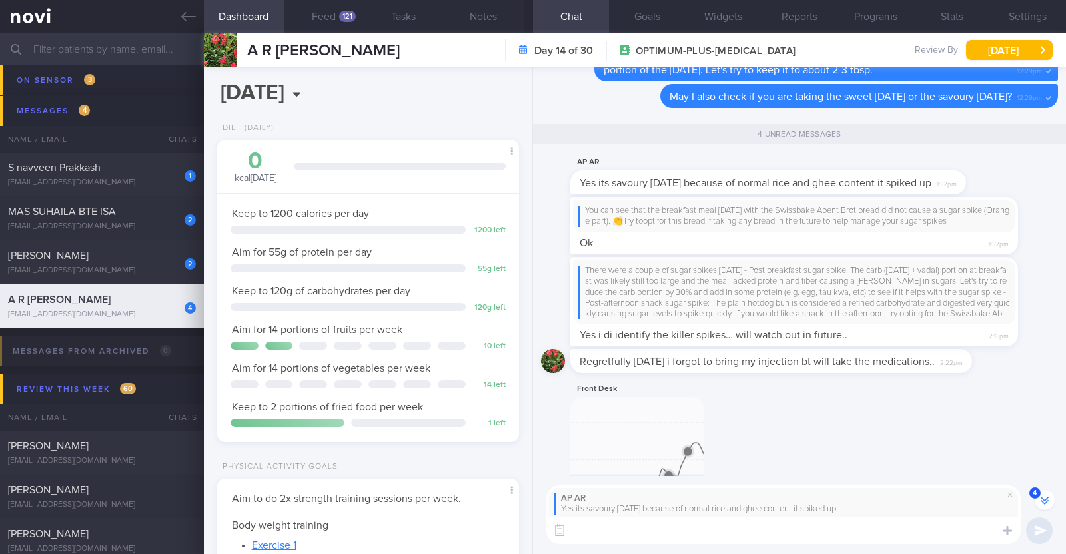
scroll to position [-113, 0]
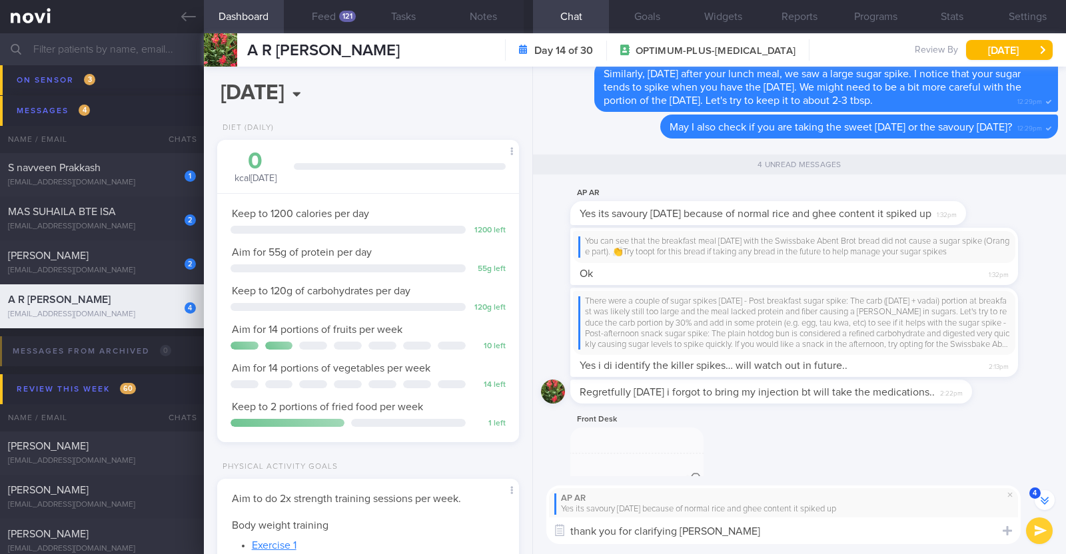
click at [713, 528] on textarea "thank you for clarifying Arthi" at bounding box center [783, 531] width 474 height 27
type textarea "thank you for clarifying Arthi:)"
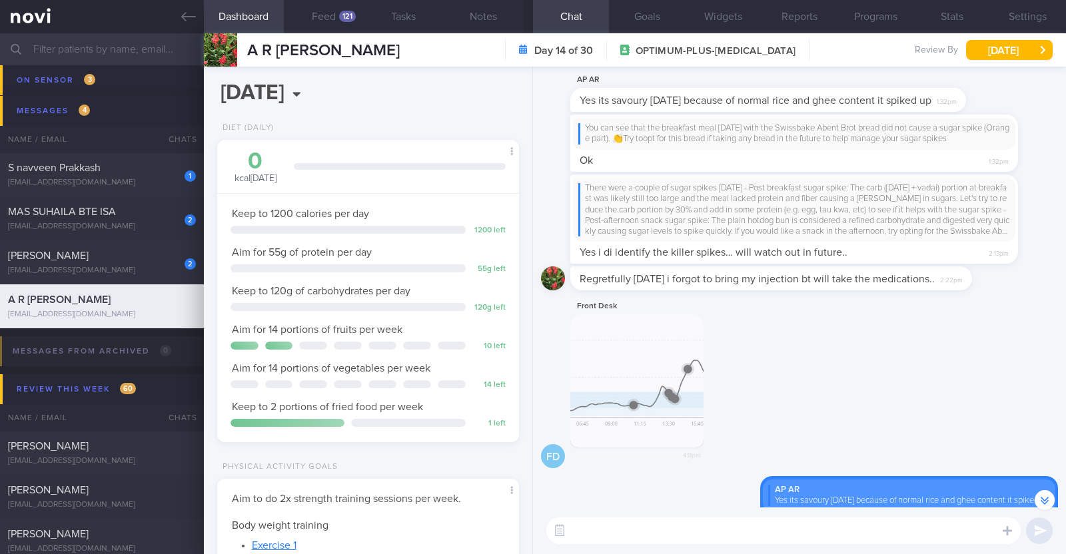
scroll to position [0, 0]
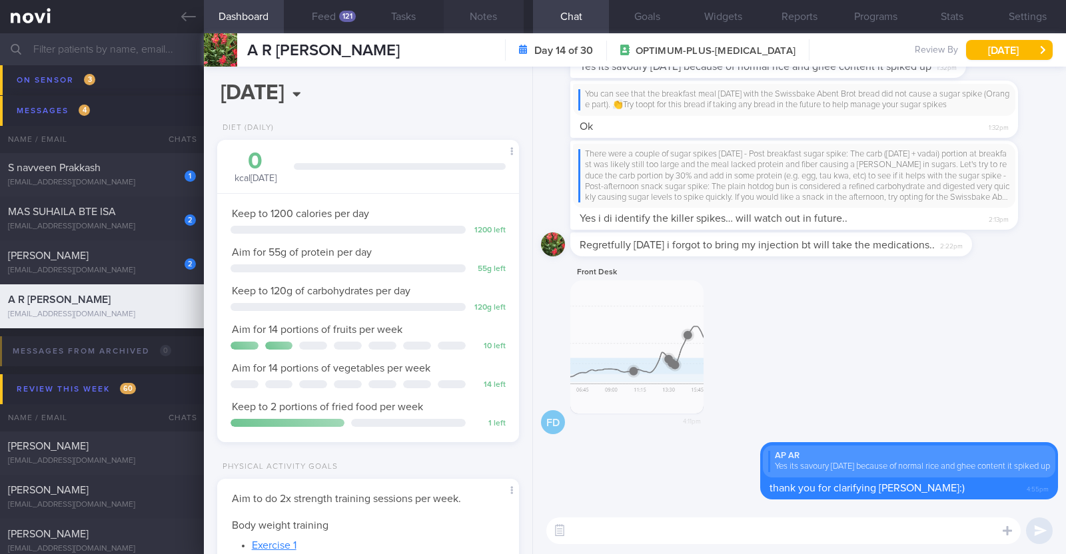
click at [483, 19] on button "Notes" at bounding box center [484, 16] width 80 height 33
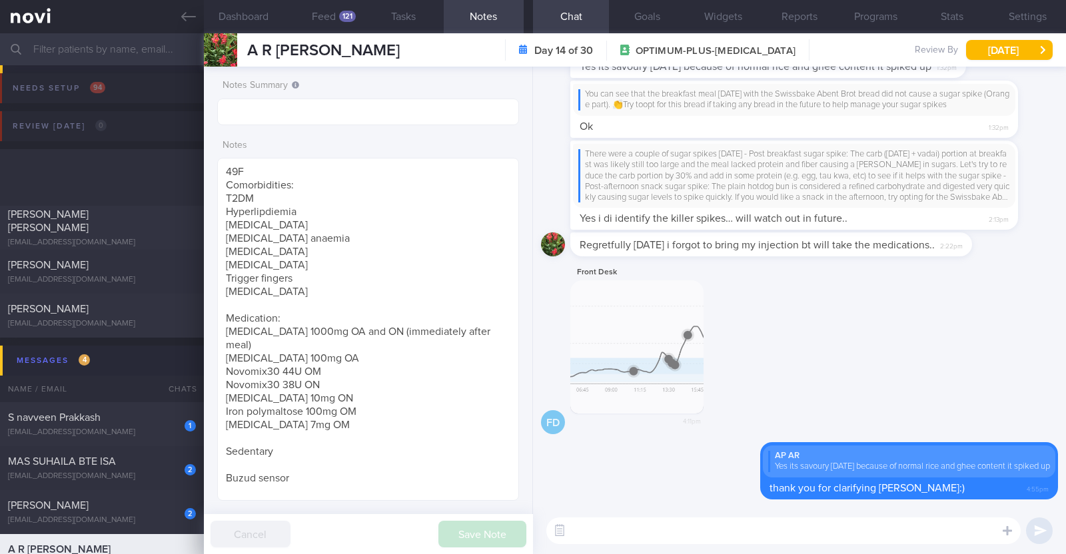
select select "8"
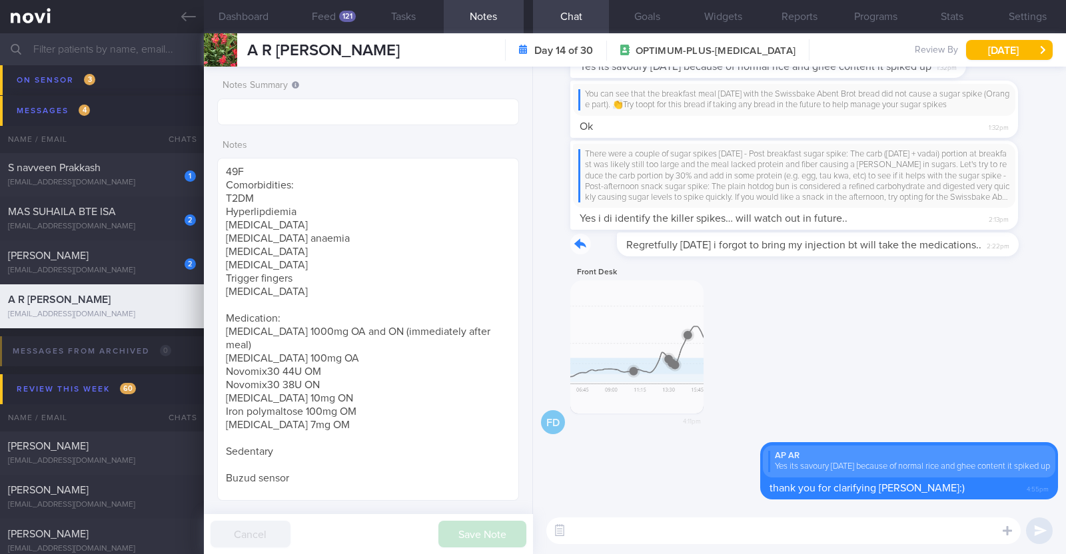
drag, startPoint x: 955, startPoint y: 247, endPoint x: 1029, endPoint y: 244, distance: 73.4
click at [1029, 244] on div "Regretfully [DATE] i forgot to bring my injection bt will take the medications.…" at bounding box center [799, 249] width 517 height 32
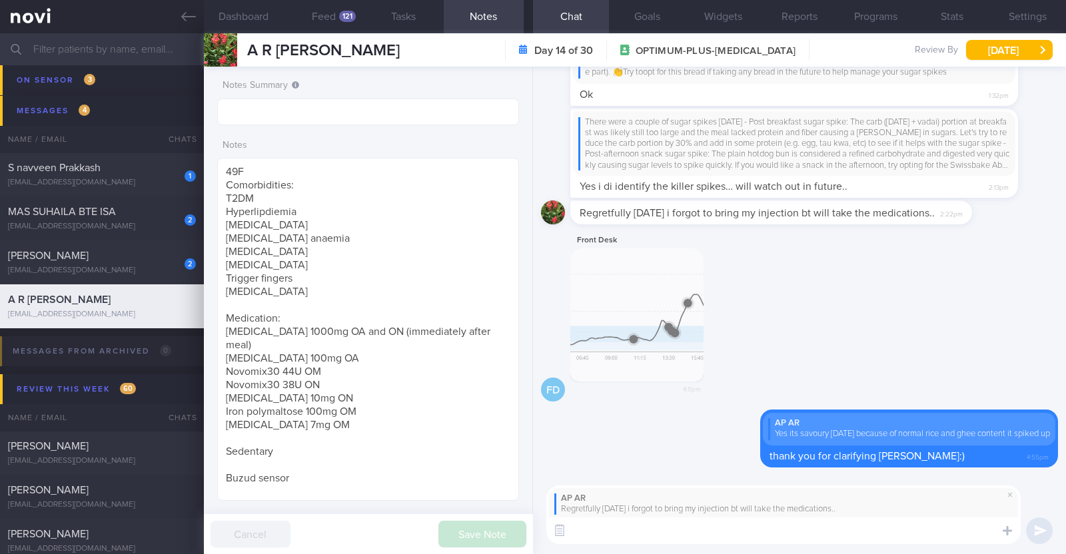
click at [743, 525] on textarea at bounding box center [783, 531] width 474 height 27
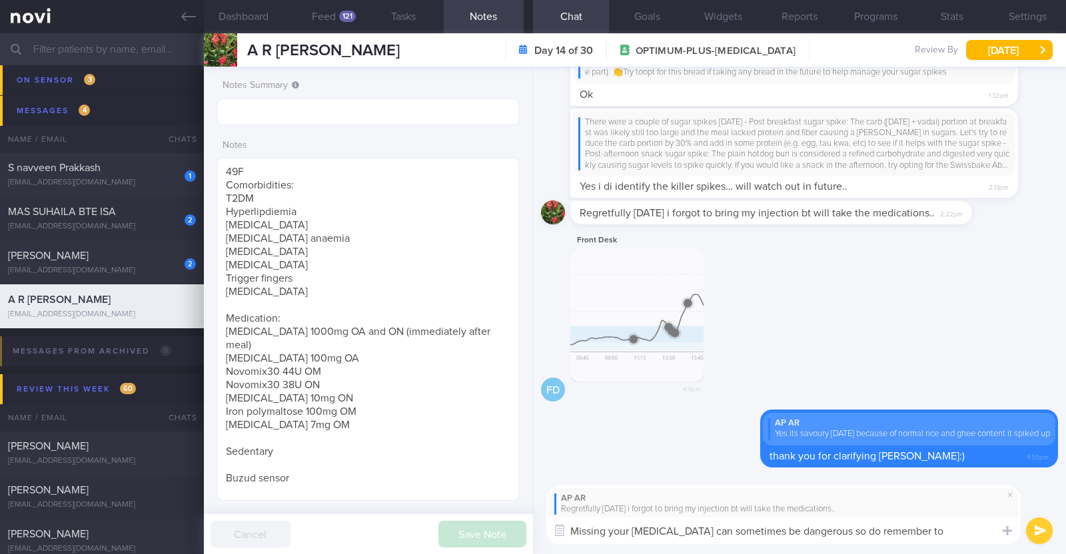
drag, startPoint x: 906, startPoint y: 530, endPoint x: 806, endPoint y: 536, distance: 100.8
click at [806, 536] on textarea "Missing your [MEDICAL_DATA] can sometimes be dangerous so do remember to" at bounding box center [783, 531] width 474 height 27
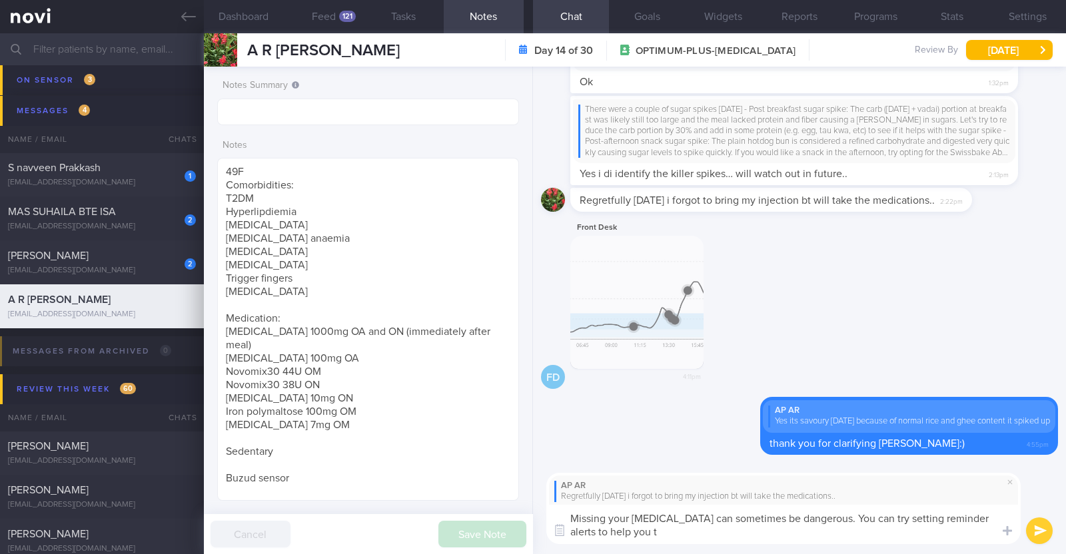
drag, startPoint x: 634, startPoint y: 536, endPoint x: 524, endPoint y: 503, distance: 115.5
click at [524, 503] on div "Dashboard Feed 121 Tasks Notes Chat Goals Widgets Reports Programs Stats Settin…" at bounding box center [635, 293] width 862 height 521
type textarea "\"
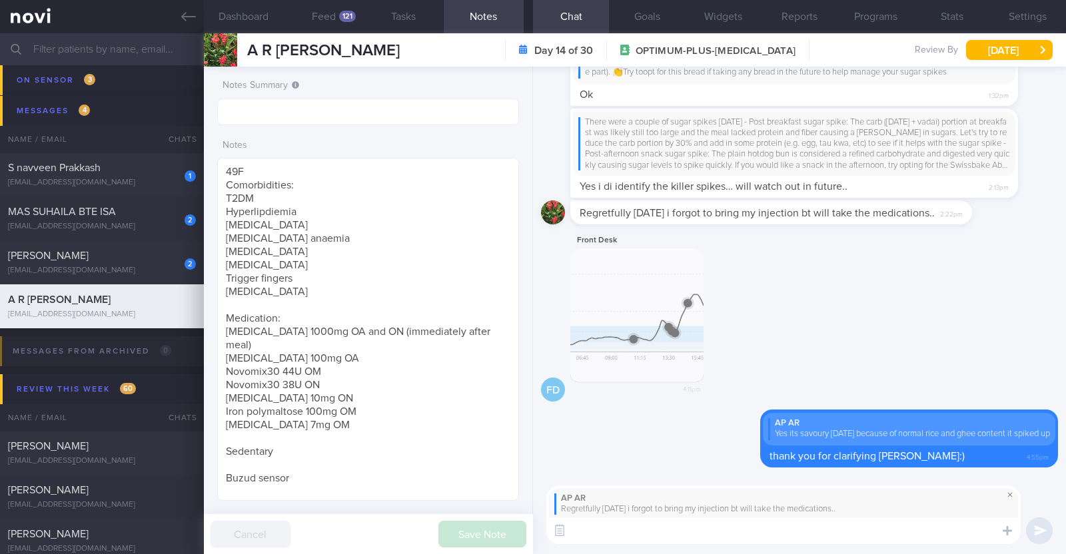
click at [1008, 491] on span at bounding box center [1010, 495] width 16 height 16
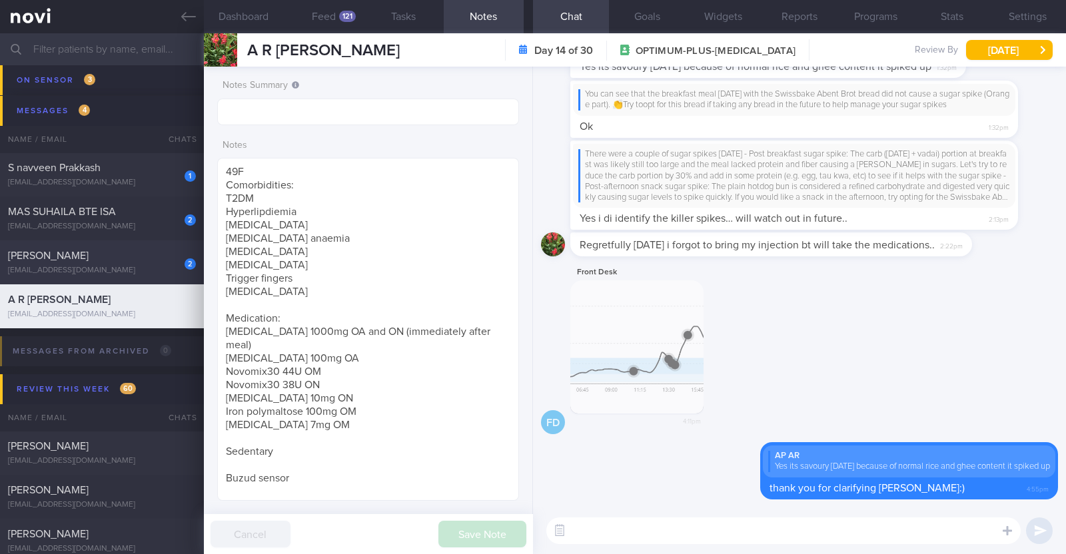
click at [163, 260] on div "[PERSON_NAME]" at bounding box center [100, 255] width 185 height 13
type textarea "34M Co-morbidities: [MEDICAL_DATA] [MEDICAL_DATA] Nil meds Mounjaro 2.5mg wkly …"
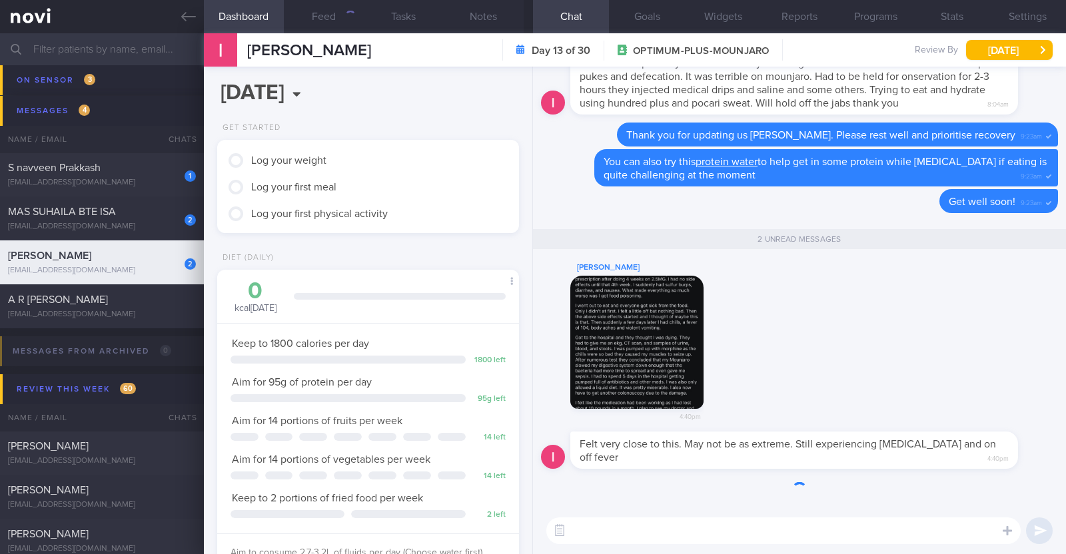
scroll to position [151, 265]
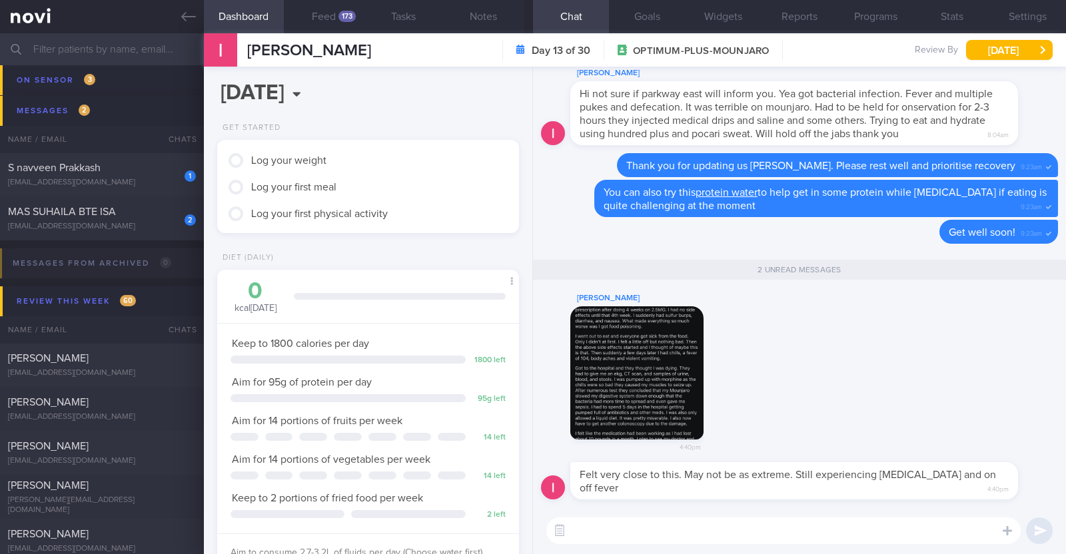
click at [617, 369] on button "button" at bounding box center [636, 373] width 133 height 133
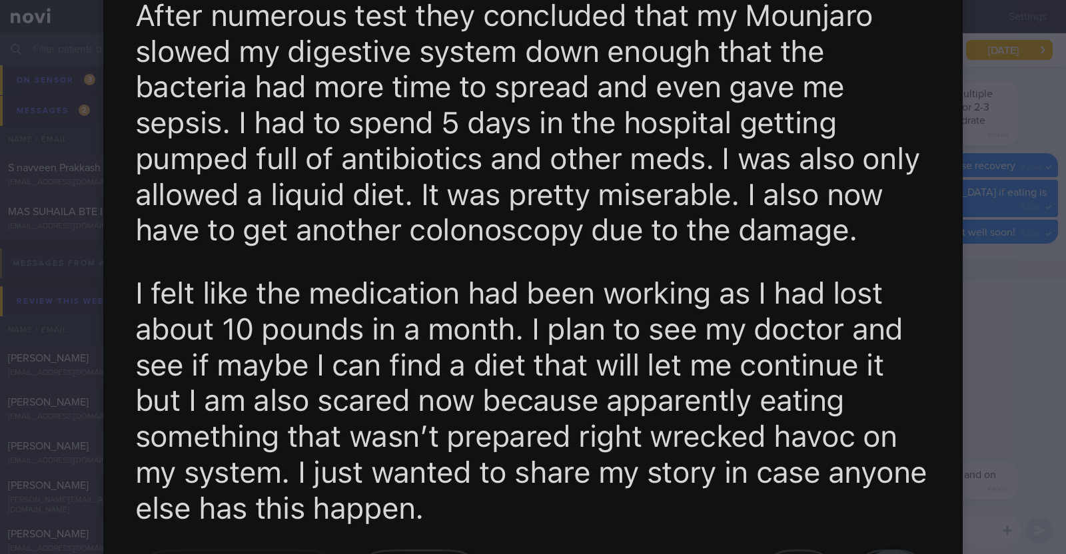
scroll to position [1165, 0]
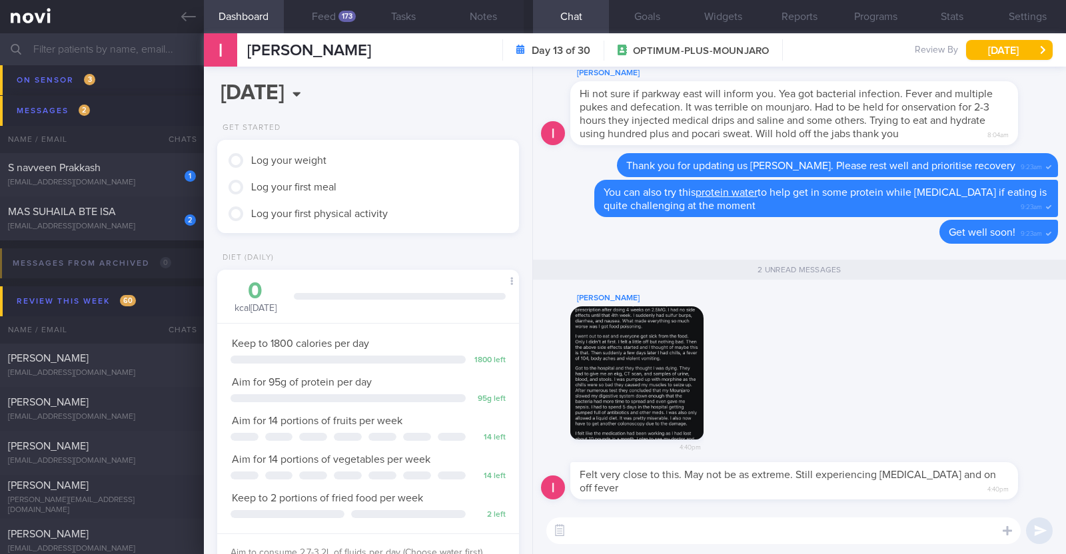
click at [630, 388] on button "button" at bounding box center [636, 373] width 133 height 133
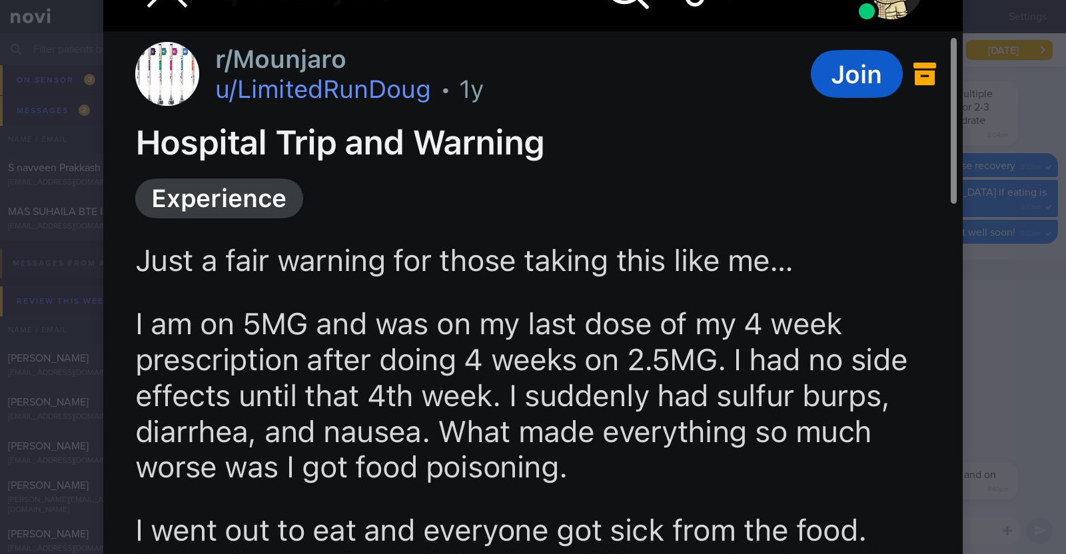
scroll to position [250, 0]
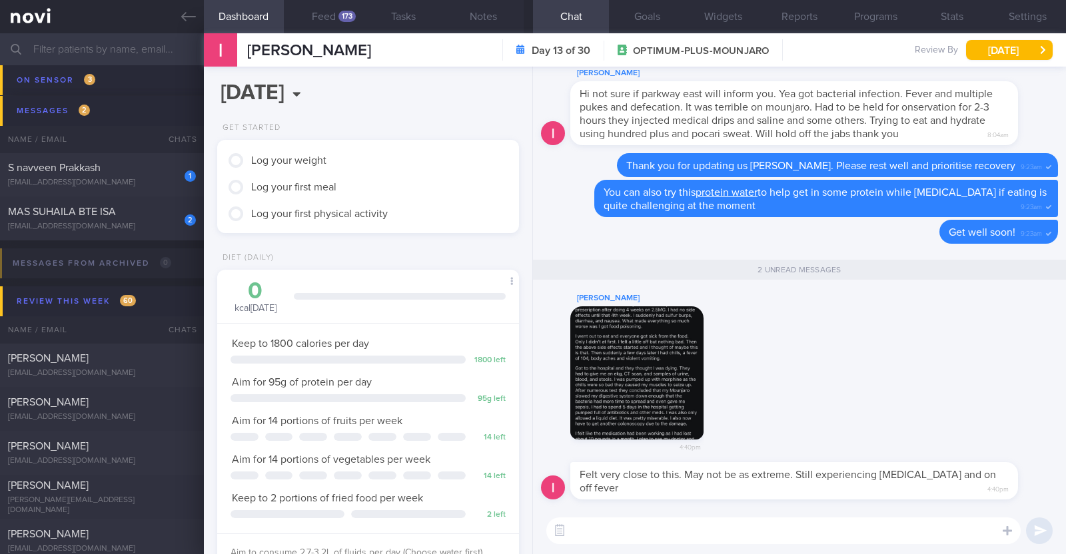
click at [746, 530] on textarea at bounding box center [783, 531] width 474 height 27
type textarea "H"
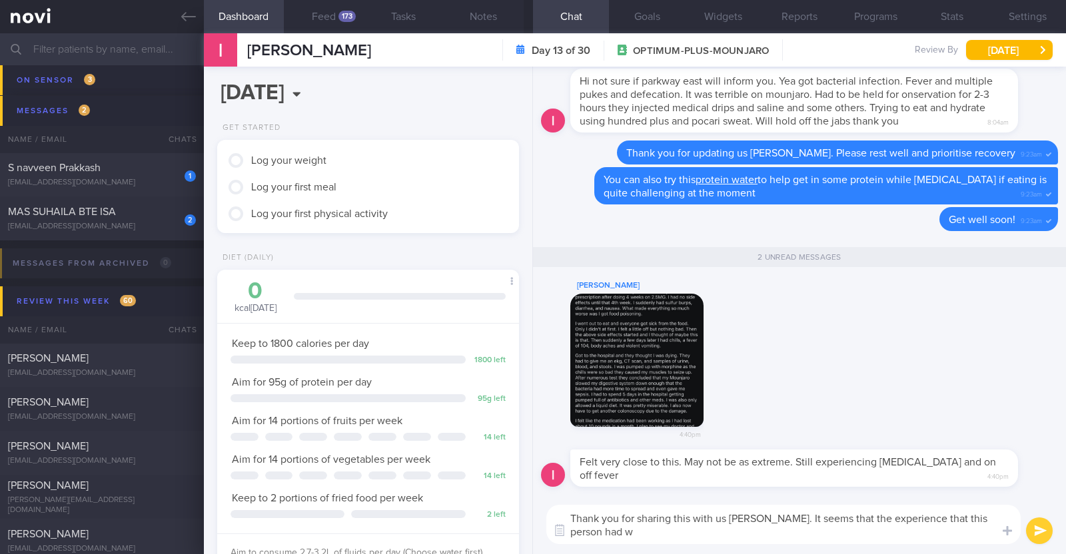
scroll to position [0, 0]
type textarea "Thank you for sharing this with us [PERSON_NAME]. It seems that the experience …"
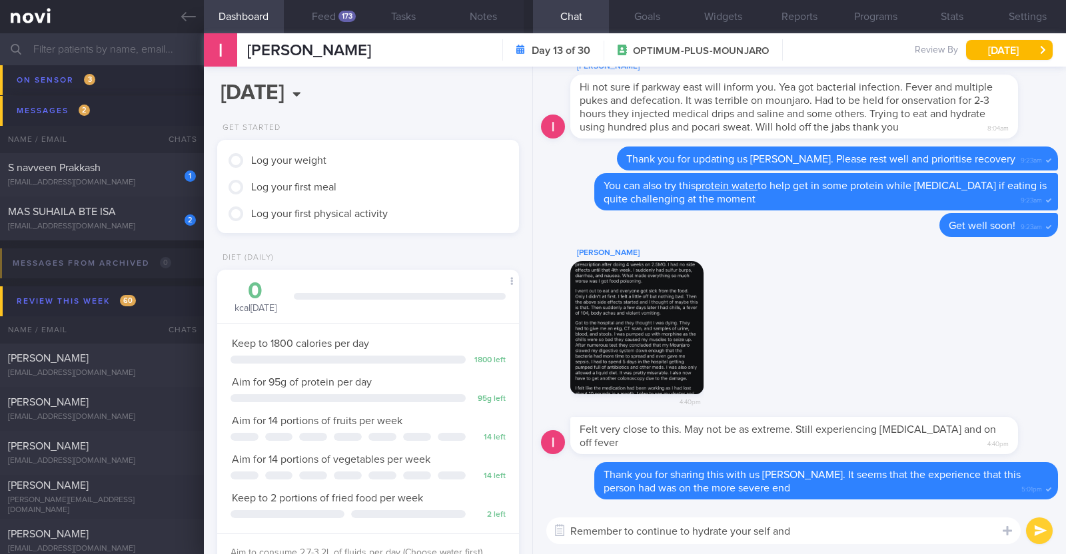
click at [755, 534] on textarea "Remember to continue to hydrate your self and" at bounding box center [783, 531] width 474 height 27
click at [789, 529] on textarea "Remember to continue to hydrate yourself and" at bounding box center [783, 531] width 474 height 27
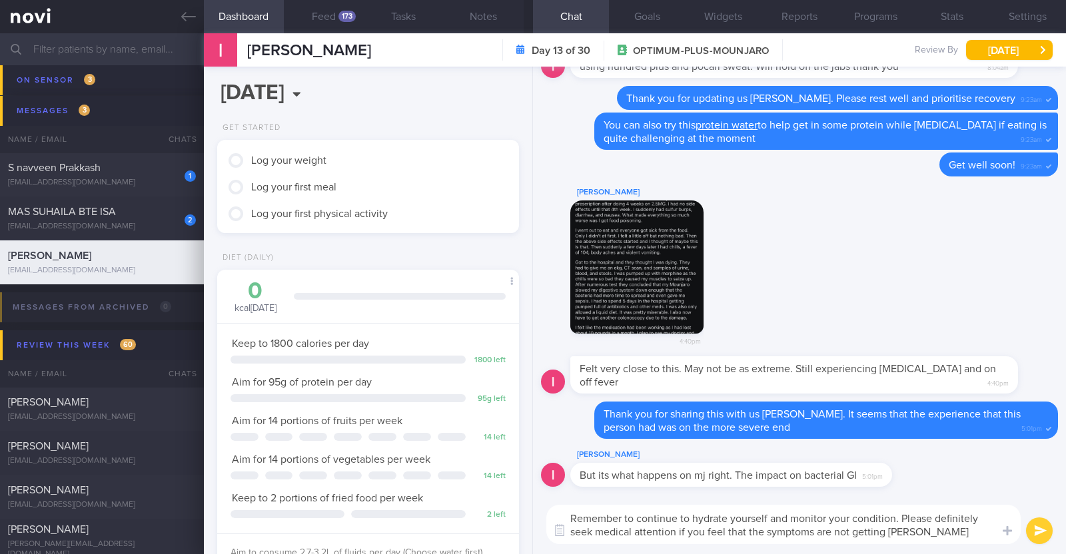
type textarea "Remember to continue to hydrate yourself and monitor your condition. Please def…"
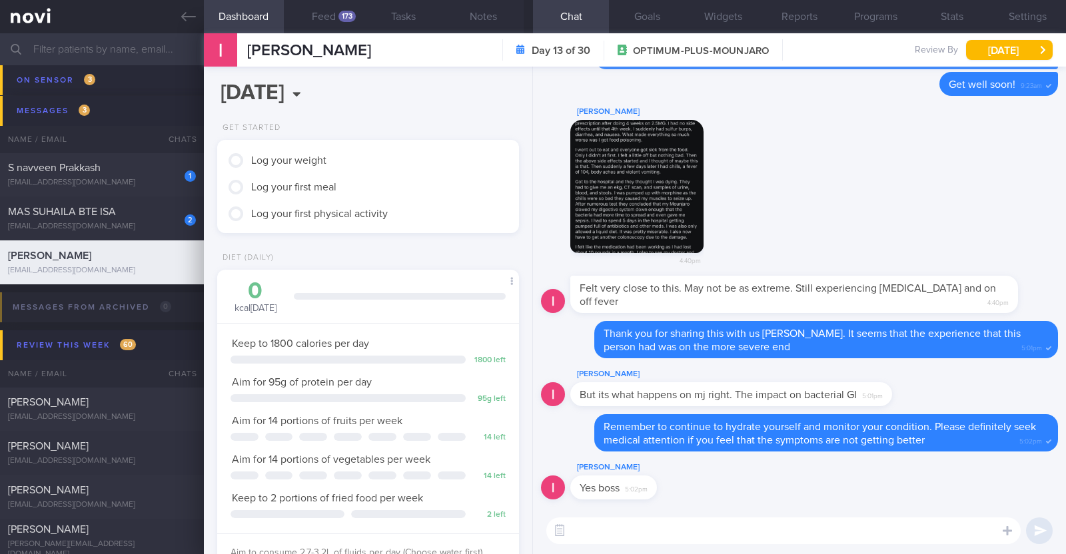
click at [773, 535] on textarea at bounding box center [783, 531] width 474 height 27
paste textarea "🙂"
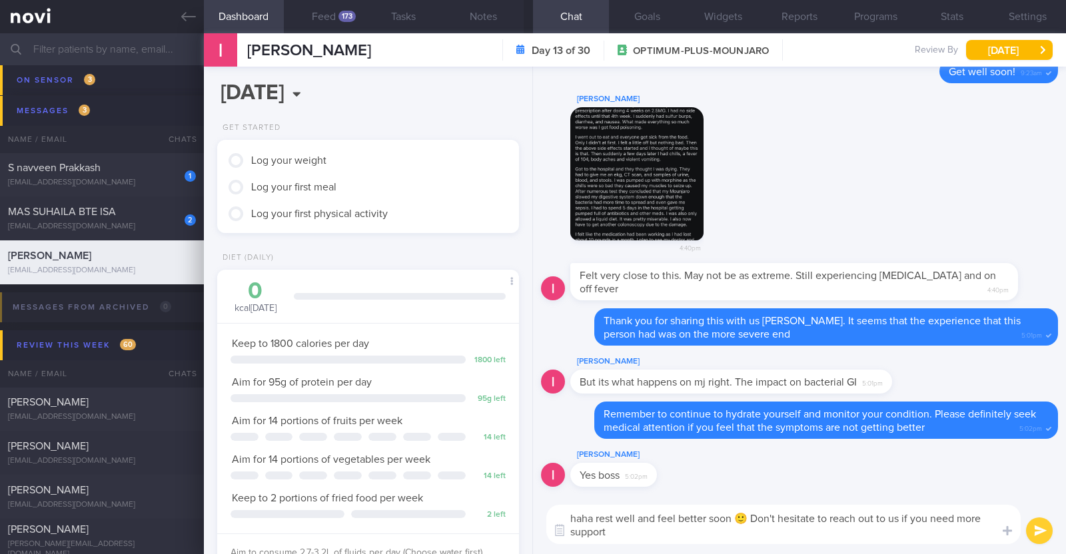
type textarea "haha rest well and feel better soon 🙂 Don't hesitate to reach out to us if you …"
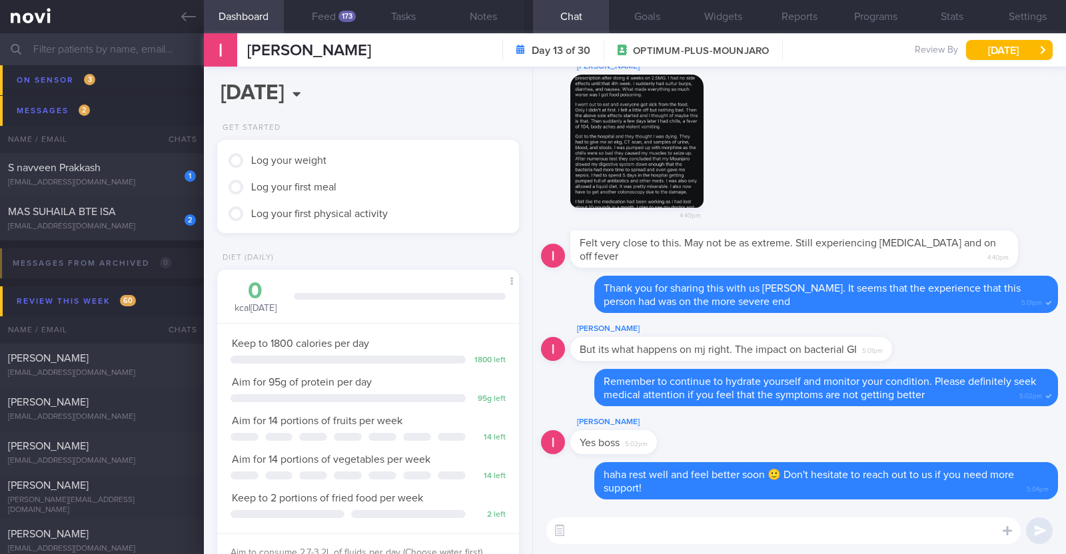
scroll to position [166, 0]
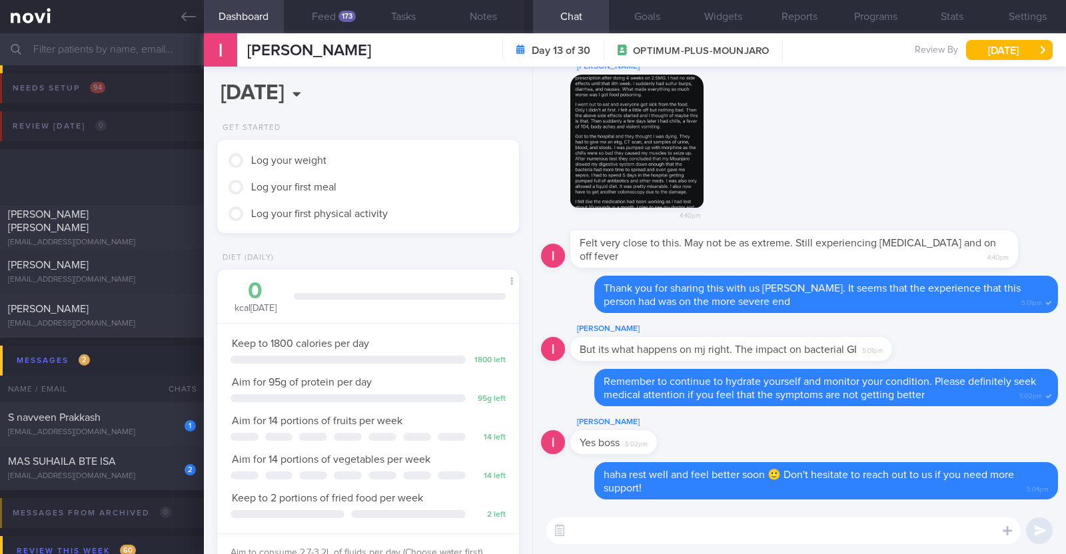
select select "8"
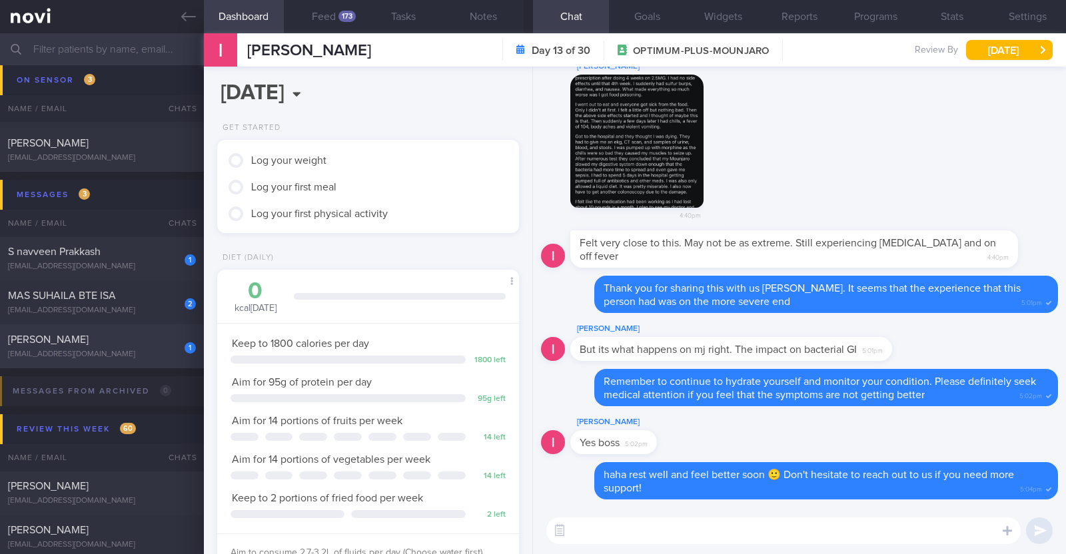
click at [173, 350] on div "1" at bounding box center [181, 343] width 29 height 21
type textarea "42M Nil PMHx/ meds Weight history: 68.8 kg ([DATE], lost 13.2kg in past 4/12, a…"
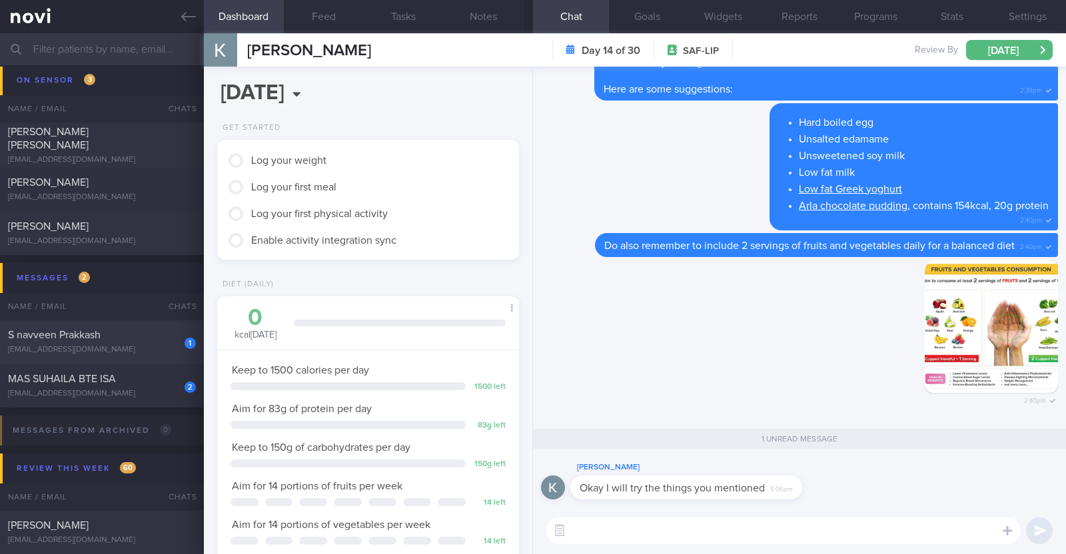
scroll to position [250, 0]
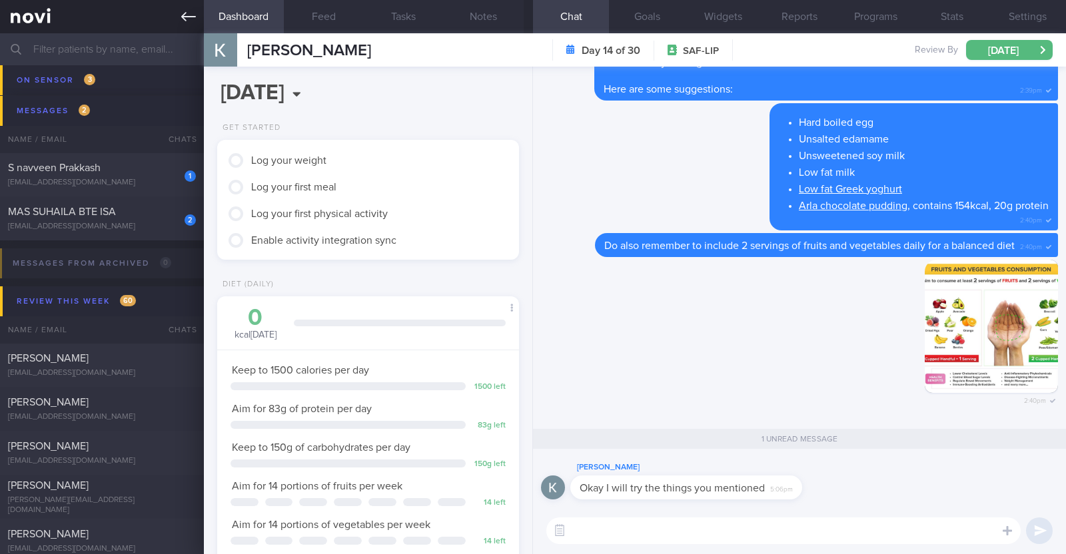
click at [197, 13] on link at bounding box center [102, 16] width 204 height 33
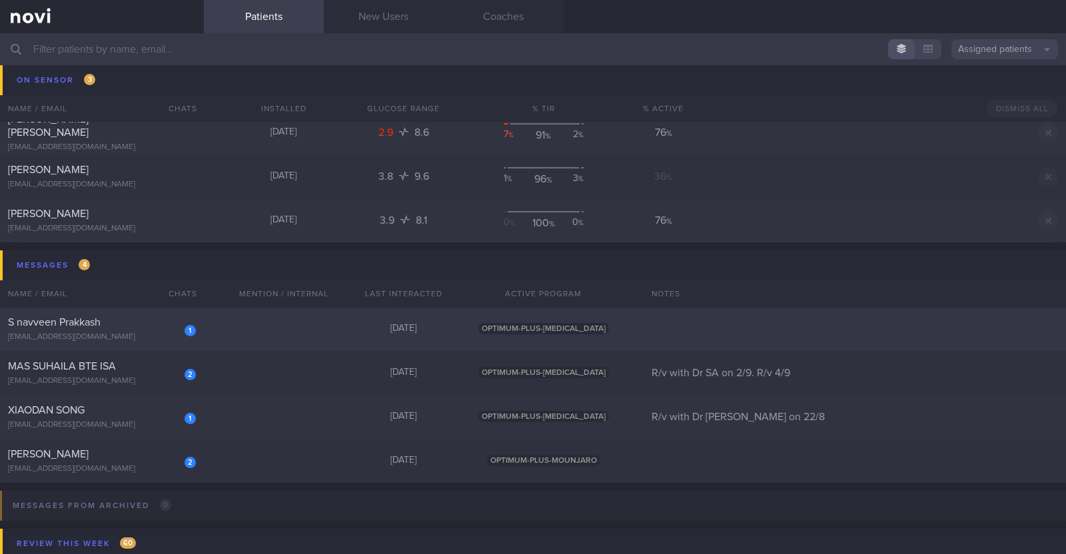
scroll to position [166, 0]
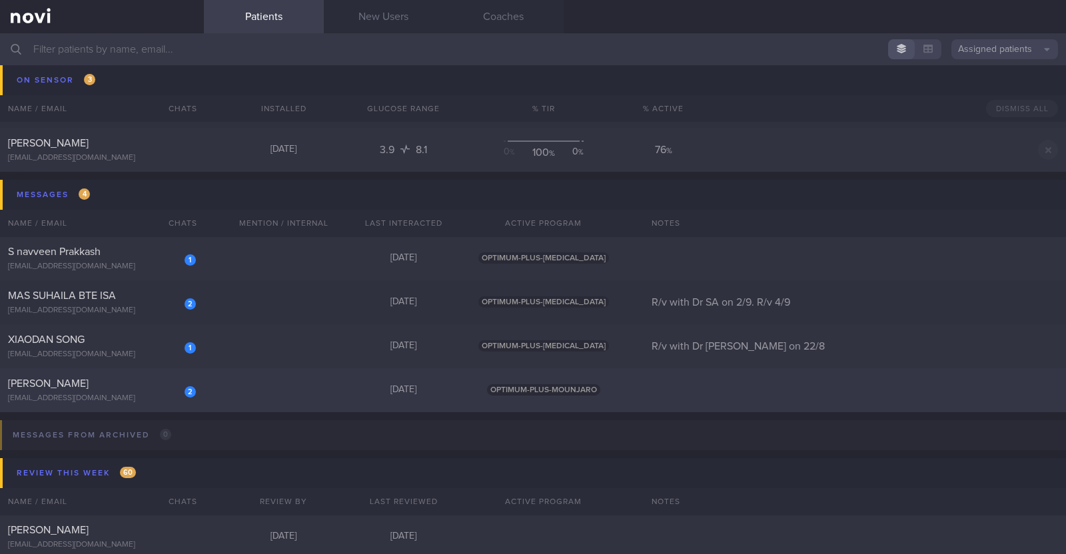
click at [79, 377] on div "[PERSON_NAME]" at bounding box center [100, 383] width 185 height 13
select select "8"
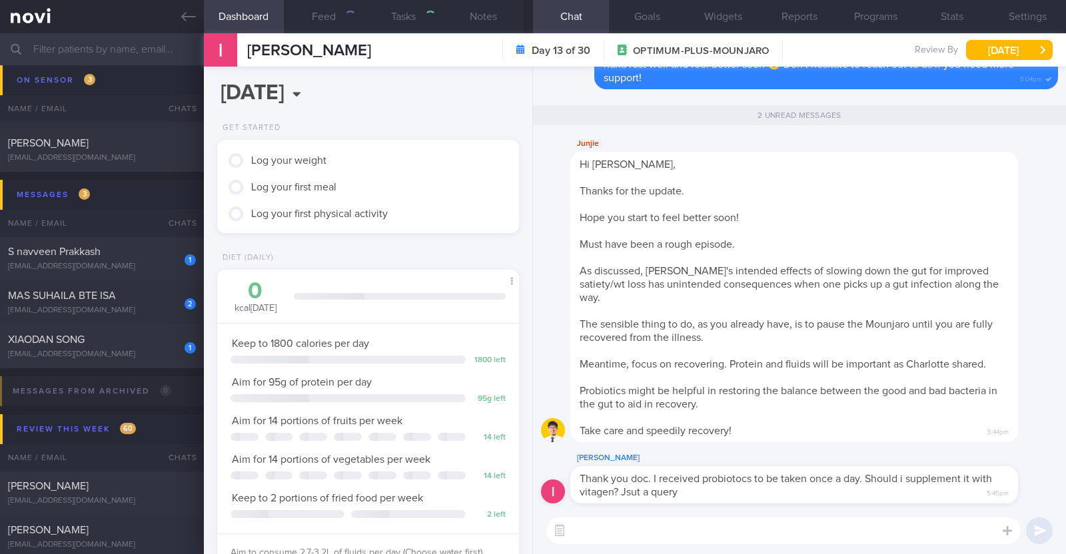
scroll to position [151, 265]
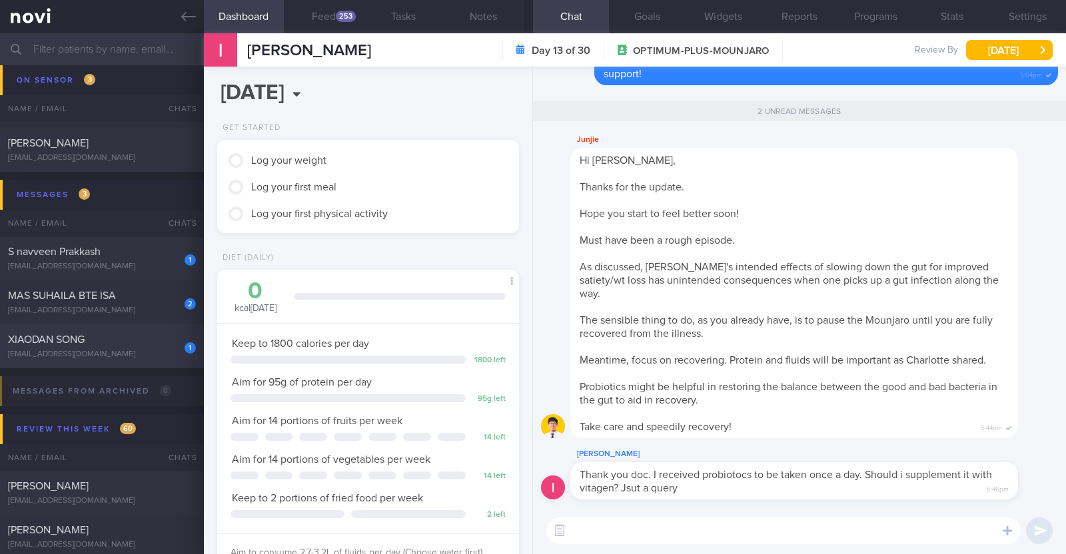
click at [30, 344] on div "XIAODAN SONG" at bounding box center [100, 339] width 185 height 13
type input "R/v with Dr [PERSON_NAME] on 22/8"
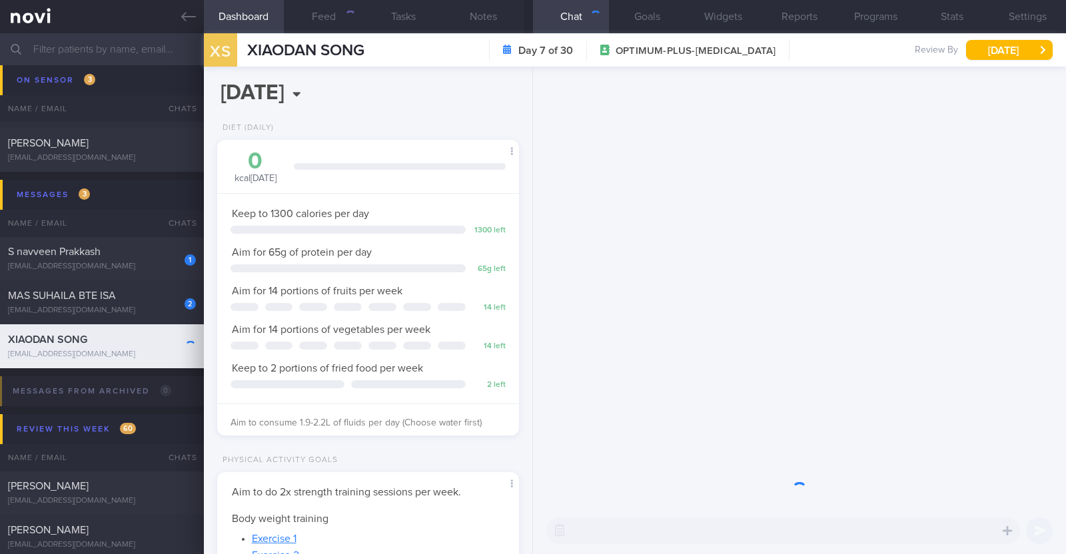
scroll to position [151, 265]
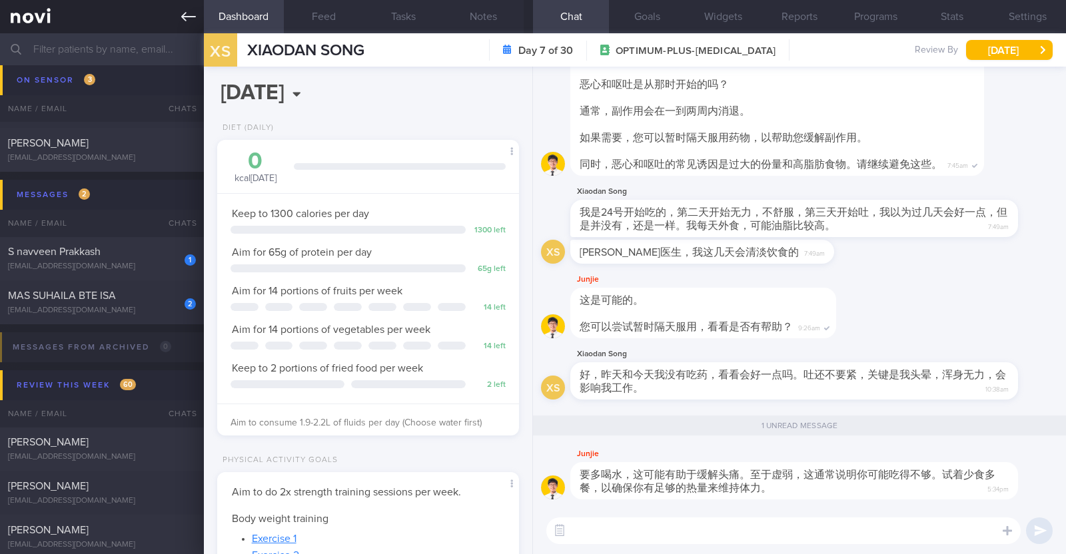
click at [172, 18] on link at bounding box center [102, 16] width 204 height 33
